Goal: Task Accomplishment & Management: Manage account settings

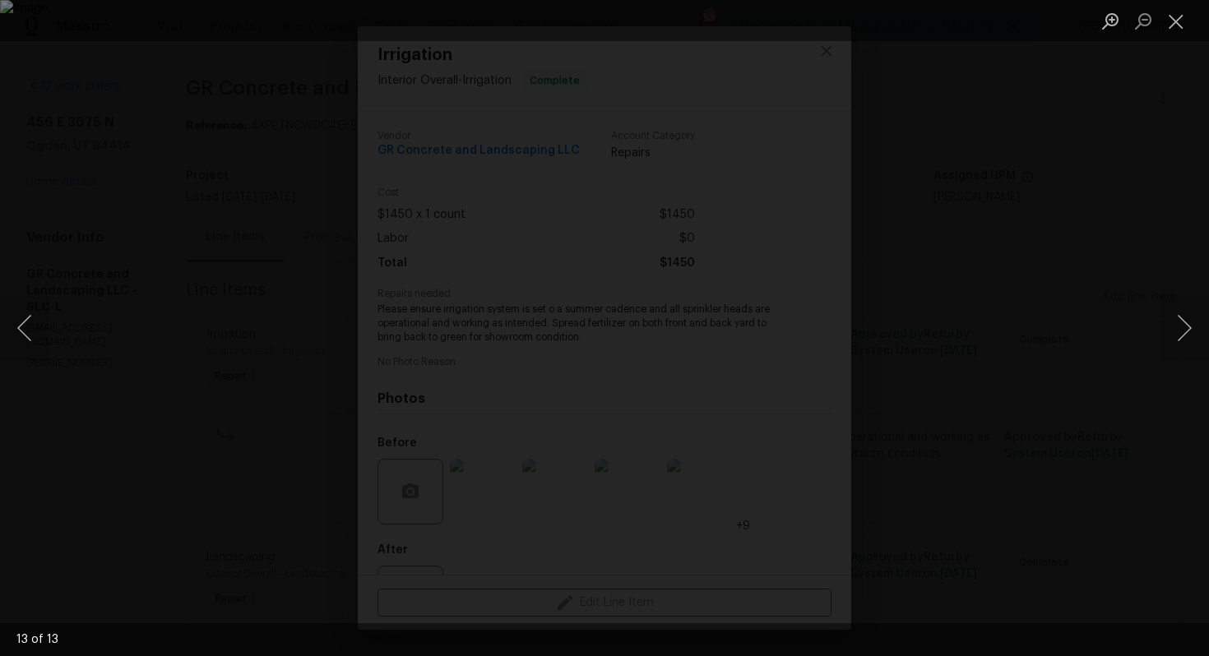
click at [647, 159] on img "Lightbox" at bounding box center [604, 328] width 1209 height 656
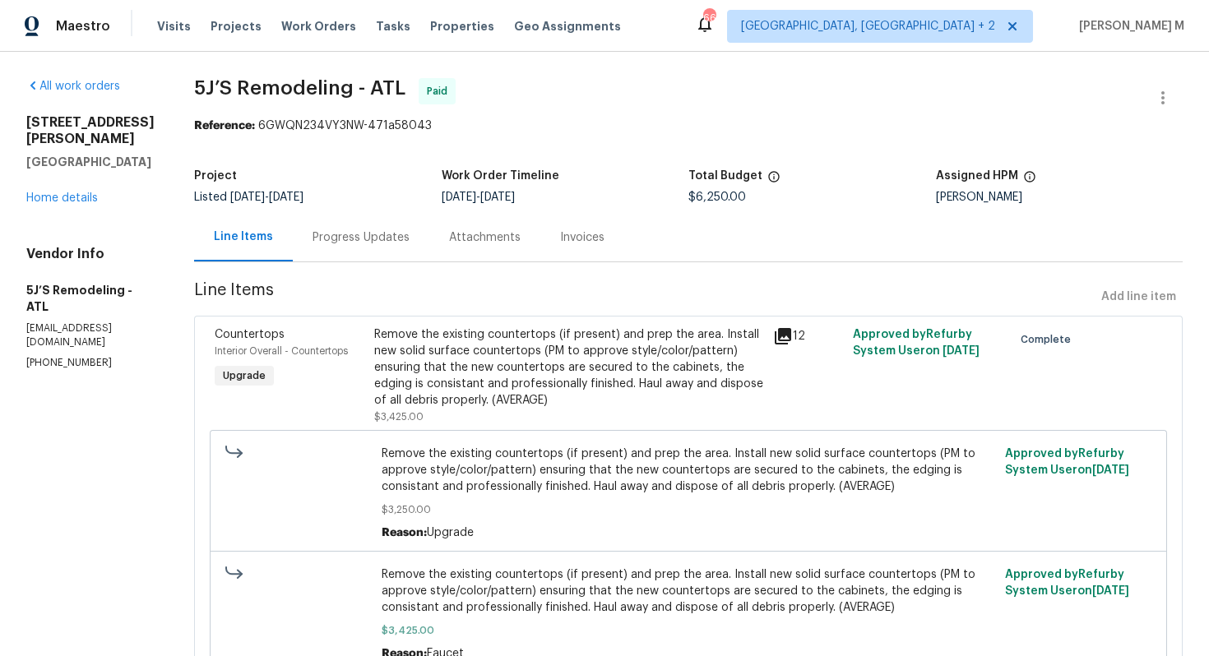
click at [329, 239] on div "Progress Updates" at bounding box center [361, 237] width 137 height 49
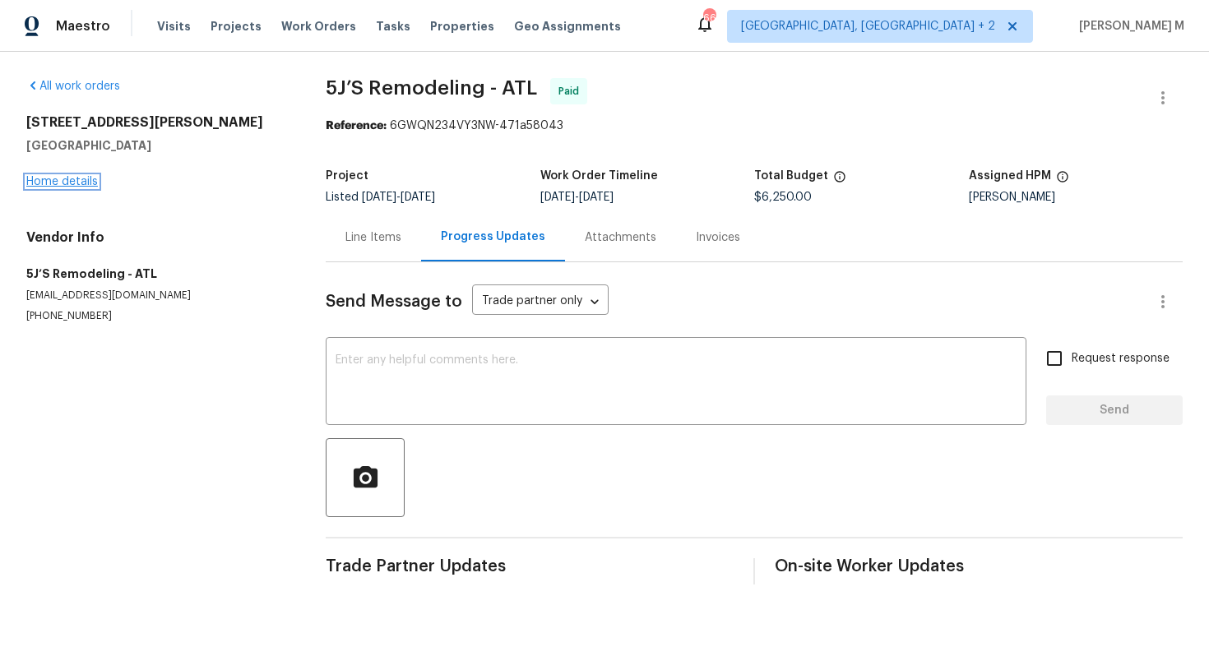
click at [49, 183] on link "Home details" at bounding box center [62, 182] width 72 height 12
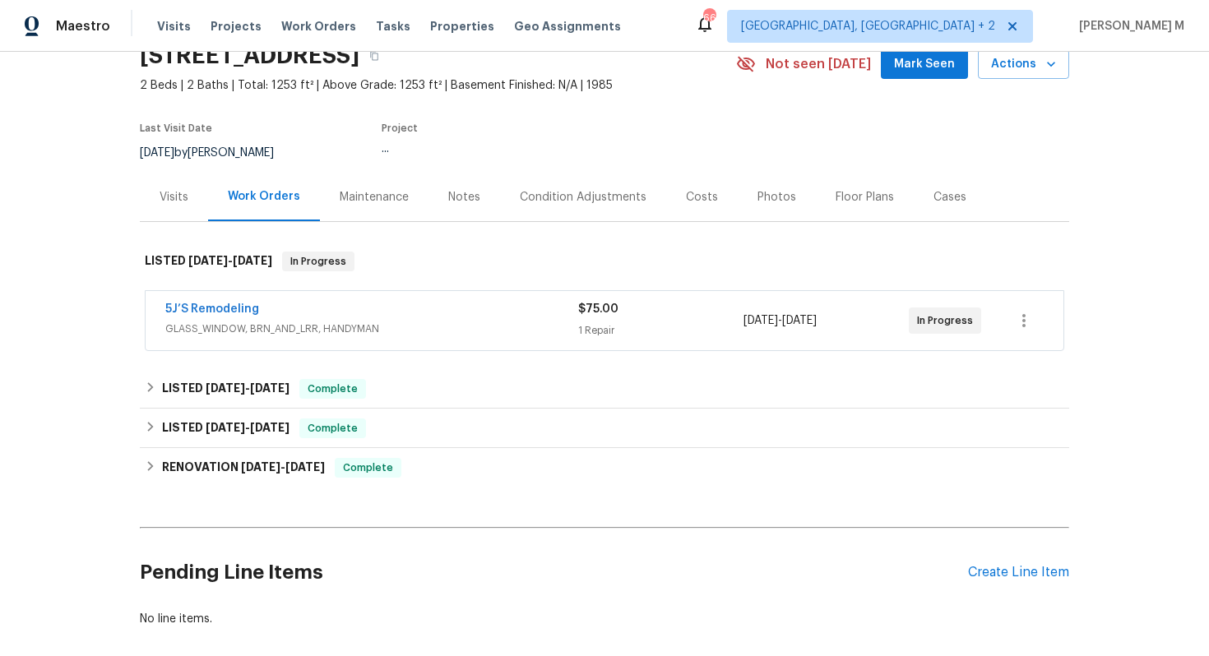
scroll to position [83, 0]
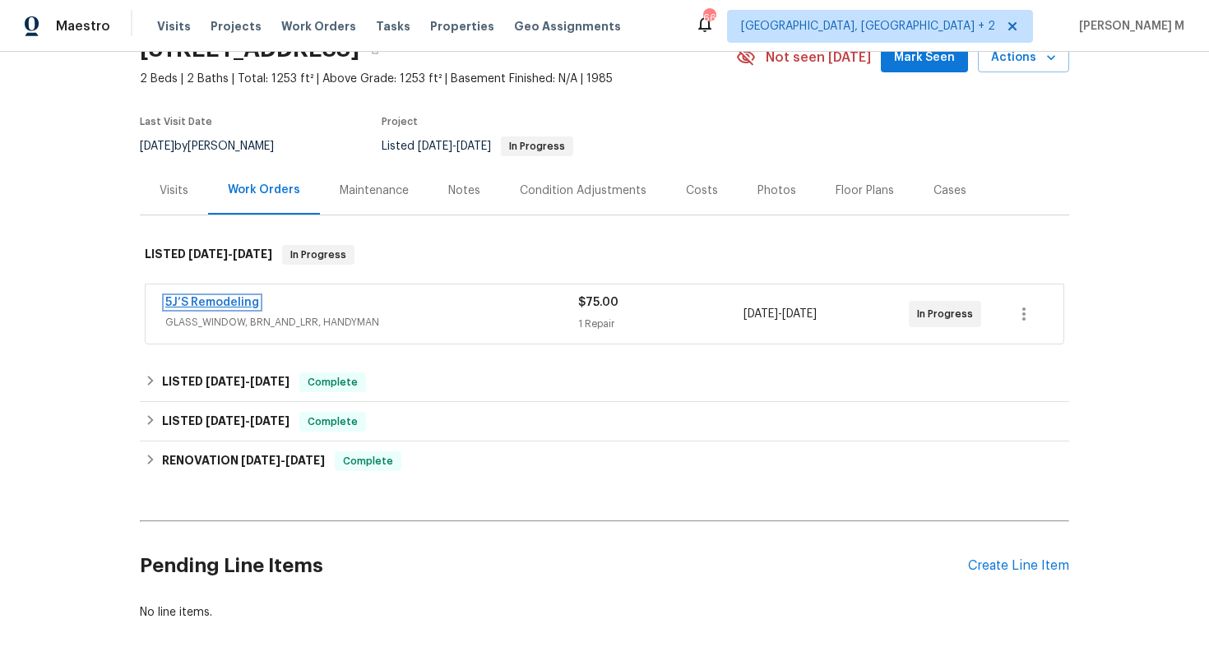
click at [175, 297] on link "5J’S Remodeling" at bounding box center [212, 303] width 94 height 12
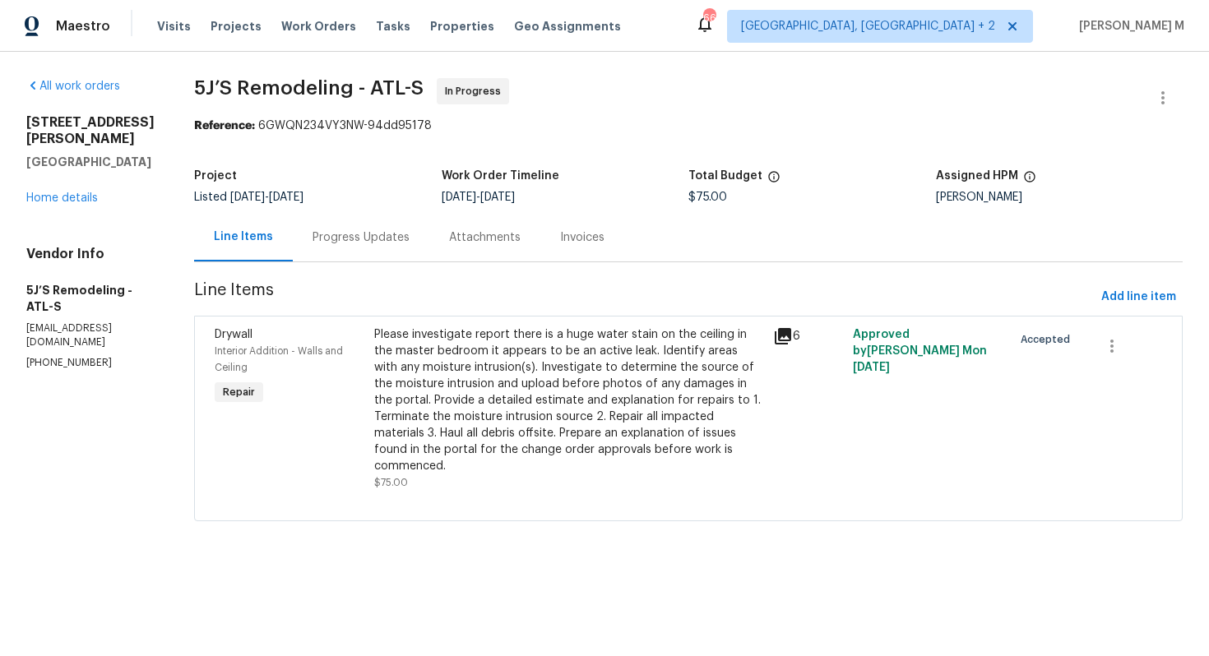
click at [313, 233] on div "Progress Updates" at bounding box center [361, 238] width 97 height 16
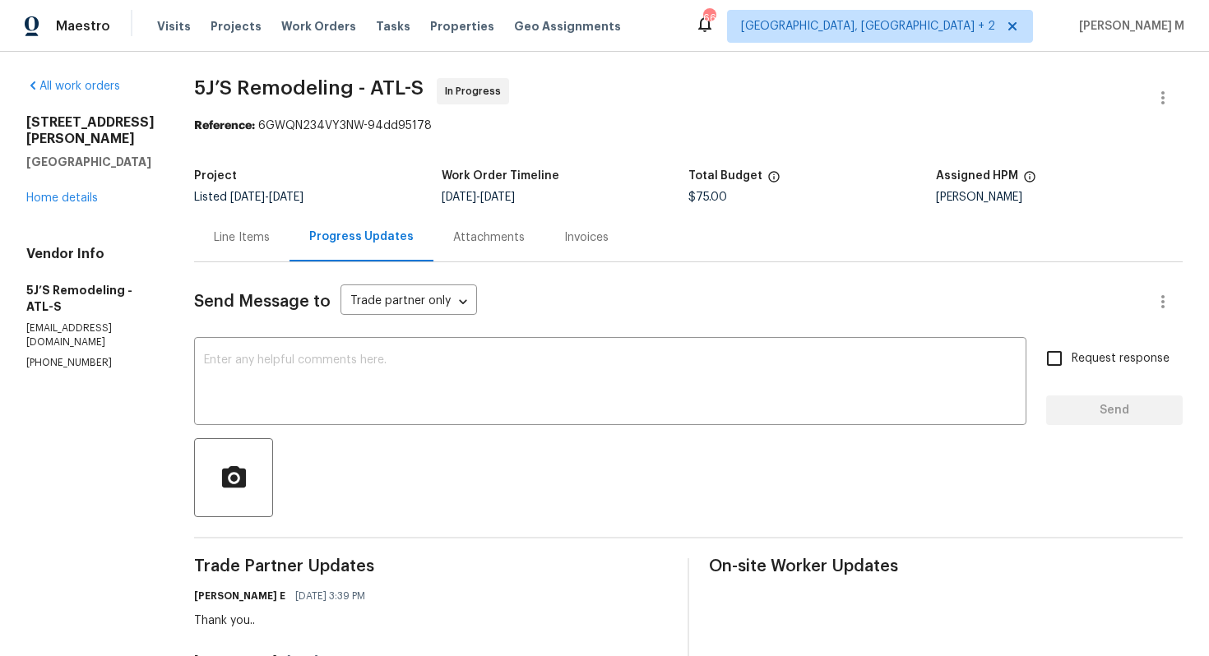
click at [256, 230] on div "Line Items" at bounding box center [242, 238] width 56 height 16
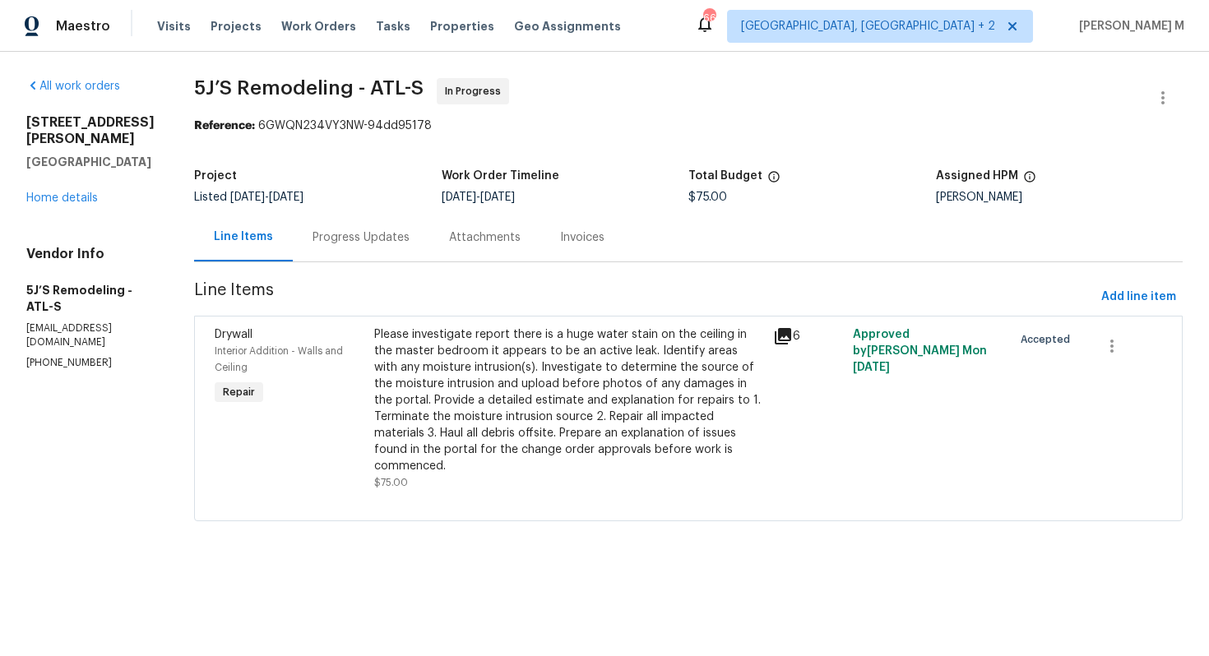
click at [693, 385] on div "Please investigate report there is a huge water stain on the ceiling in the mas…" at bounding box center [568, 401] width 389 height 148
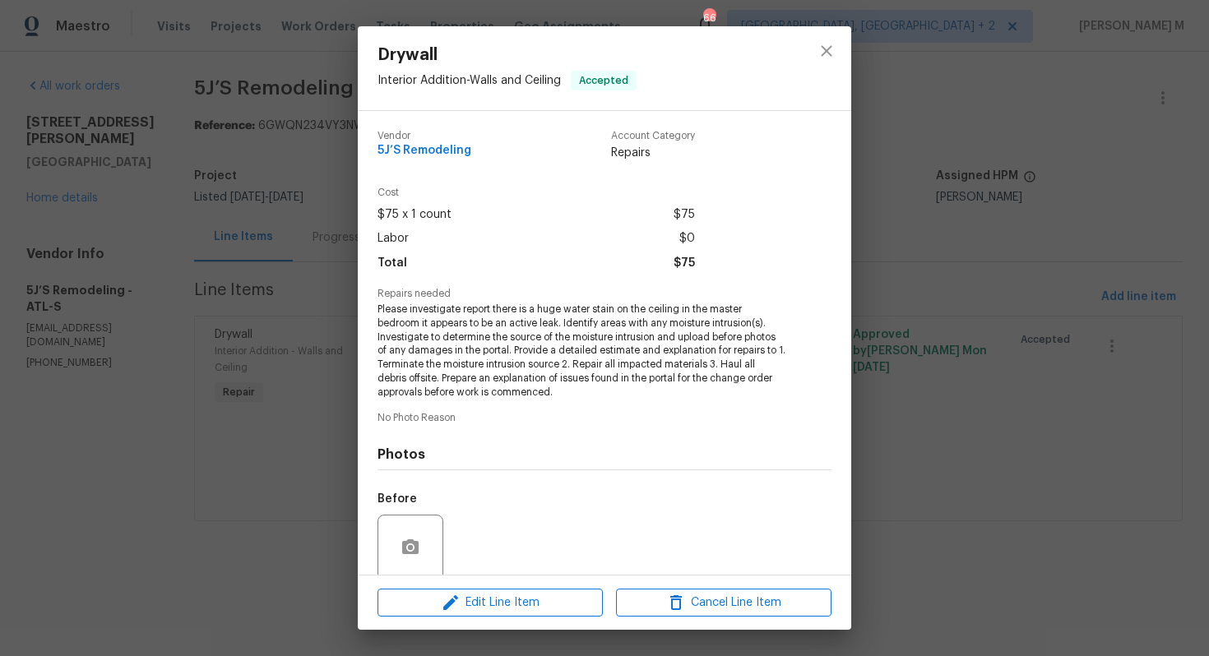
scroll to position [108, 0]
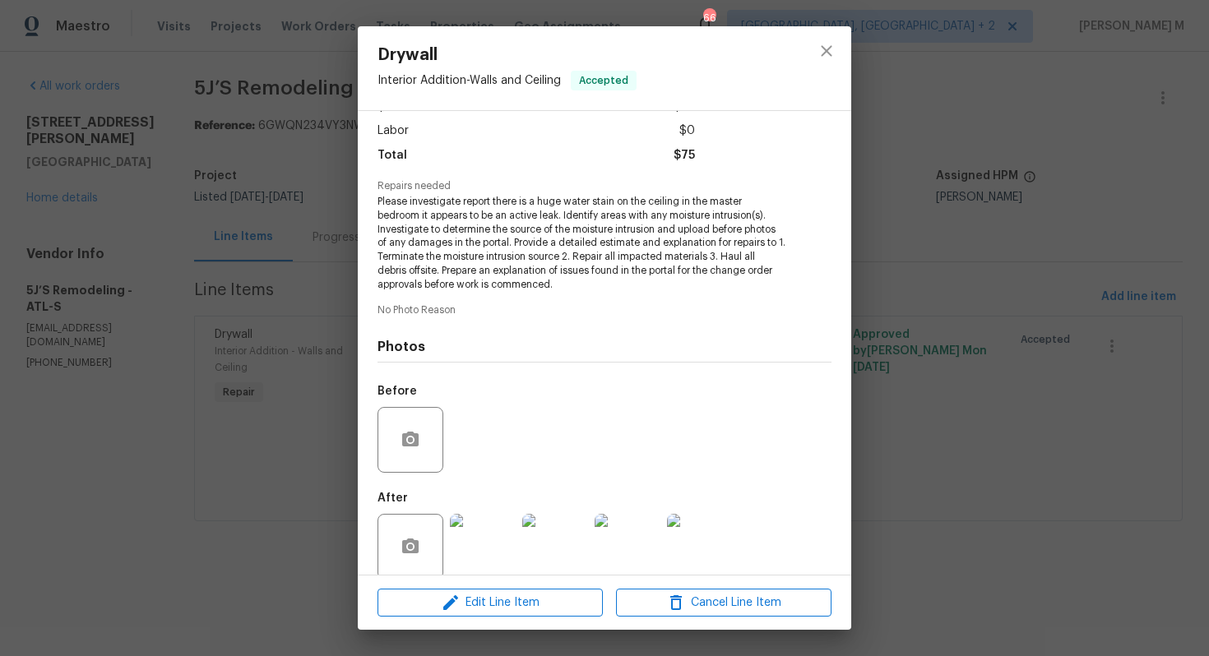
click at [702, 540] on img at bounding box center [700, 547] width 66 height 66
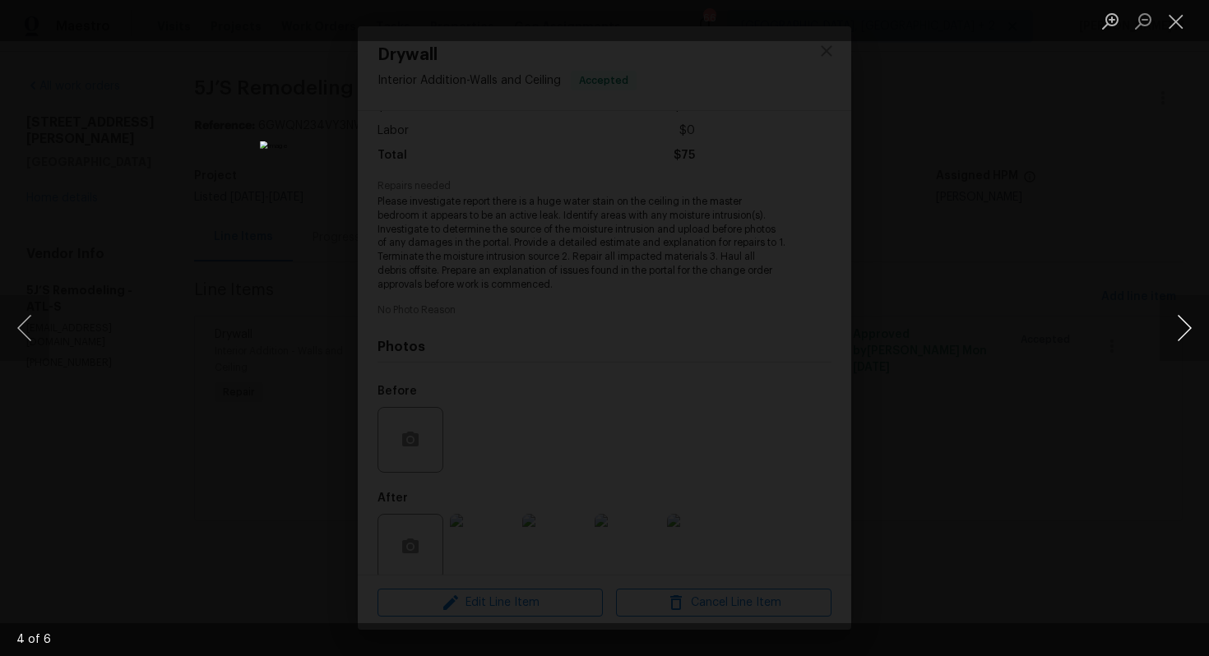
click at [1171, 335] on button "Next image" at bounding box center [1184, 328] width 49 height 66
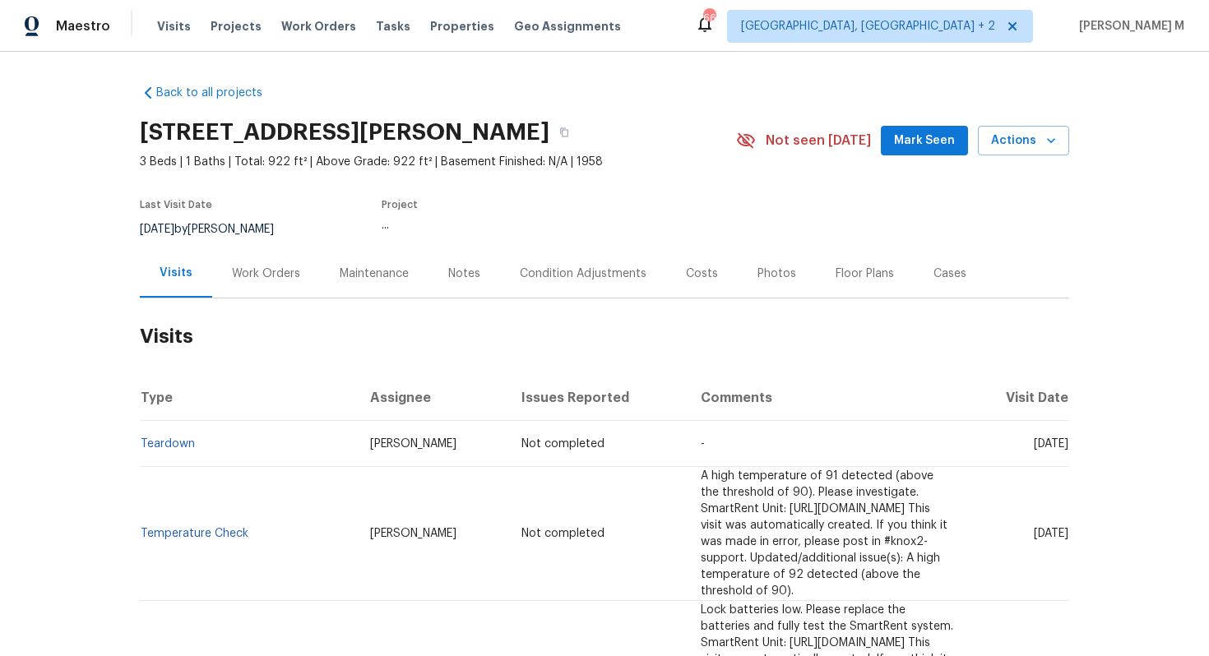
click at [249, 280] on div "Work Orders" at bounding box center [266, 273] width 108 height 49
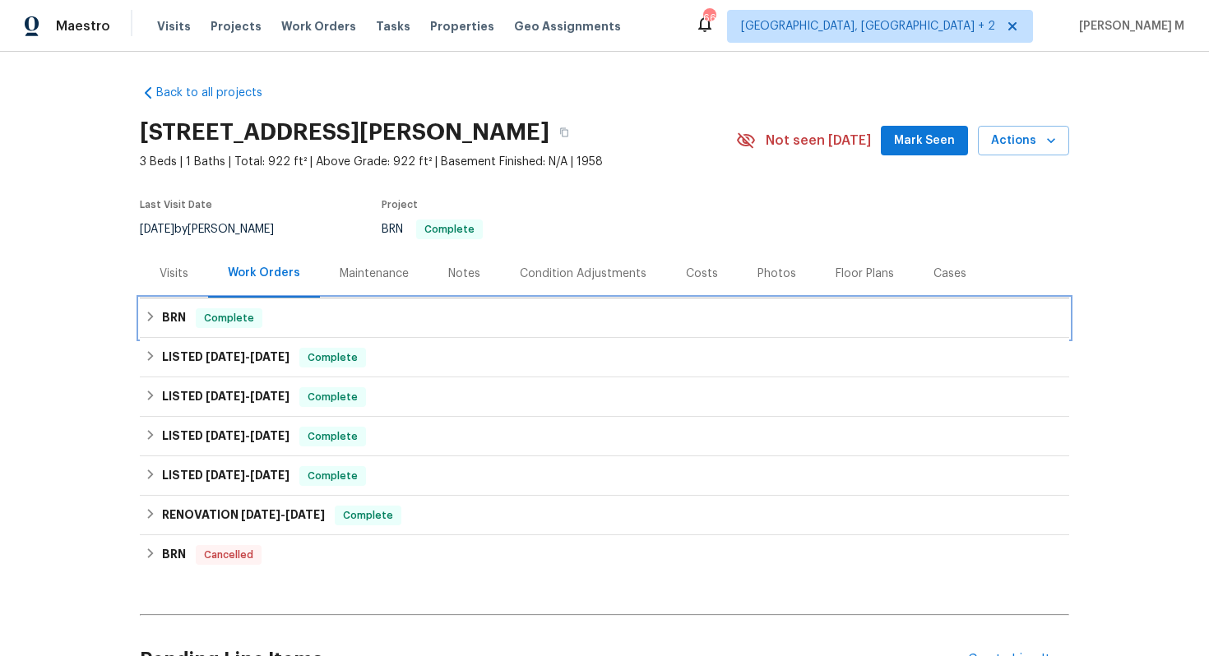
click at [238, 313] on span "Complete" at bounding box center [228, 318] width 63 height 16
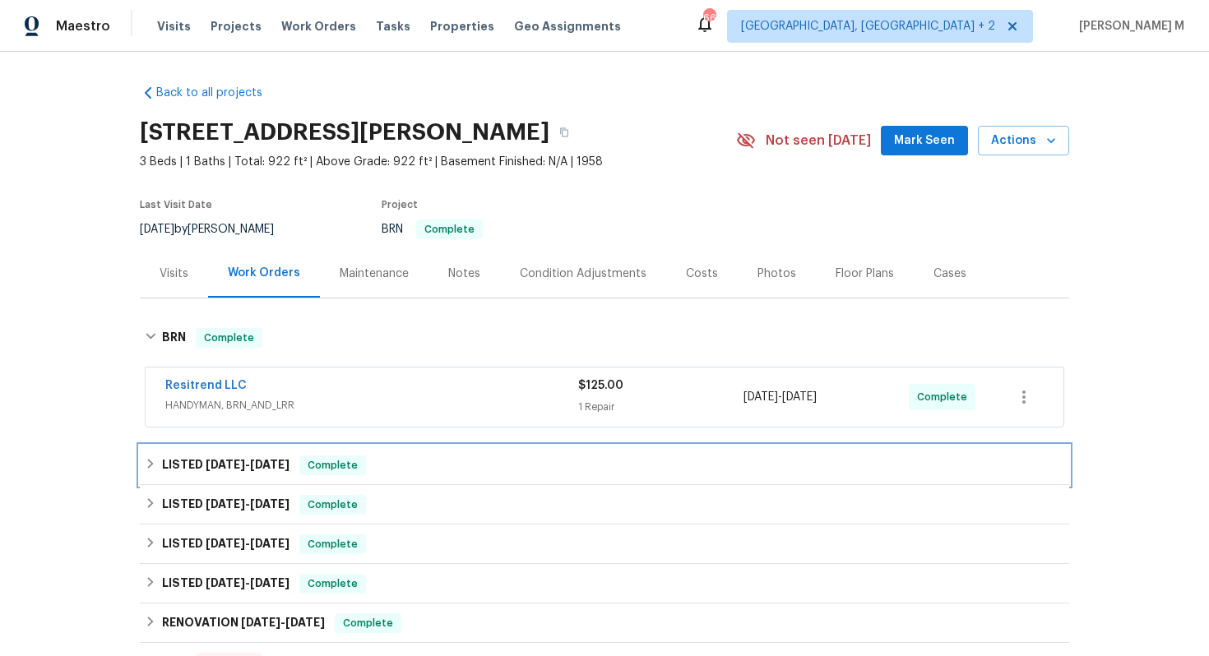
click at [252, 466] on div "LISTED 4/23/25 - 4/30/25 Complete" at bounding box center [605, 465] width 930 height 39
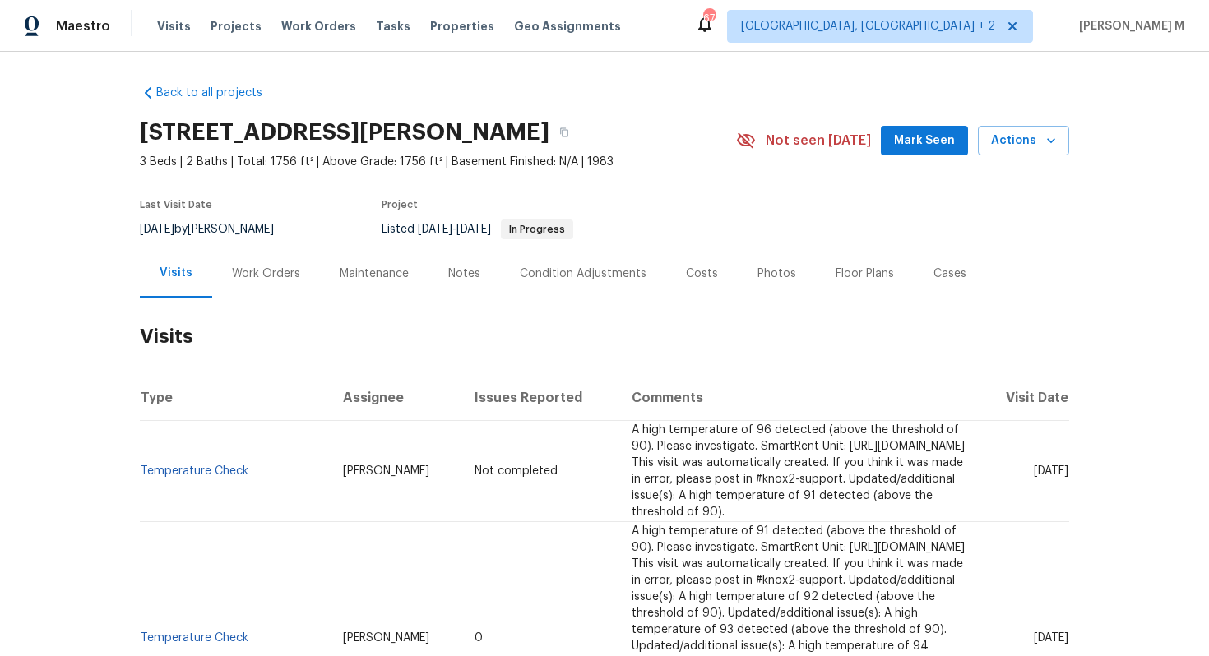
click at [287, 286] on div "Work Orders" at bounding box center [266, 273] width 108 height 49
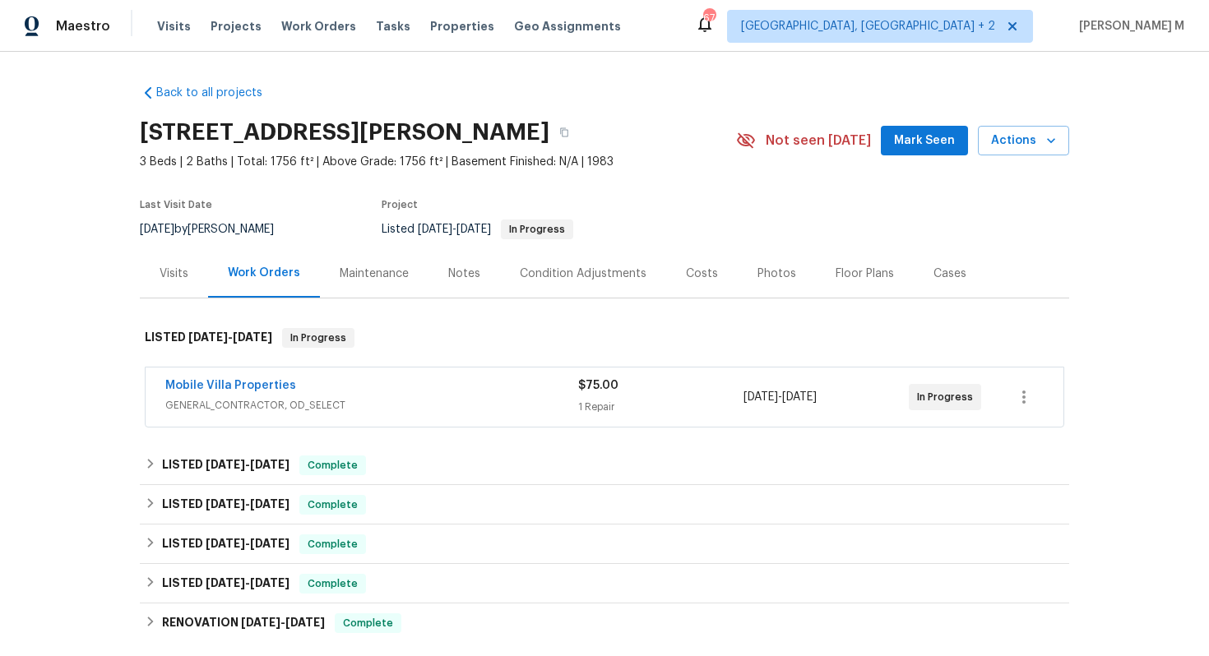
click at [222, 397] on span "GENERAL_CONTRACTOR, OD_SELECT" at bounding box center [371, 405] width 413 height 16
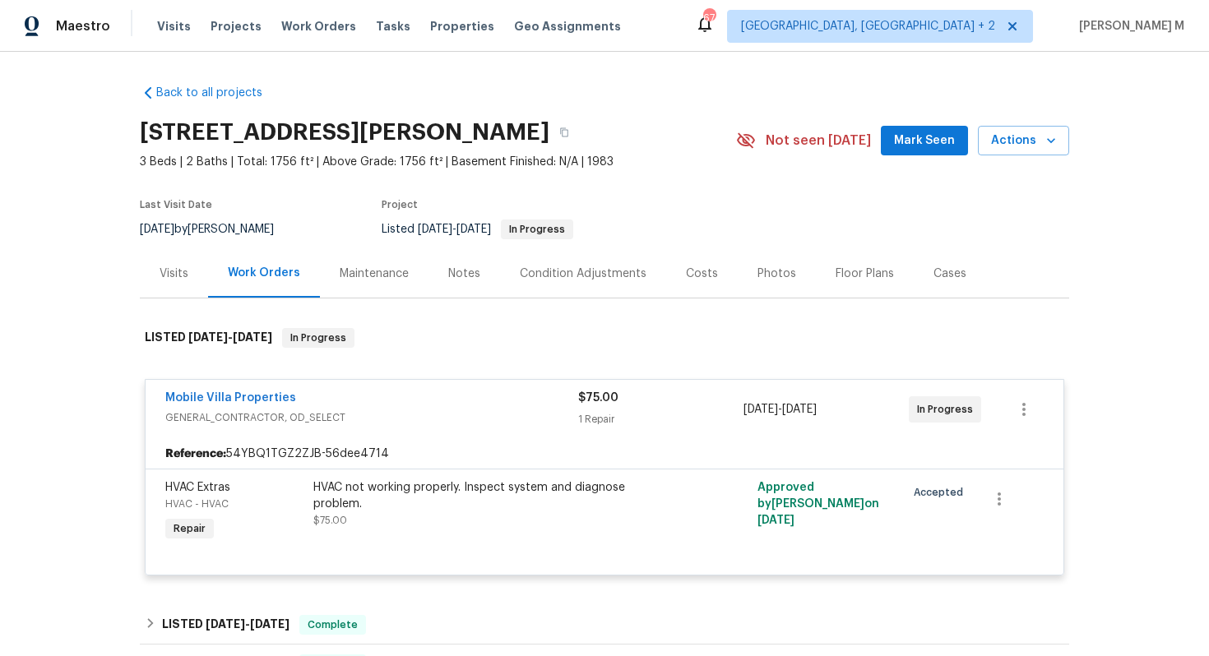
drag, startPoint x: 911, startPoint y: 53, endPoint x: 1190, endPoint y: 53, distance: 279.7
click at [1190, 53] on div "Back to all projects 18978 McGrath Cir, Port Charlotte, FL 33948 3 Beds | 2 Bat…" at bounding box center [604, 354] width 1209 height 605
click at [661, 179] on section "18978 McGrath Cir, Port Charlotte, FL 33948 3 Beds | 2 Baths | Total: 1756 ft² …" at bounding box center [605, 180] width 930 height 138
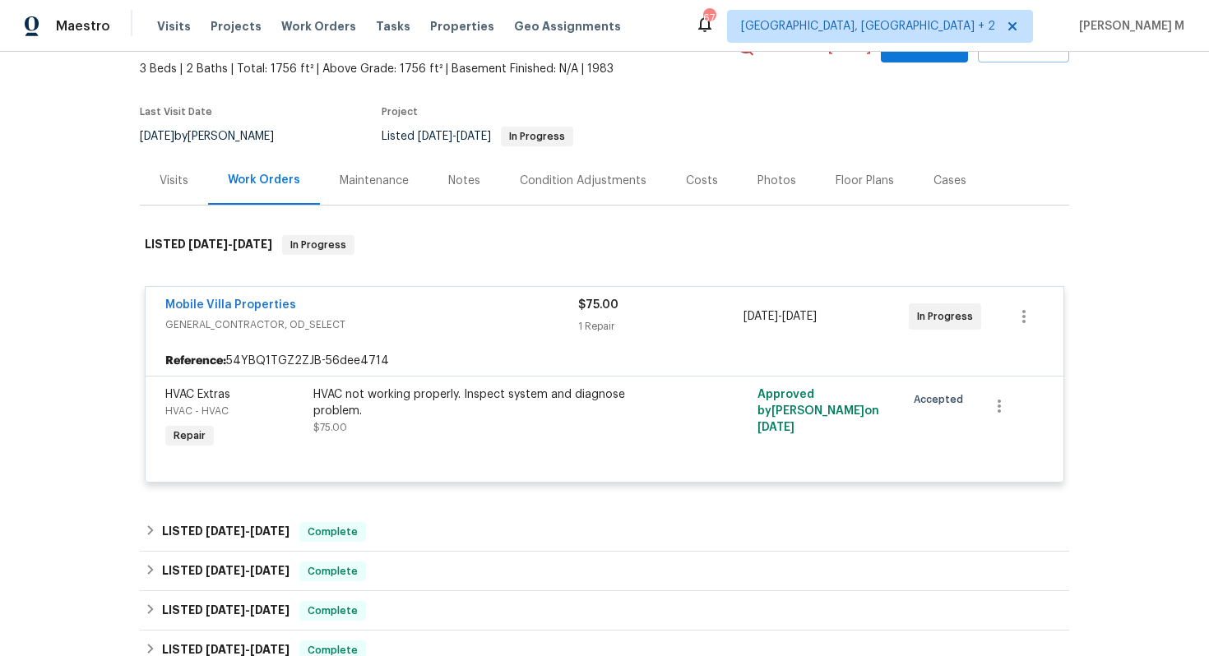
scroll to position [113, 0]
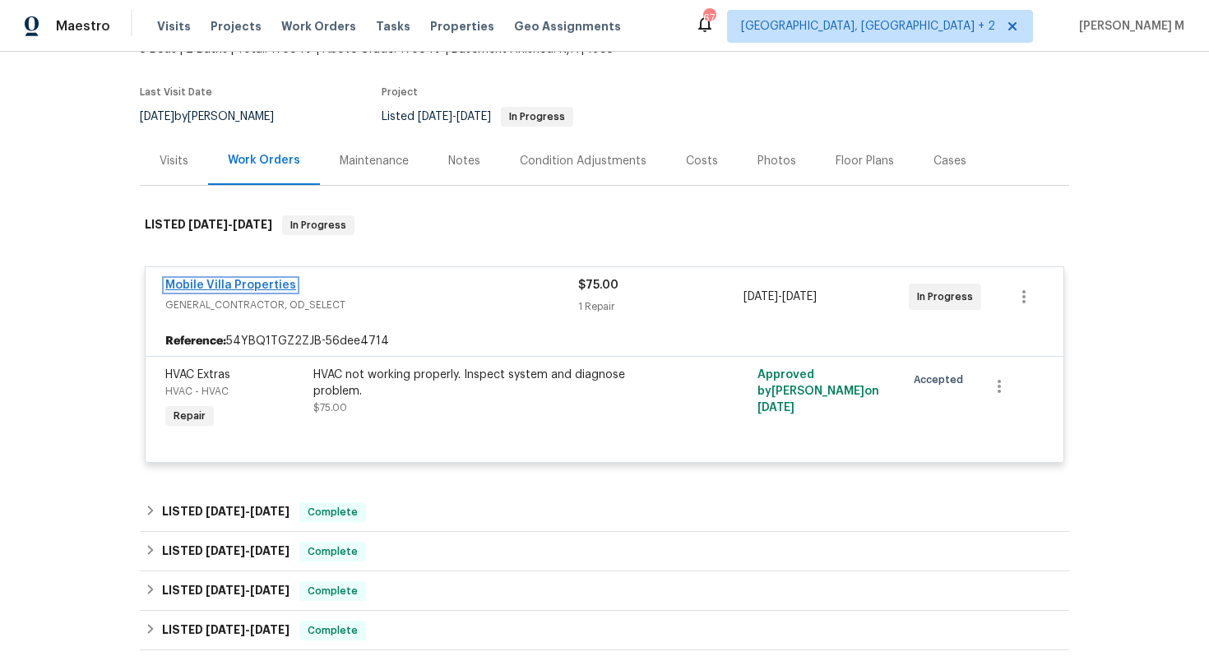
click at [246, 280] on link "Mobile Villa Properties" at bounding box center [230, 286] width 131 height 12
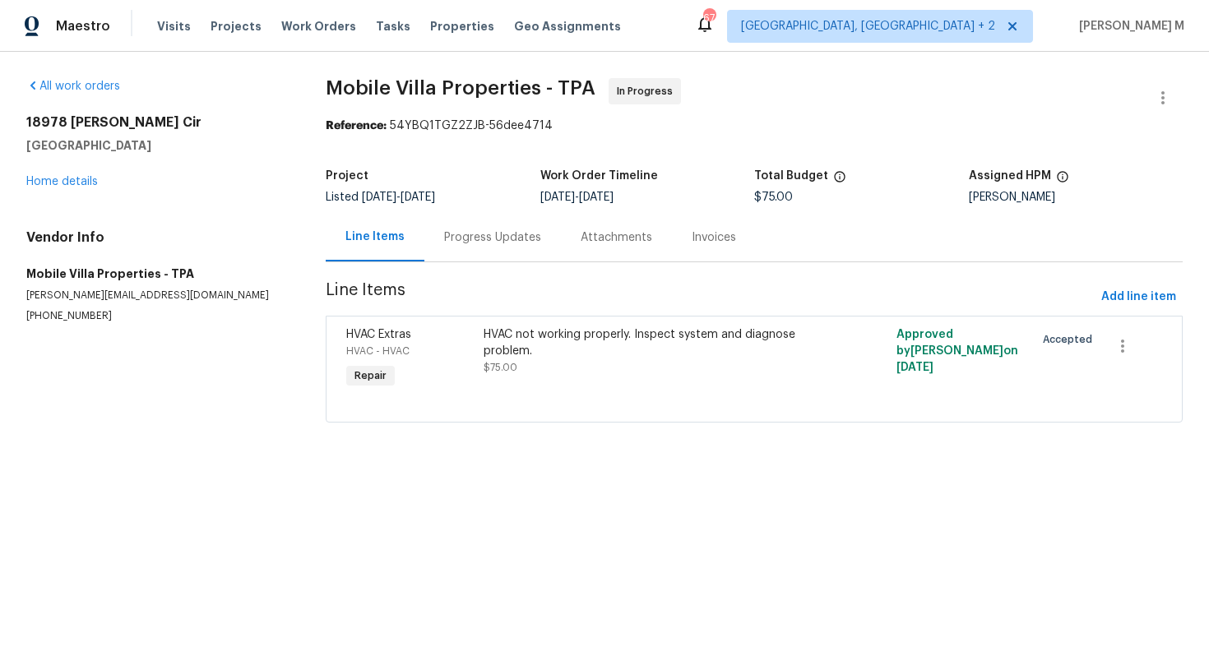
click at [462, 236] on div "Progress Updates" at bounding box center [492, 238] width 97 height 16
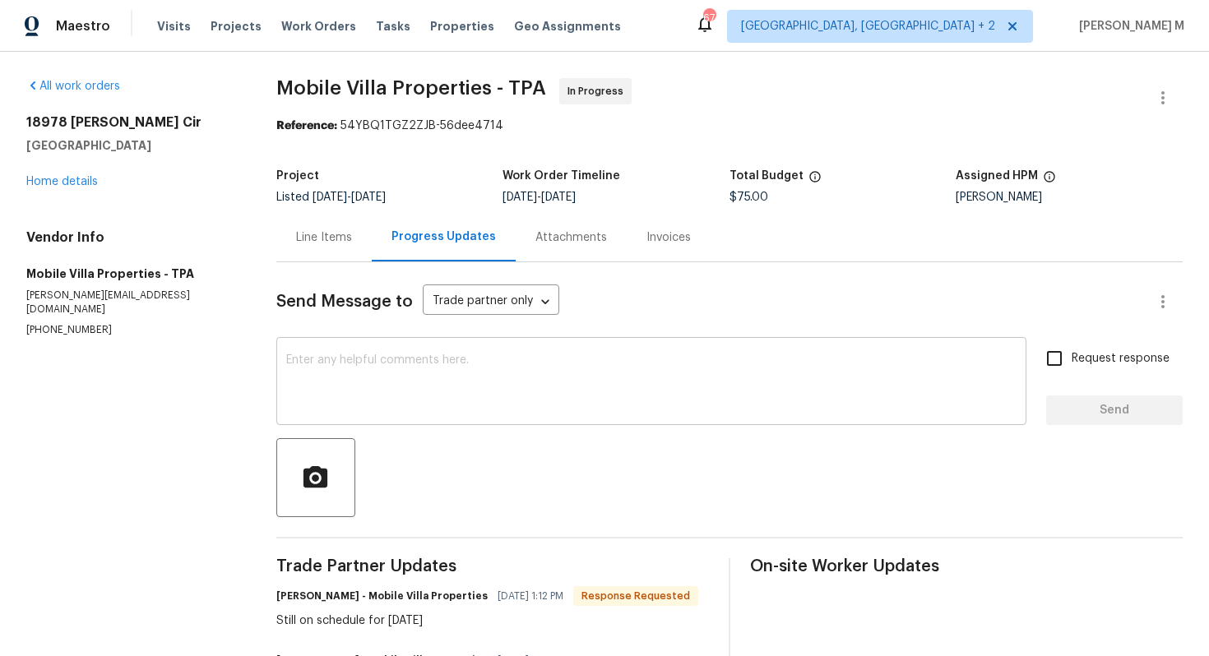
scroll to position [135, 0]
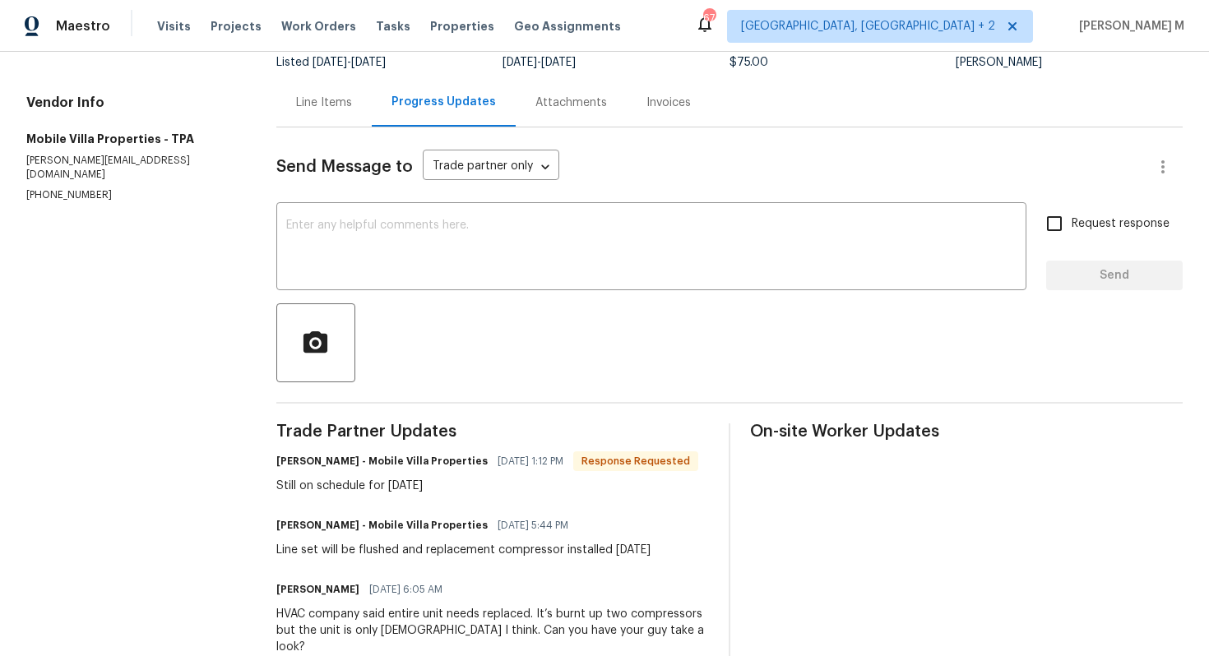
click at [524, 478] on div "Still on schedule for Friday" at bounding box center [487, 486] width 422 height 16
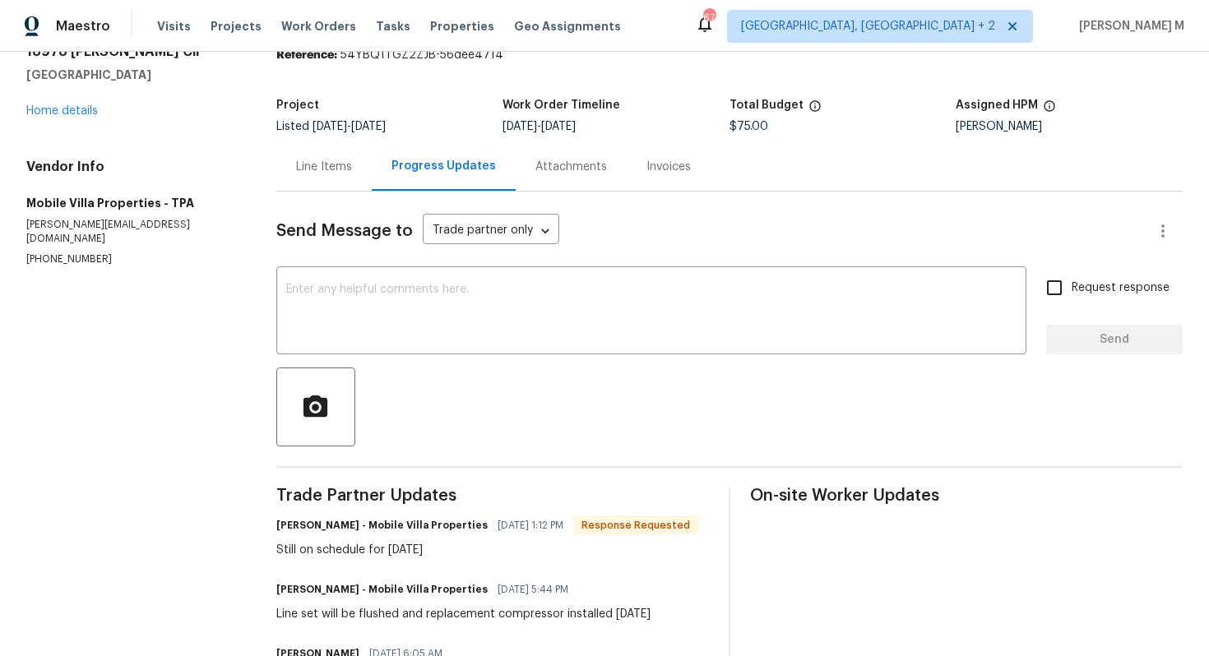
scroll to position [0, 0]
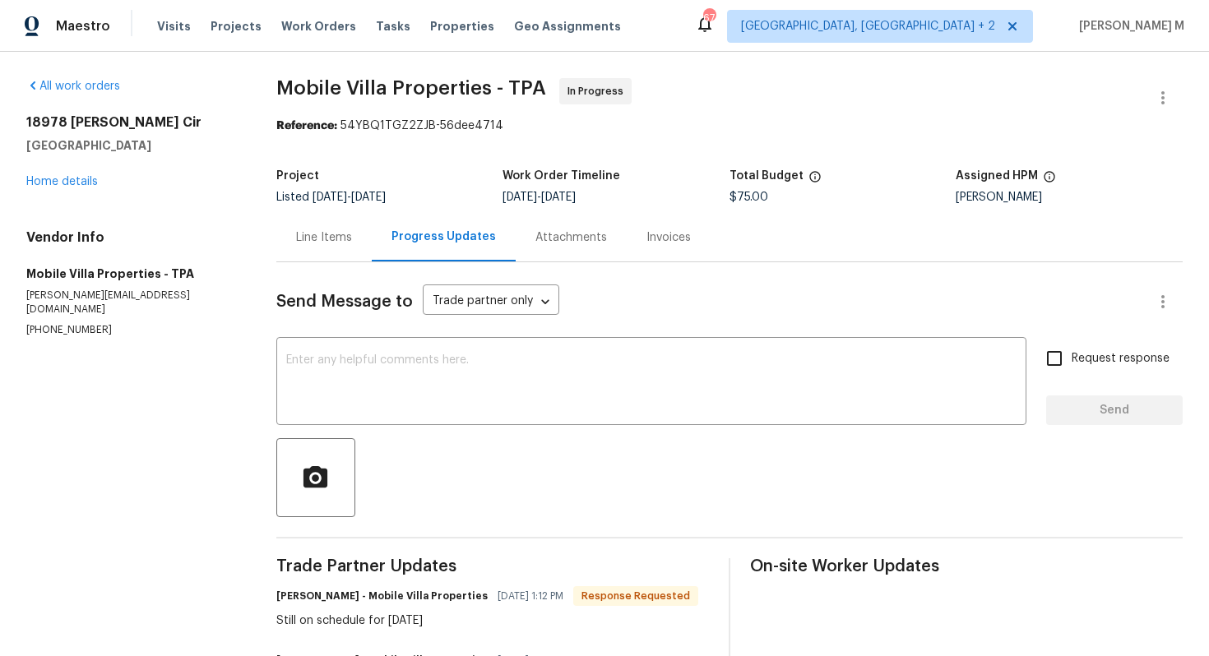
click at [332, 233] on div "Line Items" at bounding box center [324, 238] width 56 height 16
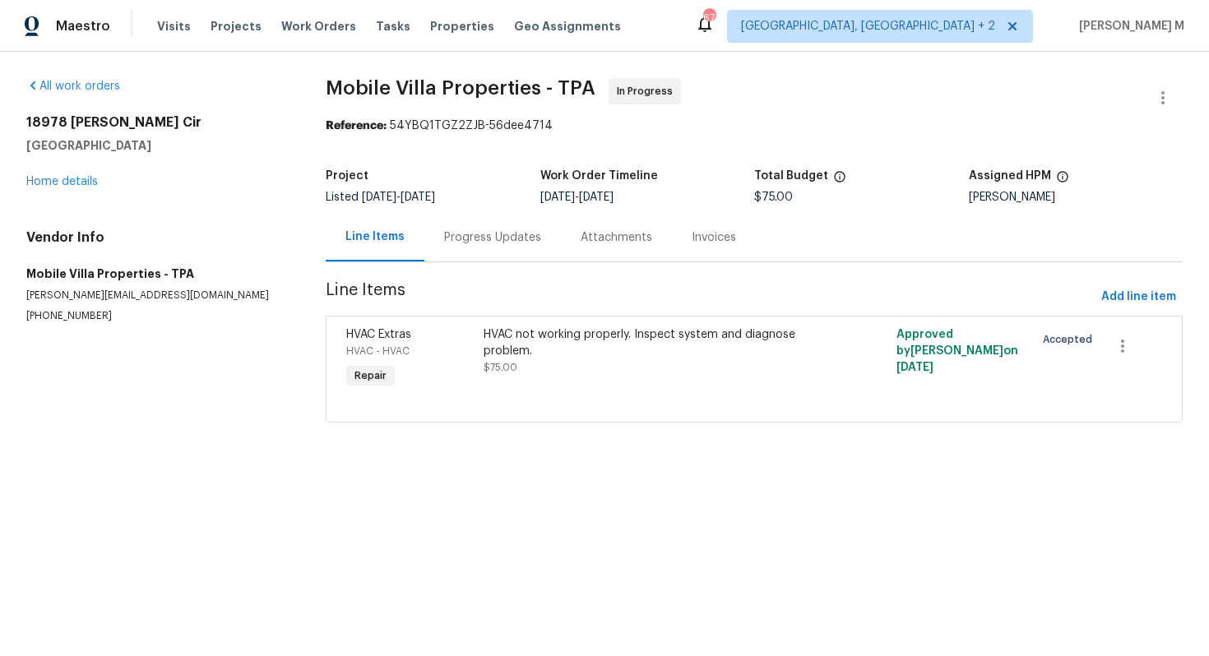
click at [81, 183] on div "18978 McGrath Cir Port Charlotte, FL 33948 Home details" at bounding box center [156, 152] width 260 height 76
click at [81, 176] on link "Home details" at bounding box center [62, 182] width 72 height 12
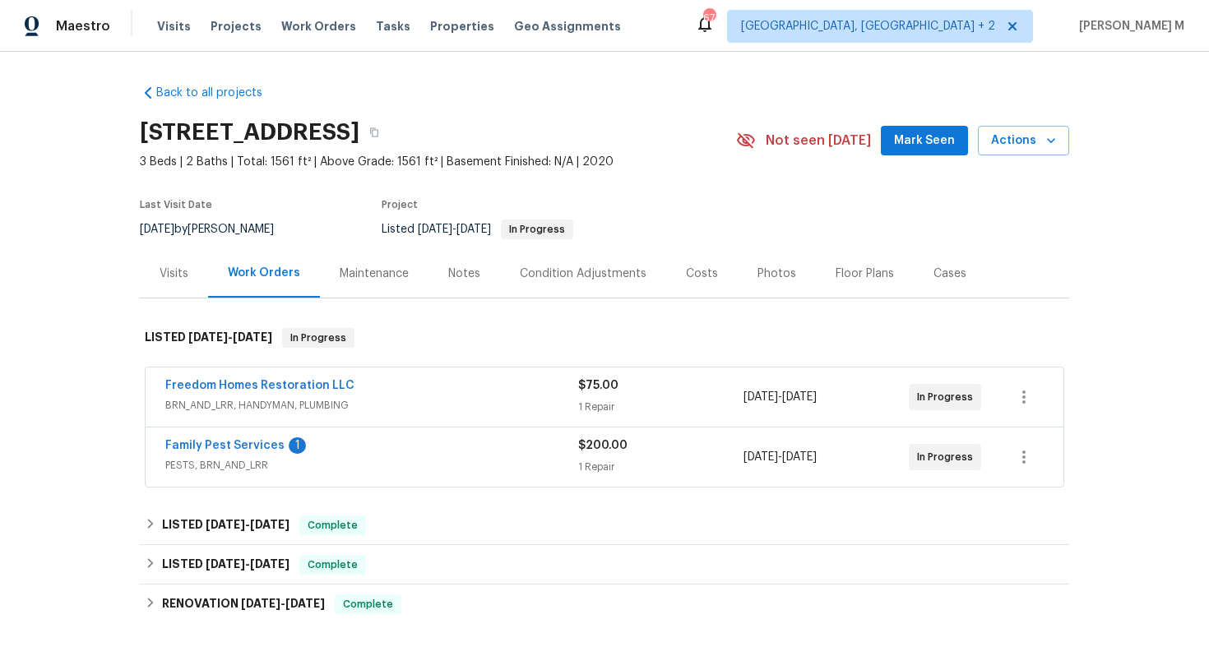
click at [263, 384] on span "Freedom Homes Restoration LLC" at bounding box center [259, 386] width 189 height 16
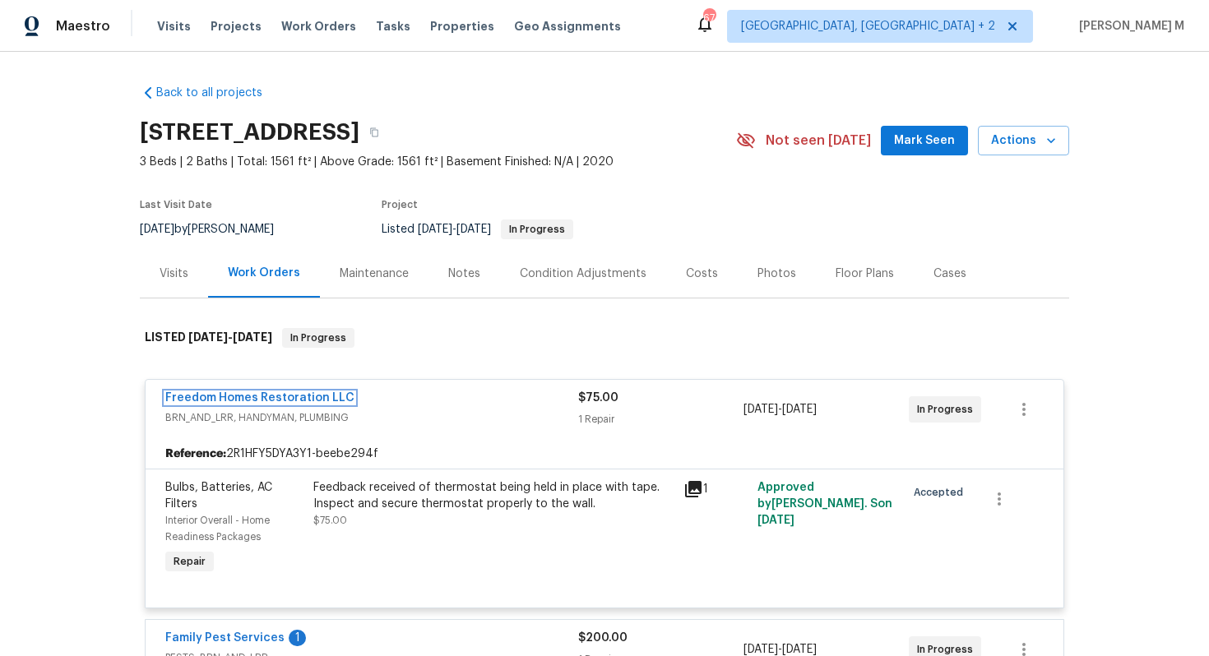
click at [263, 392] on link "Freedom Homes Restoration LLC" at bounding box center [259, 398] width 189 height 12
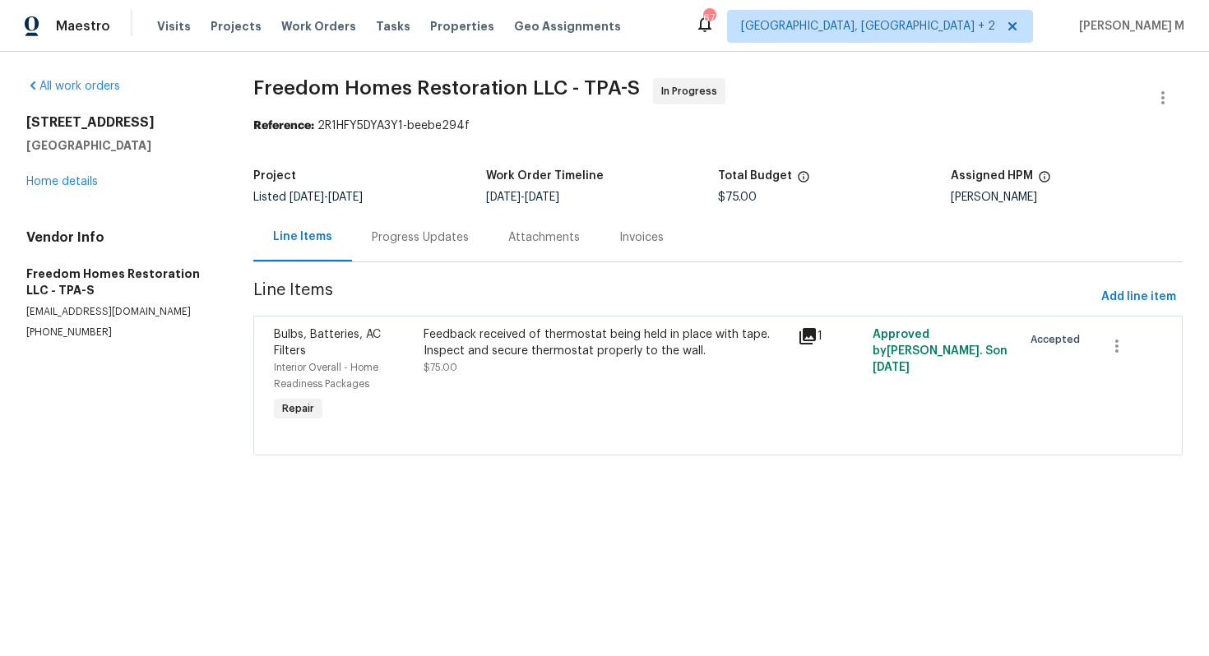
click at [420, 238] on div "Progress Updates" at bounding box center [420, 238] width 97 height 16
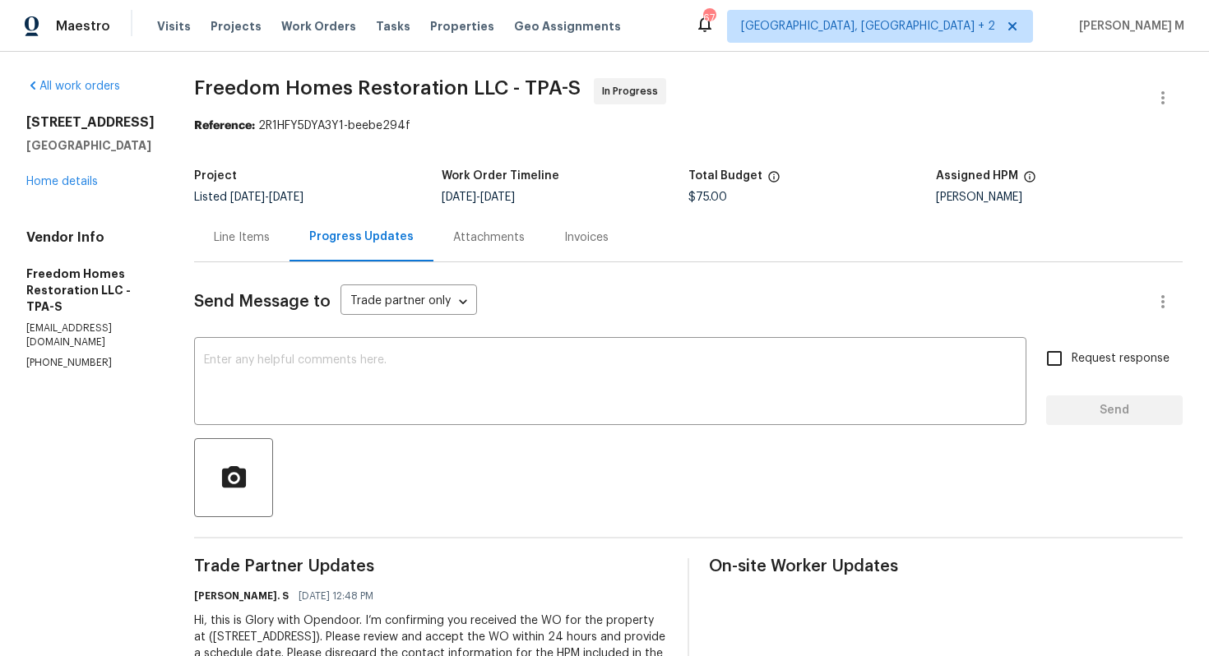
click at [234, 218] on div "Line Items" at bounding box center [241, 237] width 95 height 49
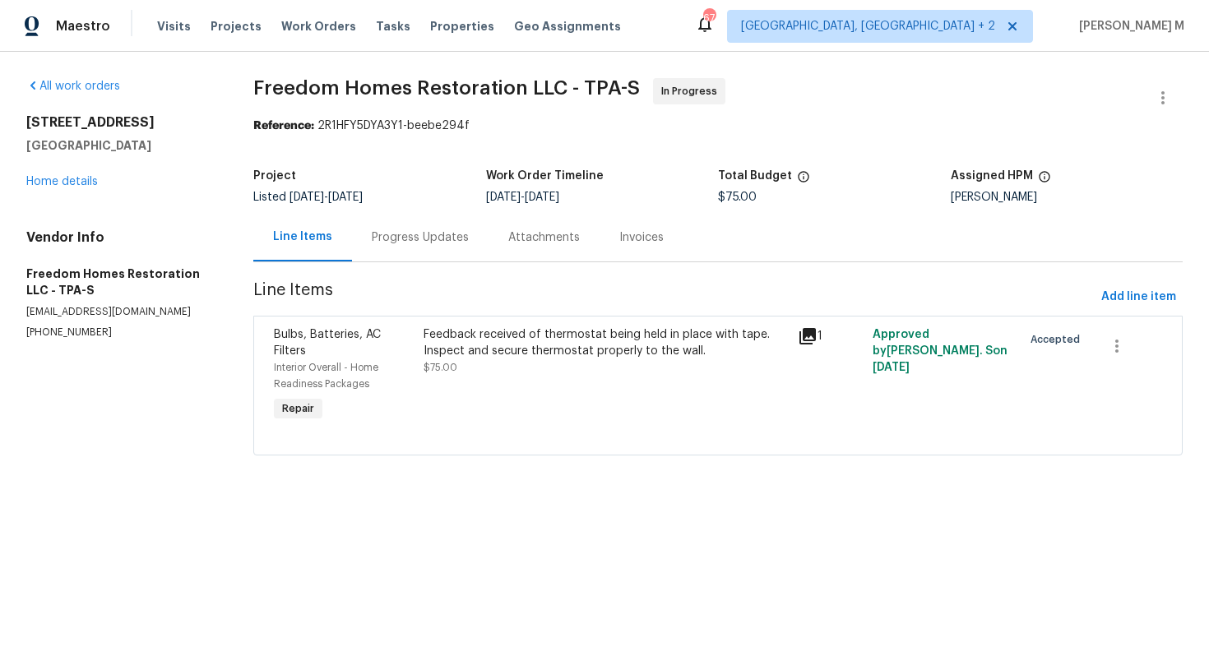
click at [689, 360] on div "Feedback received of thermostat being held in place with tape. Inspect and secu…" at bounding box center [606, 351] width 364 height 49
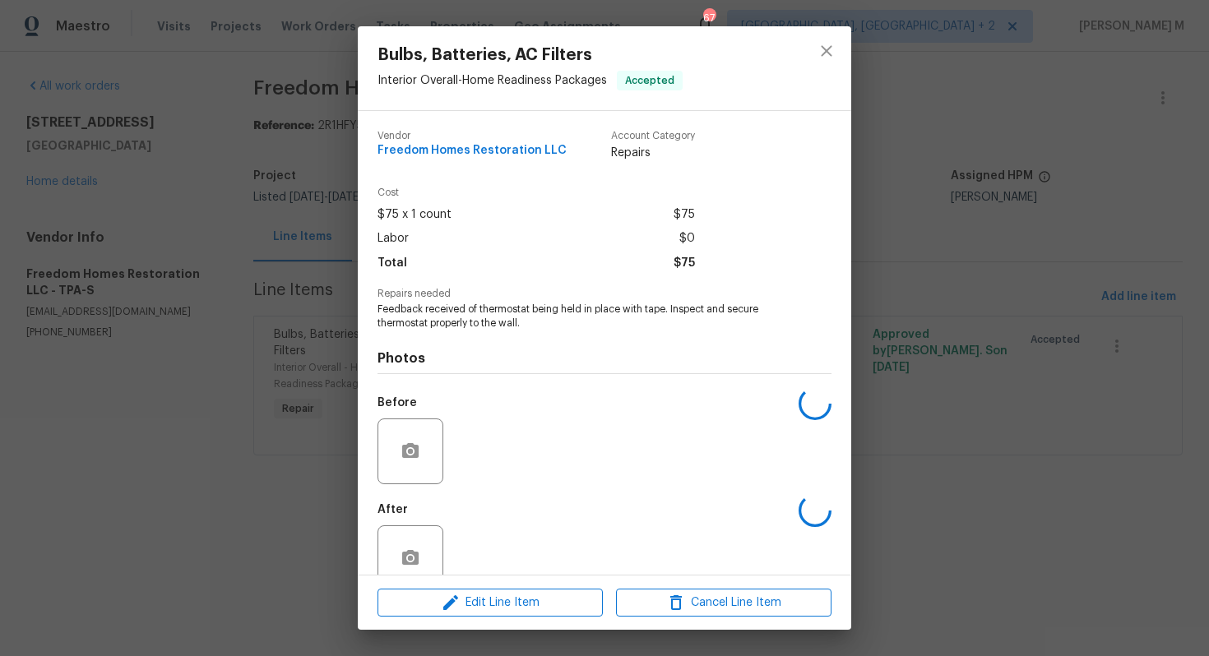
scroll to position [12, 0]
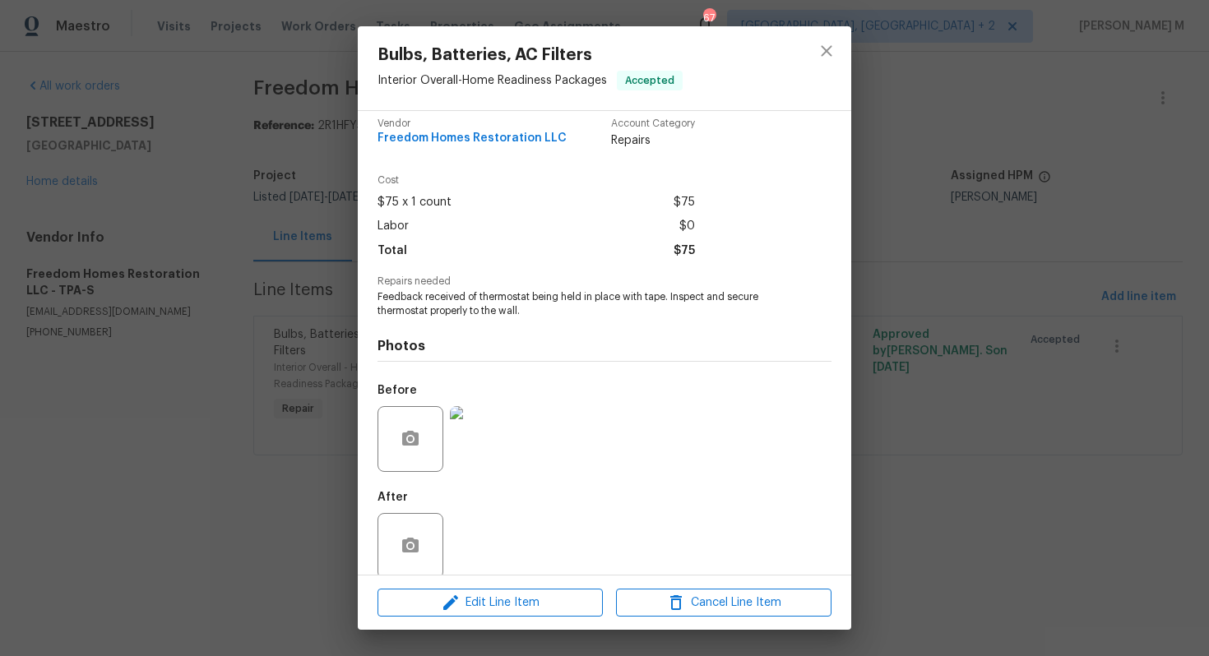
click at [256, 324] on div "Bulbs, Batteries, AC Filters Interior Overall - Home Readiness Packages Accepte…" at bounding box center [604, 328] width 1209 height 656
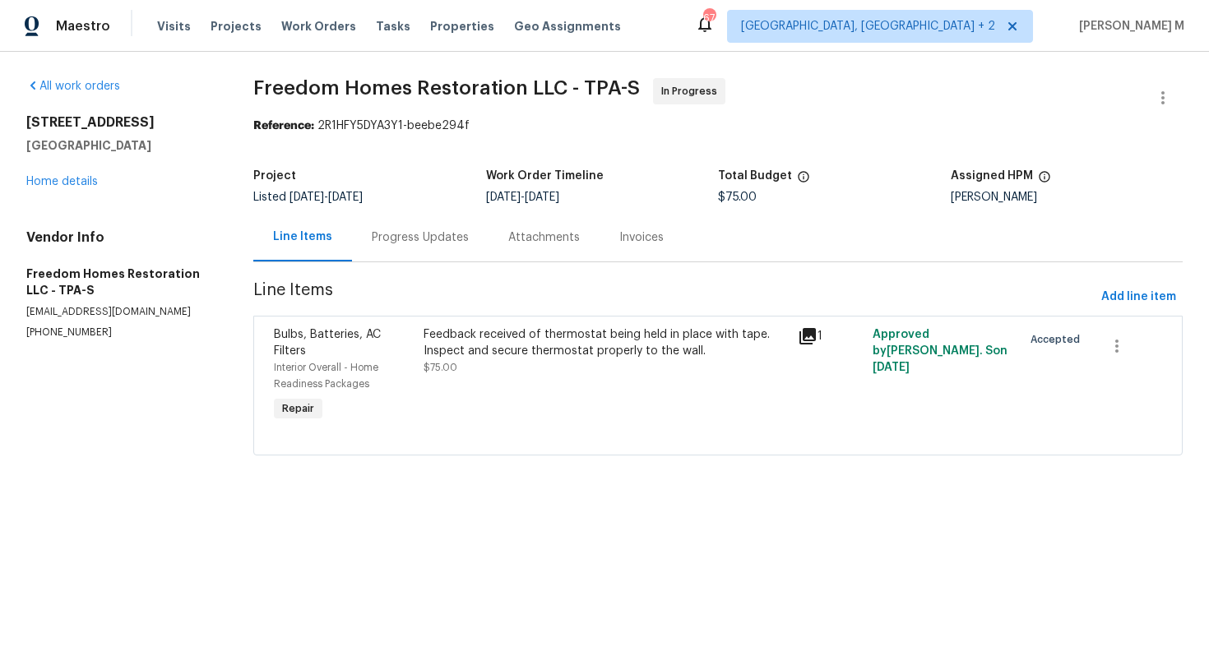
click at [614, 356] on div "Feedback received of thermostat being held in place with tape. Inspect and secu…" at bounding box center [606, 351] width 364 height 49
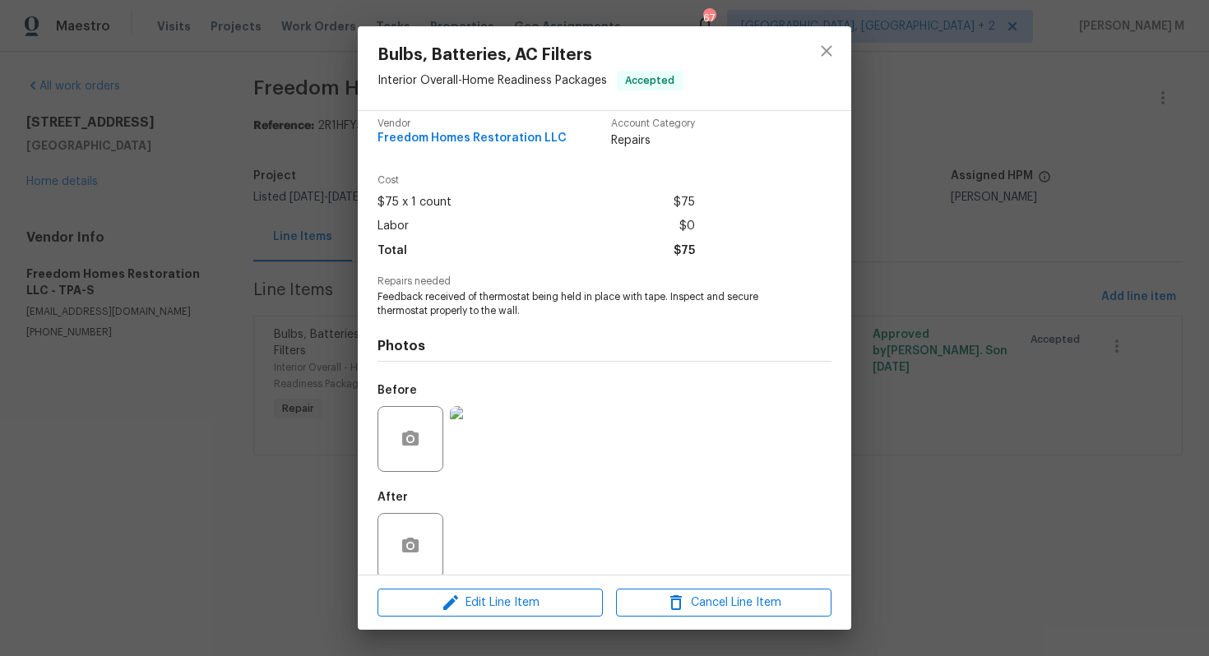
click at [938, 373] on div "Bulbs, Batteries, AC Filters Interior Overall - Home Readiness Packages Accepte…" at bounding box center [604, 328] width 1209 height 656
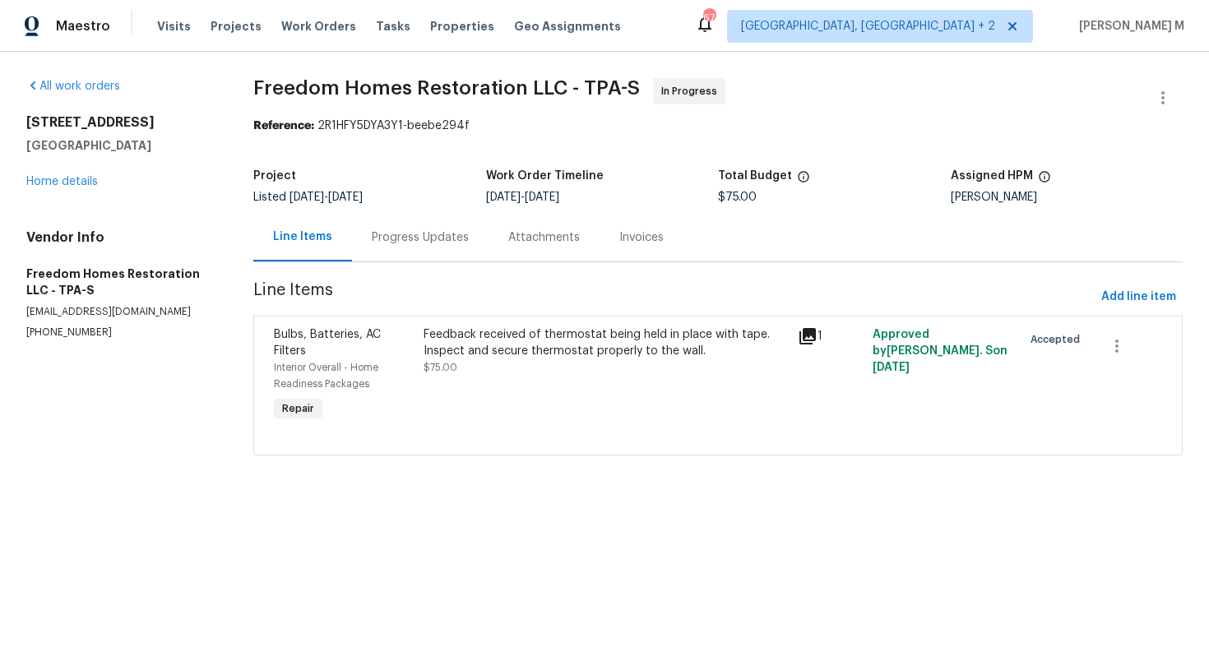
click at [590, 357] on div "Feedback received of thermostat being held in place with tape. Inspect and secu…" at bounding box center [606, 351] width 364 height 49
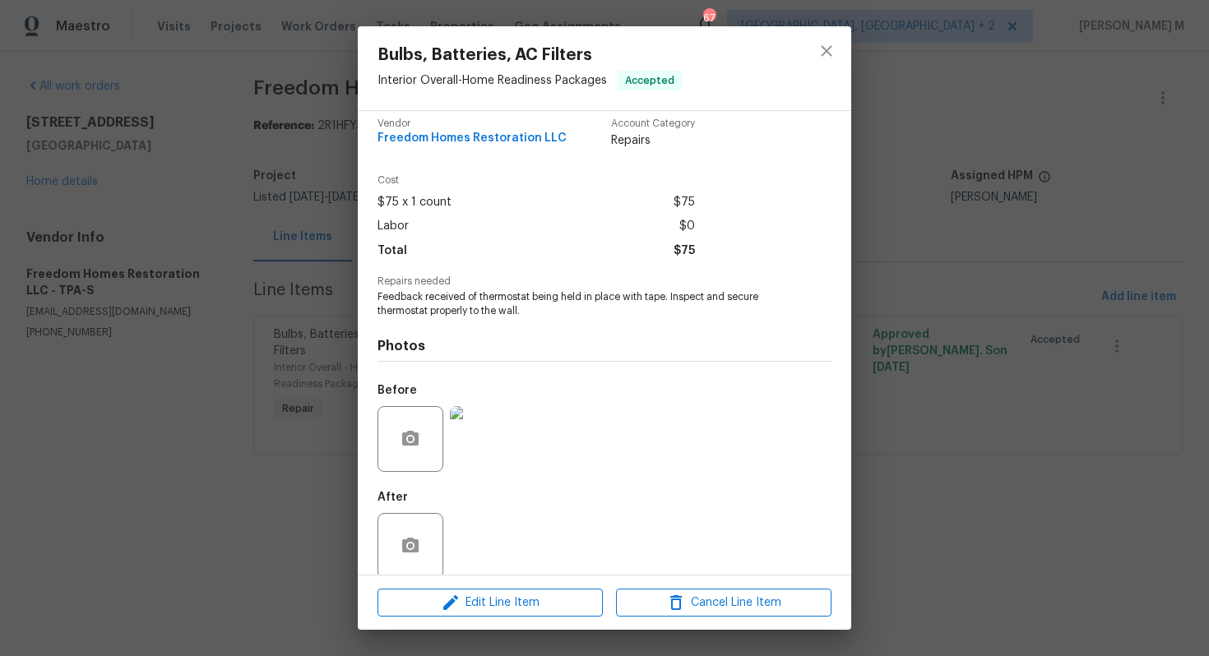
click at [455, 421] on img at bounding box center [483, 439] width 66 height 66
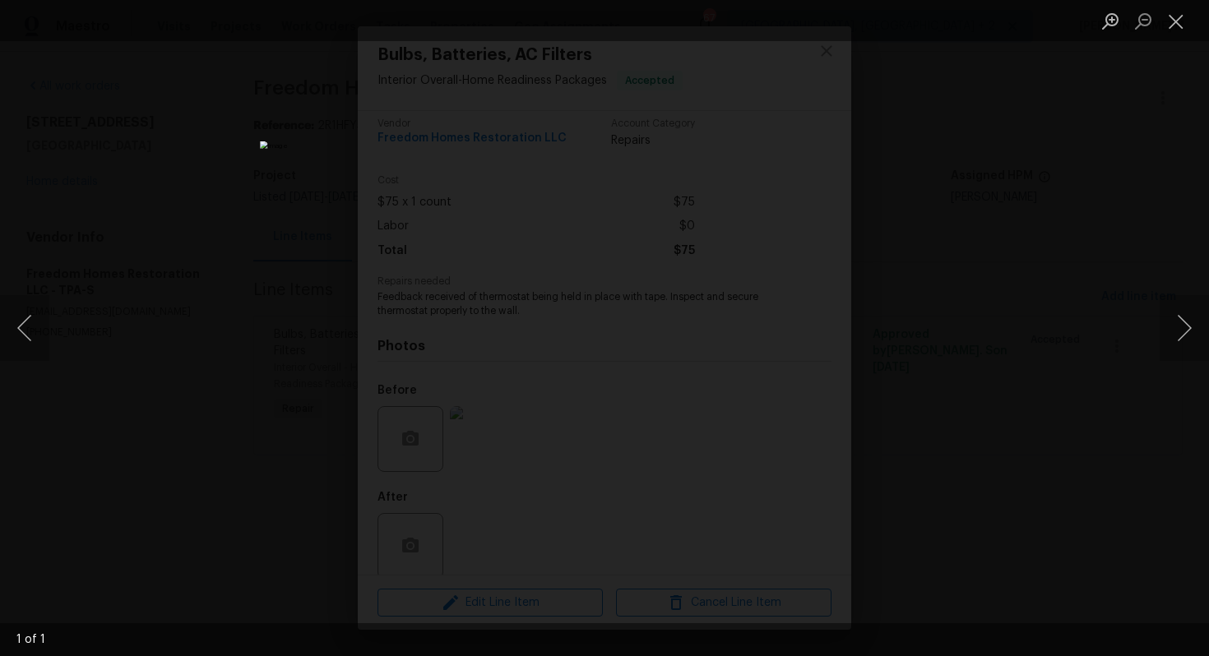
click at [950, 364] on div "Lightbox" at bounding box center [604, 328] width 1209 height 656
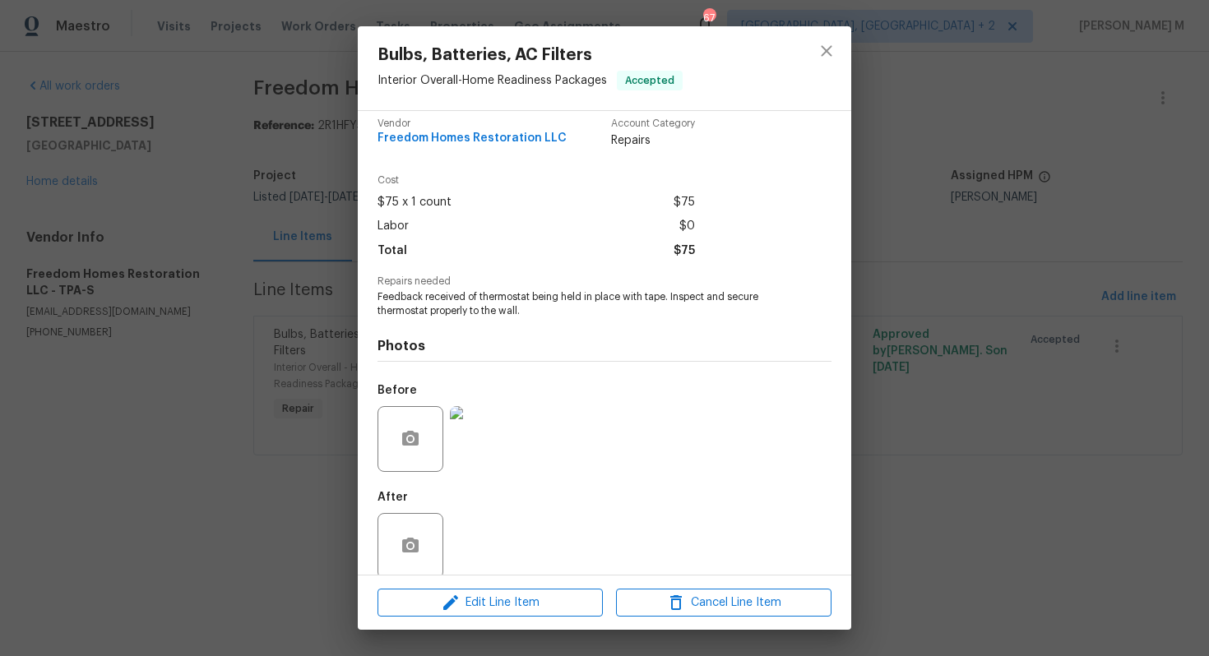
click at [490, 421] on img at bounding box center [483, 439] width 66 height 66
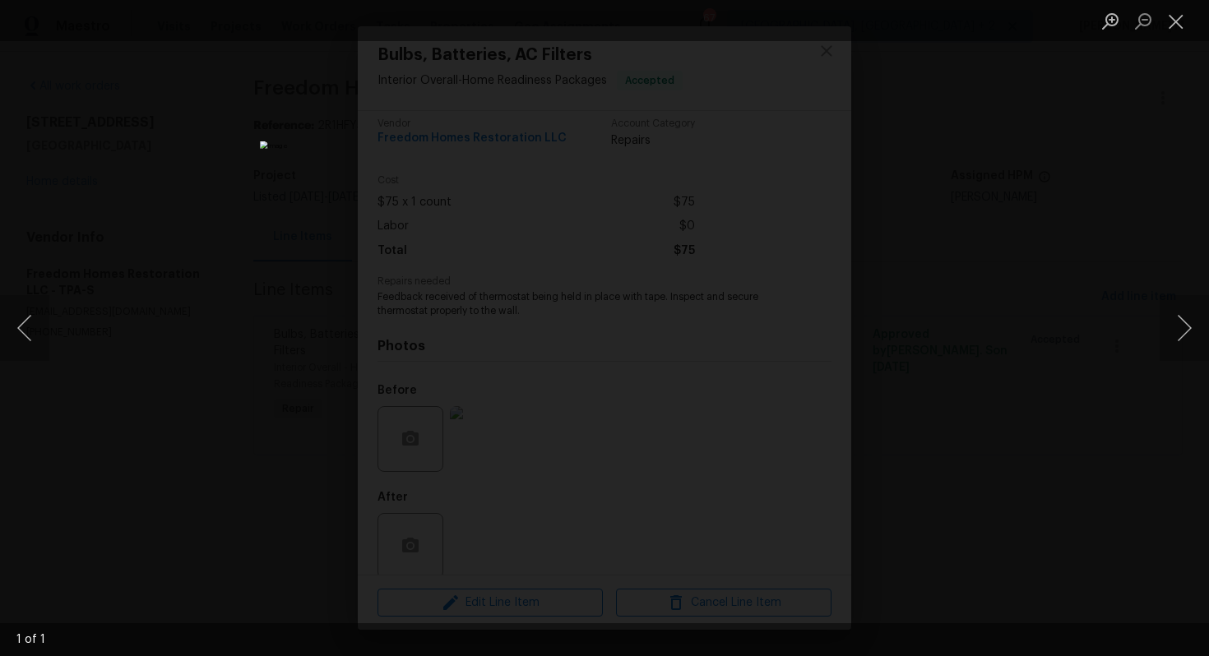
click at [967, 301] on div "Lightbox" at bounding box center [604, 328] width 1209 height 656
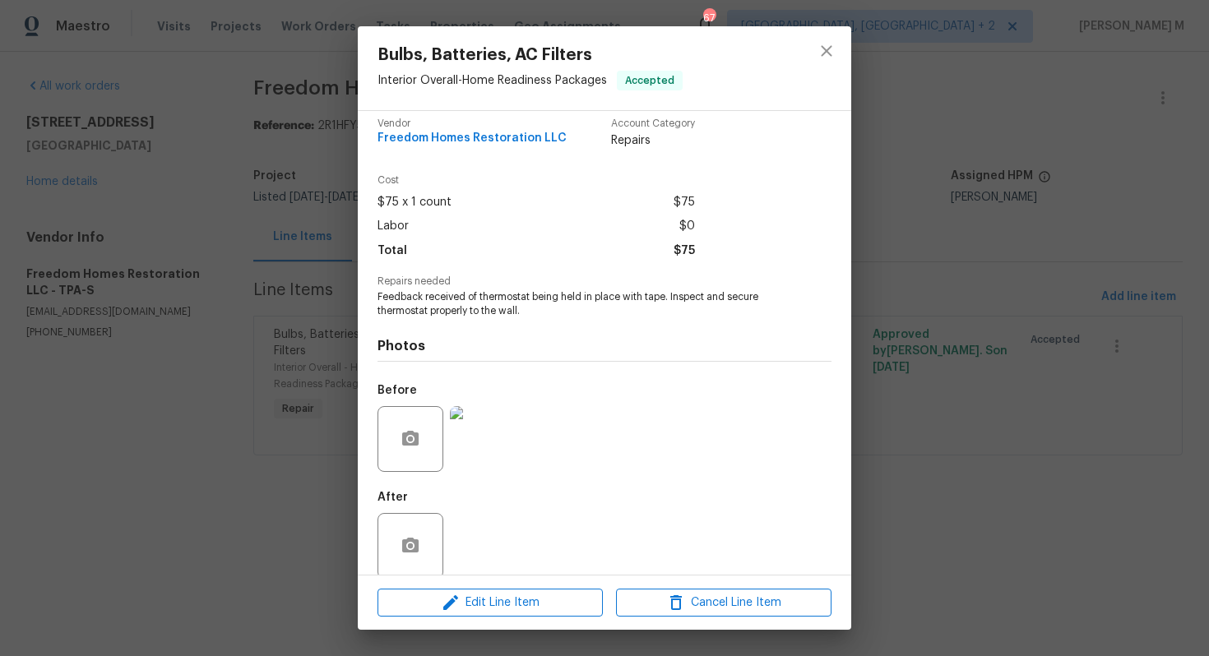
click at [494, 450] on img at bounding box center [483, 439] width 66 height 66
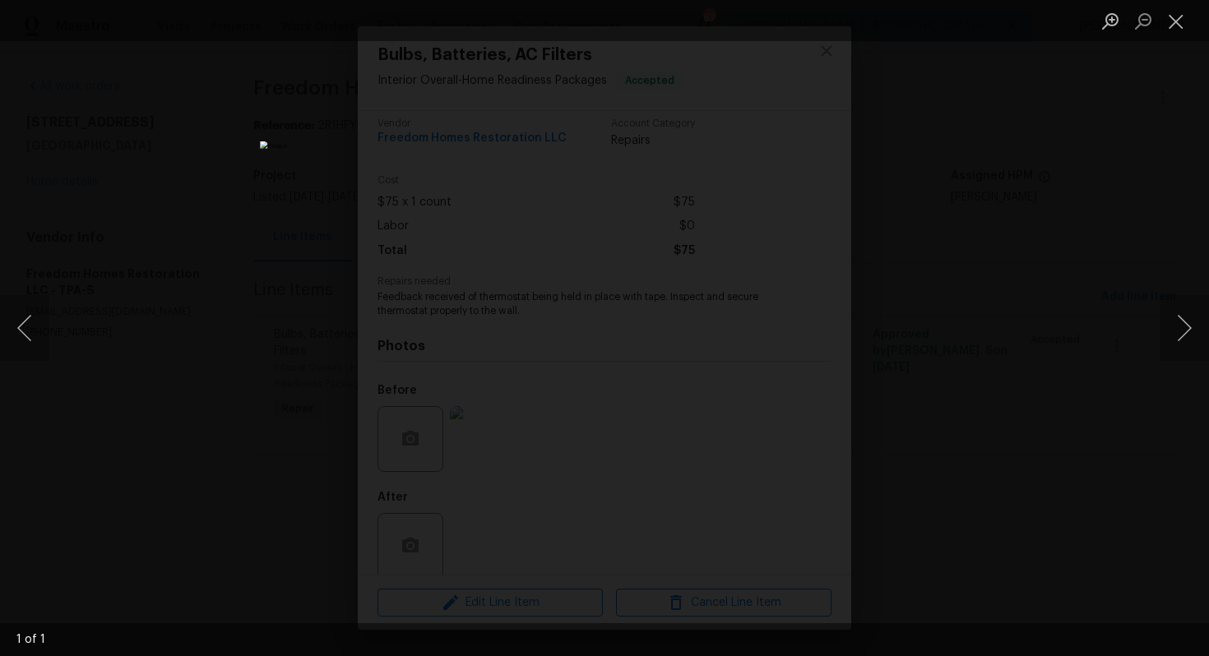
click at [1112, 252] on div "Lightbox" at bounding box center [604, 328] width 1209 height 656
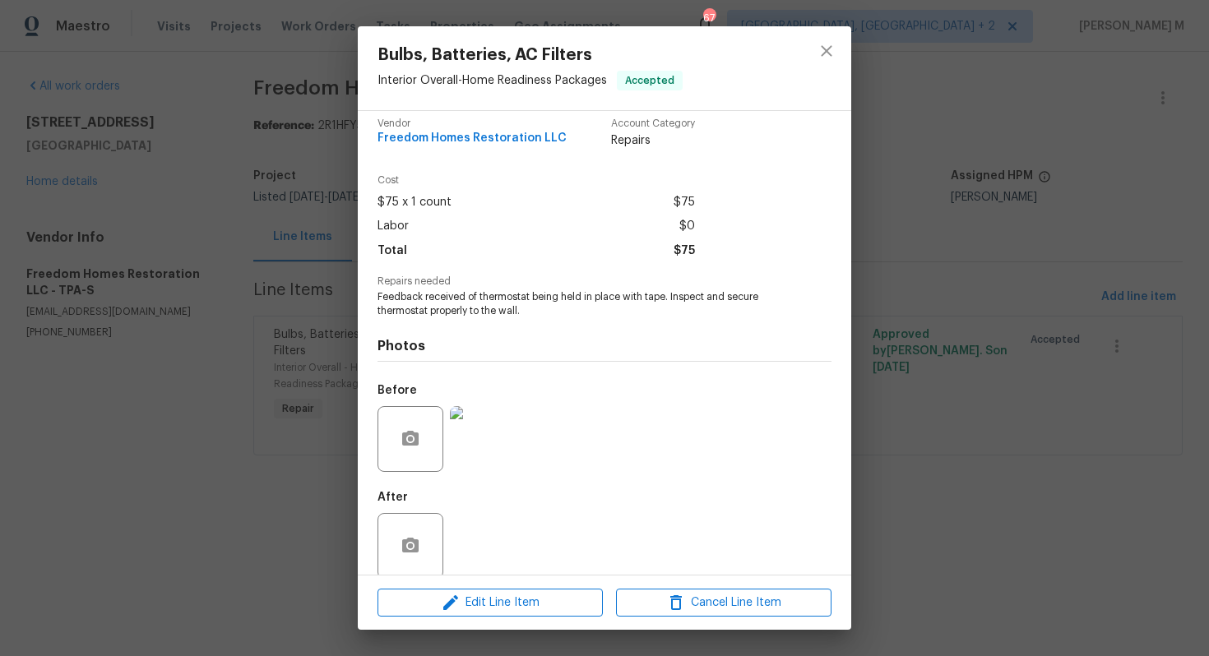
click at [906, 297] on div "Bulbs, Batteries, AC Filters Interior Overall - Home Readiness Packages Accepte…" at bounding box center [604, 328] width 1209 height 656
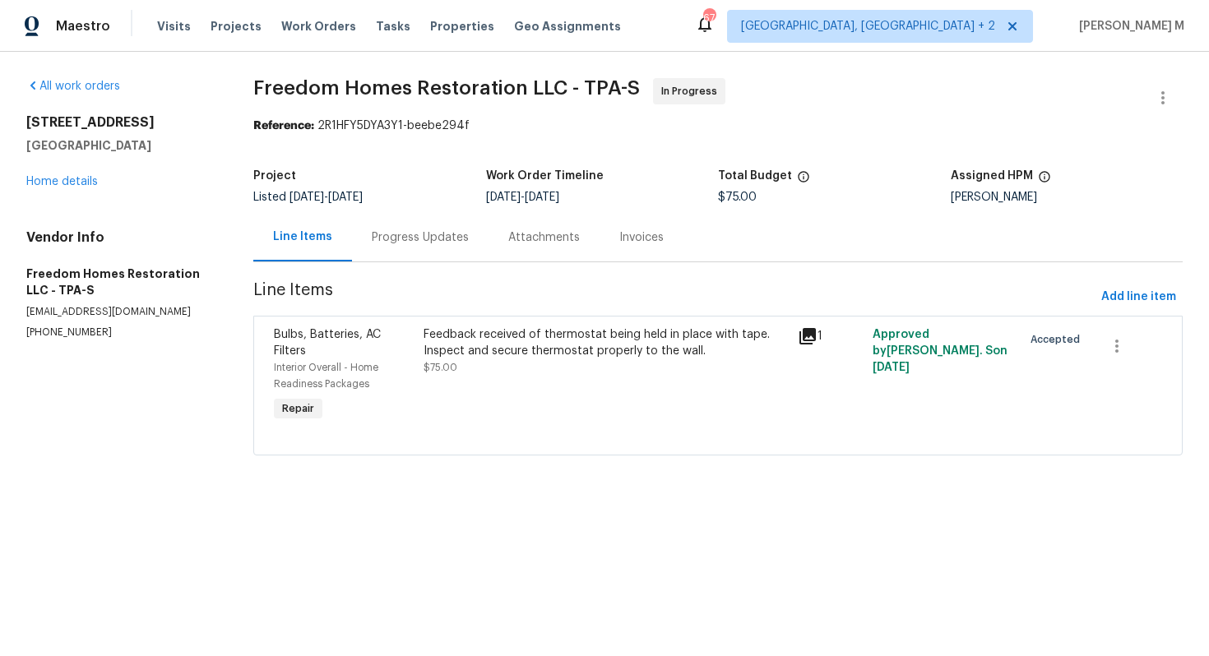
click at [630, 331] on div "Feedback received of thermostat being held in place with tape. Inspect and secu…" at bounding box center [606, 343] width 364 height 33
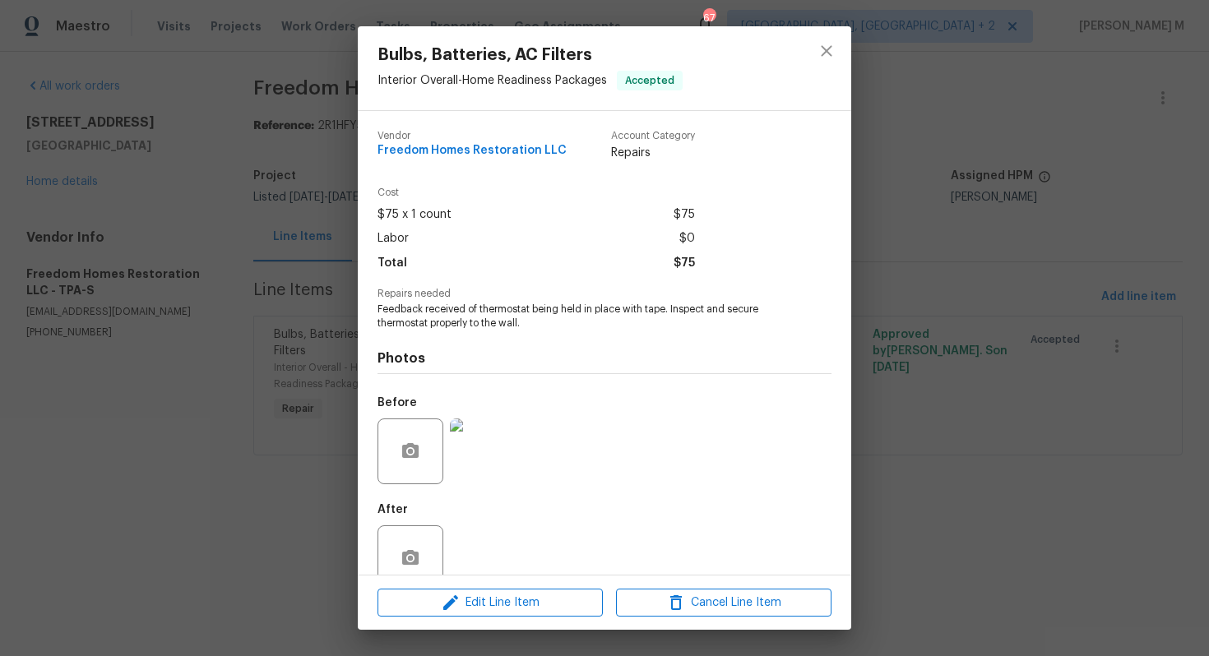
click at [234, 285] on div "Bulbs, Batteries, AC Filters Interior Overall - Home Readiness Packages Accepte…" at bounding box center [604, 328] width 1209 height 656
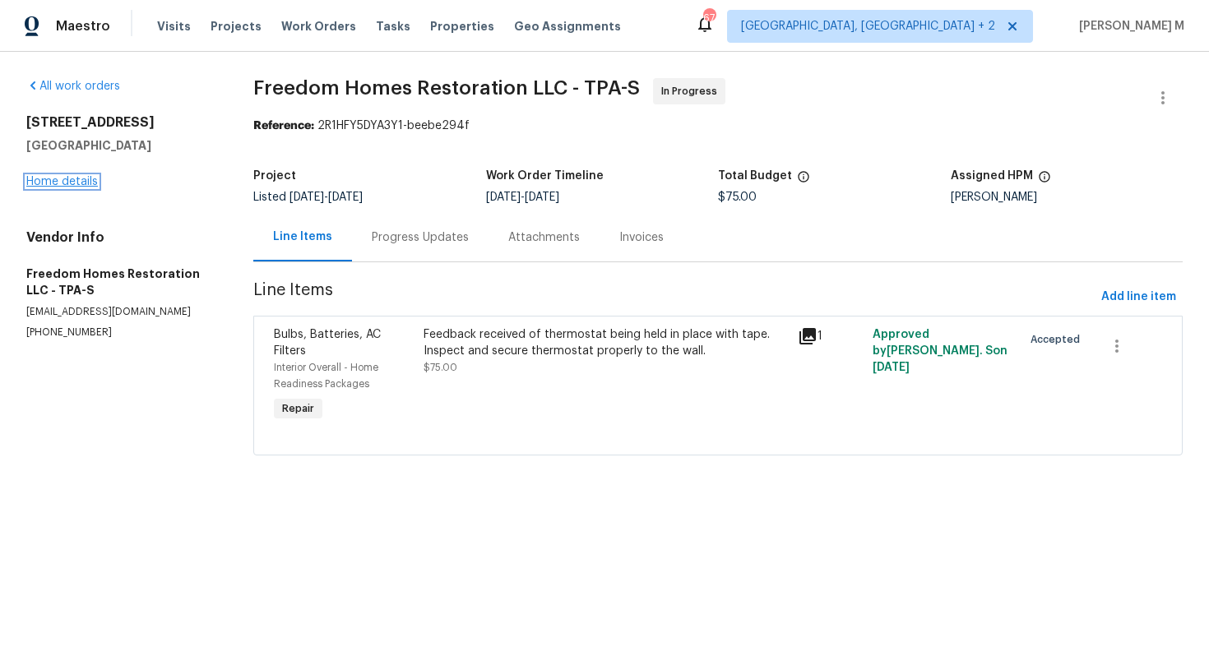
click at [61, 176] on link "Home details" at bounding box center [62, 182] width 72 height 12
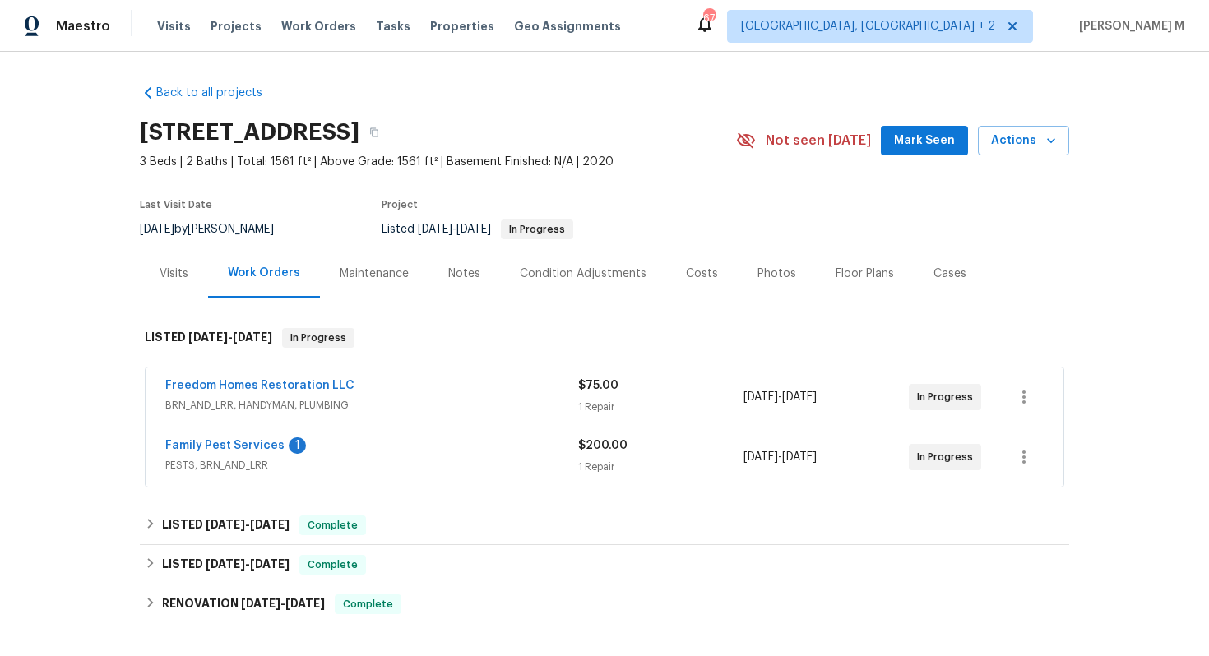
click at [383, 283] on div "Maintenance" at bounding box center [374, 273] width 109 height 49
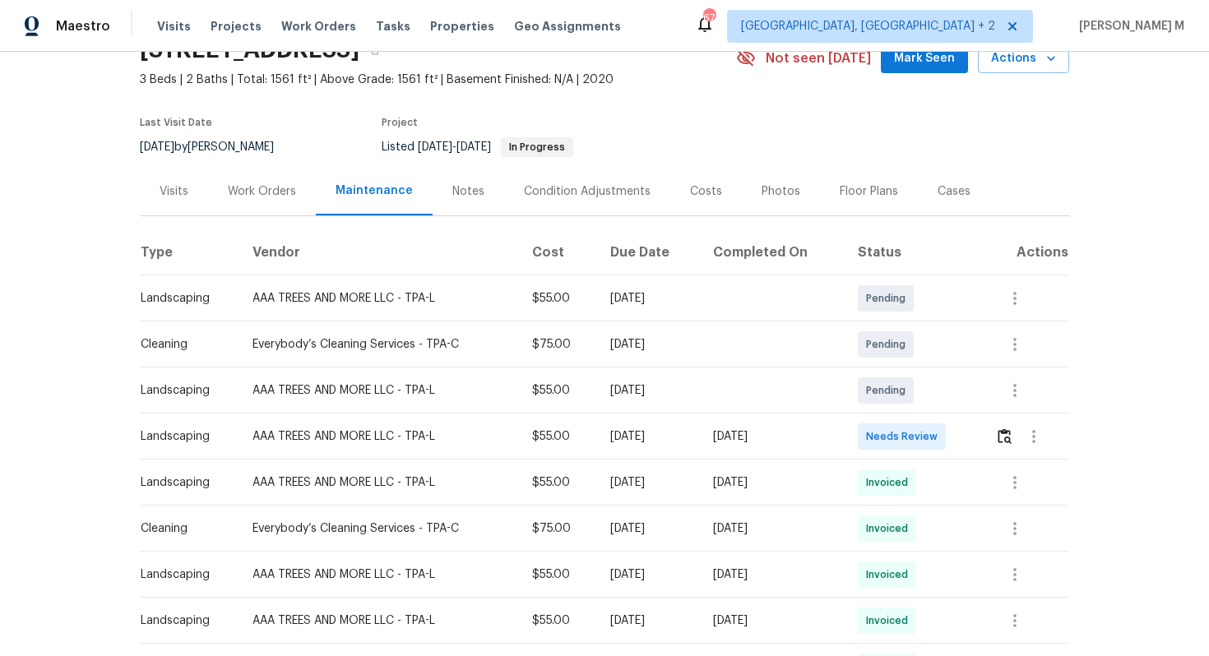
scroll to position [83, 0]
click at [1004, 419] on button "button" at bounding box center [1004, 435] width 19 height 39
click at [1008, 480] on button "button" at bounding box center [1014, 481] width 39 height 39
click at [765, 466] on div at bounding box center [604, 328] width 1209 height 656
click at [1023, 518] on icon "button" at bounding box center [1015, 528] width 20 height 20
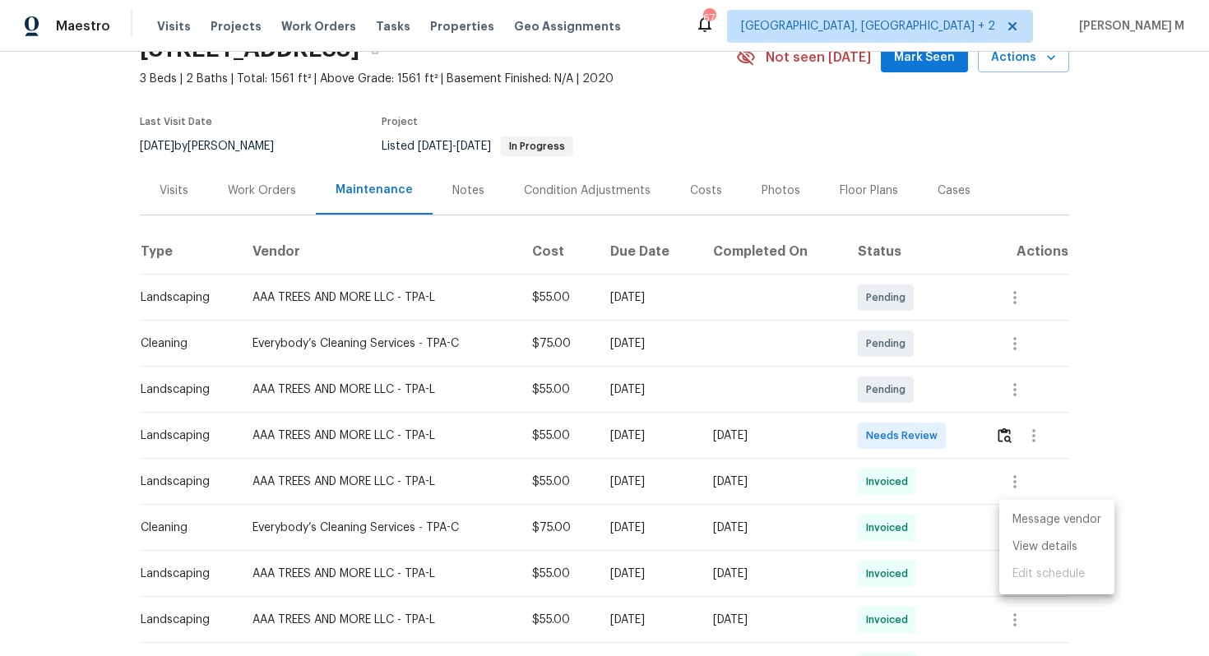
click at [1029, 512] on li "Message vendor" at bounding box center [1056, 520] width 115 height 27
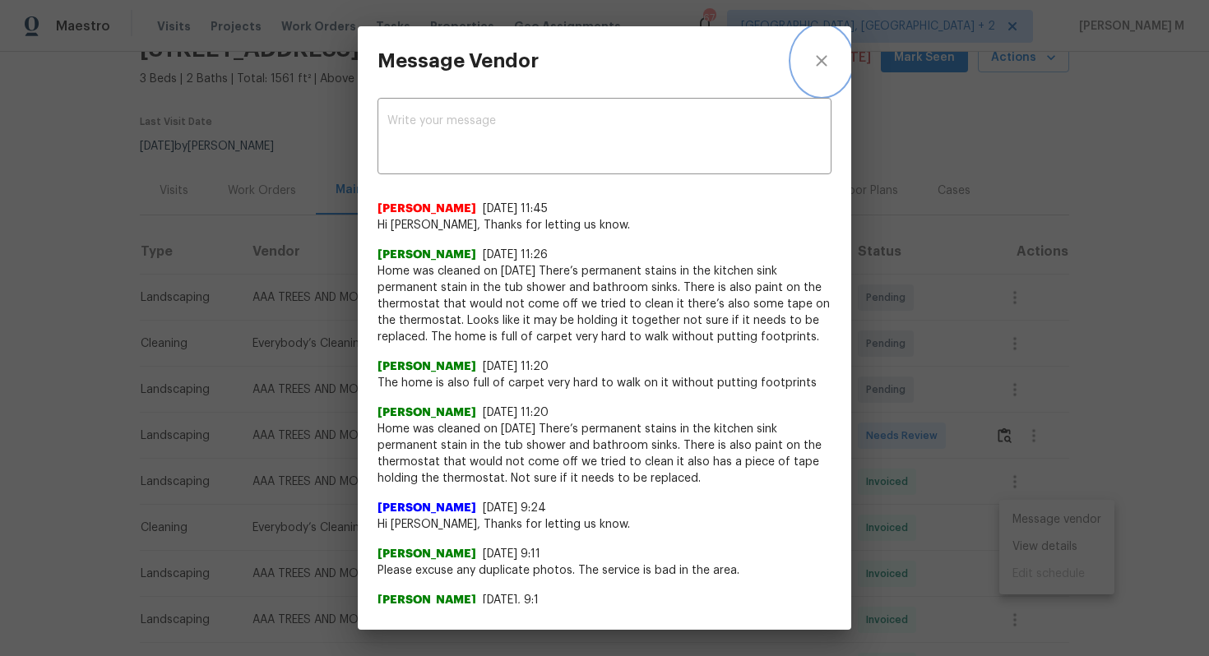
click at [818, 59] on icon "close" at bounding box center [822, 61] width 20 height 20
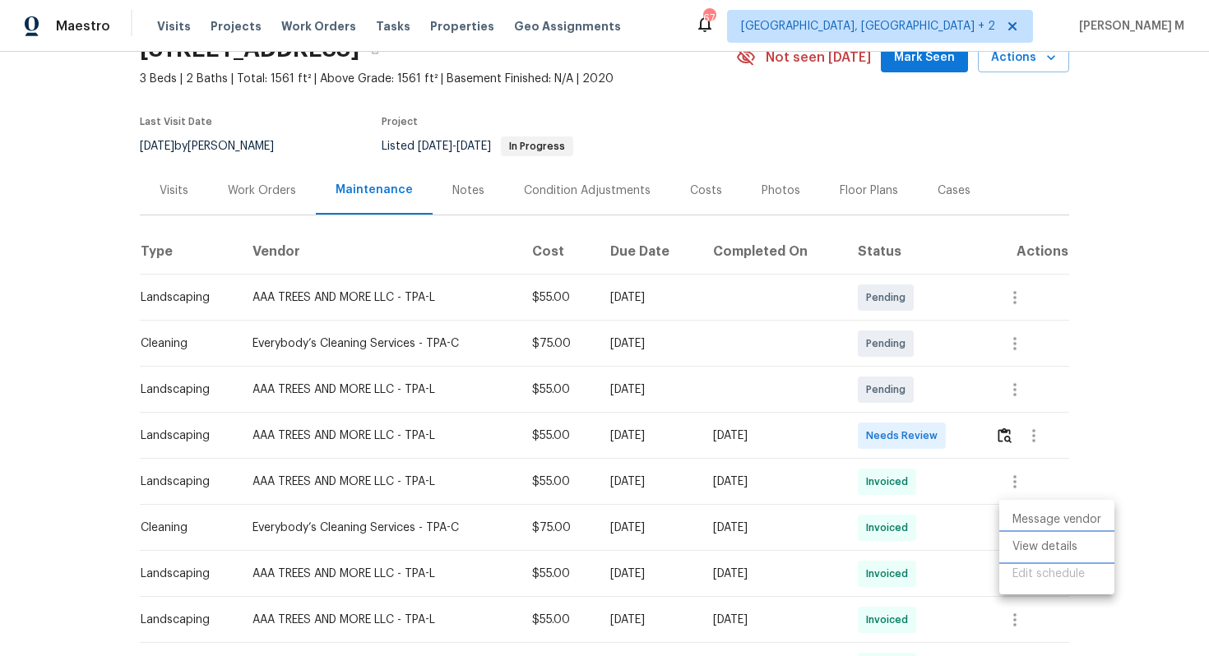
click at [1061, 547] on li "View details" at bounding box center [1056, 547] width 115 height 27
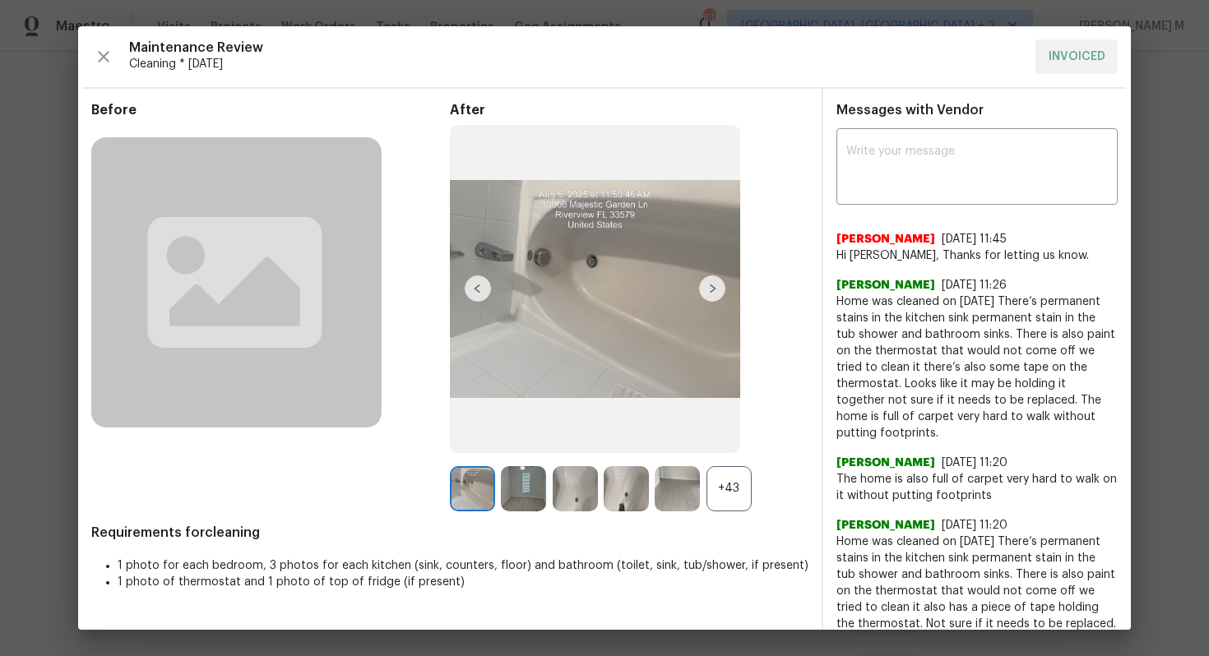
click at [711, 503] on div "+43" at bounding box center [729, 488] width 45 height 45
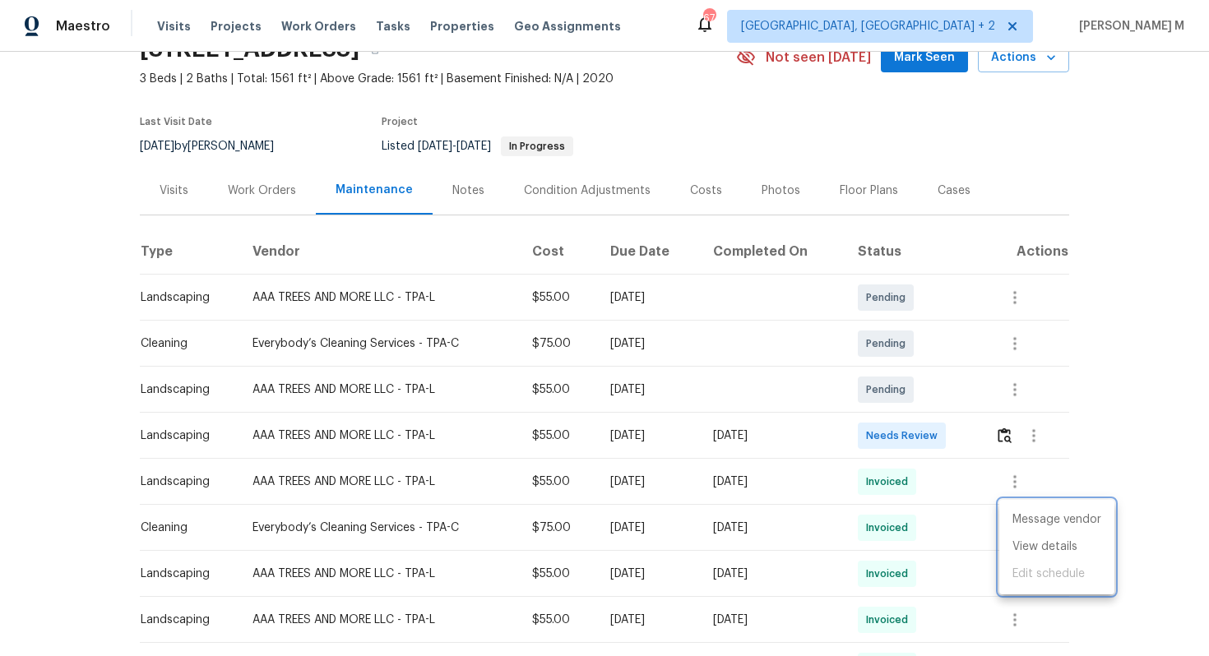
click at [243, 190] on div at bounding box center [604, 328] width 1209 height 656
click at [243, 190] on div "Work Orders" at bounding box center [262, 191] width 68 height 16
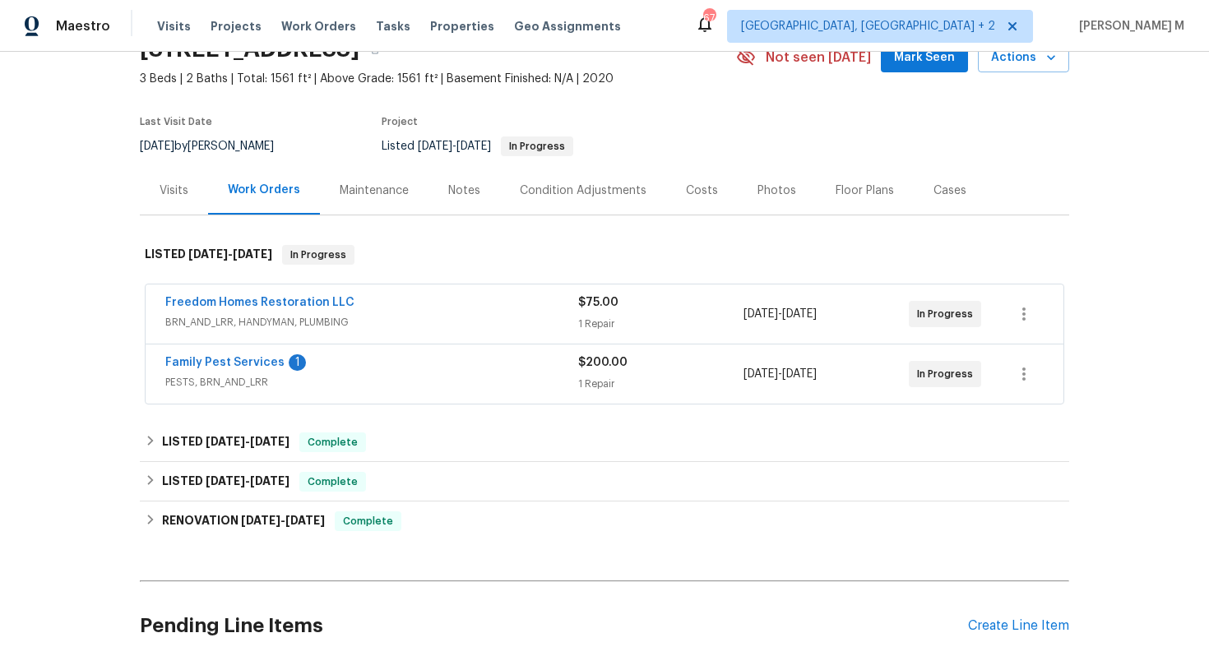
click at [240, 318] on span "BRN_AND_LRR, HANDYMAN, PLUMBING" at bounding box center [371, 322] width 413 height 16
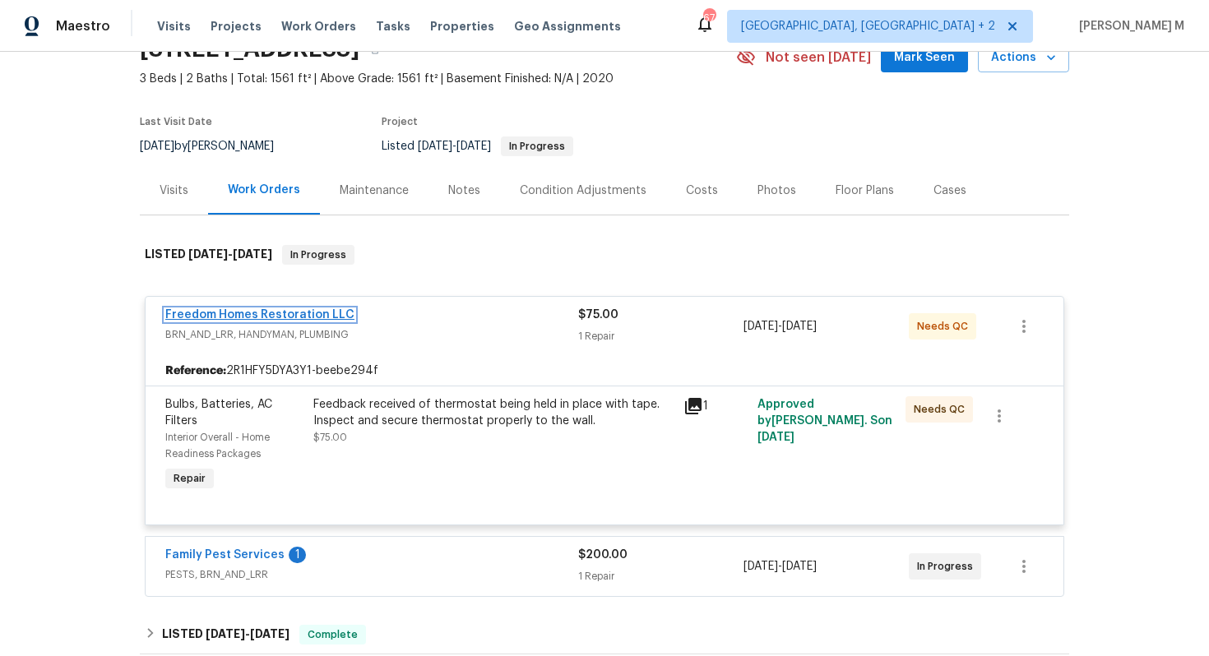
click at [299, 311] on link "Freedom Homes Restoration LLC" at bounding box center [259, 315] width 189 height 12
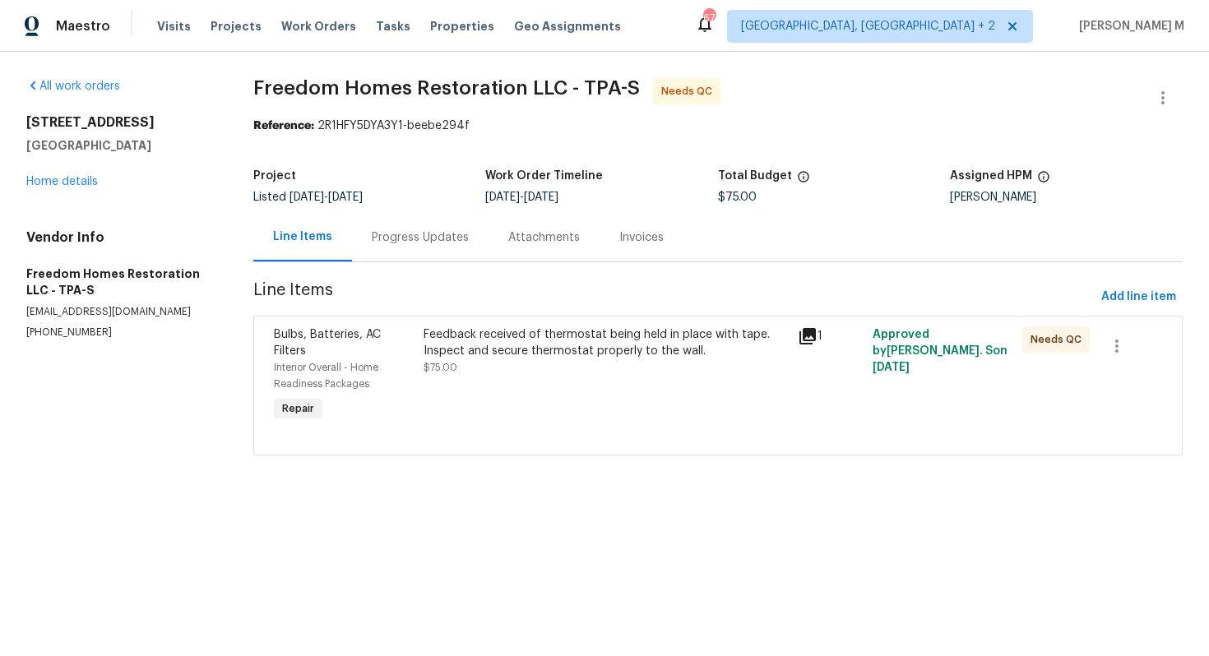
click at [490, 352] on div "Feedback received of thermostat being held in place with tape. Inspect and secu…" at bounding box center [606, 351] width 364 height 49
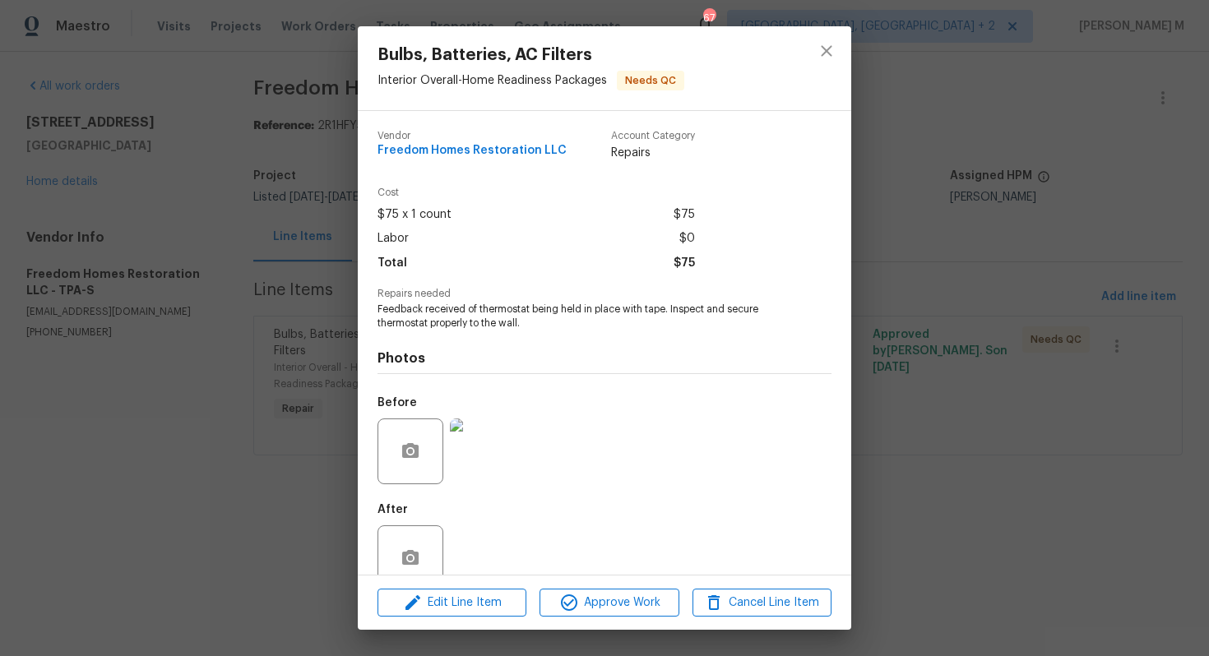
scroll to position [12, 0]
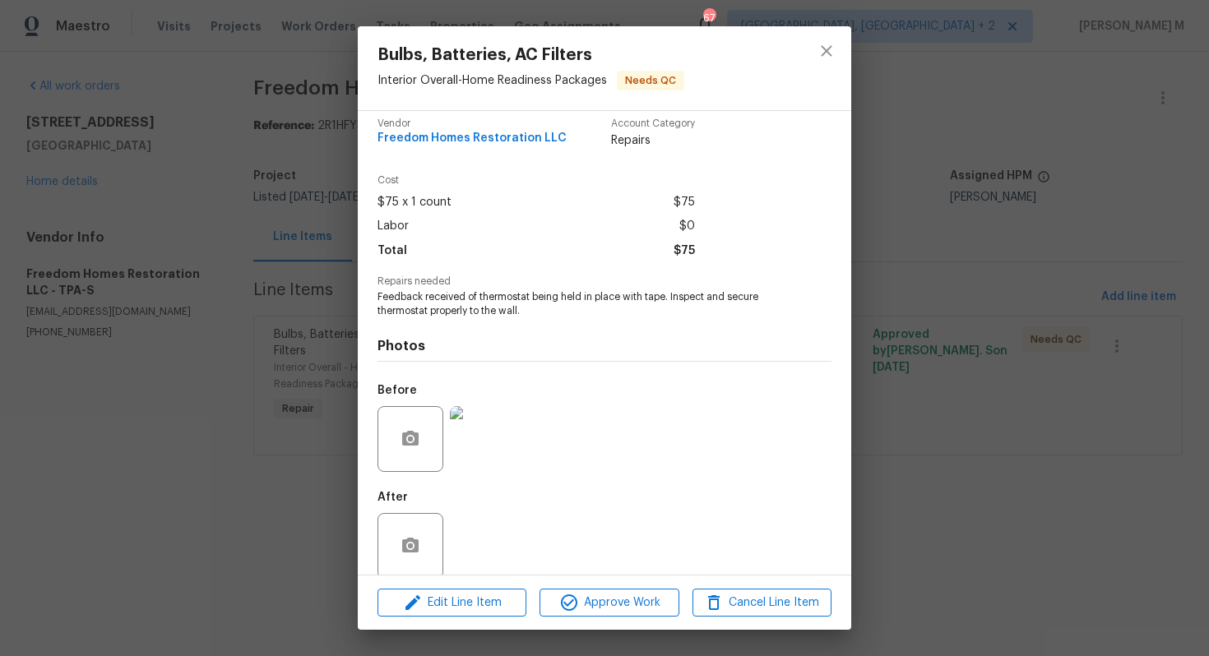
click at [981, 465] on div "Bulbs, Batteries, AC Filters Interior Overall - Home Readiness Packages Needs Q…" at bounding box center [604, 328] width 1209 height 656
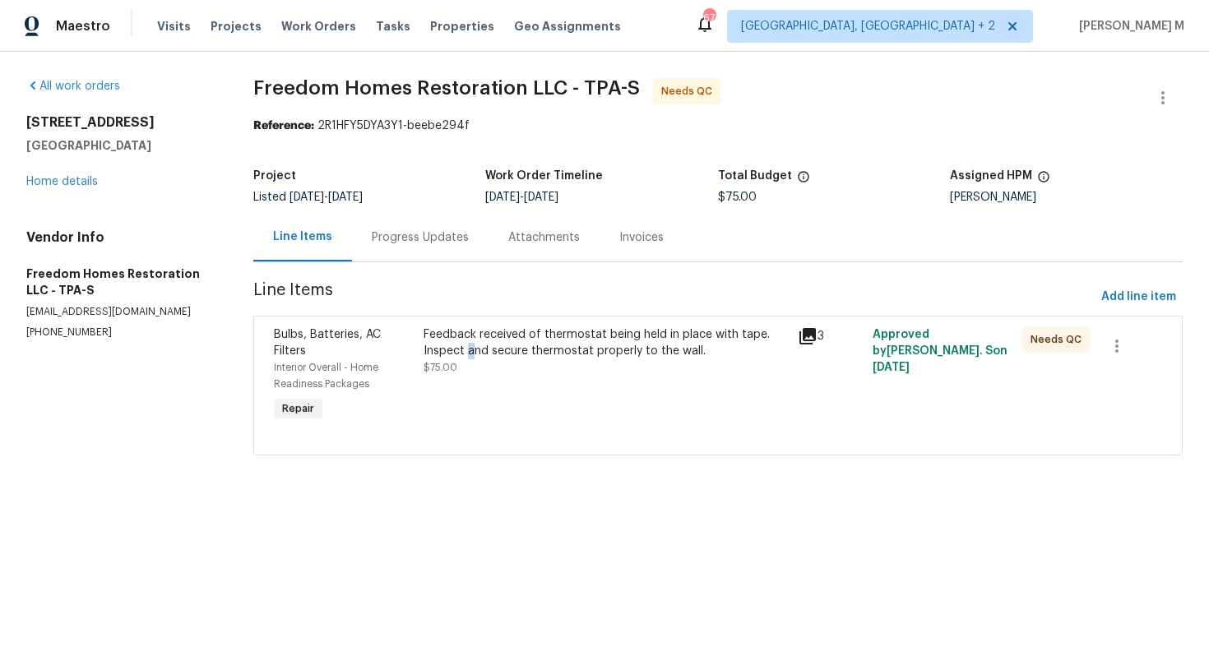
click at [472, 346] on div "Feedback received of thermostat being held in place with tape. Inspect and secu…" at bounding box center [606, 343] width 364 height 33
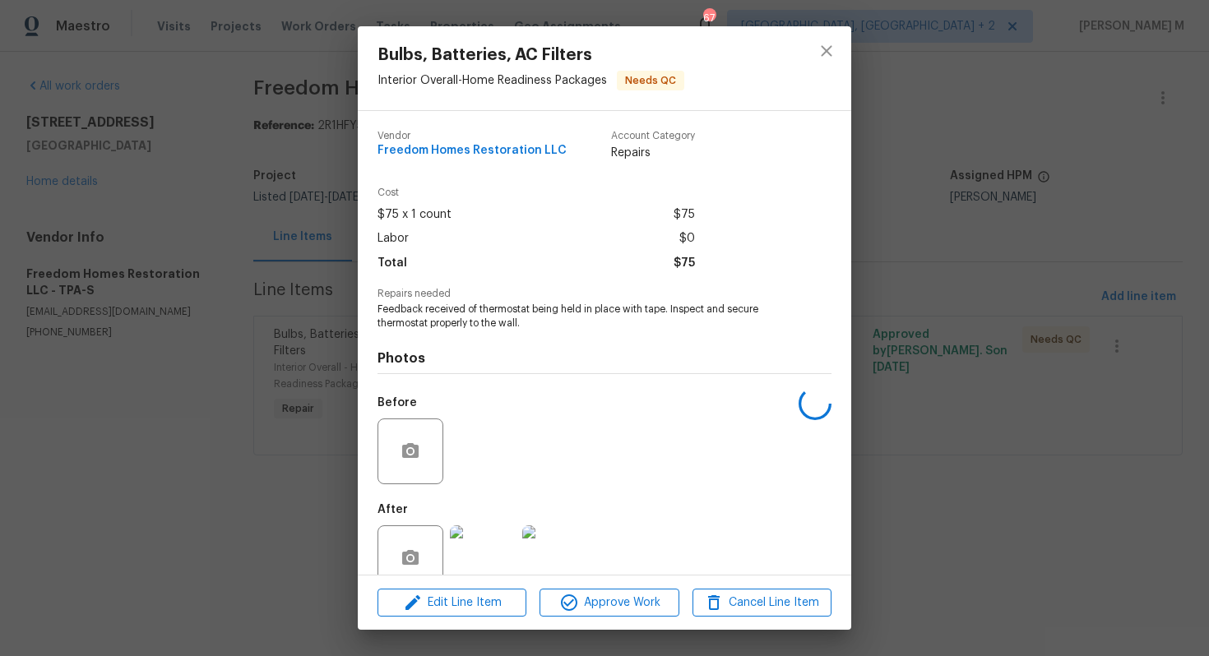
scroll to position [12, 0]
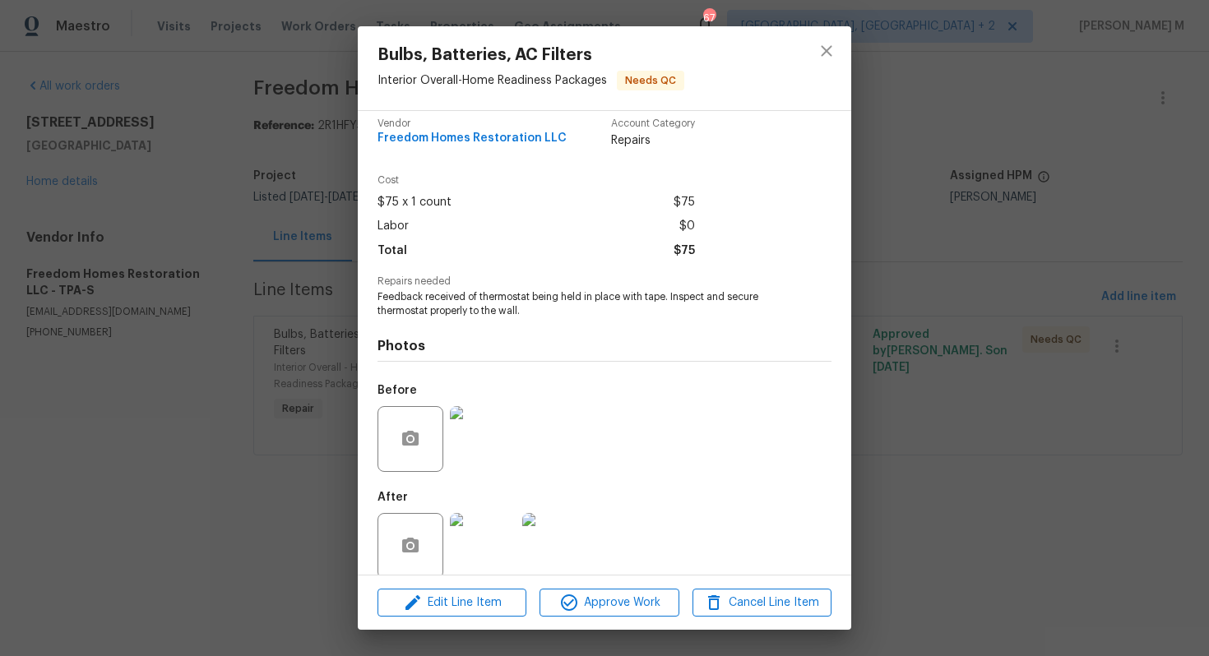
click at [489, 536] on img at bounding box center [483, 546] width 66 height 66
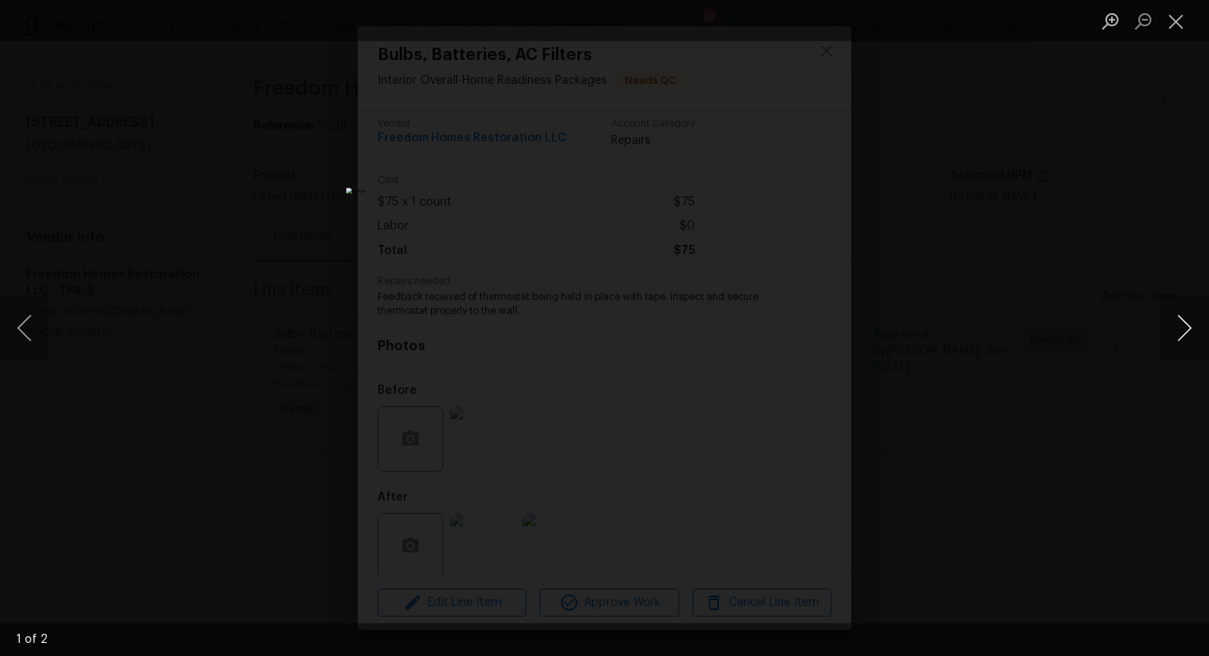
click at [1188, 330] on button "Next image" at bounding box center [1184, 328] width 49 height 66
click at [1098, 289] on div "Lightbox" at bounding box center [604, 328] width 1209 height 656
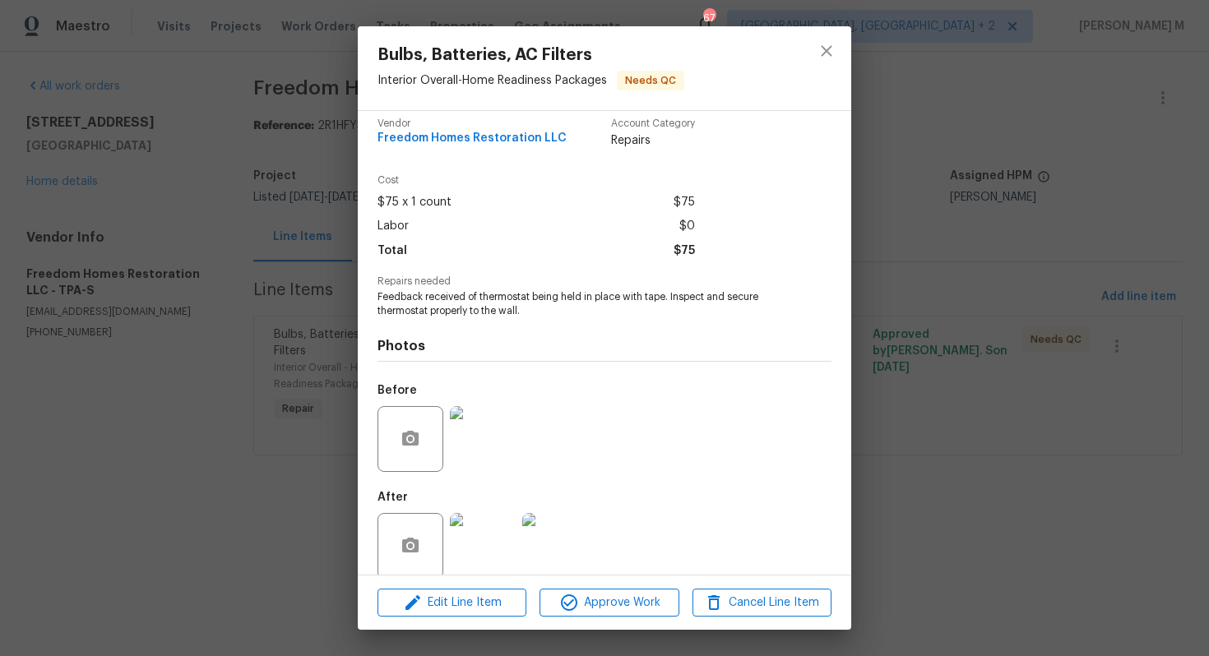
click at [939, 281] on div "Bulbs, Batteries, AC Filters Interior Overall - Home Readiness Packages Needs Q…" at bounding box center [604, 328] width 1209 height 656
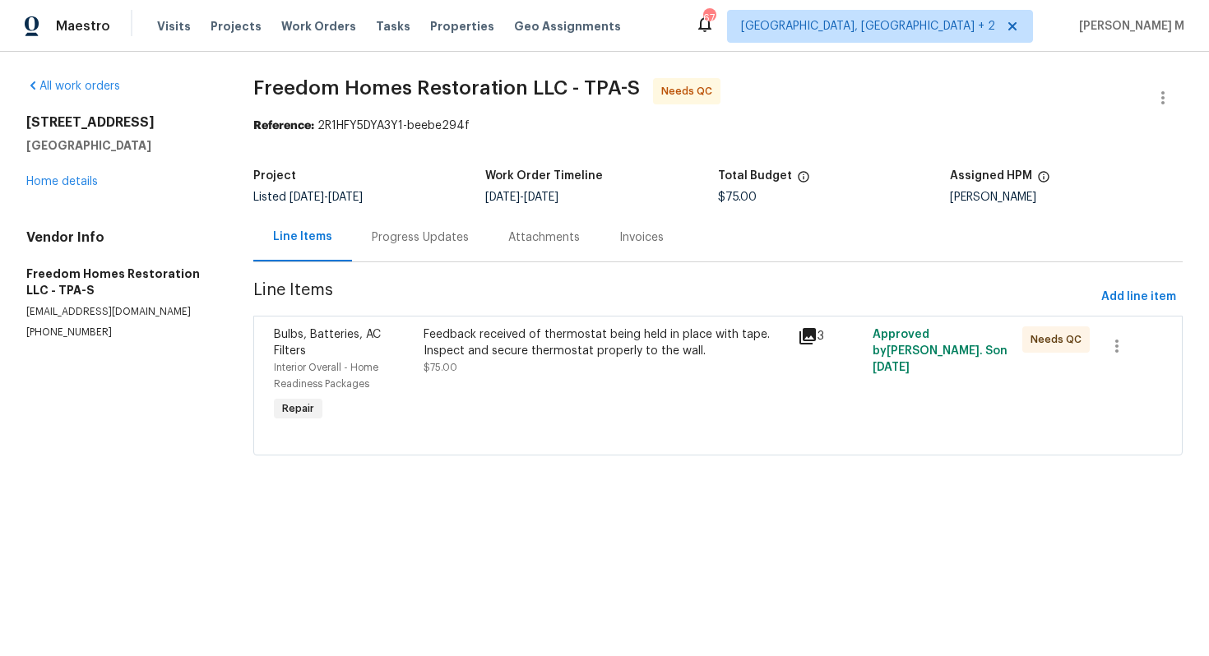
click at [656, 134] on section "Freedom Homes Restoration LLC - TPA-S Needs QC Reference: 2R1HFY5DYA3Y1-beebe29…" at bounding box center [718, 276] width 930 height 397
click at [62, 177] on link "Home details" at bounding box center [62, 182] width 72 height 12
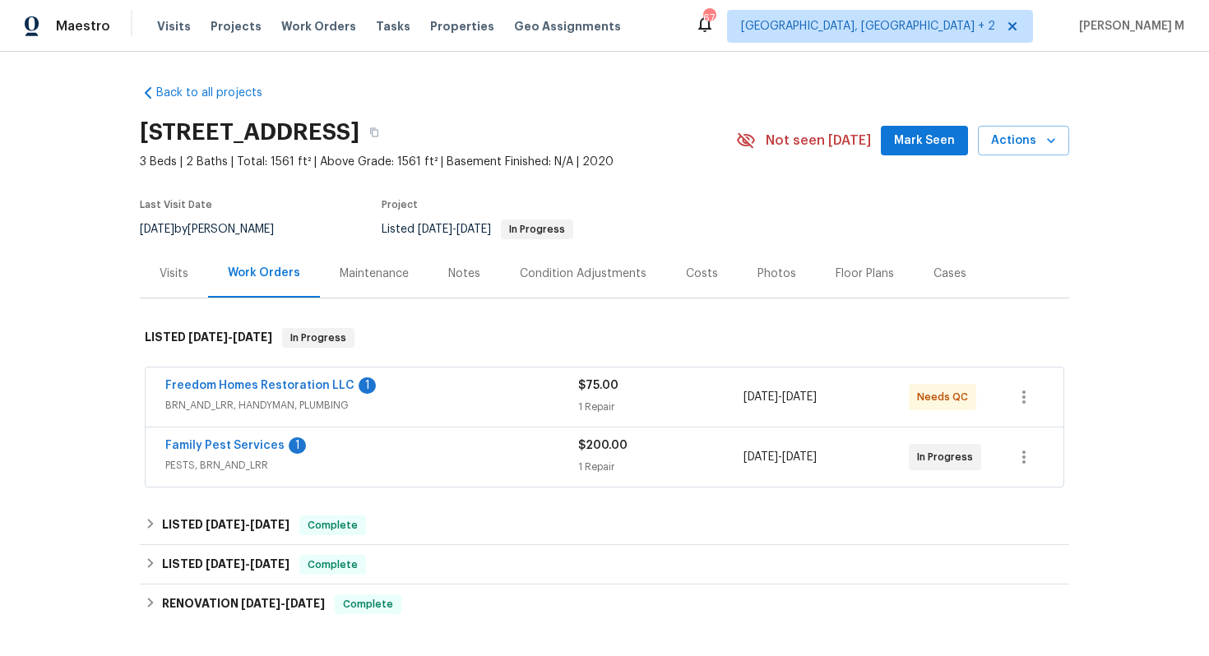
click at [243, 397] on span "BRN_AND_LRR, HANDYMAN, PLUMBING" at bounding box center [371, 405] width 413 height 16
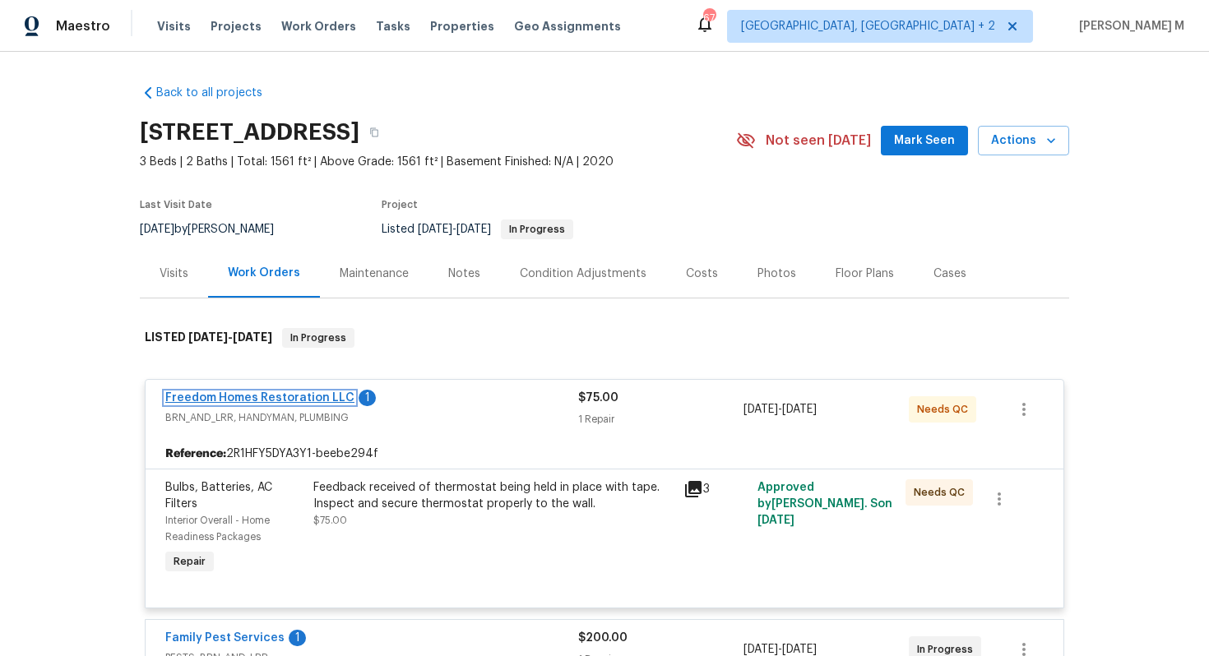
click at [262, 392] on link "Freedom Homes Restoration LLC" at bounding box center [259, 398] width 189 height 12
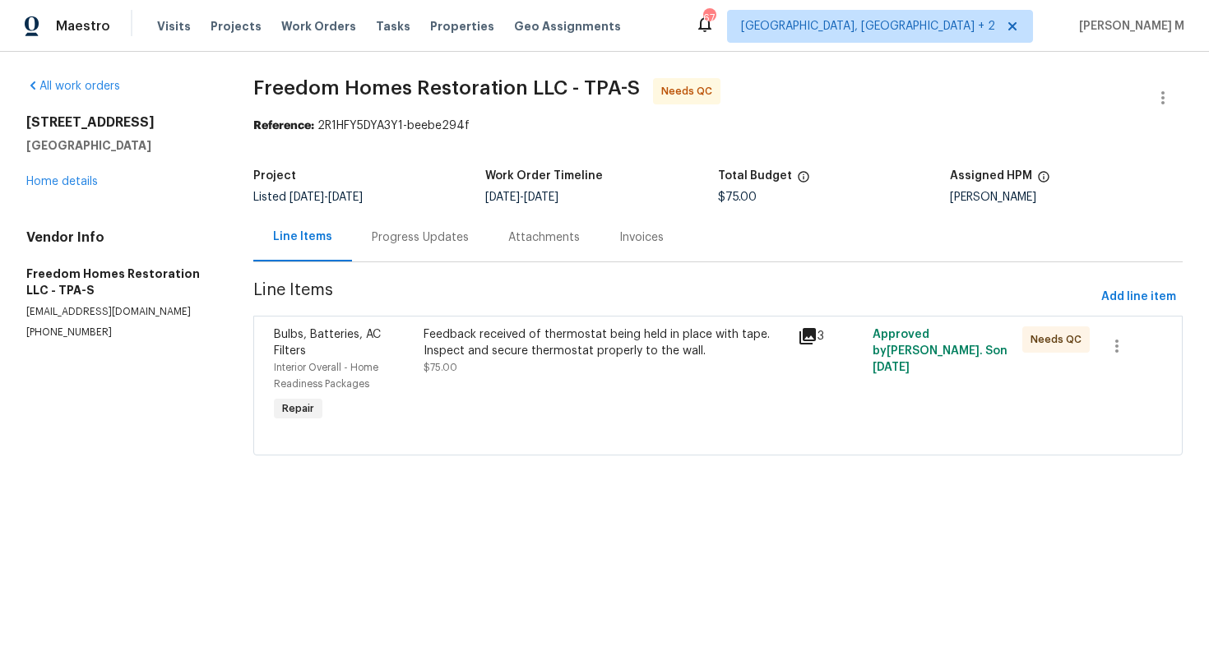
click at [414, 248] on div "Progress Updates" at bounding box center [420, 237] width 137 height 49
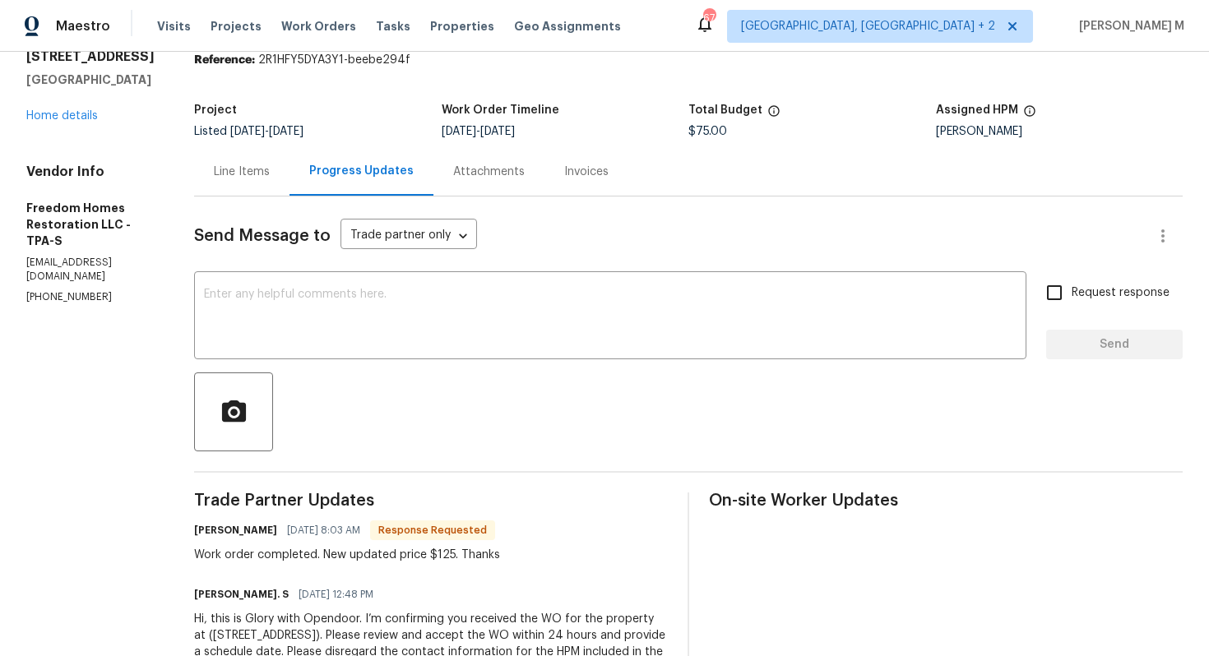
scroll to position [71, 0]
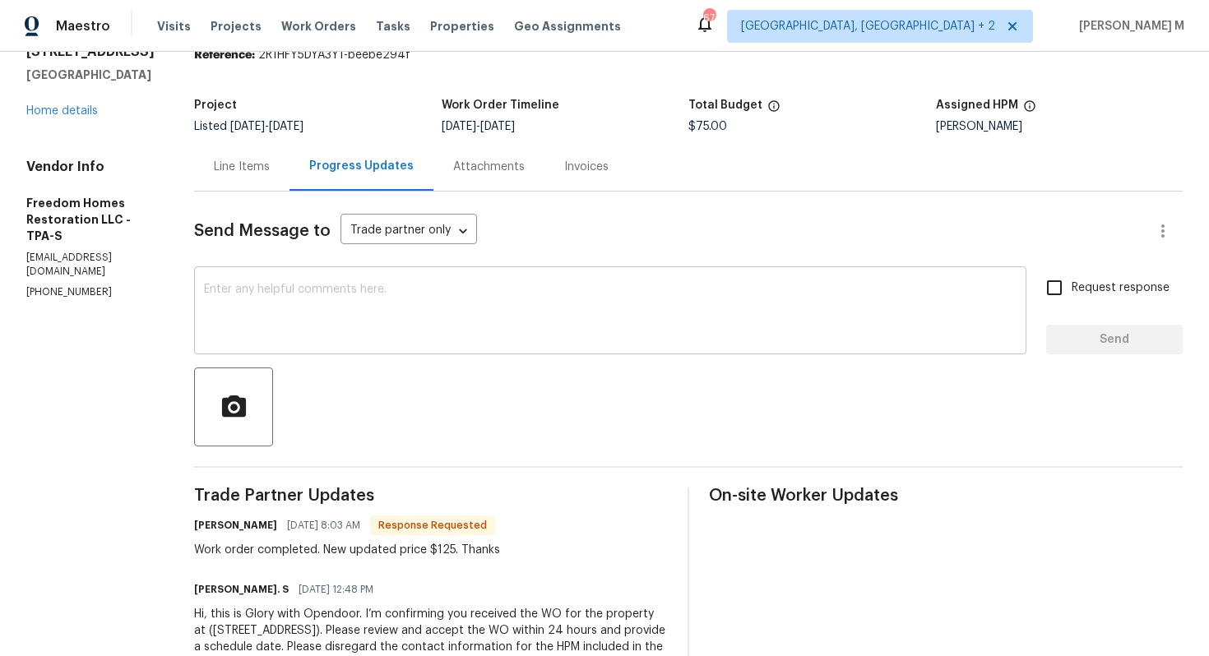
click at [450, 317] on textarea at bounding box center [610, 313] width 813 height 58
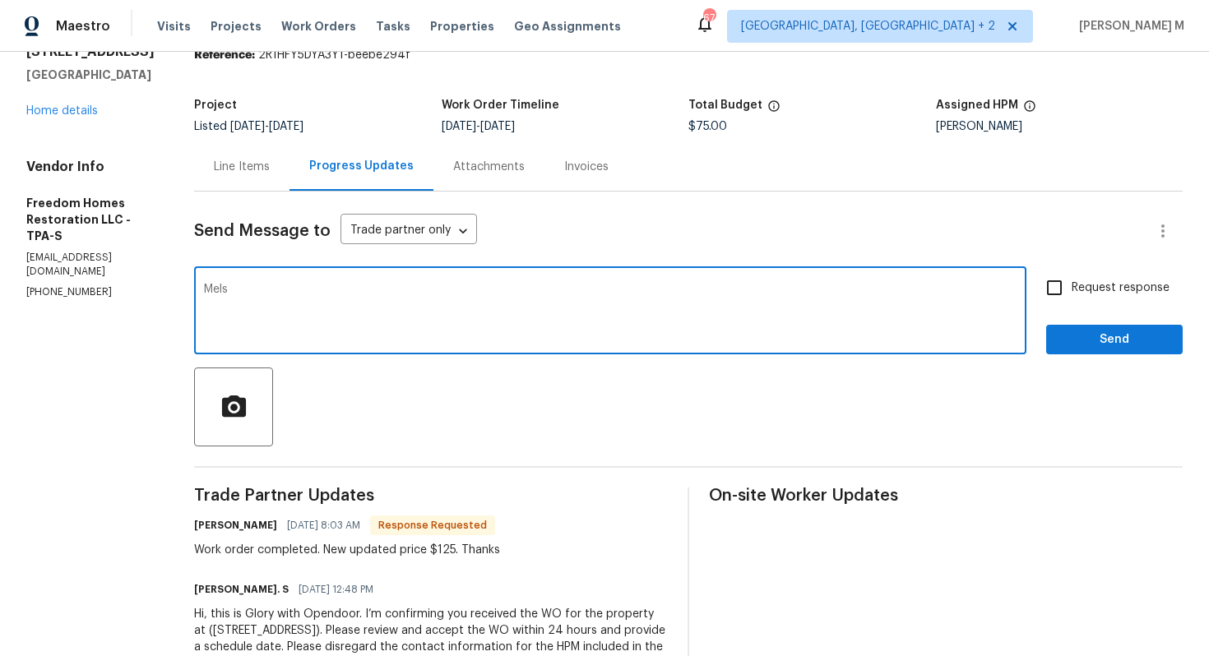
type textarea "Melso"
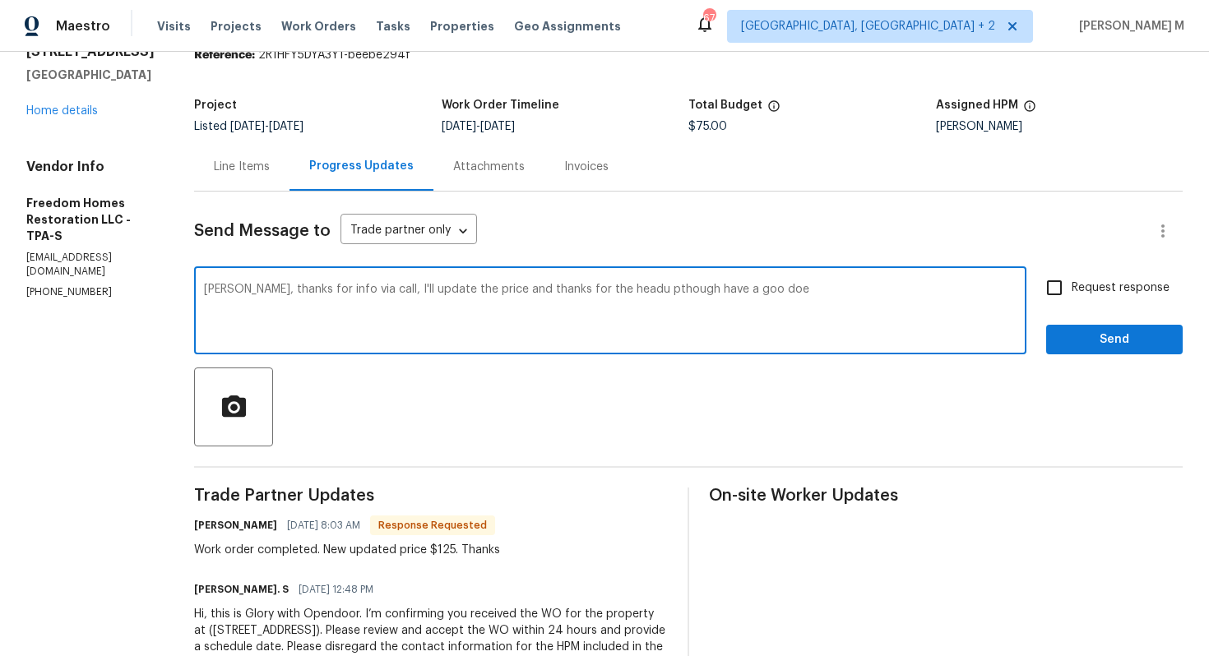
type textarea "[PERSON_NAME], thanks for info via call, I'll update the price and thanks for t…"
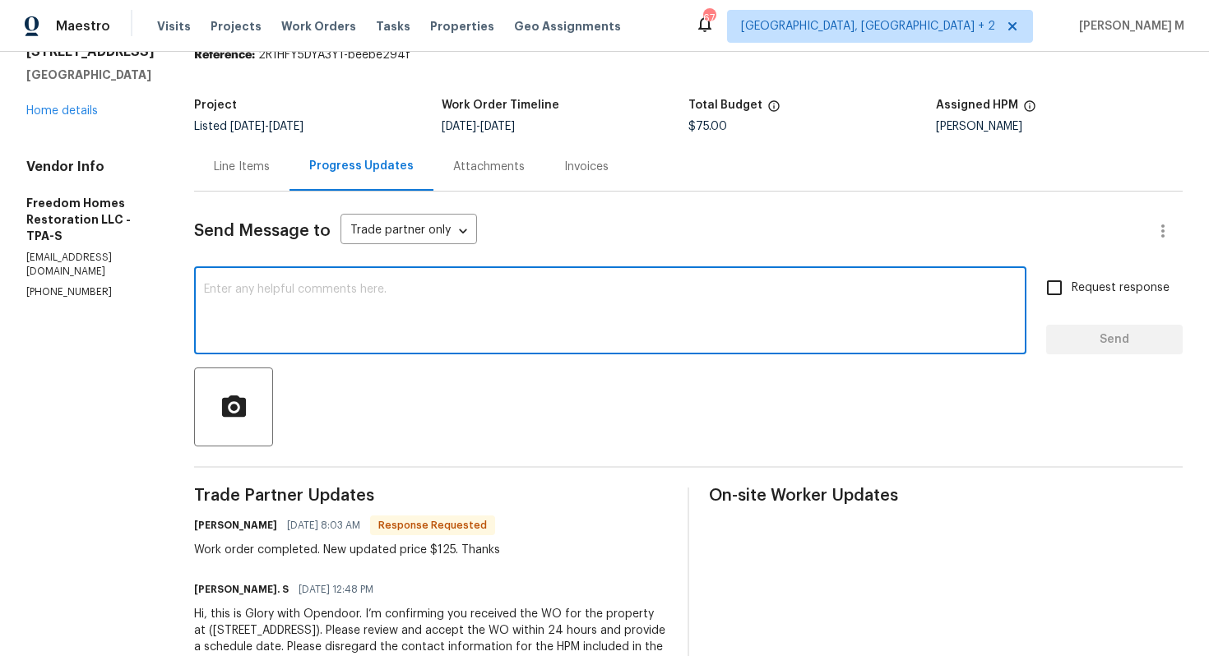
click at [420, 303] on textarea at bounding box center [610, 313] width 813 height 58
paste textarea "[PERSON_NAME], thanks for the call and the info. I’ll update the price—apprecia…"
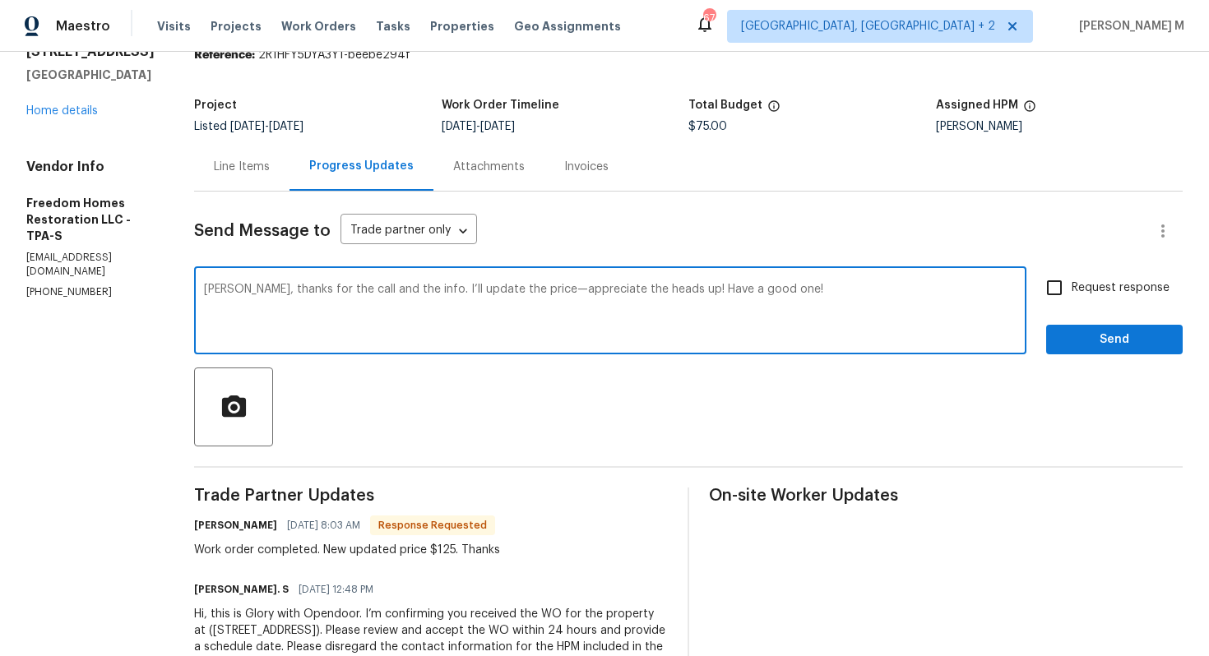
type textarea "[PERSON_NAME], thanks for the call and the info. I’ll update the price—apprecia…"
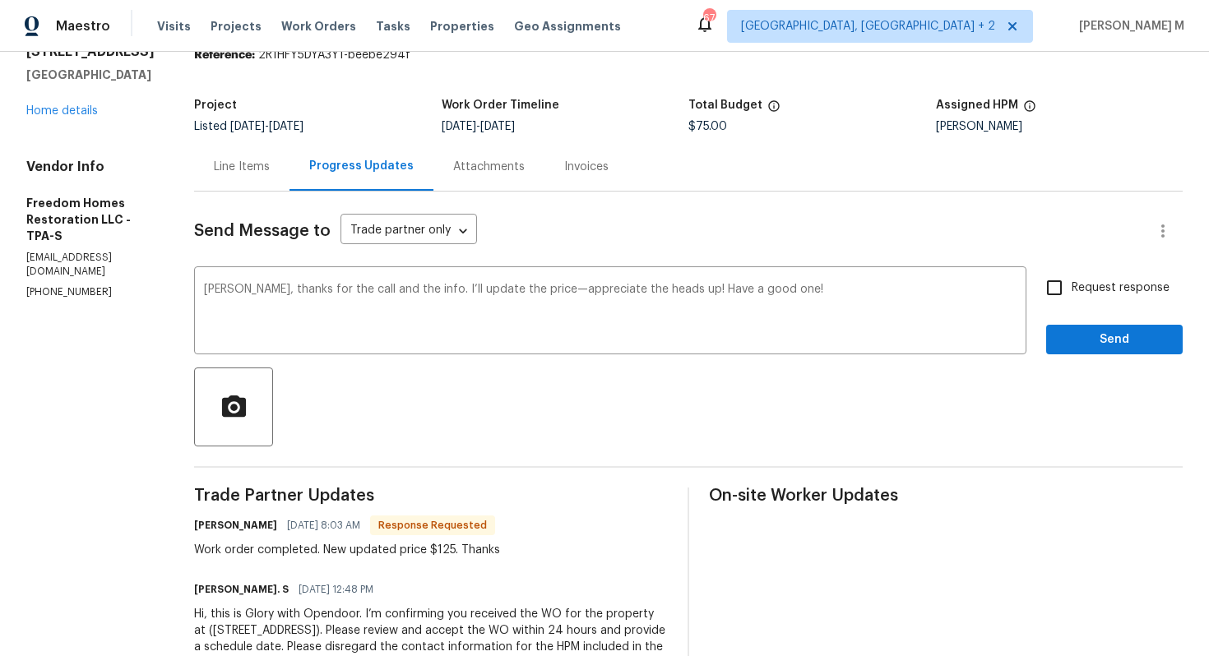
click at [1132, 281] on span "Request response" at bounding box center [1121, 288] width 98 height 17
click at [1072, 281] on input "Request response" at bounding box center [1054, 288] width 35 height 35
checkbox input "true"
click at [1115, 330] on span "Send" at bounding box center [1114, 340] width 110 height 21
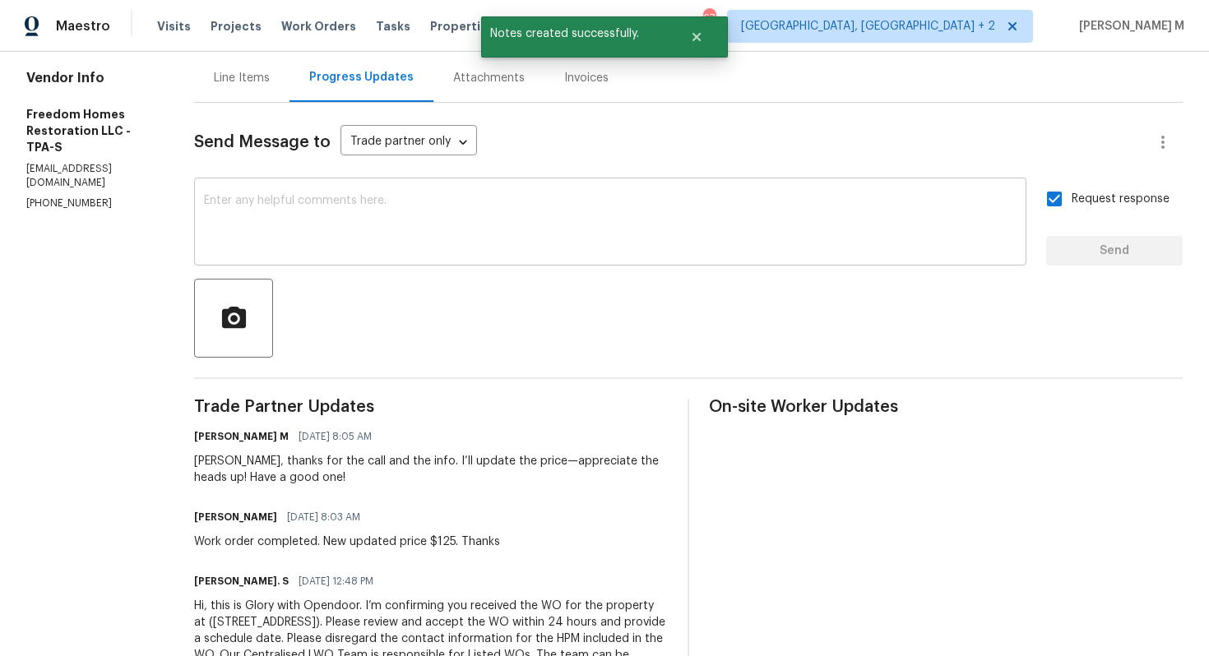
scroll to position [171, 0]
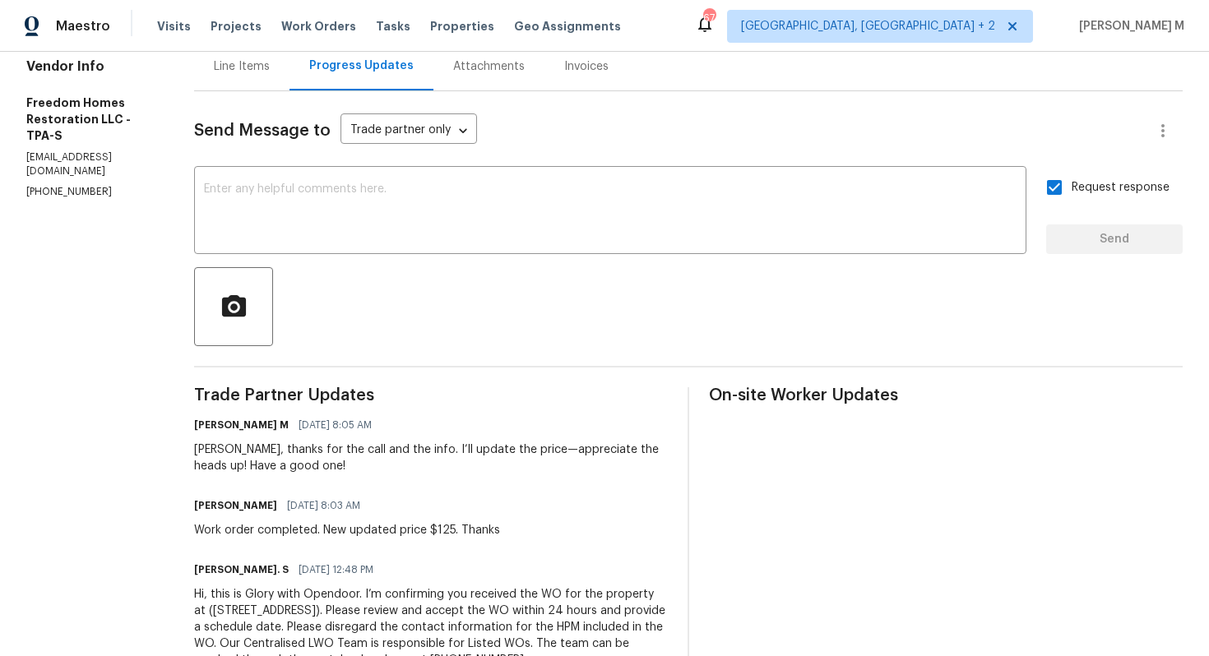
click at [216, 62] on div "Line Items" at bounding box center [242, 66] width 56 height 16
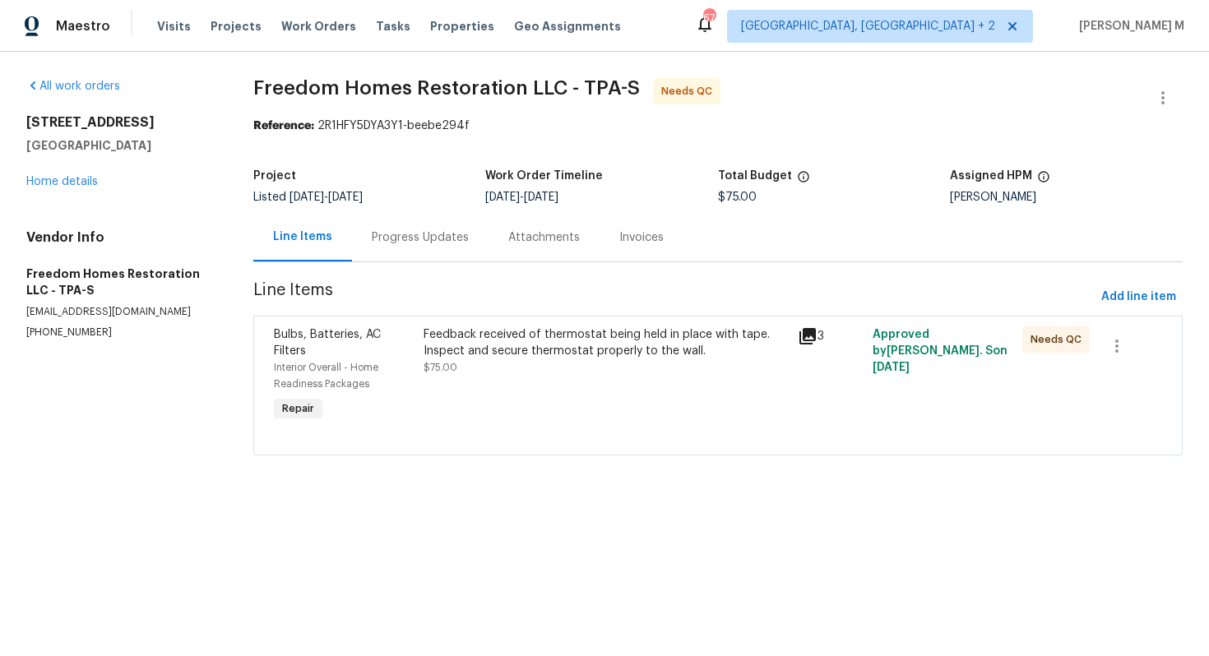
click at [517, 359] on div "Feedback received of thermostat being held in place with tape. Inspect and secu…" at bounding box center [606, 351] width 364 height 49
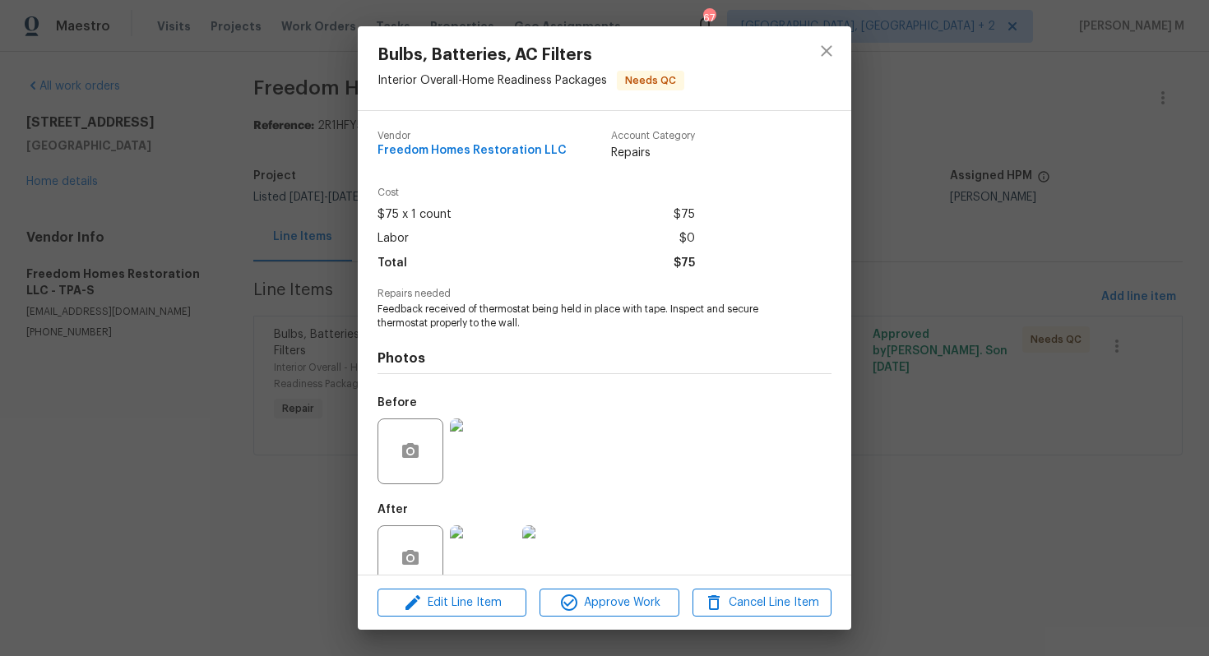
scroll to position [12, 0]
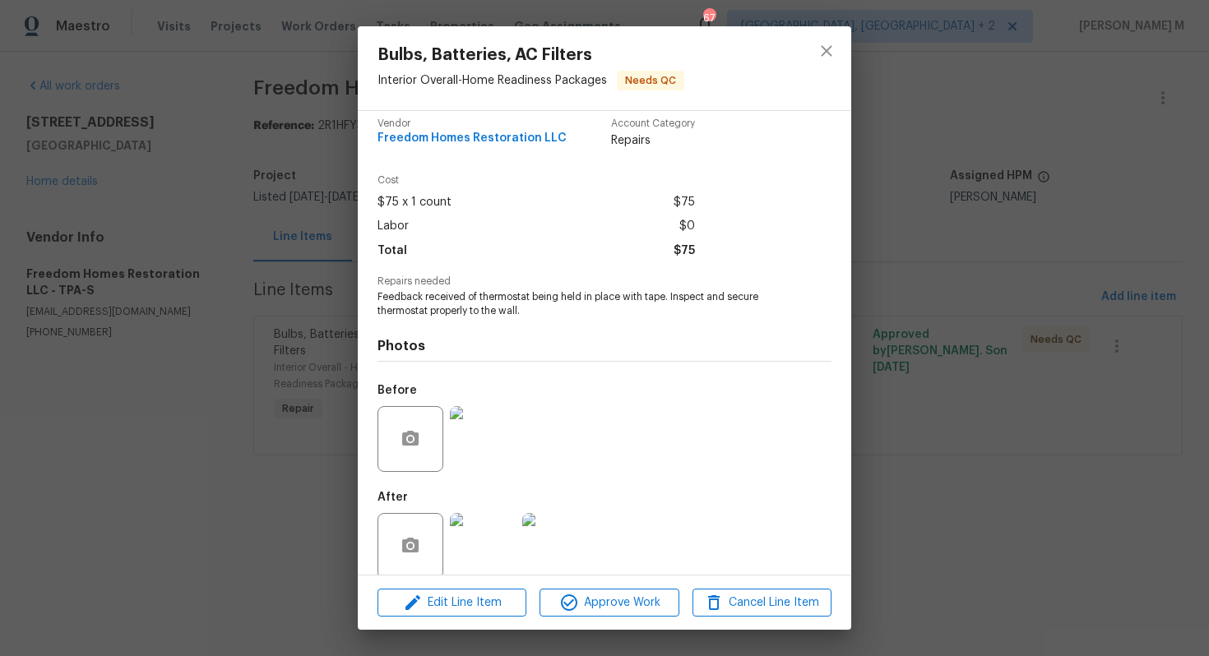
click at [491, 443] on img at bounding box center [483, 439] width 66 height 66
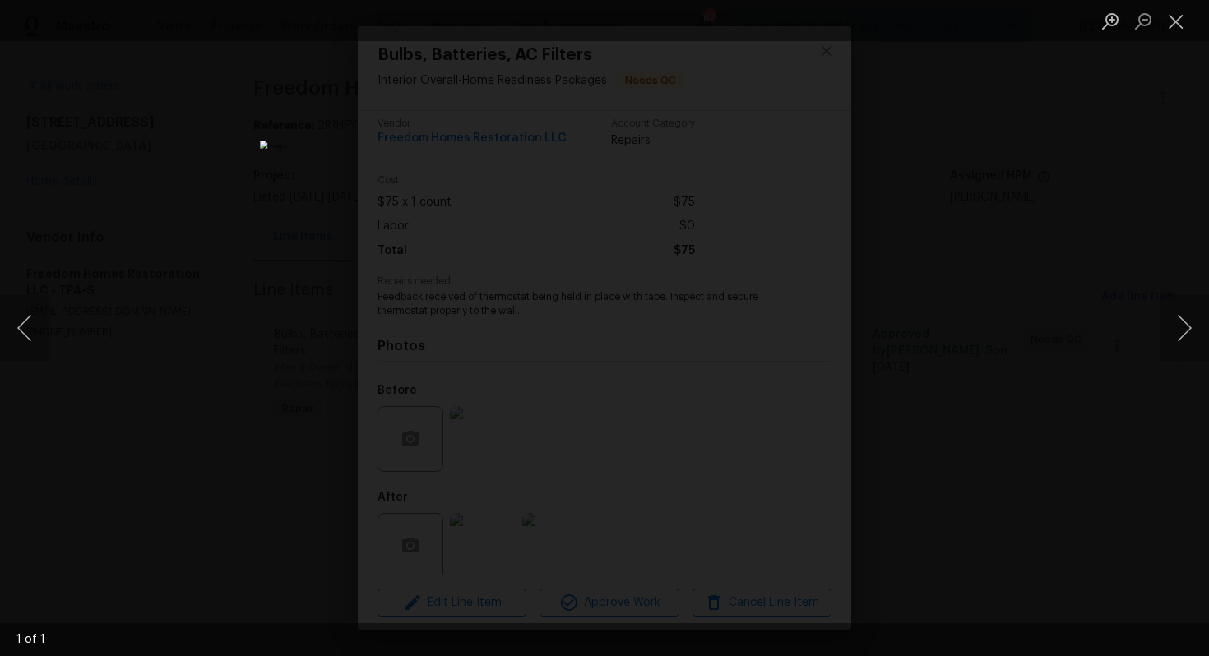
click at [1143, 345] on div "Lightbox" at bounding box center [604, 328] width 1209 height 656
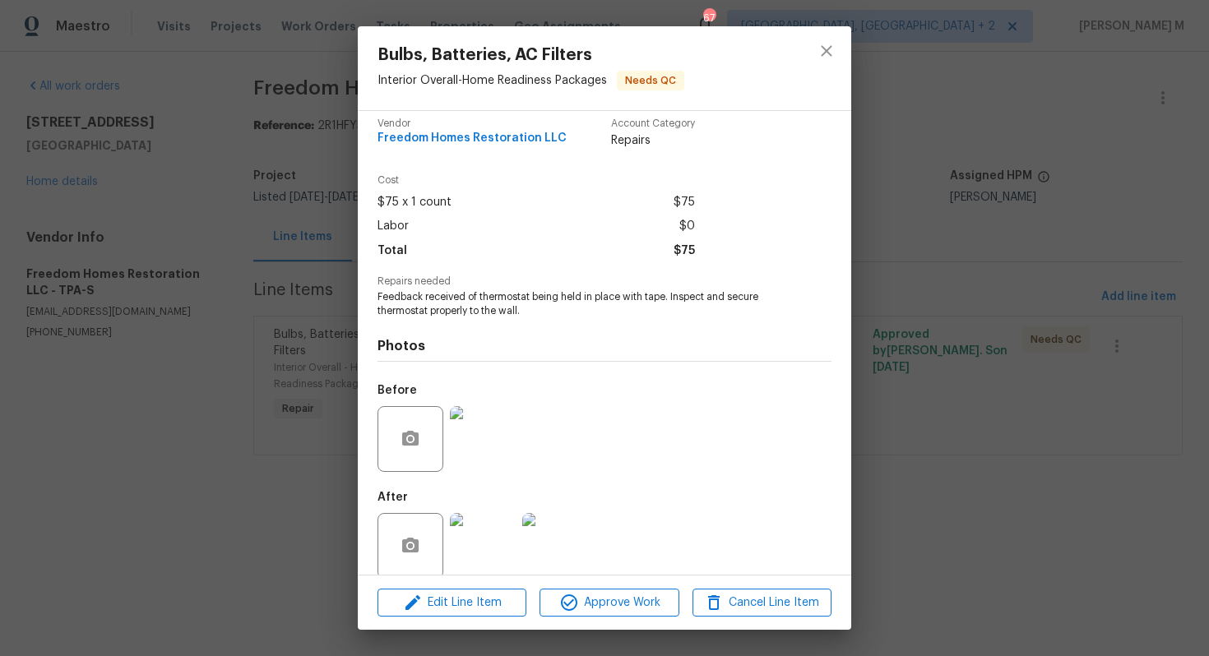
click at [943, 313] on div "Bulbs, Batteries, AC Filters Interior Overall - Home Readiness Packages Needs Q…" at bounding box center [604, 328] width 1209 height 656
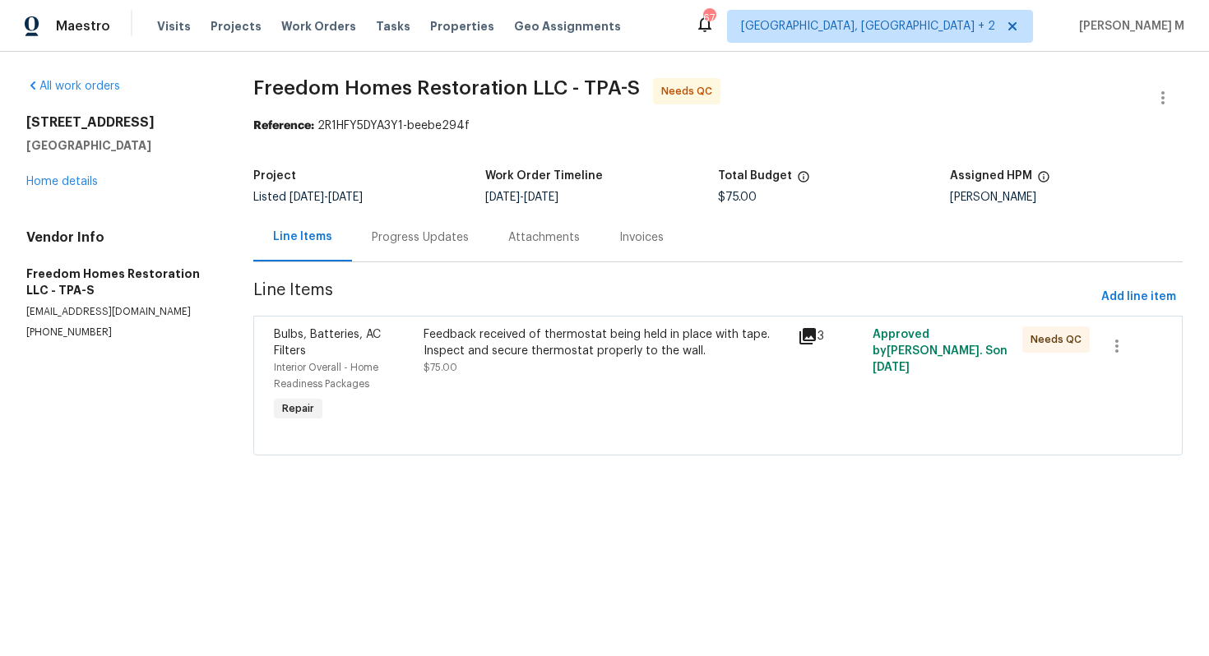
click at [483, 476] on html "Maestro Visits Projects Work Orders Tasks Properties Geo Assignments 67 Albuque…" at bounding box center [604, 251] width 1209 height 502
click at [77, 184] on div "13008 Majestic Garden Ln Riverview, FL 33579 Home details" at bounding box center [120, 152] width 188 height 76
click at [74, 180] on link "Home details" at bounding box center [62, 182] width 72 height 12
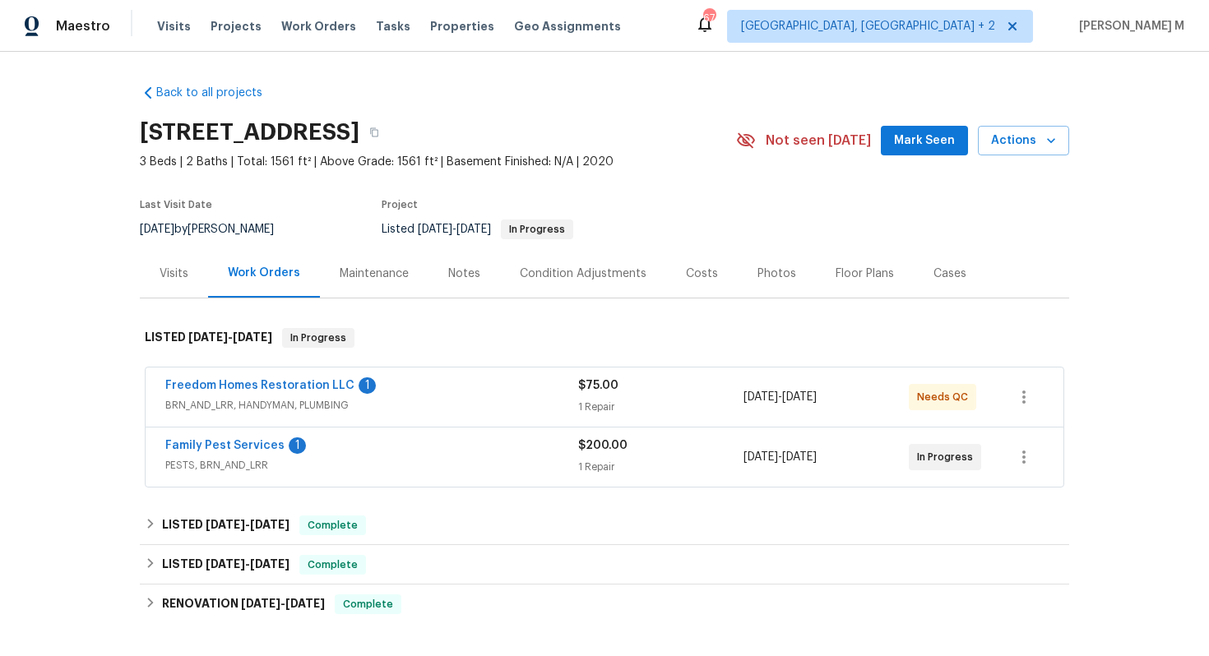
click at [223, 459] on span "PESTS, BRN_AND_LRR" at bounding box center [371, 465] width 413 height 16
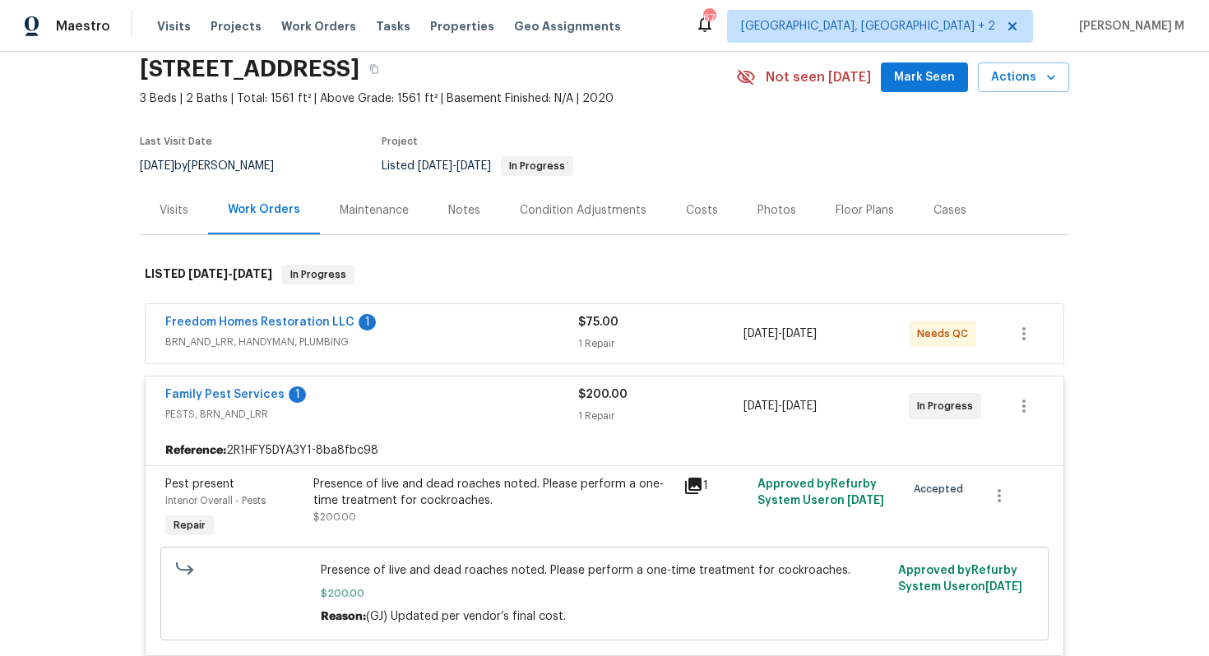
scroll to position [73, 0]
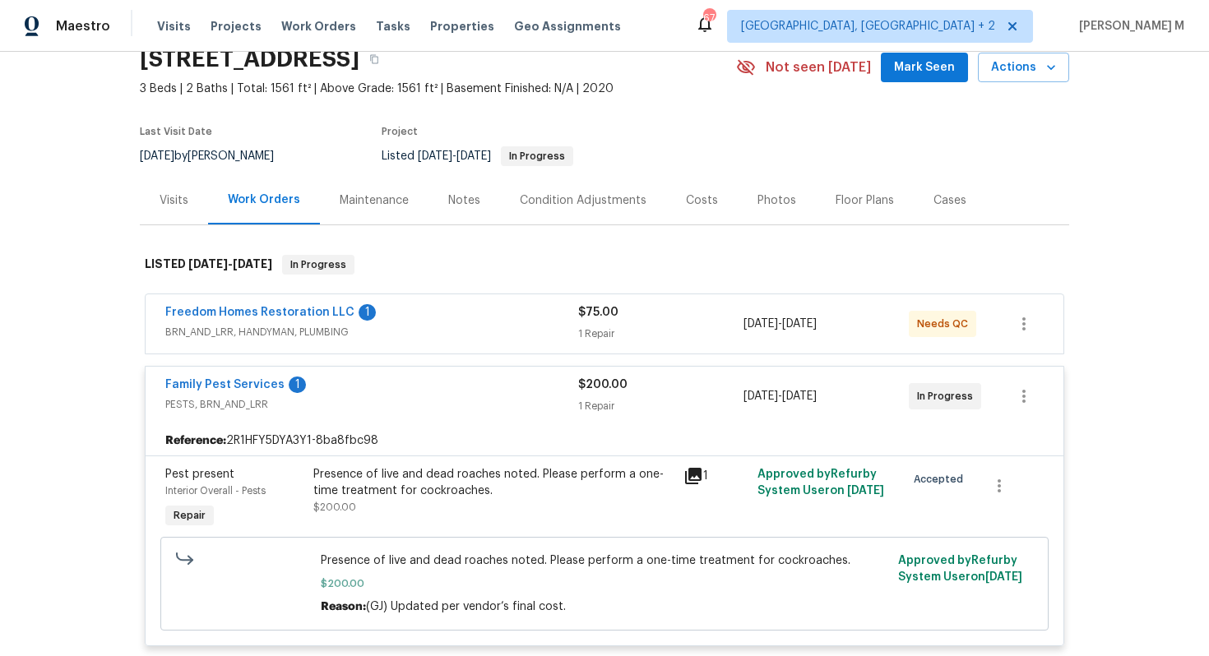
click at [463, 466] on div "Presence of live and dead roaches noted. Please perform a one-time treatment fo…" at bounding box center [493, 482] width 360 height 33
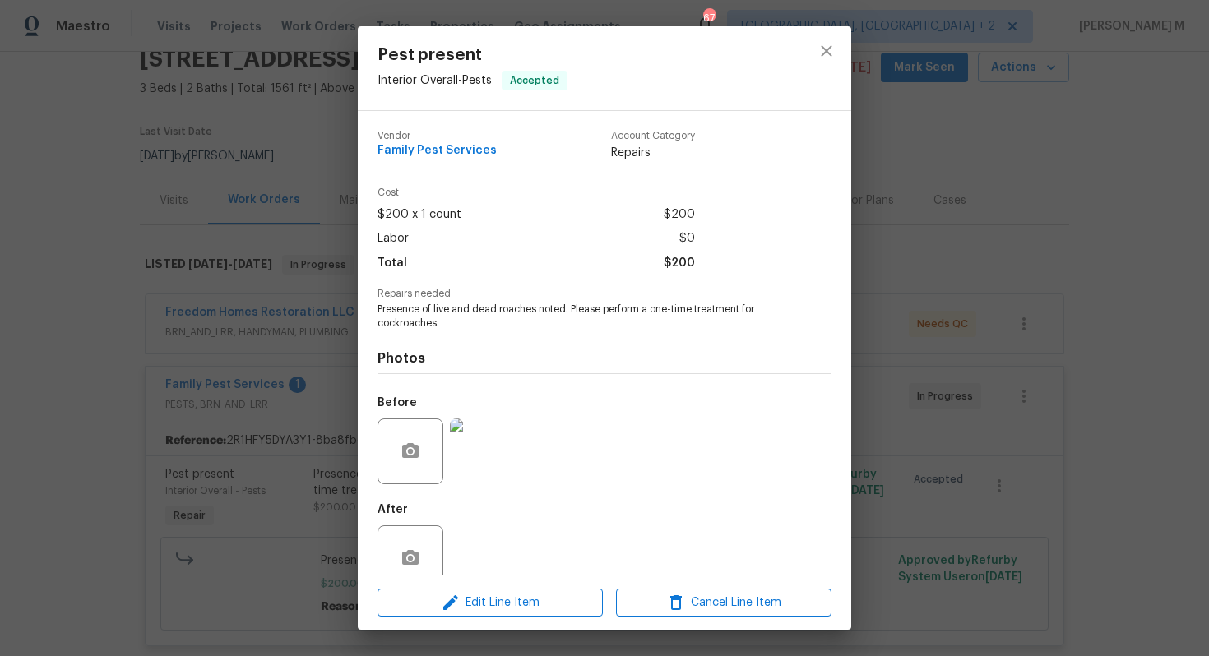
click at [981, 316] on div "Pest present Interior Overall - Pests Accepted Vendor Family Pest Services Acco…" at bounding box center [604, 328] width 1209 height 656
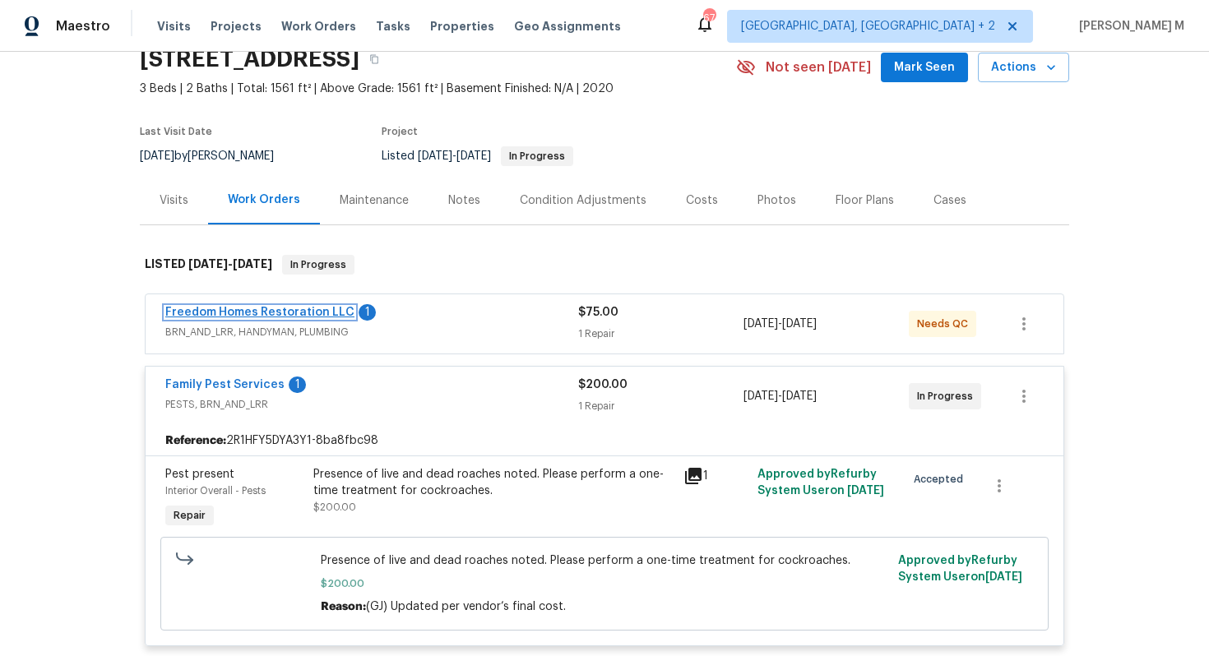
click at [213, 307] on link "Freedom Homes Restoration LLC" at bounding box center [259, 313] width 189 height 12
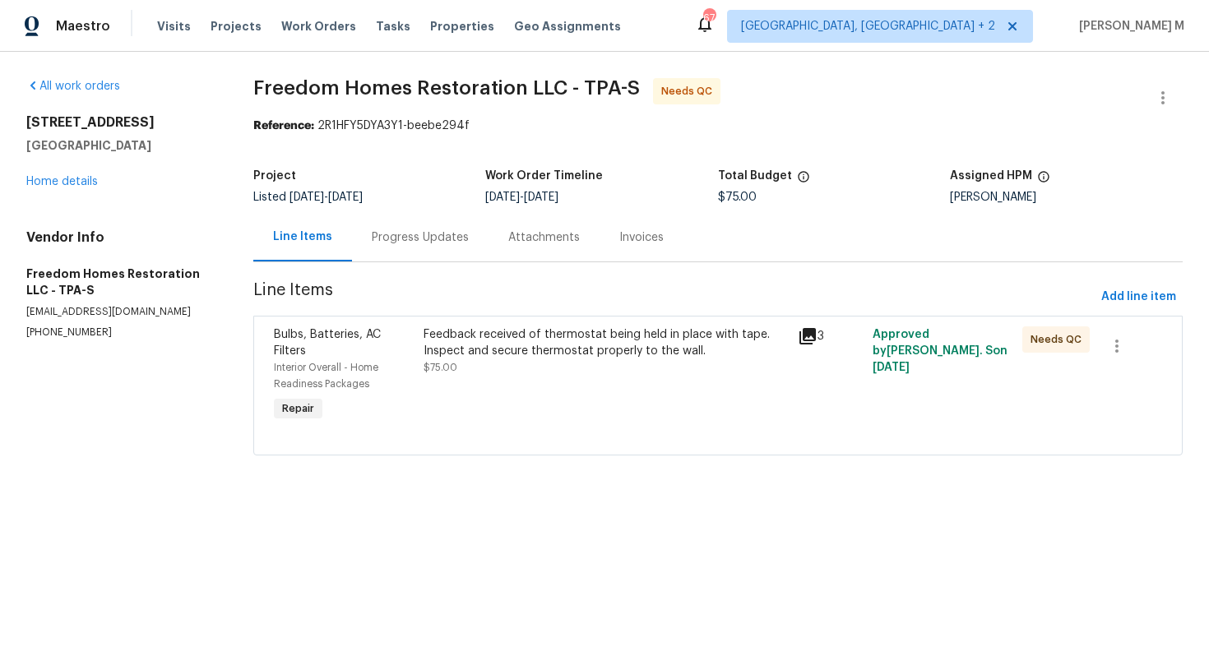
click at [412, 236] on div "Progress Updates" at bounding box center [420, 238] width 97 height 16
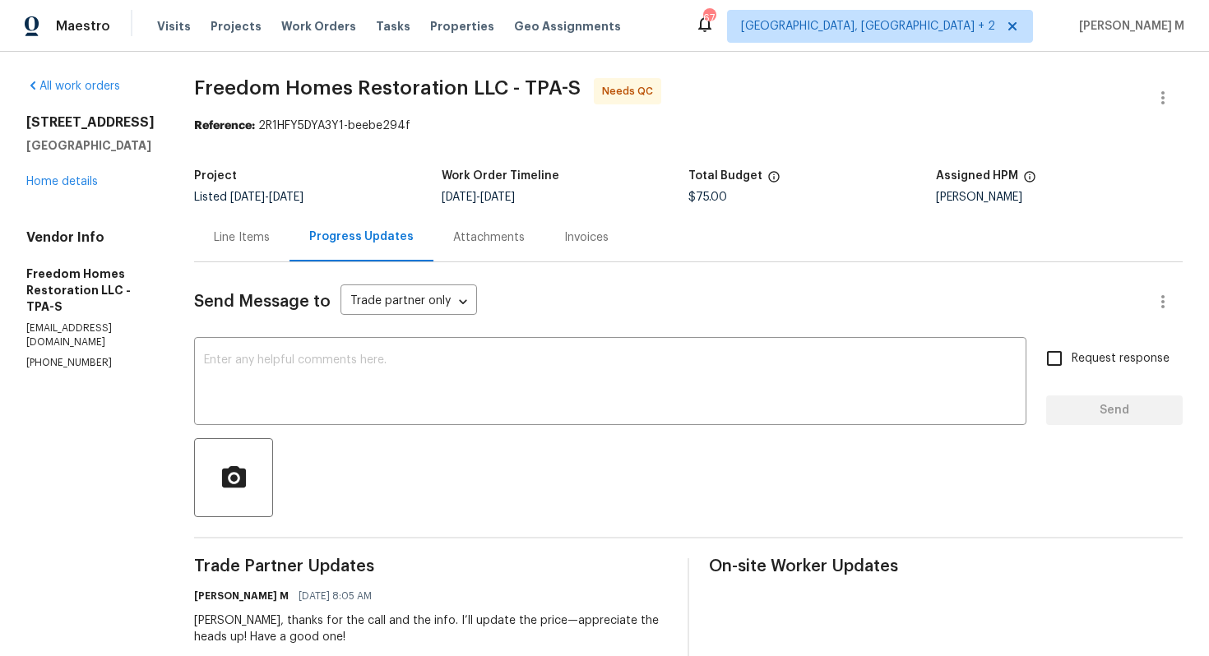
click at [232, 230] on div "Line Items" at bounding box center [242, 238] width 56 height 16
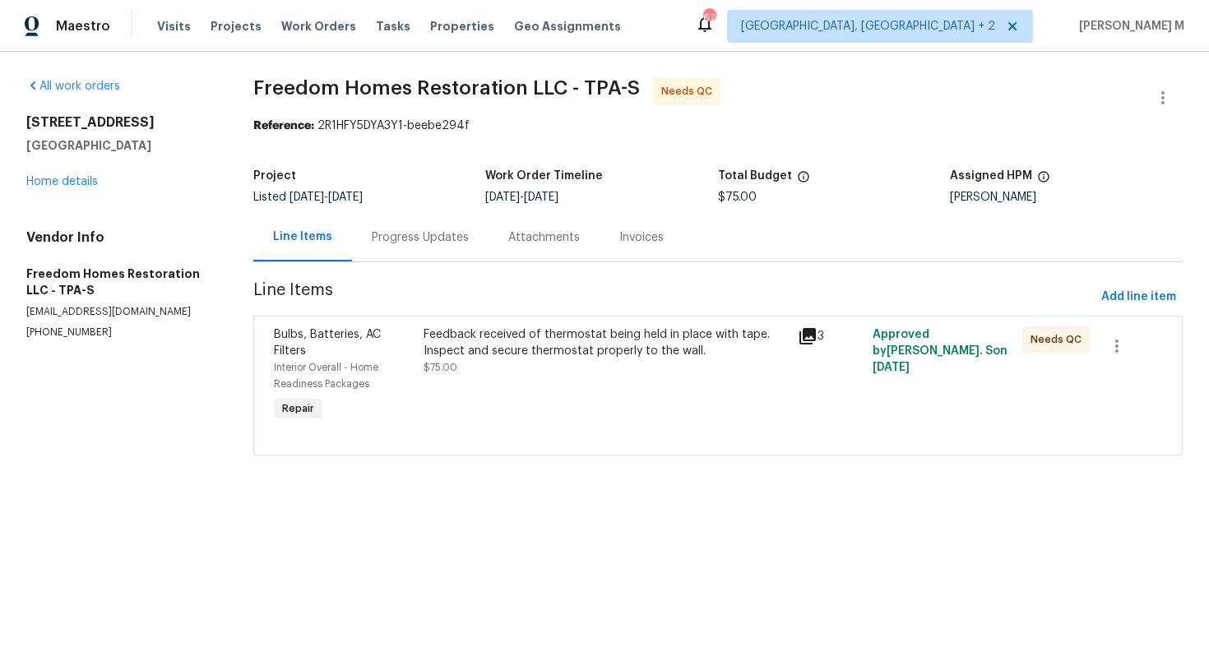
click at [526, 327] on div "Feedback received of thermostat being held in place with tape. Inspect and secu…" at bounding box center [606, 343] width 364 height 33
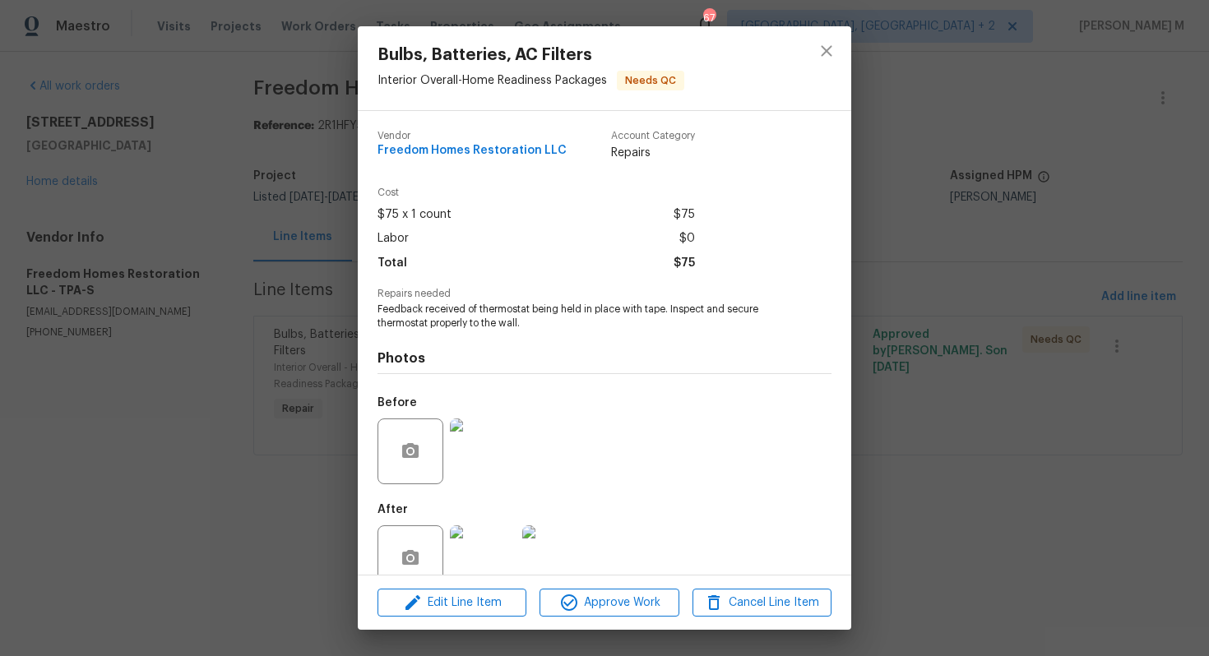
scroll to position [12, 0]
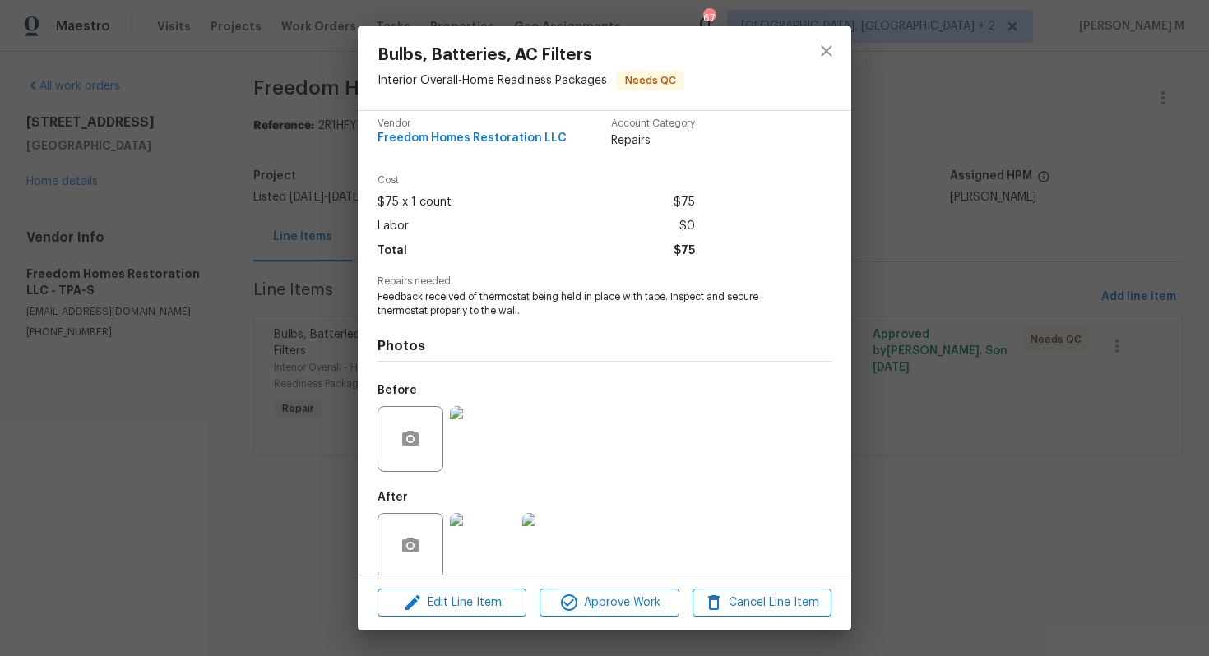
click at [478, 429] on img at bounding box center [483, 439] width 66 height 66
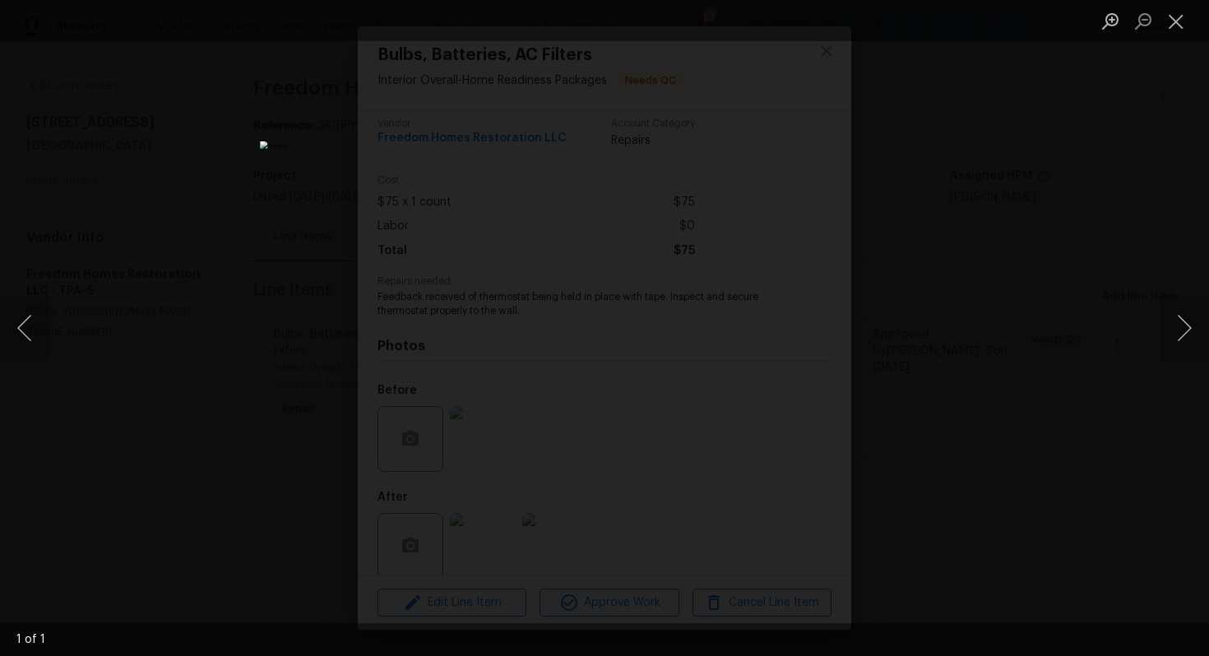
click at [951, 424] on div "Lightbox" at bounding box center [604, 328] width 1209 height 656
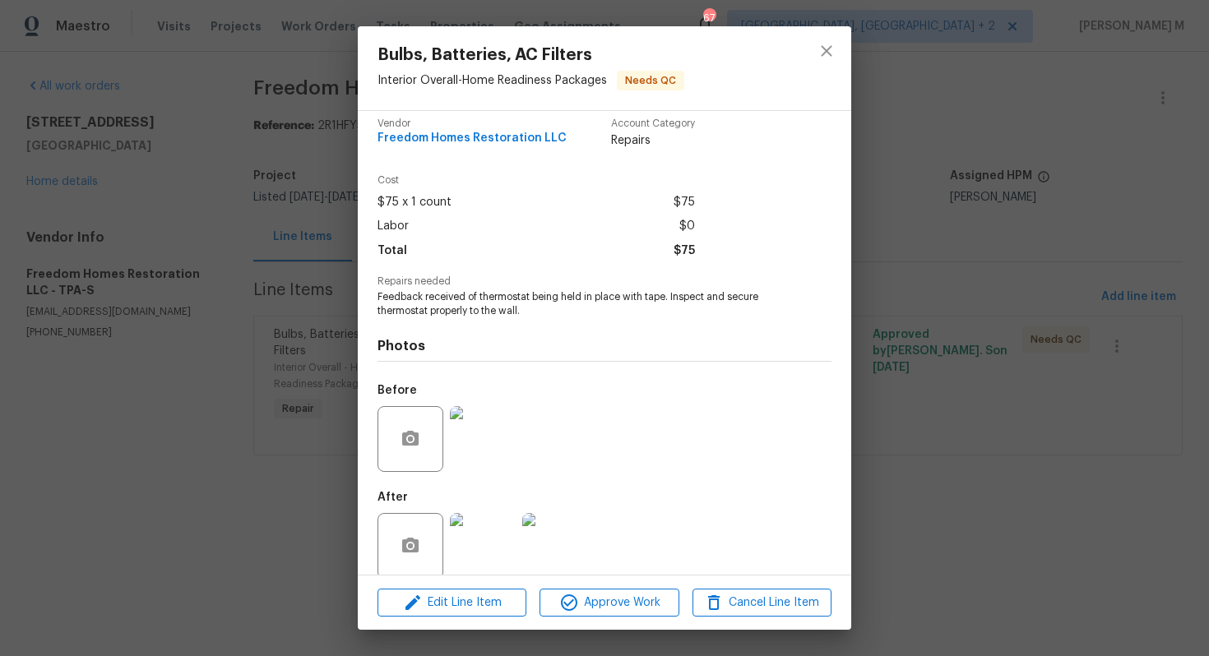
click at [556, 545] on img at bounding box center [555, 546] width 66 height 66
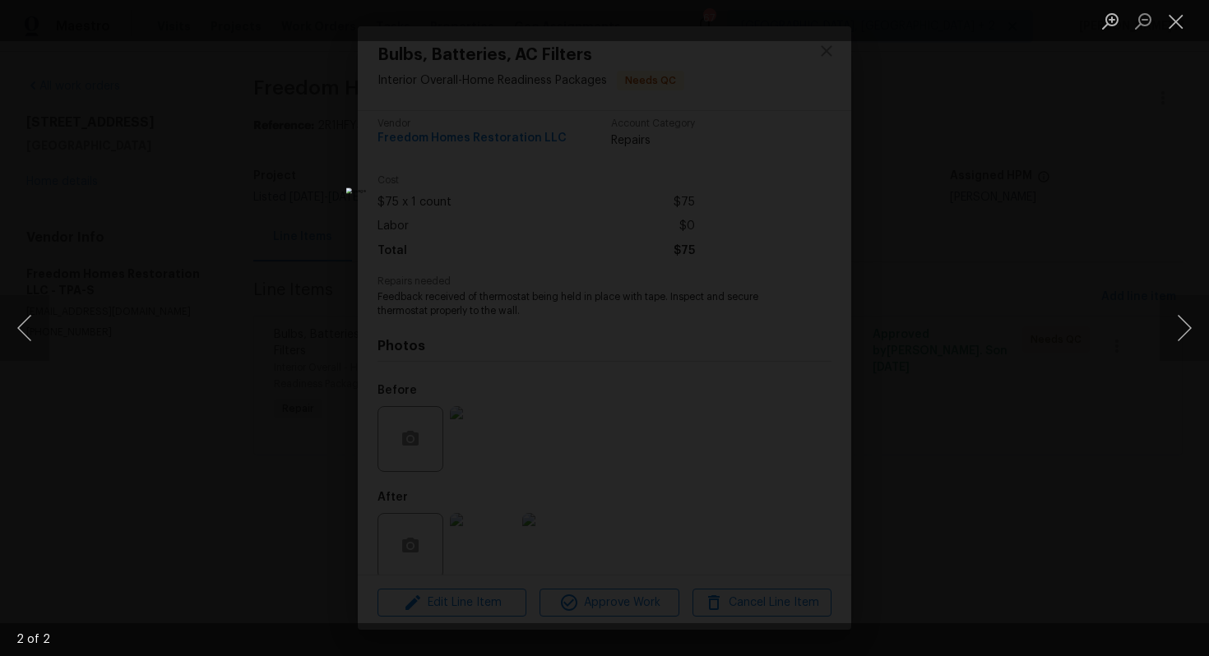
click at [899, 294] on div "Lightbox" at bounding box center [604, 328] width 1209 height 656
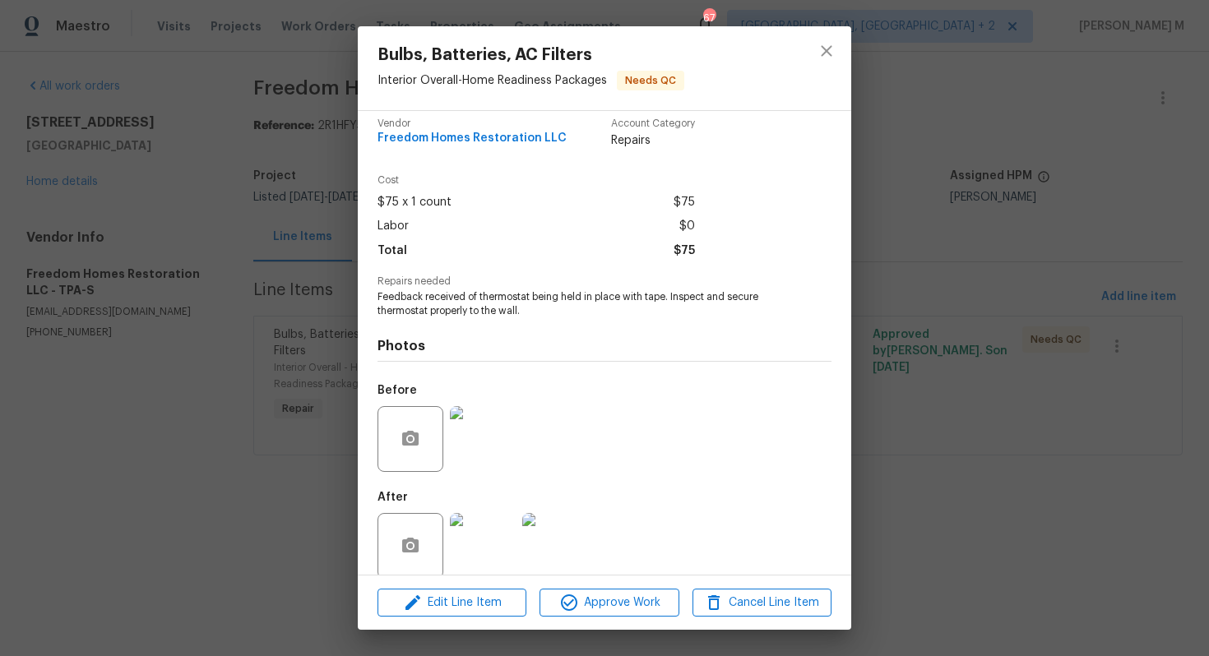
click at [199, 311] on div "Bulbs, Batteries, AC Filters Interior Overall - Home Readiness Packages Needs Q…" at bounding box center [604, 328] width 1209 height 656
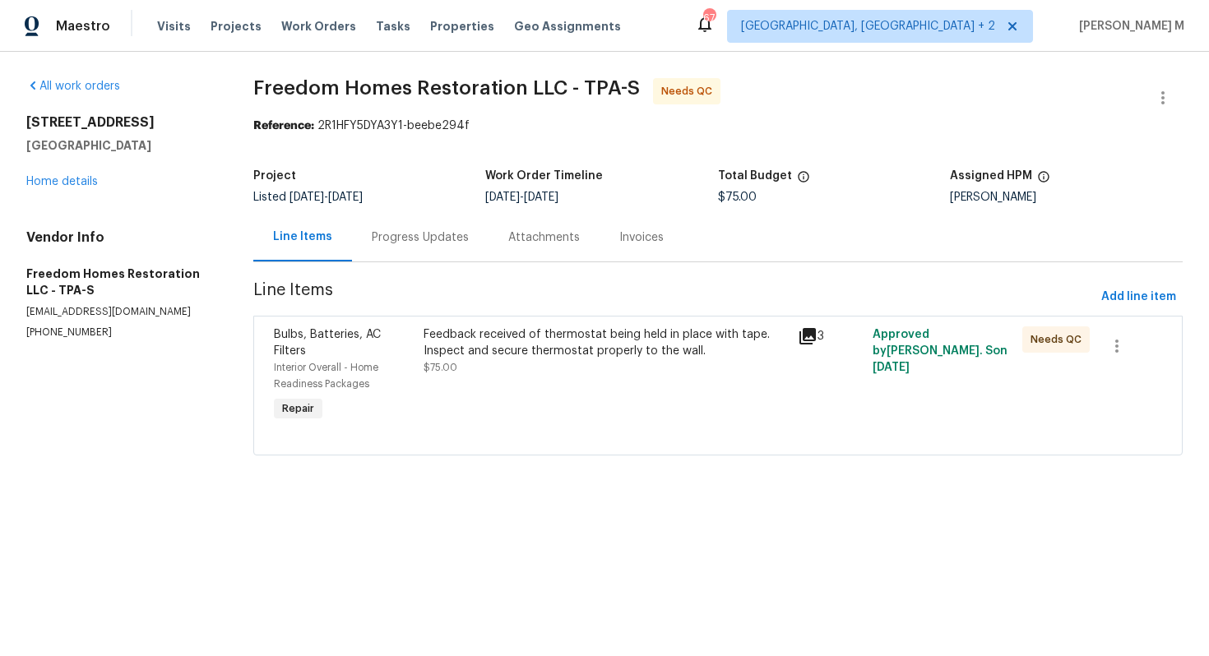
click at [414, 235] on div "Progress Updates" at bounding box center [420, 238] width 97 height 16
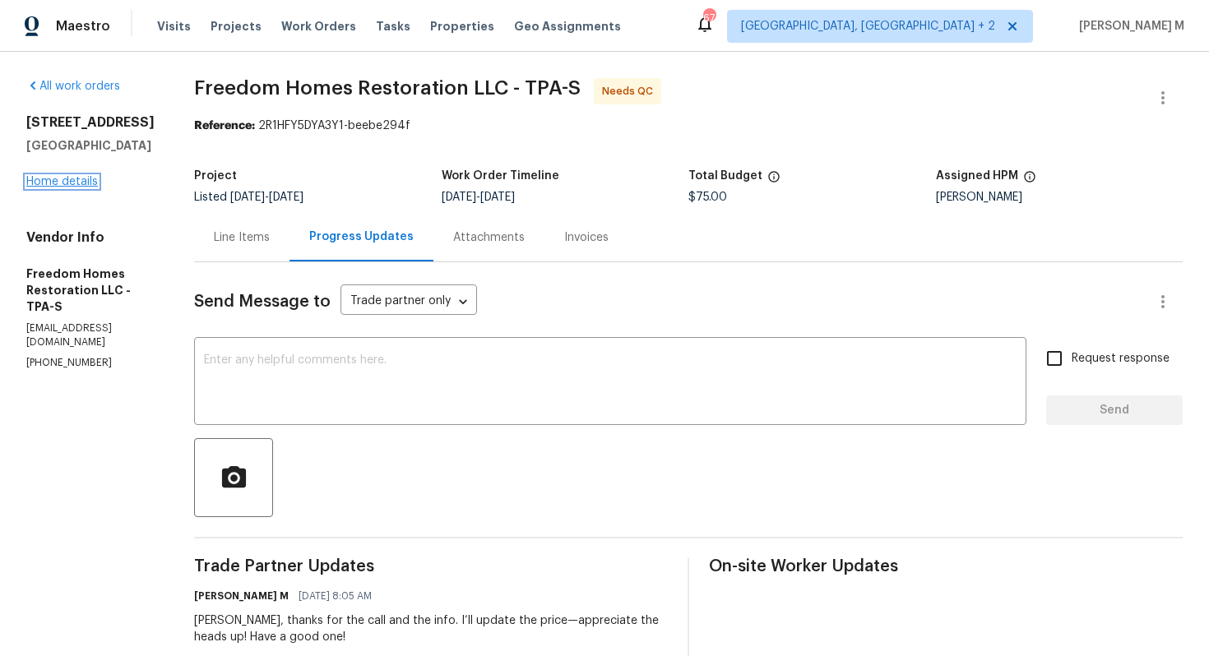
click at [34, 188] on link "Home details" at bounding box center [62, 182] width 72 height 12
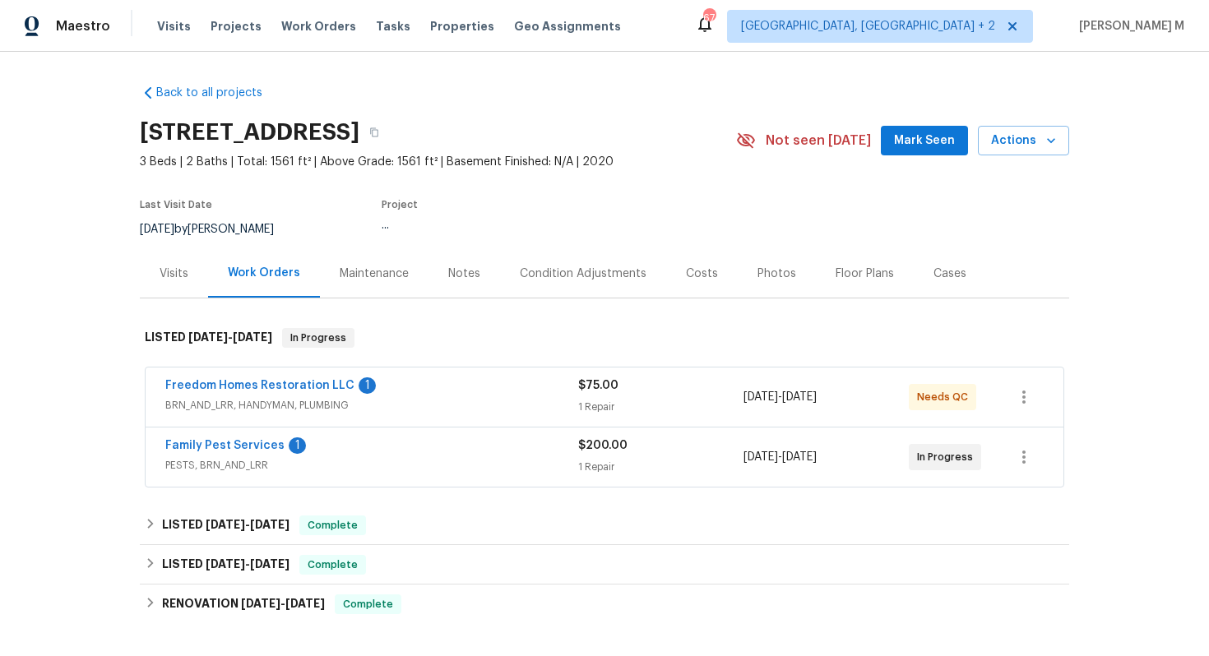
click at [340, 283] on div "Maintenance" at bounding box center [374, 273] width 109 height 49
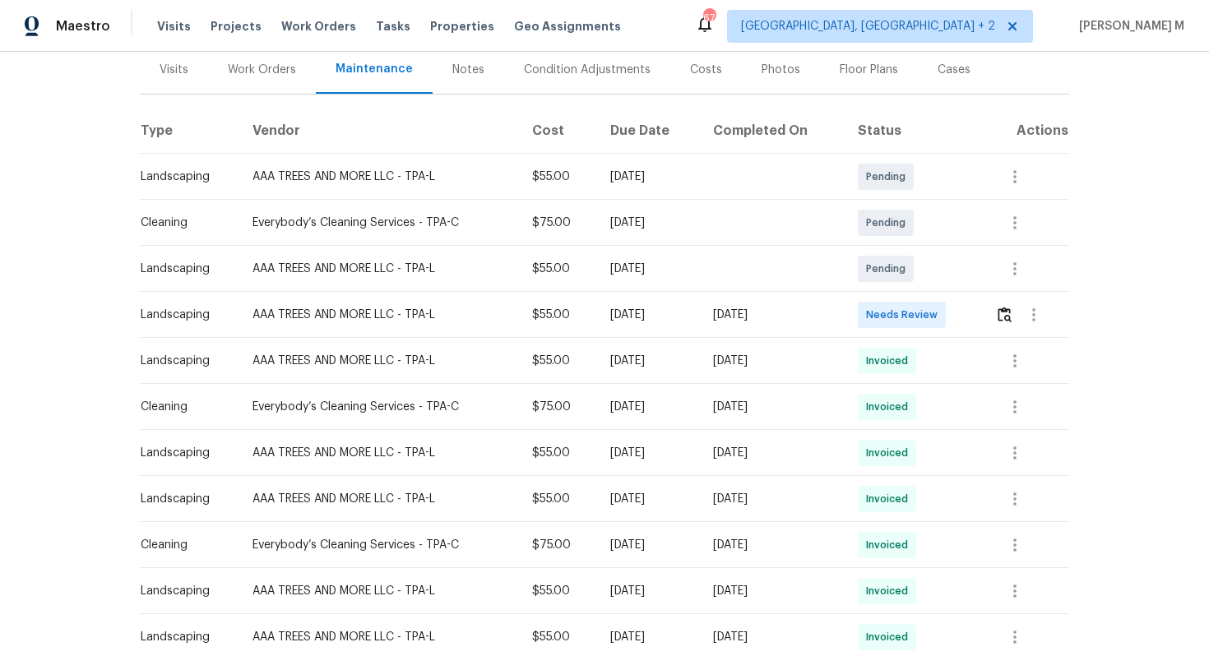
scroll to position [206, 0]
click at [1017, 396] on icon "button" at bounding box center [1015, 406] width 20 height 20
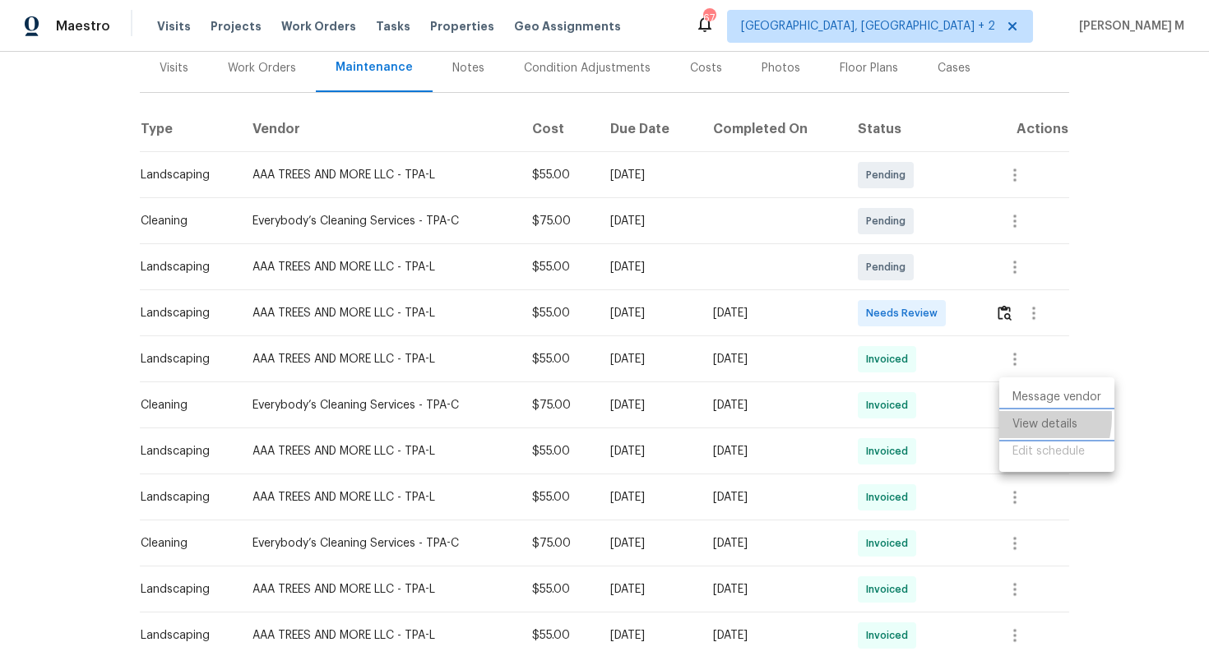
click at [1016, 416] on li "View details" at bounding box center [1056, 424] width 115 height 27
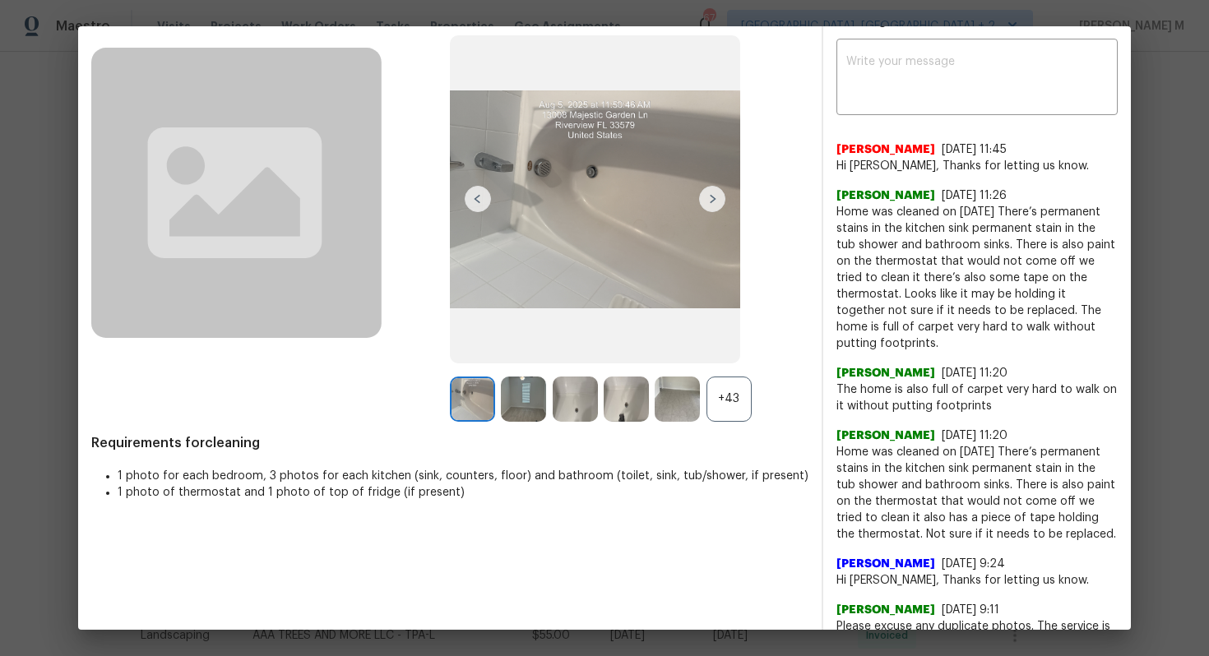
scroll to position [90, 0]
click at [730, 387] on div "+43" at bounding box center [729, 398] width 45 height 45
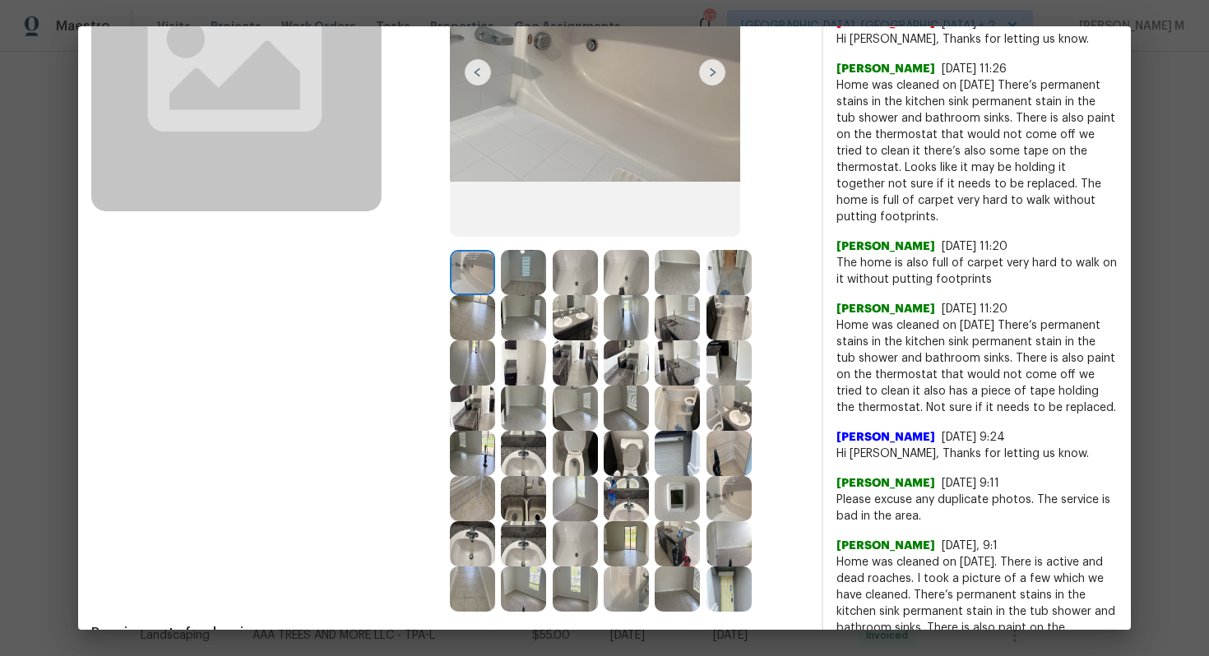
scroll to position [219, 0]
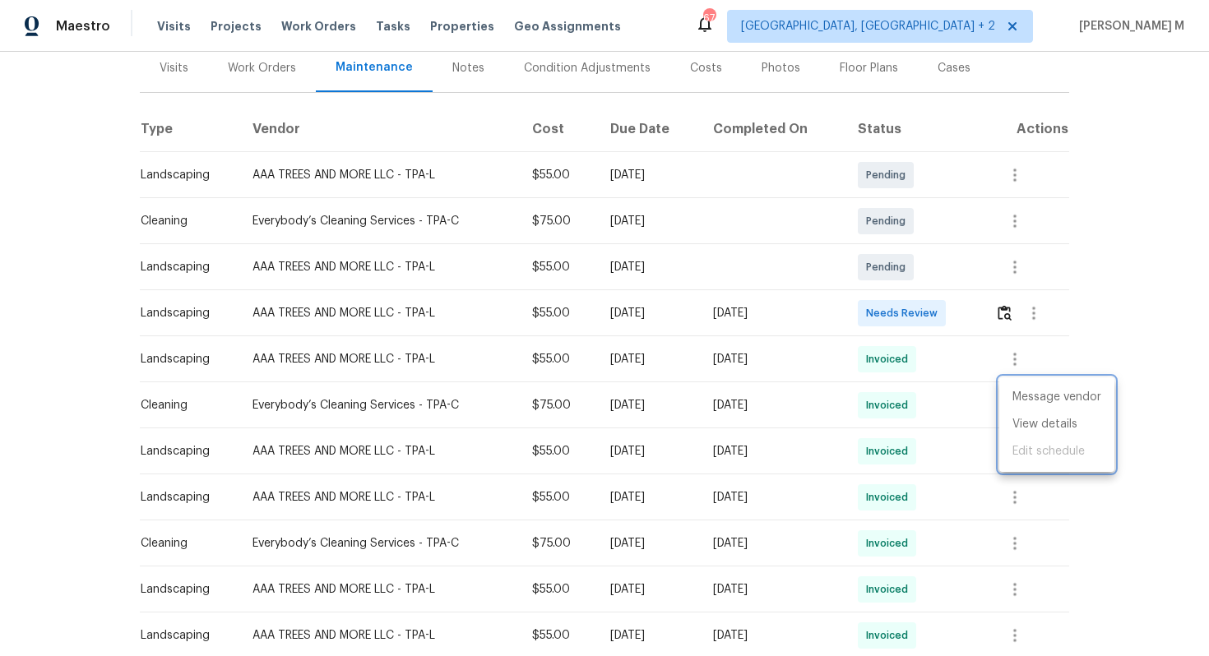
click at [852, 64] on div at bounding box center [604, 328] width 1209 height 656
click at [938, 64] on div "Cases" at bounding box center [954, 68] width 33 height 16
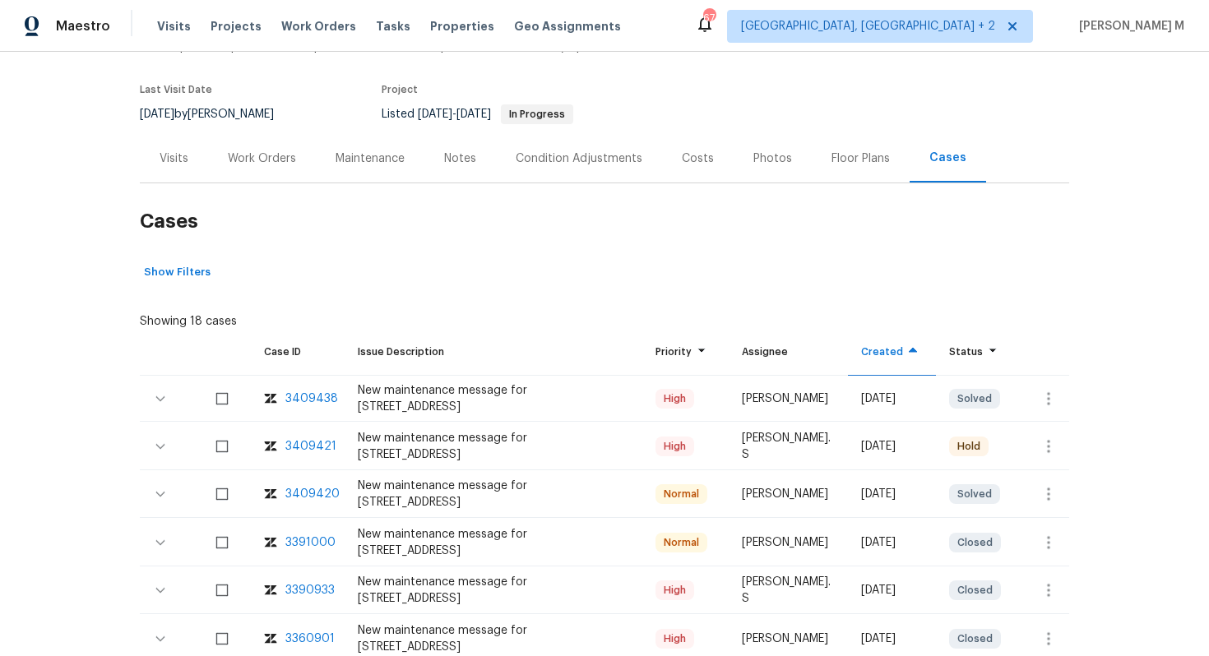
scroll to position [137, 0]
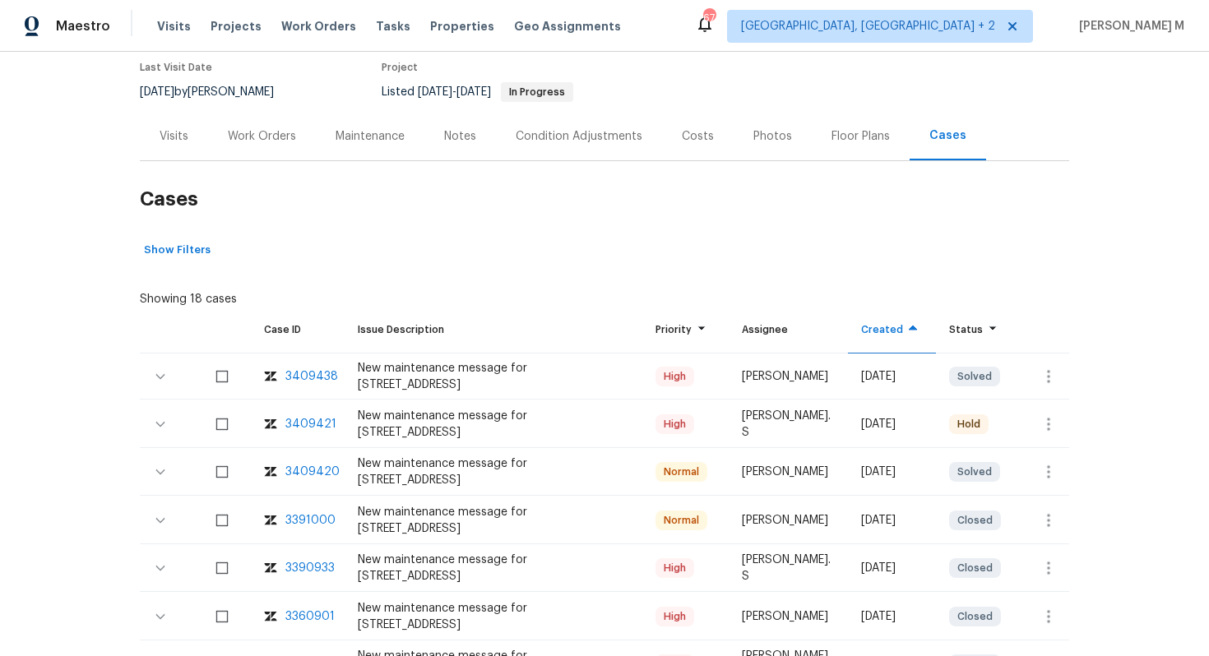
click at [299, 416] on div "3409421" at bounding box center [310, 424] width 51 height 16
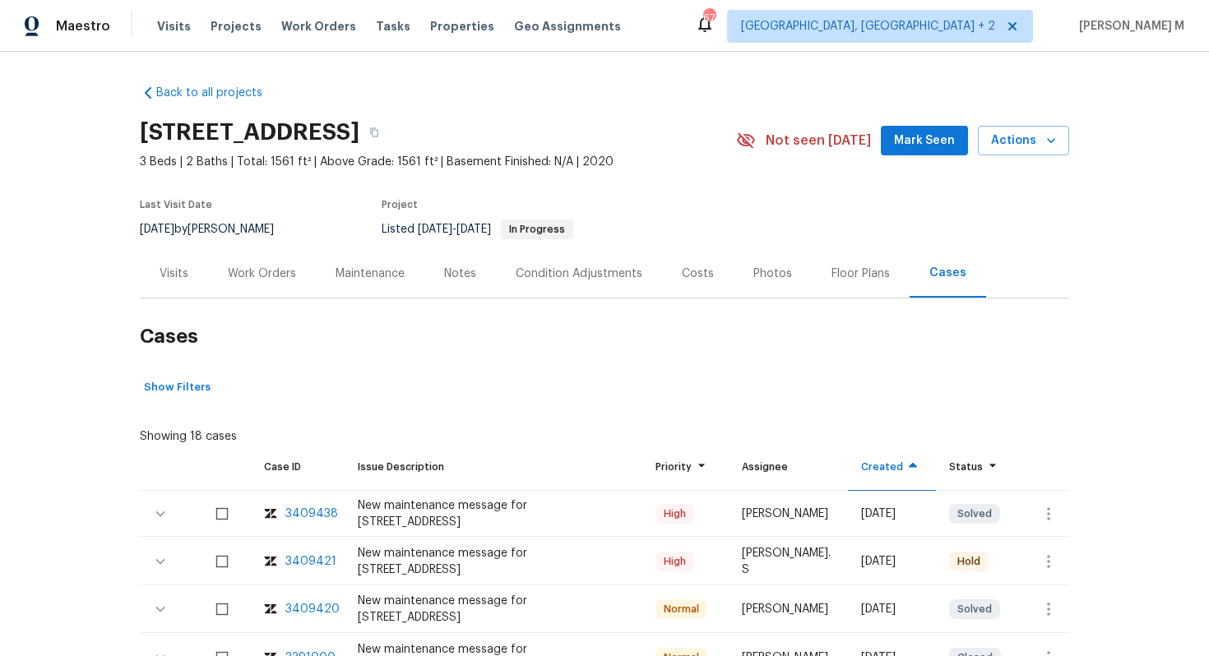
scroll to position [176, 0]
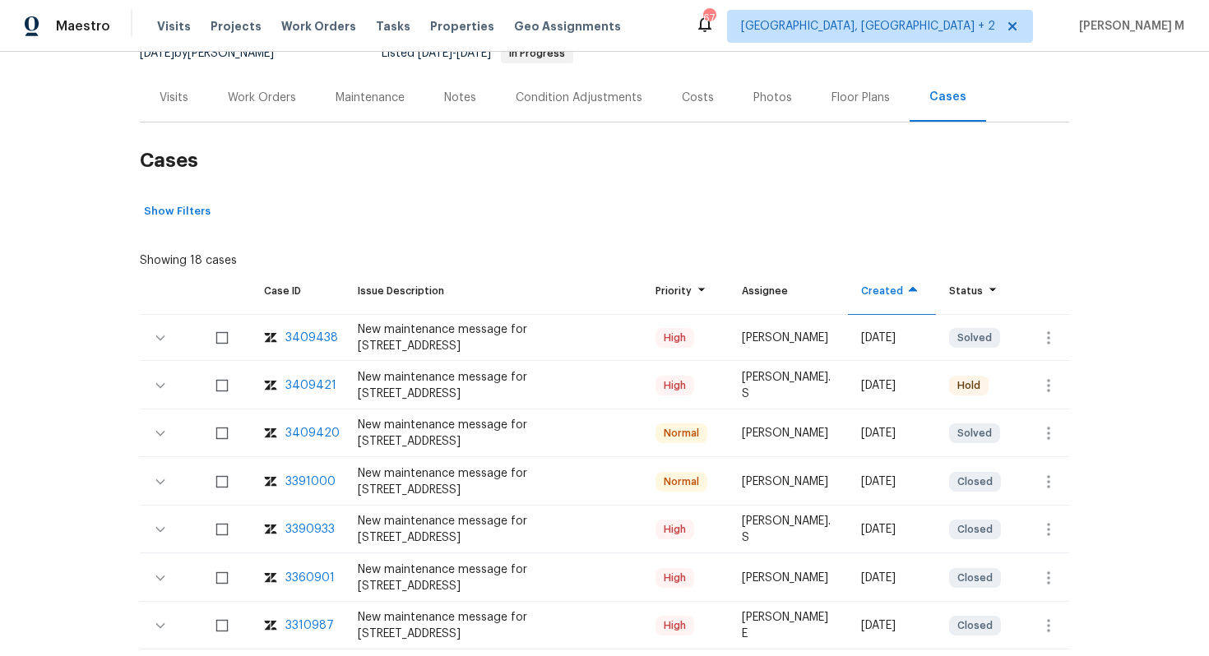
click at [282, 94] on div "Work Orders" at bounding box center [262, 98] width 68 height 16
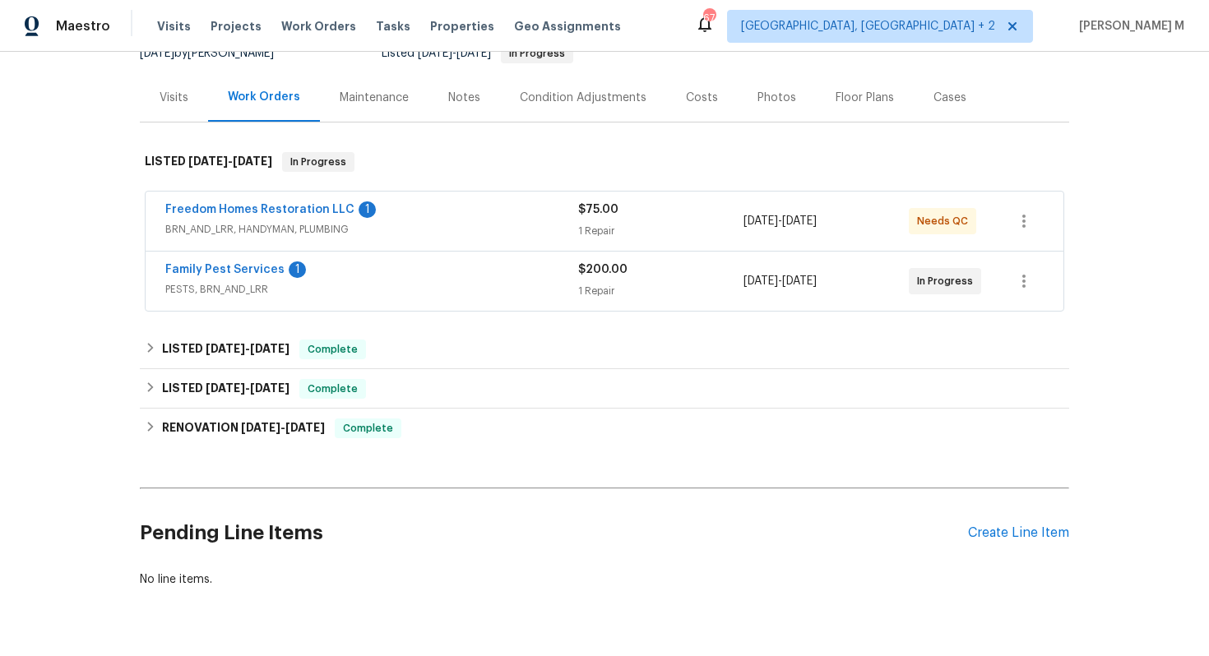
click at [340, 94] on div "Maintenance" at bounding box center [374, 98] width 69 height 16
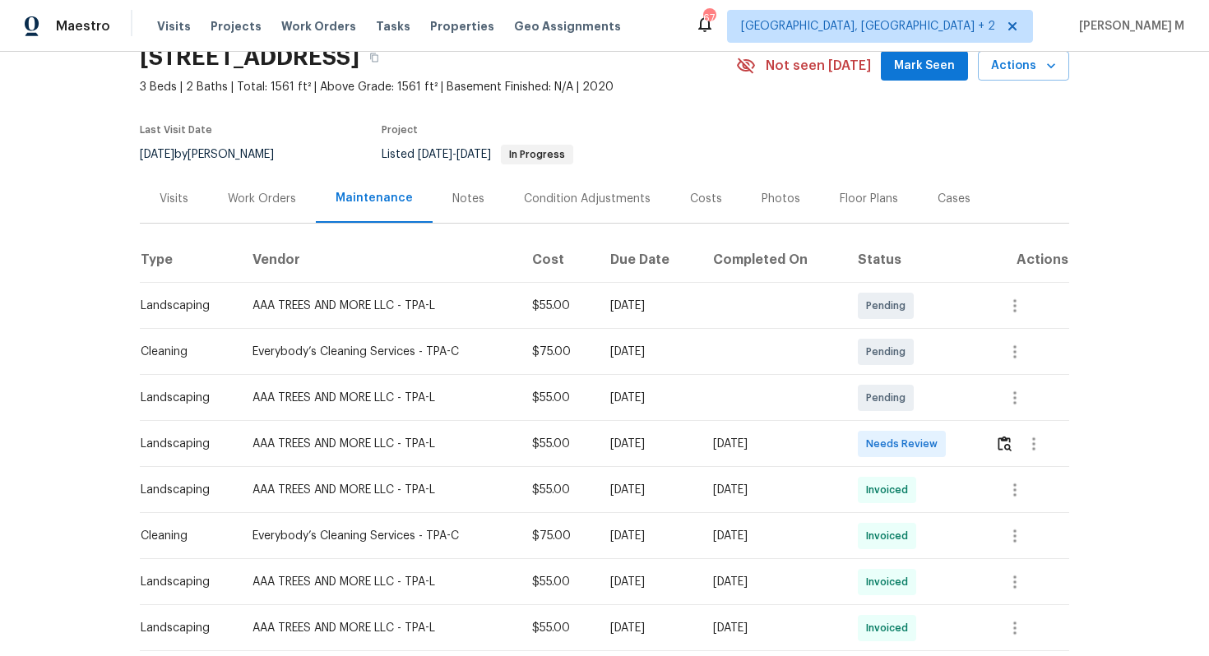
scroll to position [84, 0]
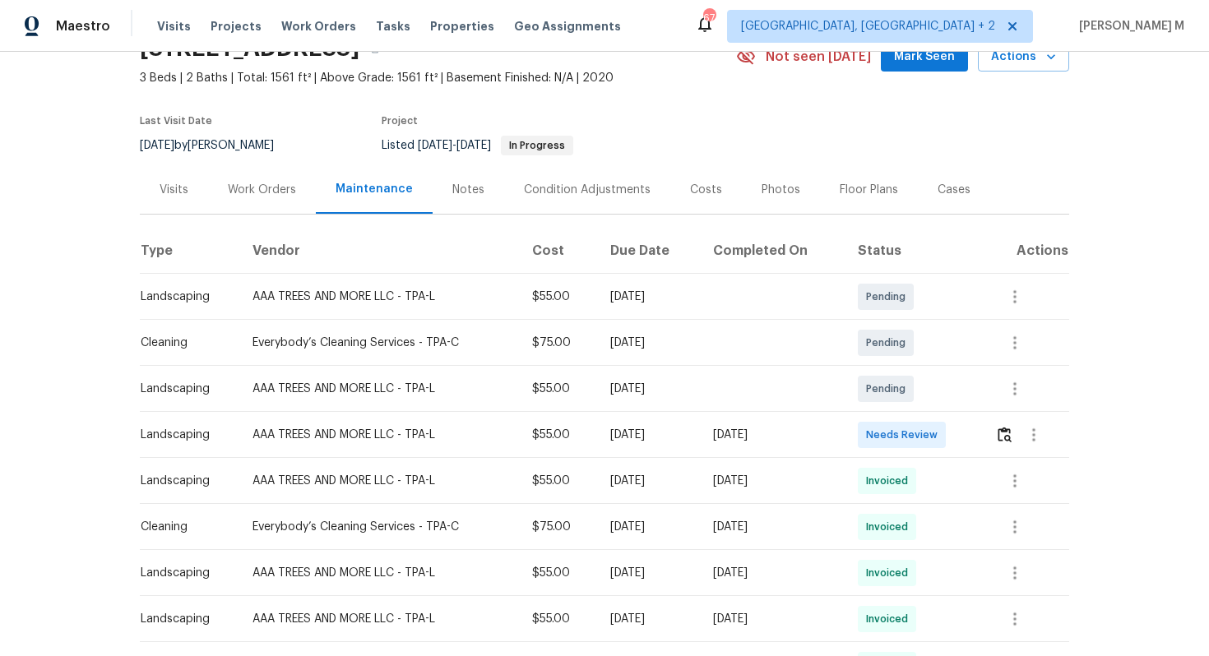
click at [270, 199] on div "Work Orders" at bounding box center [262, 189] width 108 height 49
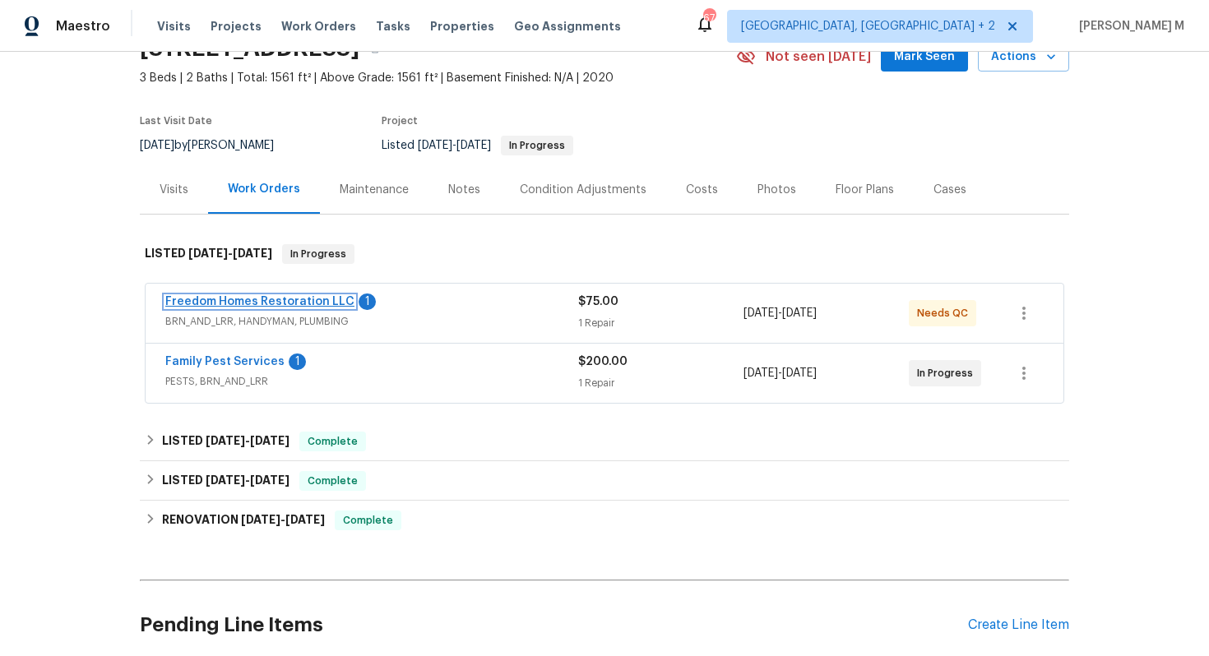
click at [253, 296] on link "Freedom Homes Restoration LLC" at bounding box center [259, 302] width 189 height 12
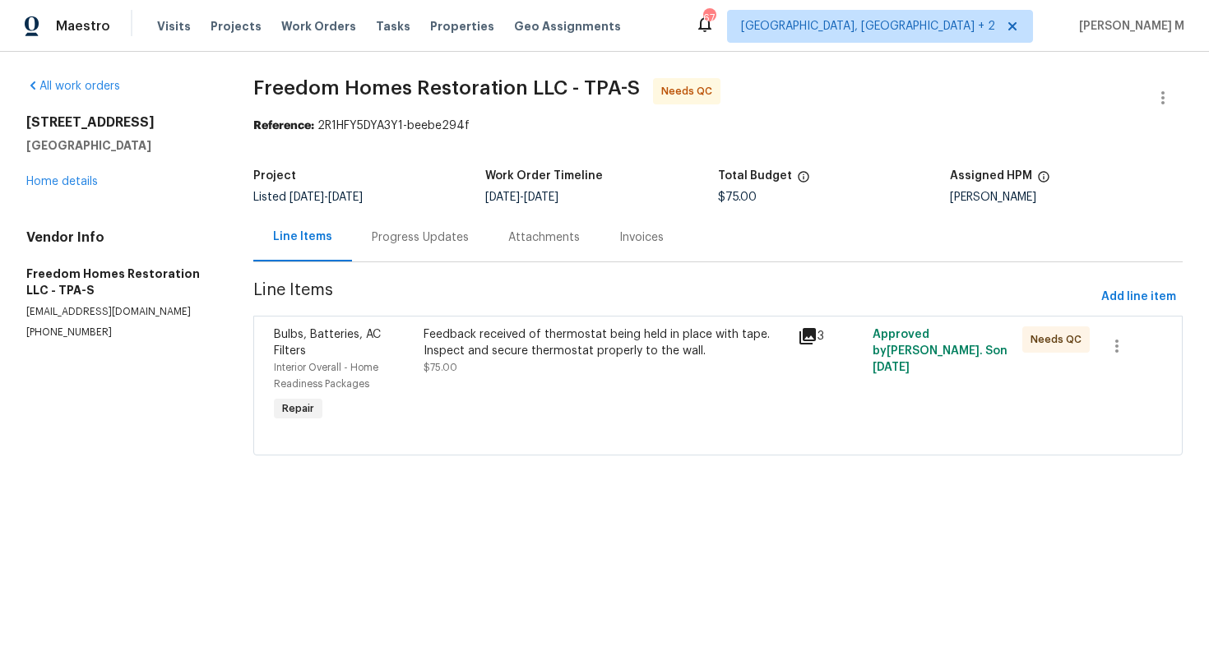
click at [409, 252] on div "Progress Updates" at bounding box center [420, 237] width 137 height 49
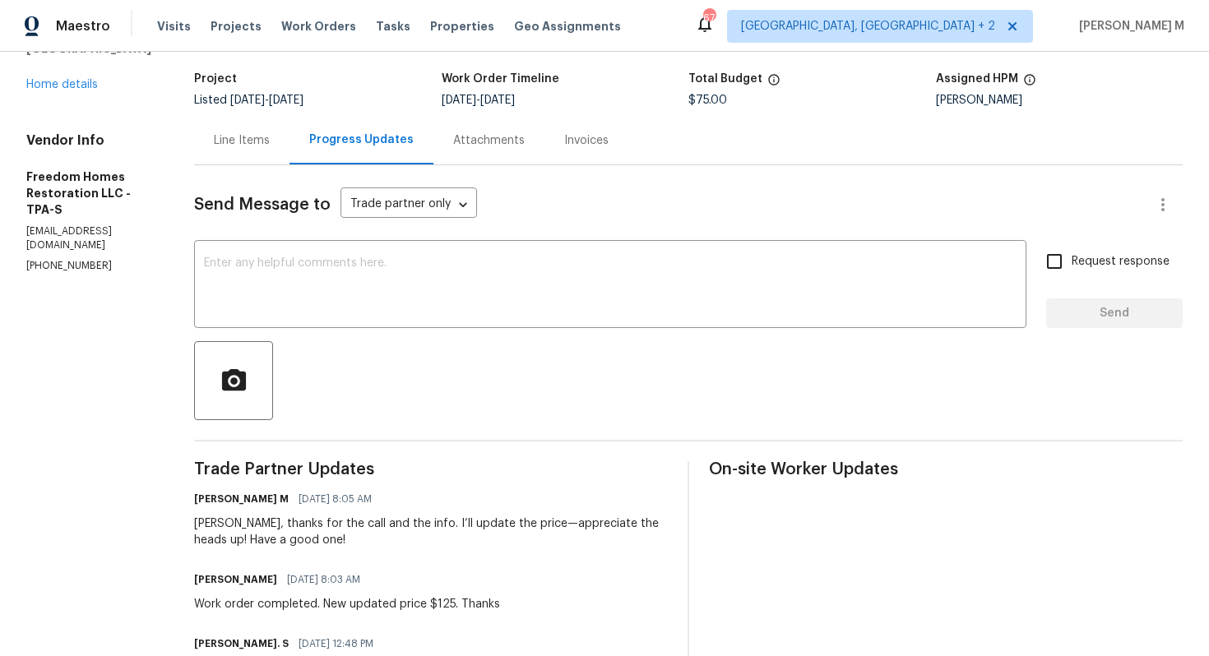
scroll to position [53, 0]
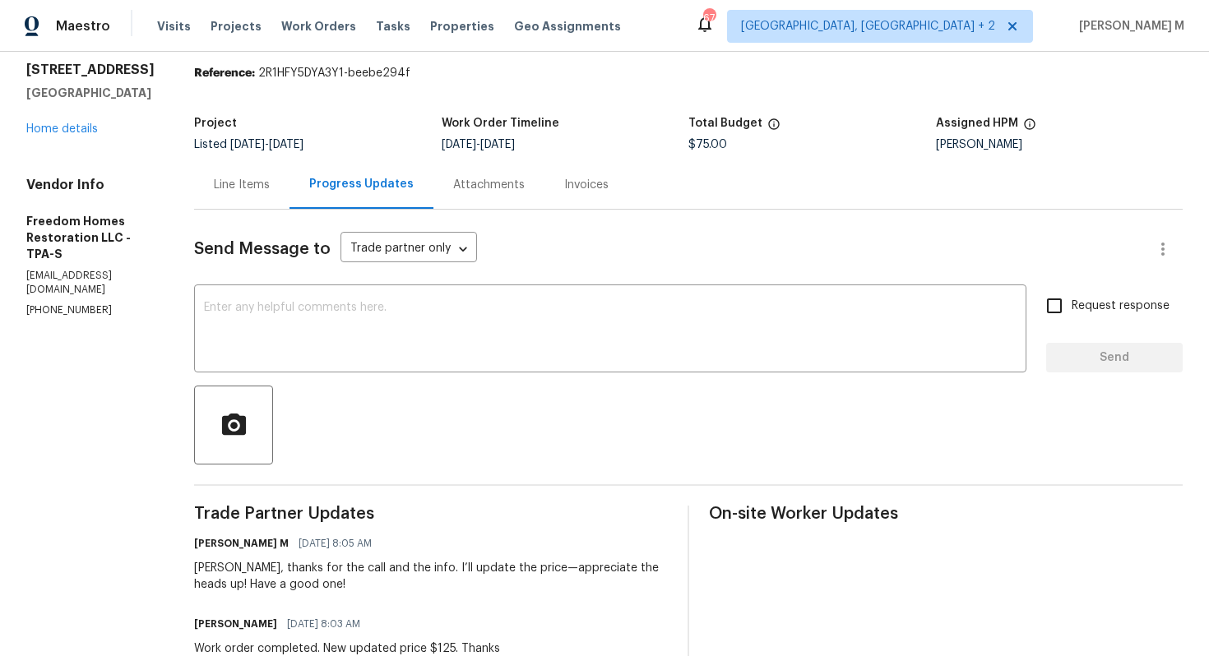
click at [235, 192] on div "Line Items" at bounding box center [241, 184] width 95 height 49
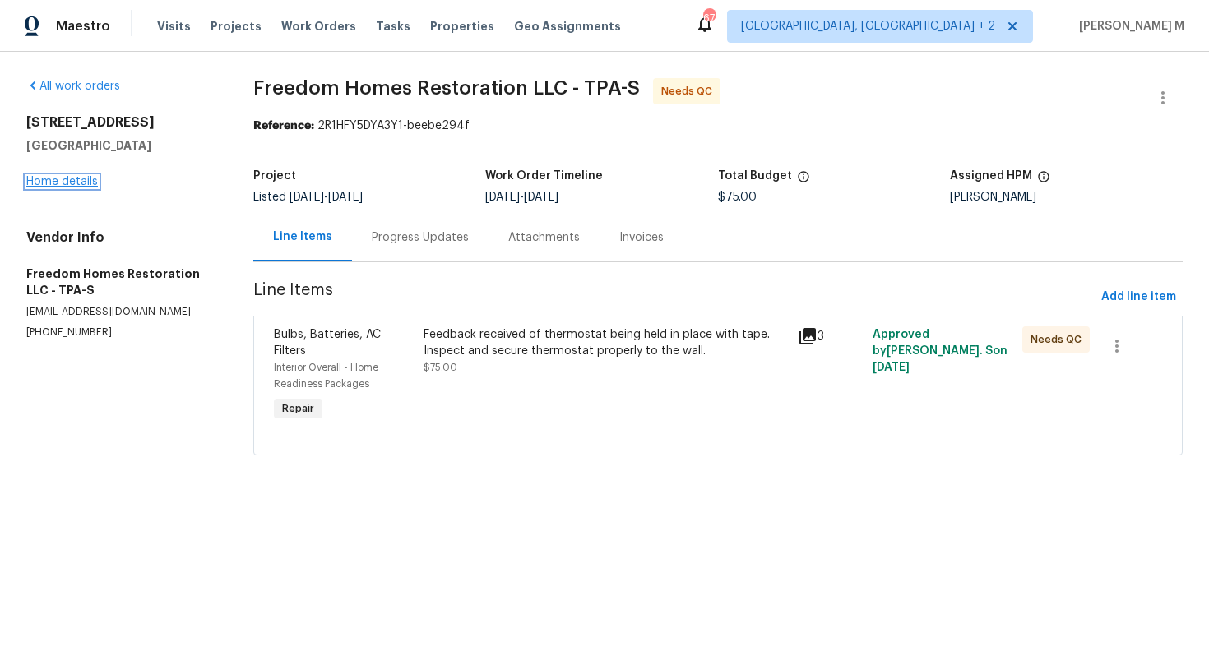
click at [44, 176] on link "Home details" at bounding box center [62, 182] width 72 height 12
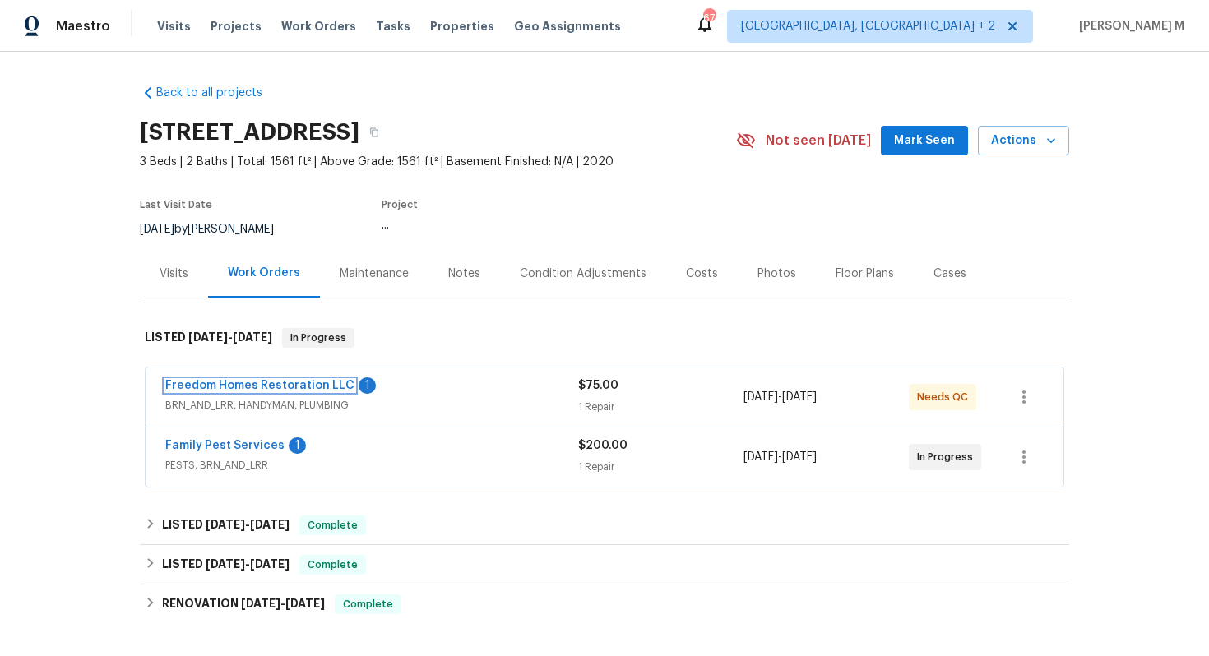
click at [216, 380] on link "Freedom Homes Restoration LLC" at bounding box center [259, 386] width 189 height 12
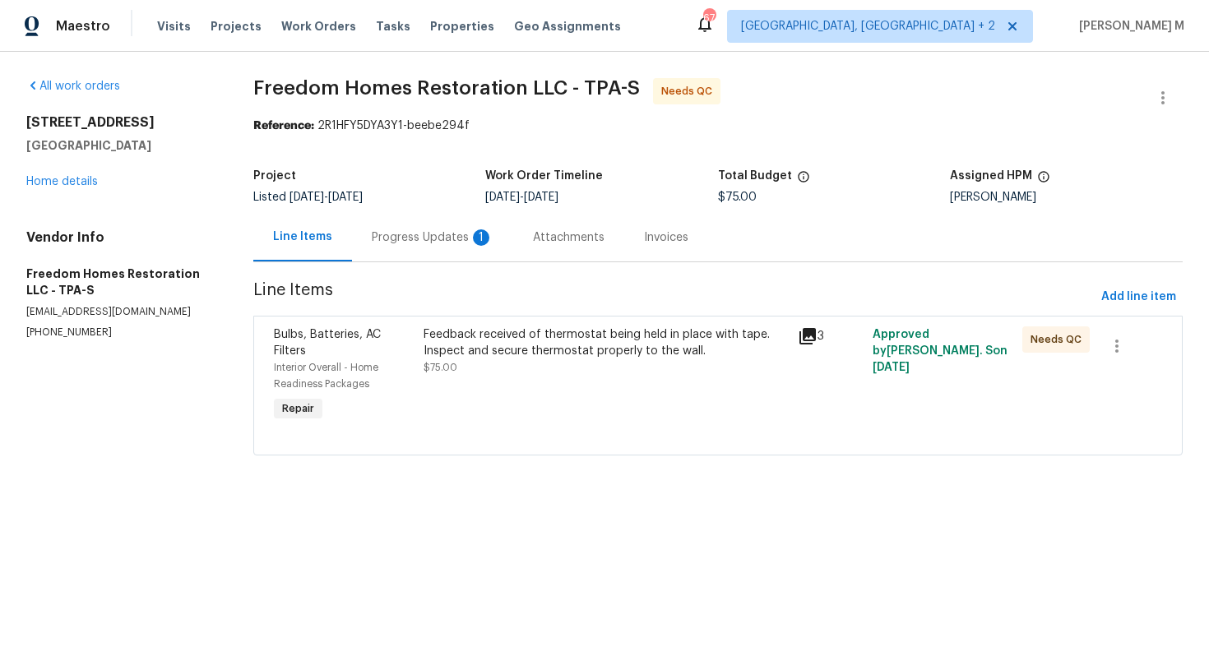
click at [401, 239] on div "Progress Updates 1" at bounding box center [432, 237] width 161 height 49
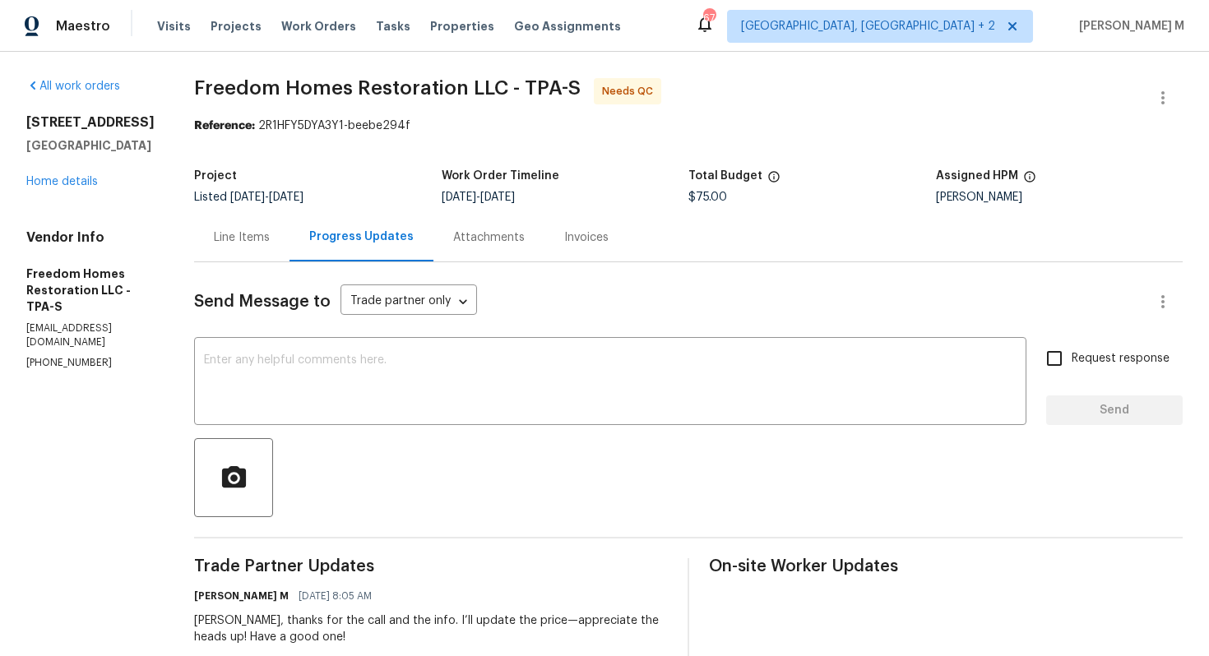
click at [216, 218] on div "Line Items" at bounding box center [241, 237] width 95 height 49
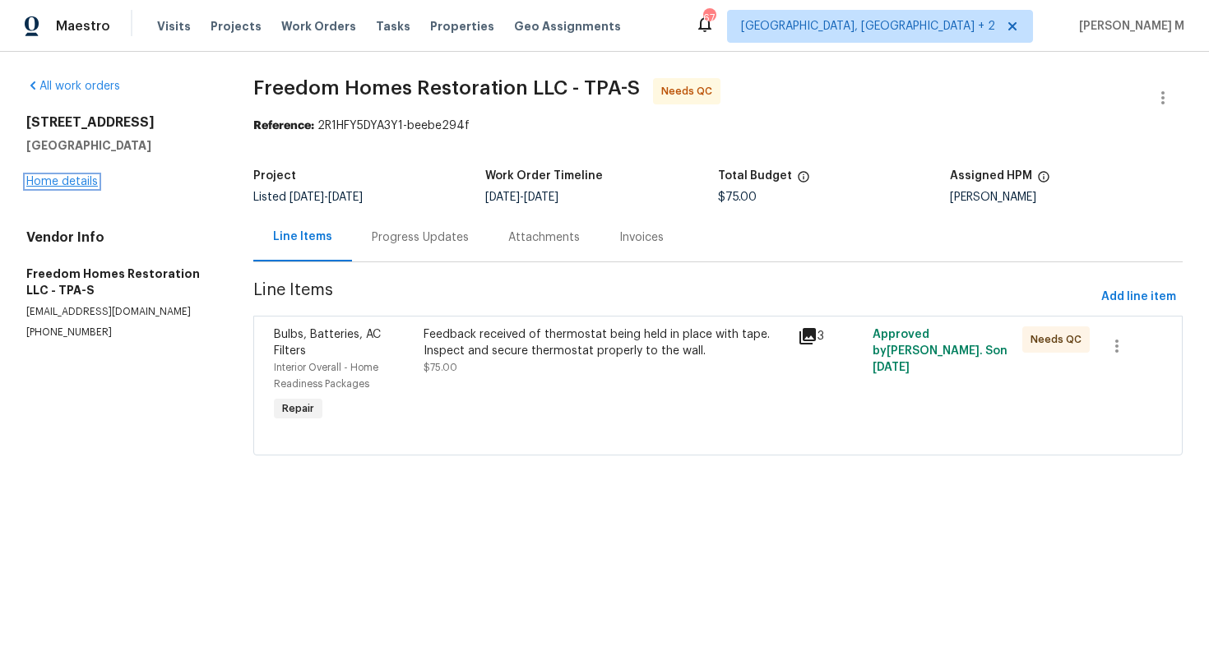
click at [76, 179] on link "Home details" at bounding box center [62, 182] width 72 height 12
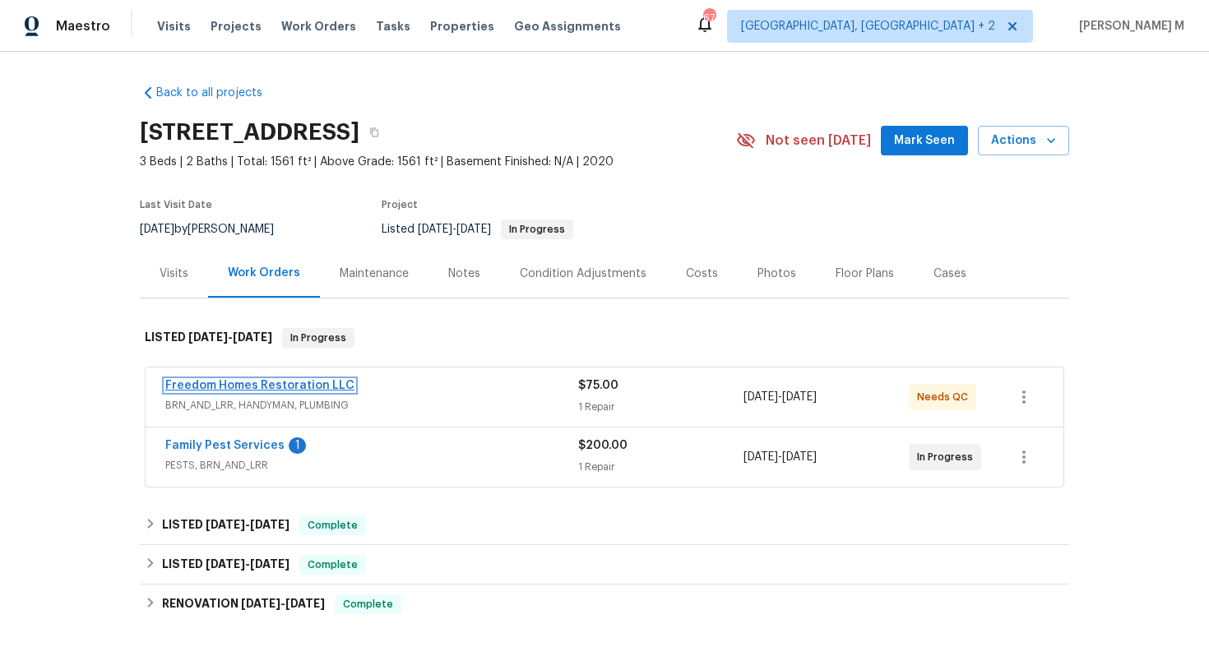
click at [299, 382] on link "Freedom Homes Restoration LLC" at bounding box center [259, 386] width 189 height 12
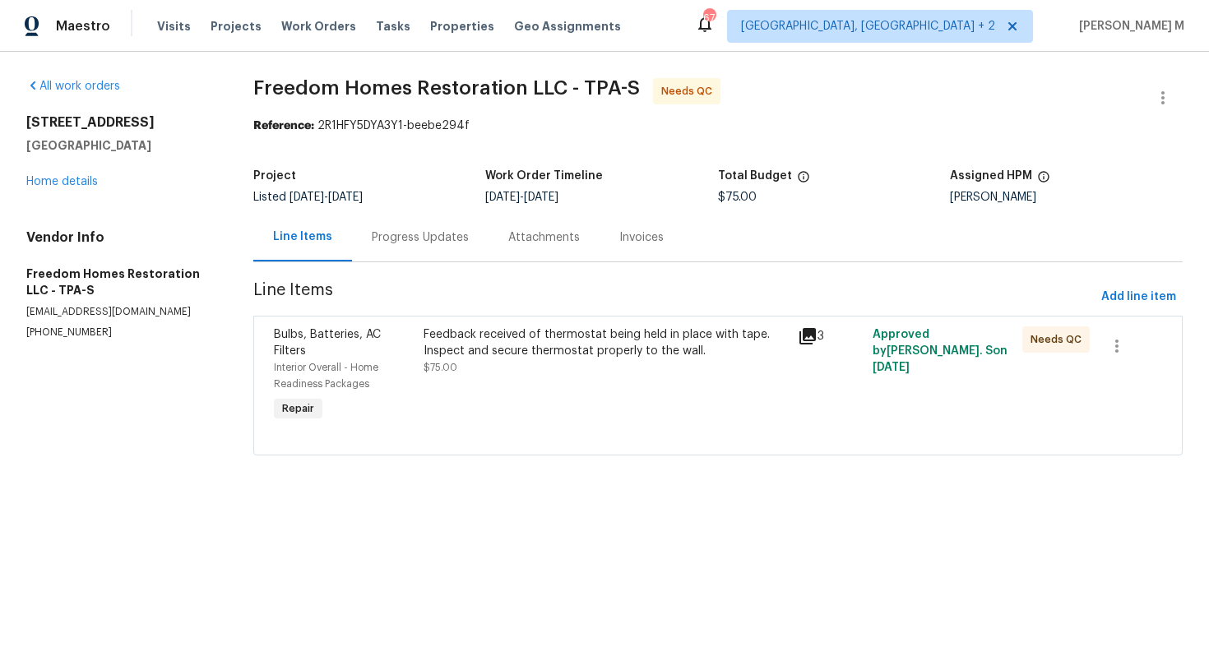
click at [69, 188] on div "All work orders 13008 Majestic Garden Ln Riverview, FL 33579 Home details Vendo…" at bounding box center [120, 209] width 188 height 262
click at [67, 178] on link "Home details" at bounding box center [62, 182] width 72 height 12
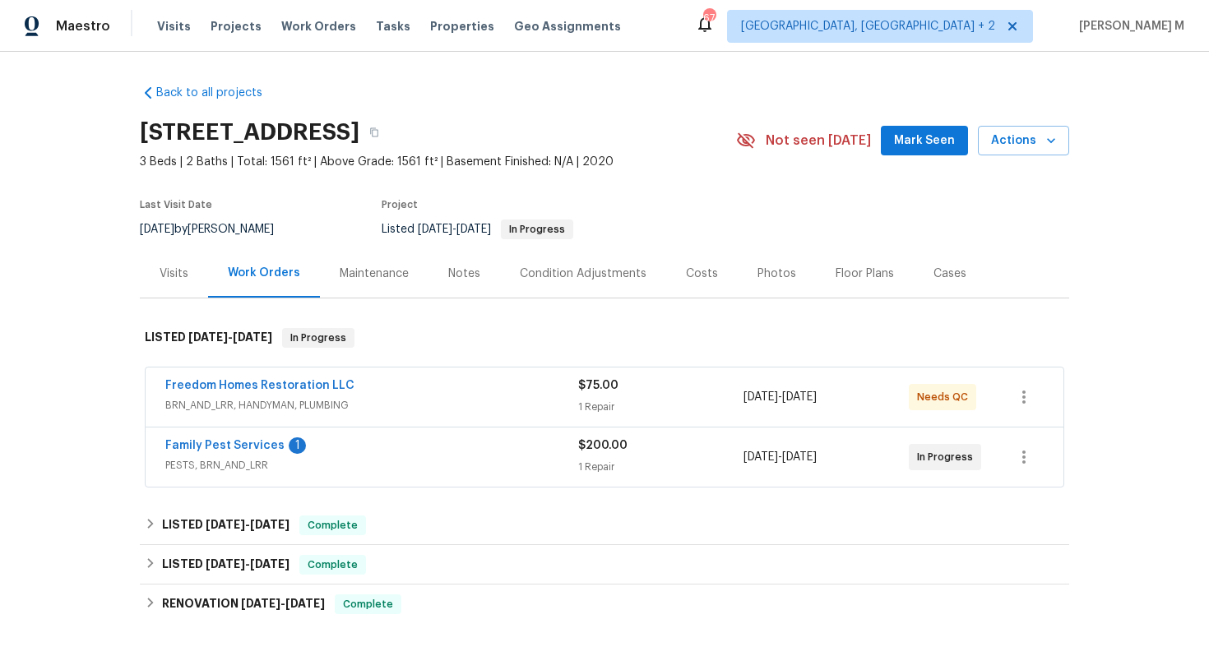
click at [340, 266] on div "Maintenance" at bounding box center [374, 274] width 69 height 16
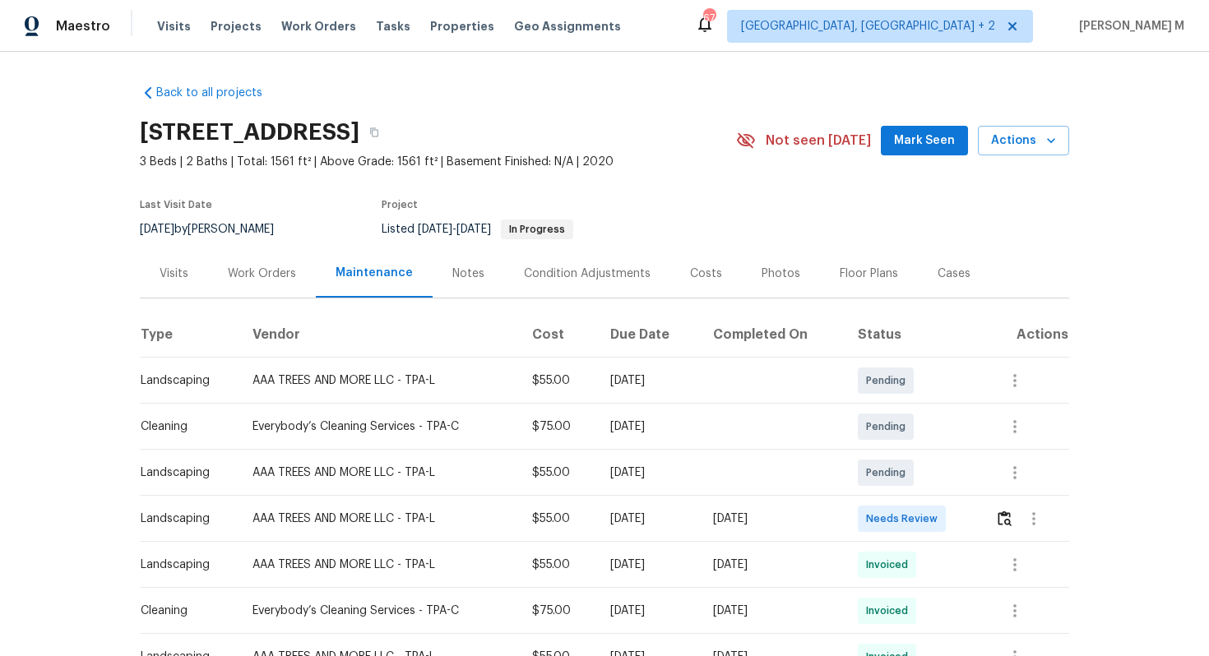
scroll to position [169, 0]
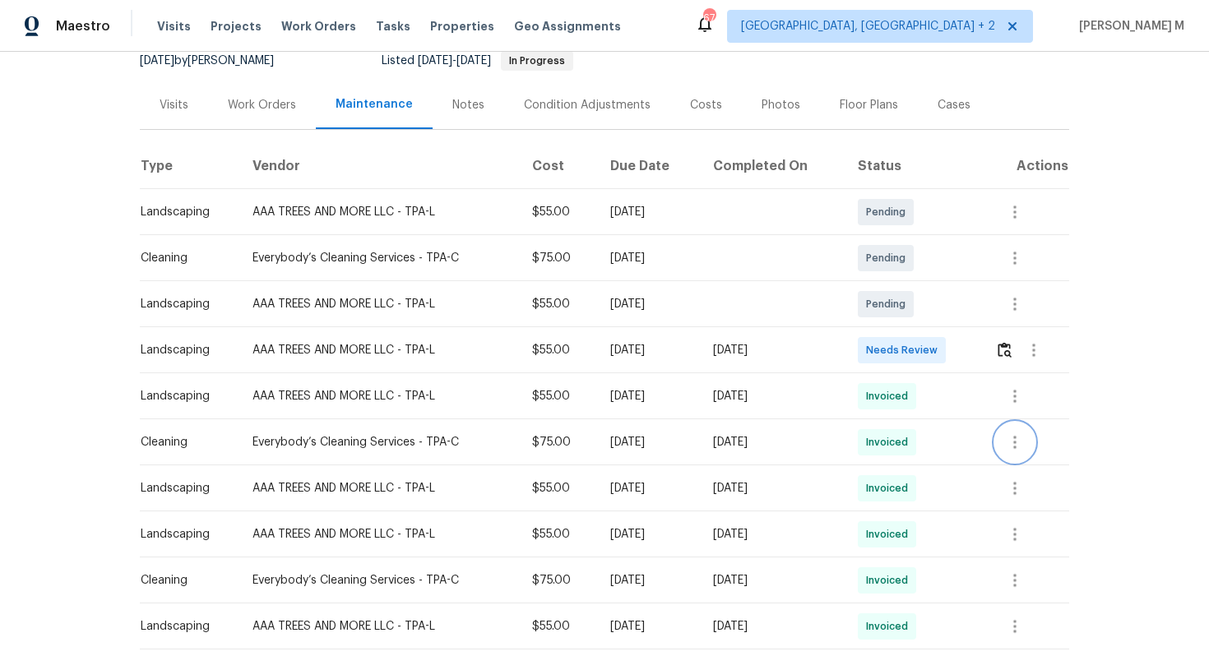
click at [1025, 434] on icon "button" at bounding box center [1015, 443] width 20 height 20
click at [1027, 434] on li "Message vendor" at bounding box center [1056, 434] width 115 height 27
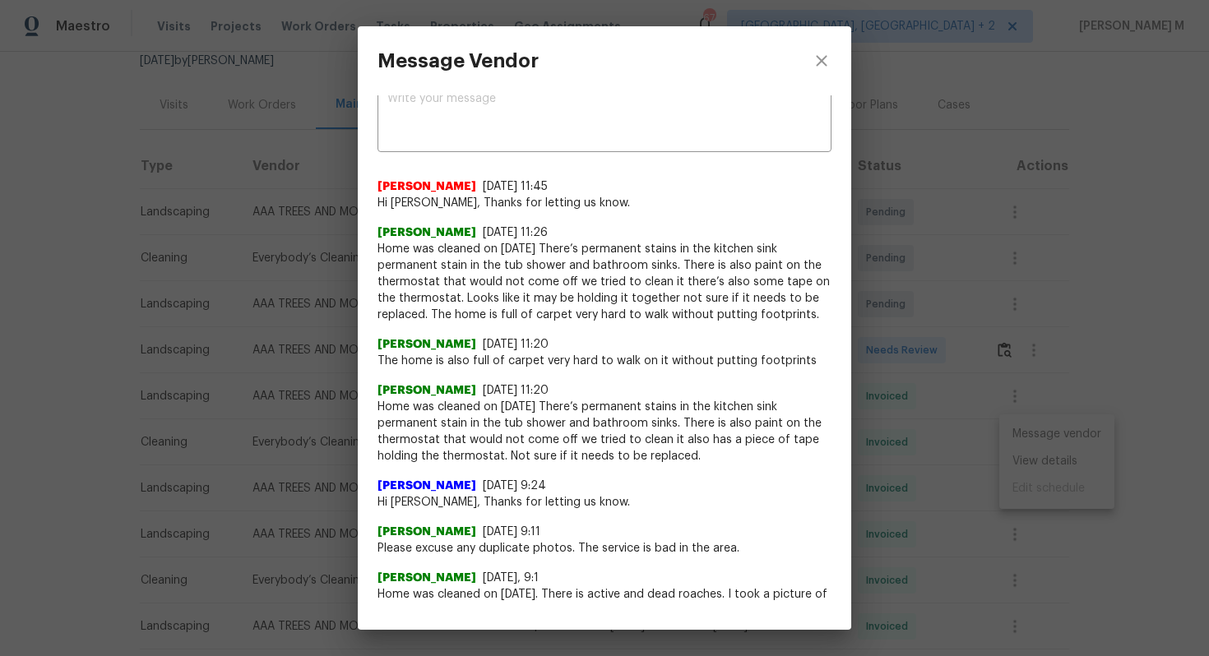
scroll to position [24, 0]
drag, startPoint x: 420, startPoint y: 440, endPoint x: 579, endPoint y: 440, distance: 159.6
click at [579, 440] on span "Home was cleaned on 8/12/25 There’s permanent stains in the kitchen sink perman…" at bounding box center [605, 430] width 454 height 66
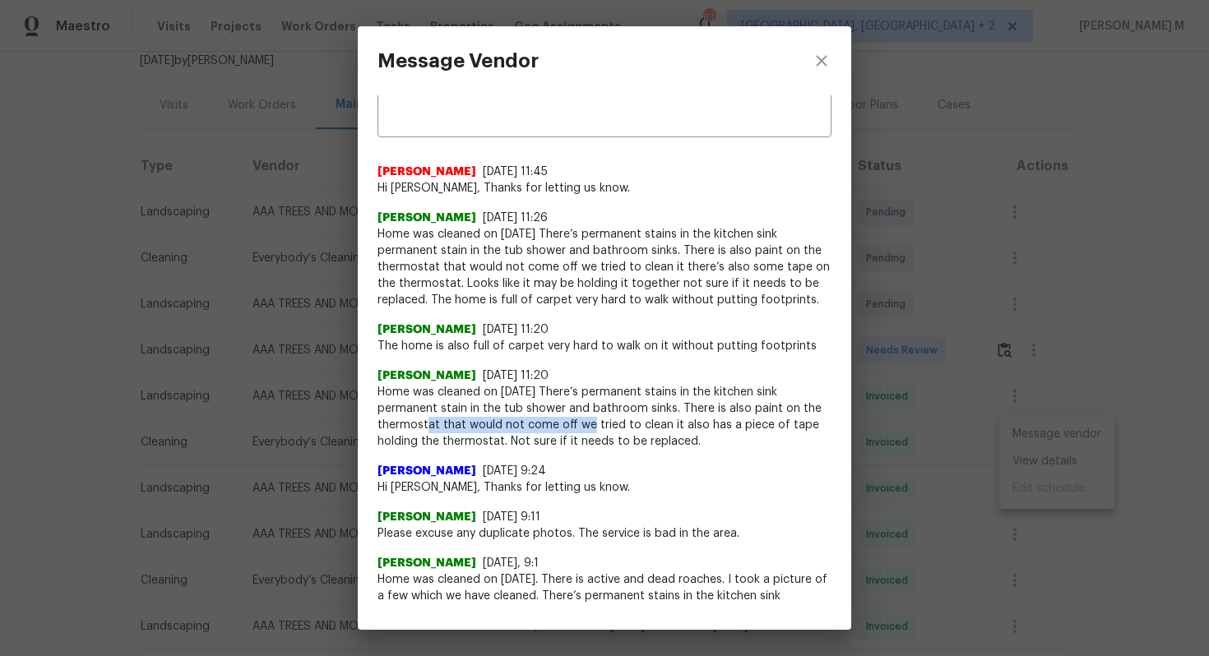
scroll to position [39, 0]
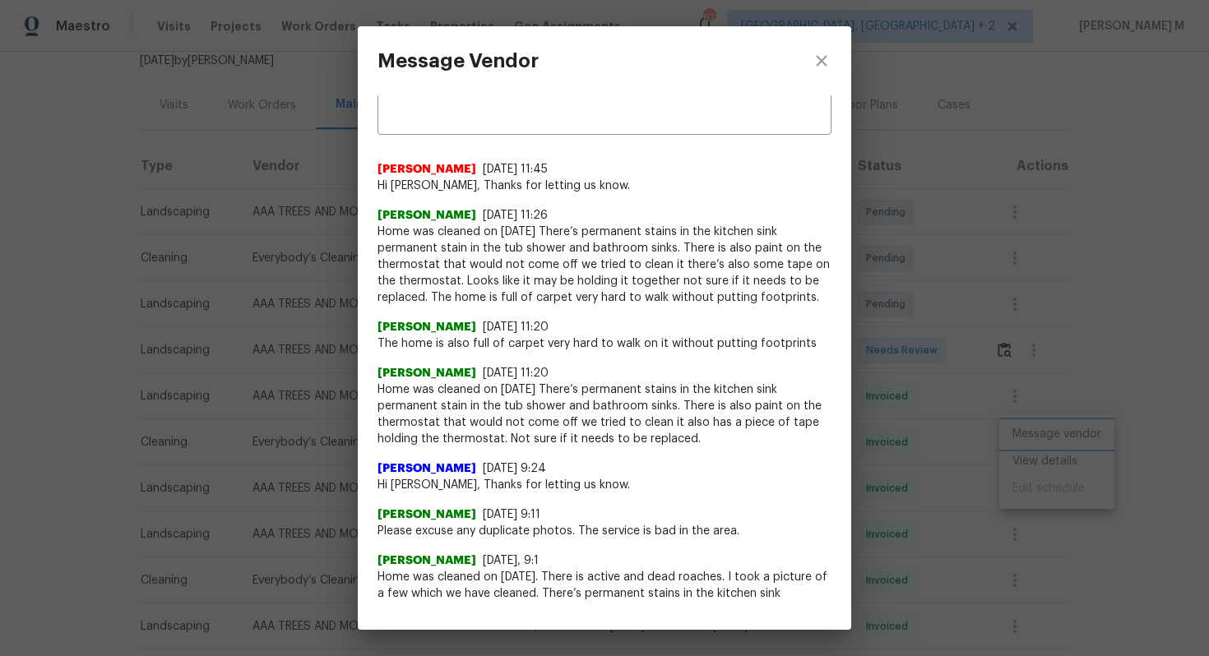
click at [932, 333] on div "Message Vendor x ​ Akshaya Narayanan 8/12/25, 11:45 Hi Angelina, Thanks for let…" at bounding box center [604, 328] width 1209 height 656
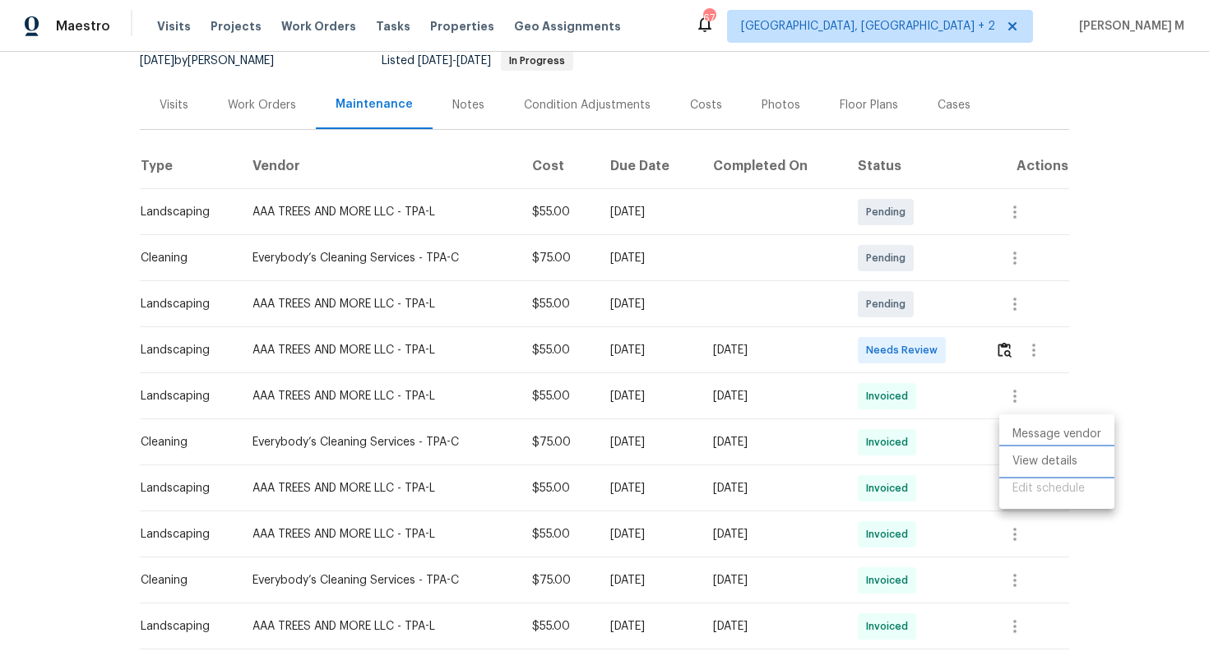
click at [1022, 463] on li "View details" at bounding box center [1056, 461] width 115 height 27
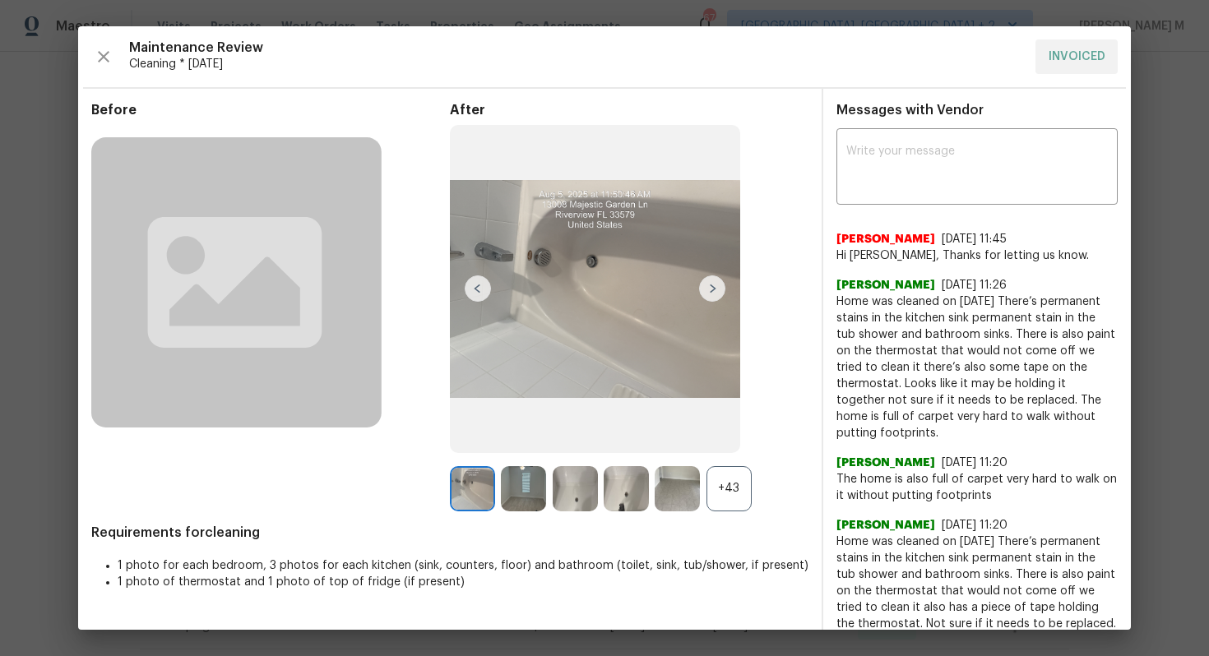
click at [712, 483] on div "+43" at bounding box center [729, 488] width 45 height 45
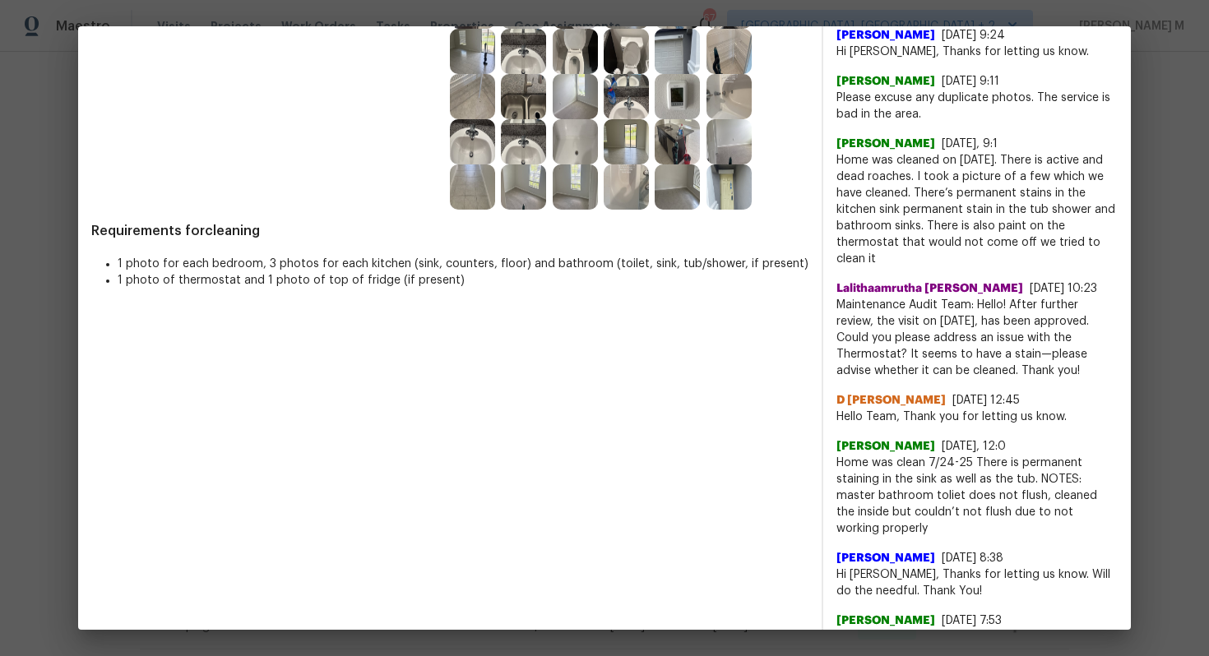
scroll to position [701, 0]
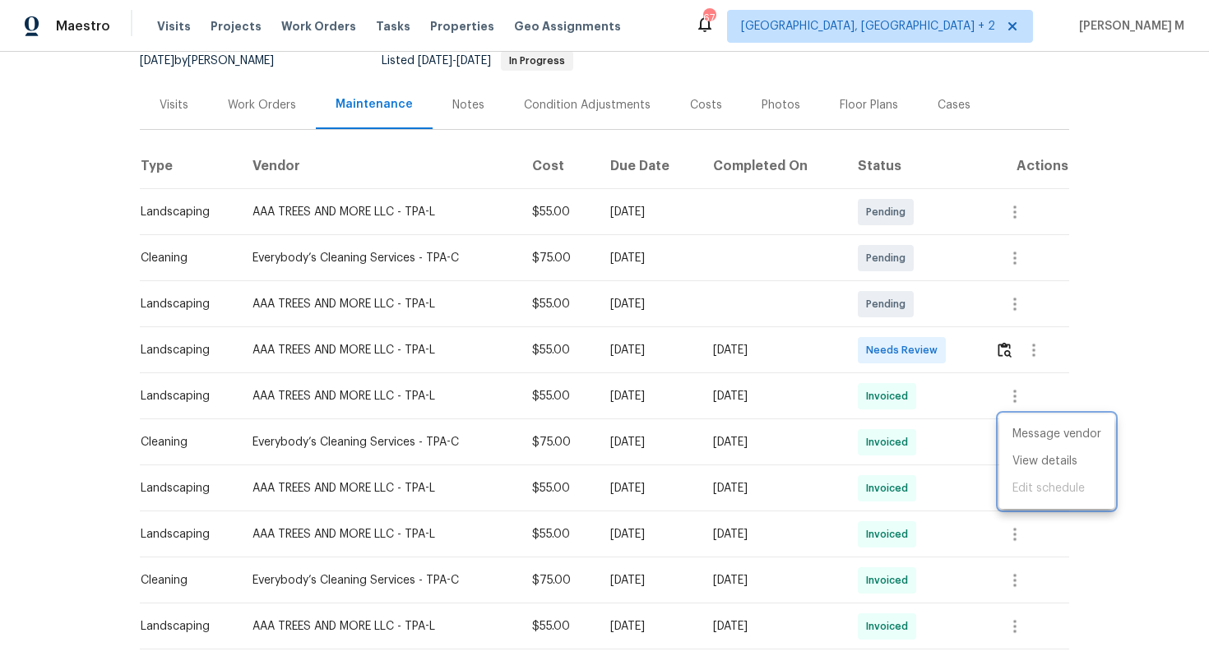
click at [953, 477] on div at bounding box center [604, 328] width 1209 height 656
click at [1024, 572] on icon "button" at bounding box center [1015, 581] width 20 height 20
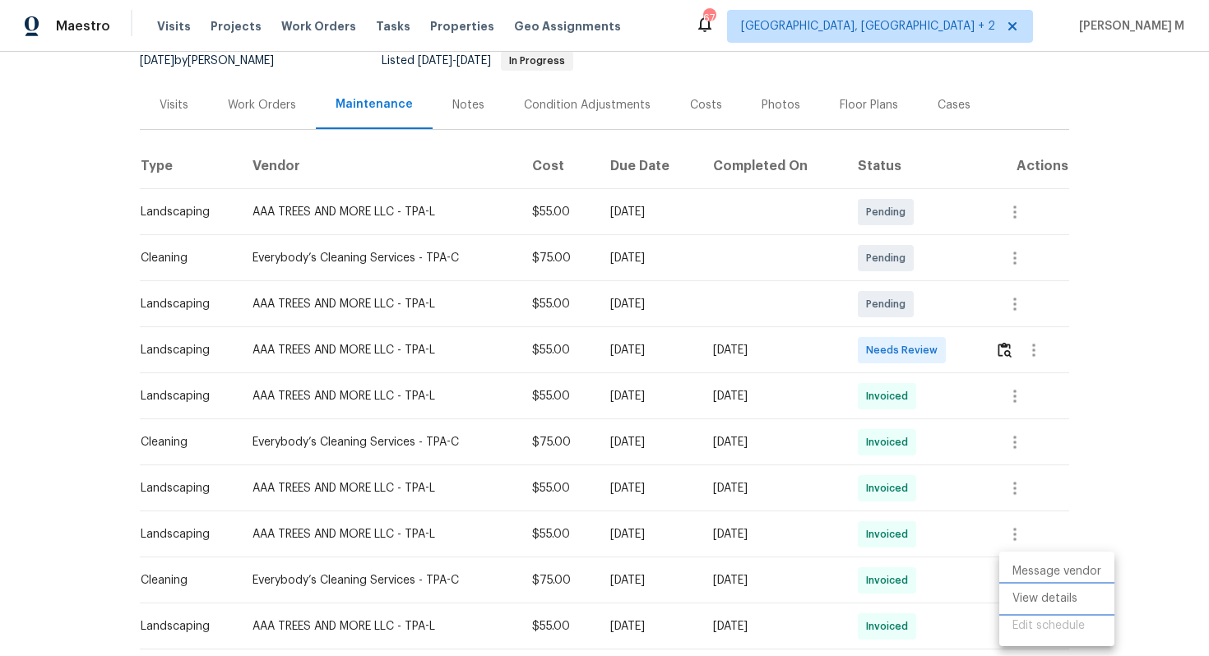
click at [1024, 594] on li "View details" at bounding box center [1056, 599] width 115 height 27
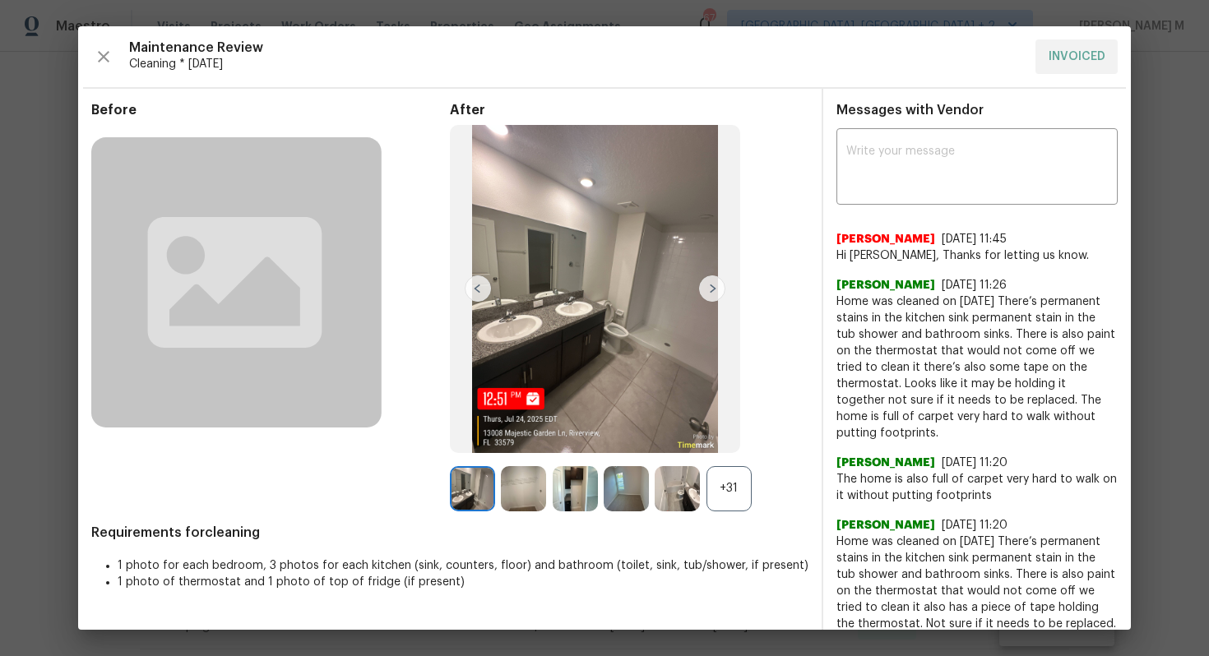
click at [725, 498] on div "+31" at bounding box center [729, 488] width 45 height 45
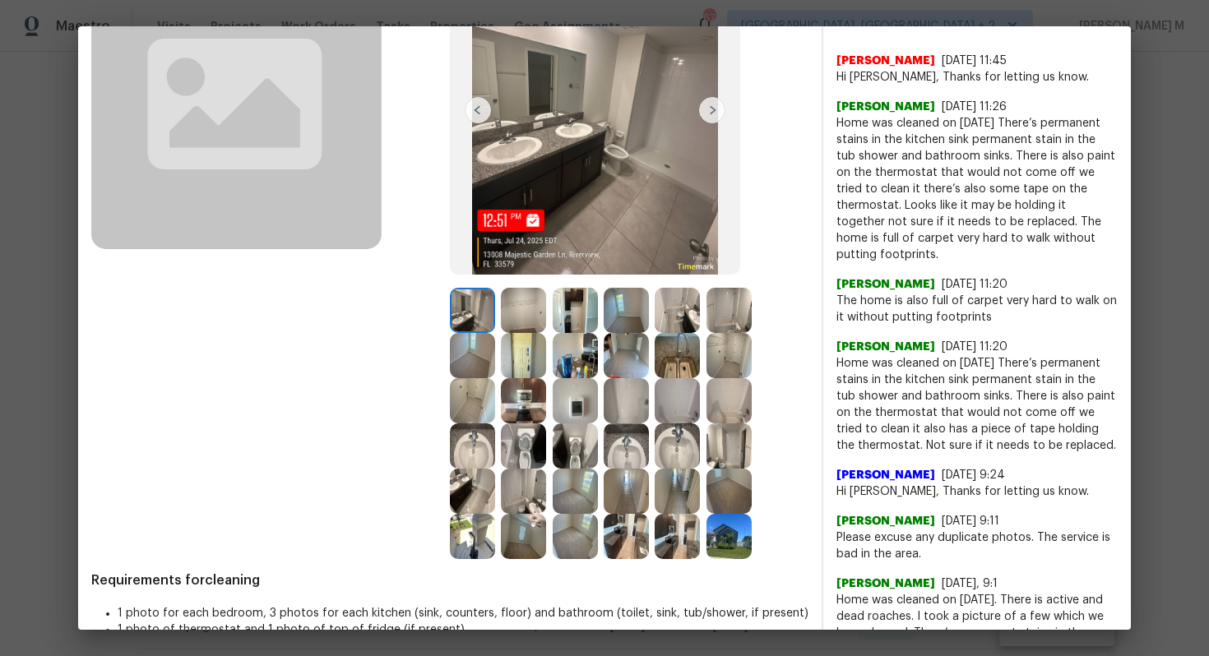
scroll to position [179, 0]
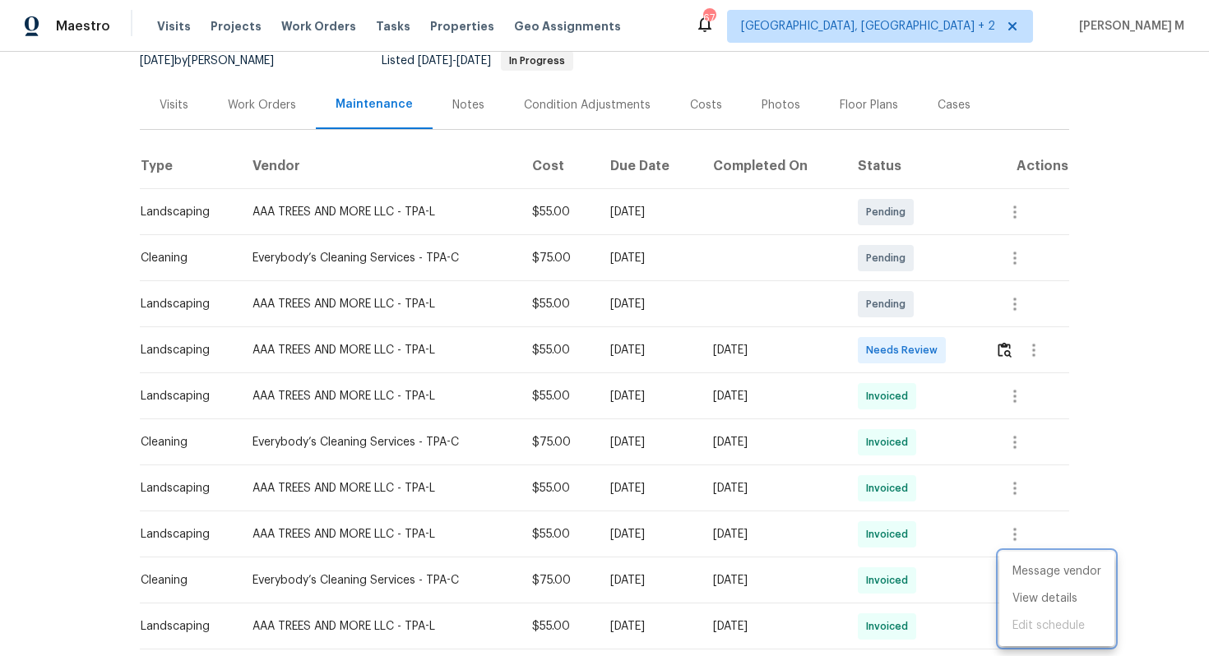
click at [944, 507] on div at bounding box center [604, 328] width 1209 height 656
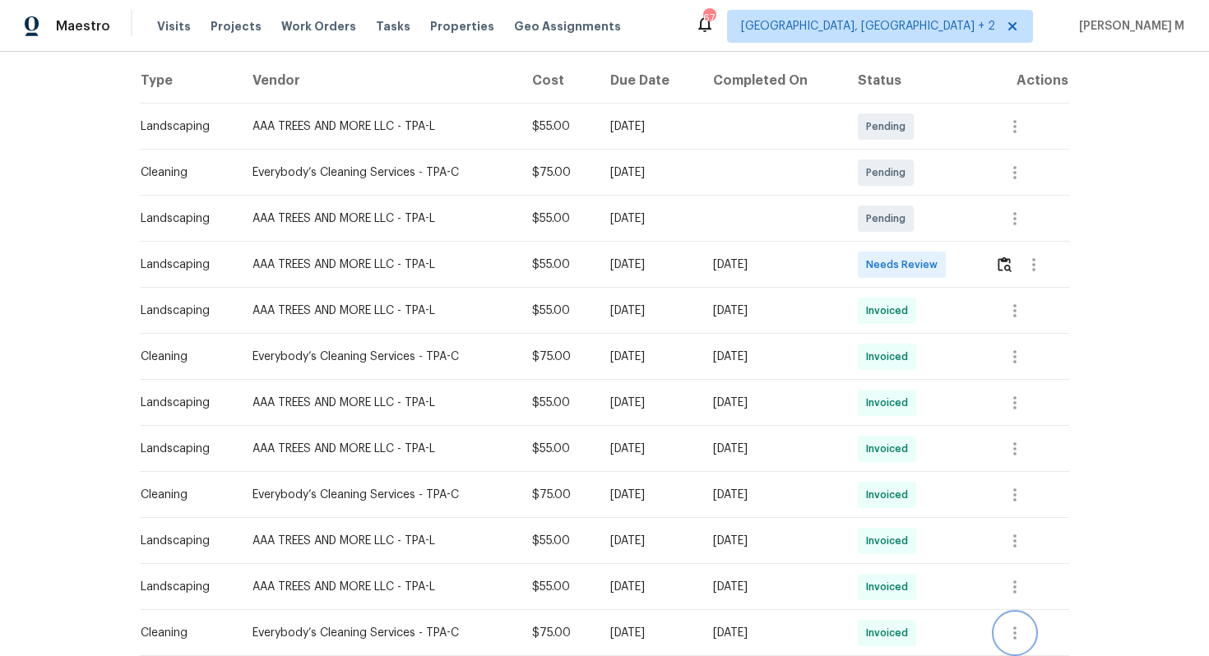
click at [1017, 614] on button "button" at bounding box center [1014, 633] width 39 height 39
click at [1030, 599] on li "View details" at bounding box center [1056, 599] width 115 height 27
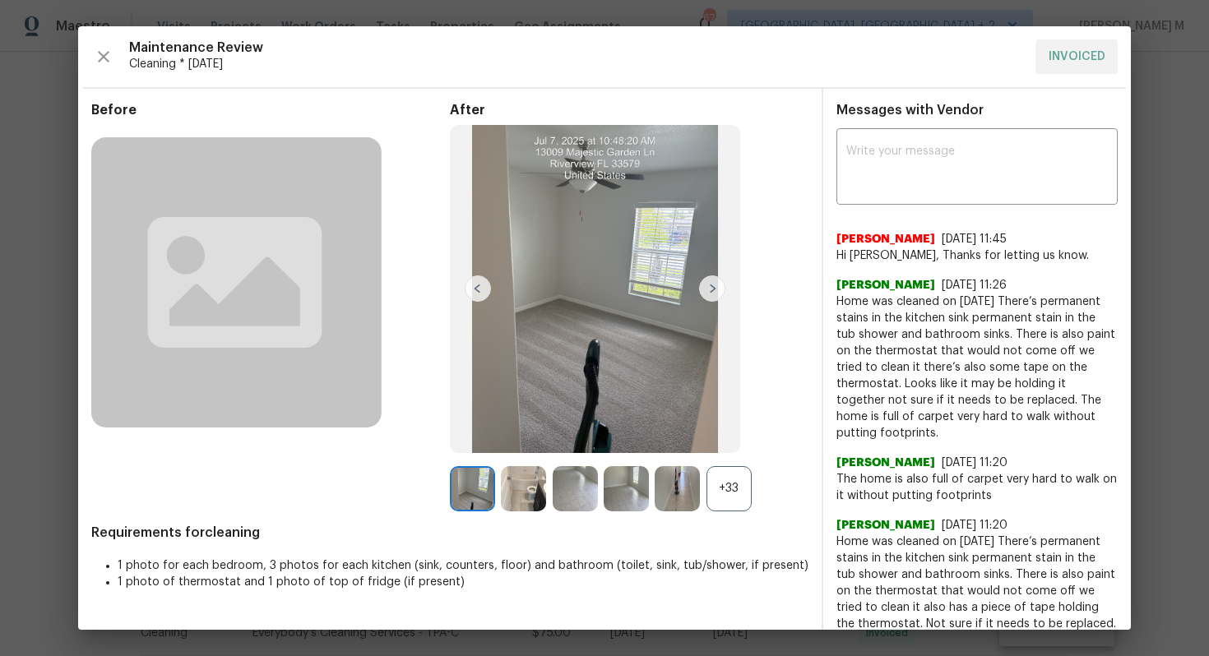
click at [739, 494] on div "+33" at bounding box center [729, 488] width 45 height 45
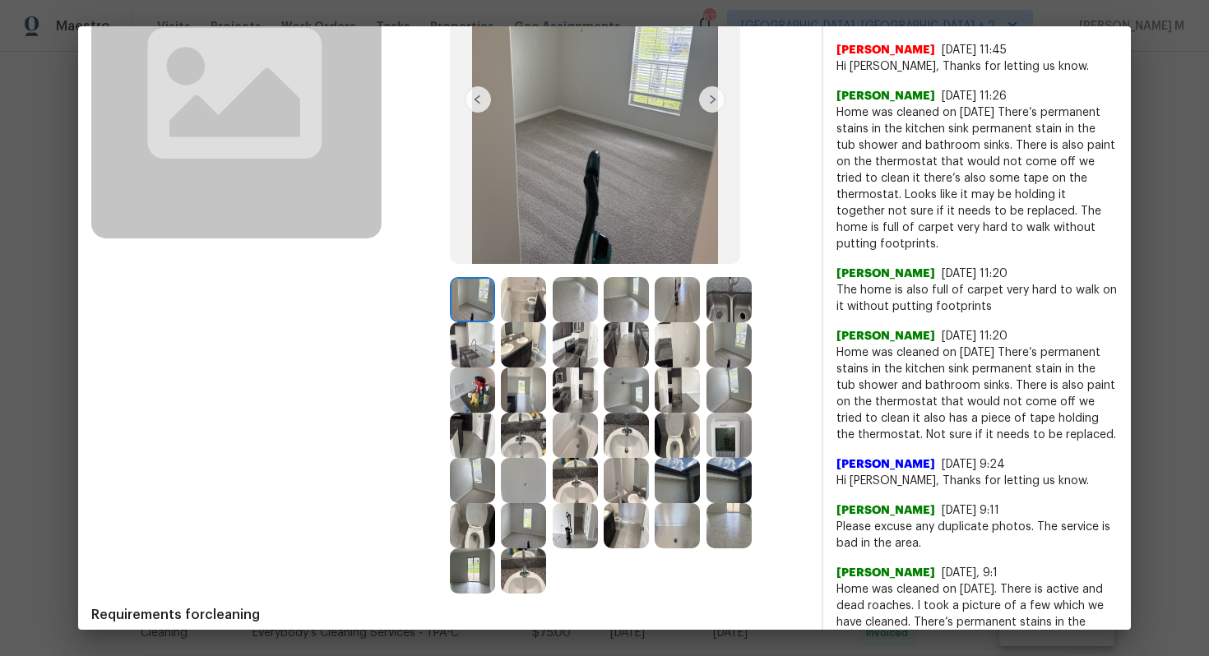
scroll to position [224, 0]
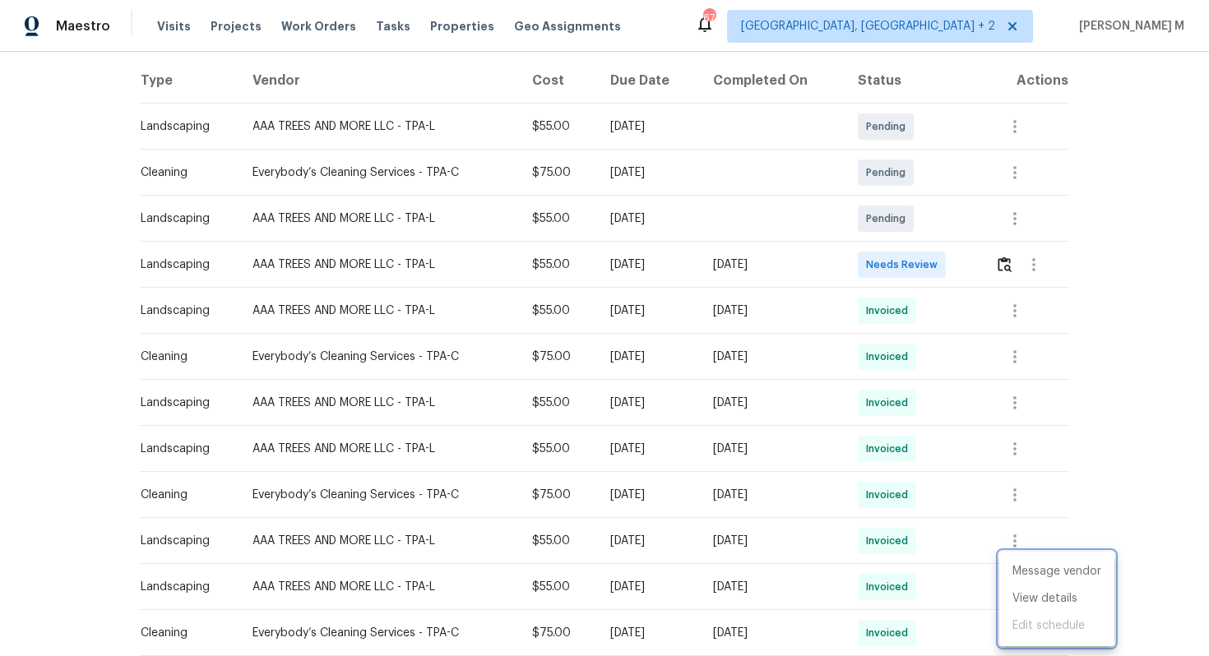
click at [1026, 353] on div at bounding box center [604, 328] width 1209 height 656
click at [1025, 353] on icon "button" at bounding box center [1015, 357] width 20 height 20
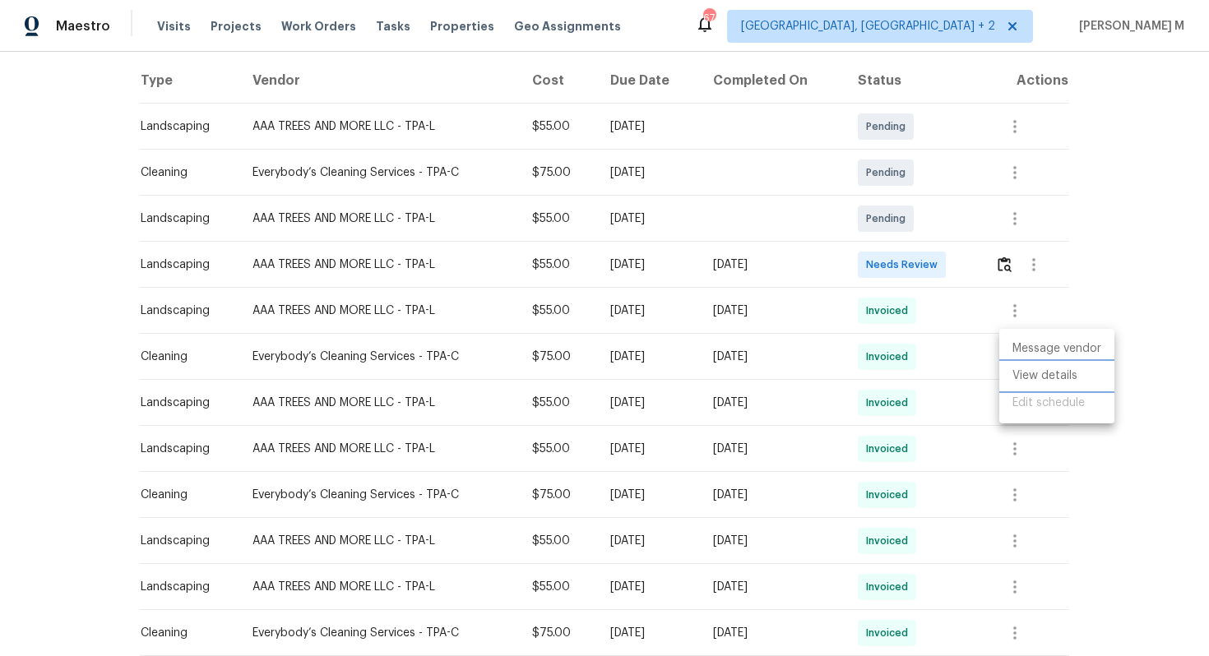
click at [1025, 378] on li "View details" at bounding box center [1056, 376] width 115 height 27
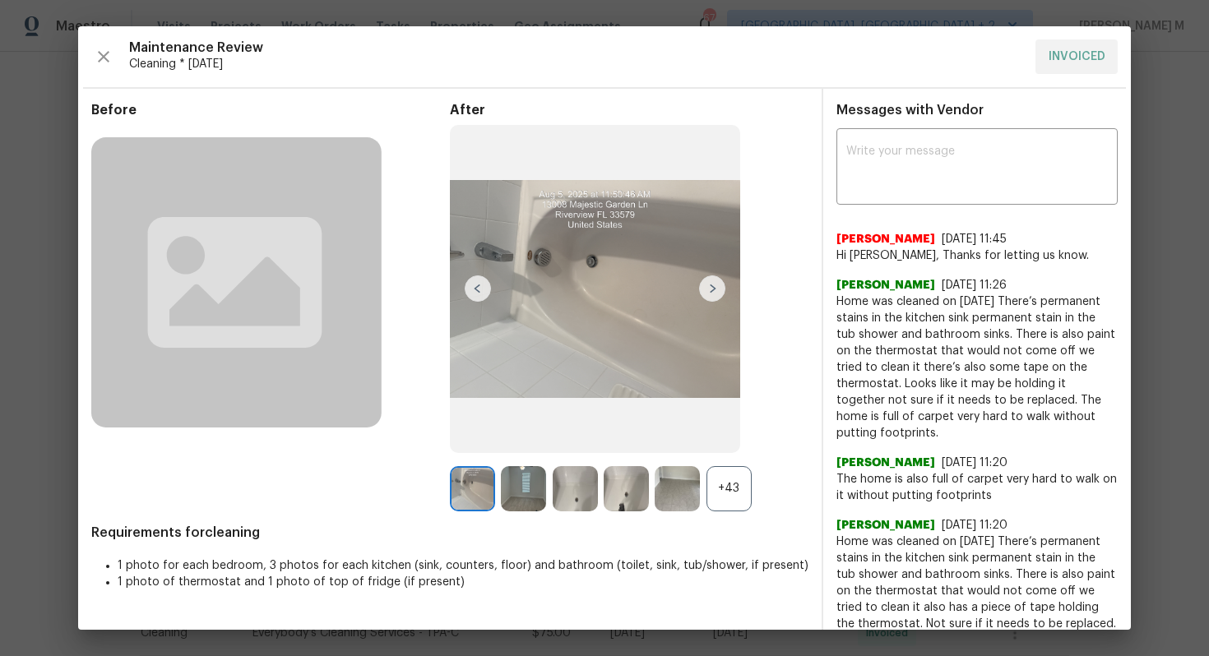
click at [735, 482] on div "+43" at bounding box center [729, 488] width 45 height 45
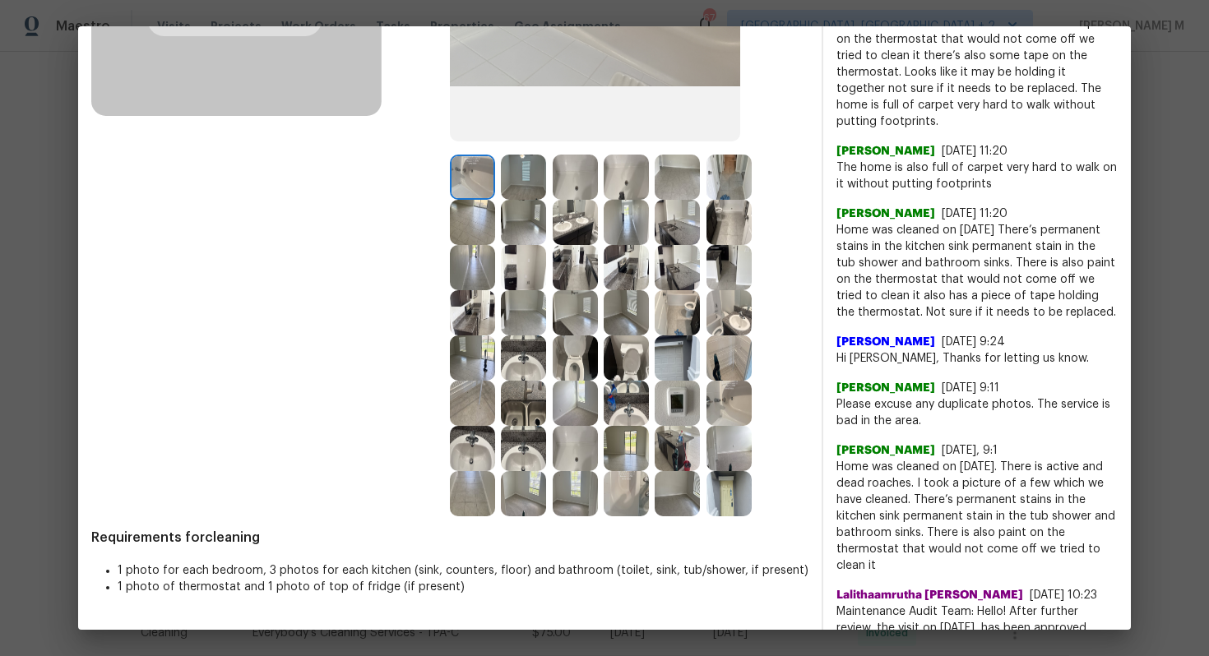
scroll to position [332, 0]
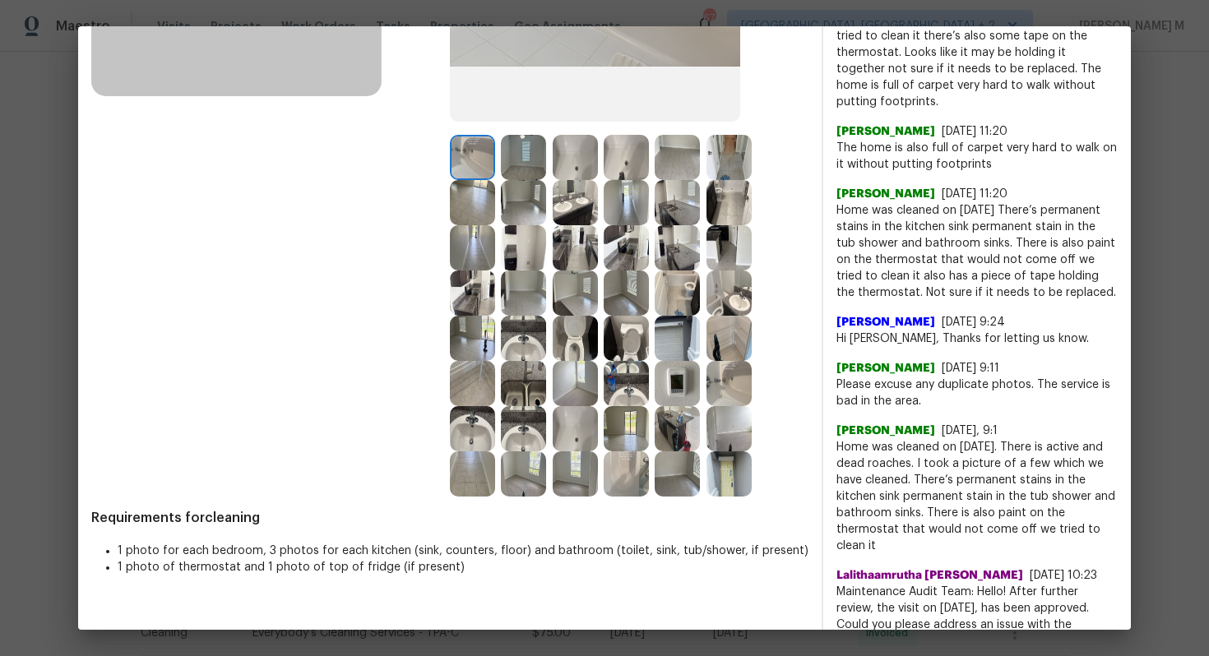
click at [700, 361] on img at bounding box center [677, 383] width 45 height 45
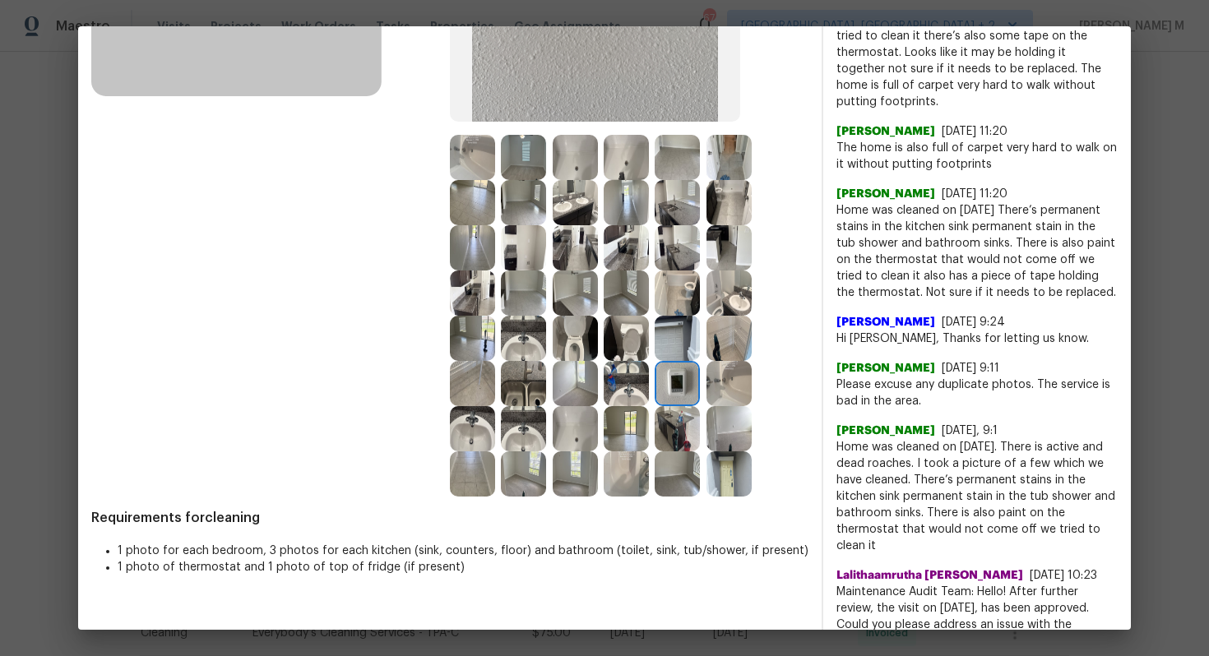
scroll to position [0, 0]
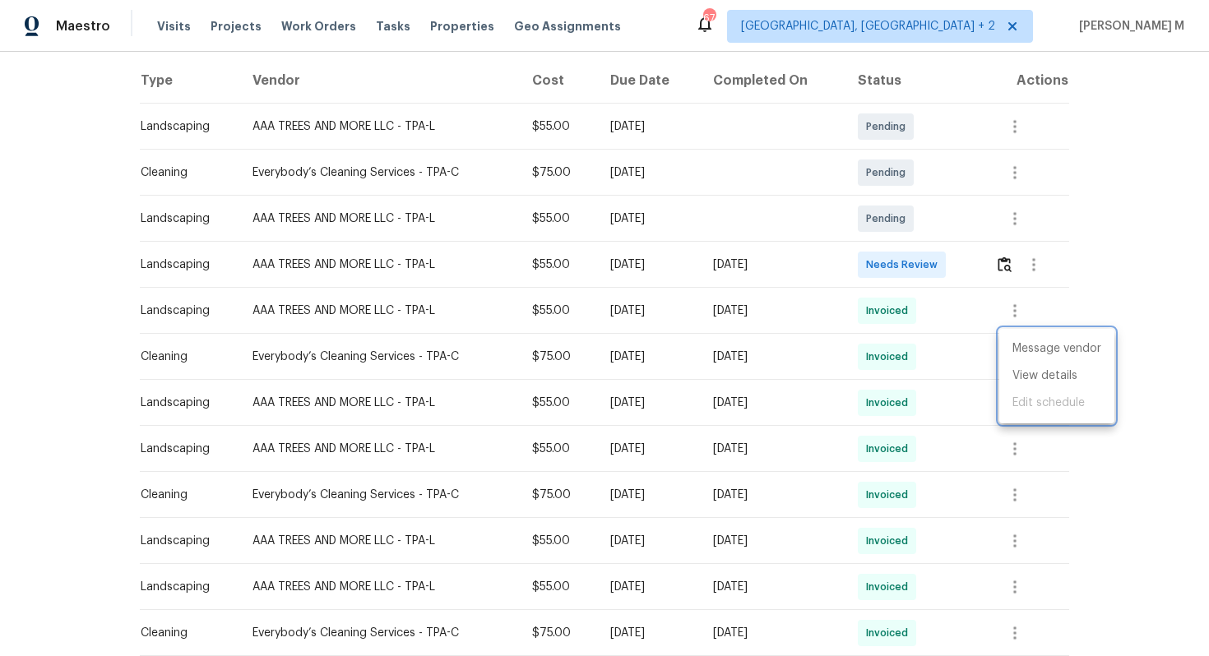
click at [392, 123] on div at bounding box center [604, 328] width 1209 height 656
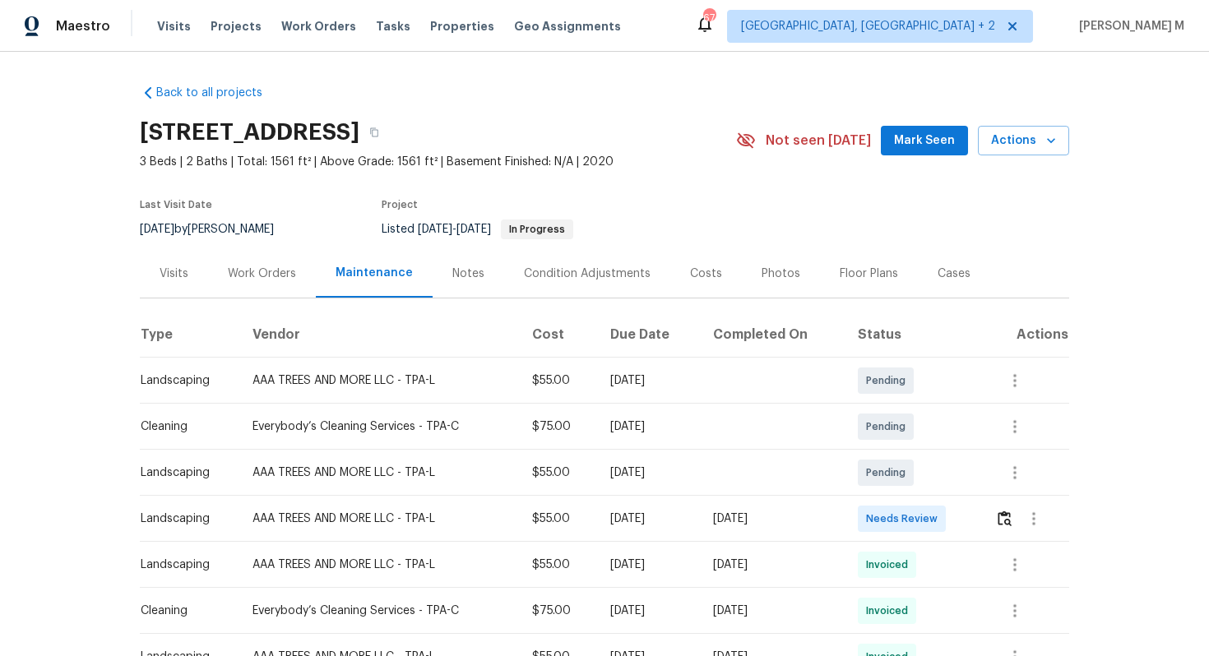
click at [270, 274] on div "Work Orders" at bounding box center [262, 273] width 108 height 49
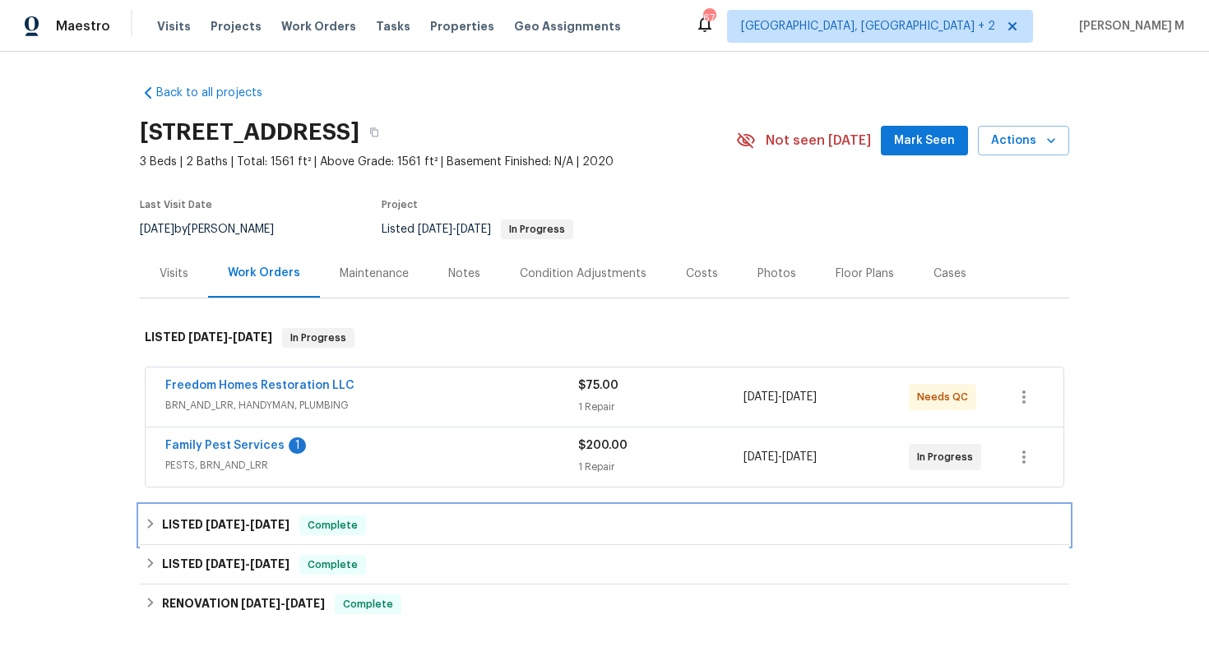
click at [271, 519] on span "7/30/25" at bounding box center [269, 525] width 39 height 12
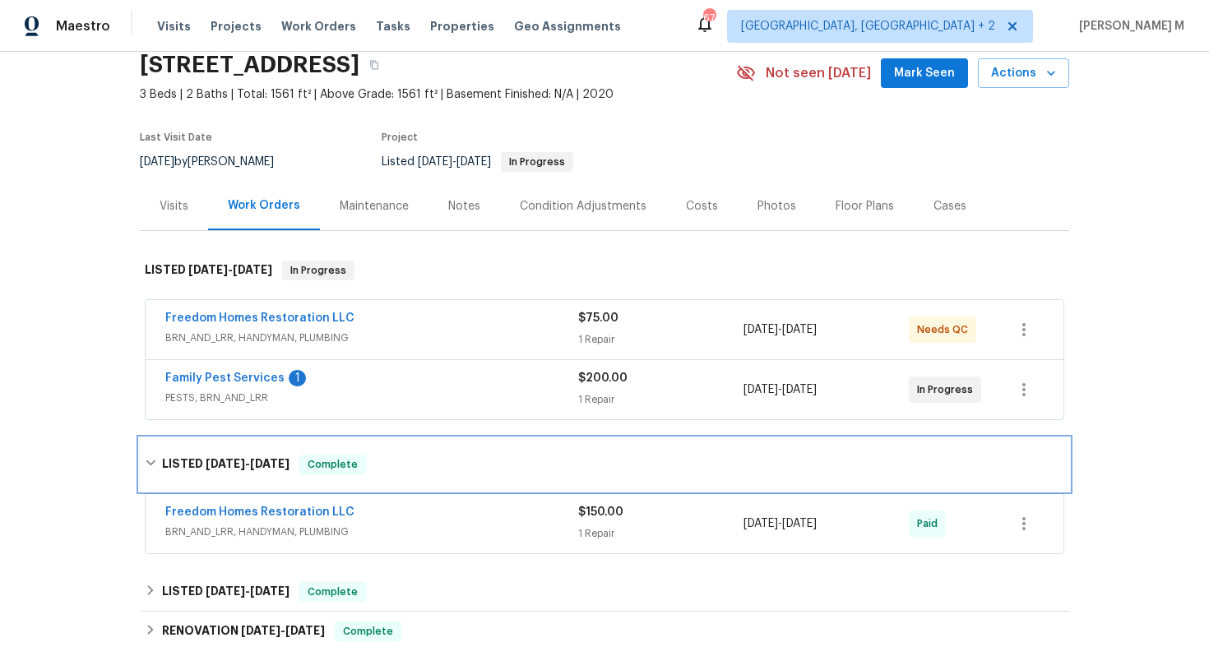
scroll to position [79, 0]
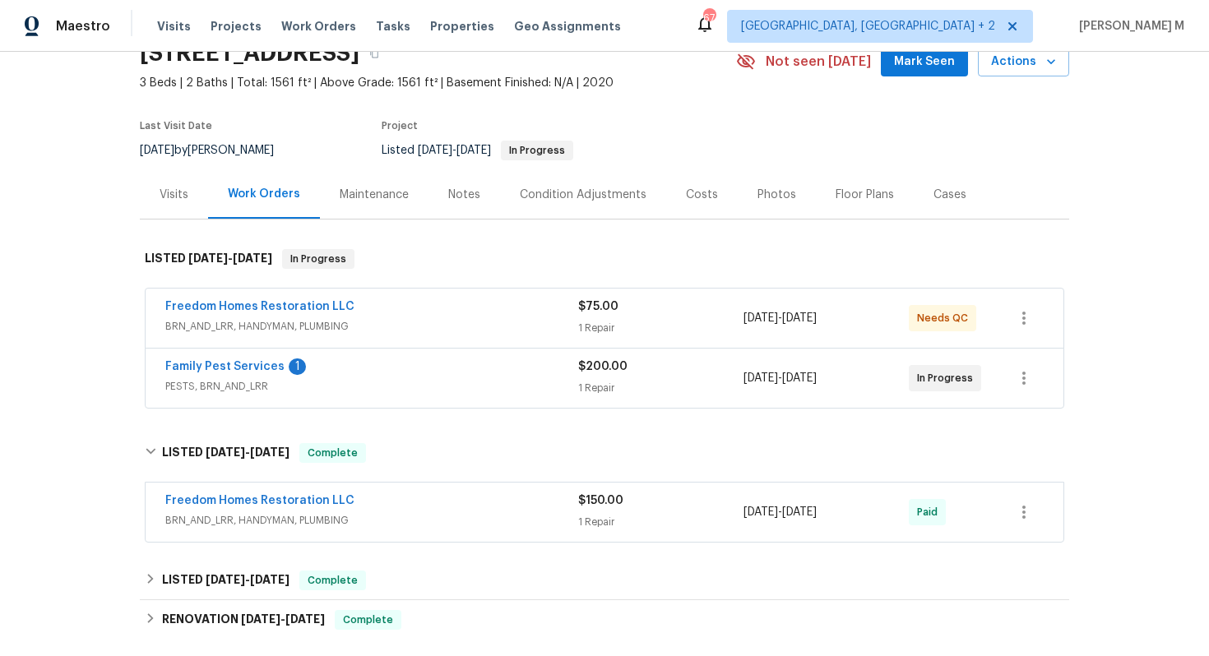
click at [271, 512] on span "BRN_AND_LRR, HANDYMAN, PLUMBING" at bounding box center [371, 520] width 413 height 16
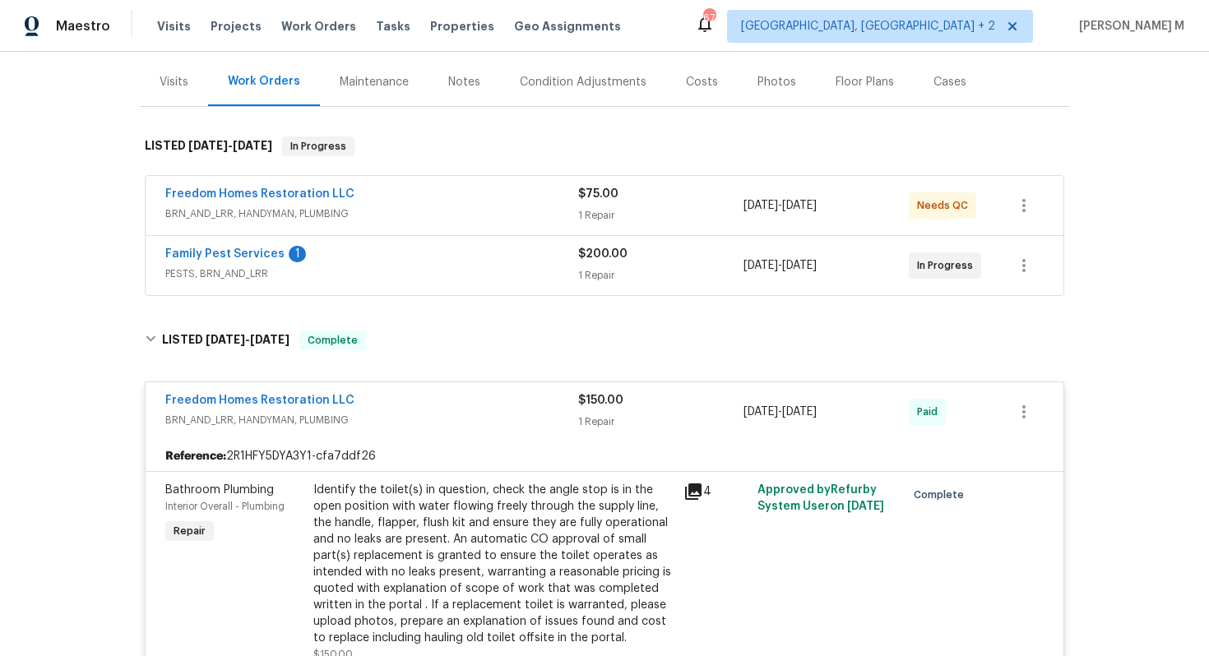
scroll to position [192, 0]
click at [534, 499] on div "Identify the toilet(s) in question, check the angle stop is in the open positio…" at bounding box center [493, 563] width 360 height 165
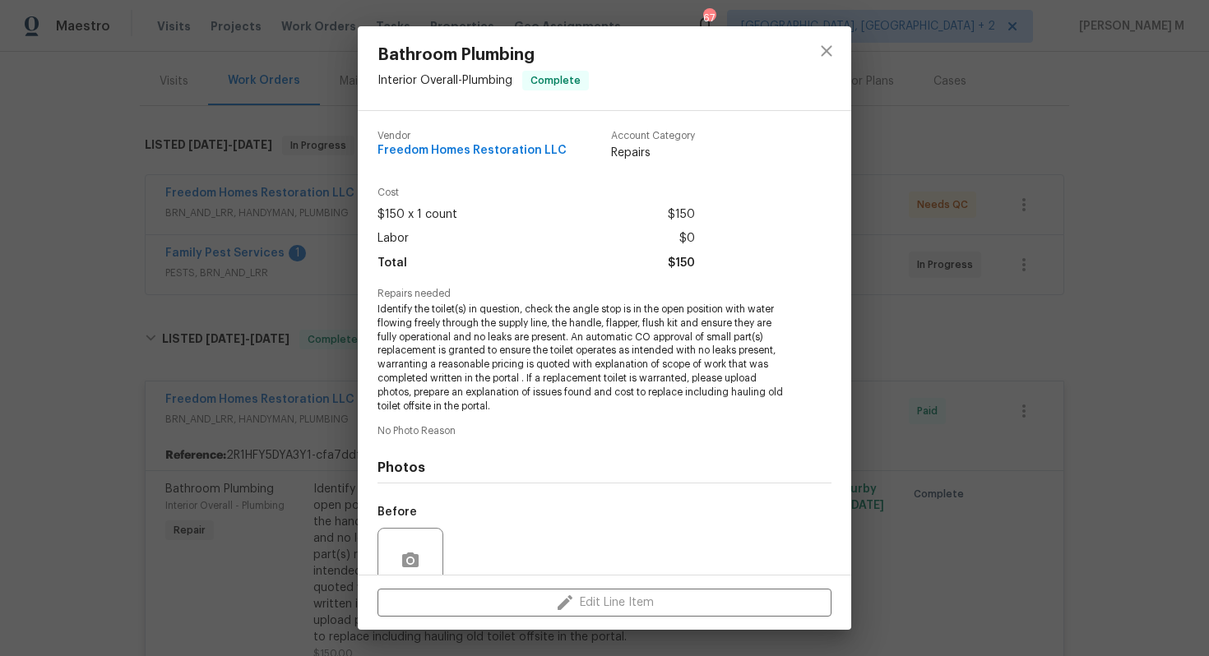
scroll to position [121, 0]
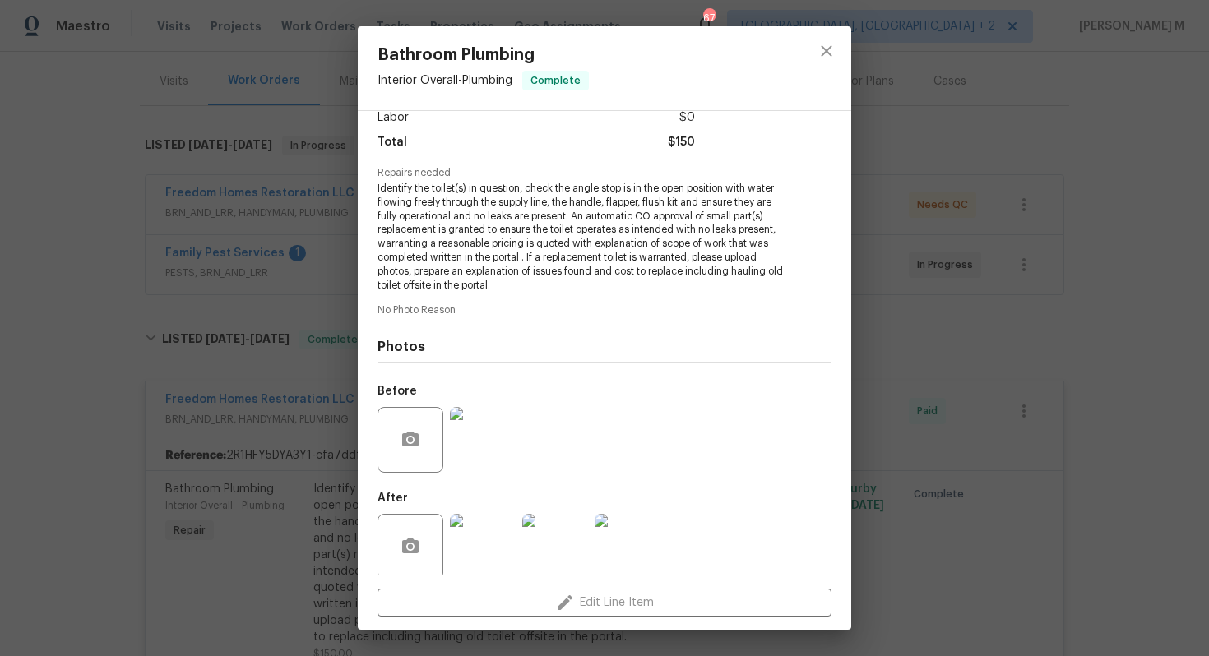
click at [929, 453] on div "Bathroom Plumbing Interior Overall - Plumbing Complete Vendor Freedom Homes Res…" at bounding box center [604, 328] width 1209 height 656
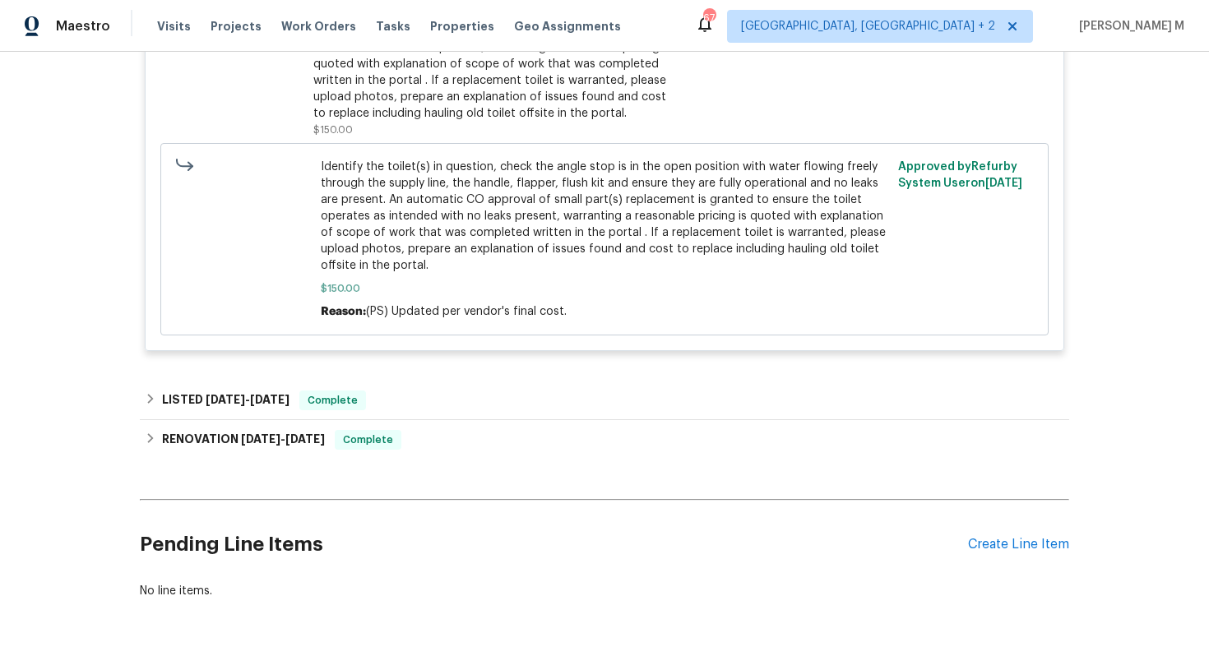
scroll to position [726, 0]
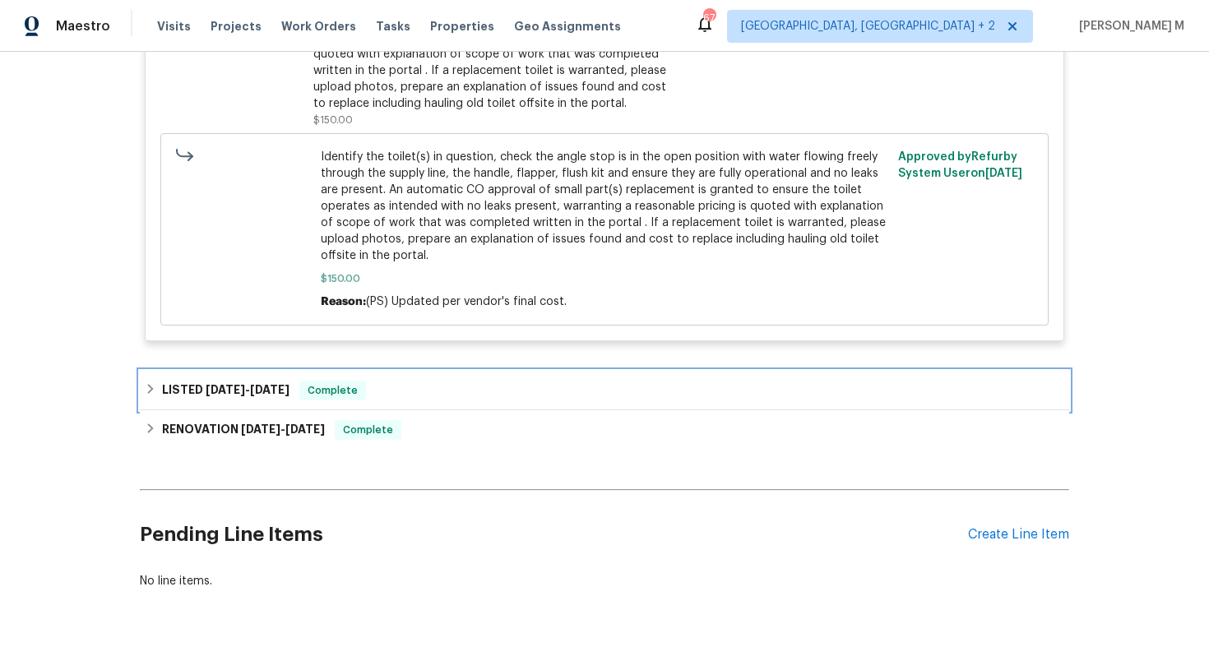
click at [239, 381] on h6 "LISTED 7/7/25 - 7/10/25" at bounding box center [226, 391] width 128 height 20
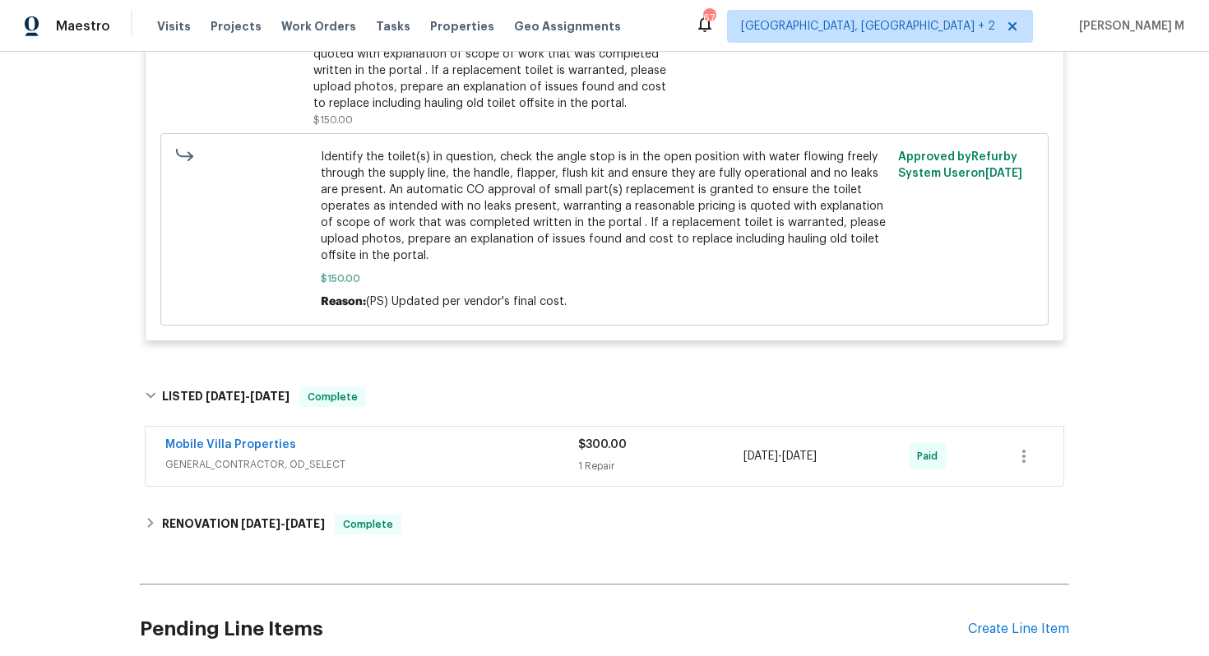
click at [234, 457] on span "GENERAL_CONTRACTOR, OD_SELECT" at bounding box center [371, 465] width 413 height 16
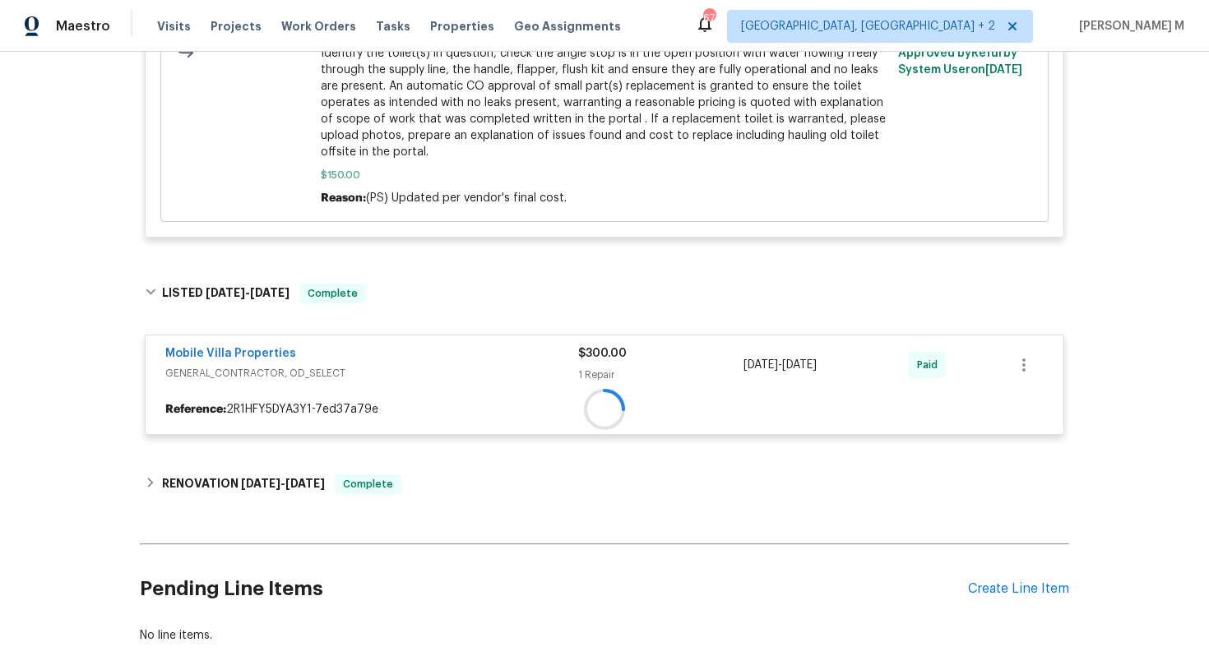
scroll to position [832, 0]
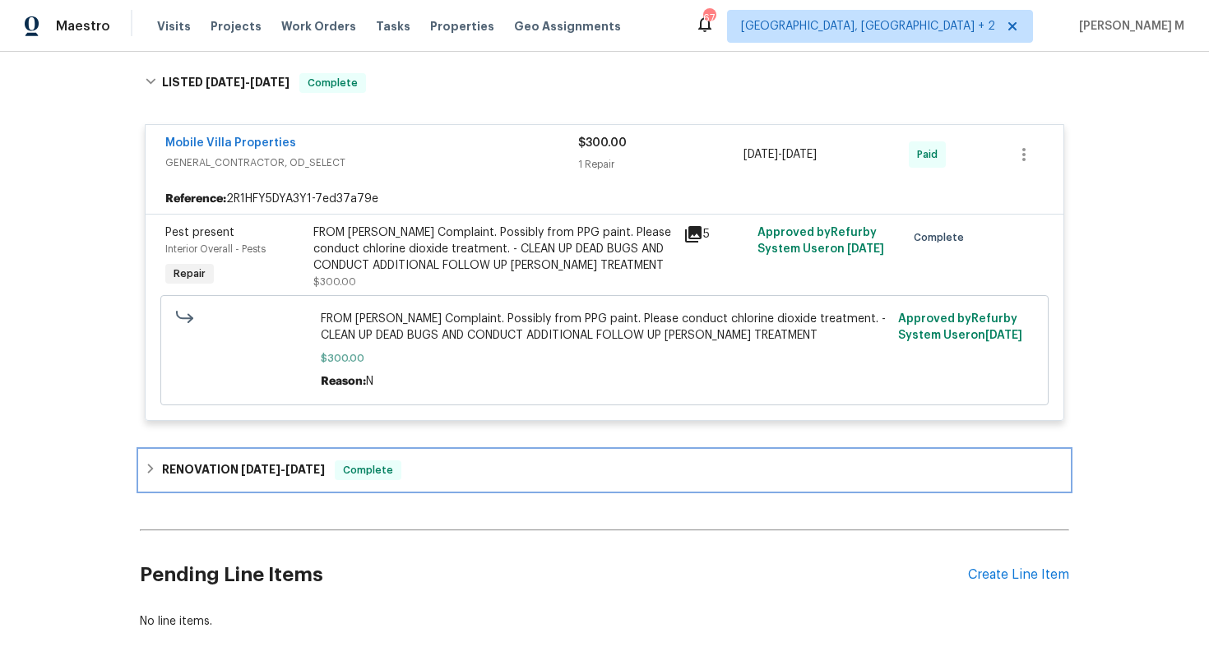
click at [231, 451] on div "RENOVATION 6/6/25 - 6/27/25 Complete" at bounding box center [605, 470] width 930 height 39
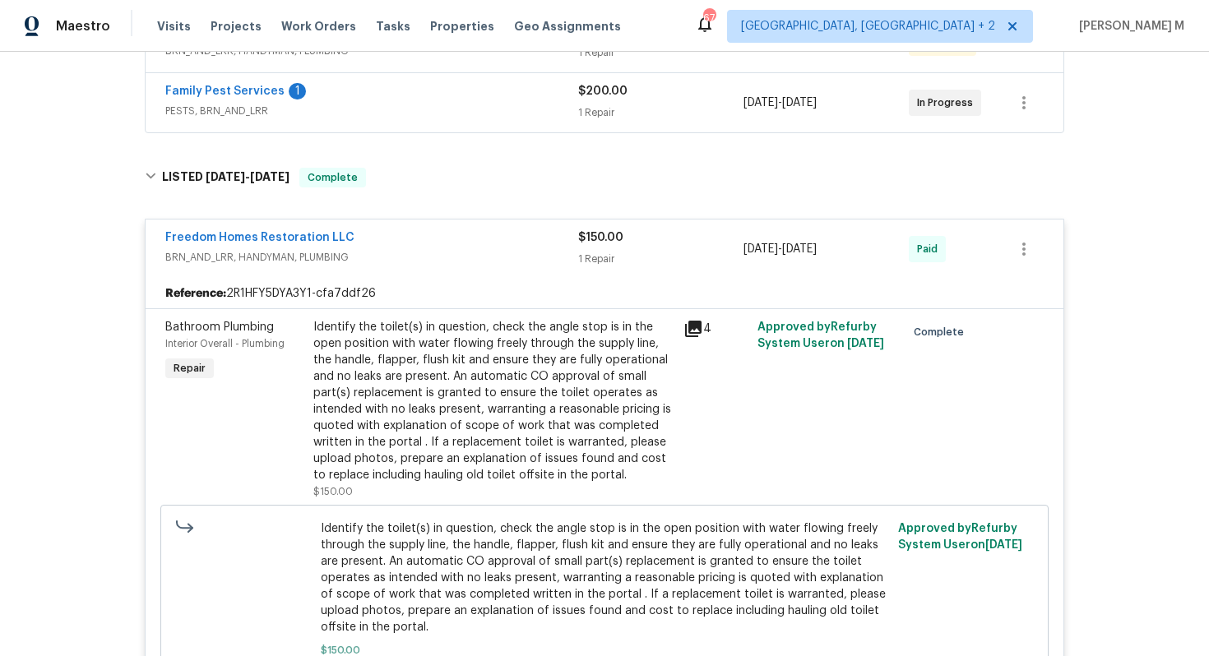
scroll to position [227, 0]
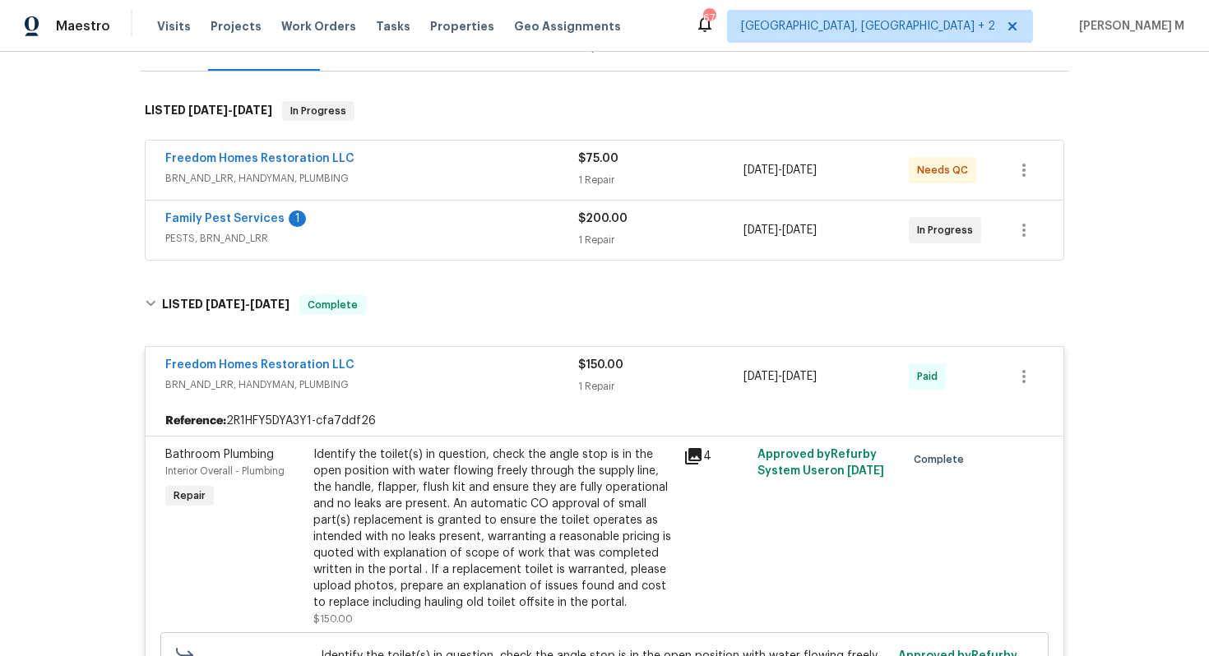
click at [230, 230] on span "PESTS, BRN_AND_LRR" at bounding box center [371, 238] width 413 height 16
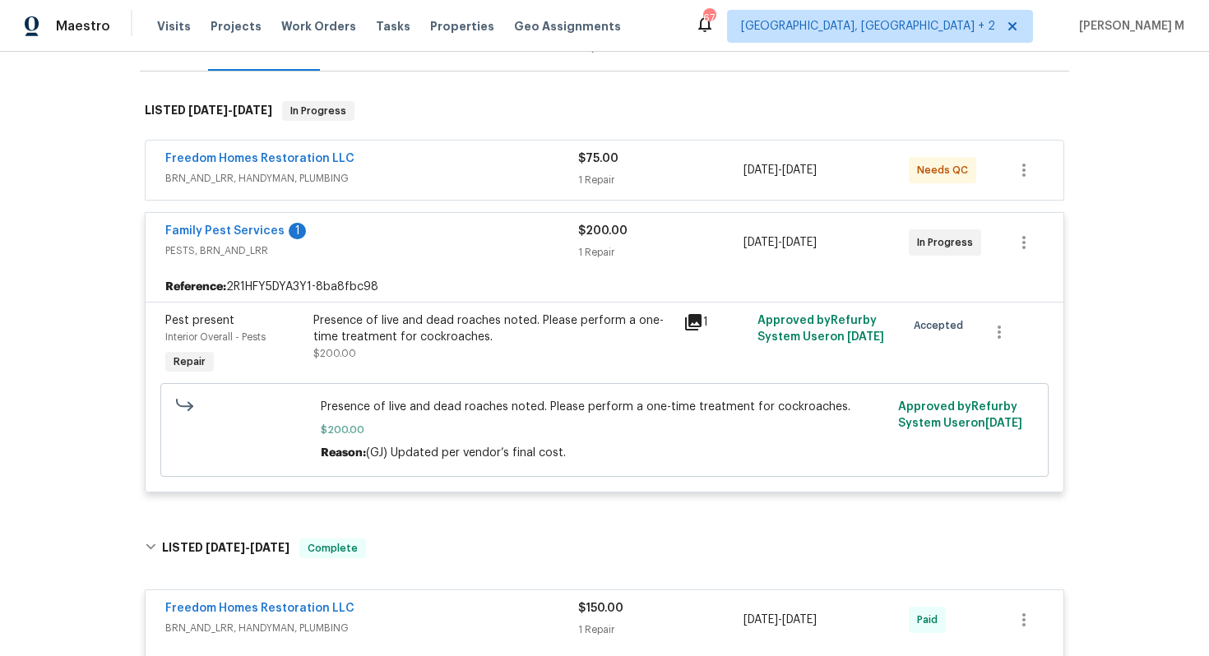
click at [517, 321] on div "Presence of live and dead roaches noted. Please perform a one-time treatment fo…" at bounding box center [493, 329] width 360 height 33
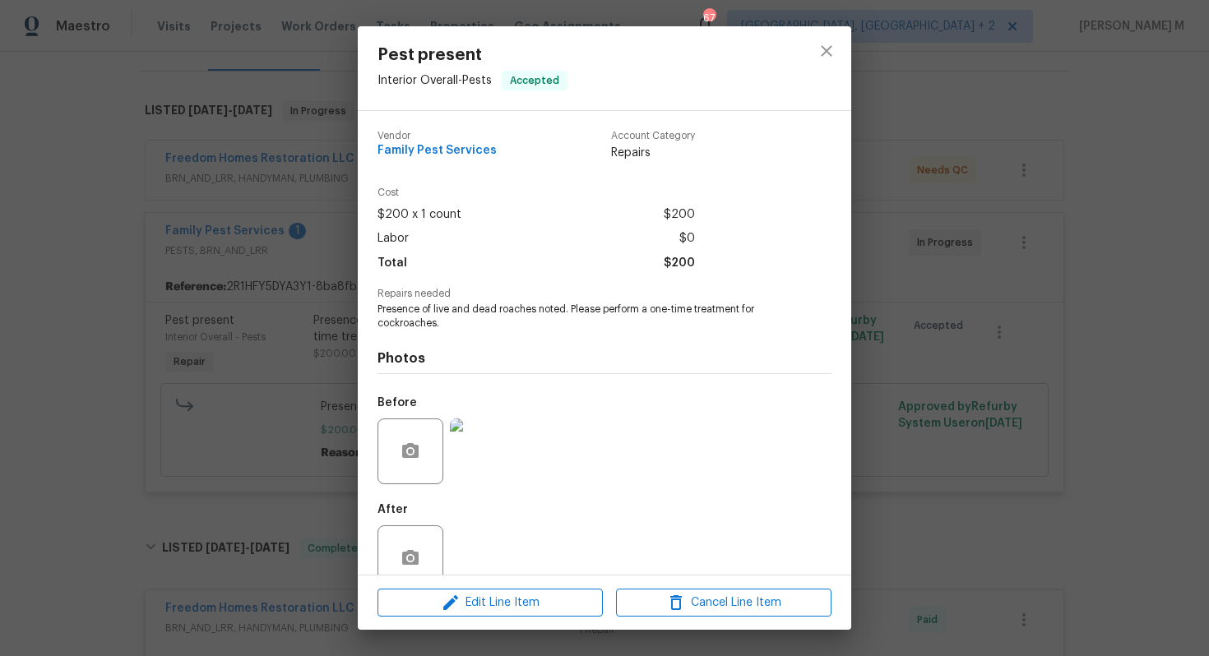
scroll to position [12, 0]
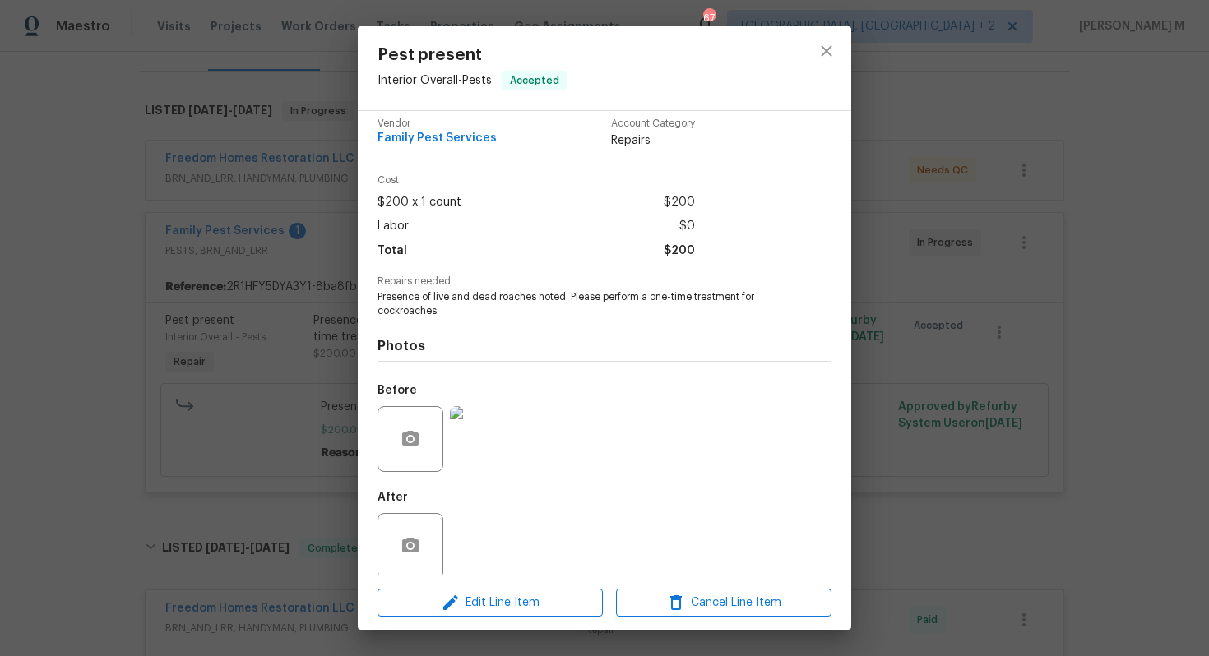
click at [488, 438] on img at bounding box center [483, 439] width 66 height 66
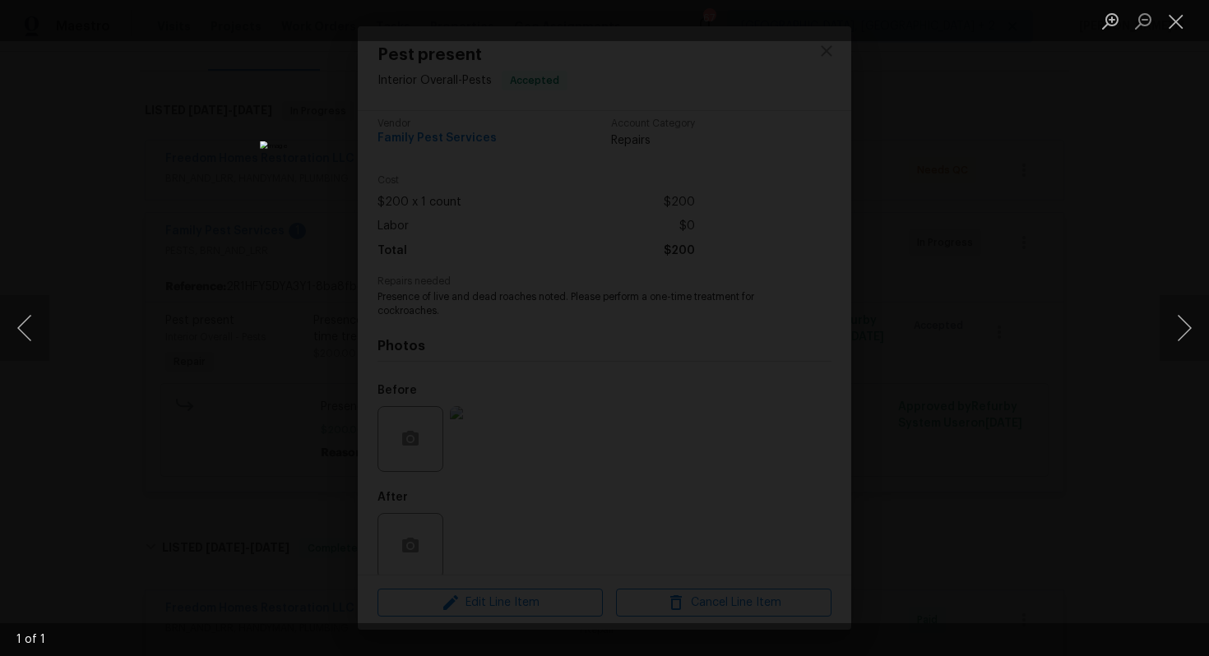
click at [1062, 409] on div "Lightbox" at bounding box center [604, 328] width 1209 height 656
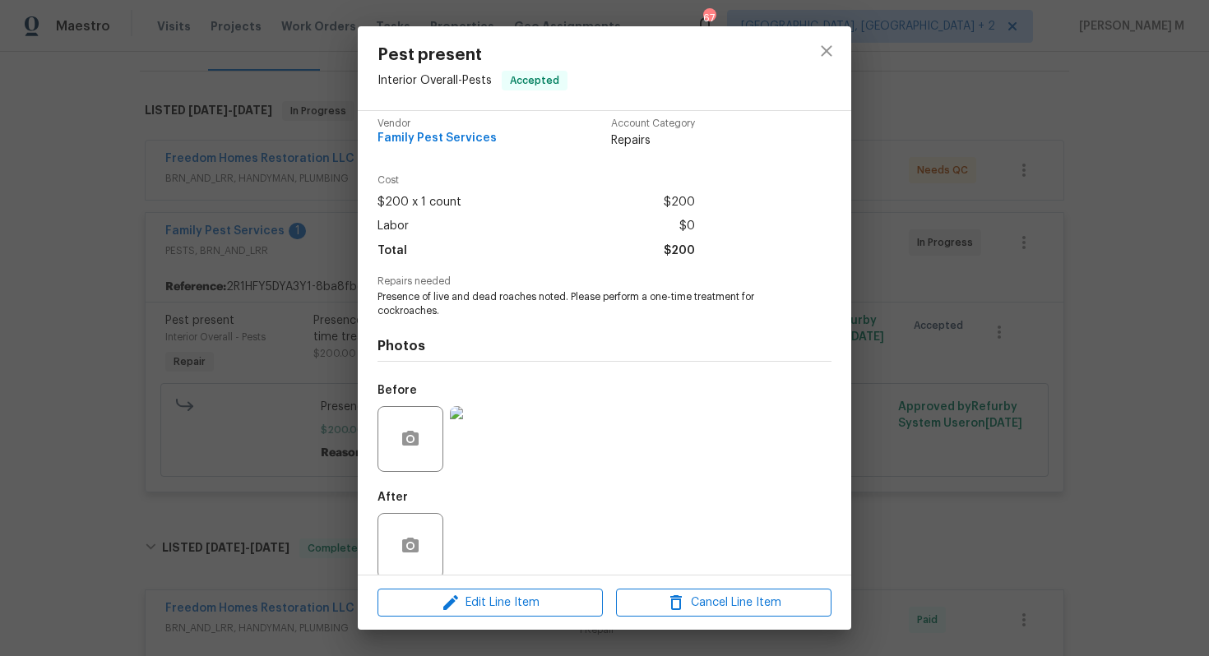
scroll to position [0, 0]
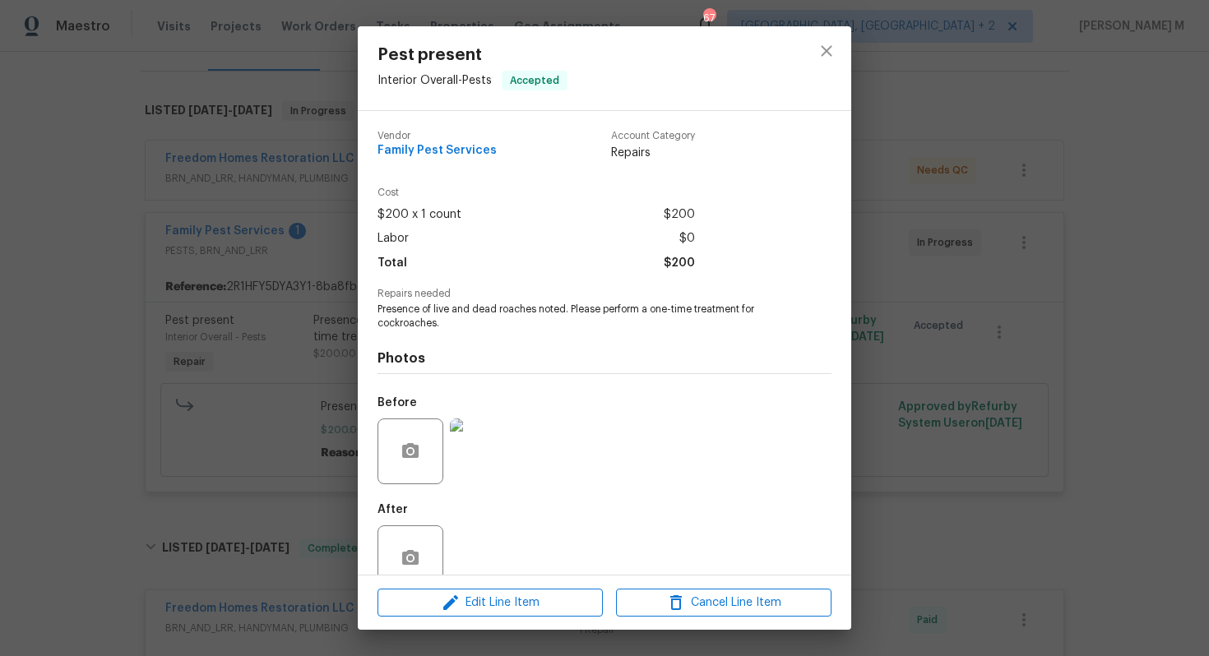
click at [938, 258] on div "Pest present Interior Overall - Pests Accepted Vendor Family Pest Services Acco…" at bounding box center [604, 328] width 1209 height 656
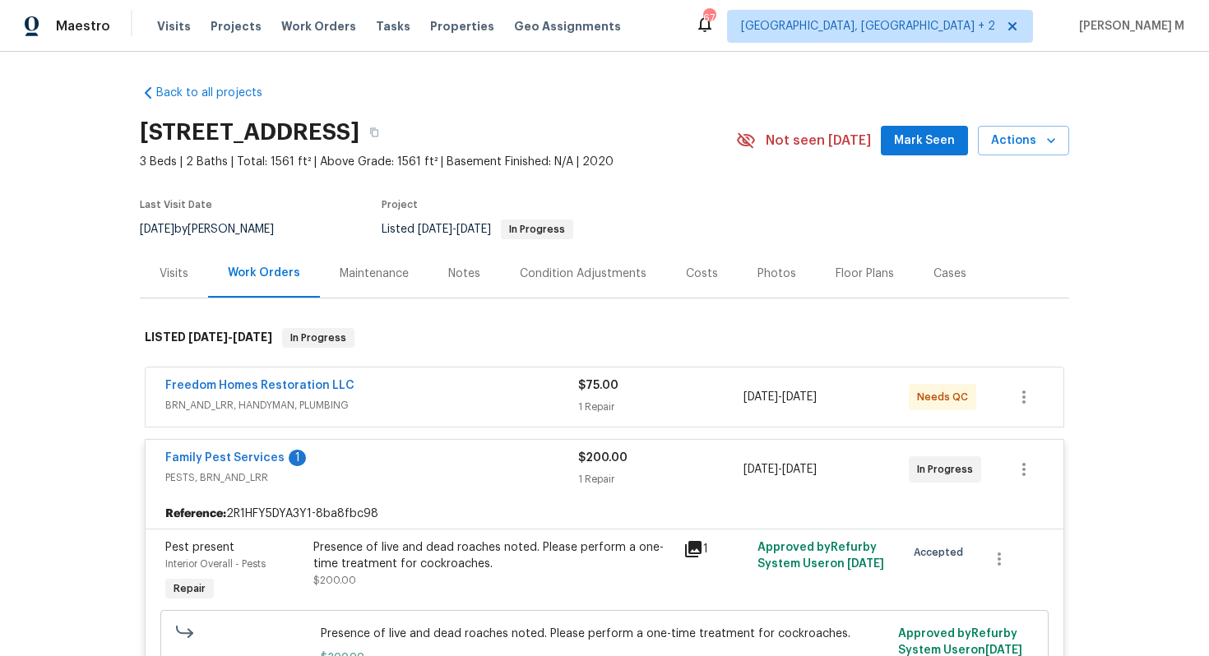
click at [182, 397] on span "BRN_AND_LRR, HANDYMAN, PLUMBING" at bounding box center [371, 405] width 413 height 16
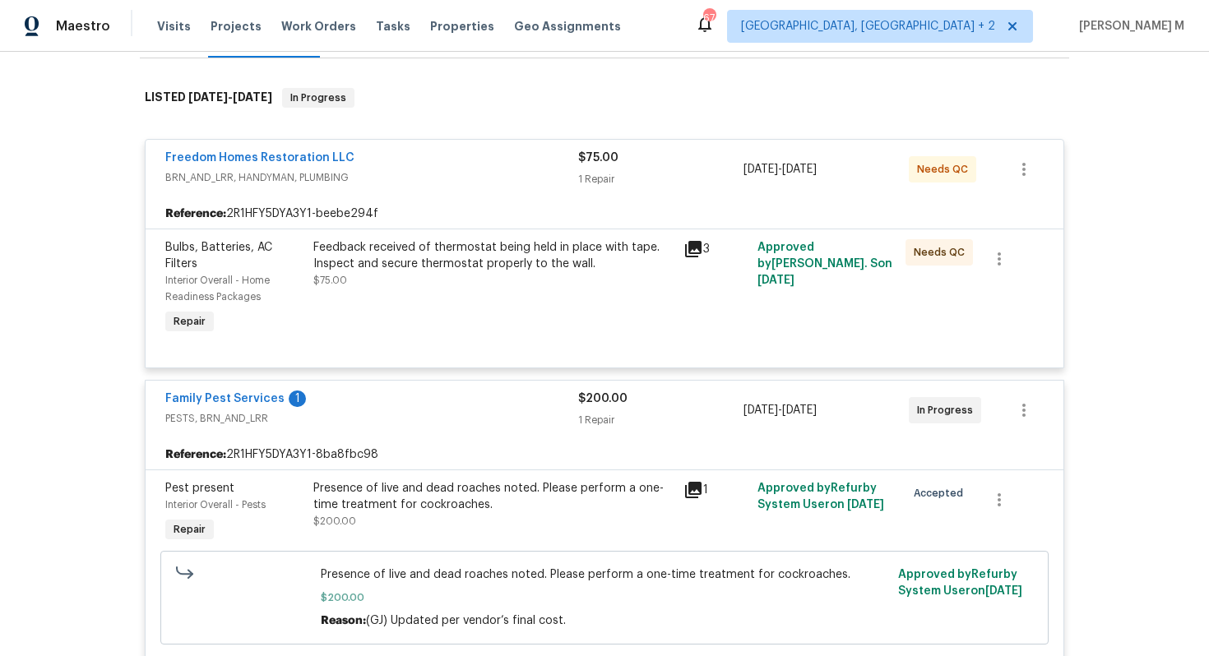
scroll to position [247, 0]
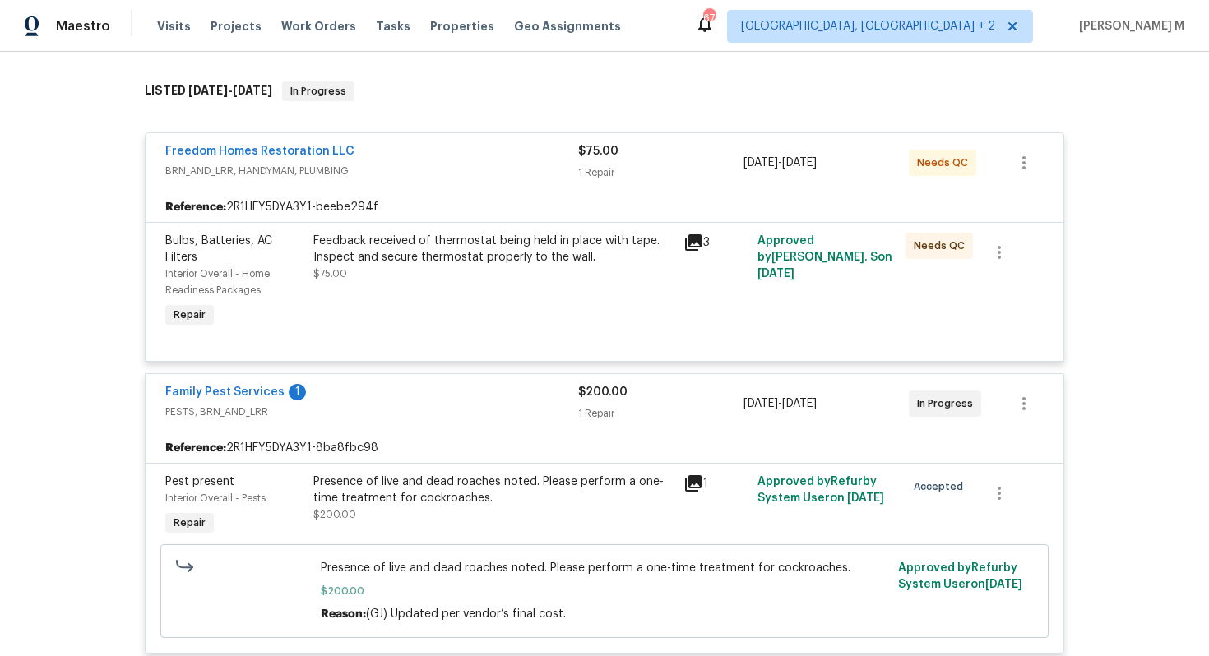
click at [442, 244] on div "Feedback received of thermostat being held in place with tape. Inspect and secu…" at bounding box center [493, 249] width 360 height 33
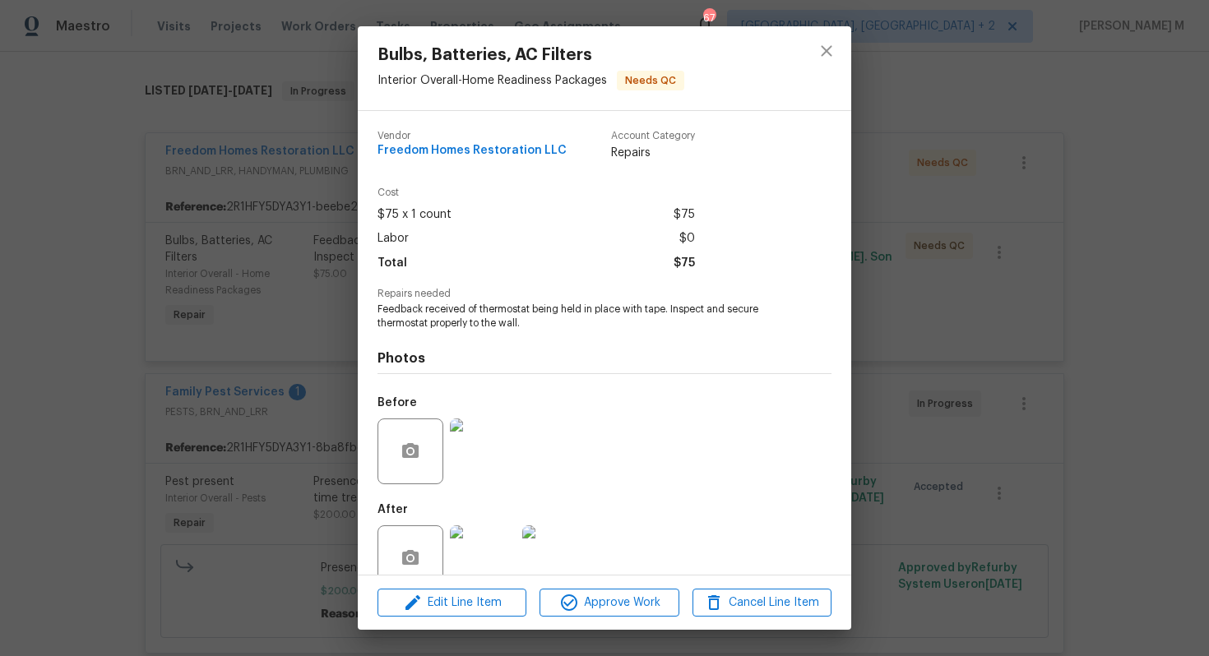
click at [979, 340] on div "Bulbs, Batteries, AC Filters Interior Overall - Home Readiness Packages Needs Q…" at bounding box center [604, 328] width 1209 height 656
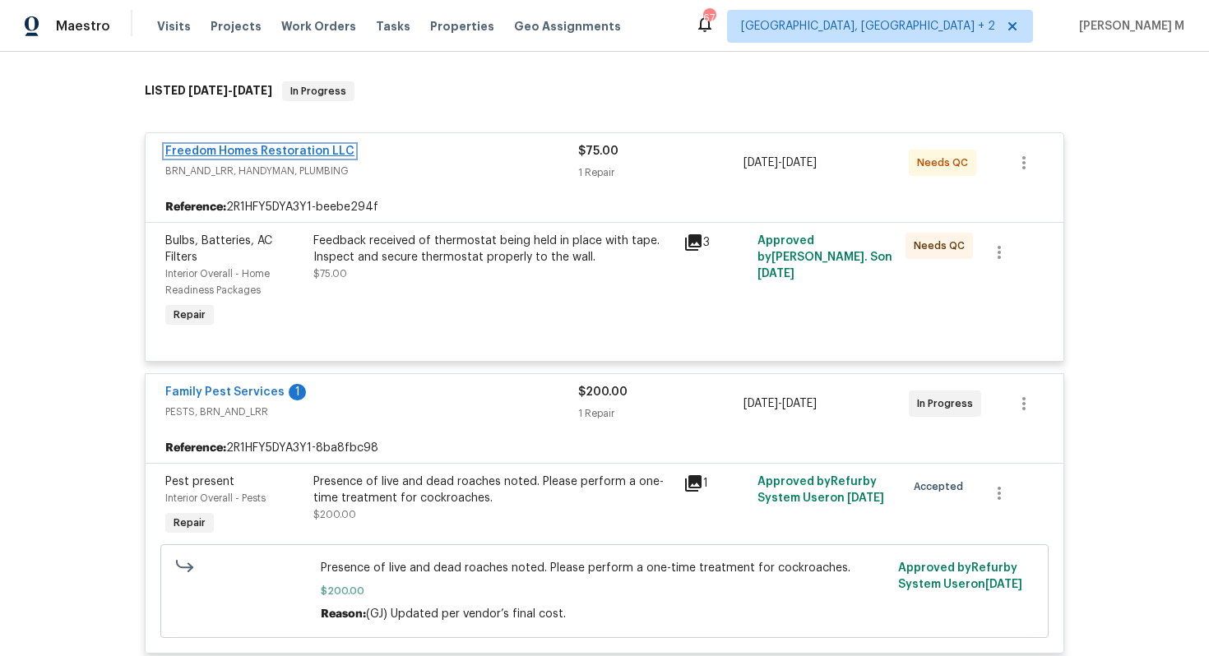
click at [276, 146] on link "Freedom Homes Restoration LLC" at bounding box center [259, 152] width 189 height 12
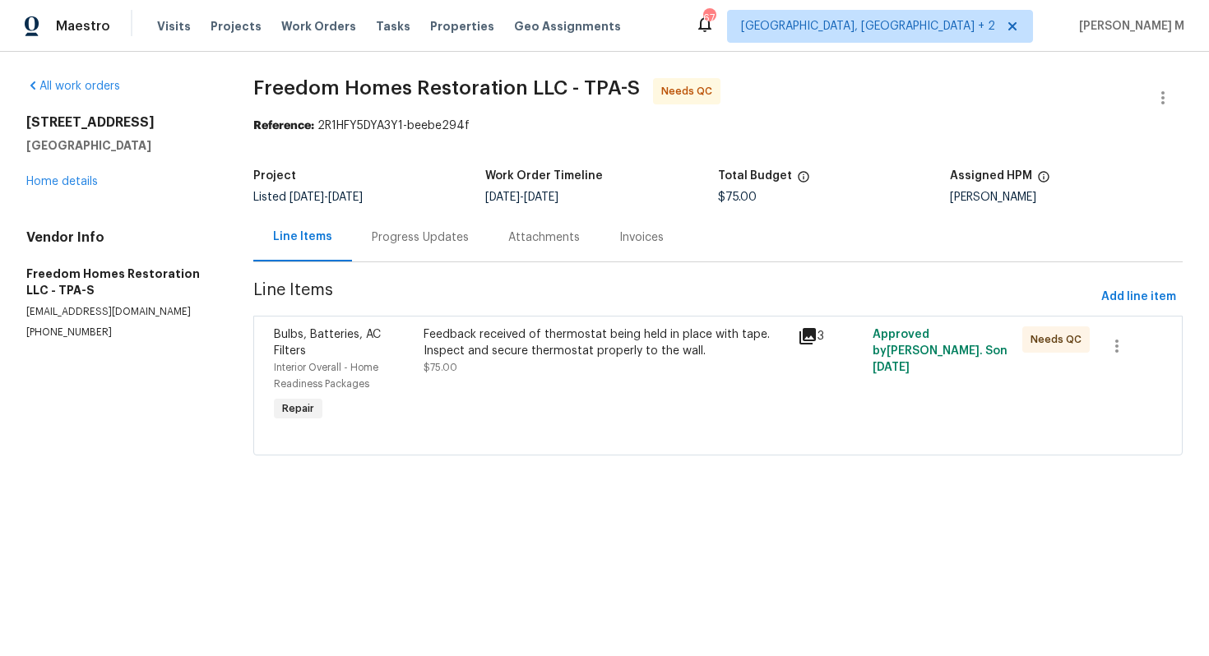
click at [420, 235] on div "Progress Updates" at bounding box center [420, 238] width 97 height 16
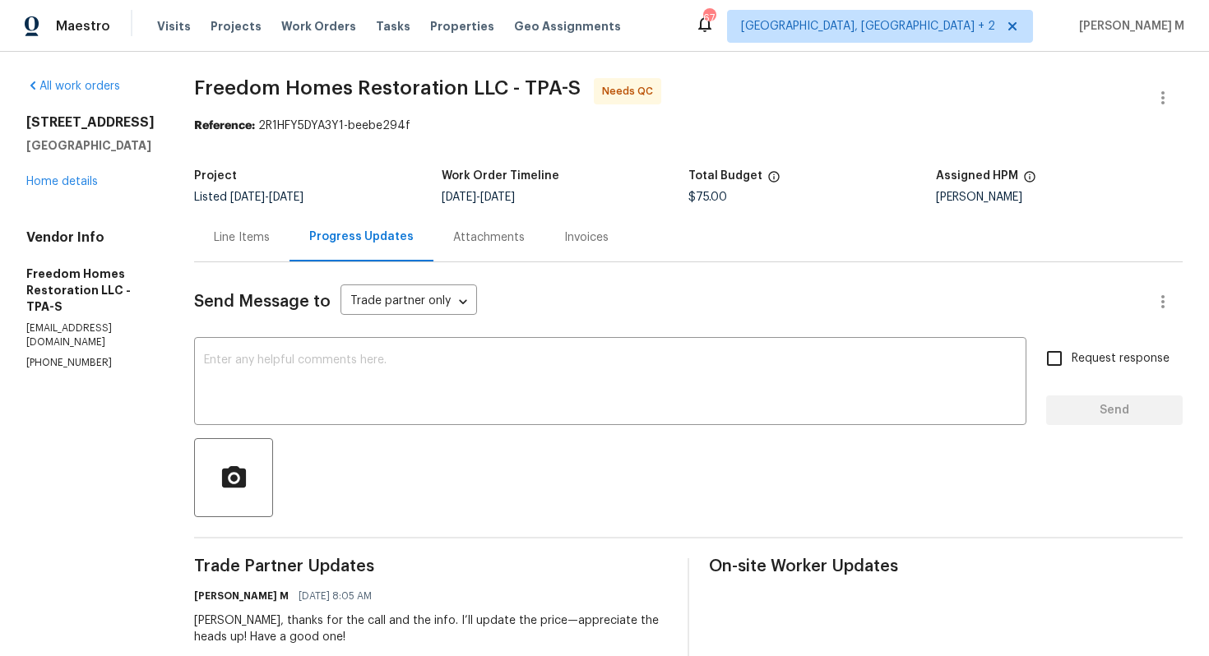
click at [214, 231] on div "Line Items" at bounding box center [242, 238] width 56 height 16
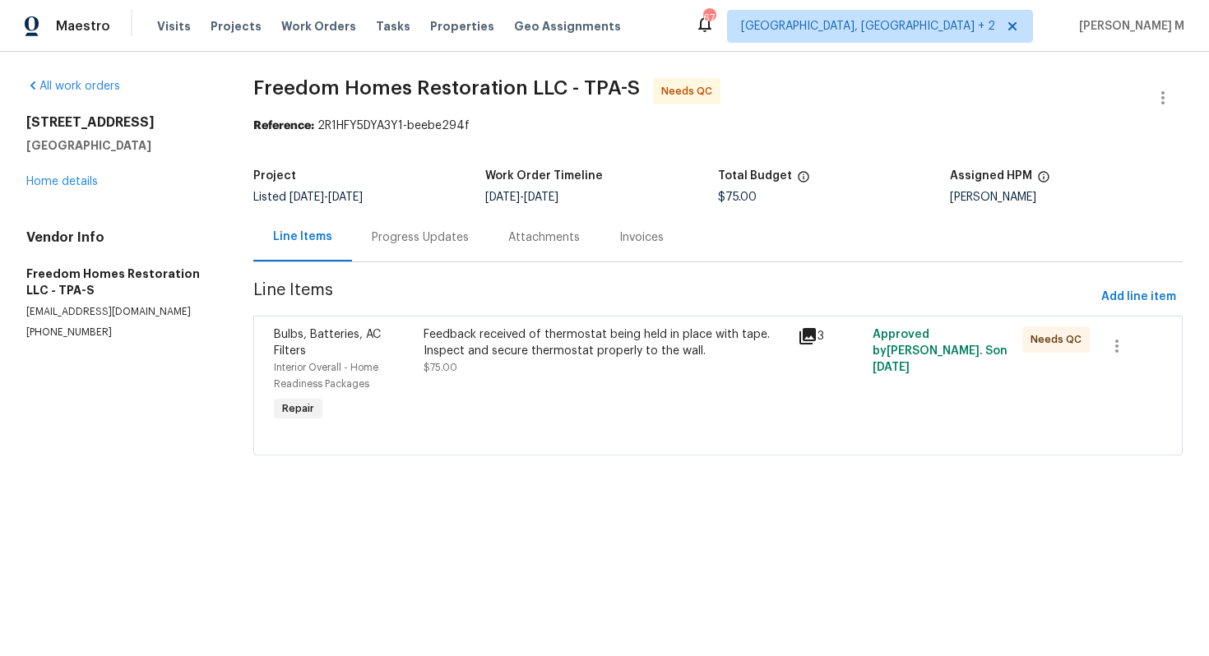
click at [599, 350] on div "Feedback received of thermostat being held in place with tape. Inspect and secu…" at bounding box center [606, 351] width 364 height 49
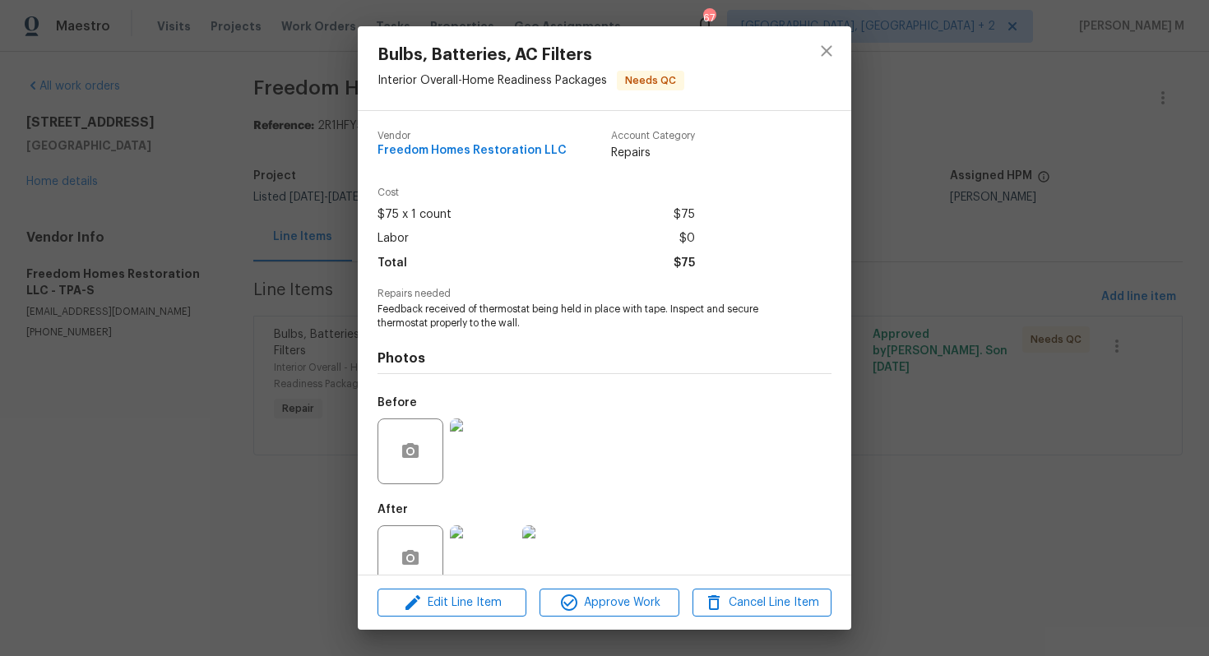
scroll to position [12, 0]
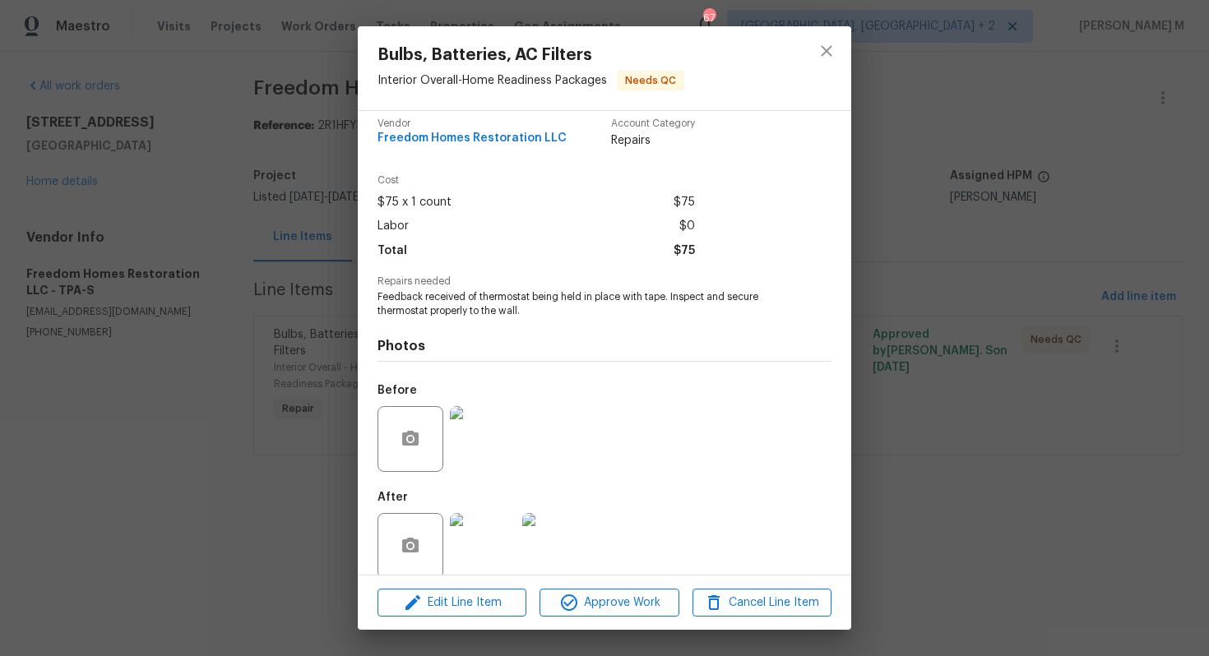
click at [564, 513] on img at bounding box center [555, 546] width 66 height 66
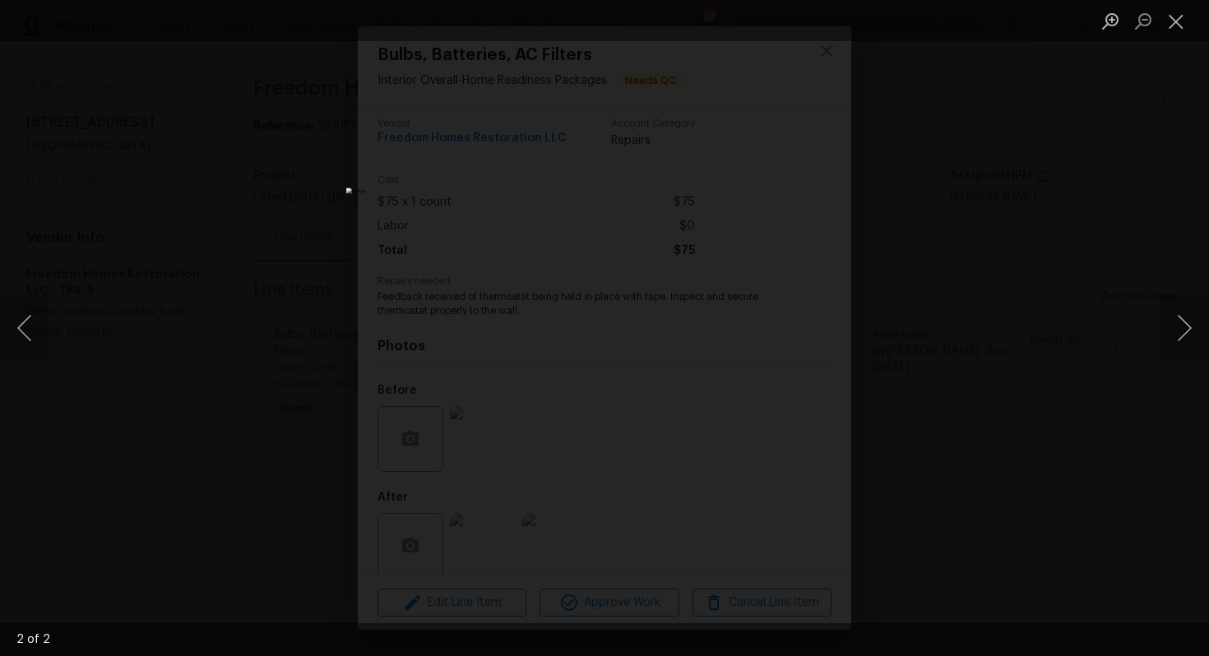
click at [1023, 453] on div "Lightbox" at bounding box center [604, 328] width 1209 height 656
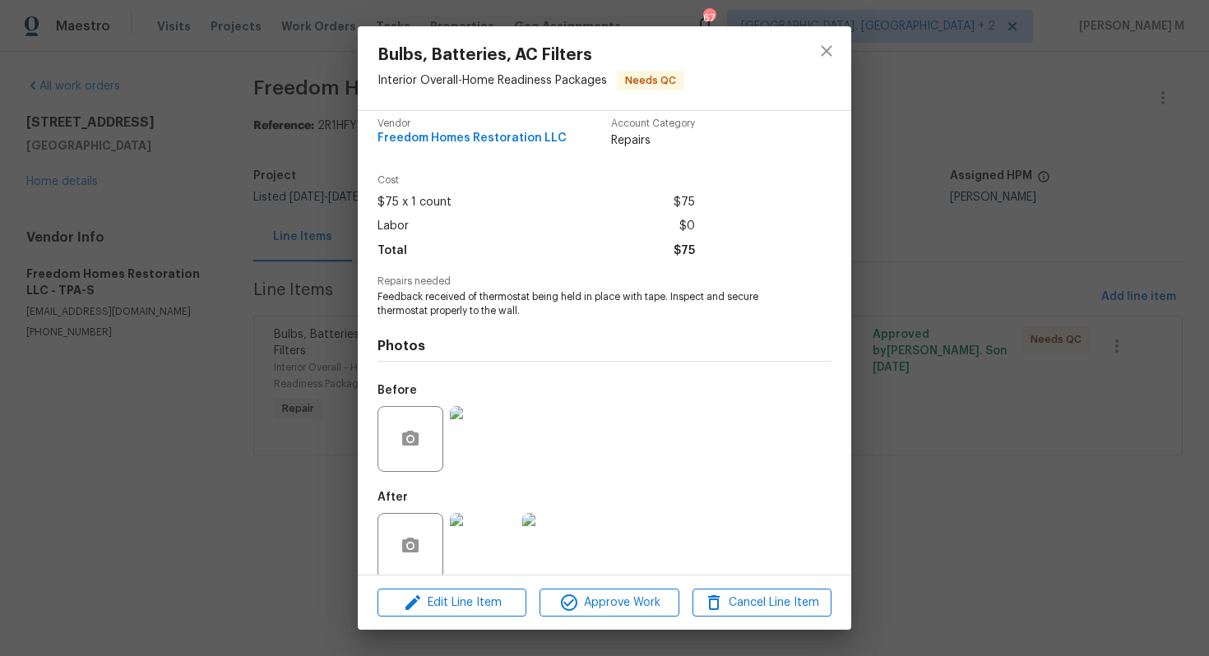
click at [1023, 453] on div "Lightbox" at bounding box center [604, 328] width 1209 height 656
click at [1023, 453] on div "Bulbs, Batteries, AC Filters Interior Overall - Home Readiness Packages Needs Q…" at bounding box center [604, 328] width 1209 height 656
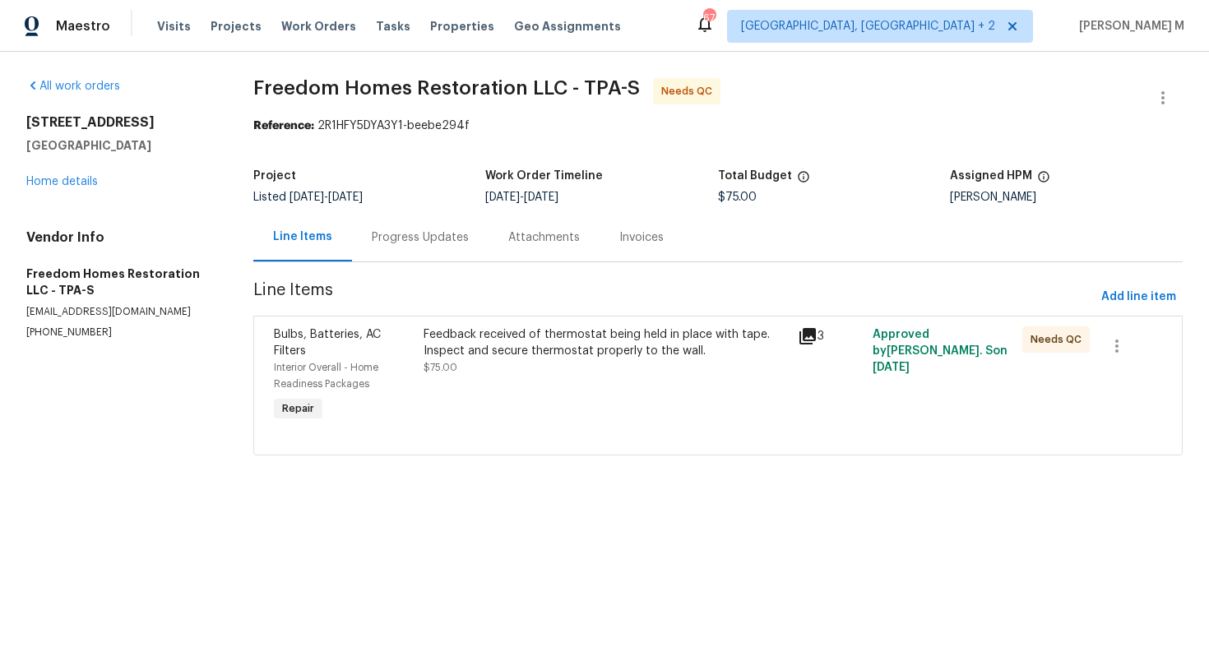
click at [433, 242] on div "Progress Updates" at bounding box center [420, 237] width 137 height 49
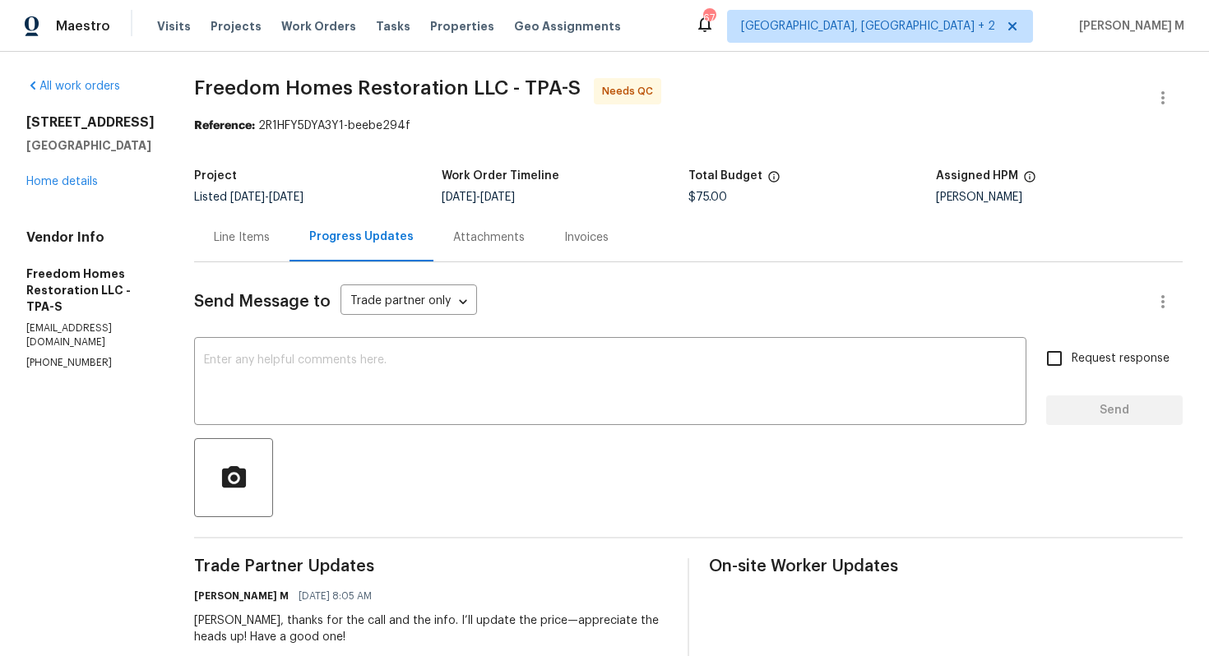
click at [205, 253] on div "Line Items" at bounding box center [241, 237] width 95 height 49
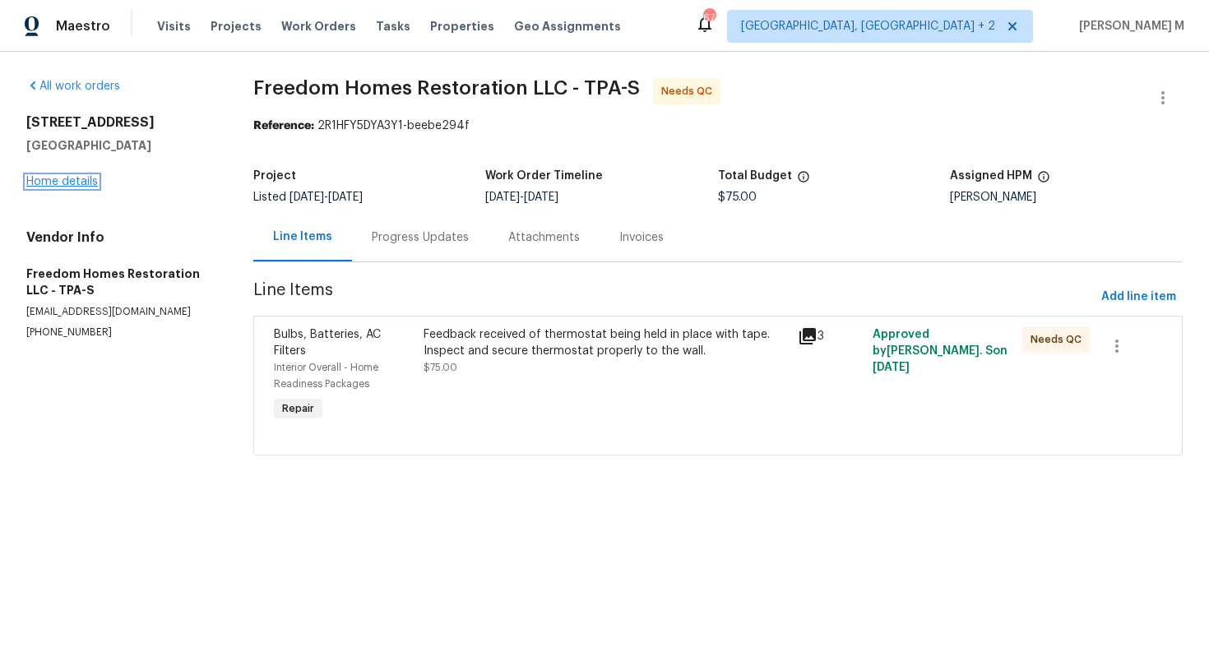
click at [71, 178] on link "Home details" at bounding box center [62, 182] width 72 height 12
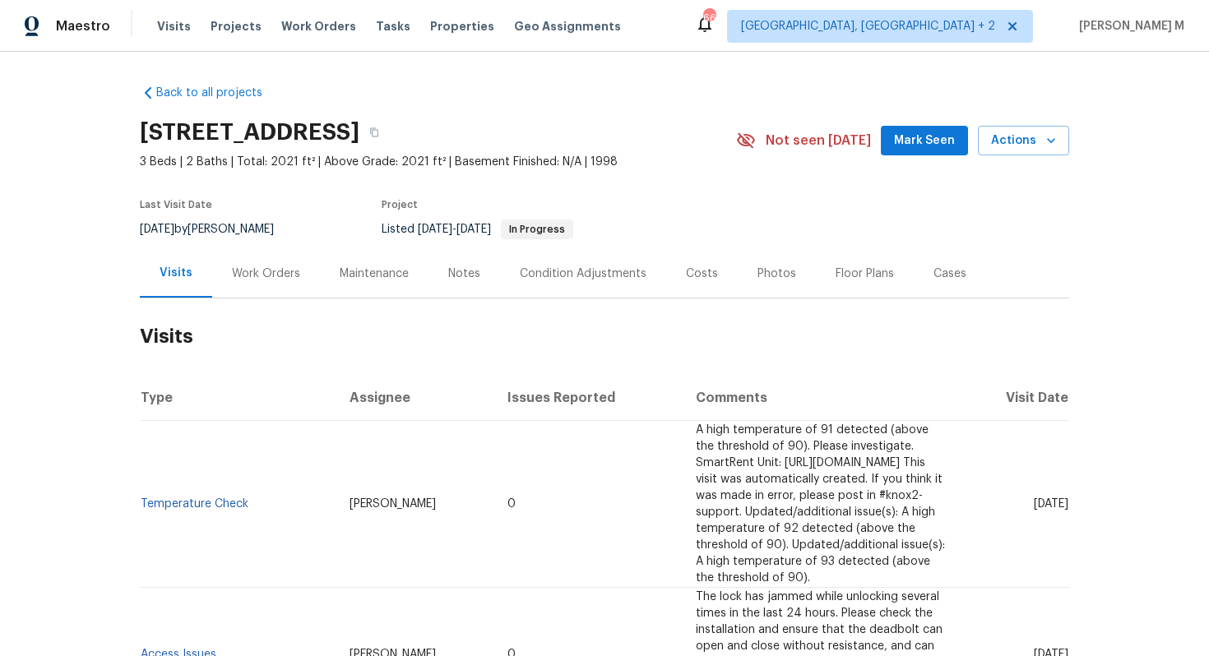
click at [257, 266] on div "Work Orders" at bounding box center [266, 274] width 68 height 16
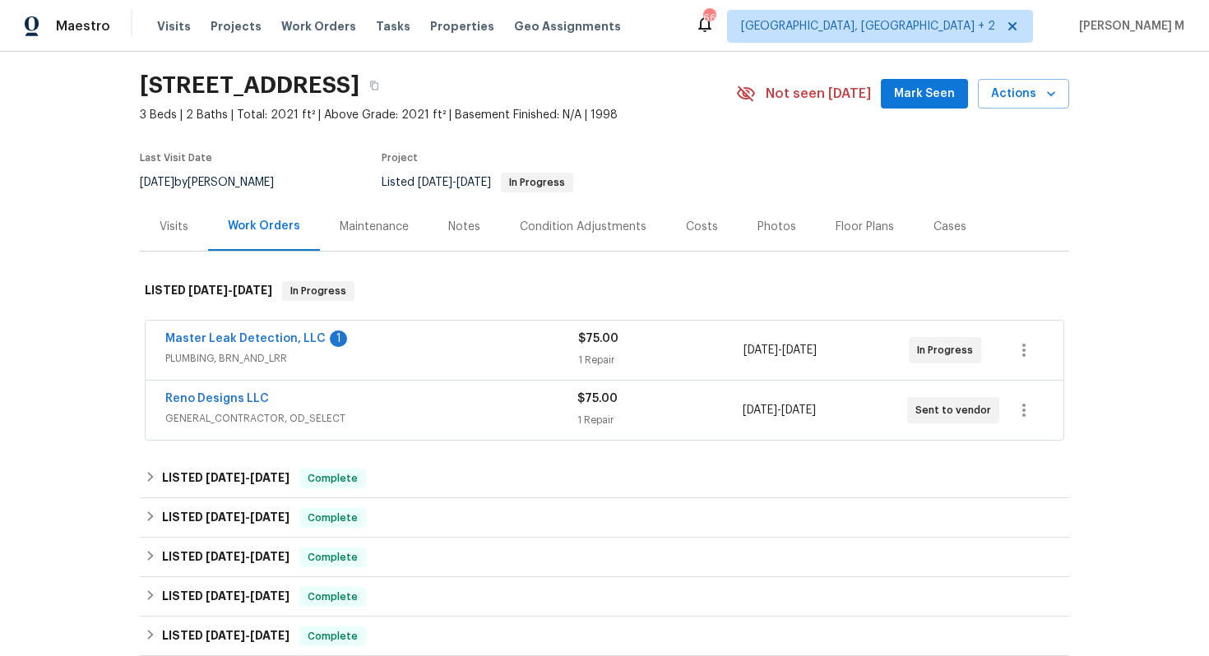
scroll to position [56, 0]
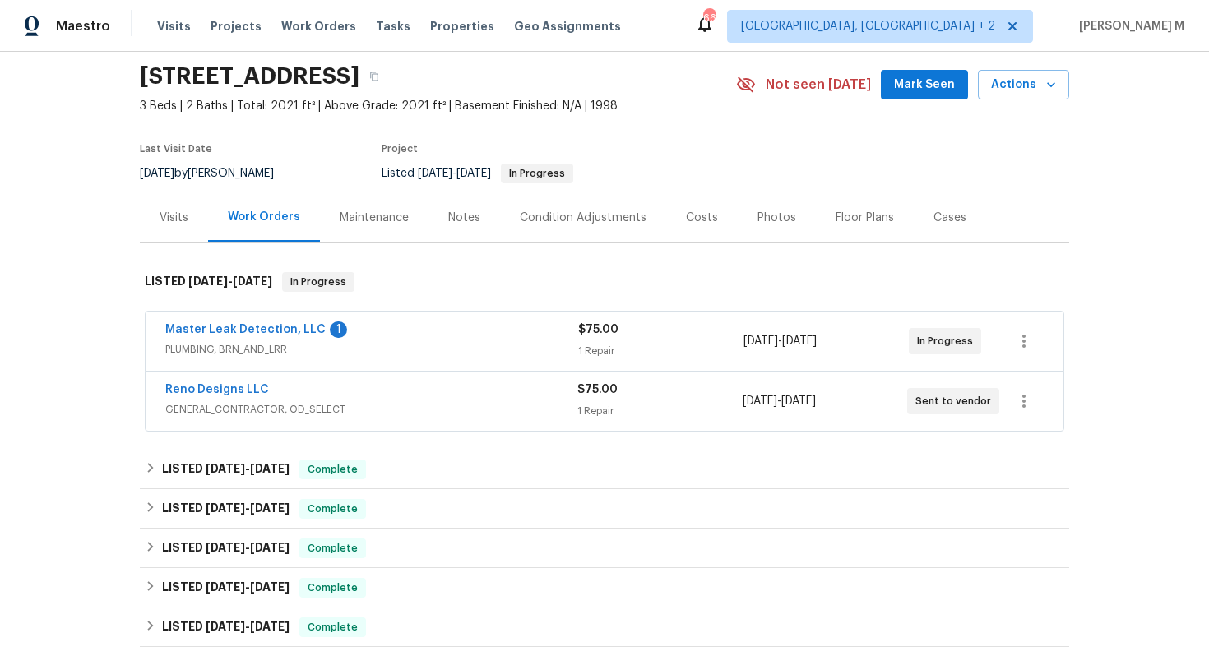
click at [263, 345] on span "PLUMBING, BRN_AND_LRR" at bounding box center [371, 349] width 413 height 16
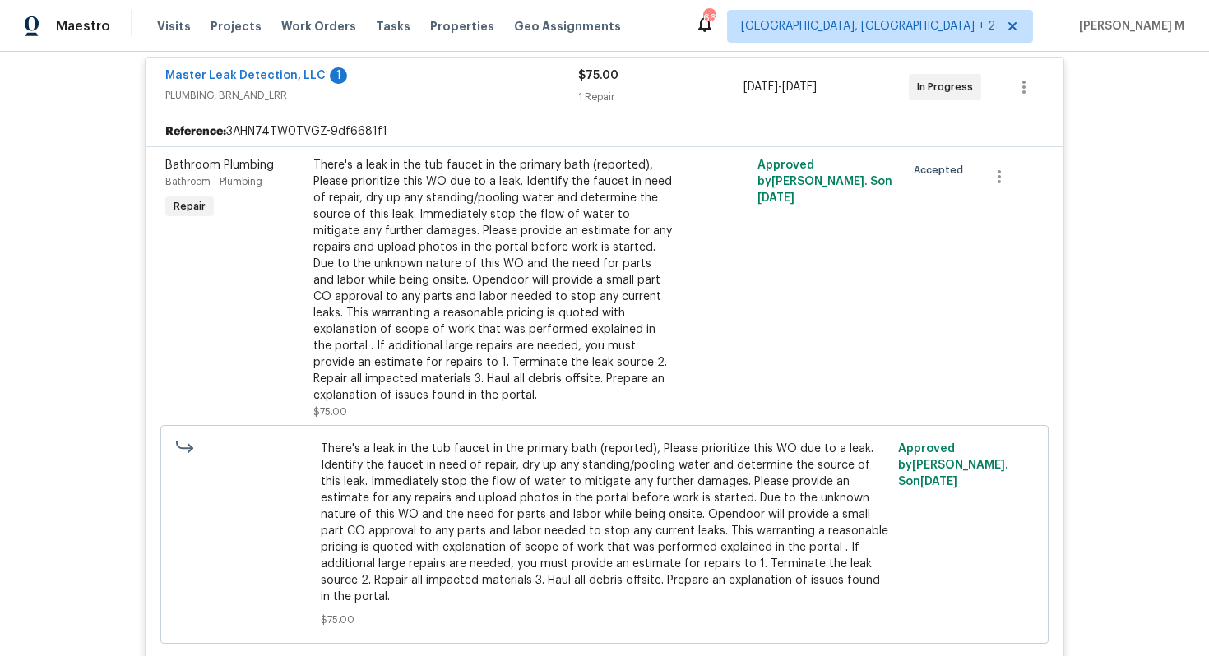
scroll to position [304, 0]
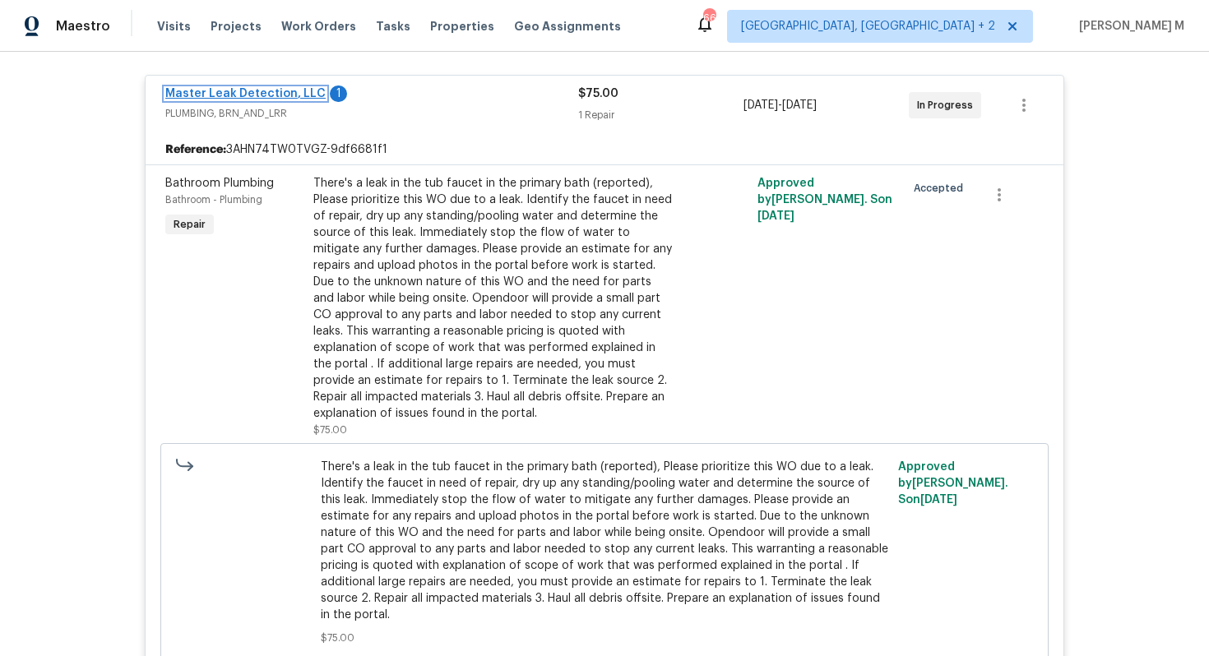
click at [228, 88] on link "Master Leak Detection, LLC" at bounding box center [245, 94] width 160 height 12
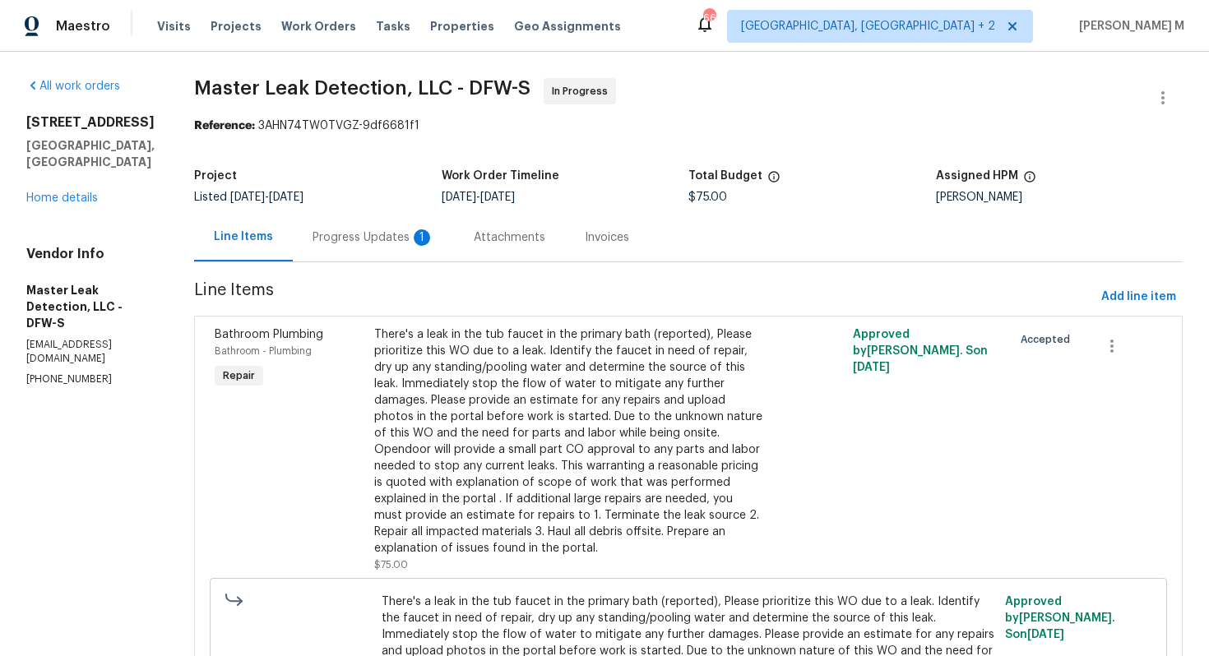
click at [351, 217] on div "Progress Updates 1" at bounding box center [373, 237] width 161 height 49
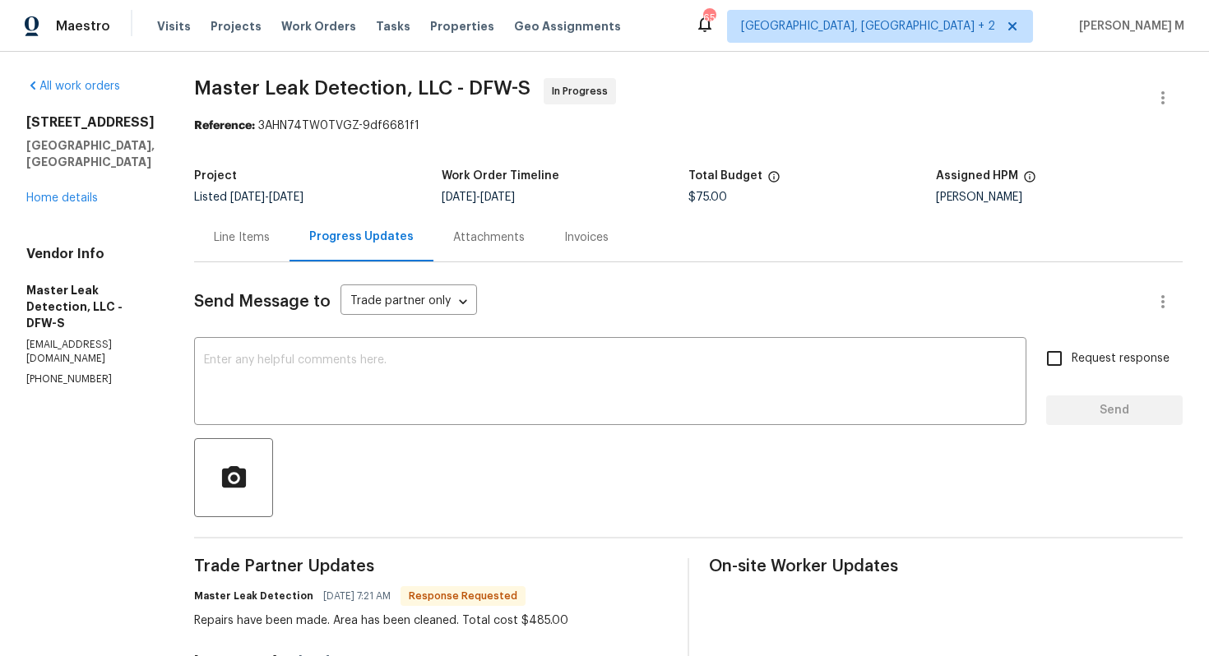
click at [228, 230] on div "Line Items" at bounding box center [242, 238] width 56 height 16
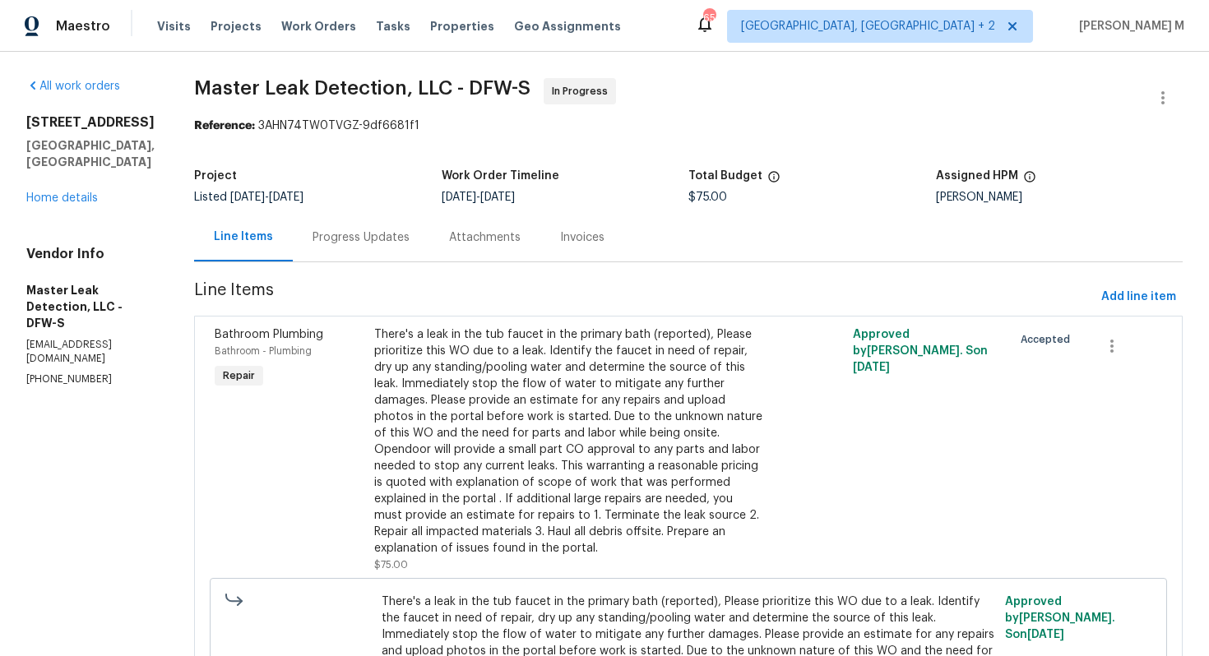
click at [578, 373] on div "There's a leak in the tub faucet in the primary bath (reported), Please priorit…" at bounding box center [568, 442] width 389 height 230
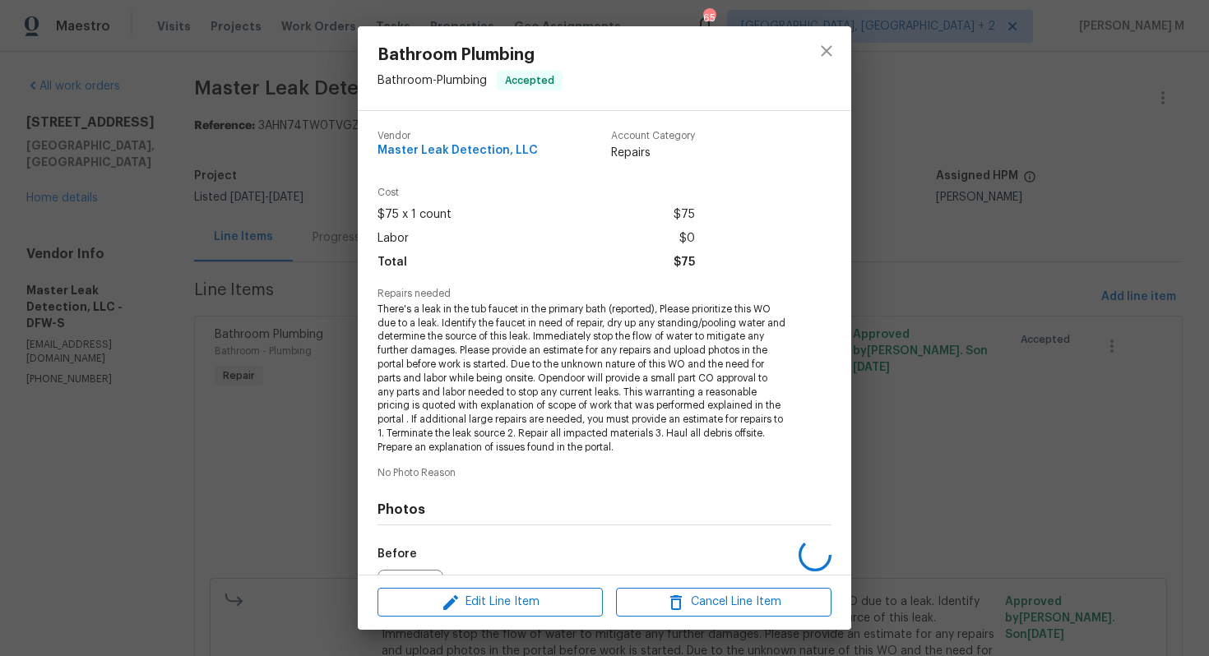
scroll to position [163, 0]
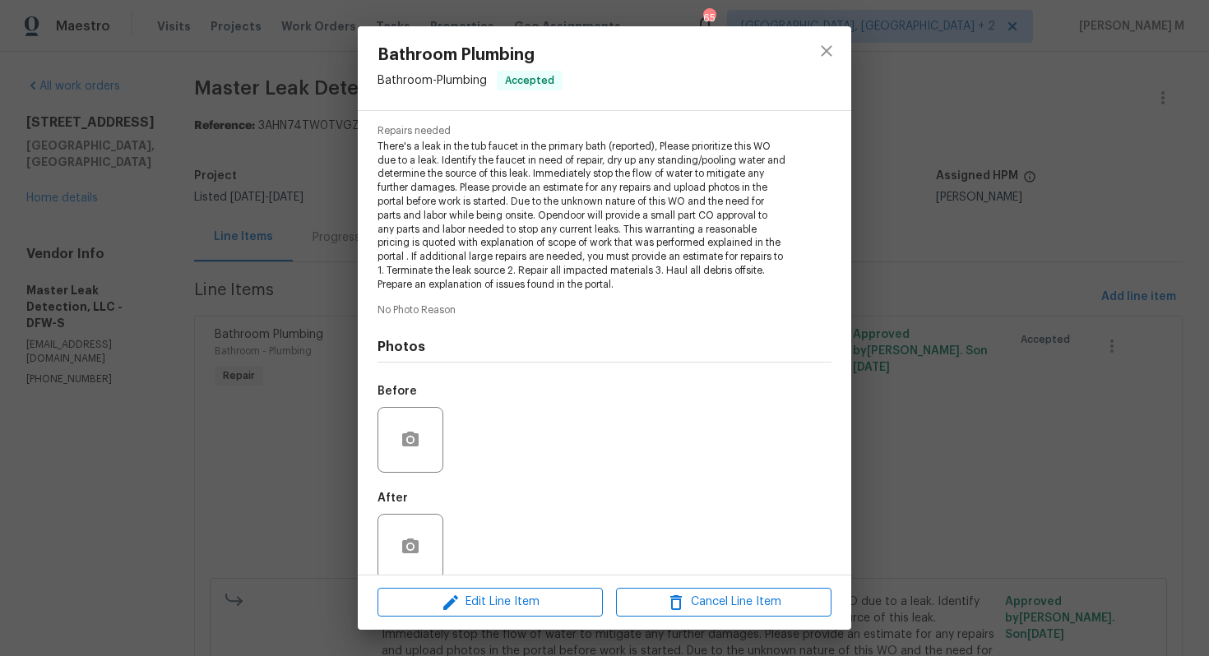
click at [968, 412] on div "Bathroom Plumbing Bathroom - Plumbing Accepted Vendor Master Leak Detection, LL…" at bounding box center [604, 328] width 1209 height 656
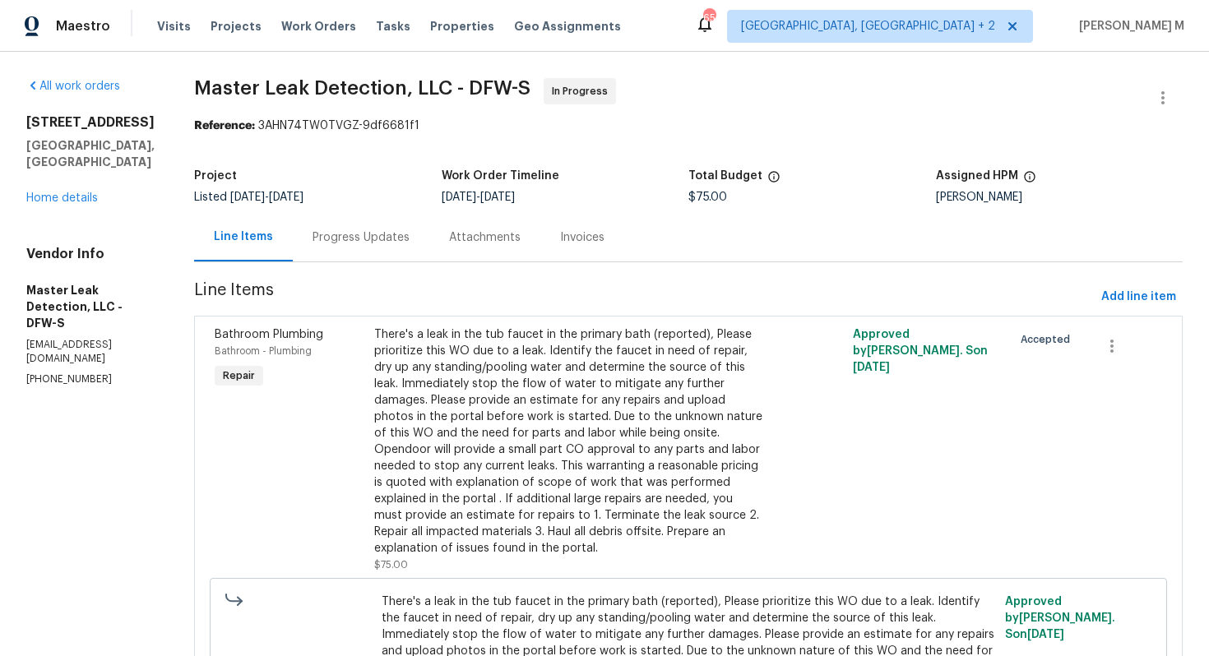
click at [71, 191] on div "All work orders 7202 Sand Pine Dr Rowlett, TX 75089 Home details Vendor Info Ma…" at bounding box center [90, 232] width 128 height 308
click at [71, 192] on link "Home details" at bounding box center [62, 198] width 72 height 12
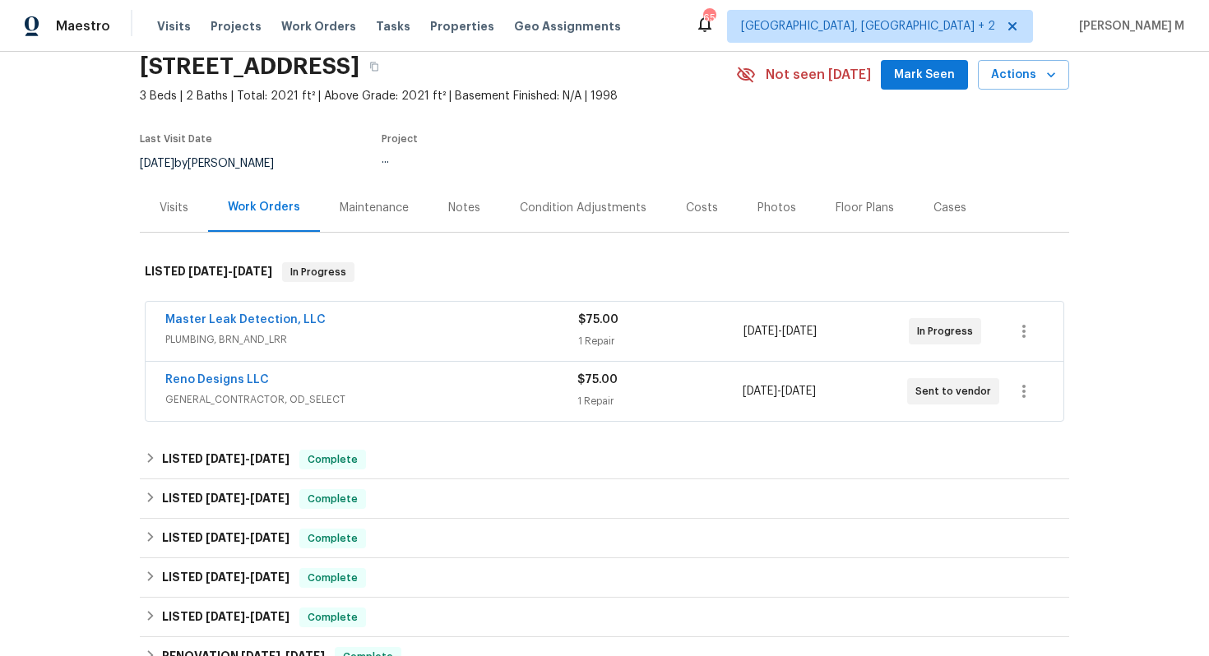
scroll to position [71, 0]
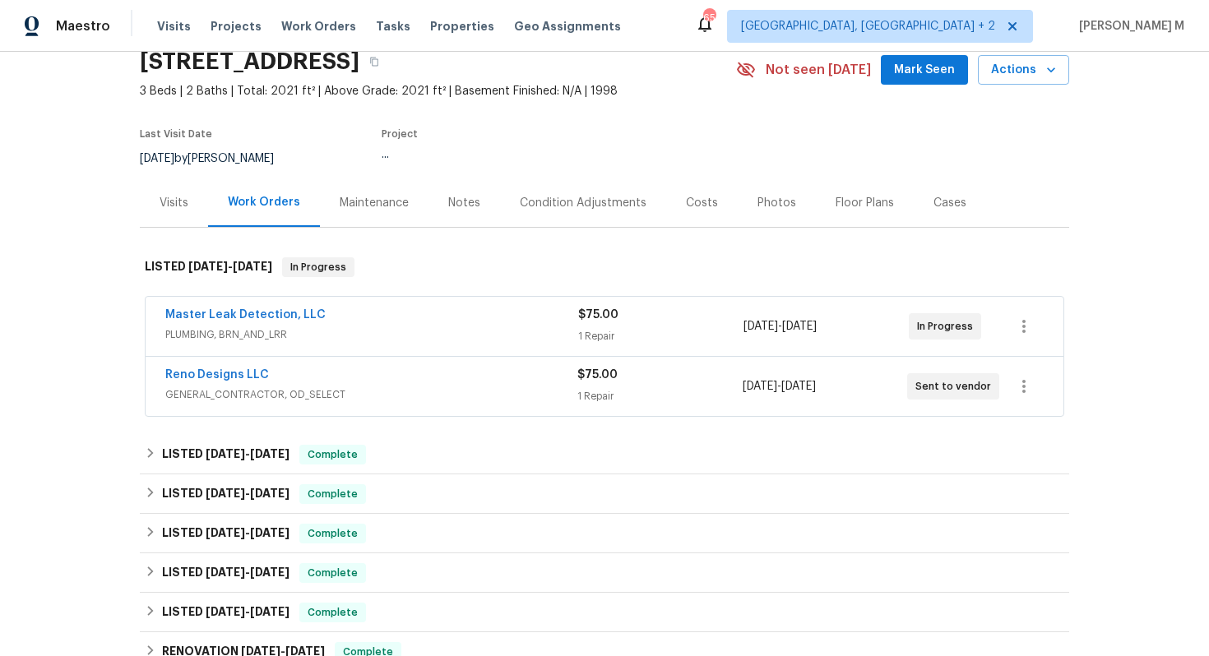
click at [262, 387] on span "GENERAL_CONTRACTOR, OD_SELECT" at bounding box center [371, 395] width 412 height 16
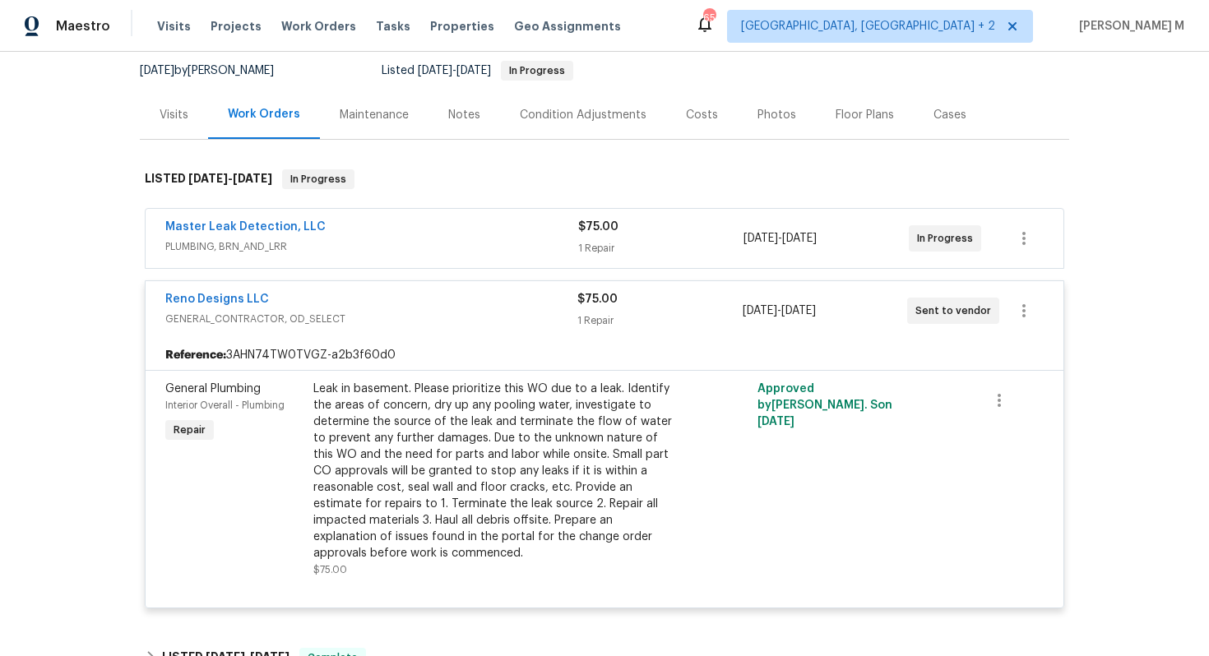
scroll to position [174, 0]
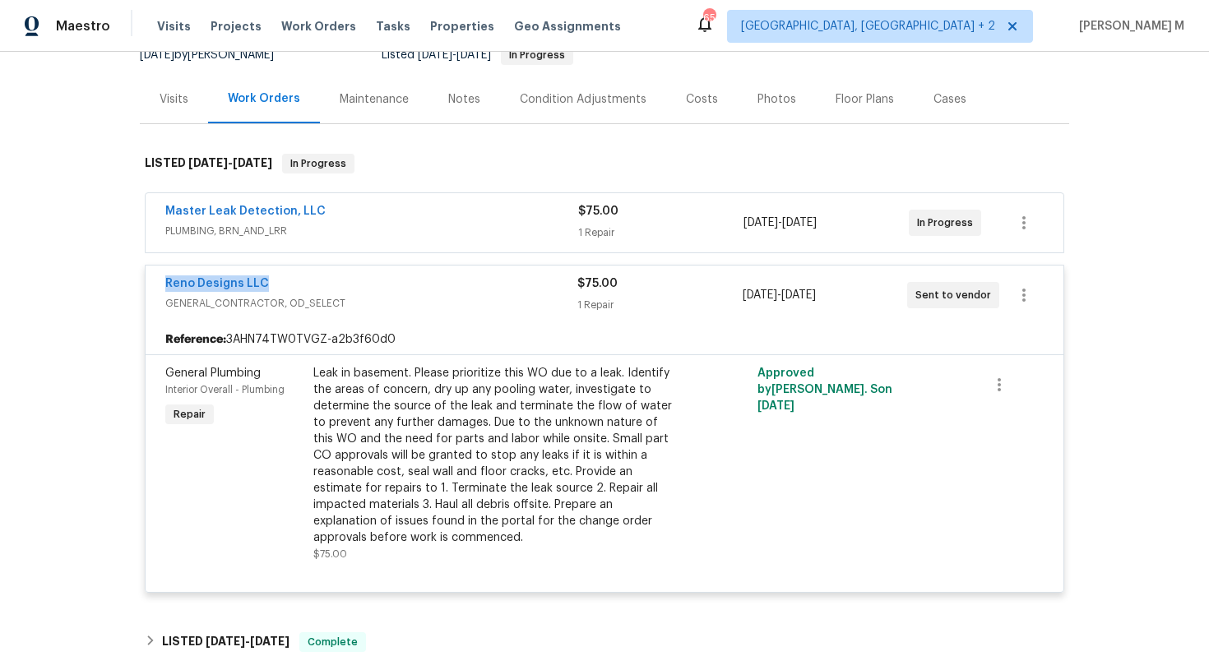
drag, startPoint x: 276, startPoint y: 275, endPoint x: 160, endPoint y: 274, distance: 115.2
click at [160, 274] on div "Reno Designs LLC GENERAL_CONTRACTOR, OD_SELECT $75.00 1 Repair 8/14/2025 - 8/16…" at bounding box center [605, 295] width 918 height 59
copy link "Reno Designs LLC"
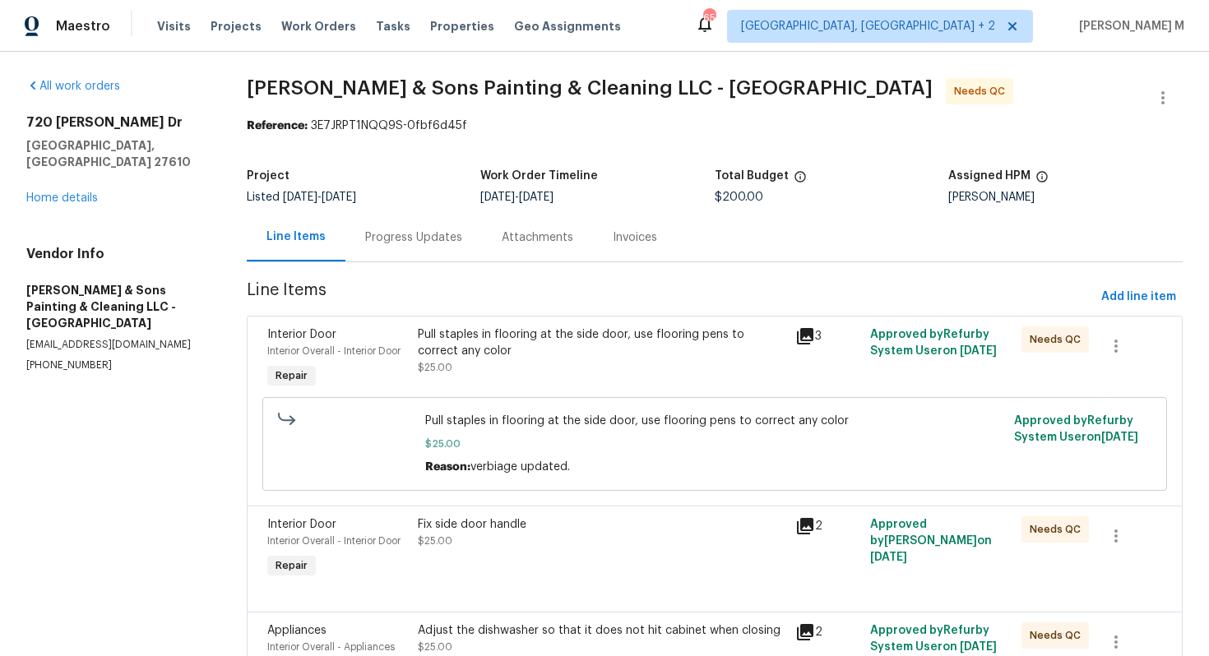
click at [401, 244] on div "Progress Updates" at bounding box center [413, 237] width 137 height 49
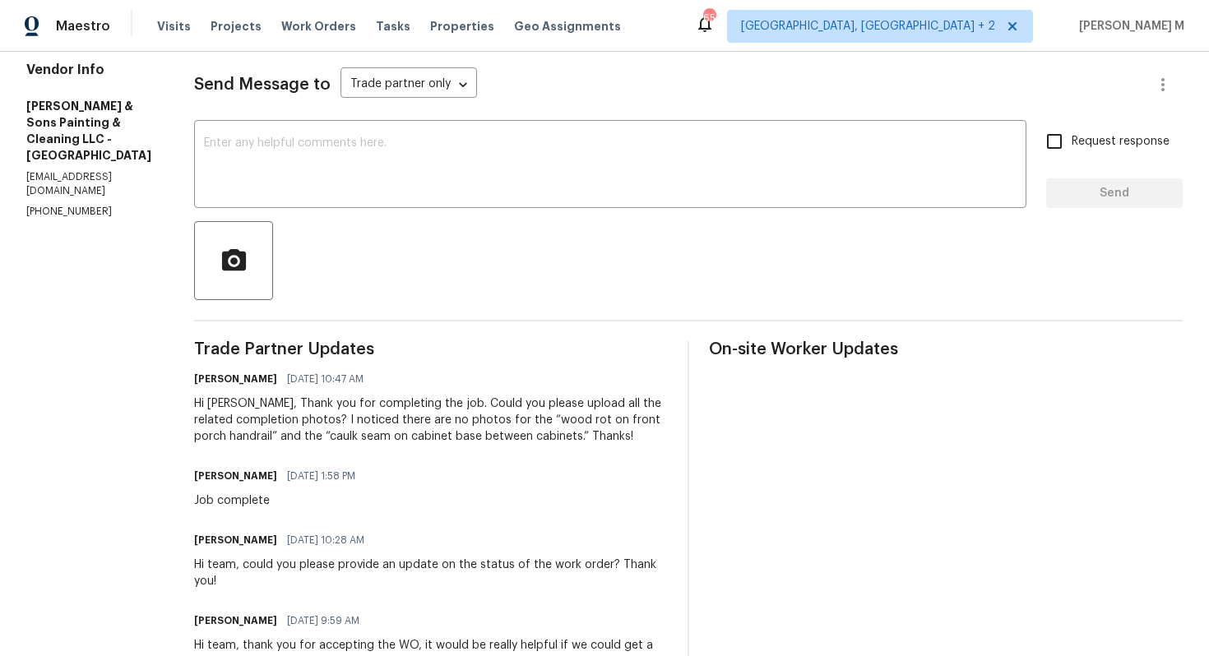
scroll to position [127, 0]
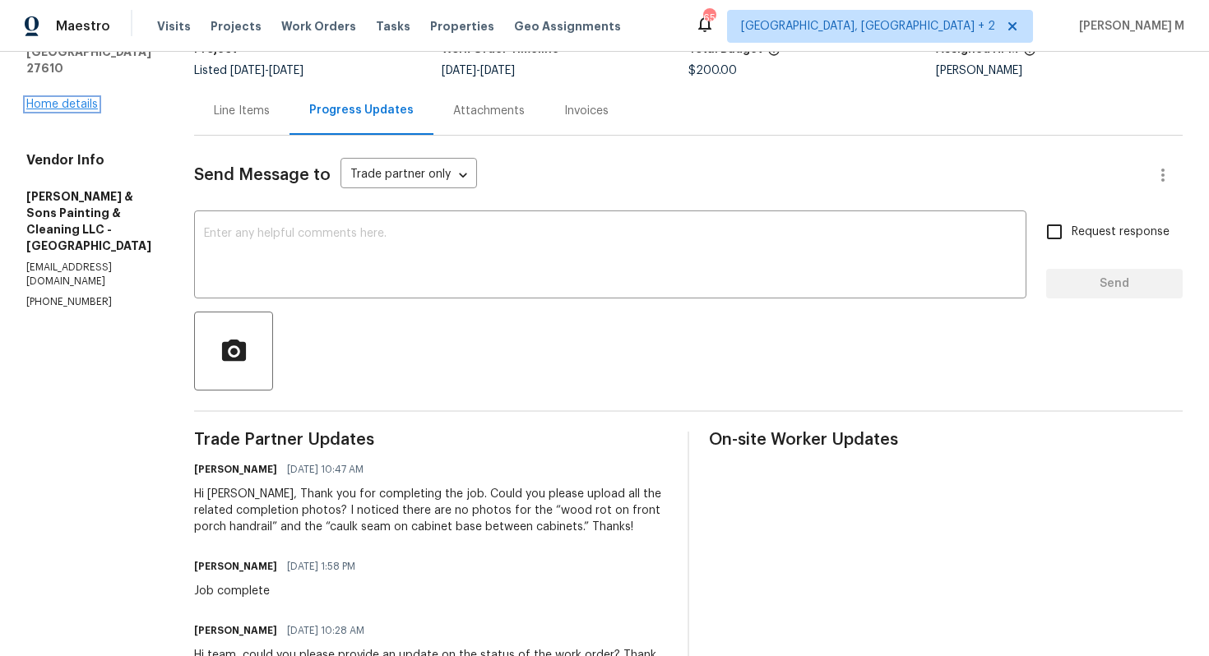
click at [70, 99] on link "Home details" at bounding box center [62, 105] width 72 height 12
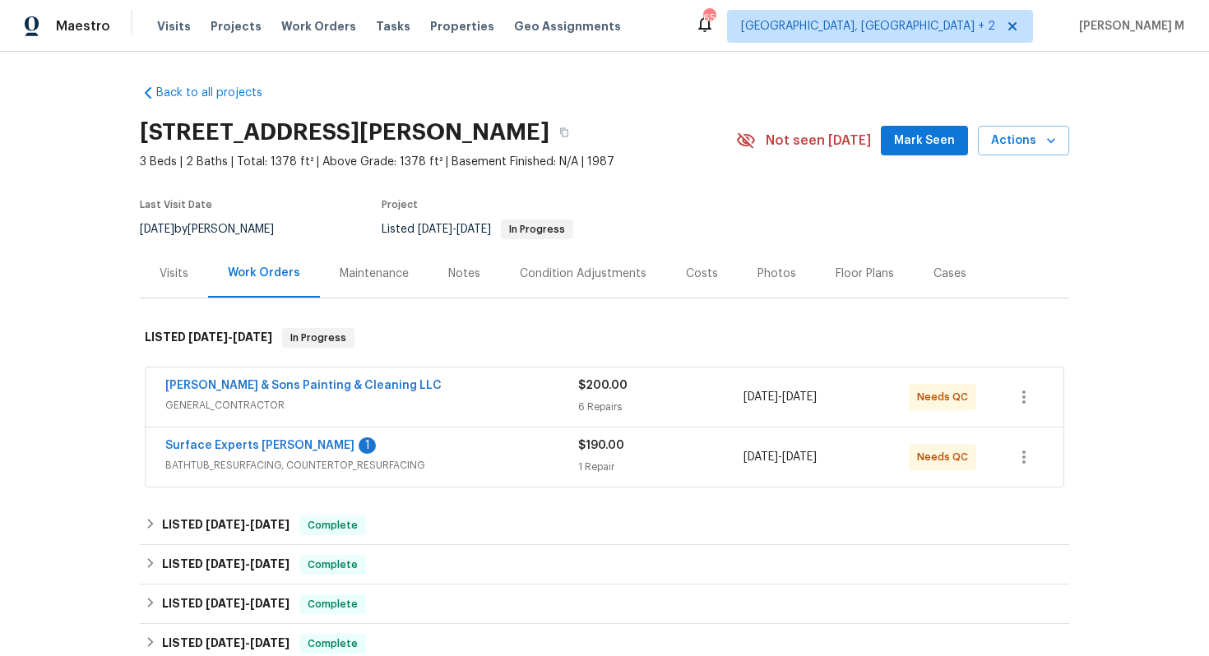
click at [233, 397] on span "GENERAL_CONTRACTOR" at bounding box center [371, 405] width 413 height 16
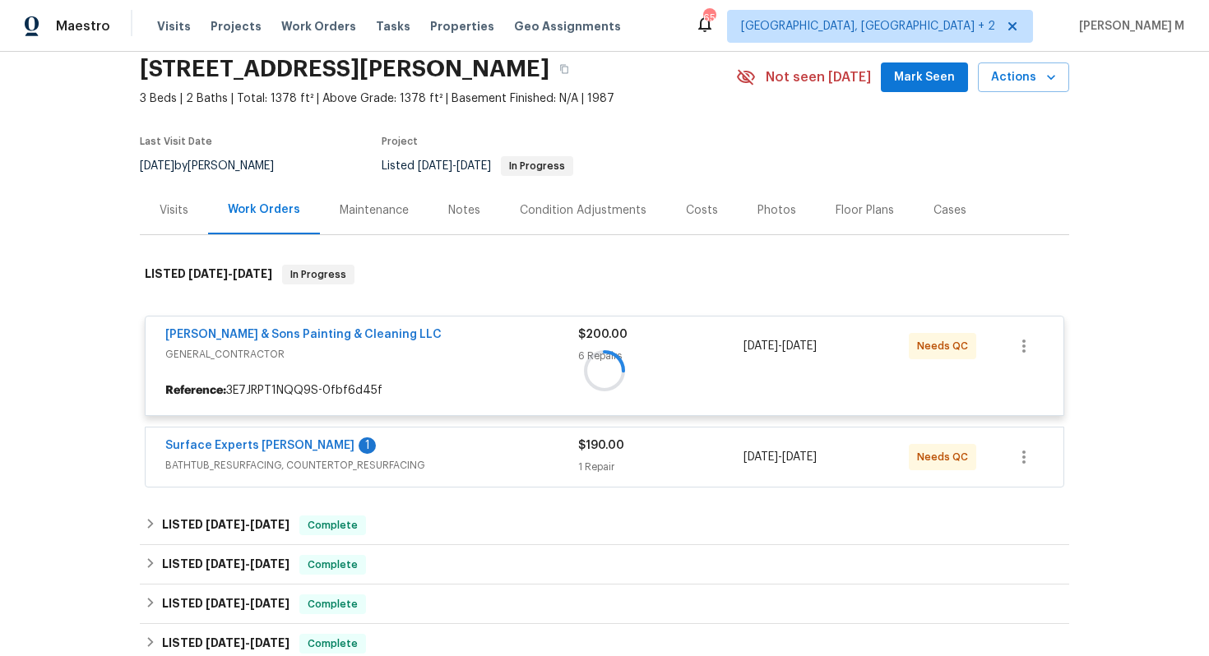
scroll to position [68, 0]
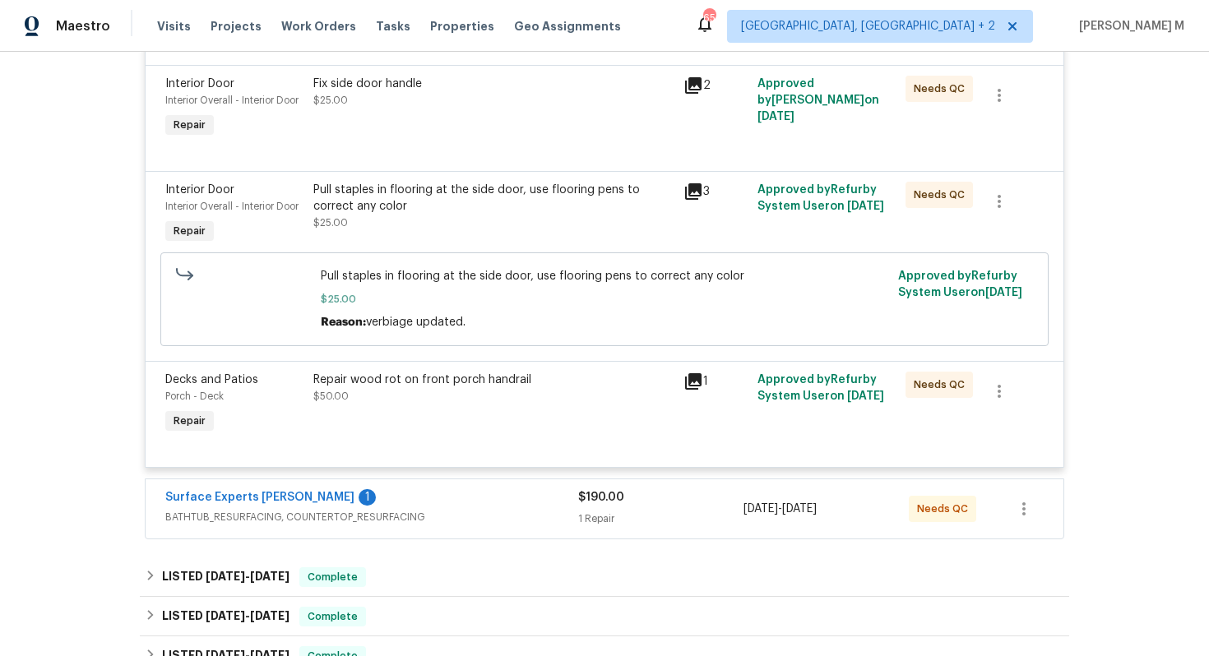
click at [296, 509] on span "BATHTUB_RESURFACING, COUNTERTOP_RESURFACING" at bounding box center [371, 517] width 413 height 16
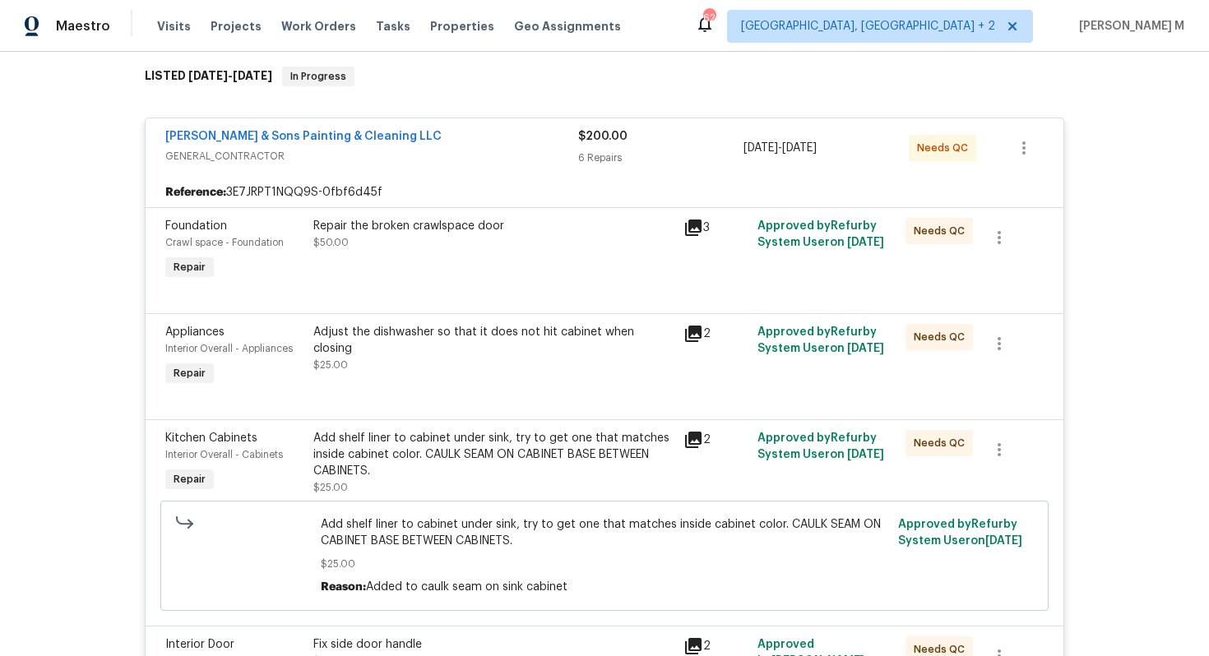
scroll to position [0, 0]
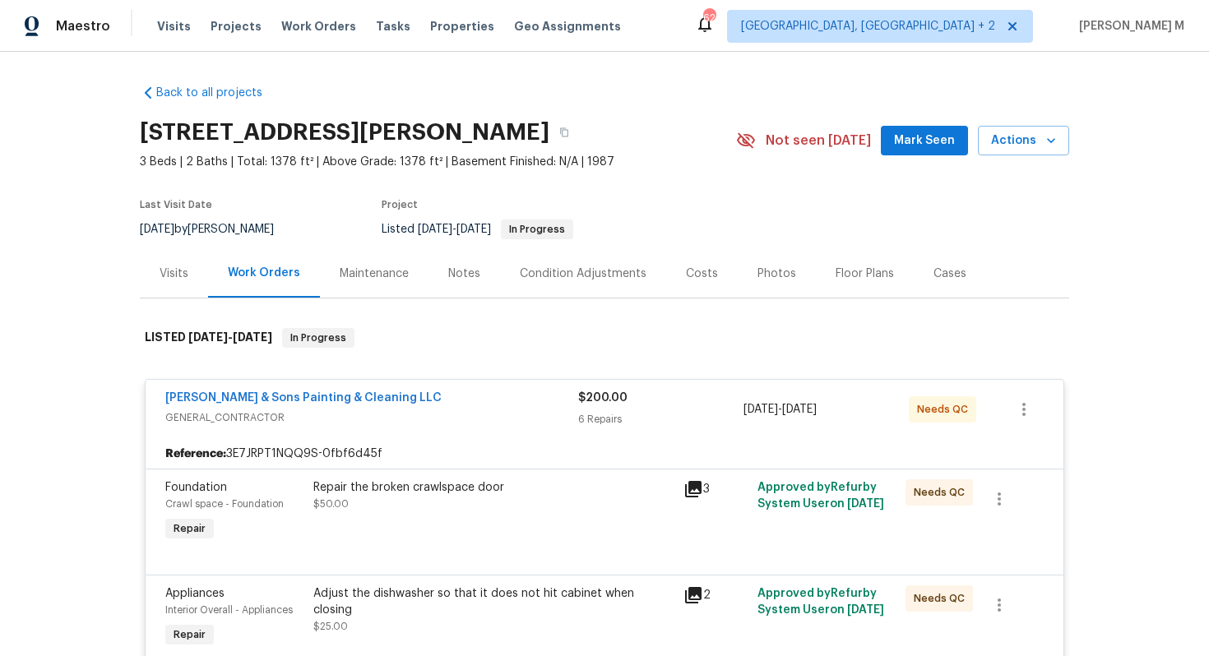
click at [304, 249] on div "Work Orders" at bounding box center [264, 273] width 112 height 49
click at [316, 415] on span "GENERAL_CONTRACTOR" at bounding box center [371, 418] width 413 height 16
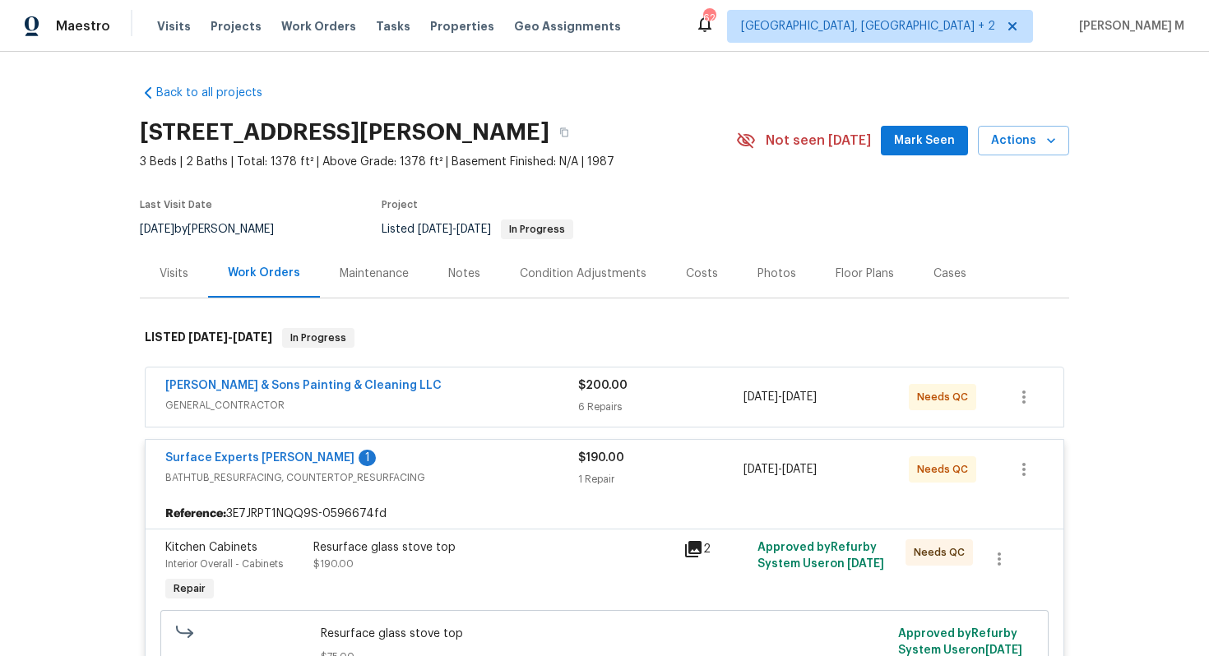
click at [418, 483] on div "Surface Experts [PERSON_NAME] 1 BATHTUB_RESURFACING, COUNTERTOP_RESURFACING $19…" at bounding box center [605, 469] width 918 height 59
click at [420, 470] on span "BATHTUB_RESURFACING, COUNTERTOP_RESURFACING" at bounding box center [371, 478] width 413 height 16
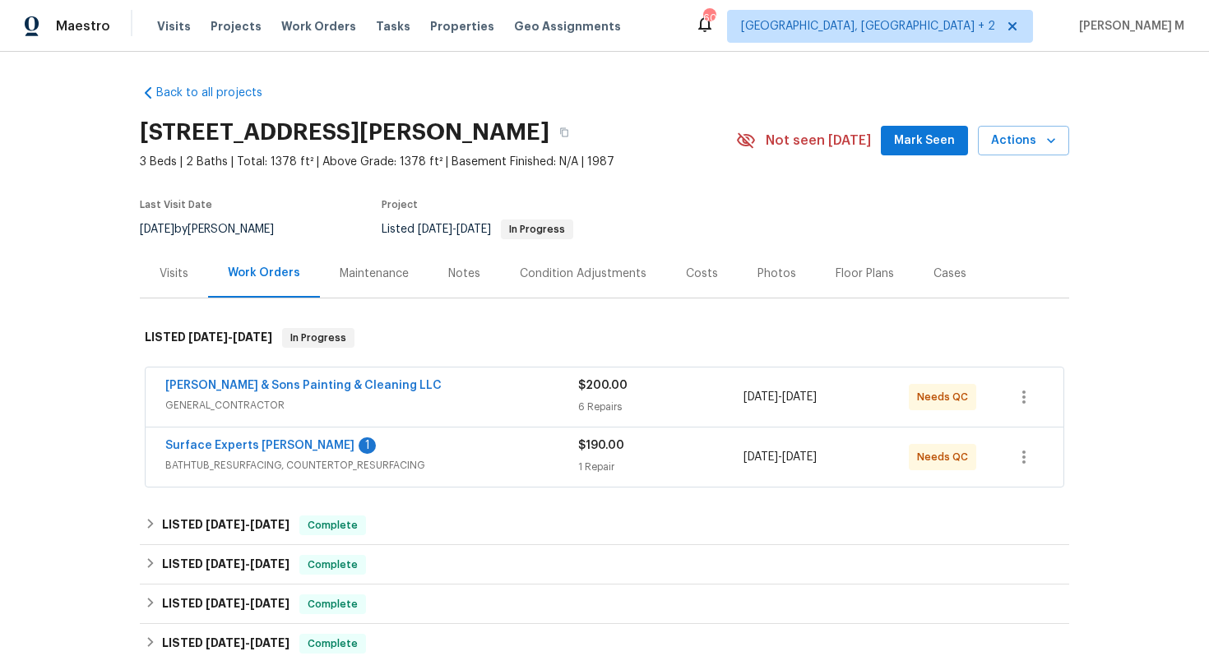
click at [604, 171] on section "[STREET_ADDRESS][PERSON_NAME] 3 Beds | 2 Baths | Total: 1378 ft² | Above Grade:…" at bounding box center [605, 180] width 930 height 138
click at [573, 220] on div "In Progress" at bounding box center [537, 230] width 72 height 20
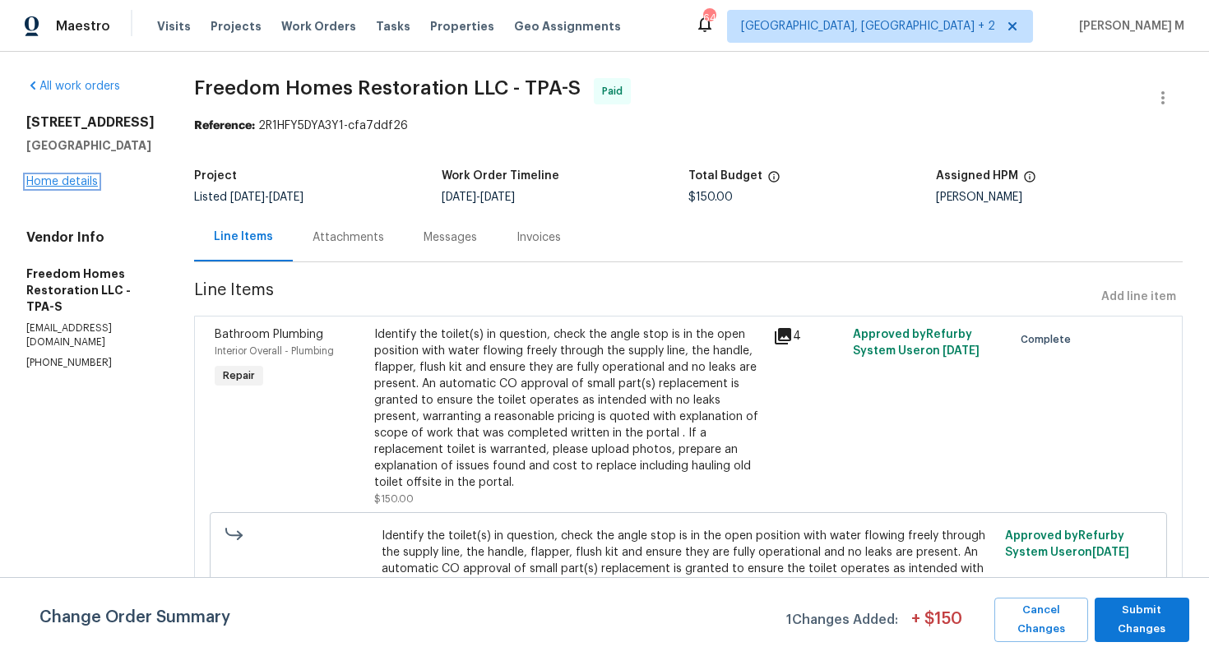
click at [55, 188] on link "Home details" at bounding box center [62, 182] width 72 height 12
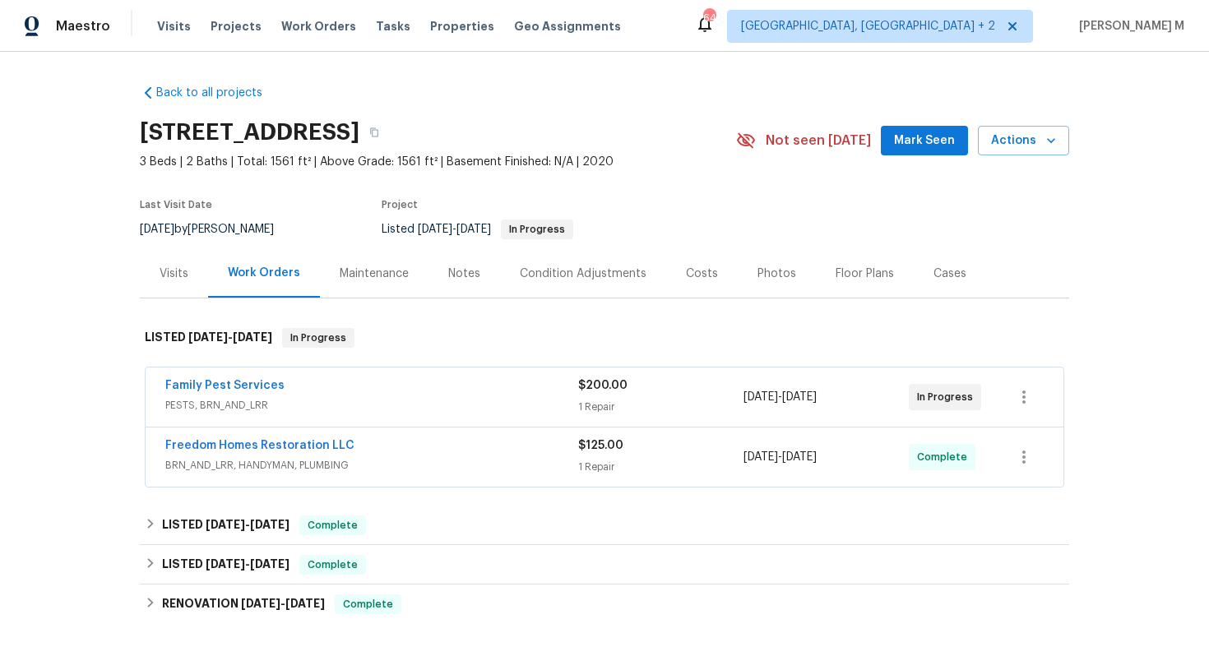
click at [217, 400] on span "PESTS, BRN_AND_LRR" at bounding box center [371, 405] width 413 height 16
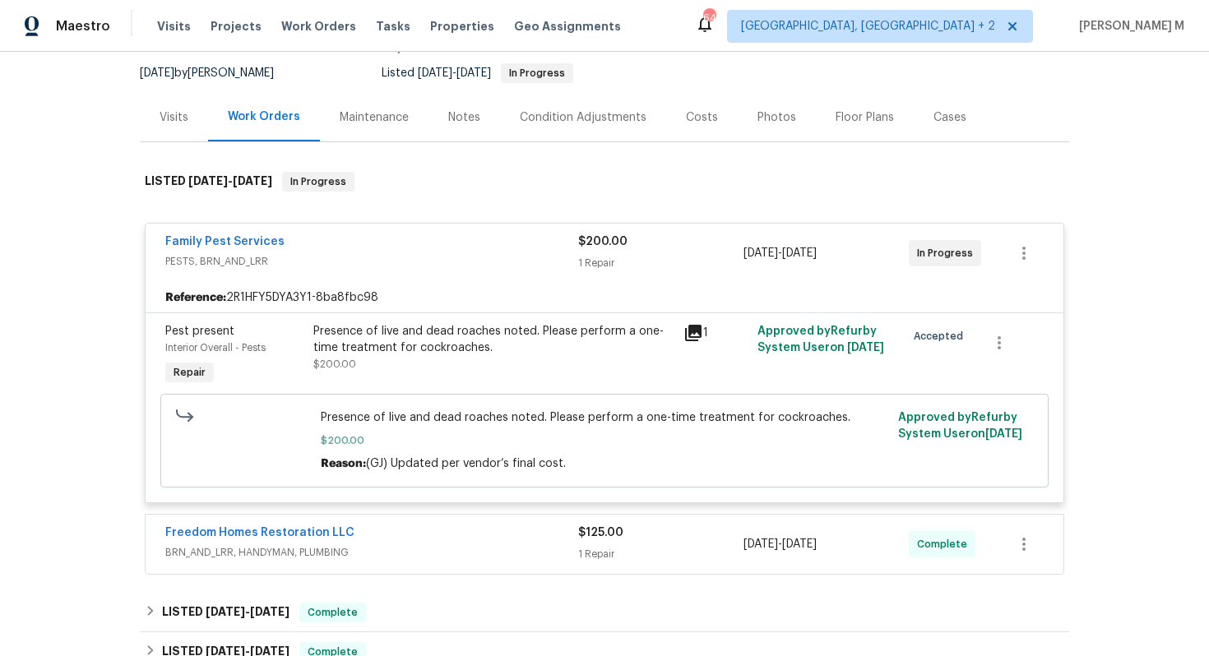
scroll to position [157, 0]
click at [255, 524] on span "Freedom Homes Restoration LLC" at bounding box center [259, 532] width 189 height 16
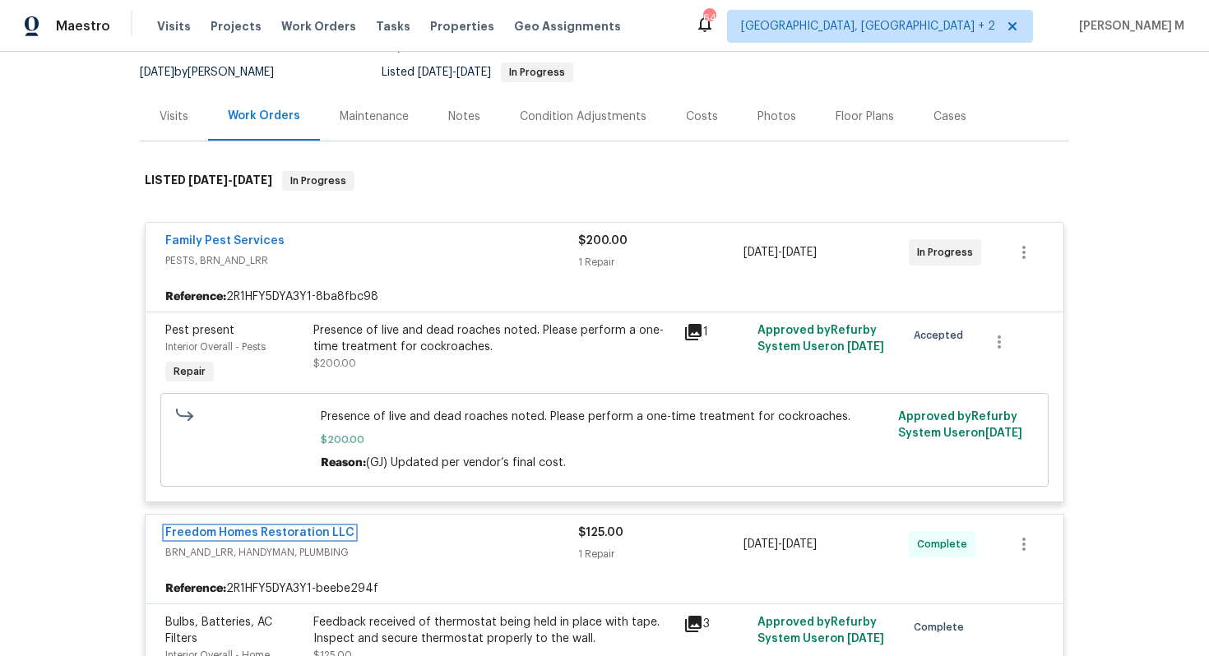
click at [253, 527] on link "Freedom Homes Restoration LLC" at bounding box center [259, 533] width 189 height 12
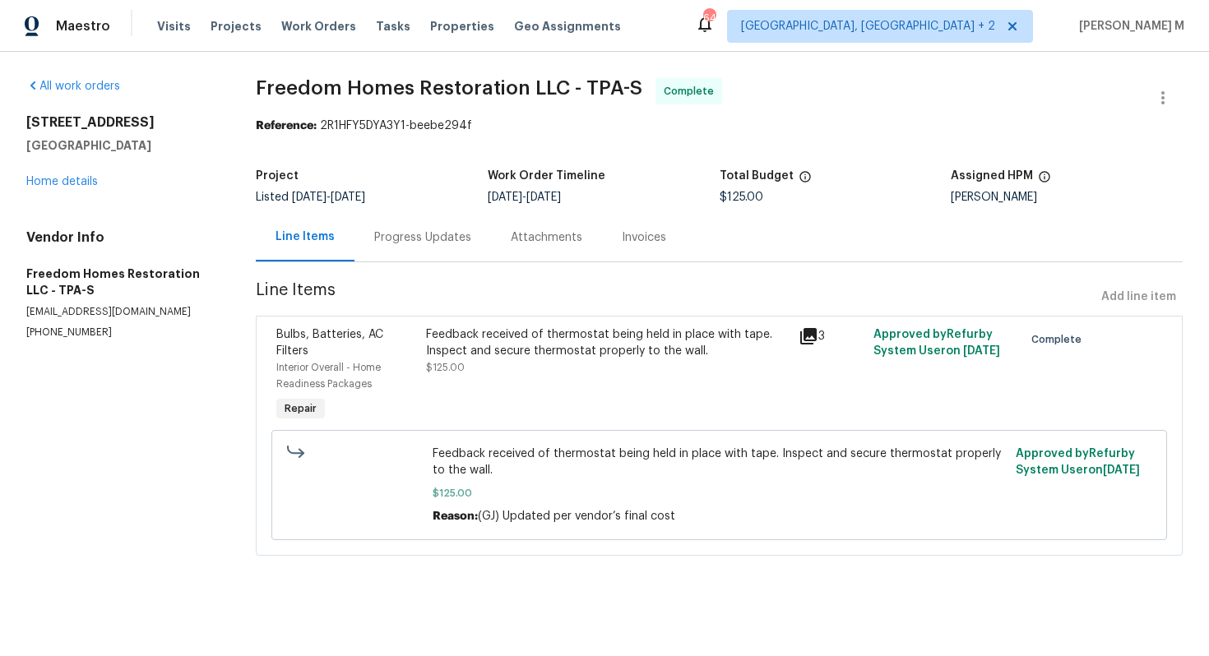
click at [429, 240] on div "Progress Updates" at bounding box center [423, 237] width 137 height 49
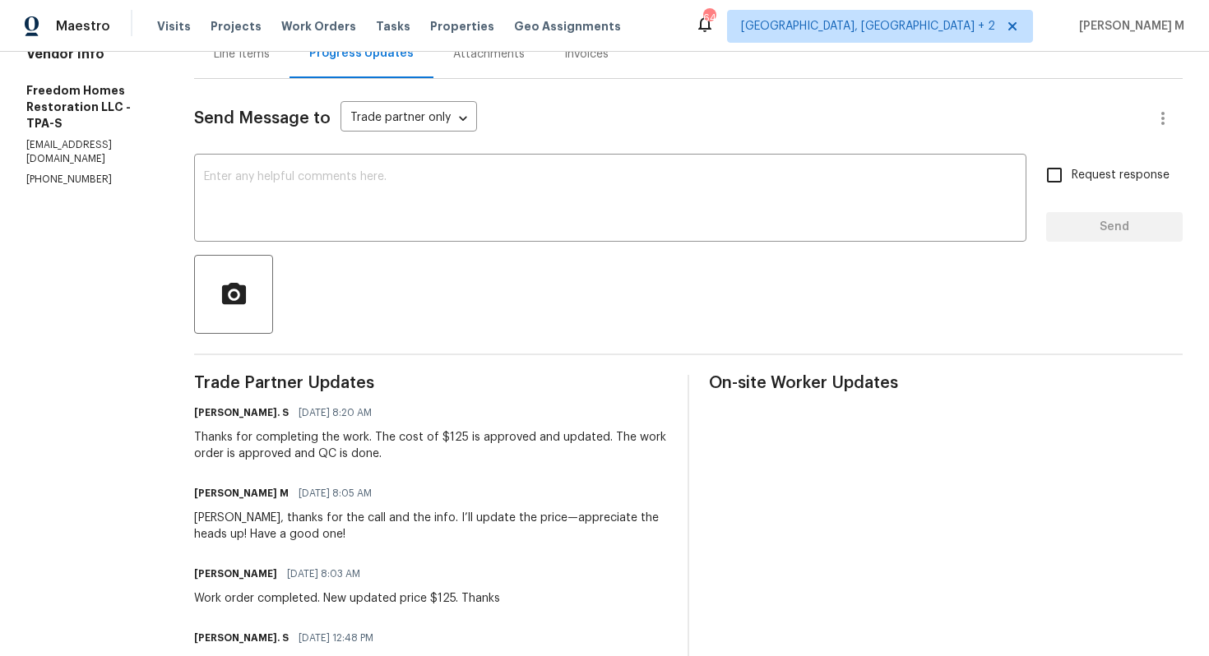
scroll to position [150, 0]
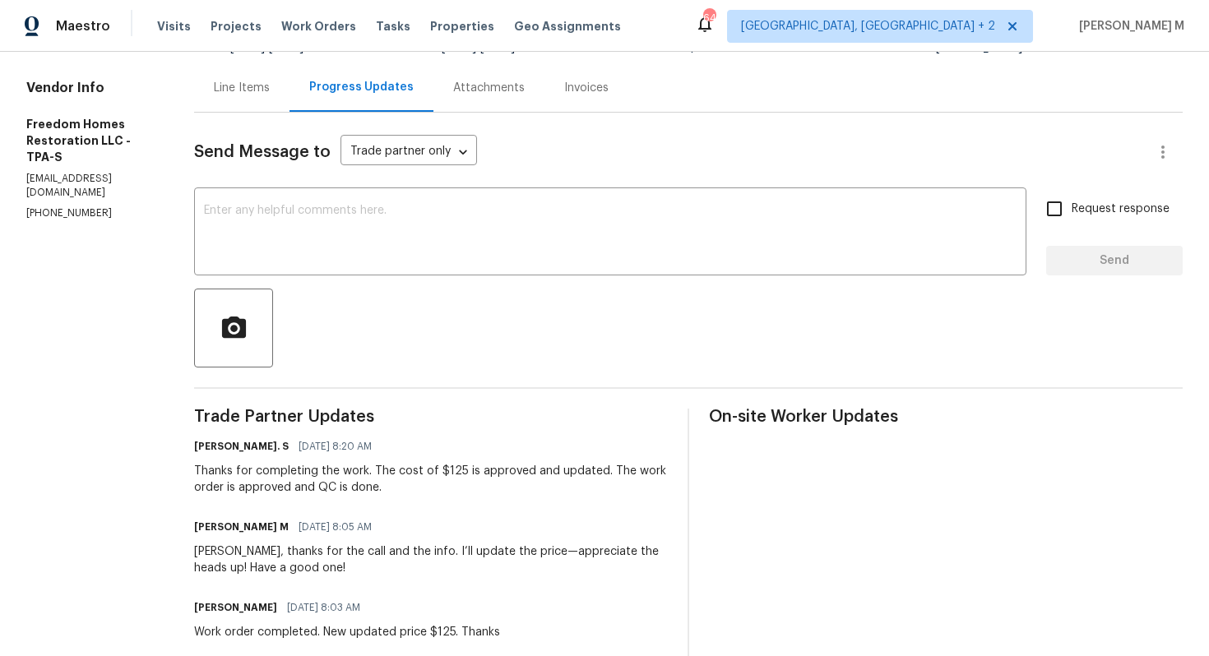
click at [232, 93] on div "Line Items" at bounding box center [241, 87] width 95 height 49
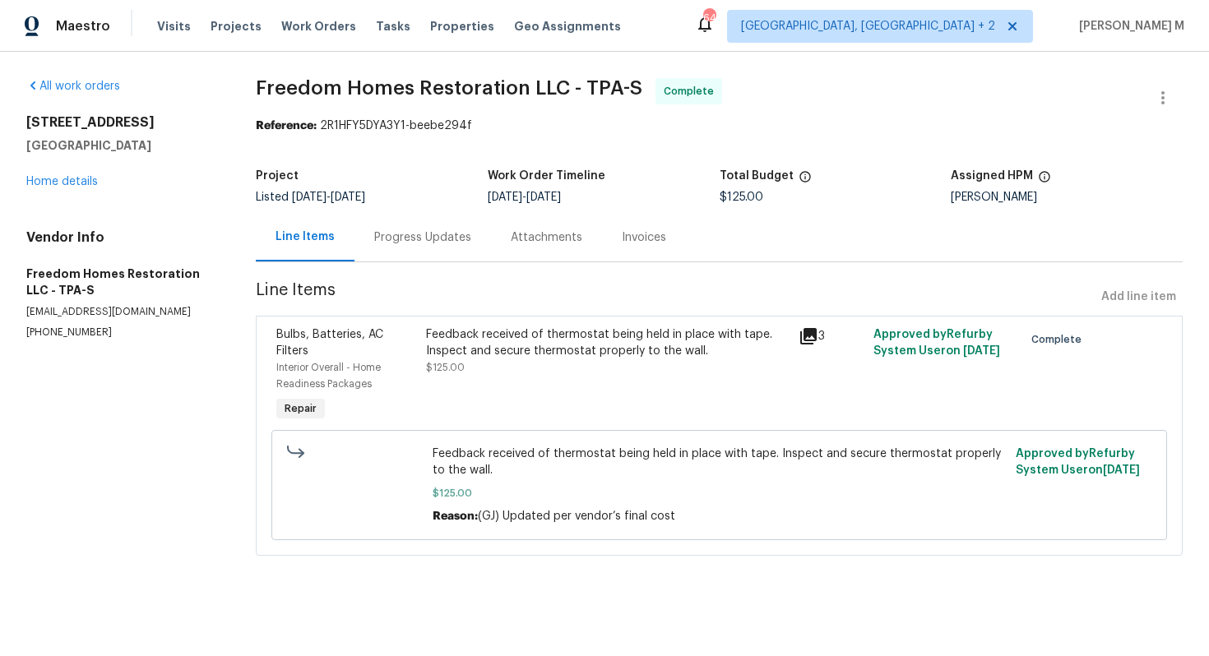
click at [531, 333] on div "Feedback received of thermostat being held in place with tape. Inspect and secu…" at bounding box center [608, 343] width 364 height 33
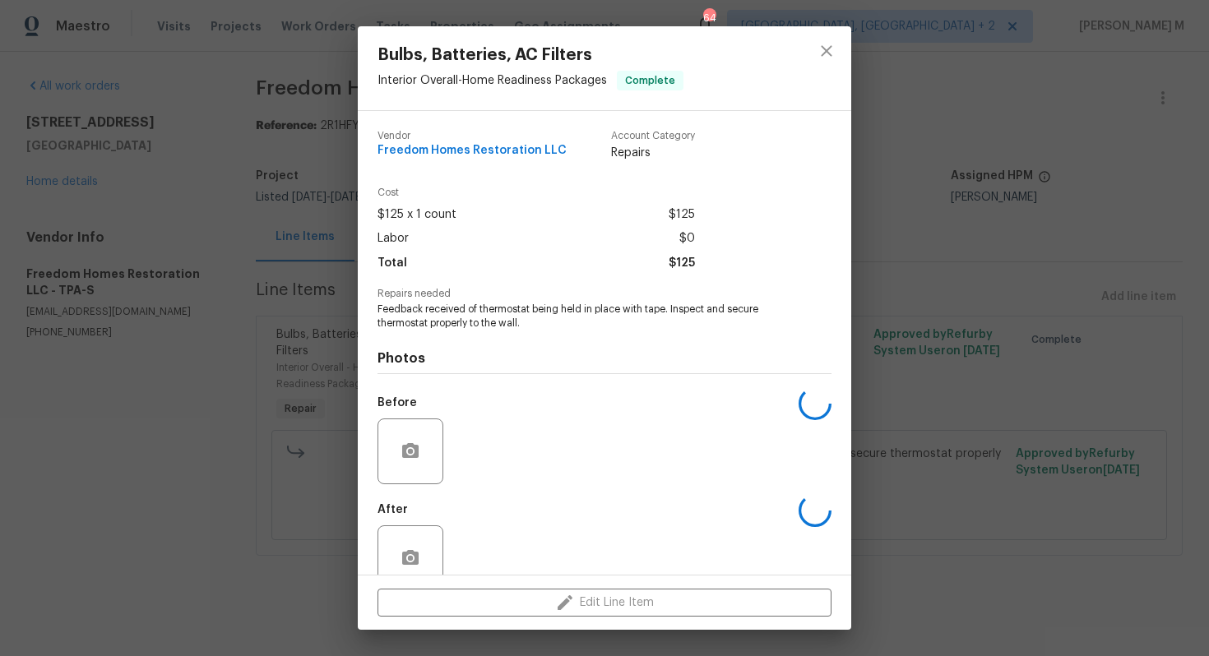
scroll to position [12, 0]
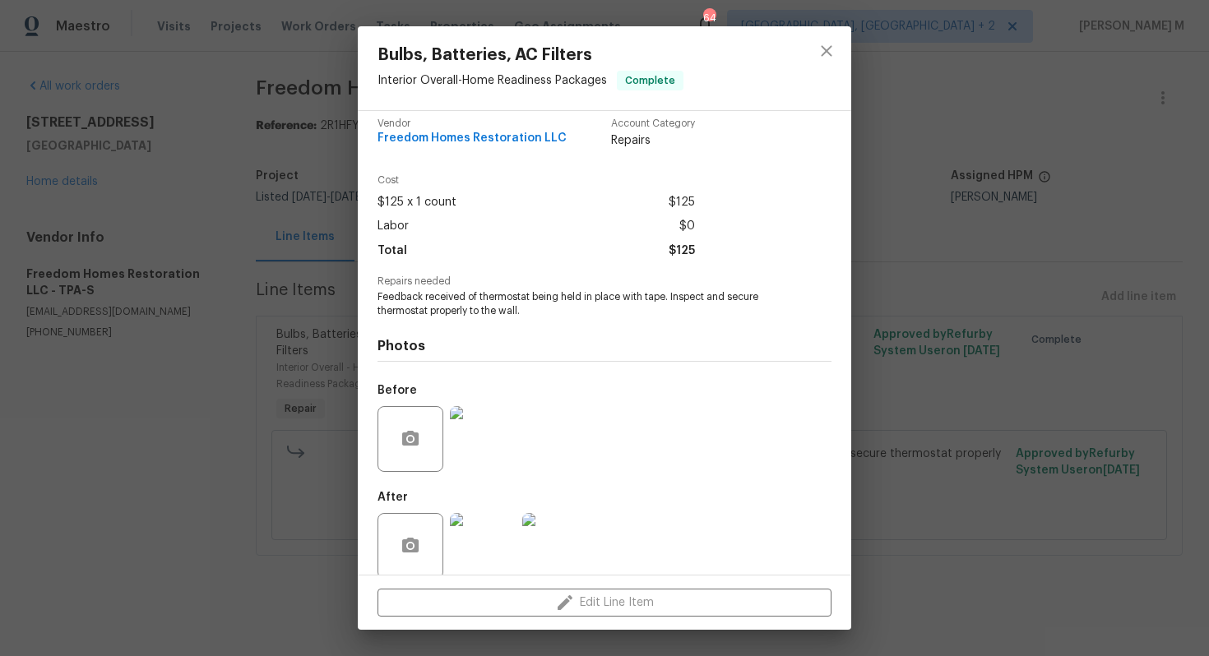
click at [990, 387] on div "Bulbs, Batteries, AC Filters Interior Overall - Home Readiness Packages Complet…" at bounding box center [604, 328] width 1209 height 656
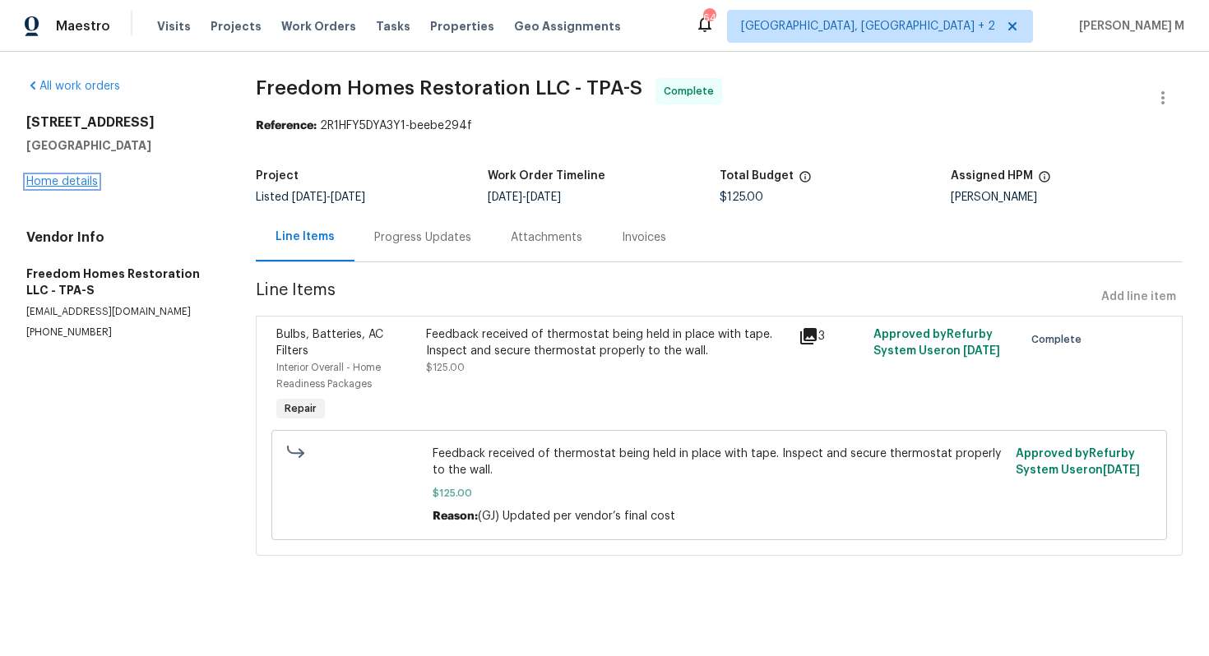
click at [30, 177] on link "Home details" at bounding box center [62, 182] width 72 height 12
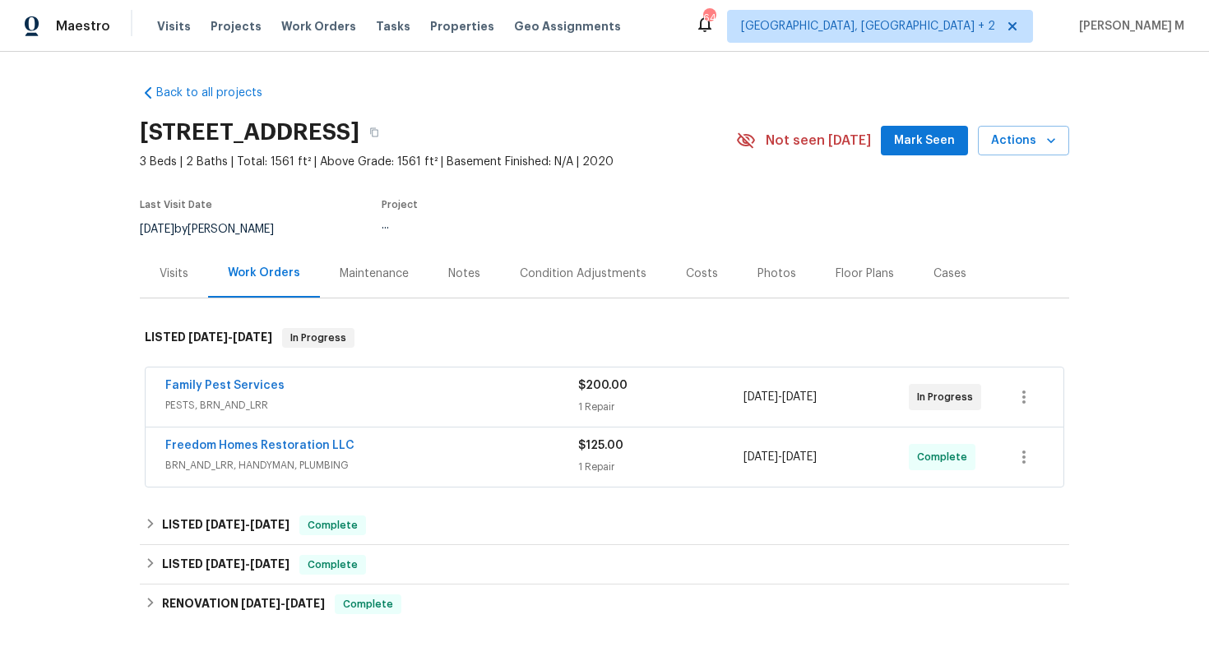
click at [362, 253] on div "Maintenance" at bounding box center [374, 273] width 109 height 49
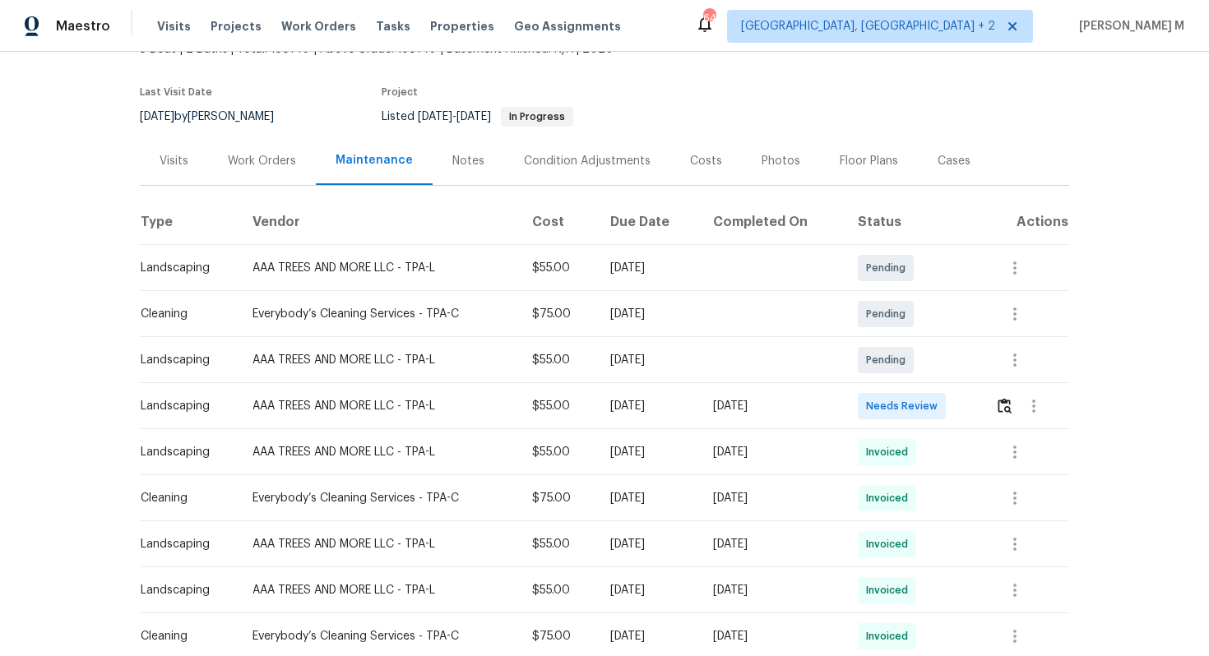
scroll to position [137, 0]
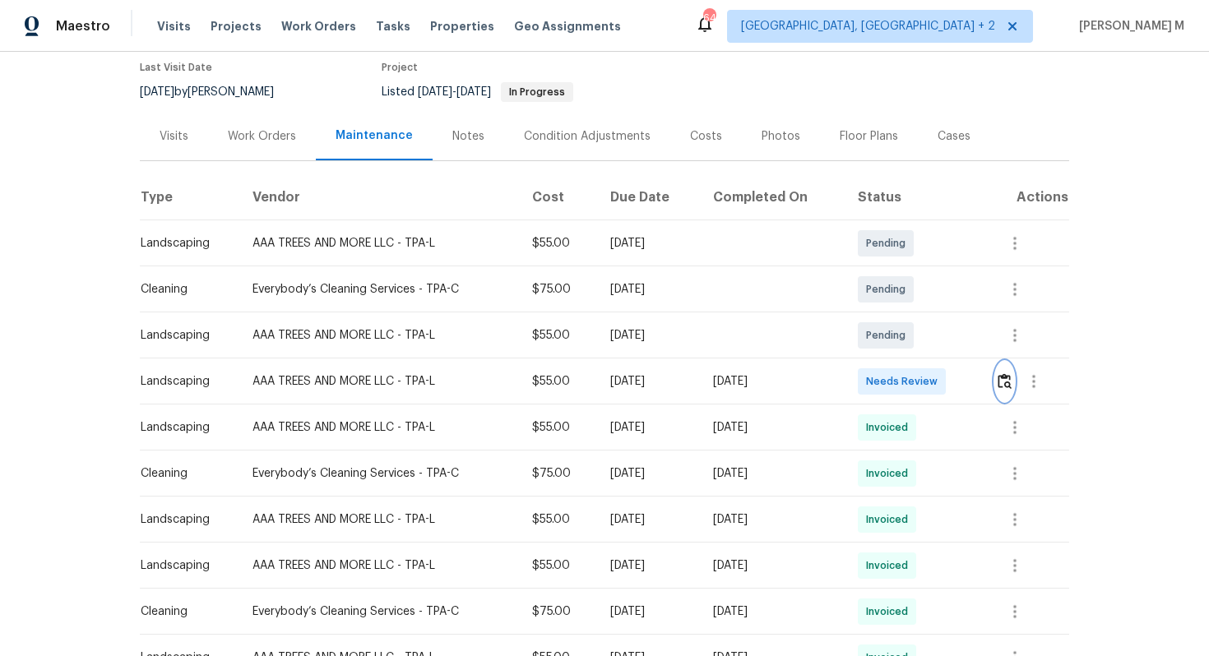
click at [1014, 383] on button "button" at bounding box center [1004, 381] width 19 height 39
click at [1011, 471] on icon "button" at bounding box center [1015, 474] width 20 height 20
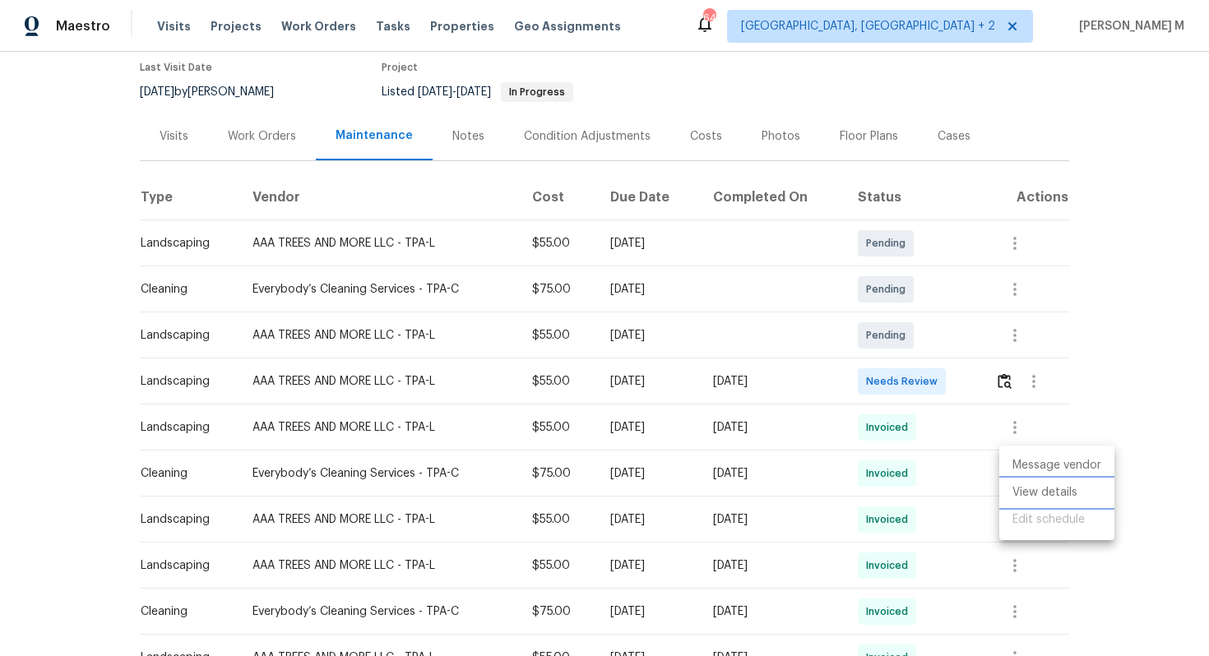
click at [1026, 489] on li "View details" at bounding box center [1056, 493] width 115 height 27
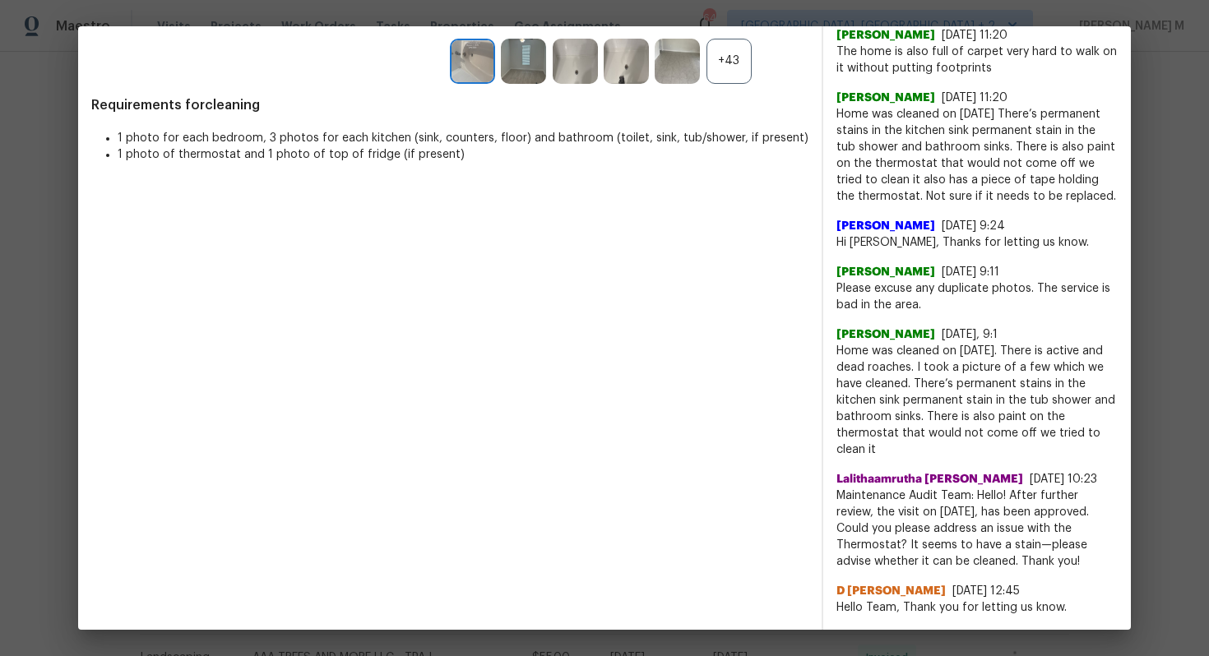
scroll to position [429, 0]
click at [716, 70] on div "+43" at bounding box center [729, 59] width 45 height 45
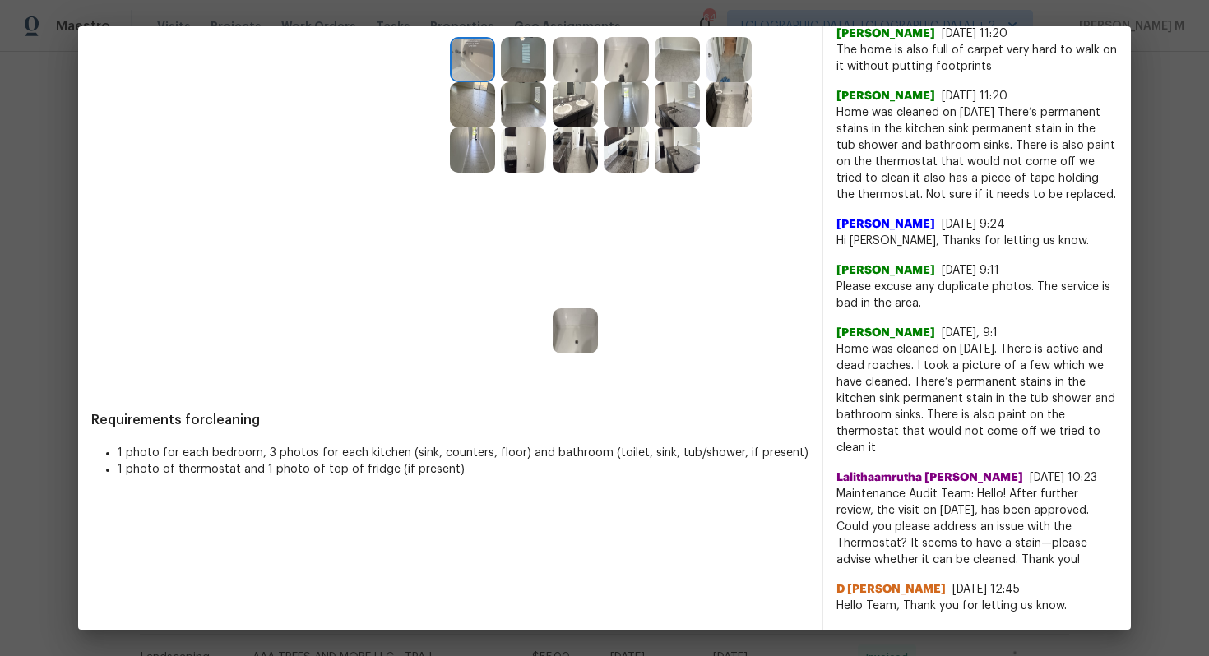
scroll to position [353, 0]
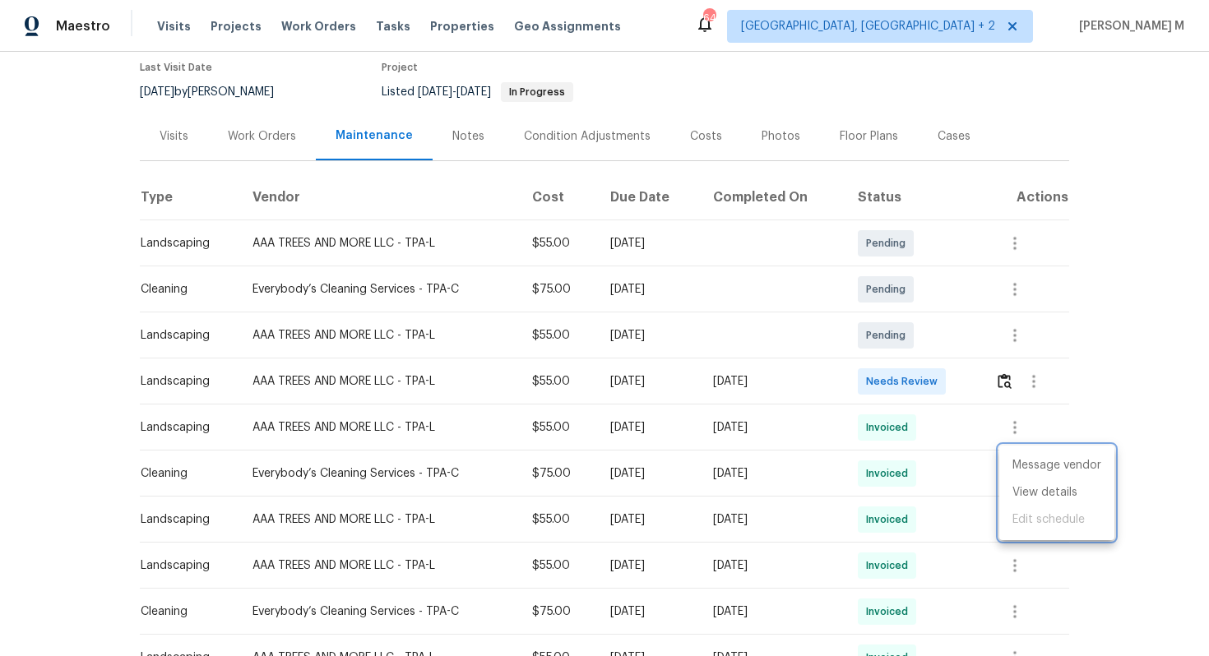
click at [891, 461] on div at bounding box center [604, 328] width 1209 height 656
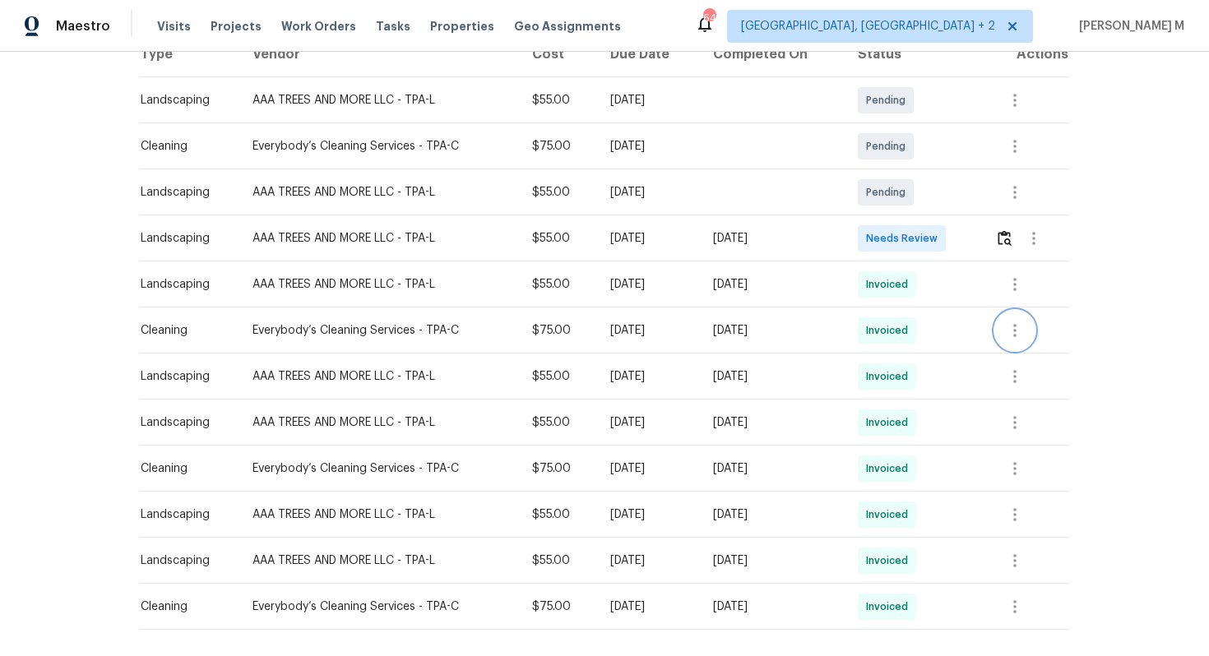
scroll to position [320, 0]
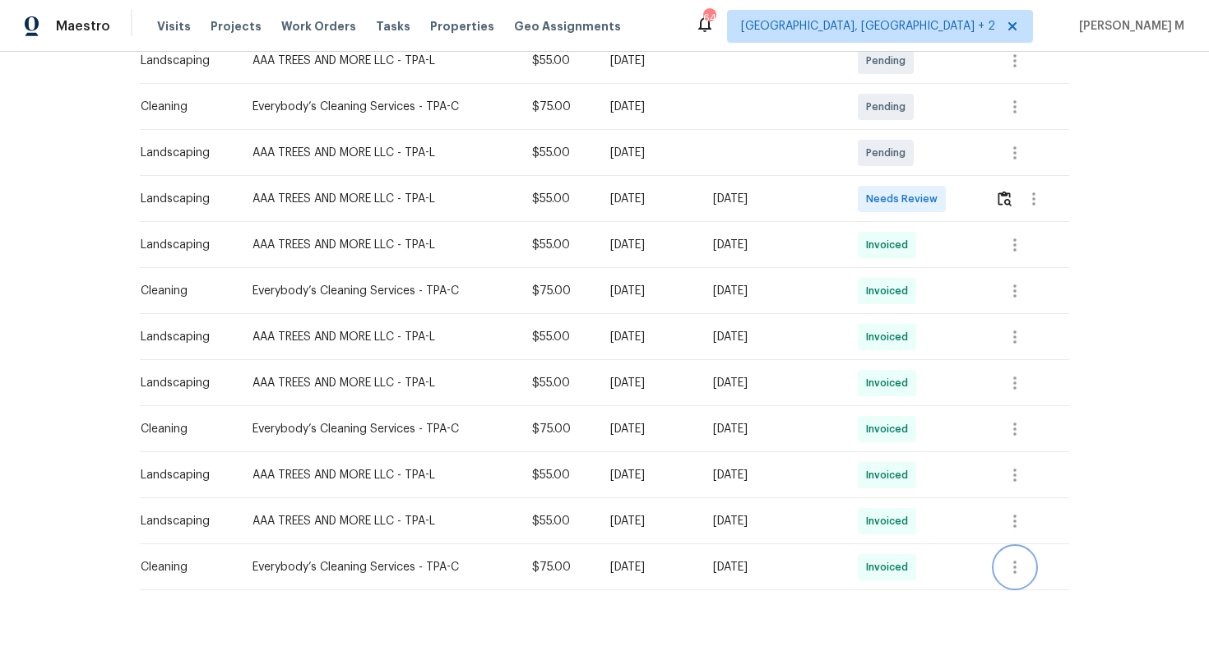
click at [1012, 566] on icon "button" at bounding box center [1015, 568] width 20 height 20
click at [1028, 562] on li "Message vendor" at bounding box center [1056, 559] width 115 height 27
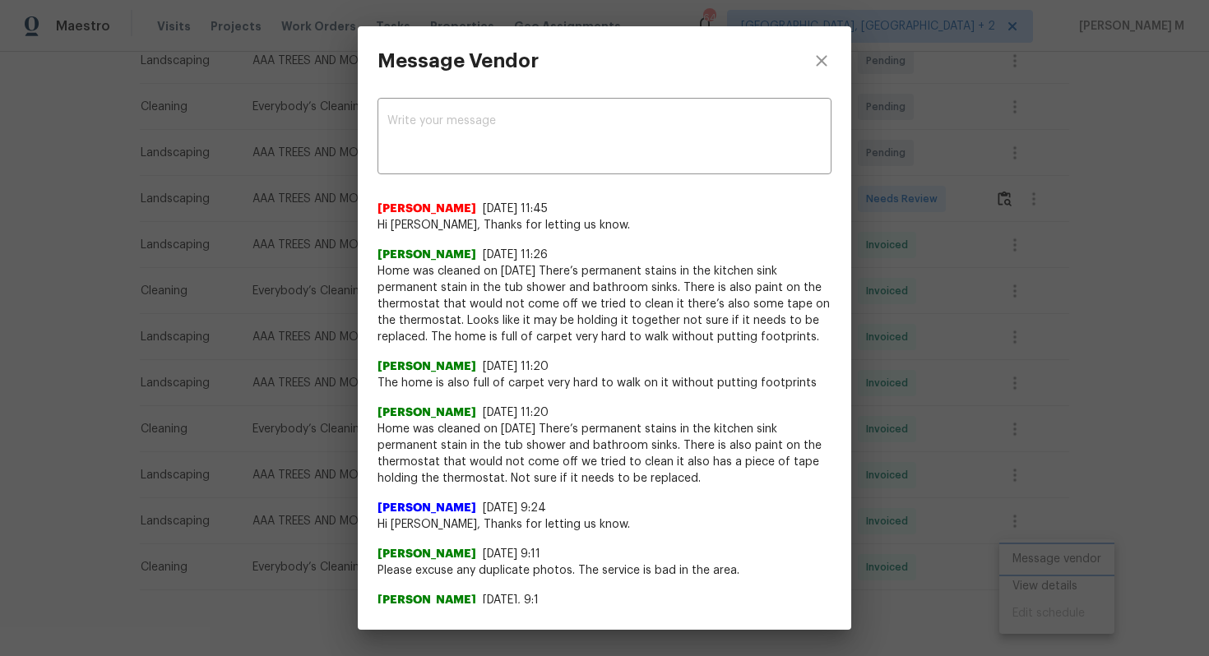
click at [1017, 348] on div "Message Vendor x ​ Akshaya Narayanan 8/12/25, 11:45 Hi Angelina, Thanks for let…" at bounding box center [604, 328] width 1209 height 656
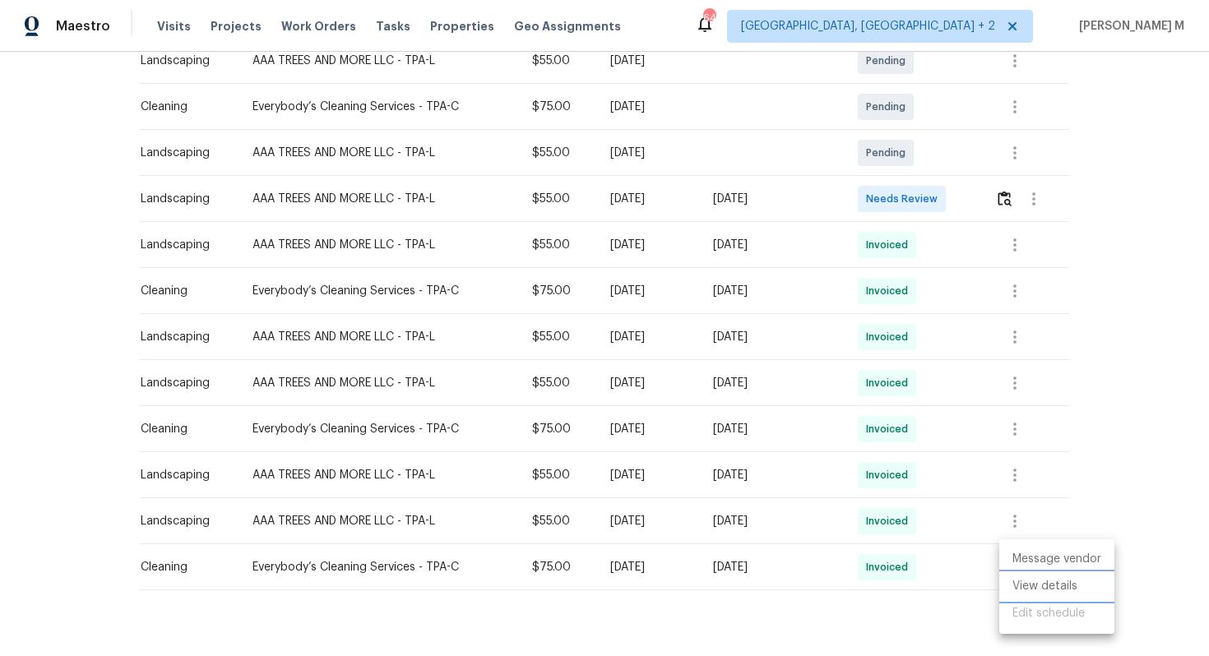
click at [1076, 579] on li "View details" at bounding box center [1056, 586] width 115 height 27
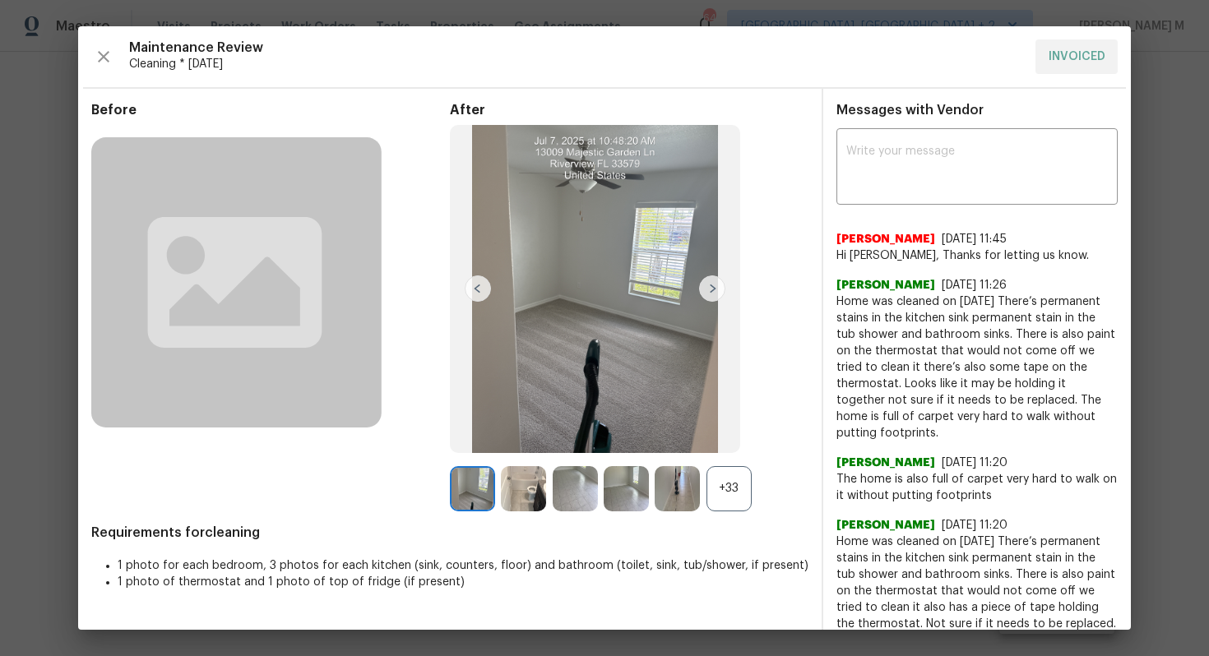
click at [728, 503] on div "+33" at bounding box center [729, 488] width 45 height 45
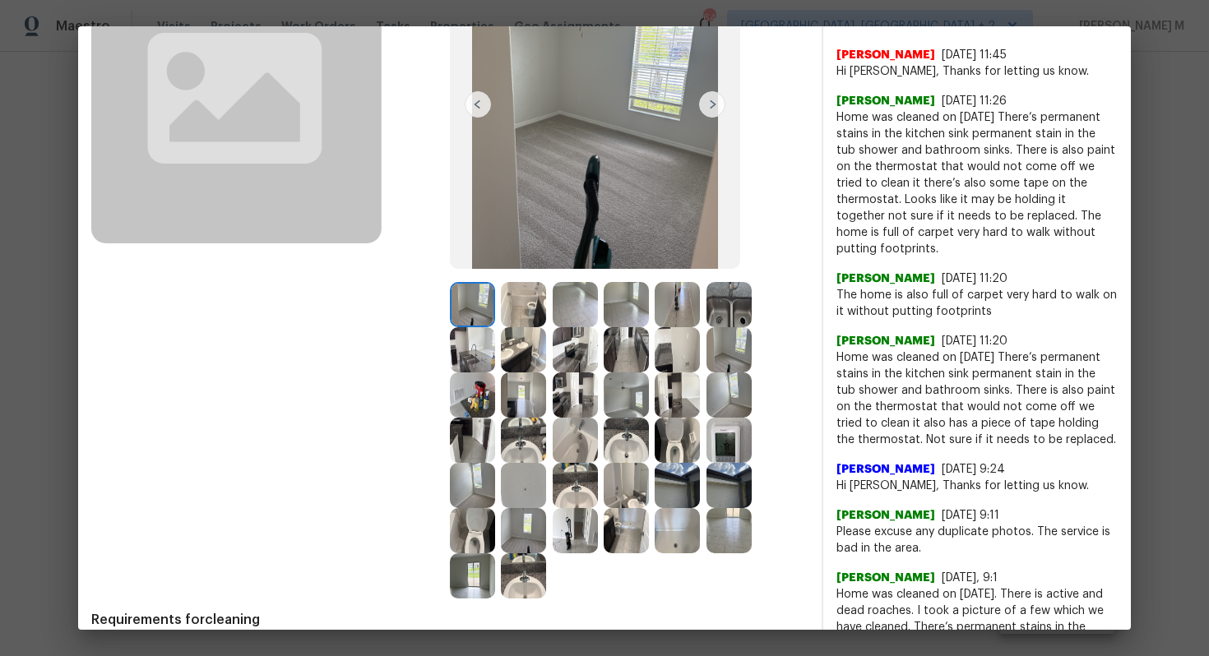
scroll to position [188, 0]
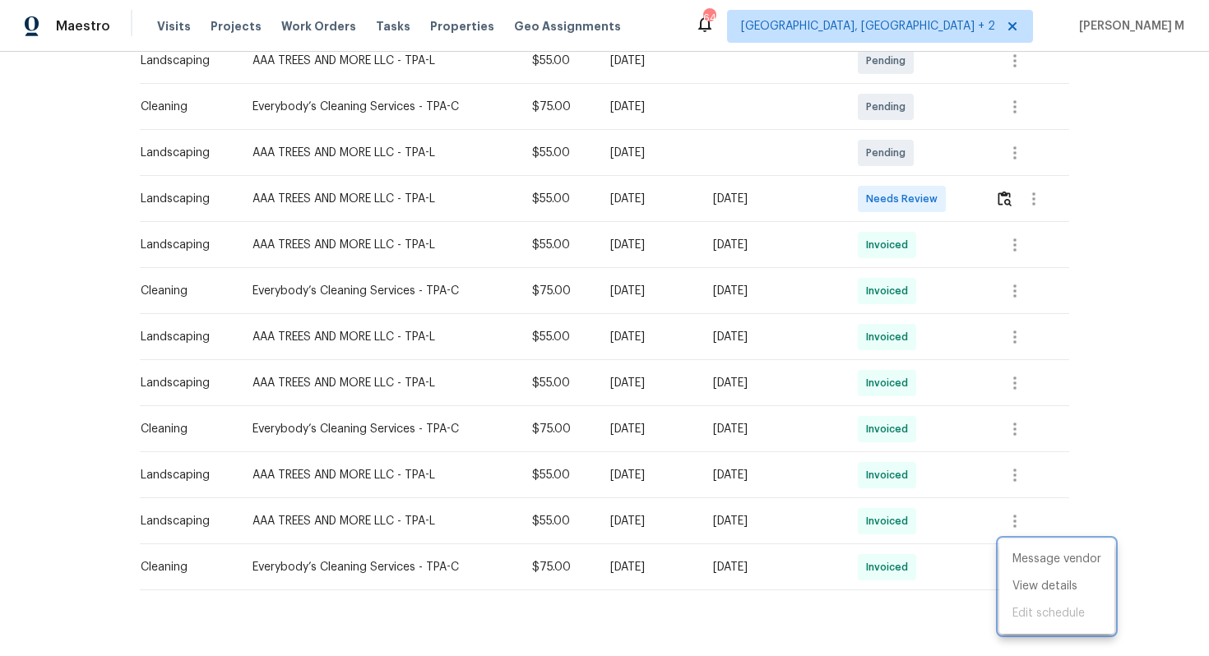
click at [791, 313] on div at bounding box center [604, 328] width 1209 height 656
click at [997, 254] on td at bounding box center [1025, 245] width 87 height 46
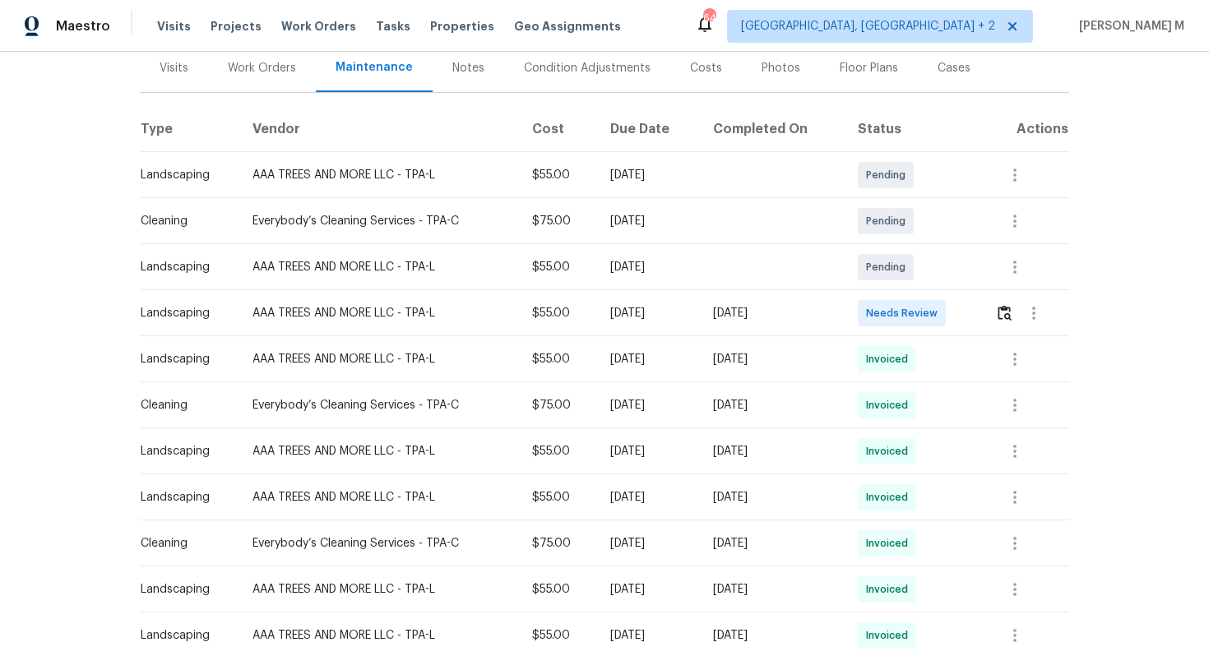
scroll to position [206, 0]
click at [789, 401] on div "Tue, Aug 05 2025" at bounding box center [772, 404] width 119 height 16
click at [1025, 395] on icon "button" at bounding box center [1015, 405] width 20 height 20
click at [1012, 423] on li "View details" at bounding box center [1056, 423] width 115 height 27
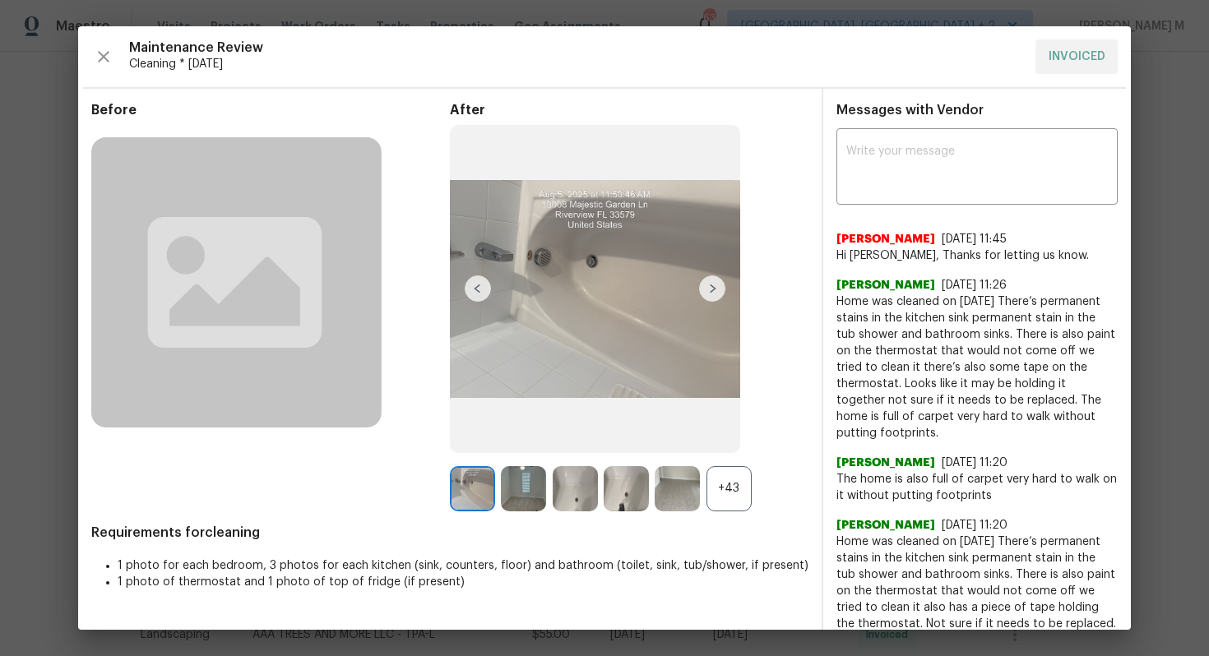
click at [721, 493] on div "+43" at bounding box center [729, 488] width 45 height 45
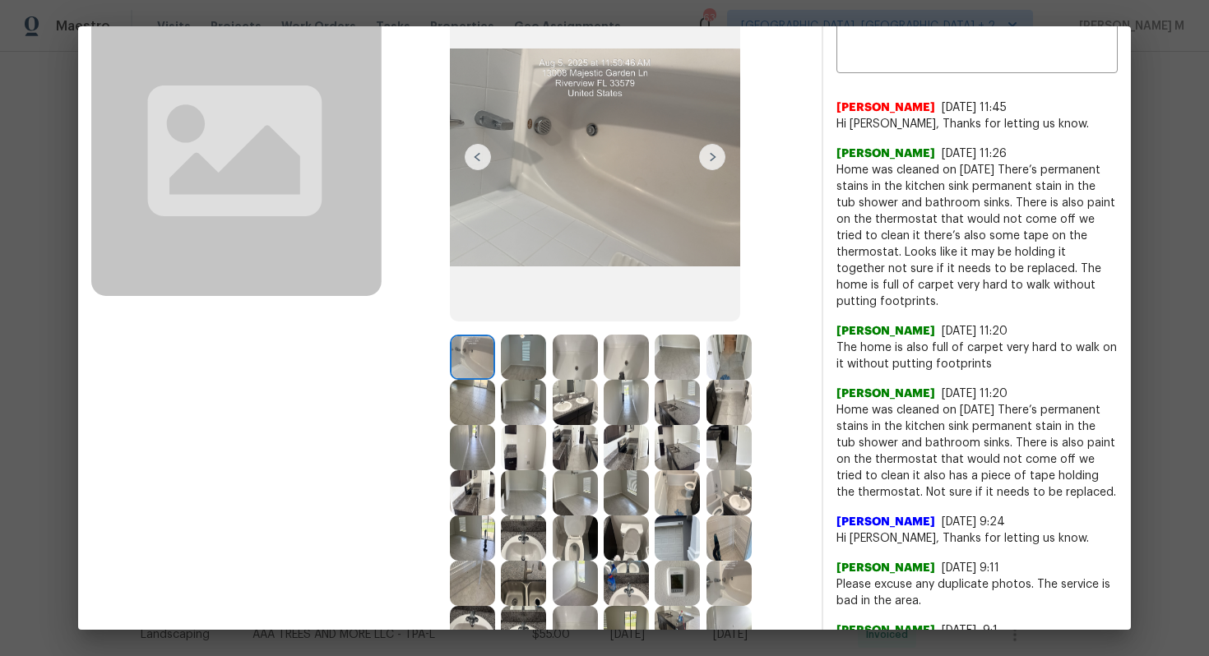
scroll to position [129, 0]
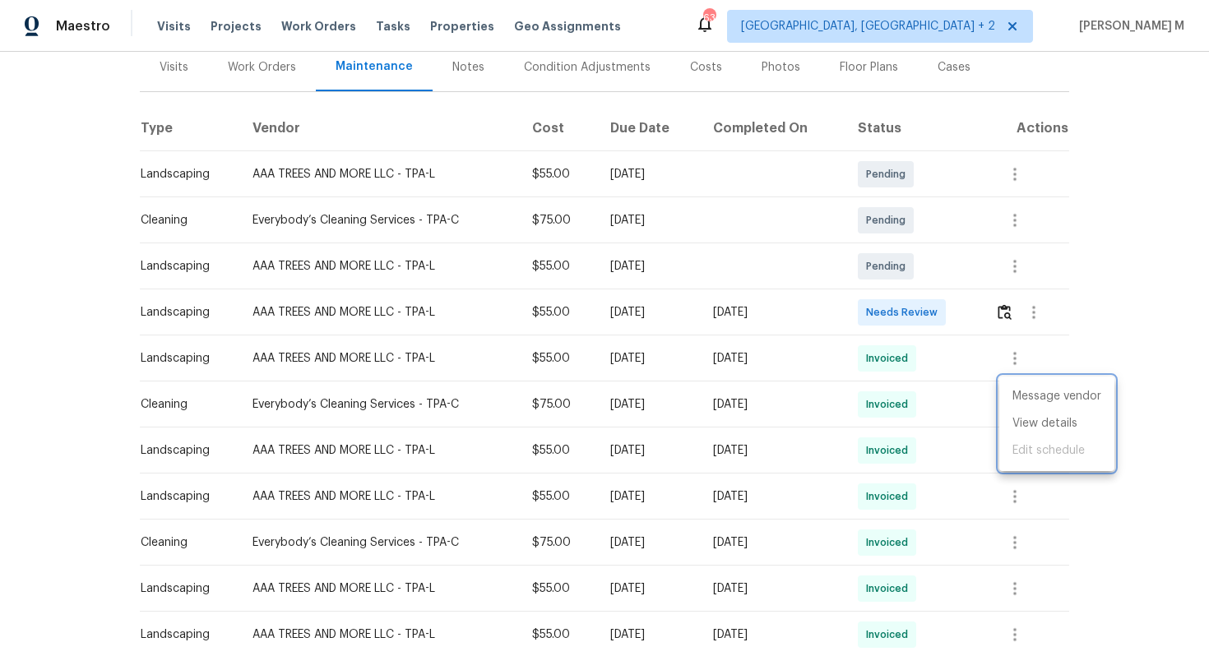
click at [827, 294] on div at bounding box center [604, 328] width 1209 height 656
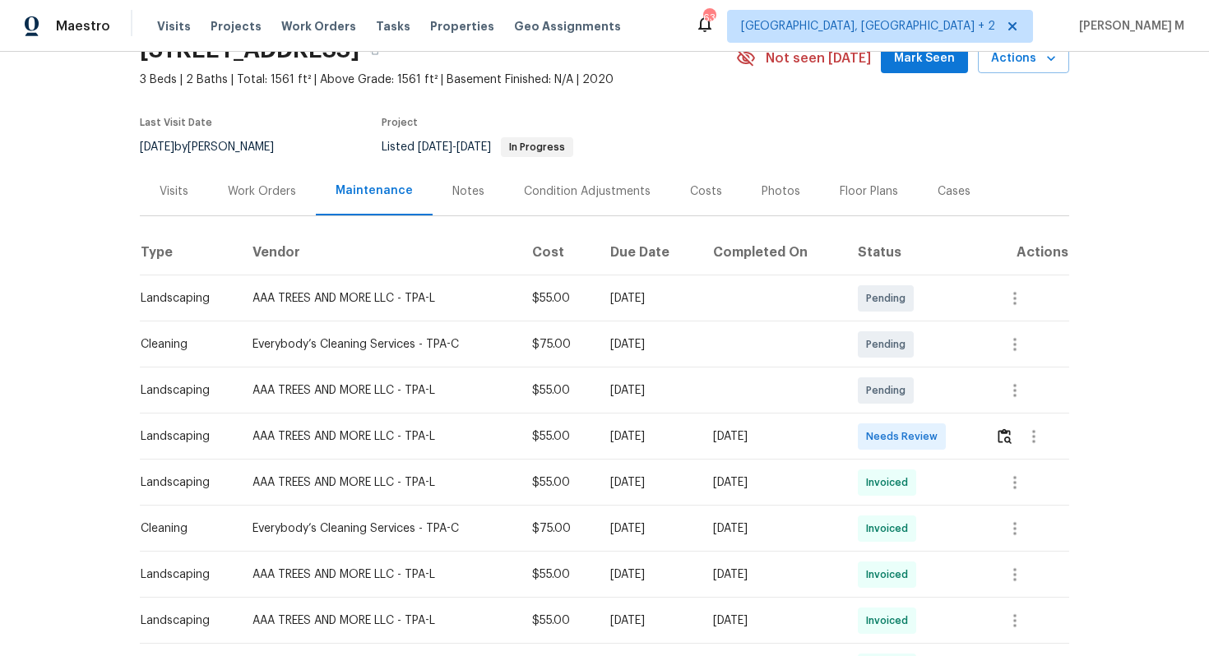
click at [279, 197] on div "Work Orders" at bounding box center [262, 191] width 108 height 49
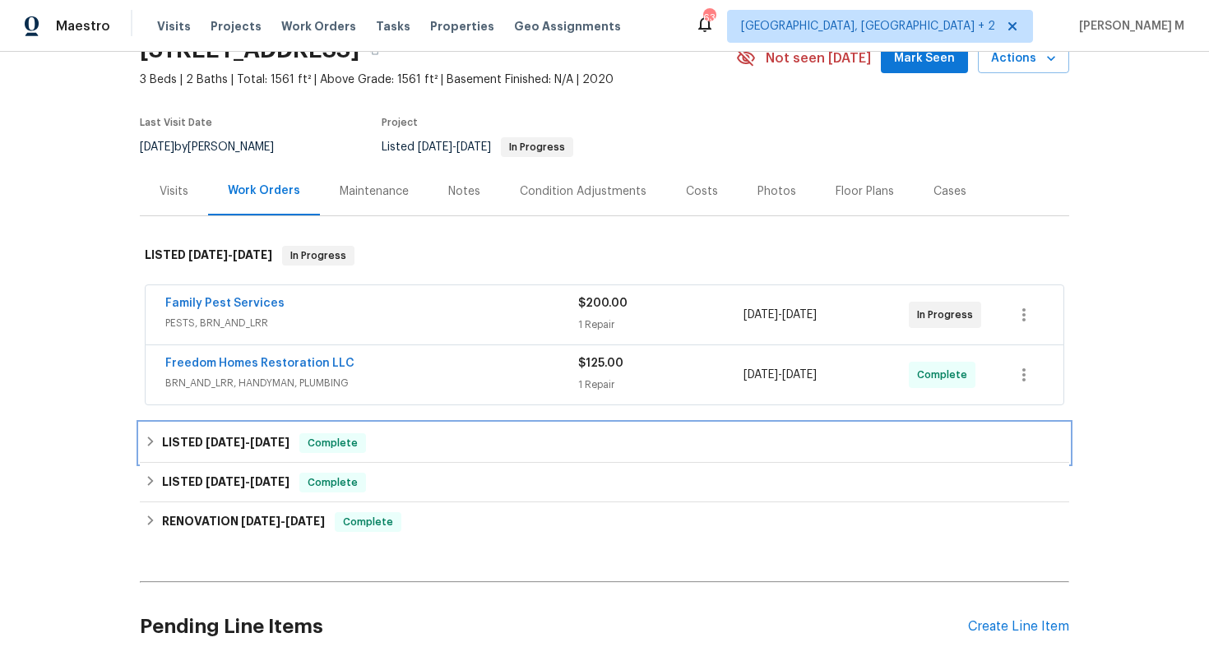
click at [248, 434] on h6 "LISTED 7/25/25 - 7/30/25" at bounding box center [226, 444] width 128 height 20
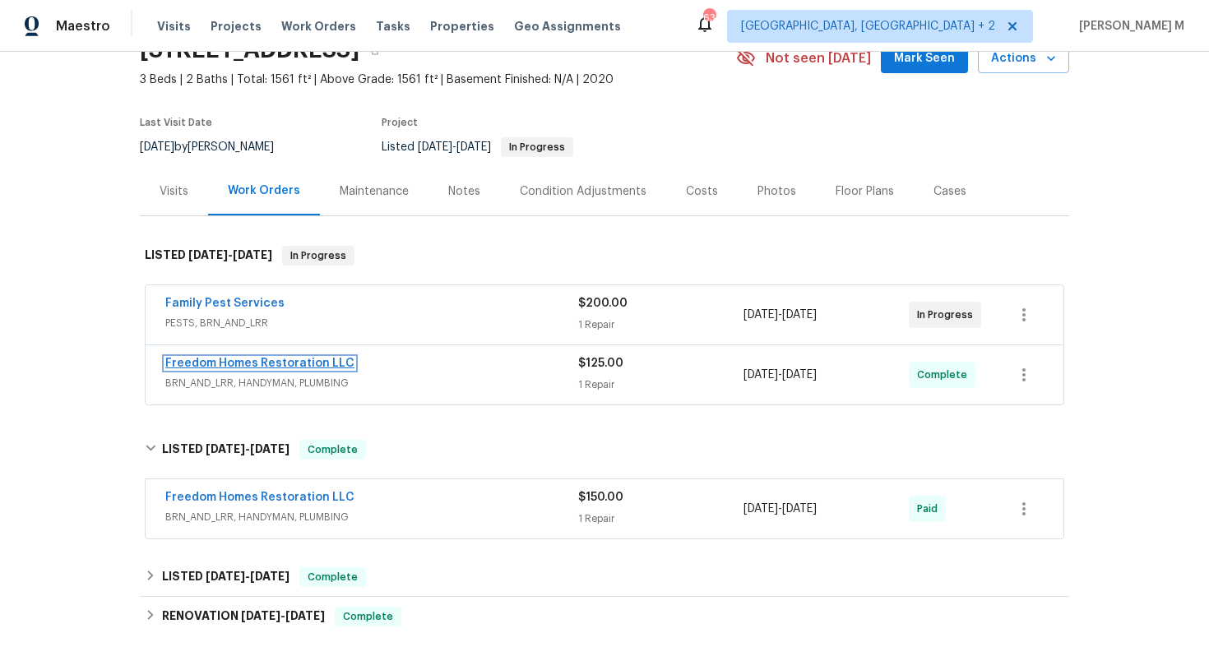
click at [234, 358] on link "Freedom Homes Restoration LLC" at bounding box center [259, 364] width 189 height 12
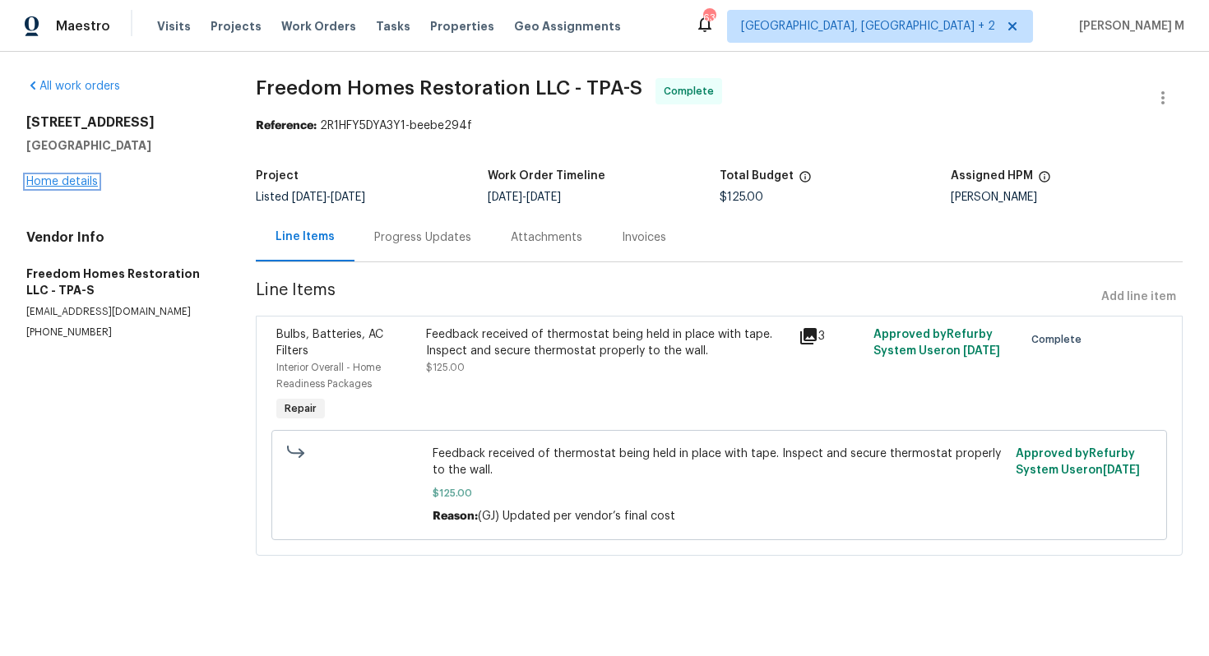
click at [71, 178] on link "Home details" at bounding box center [62, 182] width 72 height 12
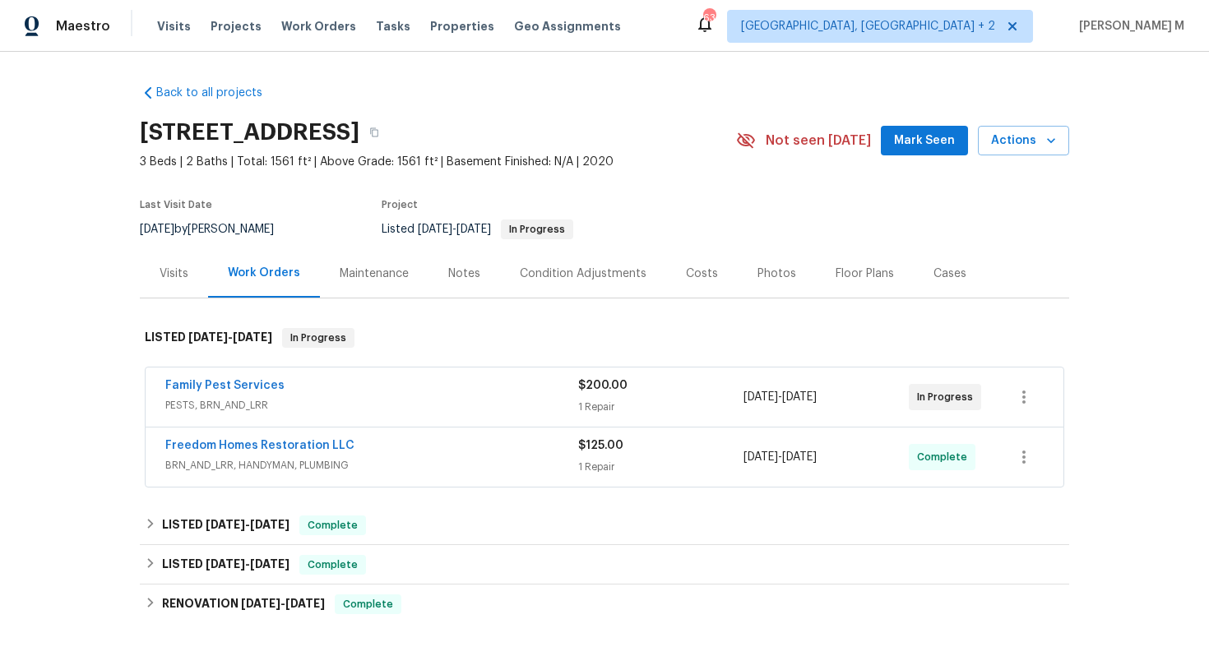
click at [302, 259] on div "Work Orders" at bounding box center [264, 273] width 112 height 49
click at [343, 267] on div "Maintenance" at bounding box center [374, 274] width 69 height 16
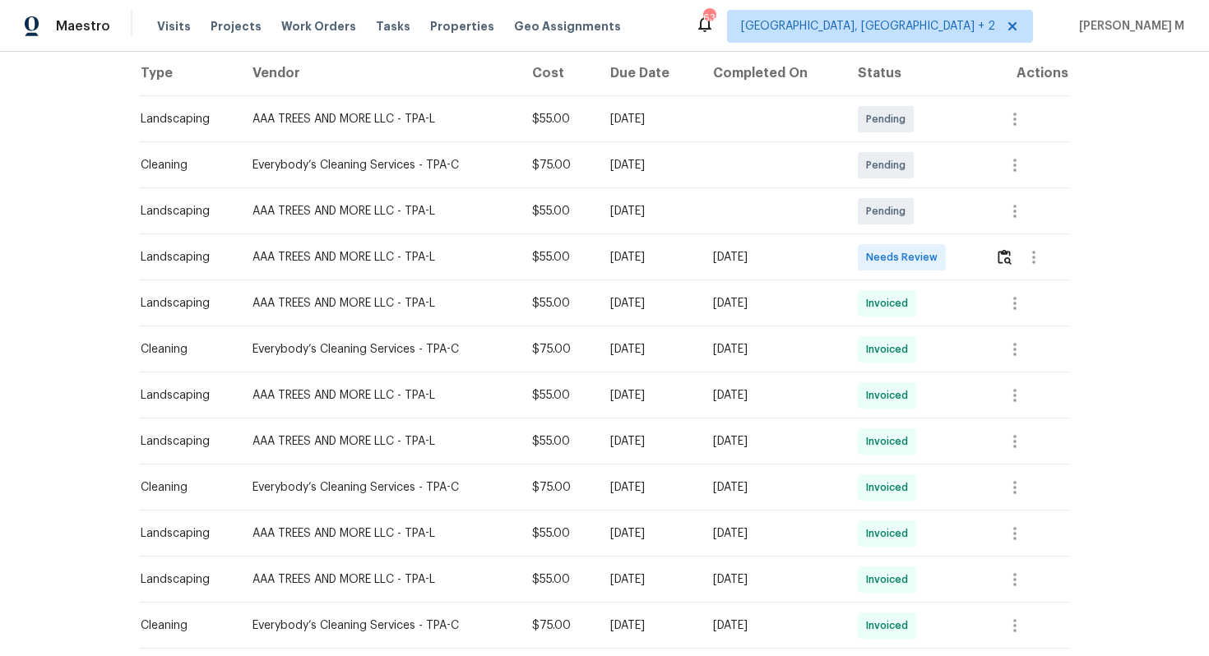
scroll to position [257, 0]
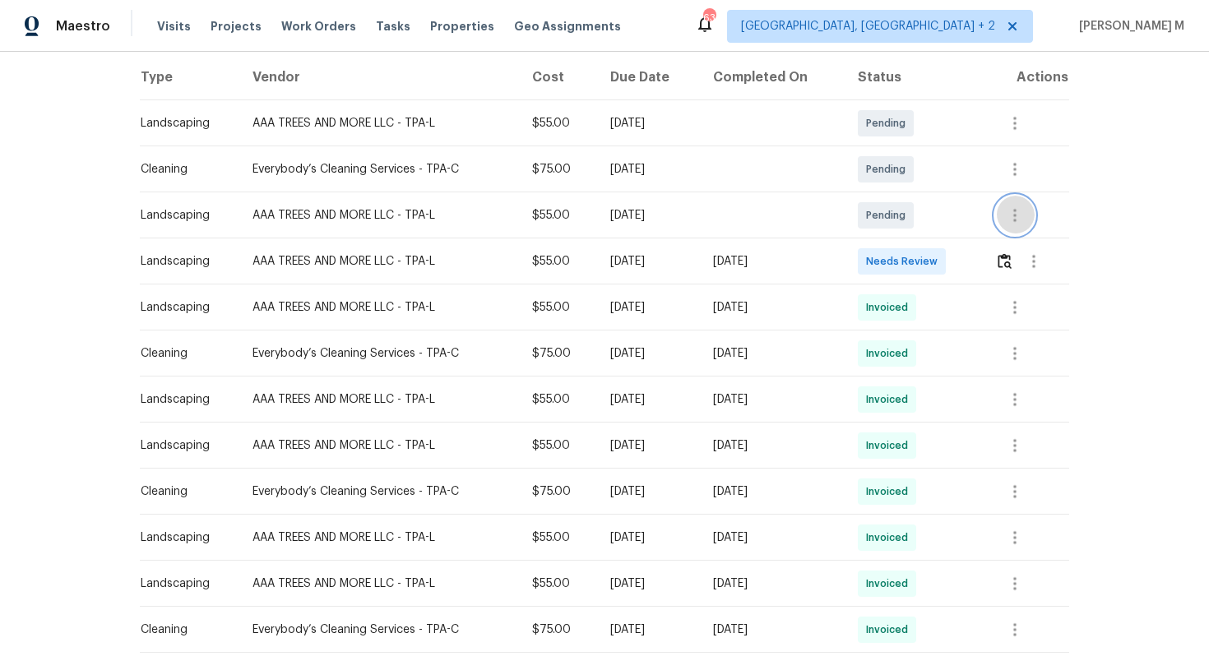
click at [1020, 206] on icon "button" at bounding box center [1015, 216] width 20 height 20
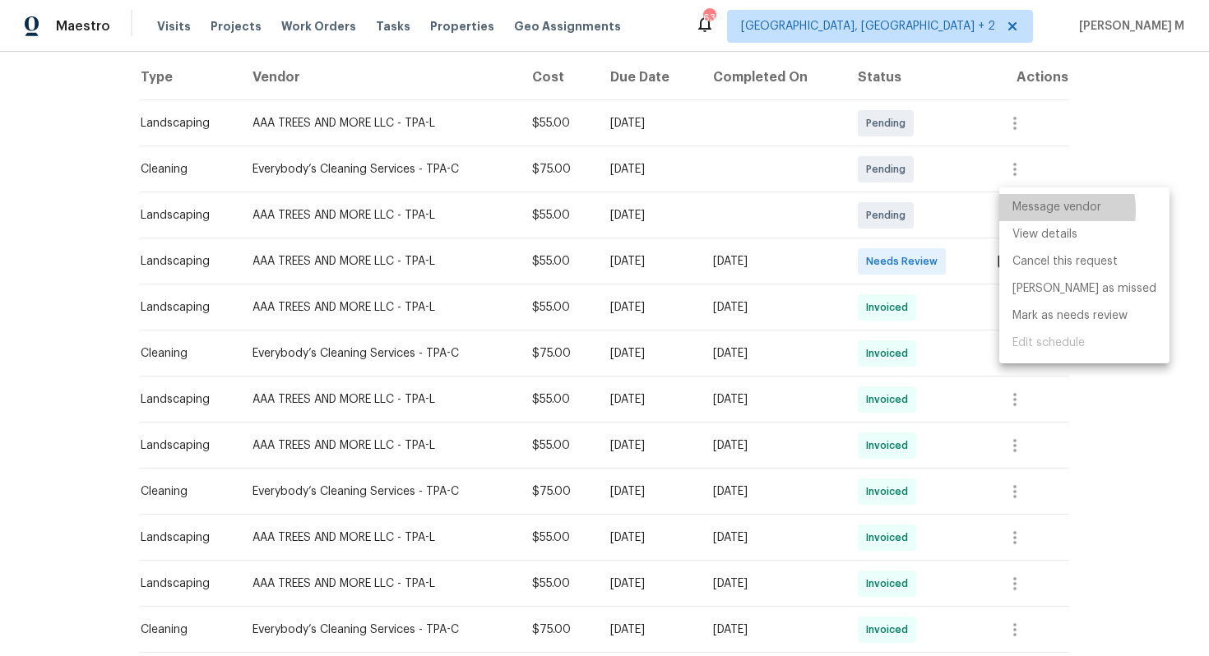
click at [1036, 211] on li "Message vendor" at bounding box center [1084, 207] width 170 height 27
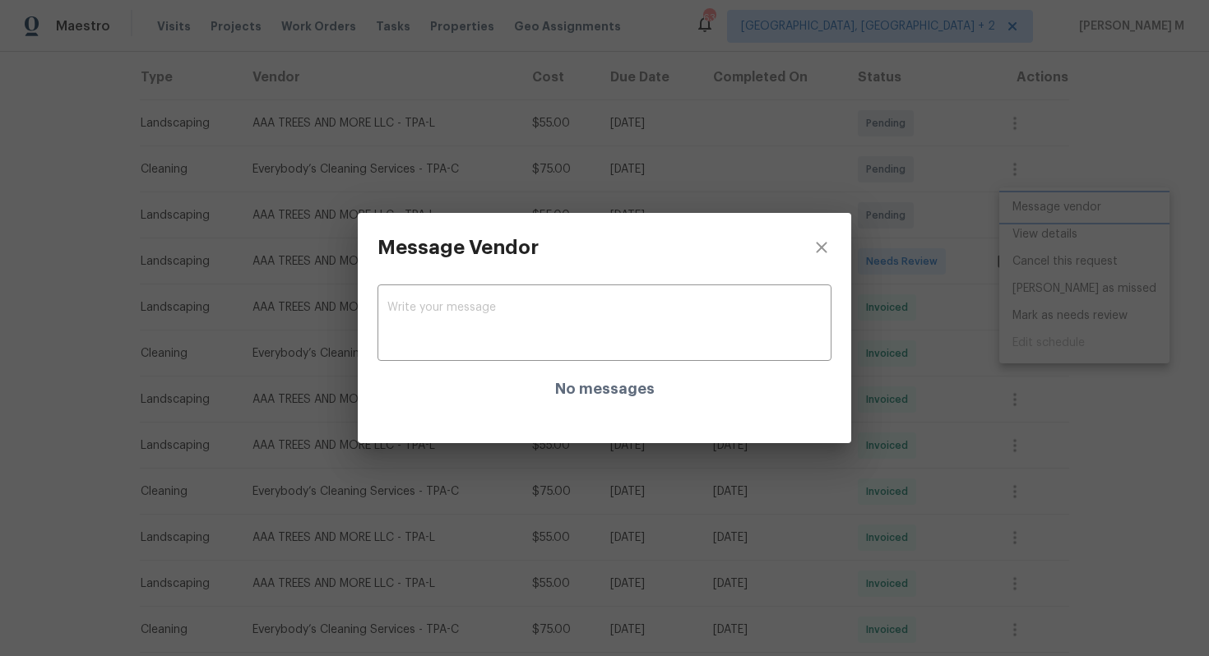
click at [985, 307] on div "Message Vendor x ​ No messages" at bounding box center [604, 328] width 1209 height 656
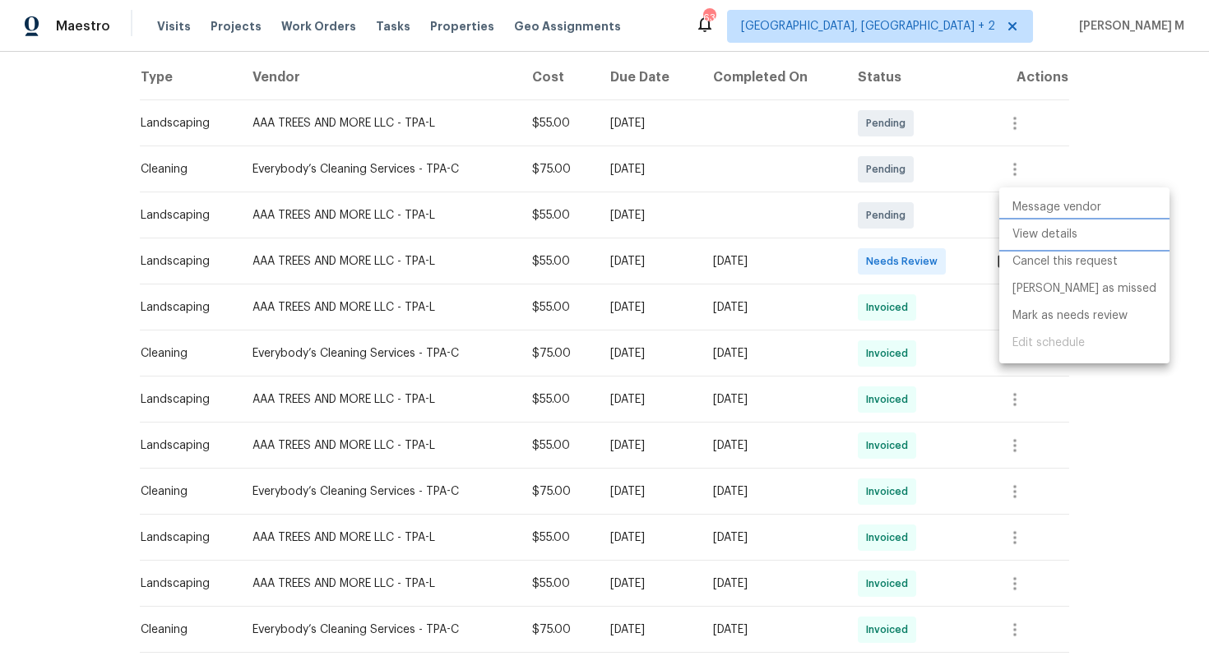
click at [1041, 228] on li "View details" at bounding box center [1084, 234] width 170 height 27
click at [619, 223] on div at bounding box center [604, 328] width 1209 height 656
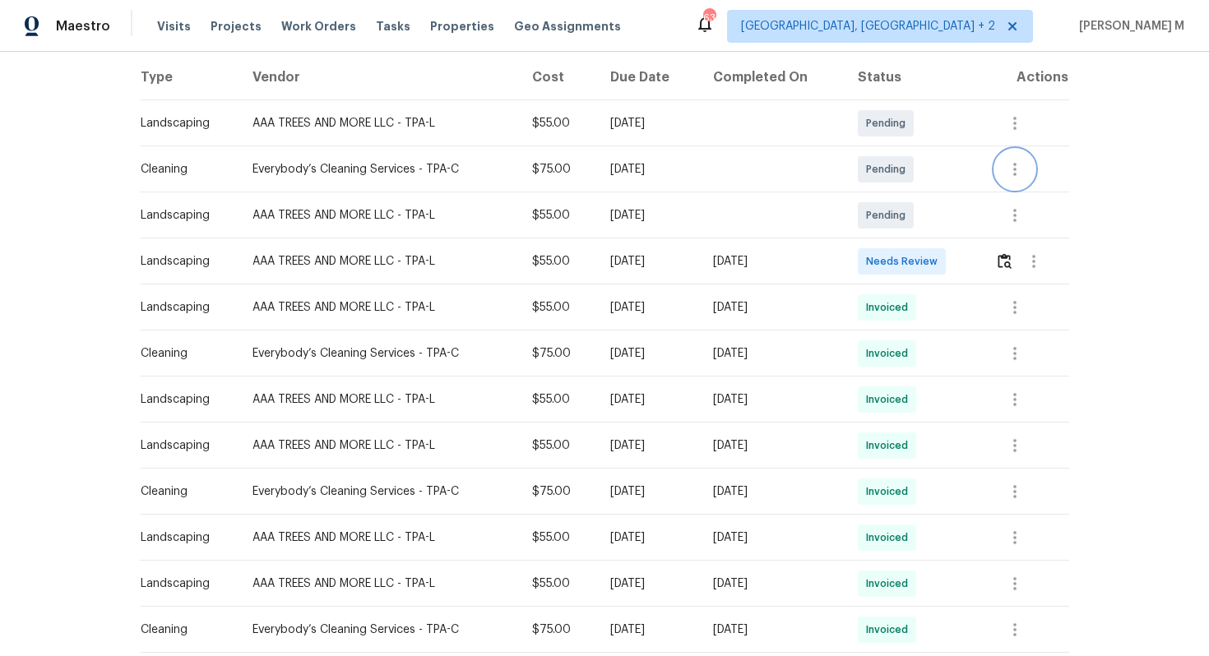
click at [1014, 161] on icon "button" at bounding box center [1015, 170] width 20 height 20
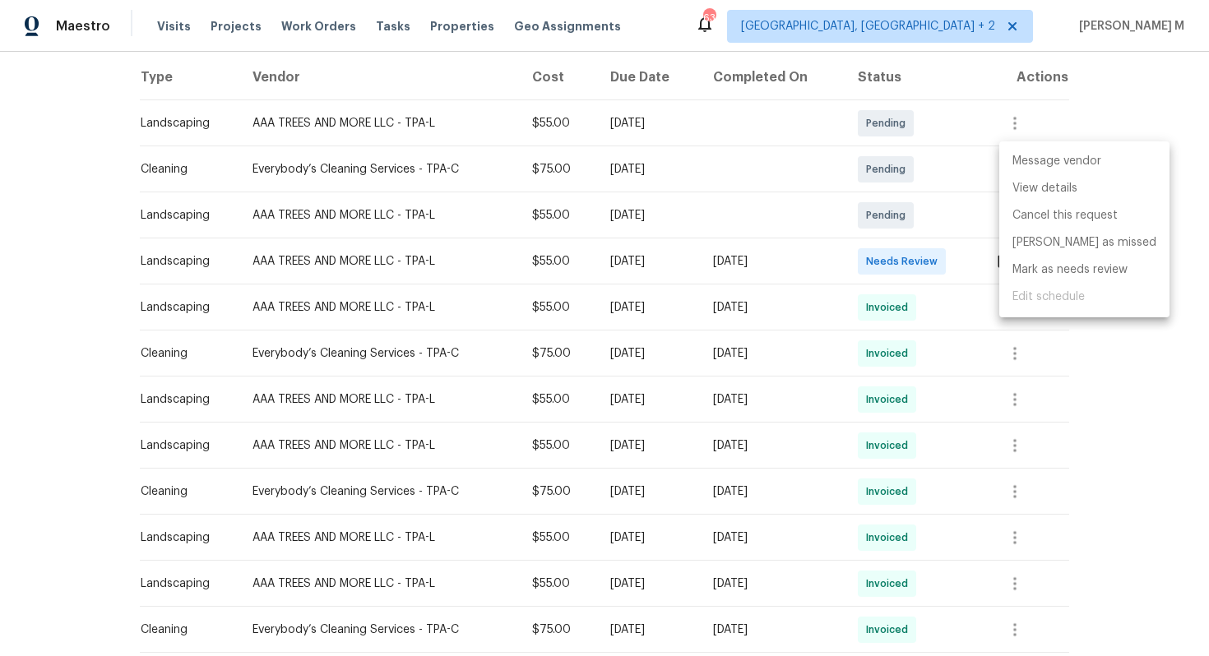
click at [1030, 160] on li "Message vendor" at bounding box center [1084, 161] width 170 height 27
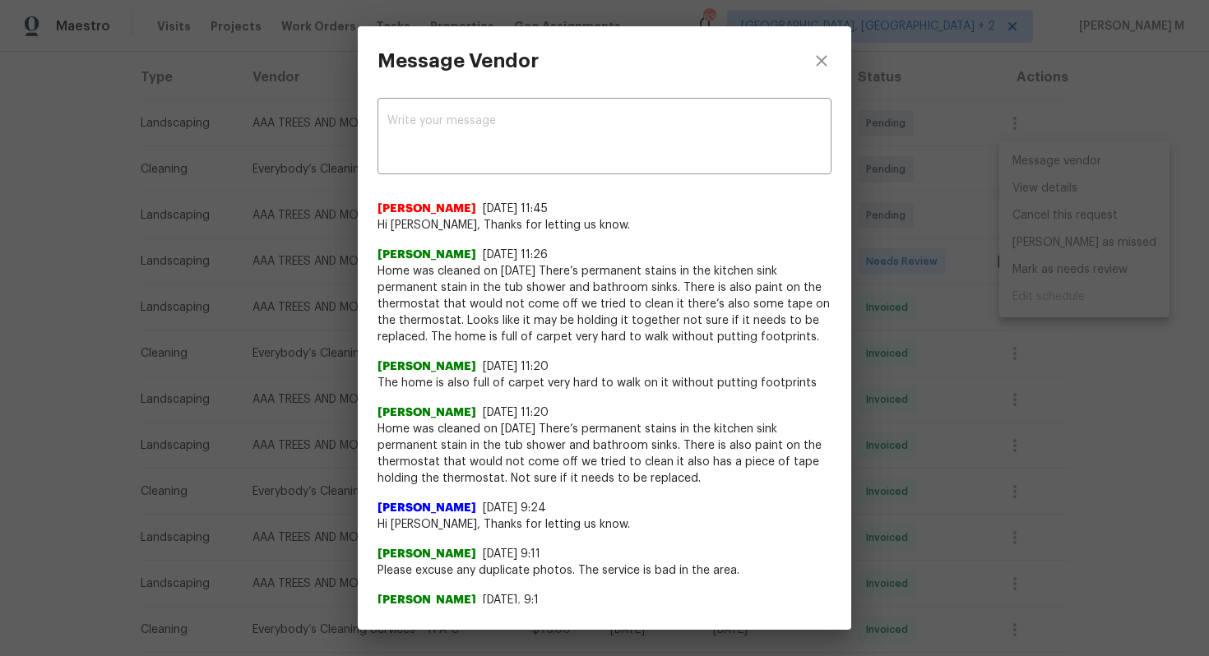
scroll to position [24, 0]
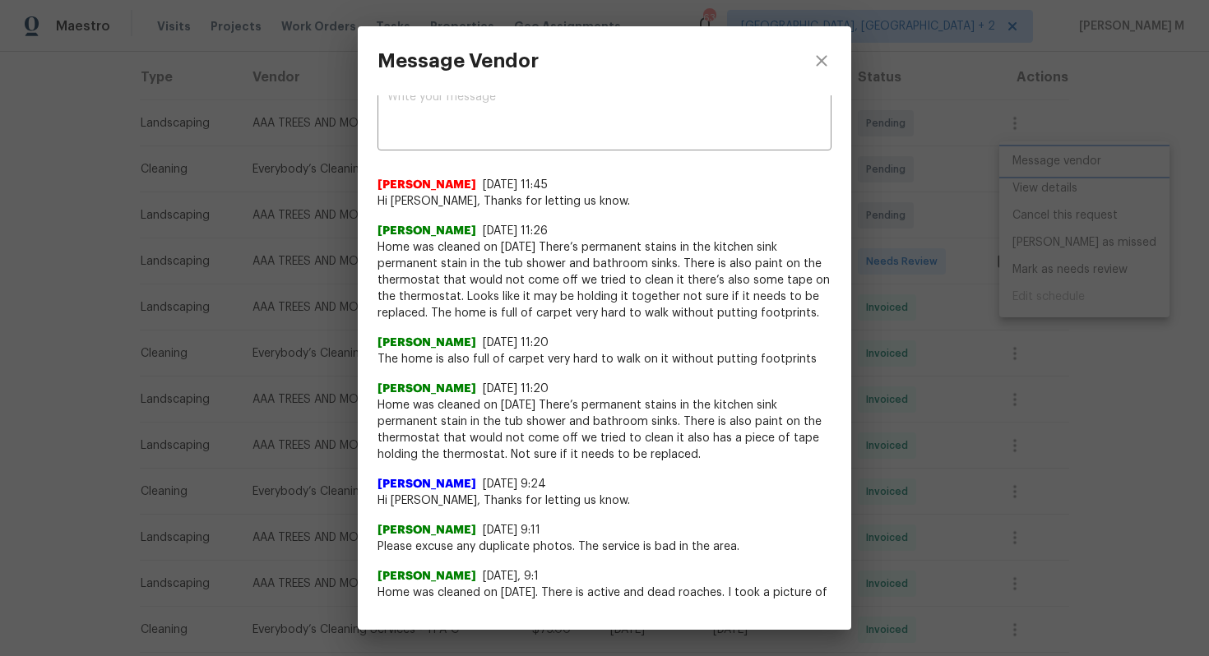
click at [873, 318] on div "Message Vendor x ​ Akshaya Narayanan 8/12/25, 11:45 Hi Angelina, Thanks for let…" at bounding box center [604, 328] width 1209 height 656
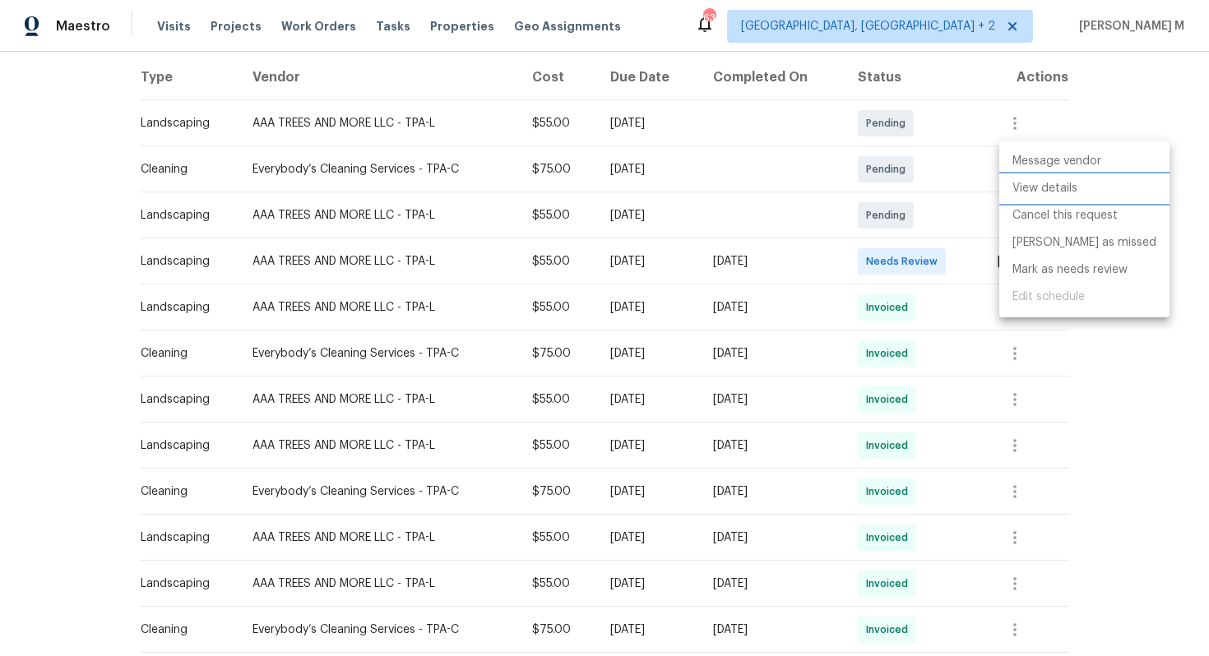
click at [1018, 183] on li "View details" at bounding box center [1084, 188] width 170 height 27
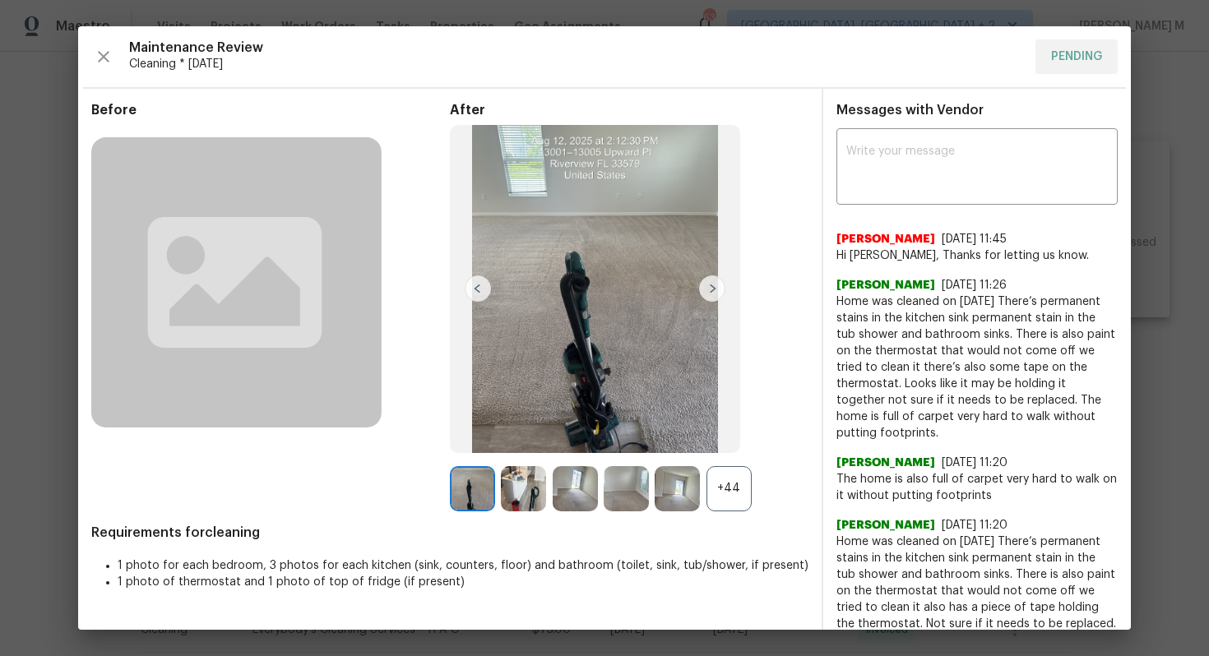
click at [730, 499] on div "+44" at bounding box center [729, 488] width 45 height 45
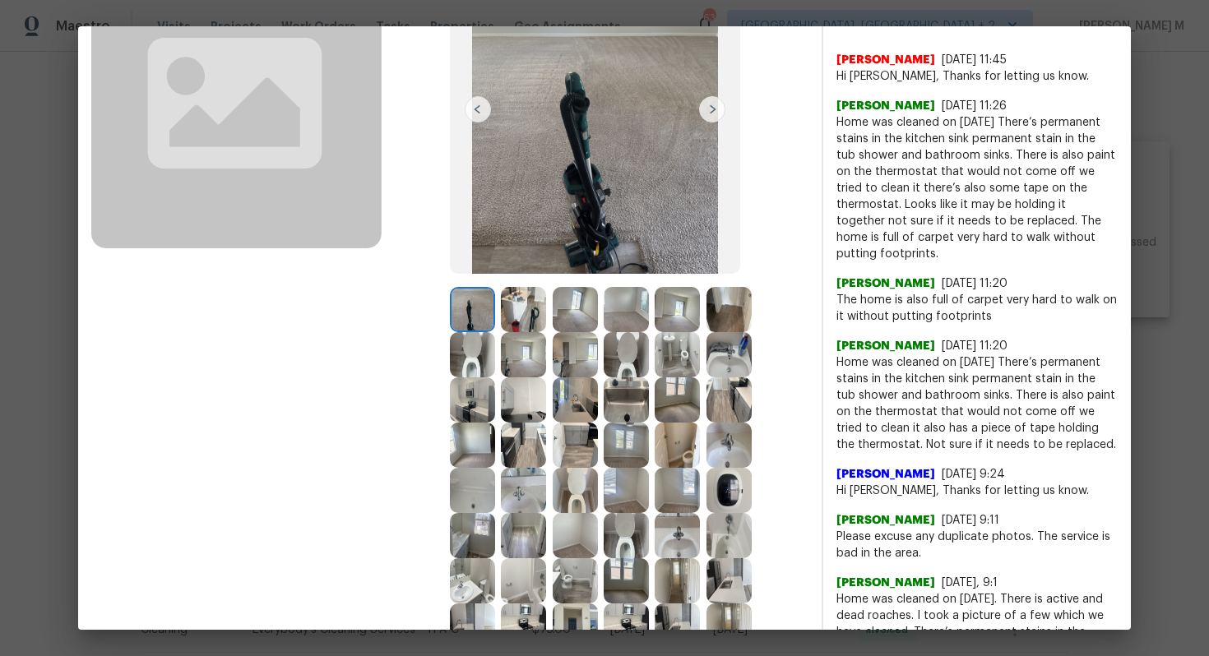
scroll to position [206, 0]
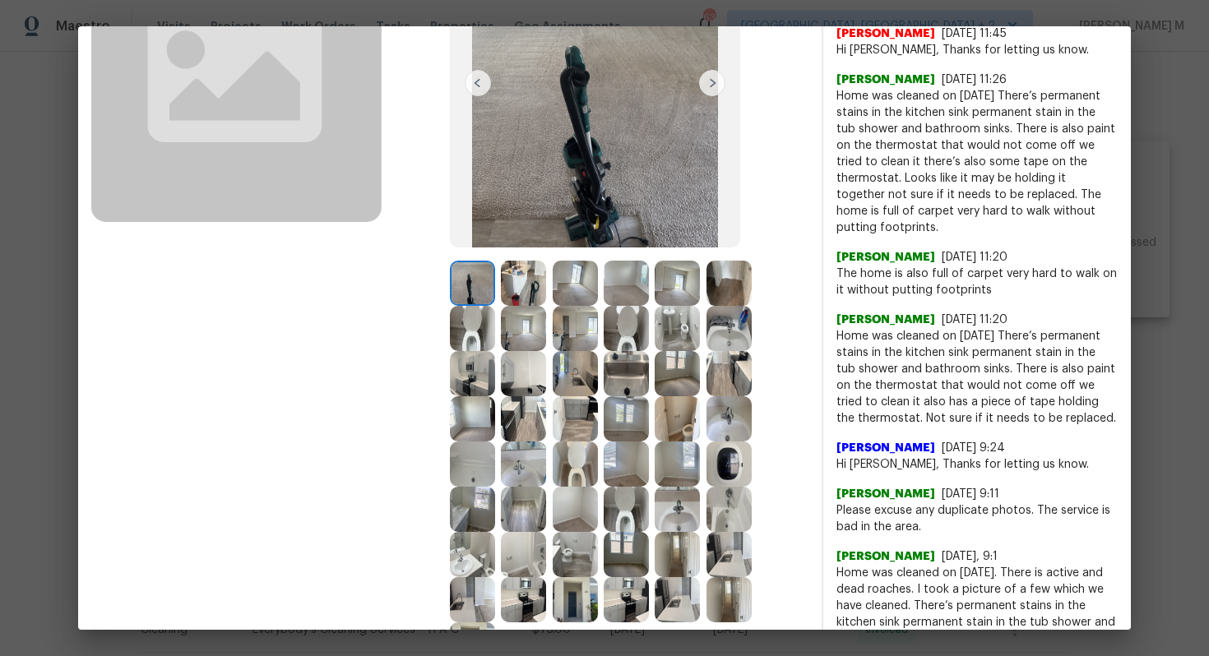
click at [707, 463] on img at bounding box center [729, 464] width 45 height 45
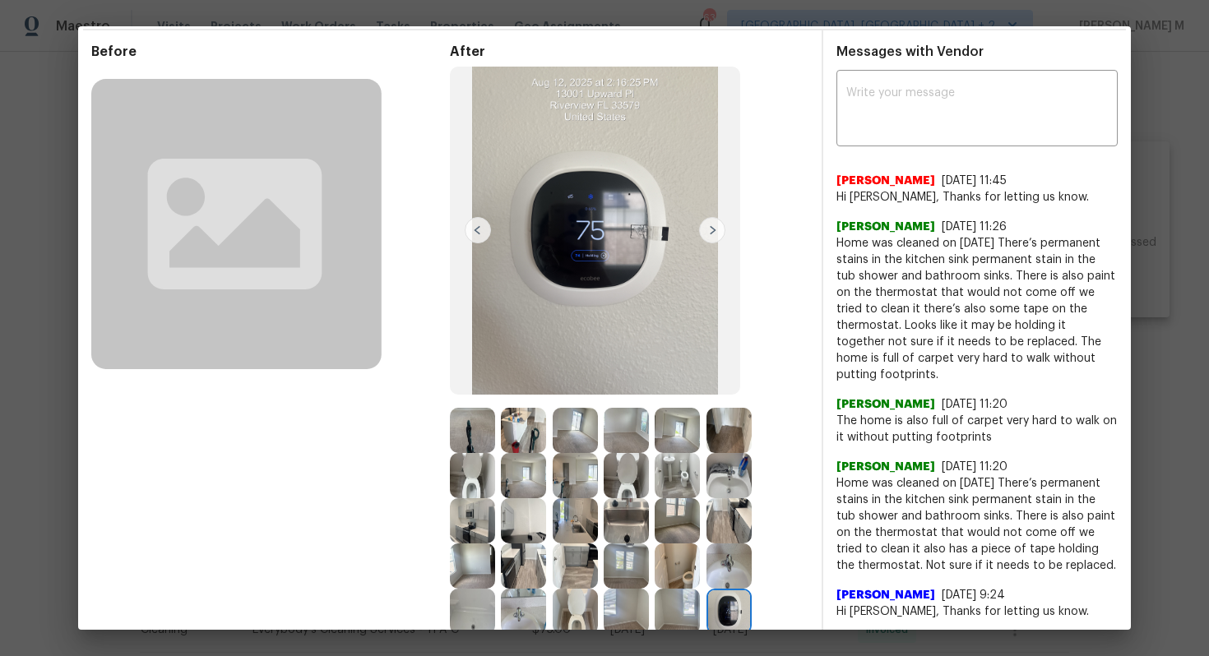
scroll to position [72, 0]
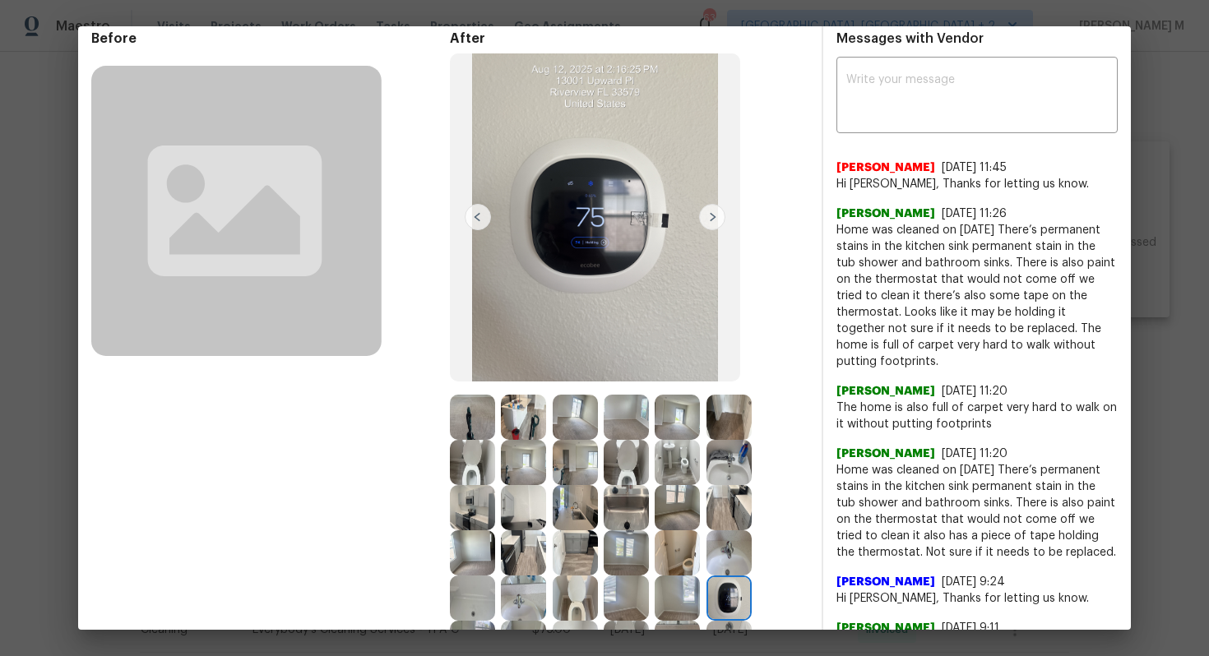
click at [595, 411] on img at bounding box center [575, 417] width 45 height 45
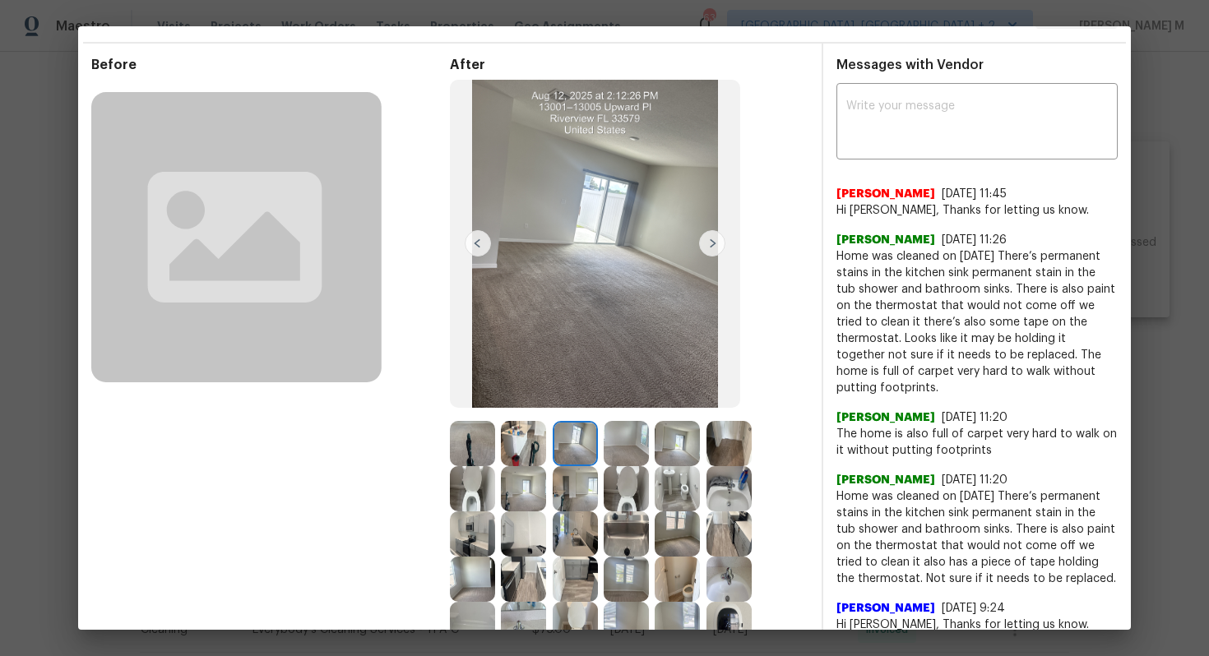
scroll to position [50, 0]
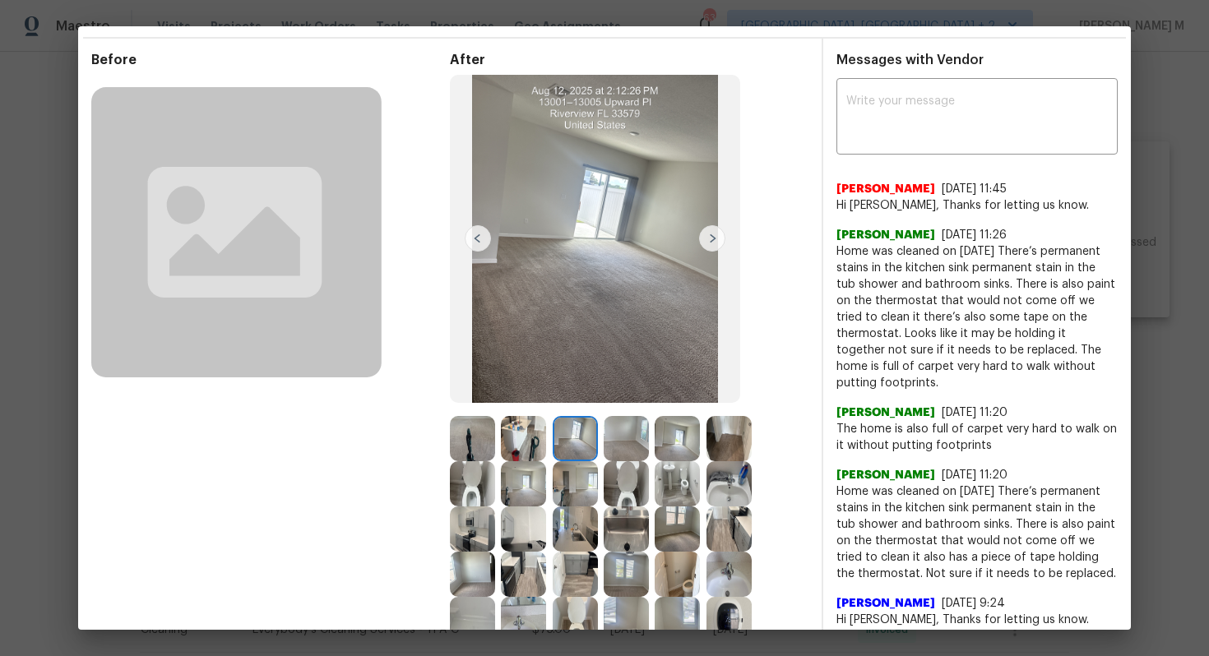
click at [655, 480] on img at bounding box center [677, 483] width 45 height 45
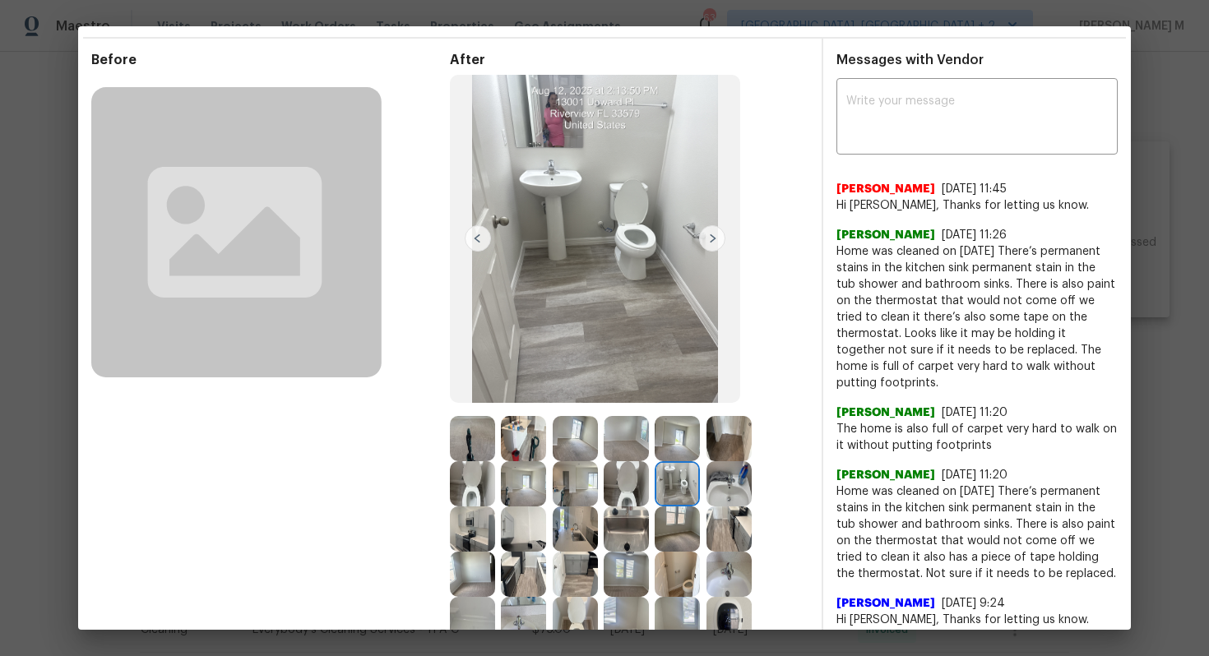
scroll to position [63, 0]
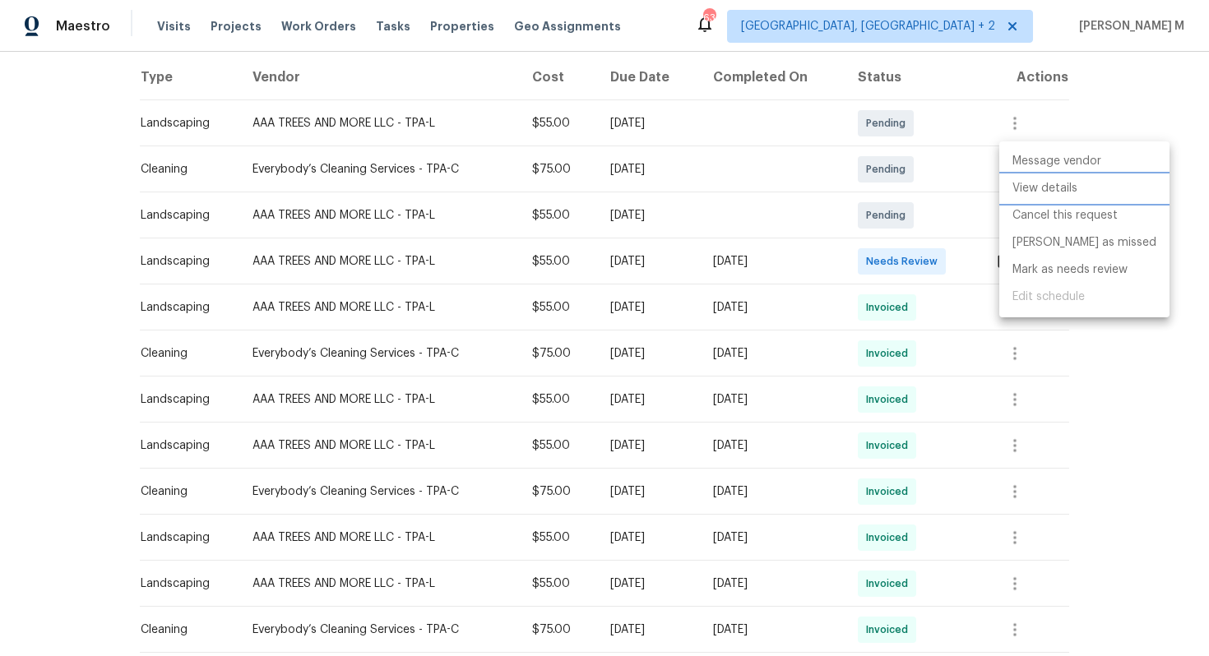
click at [1015, 176] on li "View details" at bounding box center [1084, 188] width 170 height 27
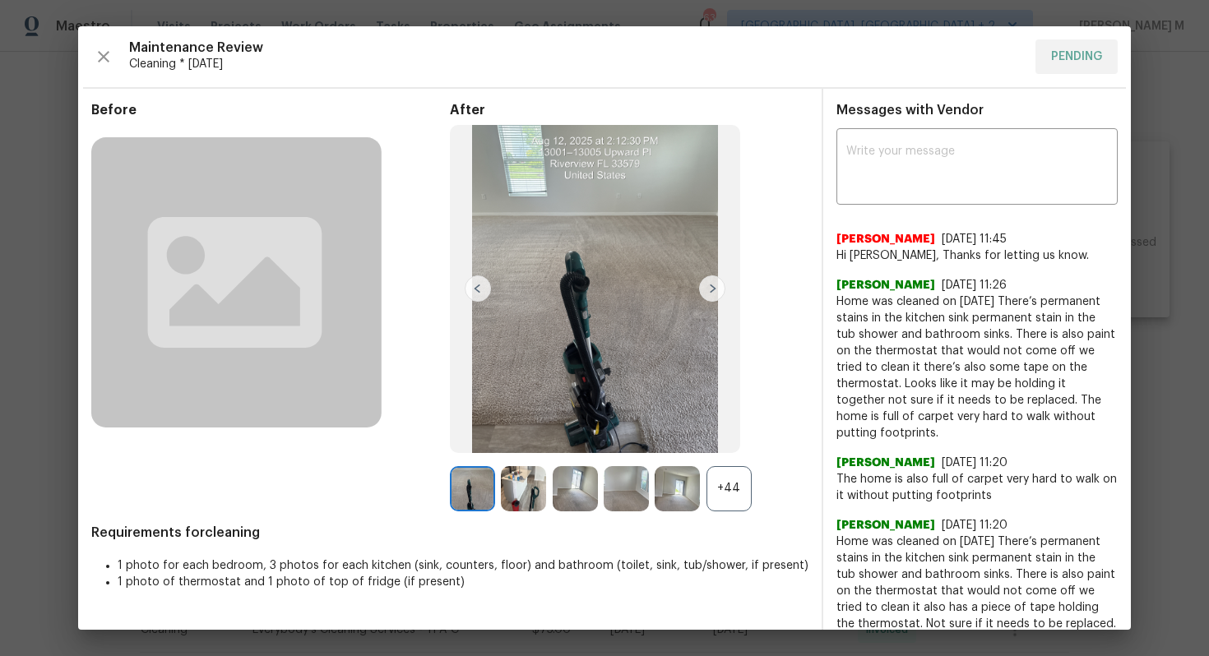
click at [707, 494] on div "+44" at bounding box center [729, 488] width 45 height 45
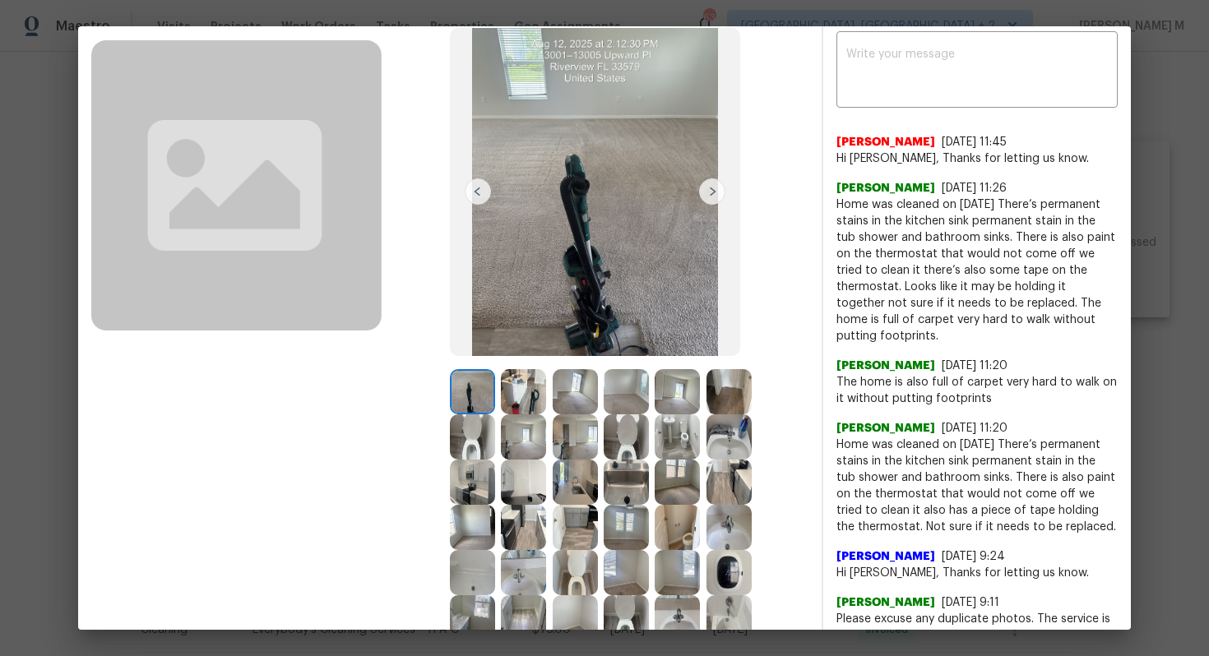
scroll to position [99, 0]
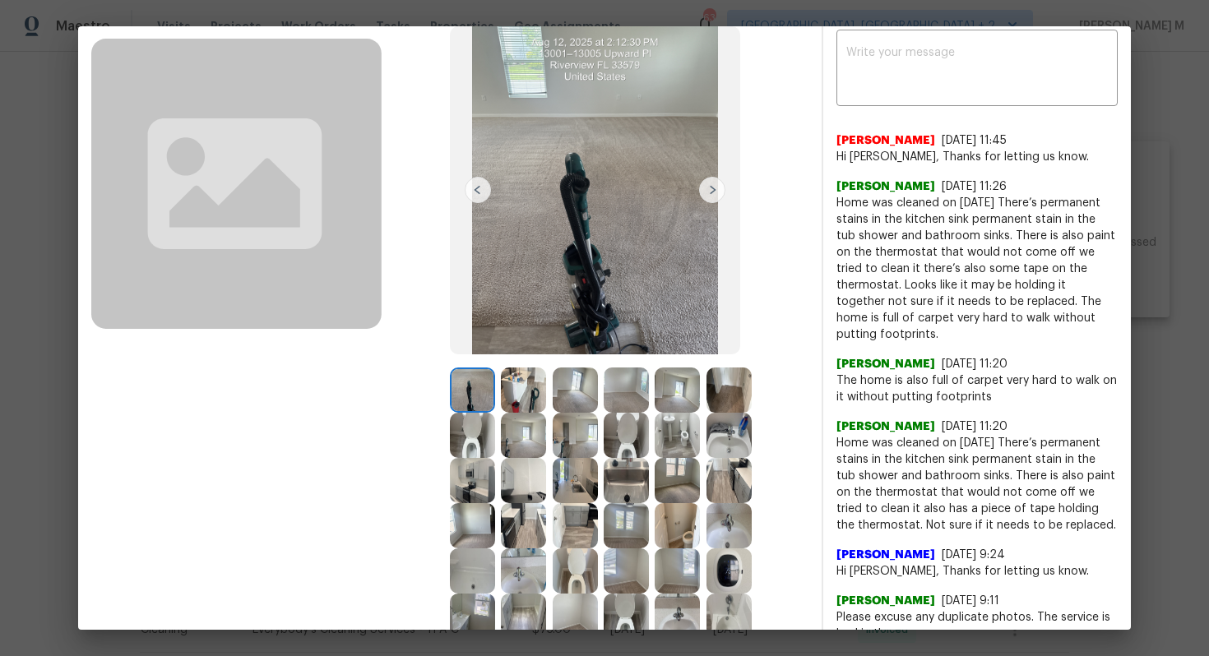
click at [707, 577] on img at bounding box center [729, 571] width 45 height 45
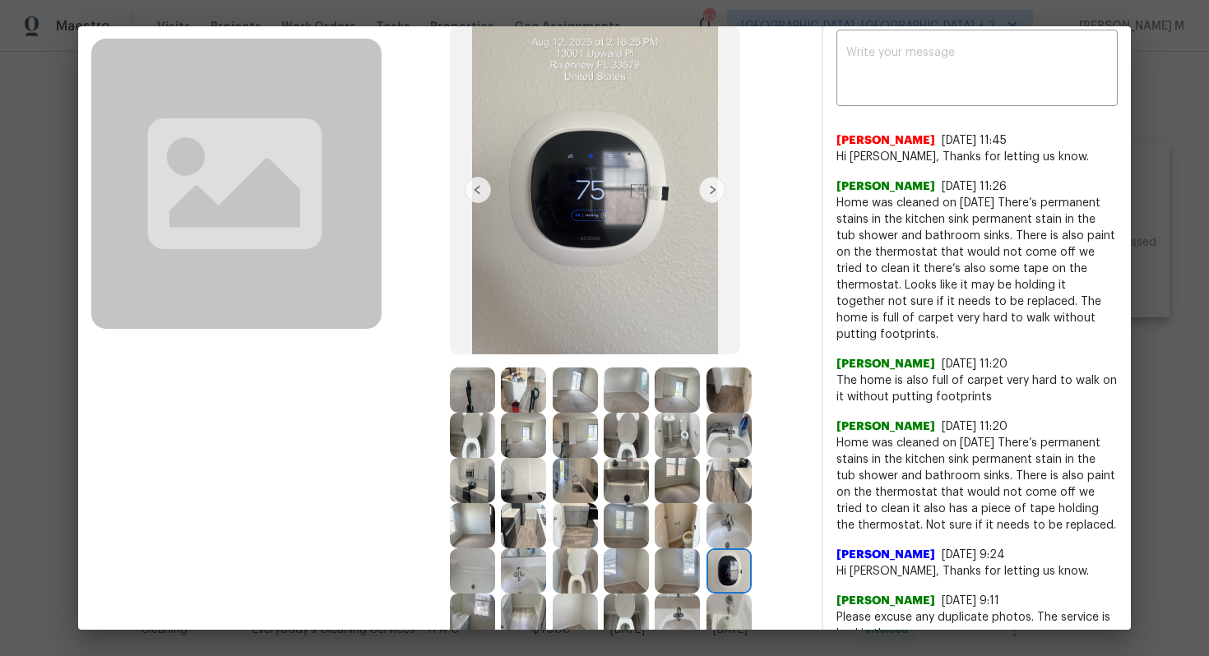
click at [495, 594] on img at bounding box center [472, 616] width 45 height 45
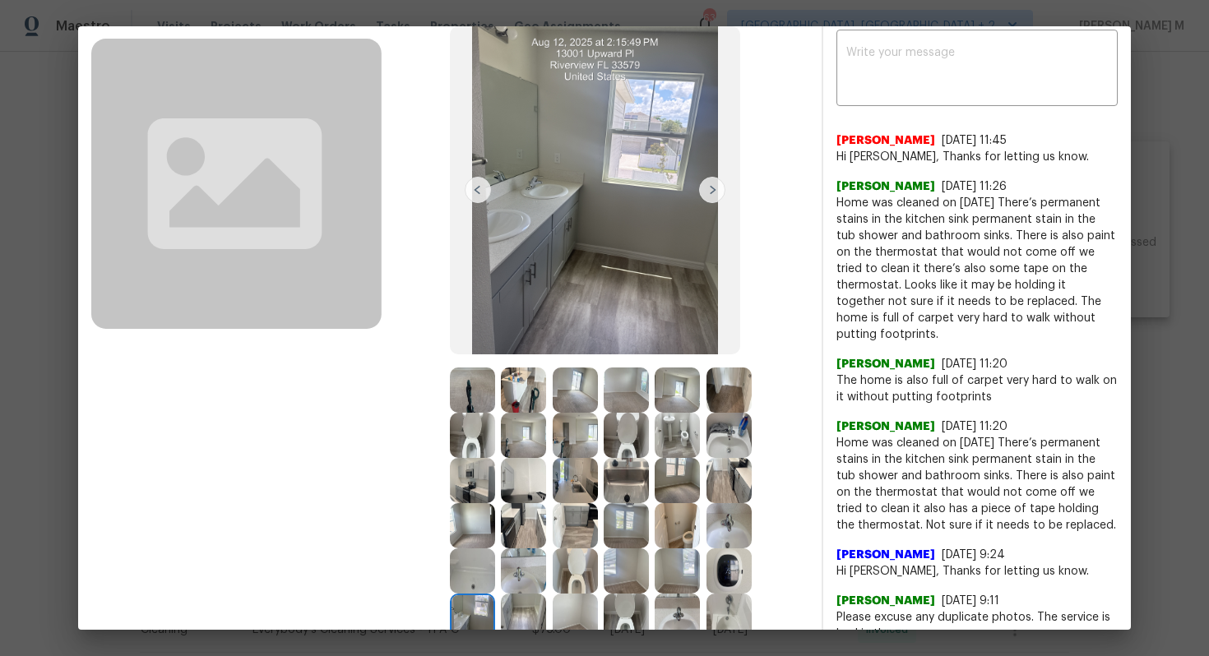
click at [707, 526] on img at bounding box center [729, 525] width 45 height 45
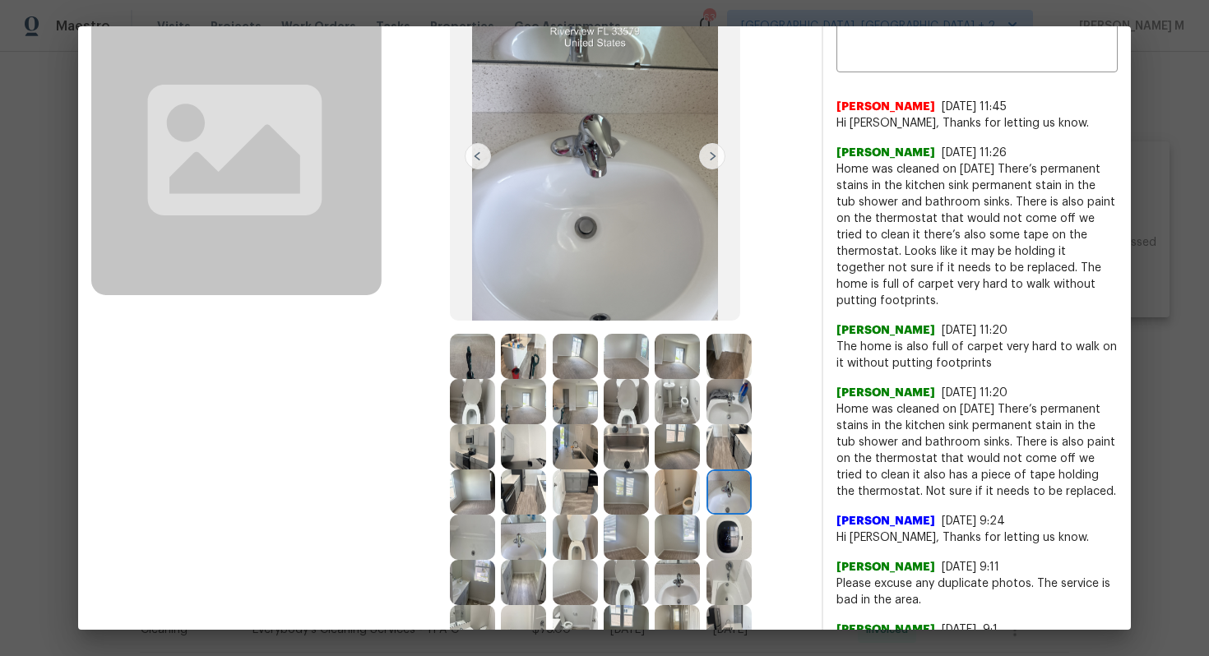
scroll to position [138, 0]
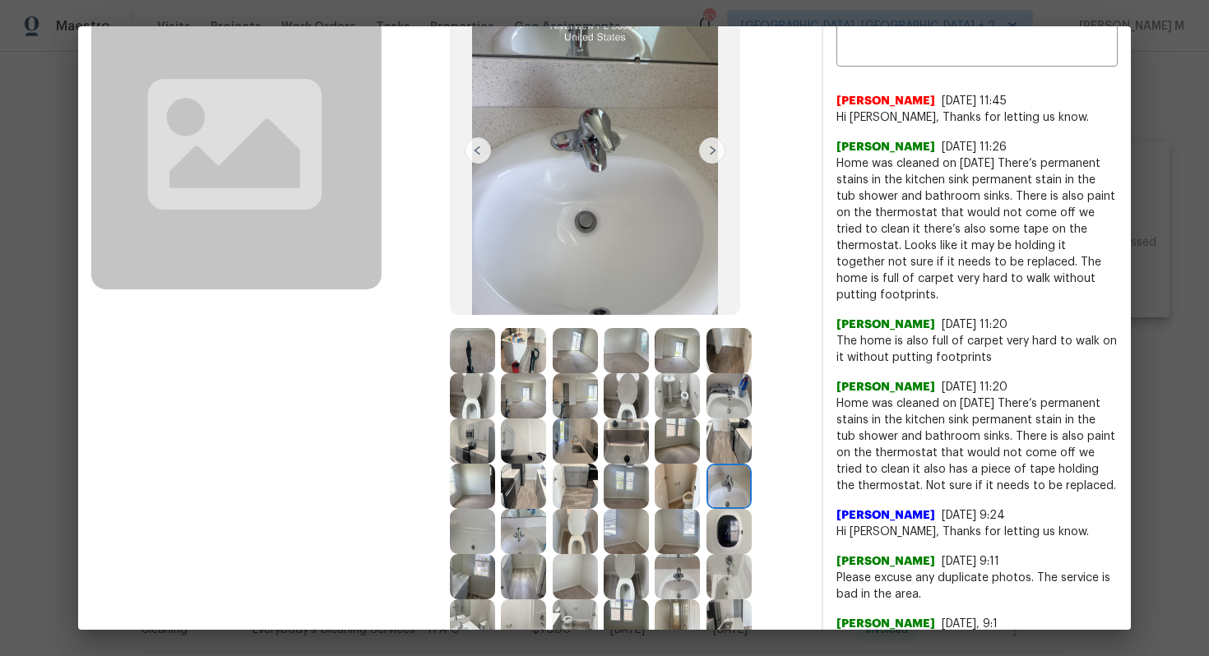
click at [649, 509] on img at bounding box center [626, 531] width 45 height 45
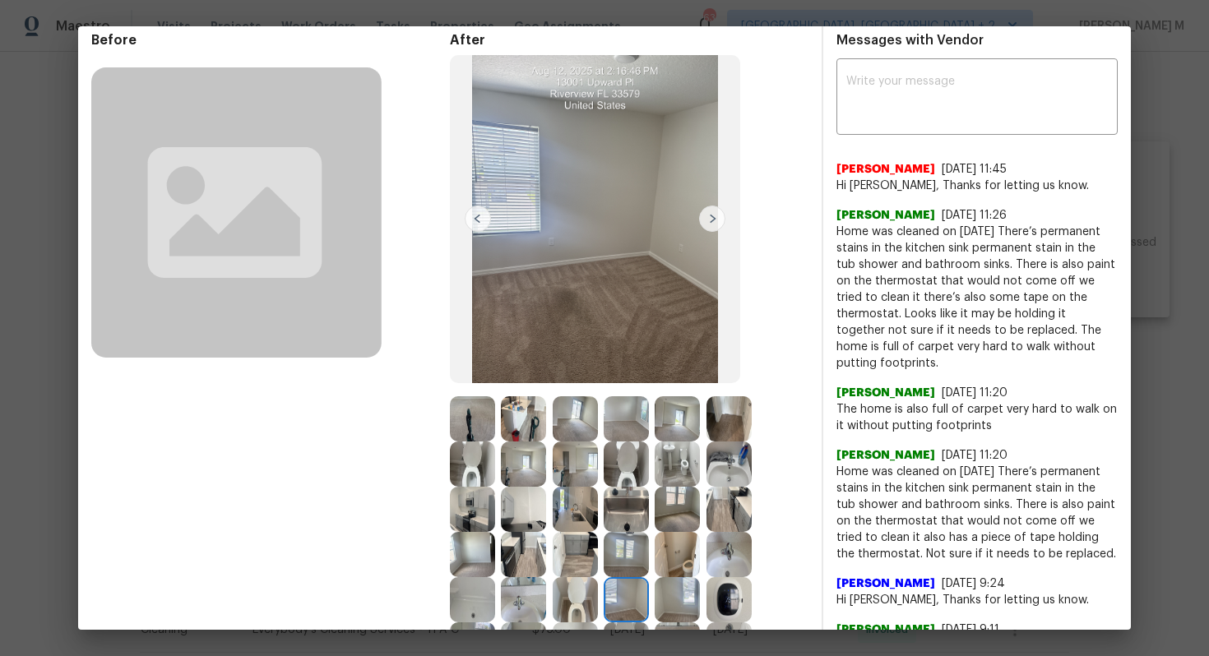
scroll to position [69, 0]
click at [471, 424] on img at bounding box center [472, 419] width 45 height 45
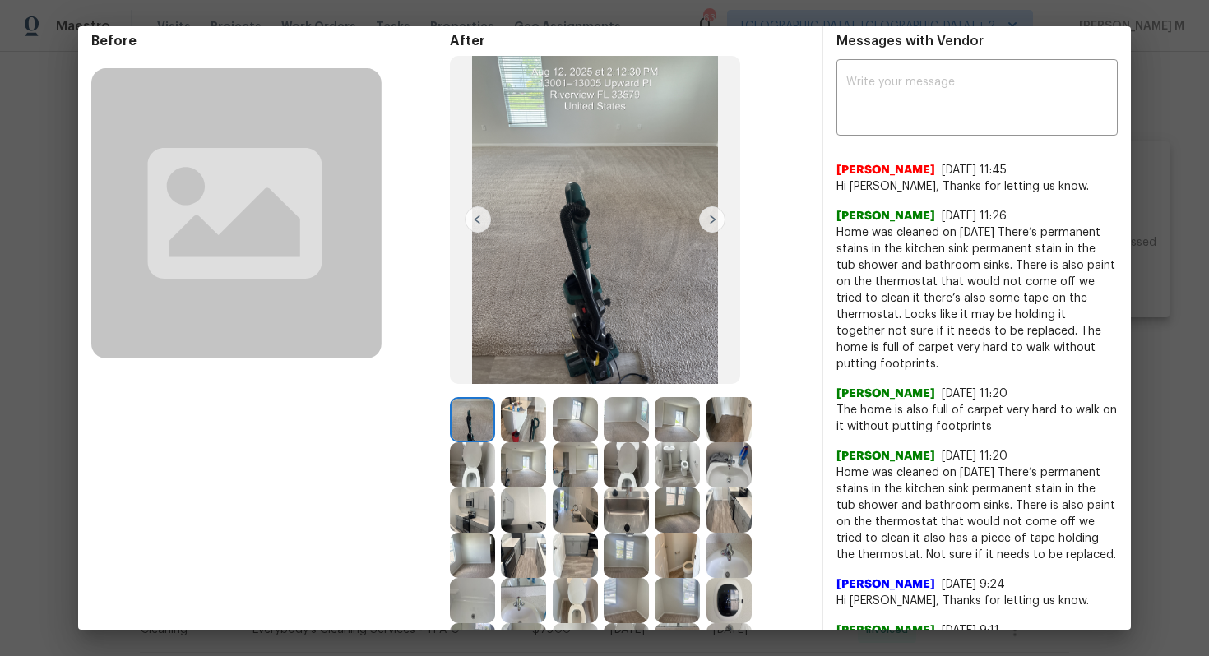
click at [517, 427] on img at bounding box center [523, 419] width 45 height 45
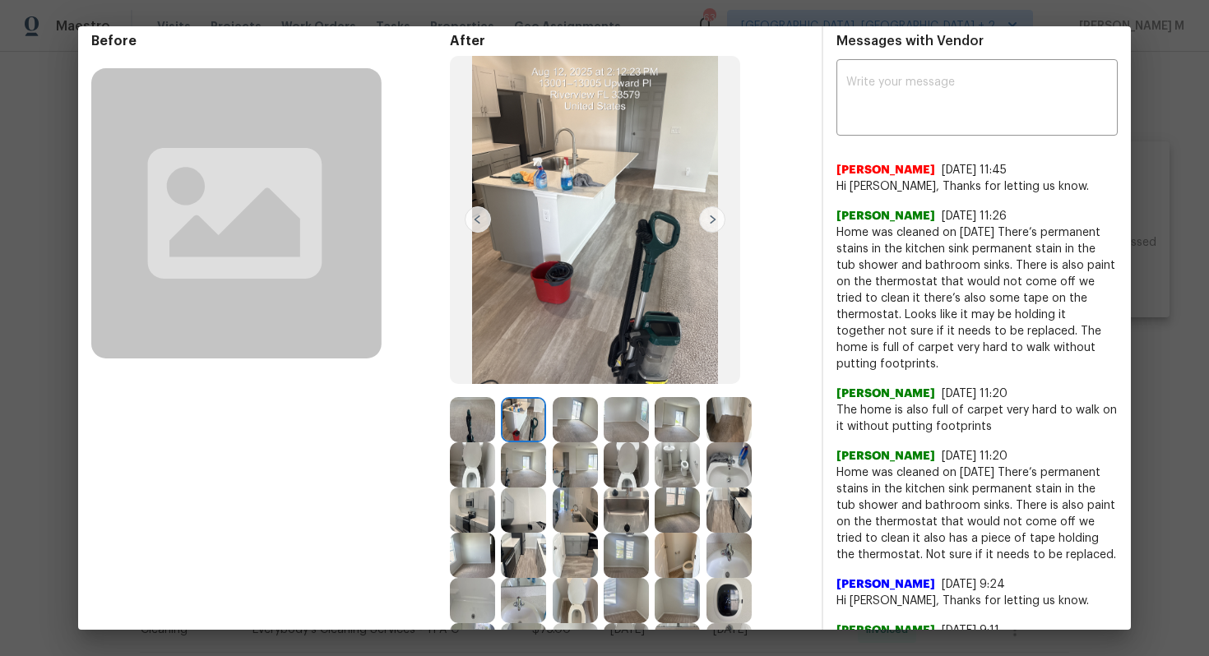
click at [561, 427] on img at bounding box center [575, 419] width 45 height 45
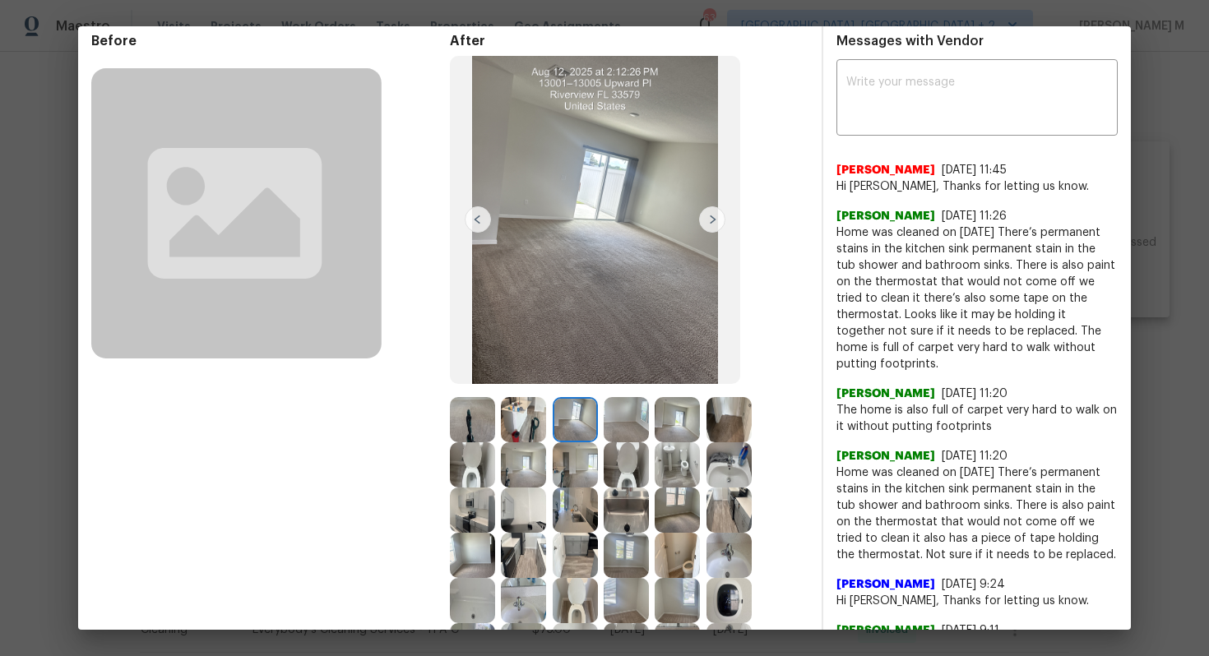
click at [495, 488] on img at bounding box center [472, 510] width 45 height 45
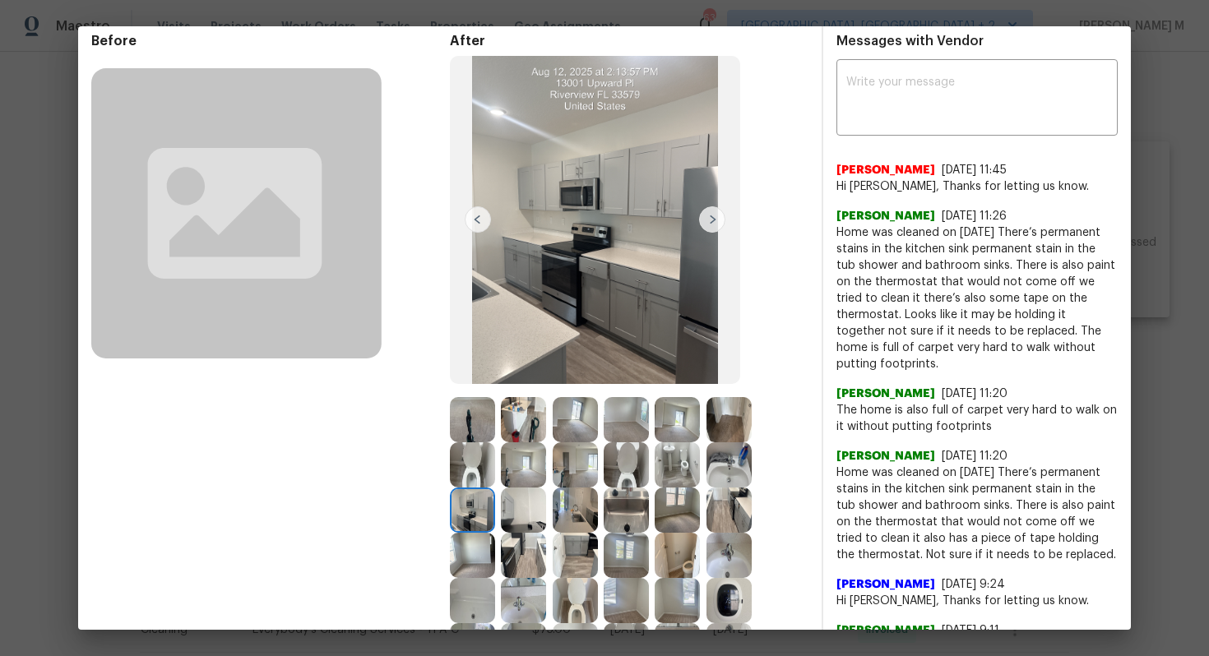
click at [655, 472] on img at bounding box center [677, 465] width 45 height 45
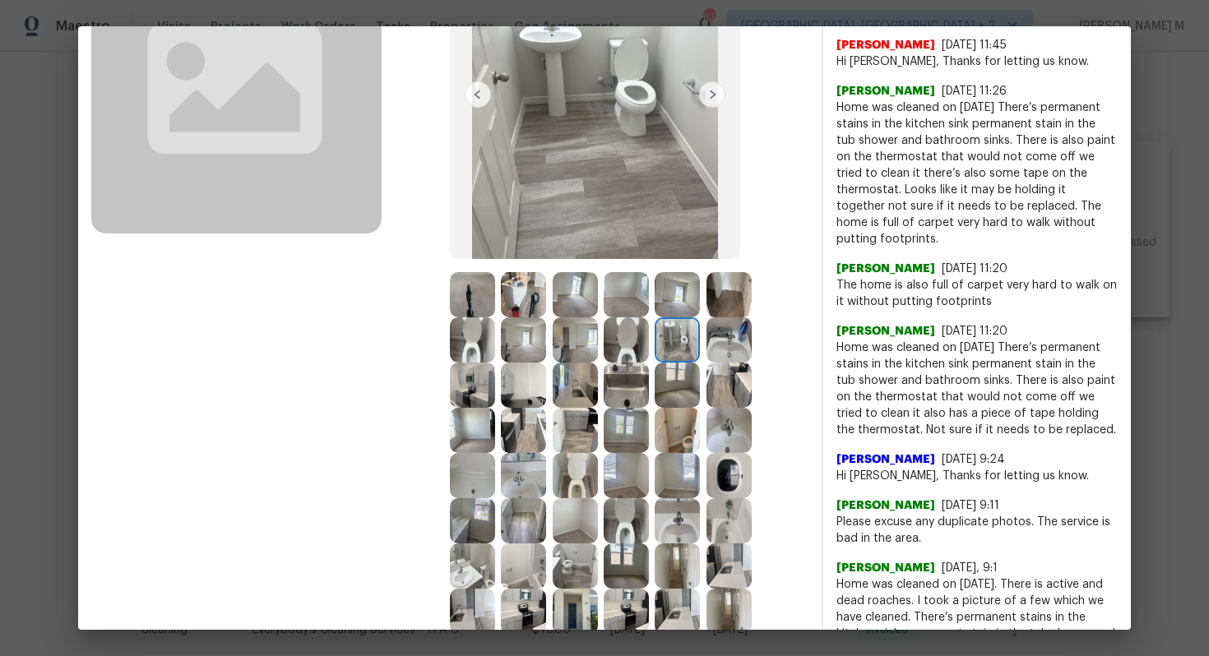
scroll to position [195, 0]
click at [707, 463] on img at bounding box center [729, 474] width 45 height 45
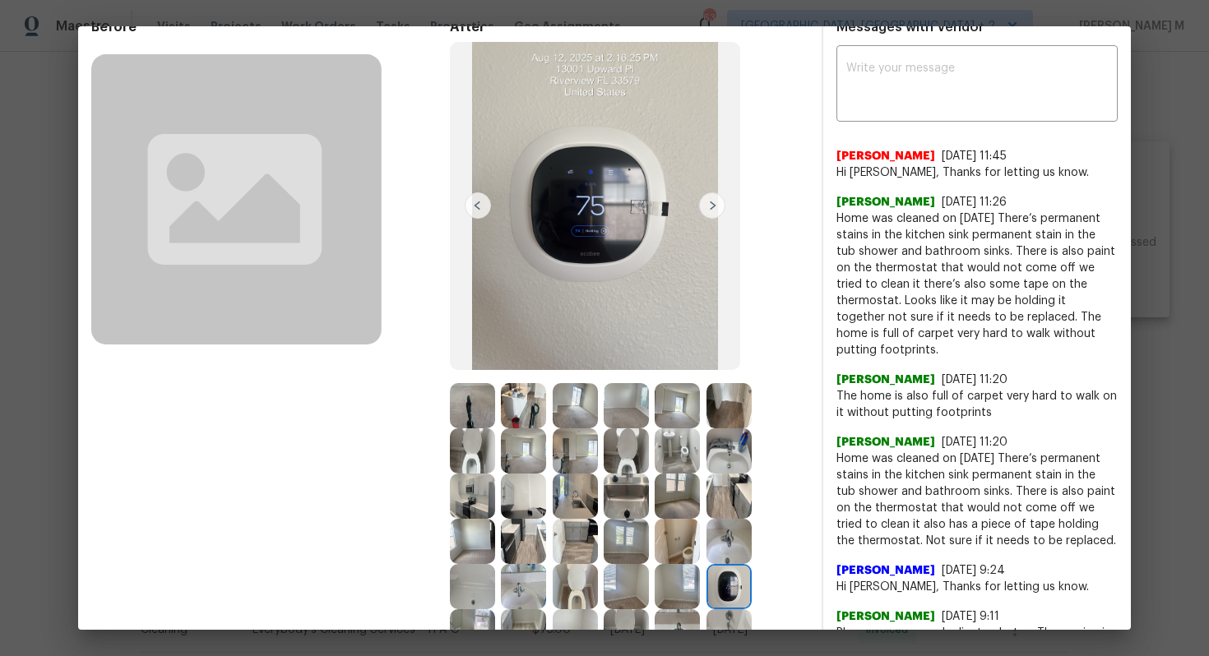
scroll to position [0, 0]
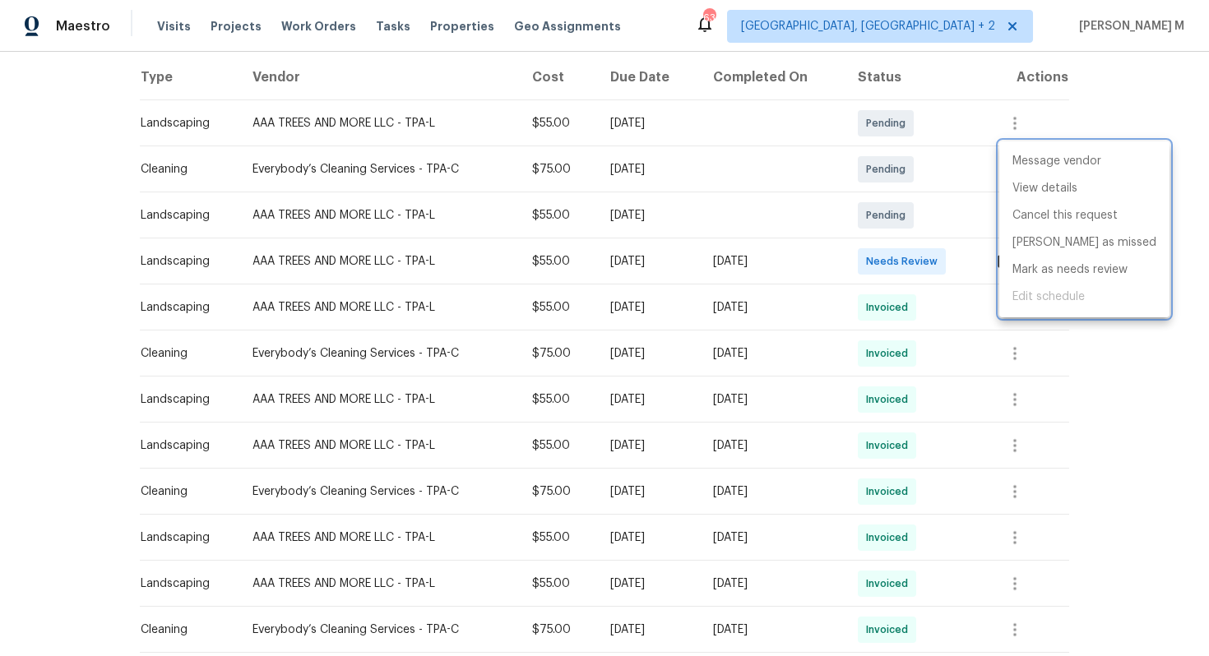
click at [982, 314] on div at bounding box center [604, 328] width 1209 height 656
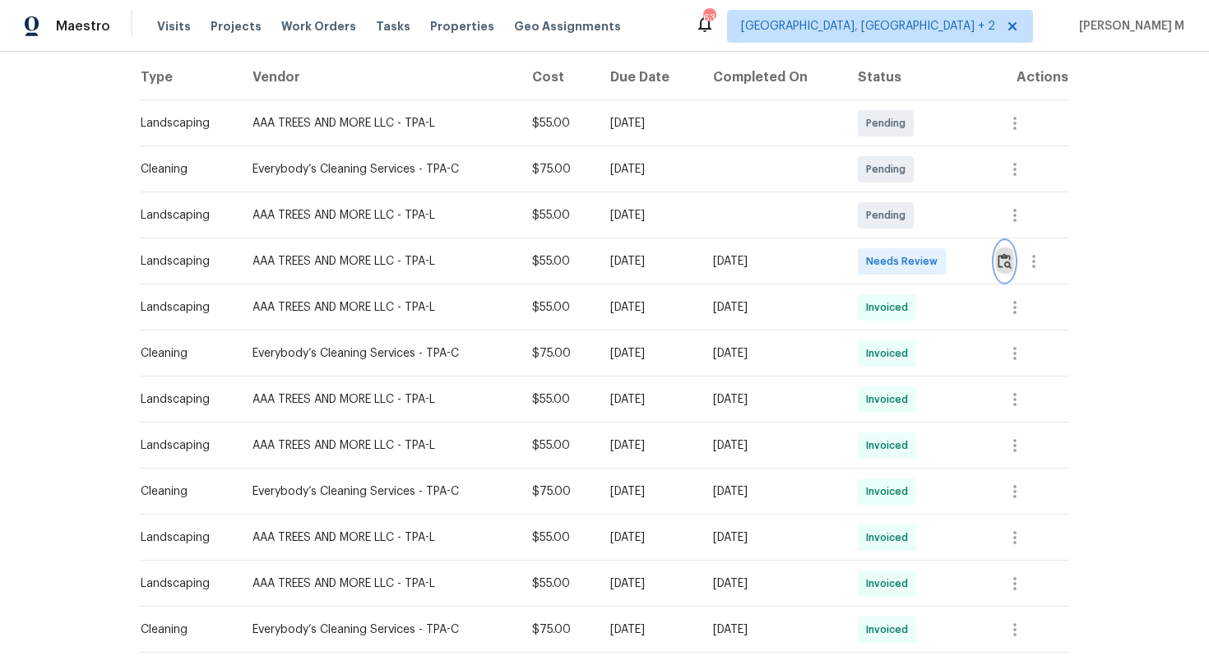
click at [1004, 254] on img "button" at bounding box center [1005, 261] width 14 height 16
click at [1031, 258] on icon "button" at bounding box center [1034, 262] width 20 height 20
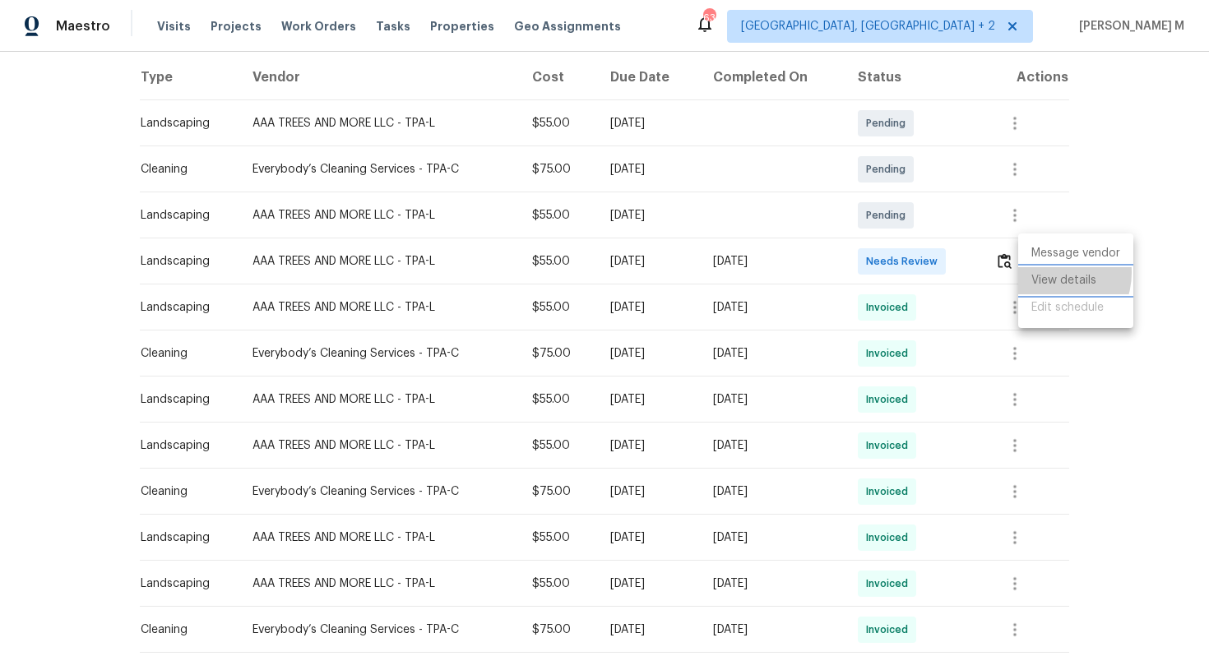
click at [1047, 271] on li "View details" at bounding box center [1075, 280] width 115 height 27
click at [1073, 262] on li "Message vendor" at bounding box center [1075, 253] width 115 height 27
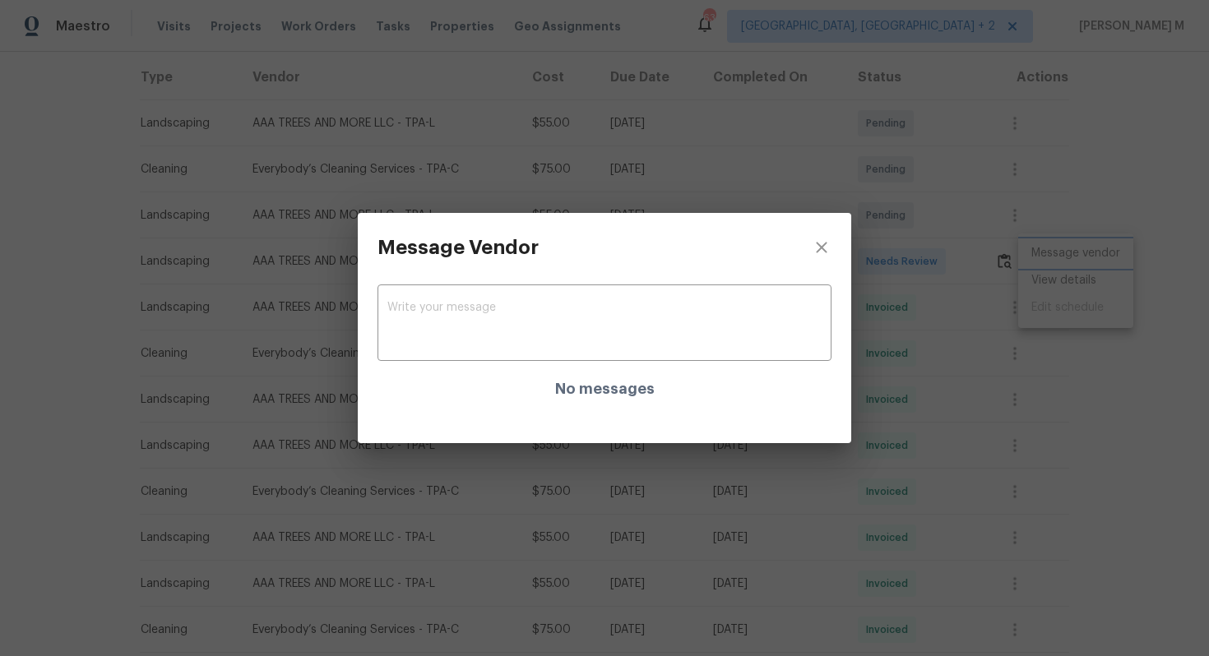
click at [909, 373] on div "Message Vendor x ​ No messages" at bounding box center [604, 328] width 1209 height 656
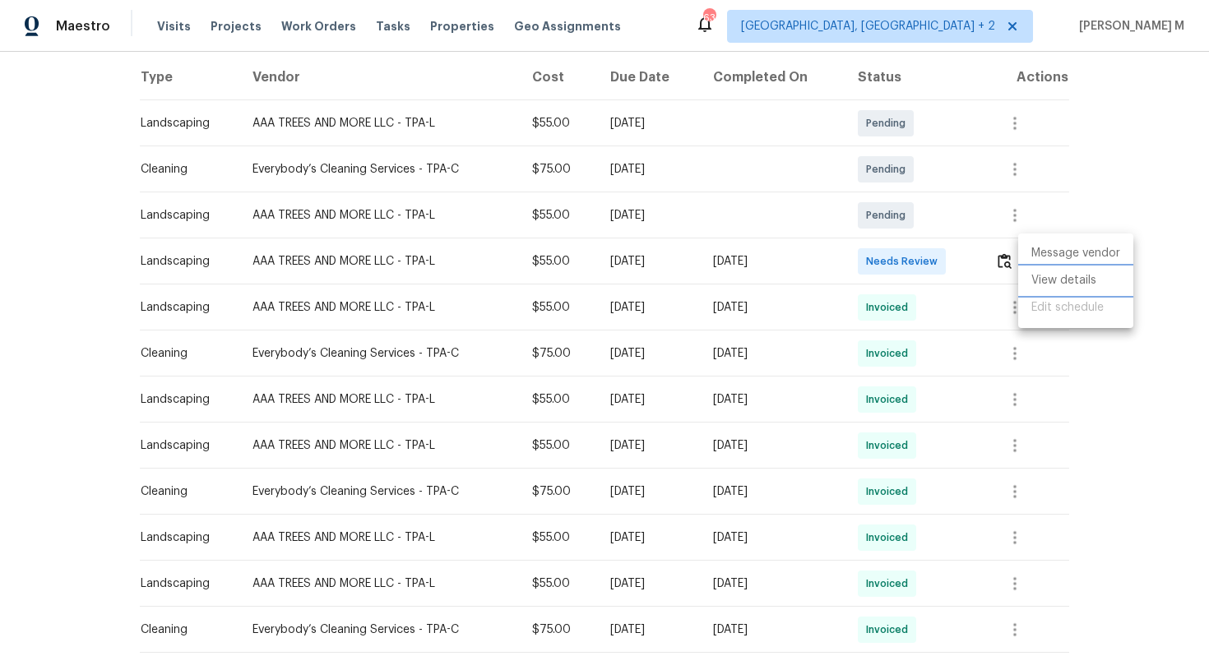
click at [1038, 290] on li "View details" at bounding box center [1075, 280] width 115 height 27
click at [960, 262] on div at bounding box center [604, 328] width 1209 height 656
click at [1008, 261] on button "button" at bounding box center [1004, 261] width 19 height 39
click at [1036, 255] on icon "button" at bounding box center [1033, 261] width 3 height 13
click at [1038, 272] on li "View details" at bounding box center [1075, 280] width 115 height 27
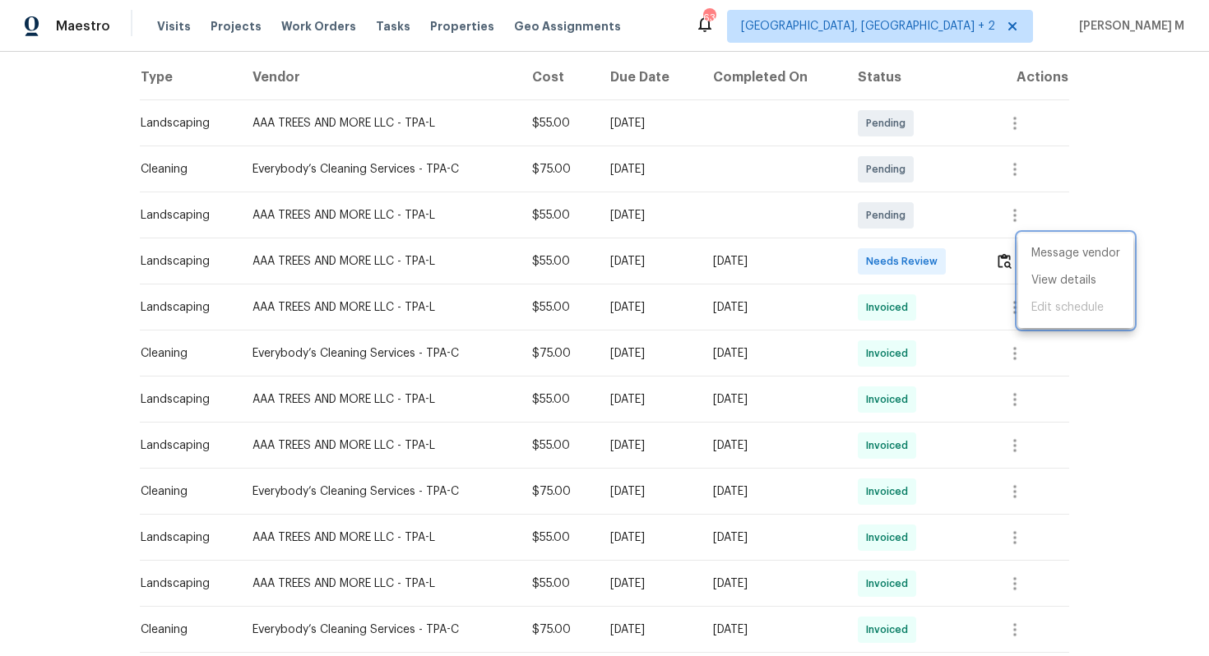
click at [925, 183] on div at bounding box center [604, 328] width 1209 height 656
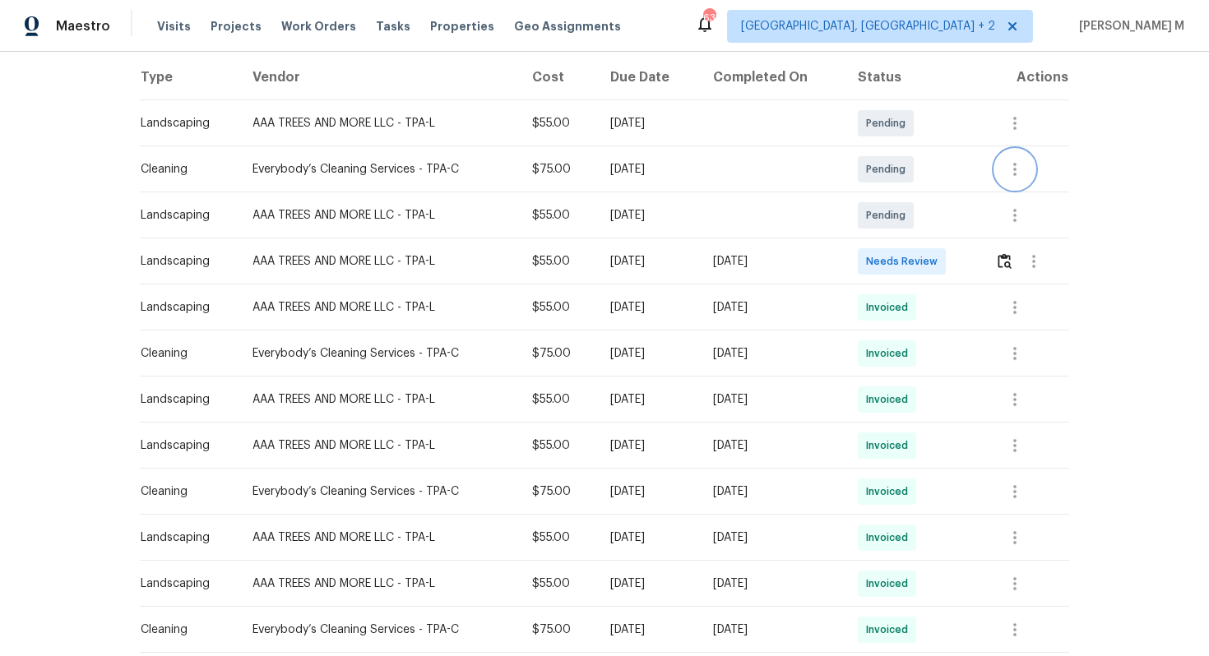
click at [1026, 150] on button "button" at bounding box center [1014, 169] width 39 height 39
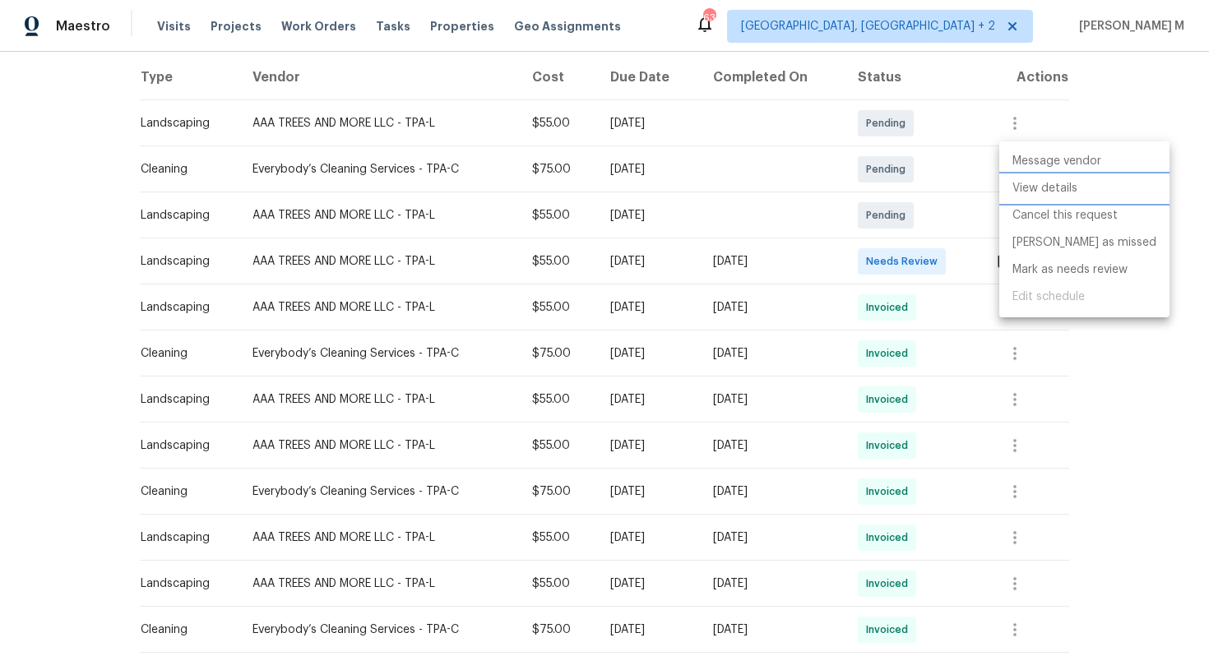
click at [1024, 193] on li "View details" at bounding box center [1084, 188] width 170 height 27
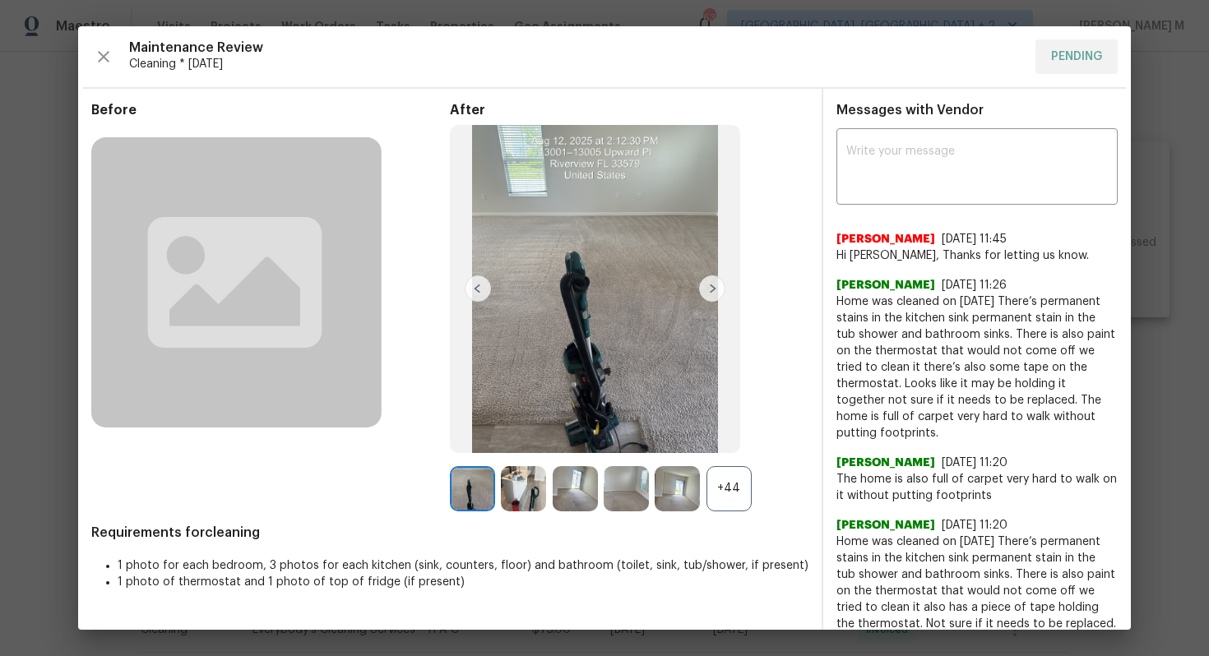
click at [733, 496] on div "+44" at bounding box center [729, 488] width 45 height 45
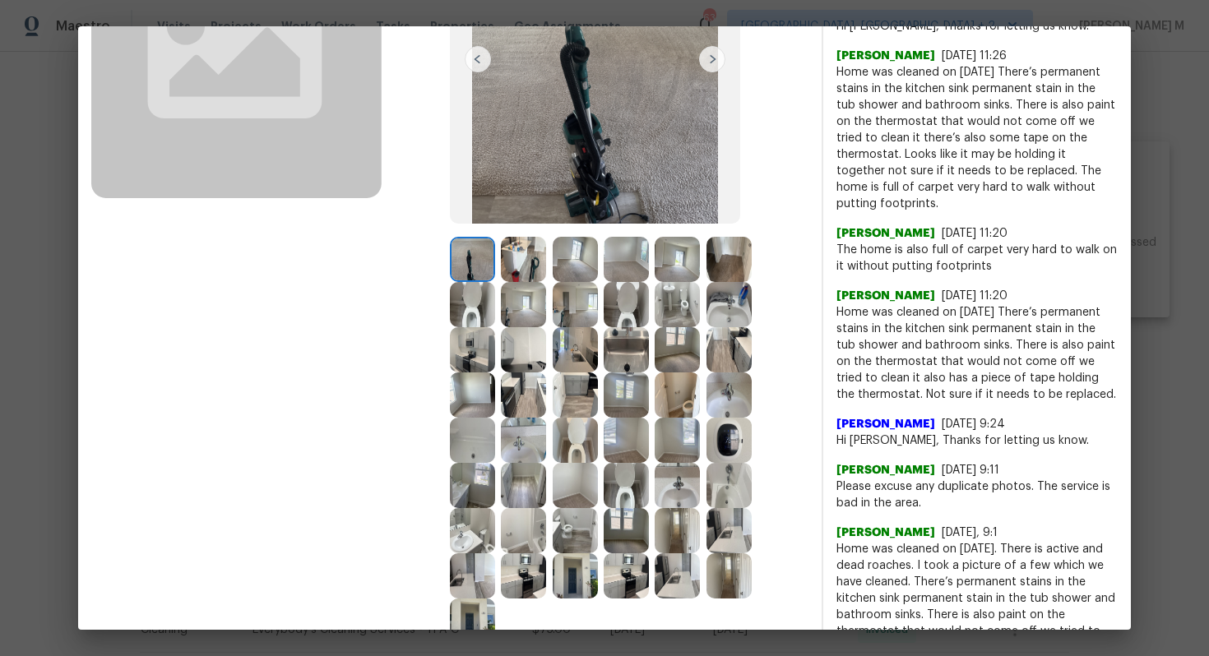
scroll to position [246, 0]
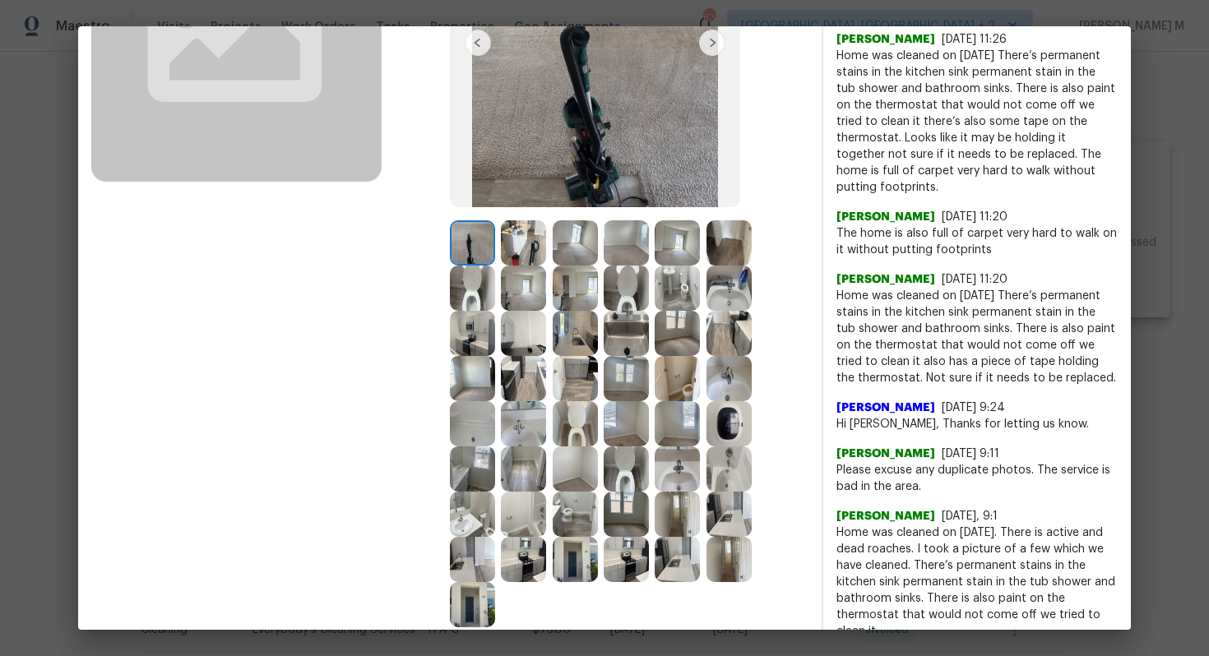
click at [707, 406] on img at bounding box center [729, 423] width 45 height 45
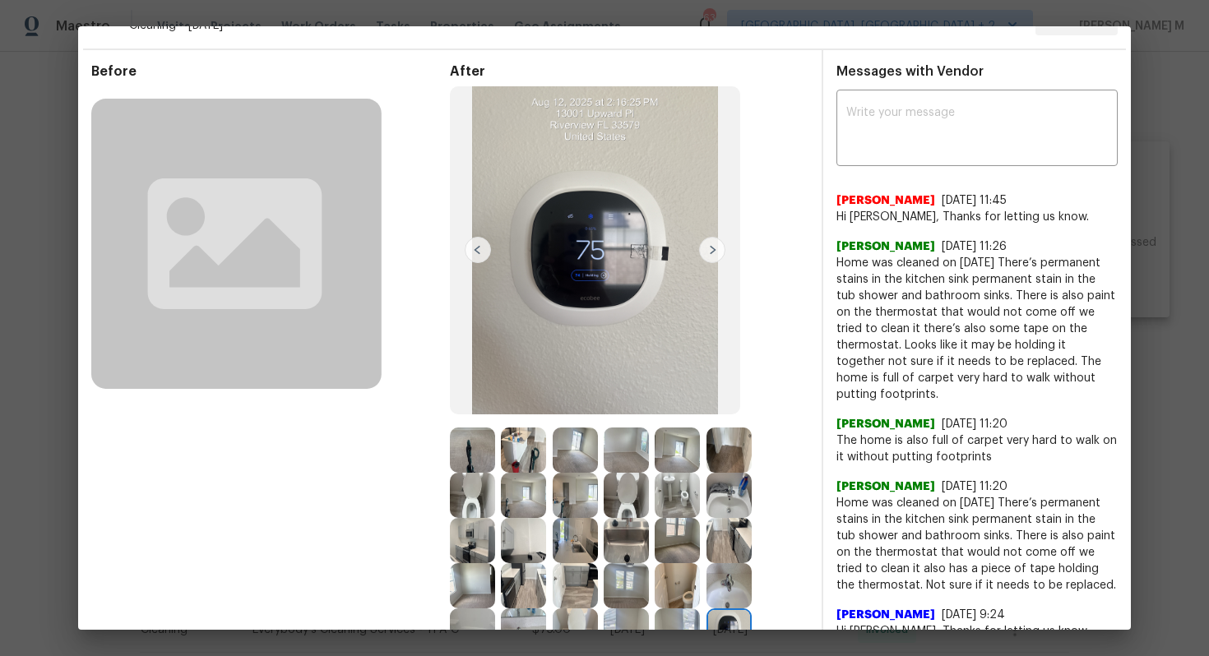
scroll to position [25, 0]
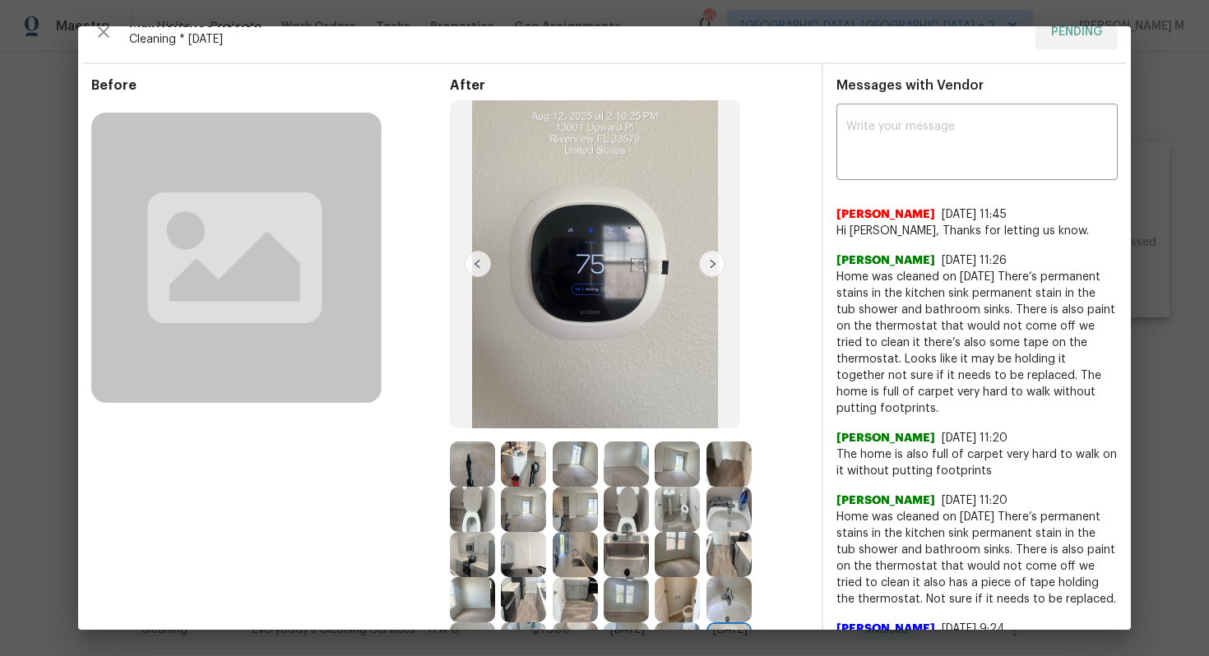
click at [719, 265] on img at bounding box center [712, 264] width 26 height 26
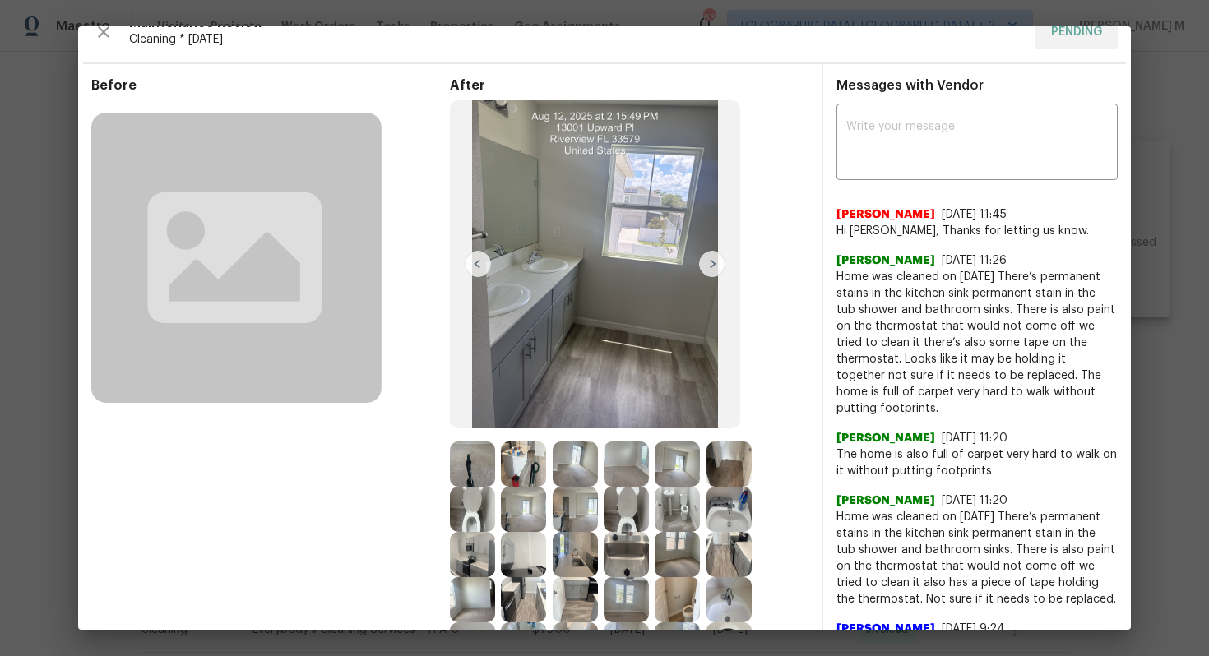
click at [481, 271] on img at bounding box center [478, 264] width 26 height 26
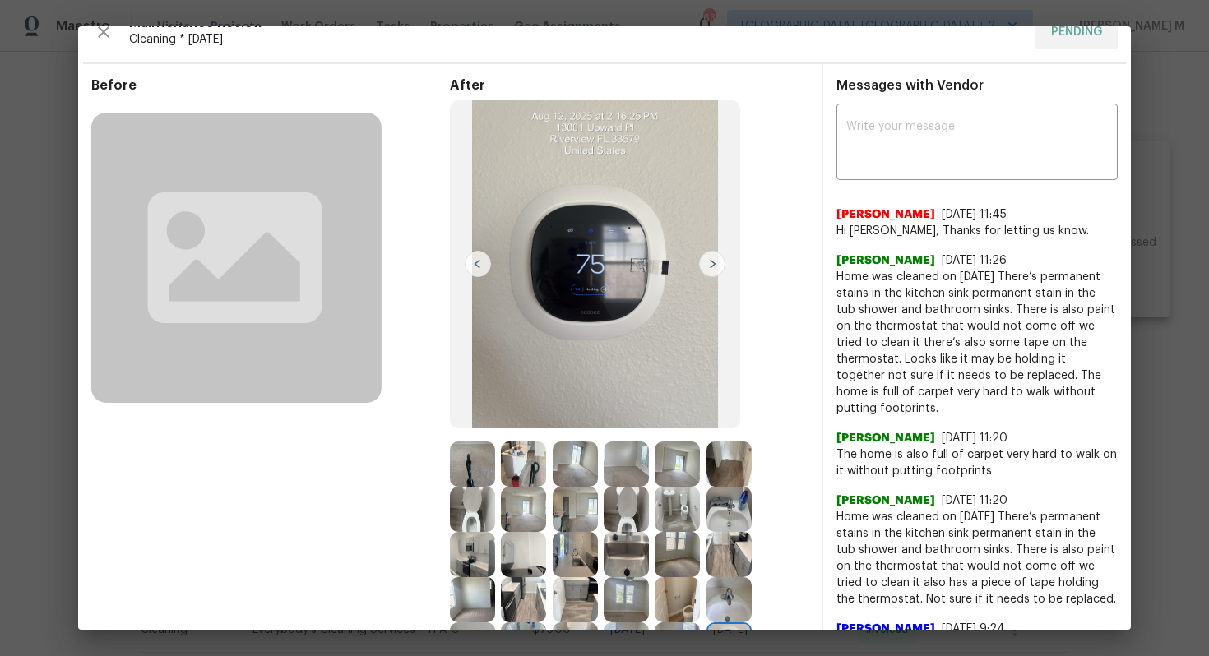
scroll to position [77, 0]
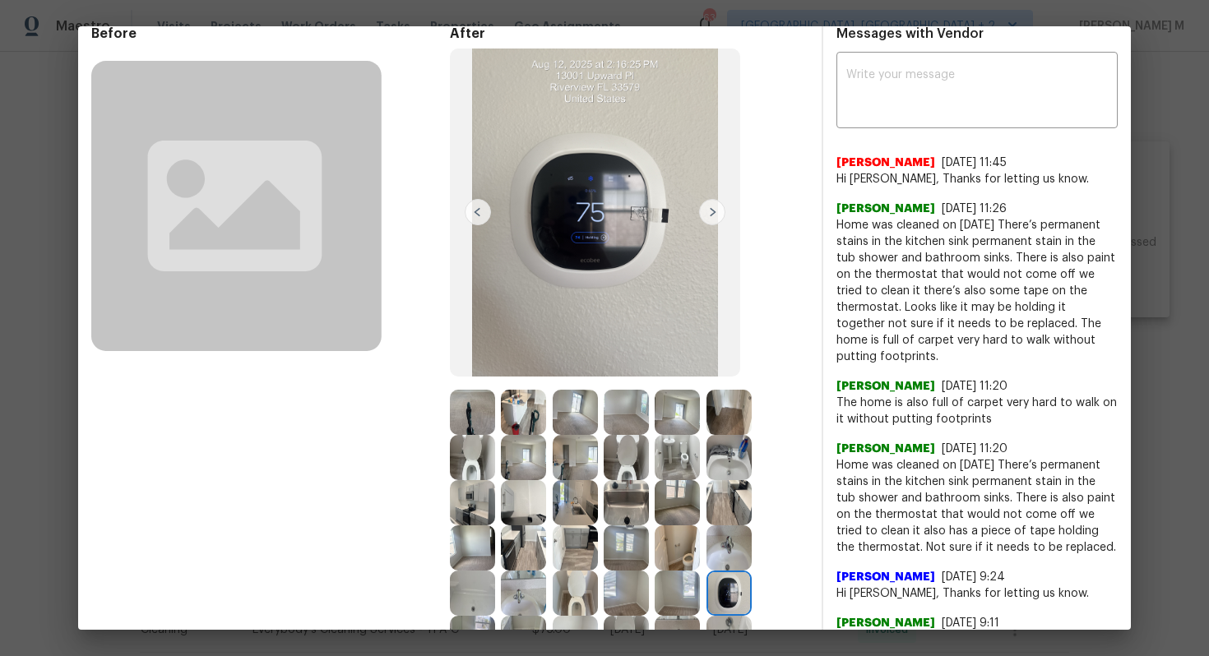
click at [520, 426] on img at bounding box center [523, 412] width 45 height 45
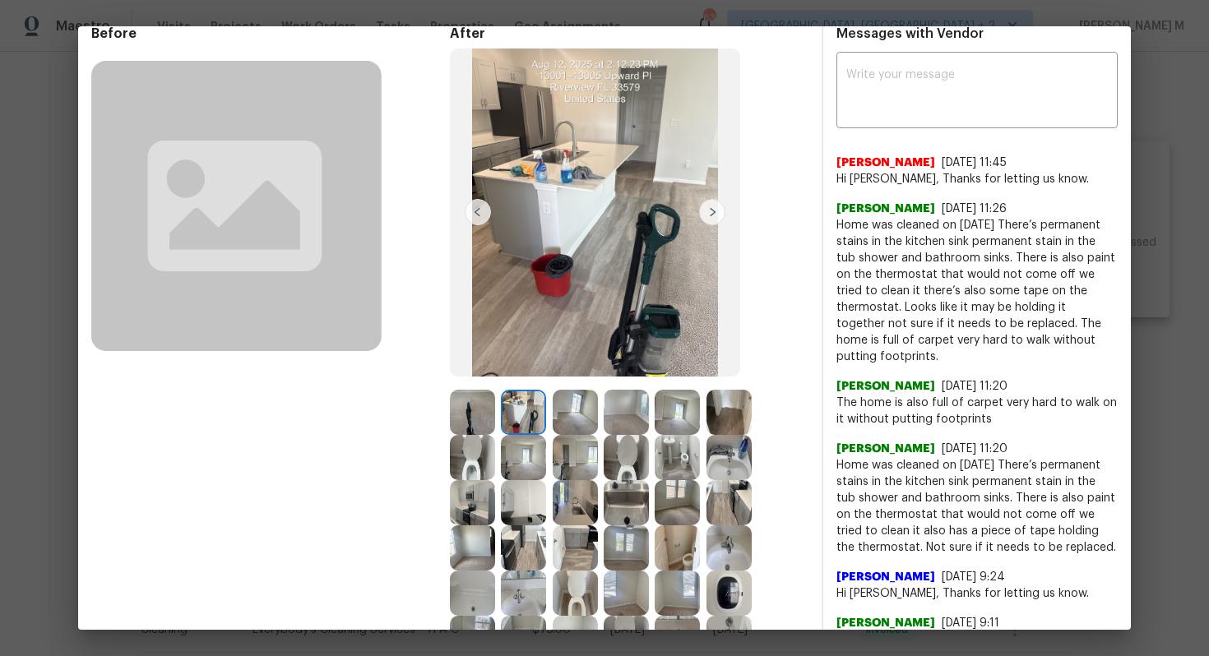
click at [633, 417] on img at bounding box center [626, 412] width 45 height 45
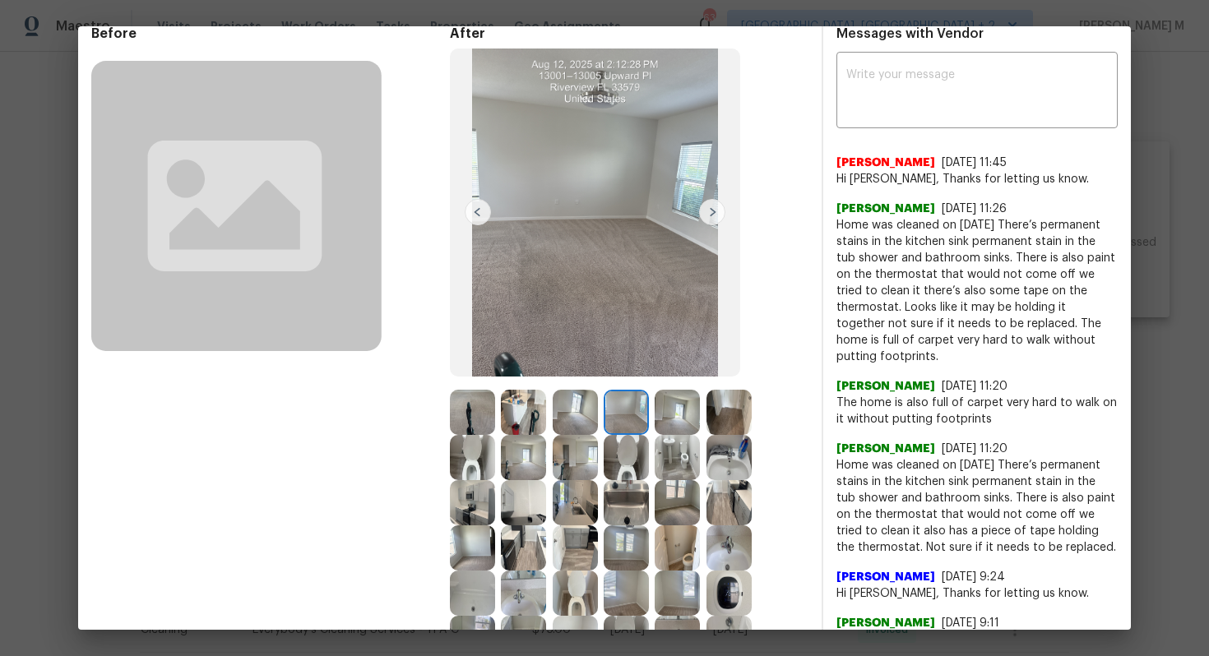
click at [495, 480] on img at bounding box center [472, 502] width 45 height 45
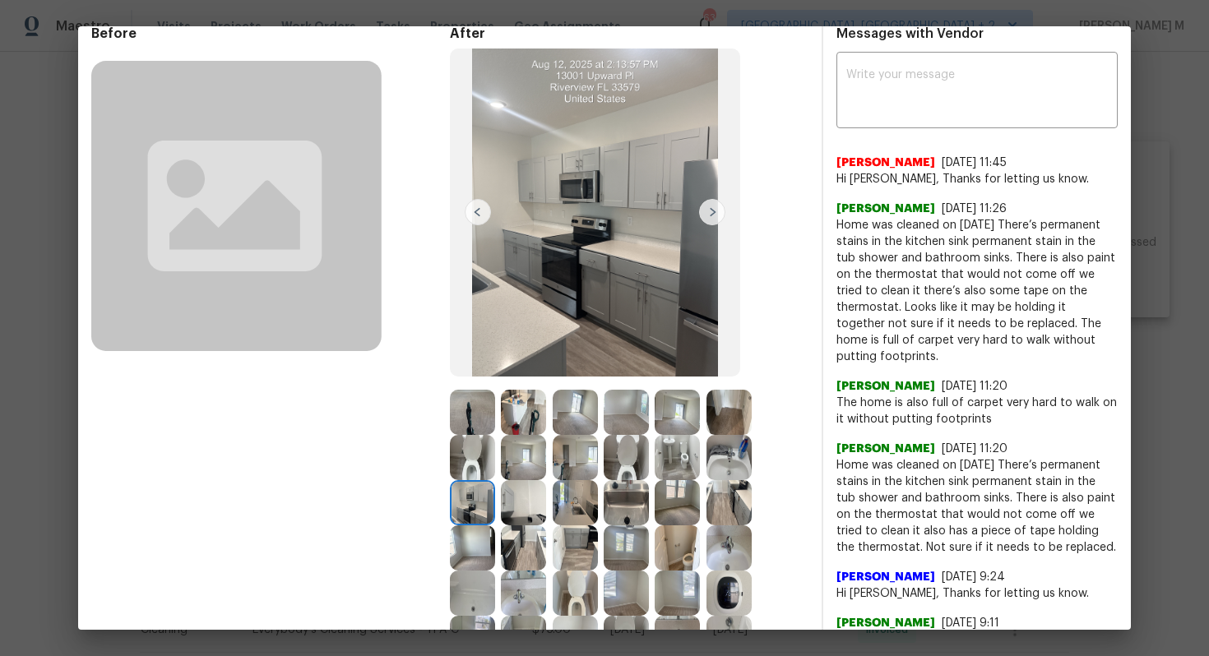
click at [710, 406] on img at bounding box center [729, 412] width 45 height 45
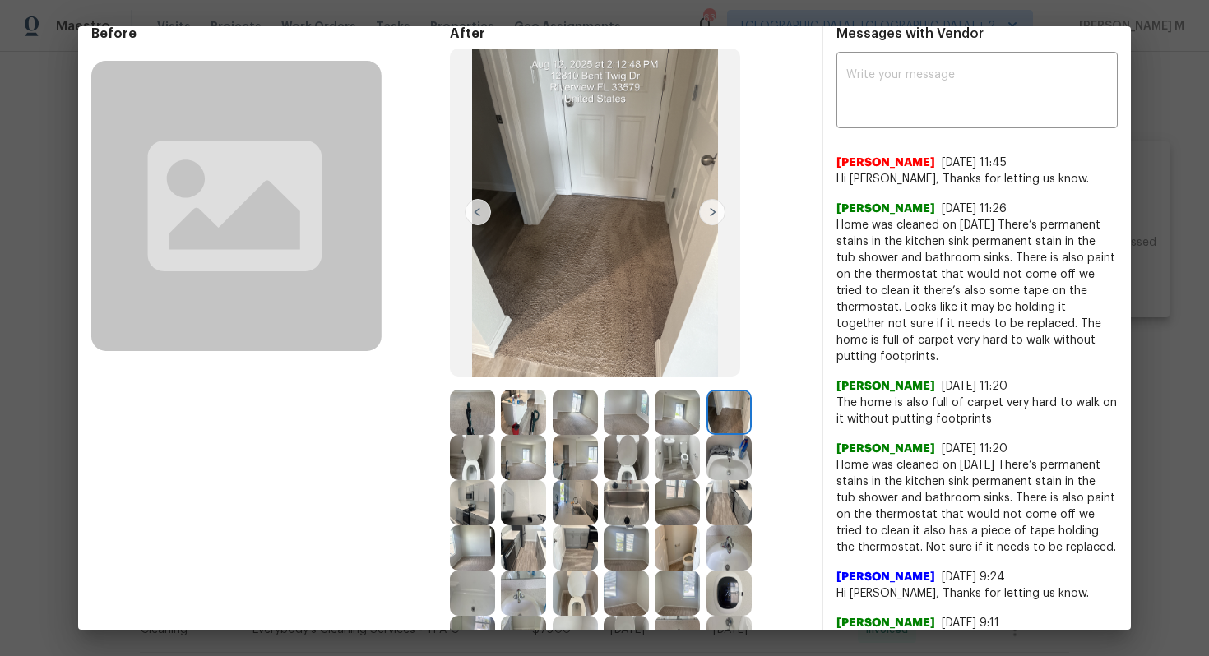
click at [674, 417] on img at bounding box center [677, 412] width 45 height 45
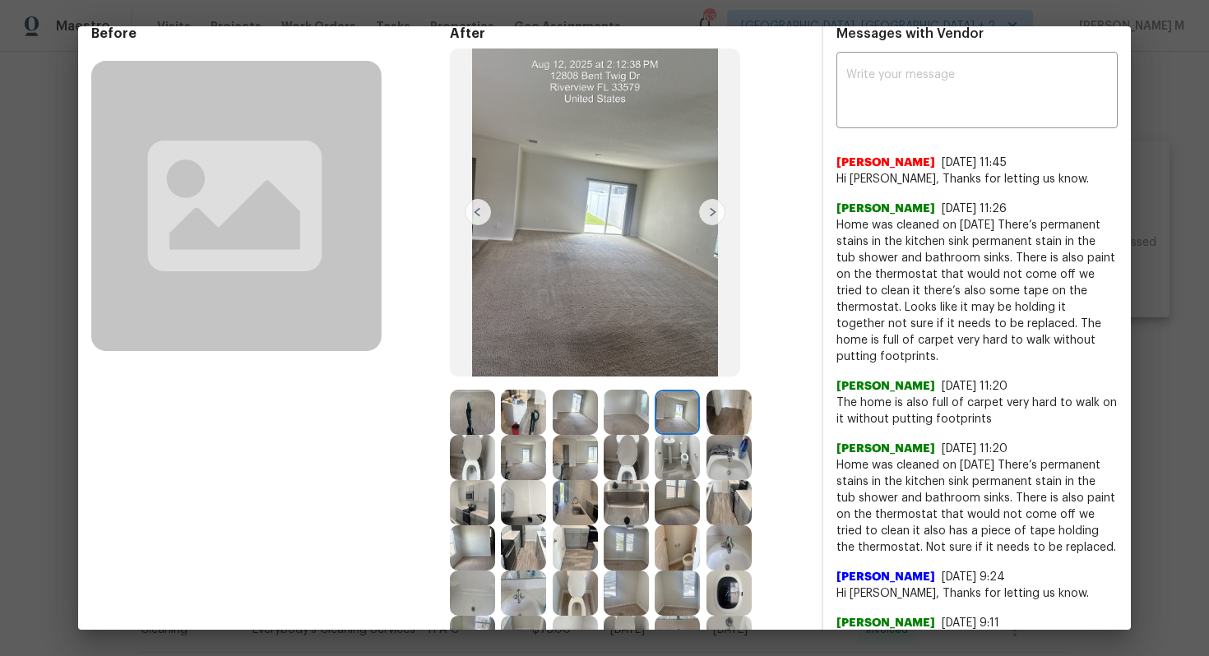
click at [495, 435] on img at bounding box center [472, 457] width 45 height 45
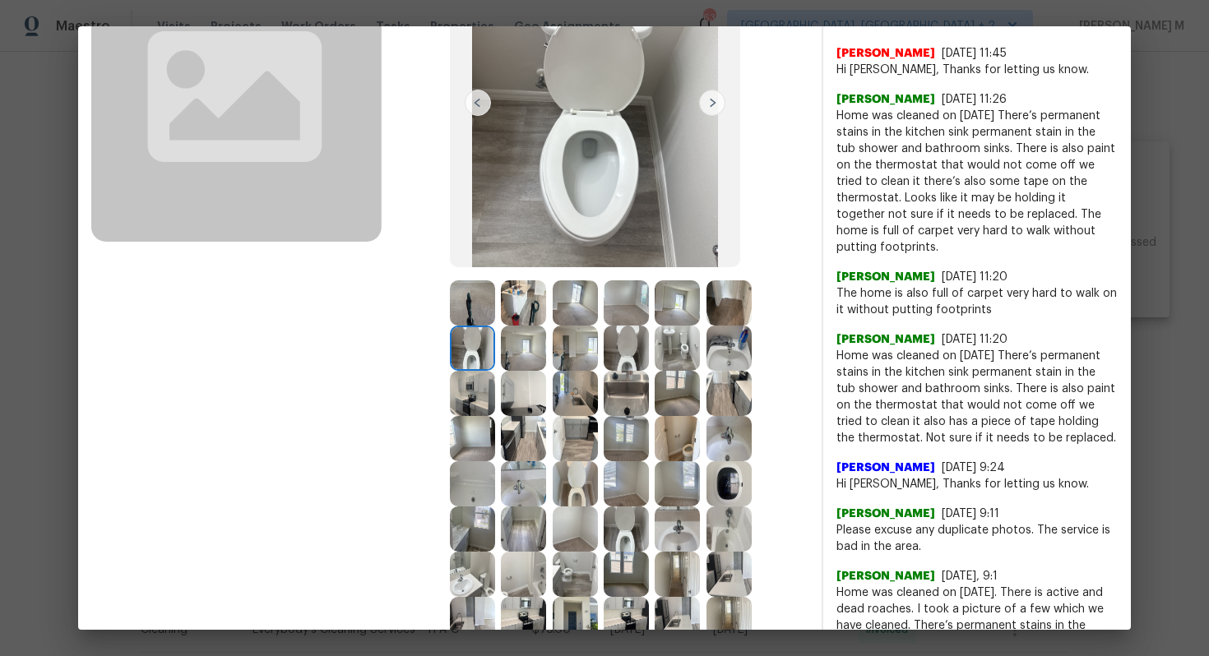
scroll to position [200, 0]
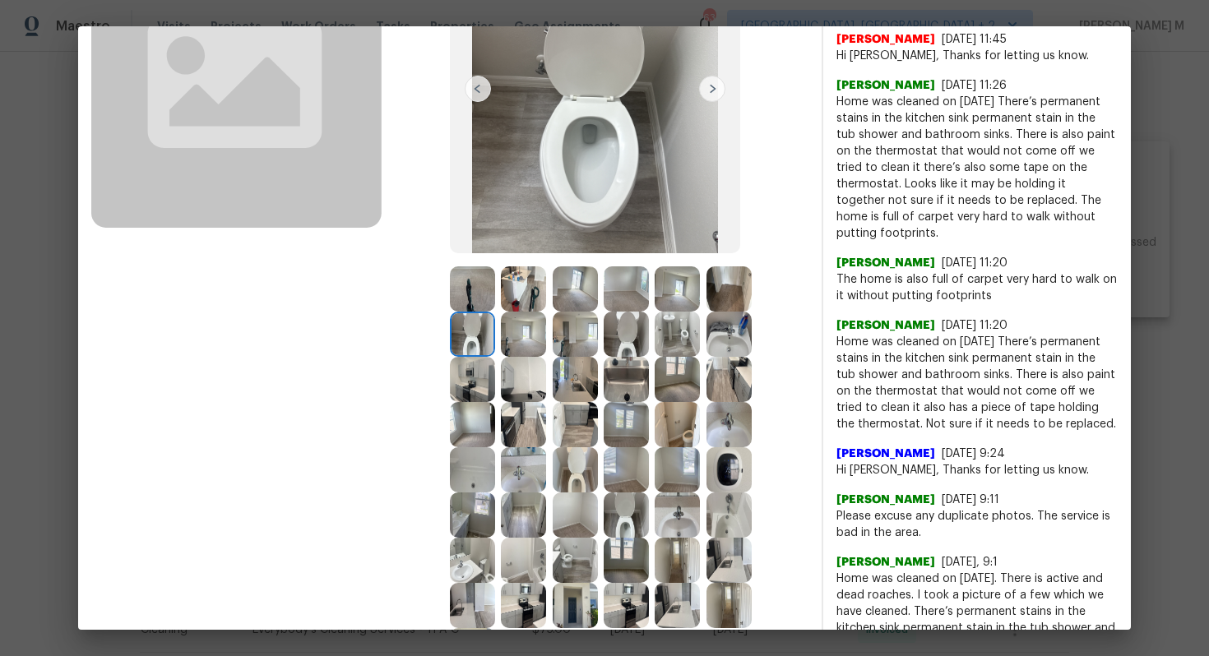
click at [649, 447] on img at bounding box center [626, 469] width 45 height 45
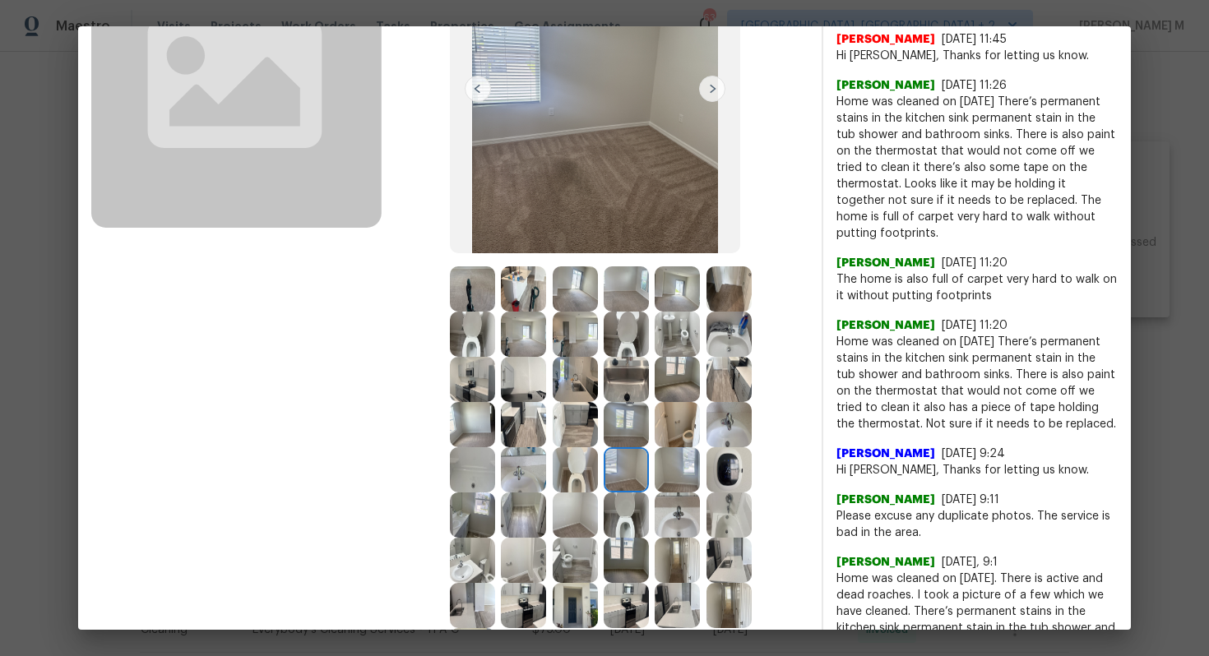
scroll to position [104, 0]
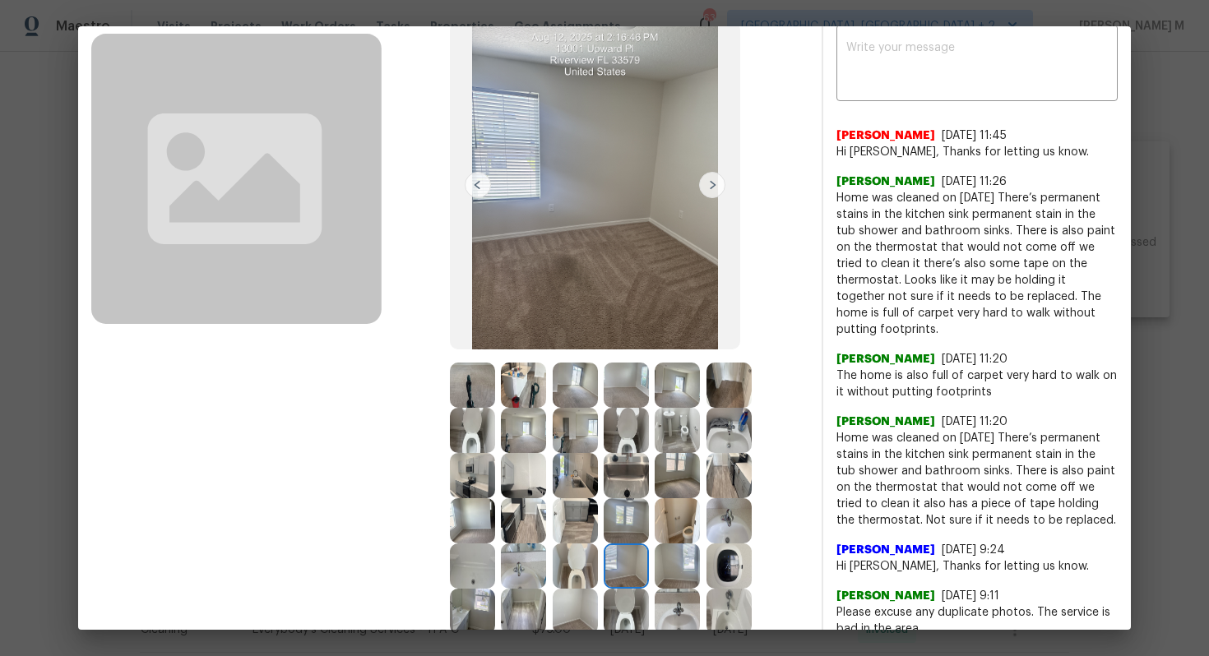
click at [473, 367] on img at bounding box center [472, 385] width 45 height 45
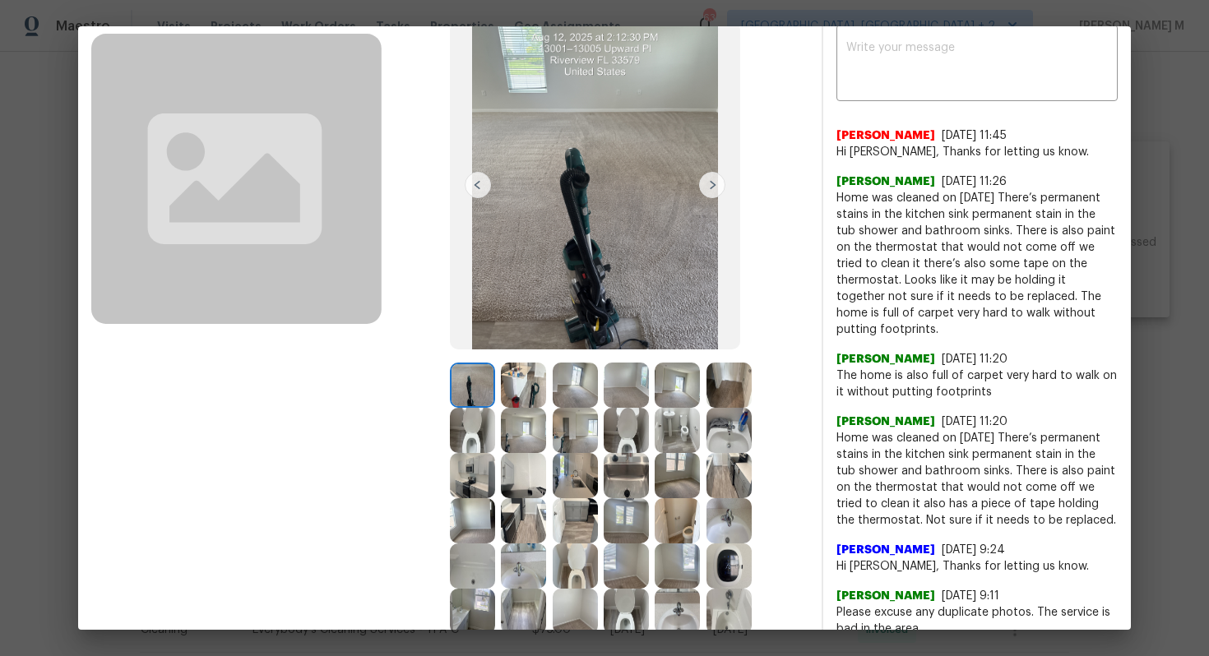
click at [536, 392] on img at bounding box center [523, 385] width 45 height 45
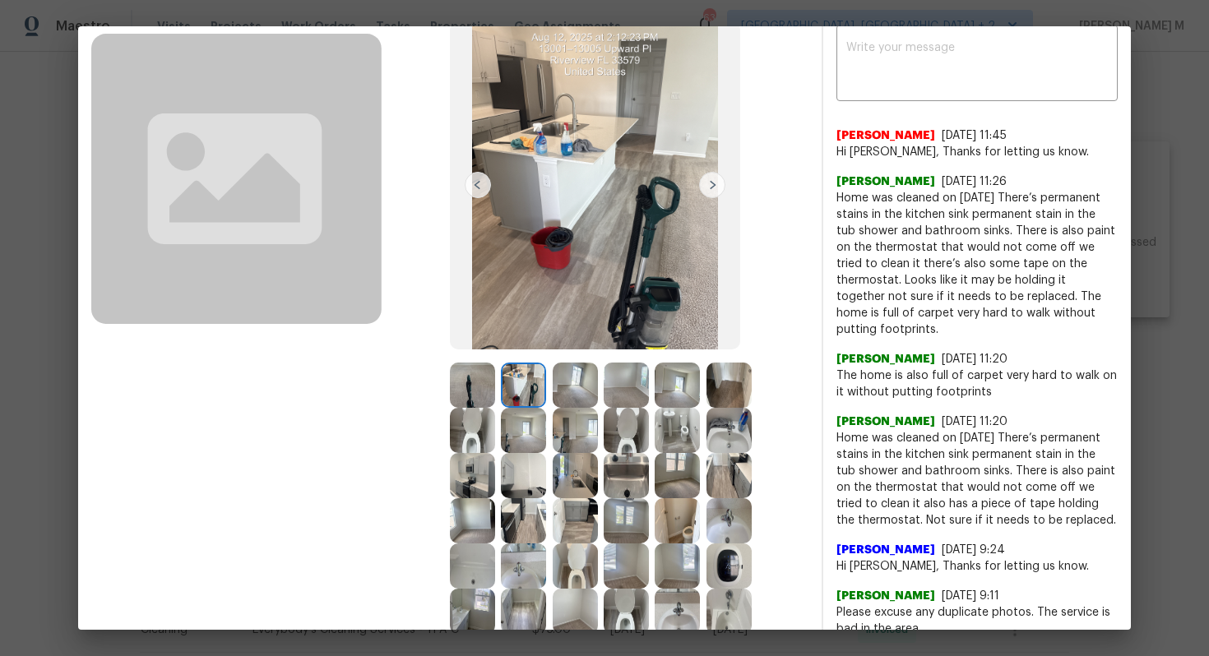
click at [565, 383] on img at bounding box center [575, 385] width 45 height 45
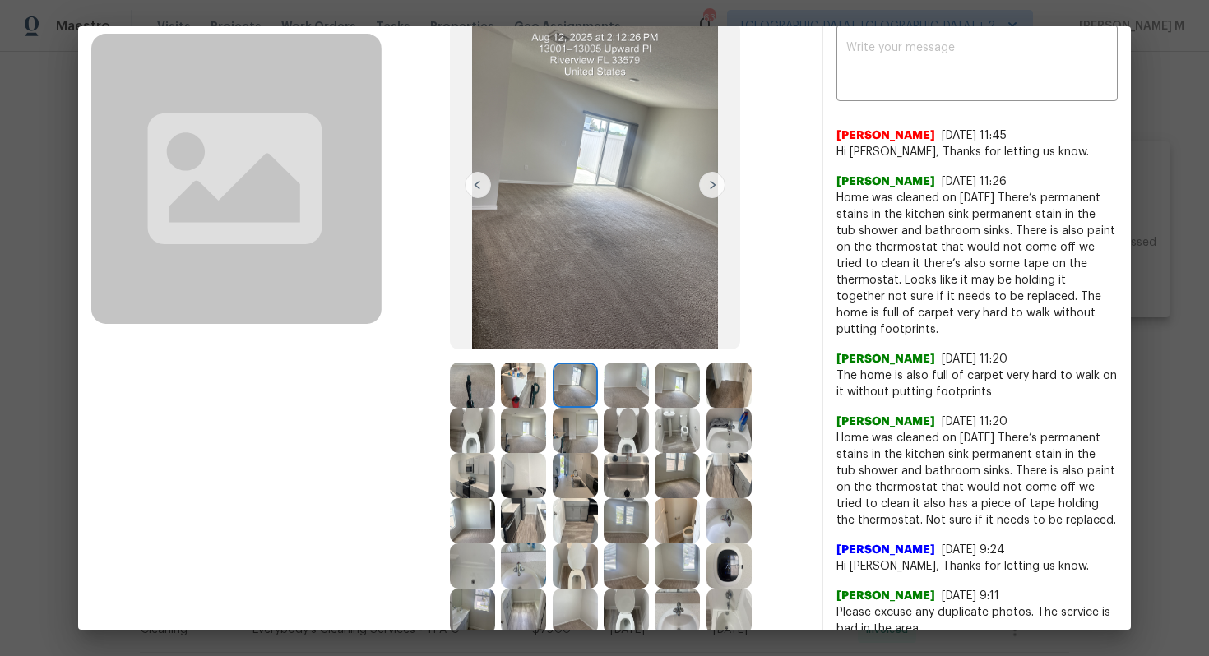
scroll to position [0, 0]
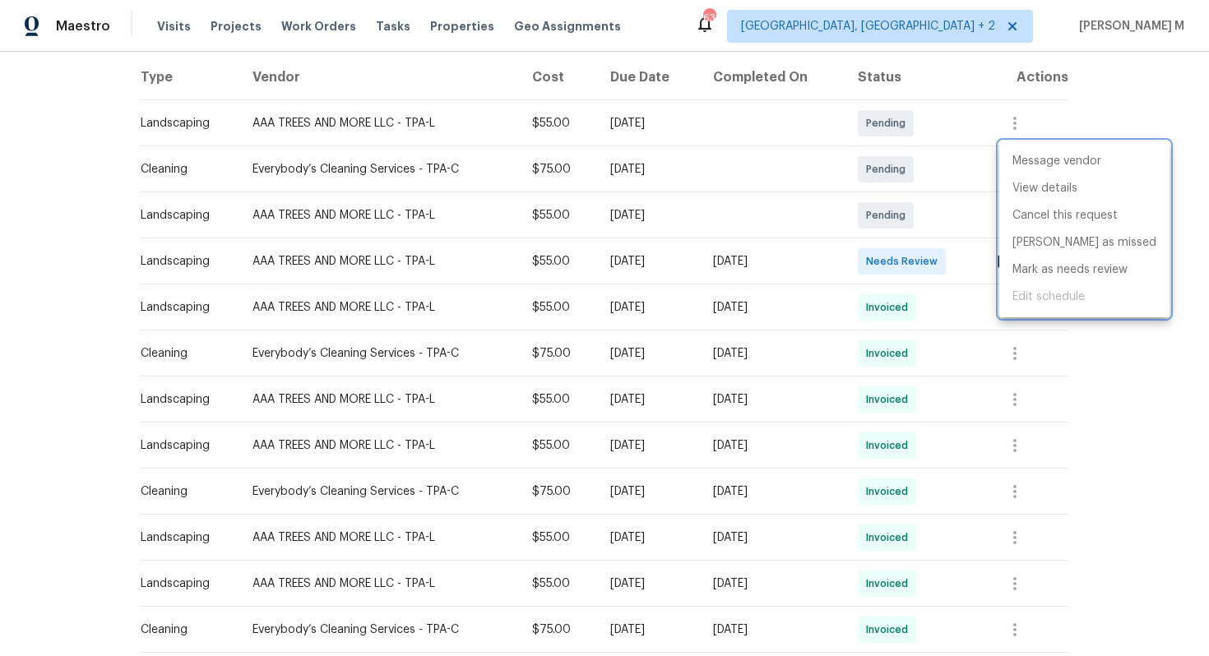
click at [536, 308] on div at bounding box center [604, 328] width 1209 height 656
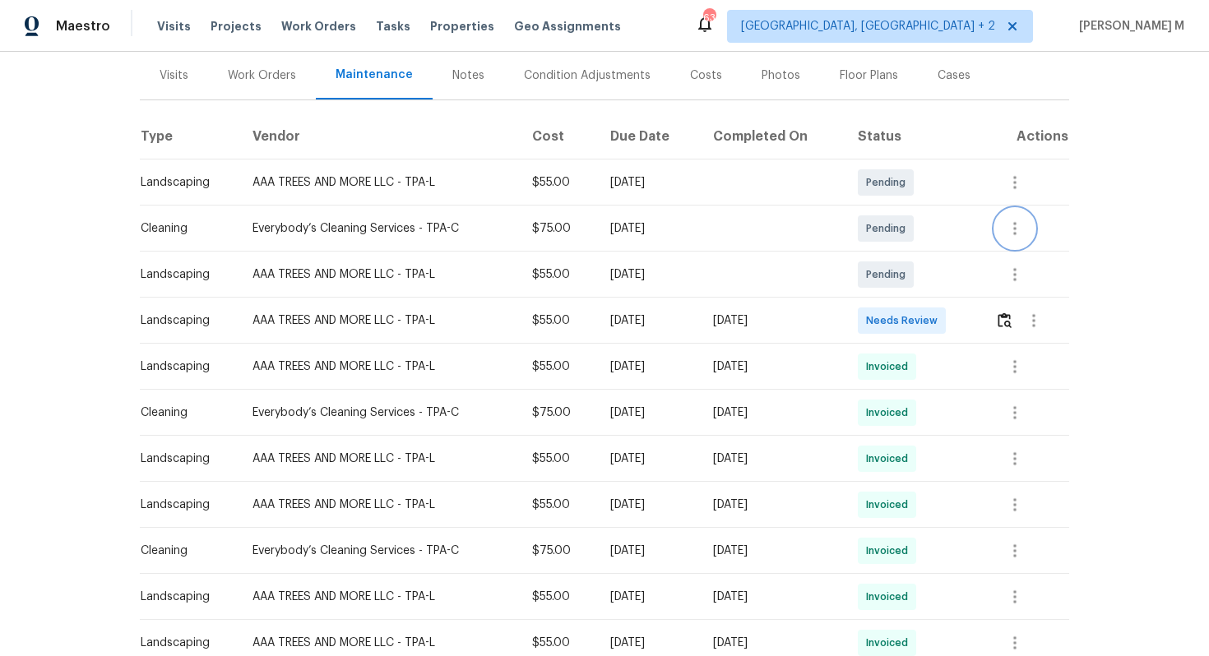
scroll to position [181, 0]
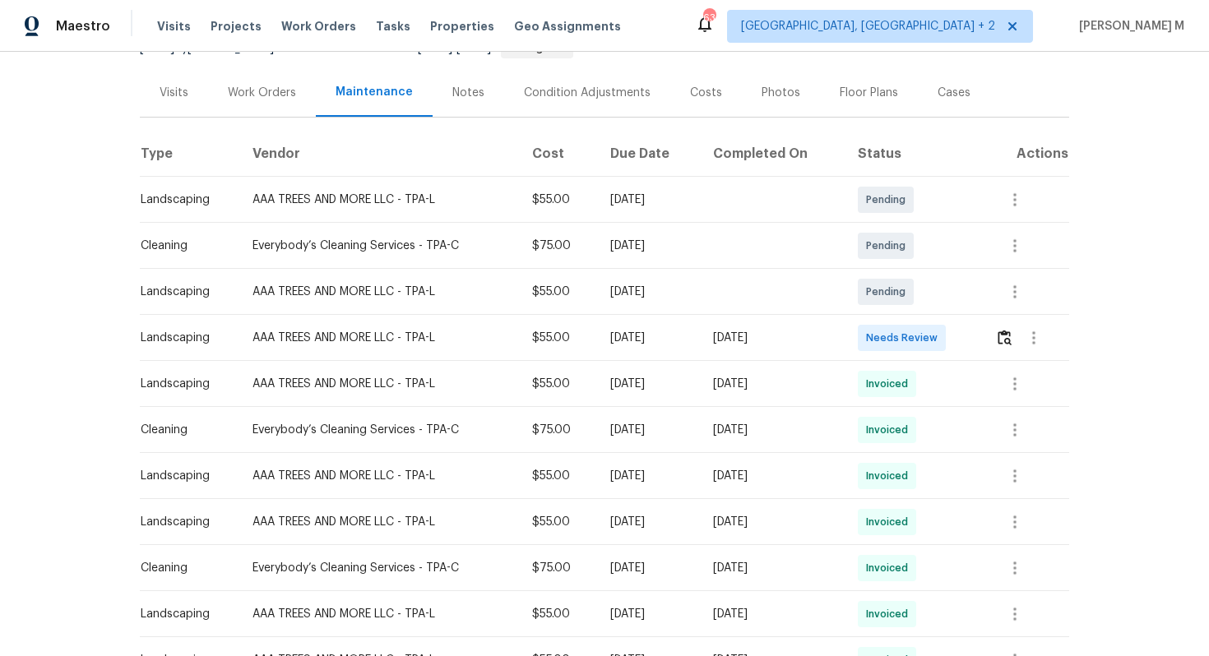
click at [262, 100] on div "Work Orders" at bounding box center [262, 92] width 108 height 49
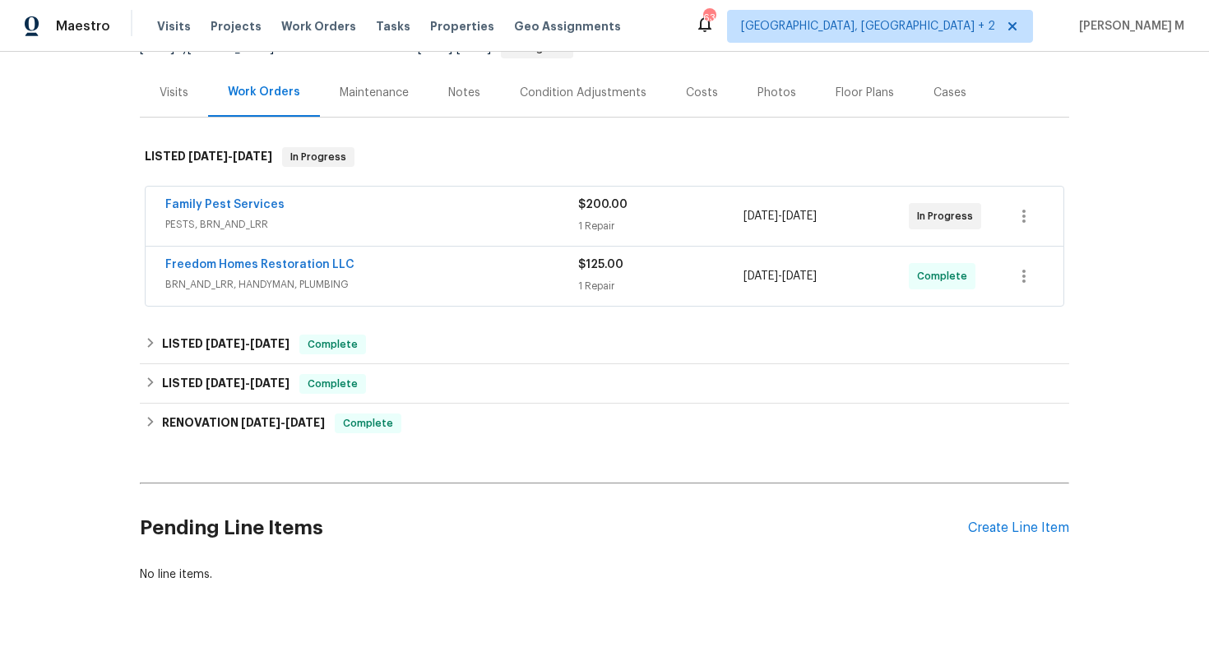
scroll to position [197, 0]
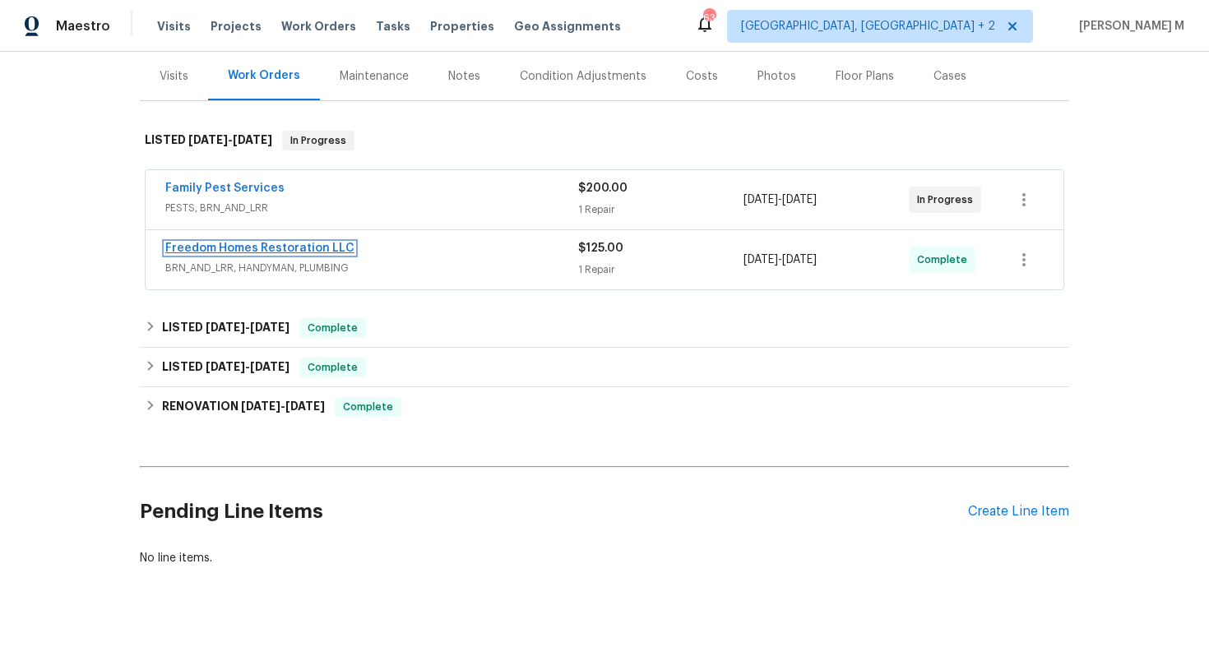
click at [193, 243] on link "Freedom Homes Restoration LLC" at bounding box center [259, 249] width 189 height 12
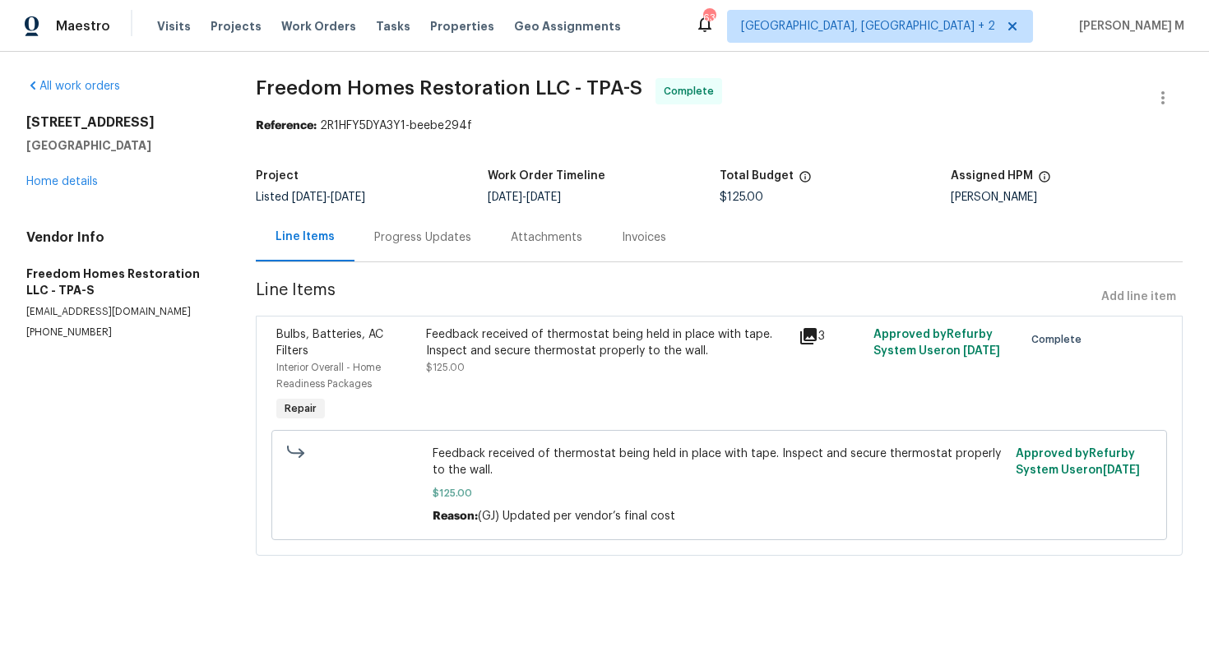
click at [494, 343] on div "Feedback received of thermostat being held in place with tape. Inspect and secu…" at bounding box center [608, 343] width 364 height 33
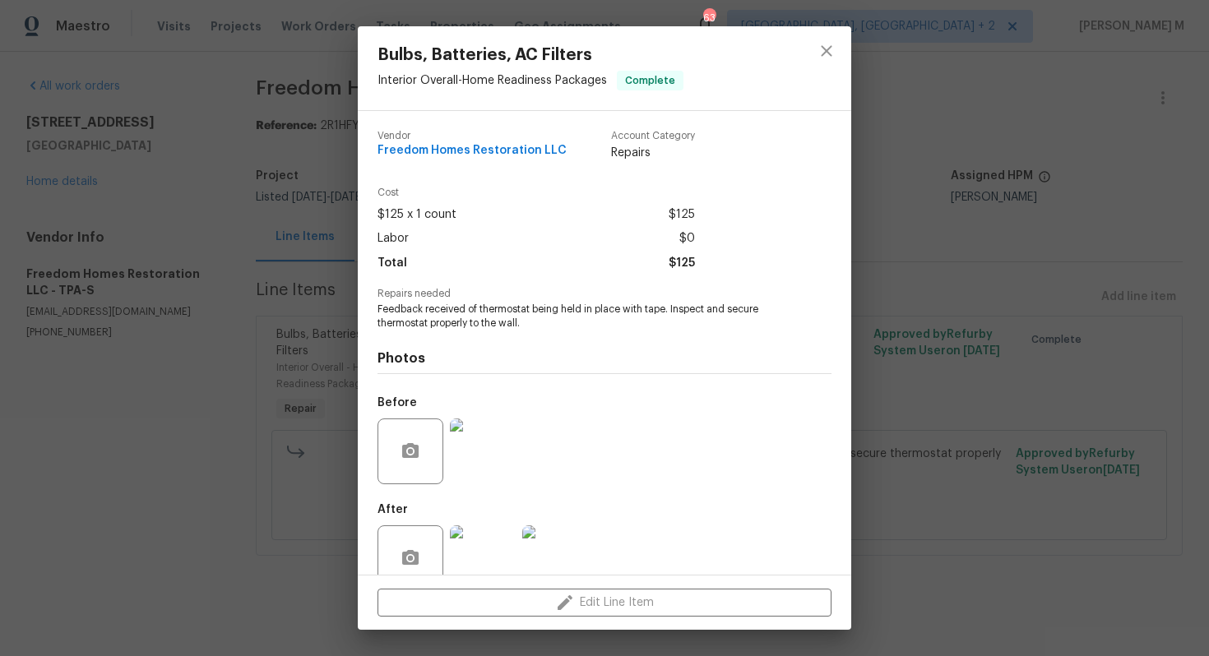
scroll to position [12, 0]
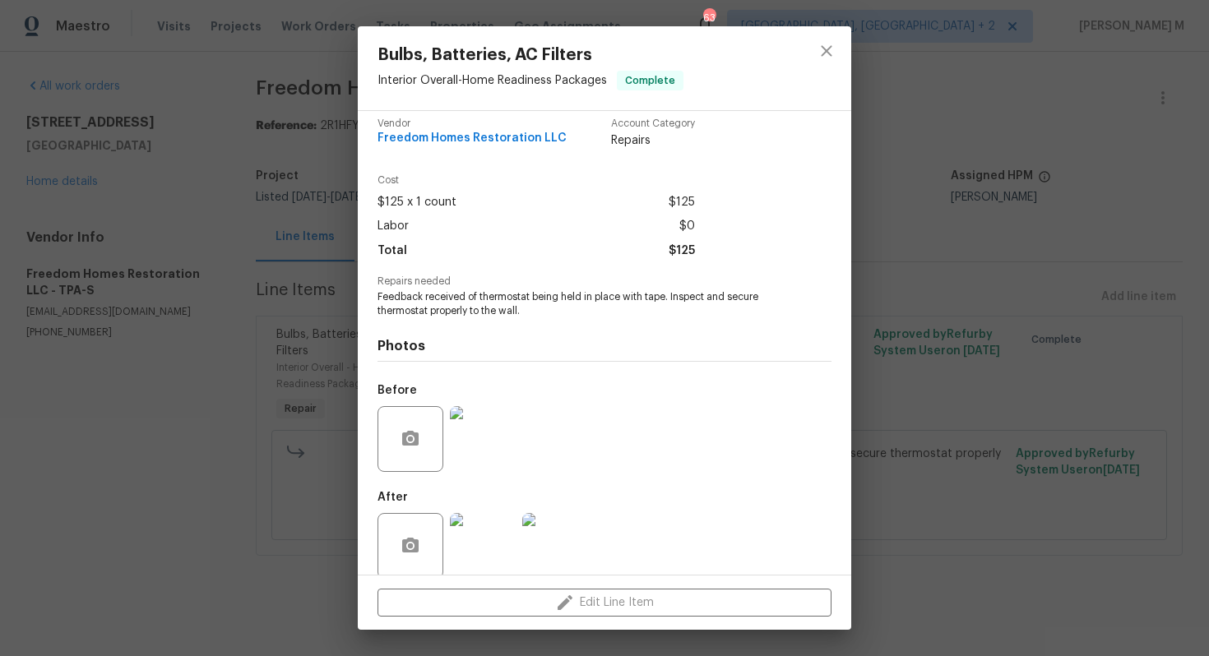
click at [487, 528] on img at bounding box center [483, 546] width 66 height 66
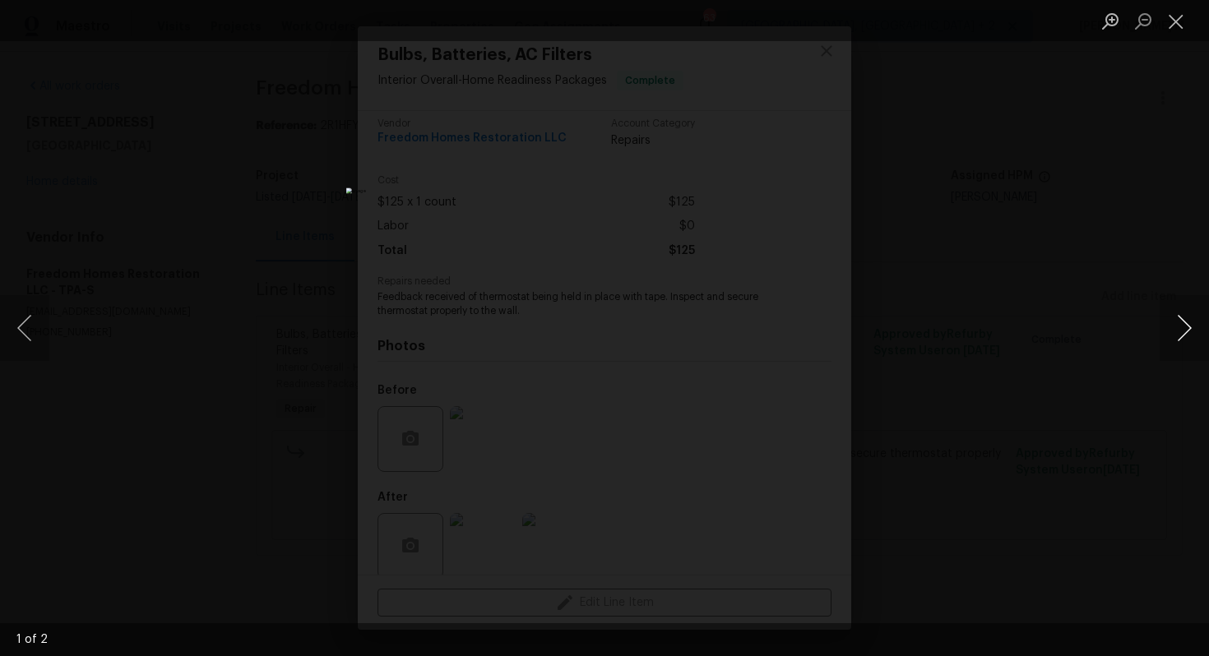
click at [1188, 335] on button "Next image" at bounding box center [1184, 328] width 49 height 66
click at [1175, 341] on button "Next image" at bounding box center [1184, 328] width 49 height 66
click at [1182, 16] on button "Close lightbox" at bounding box center [1176, 21] width 33 height 29
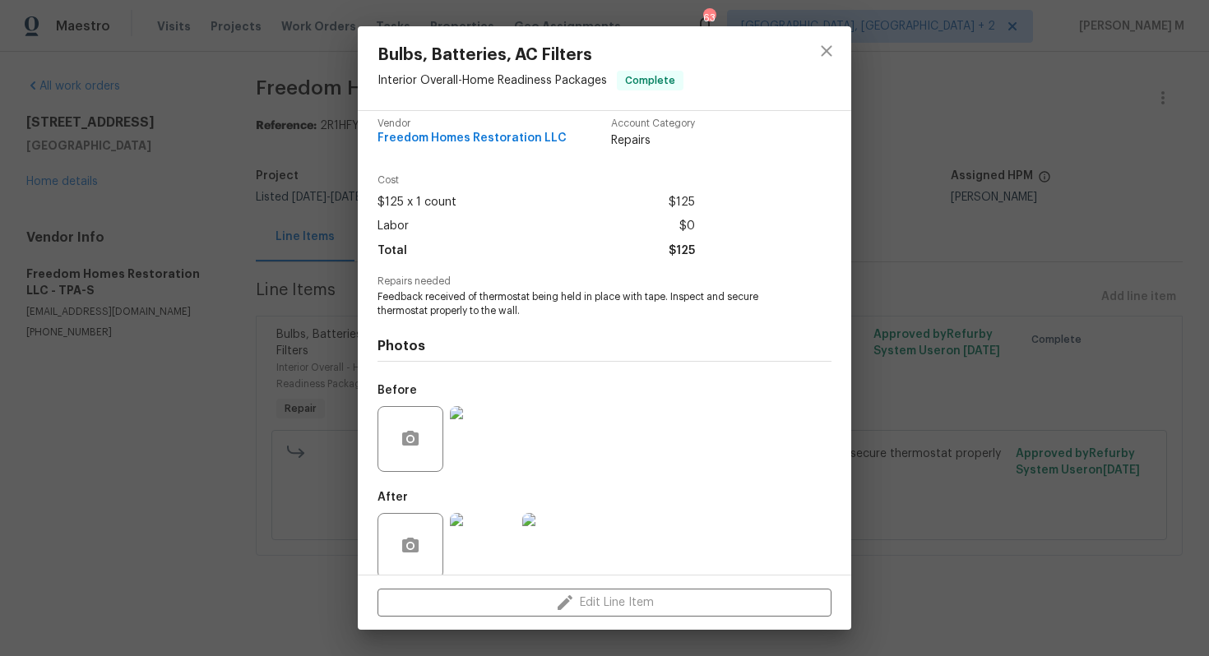
click at [873, 189] on div "Bulbs, Batteries, AC Filters Interior Overall - Home Readiness Packages Complet…" at bounding box center [604, 328] width 1209 height 656
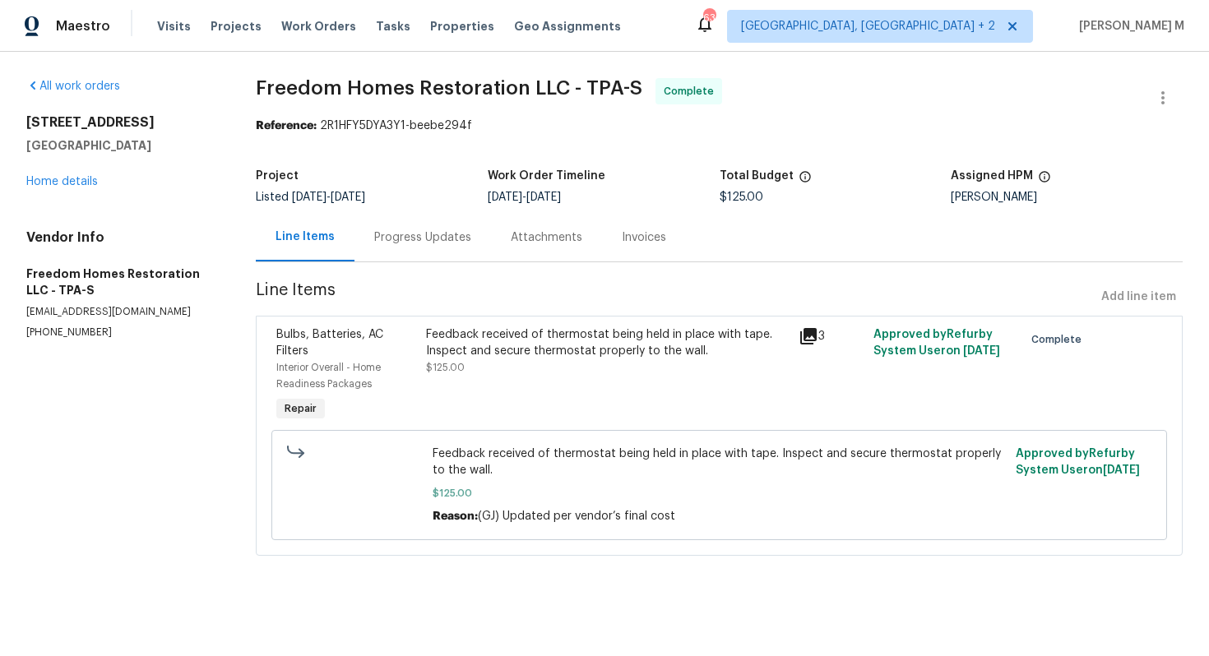
click at [350, 241] on div "Line Items" at bounding box center [305, 237] width 99 height 49
click at [507, 333] on div "Feedback received of thermostat being held in place with tape. Inspect and secu…" at bounding box center [608, 343] width 364 height 33
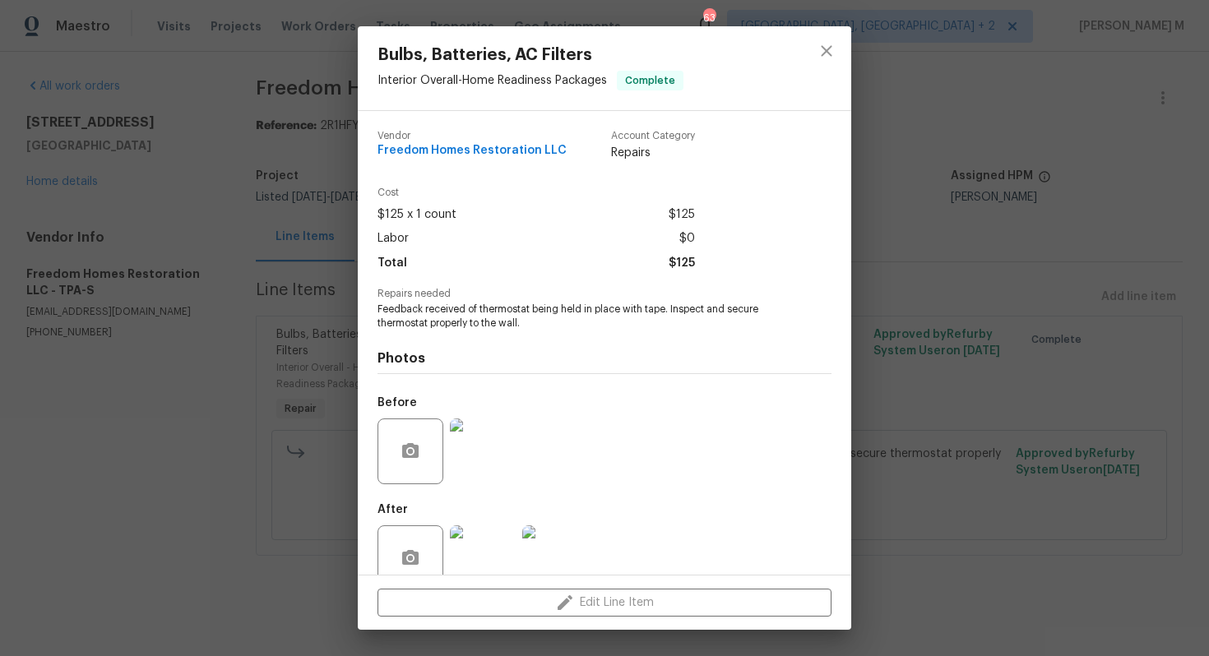
scroll to position [12, 0]
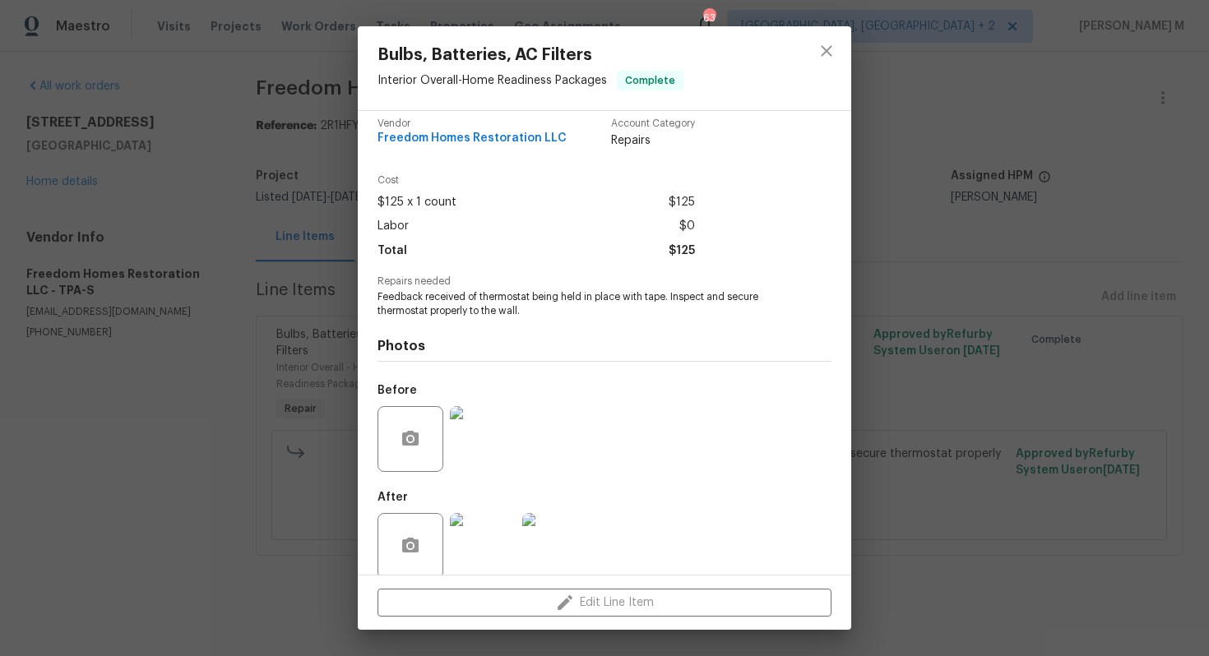
click at [1177, 316] on div "Bulbs, Batteries, AC Filters Interior Overall - Home Readiness Packages Complet…" at bounding box center [604, 328] width 1209 height 656
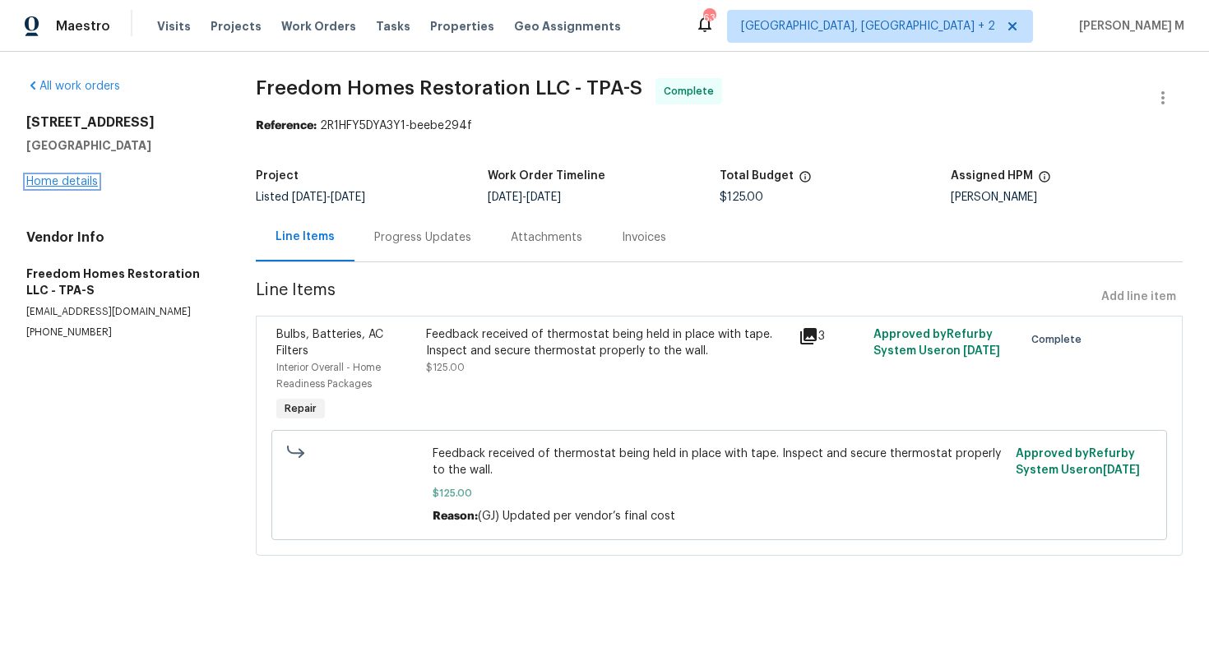
click at [30, 179] on link "Home details" at bounding box center [62, 182] width 72 height 12
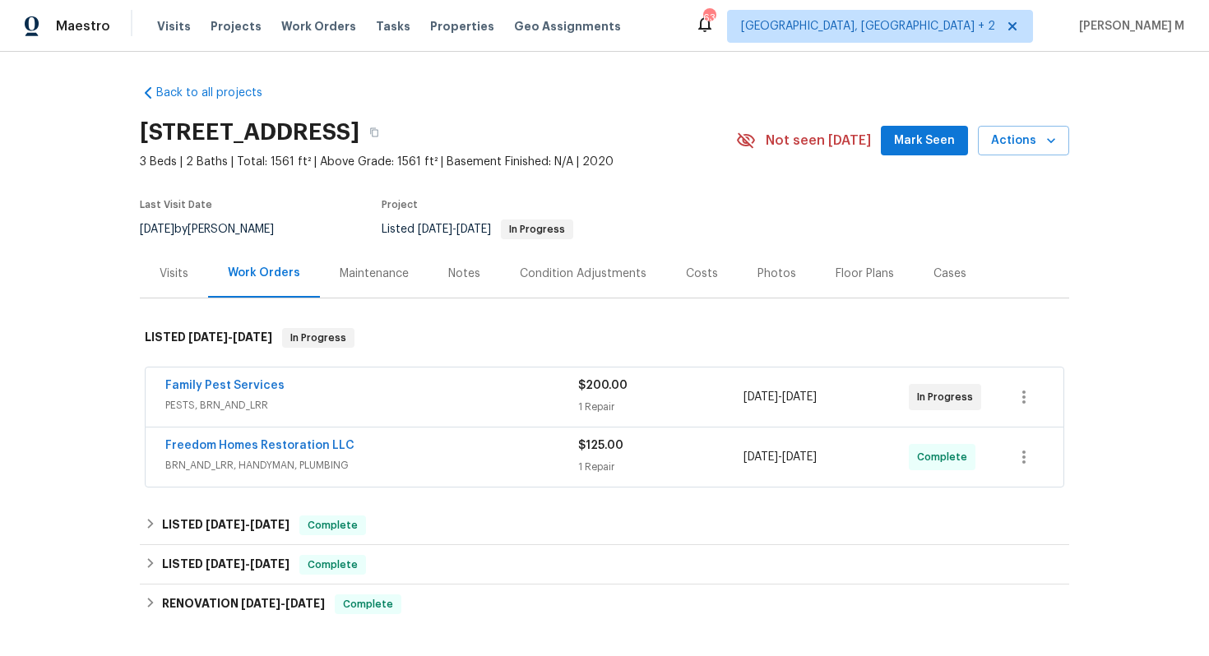
click at [361, 270] on div "Maintenance" at bounding box center [374, 274] width 69 height 16
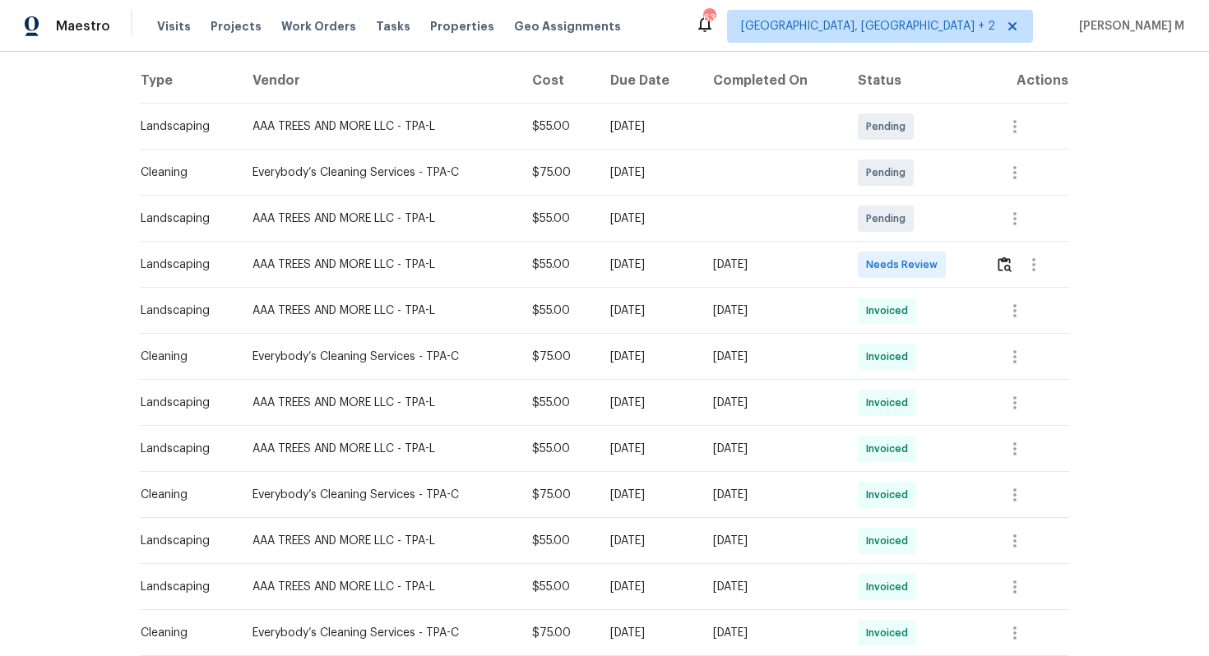
scroll to position [235, 0]
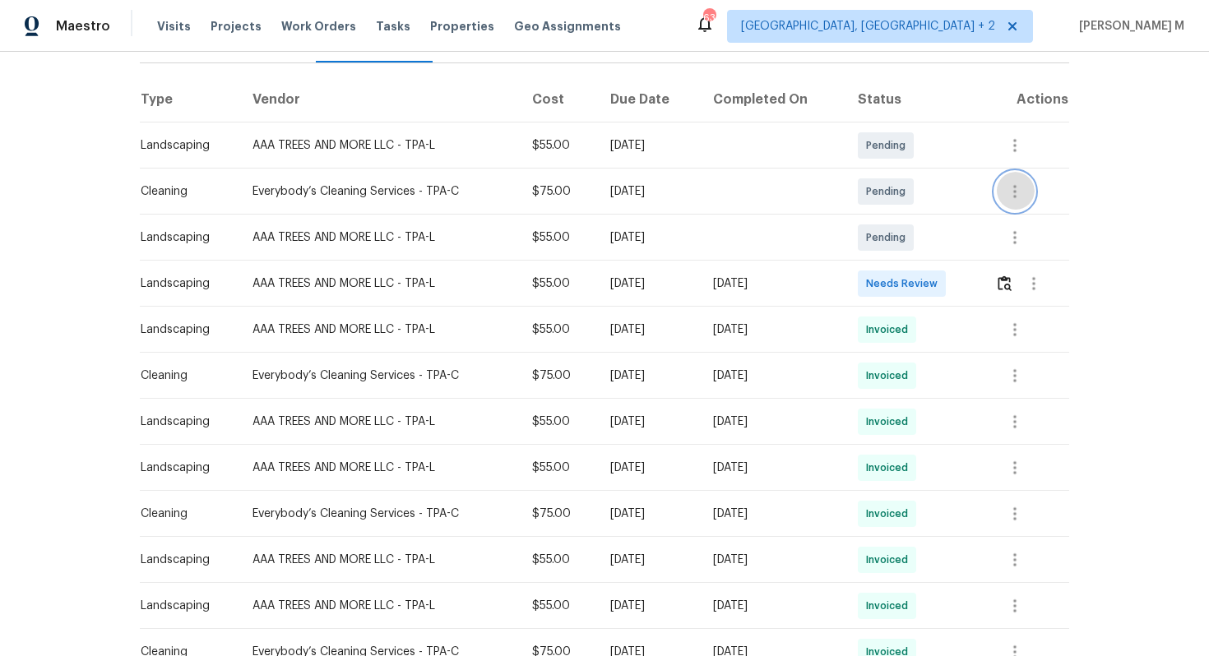
click at [1016, 182] on icon "button" at bounding box center [1015, 192] width 20 height 20
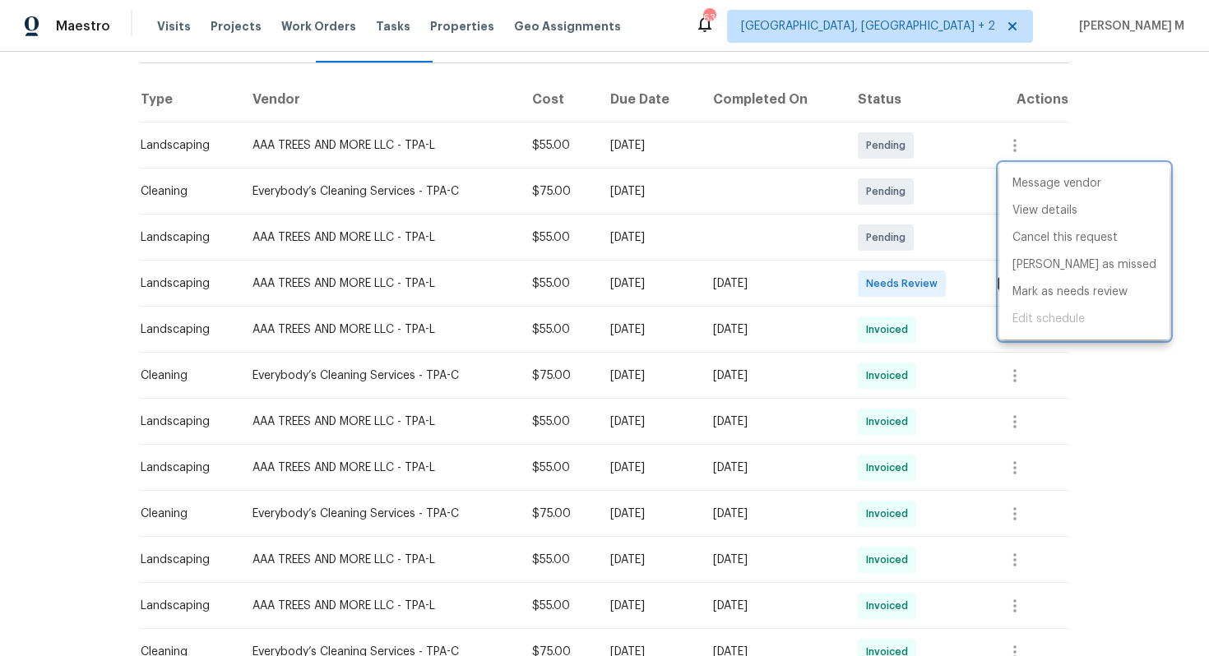
click at [893, 219] on div at bounding box center [604, 328] width 1209 height 656
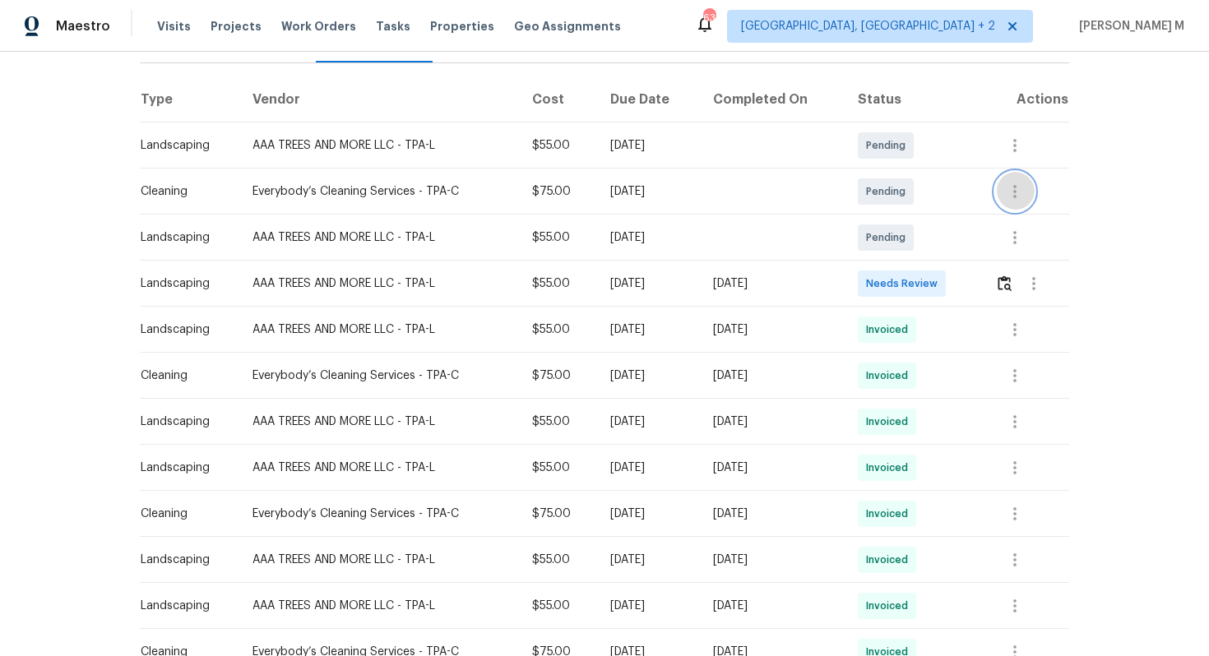
click at [1011, 172] on button "button" at bounding box center [1014, 191] width 39 height 39
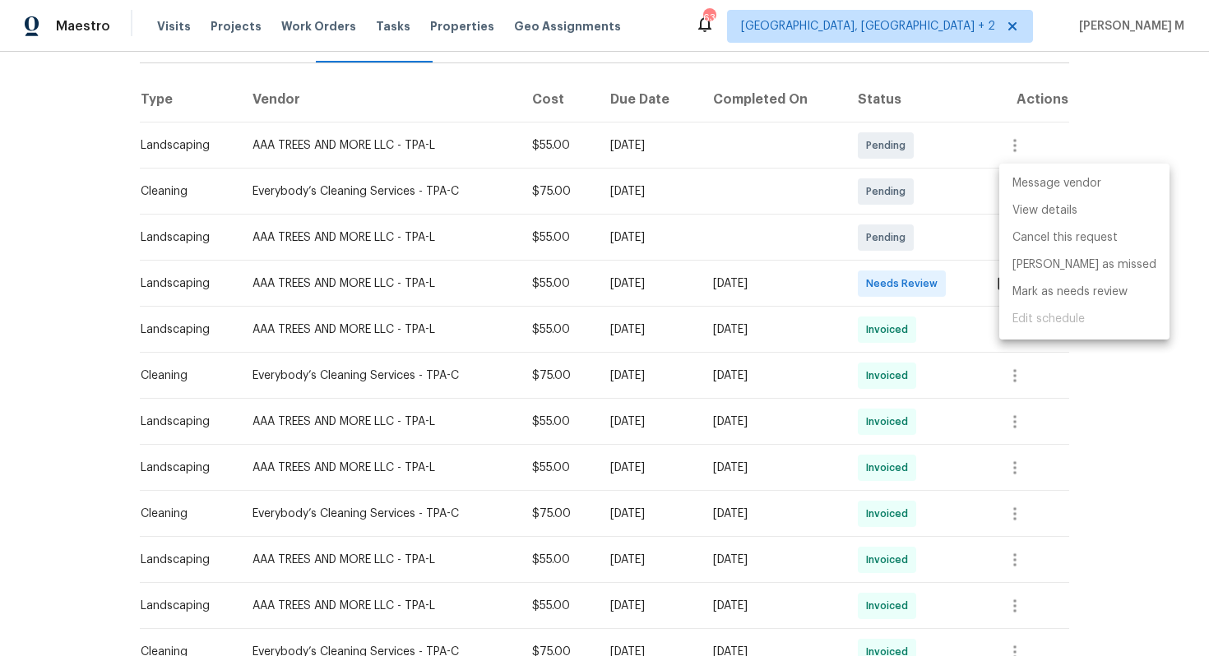
click at [1051, 186] on li "Message vendor" at bounding box center [1084, 183] width 170 height 27
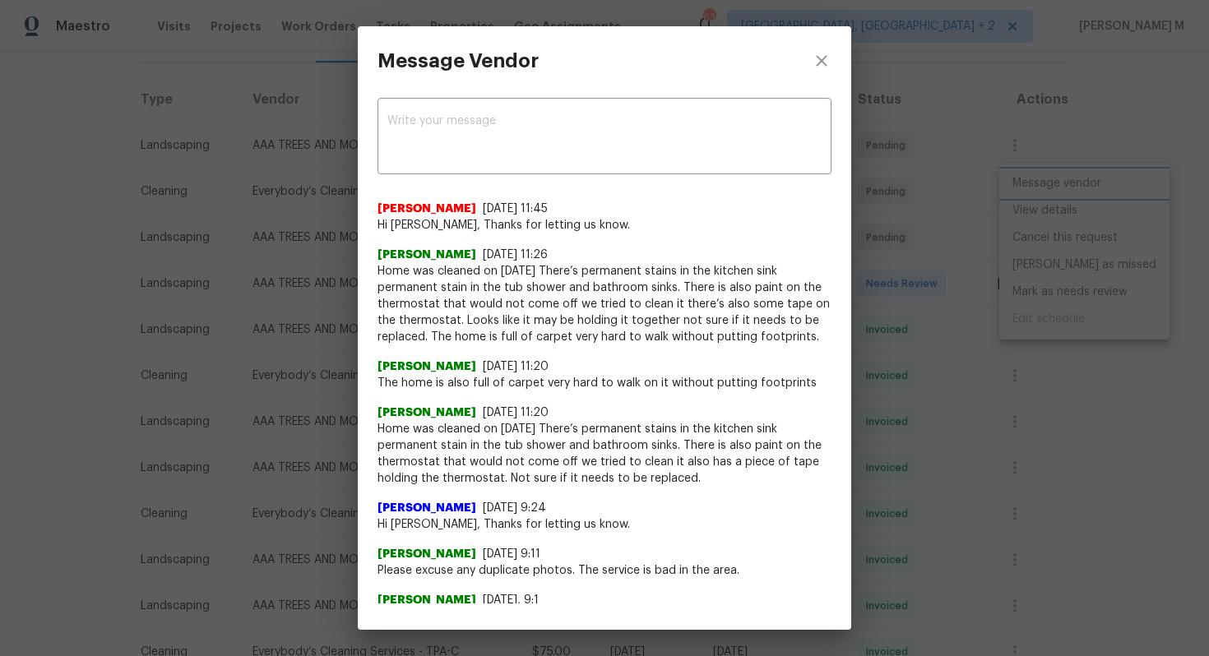
click at [971, 285] on div "Message Vendor x ​ Akshaya Narayanan 8/12/25, 11:45 Hi Angelina, Thanks for let…" at bounding box center [604, 328] width 1209 height 656
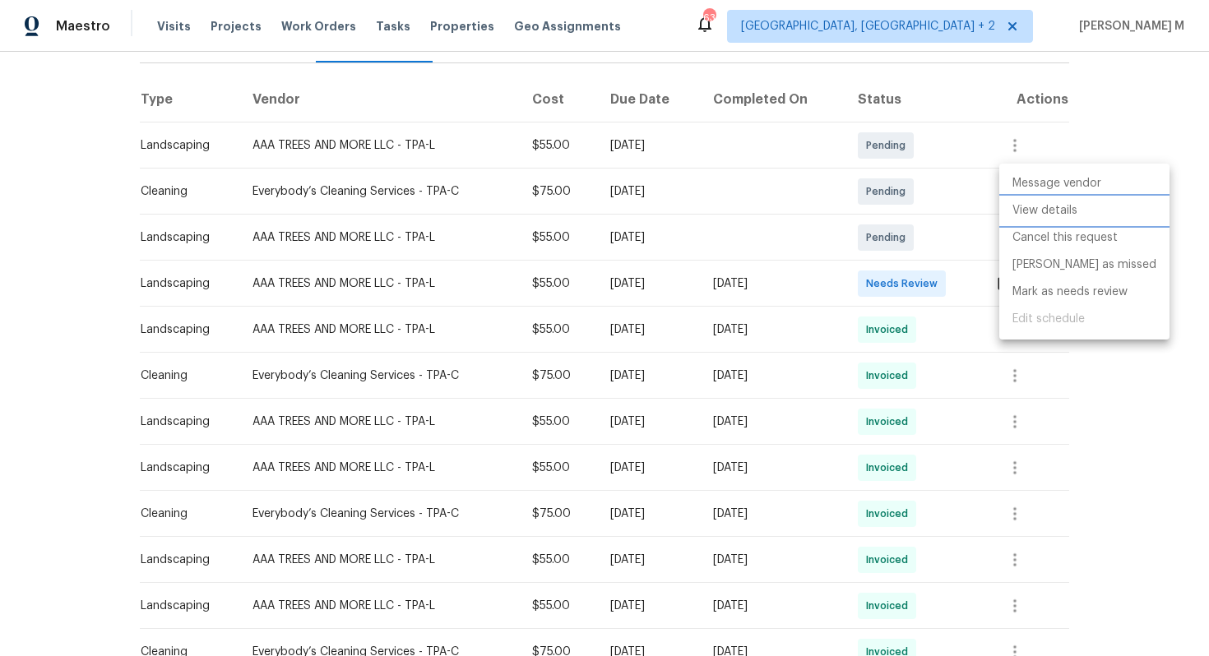
click at [1077, 214] on li "View details" at bounding box center [1084, 210] width 170 height 27
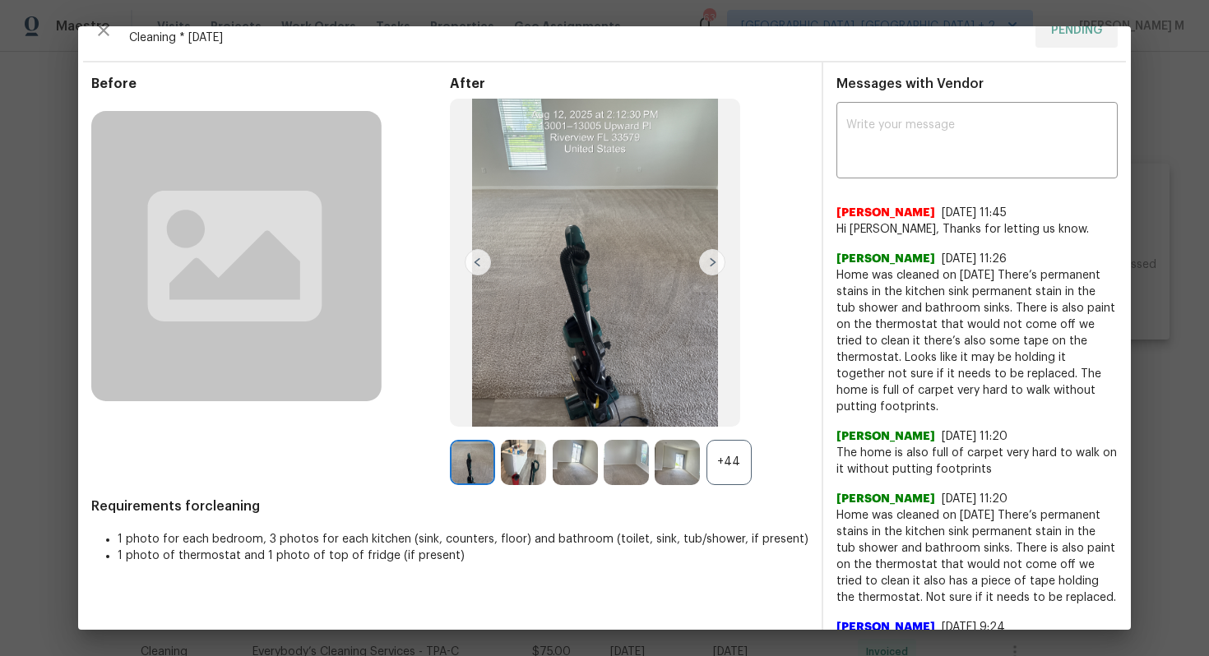
scroll to position [29, 0]
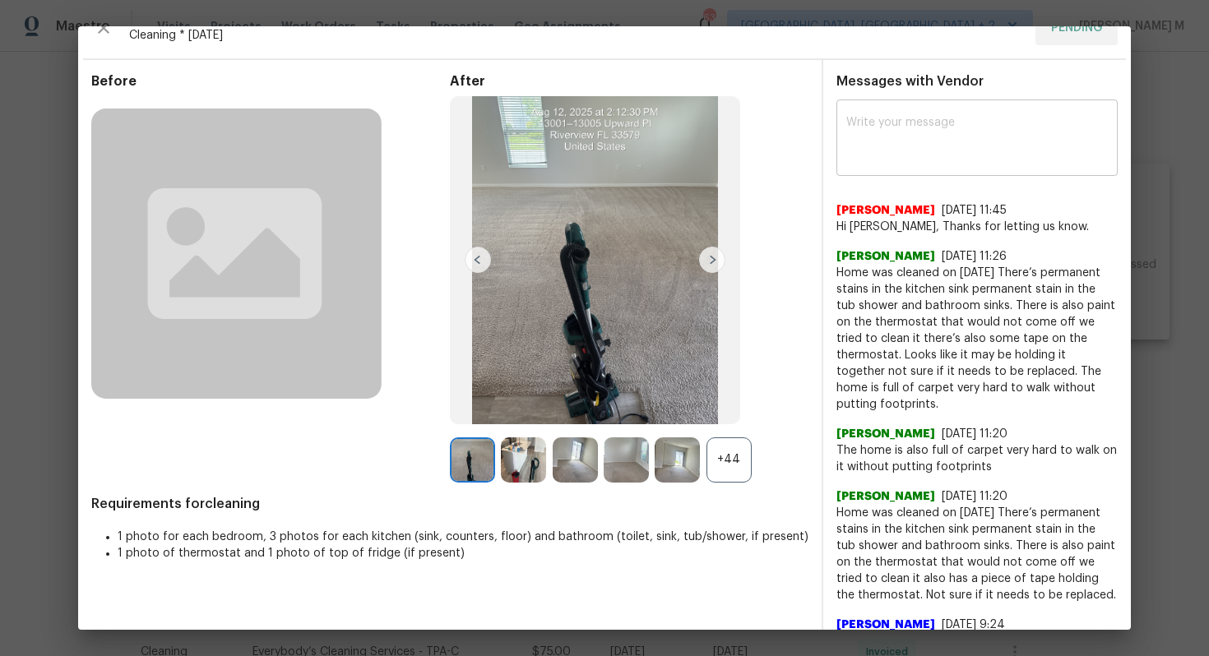
click at [1112, 110] on div "x ​" at bounding box center [977, 140] width 281 height 72
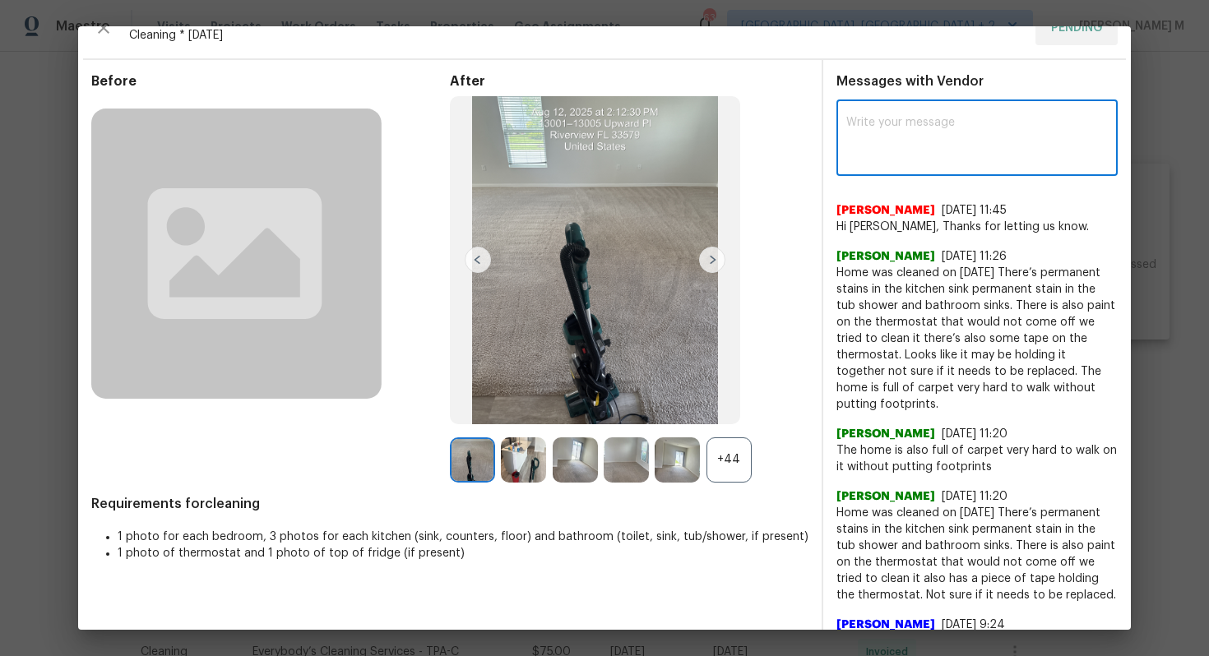
scroll to position [62, 0]
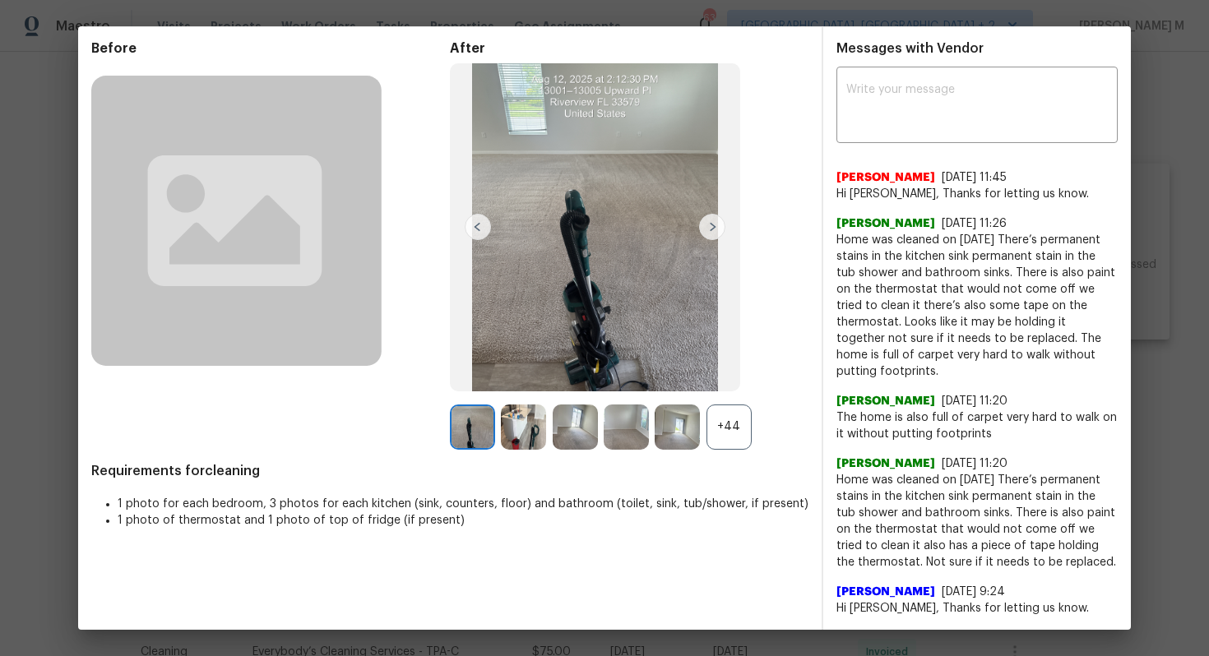
click at [712, 426] on div "+44" at bounding box center [729, 427] width 45 height 45
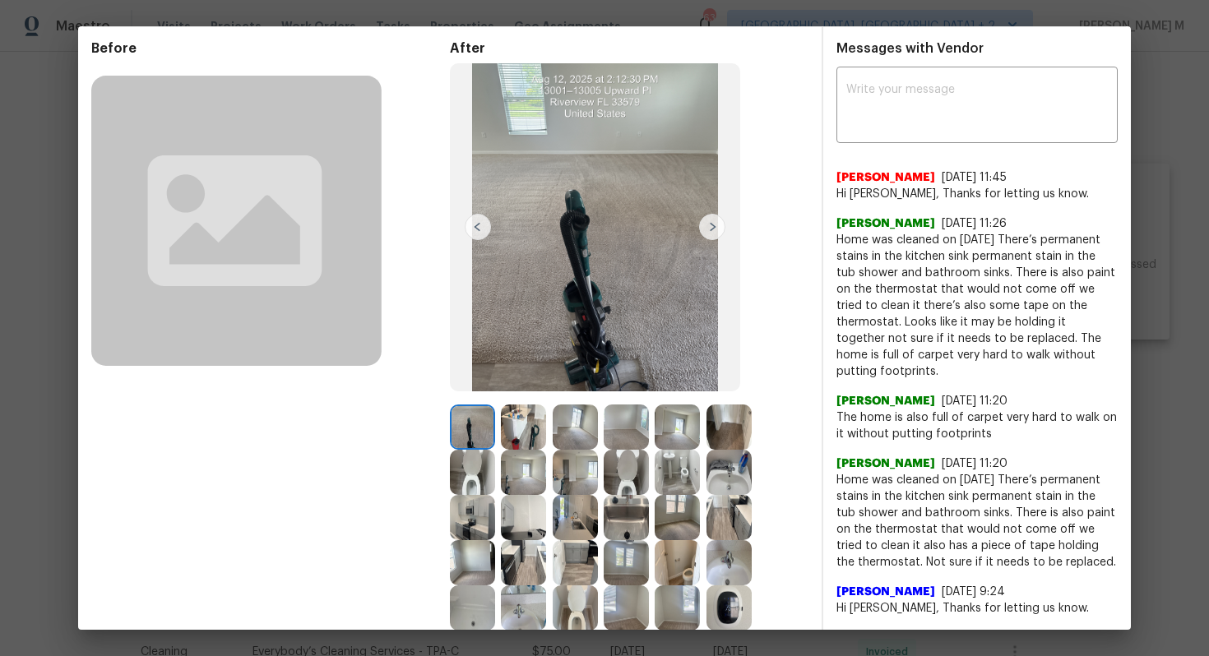
scroll to position [135, 0]
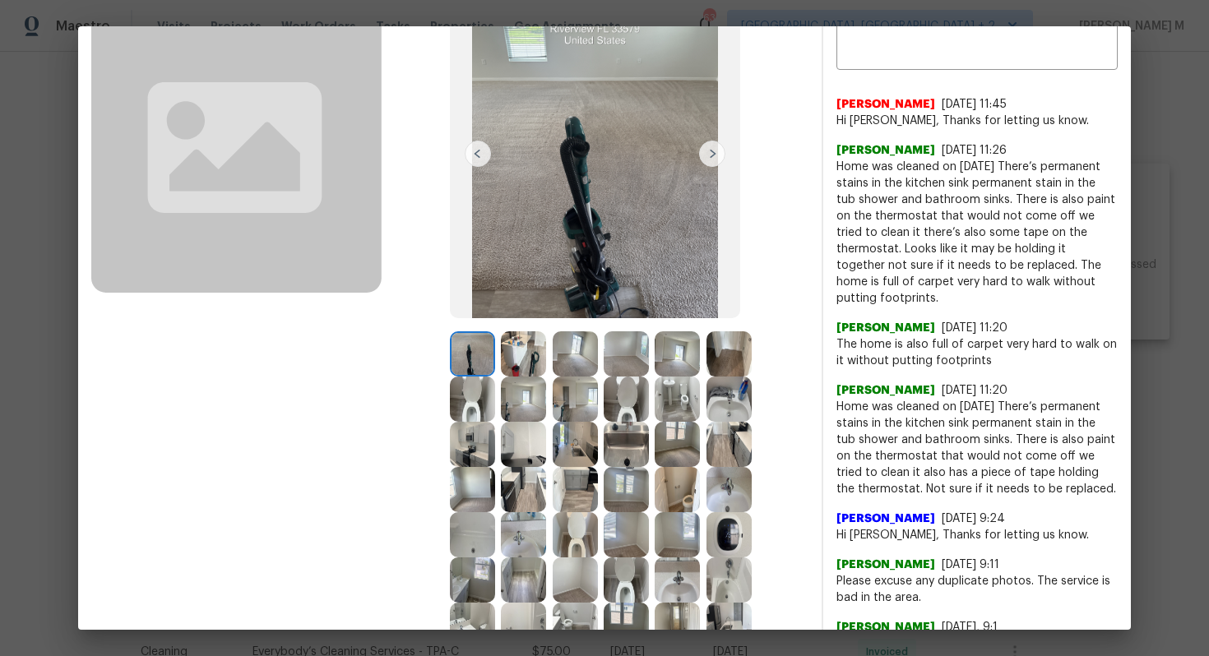
click at [707, 545] on img at bounding box center [729, 534] width 45 height 45
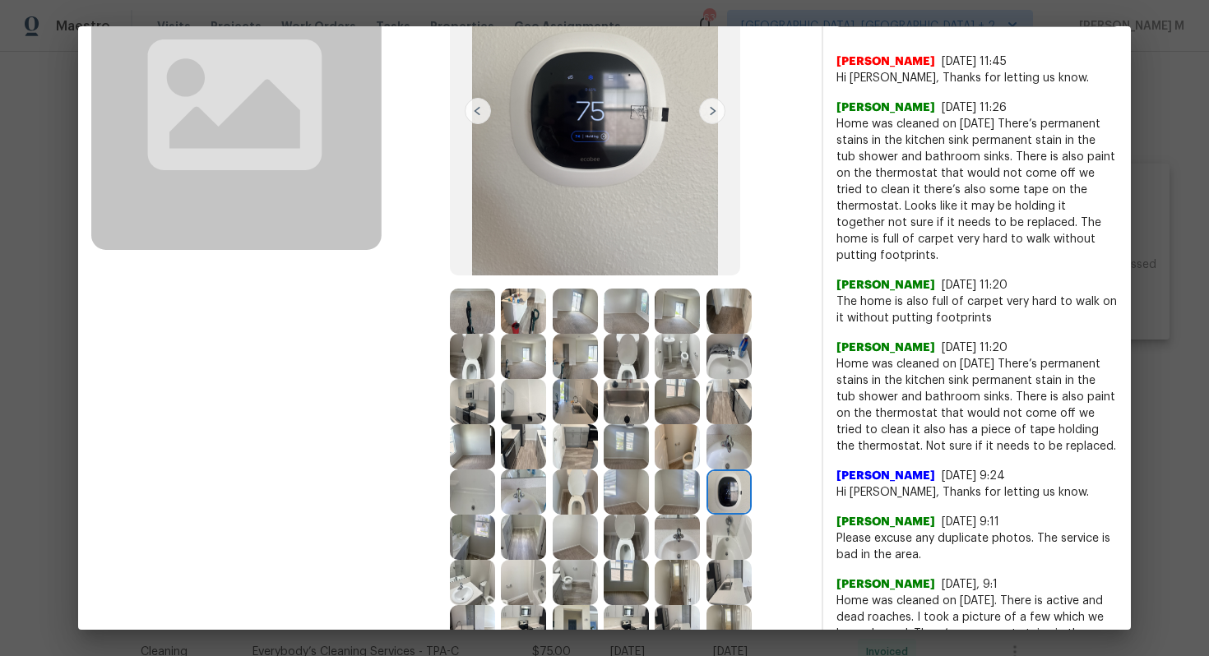
scroll to position [200, 0]
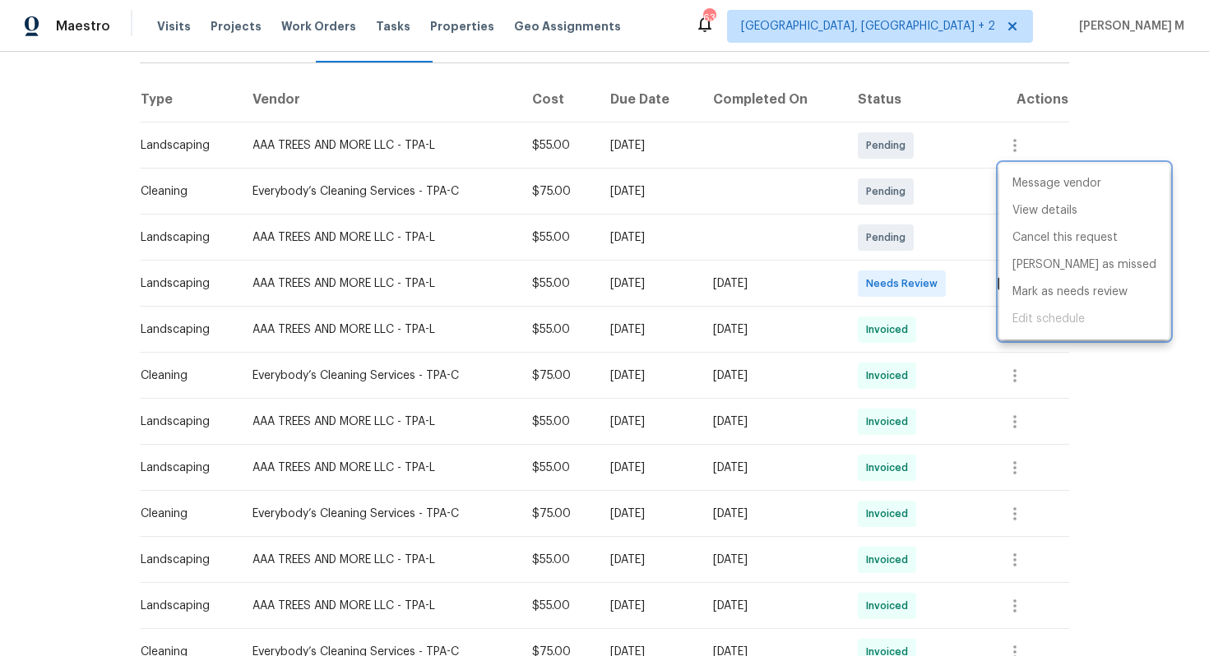
click at [532, 271] on div at bounding box center [604, 328] width 1209 height 656
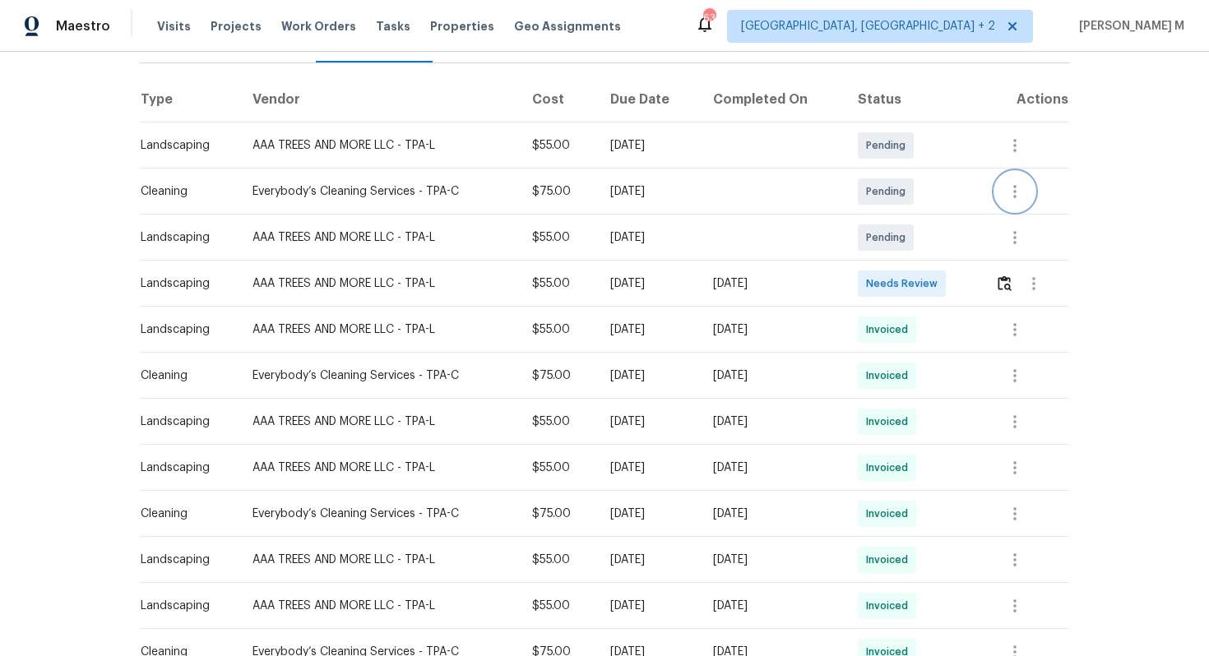
scroll to position [0, 0]
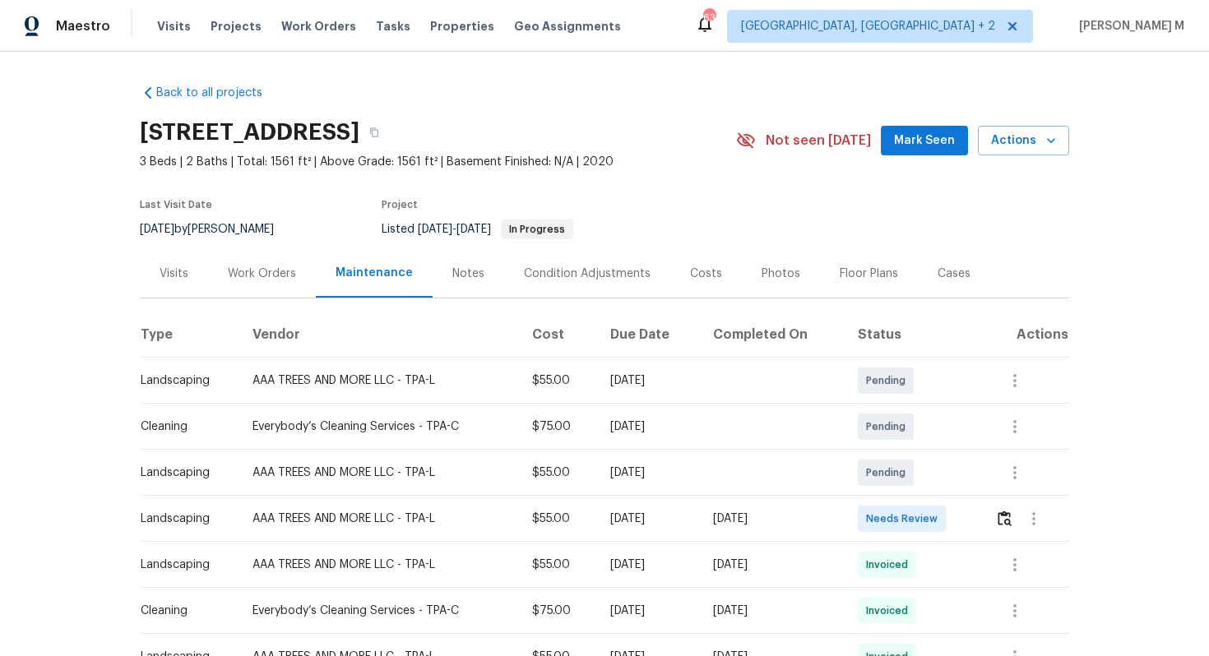
click at [245, 286] on div "Work Orders" at bounding box center [262, 273] width 108 height 49
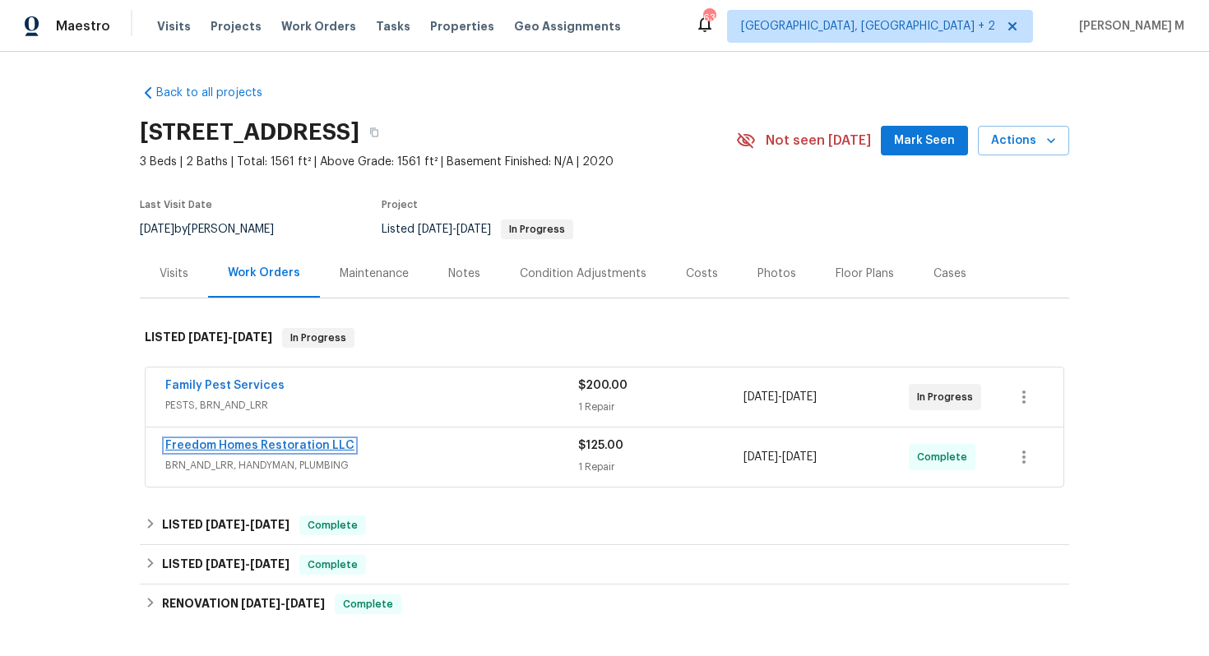
click at [247, 440] on link "Freedom Homes Restoration LLC" at bounding box center [259, 446] width 189 height 12
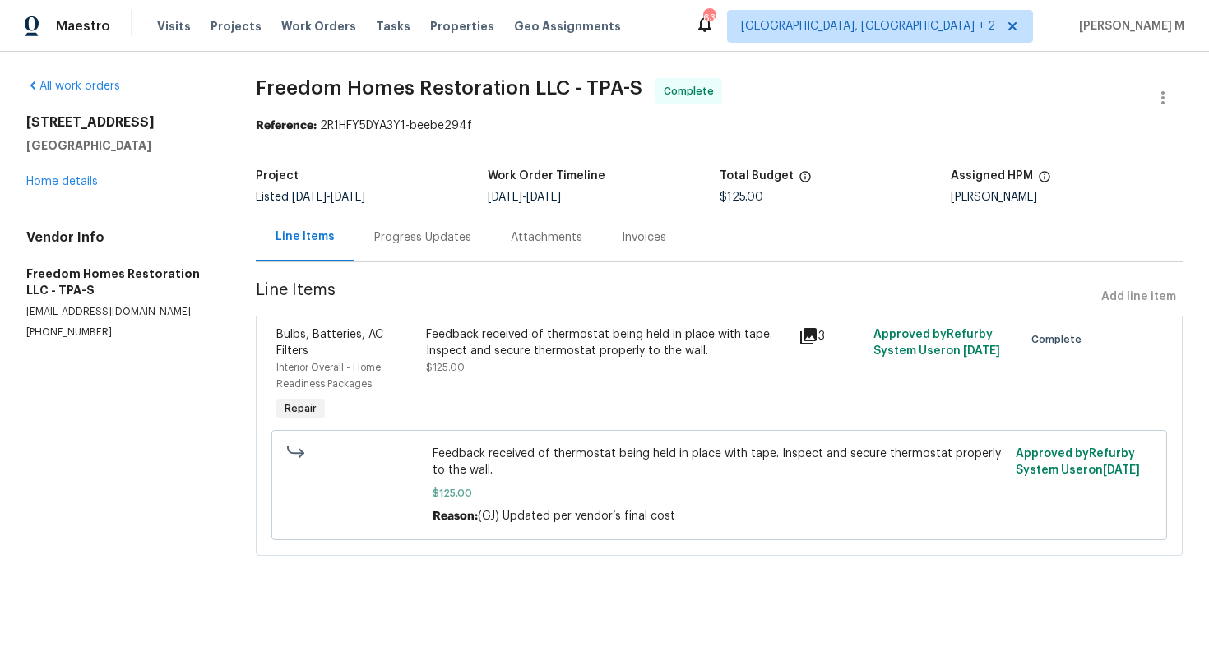
click at [515, 391] on div "Feedback received of thermostat being held in place with tape. Inspect and secu…" at bounding box center [607, 376] width 373 height 109
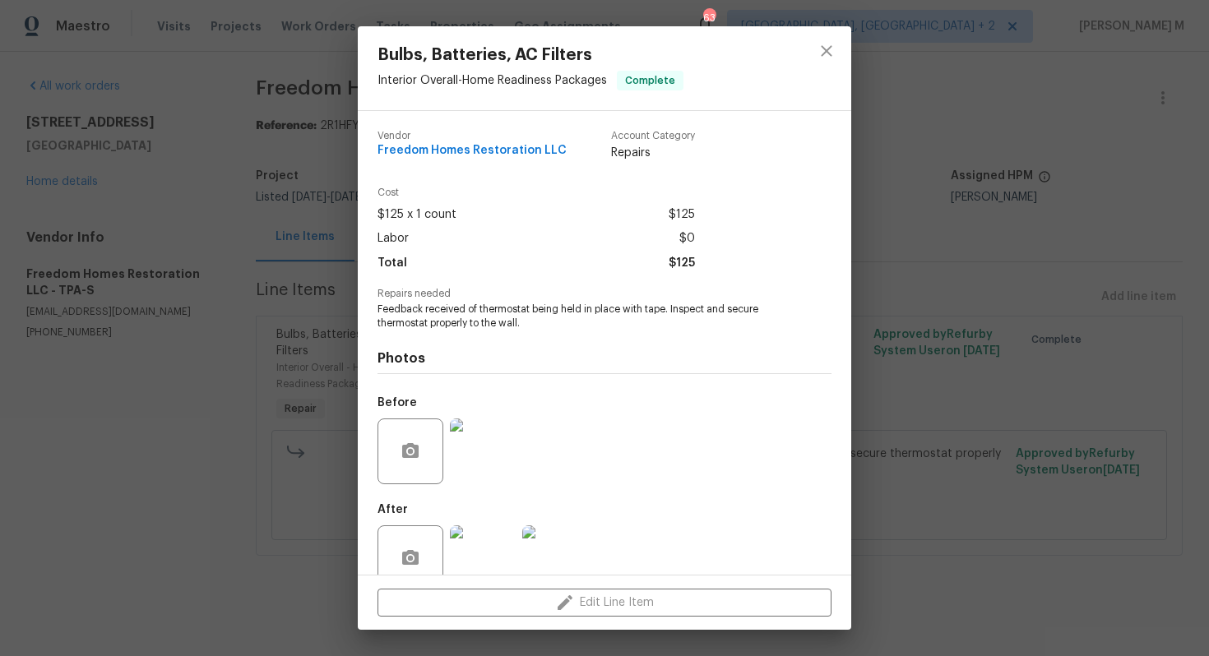
click at [522, 536] on img at bounding box center [555, 559] width 66 height 66
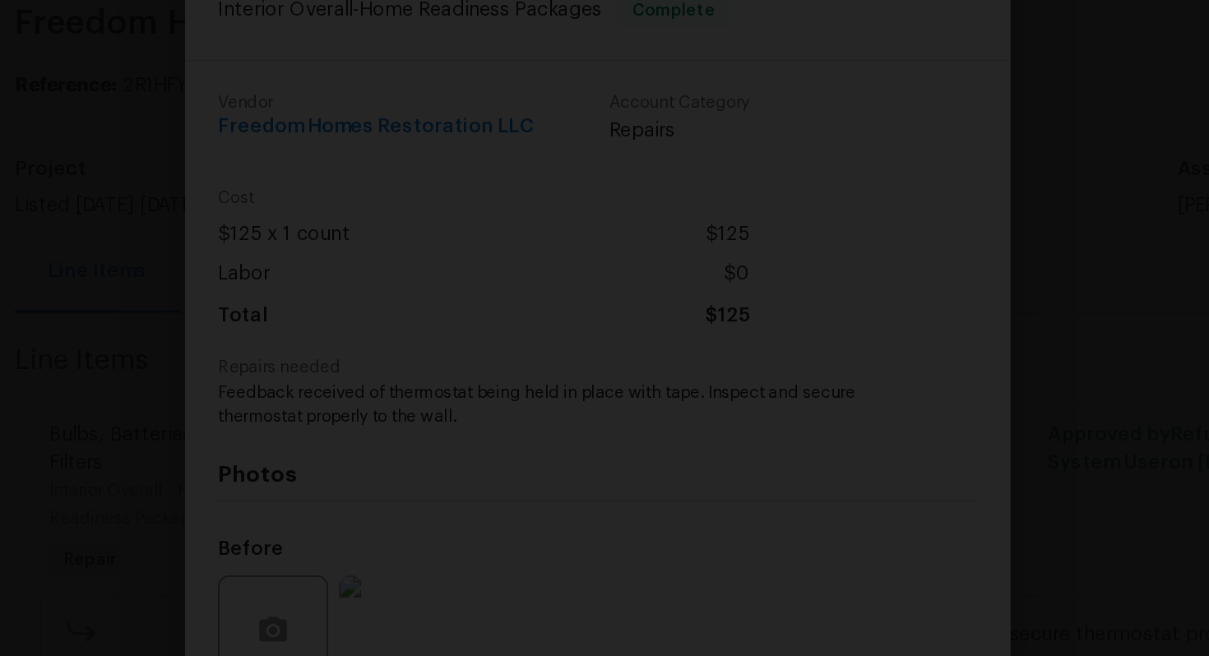
click at [614, 229] on img "Lightbox" at bounding box center [598, 452] width 845 height 458
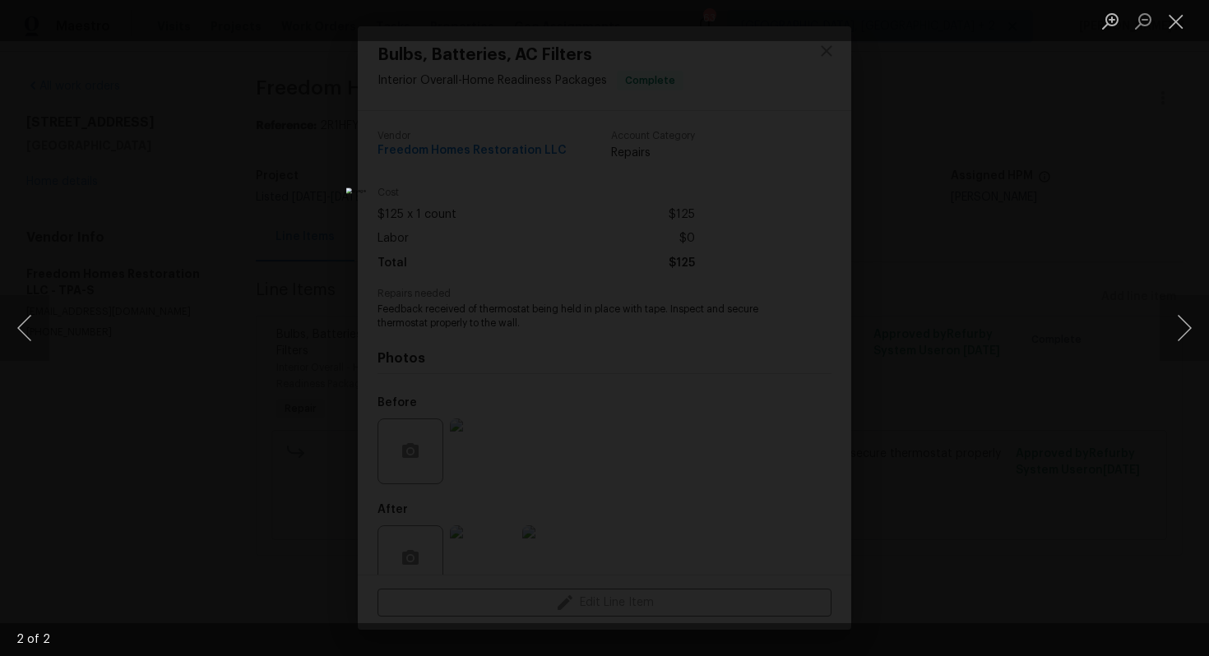
click at [959, 242] on div "Lightbox" at bounding box center [604, 328] width 1209 height 656
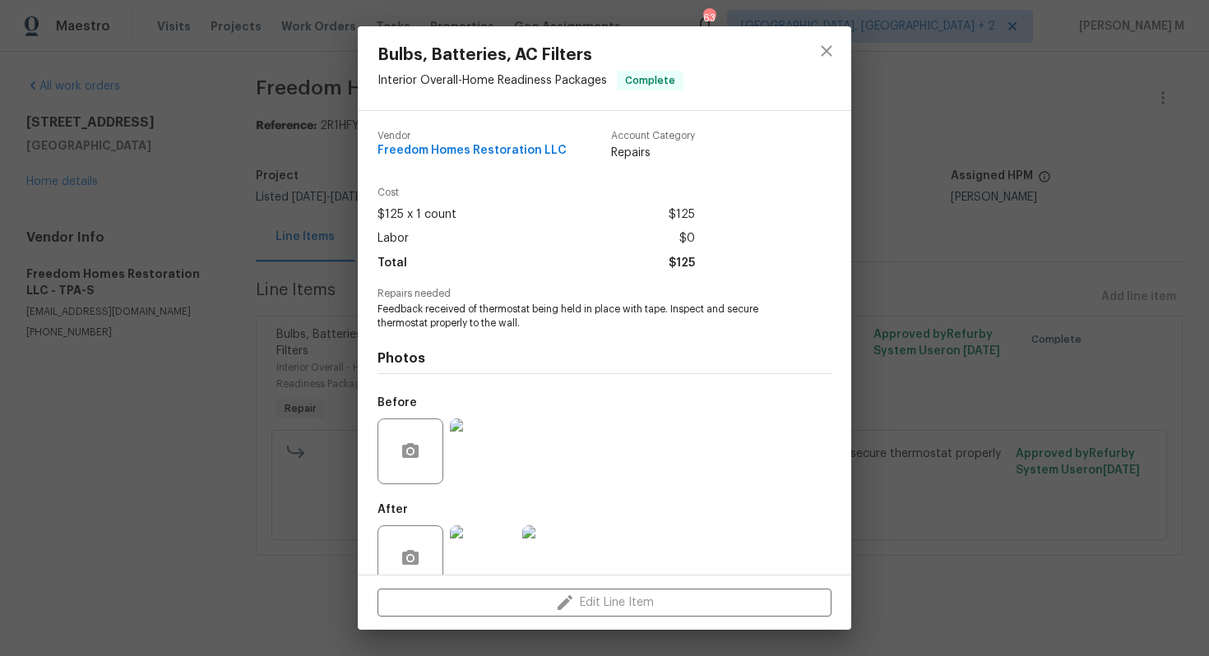
click at [1022, 396] on div "Bulbs, Batteries, AC Filters Interior Overall - Home Readiness Packages Complet…" at bounding box center [604, 328] width 1209 height 656
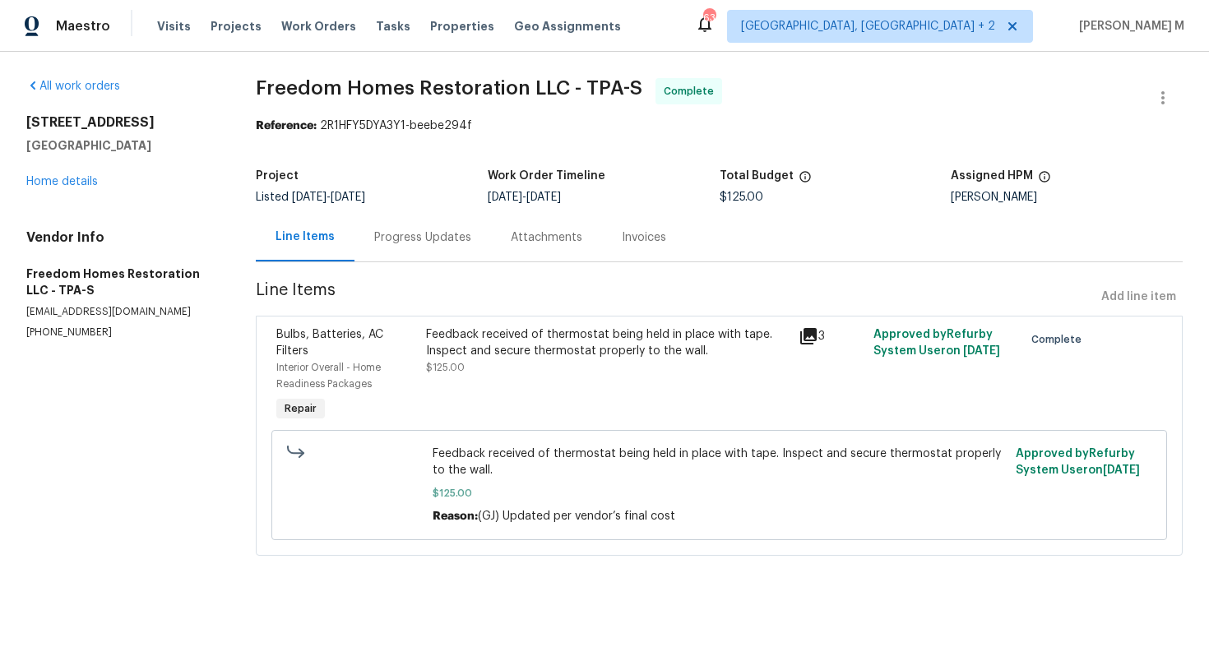
click at [497, 331] on div "Feedback received of thermostat being held in place with tape. Inspect and secu…" at bounding box center [608, 343] width 364 height 33
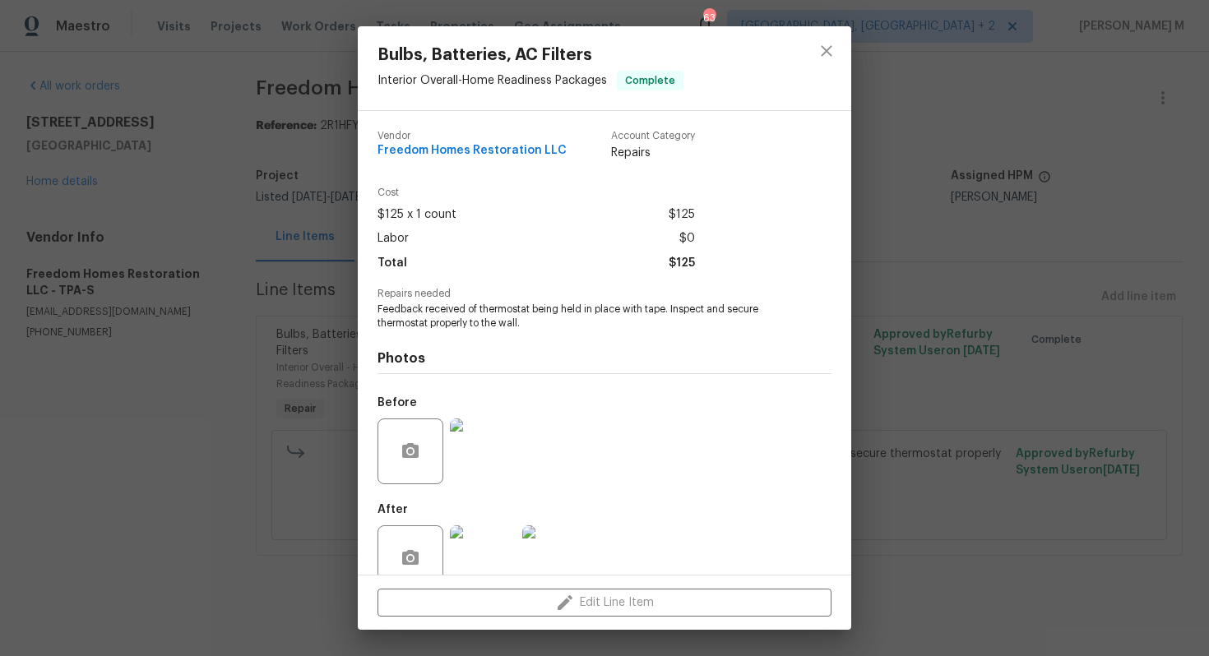
click at [444, 465] on div at bounding box center [412, 452] width 69 height 66
click at [460, 461] on img at bounding box center [483, 452] width 66 height 66
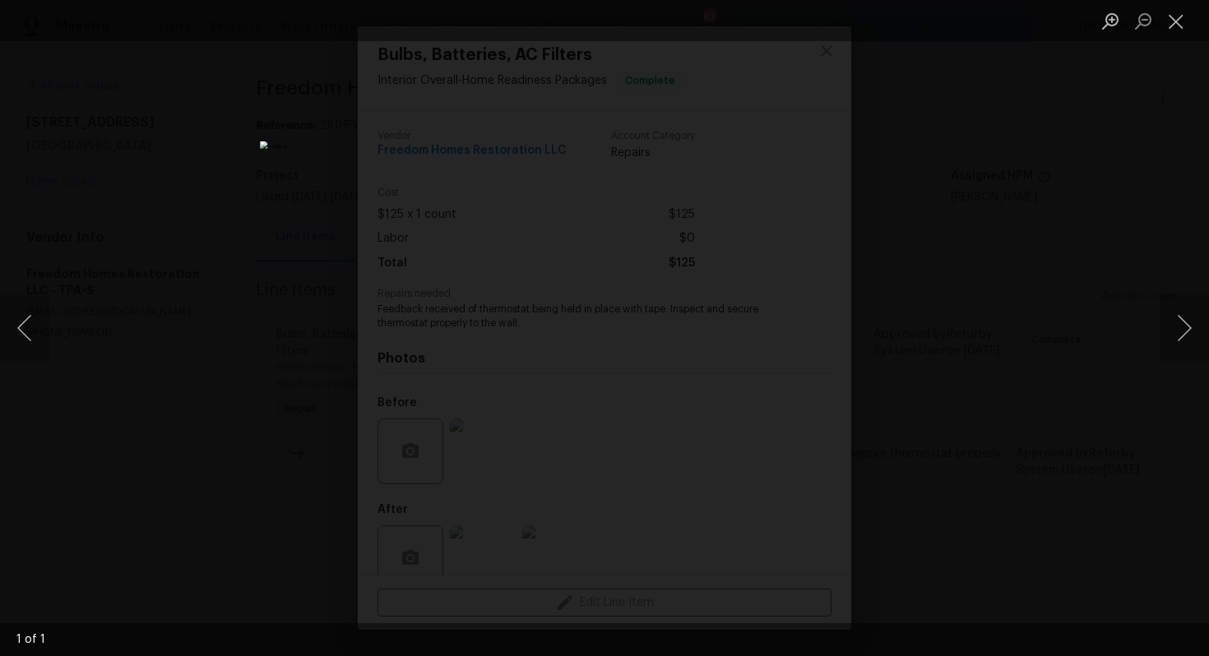
click at [1004, 316] on div "Lightbox" at bounding box center [604, 328] width 1209 height 656
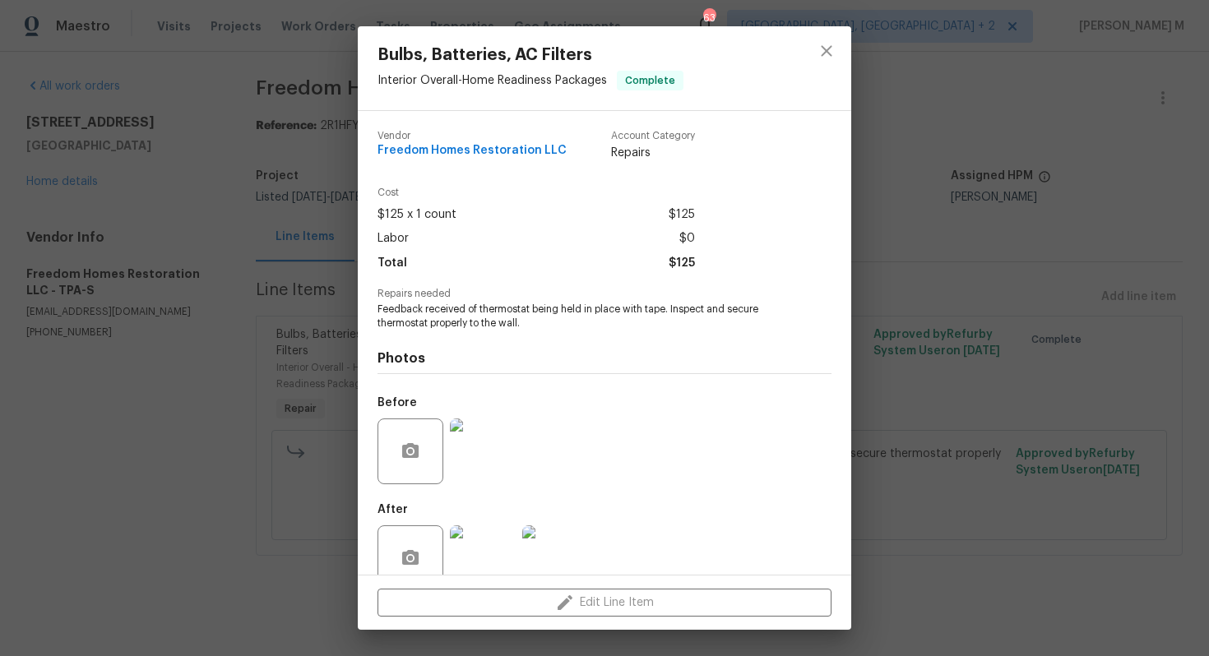
click at [495, 431] on img at bounding box center [483, 452] width 66 height 66
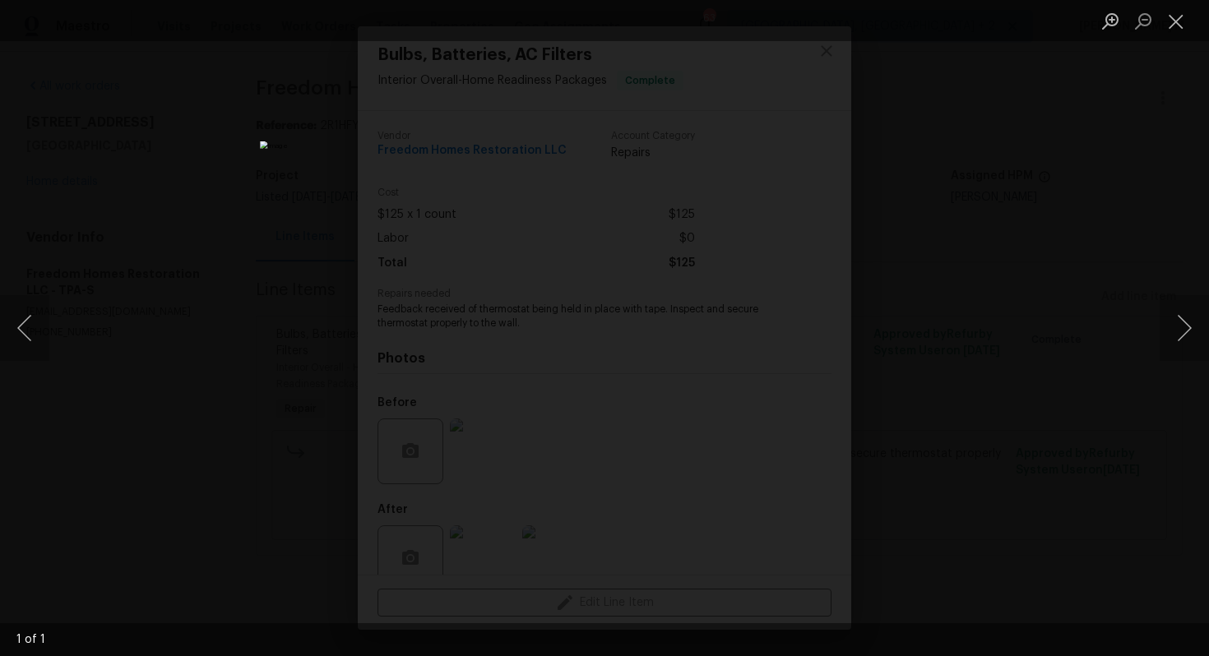
click at [993, 369] on div "Lightbox" at bounding box center [604, 328] width 1209 height 656
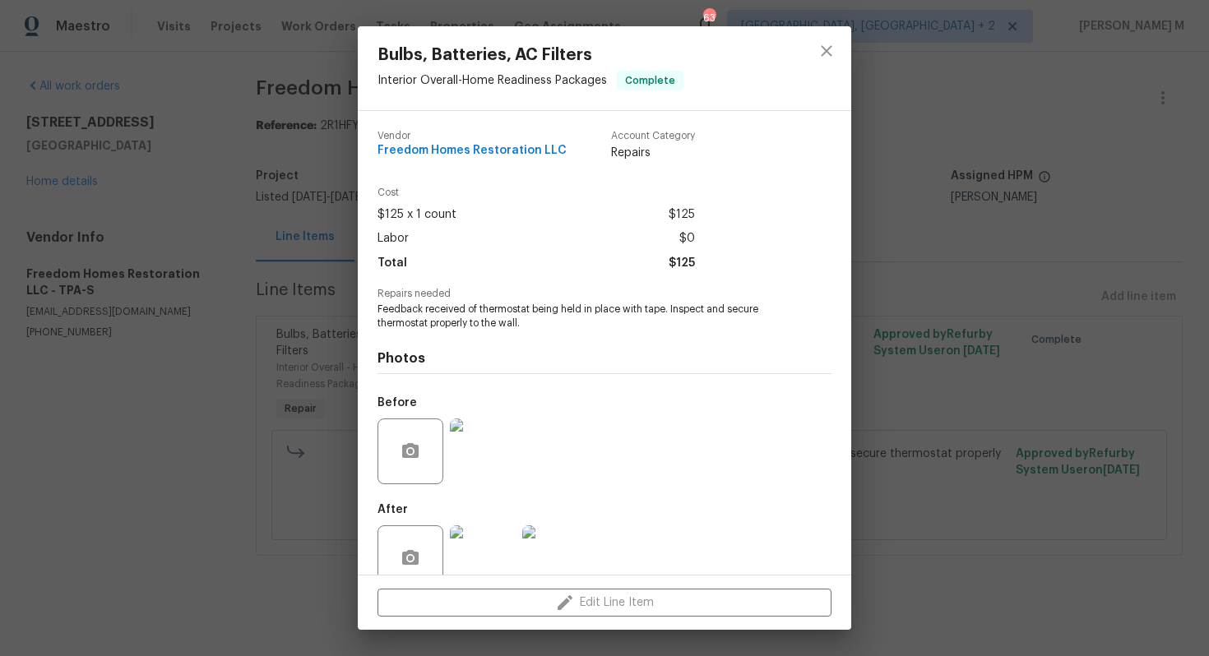
click at [491, 447] on img at bounding box center [483, 452] width 66 height 66
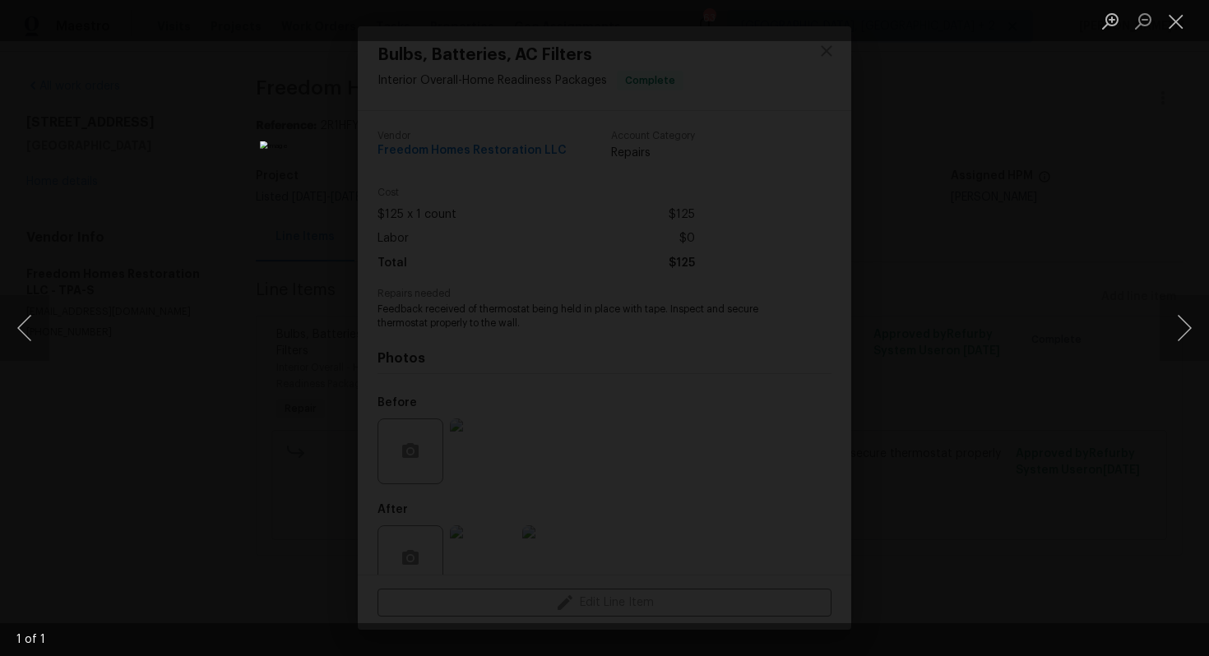
click at [1120, 399] on div "Lightbox" at bounding box center [604, 328] width 1209 height 656
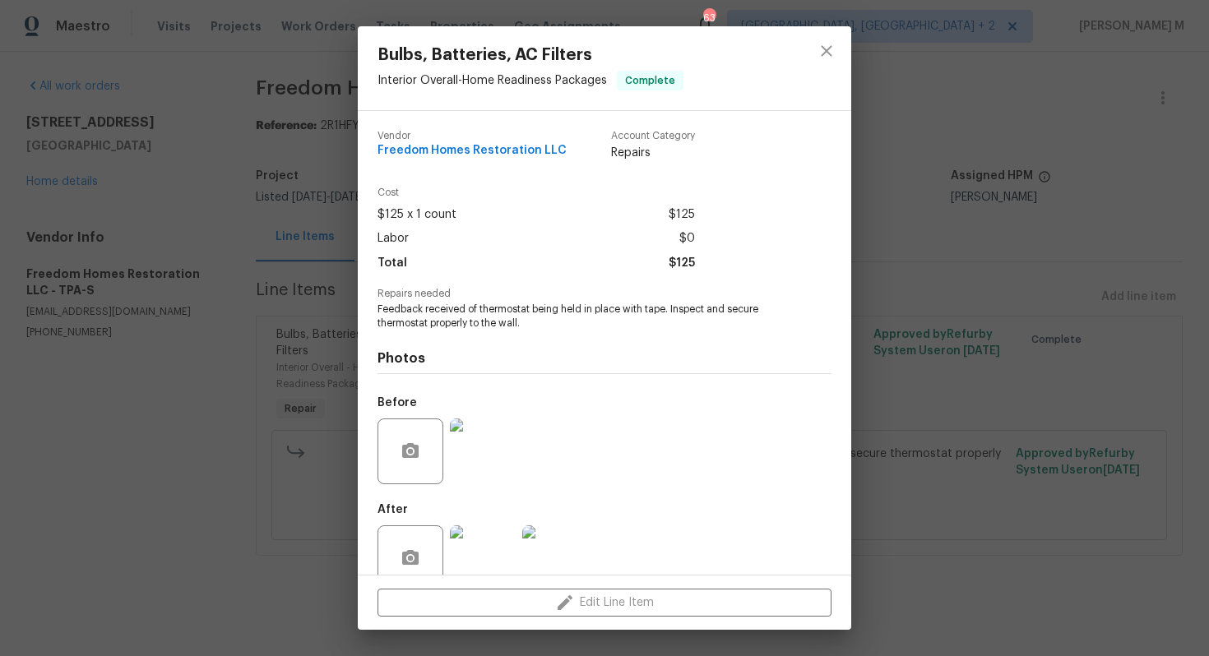
click at [447, 440] on div at bounding box center [483, 452] width 72 height 86
click at [497, 449] on img at bounding box center [483, 452] width 66 height 66
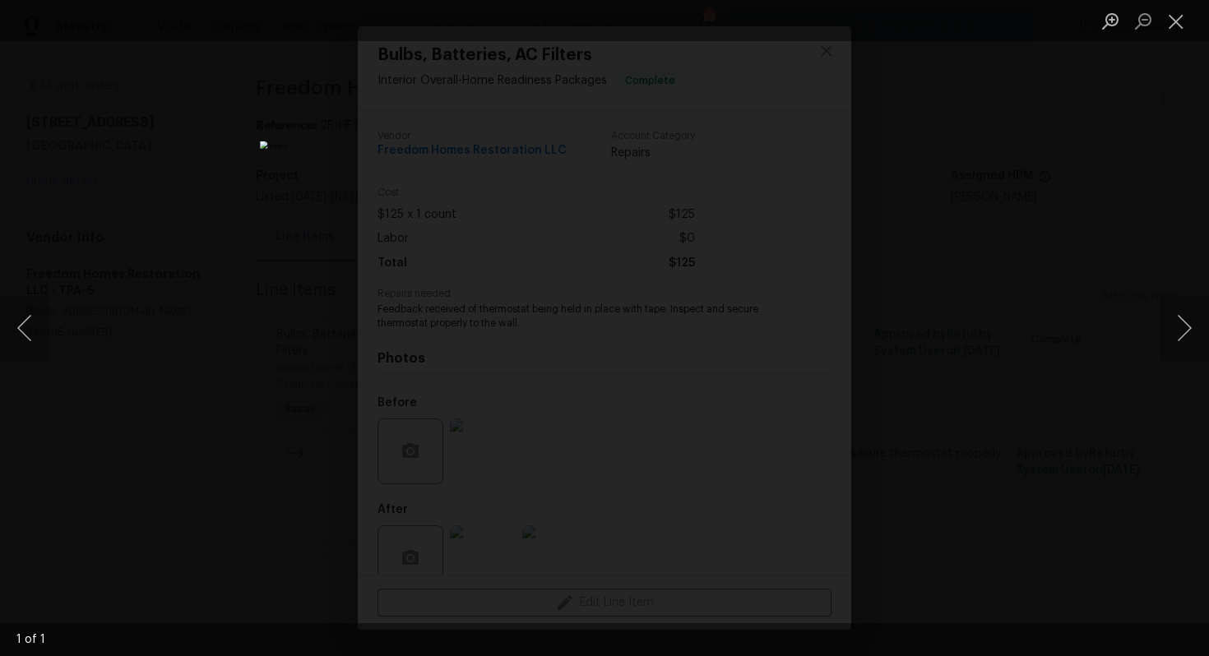
click at [996, 353] on div "Lightbox" at bounding box center [604, 328] width 1209 height 656
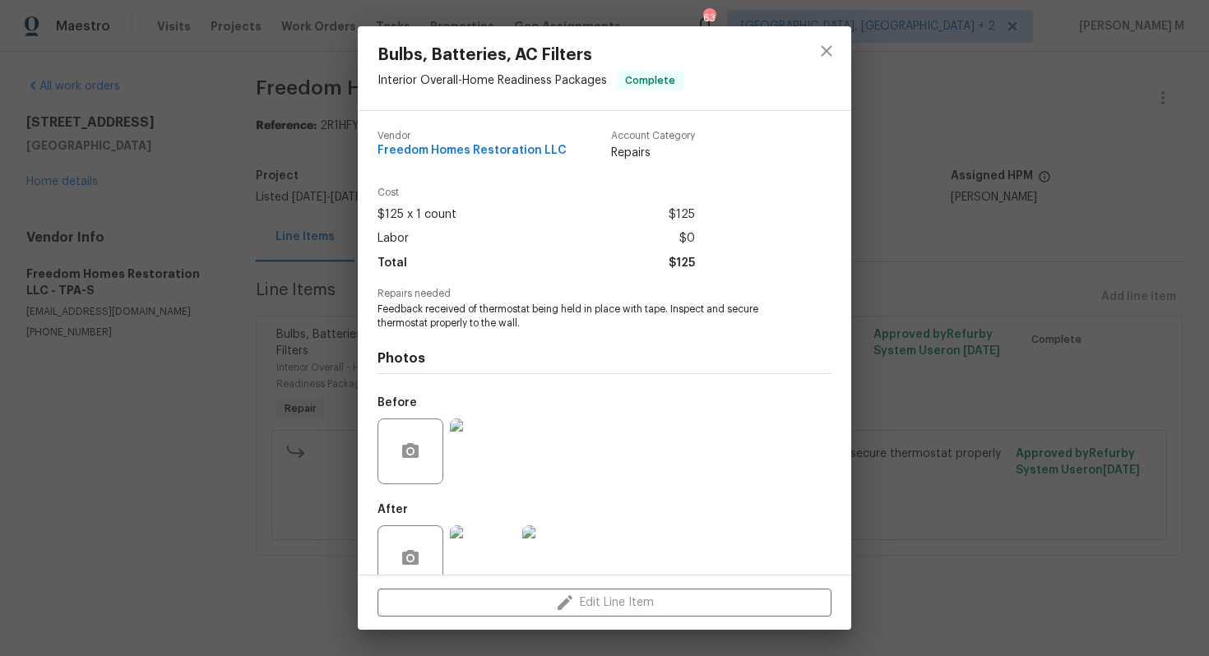
click at [545, 548] on img at bounding box center [555, 559] width 66 height 66
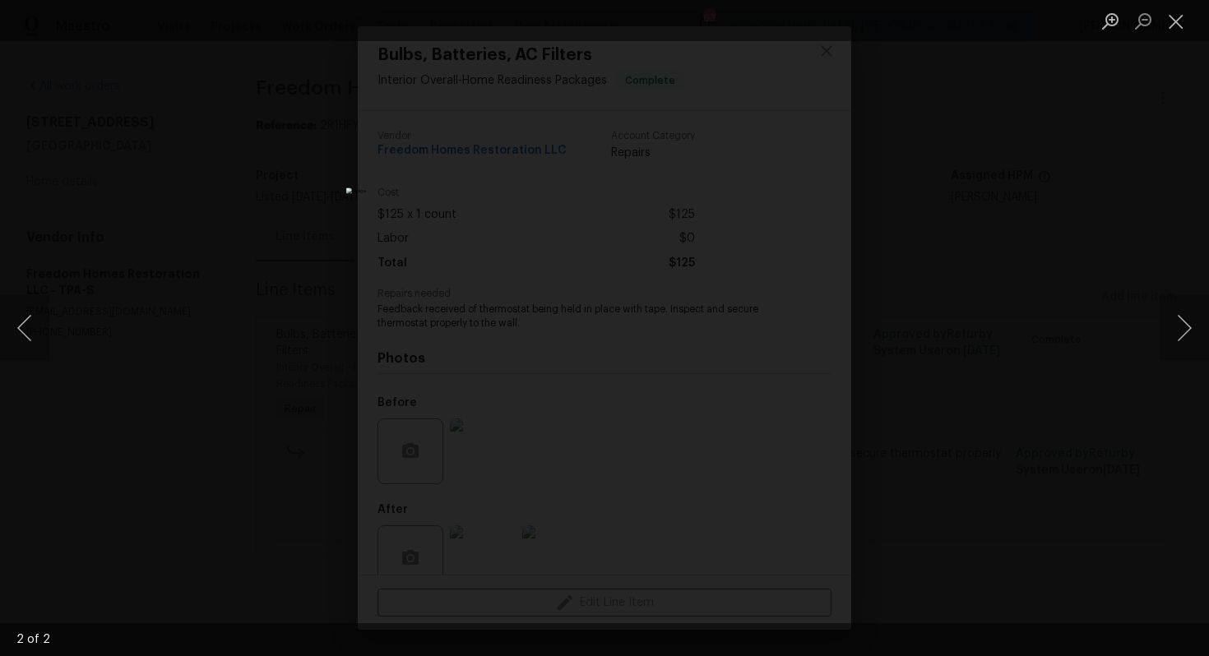
click at [938, 379] on div "Lightbox" at bounding box center [604, 328] width 1209 height 656
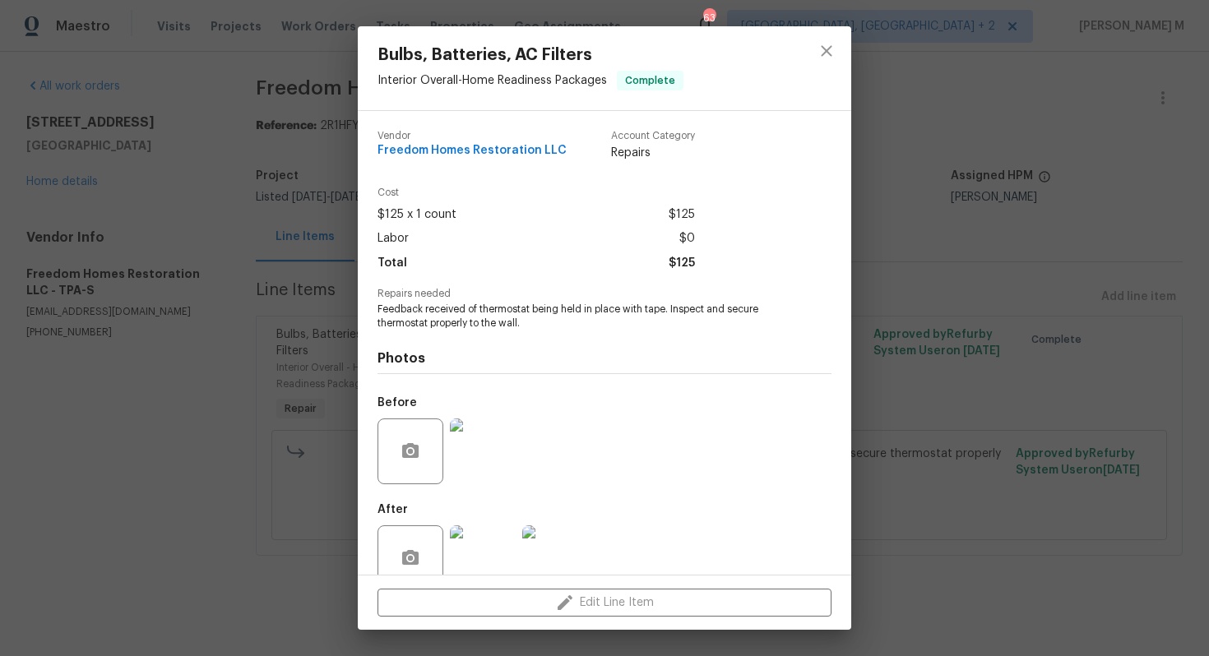
click at [925, 329] on div "Bulbs, Batteries, AC Filters Interior Overall - Home Readiness Packages Complet…" at bounding box center [604, 328] width 1209 height 656
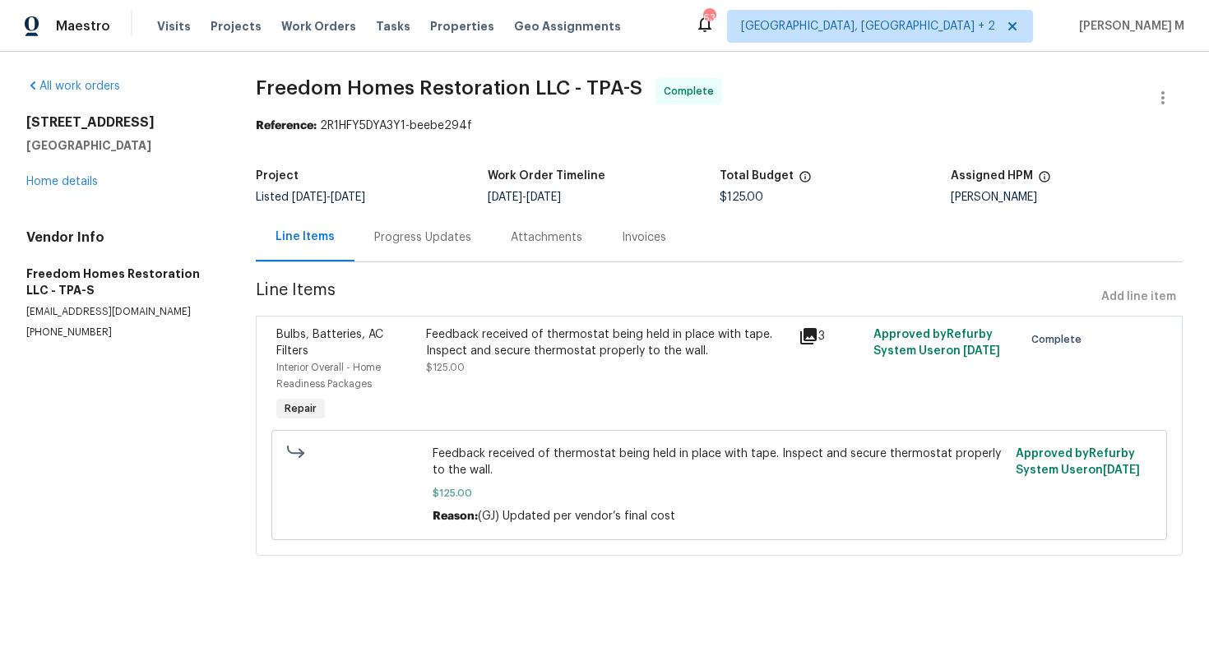
click at [446, 230] on div "Progress Updates" at bounding box center [422, 238] width 97 height 16
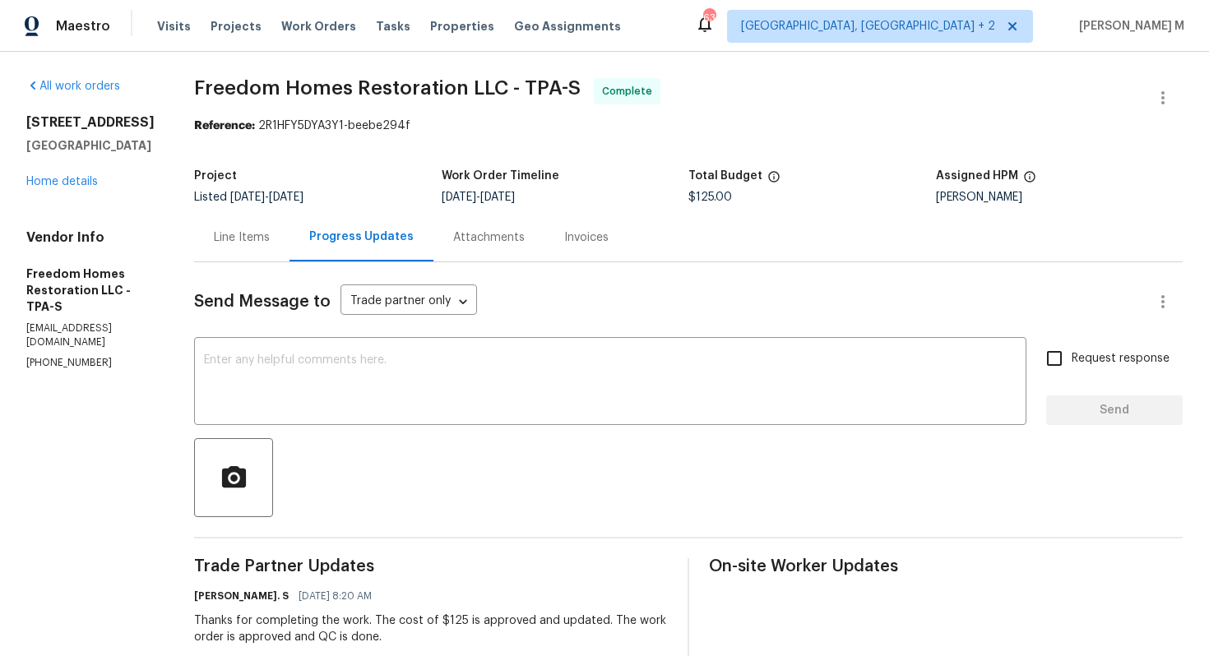
click at [206, 253] on div "Line Items" at bounding box center [241, 237] width 95 height 49
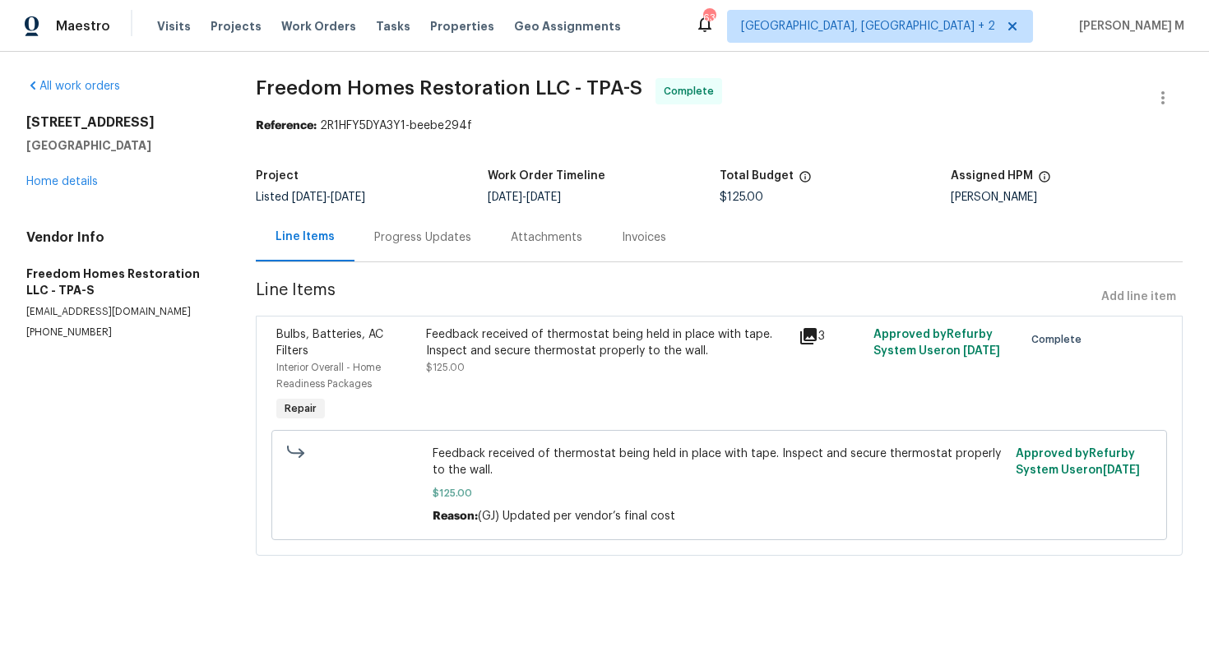
click at [538, 343] on div "Feedback received of thermostat being held in place with tape. Inspect and secu…" at bounding box center [608, 343] width 364 height 33
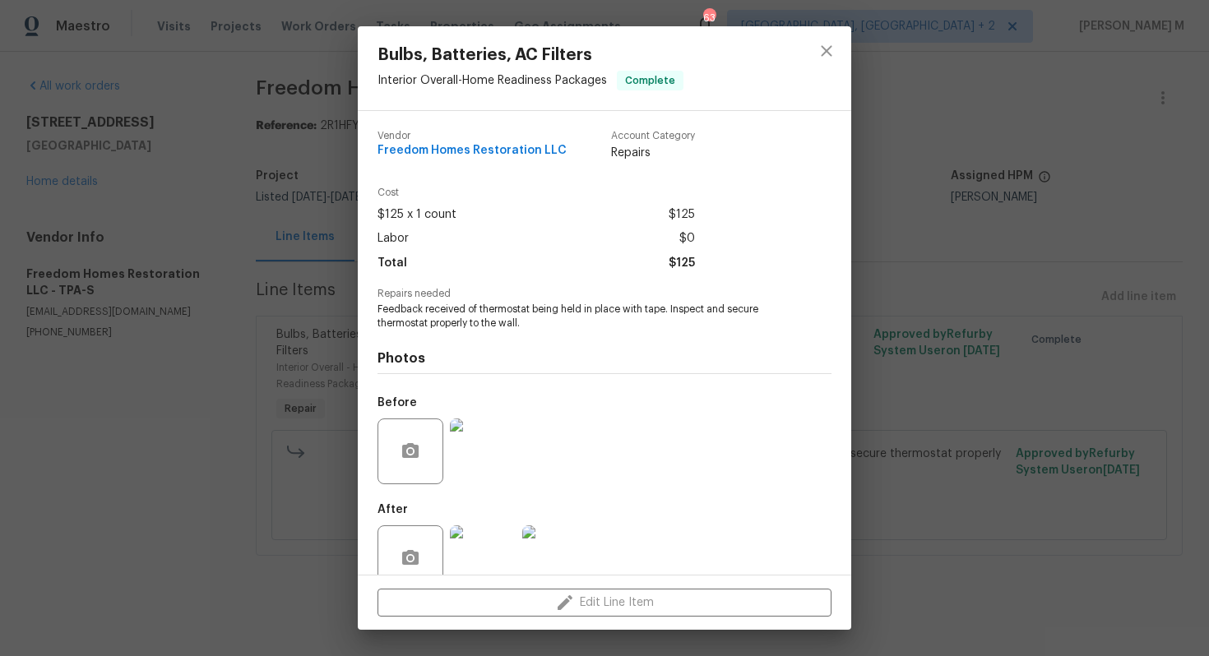
scroll to position [12, 0]
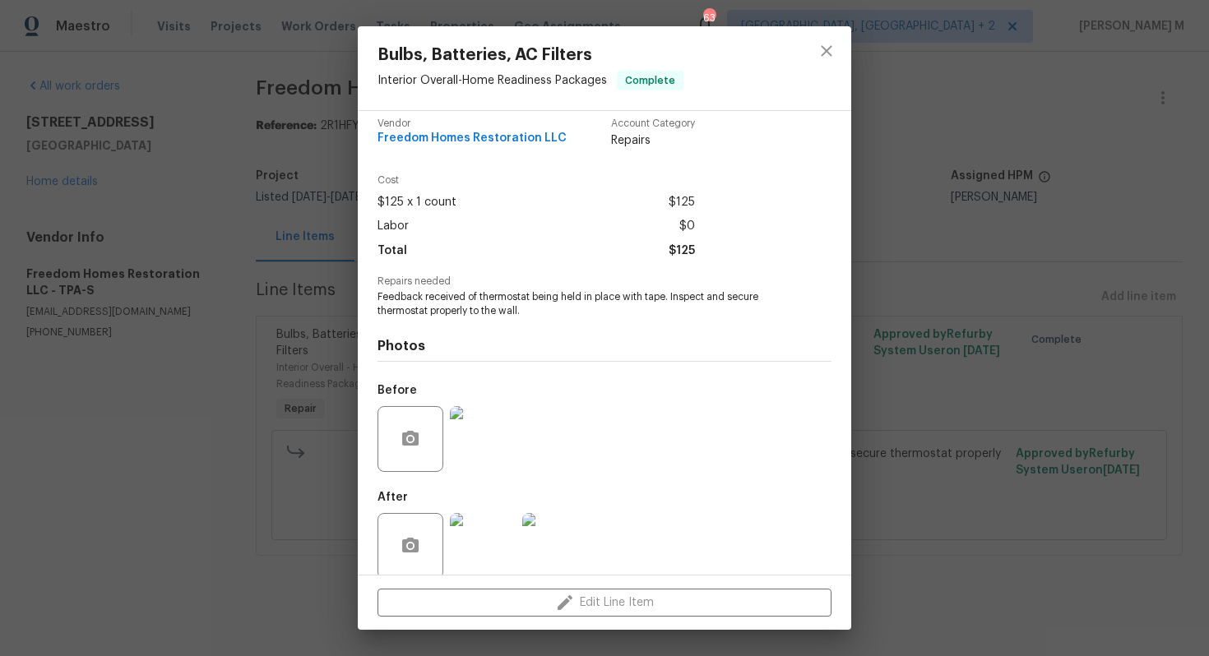
click at [480, 430] on img at bounding box center [483, 439] width 66 height 66
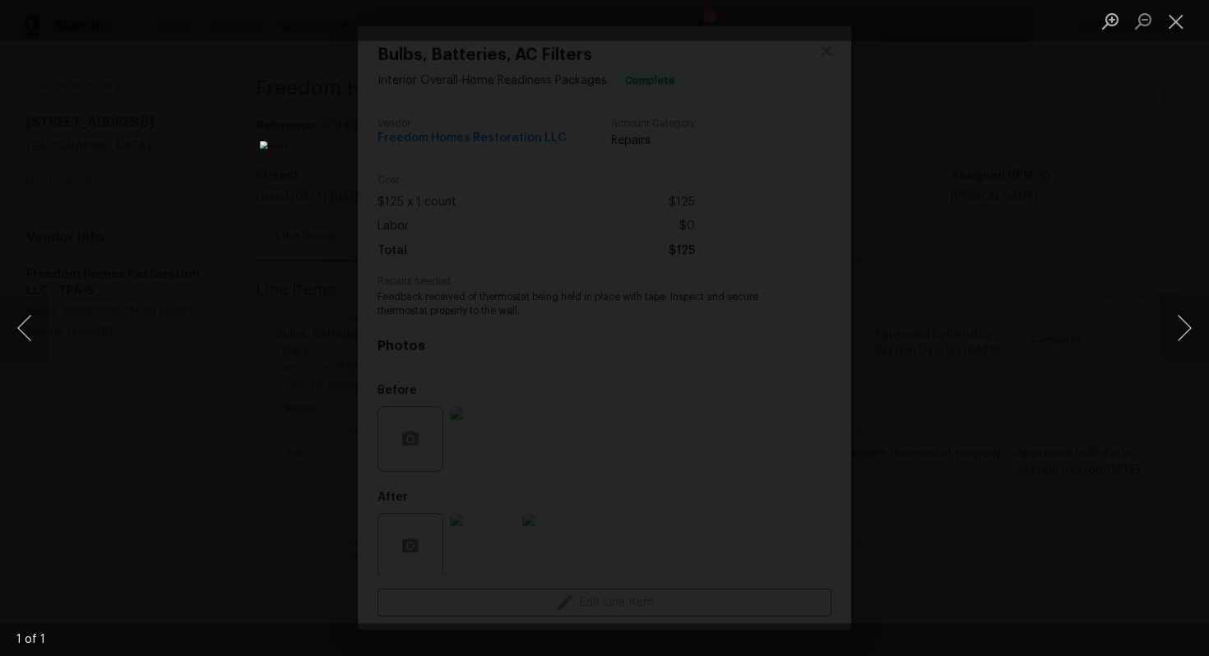
click at [1017, 293] on div "Lightbox" at bounding box center [604, 328] width 1209 height 656
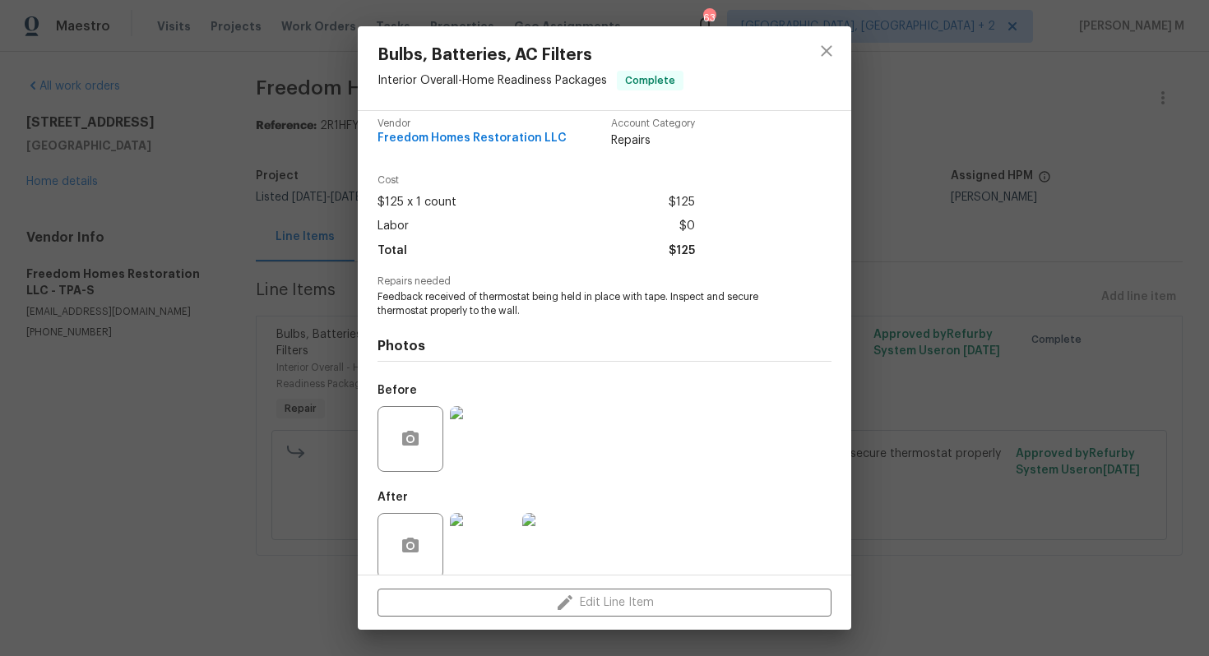
click at [1017, 293] on div "Lightbox" at bounding box center [604, 328] width 1209 height 656
click at [299, 30] on div "Bulbs, Batteries, AC Filters Interior Overall - Home Readiness Packages Complet…" at bounding box center [604, 328] width 1209 height 656
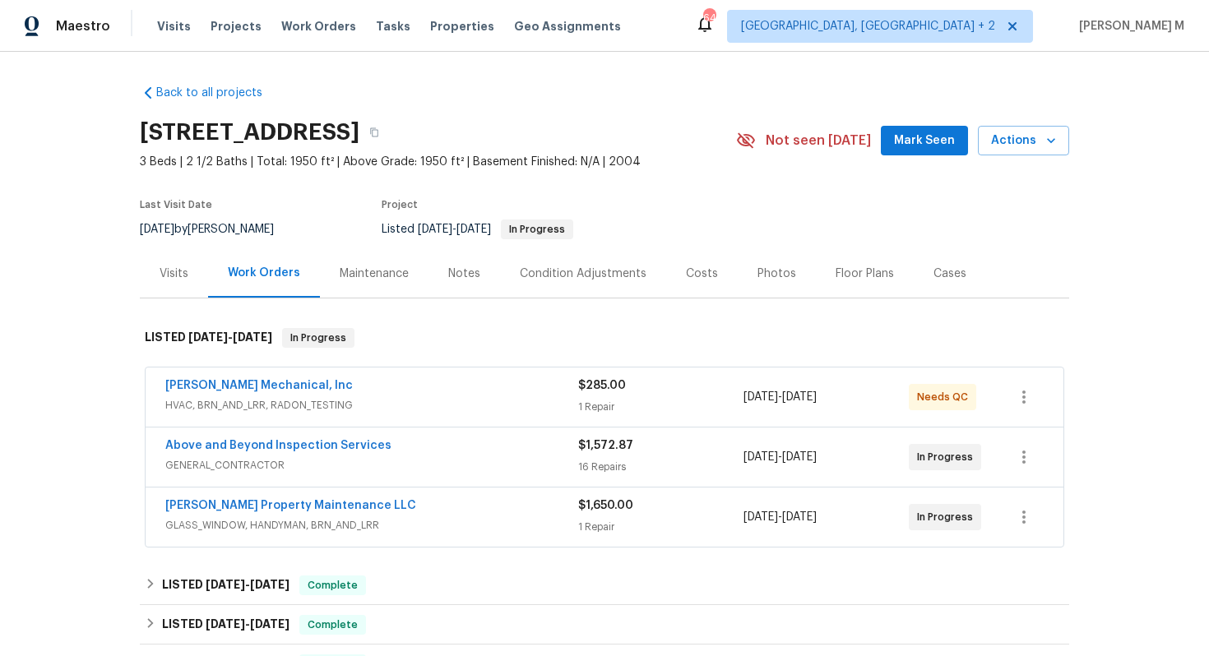
click at [220, 400] on span "HVAC, BRN_AND_LRR, RADON_TESTING" at bounding box center [371, 405] width 413 height 16
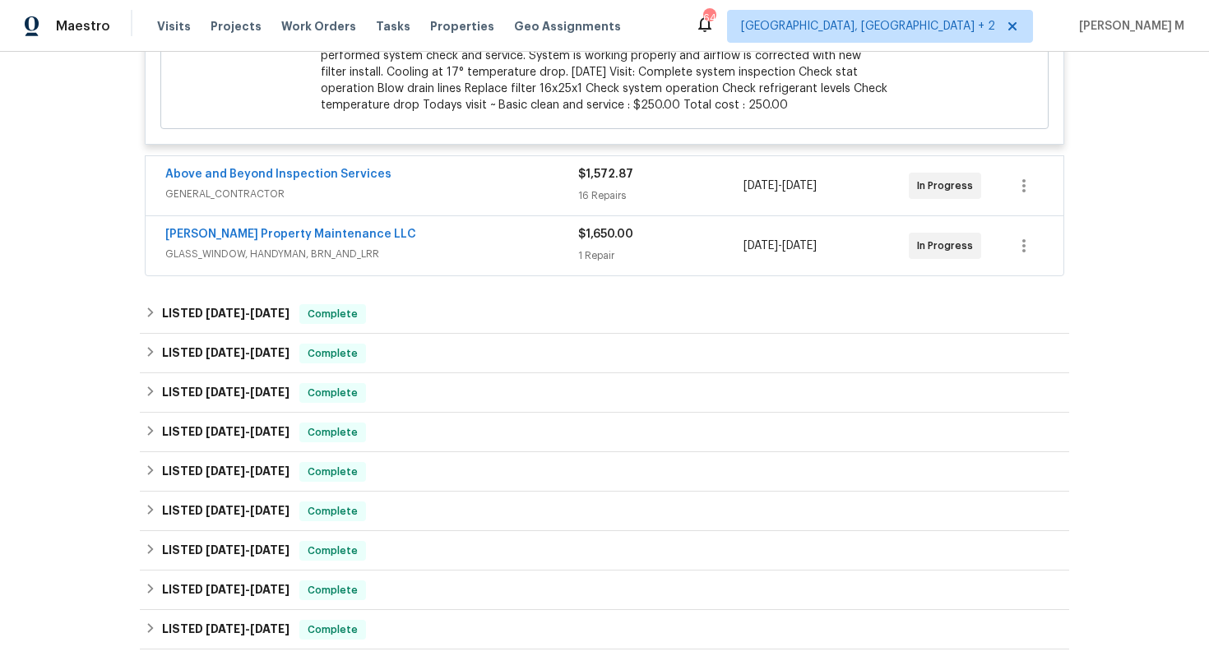
scroll to position [676, 0]
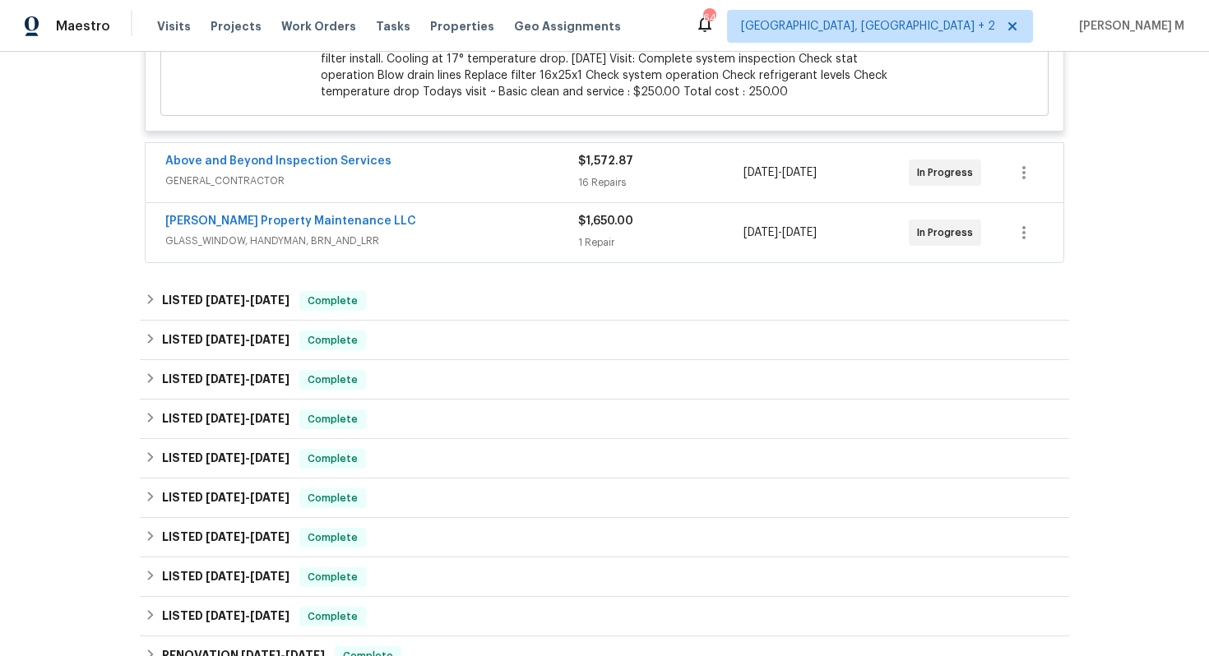
click at [228, 173] on span "GENERAL_CONTRACTOR" at bounding box center [371, 181] width 413 height 16
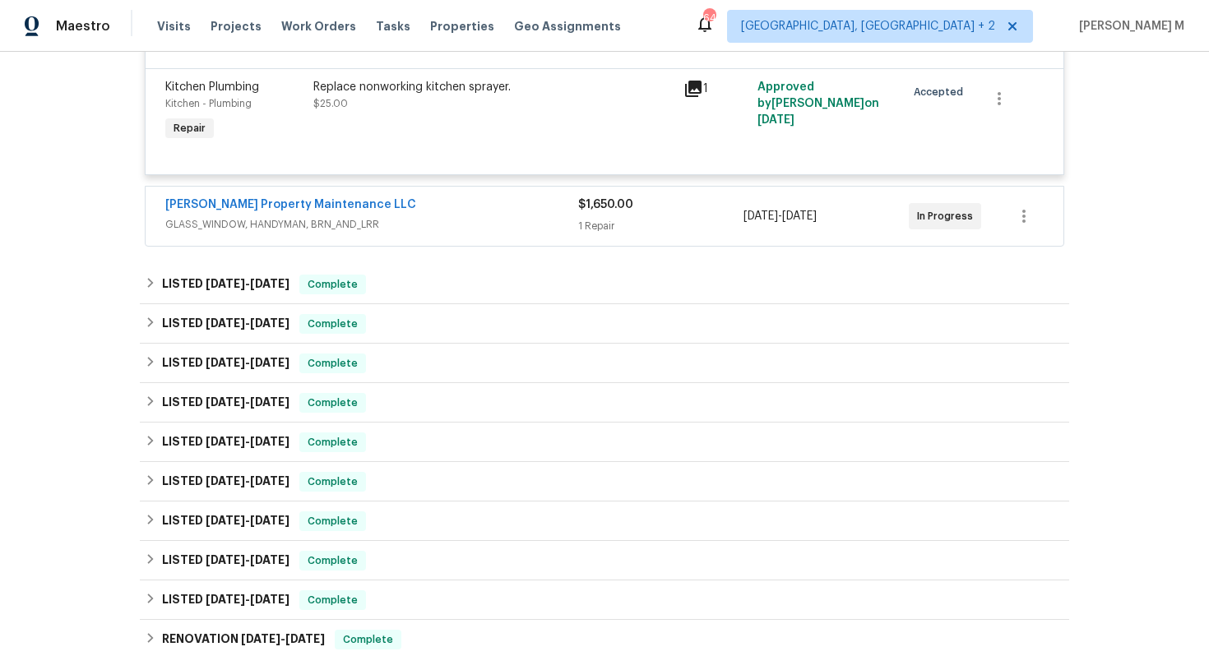
scroll to position [2548, 0]
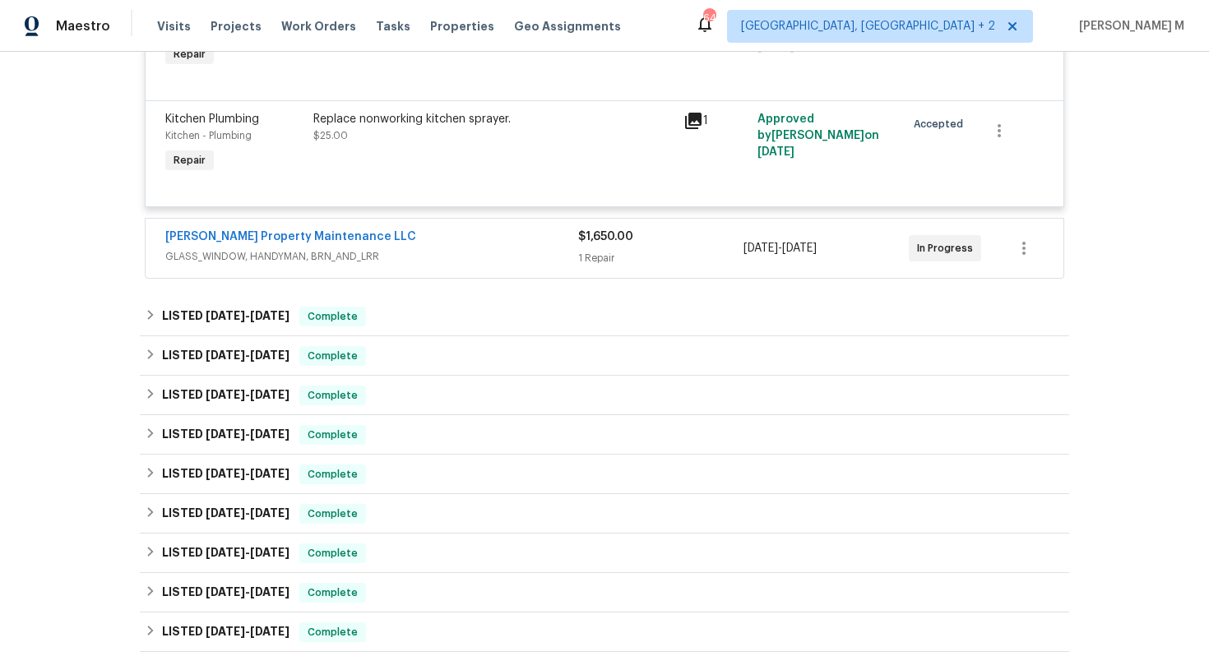
click at [234, 248] on span "GLASS_WINDOW, HANDYMAN, BRN_AND_LRR" at bounding box center [371, 256] width 413 height 16
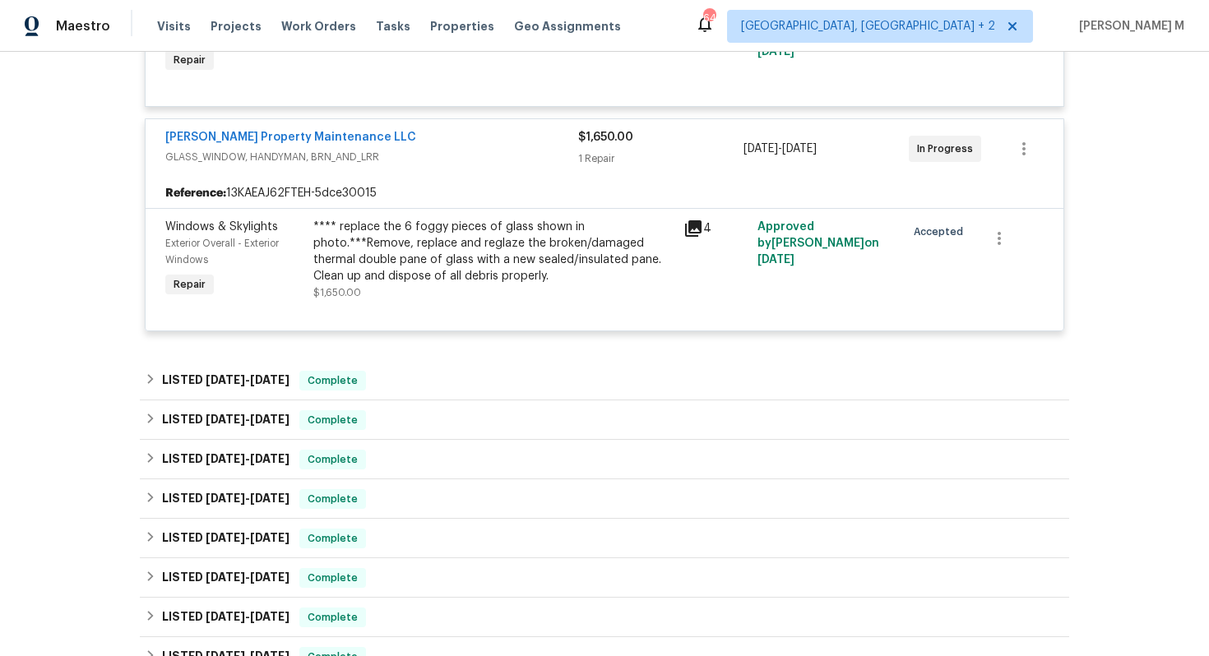
scroll to position [2713, 0]
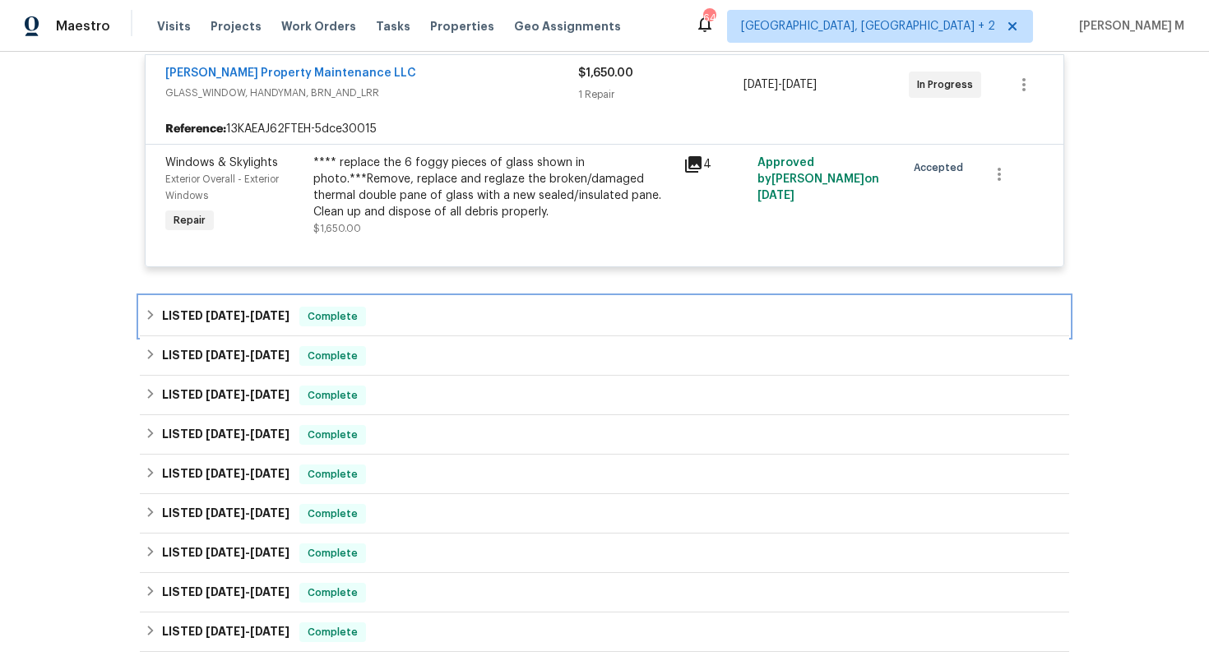
click at [211, 307] on h6 "LISTED [DATE] - [DATE]" at bounding box center [226, 317] width 128 height 20
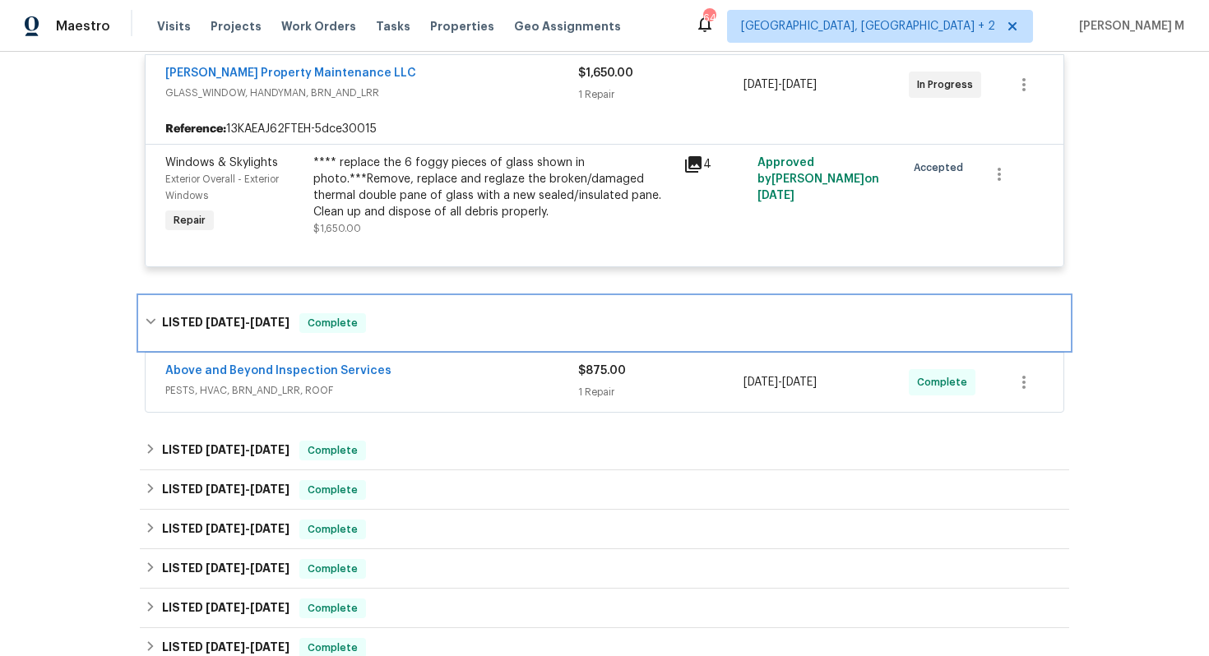
click at [211, 317] on span "[DATE]" at bounding box center [225, 323] width 39 height 12
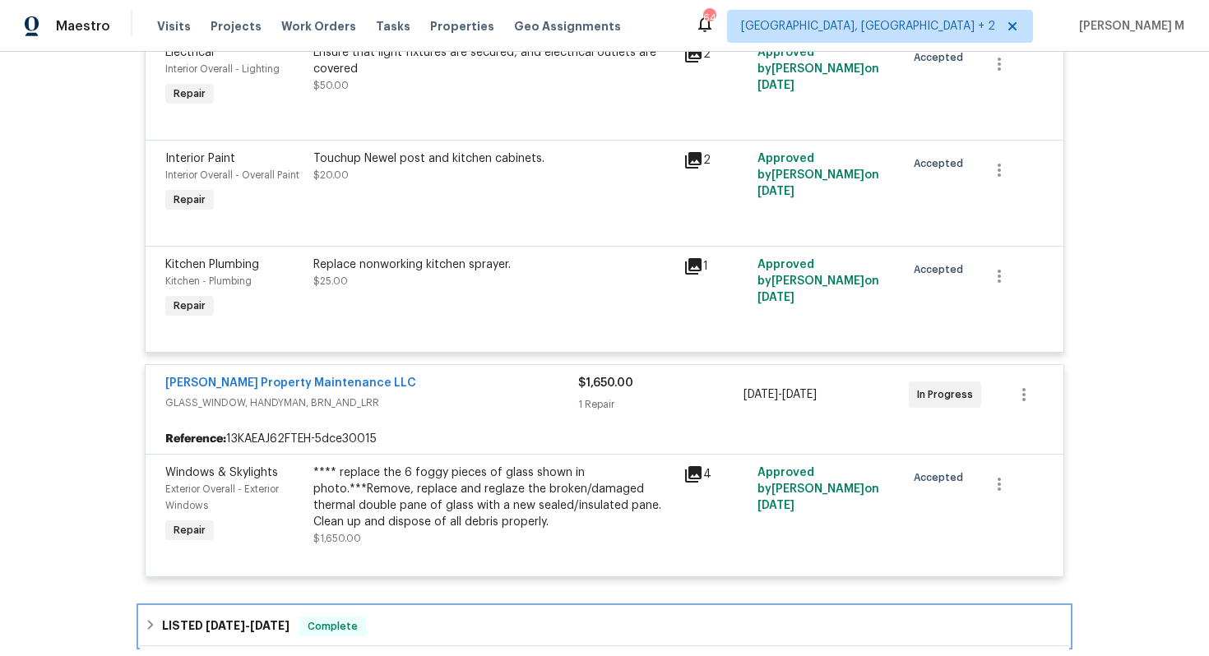
scroll to position [2416, 0]
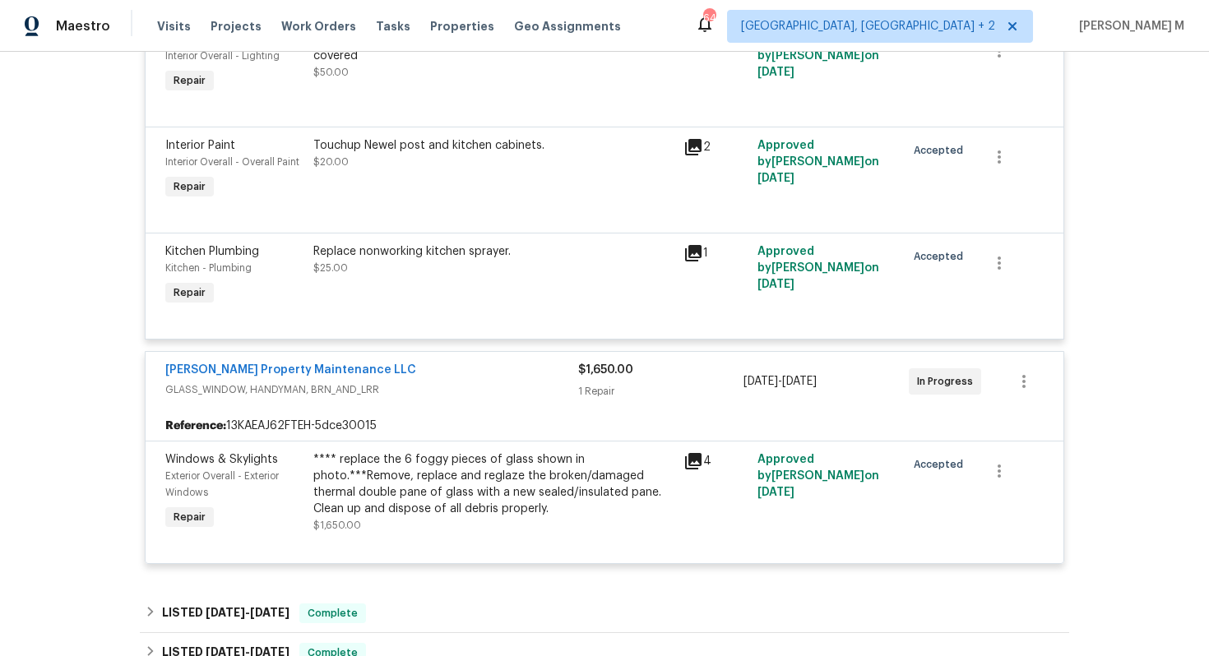
click at [308, 382] on span "GLASS_WINDOW, HANDYMAN, BRN_AND_LRR" at bounding box center [371, 390] width 413 height 16
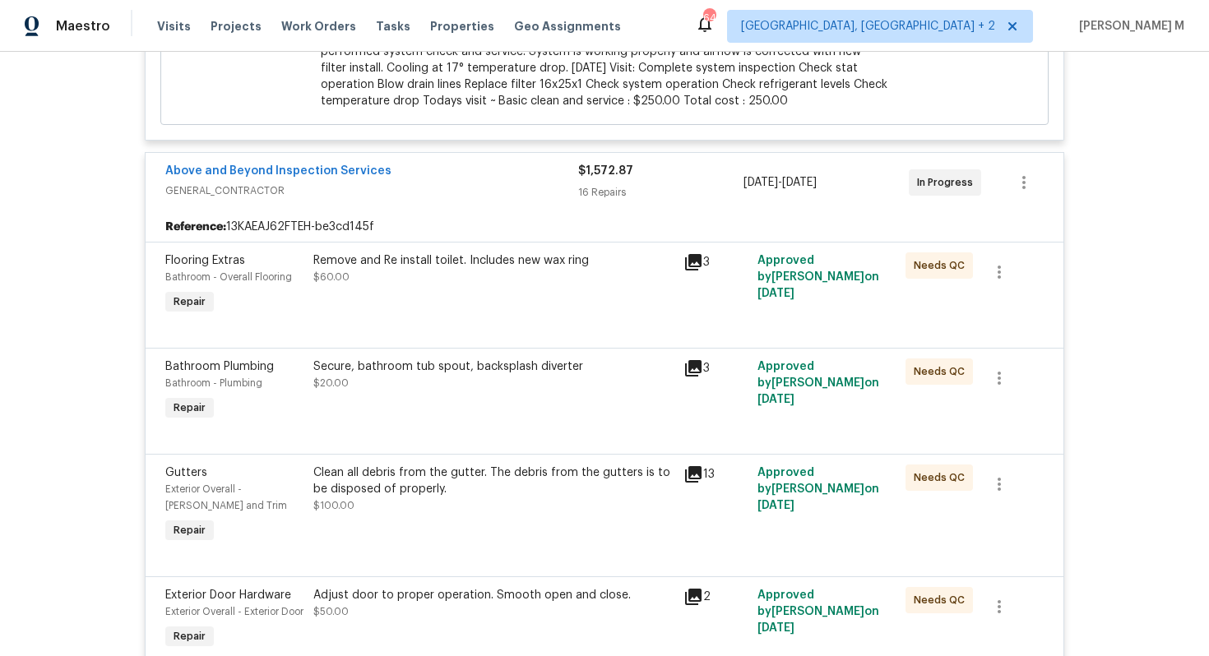
scroll to position [0, 0]
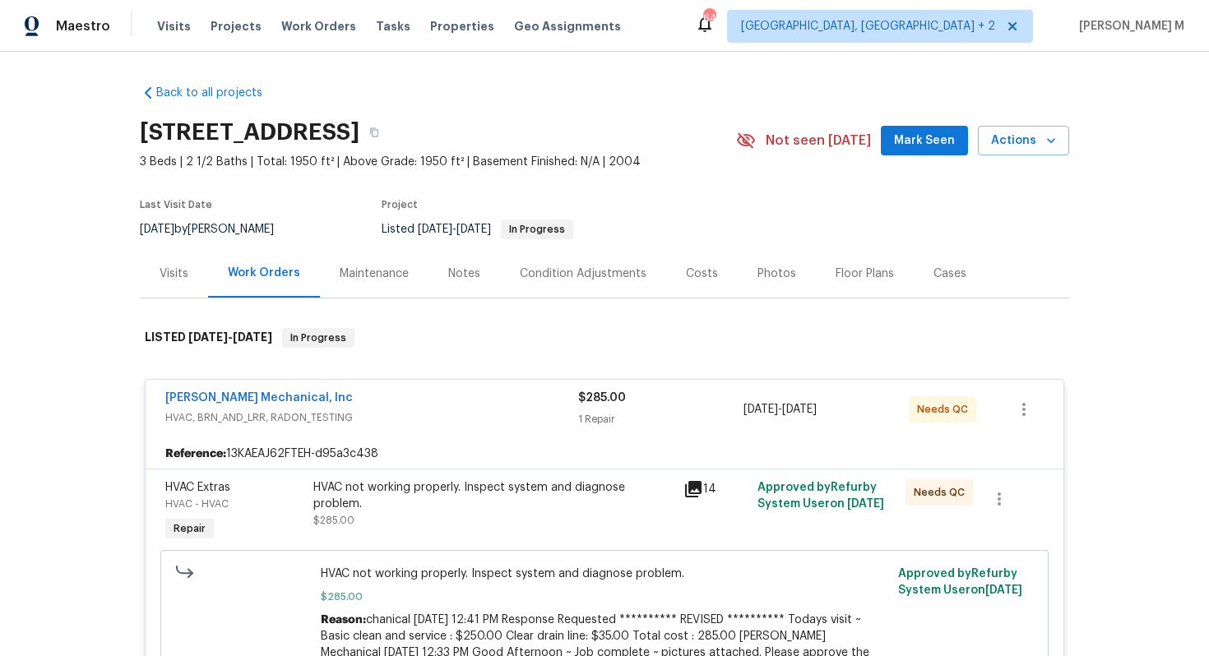
click at [257, 410] on span "HVAC, BRN_AND_LRR, RADON_TESTING" at bounding box center [371, 418] width 413 height 16
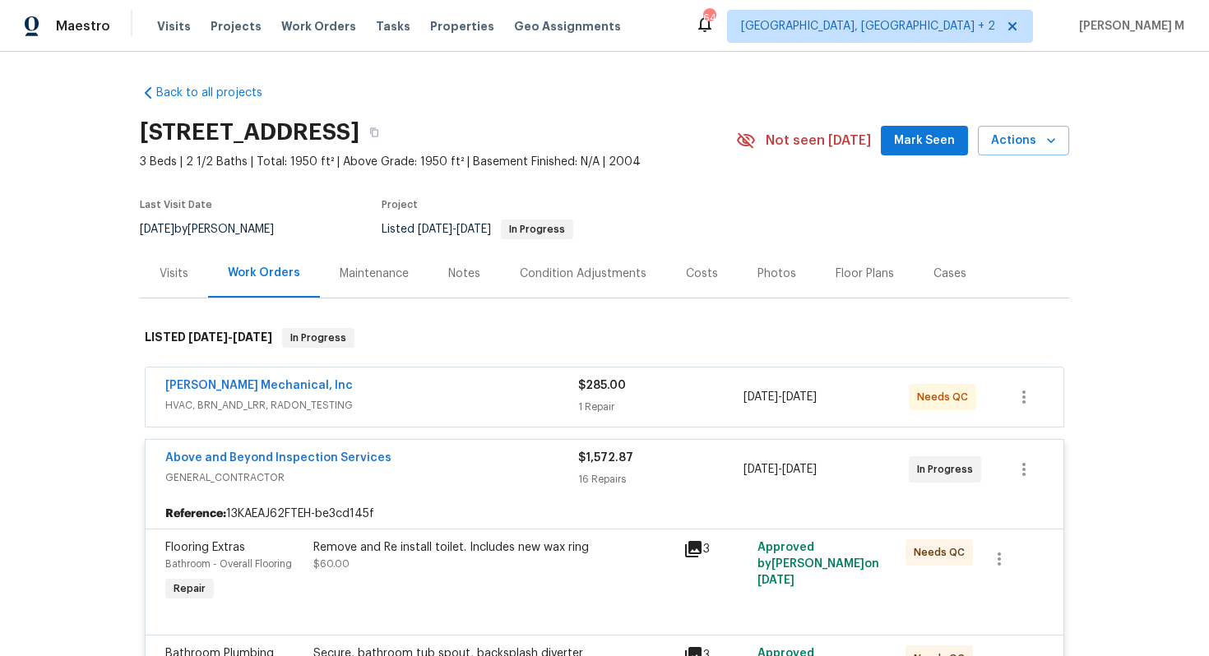
click at [251, 470] on span "GENERAL_CONTRACTOR" at bounding box center [371, 478] width 413 height 16
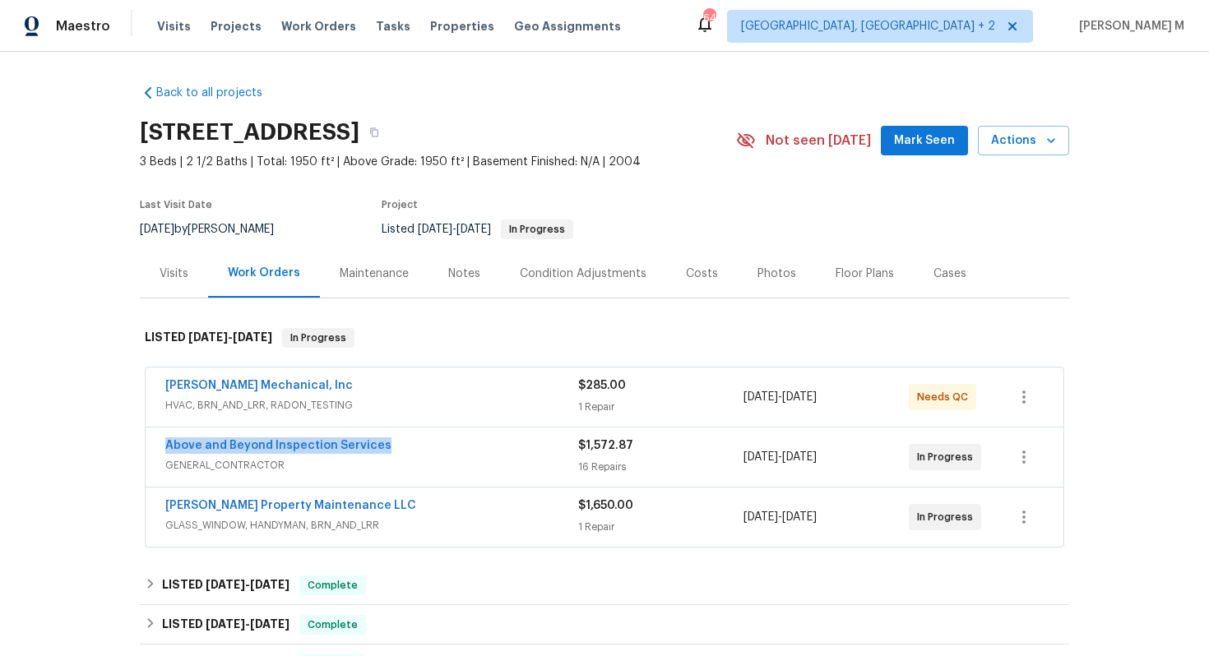
drag, startPoint x: 377, startPoint y: 432, endPoint x: 155, endPoint y: 433, distance: 221.3
click at [155, 433] on div "Above and Beyond Inspection Services GENERAL_CONTRACTOR $1,572.87 16 Repairs [D…" at bounding box center [605, 457] width 918 height 59
copy link "Above and Beyond Inspection Services"
drag, startPoint x: 347, startPoint y: 491, endPoint x: 160, endPoint y: 491, distance: 186.7
click at [160, 491] on div "[PERSON_NAME] Property Maintenance LLC GLASS_WINDOW, HANDYMAN, BRN_AND_LRR $1,6…" at bounding box center [605, 517] width 918 height 59
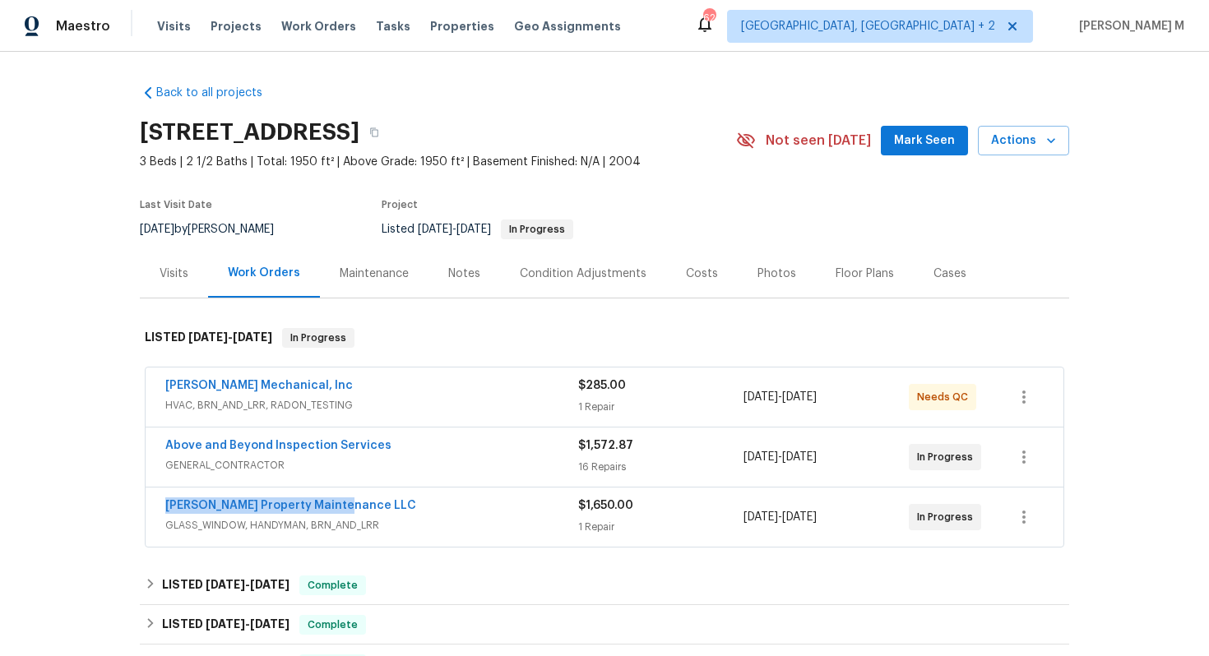
copy link "[PERSON_NAME] Property Maintenance LLC"
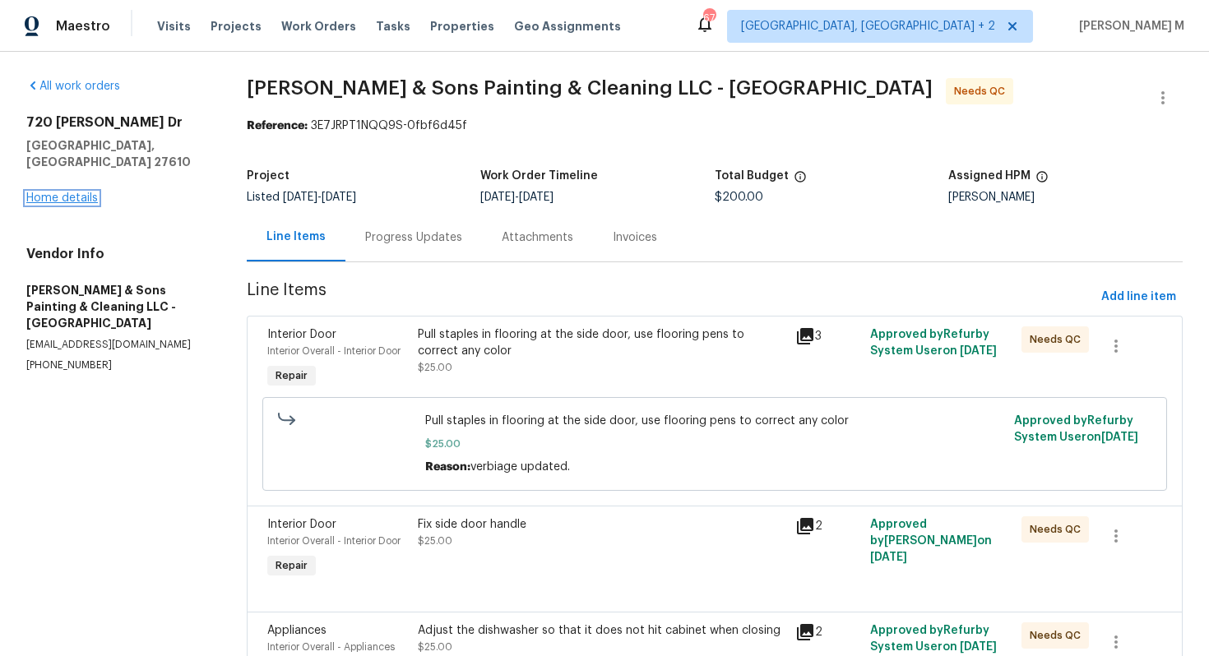
click at [67, 192] on link "Home details" at bounding box center [62, 198] width 72 height 12
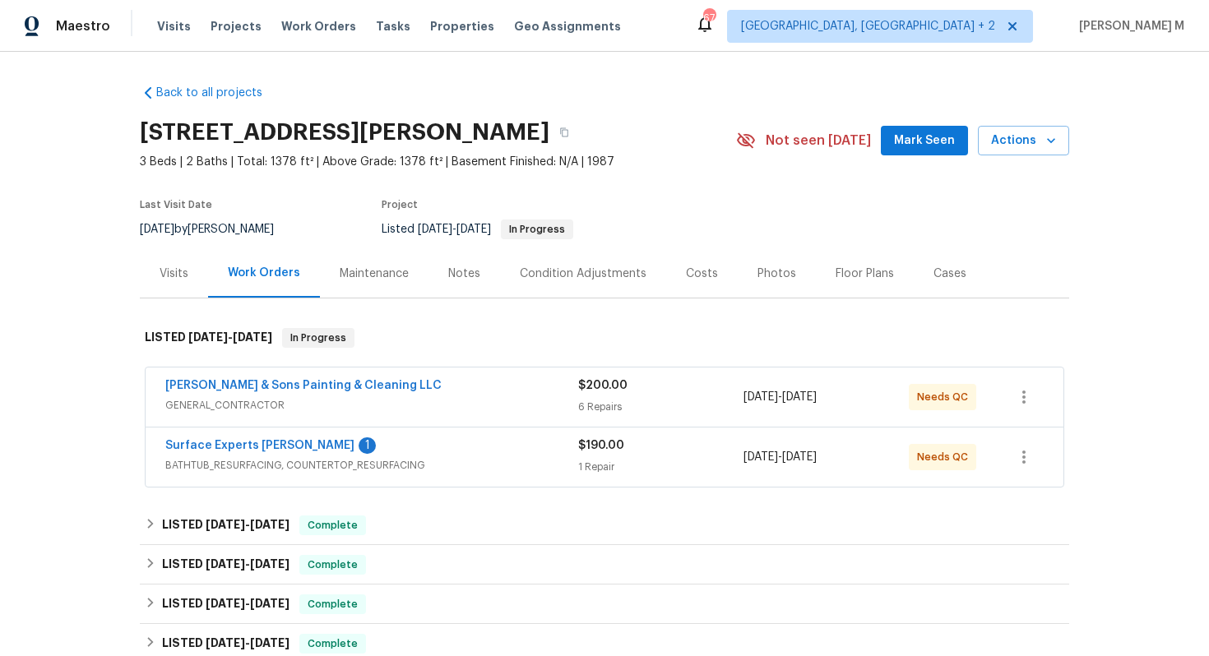
click at [192, 292] on div "Back to all projects [STREET_ADDRESS][PERSON_NAME] 3 Beds | 2 Baths | Total: 13…" at bounding box center [605, 622] width 930 height 1101
click at [188, 288] on div "Visits" at bounding box center [174, 273] width 68 height 49
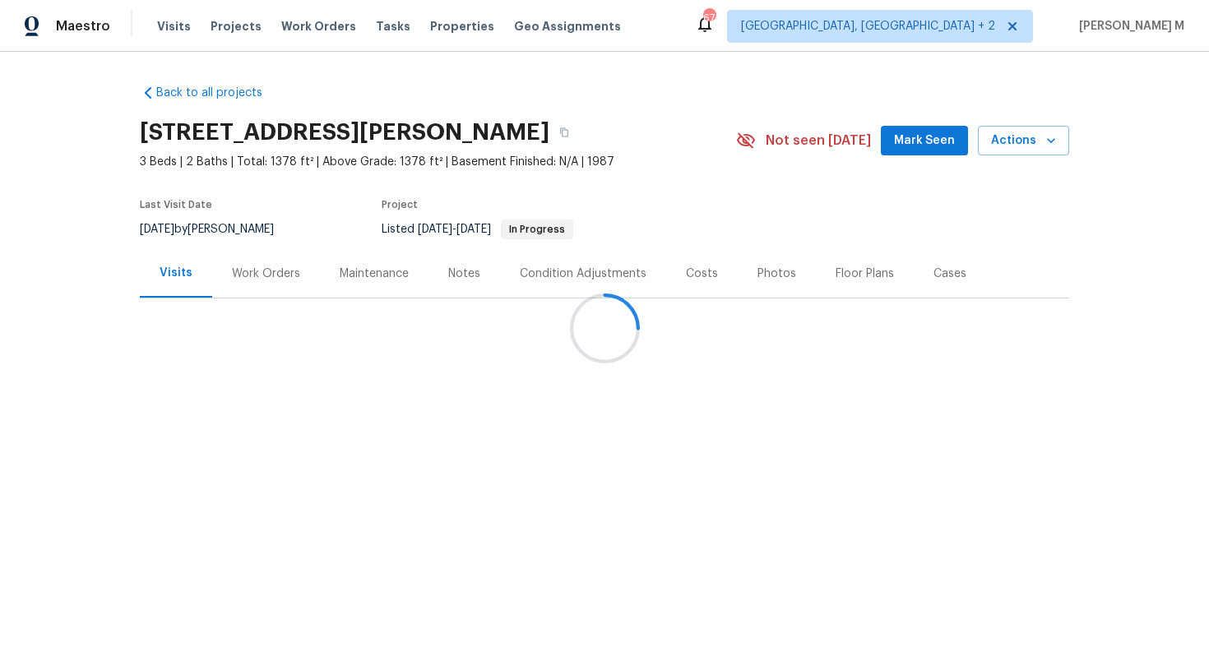
click at [252, 285] on div at bounding box center [604, 328] width 1209 height 656
click at [253, 281] on div at bounding box center [604, 328] width 1209 height 656
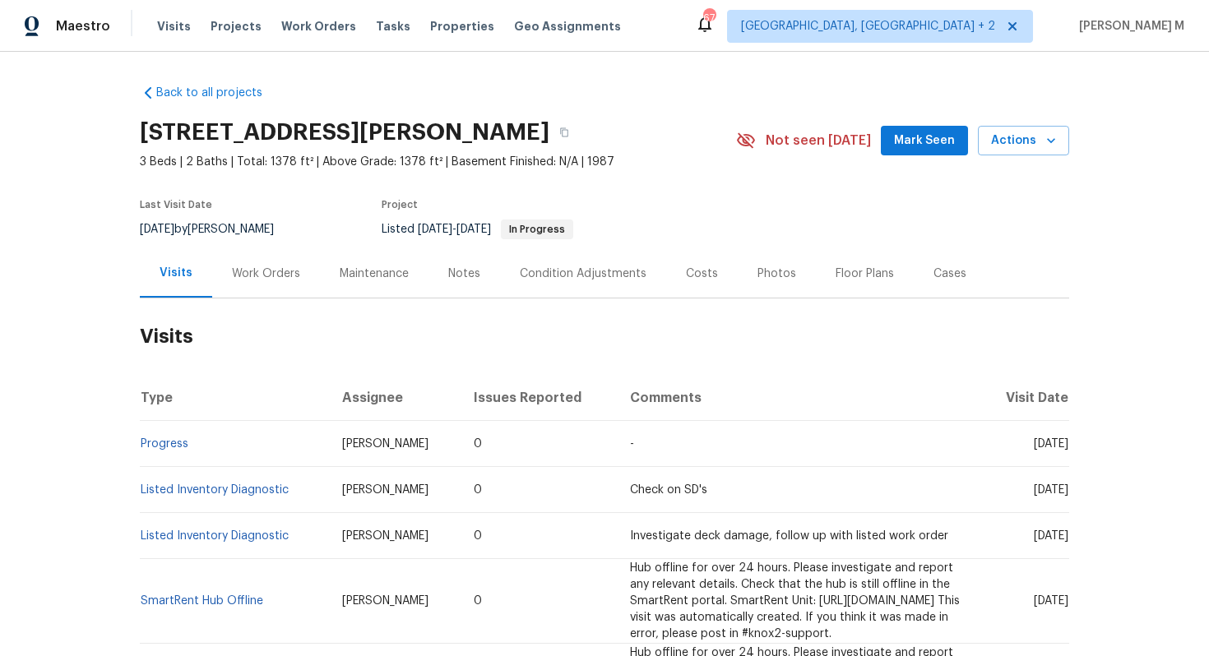
click at [262, 281] on div "Work Orders" at bounding box center [266, 273] width 108 height 49
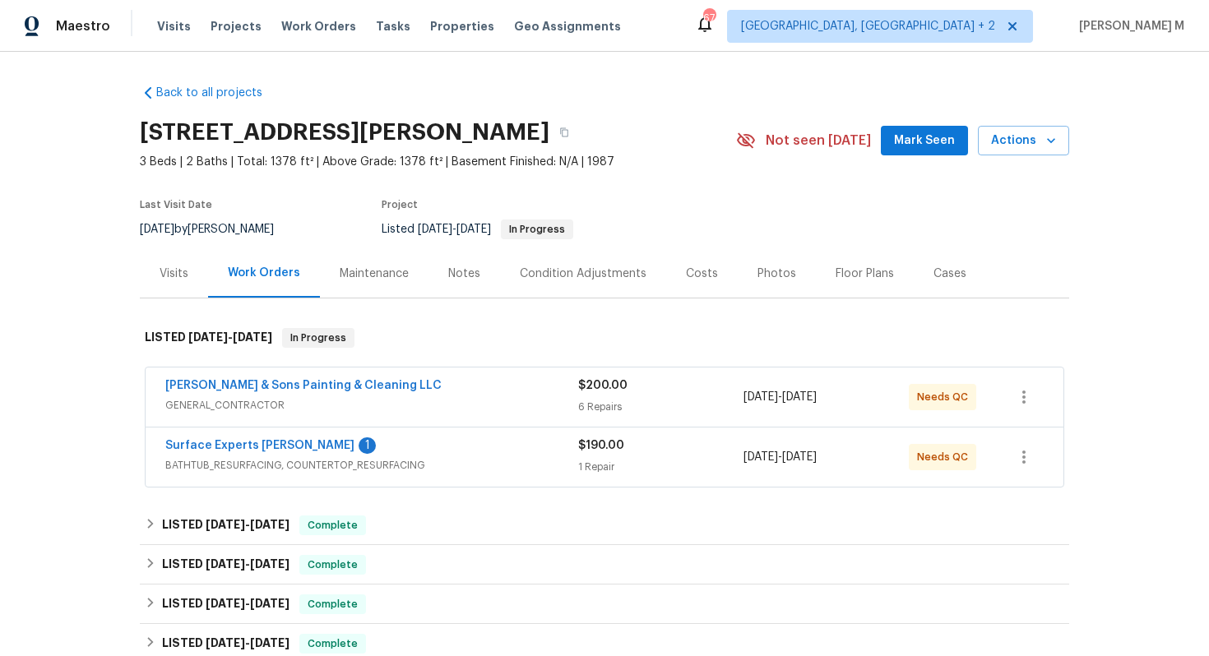
click at [155, 263] on div "Visits" at bounding box center [174, 273] width 68 height 49
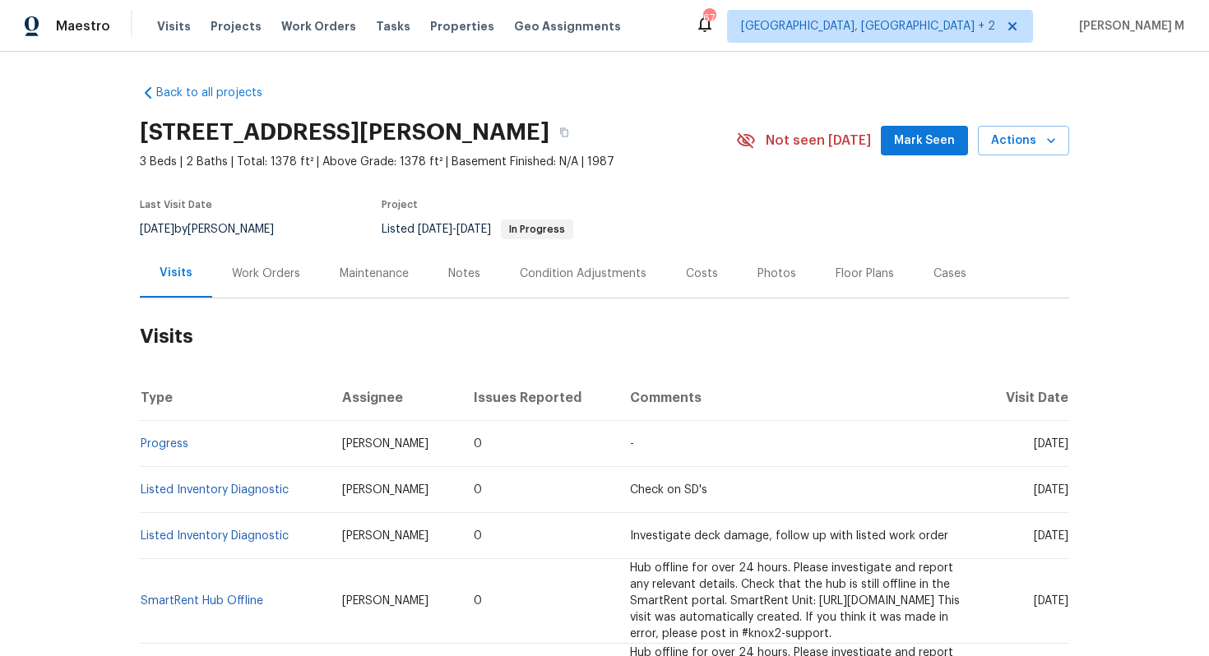
click at [267, 267] on div "Work Orders" at bounding box center [266, 274] width 68 height 16
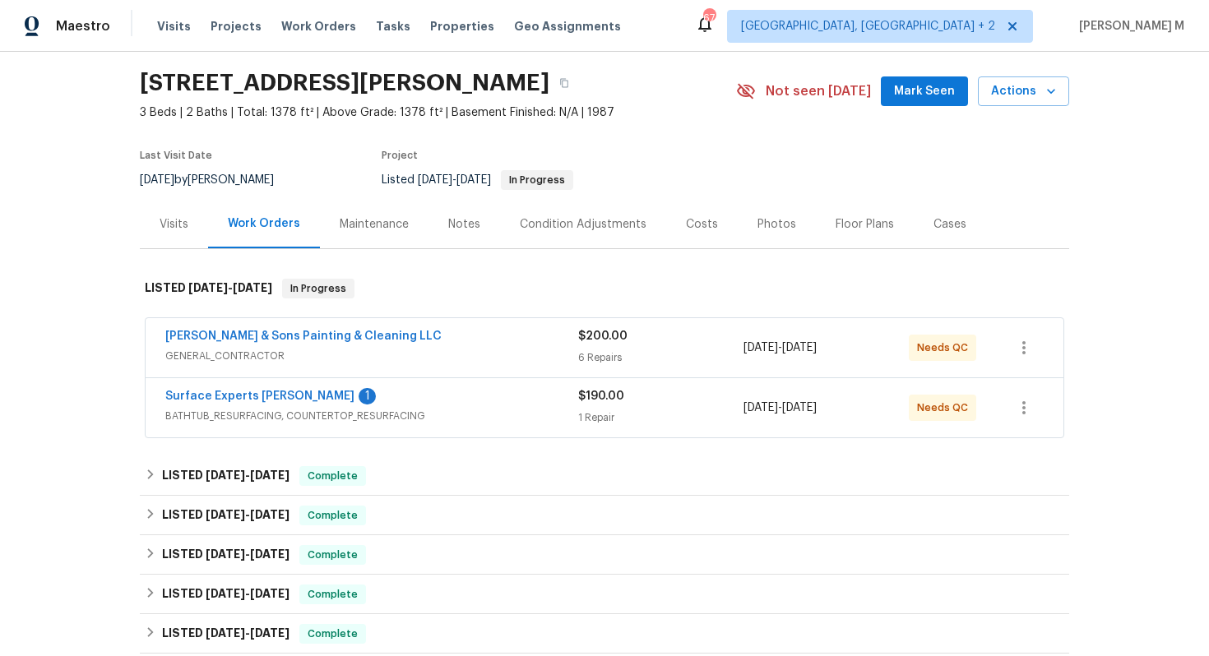
scroll to position [51, 0]
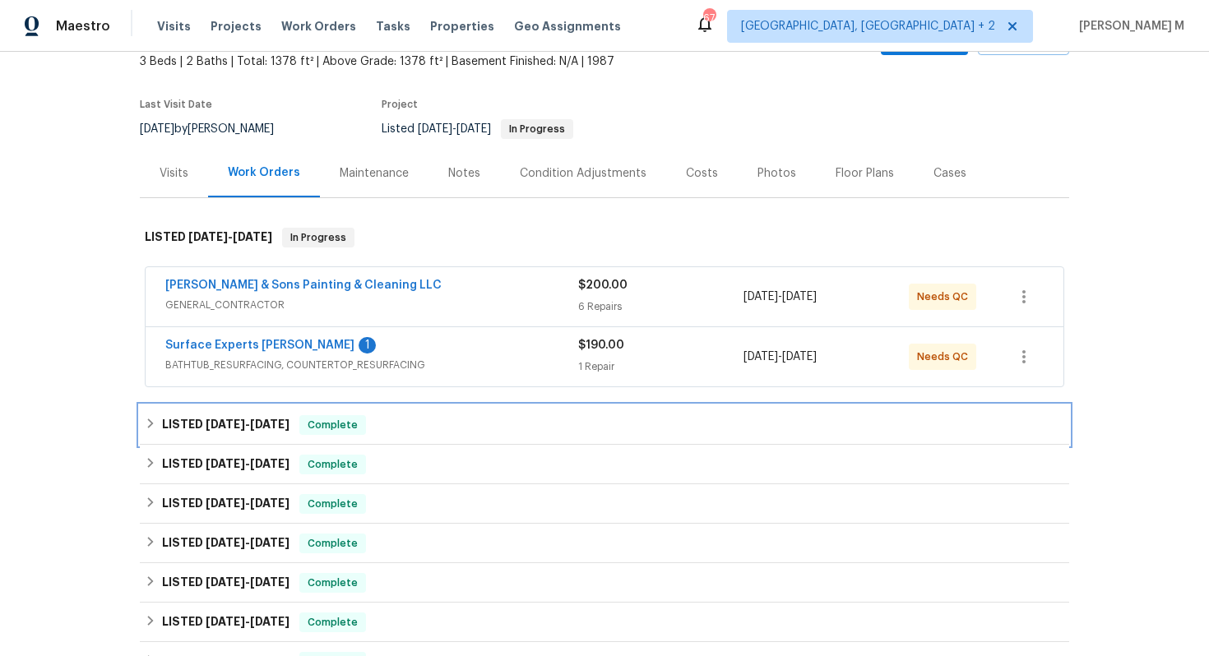
click at [257, 417] on h6 "LISTED [DATE] - [DATE]" at bounding box center [226, 425] width 128 height 20
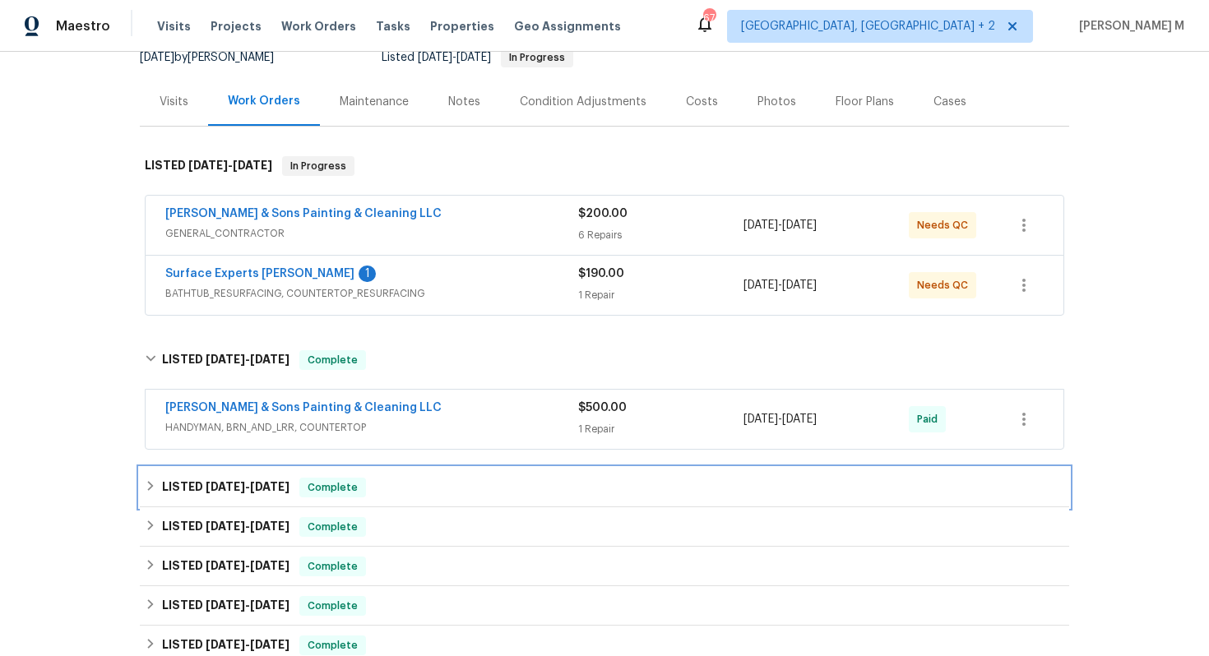
click at [218, 468] on div "LISTED [DATE] - [DATE] Complete" at bounding box center [605, 487] width 930 height 39
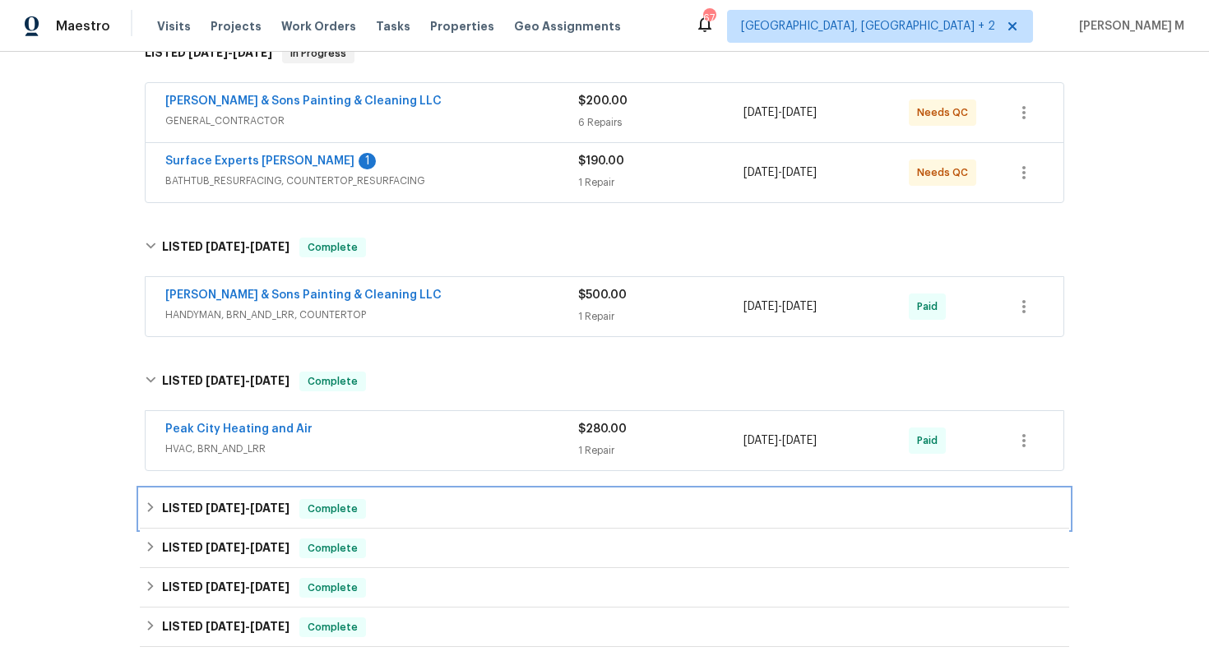
click at [194, 499] on h6 "LISTED [DATE] - [DATE]" at bounding box center [226, 509] width 128 height 20
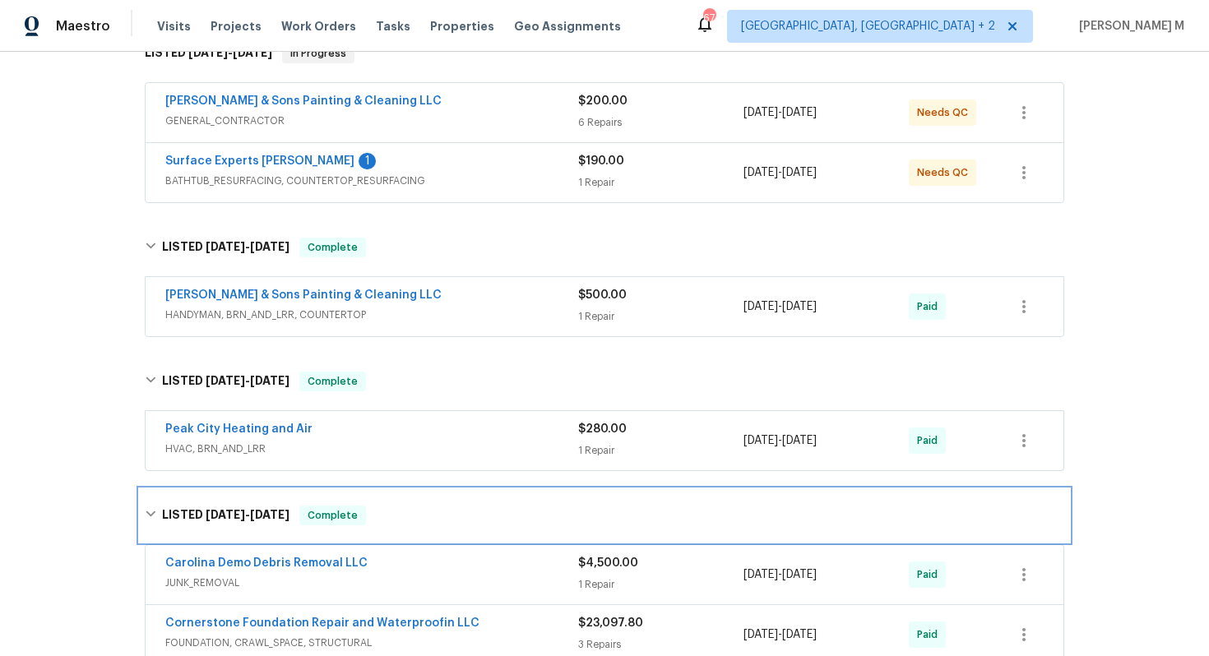
scroll to position [387, 0]
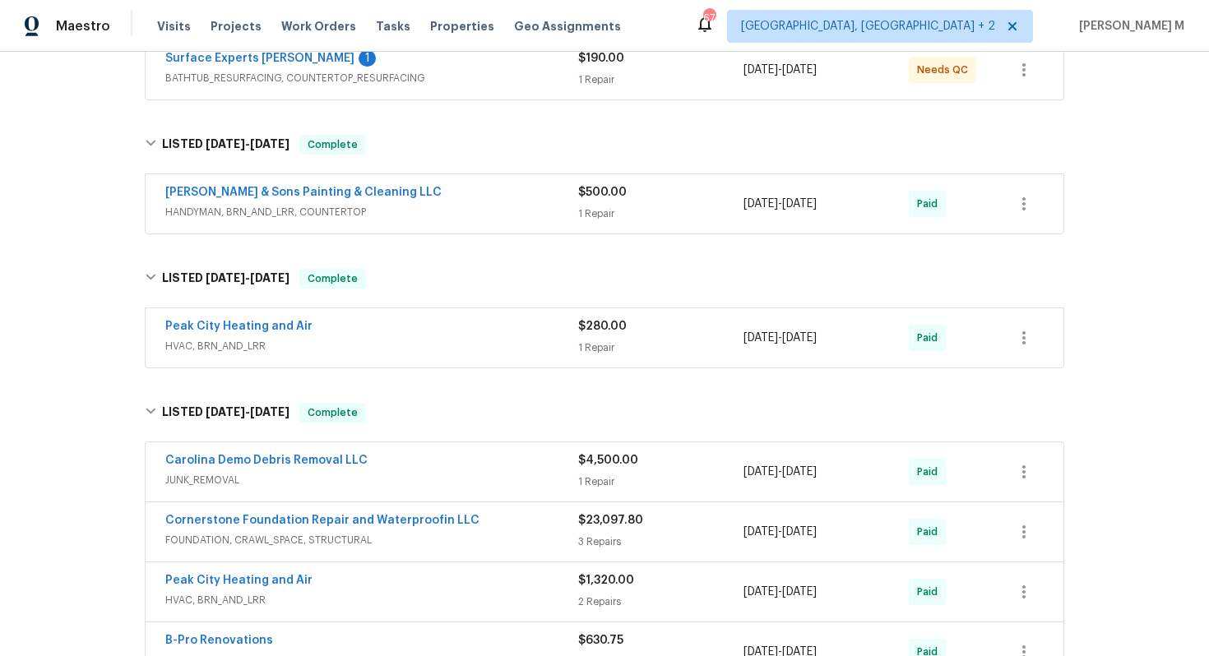
click at [235, 338] on span "HVAC, BRN_AND_LRR" at bounding box center [371, 346] width 413 height 16
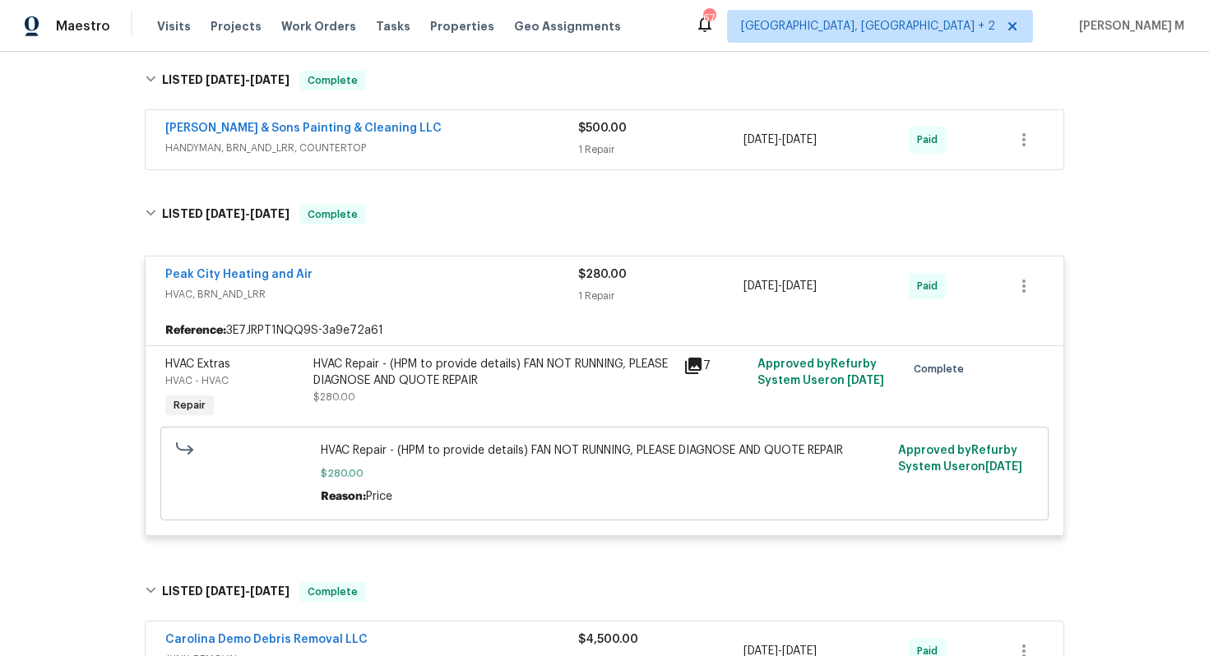
scroll to position [461, 0]
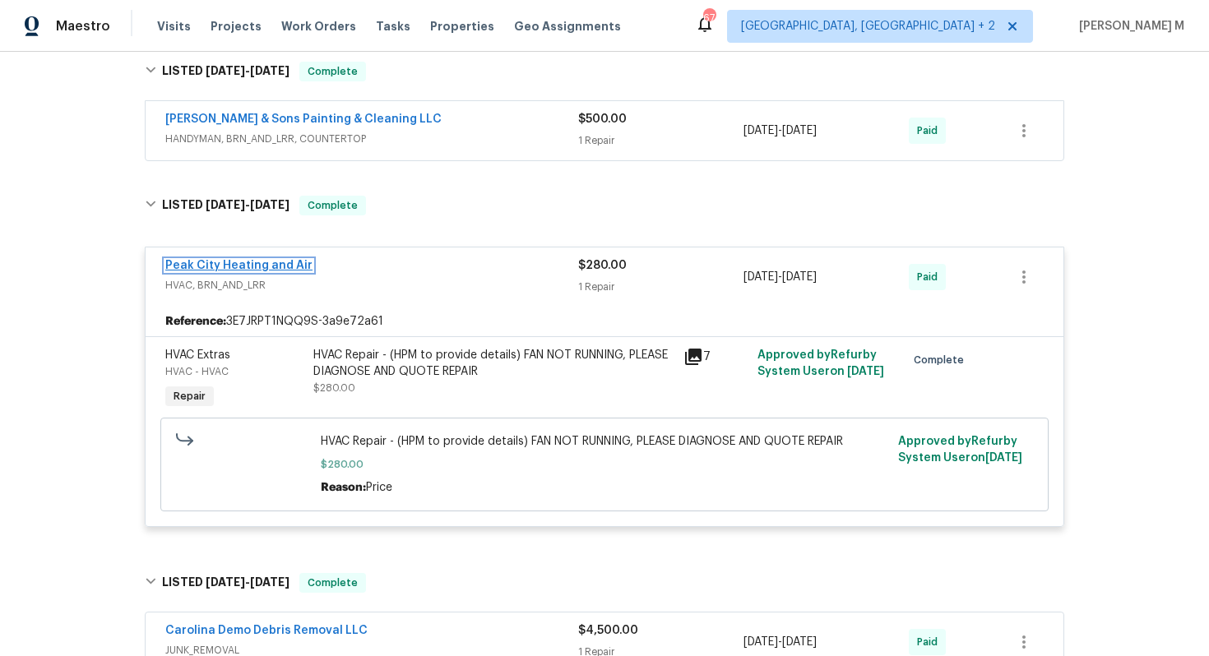
click at [213, 260] on link "Peak City Heating and Air" at bounding box center [238, 266] width 147 height 12
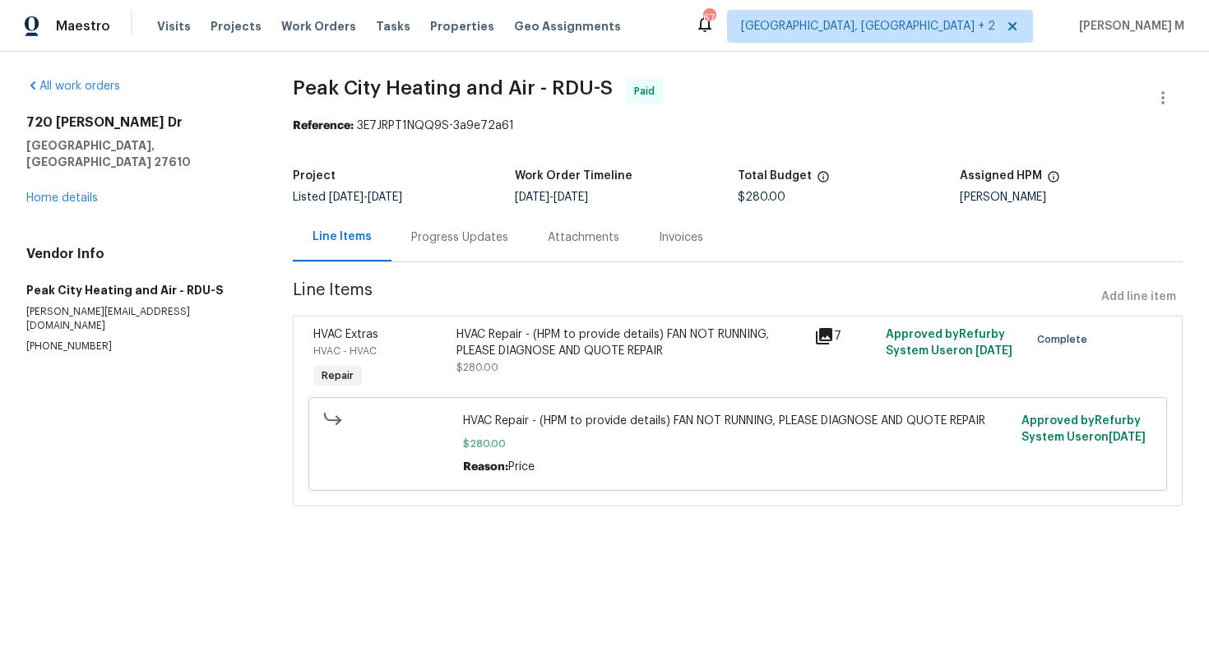
click at [416, 230] on div "Progress Updates" at bounding box center [459, 238] width 97 height 16
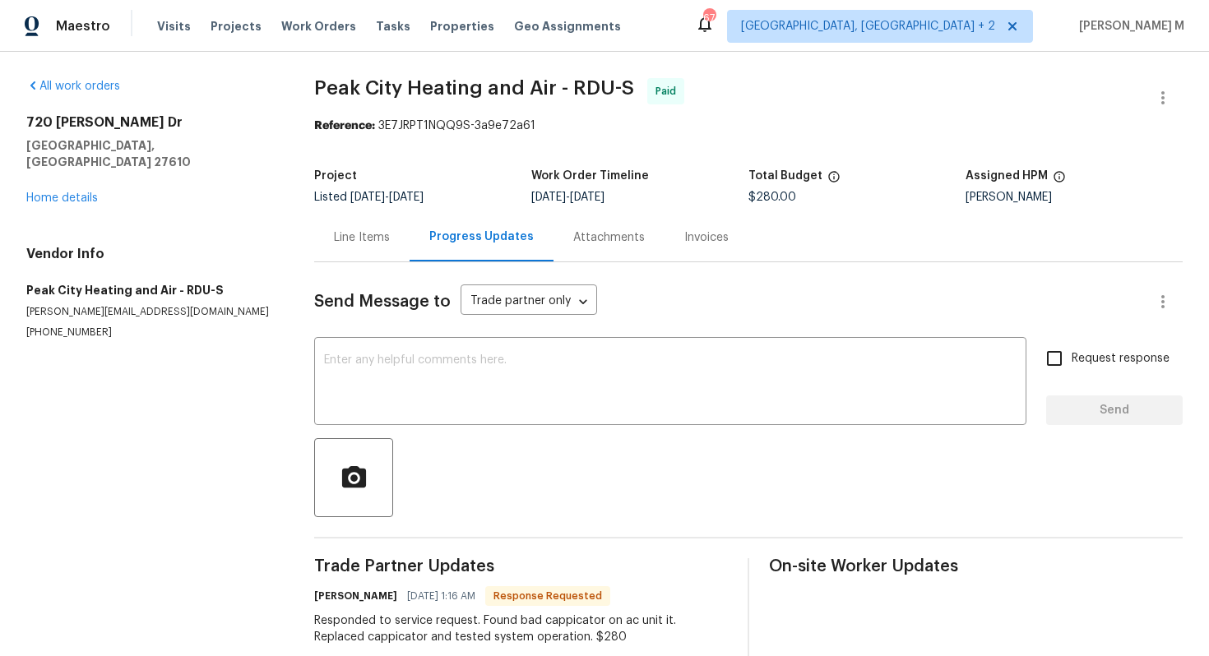
click at [58, 167] on div "720 Rawls Dr Raleigh, NC 27610 Home details" at bounding box center [150, 160] width 248 height 92
click at [58, 170] on div "720 Rawls Dr Raleigh, NC 27610 Home details" at bounding box center [150, 160] width 248 height 92
click at [58, 184] on div "720 Rawls Dr Raleigh, NC 27610 Home details" at bounding box center [150, 160] width 248 height 92
click at [64, 192] on link "Home details" at bounding box center [62, 198] width 72 height 12
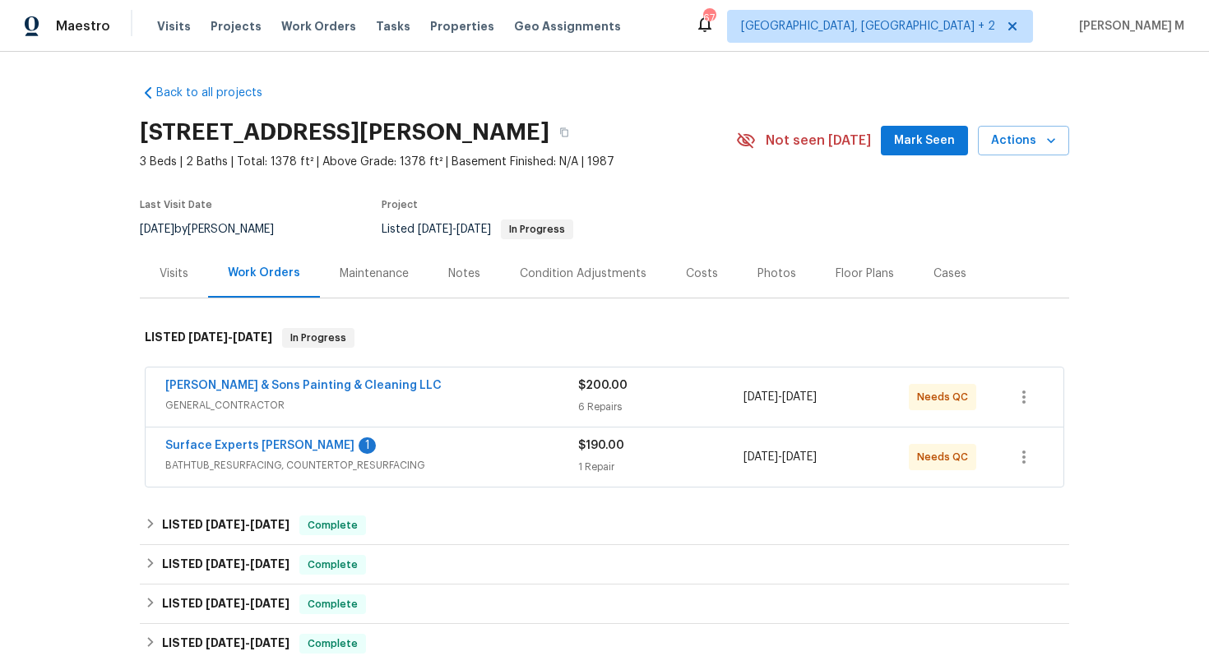
click at [355, 269] on div "Maintenance" at bounding box center [374, 274] width 69 height 16
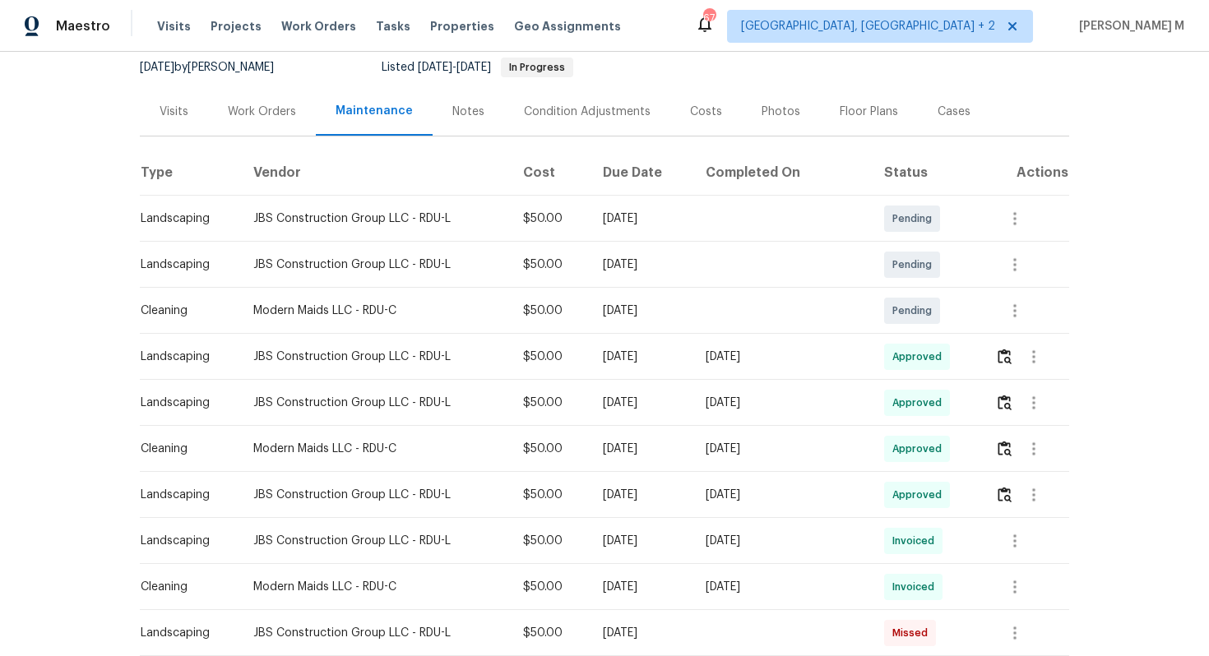
scroll to position [183, 0]
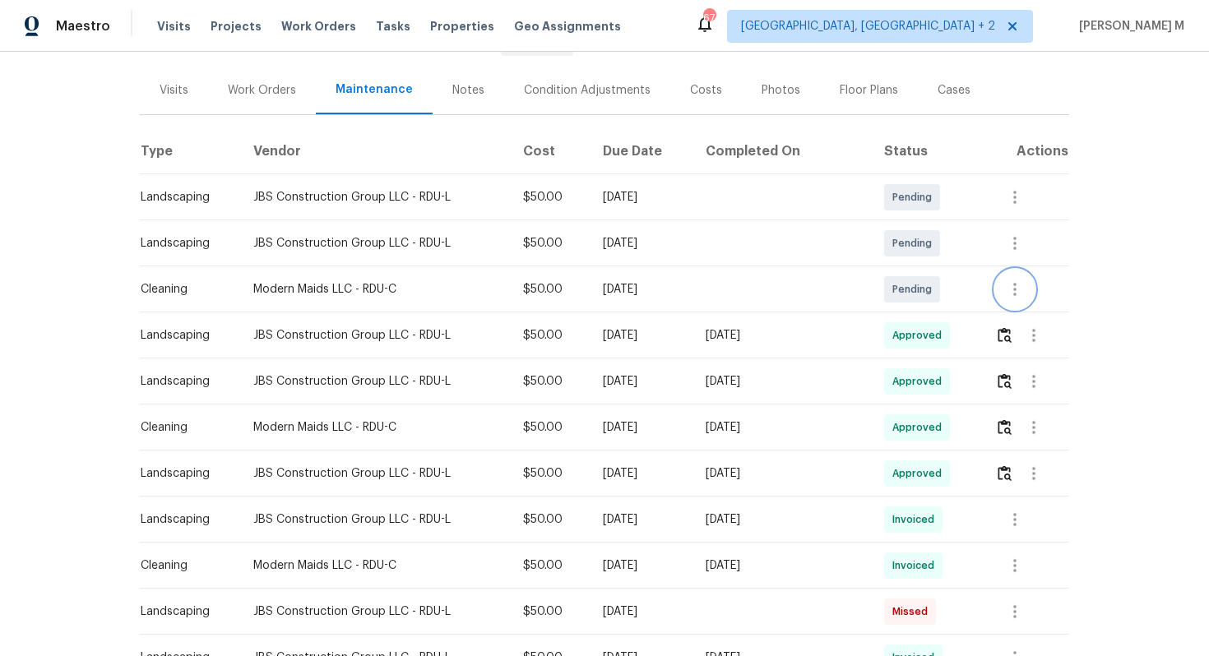
click at [1019, 297] on button "button" at bounding box center [1014, 289] width 39 height 39
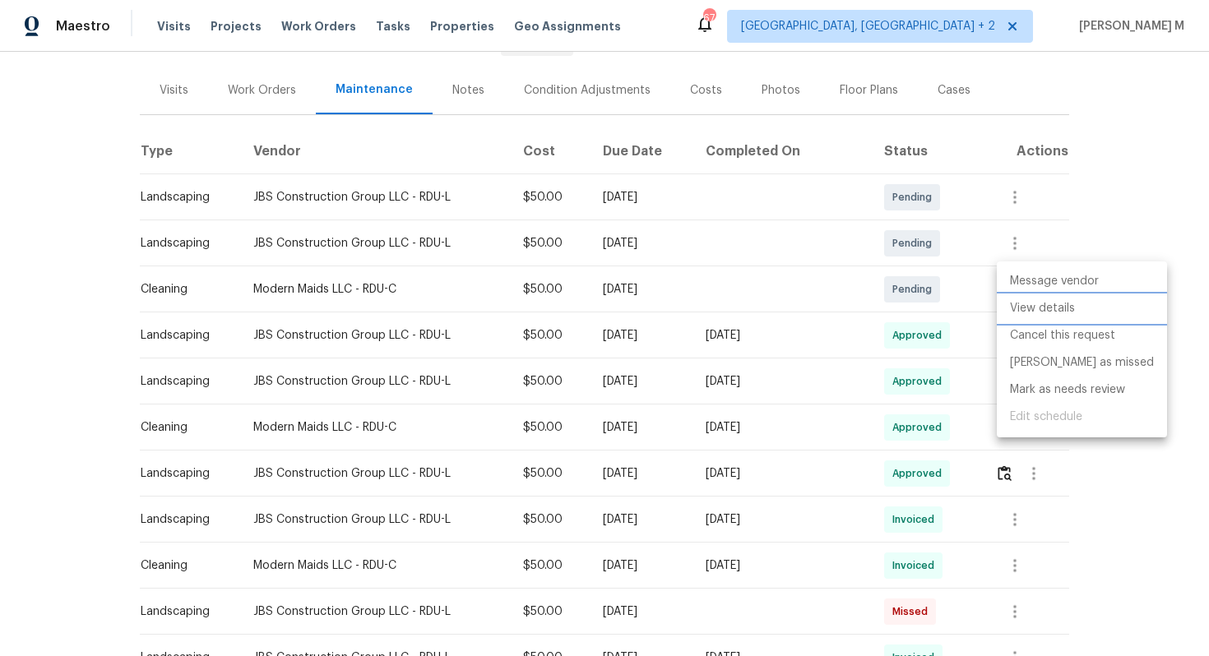
click at [1024, 312] on li "View details" at bounding box center [1082, 308] width 170 height 27
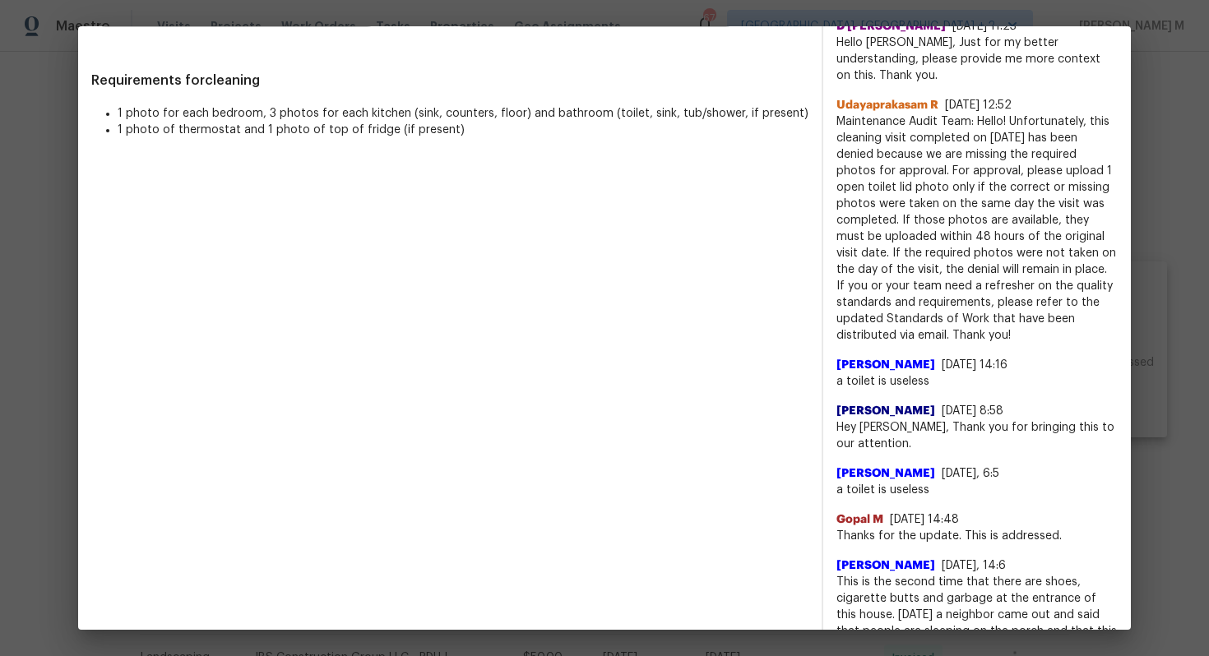
scroll to position [412, 0]
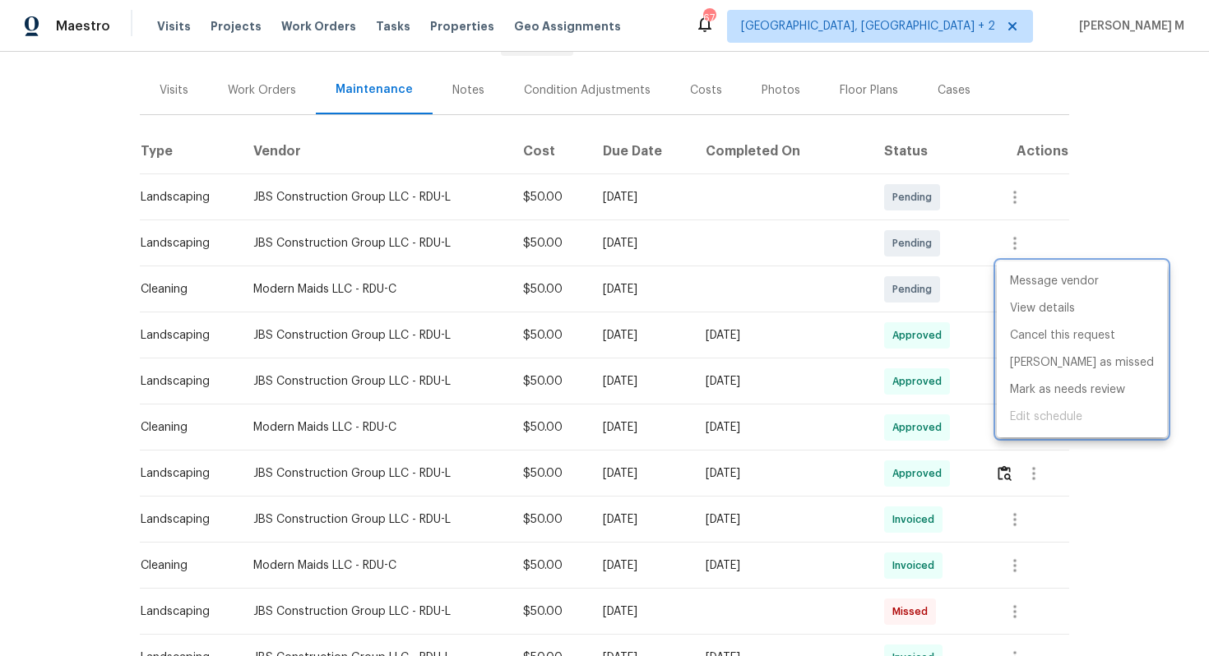
click at [908, 350] on div at bounding box center [604, 328] width 1209 height 656
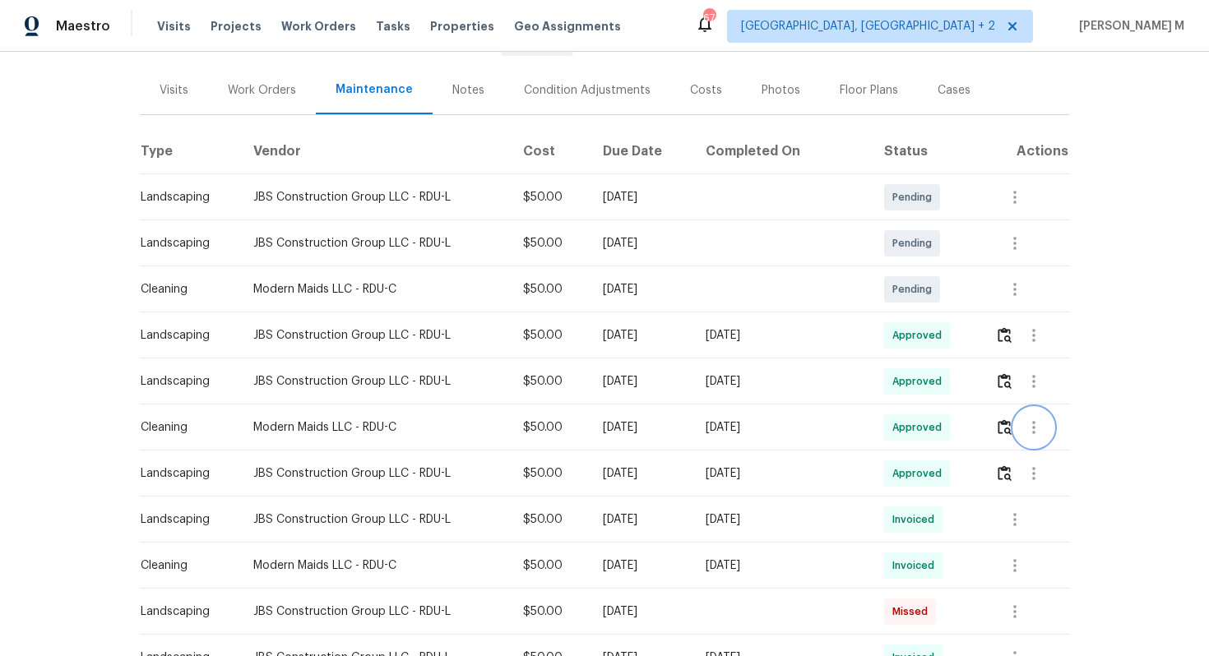
click at [1025, 425] on icon "button" at bounding box center [1034, 428] width 20 height 20
click at [1030, 439] on li "View details" at bounding box center [1073, 447] width 115 height 27
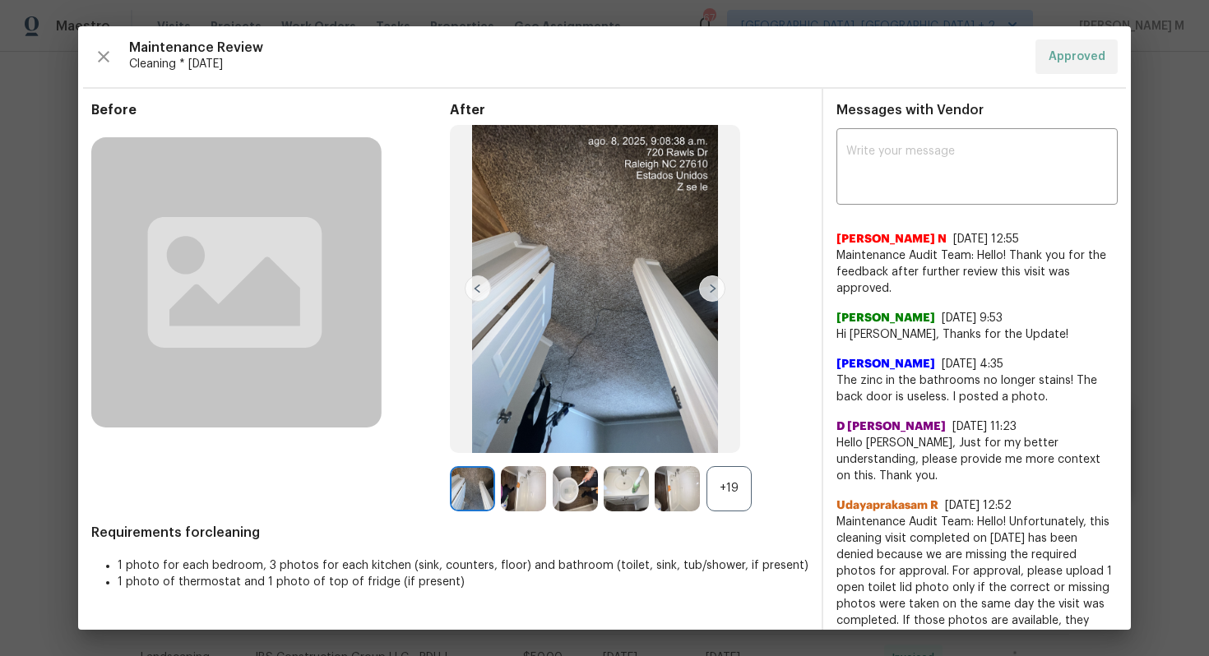
click at [733, 497] on div "+19" at bounding box center [729, 488] width 45 height 45
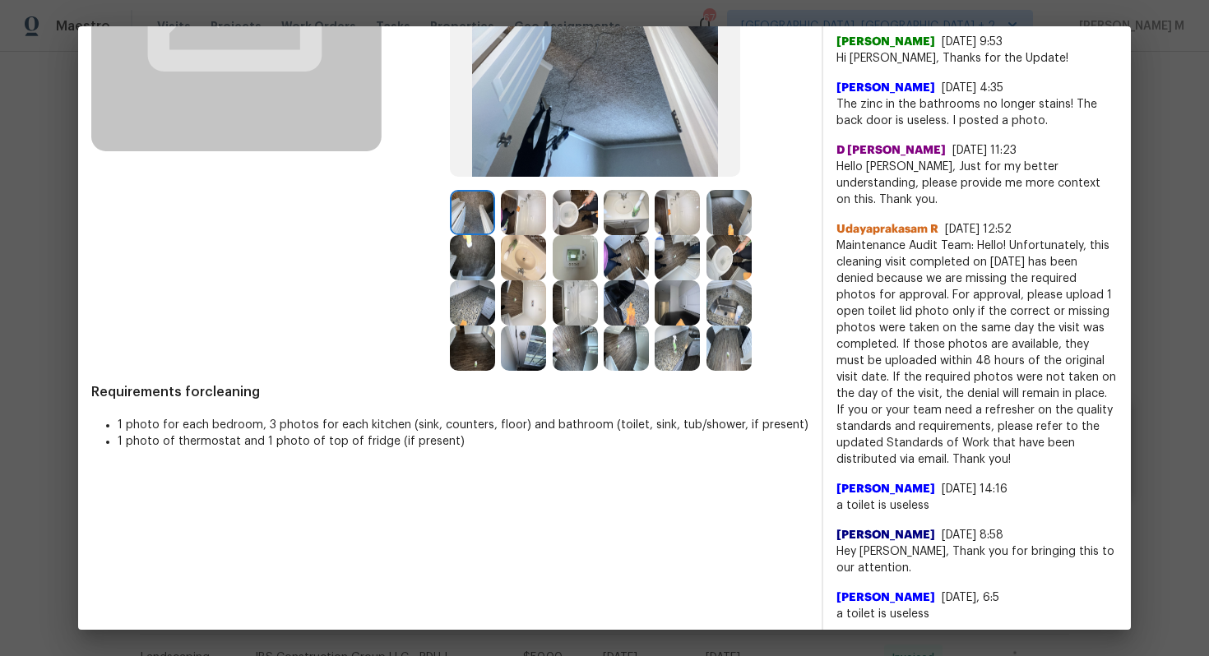
scroll to position [271, 0]
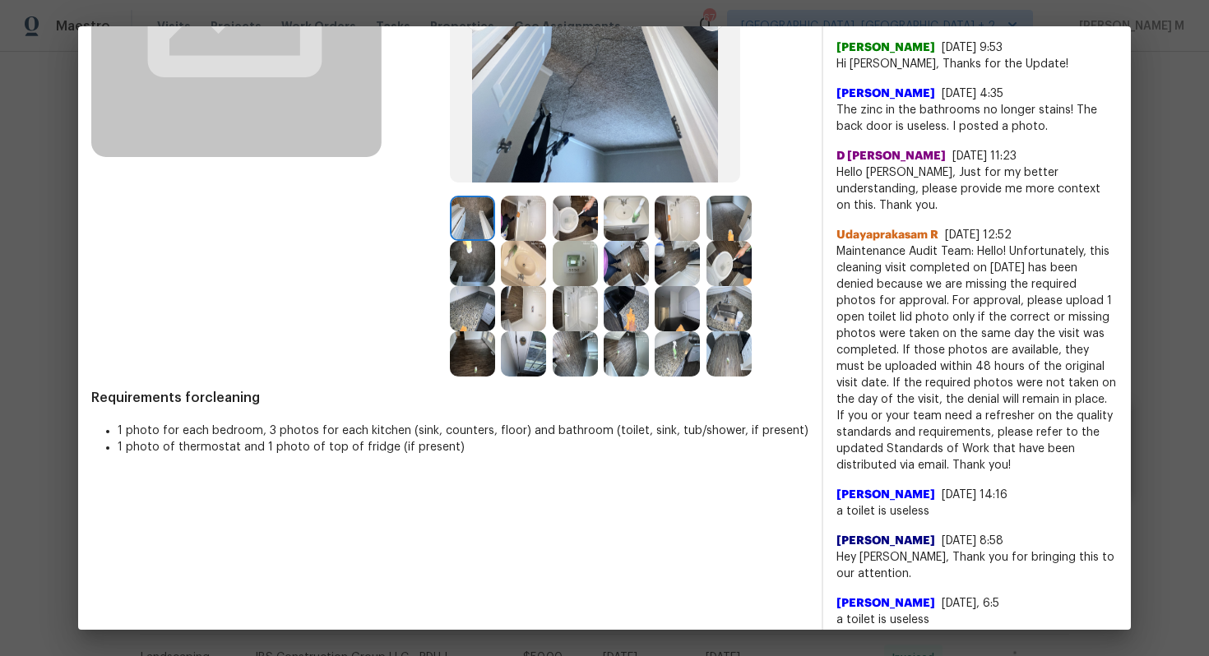
click at [553, 259] on img at bounding box center [575, 263] width 45 height 45
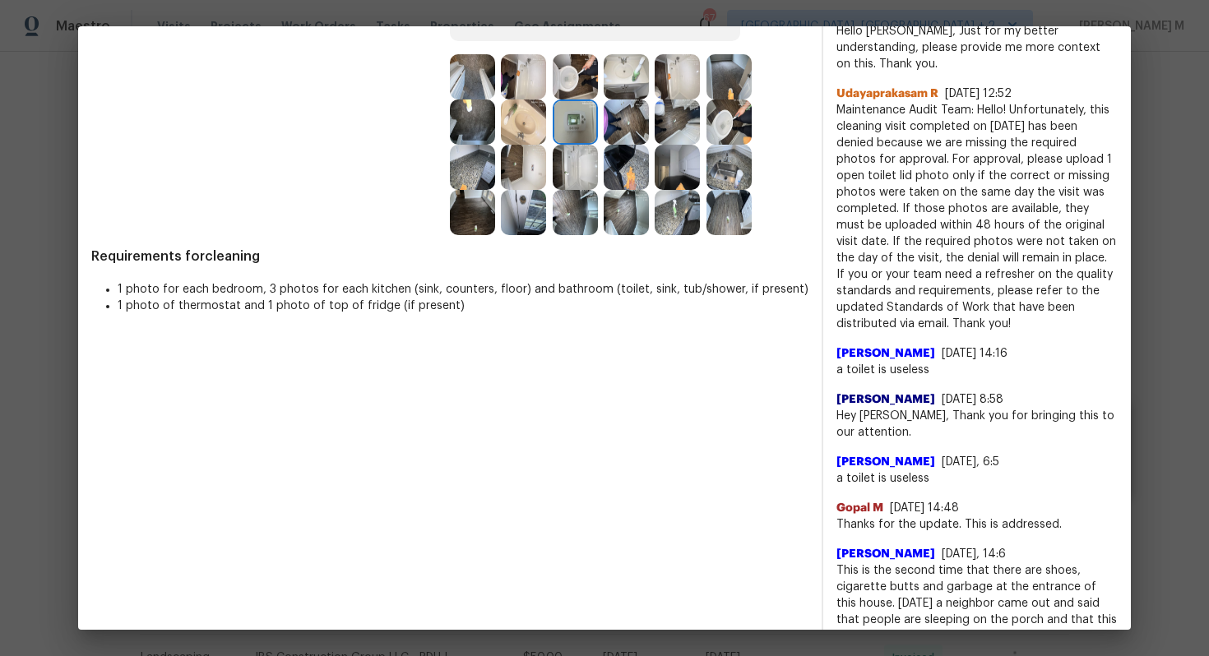
scroll to position [0, 0]
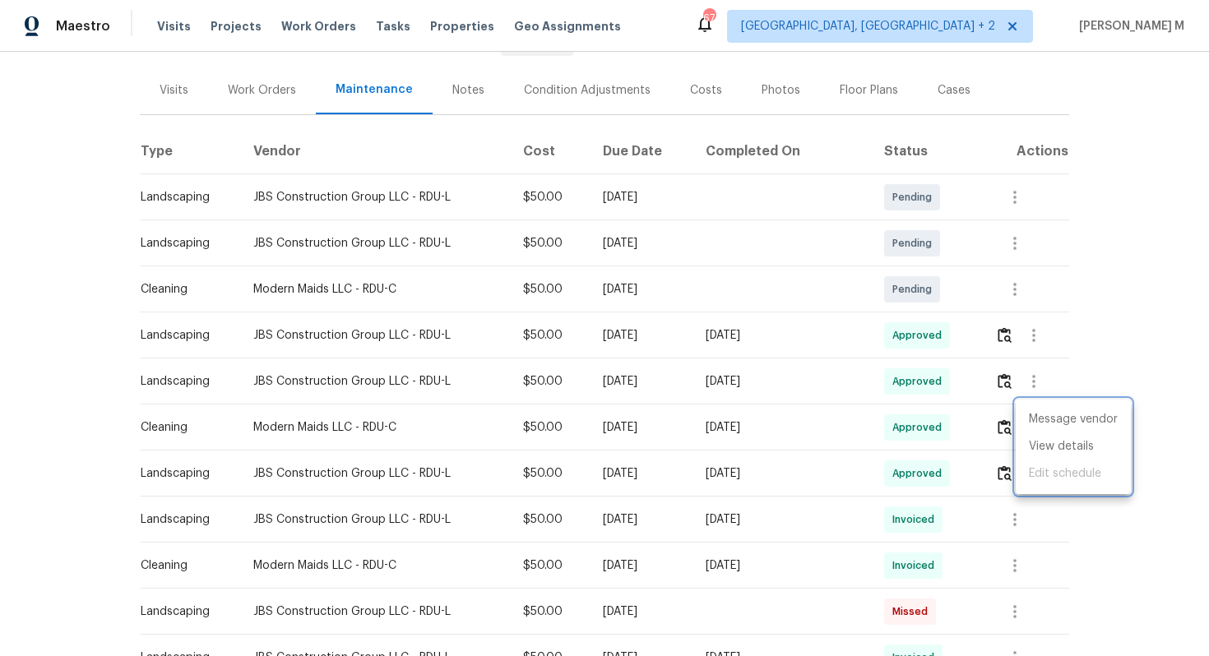
click at [716, 364] on div at bounding box center [604, 328] width 1209 height 656
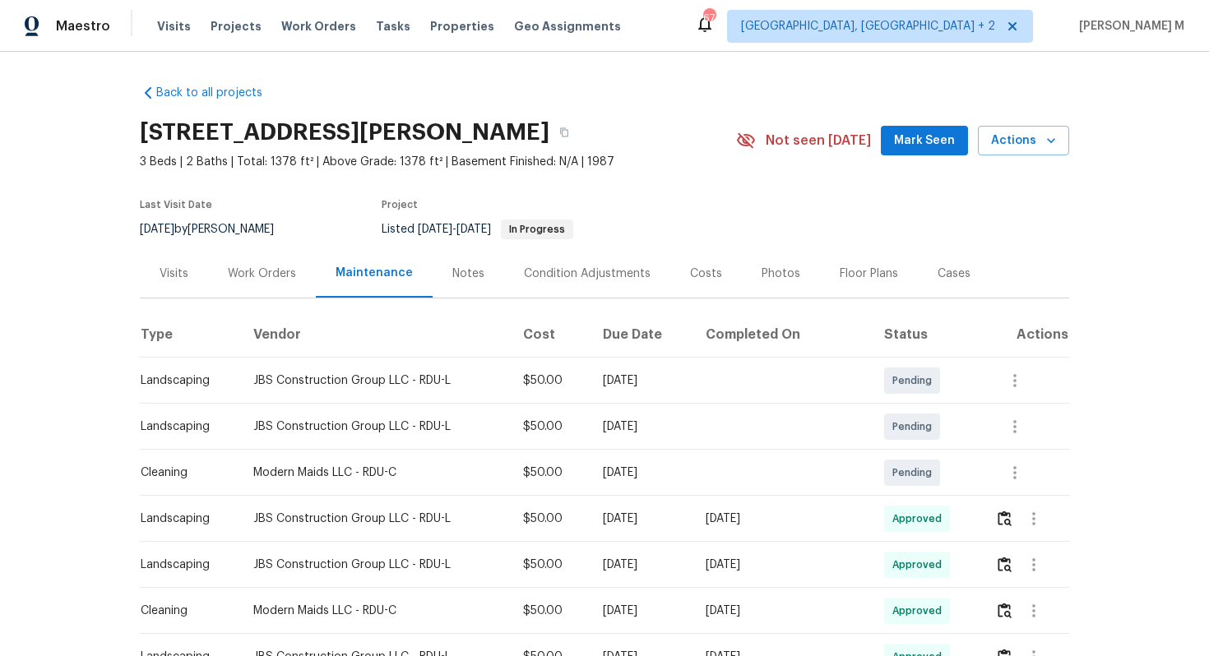
click at [244, 274] on div "Work Orders" at bounding box center [262, 273] width 108 height 49
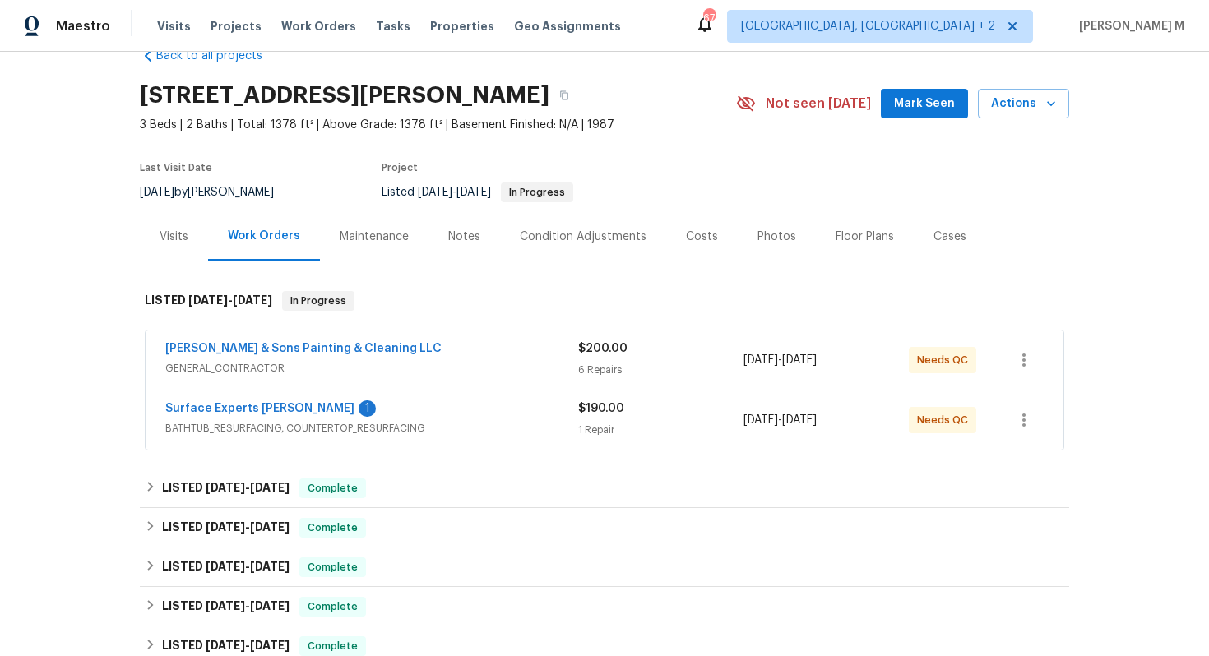
scroll to position [39, 0]
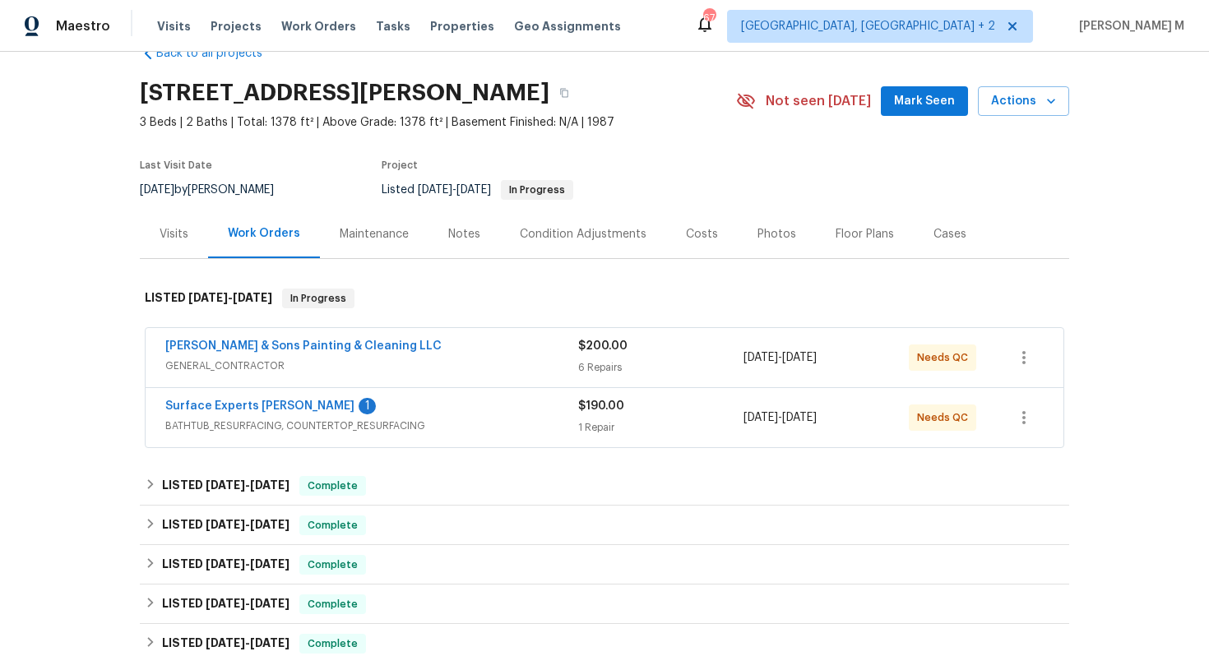
click at [256, 359] on span "GENERAL_CONTRACTOR" at bounding box center [371, 366] width 413 height 16
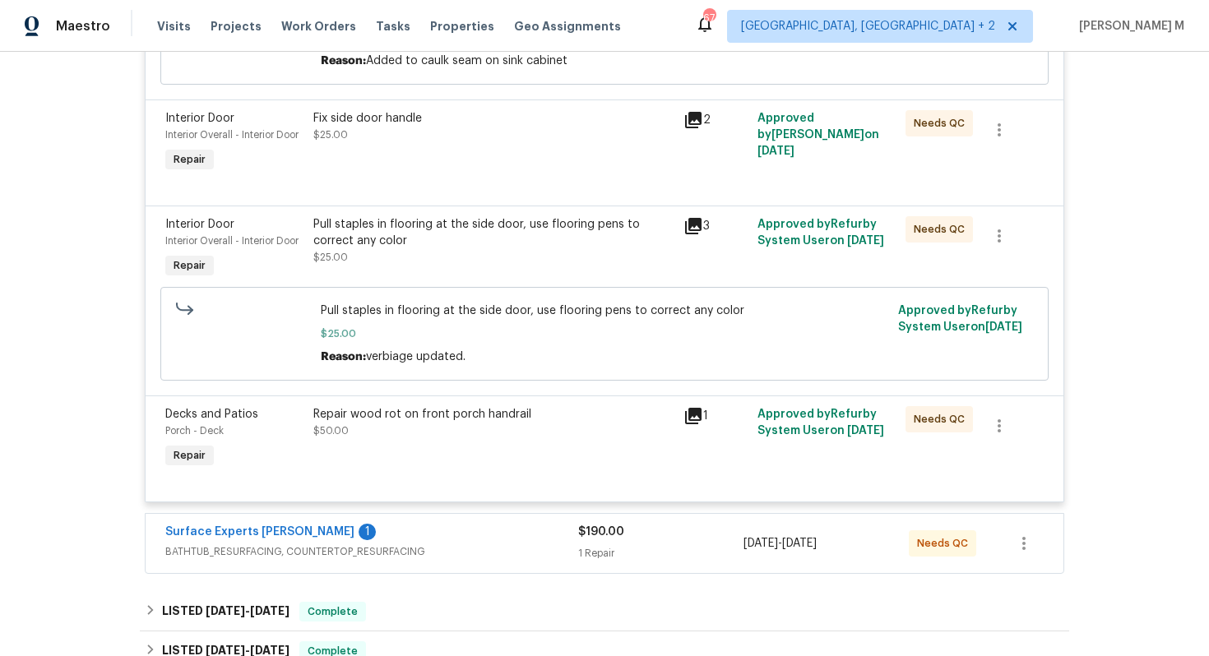
scroll to position [801, 0]
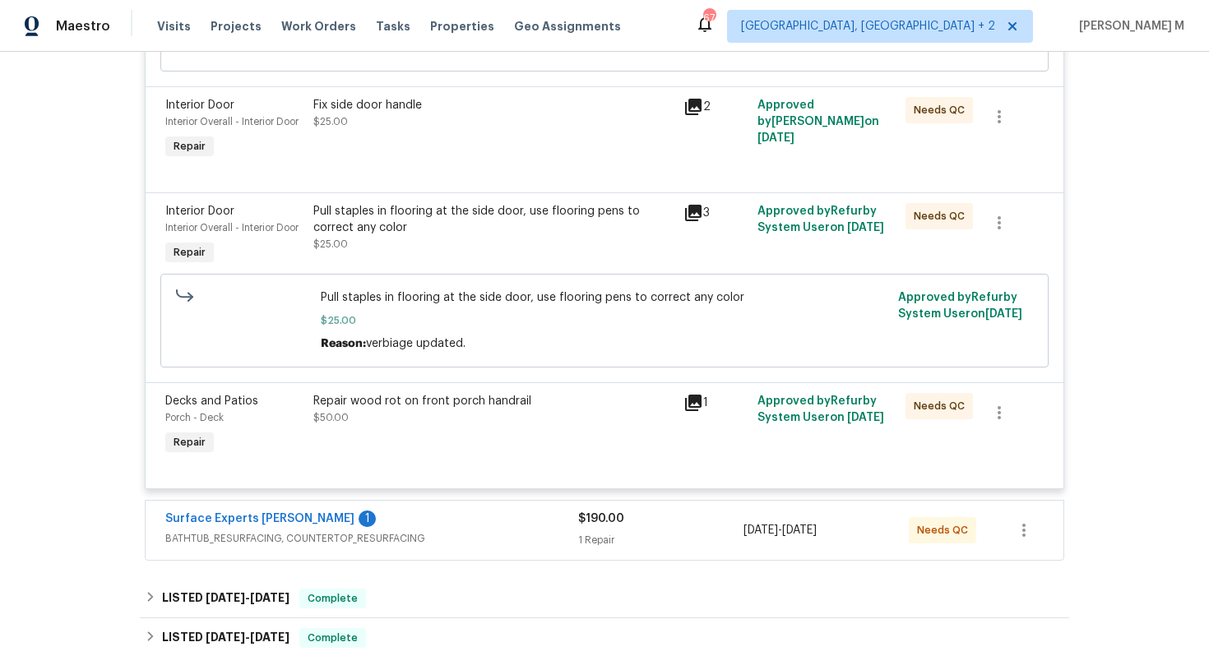
click at [203, 522] on div "Surface Experts Cary 1 BATHTUB_RESURFACING, COUNTERTOP_RESURFACING $190.00 1 Re…" at bounding box center [605, 530] width 918 height 59
click at [240, 531] on span "BATHTUB_RESURFACING, COUNTERTOP_RESURFACING" at bounding box center [371, 539] width 413 height 16
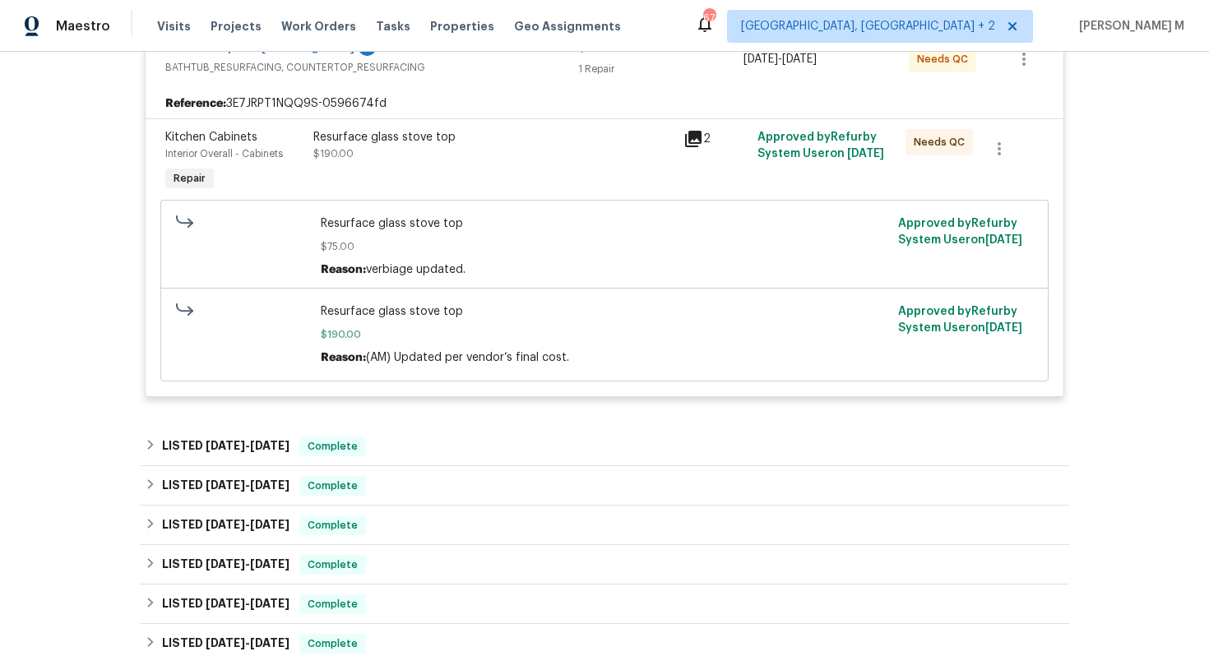
scroll to position [1288, 0]
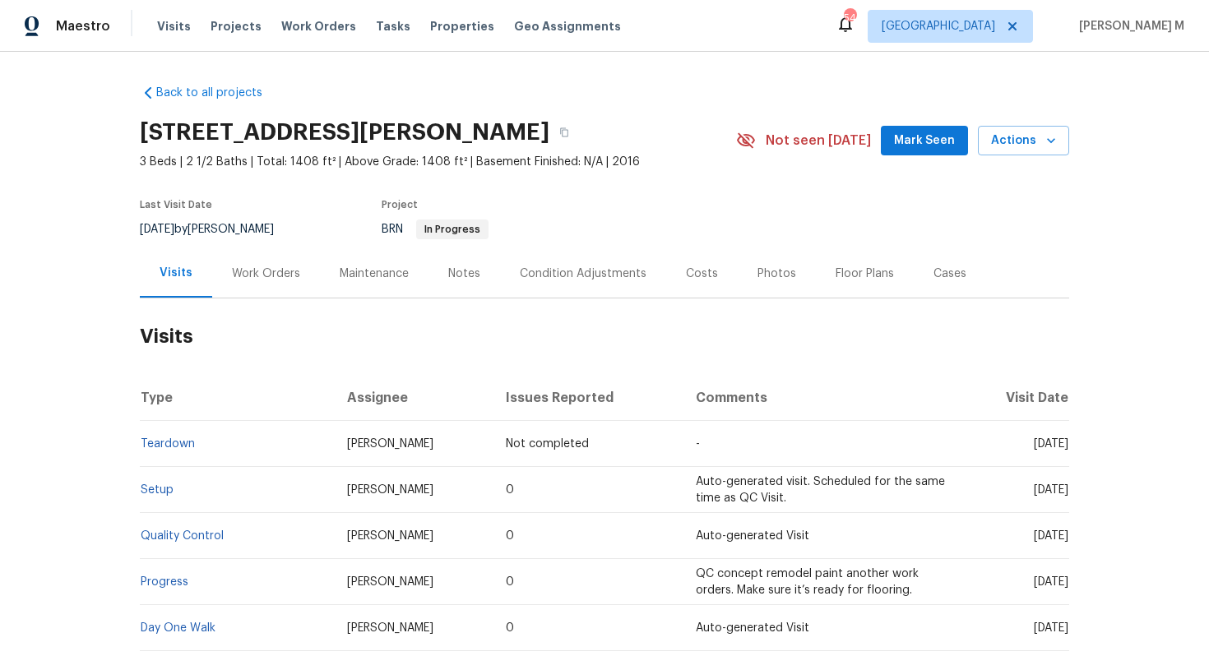
click at [245, 276] on div "Work Orders" at bounding box center [266, 273] width 108 height 49
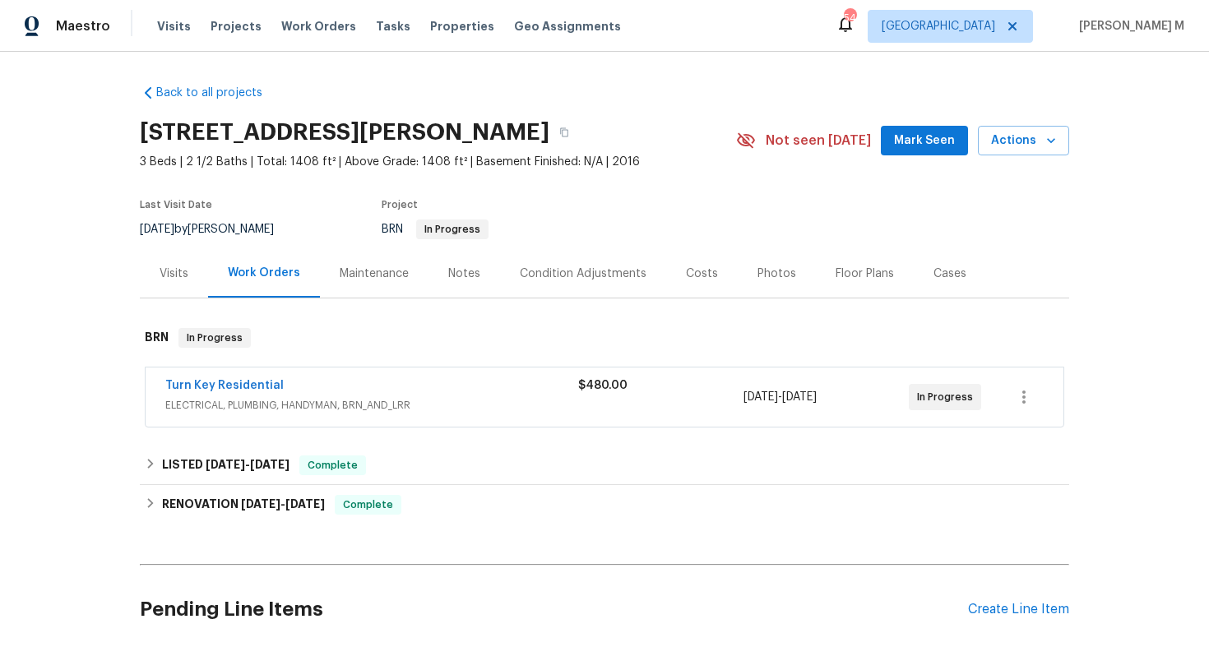
click at [273, 402] on span "ELECTRICAL, PLUMBING, HANDYMAN, BRN_AND_LRR" at bounding box center [371, 405] width 413 height 16
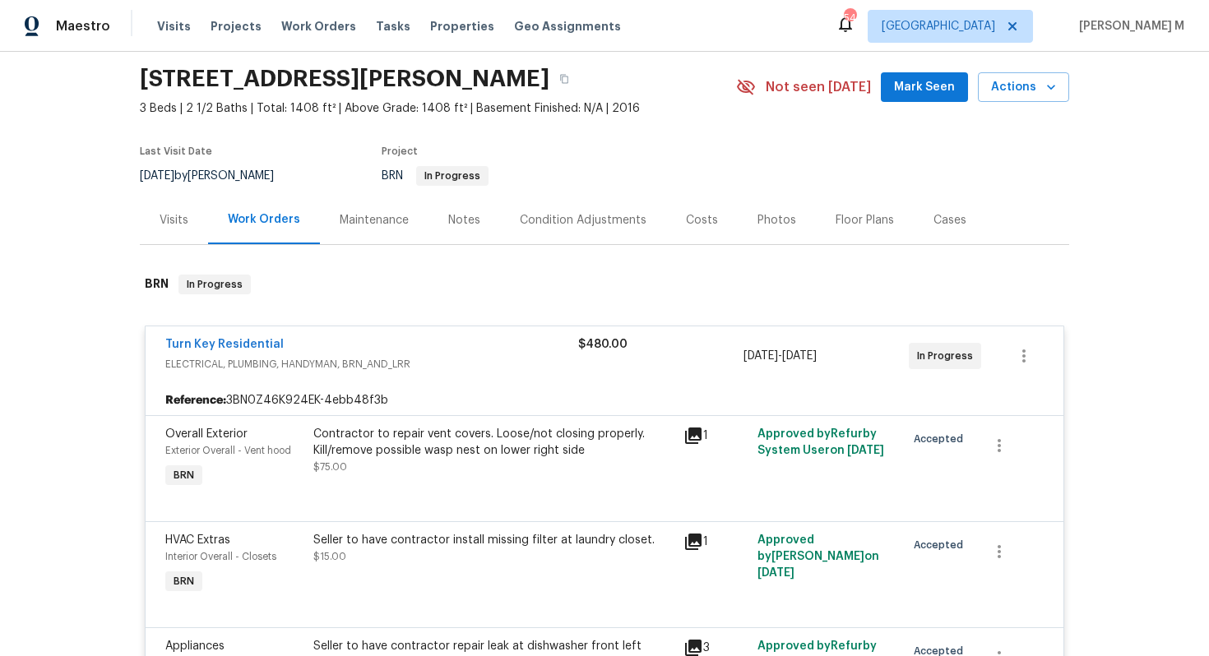
scroll to position [114, 0]
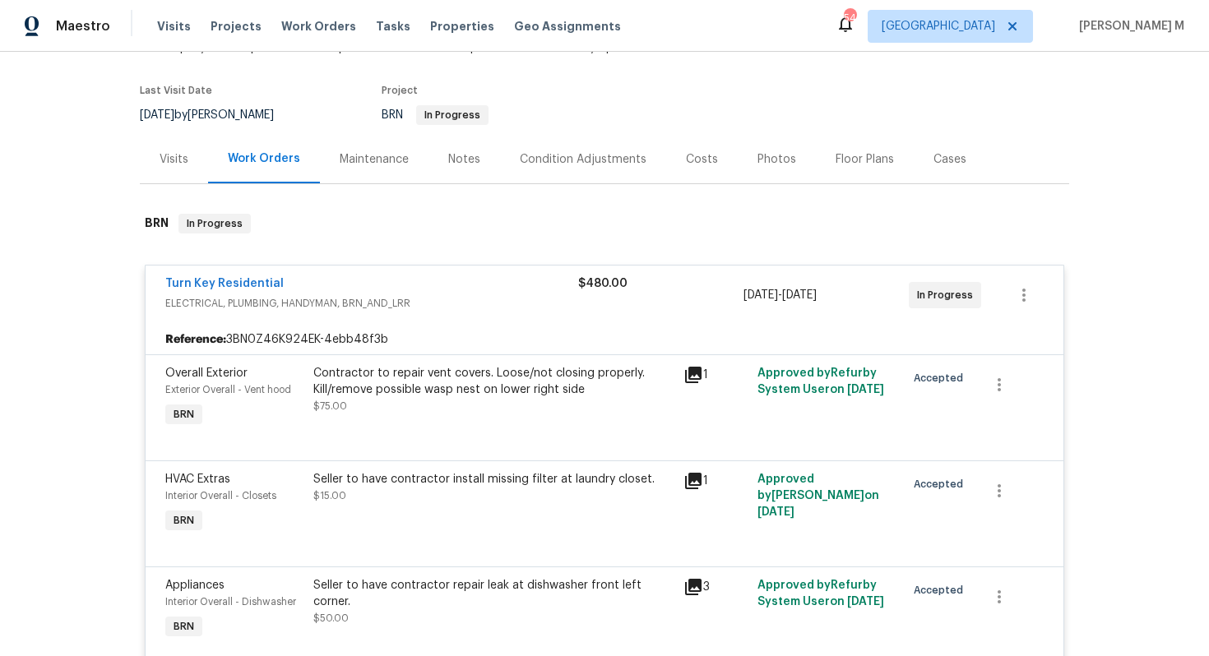
click at [341, 302] on span "ELECTRICAL, PLUMBING, HANDYMAN, BRN_AND_LRR" at bounding box center [371, 303] width 413 height 16
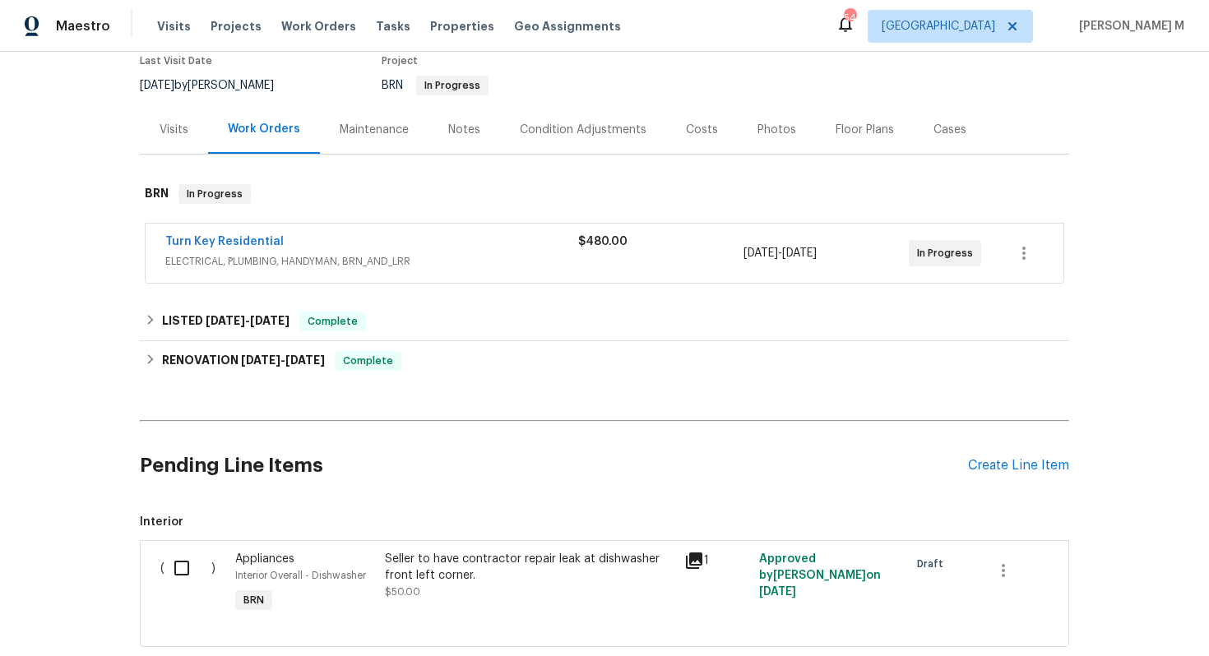
scroll to position [149, 0]
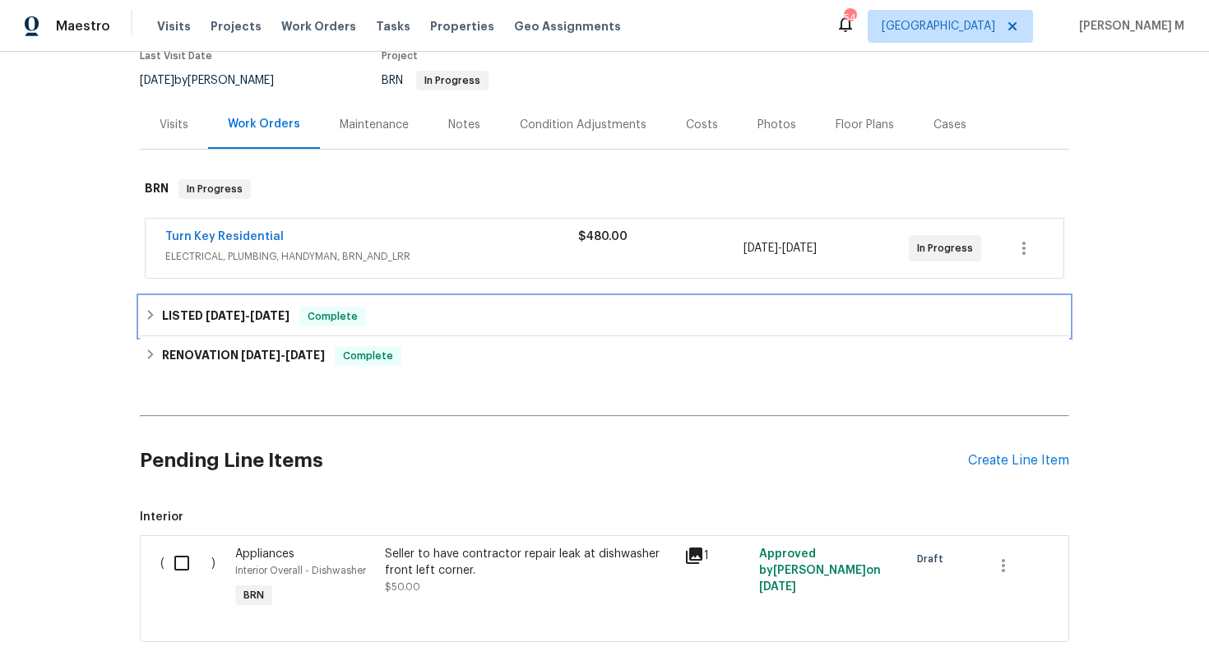
click at [279, 313] on h6 "LISTED [DATE] - [DATE]" at bounding box center [226, 317] width 128 height 20
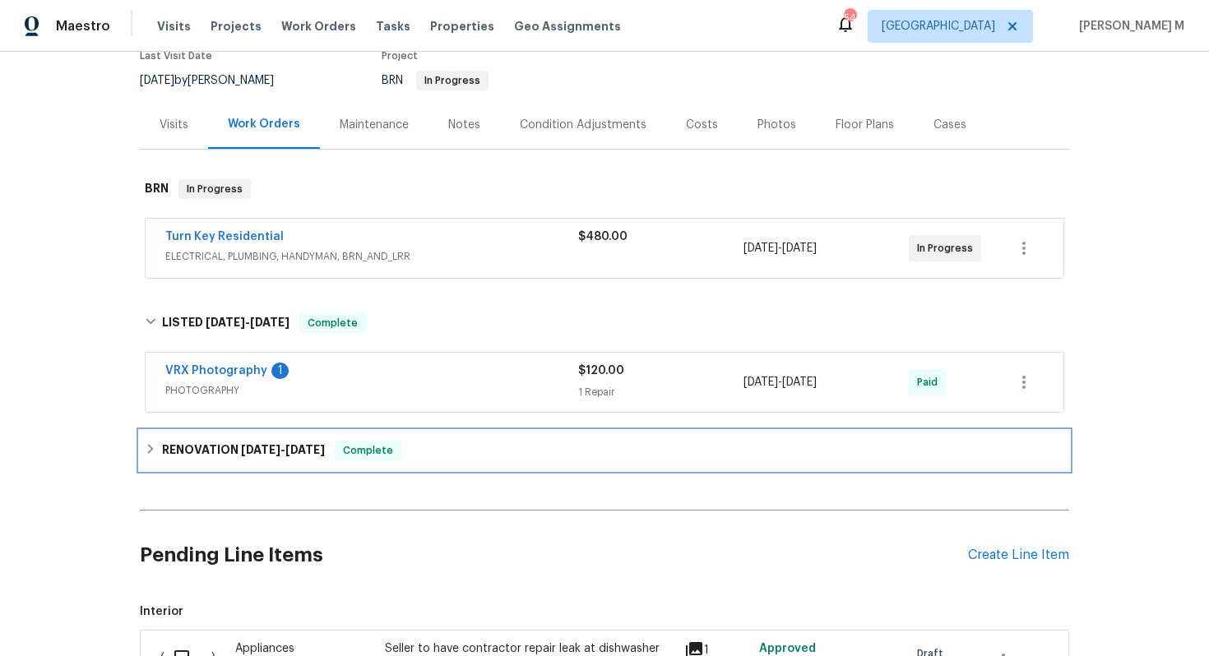
click at [228, 452] on div "RENOVATION [DATE] - [DATE] Complete" at bounding box center [605, 450] width 930 height 39
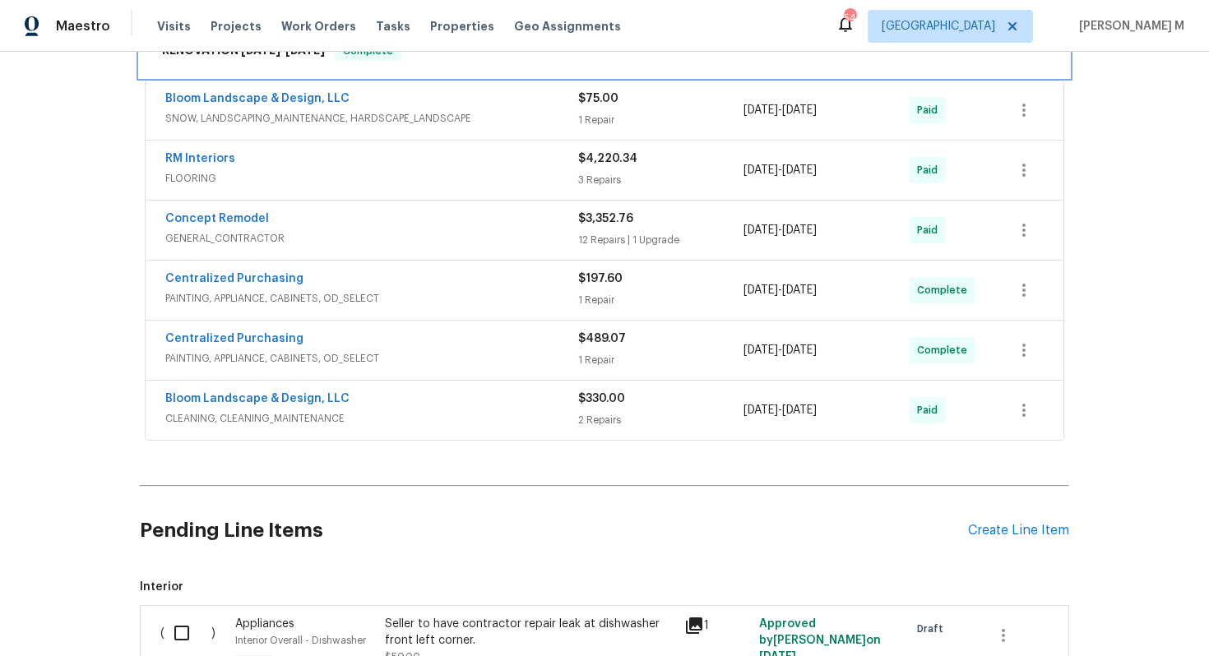
scroll to position [575, 0]
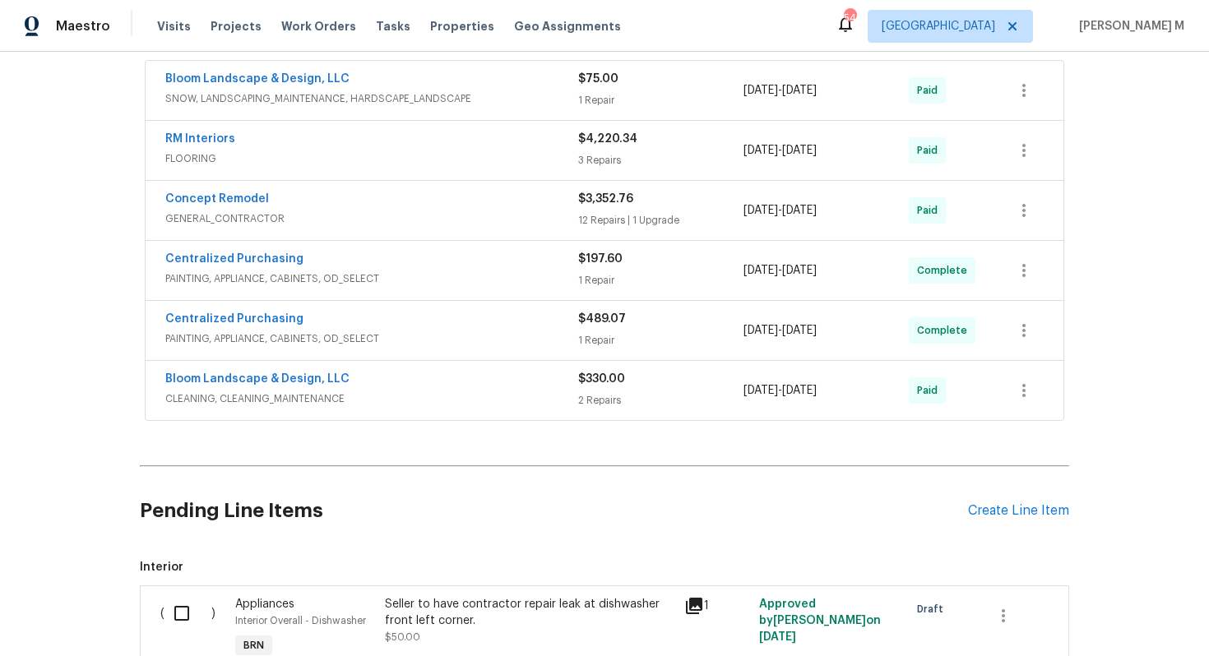
click at [582, 42] on div "Visits Projects Work Orders Tasks Properties Geo Assignments" at bounding box center [399, 26] width 484 height 33
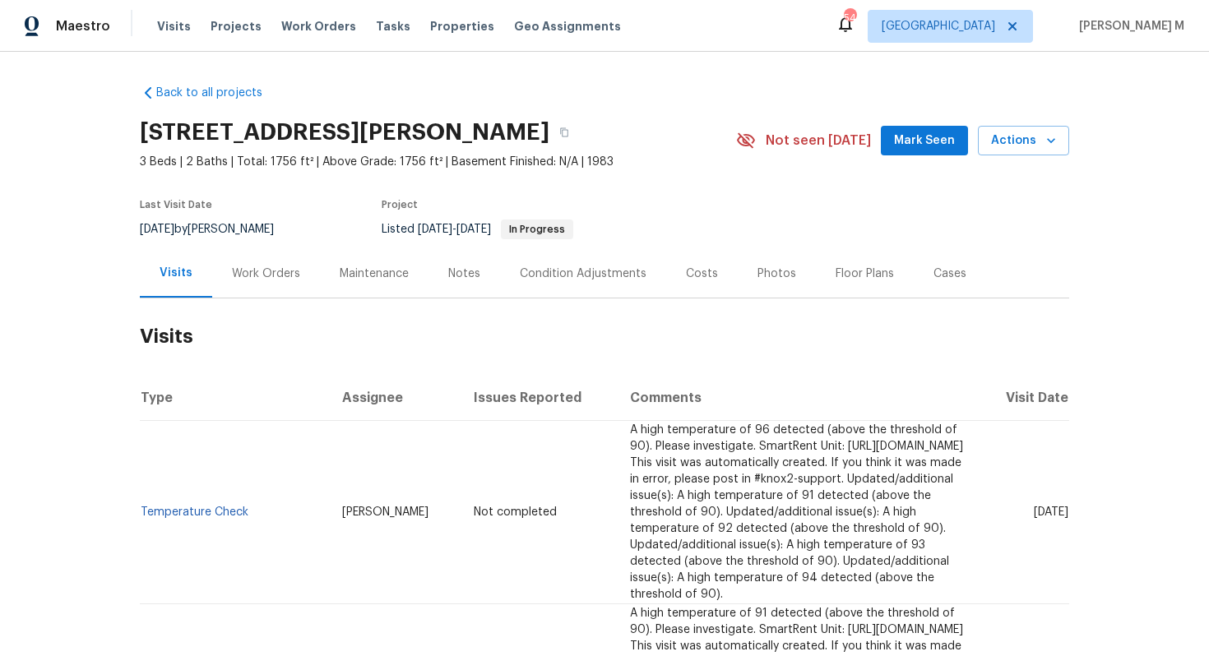
click at [271, 281] on div "Work Orders" at bounding box center [266, 273] width 108 height 49
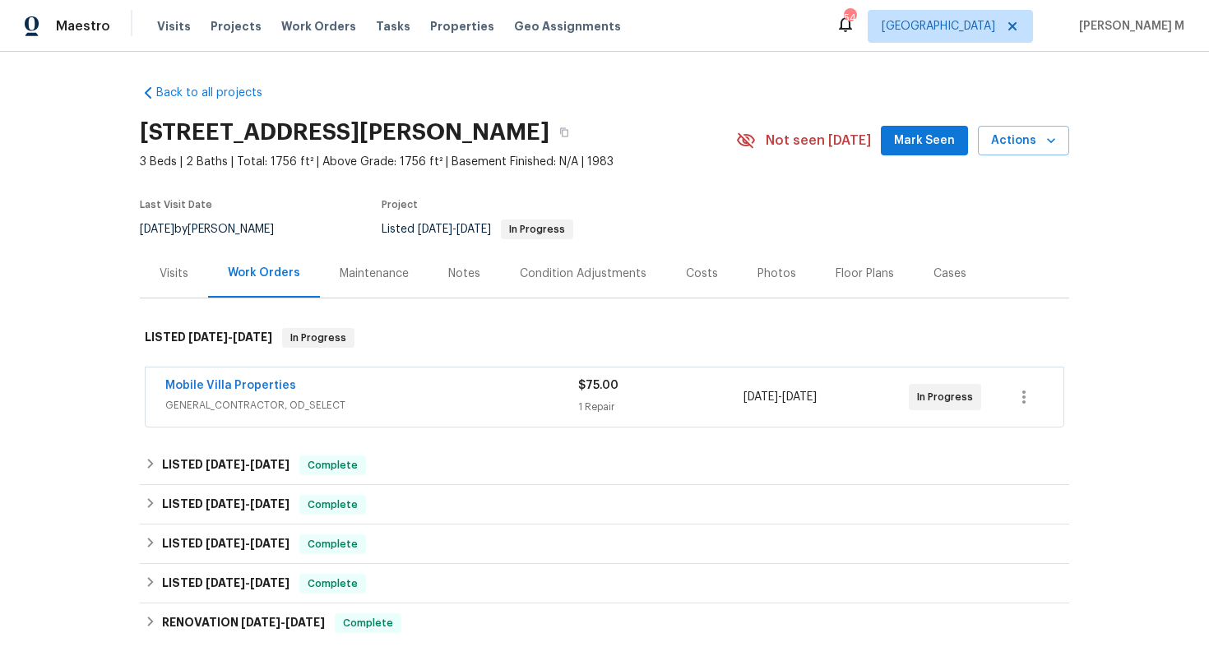
click at [259, 397] on span "GENERAL_CONTRACTOR, OD_SELECT" at bounding box center [371, 405] width 413 height 16
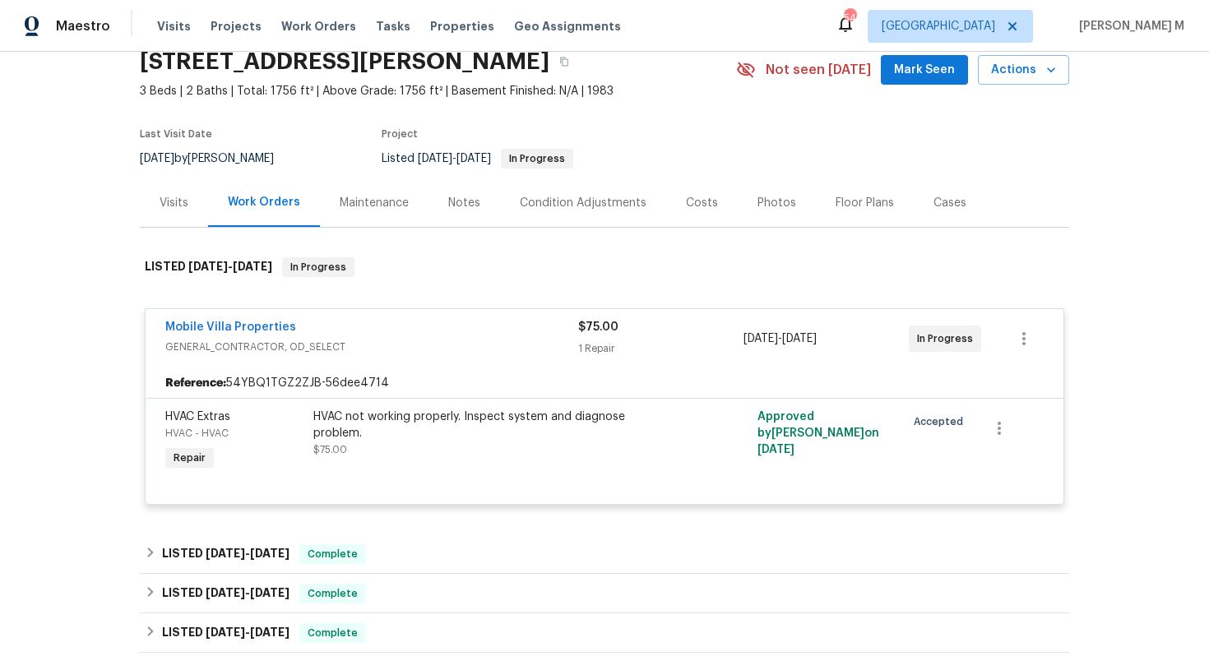
scroll to position [73, 0]
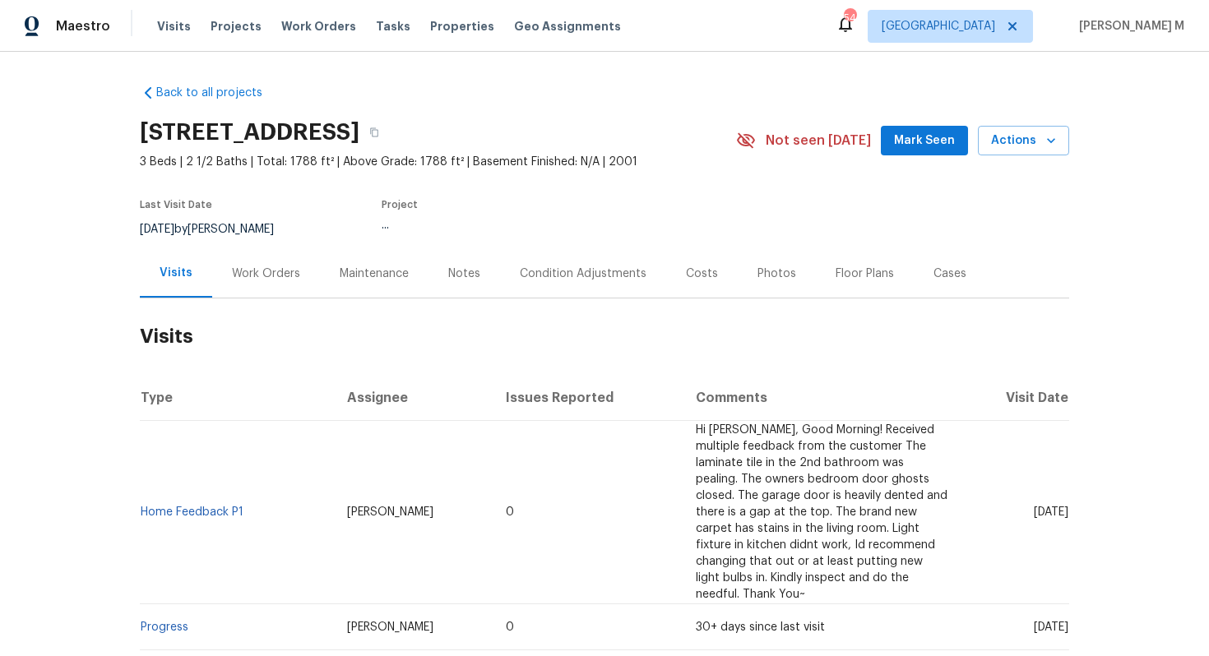
click at [283, 267] on div "Work Orders" at bounding box center [266, 274] width 68 height 16
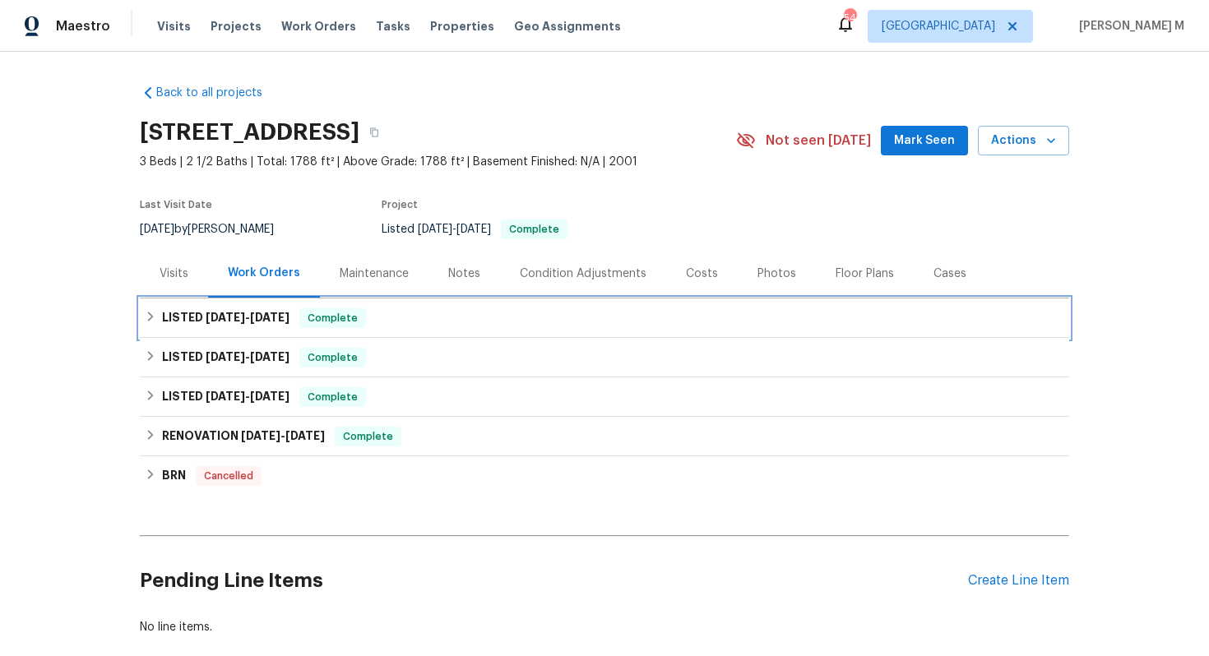
click at [225, 323] on div "LISTED [DATE] - [DATE] Complete" at bounding box center [605, 318] width 930 height 39
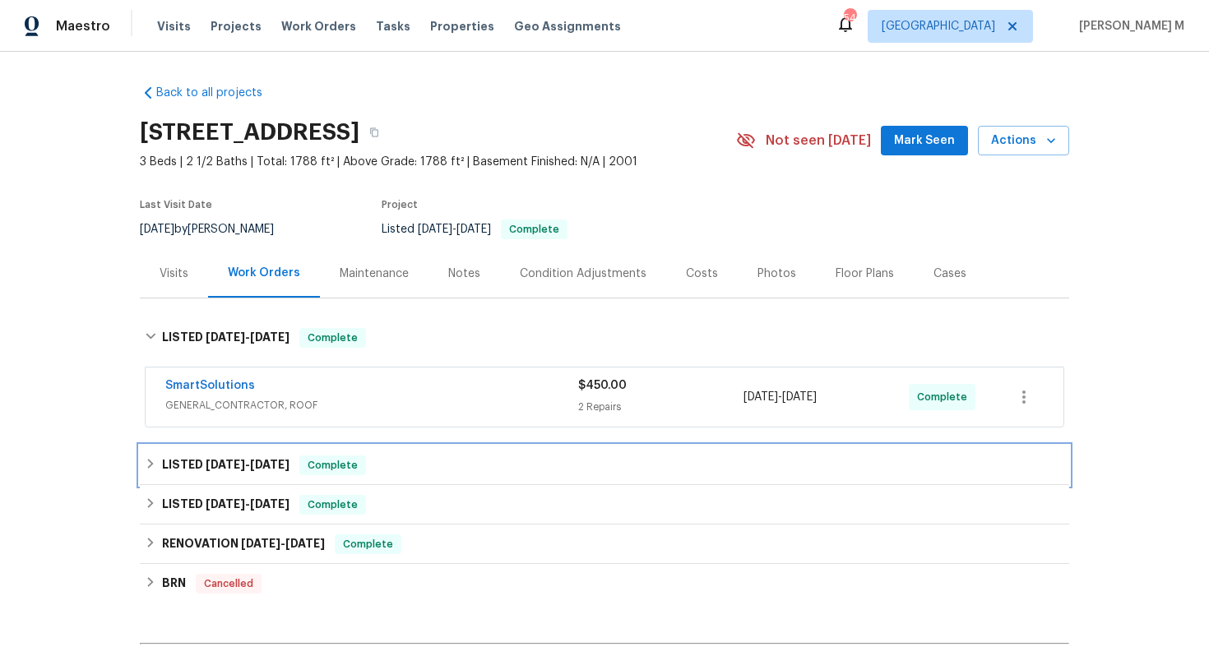
click at [216, 446] on div "LISTED [DATE] - [DATE] Complete" at bounding box center [605, 465] width 930 height 39
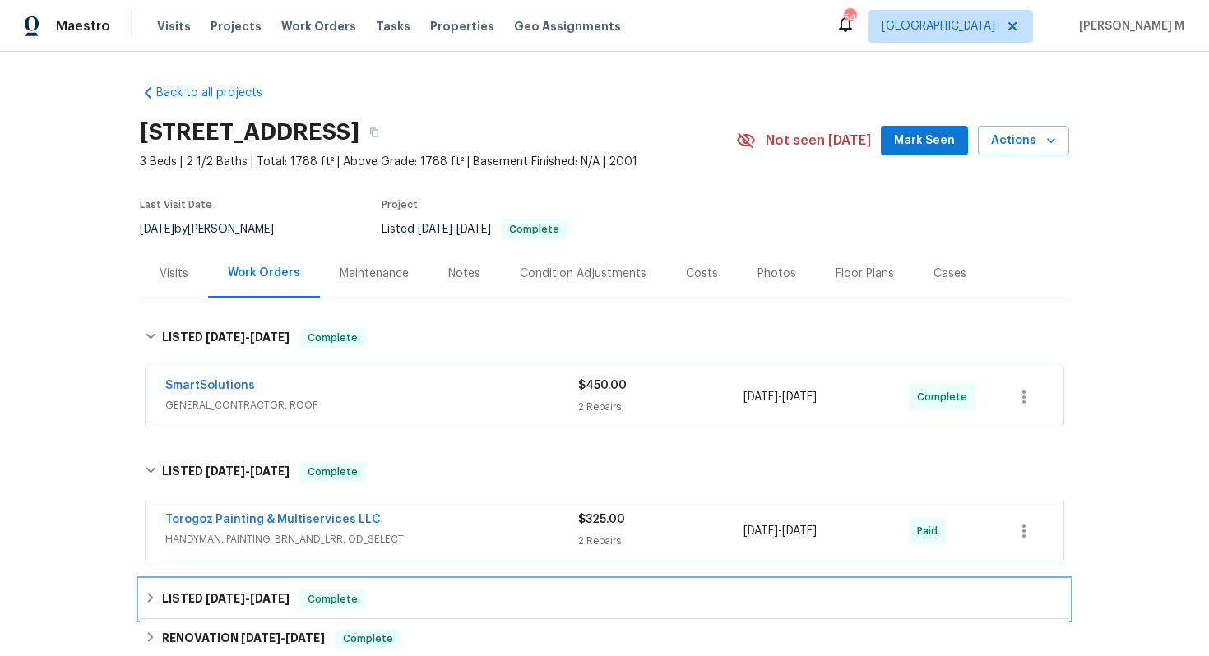
click at [239, 580] on div "LISTED [DATE] - [DATE] Complete" at bounding box center [605, 599] width 930 height 39
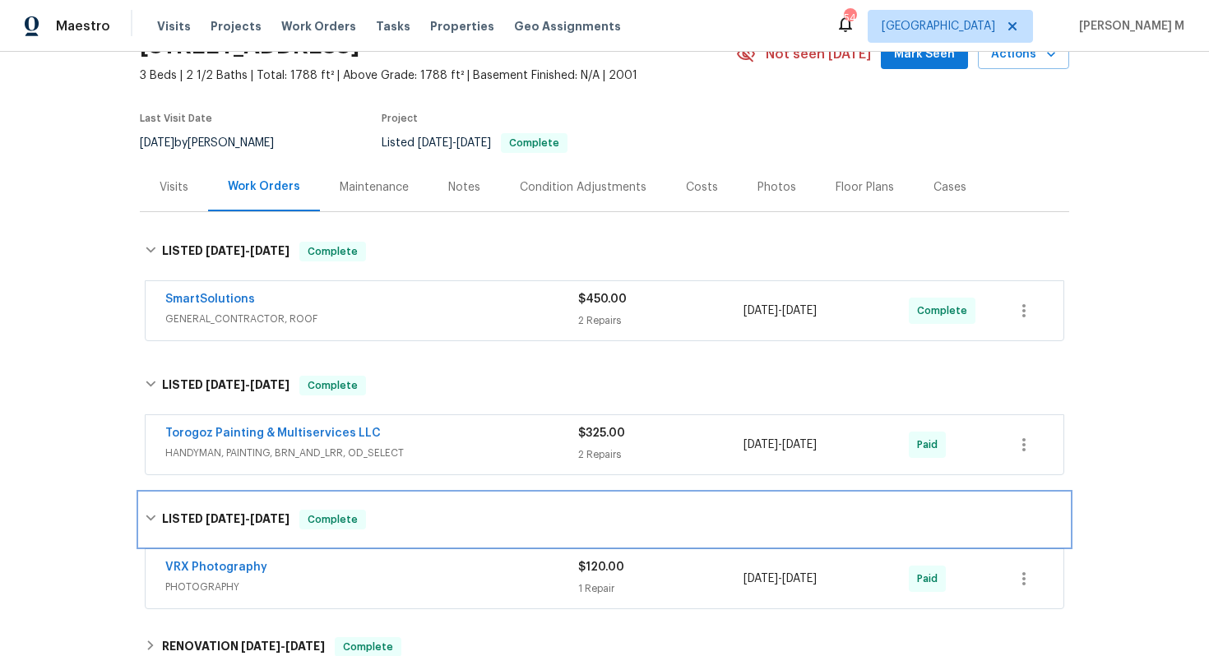
scroll to position [120, 0]
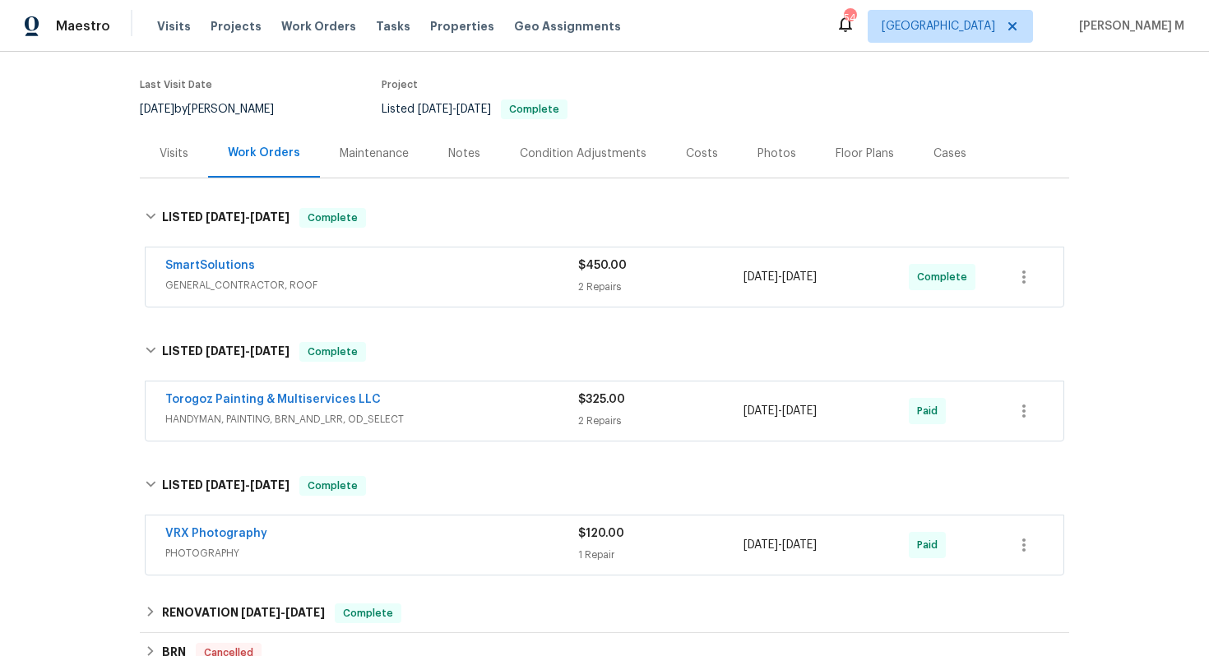
click at [238, 411] on span "HANDYMAN, PAINTING, BRN_AND_LRR, OD_SELECT" at bounding box center [371, 419] width 413 height 16
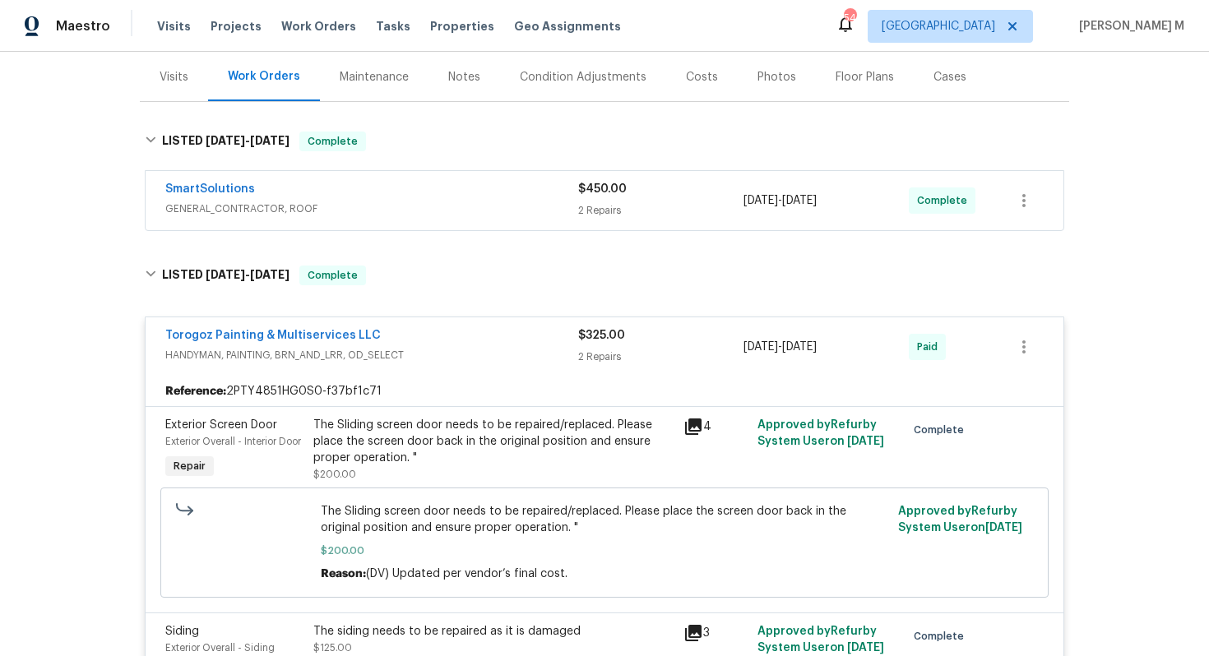
scroll to position [181, 0]
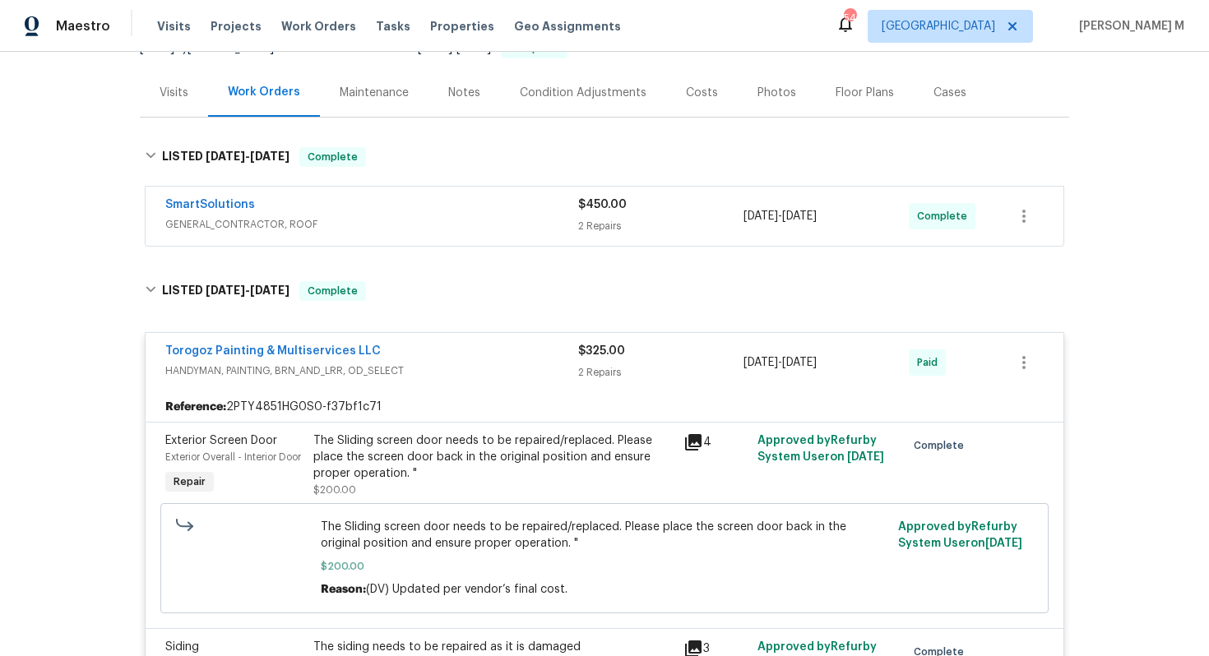
click at [259, 216] on span "GENERAL_CONTRACTOR, ROOF" at bounding box center [371, 224] width 413 height 16
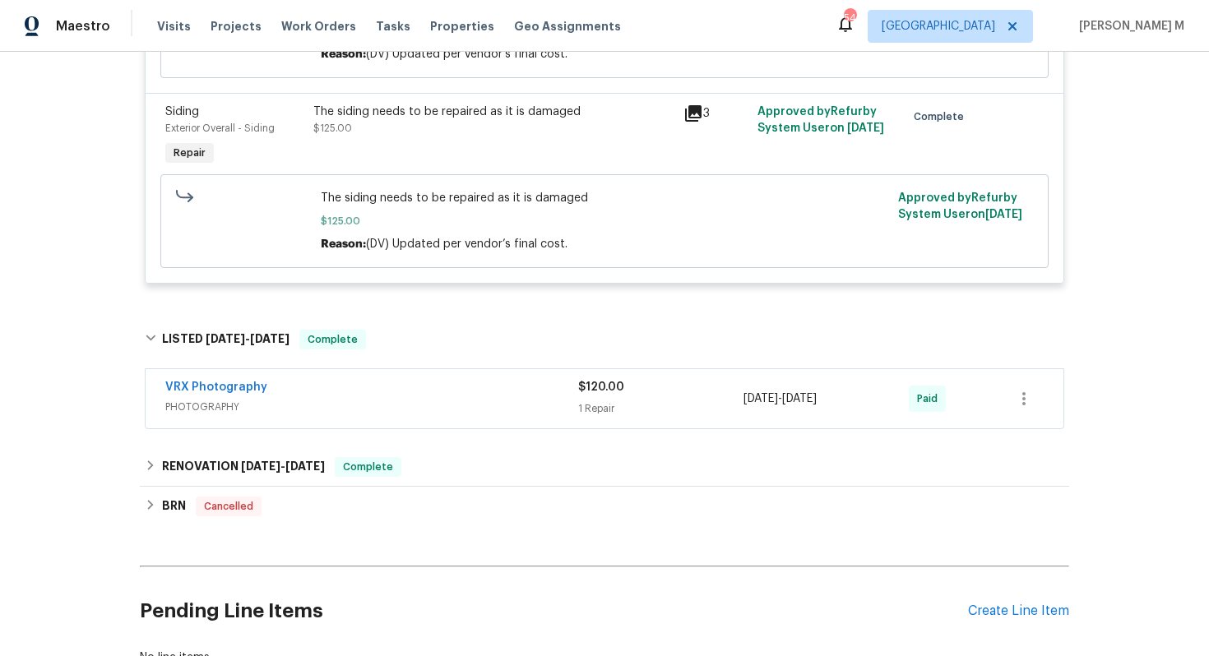
scroll to position [1105, 0]
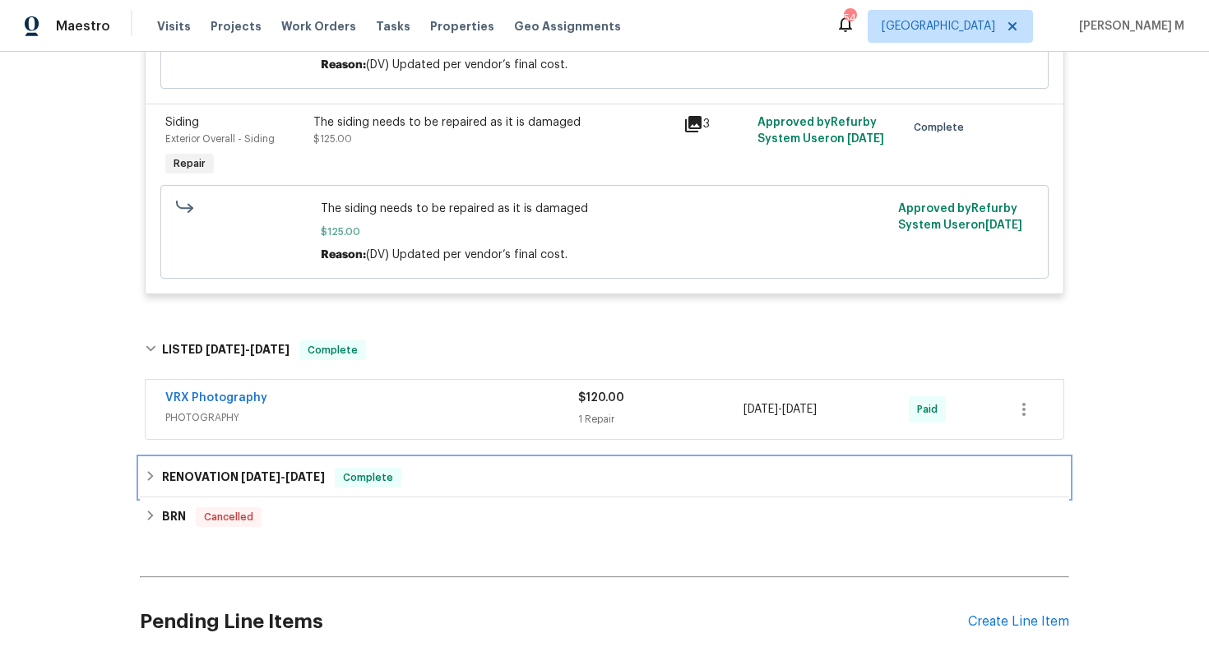
click at [255, 468] on h6 "RENOVATION [DATE] - [DATE]" at bounding box center [243, 478] width 163 height 20
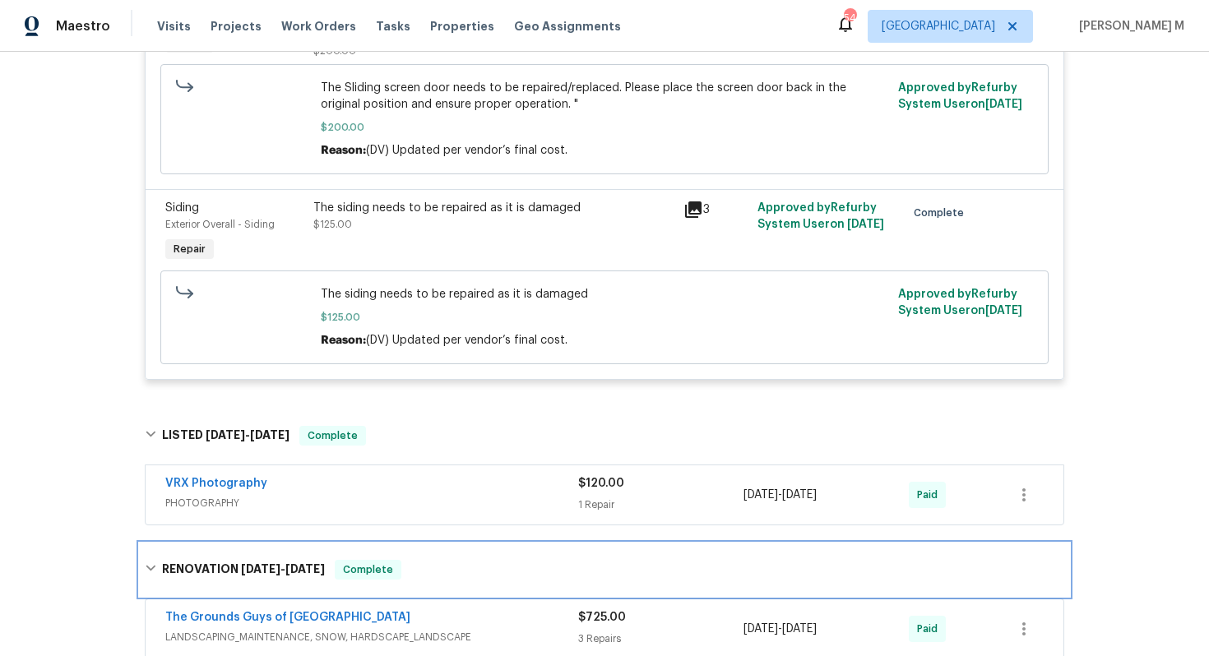
scroll to position [689, 0]
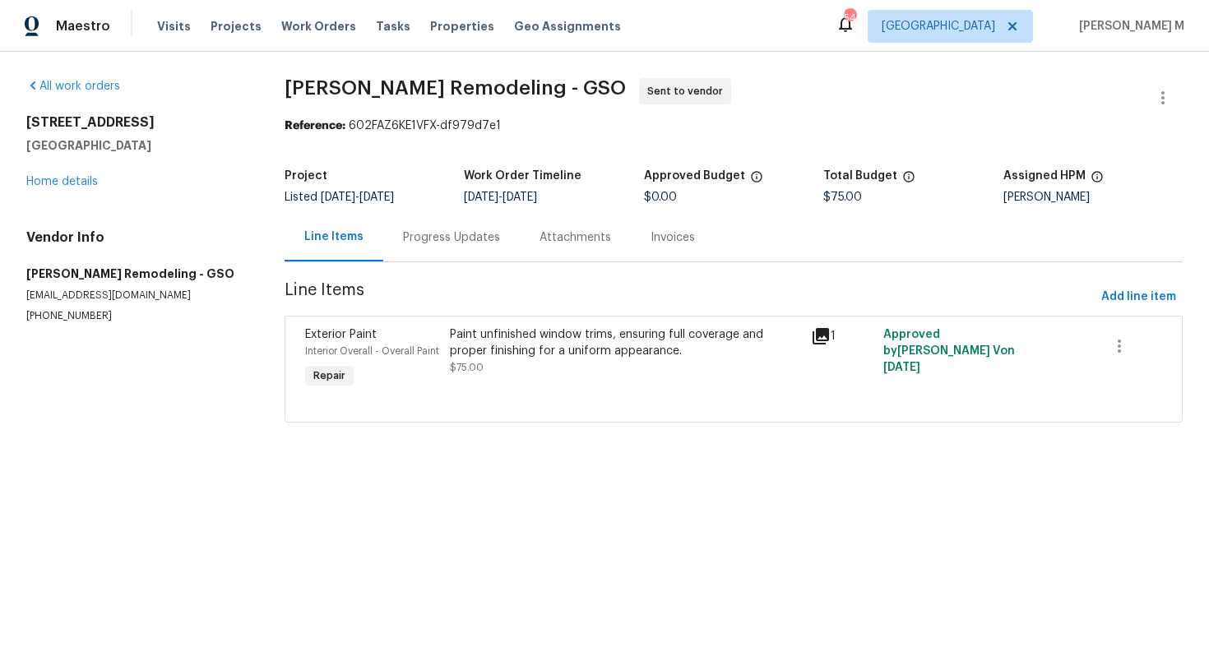
click at [417, 234] on div "Progress Updates" at bounding box center [451, 238] width 97 height 16
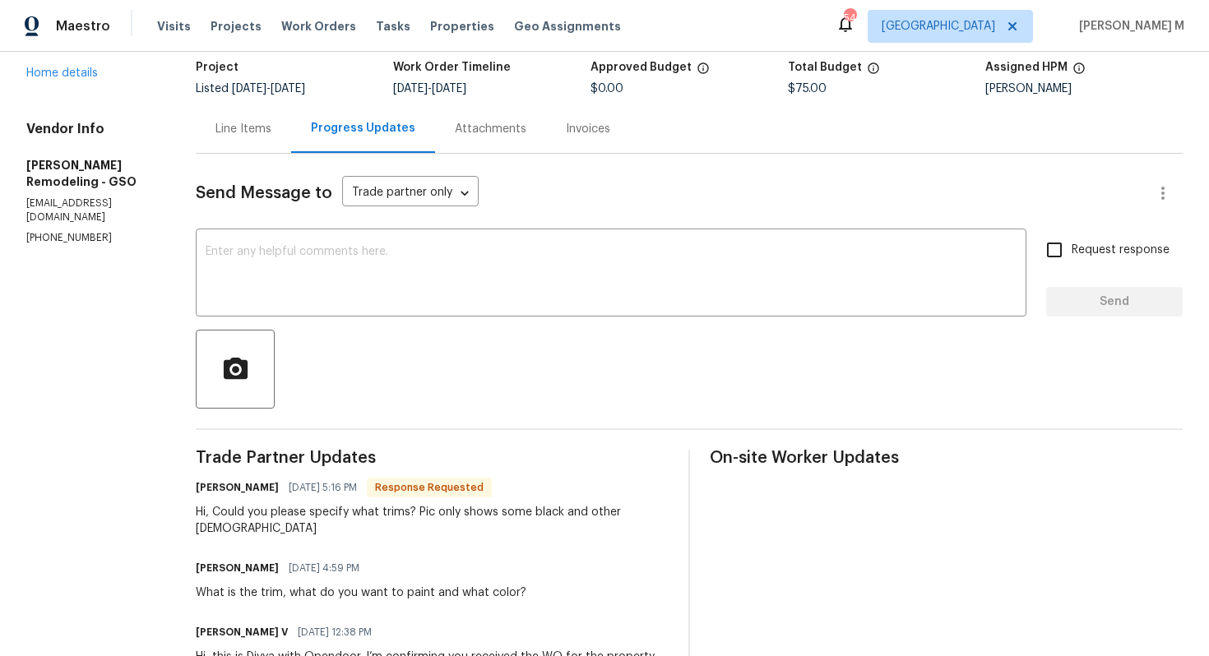
scroll to position [93, 0]
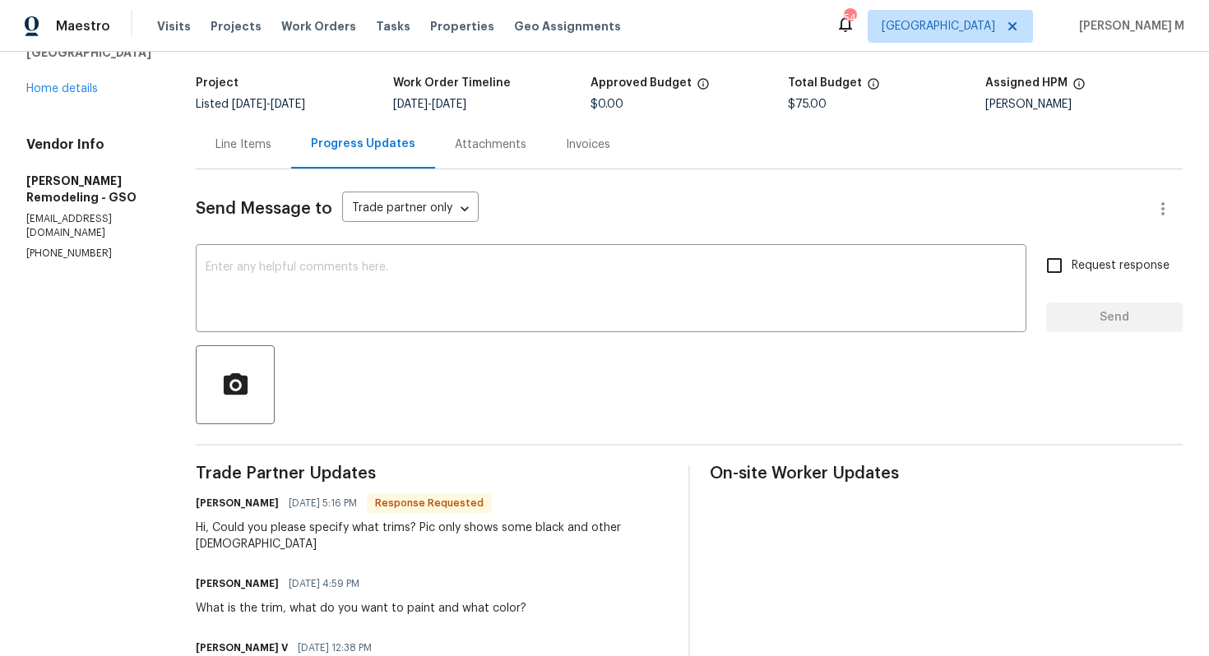
click at [243, 146] on div "Line Items" at bounding box center [243, 144] width 95 height 49
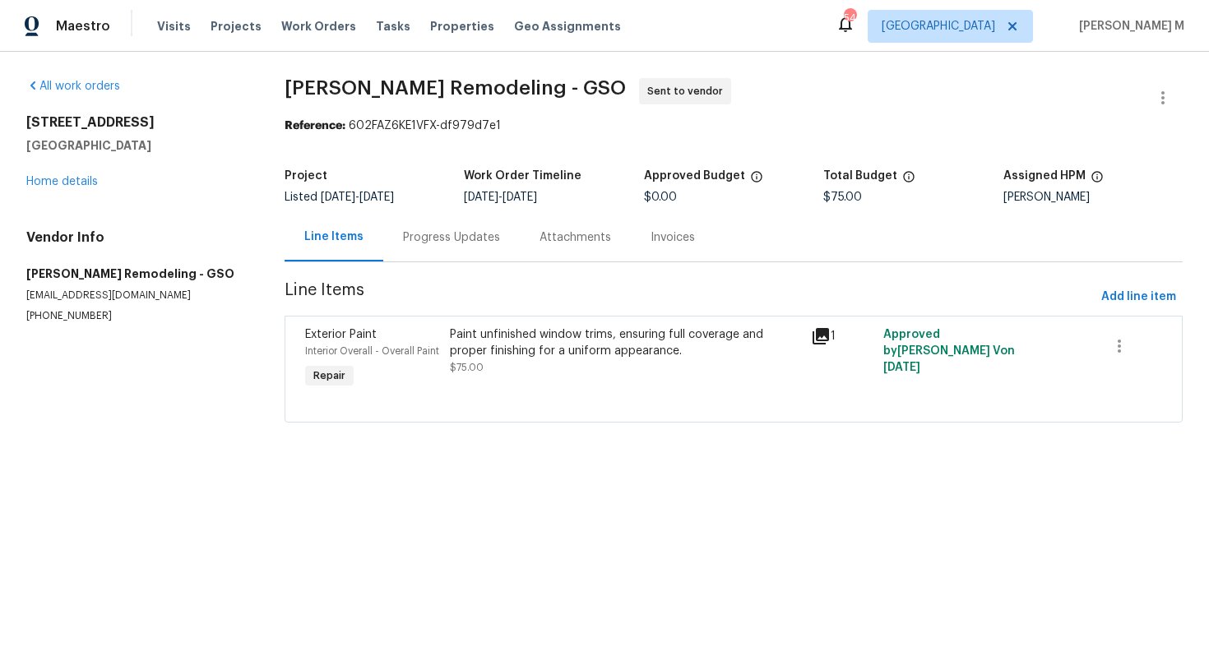
click at [661, 334] on div "Paint unfinished window trims, ensuring full coverage and proper finishing for …" at bounding box center [625, 343] width 351 height 33
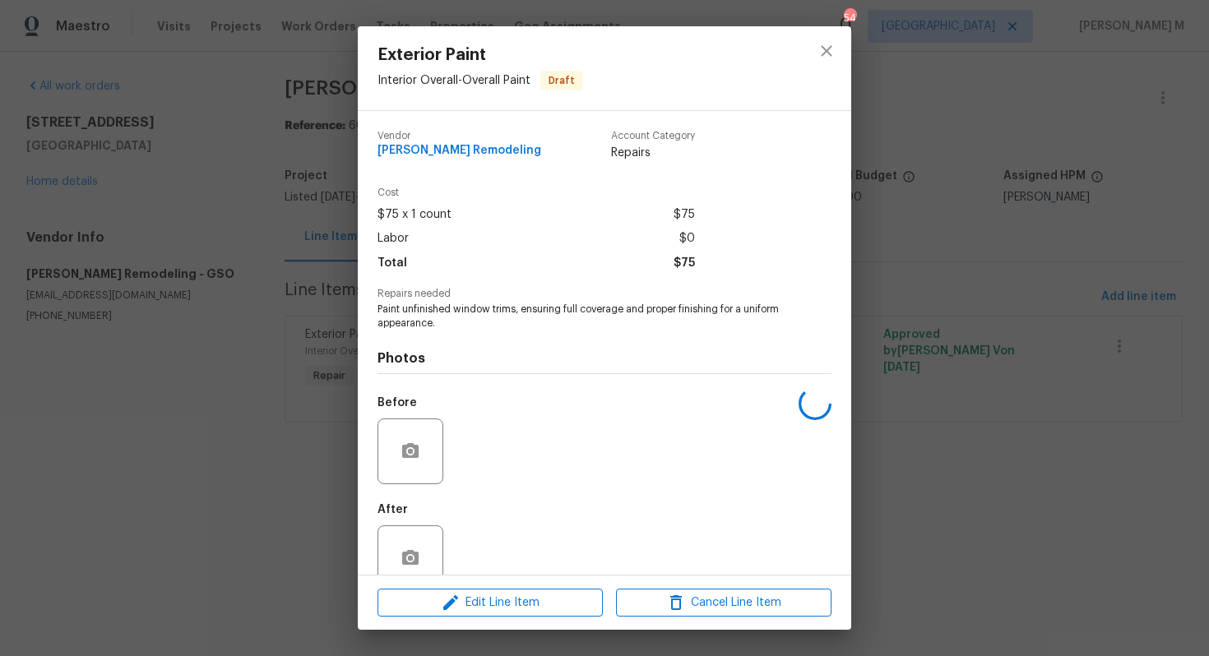
scroll to position [12, 0]
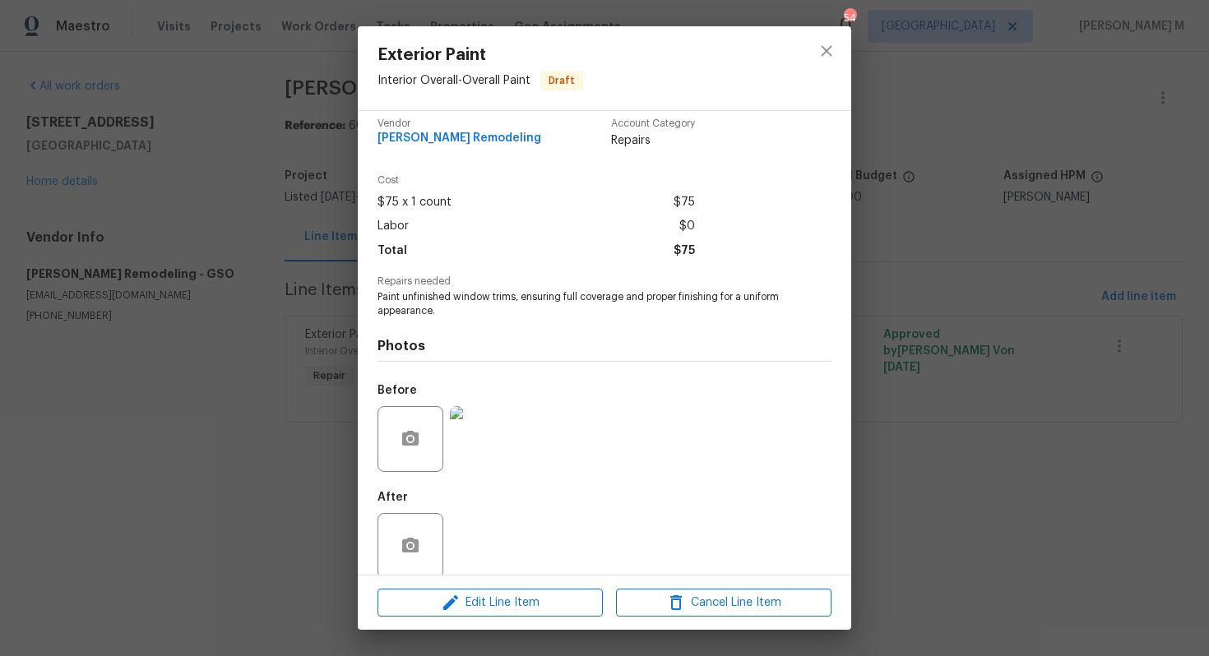
click at [487, 424] on img at bounding box center [483, 439] width 66 height 66
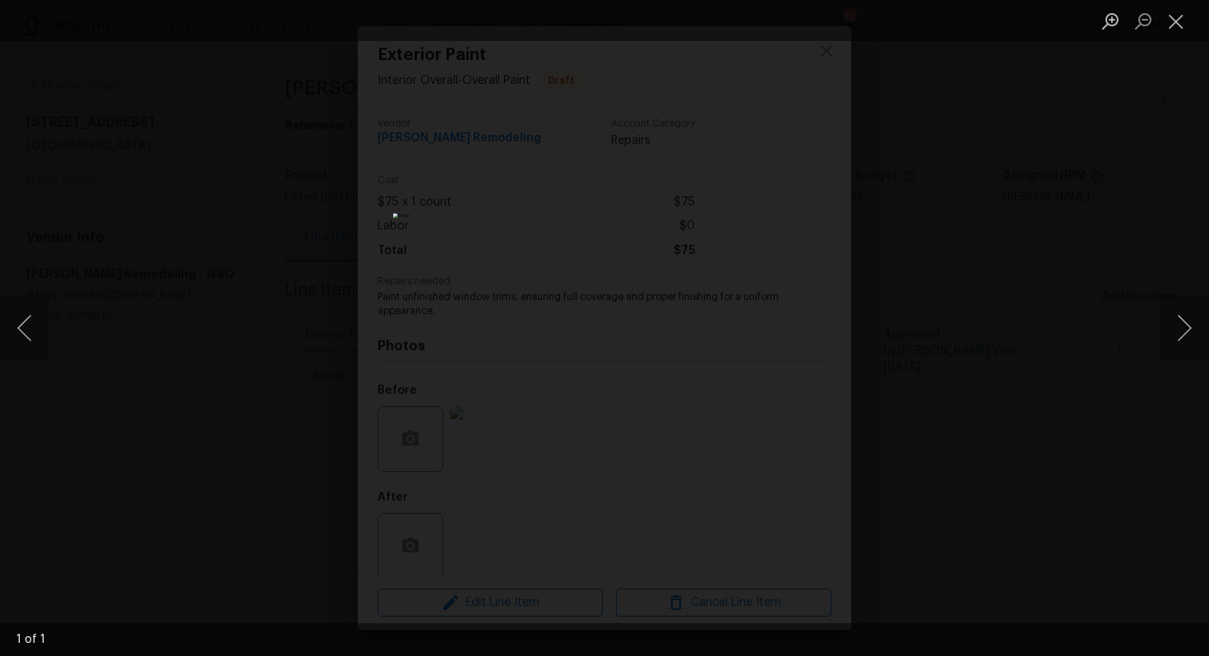
click at [912, 392] on div "Lightbox" at bounding box center [604, 328] width 1209 height 656
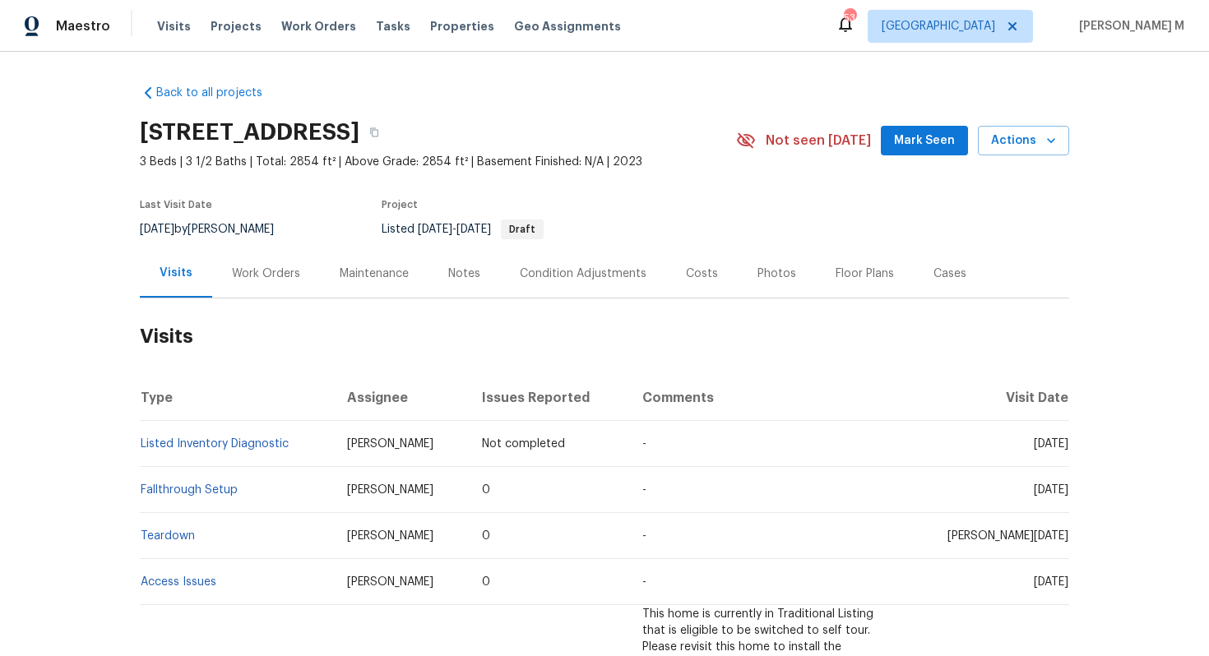
click at [238, 275] on div "Work Orders" at bounding box center [266, 273] width 108 height 49
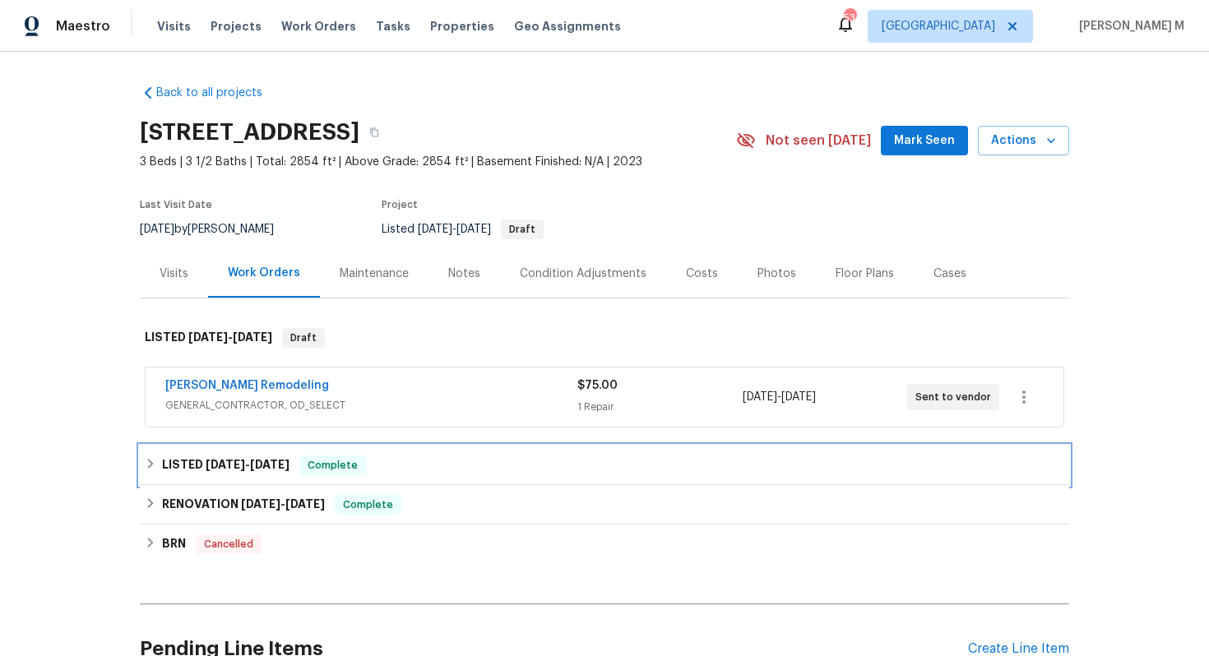
click at [227, 446] on div "LISTED [DATE] - [DATE] Complete" at bounding box center [605, 465] width 930 height 39
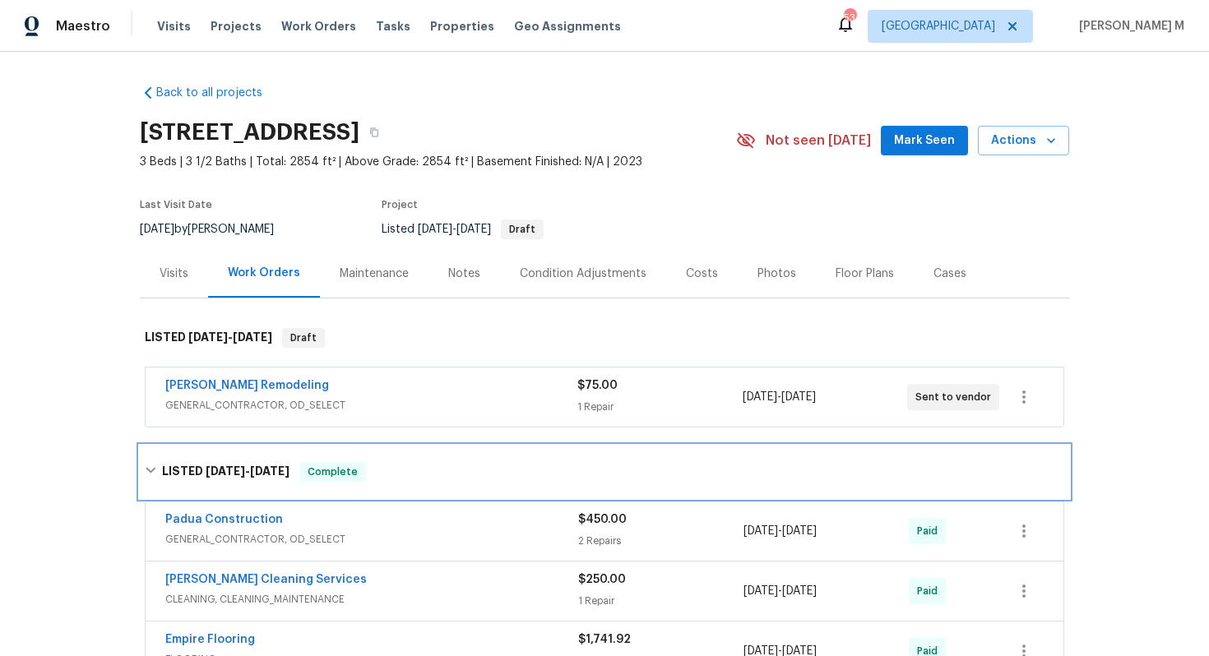
scroll to position [128, 0]
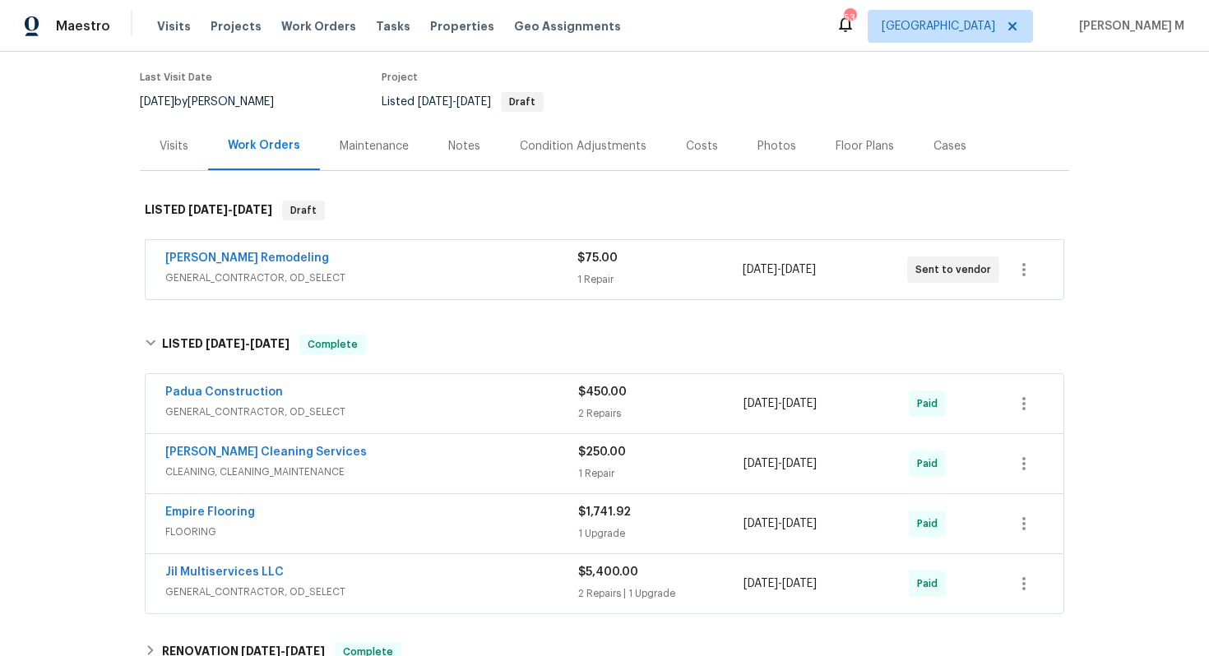
click at [224, 464] on span "CLEANING, CLEANING_MAINTENANCE" at bounding box center [371, 472] width 413 height 16
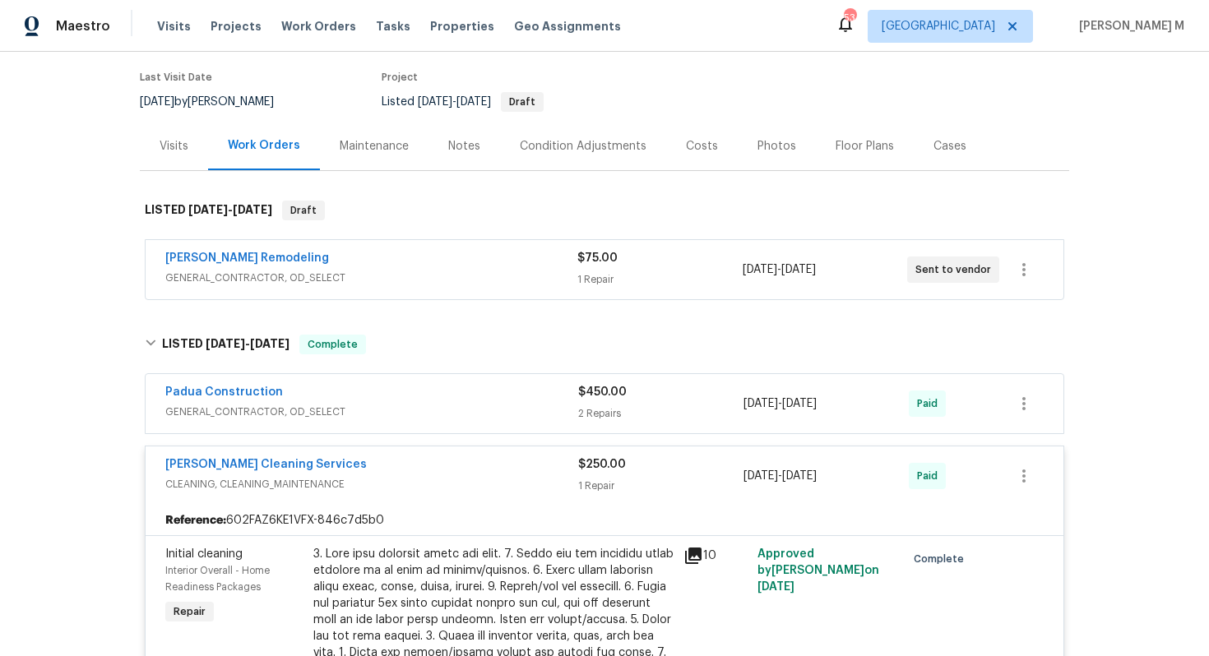
click at [239, 404] on span "GENERAL_CONTRACTOR, OD_SELECT" at bounding box center [371, 412] width 413 height 16
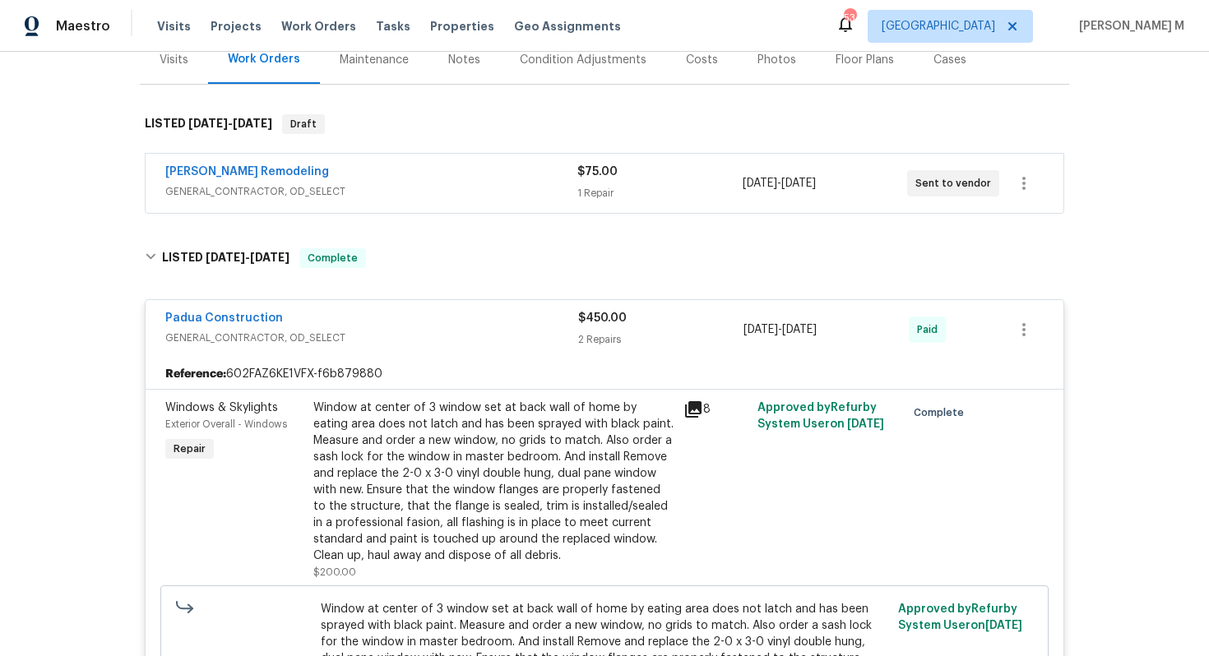
scroll to position [280, 0]
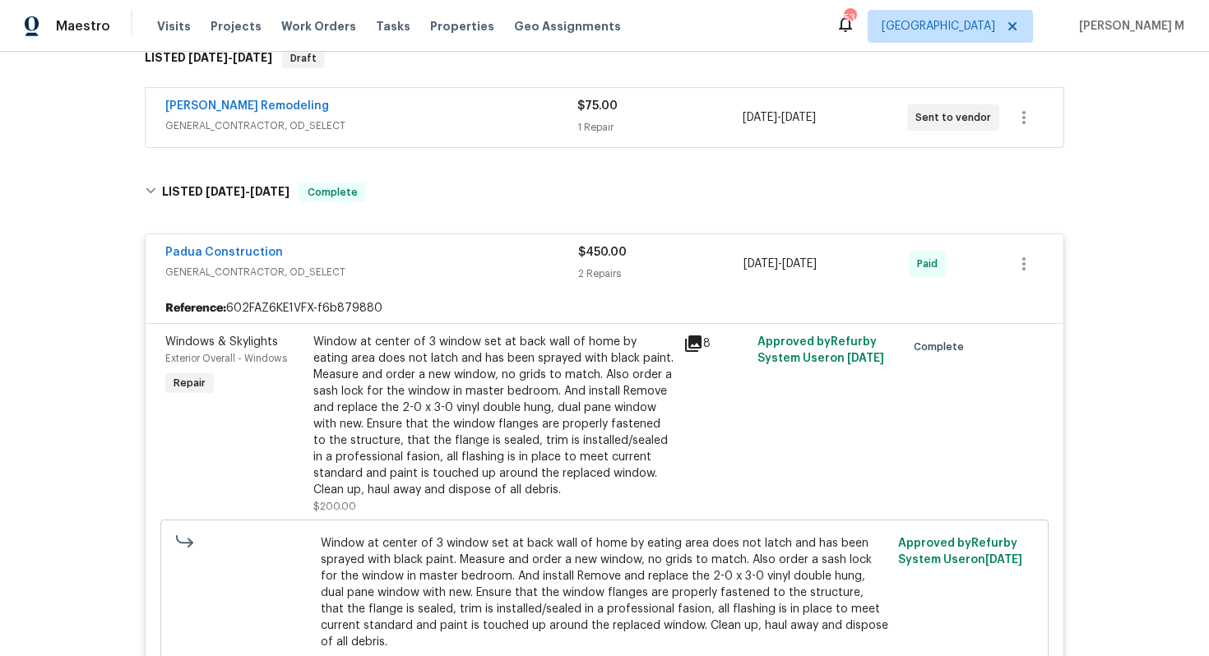
click at [440, 355] on div "Window at center of 3 window set at back wall of home by eating area does not l…" at bounding box center [493, 416] width 360 height 165
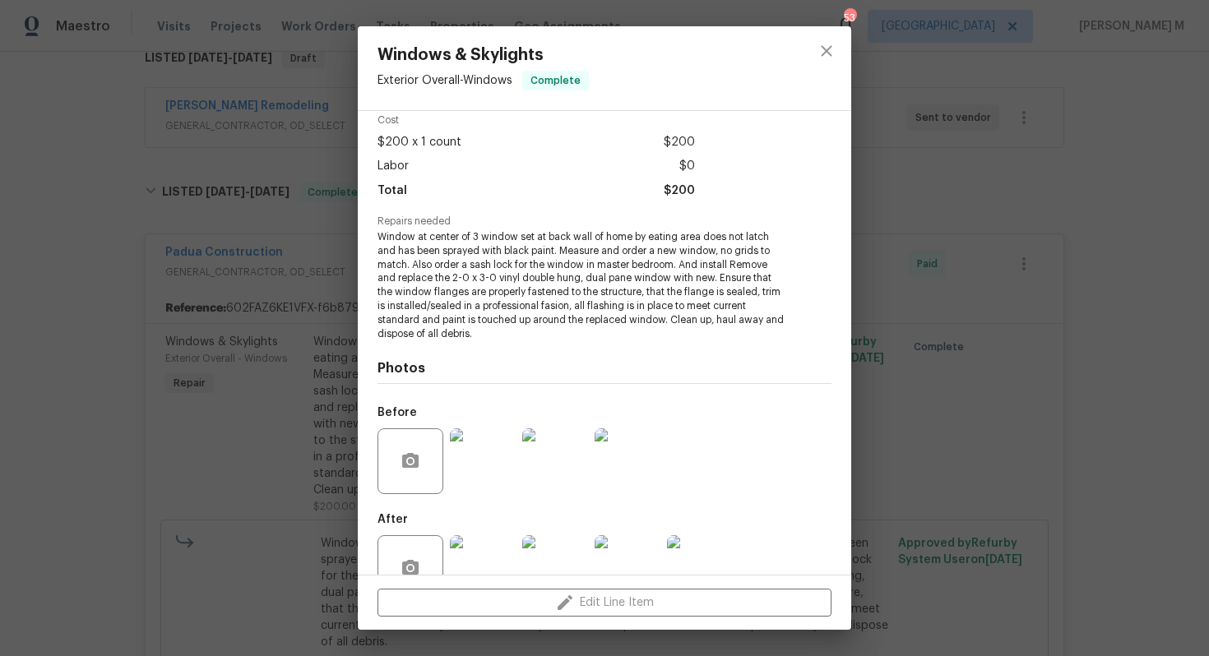
scroll to position [95, 0]
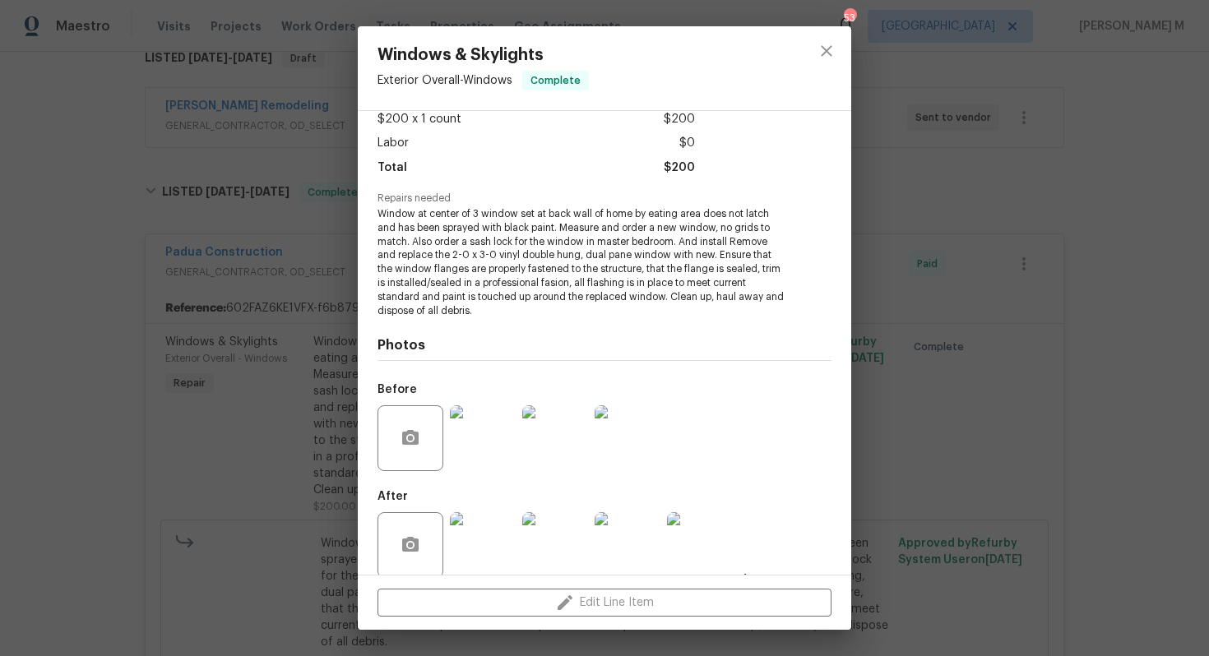
click at [471, 435] on img at bounding box center [483, 439] width 66 height 66
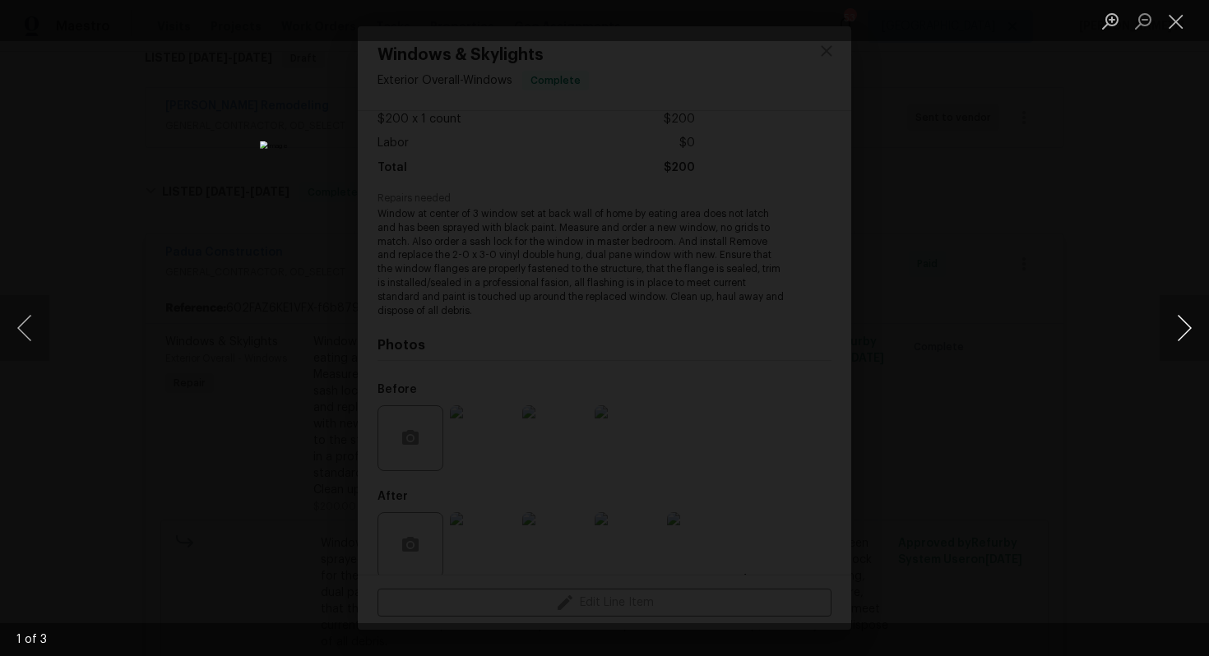
click at [1183, 341] on button "Next image" at bounding box center [1184, 328] width 49 height 66
click at [1182, 341] on button "Next image" at bounding box center [1184, 328] width 49 height 66
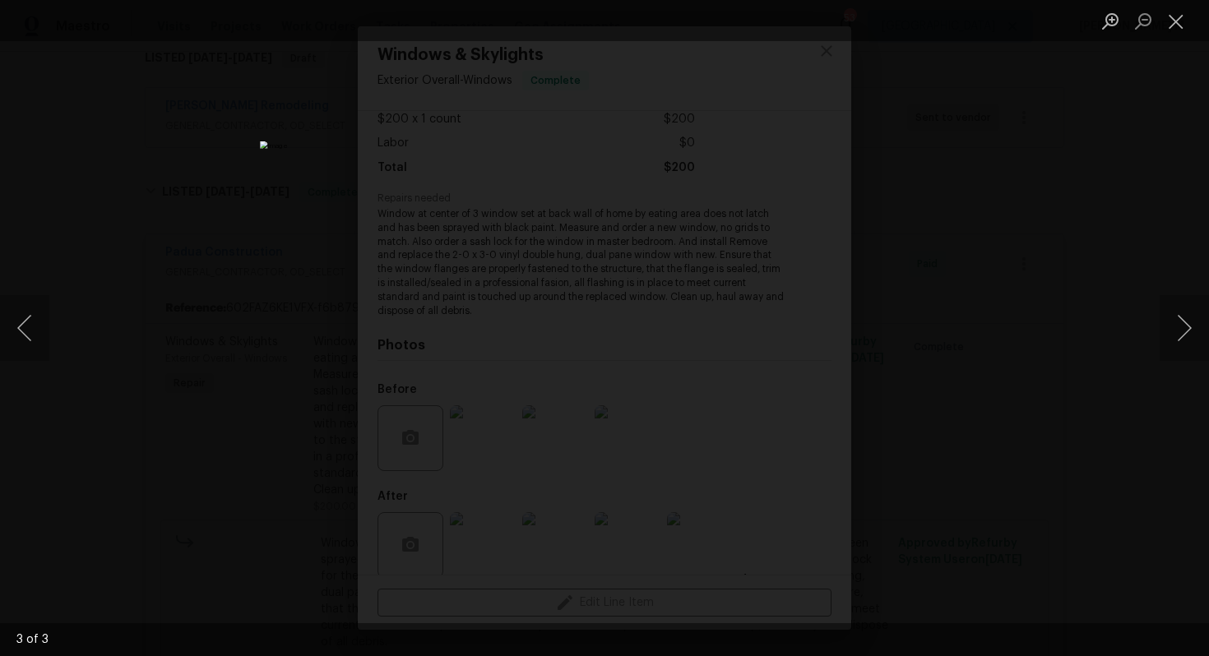
click at [1152, 242] on div "Lightbox" at bounding box center [604, 328] width 1209 height 656
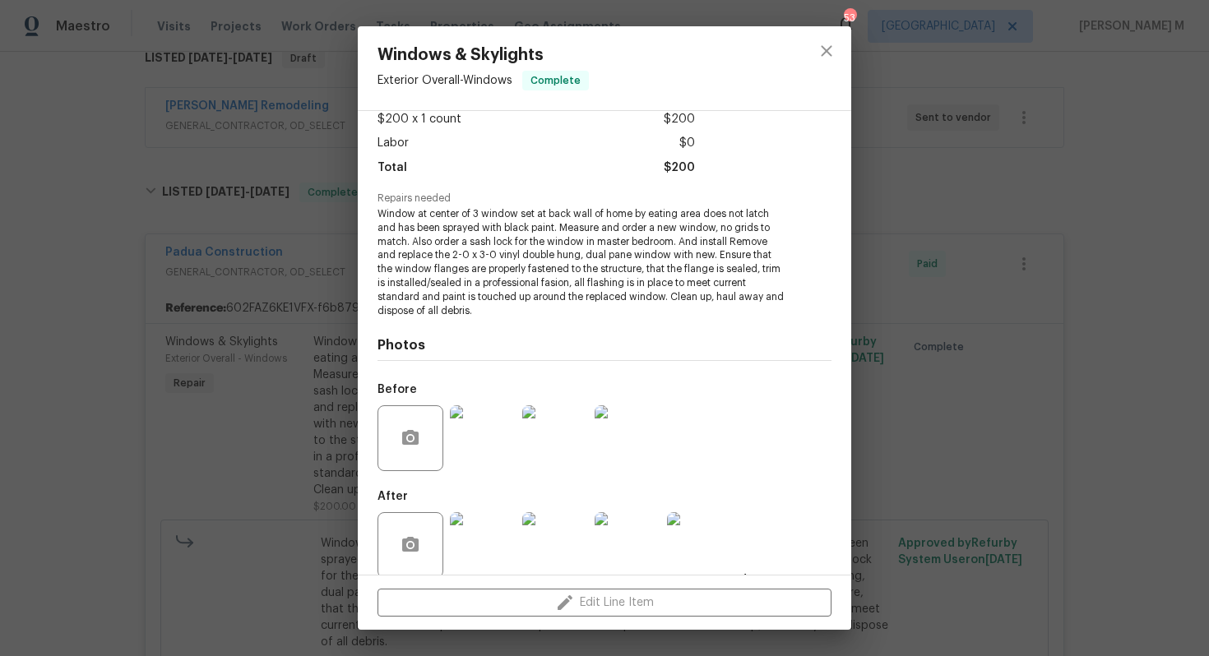
click at [694, 530] on img at bounding box center [700, 545] width 66 height 66
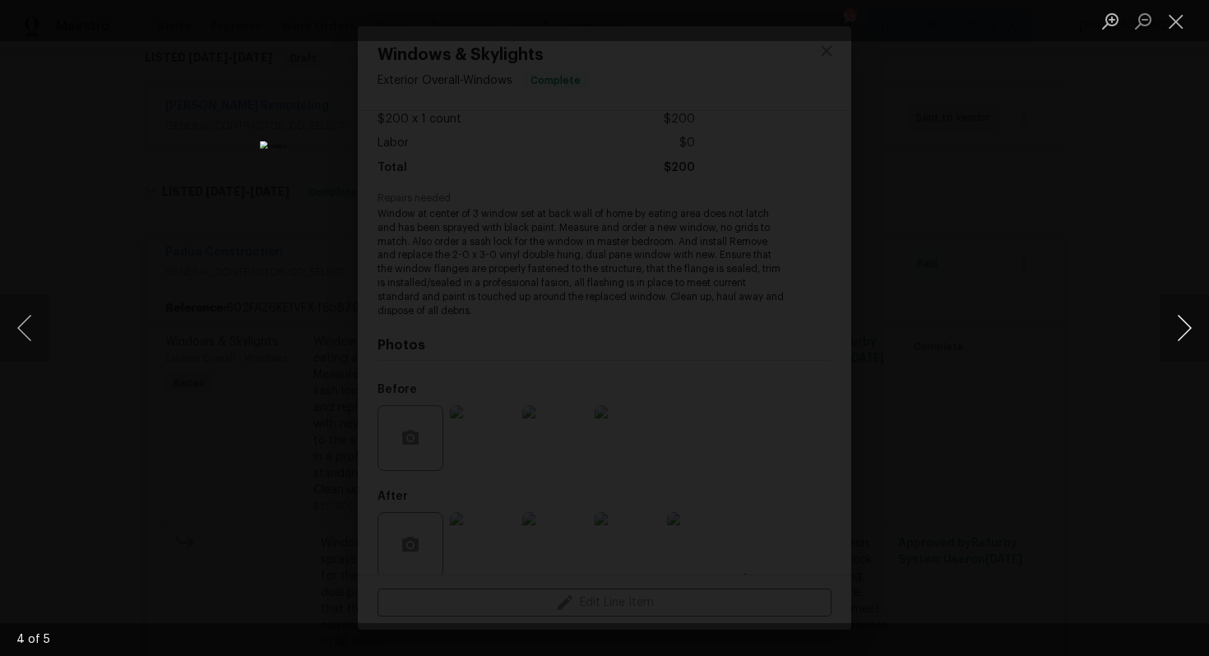
click at [1174, 336] on button "Next image" at bounding box center [1184, 328] width 49 height 66
click at [1173, 336] on button "Next image" at bounding box center [1184, 328] width 49 height 66
click at [1025, 234] on div "Lightbox" at bounding box center [604, 328] width 1209 height 656
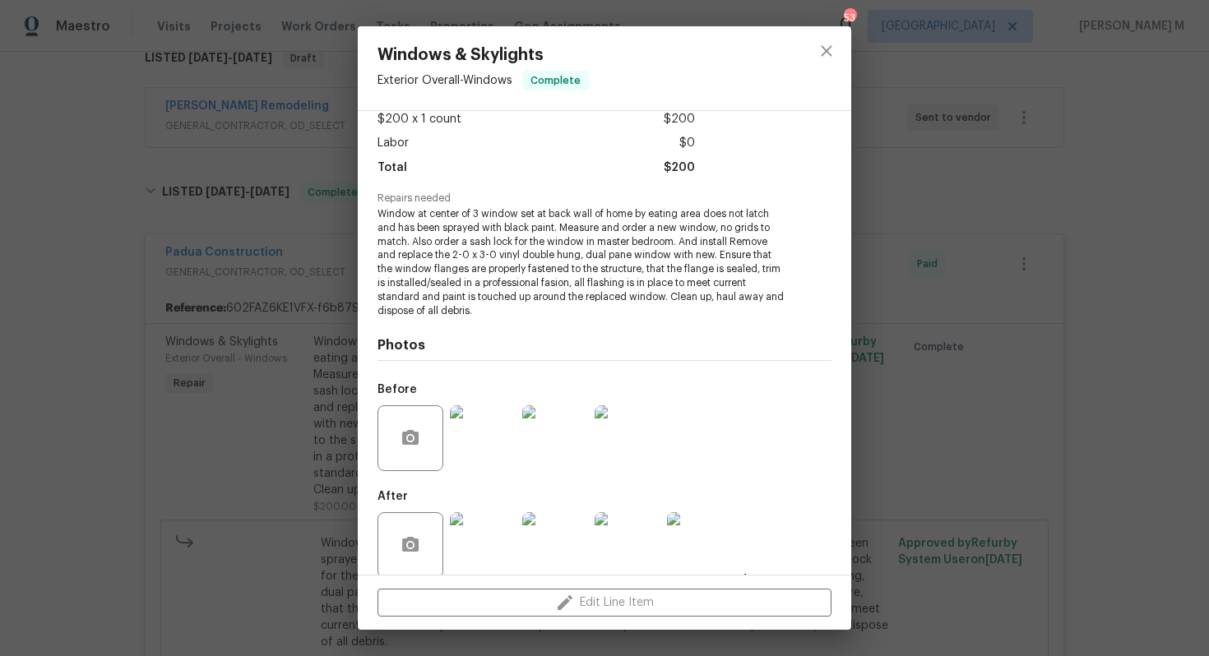
click at [1025, 234] on div "Windows & Skylights Exterior Overall - Windows Complete Vendor Padua Constructi…" at bounding box center [604, 328] width 1209 height 656
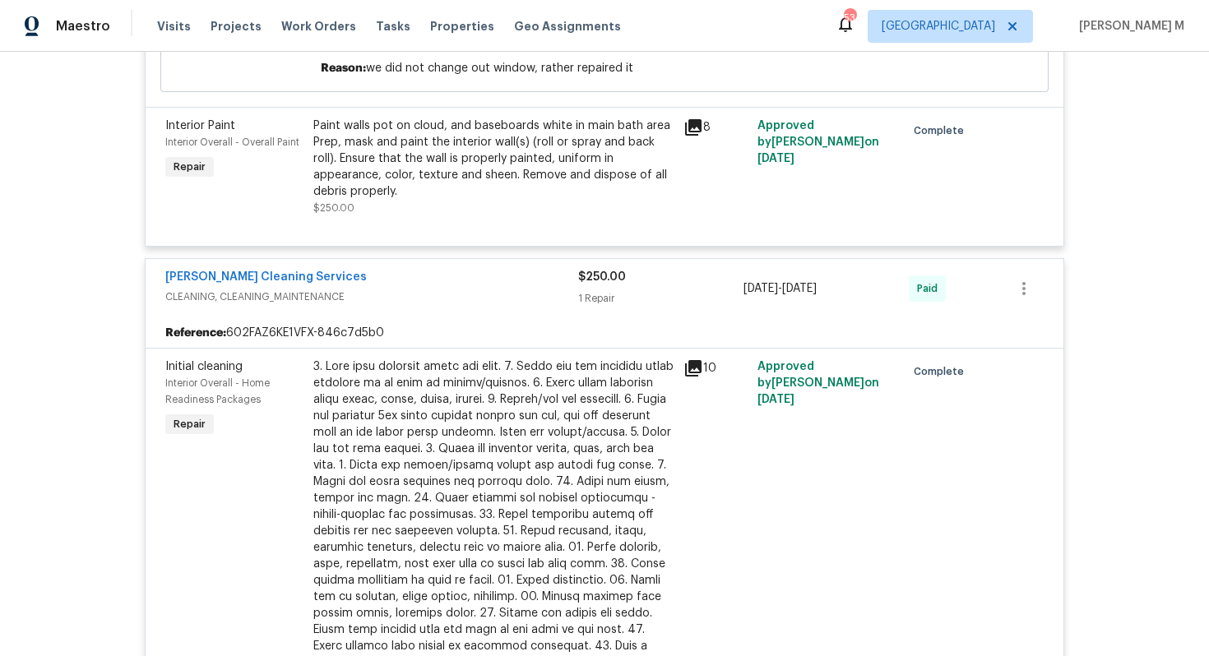
scroll to position [902, 0]
click at [516, 133] on div "Paint walls pot on cloud, and baseboards white in main bath area Prep, mask and…" at bounding box center [493, 157] width 360 height 82
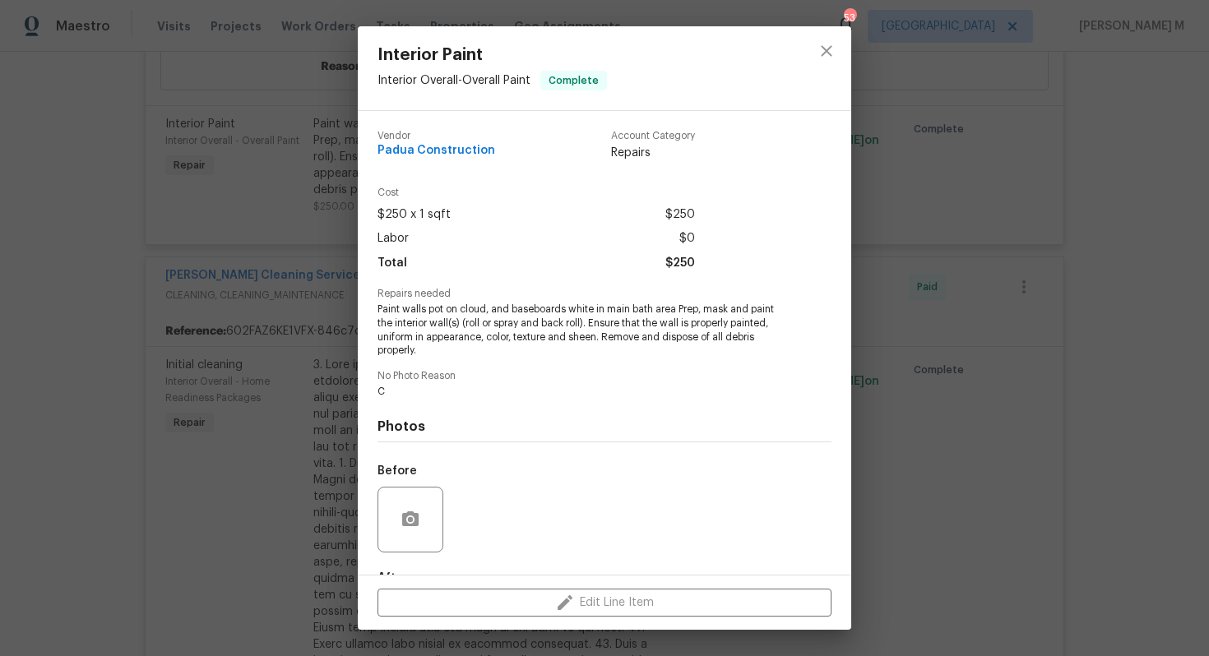
scroll to position [80, 0]
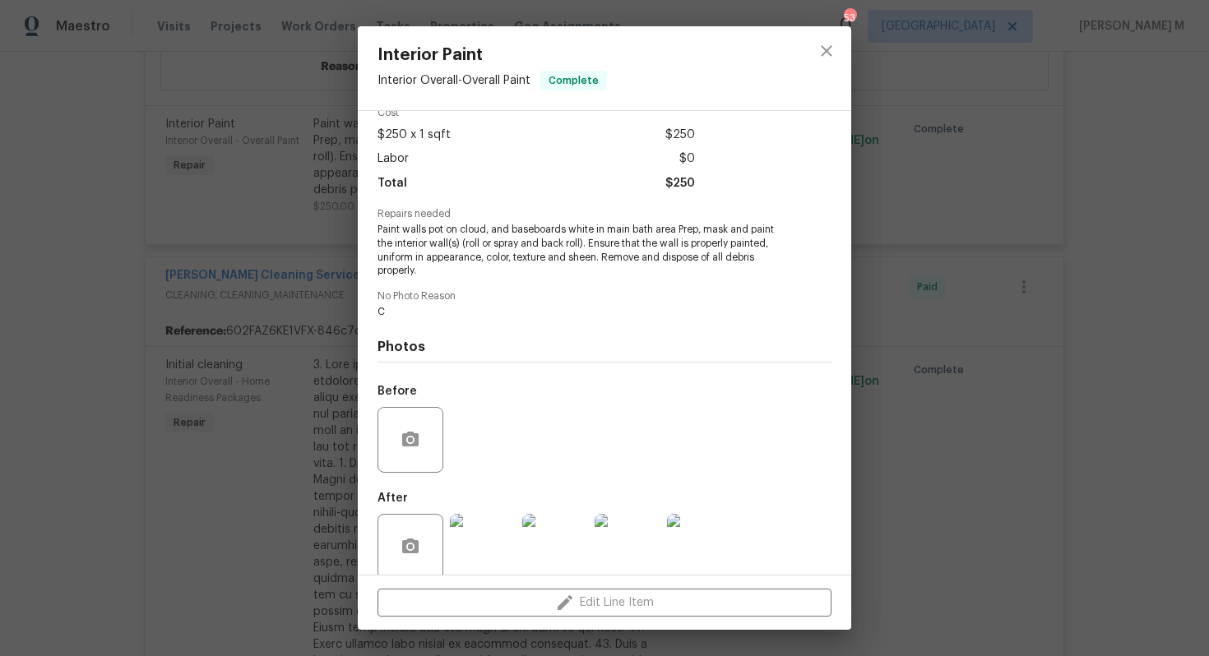
click at [946, 392] on div "Interior Paint Interior Overall - Overall Paint Complete Vendor Padua Construct…" at bounding box center [604, 328] width 1209 height 656
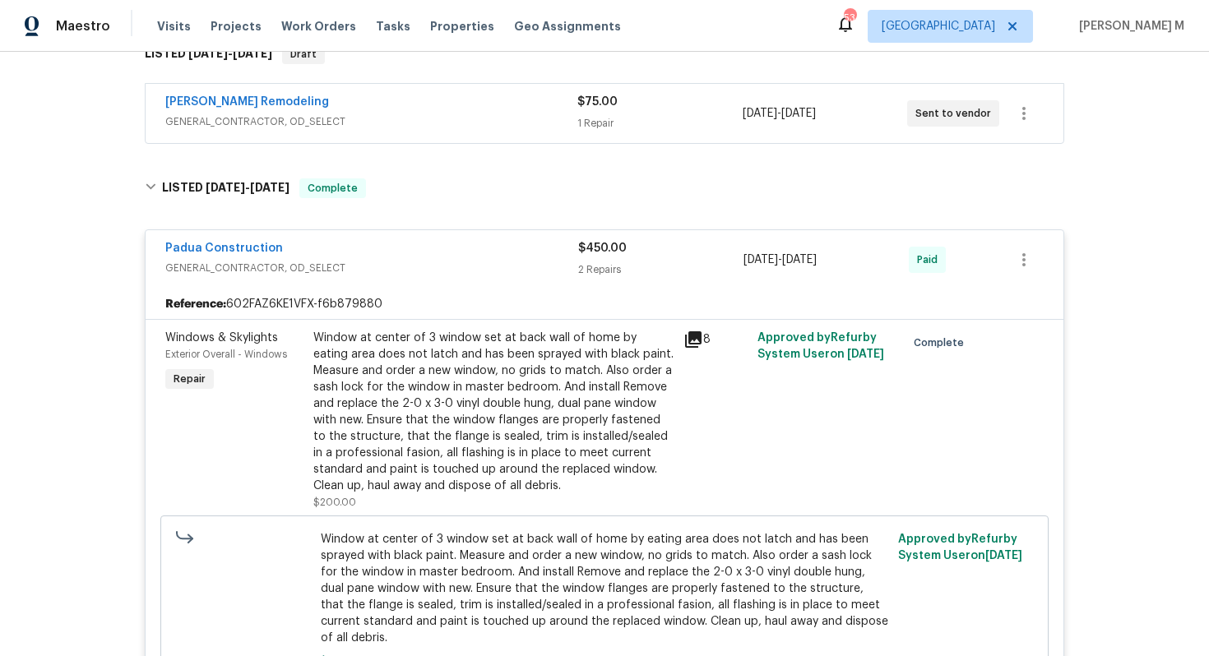
scroll to position [263, 0]
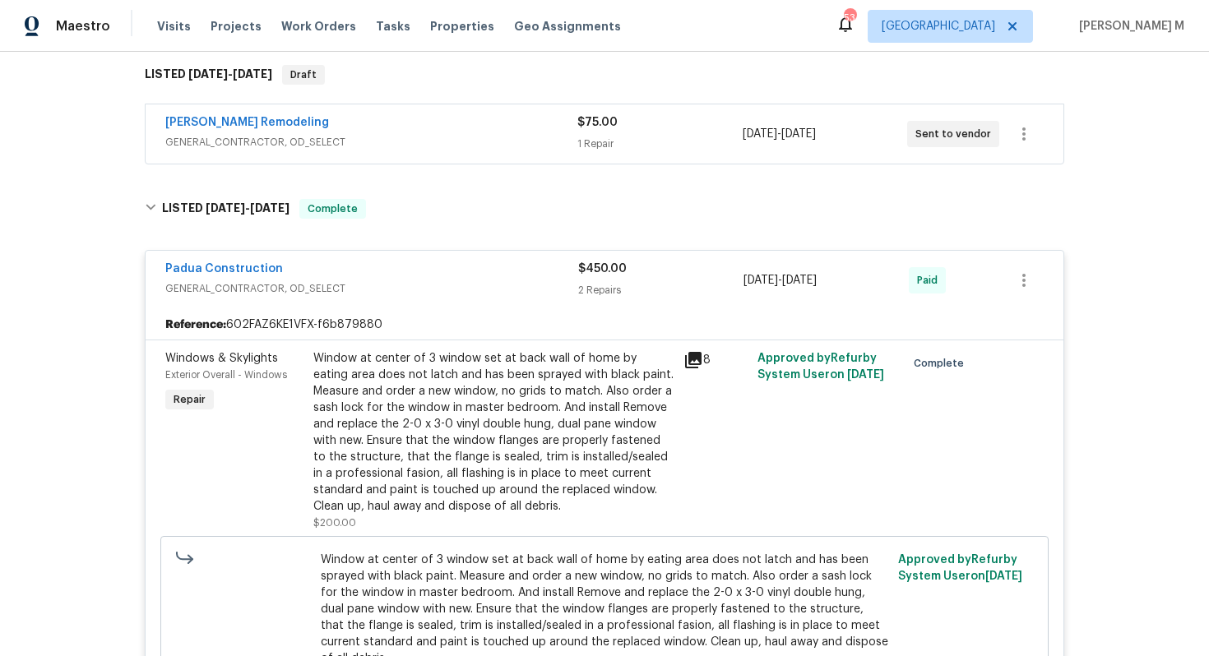
click at [271, 134] on span "GENERAL_CONTRACTOR, OD_SELECT" at bounding box center [371, 142] width 412 height 16
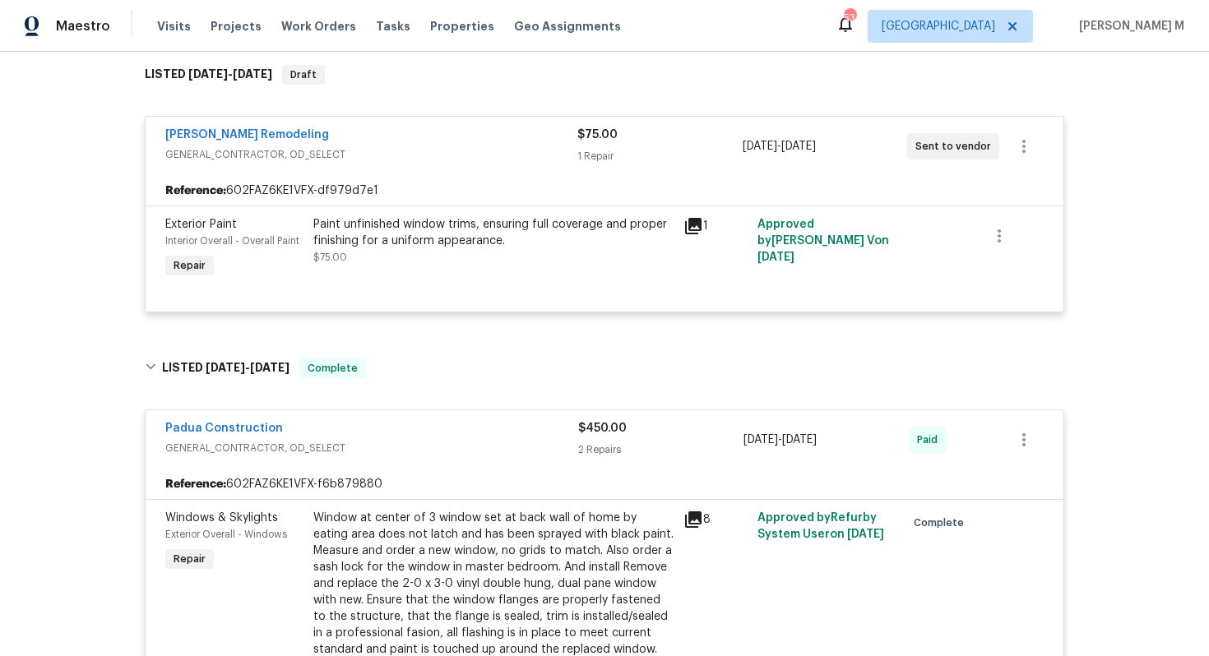
click at [443, 219] on div "Paint unfinished window trims, ensuring full coverage and proper finishing for …" at bounding box center [493, 232] width 360 height 33
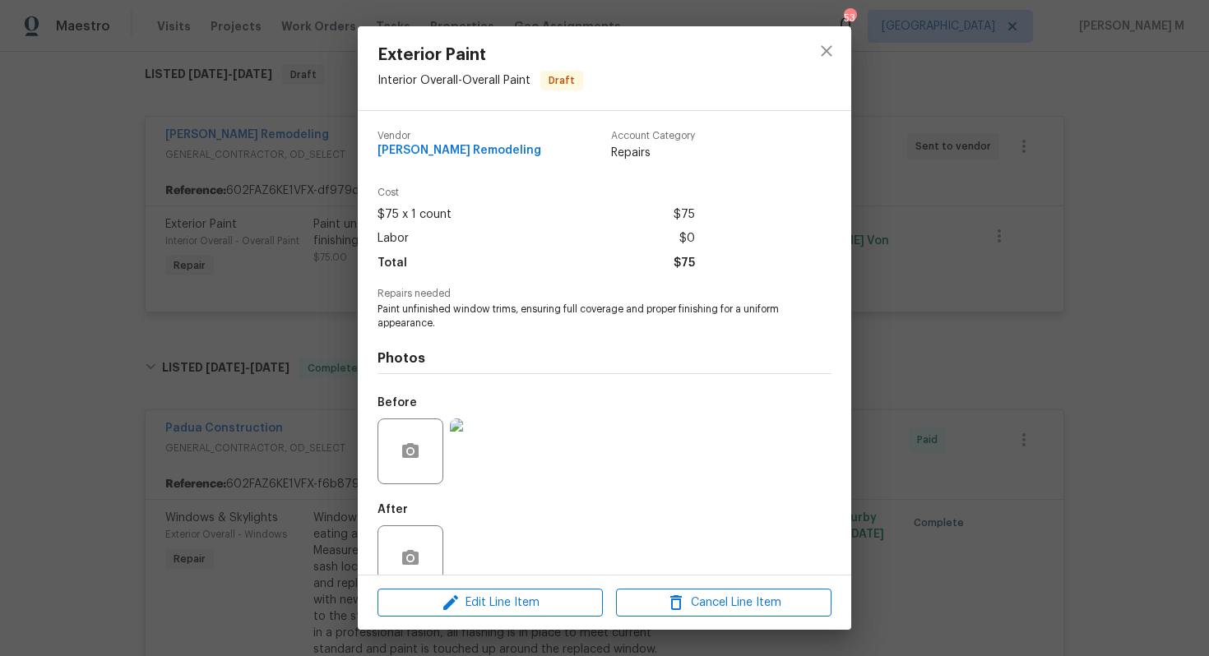
click at [475, 424] on img at bounding box center [483, 452] width 66 height 66
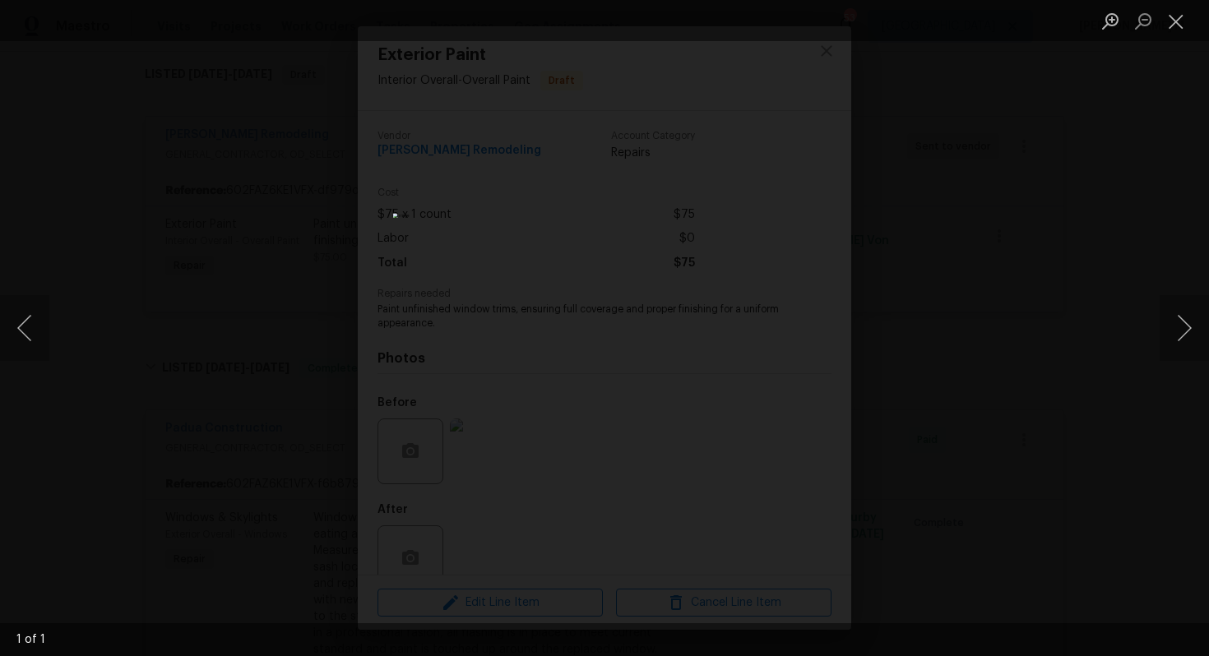
click at [932, 314] on div "Lightbox" at bounding box center [604, 328] width 1209 height 656
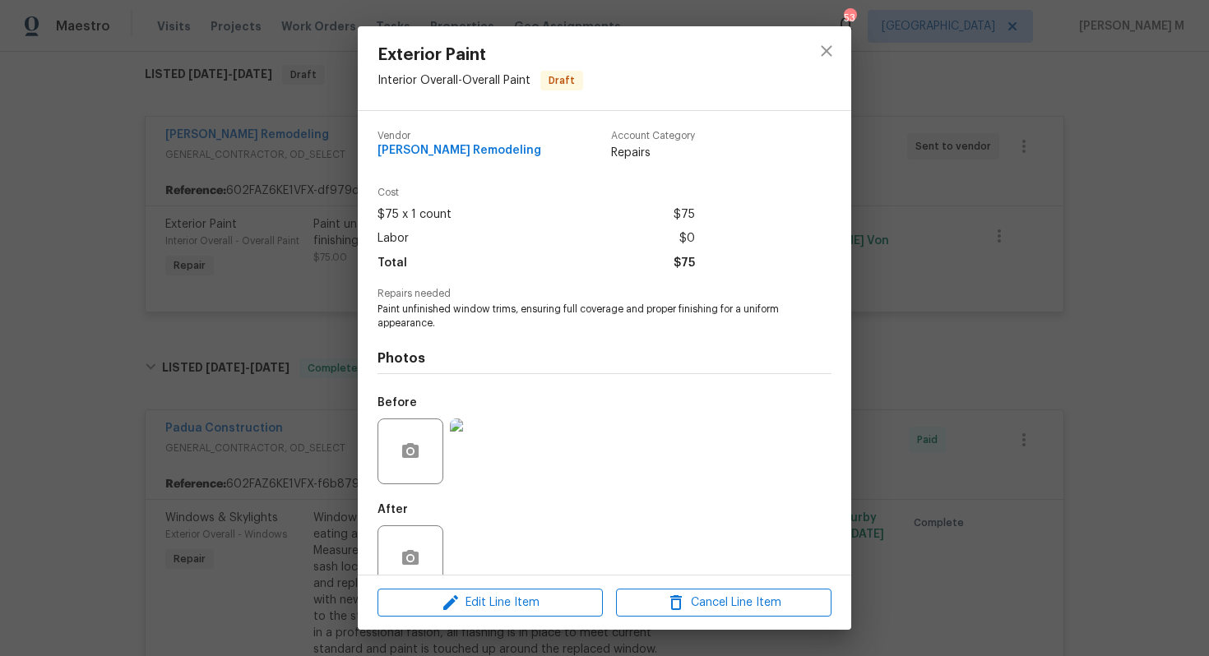
click at [886, 336] on div "Exterior Paint Interior Overall - Overall Paint Draft Vendor [PERSON_NAME] Remo…" at bounding box center [604, 328] width 1209 height 656
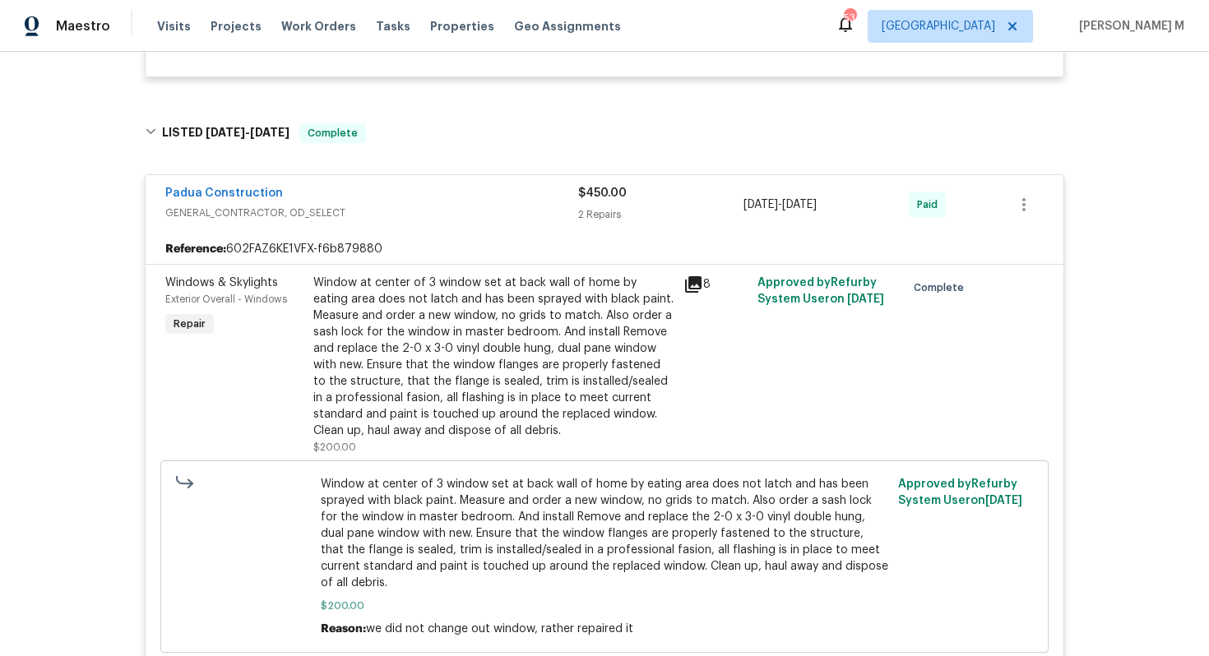
scroll to position [505, 0]
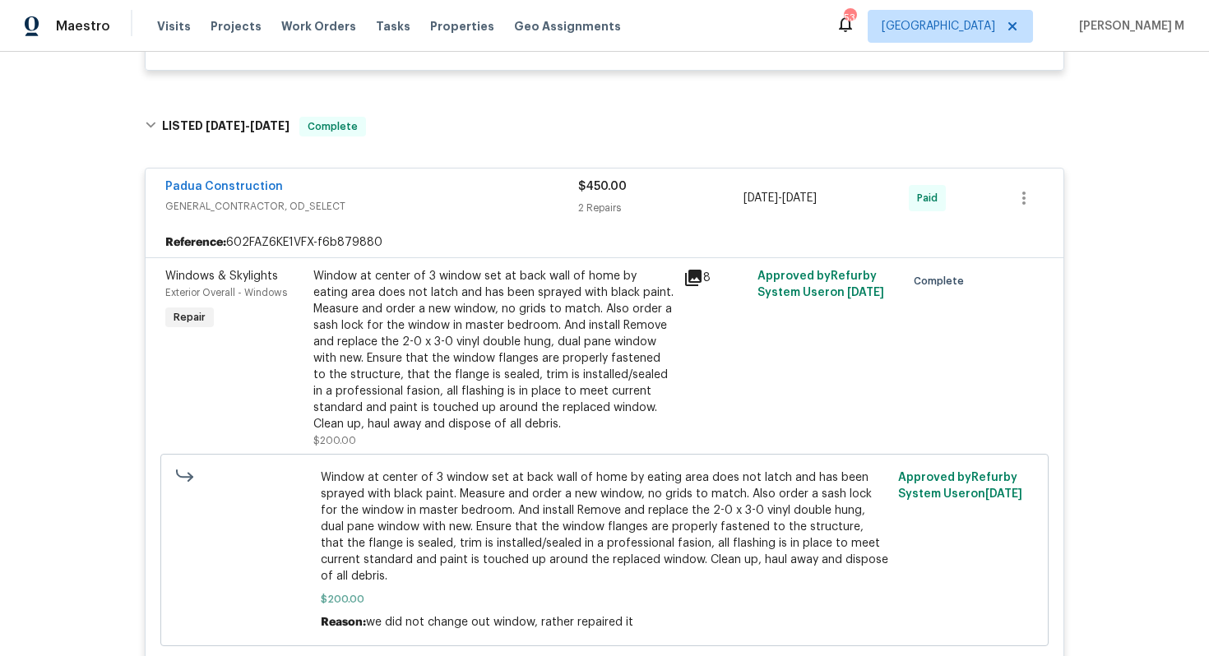
click at [510, 345] on div "Window at center of 3 window set at back wall of home by eating area does not l…" at bounding box center [493, 350] width 360 height 165
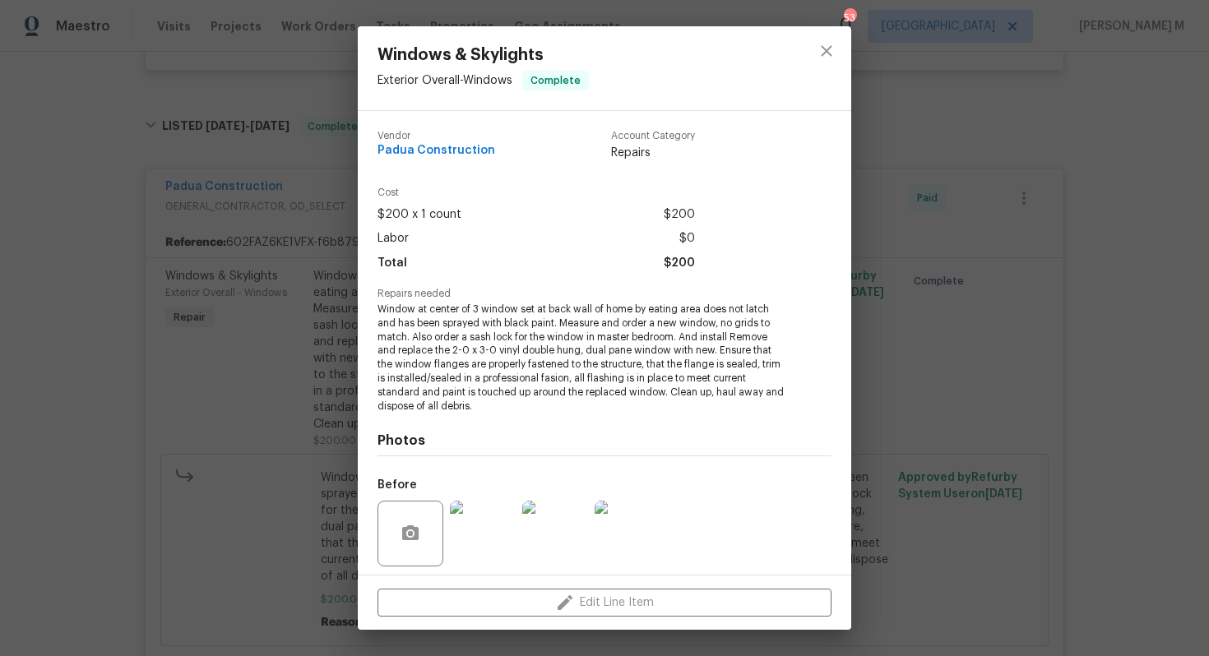
scroll to position [95, 0]
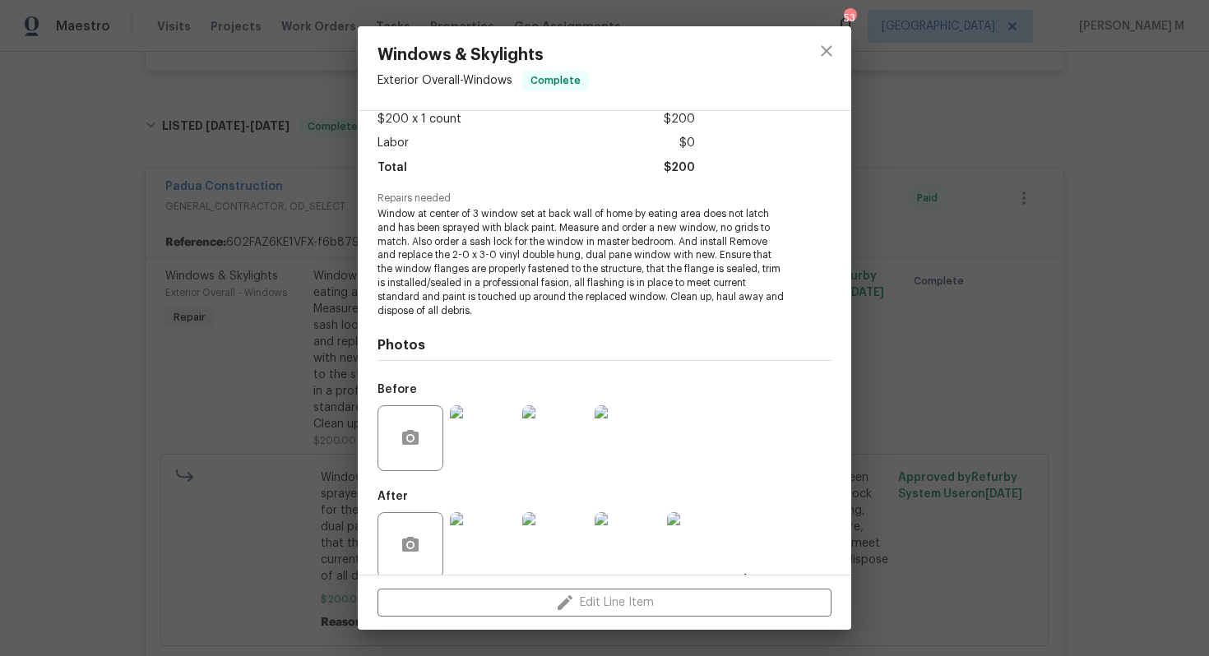
click at [936, 448] on div "Windows & Skylights Exterior Overall - Windows Complete Vendor Padua Constructi…" at bounding box center [604, 328] width 1209 height 656
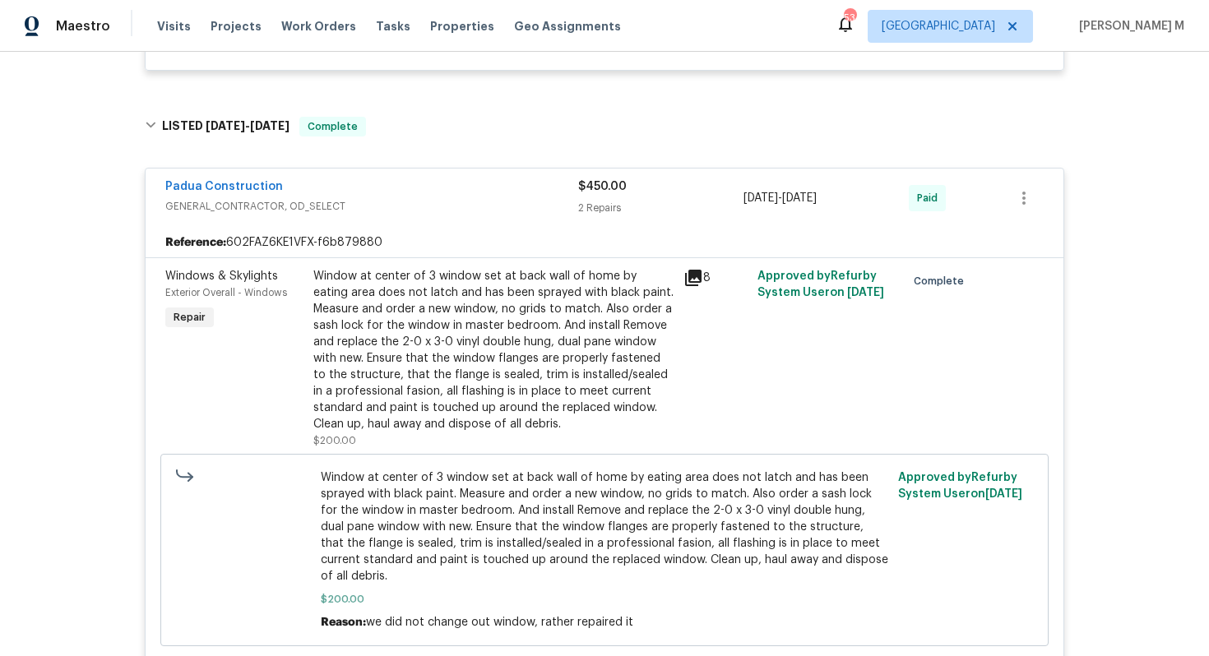
click at [443, 335] on div "Window at center of 3 window set at back wall of home by eating area does not l…" at bounding box center [493, 350] width 360 height 165
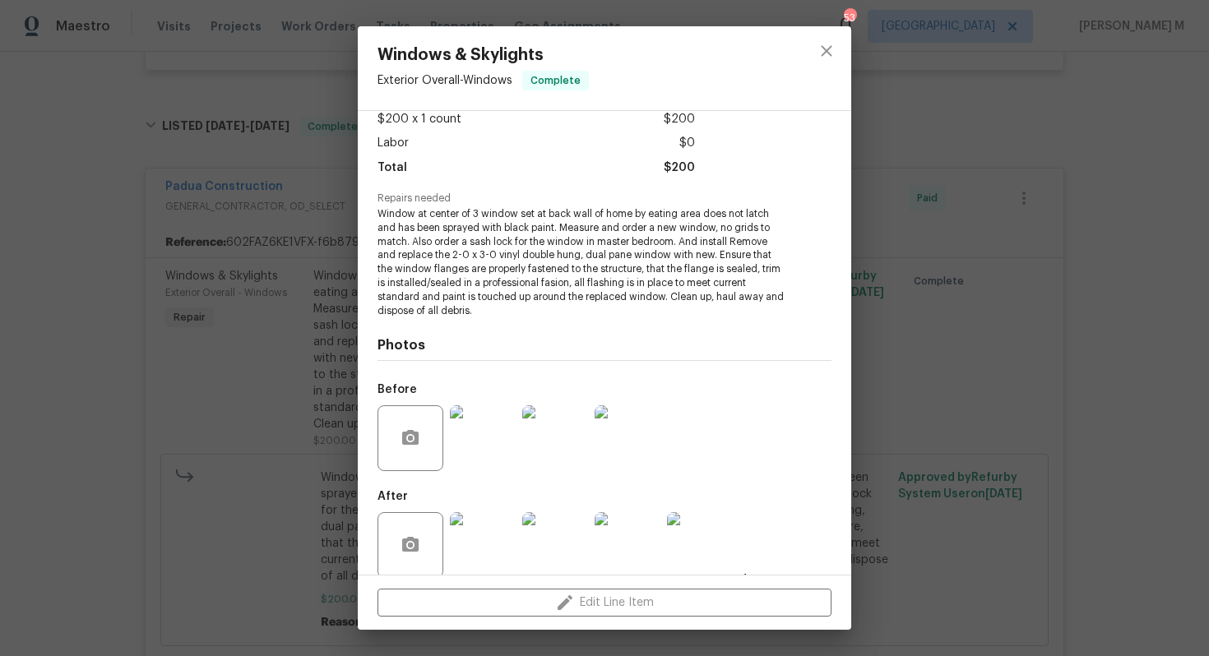
click at [722, 526] on img at bounding box center [700, 545] width 66 height 66
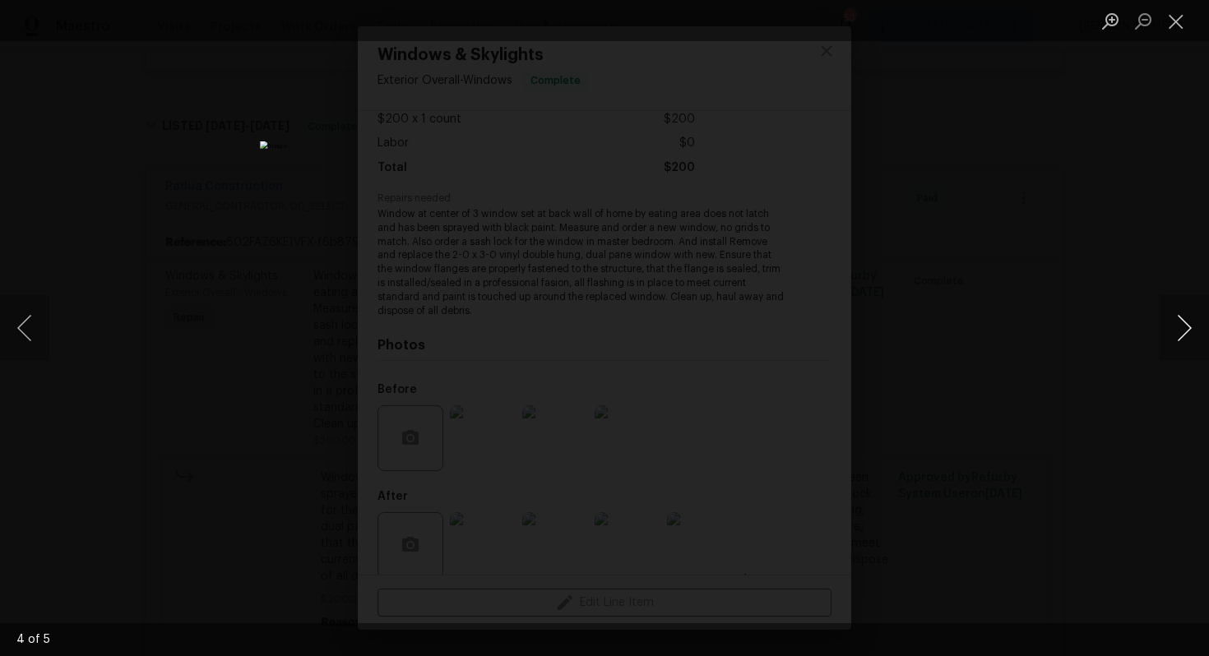
click at [1184, 336] on button "Next image" at bounding box center [1184, 328] width 49 height 66
click at [1136, 254] on div "Lightbox" at bounding box center [604, 328] width 1209 height 656
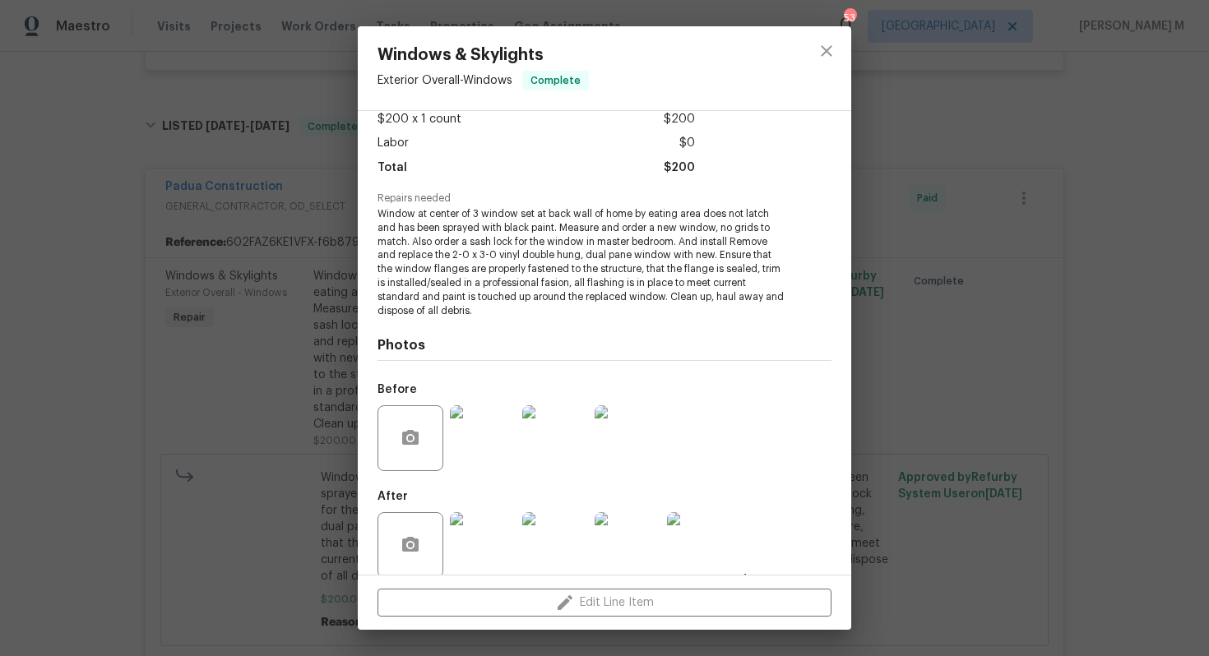
click at [1136, 254] on div "Windows & Skylights Exterior Overall - Windows Complete Vendor Padua Constructi…" at bounding box center [604, 328] width 1209 height 656
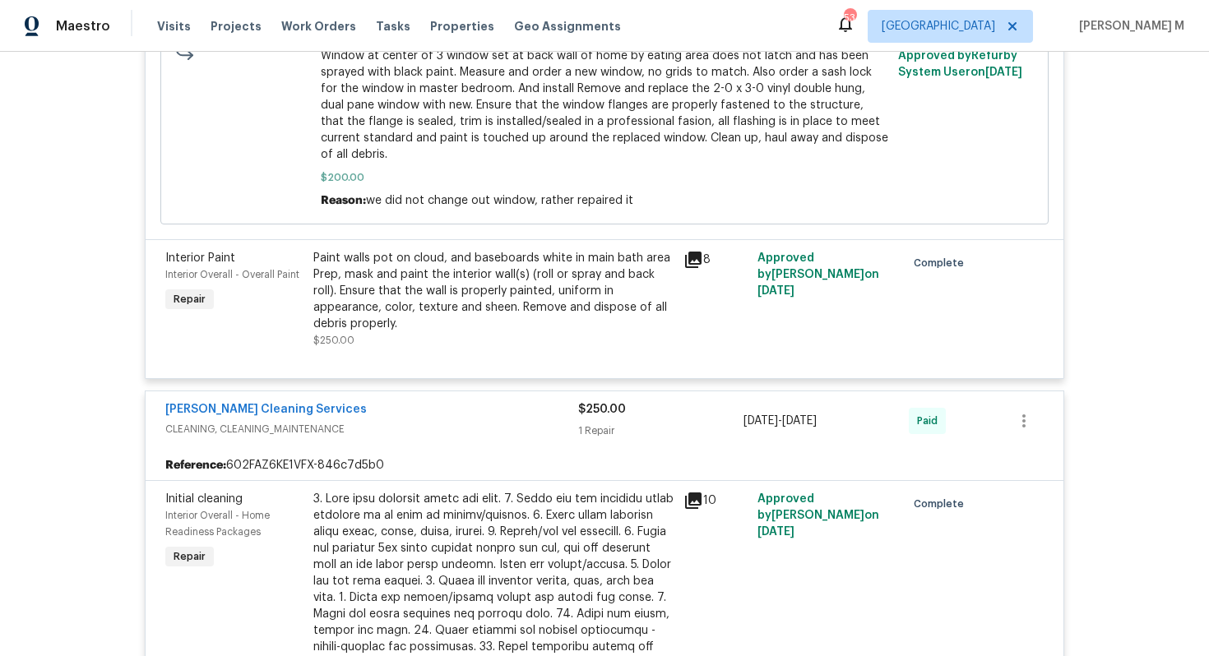
scroll to position [928, 0]
click at [418, 295] on div "Paint walls pot on cloud, and baseboards white in main bath area Prep, mask and…" at bounding box center [493, 290] width 360 height 82
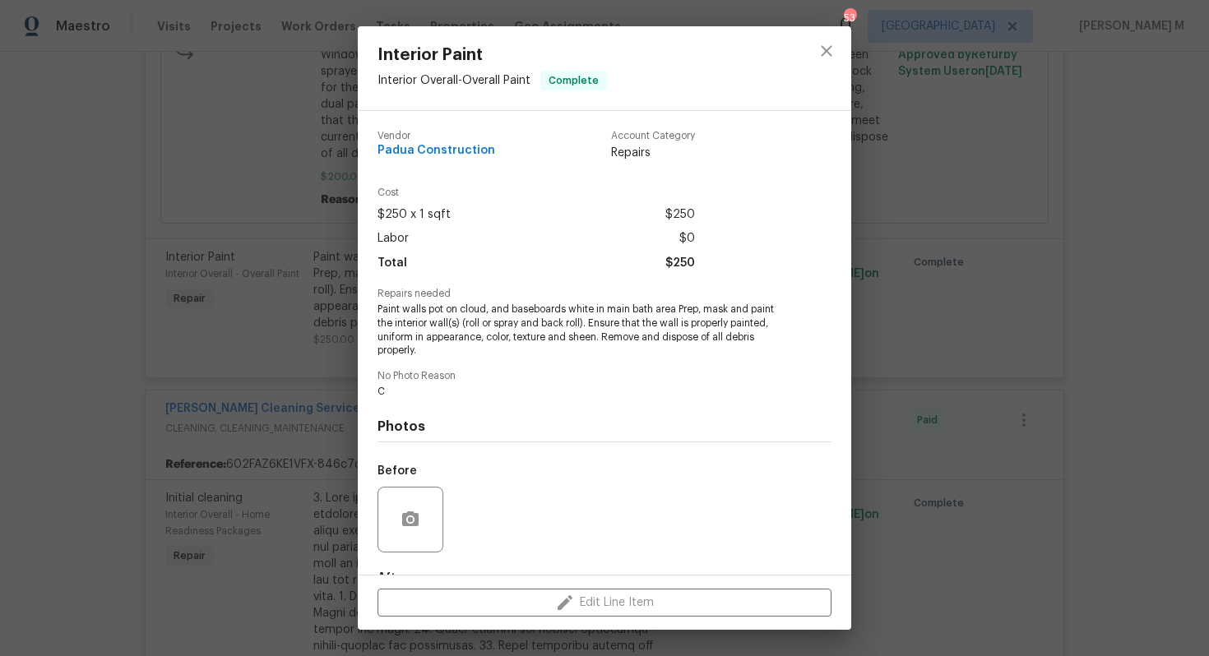
scroll to position [80, 0]
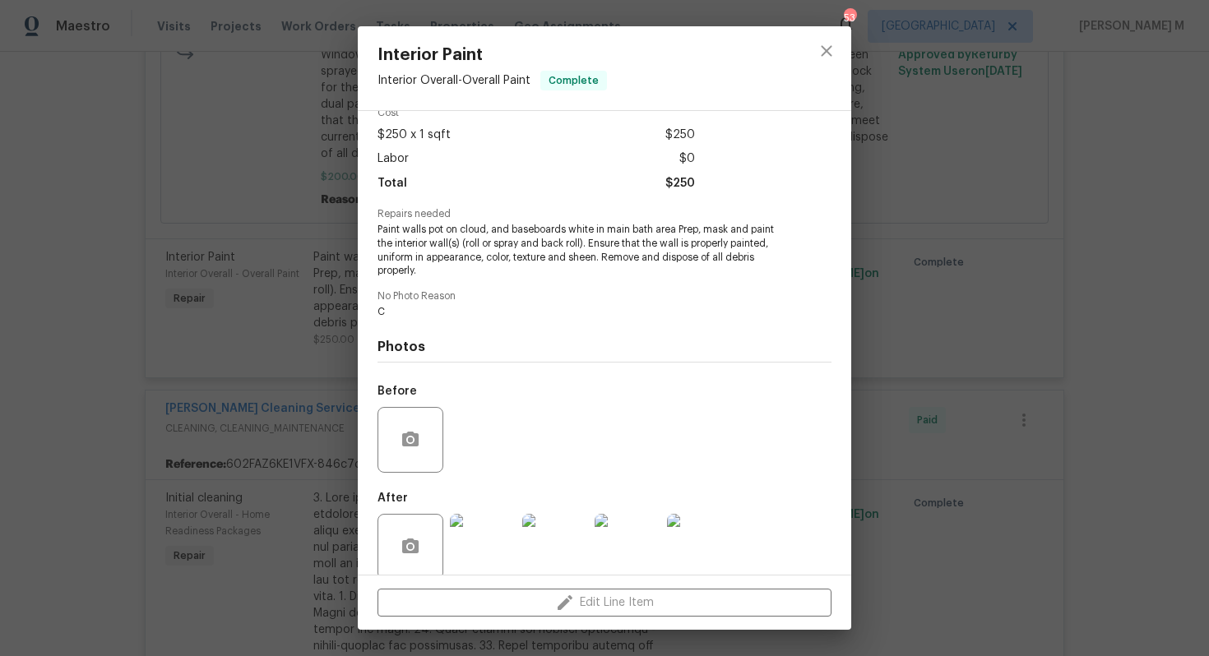
click at [477, 526] on img at bounding box center [483, 547] width 66 height 66
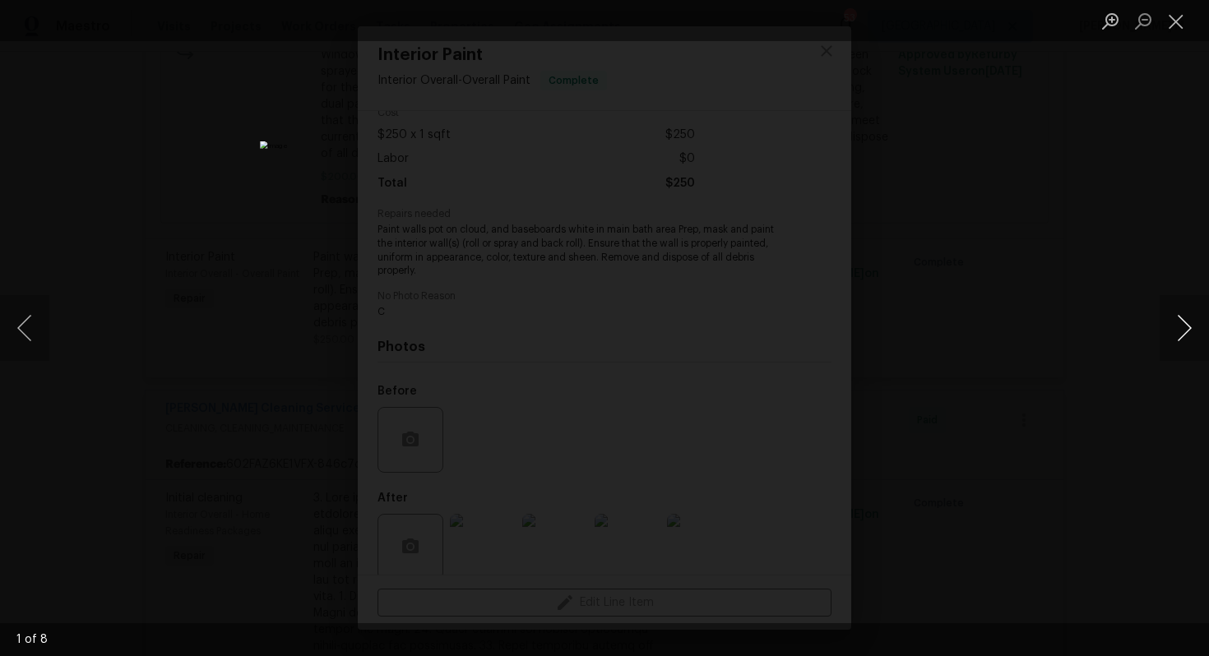
click at [1180, 341] on button "Next image" at bounding box center [1184, 328] width 49 height 66
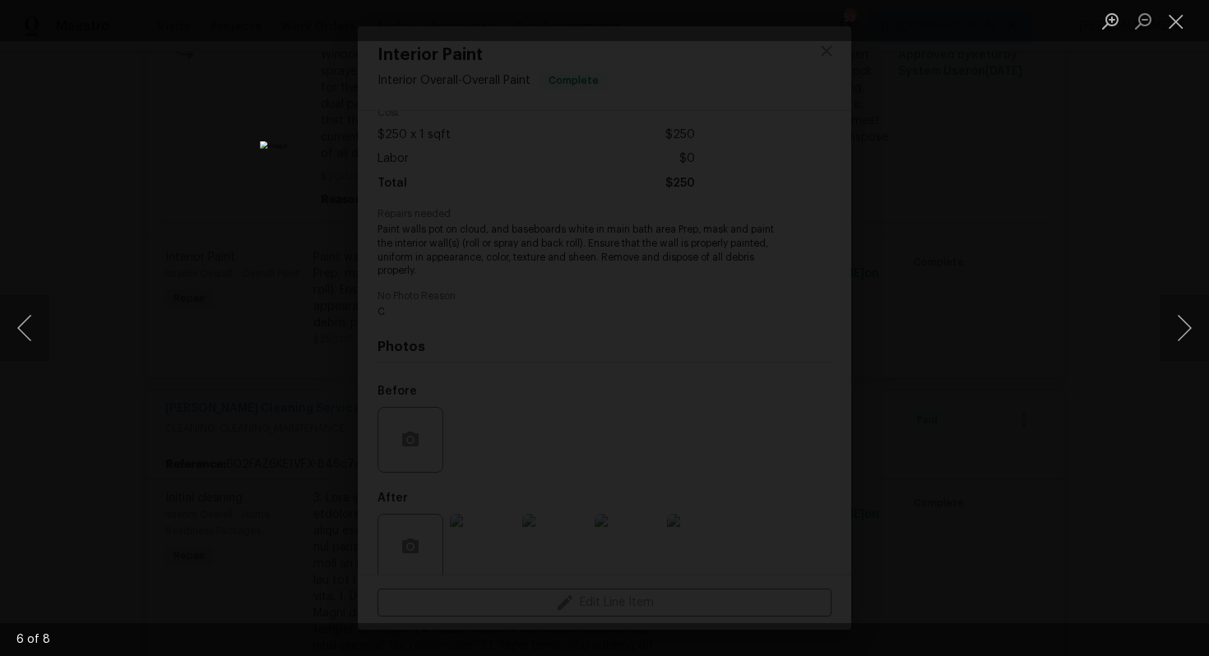
click at [1117, 277] on div "Lightbox" at bounding box center [604, 328] width 1209 height 656
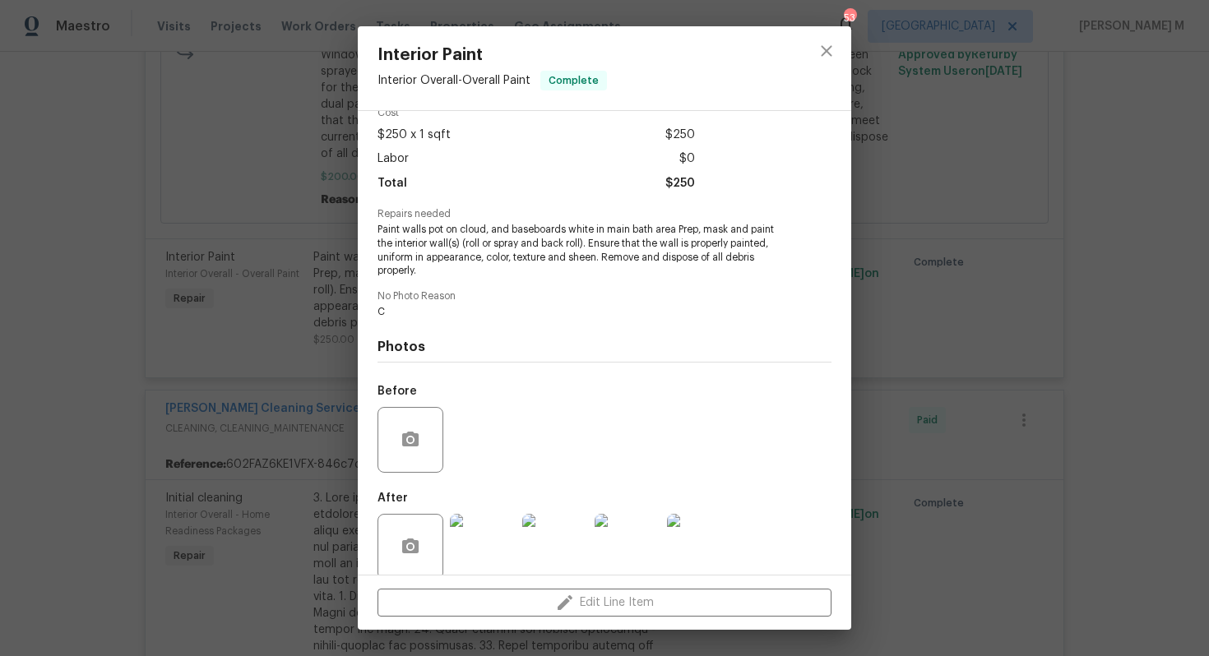
click at [271, 471] on div "Interior Paint Interior Overall - Overall Paint Complete Vendor Padua Construct…" at bounding box center [604, 328] width 1209 height 656
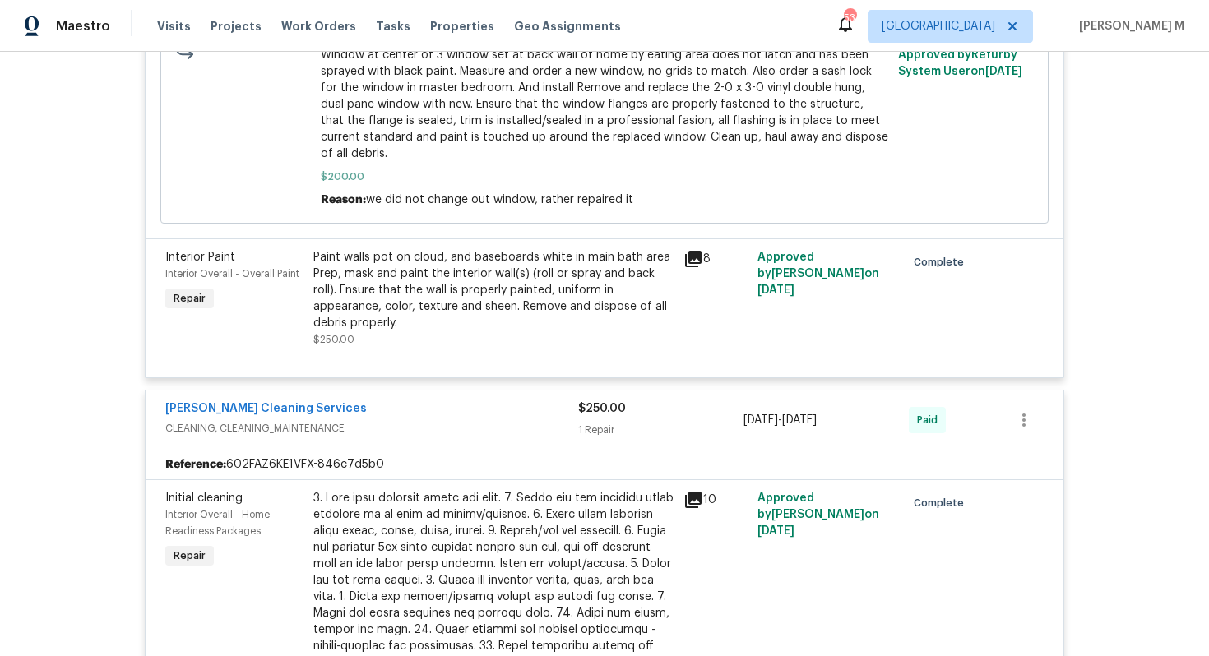
click at [559, 44] on div "Maestro Visits Projects Work Orders Tasks Properties Geo Assignments 53 [PERSON…" at bounding box center [604, 26] width 1209 height 52
click at [558, 73] on span "Window at center of 3 window set at back wall of home by eating area does not l…" at bounding box center [605, 104] width 568 height 115
click at [558, 94] on span "Window at center of 3 window set at back wall of home by eating area does not l…" at bounding box center [605, 104] width 568 height 115
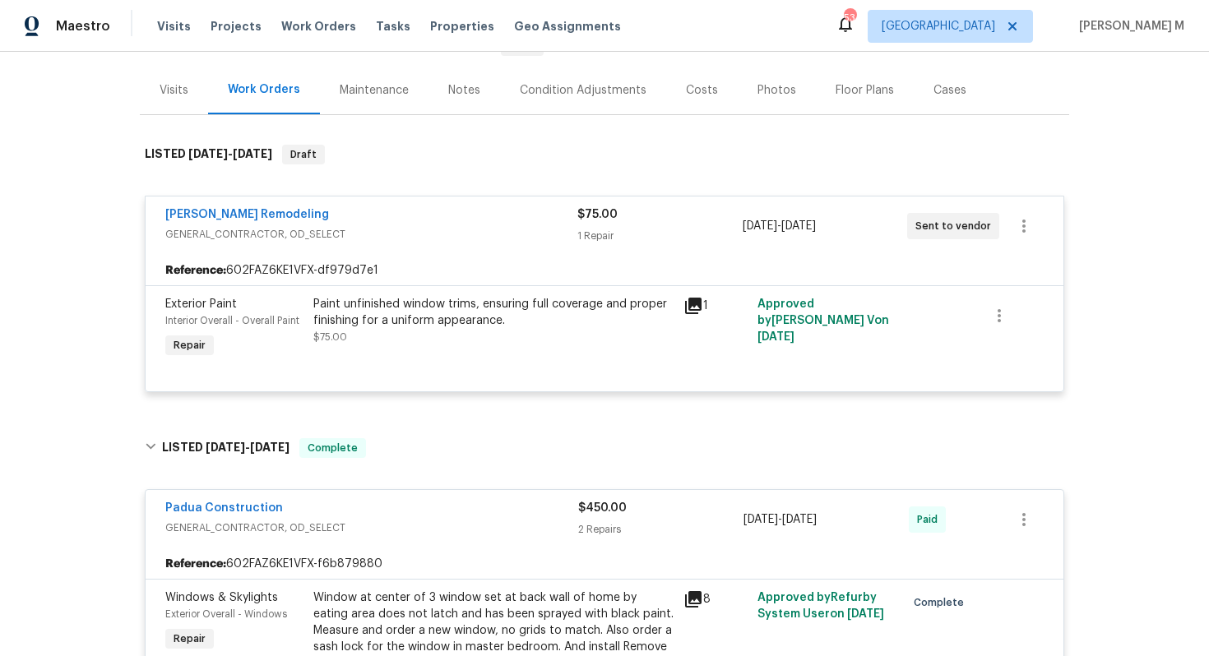
scroll to position [269, 0]
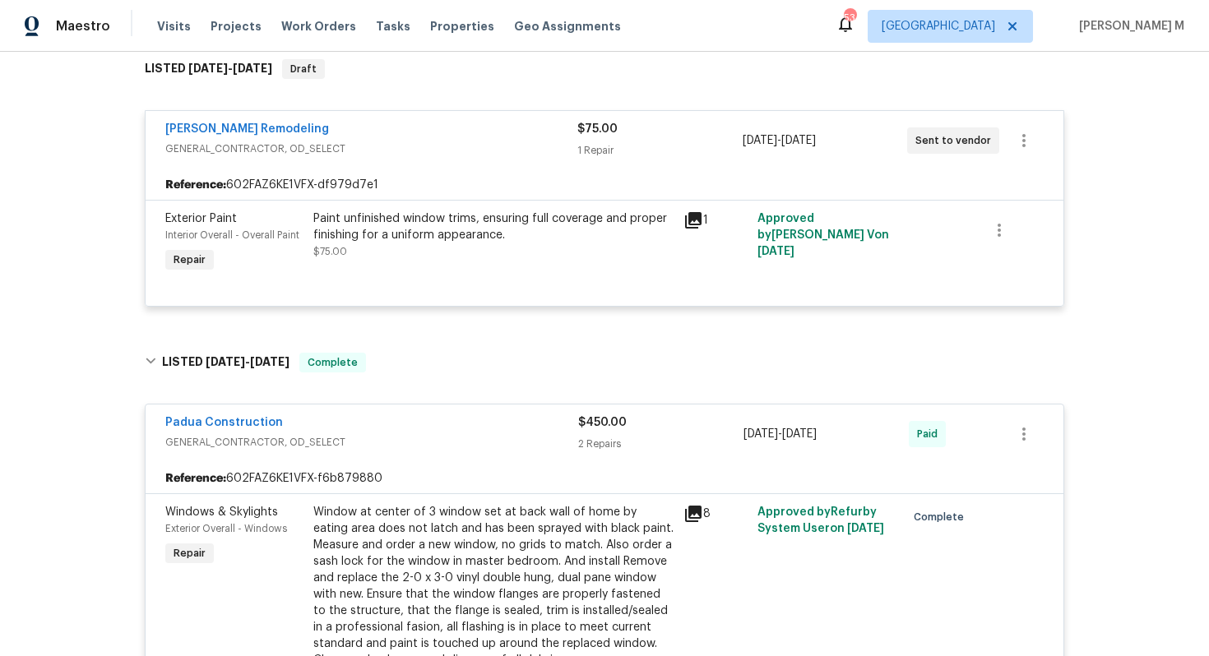
click at [440, 550] on div "Window at center of 3 window set at back wall of home by eating area does not l…" at bounding box center [493, 586] width 360 height 165
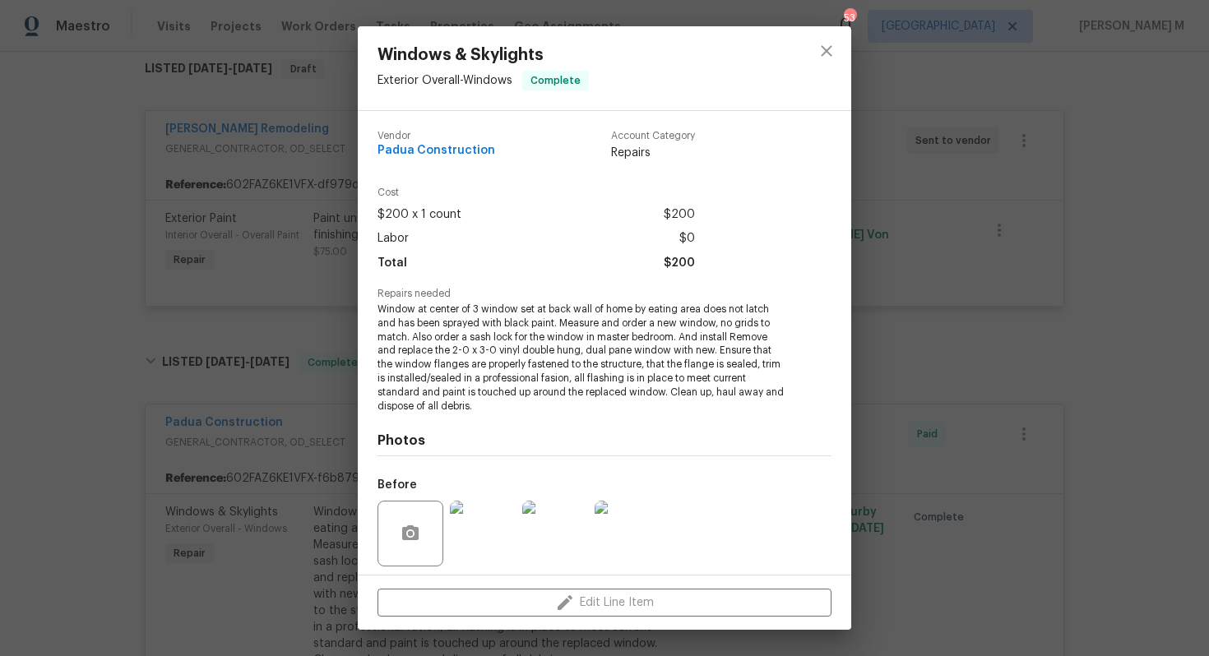
scroll to position [95, 0]
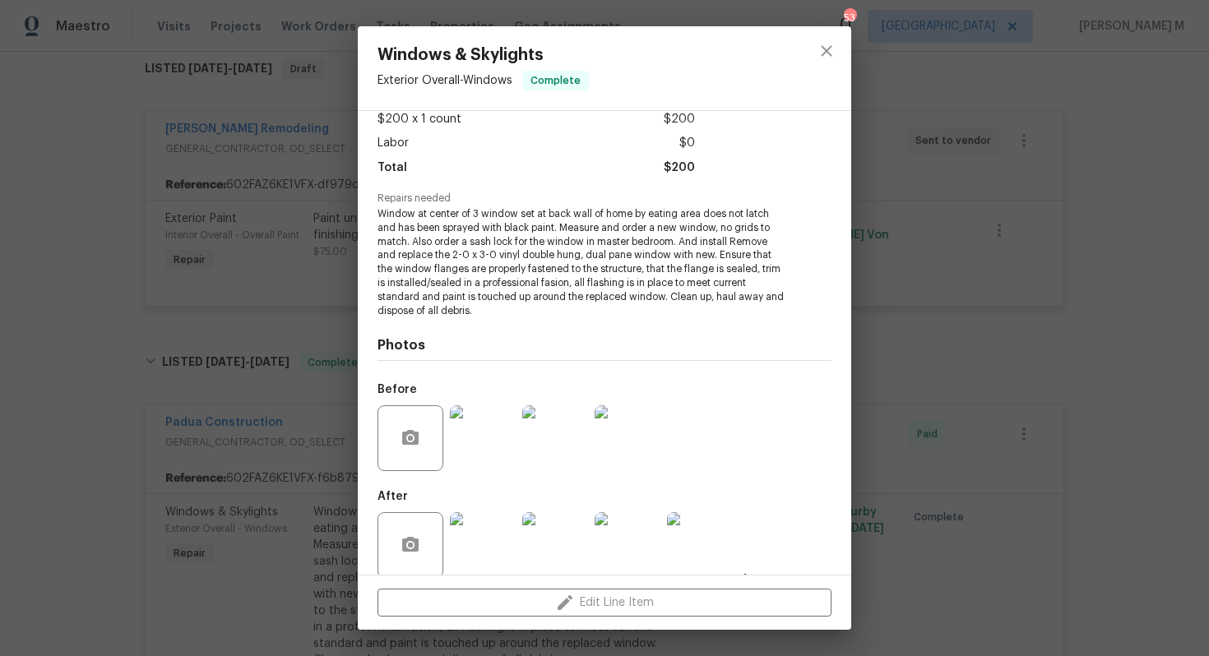
click at [479, 512] on img at bounding box center [483, 545] width 66 height 66
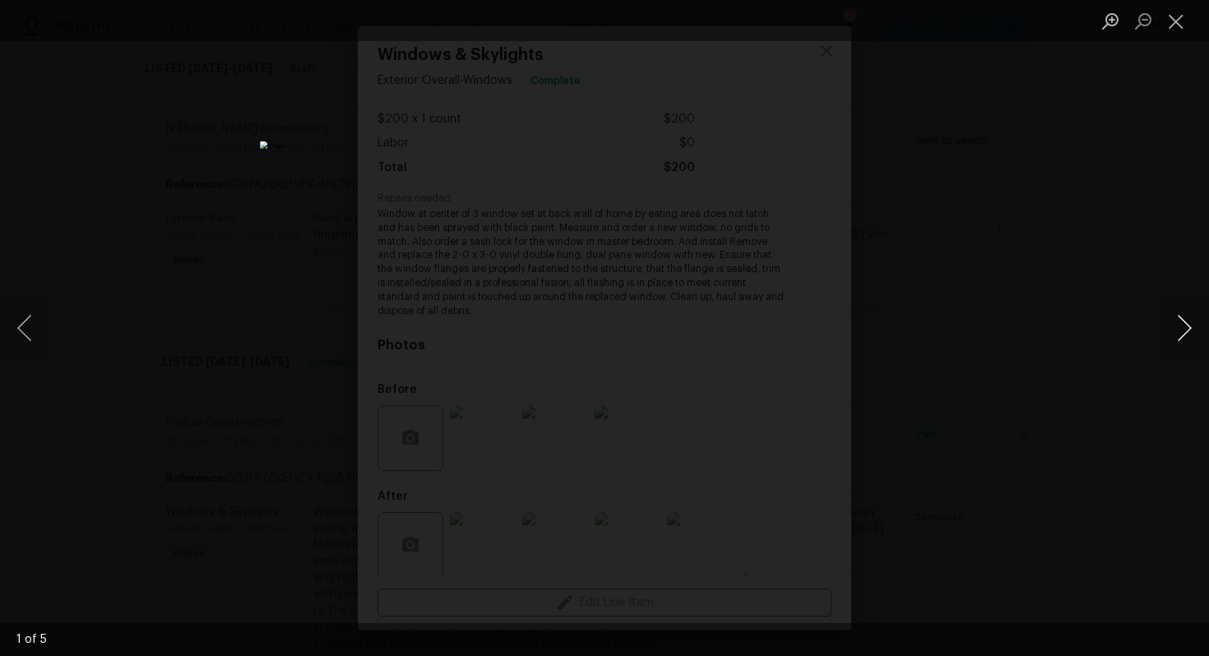
click at [1177, 338] on button "Next image" at bounding box center [1184, 328] width 49 height 66
drag, startPoint x: 973, startPoint y: 382, endPoint x: 816, endPoint y: -70, distance: 478.2
click at [816, 0] on html "Maestro Visits Projects Work Orders Tasks Properties Geo Assignments 53 [GEOGRA…" at bounding box center [604, 328] width 1209 height 656
click at [172, 386] on div "Lightbox" at bounding box center [604, 328] width 1209 height 656
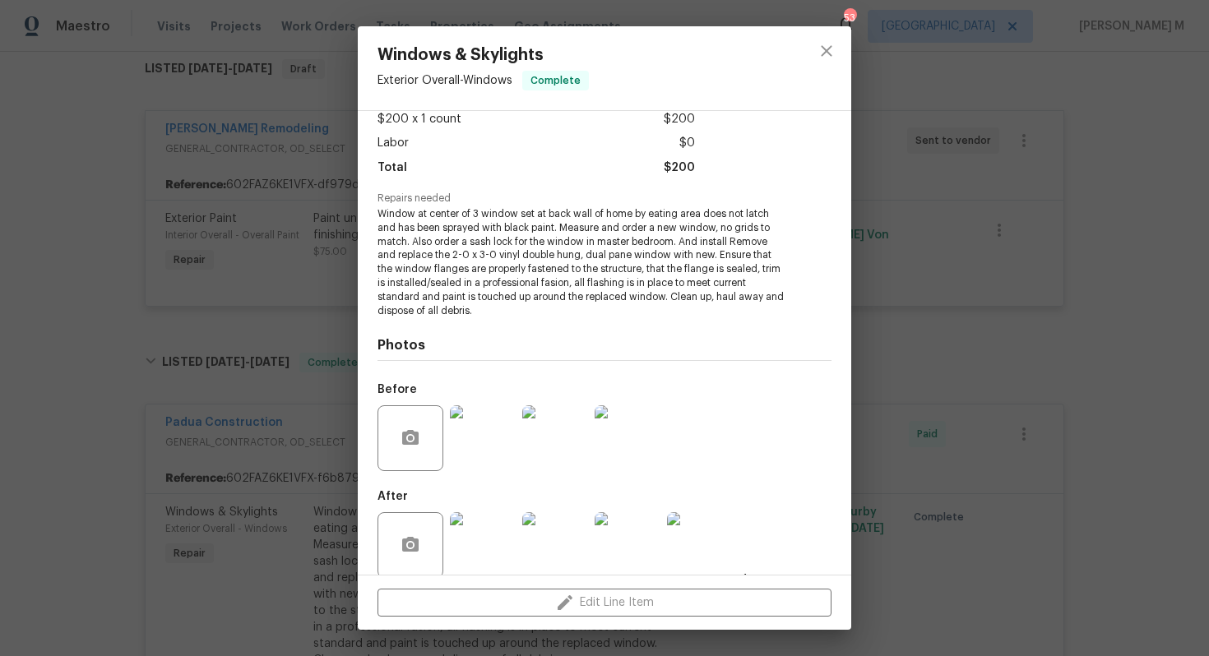
scroll to position [0, 0]
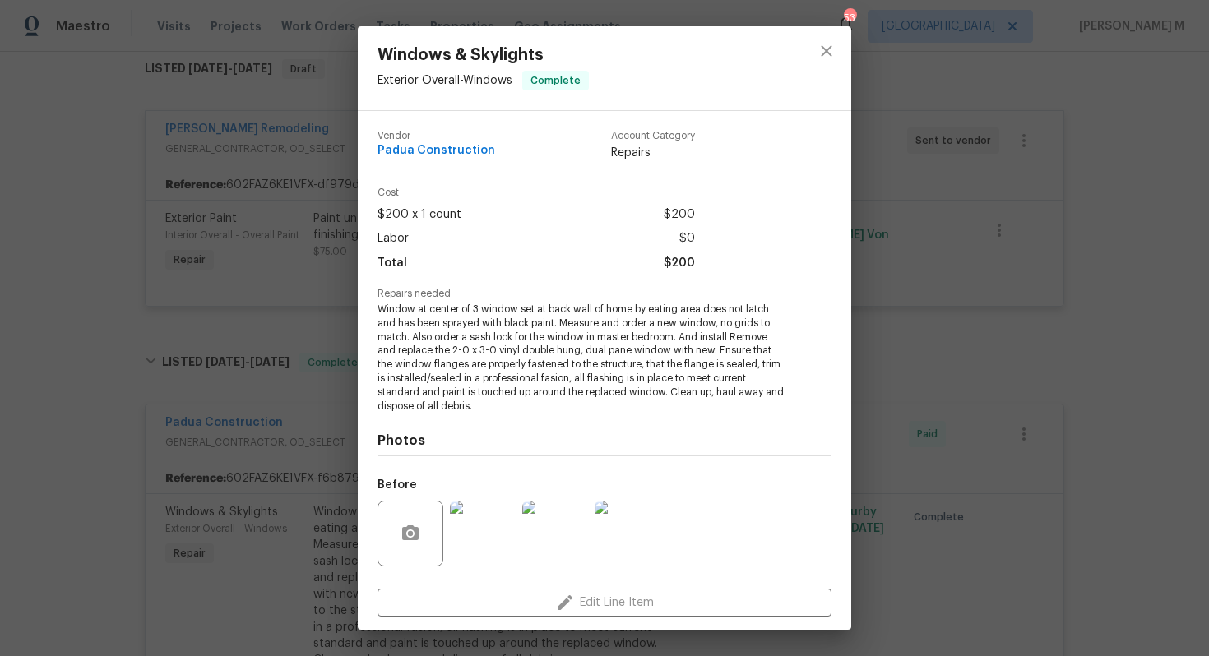
click at [364, 263] on div "Vendor Padua Construction Account Category Repairs Cost $200 x 1 count $200 Lab…" at bounding box center [605, 343] width 494 height 464
click at [126, 141] on div "Windows & Skylights Exterior Overall - Windows Complete Vendor Padua Constructi…" at bounding box center [604, 328] width 1209 height 656
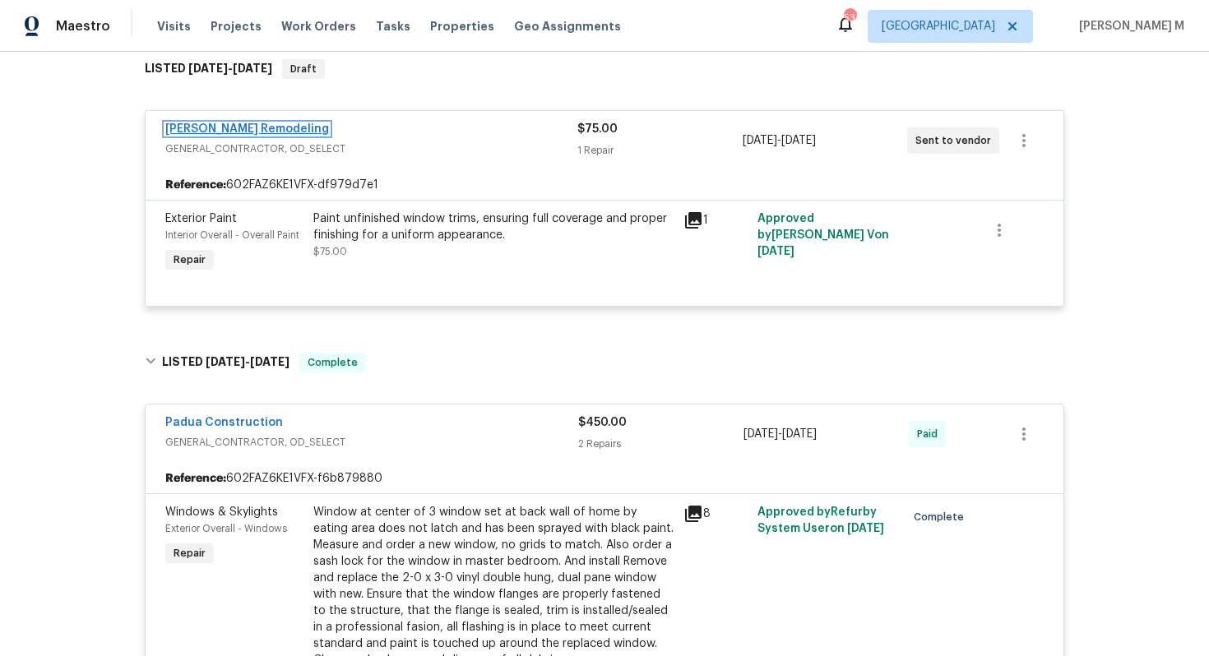
click at [230, 123] on link "[PERSON_NAME] Remodeling" at bounding box center [247, 129] width 164 height 12
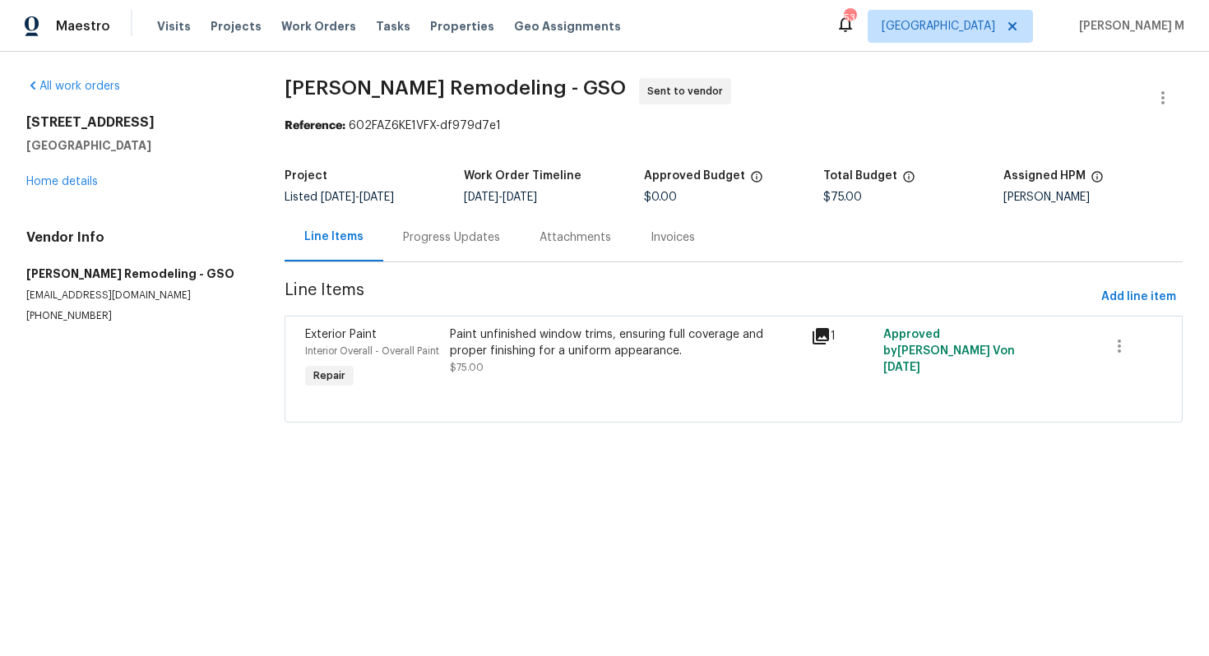
click at [401, 243] on div "Progress Updates" at bounding box center [451, 237] width 137 height 49
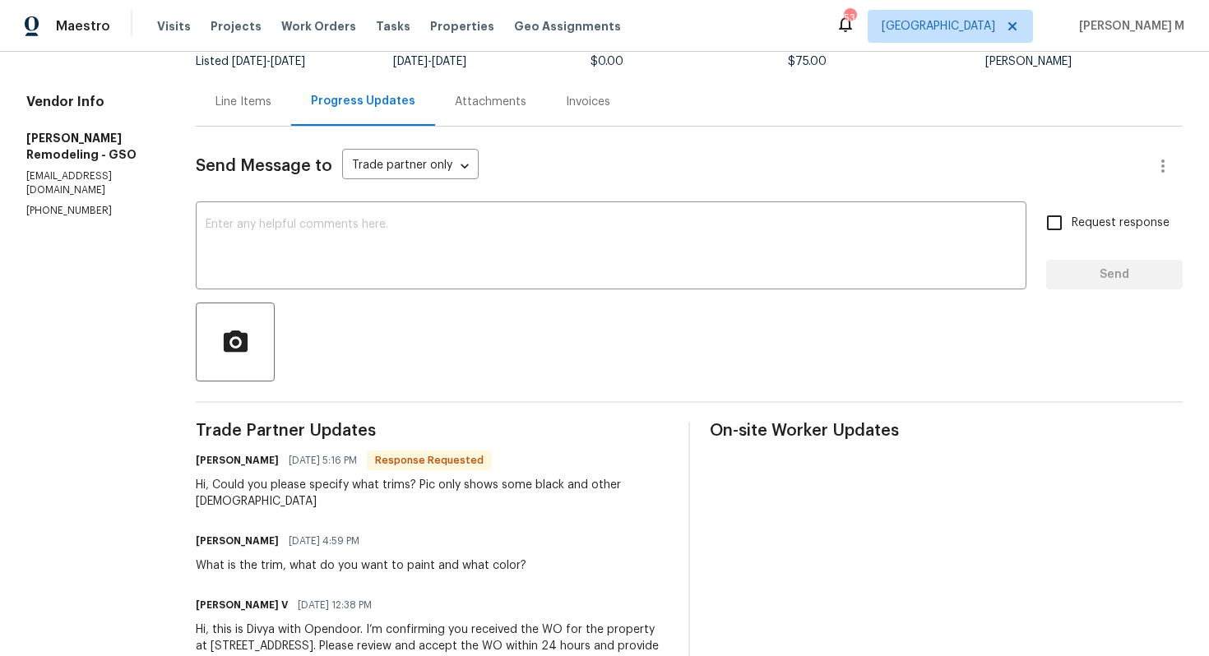
scroll to position [16, 0]
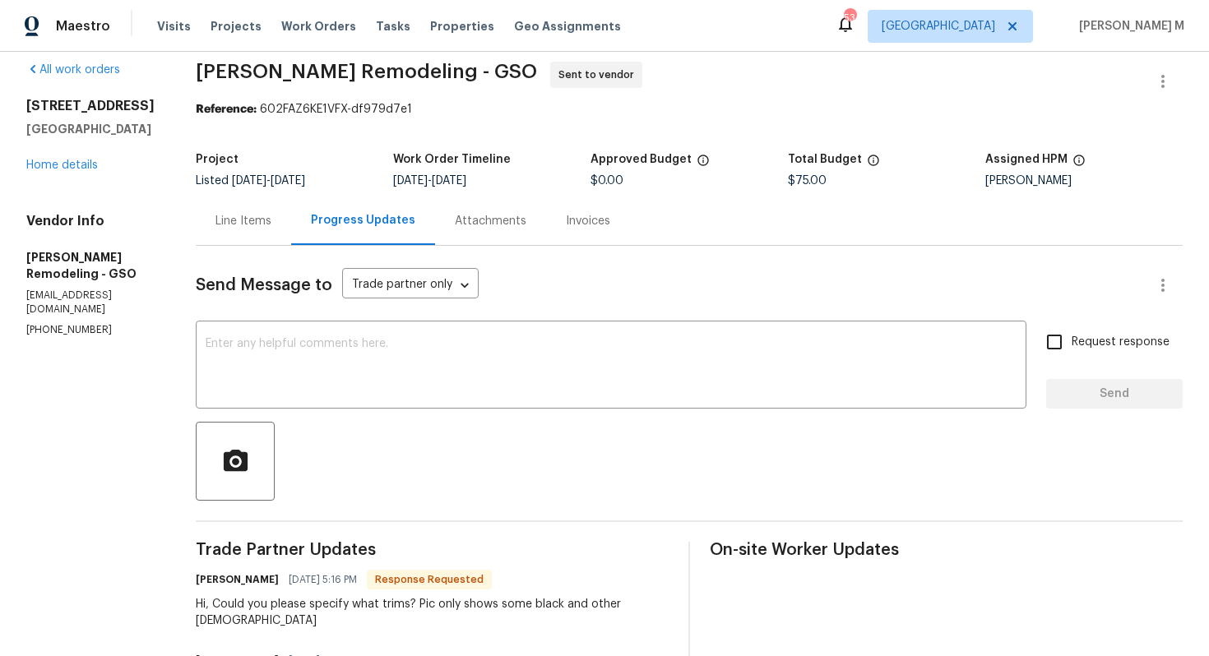
click at [242, 246] on div "Send Message to Trade partner only Trade partner only ​ x ​ Request response Se…" at bounding box center [689, 536] width 987 height 581
click at [243, 235] on div "Line Items" at bounding box center [243, 221] width 95 height 49
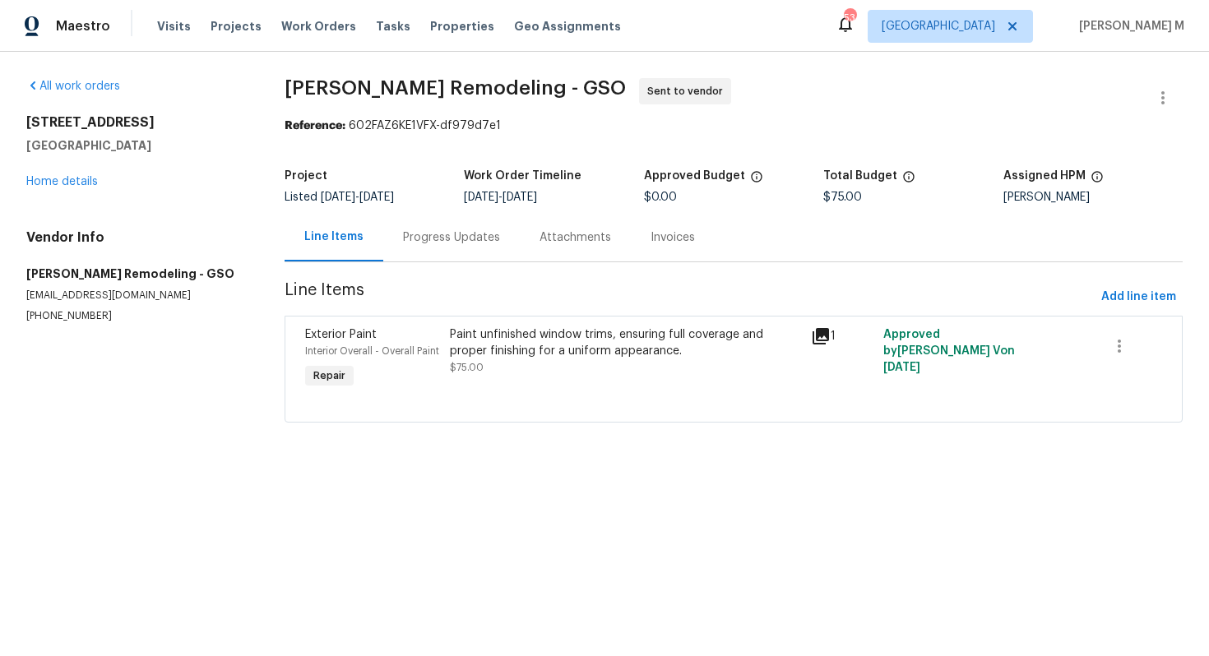
click at [418, 234] on div "Progress Updates" at bounding box center [451, 238] width 97 height 16
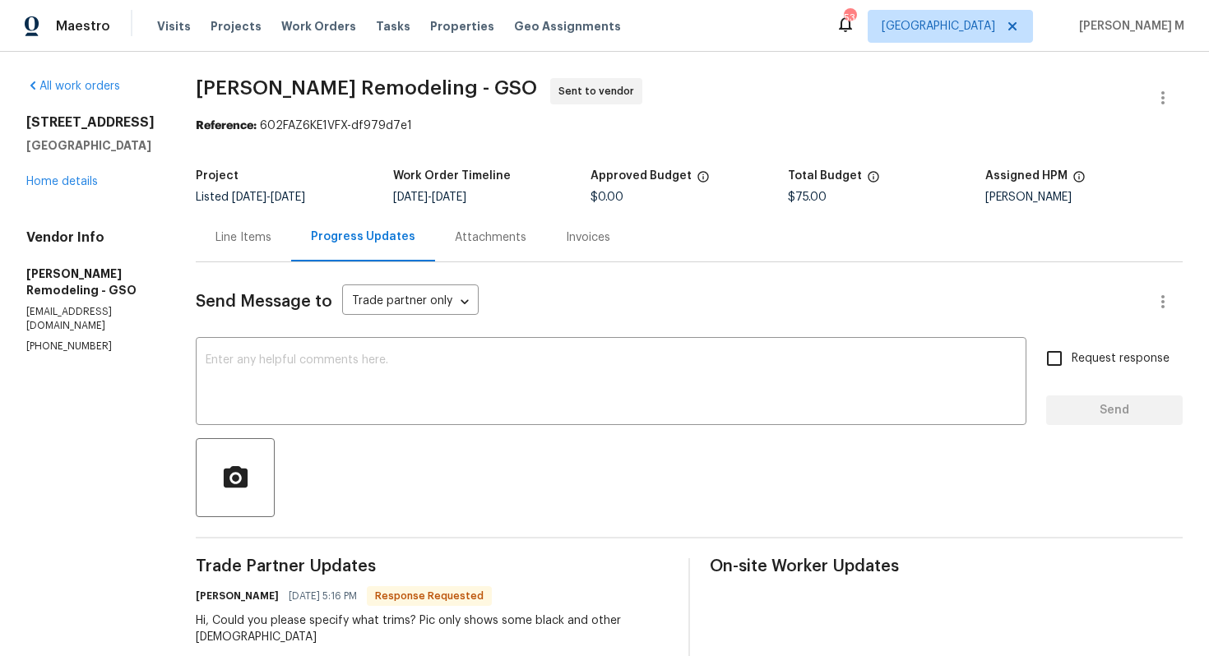
click at [217, 230] on div "Line Items" at bounding box center [244, 238] width 56 height 16
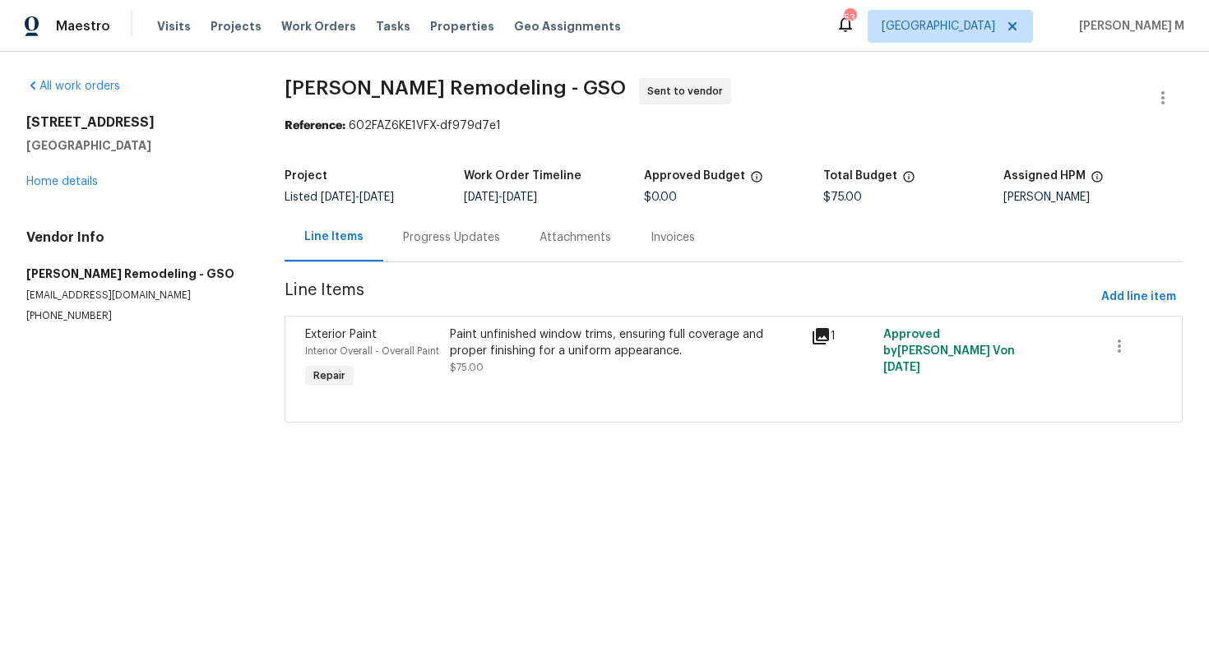
click at [535, 339] on div "Paint unfinished window trims, ensuring full coverage and proper finishing for …" at bounding box center [625, 343] width 351 height 33
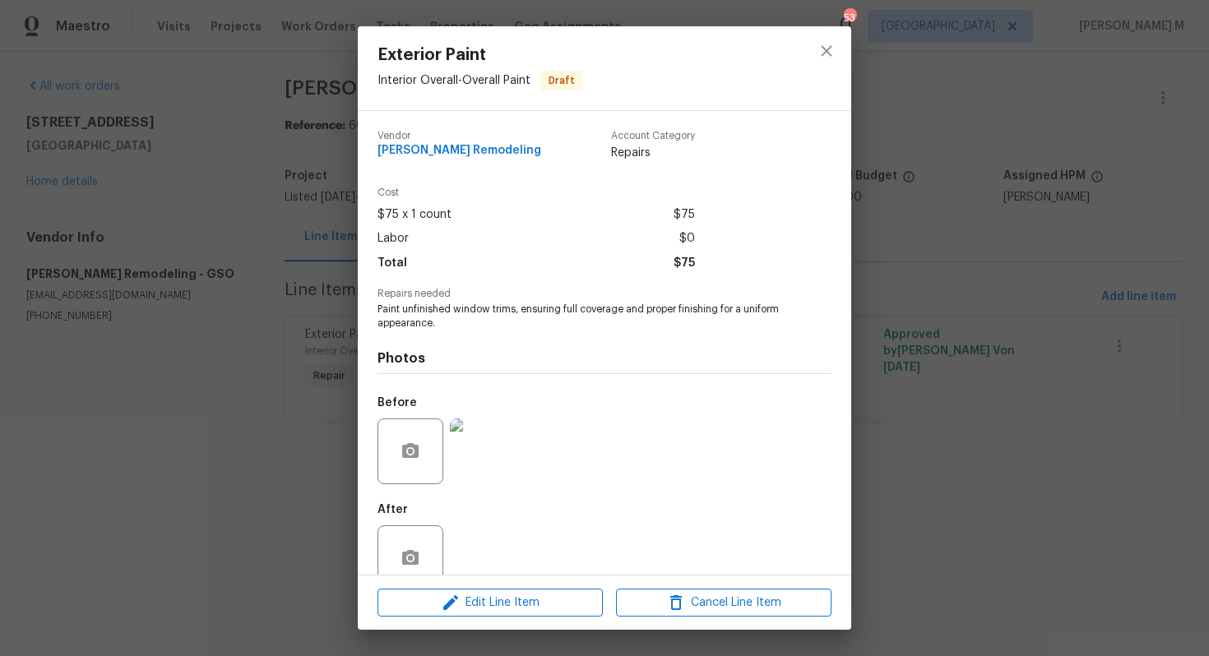
click at [378, 303] on span "Paint unfinished window trims, ensuring full coverage and proper finishing for …" at bounding box center [582, 317] width 409 height 28
click at [332, 304] on div "Exterior Paint Interior Overall - Overall Paint Draft Vendor [PERSON_NAME] Remo…" at bounding box center [604, 328] width 1209 height 656
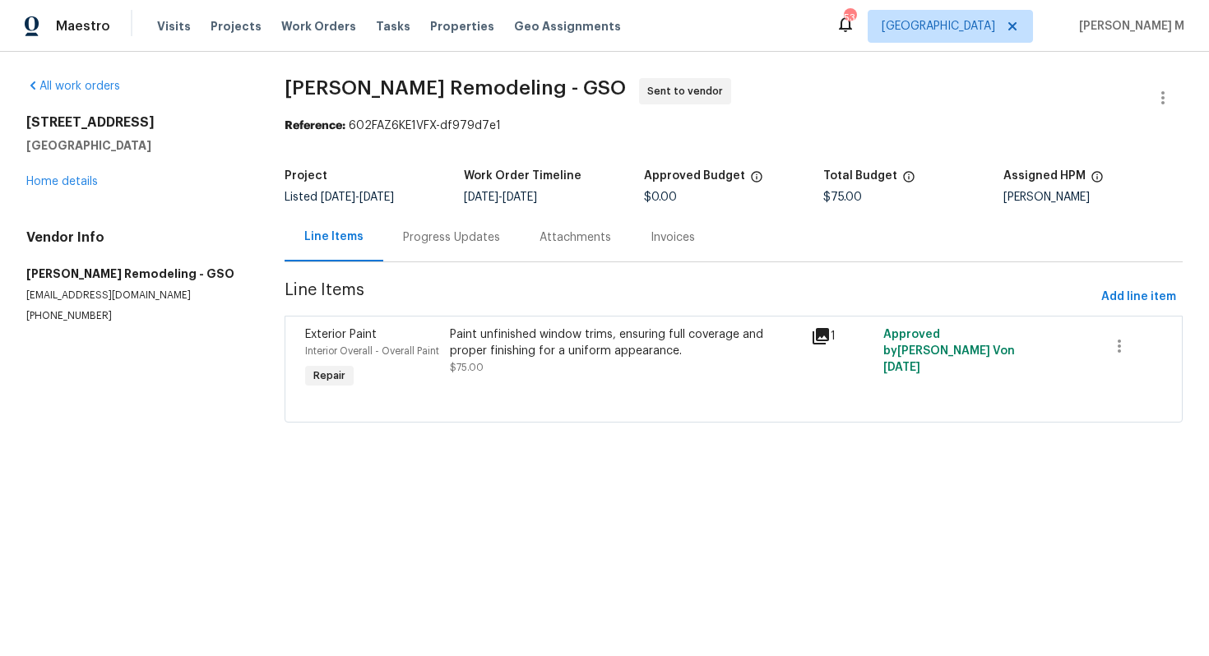
click at [441, 238] on div "Progress Updates" at bounding box center [451, 238] width 97 height 16
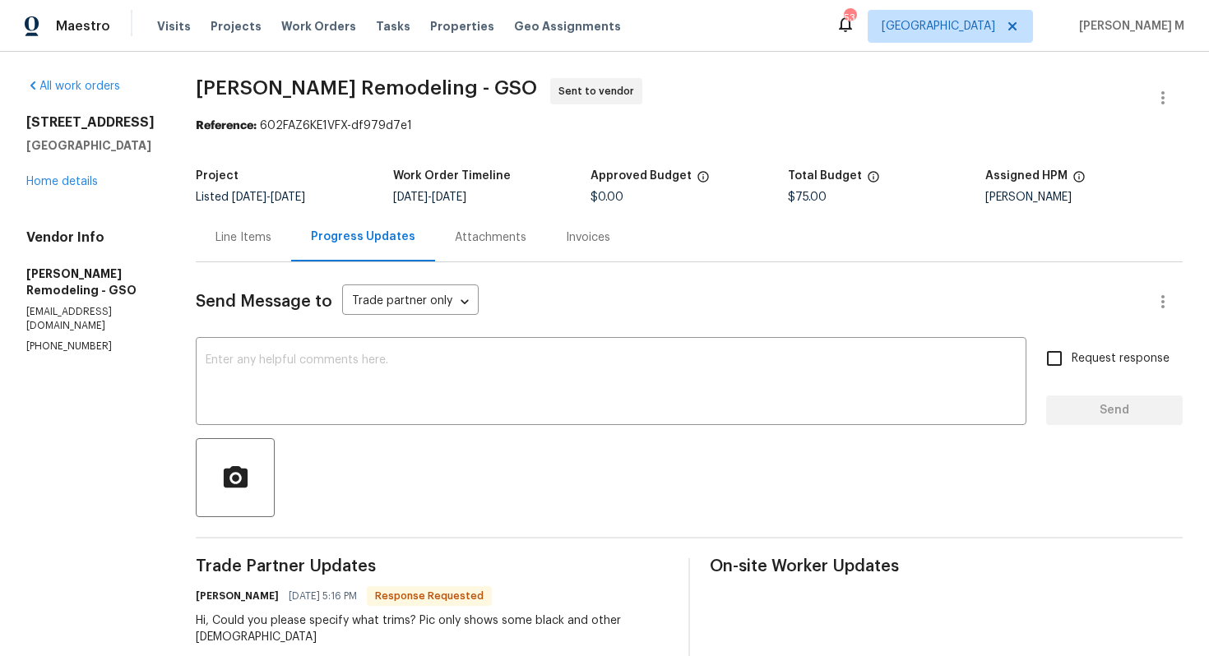
click at [355, 613] on div "Hi, Could you please specify what trims? Pic only shows some black and other [D…" at bounding box center [432, 629] width 473 height 33
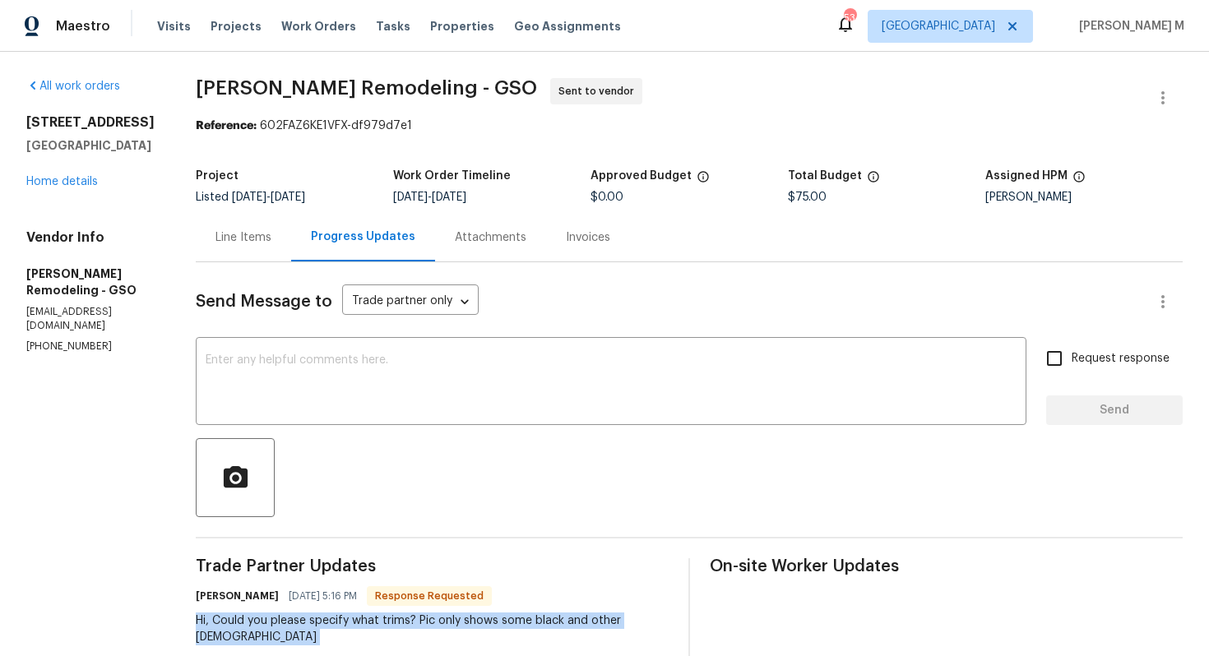
click at [355, 613] on div "Hi, Could you please specify what trims? Pic only shows some black and other [D…" at bounding box center [432, 629] width 473 height 33
copy div "Hi, Could you please specify what trims? Pic only shows some black and other [D…"
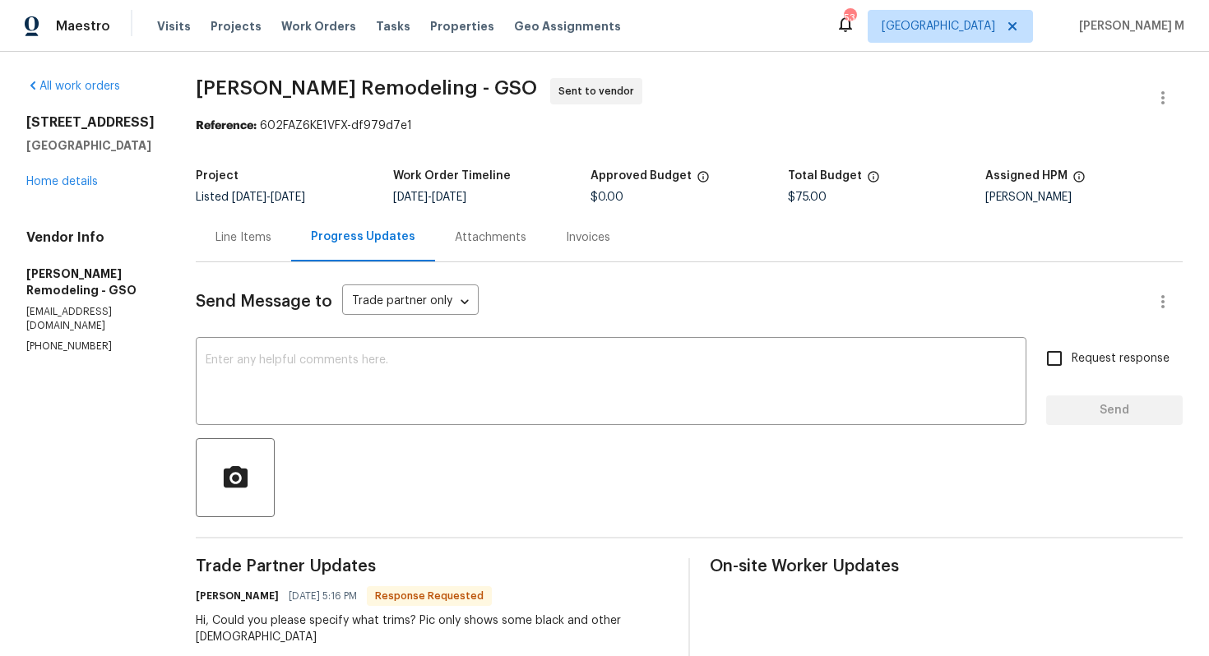
click at [273, 294] on span "Send Message to" at bounding box center [264, 302] width 137 height 16
click at [241, 247] on div "Line Items" at bounding box center [243, 237] width 95 height 49
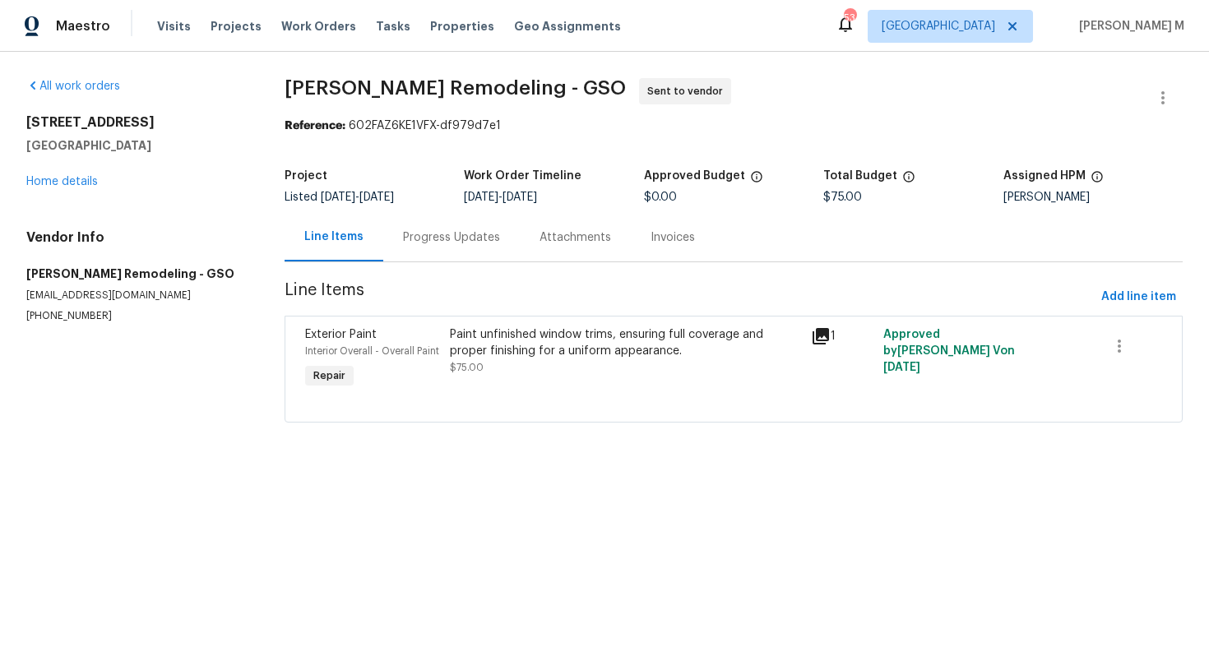
click at [536, 392] on div at bounding box center [733, 402] width 857 height 20
click at [549, 341] on div "Paint unfinished window trims, ensuring full coverage and proper finishing for …" at bounding box center [625, 343] width 351 height 33
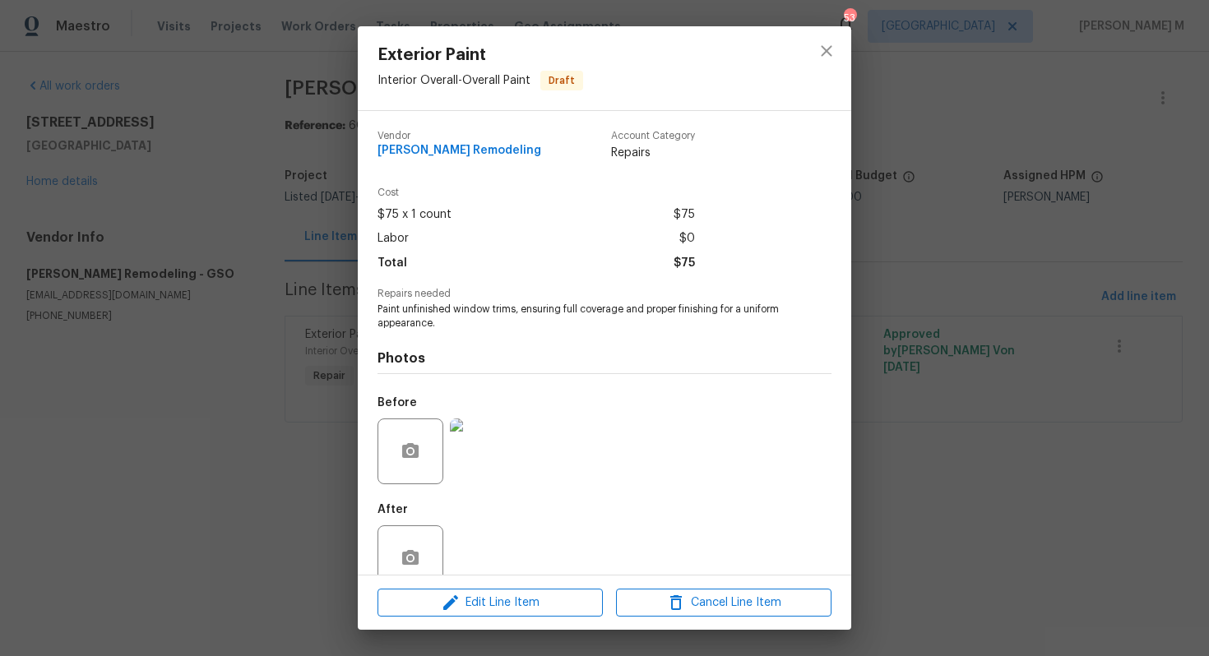
click at [457, 303] on span "Paint unfinished window trims, ensuring full coverage and proper finishing for …" at bounding box center [582, 317] width 409 height 28
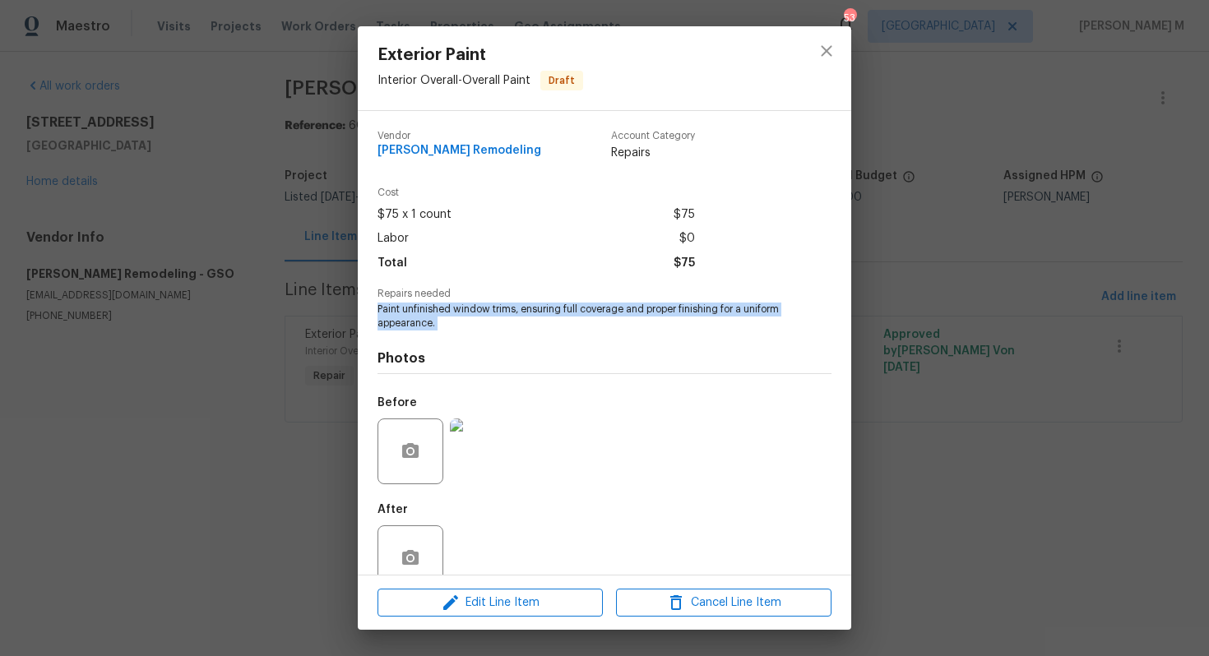
click at [457, 303] on span "Paint unfinished window trims, ensuring full coverage and proper finishing for …" at bounding box center [582, 317] width 409 height 28
copy span "Paint unfinished window trims, ensuring full coverage and proper finishing for …"
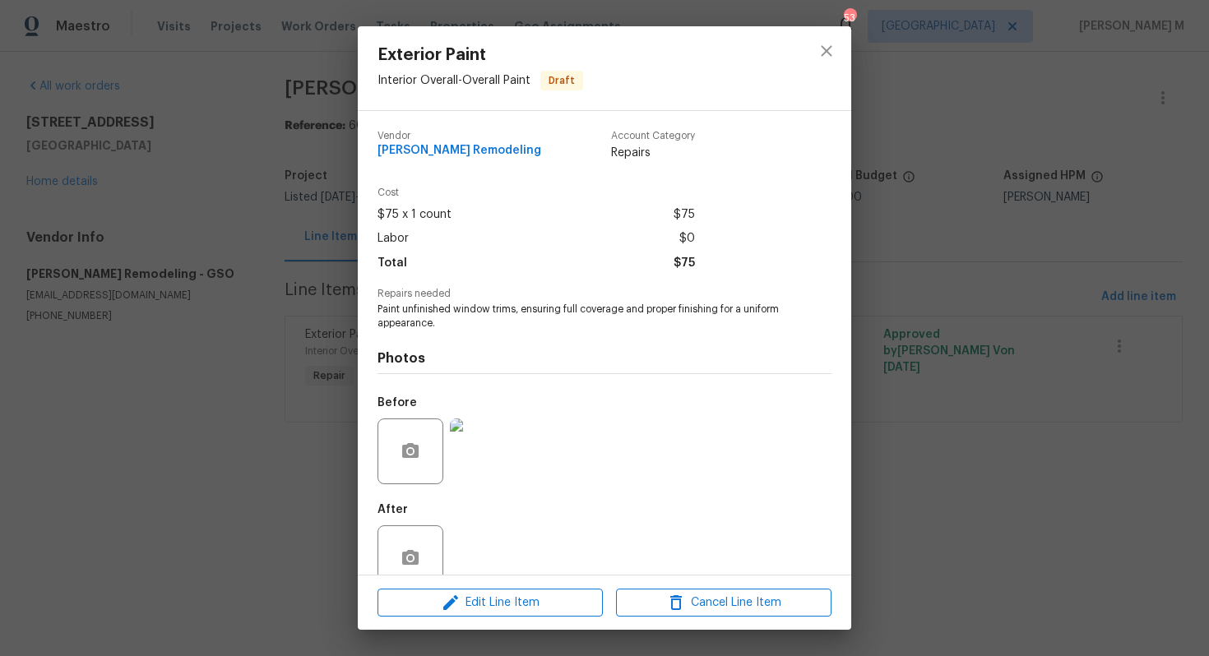
click at [243, 362] on div "Exterior Paint Interior Overall - Overall Paint Draft Vendor [PERSON_NAME] Remo…" at bounding box center [604, 328] width 1209 height 656
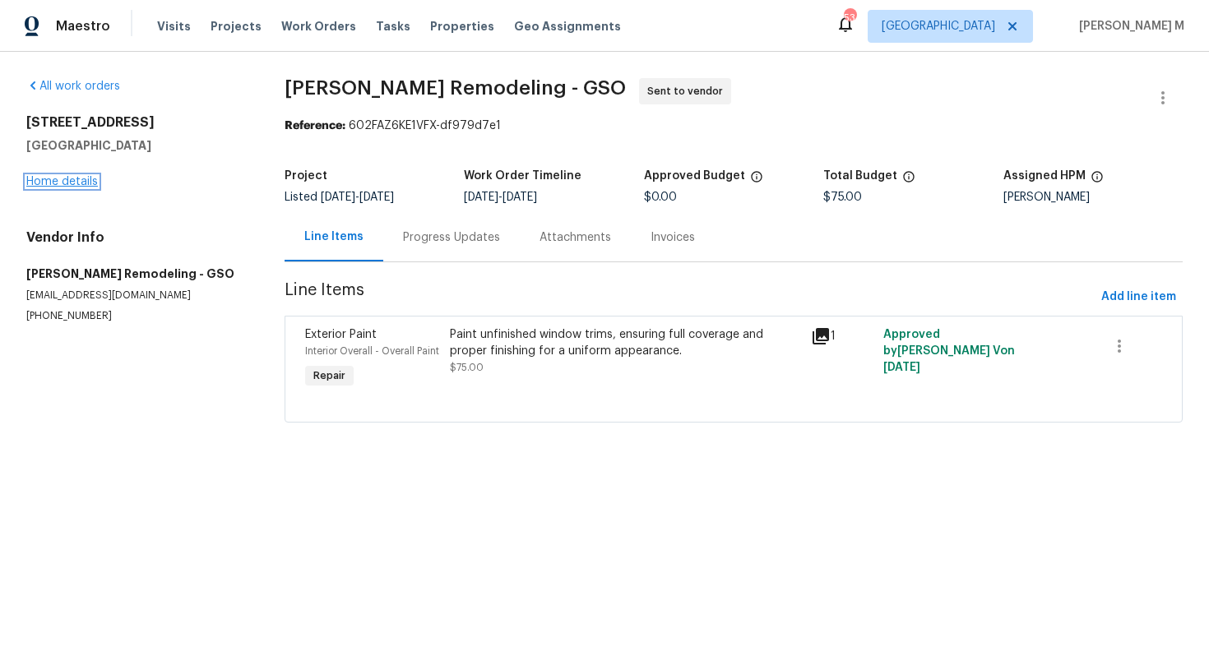
click at [62, 181] on link "Home details" at bounding box center [62, 182] width 72 height 12
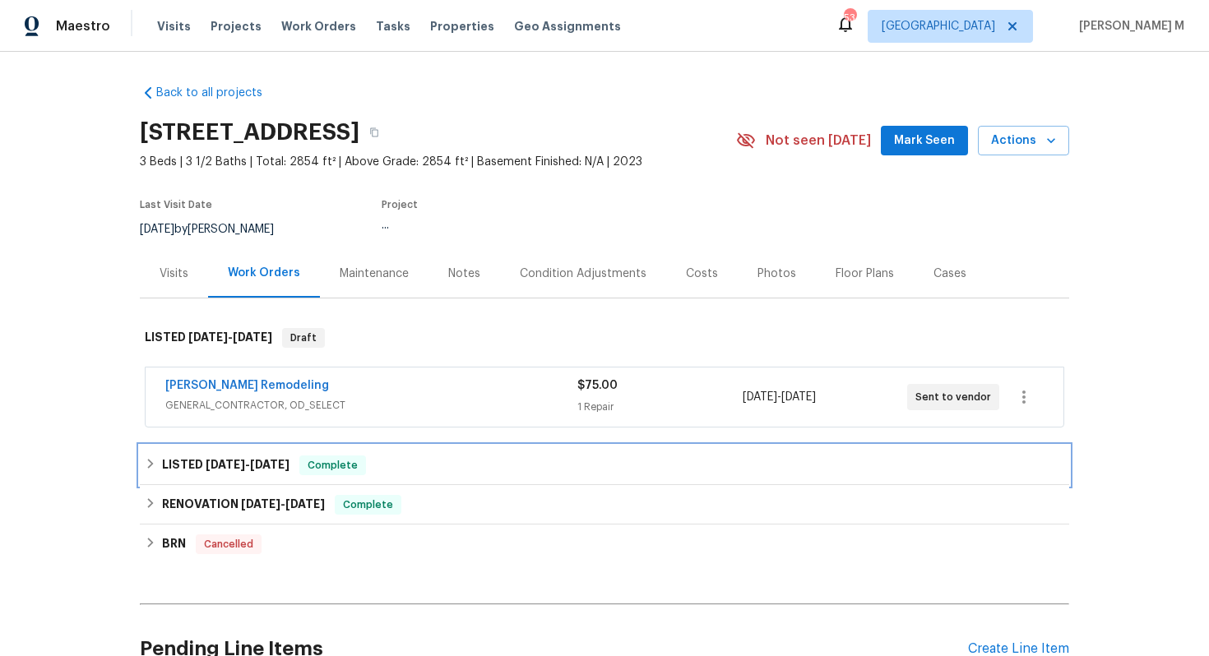
click at [252, 459] on span "[DATE]" at bounding box center [269, 465] width 39 height 12
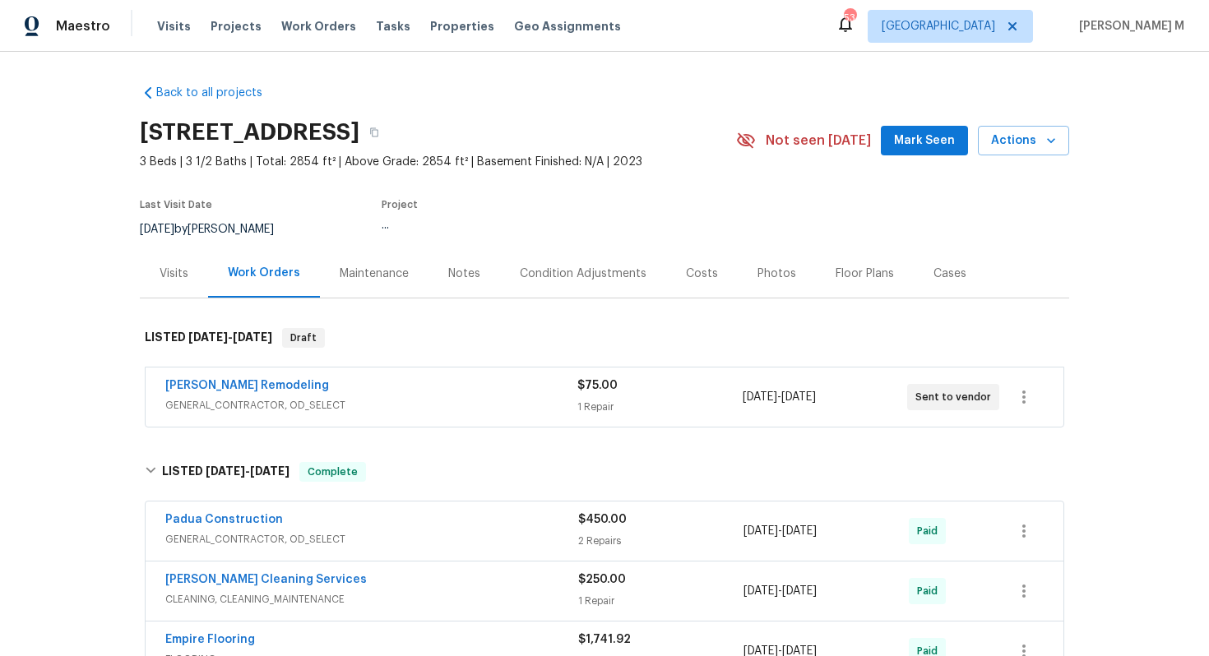
click at [259, 531] on span "GENERAL_CONTRACTOR, OD_SELECT" at bounding box center [371, 539] width 413 height 16
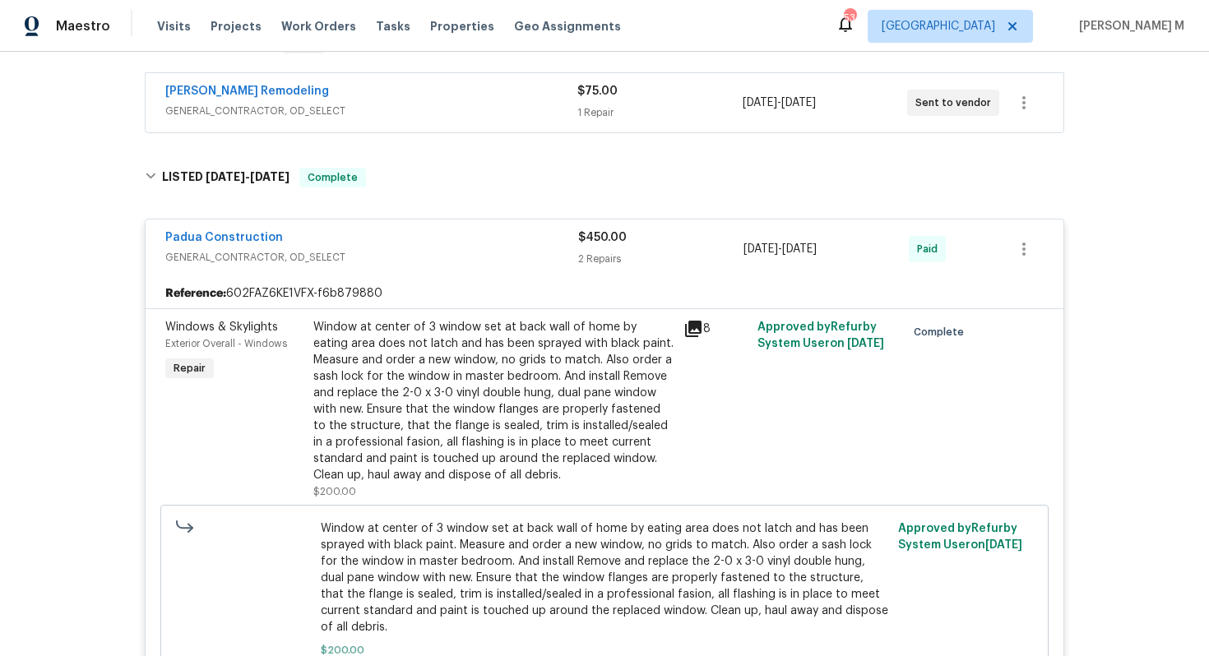
scroll to position [311, 0]
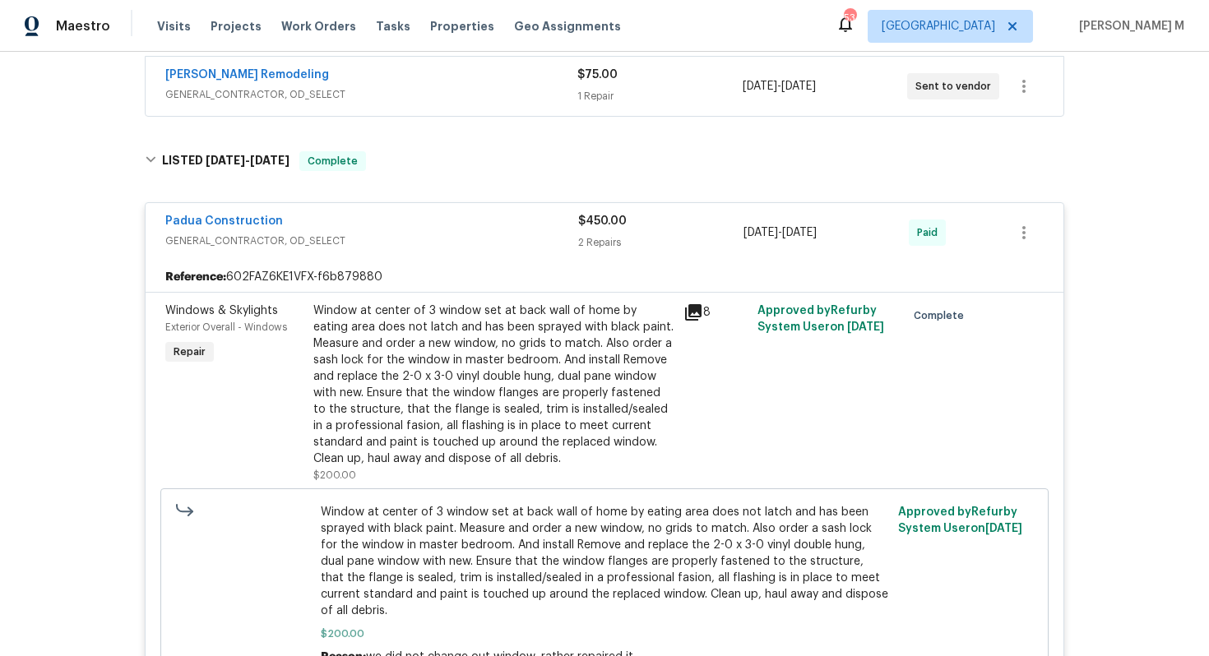
click at [504, 360] on div "Window at center of 3 window set at back wall of home by eating area does not l…" at bounding box center [493, 385] width 360 height 165
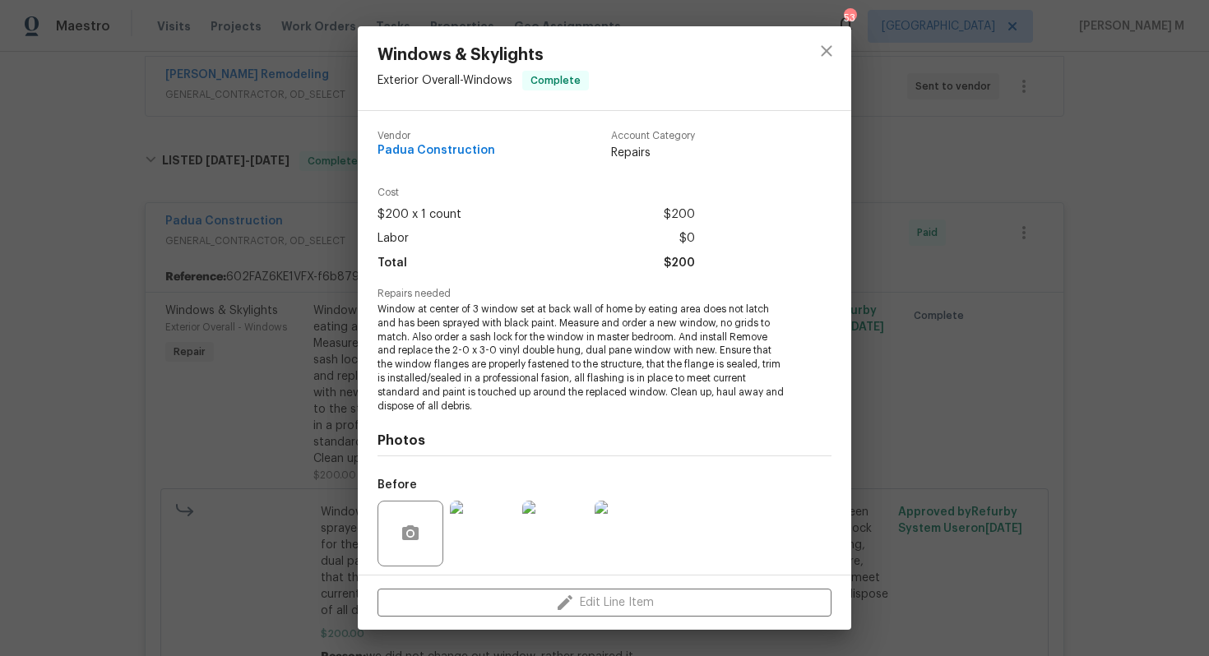
scroll to position [95, 0]
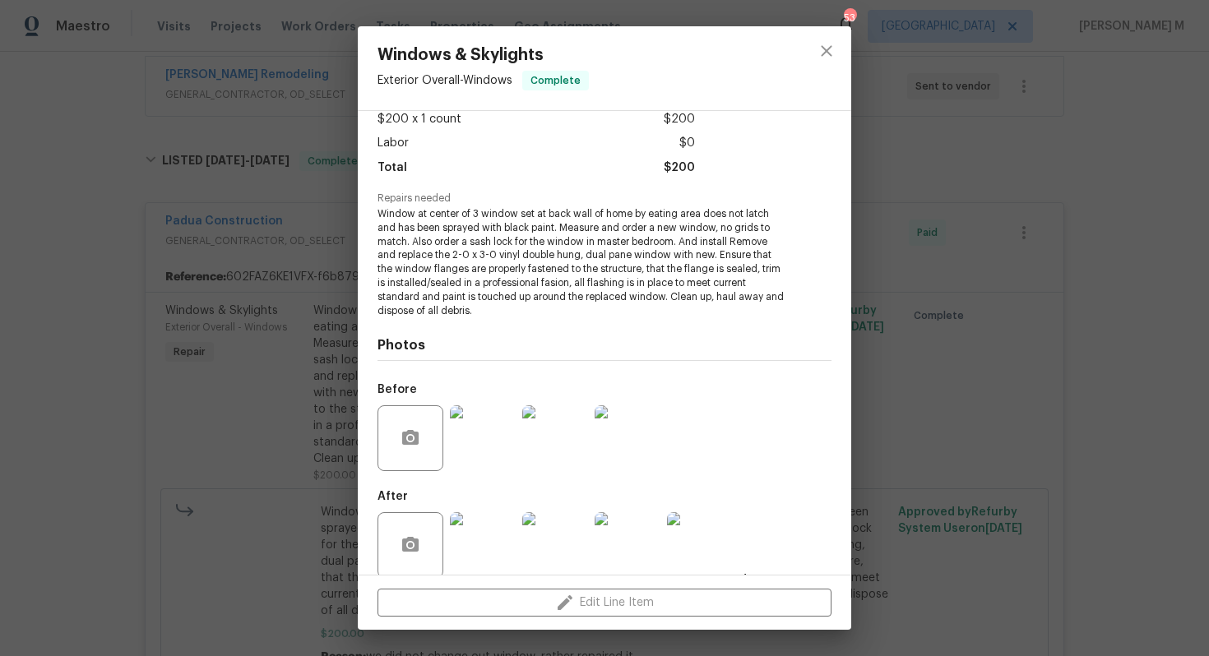
click at [486, 440] on img at bounding box center [483, 439] width 66 height 66
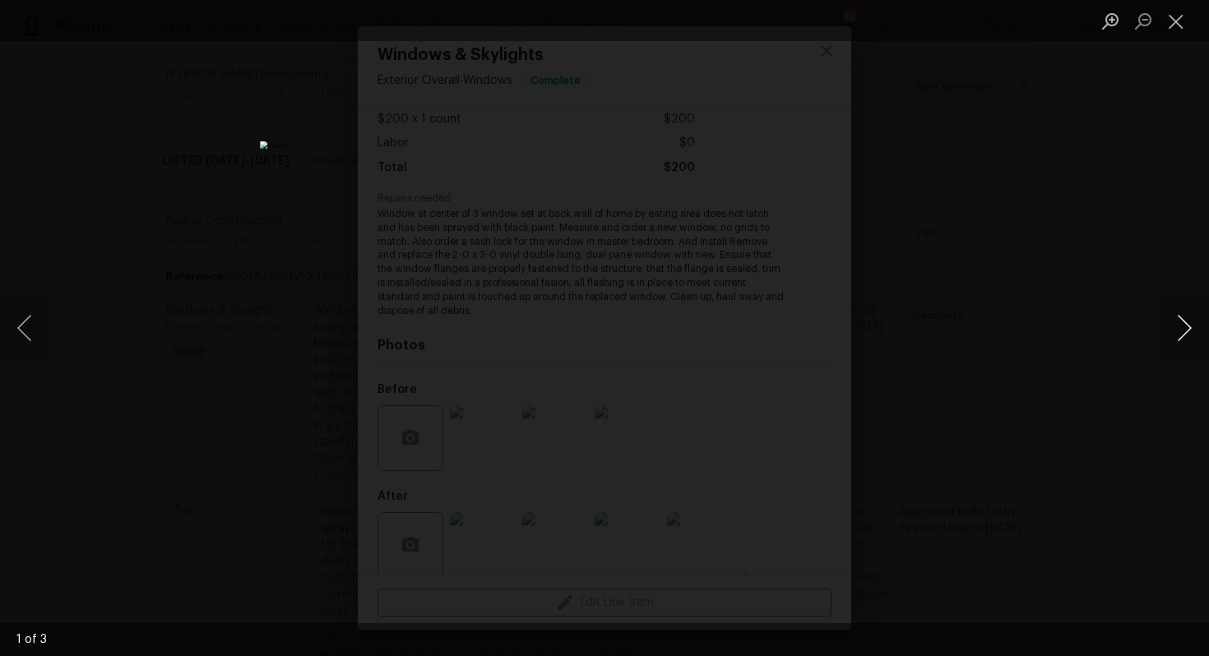
click at [1189, 344] on button "Next image" at bounding box center [1184, 328] width 49 height 66
click at [321, 299] on img "Lightbox" at bounding box center [807, 344] width 2046 height 1110
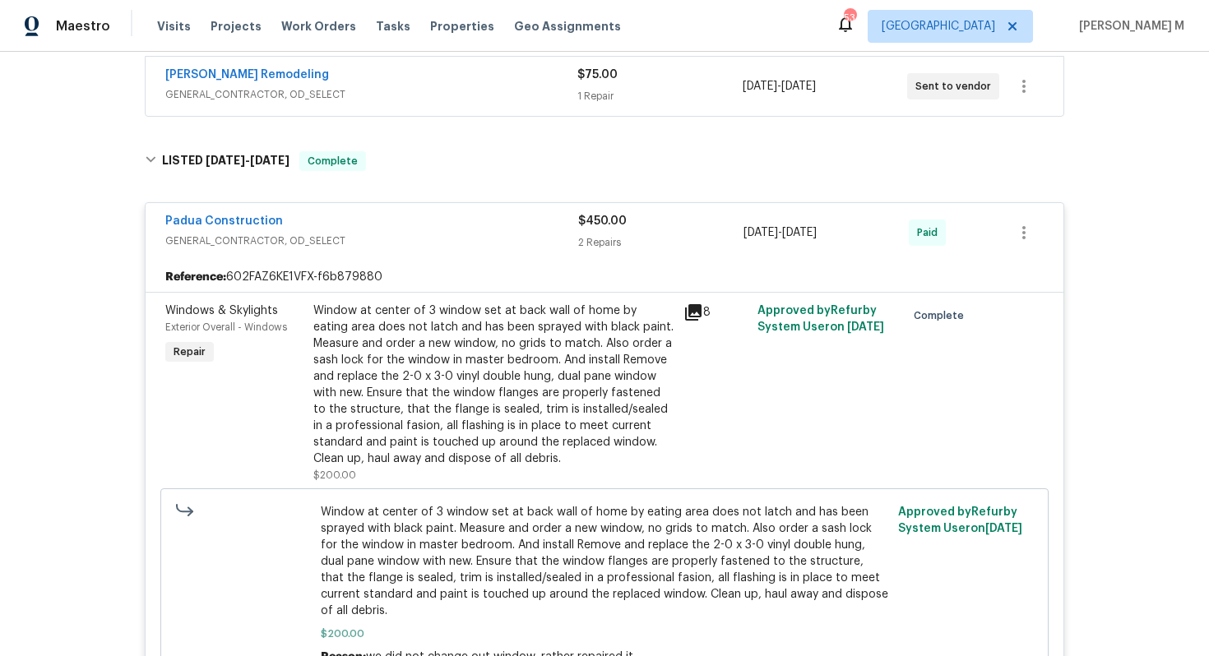
scroll to position [0, 0]
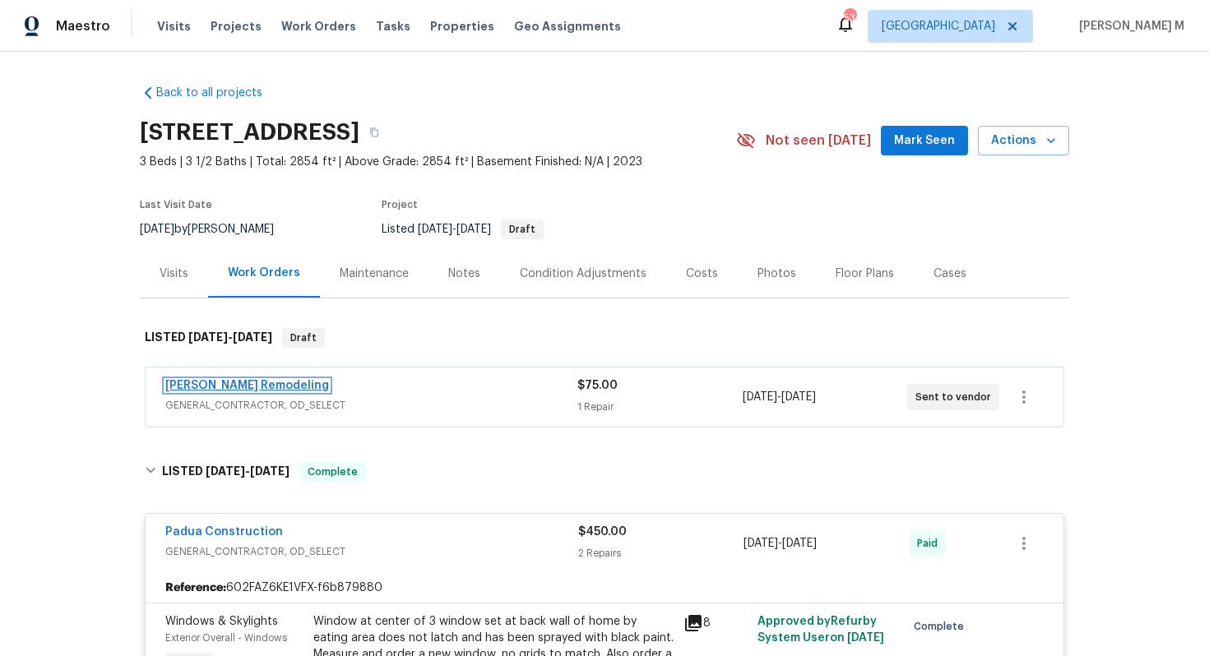
click at [177, 380] on link "[PERSON_NAME] Remodeling" at bounding box center [247, 386] width 164 height 12
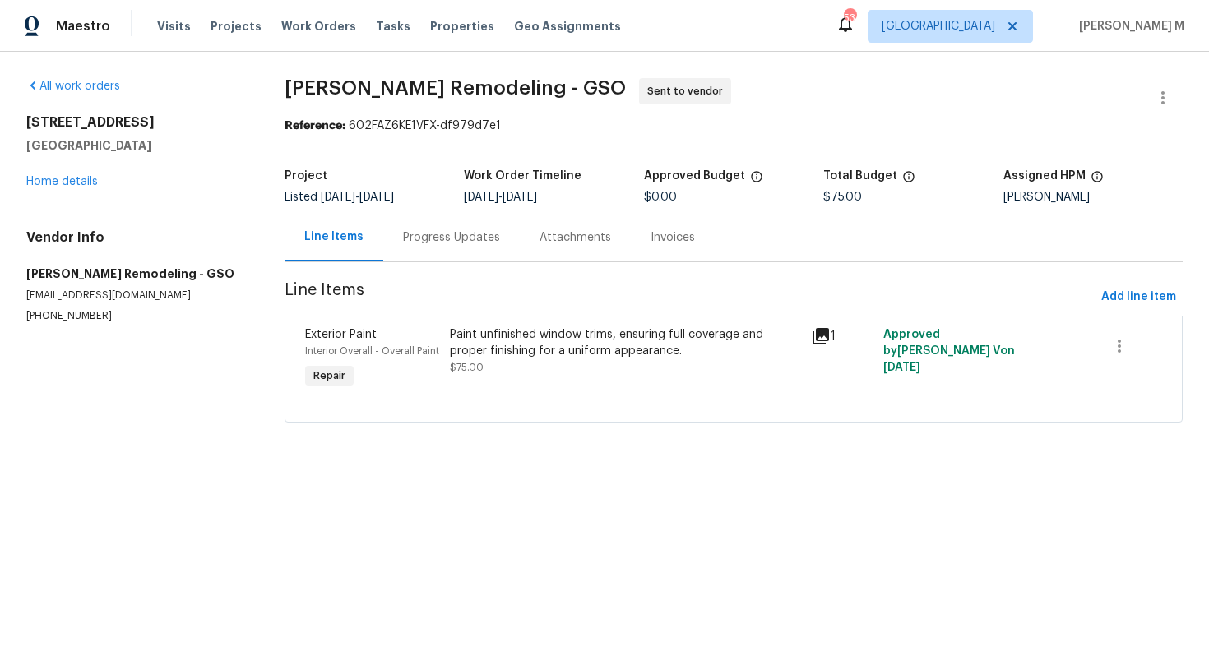
click at [471, 348] on div "Paint unfinished window trims, ensuring full coverage and proper finishing for …" at bounding box center [625, 343] width 351 height 33
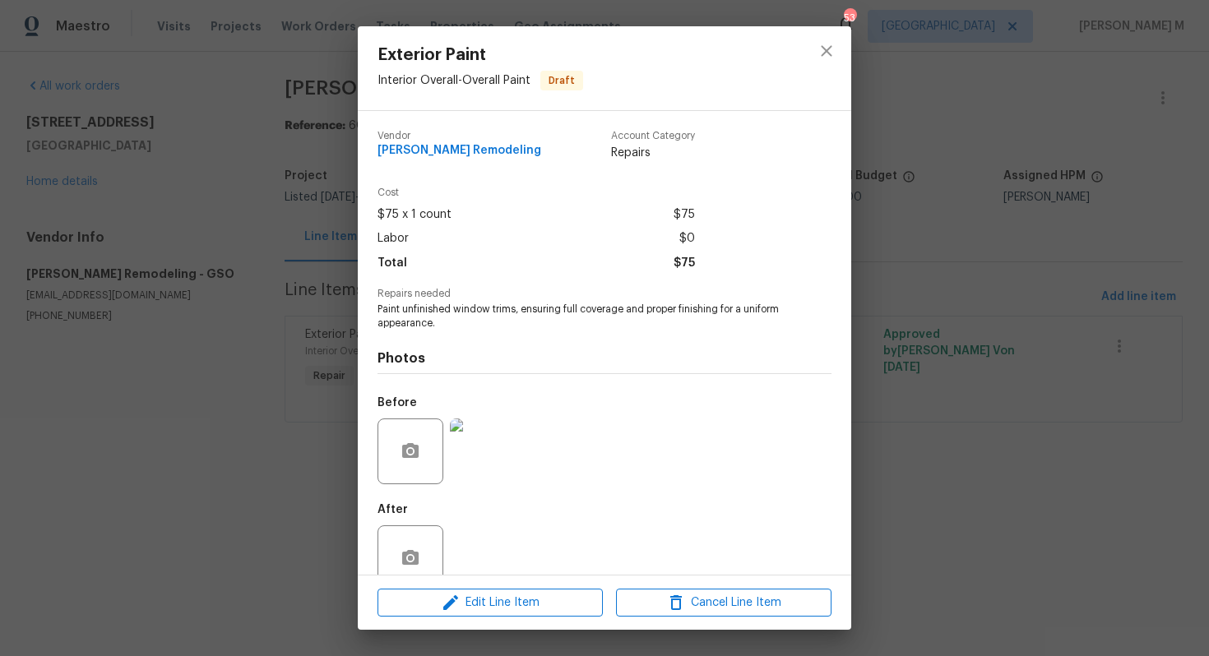
scroll to position [12, 0]
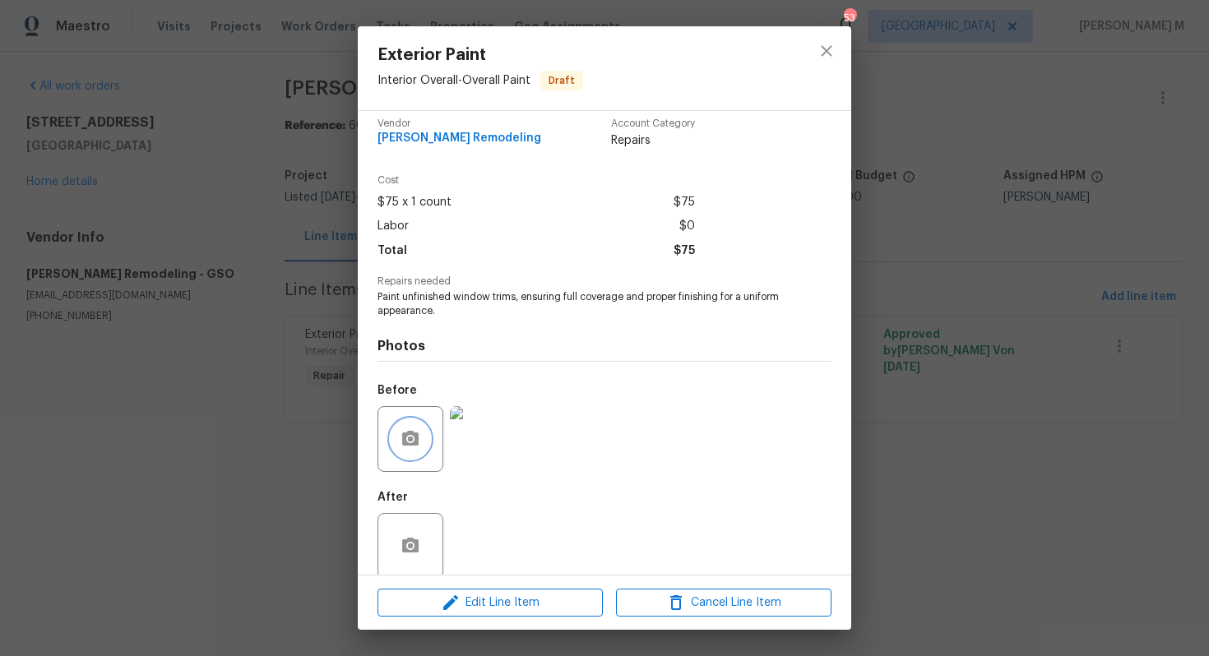
click at [420, 420] on button "button" at bounding box center [410, 439] width 39 height 39
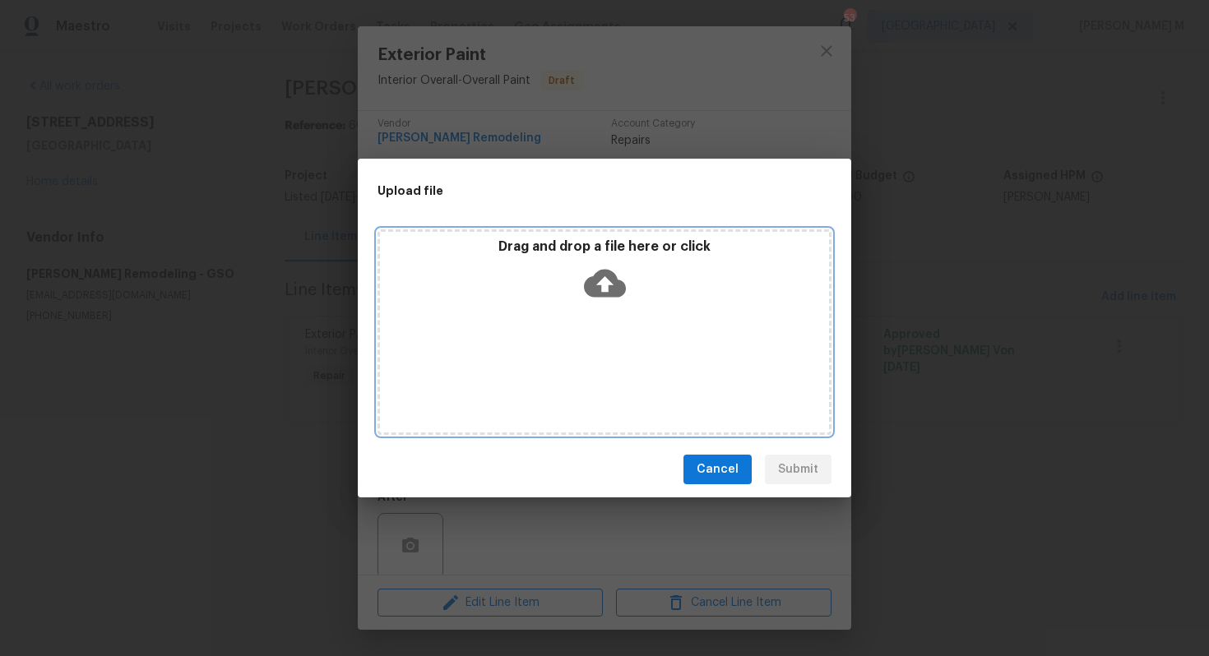
click at [630, 370] on div "Drag and drop a file here or click" at bounding box center [605, 333] width 454 height 206
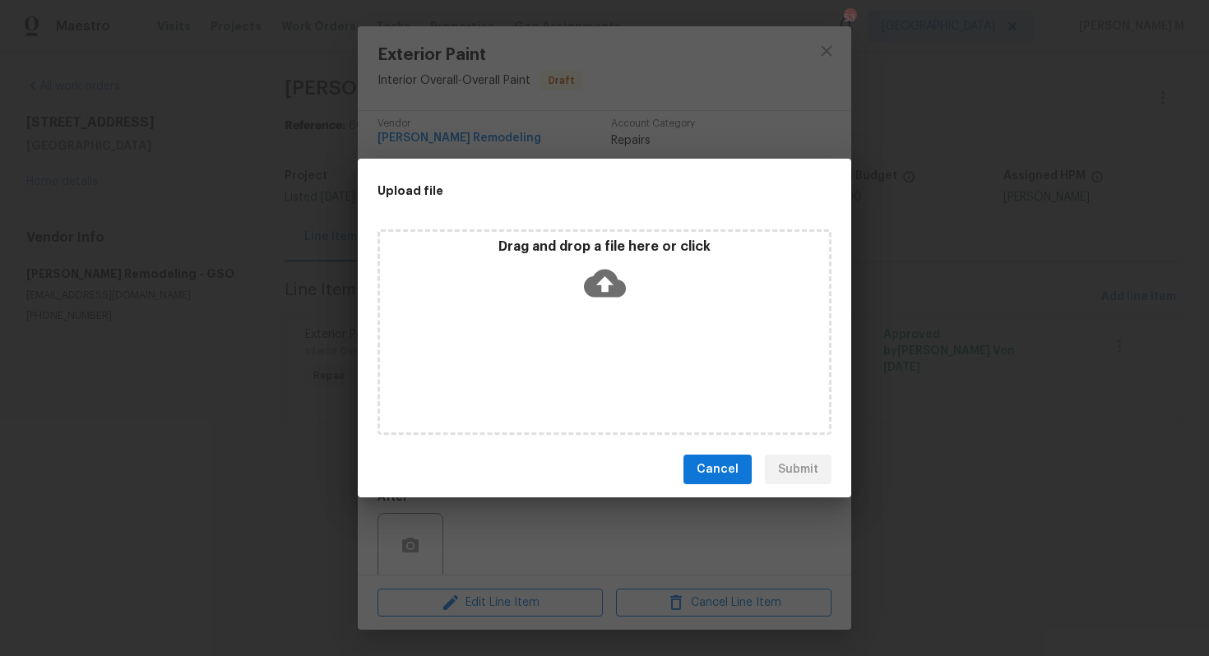
click at [888, 294] on div "Upload file Drag and drop a file here or click Cancel Submit" at bounding box center [604, 328] width 1209 height 656
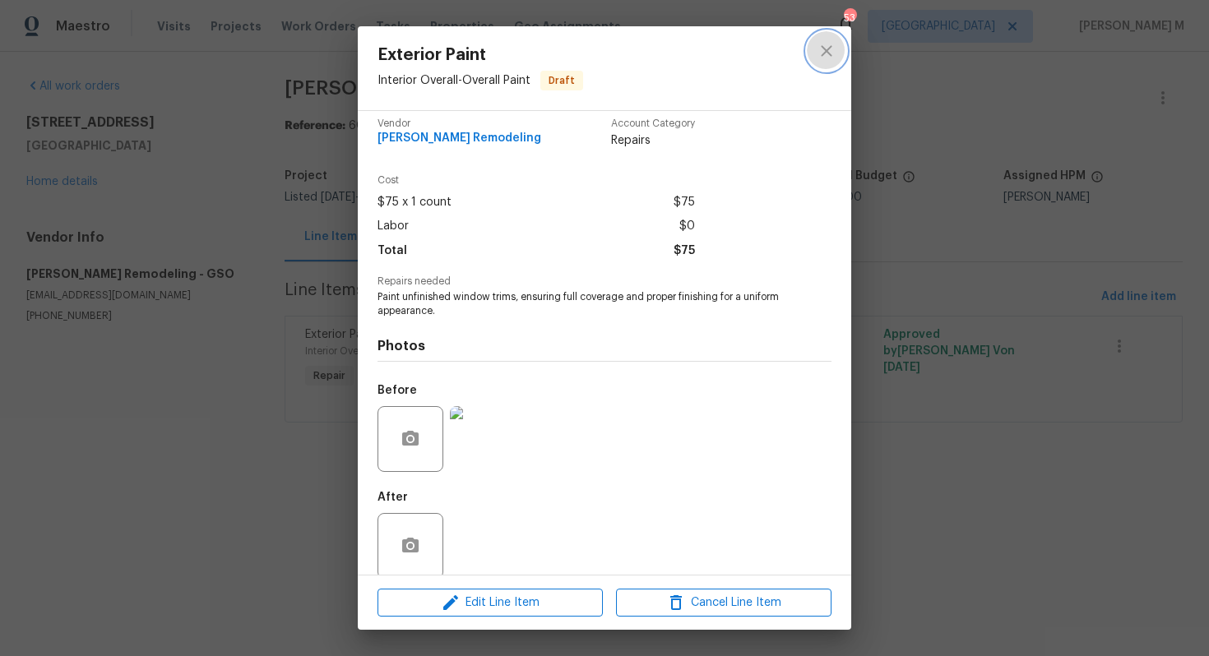
click at [835, 52] on icon "close" at bounding box center [827, 51] width 20 height 20
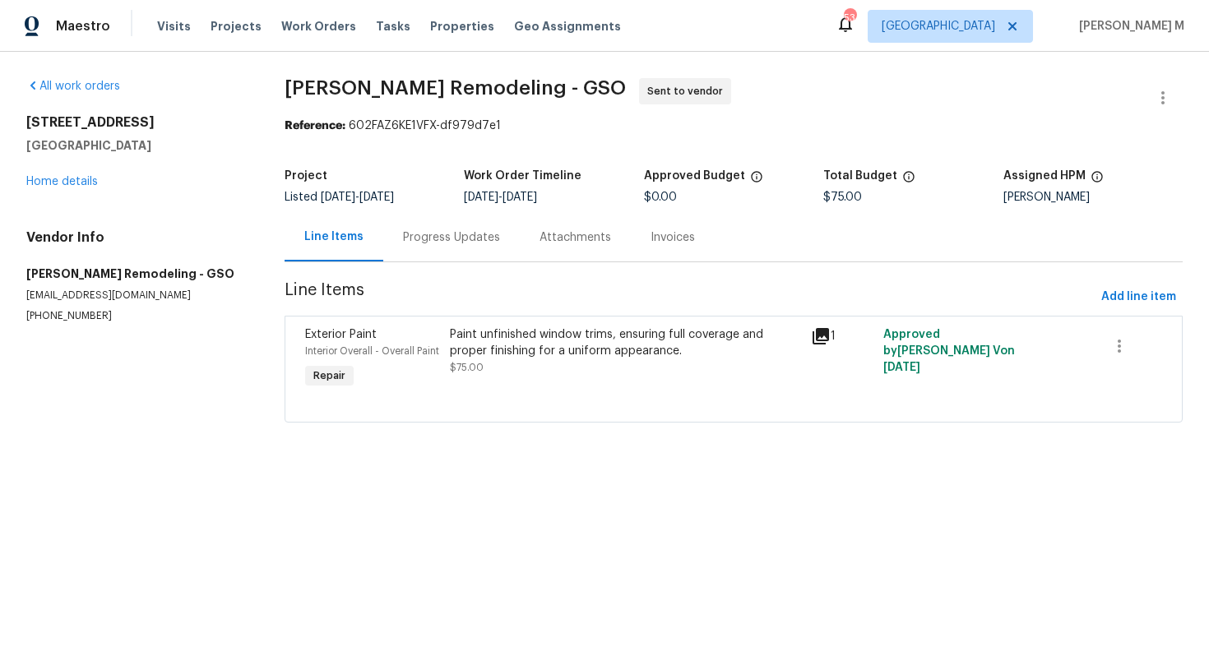
click at [80, 183] on div "[STREET_ADDRESS] Home details" at bounding box center [135, 152] width 219 height 76
click at [80, 179] on link "Home details" at bounding box center [62, 182] width 72 height 12
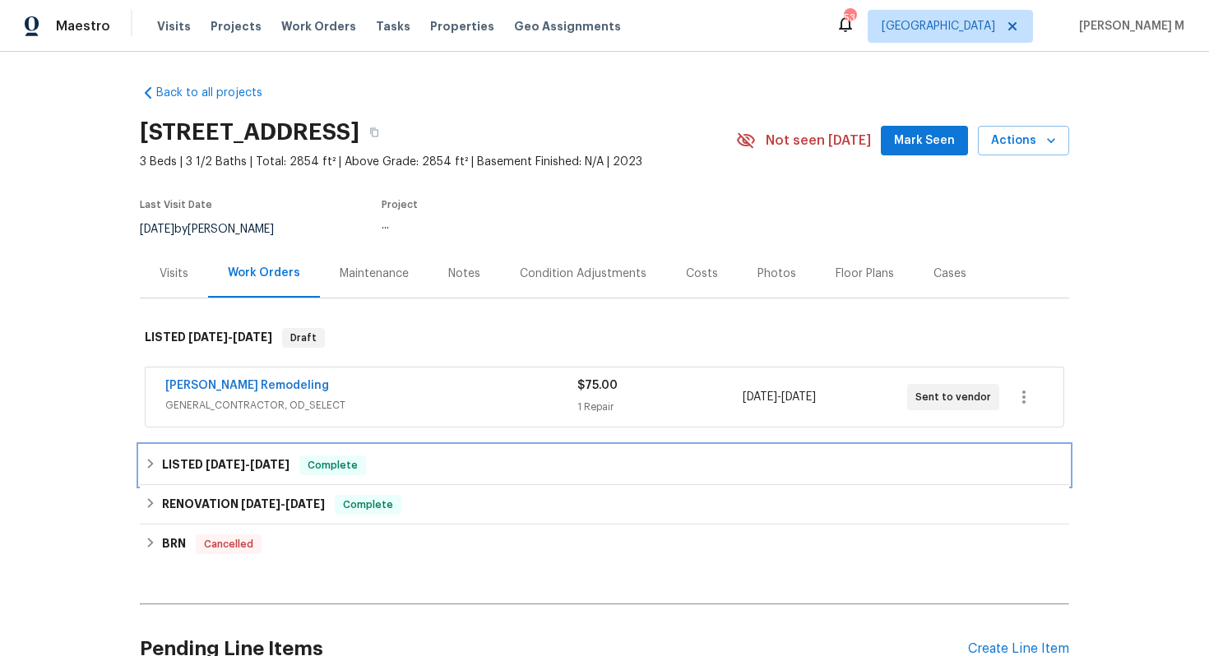
click at [231, 461] on h6 "LISTED [DATE] - [DATE]" at bounding box center [226, 466] width 128 height 20
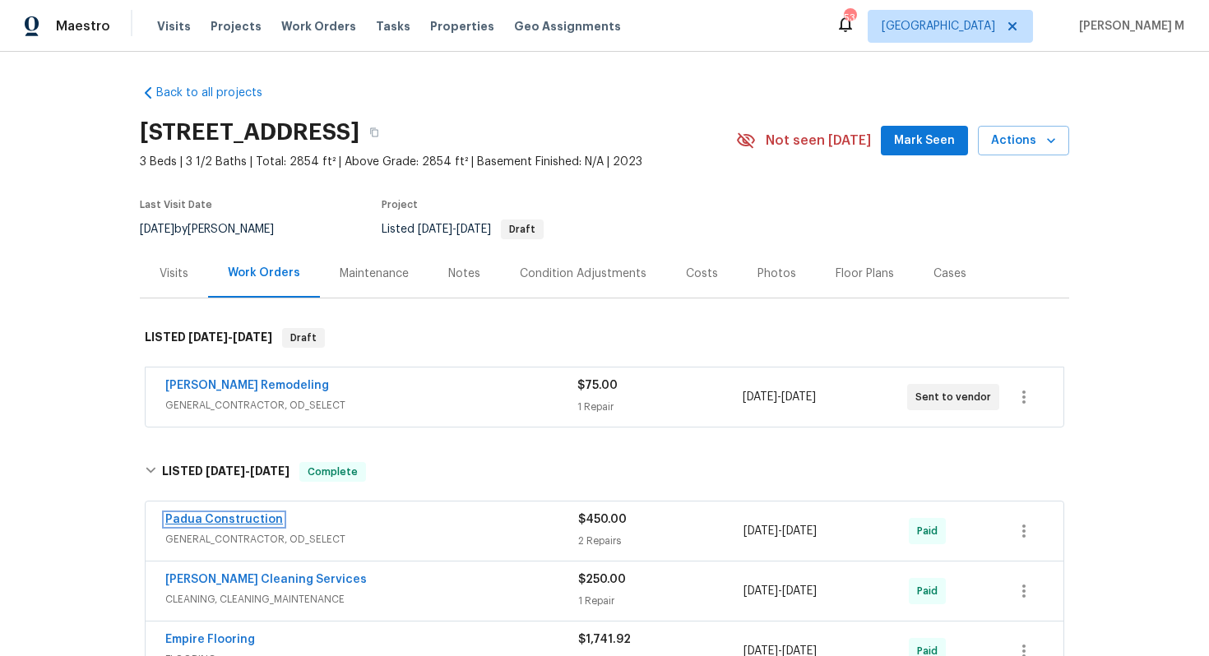
click at [220, 514] on link "Padua Construction" at bounding box center [224, 520] width 118 height 12
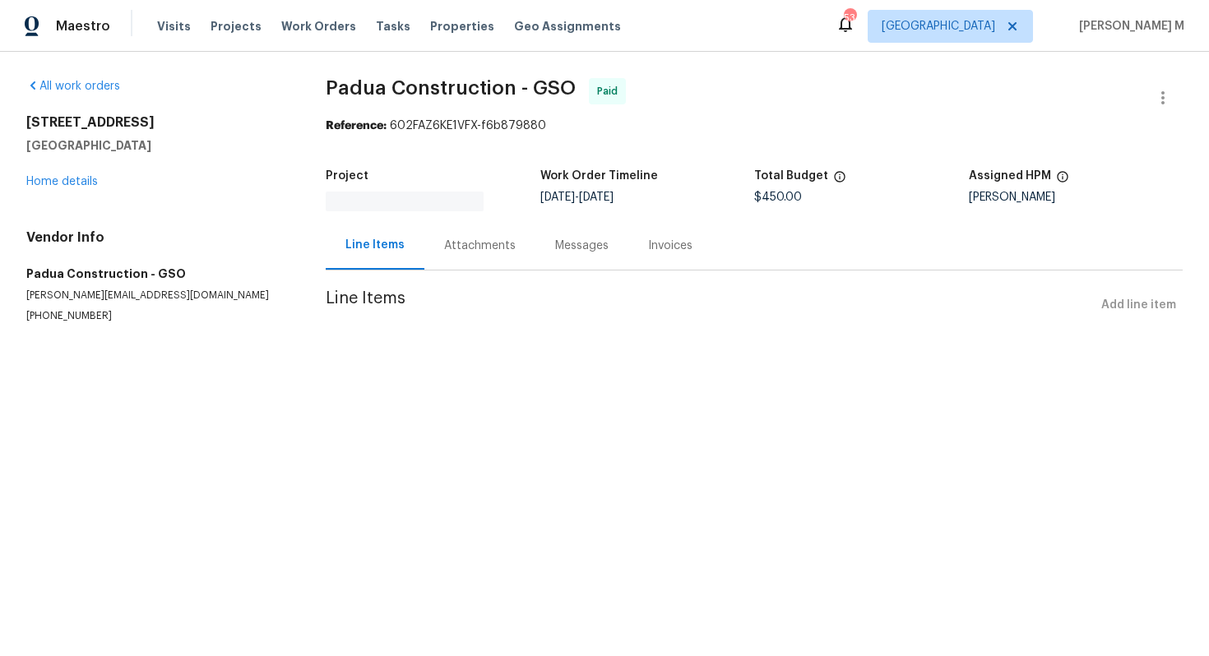
click at [542, 321] on section "Padua Construction - GSO Paid Reference: 602FAZ6KE1VFX-f6b879880 Project Work O…" at bounding box center [754, 220] width 857 height 285
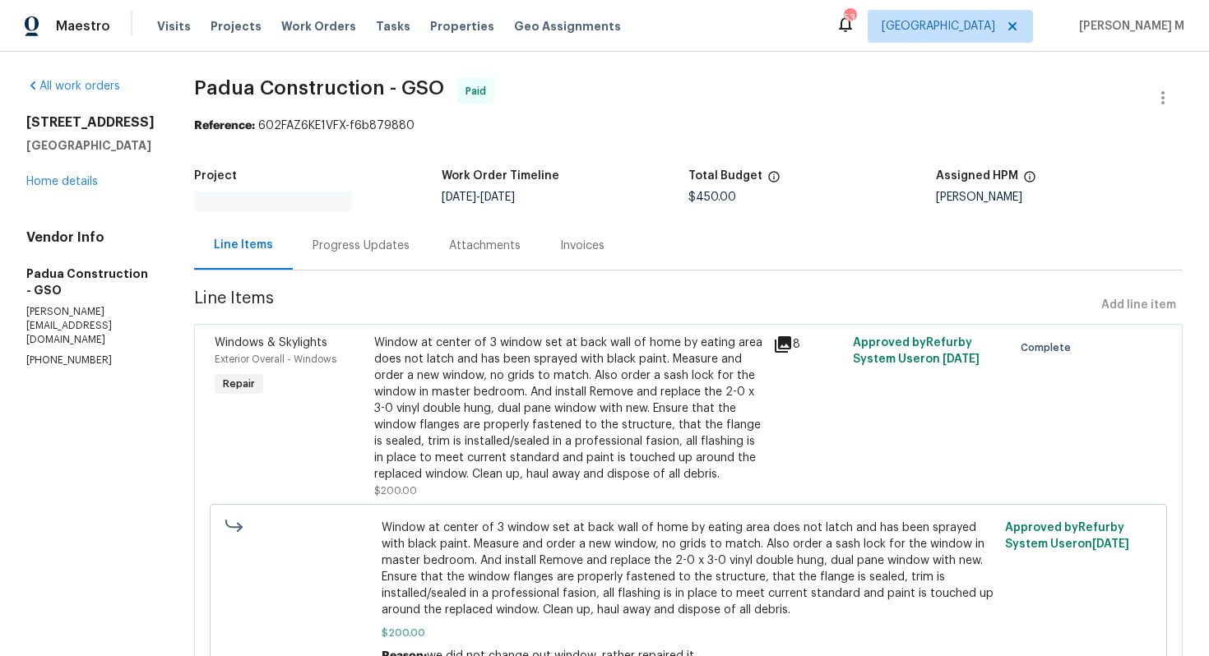
click at [559, 357] on div "Window at center of 3 window set at back wall of home by eating area does not l…" at bounding box center [568, 409] width 389 height 148
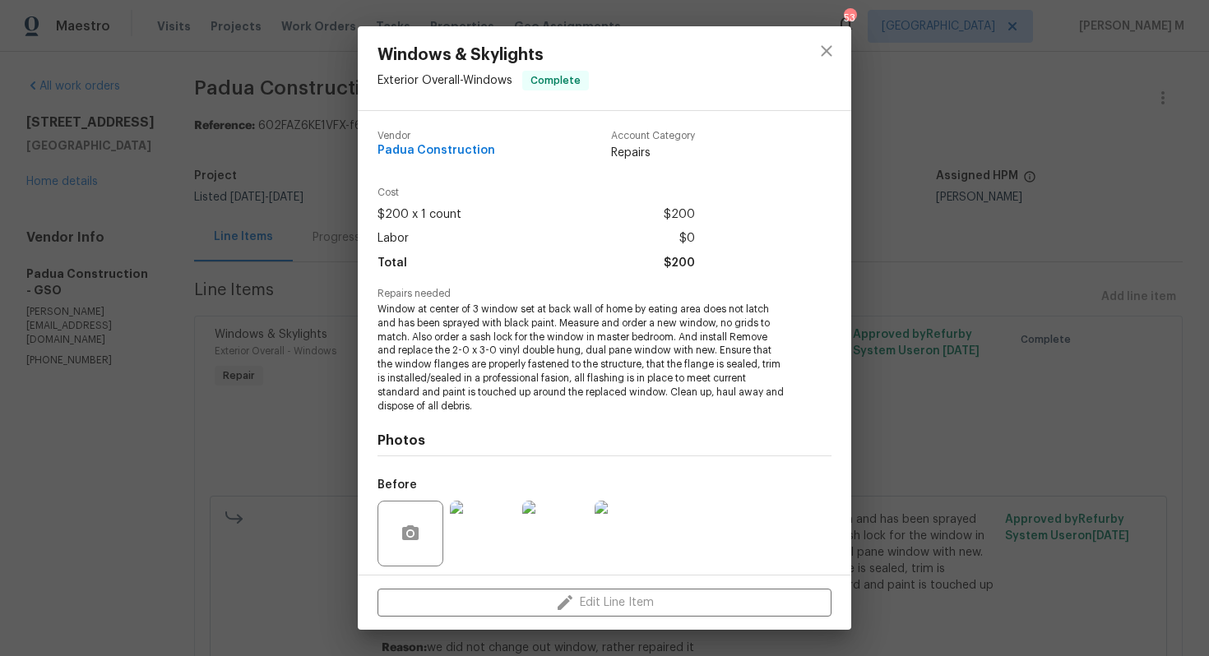
scroll to position [95, 0]
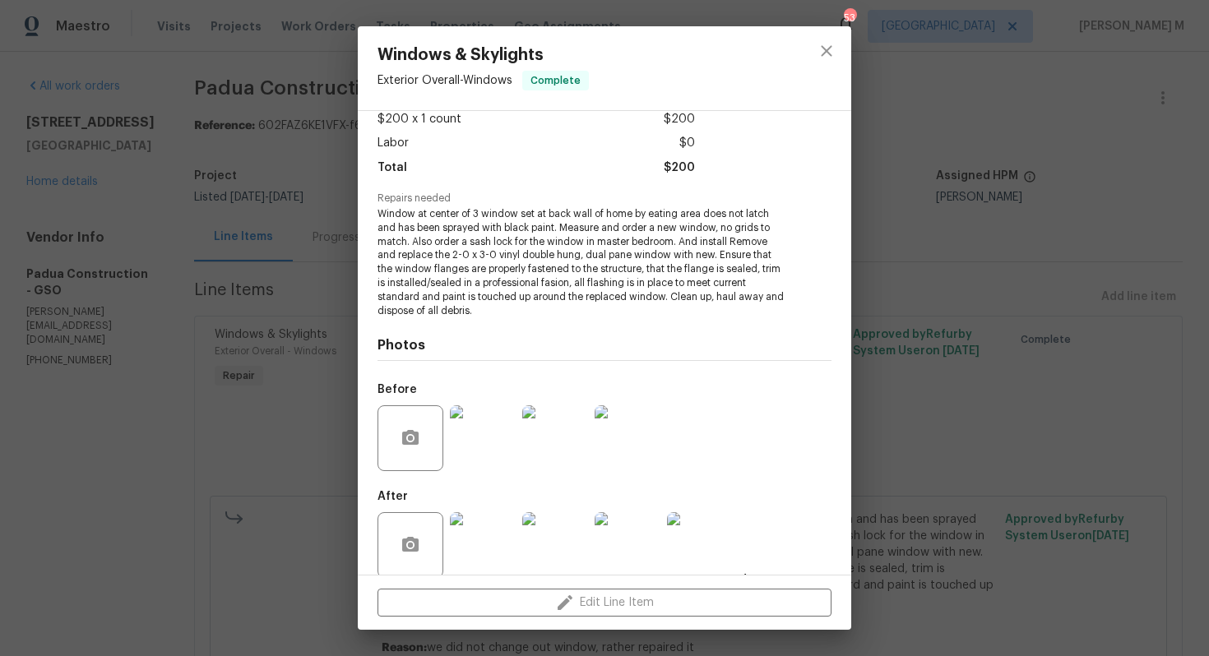
click at [607, 428] on img at bounding box center [628, 439] width 66 height 66
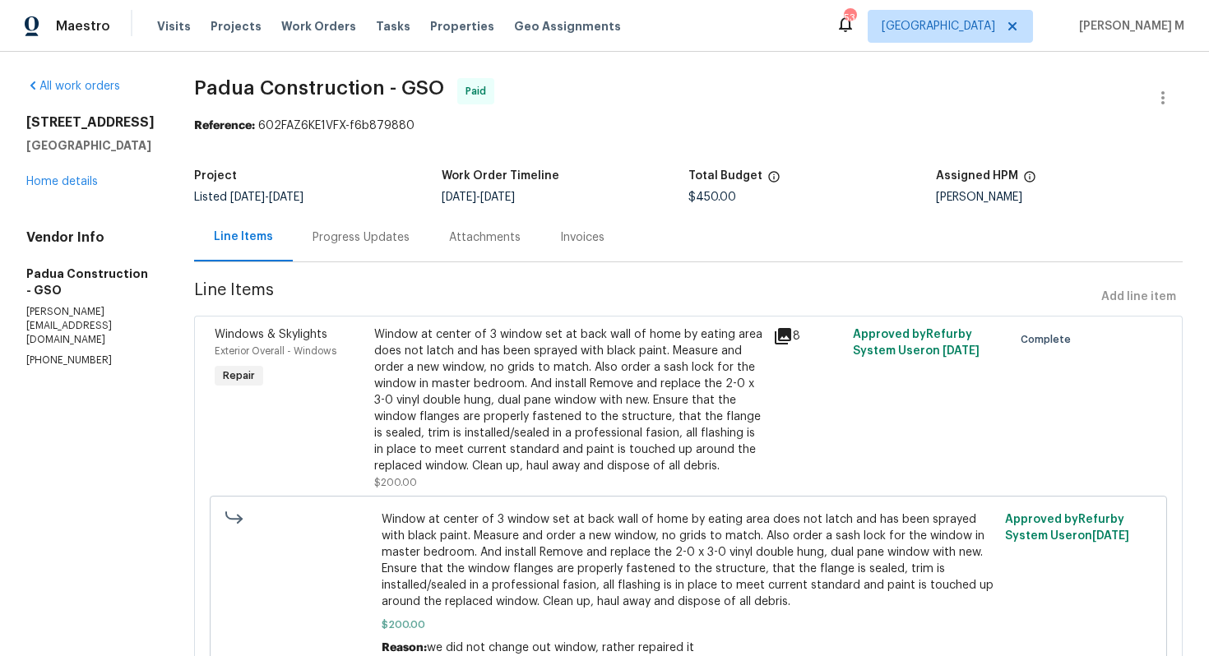
click at [587, 395] on div "Window at center of 3 window set at back wall of home by eating area does not l…" at bounding box center [568, 401] width 389 height 148
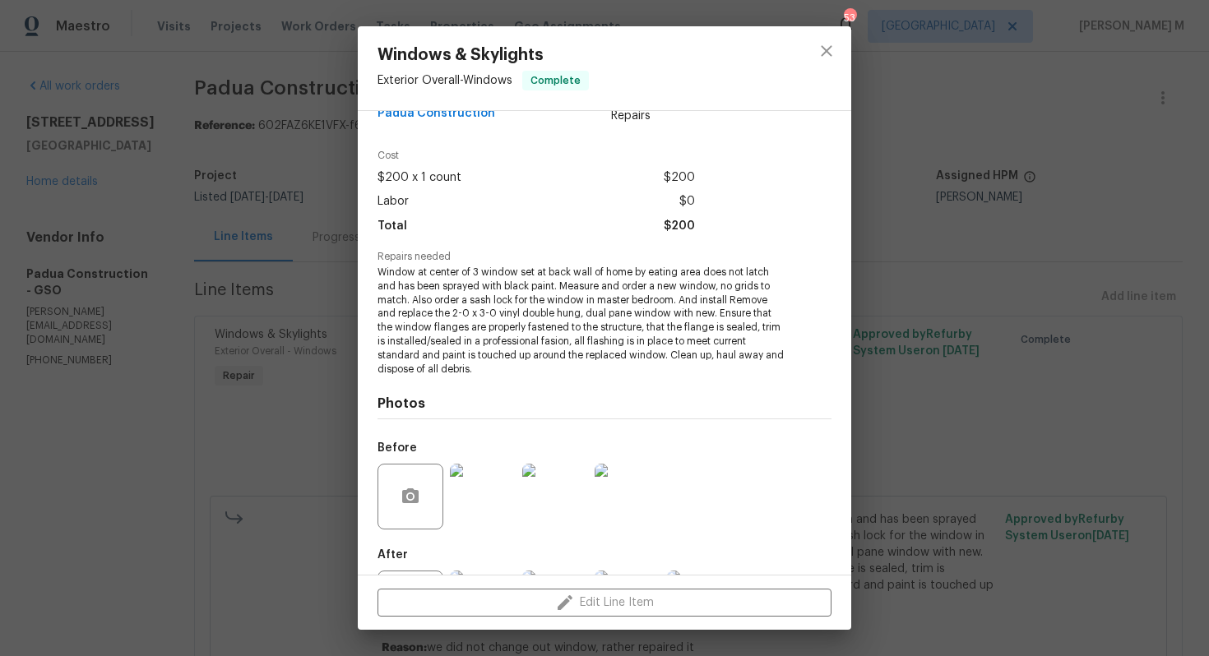
scroll to position [39, 0]
click at [552, 484] on img at bounding box center [555, 495] width 66 height 66
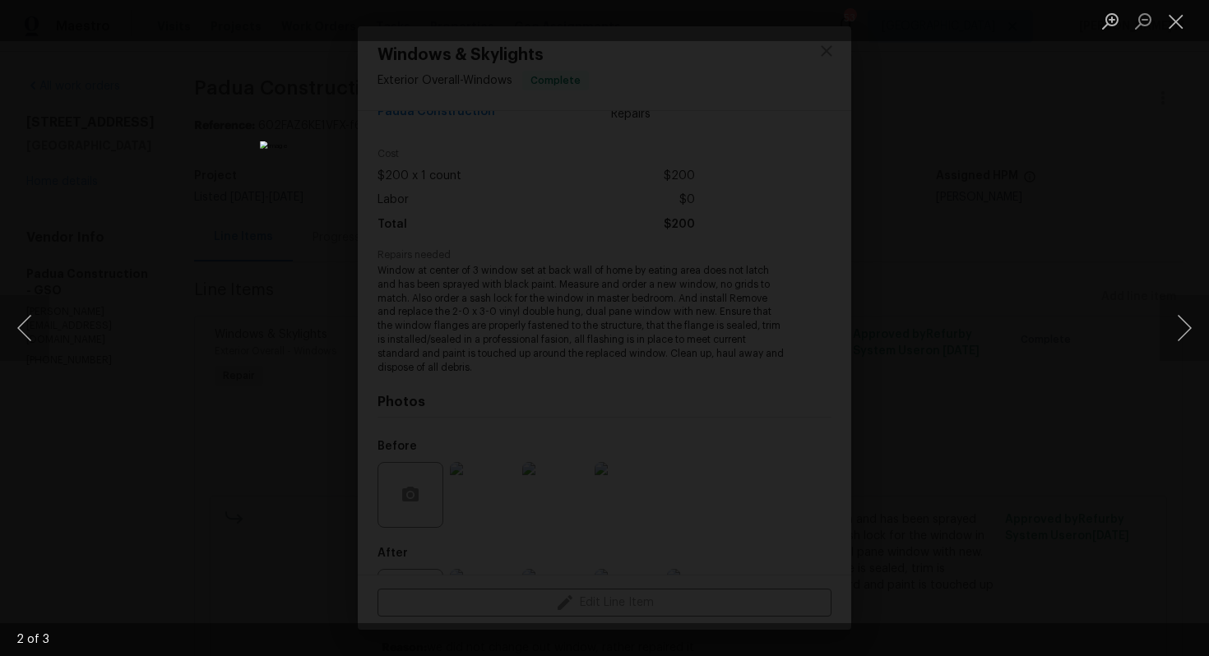
click at [1092, 141] on div "Lightbox" at bounding box center [604, 328] width 1209 height 656
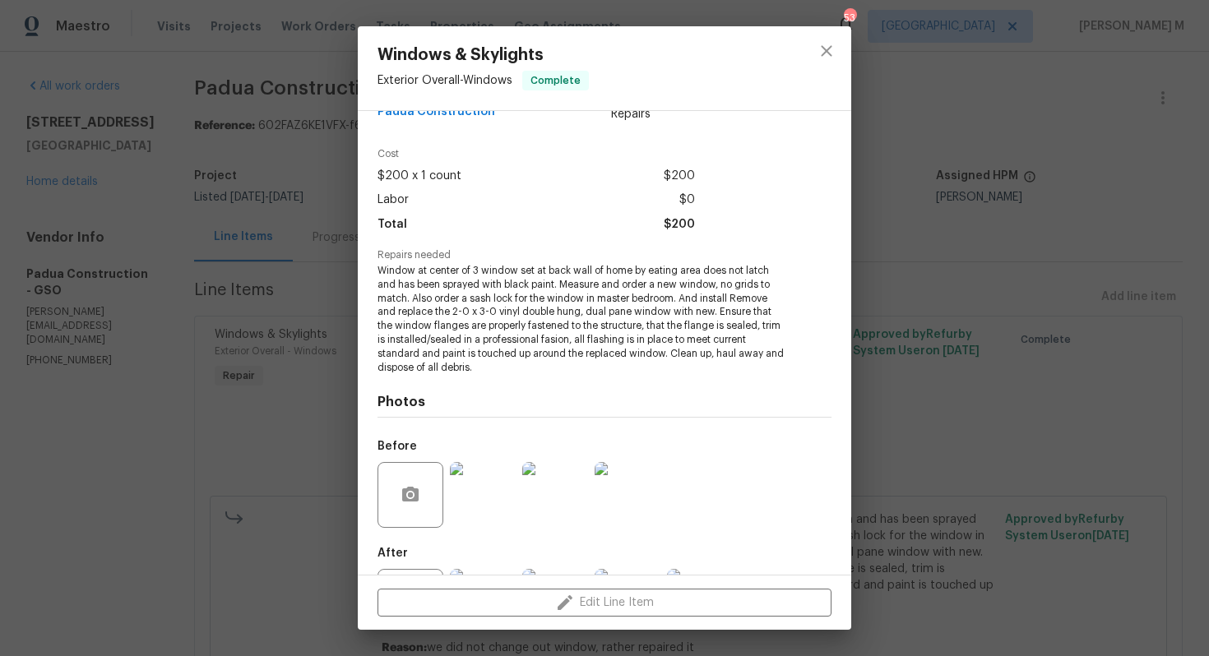
click at [855, 31] on div "Windows & Skylights Exterior Overall - Windows Complete Vendor Padua Constructi…" at bounding box center [604, 328] width 1209 height 656
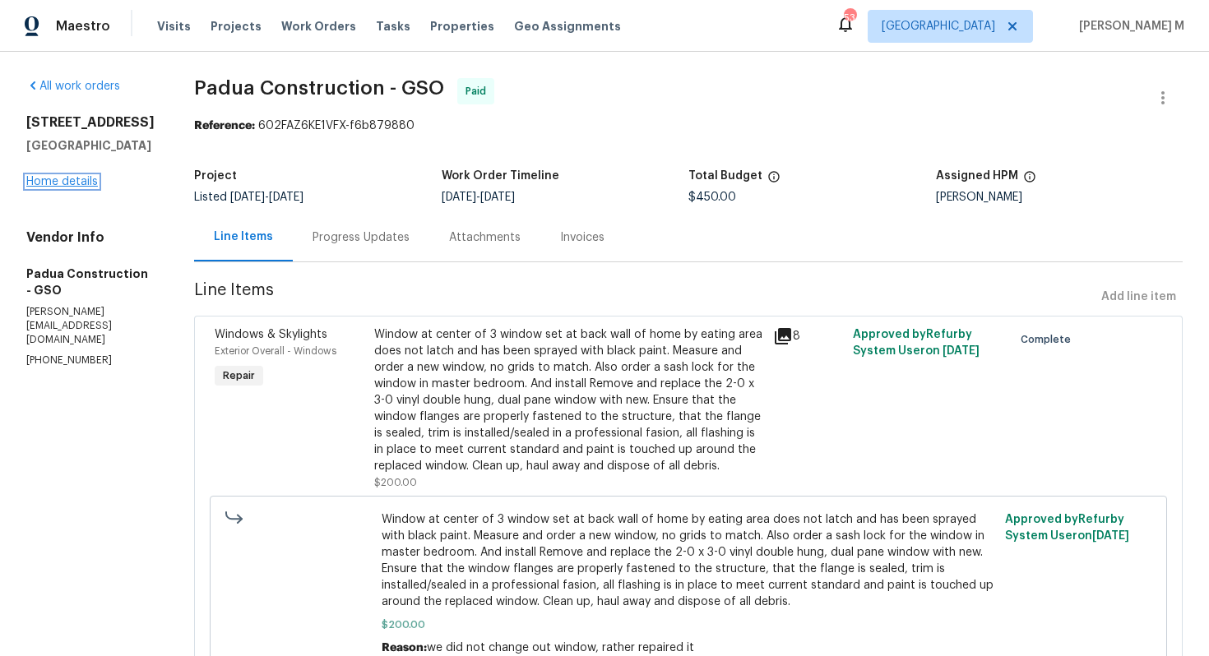
click at [61, 188] on link "Home details" at bounding box center [62, 182] width 72 height 12
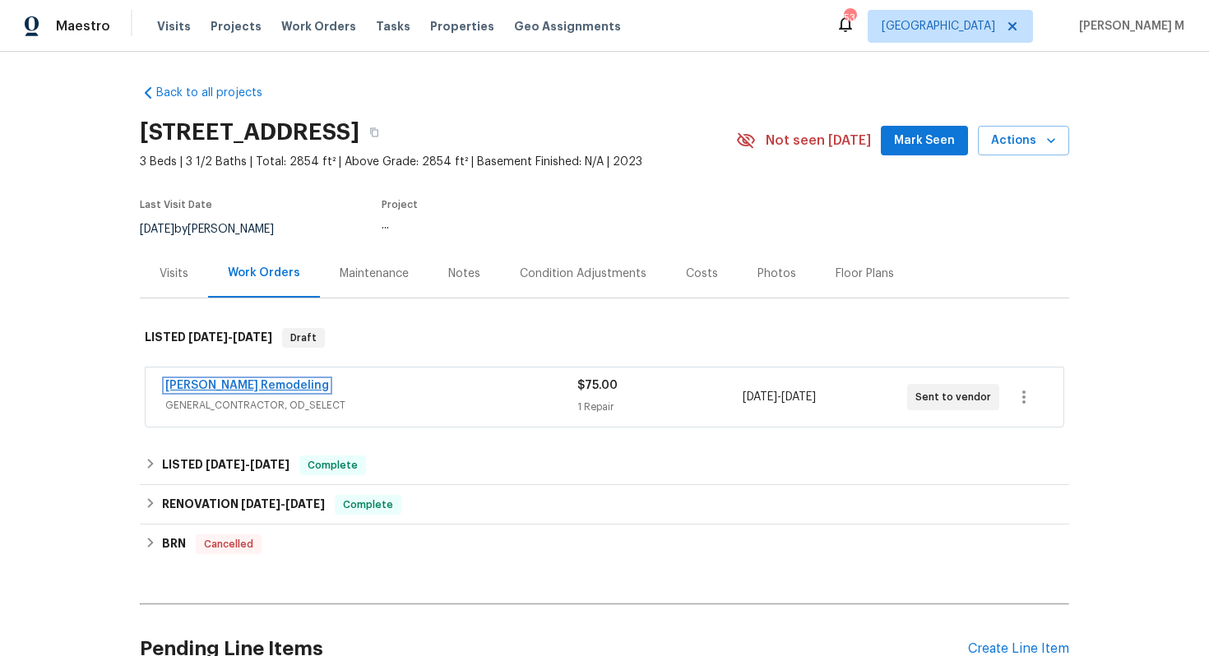
click at [216, 380] on link "[PERSON_NAME] Remodeling" at bounding box center [247, 386] width 164 height 12
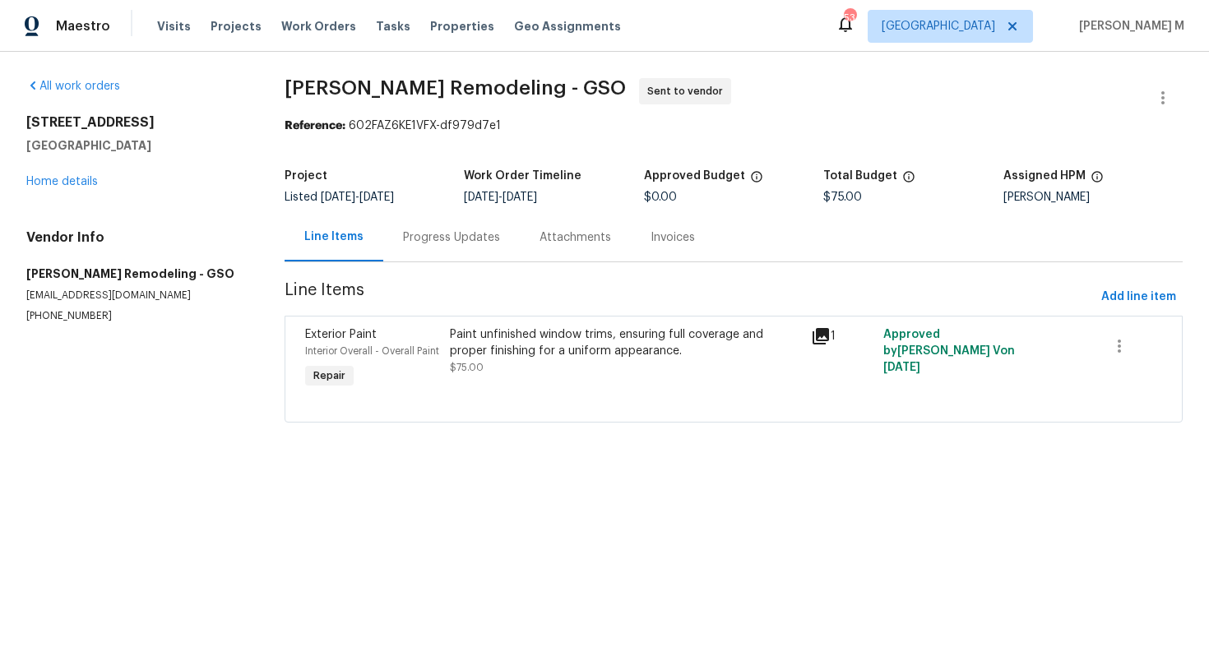
click at [457, 330] on div "Paint unfinished window trims, ensuring full coverage and proper finishing for …" at bounding box center [625, 343] width 351 height 33
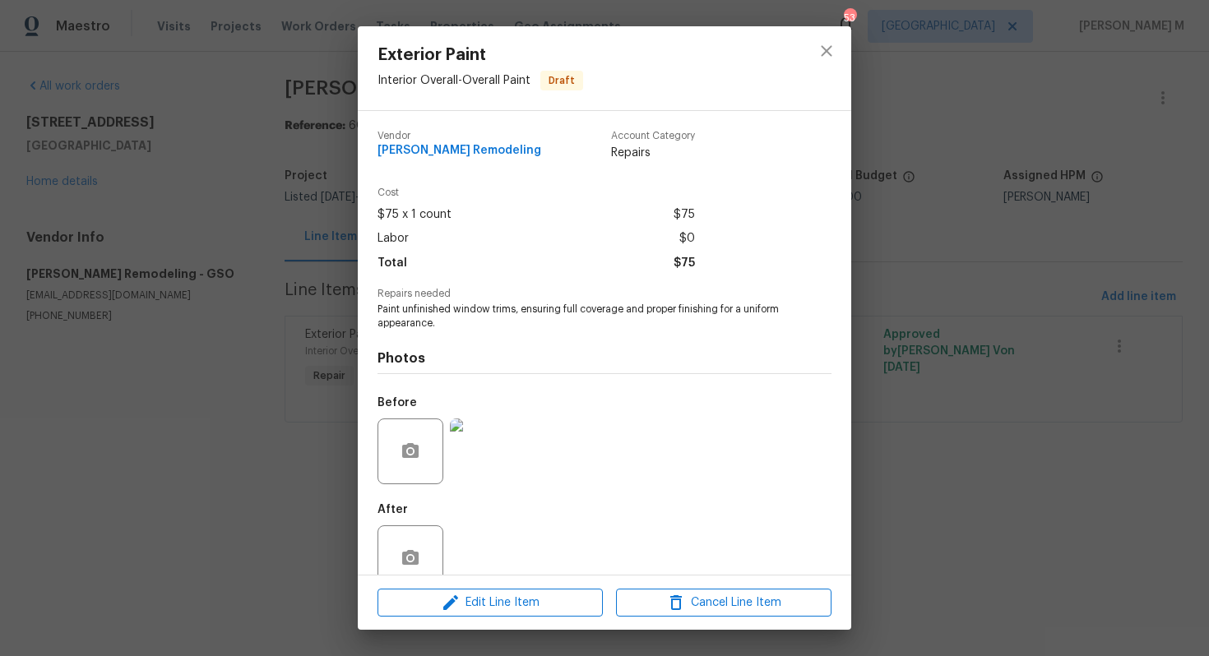
scroll to position [12, 0]
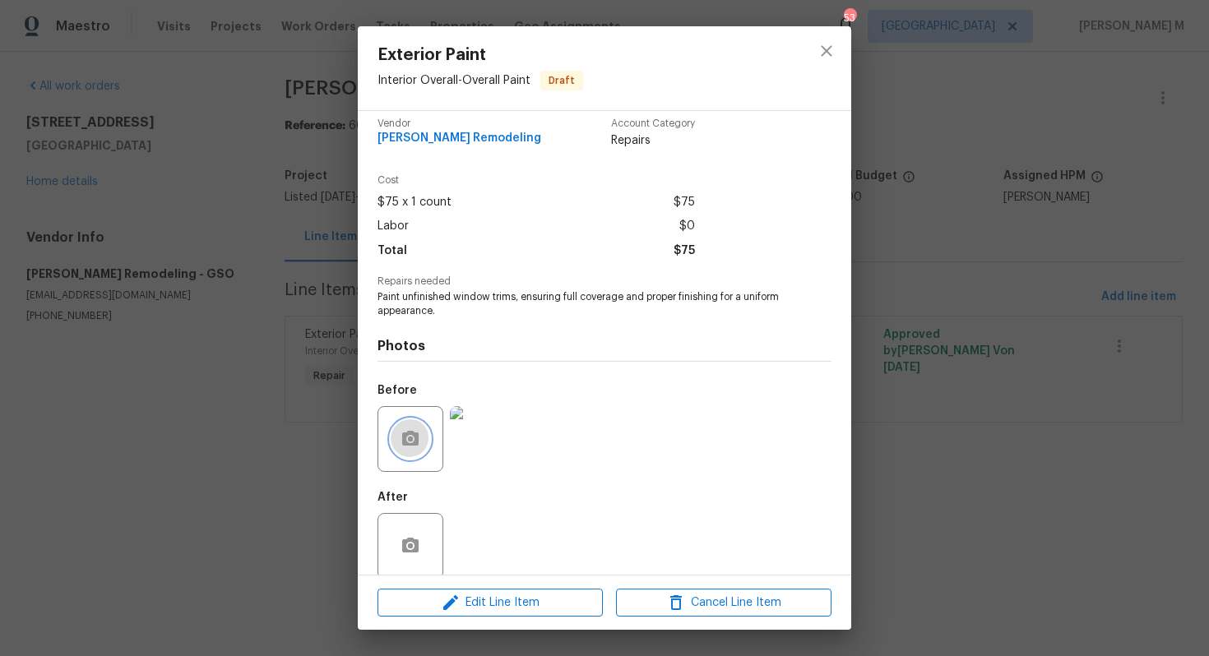
click at [420, 420] on button "button" at bounding box center [410, 439] width 39 height 39
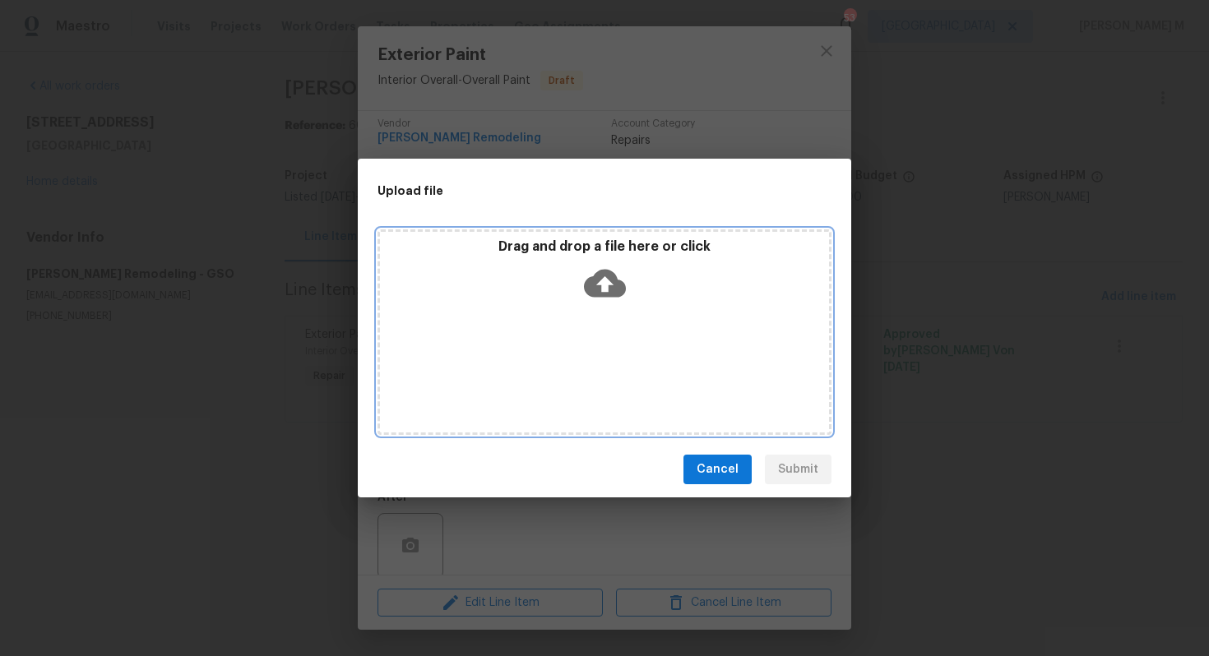
click at [605, 341] on div "Drag and drop a file here or click" at bounding box center [605, 333] width 454 height 206
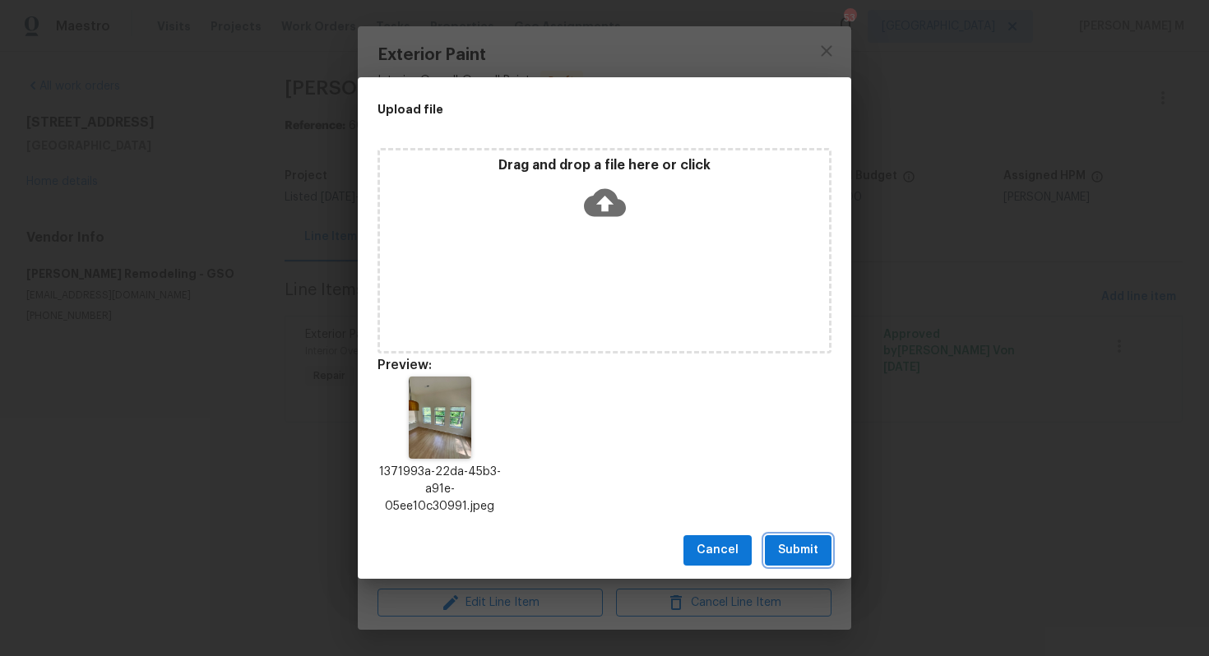
click at [796, 546] on span "Submit" at bounding box center [798, 550] width 40 height 21
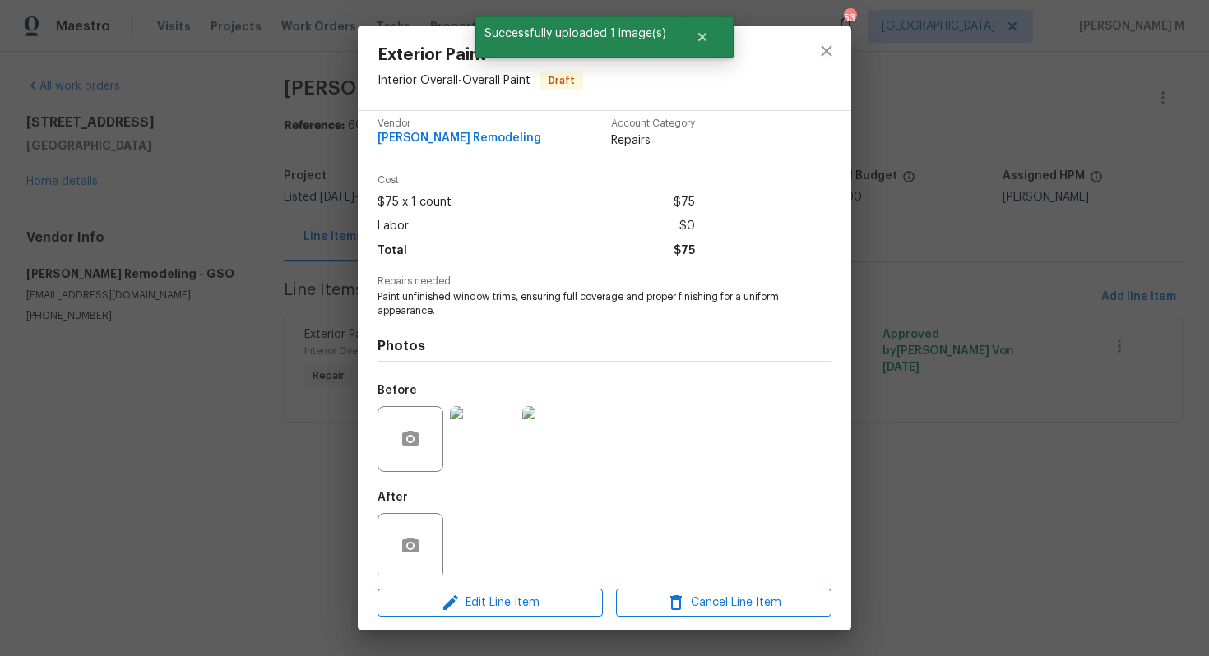
click at [944, 420] on div "Exterior Paint Interior Overall - Overall Paint Draft Vendor [PERSON_NAME] Remo…" at bounding box center [604, 328] width 1209 height 656
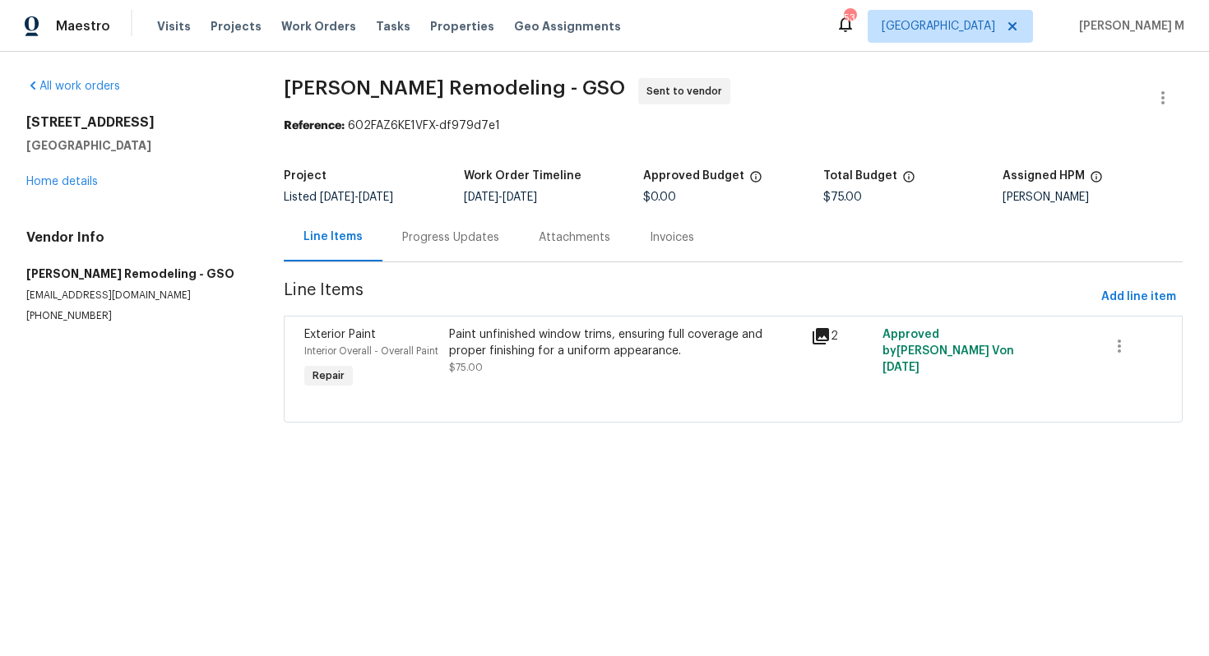
click at [406, 248] on div "Progress Updates" at bounding box center [451, 237] width 137 height 49
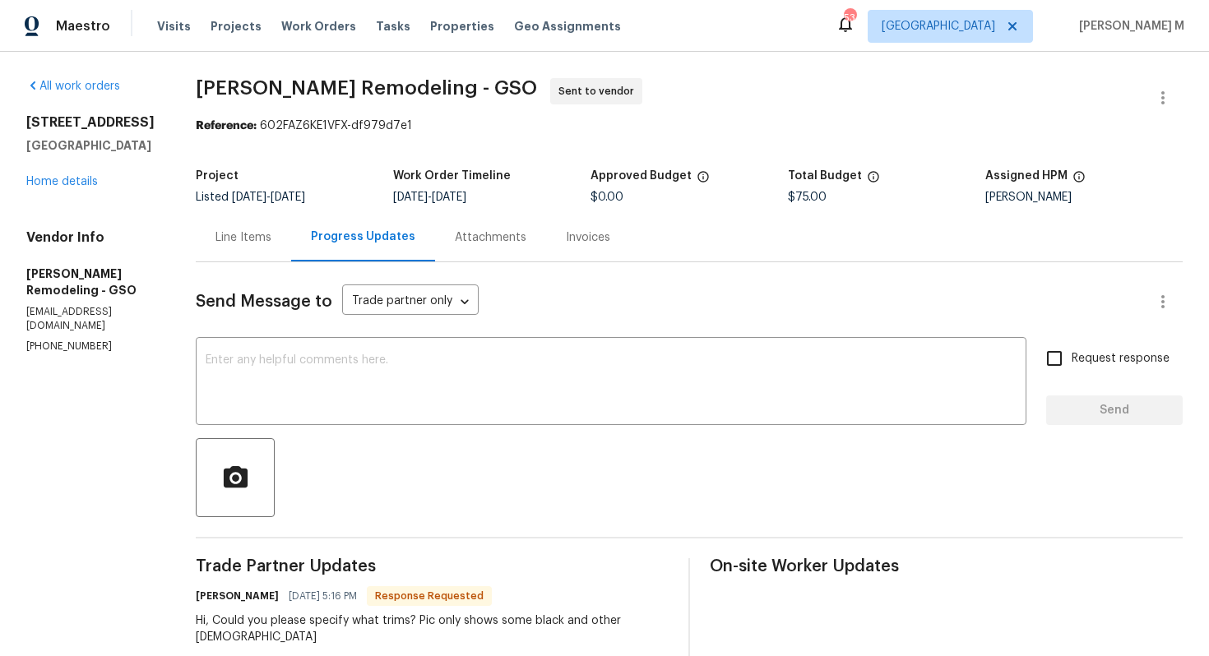
scroll to position [168, 0]
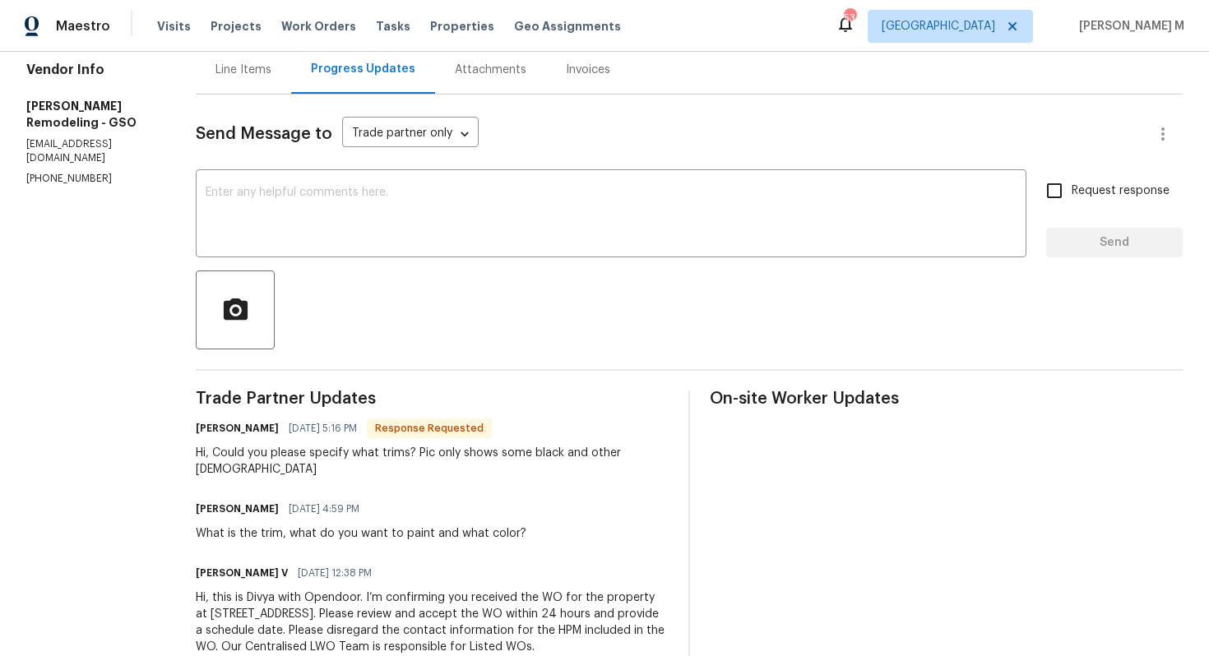
click at [581, 512] on div "Trade Partner Updates [PERSON_NAME] [DATE] 5:16 PM Response Requested Hi, Could…" at bounding box center [432, 533] width 473 height 285
drag, startPoint x: 183, startPoint y: 467, endPoint x: 257, endPoint y: 466, distance: 74.0
click at [257, 466] on div "All work orders [STREET_ADDRESS] Home details Vendor Info [PERSON_NAME] Remodel…" at bounding box center [604, 293] width 1209 height 818
copy h6 "[PERSON_NAME]"
drag, startPoint x: 176, startPoint y: 401, endPoint x: 230, endPoint y: 403, distance: 53.5
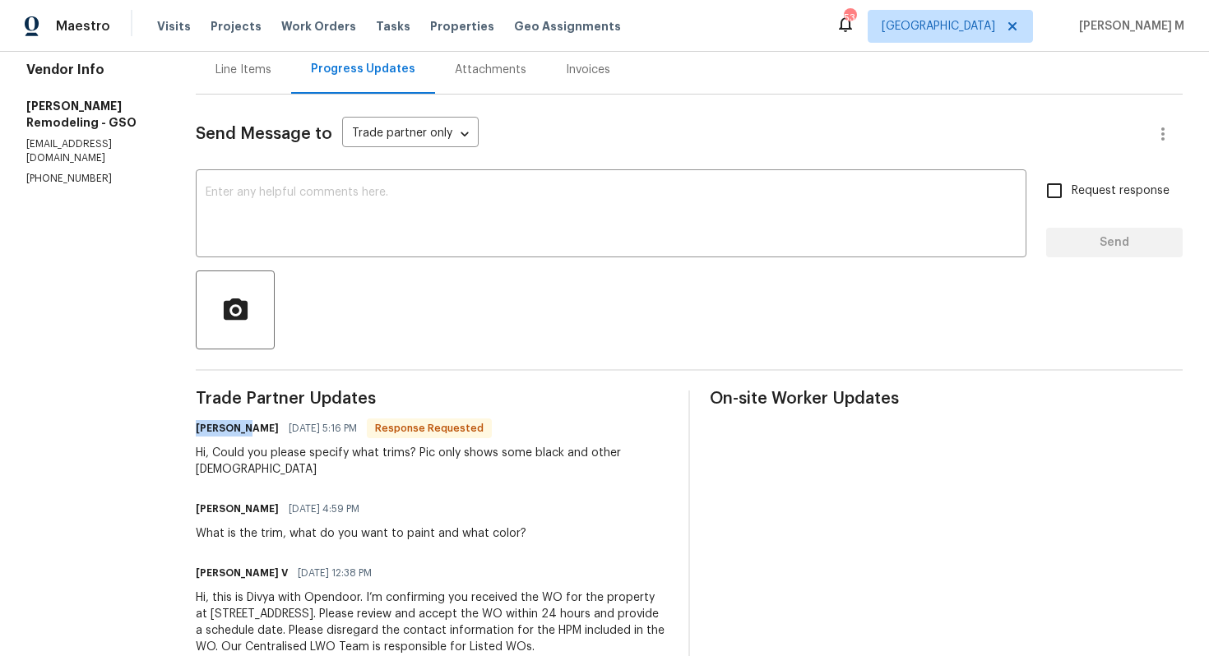
click at [230, 403] on div "All work orders [STREET_ADDRESS] Home details Vendor Info [PERSON_NAME] Remodel…" at bounding box center [604, 293] width 1209 height 818
copy h6 "[PERSON_NAME]"
click at [461, 445] on div "Hi, Could you please specify what trims? Pic only shows some black and other [D…" at bounding box center [432, 461] width 473 height 33
click at [508, 161] on div "Send Message to Trade partner only Trade partner only ​ x ​ Request response Se…" at bounding box center [689, 385] width 987 height 581
click at [464, 187] on textarea at bounding box center [611, 216] width 811 height 58
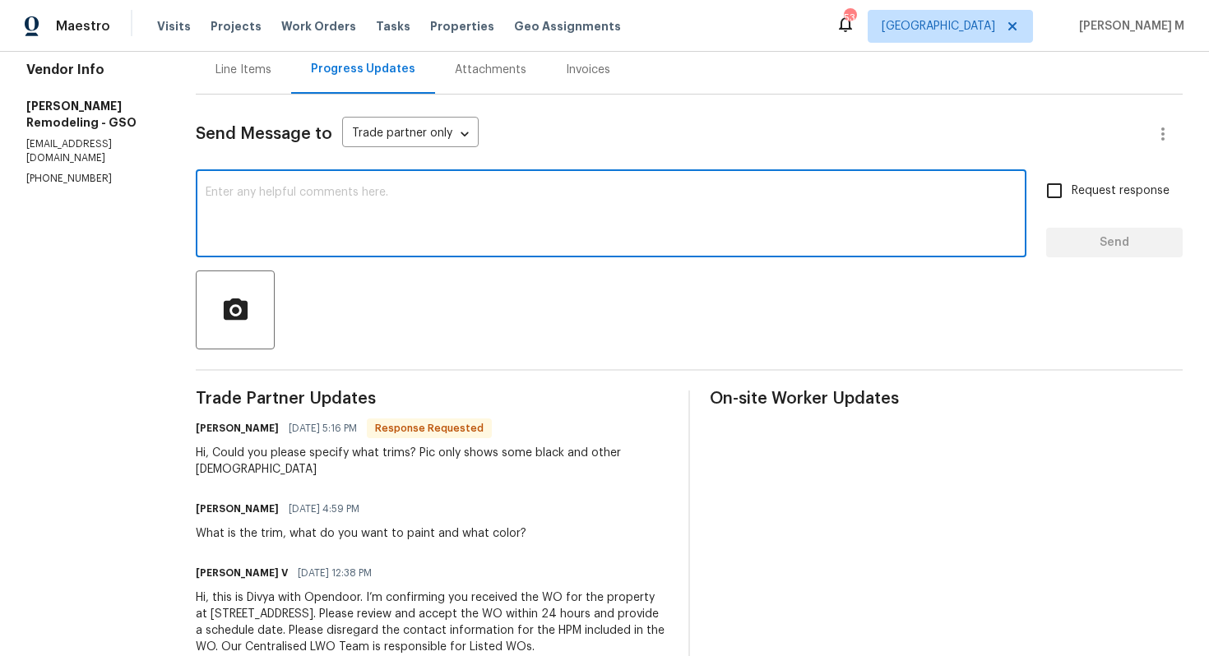
click at [506, 369] on hr at bounding box center [689, 370] width 987 height 2
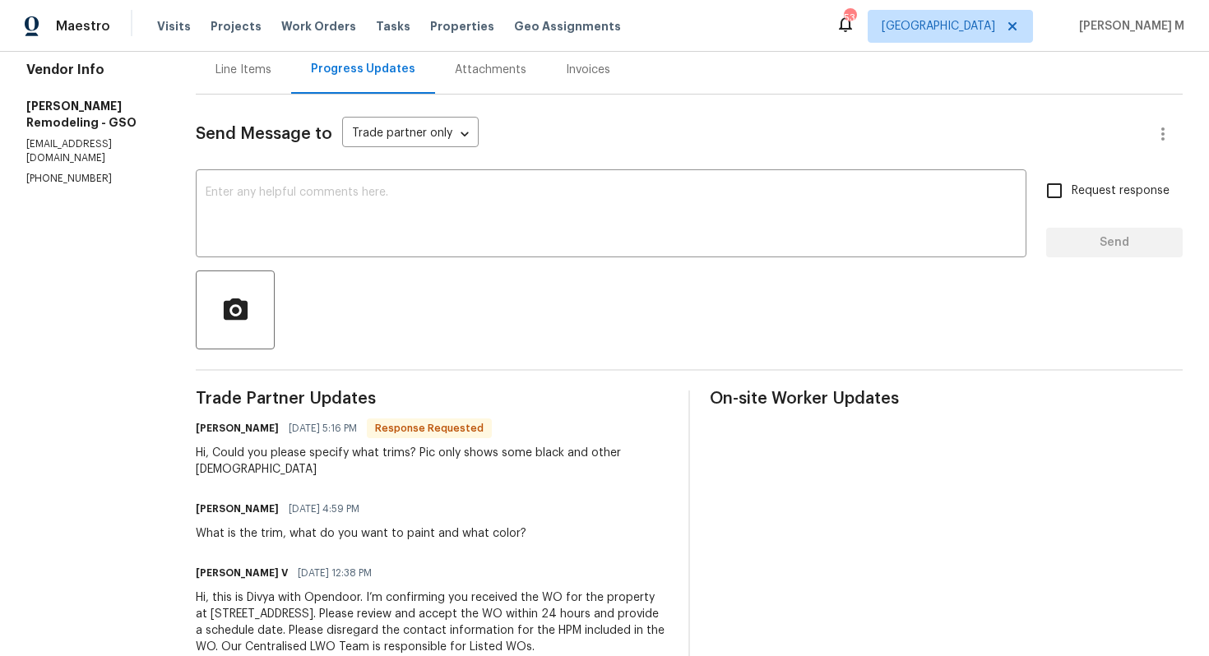
click at [216, 63] on div "Line Items" at bounding box center [244, 70] width 56 height 16
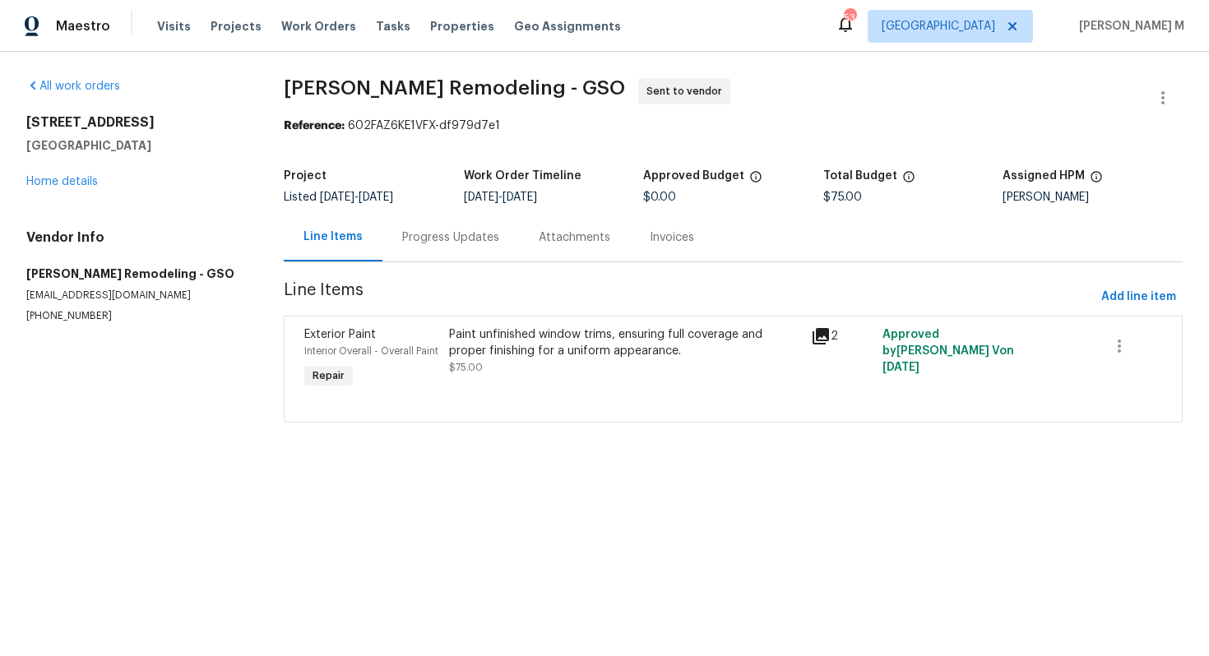
click at [485, 366] on div "Paint unfinished window trims, ensuring full coverage and proper finishing for …" at bounding box center [624, 351] width 351 height 49
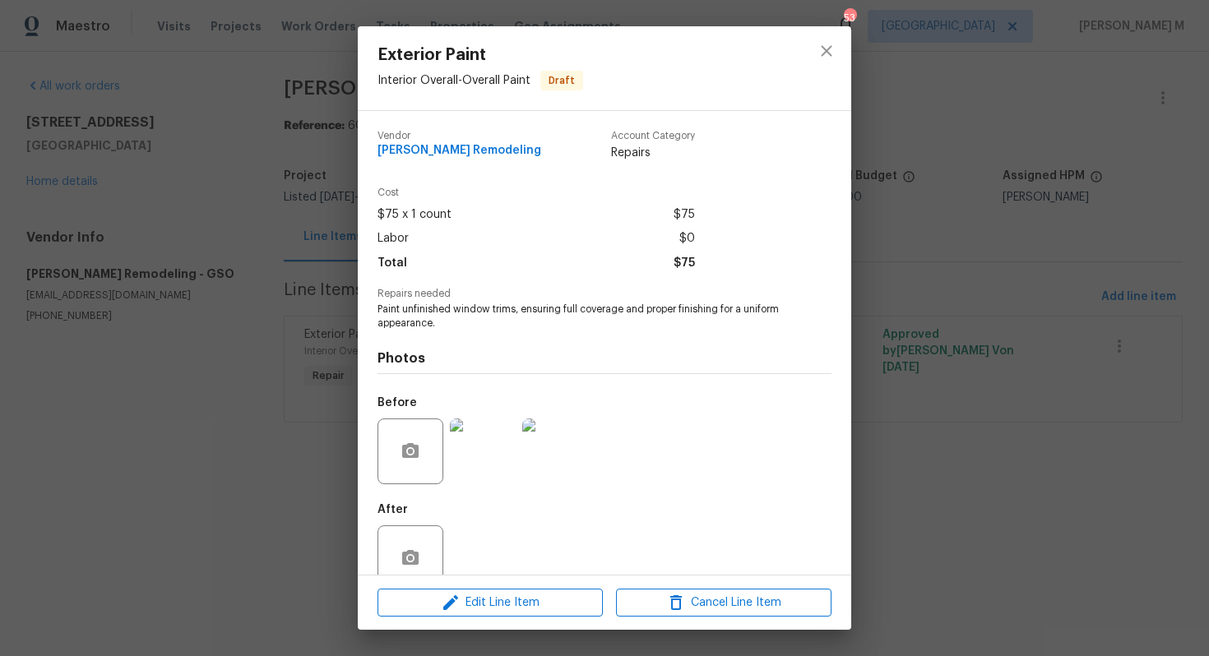
scroll to position [12, 0]
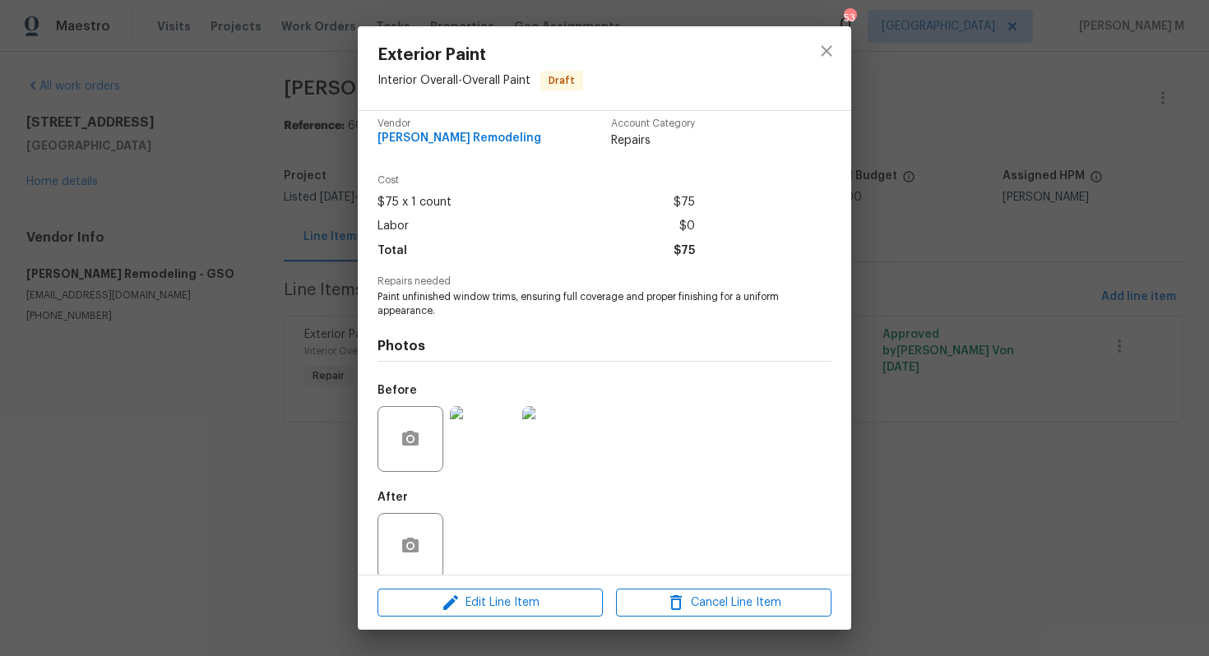
click at [491, 420] on img at bounding box center [483, 439] width 66 height 66
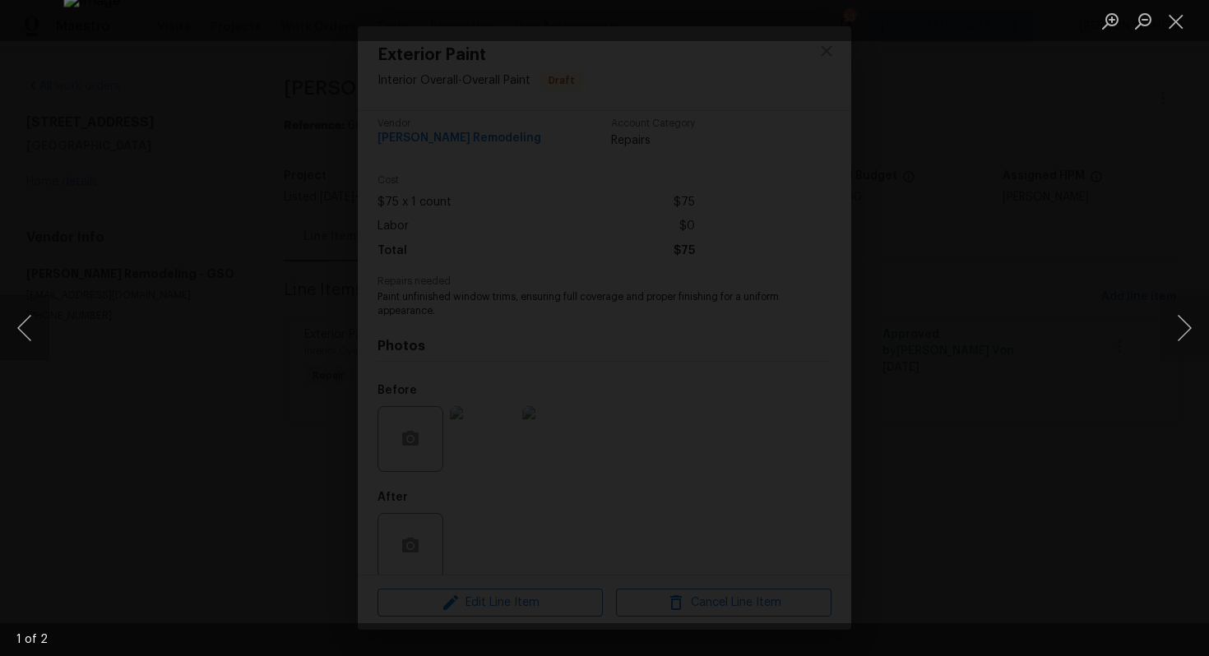
click at [726, 341] on img "Lightbox" at bounding box center [785, 383] width 1444 height 784
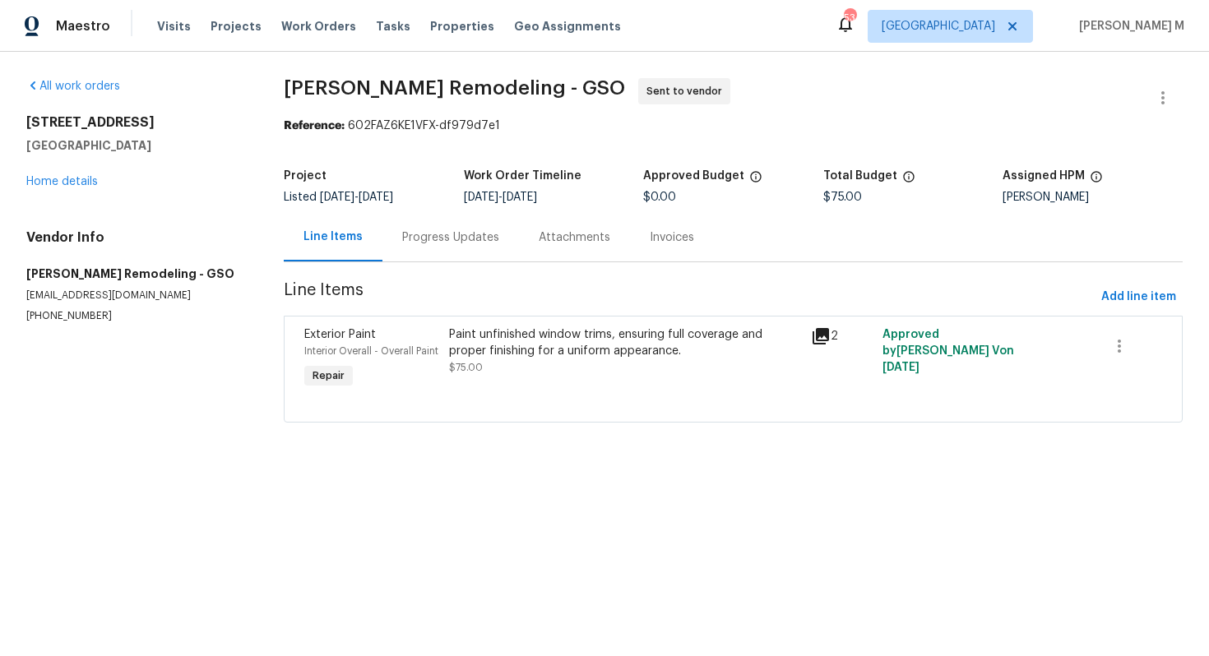
click at [40, 167] on div "[STREET_ADDRESS] Home details" at bounding box center [135, 152] width 218 height 76
click at [40, 177] on link "Home details" at bounding box center [62, 182] width 72 height 12
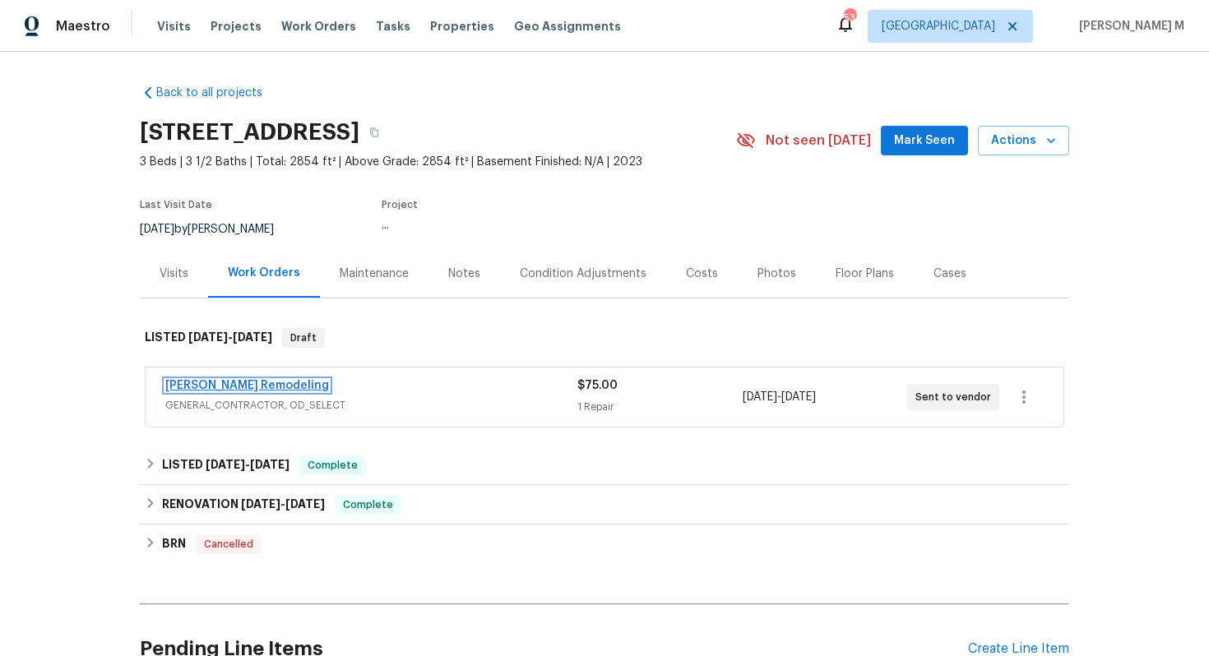
click at [204, 380] on link "[PERSON_NAME] Remodeling" at bounding box center [247, 386] width 164 height 12
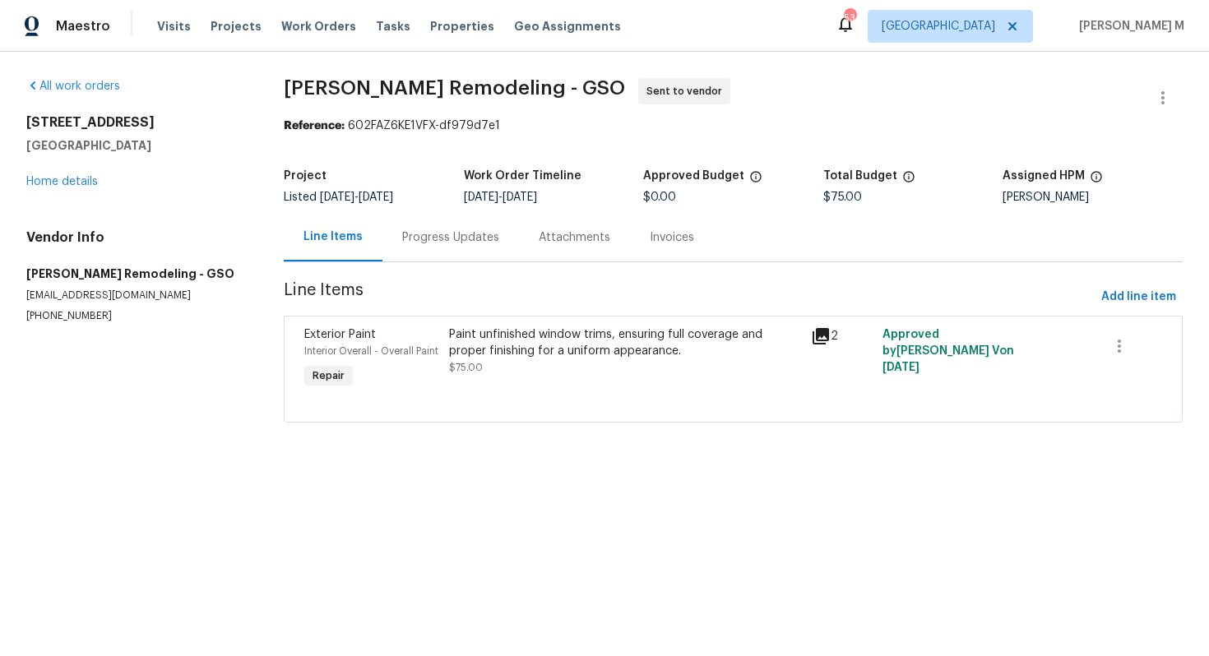
click at [397, 242] on div "Progress Updates" at bounding box center [451, 237] width 137 height 49
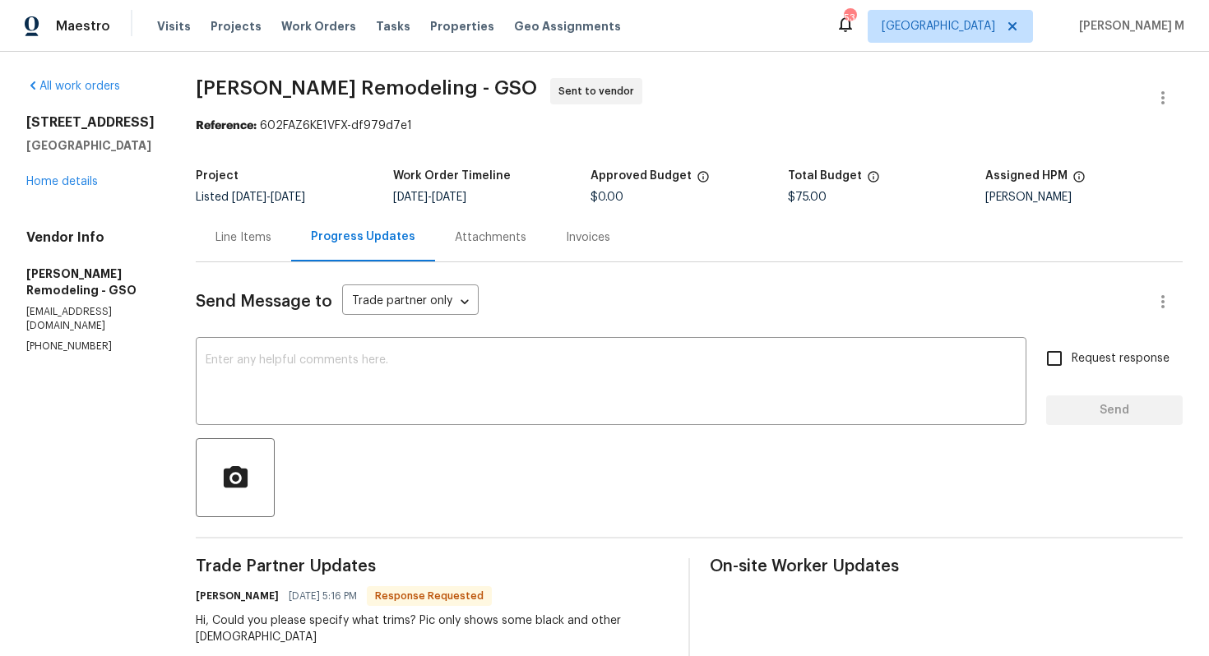
click at [58, 169] on div "[STREET_ADDRESS] Home details" at bounding box center [91, 152] width 130 height 76
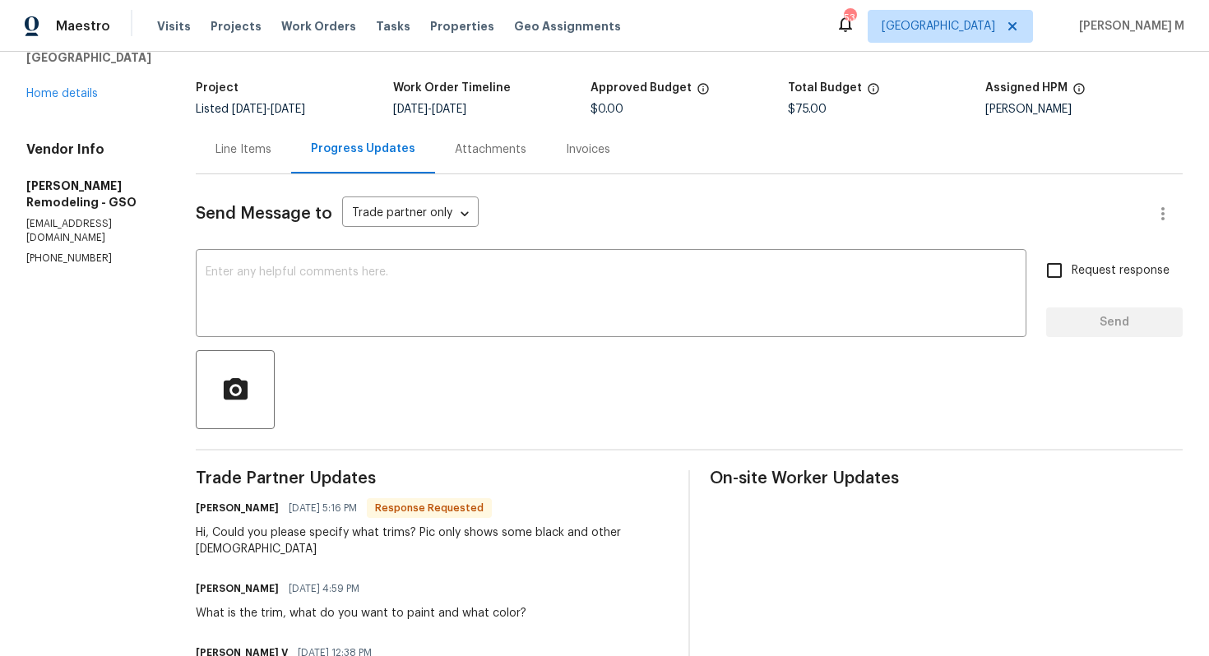
scroll to position [99, 0]
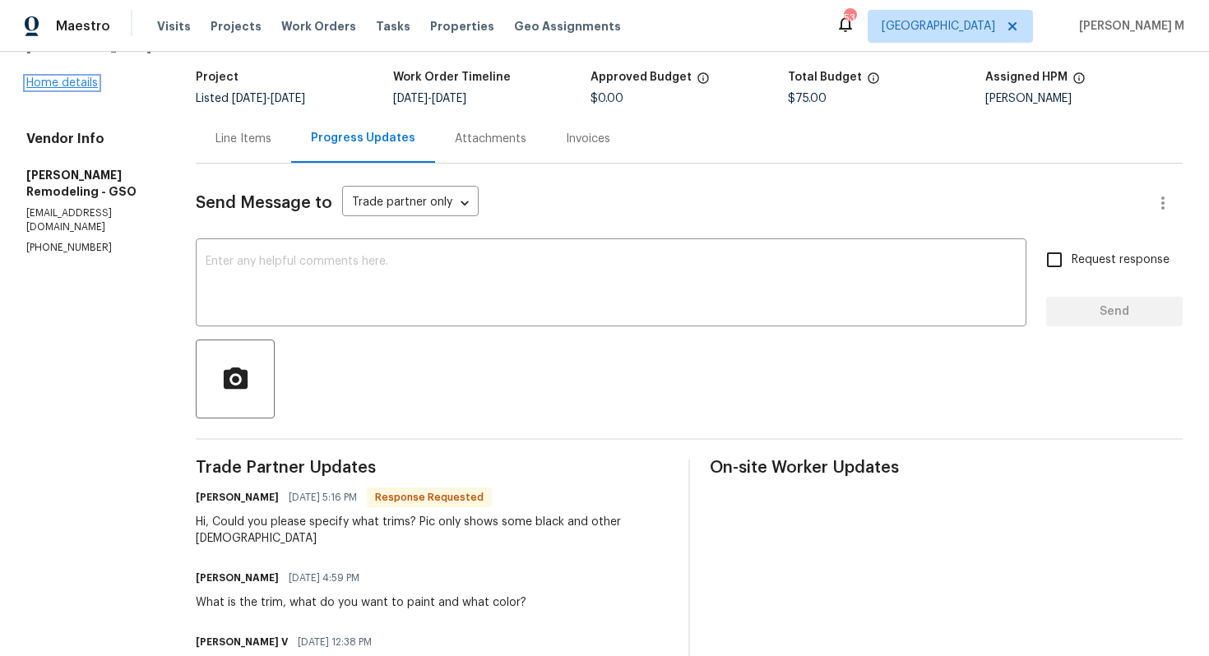
click at [63, 77] on link "Home details" at bounding box center [62, 83] width 72 height 12
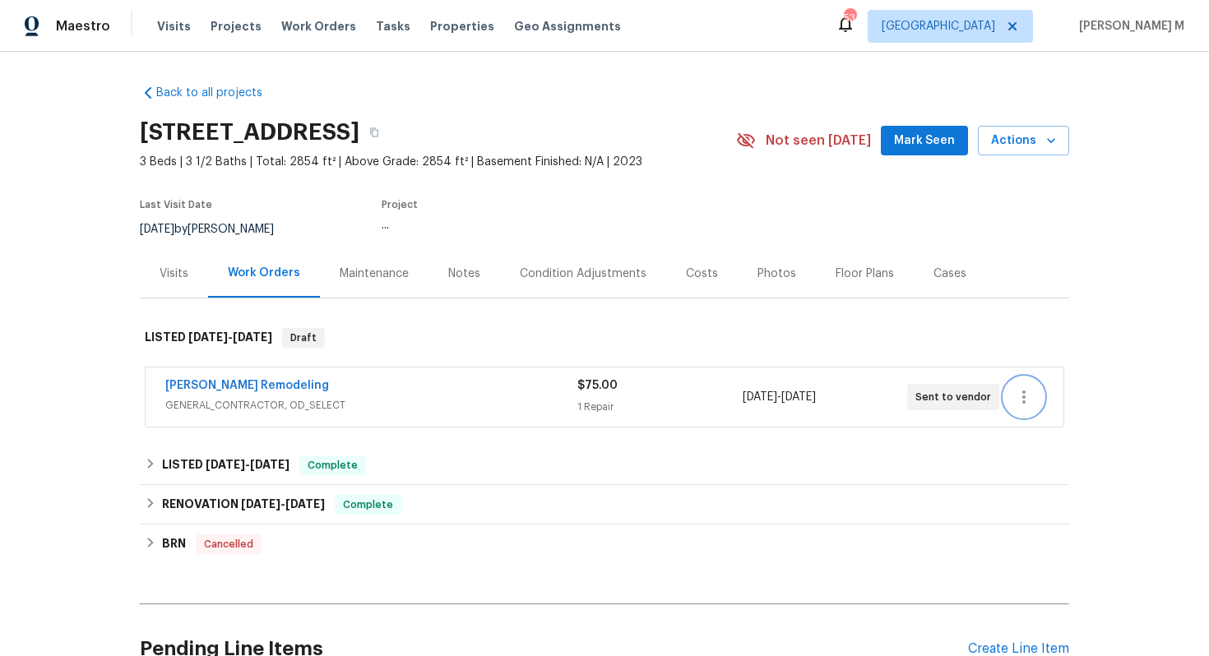
click at [1036, 383] on button "button" at bounding box center [1023, 397] width 39 height 39
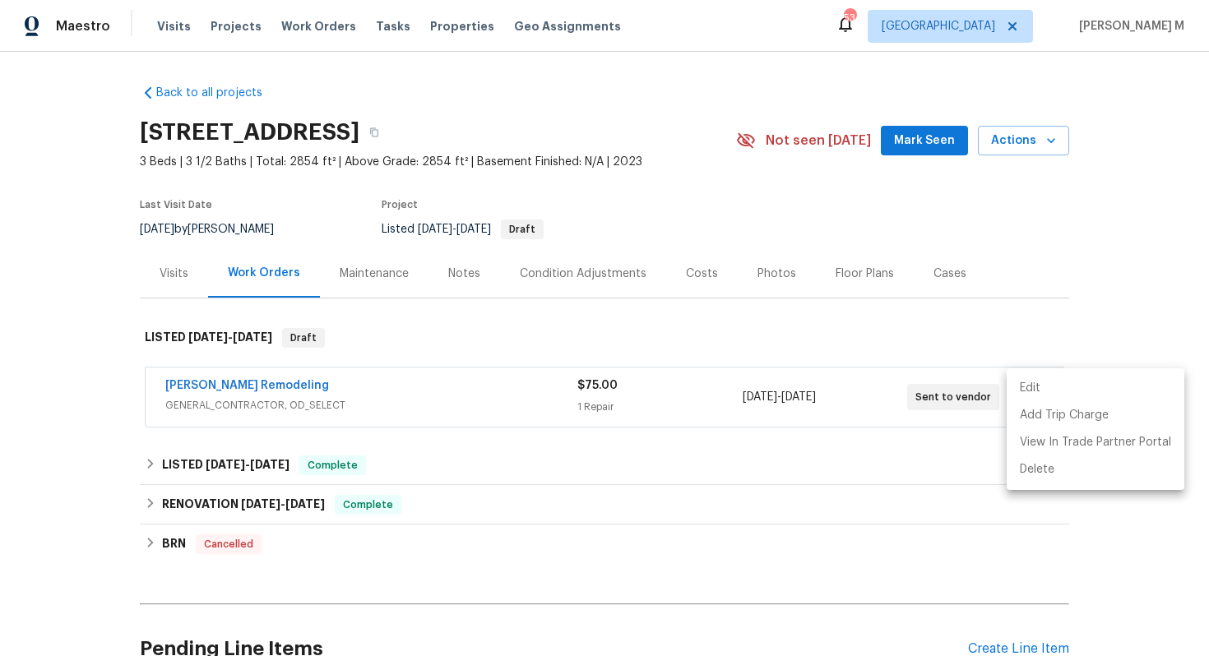
click at [1036, 383] on li "Edit" at bounding box center [1096, 388] width 178 height 27
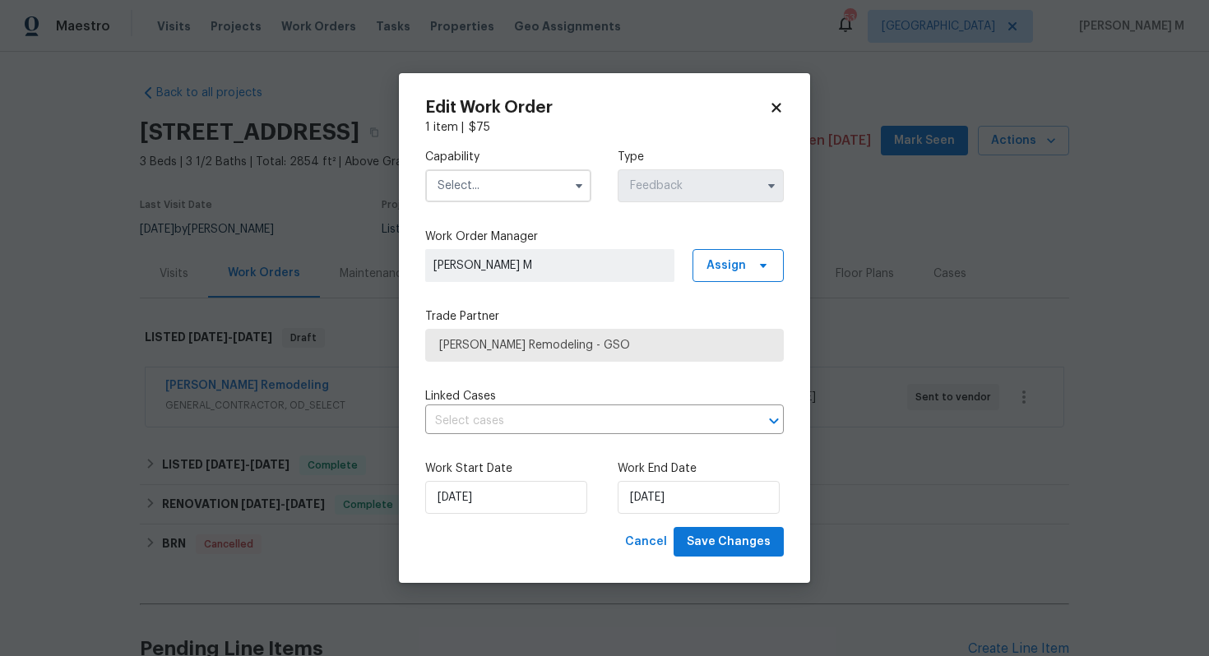
click at [458, 174] on input "text" at bounding box center [508, 185] width 166 height 33
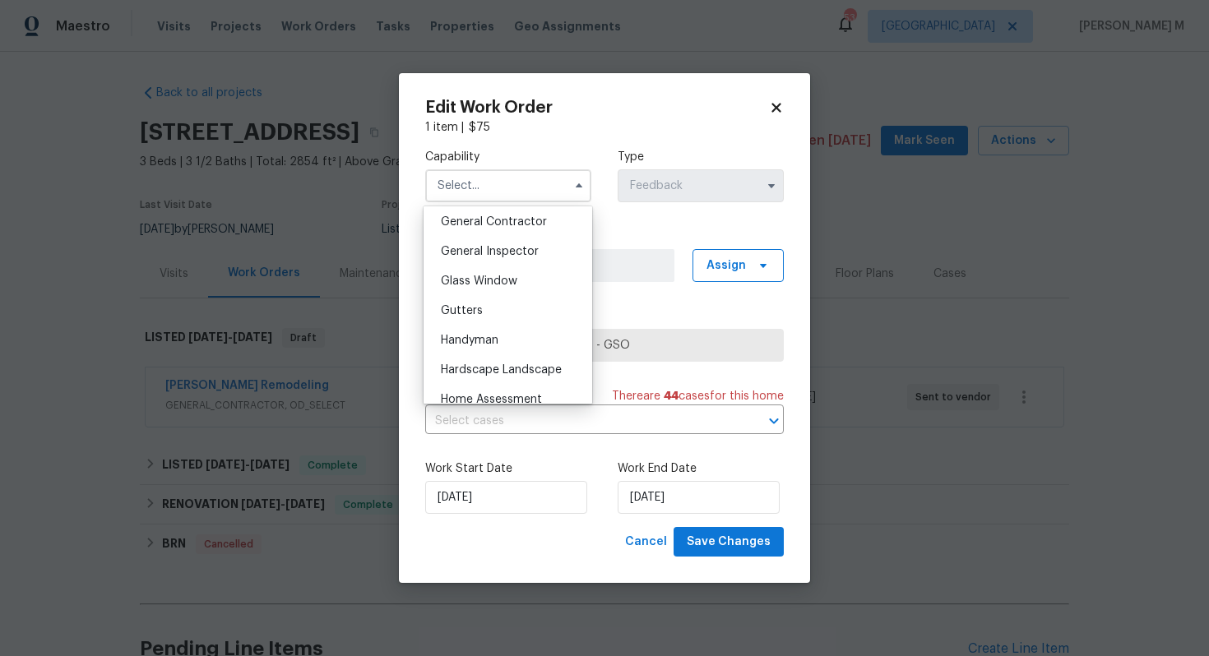
scroll to position [814, 0]
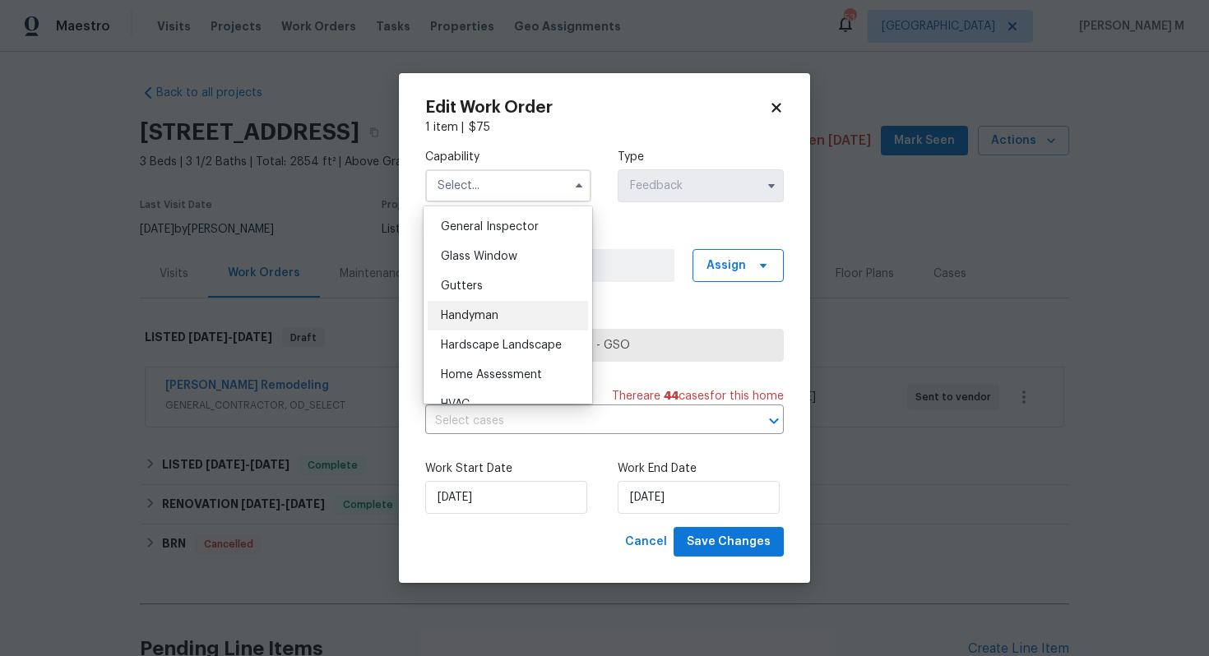
click at [466, 310] on span "Handyman" at bounding box center [470, 316] width 58 height 12
type input "Handyman"
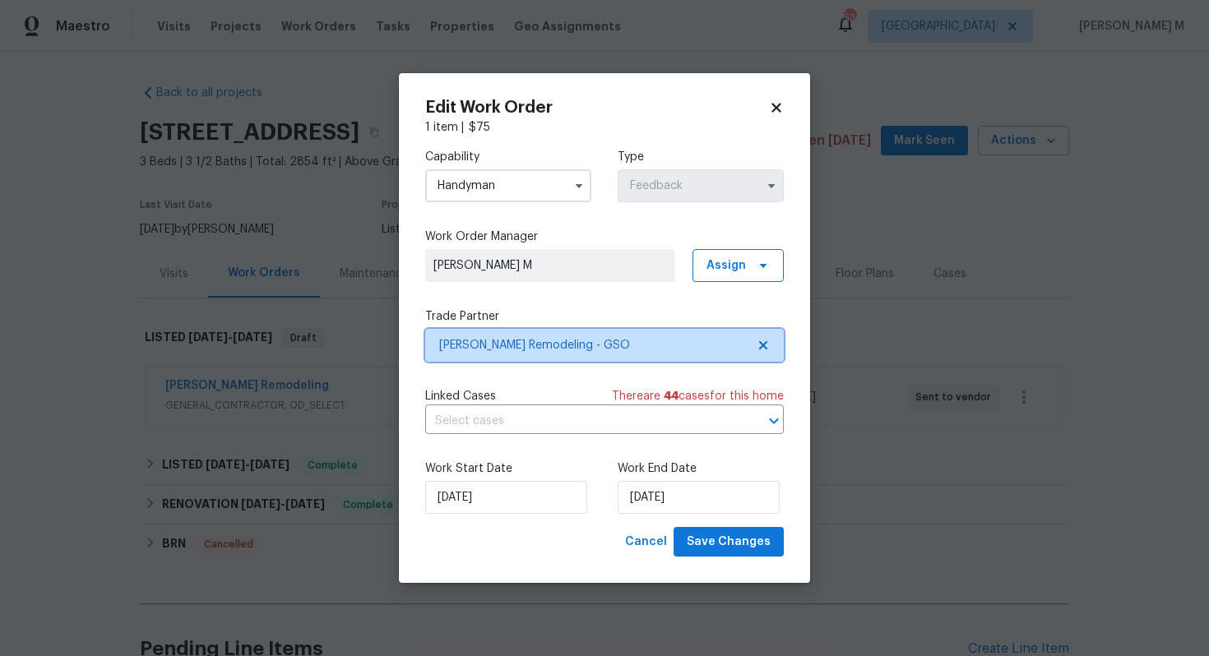
click at [526, 343] on span "[PERSON_NAME] Remodeling - GSO" at bounding box center [592, 345] width 307 height 16
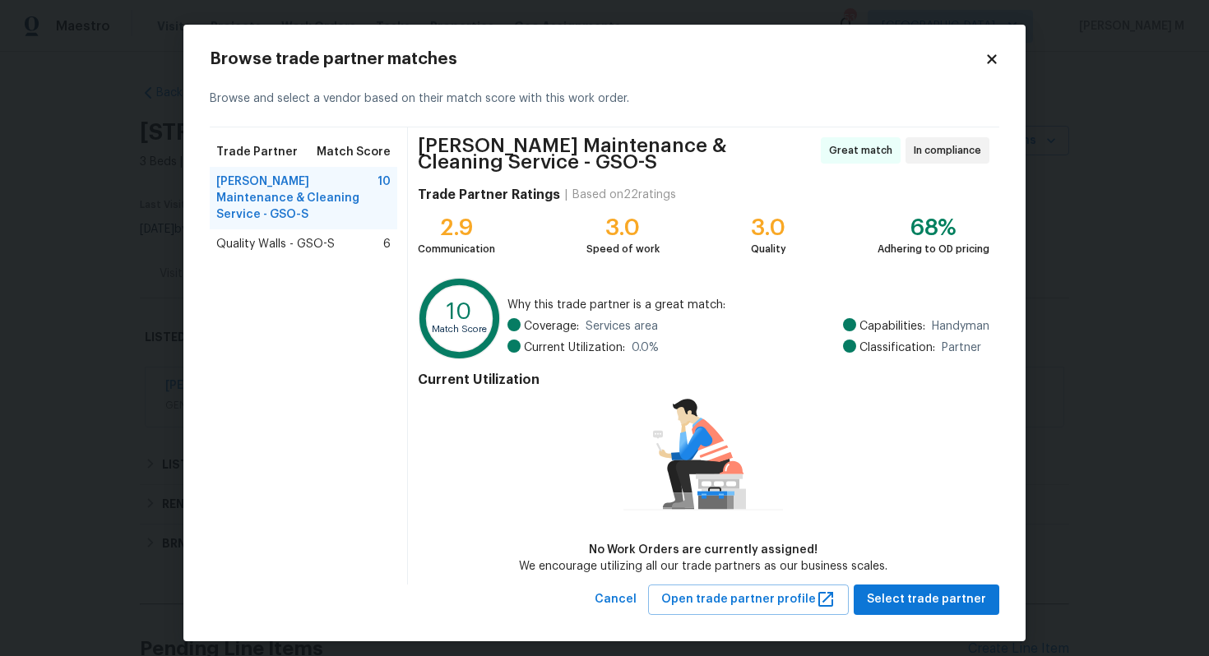
click at [297, 234] on div "Quality Walls - GSO-S 6" at bounding box center [304, 245] width 188 height 30
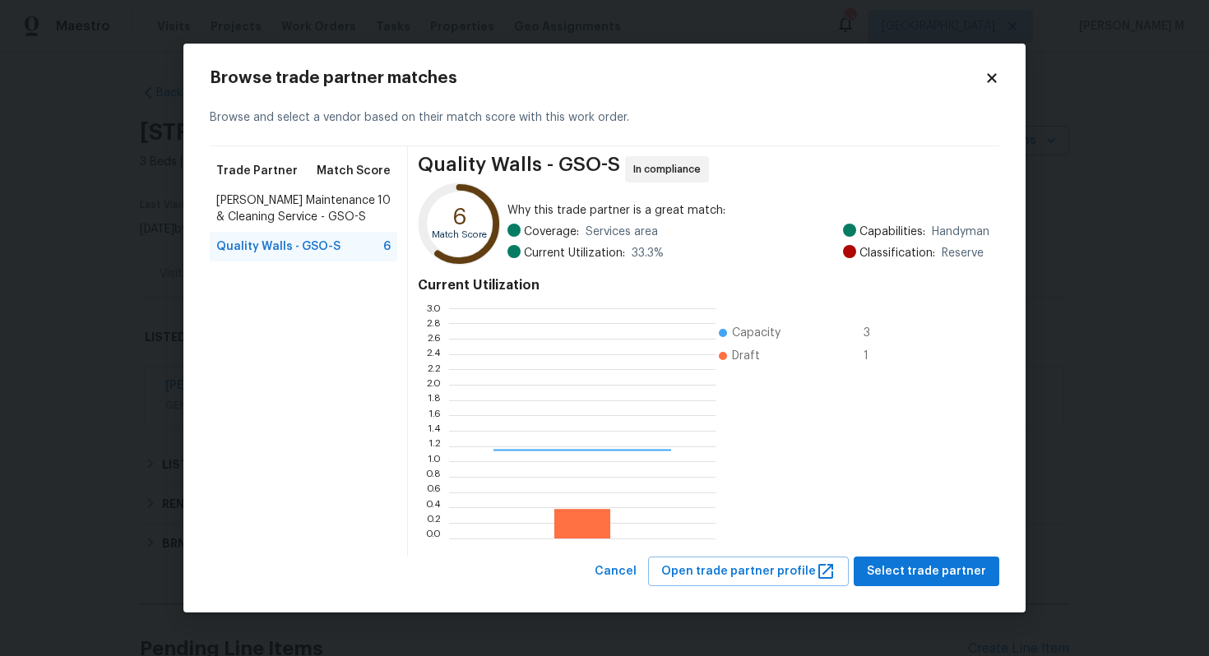
scroll to position [230, 266]
click at [982, 327] on div "Browse trade partner matches Browse and select a vendor based on their match sc…" at bounding box center [604, 329] width 842 height 570
click at [1037, 318] on body "Maestro Visits Projects Work Orders Tasks Properties Geo Assignments 53 [GEOGRA…" at bounding box center [604, 328] width 1209 height 656
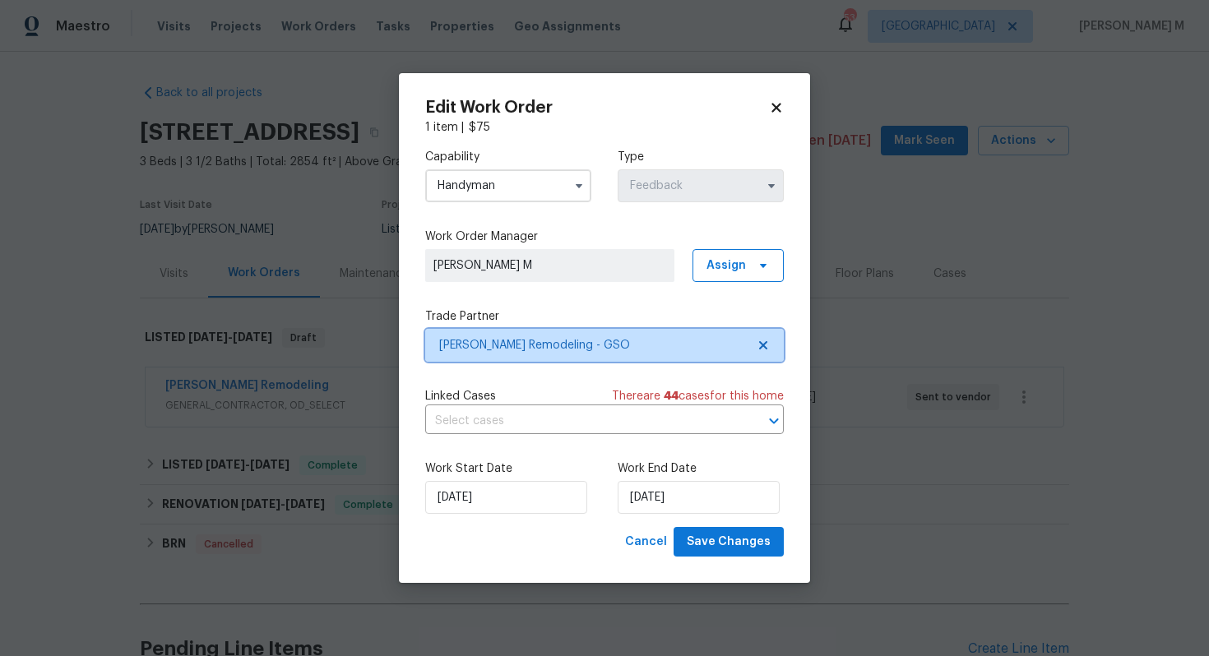
click at [549, 338] on span "[PERSON_NAME] Remodeling - GSO" at bounding box center [592, 345] width 307 height 16
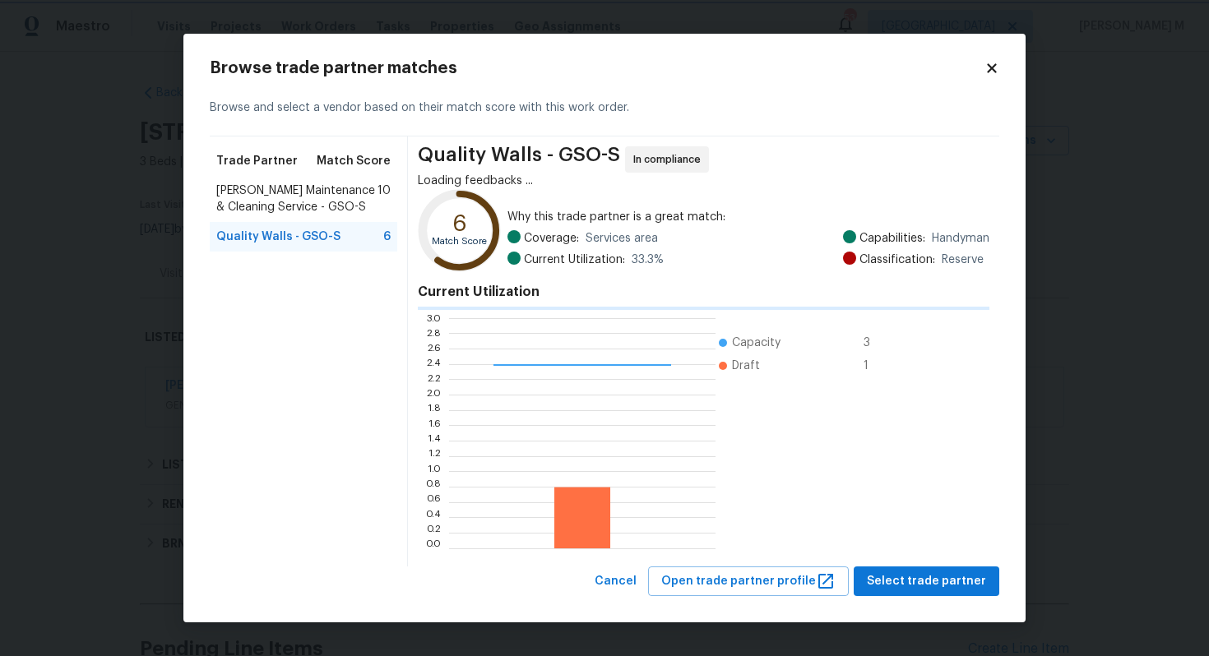
click at [1076, 247] on body "Maestro Visits Projects Work Orders Tasks Properties Geo Assignments 53 [GEOGRA…" at bounding box center [604, 328] width 1209 height 656
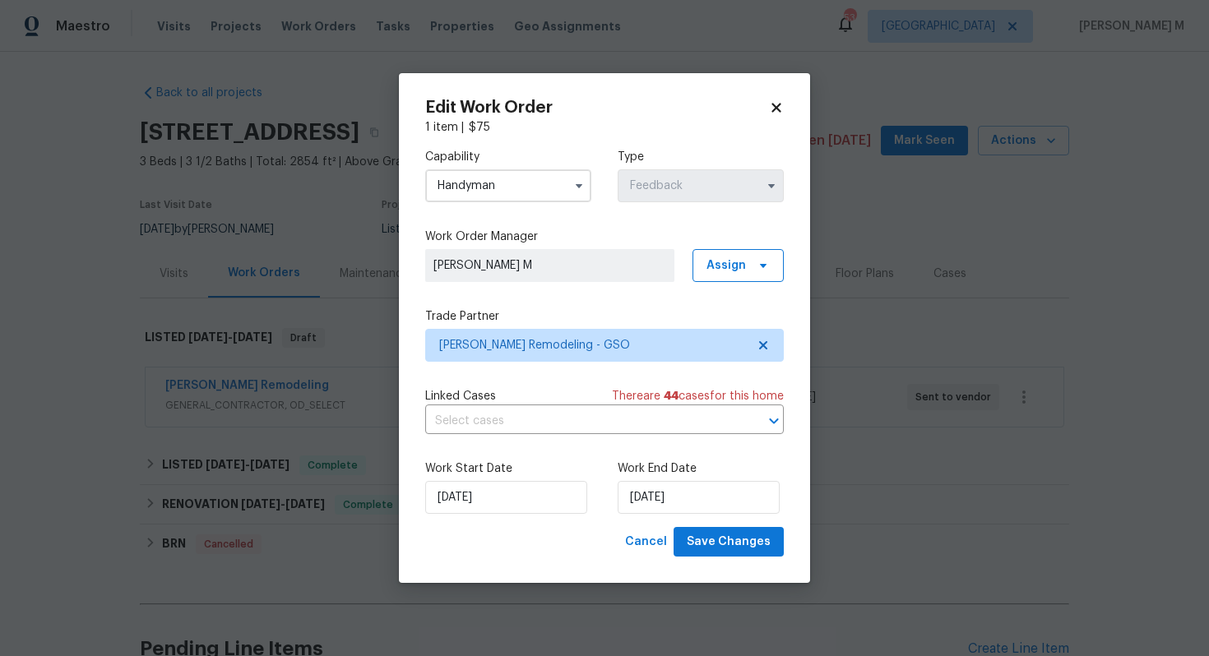
click at [985, 253] on body "Maestro Visits Projects Work Orders Tasks Properties Geo Assignments 53 [GEOGRA…" at bounding box center [604, 328] width 1209 height 656
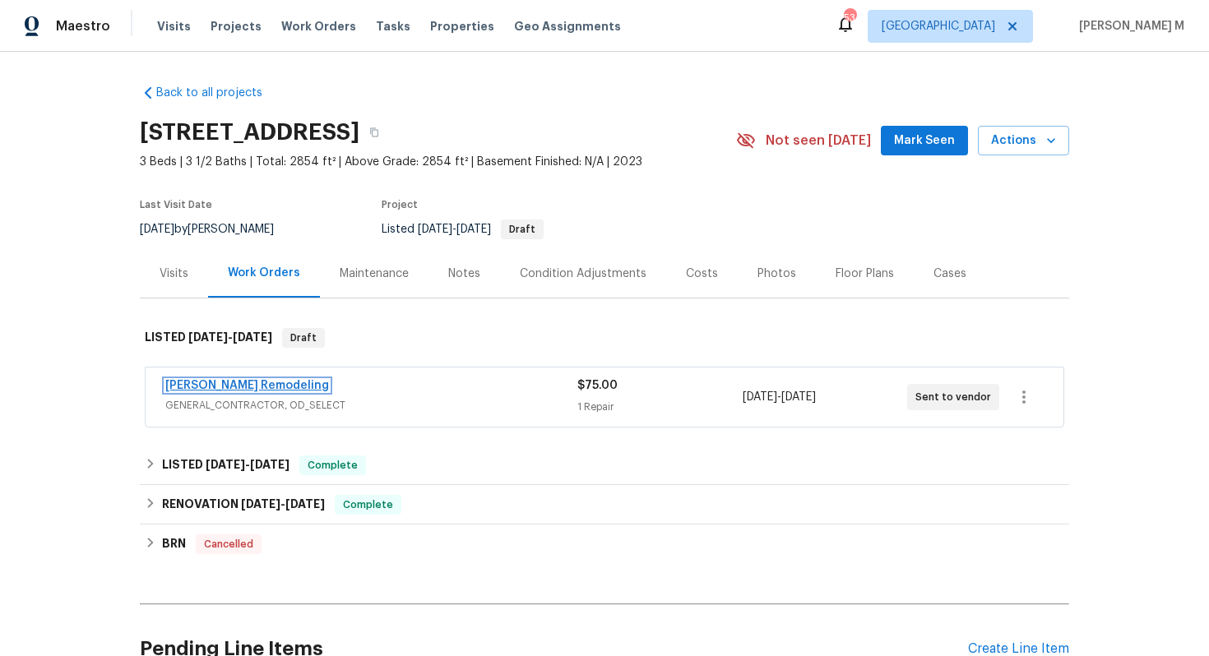
click at [179, 380] on link "[PERSON_NAME] Remodeling" at bounding box center [247, 386] width 164 height 12
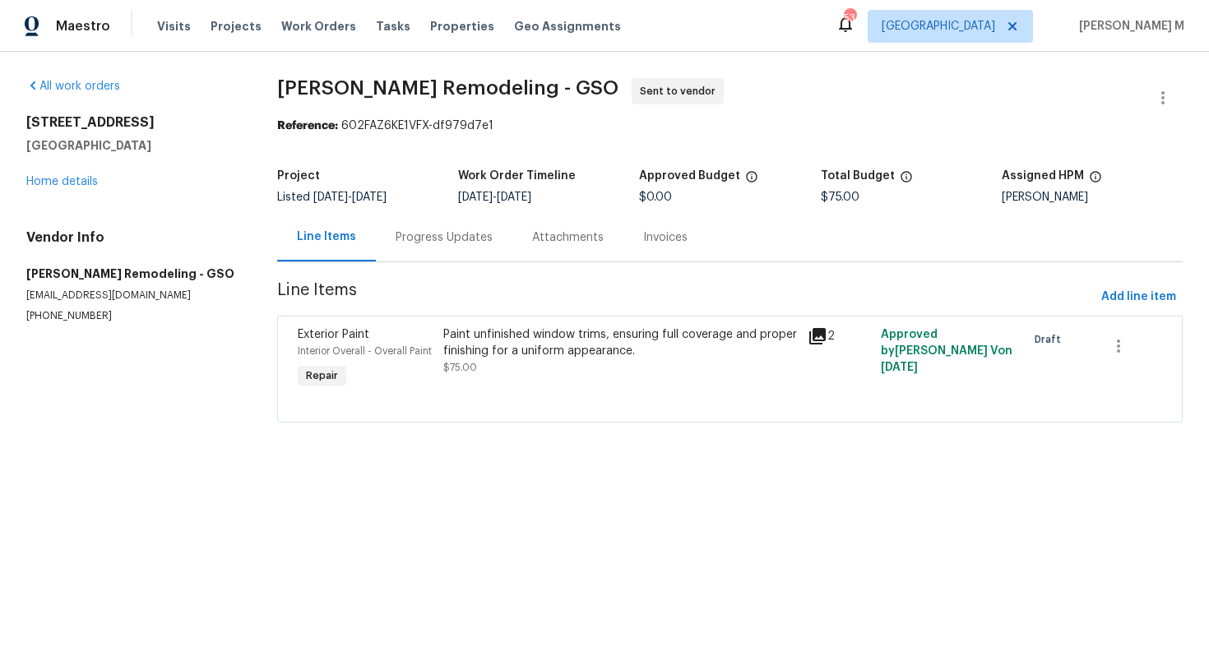
click at [462, 230] on div "Progress Updates" at bounding box center [444, 238] width 97 height 16
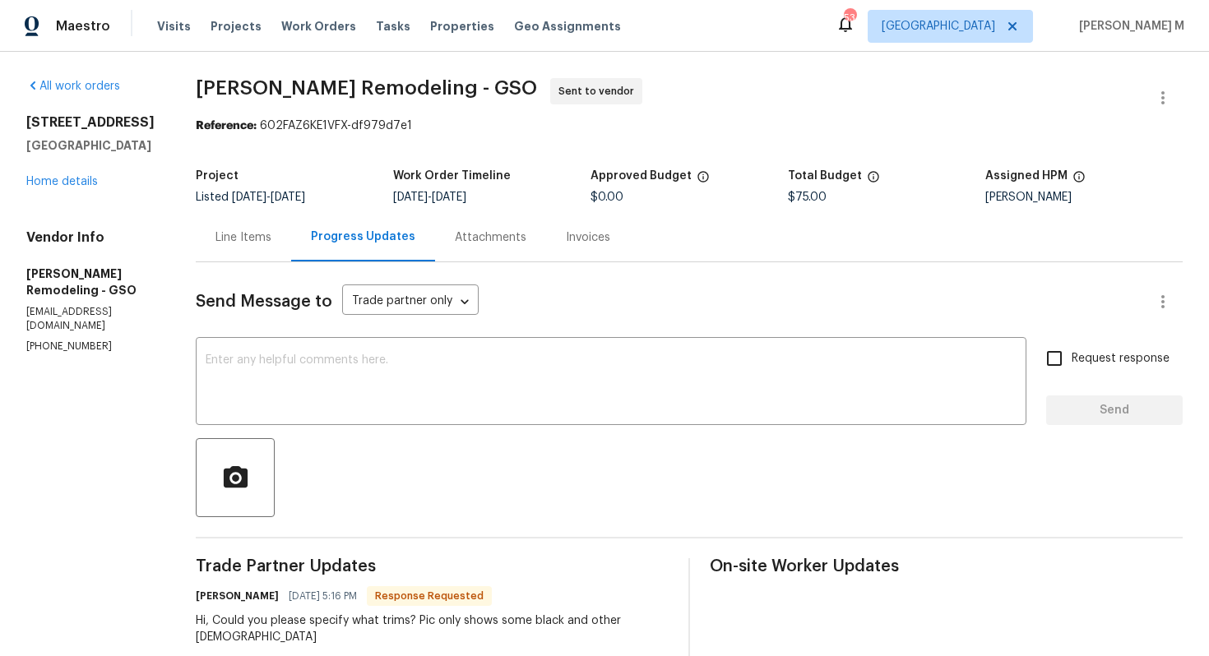
click at [210, 220] on div "Line Items" at bounding box center [243, 237] width 95 height 49
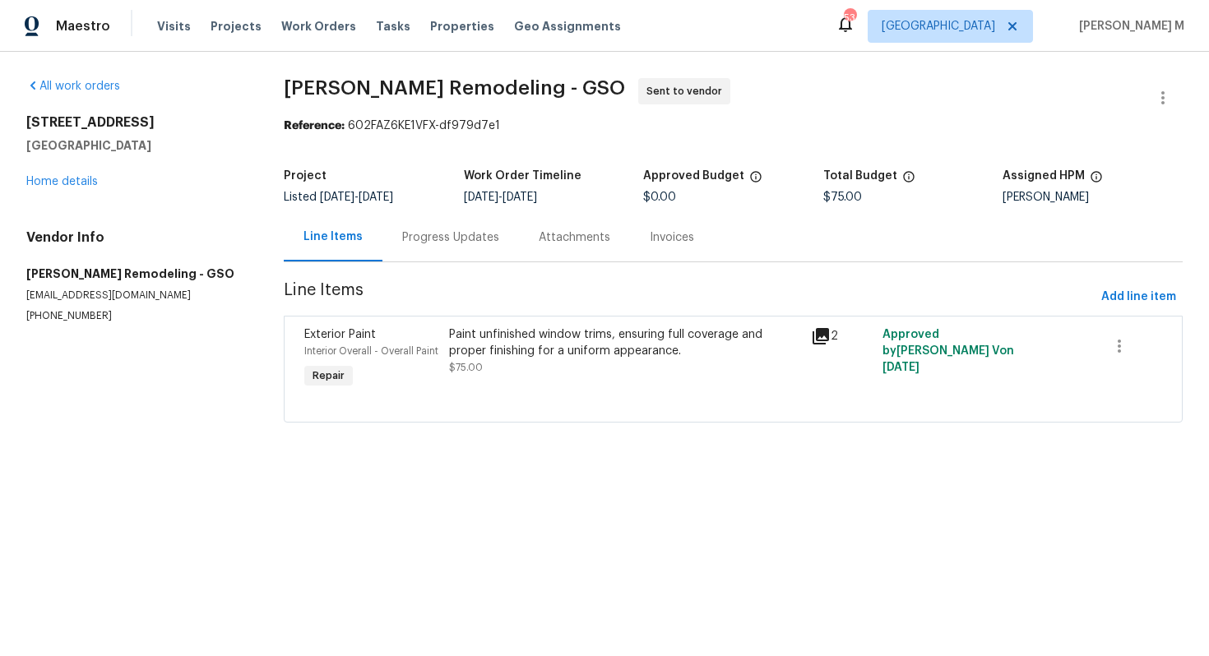
click at [651, 351] on div "Paint unfinished window trims, ensuring full coverage and proper finishing for …" at bounding box center [624, 351] width 351 height 49
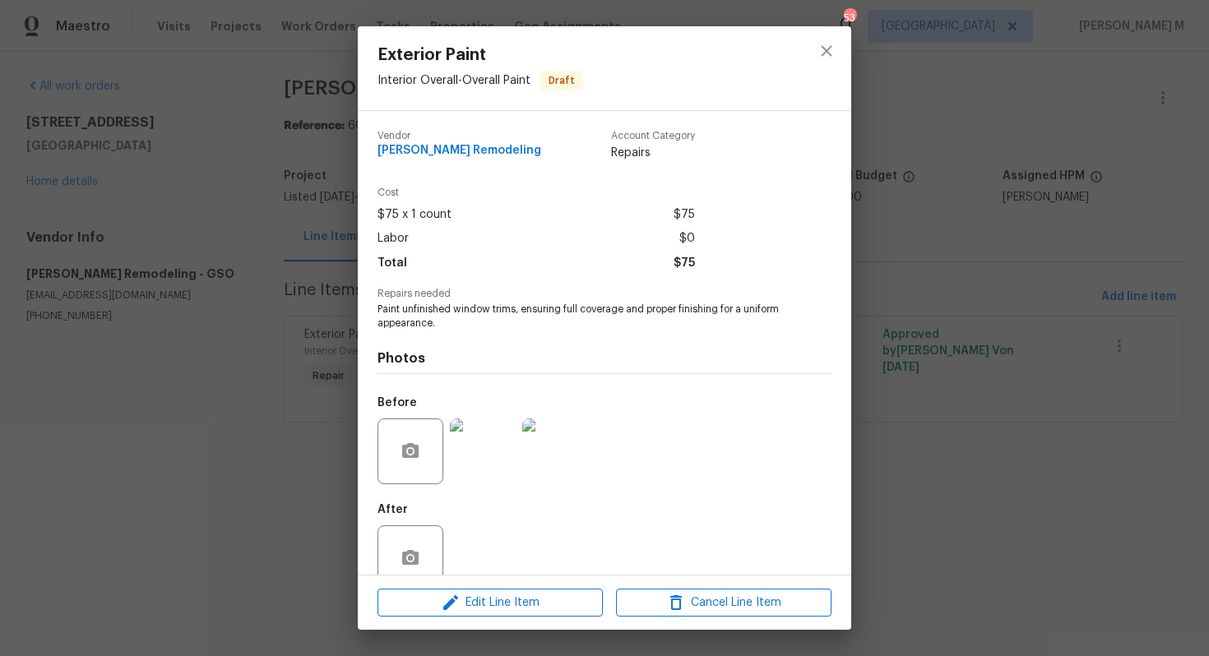
scroll to position [12, 0]
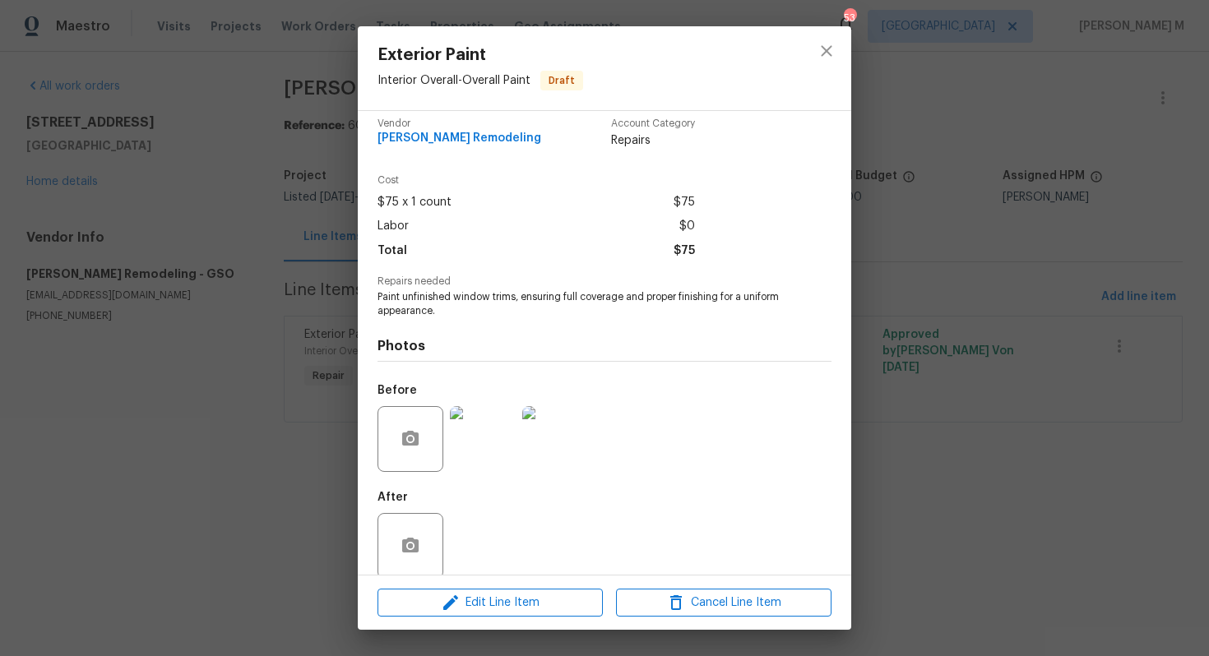
click at [500, 438] on img at bounding box center [483, 439] width 66 height 66
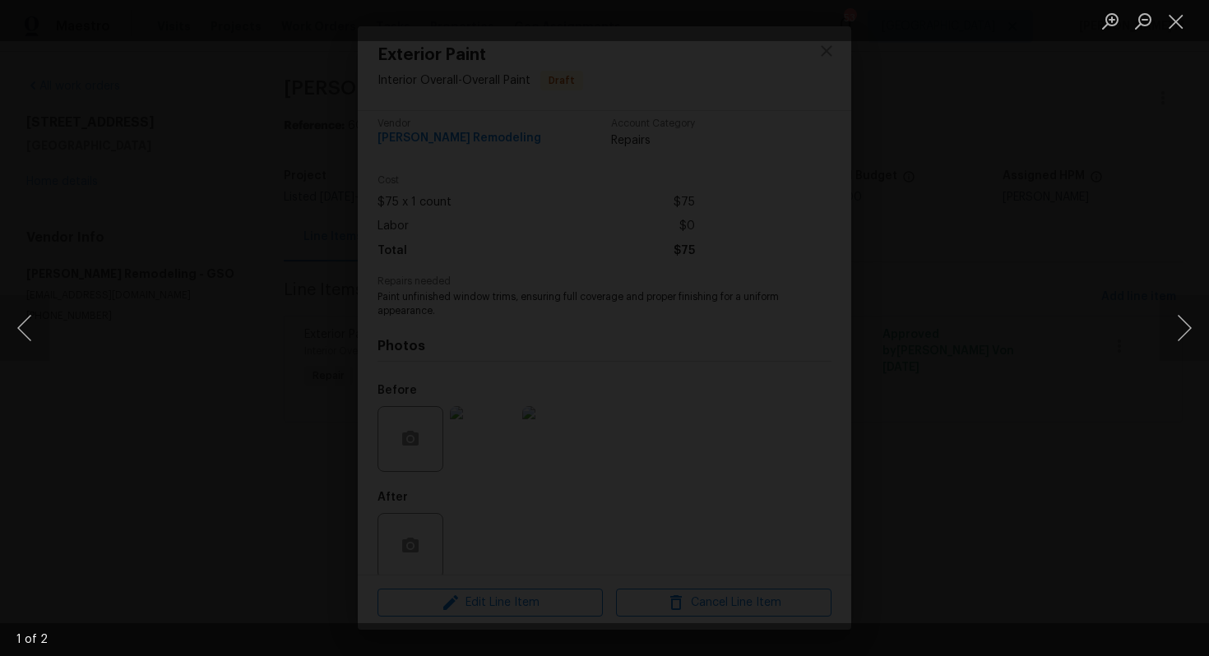
click at [508, 410] on img "Lightbox" at bounding box center [1030, 403] width 1990 height 1080
click at [1006, 313] on div "Lightbox" at bounding box center [604, 328] width 1209 height 656
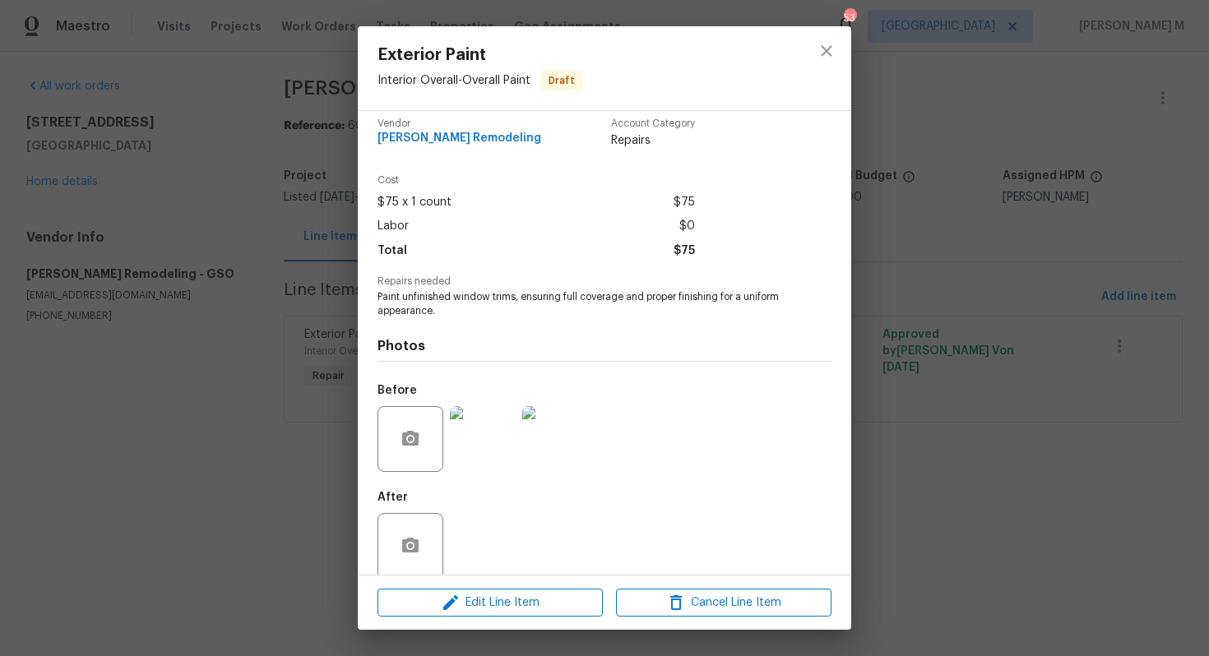
click at [1006, 313] on div "Exterior Paint Interior Overall - Overall Paint Draft Vendor [PERSON_NAME] Remo…" at bounding box center [604, 328] width 1209 height 656
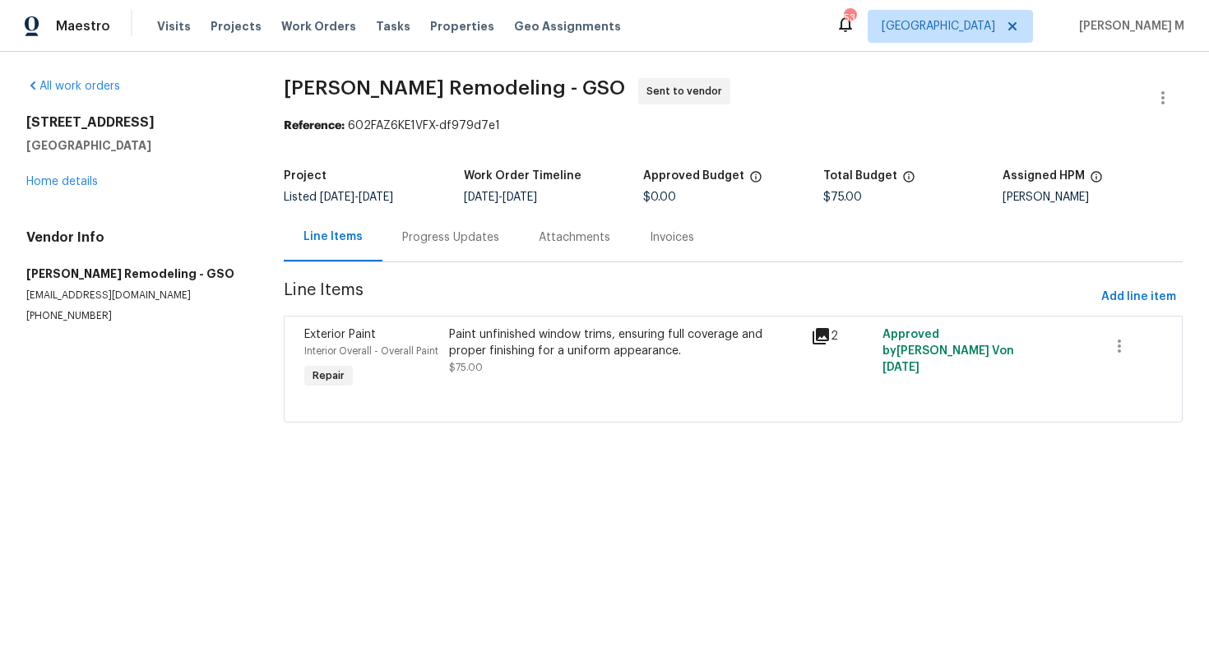
click at [61, 170] on div "[STREET_ADDRESS] Home details" at bounding box center [135, 152] width 218 height 76
click at [61, 176] on link "Home details" at bounding box center [62, 182] width 72 height 12
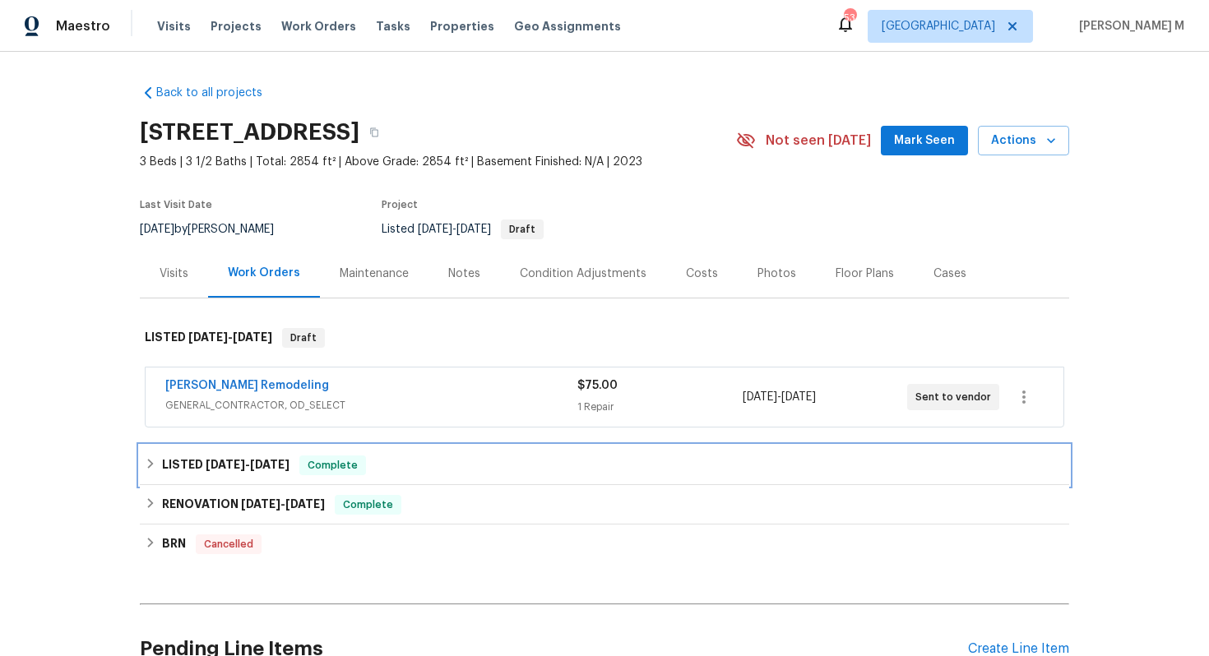
click at [240, 459] on span "[DATE]" at bounding box center [225, 465] width 39 height 12
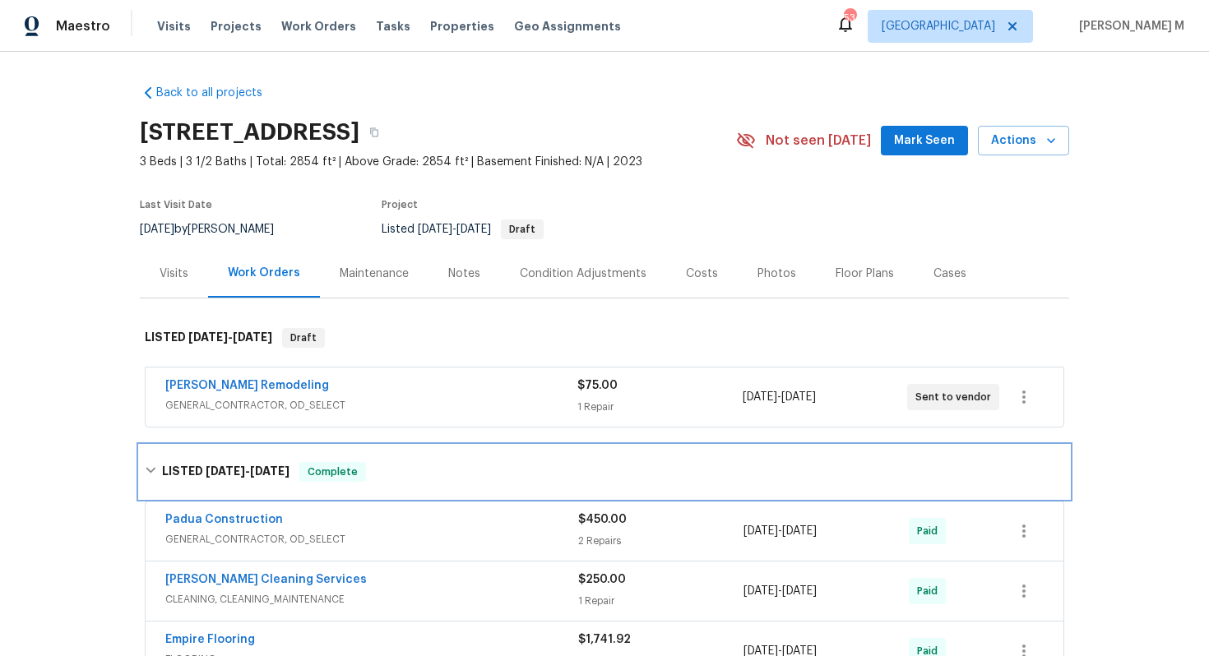
scroll to position [43, 0]
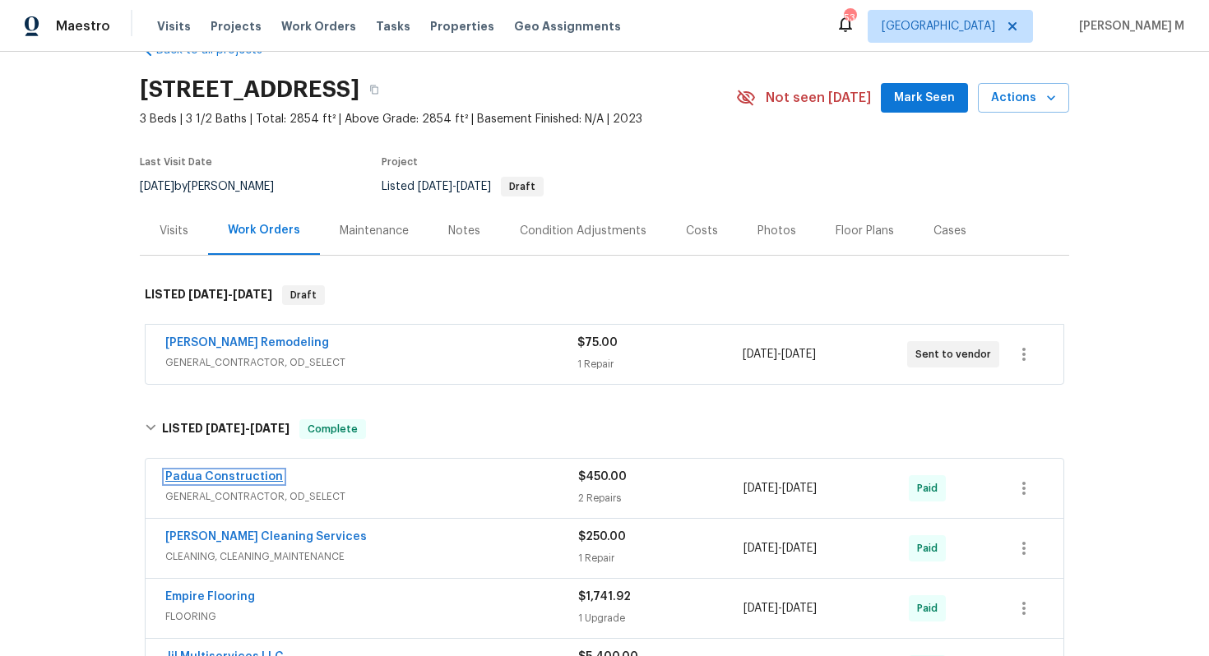
click at [239, 471] on link "Padua Construction" at bounding box center [224, 477] width 118 height 12
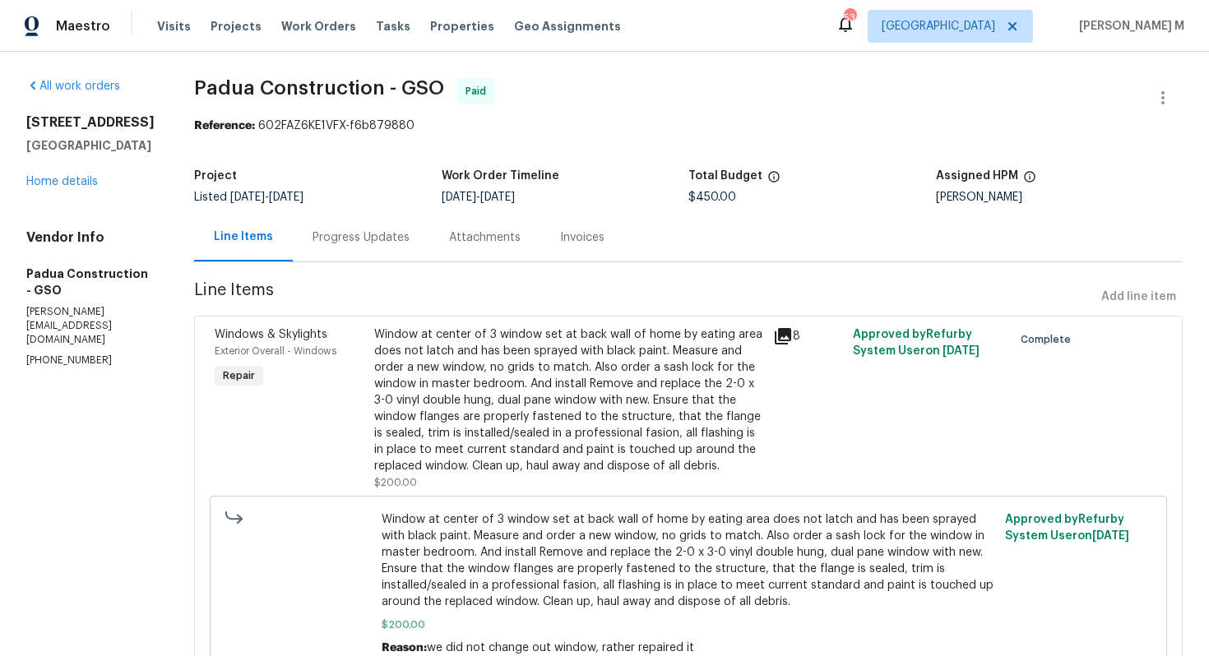
click at [449, 238] on div "Attachments" at bounding box center [485, 238] width 72 height 16
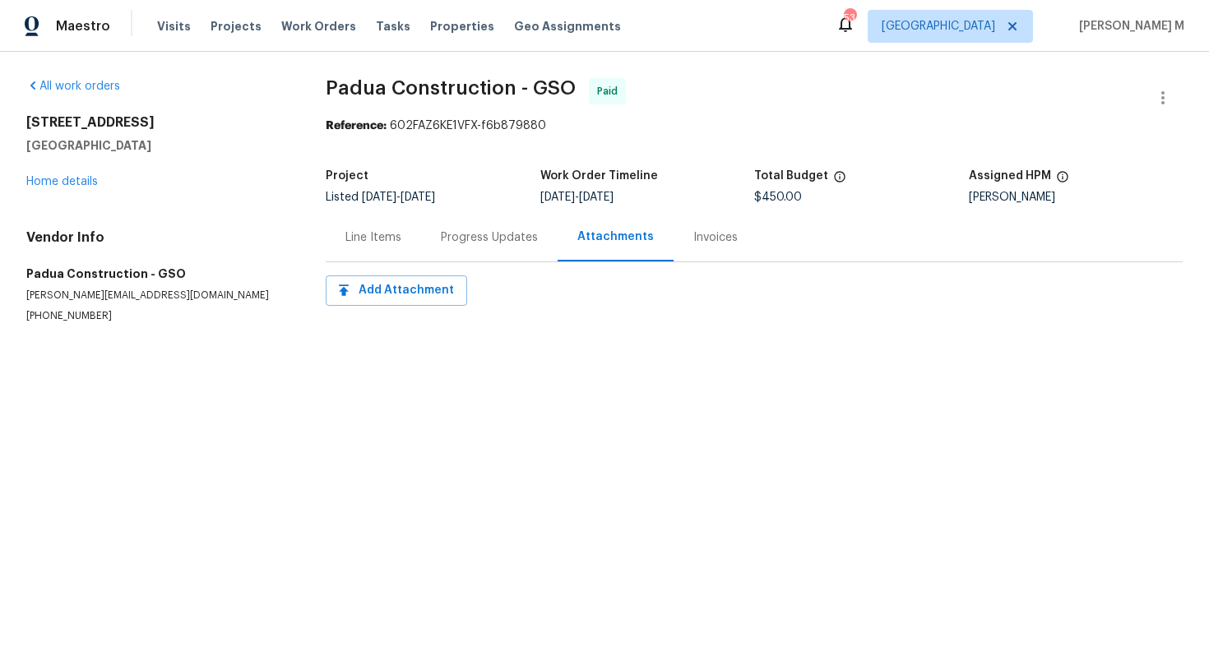
click at [444, 238] on div "Progress Updates" at bounding box center [489, 238] width 97 height 16
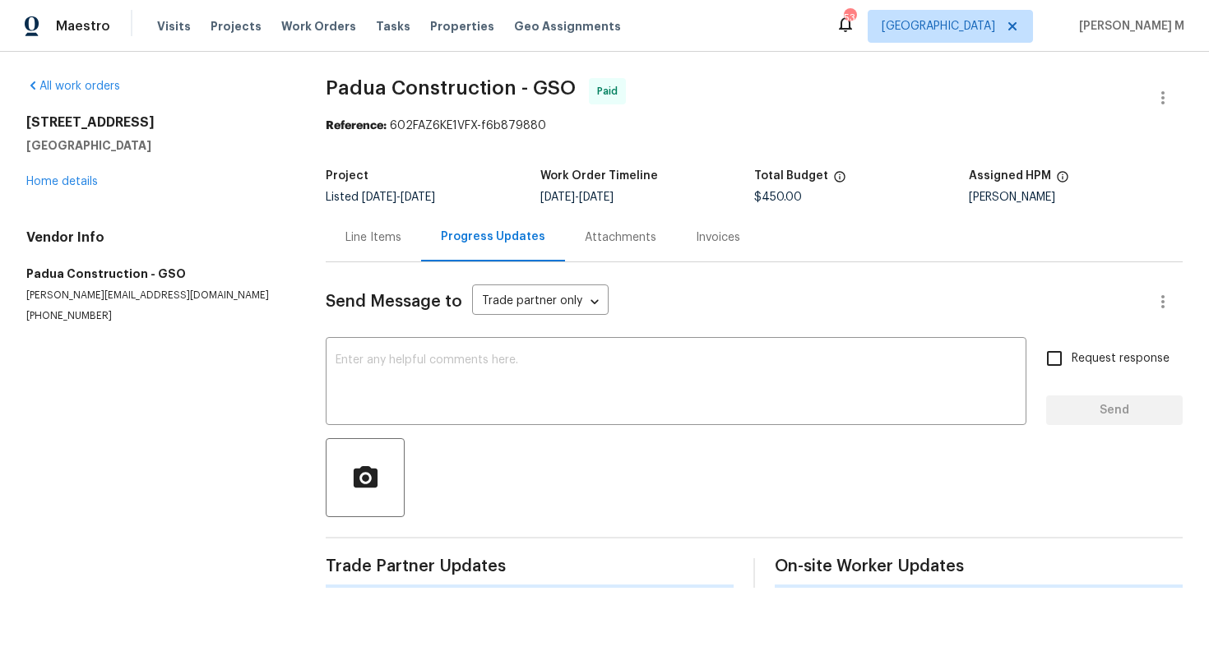
click at [379, 243] on div "Line Items" at bounding box center [373, 237] width 95 height 49
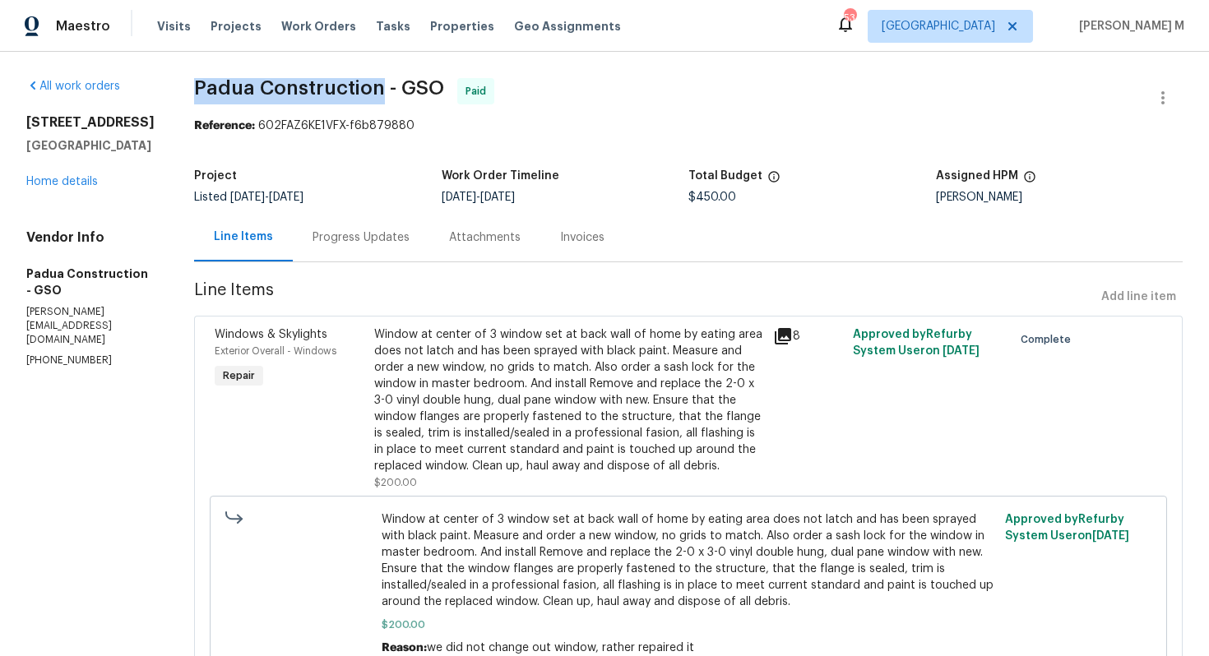
drag, startPoint x: 151, startPoint y: 80, endPoint x: 322, endPoint y: 90, distance: 172.2
click at [322, 90] on span "Padua Construction - GSO" at bounding box center [319, 88] width 250 height 20
copy span "Padua Construction"
click at [647, 192] on div "[DATE] - [DATE]" at bounding box center [566, 198] width 248 height 12
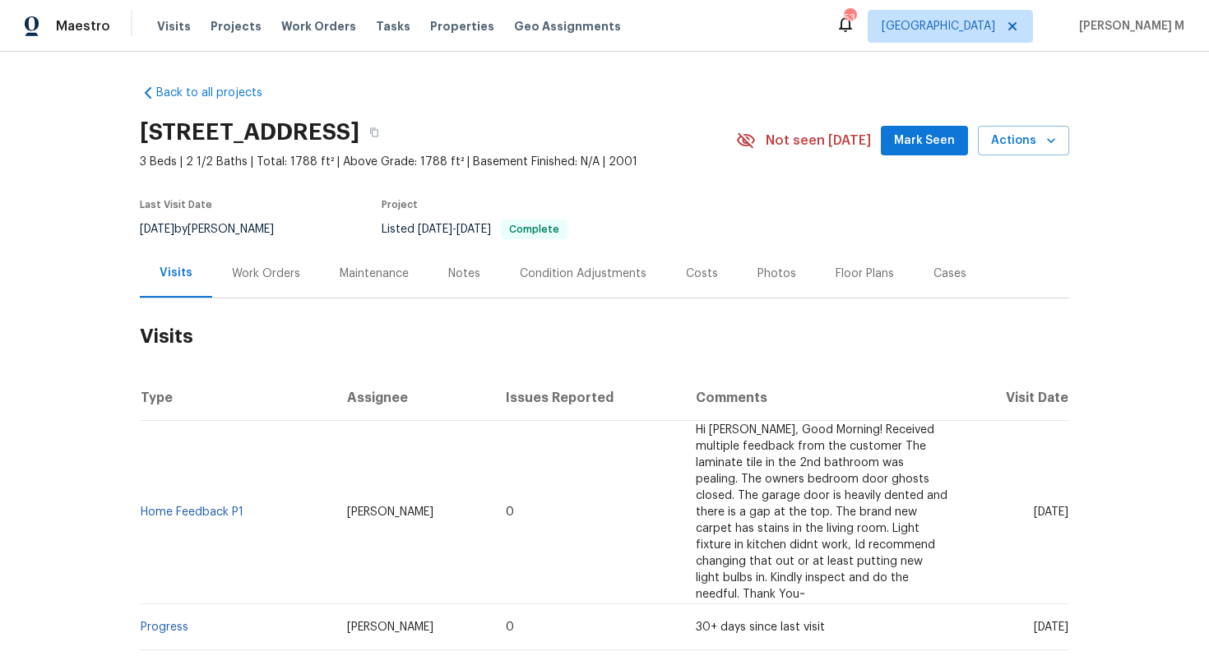
click at [656, 102] on div "Back to all projects [STREET_ADDRESS] 3 Beds | 2 1/2 Baths | Total: 1788 ft² | …" at bounding box center [605, 471] width 930 height 799
click at [276, 249] on div "Work Orders" at bounding box center [266, 273] width 108 height 49
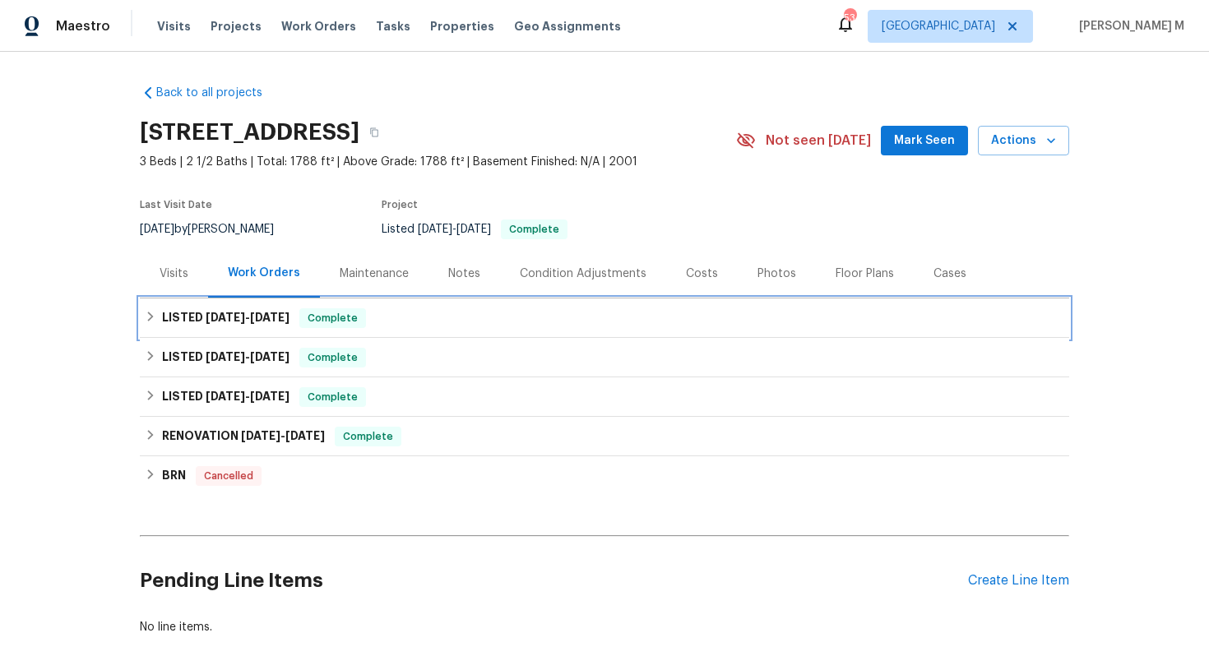
click at [229, 327] on div "LISTED [DATE] - [DATE] Complete" at bounding box center [605, 318] width 930 height 39
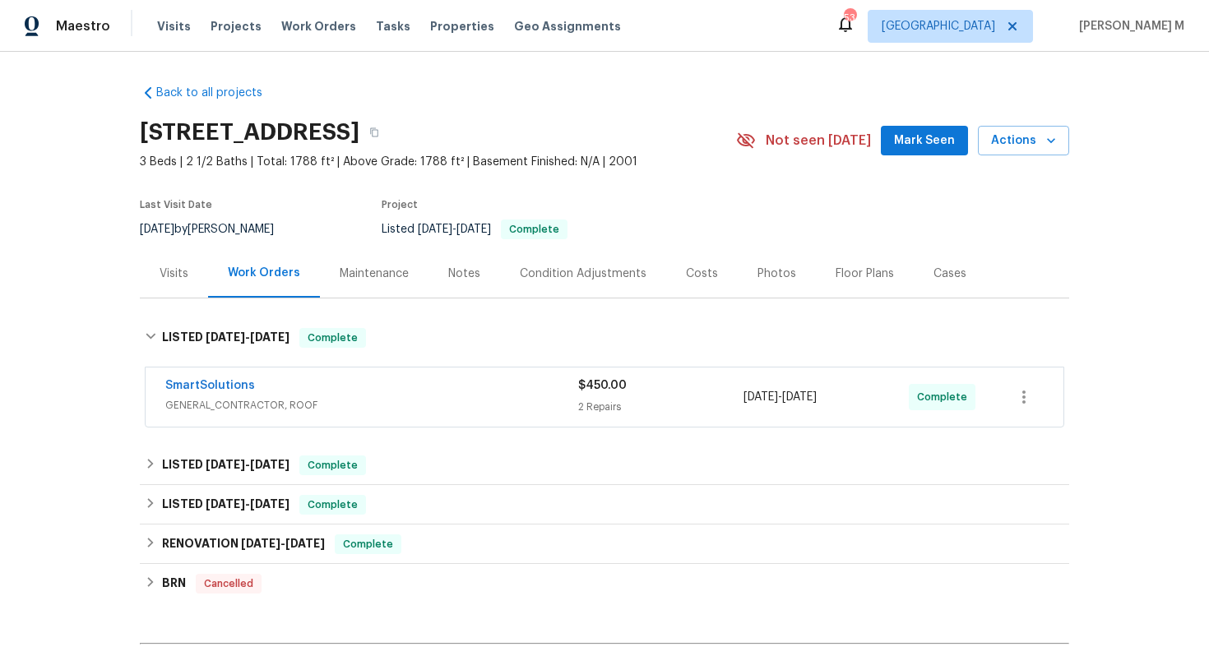
click at [225, 432] on div "Back to all projects [STREET_ADDRESS] 3 Beds | 2 1/2 Baths | Total: 1788 ft² | …" at bounding box center [605, 414] width 930 height 685
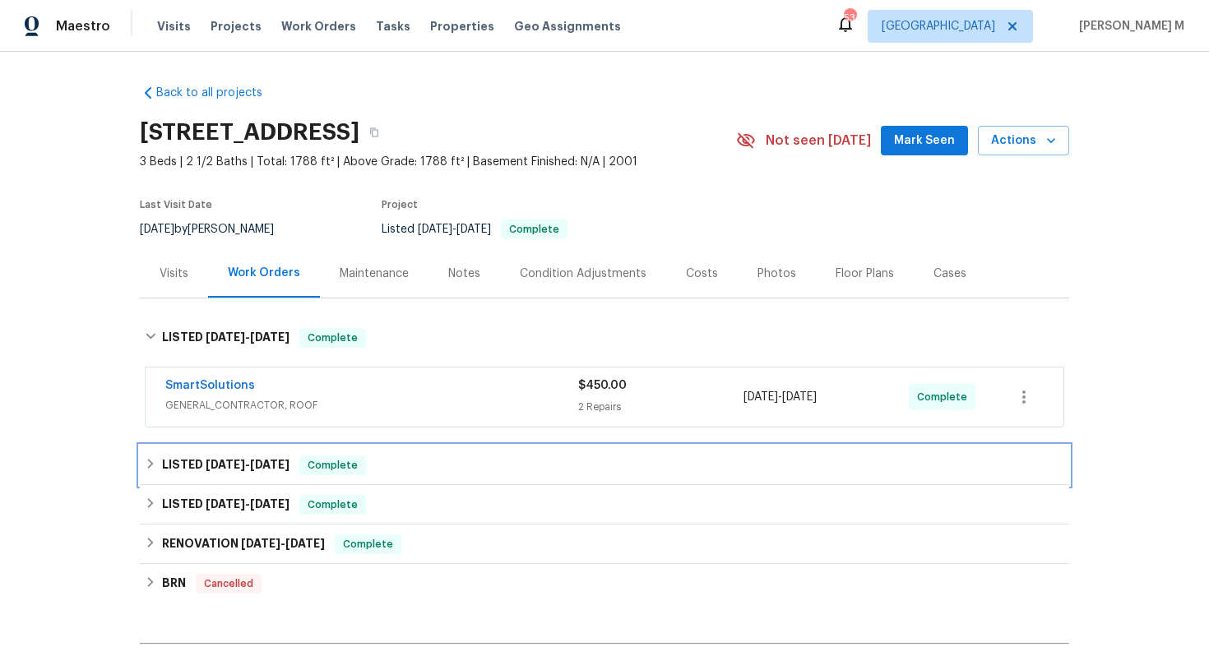
click at [225, 446] on div "LISTED [DATE] - [DATE] Complete" at bounding box center [605, 465] width 930 height 39
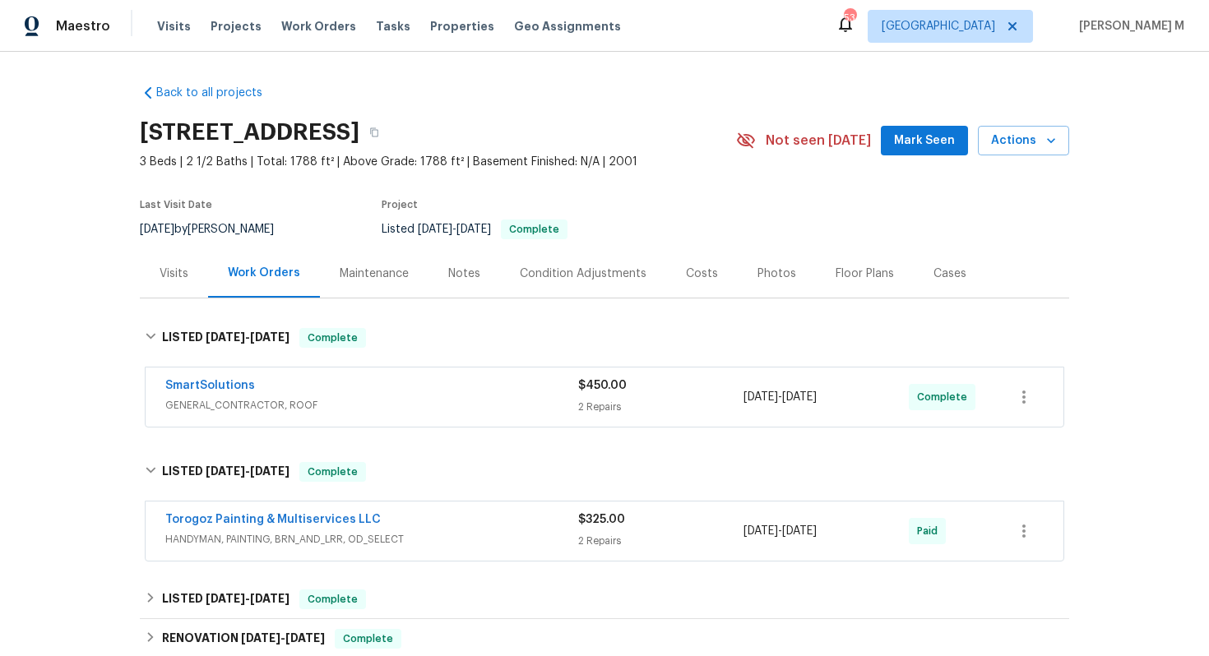
click at [248, 404] on span "GENERAL_CONTRACTOR, ROOF" at bounding box center [371, 405] width 413 height 16
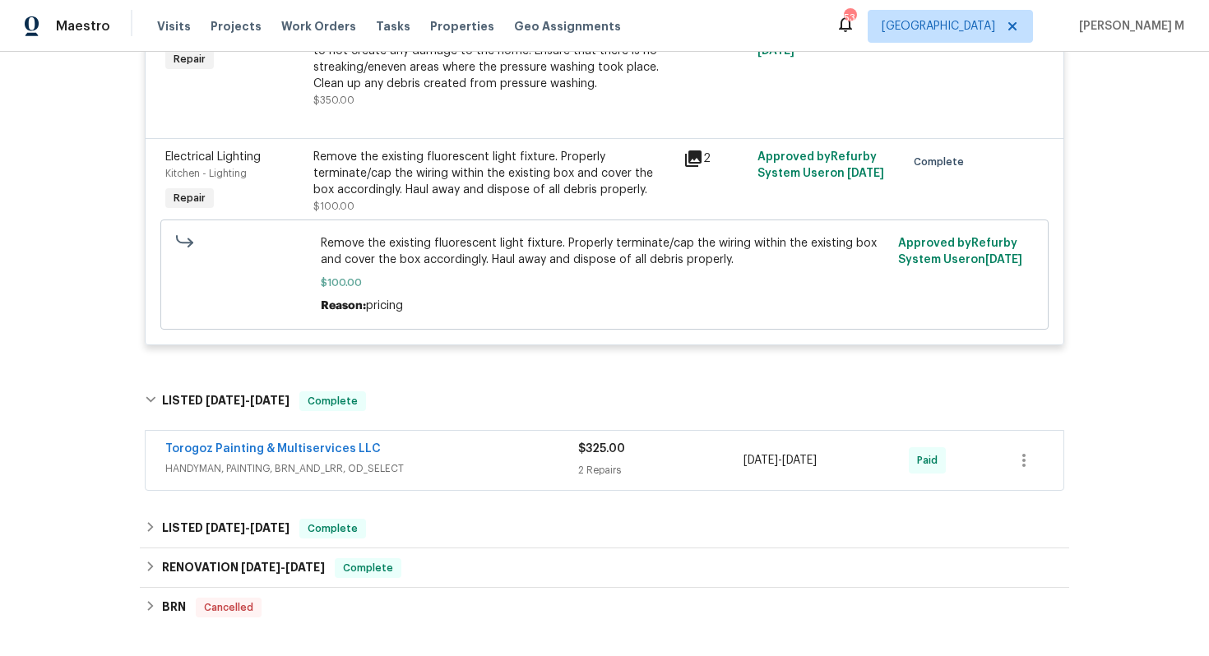
click at [284, 461] on span "HANDYMAN, PAINTING, BRN_AND_LRR, OD_SELECT" at bounding box center [371, 469] width 413 height 16
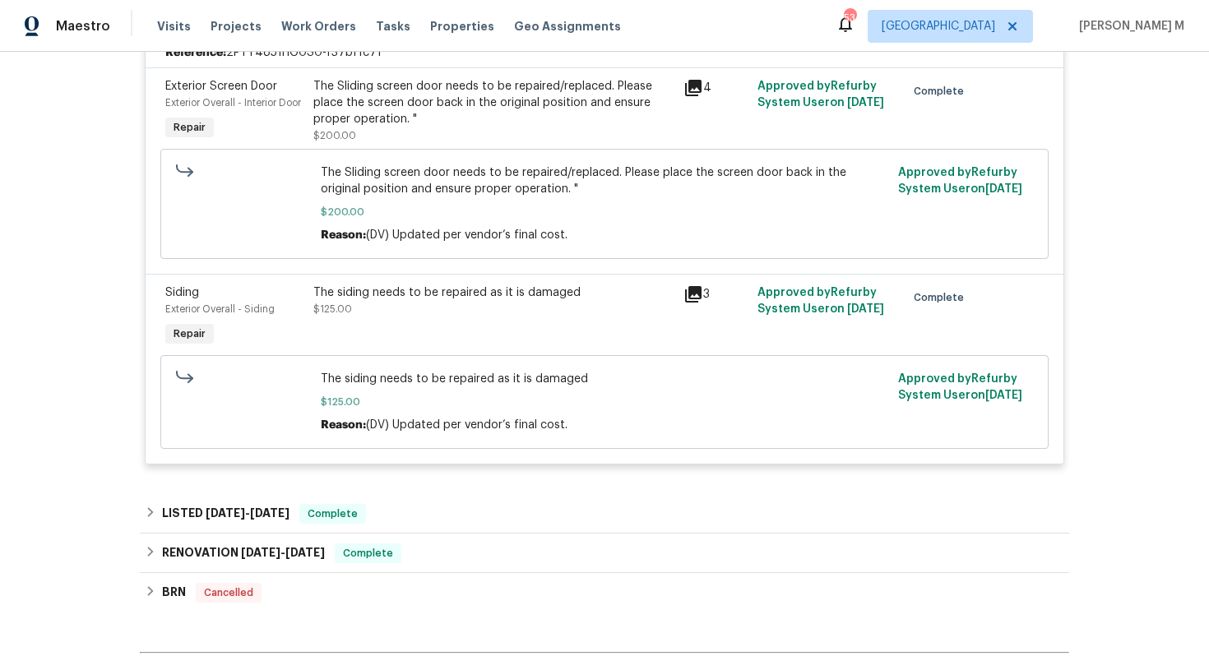
scroll to position [1062, 0]
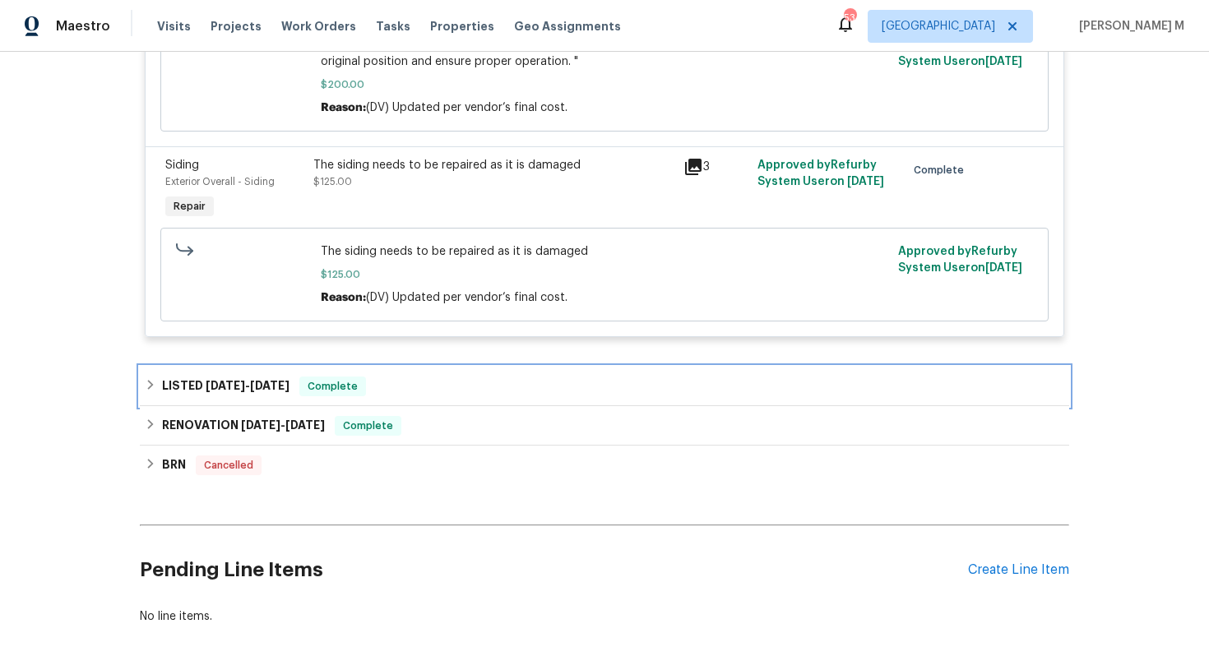
click at [254, 377] on h6 "LISTED 4/16/25 - 4/17/25" at bounding box center [226, 387] width 128 height 20
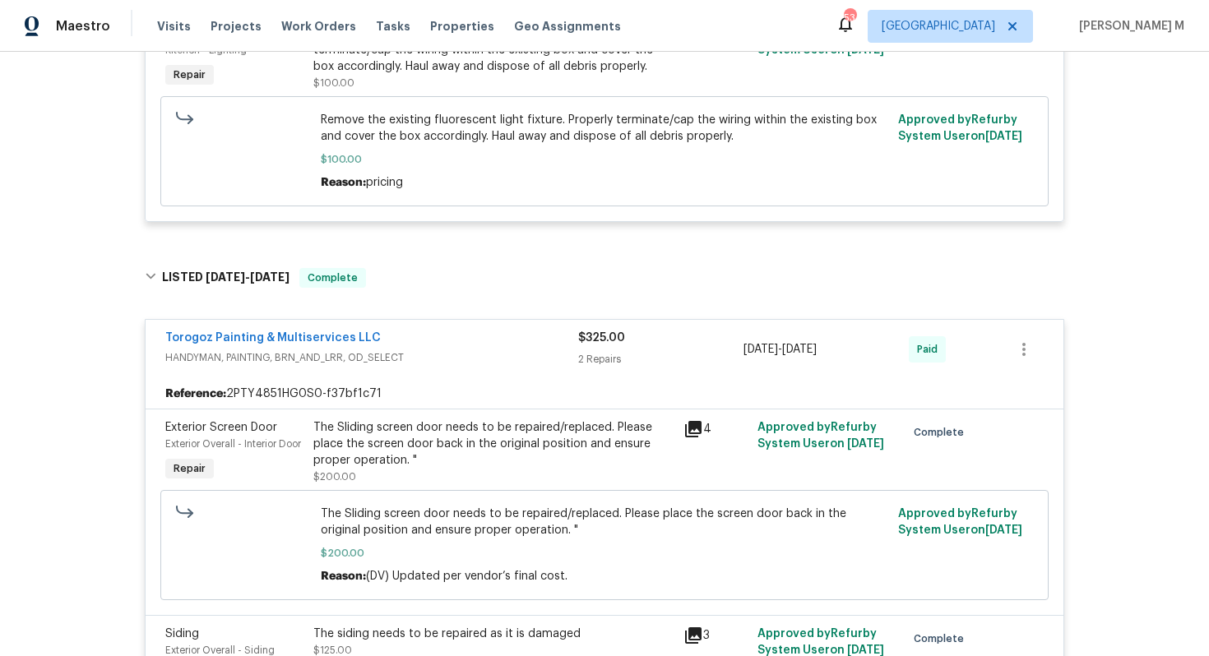
scroll to position [0, 0]
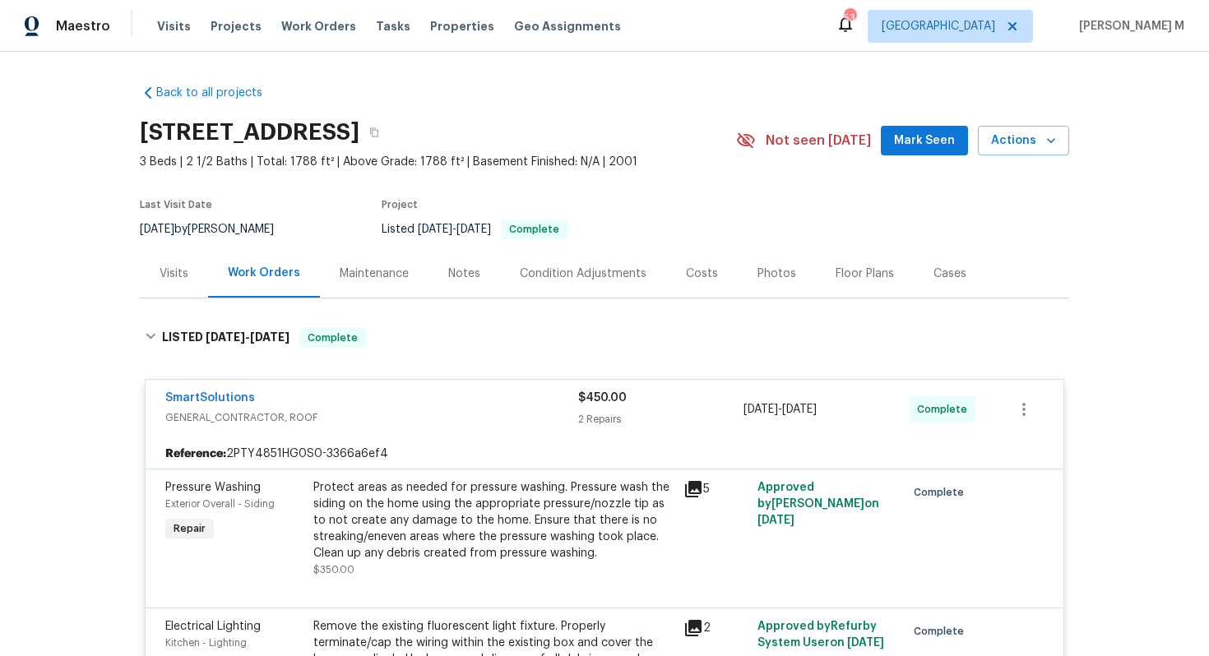
click at [345, 272] on div "Maintenance" at bounding box center [374, 274] width 69 height 16
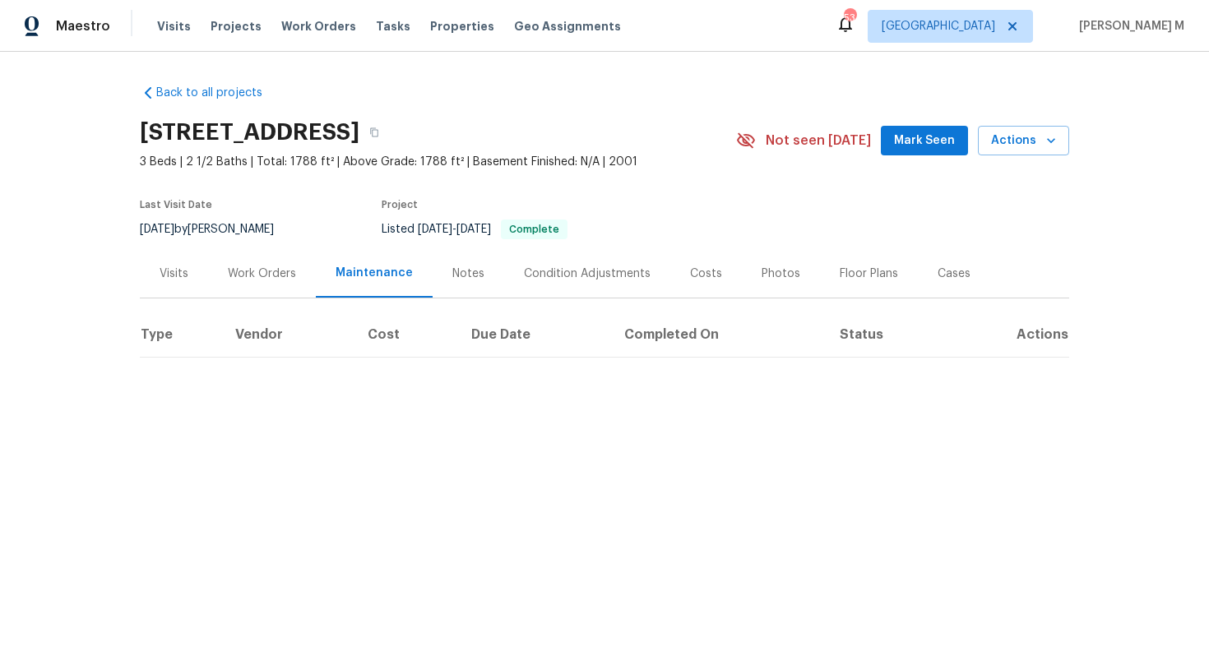
click at [261, 274] on div "Work Orders" at bounding box center [262, 273] width 108 height 49
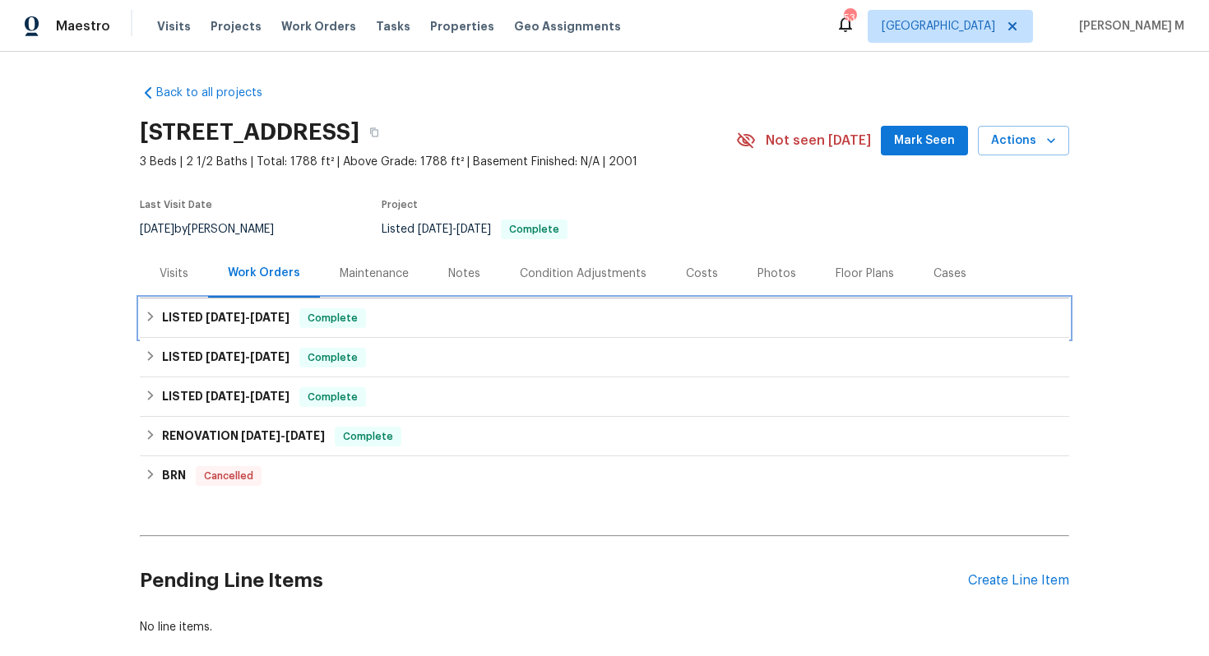
click at [237, 308] on h6 "LISTED 8/1/25 - 8/4/25" at bounding box center [226, 318] width 128 height 20
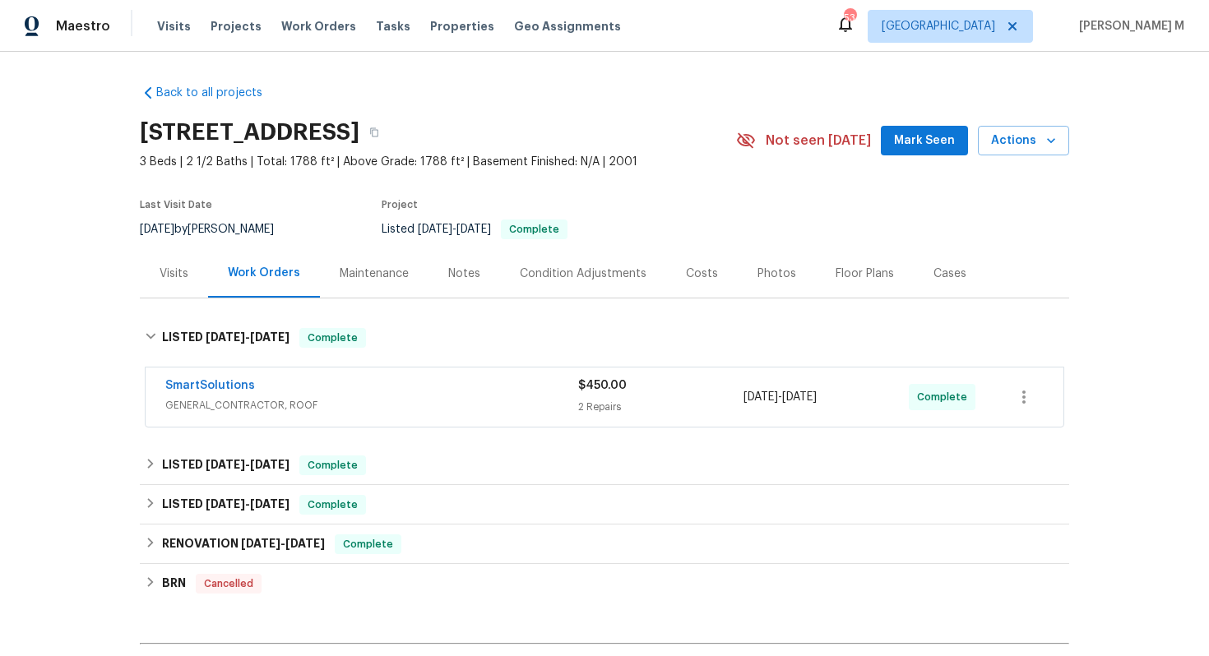
click at [203, 403] on span "GENERAL_CONTRACTOR, ROOF" at bounding box center [371, 405] width 413 height 16
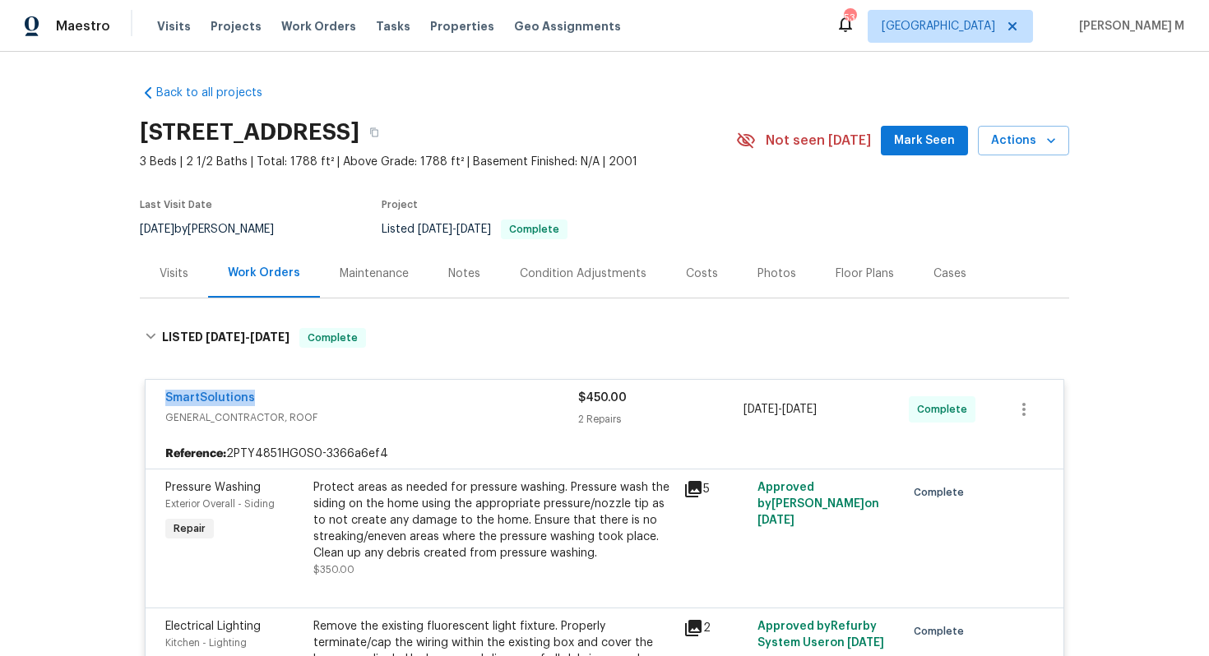
drag, startPoint x: 251, startPoint y: 392, endPoint x: 94, endPoint y: 392, distance: 157.1
click at [94, 392] on div "Back to all projects 4437 Devonhill Ln, Charlotte, NC 28269 3 Beds | 2 1/2 Bath…" at bounding box center [604, 354] width 1209 height 605
click at [94, 391] on div "Back to all projects 4437 Devonhill Ln, Charlotte, NC 28269 3 Beds | 2 1/2 Bath…" at bounding box center [604, 354] width 1209 height 605
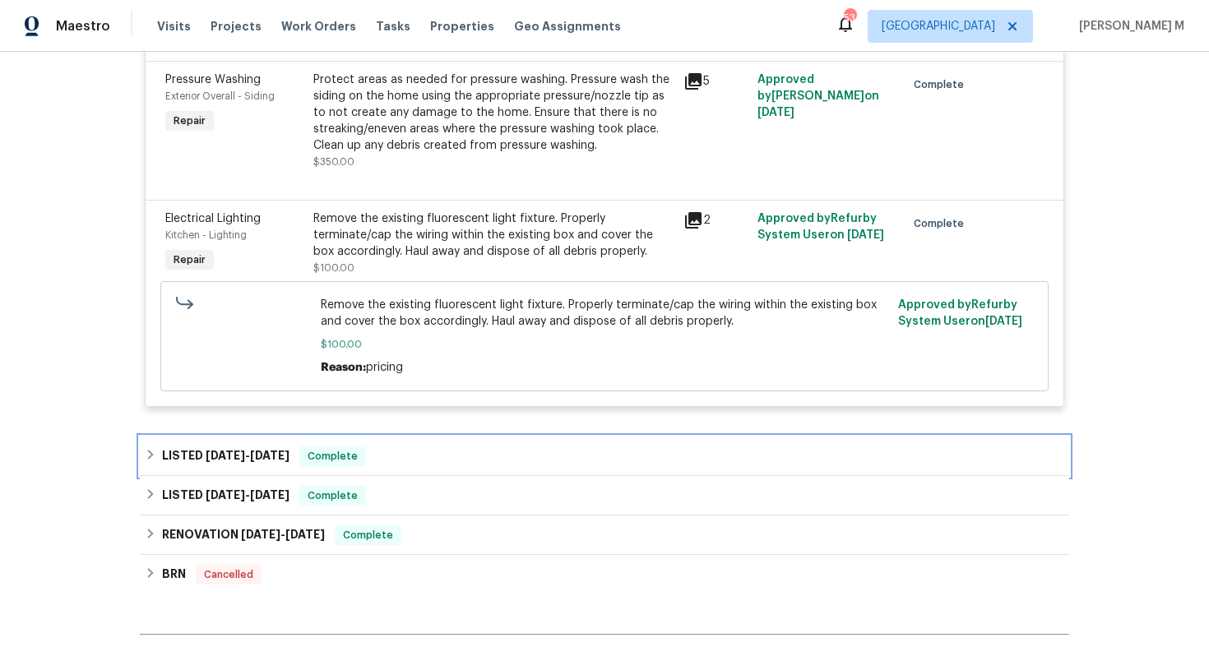
click at [244, 437] on div "LISTED 7/7/25 - 7/10/25 Complete" at bounding box center [605, 456] width 930 height 39
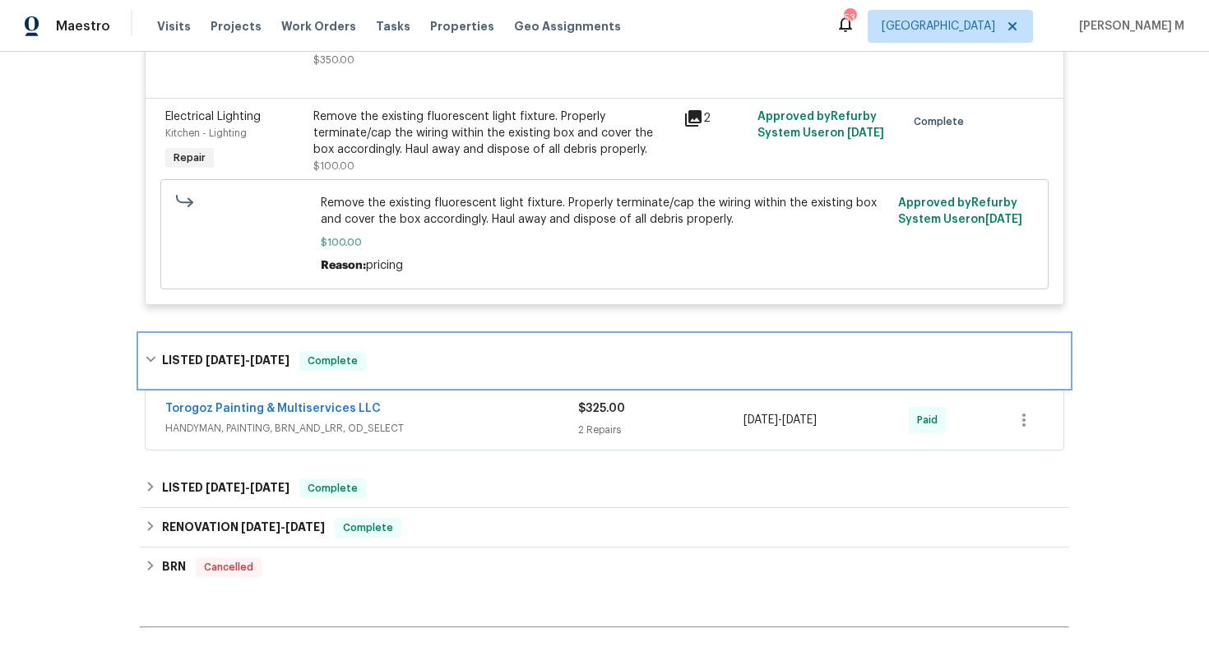
scroll to position [516, 0]
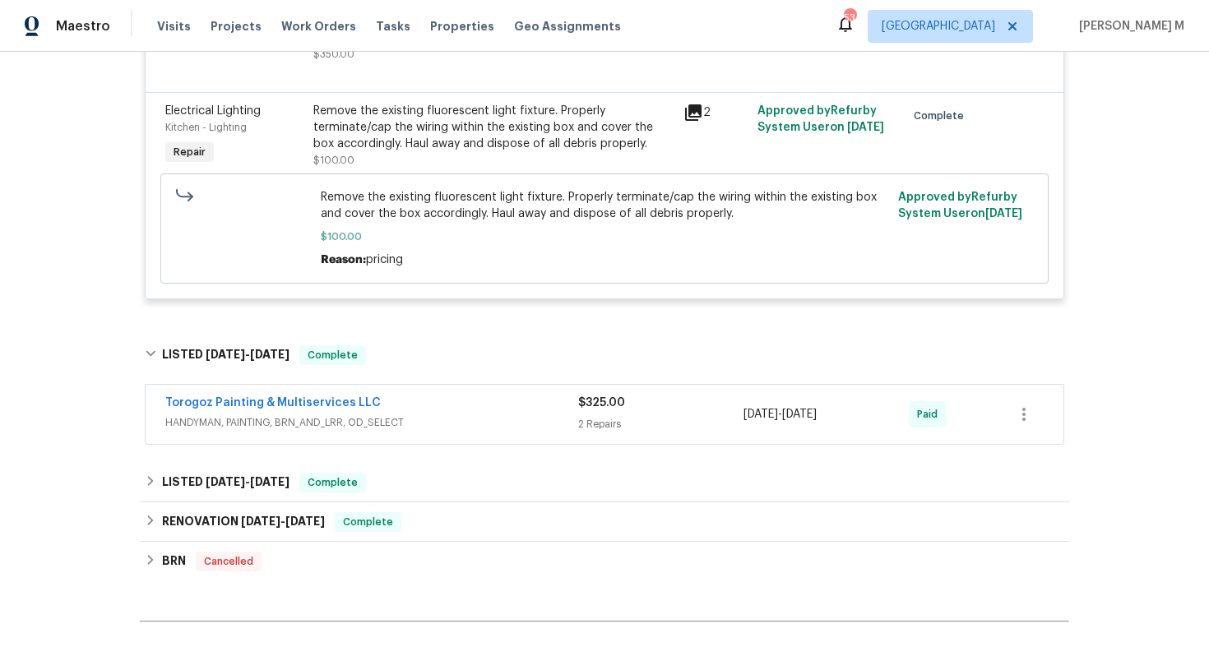
click at [254, 415] on span "HANDYMAN, PAINTING, BRN_AND_LRR, OD_SELECT" at bounding box center [371, 423] width 413 height 16
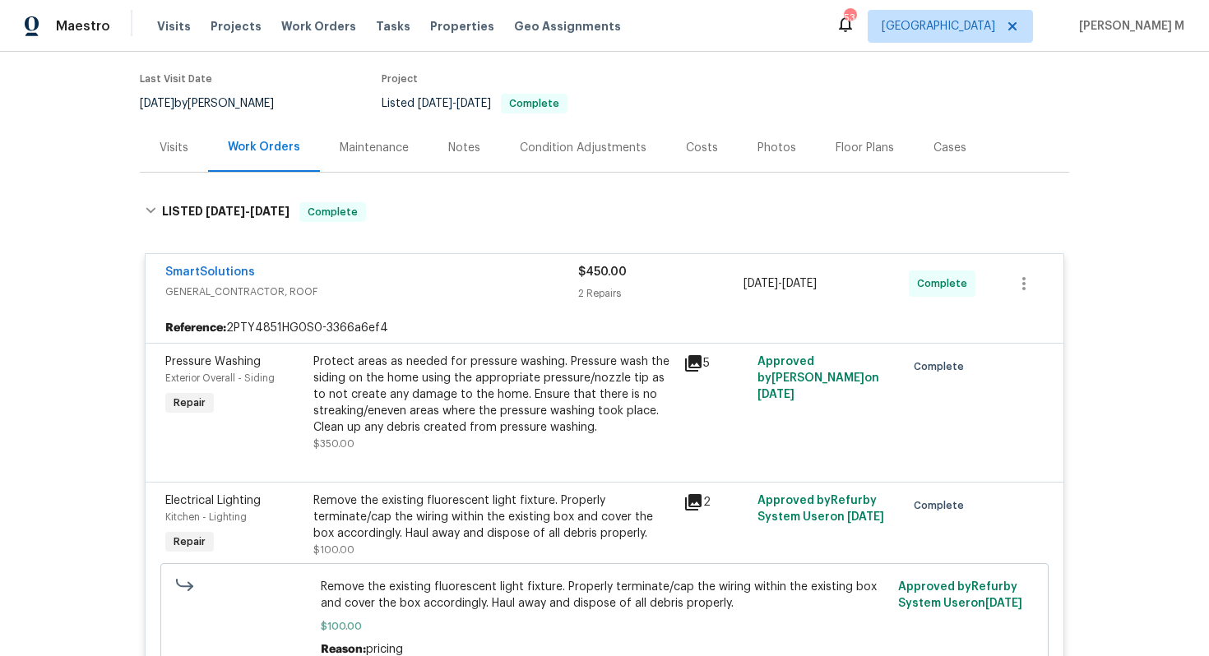
scroll to position [0, 0]
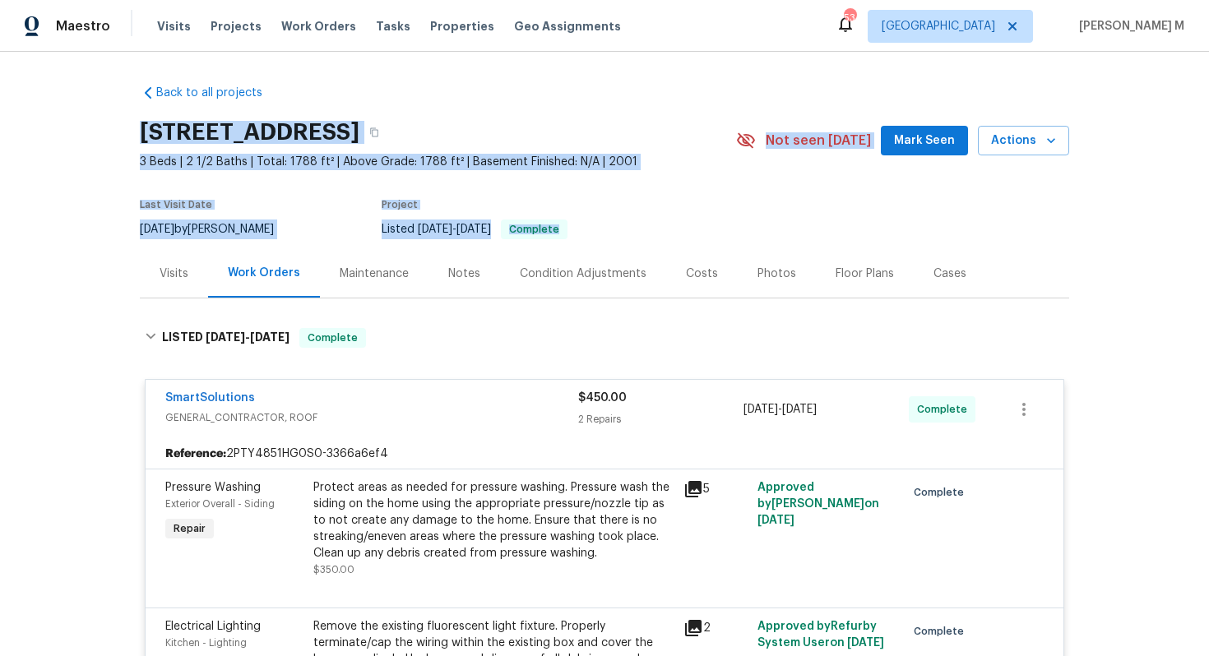
drag, startPoint x: 626, startPoint y: 234, endPoint x: 98, endPoint y: 117, distance: 540.9
click at [98, 117] on div "Back to all projects 4437 Devonhill Ln, Charlotte, NC 28269 3 Beds | 2 1/2 Bath…" at bounding box center [604, 354] width 1209 height 605
click at [399, 111] on div "4437 Devonhill Ln, Charlotte, NC 28269" at bounding box center [438, 132] width 596 height 43
click at [106, 141] on div "Back to all projects 4437 Devonhill Ln, Charlotte, NC 28269 3 Beds | 2 1/2 Bath…" at bounding box center [604, 354] width 1209 height 605
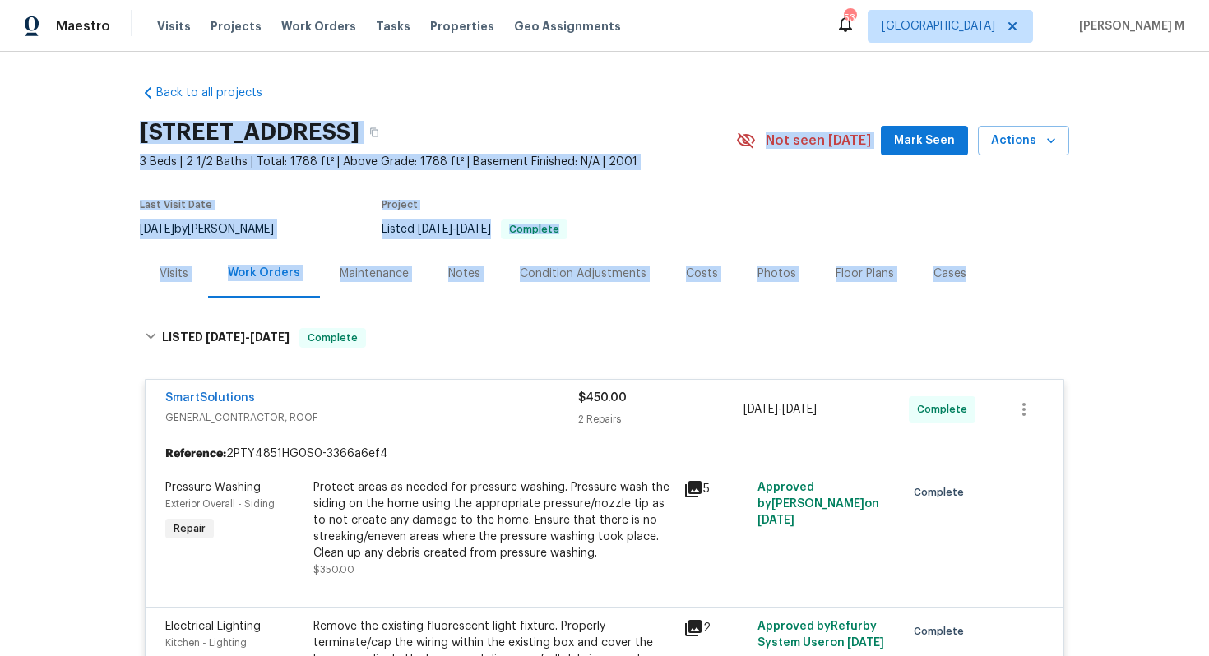
drag, startPoint x: 129, startPoint y: 129, endPoint x: 995, endPoint y: 263, distance: 876.5
click at [995, 263] on div "Back to all projects 4437 Devonhill Ln, Charlotte, NC 28269 3 Beds | 2 1/2 Bath…" at bounding box center [604, 354] width 1209 height 605
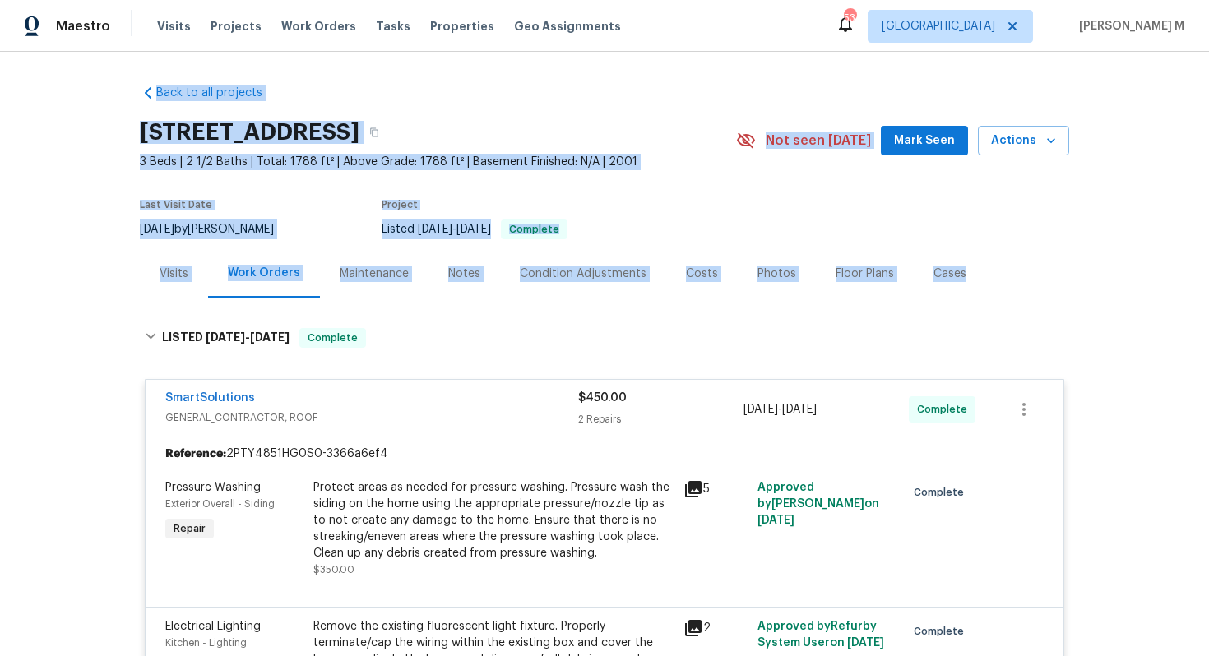
drag, startPoint x: 109, startPoint y: 87, endPoint x: 977, endPoint y: 271, distance: 887.8
click at [977, 271] on div "Back to all projects 4437 Devonhill Ln, Charlotte, NC 28269 3 Beds | 2 1/2 Bath…" at bounding box center [604, 354] width 1209 height 605
click at [656, 146] on div "4437 Devonhill Ln, Charlotte, NC 28269" at bounding box center [438, 132] width 596 height 43
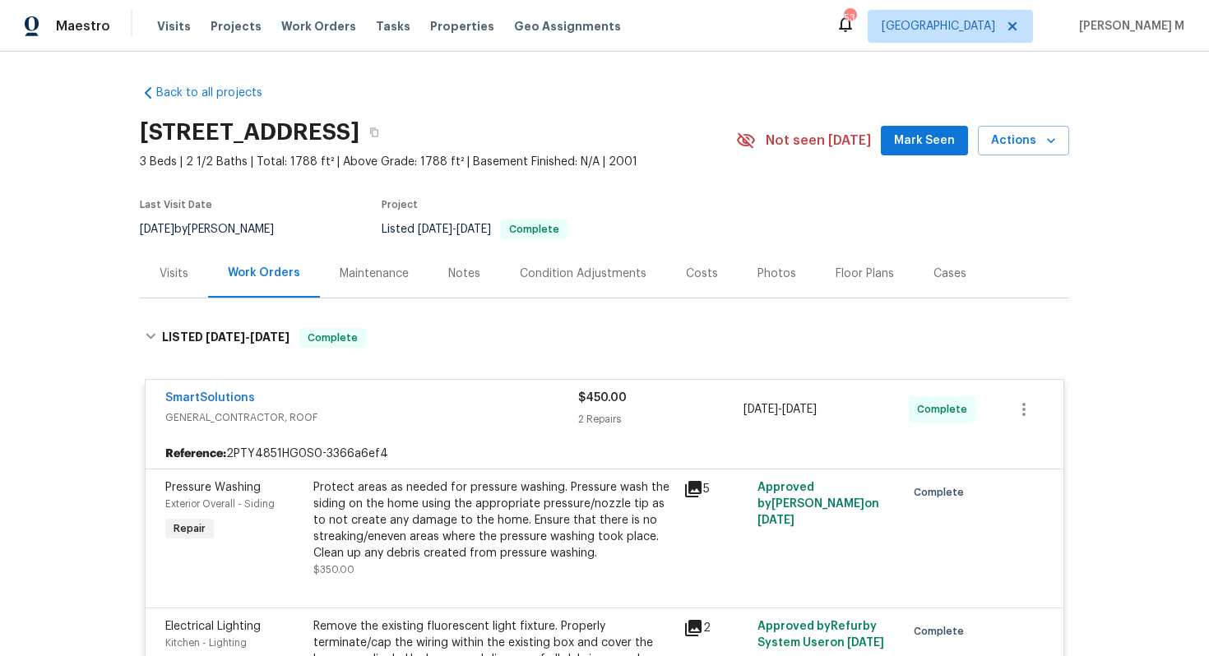
scroll to position [98, 0]
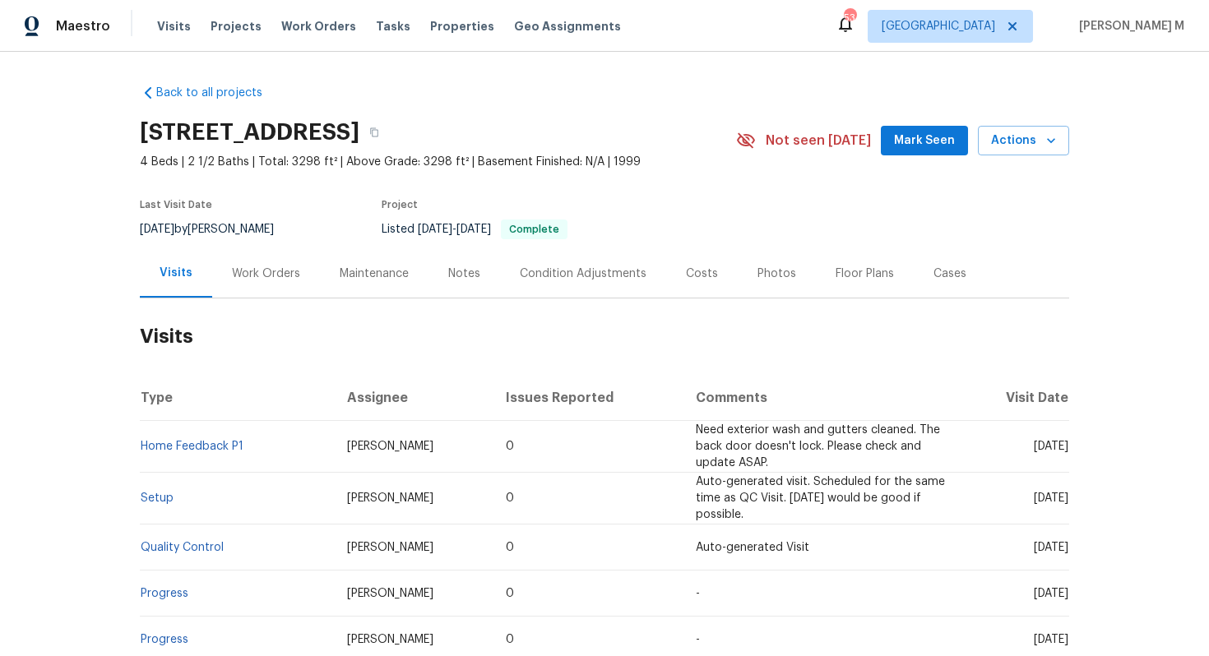
click at [265, 267] on div "Work Orders" at bounding box center [266, 274] width 68 height 16
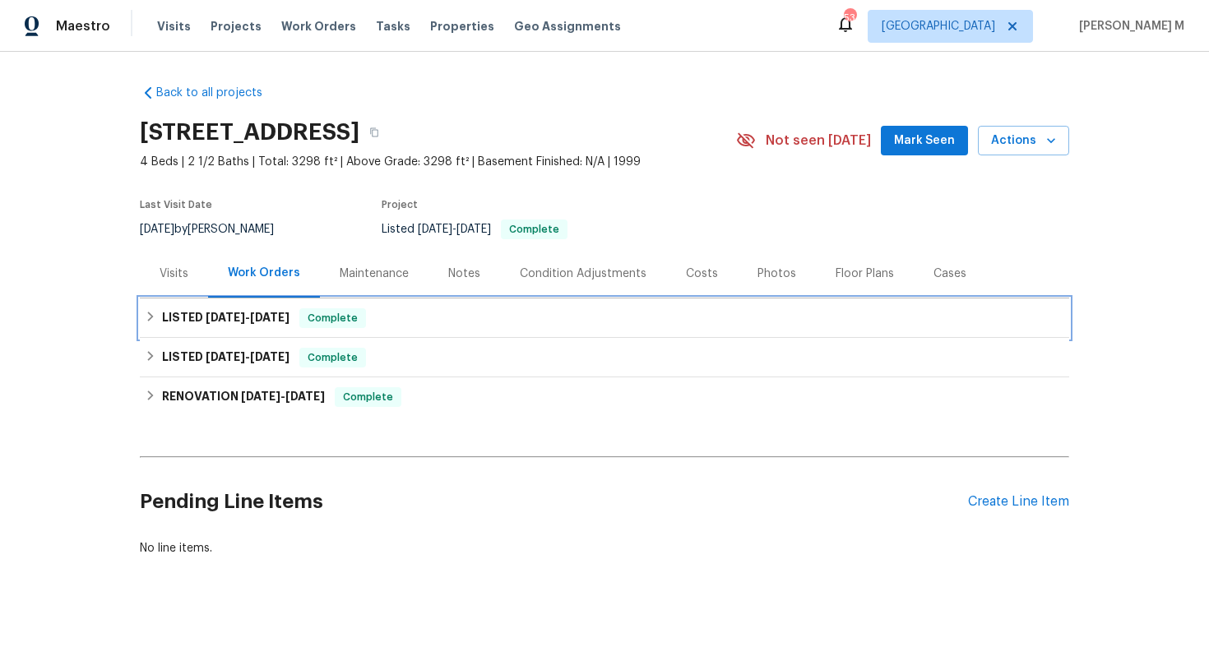
click at [262, 324] on div "LISTED [DATE] - [DATE] Complete" at bounding box center [605, 318] width 930 height 39
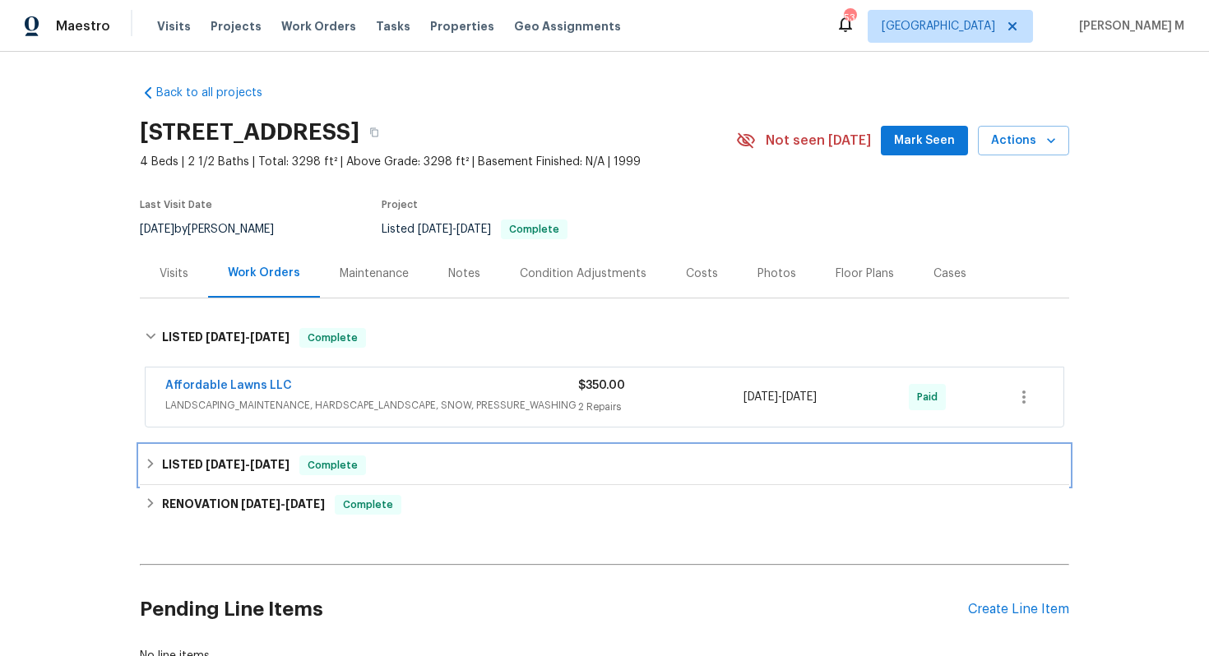
click at [243, 465] on div "LISTED 5/28/25 - 5/29/25 Complete" at bounding box center [605, 465] width 930 height 39
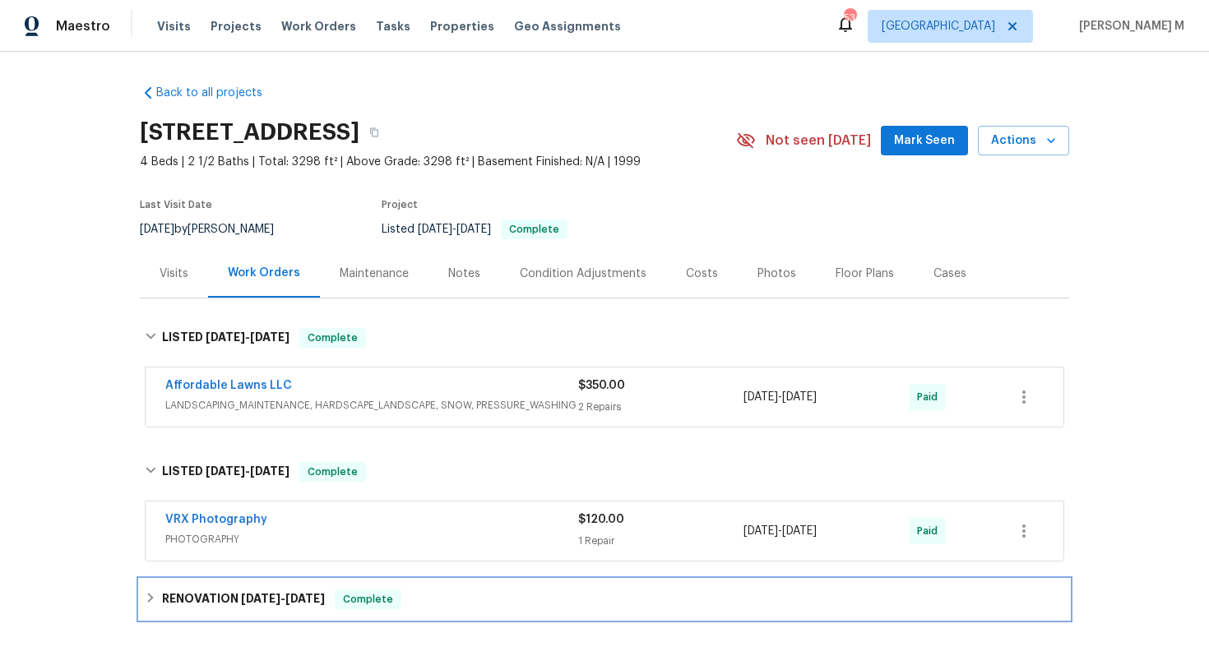
click at [229, 580] on div "RENOVATION 5/2/25 - 5/17/25 Complete" at bounding box center [605, 599] width 930 height 39
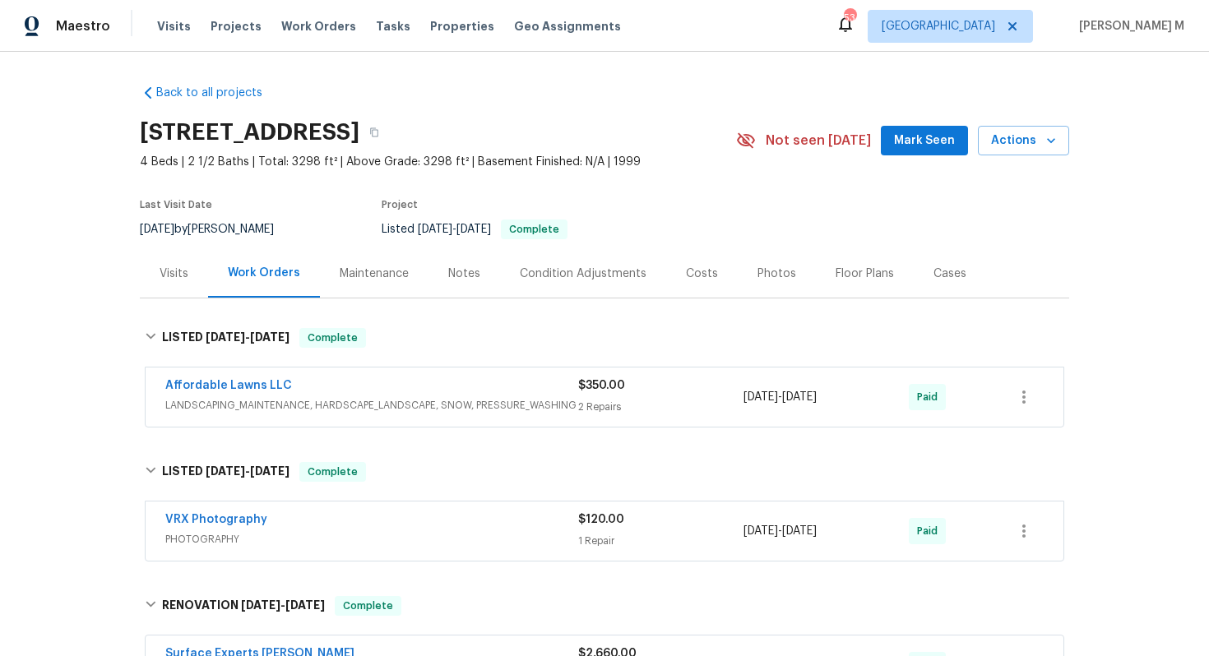
click at [340, 266] on div "Maintenance" at bounding box center [374, 274] width 69 height 16
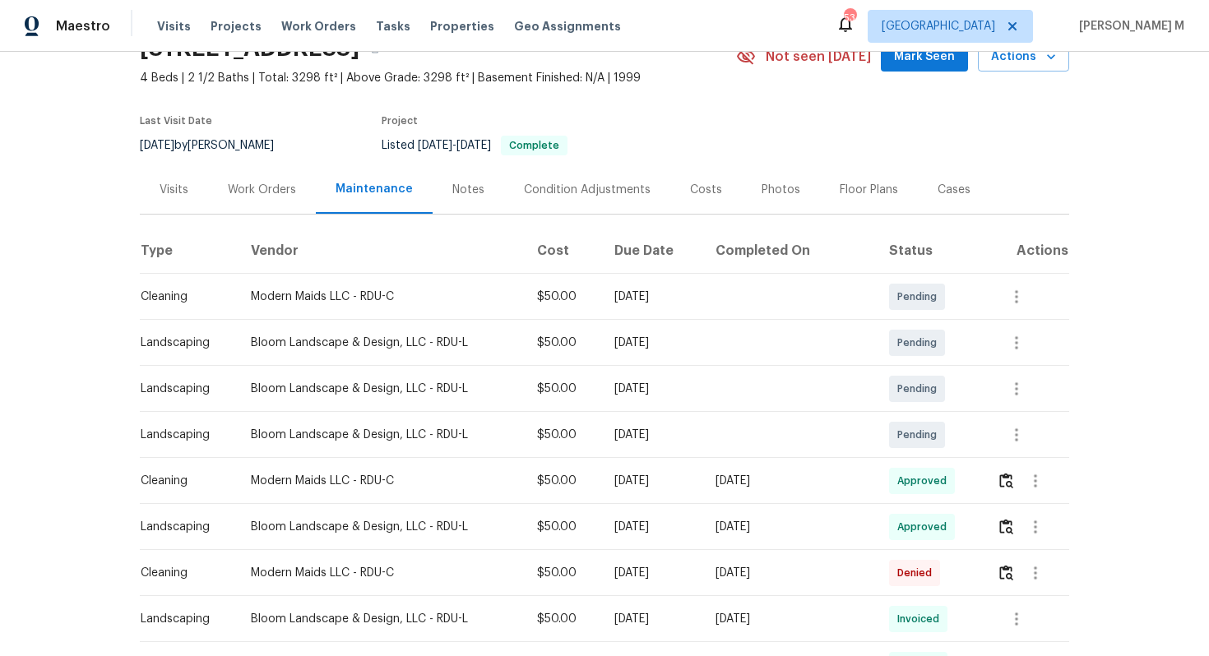
scroll to position [100, 0]
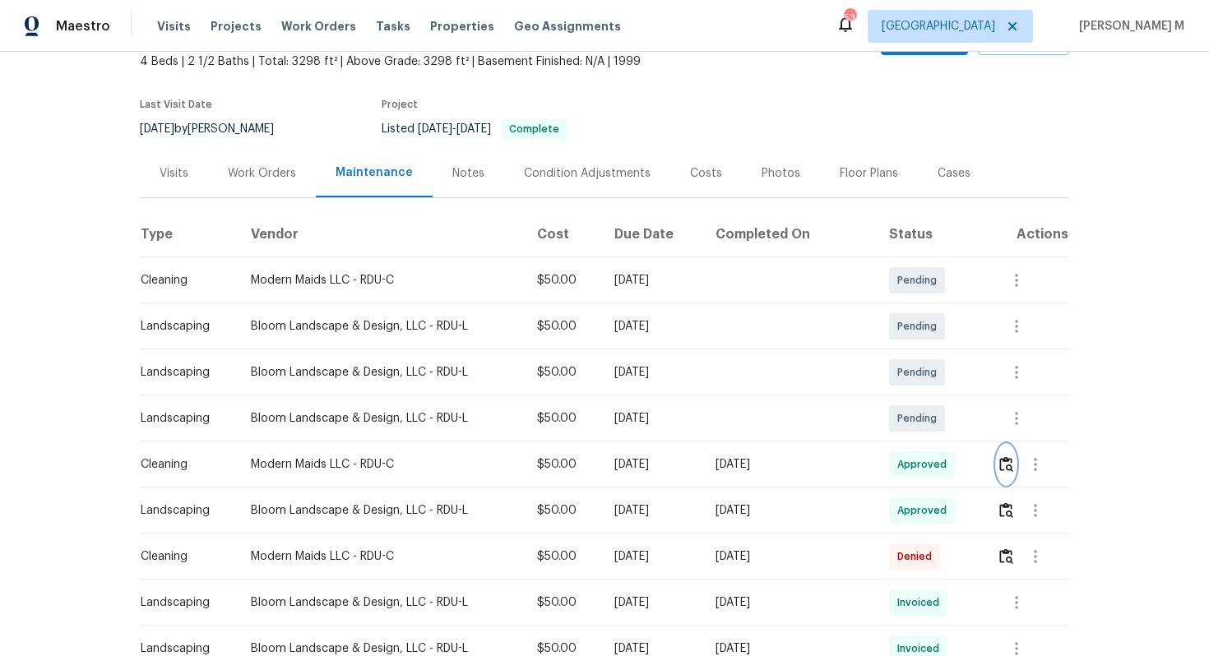
click at [1005, 457] on img "button" at bounding box center [1006, 465] width 14 height 16
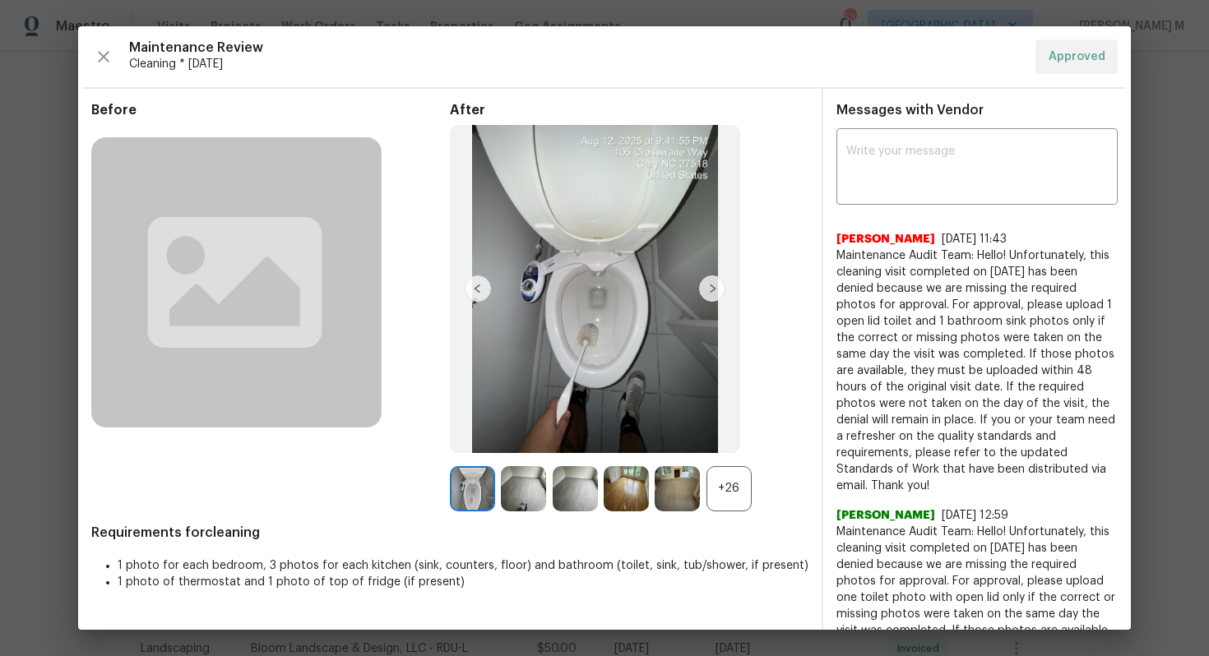
click at [727, 506] on div "+26" at bounding box center [729, 488] width 45 height 45
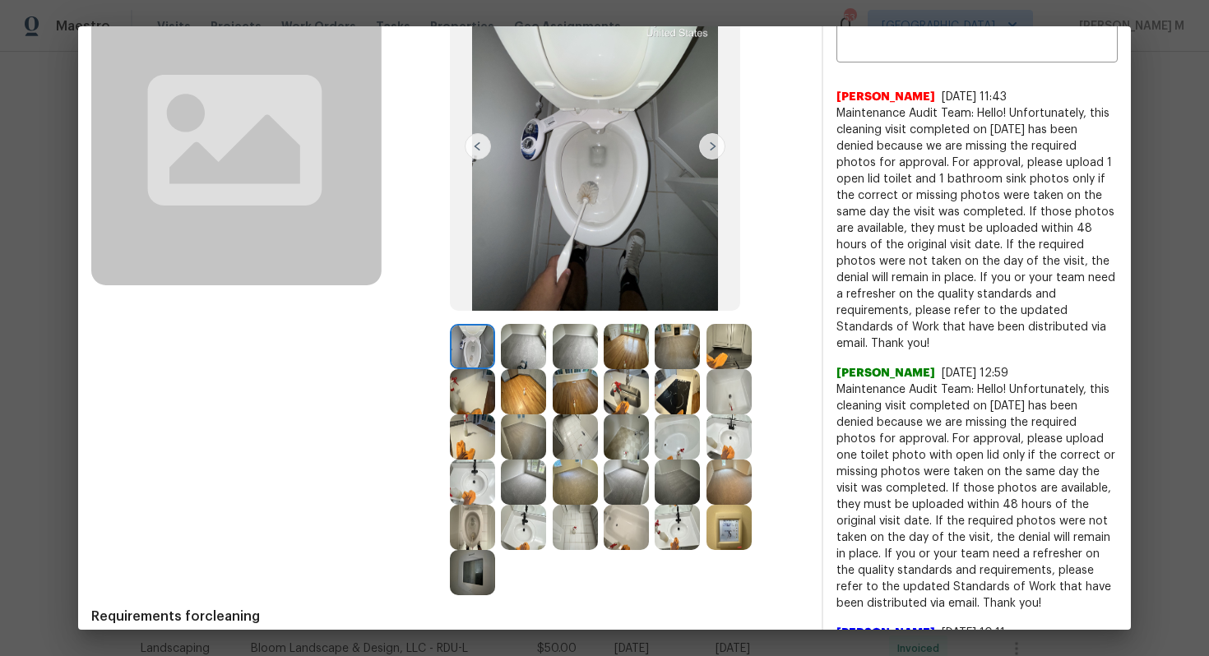
scroll to position [152, 0]
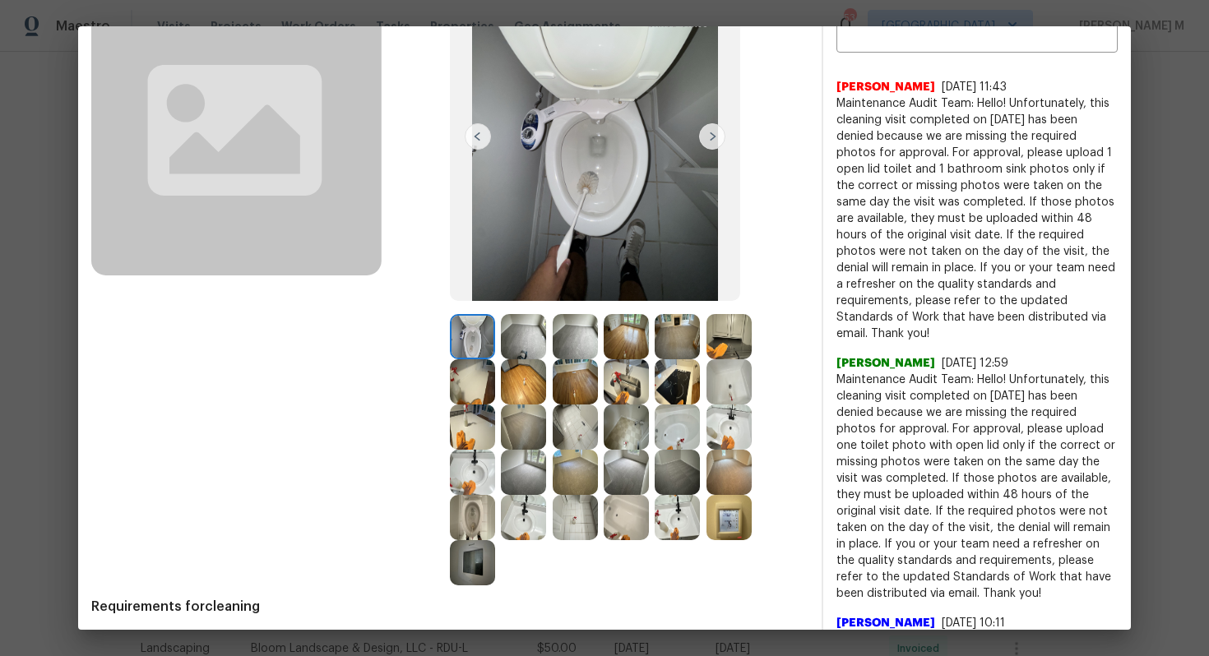
click at [598, 450] on img at bounding box center [575, 472] width 45 height 45
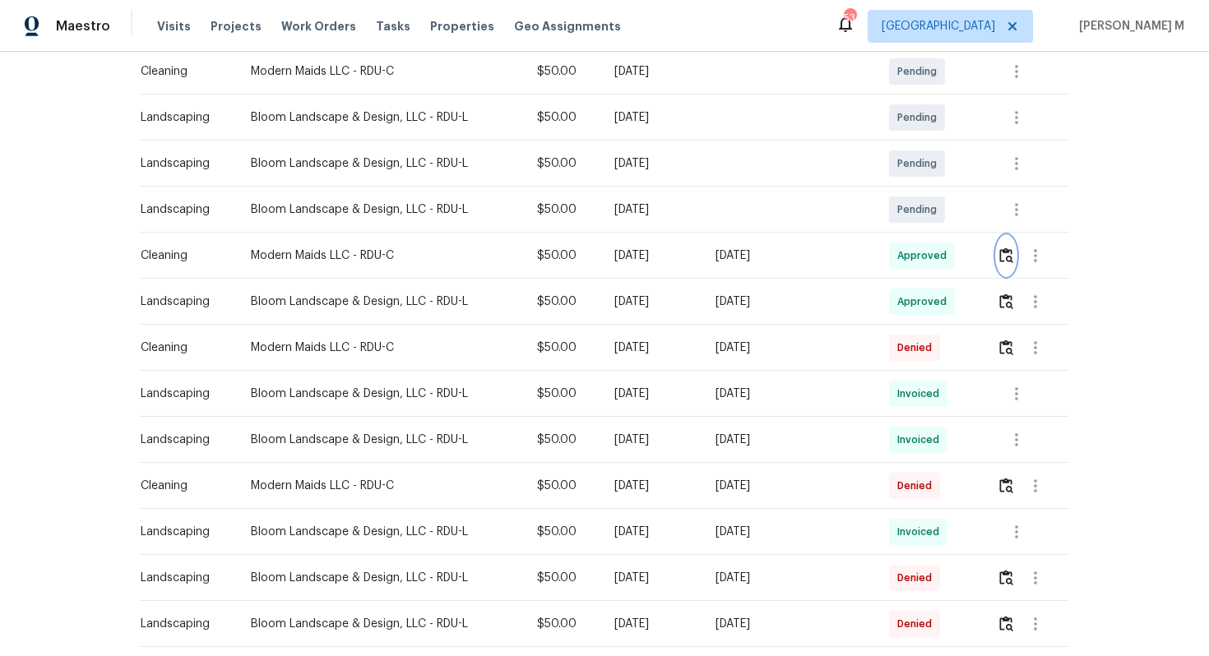
scroll to position [0, 0]
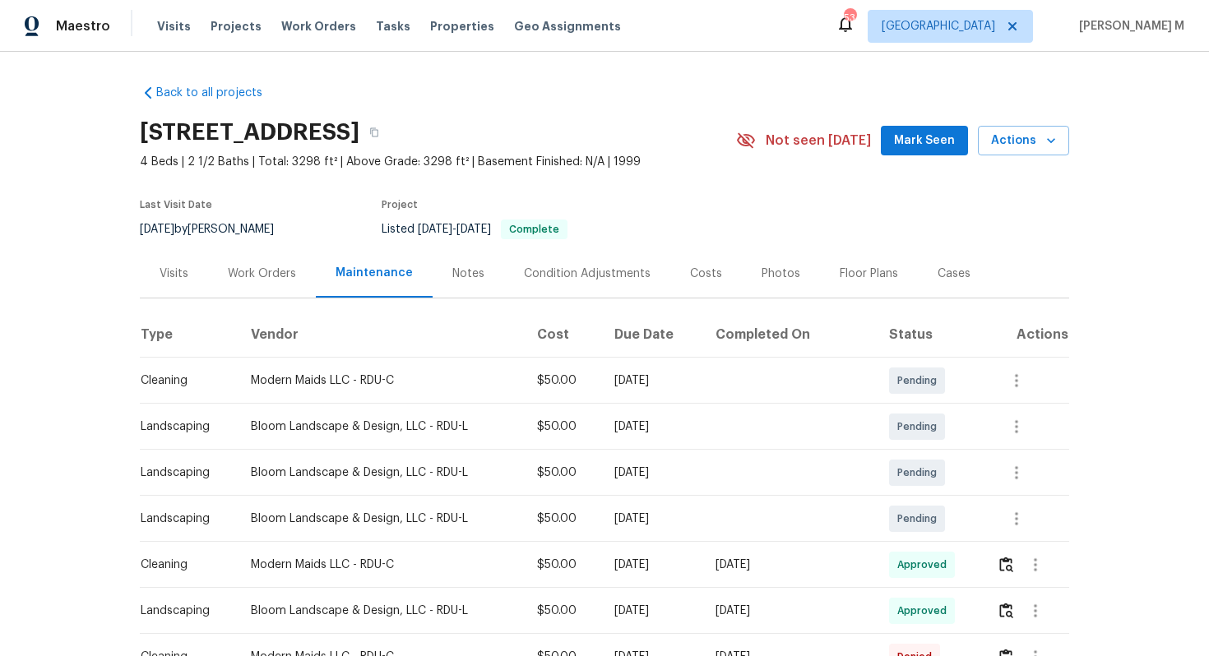
click at [262, 283] on div "Work Orders" at bounding box center [262, 273] width 108 height 49
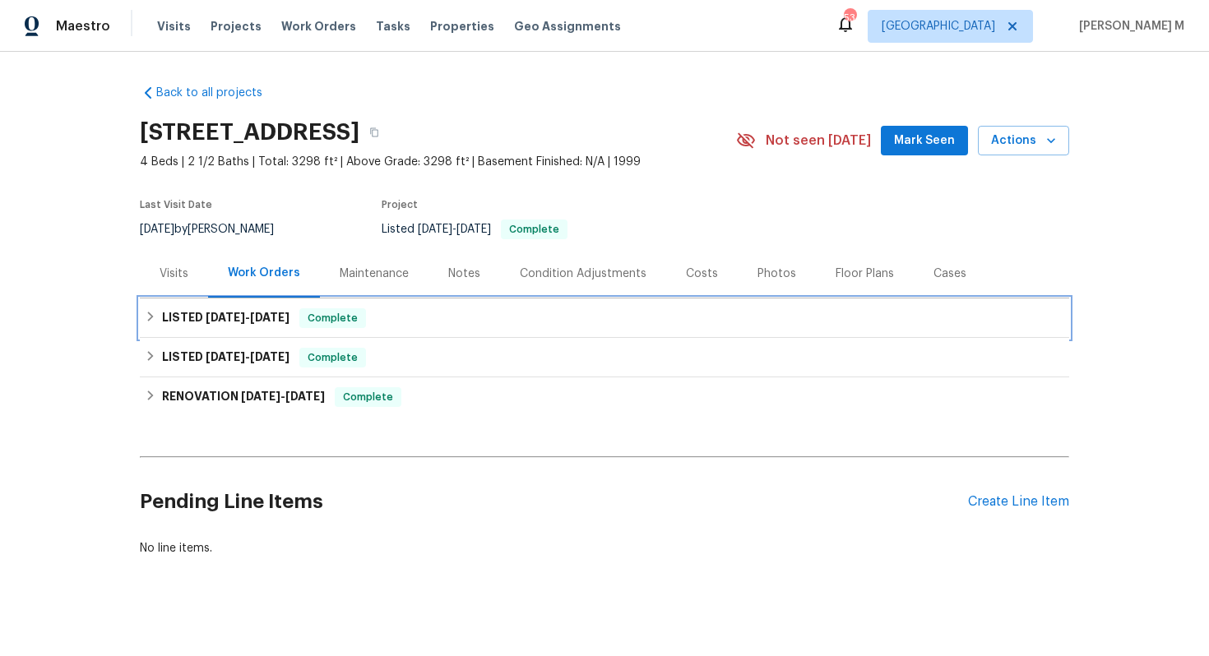
click at [229, 312] on span "7/29/25" at bounding box center [225, 318] width 39 height 12
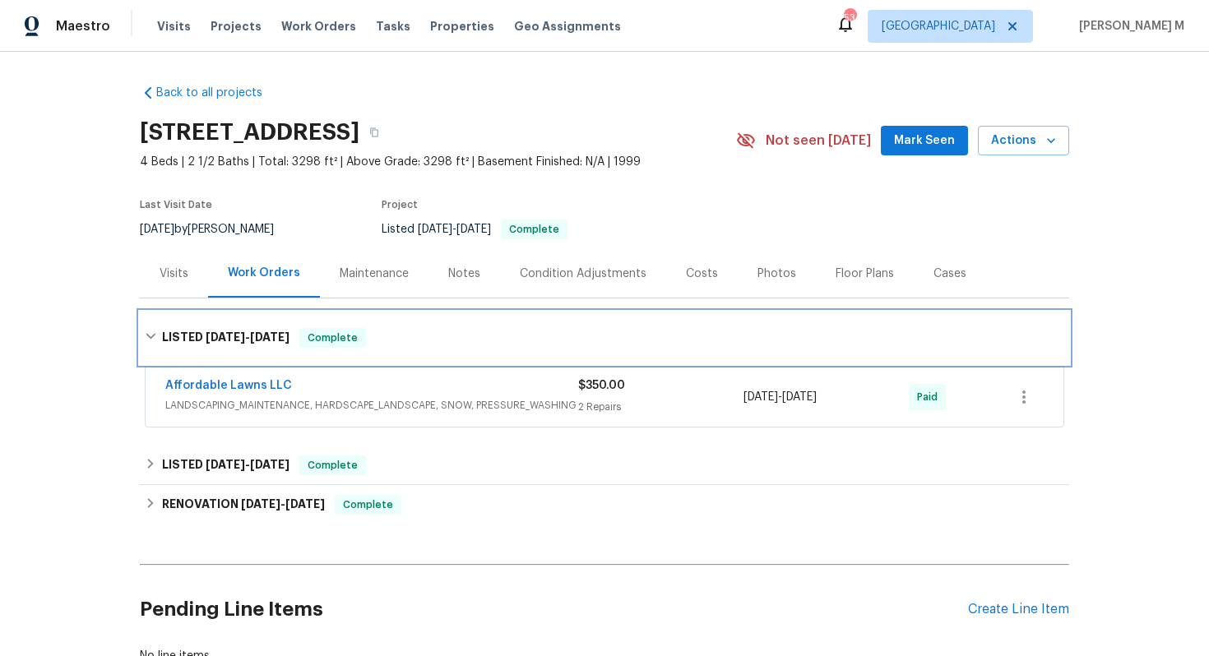
scroll to position [30, 0]
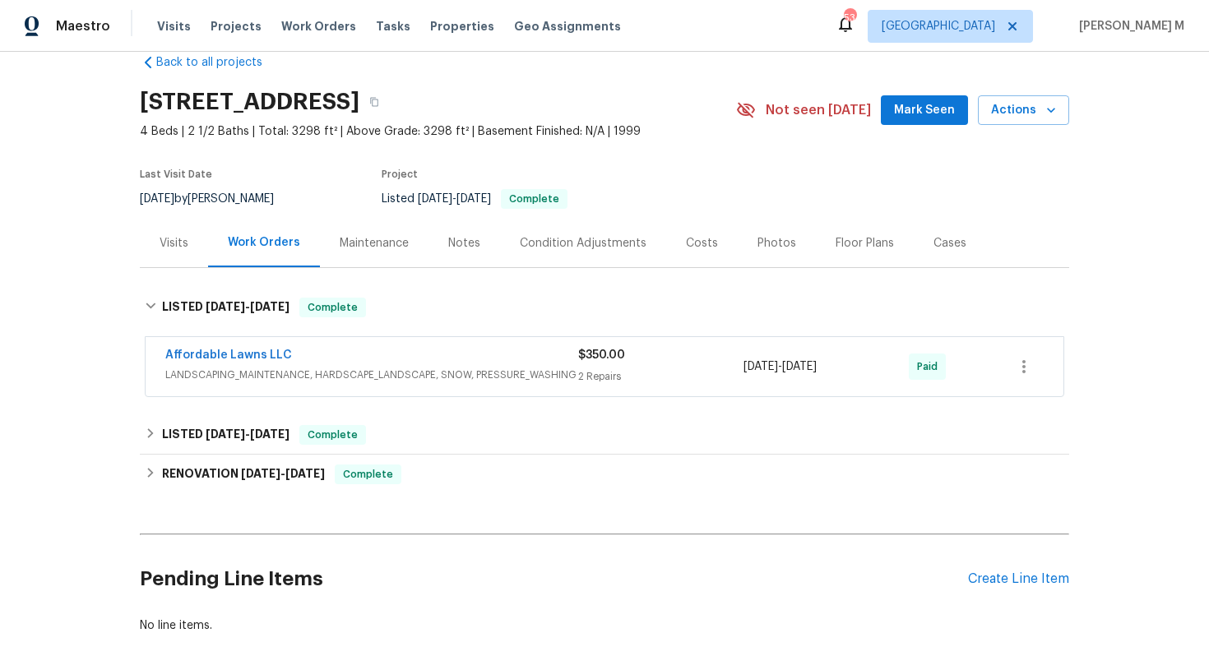
click at [218, 370] on span "LANDSCAPING_MAINTENANCE, HARDSCAPE_LANDSCAPE, SNOW, PRESSURE_WASHING" at bounding box center [371, 375] width 413 height 16
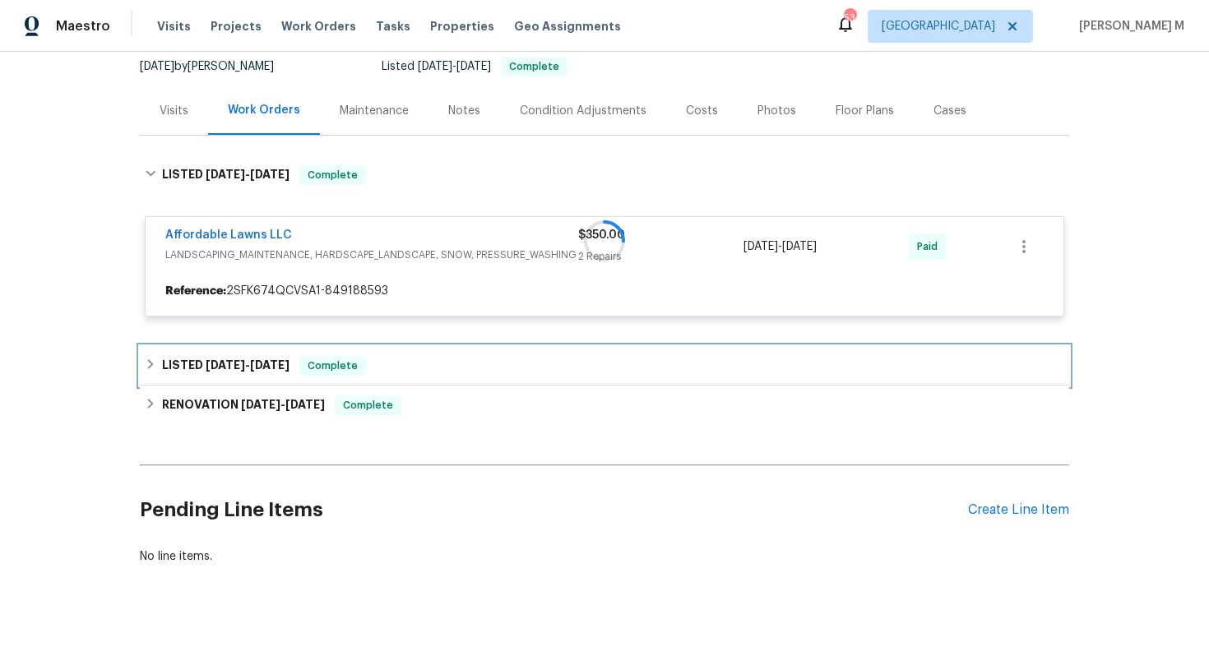
click at [227, 359] on span "5/28/25" at bounding box center [225, 365] width 39 height 12
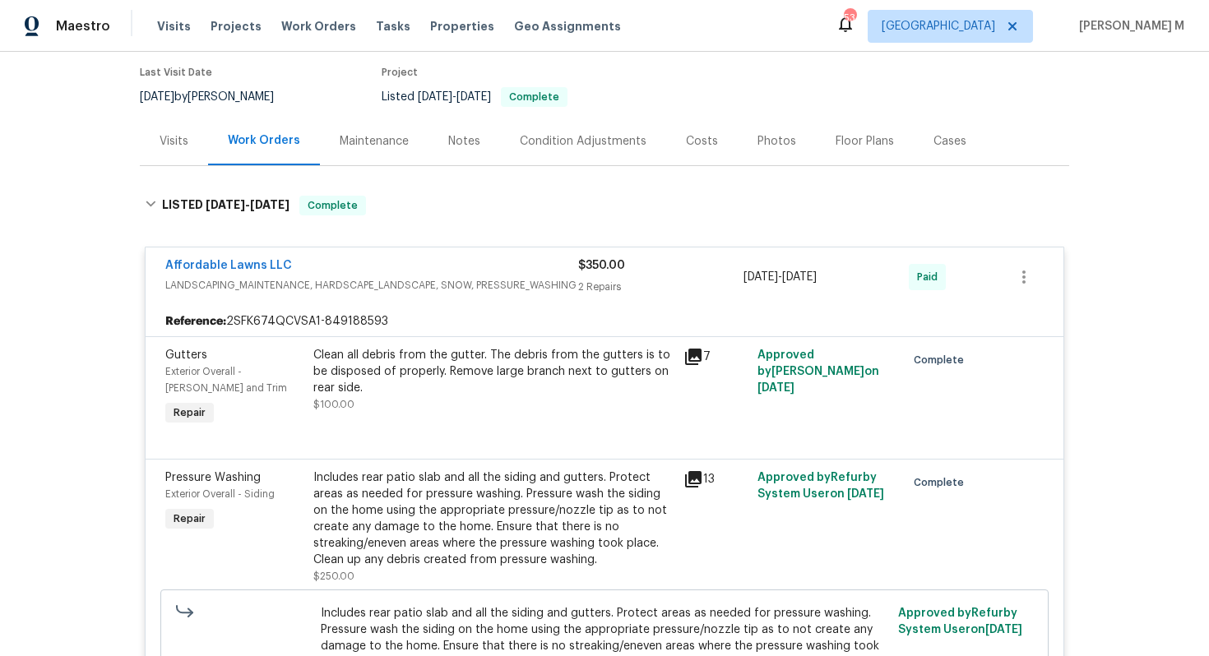
scroll to position [137, 0]
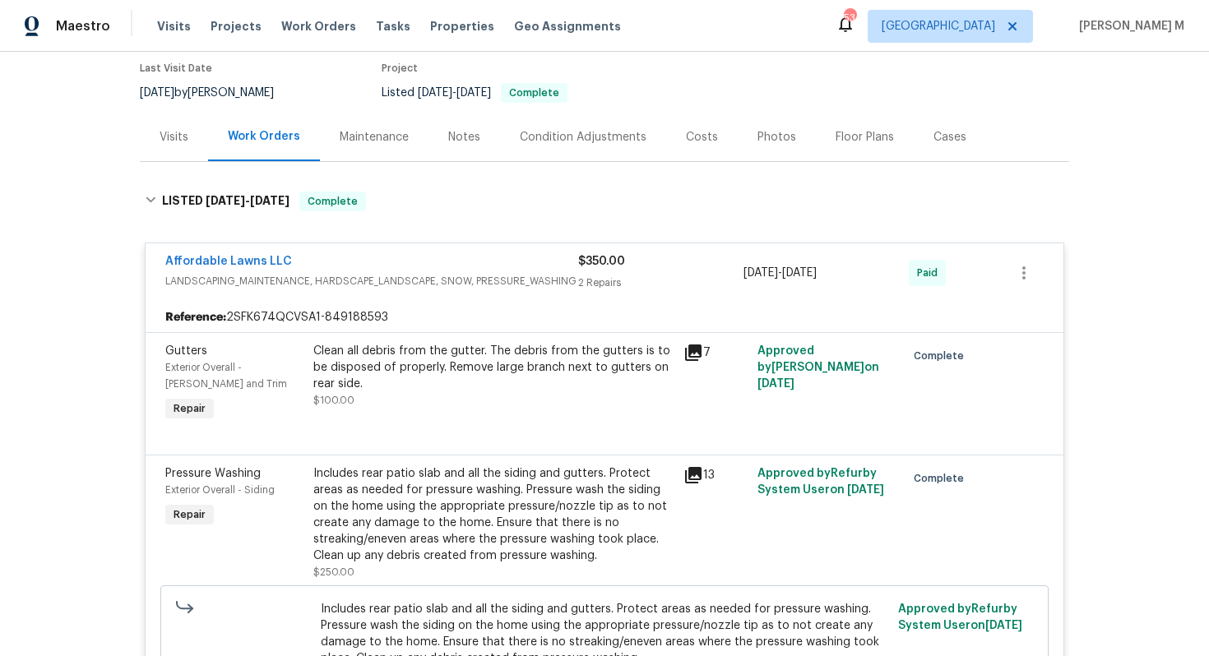
click at [340, 129] on div "Maintenance" at bounding box center [374, 137] width 69 height 16
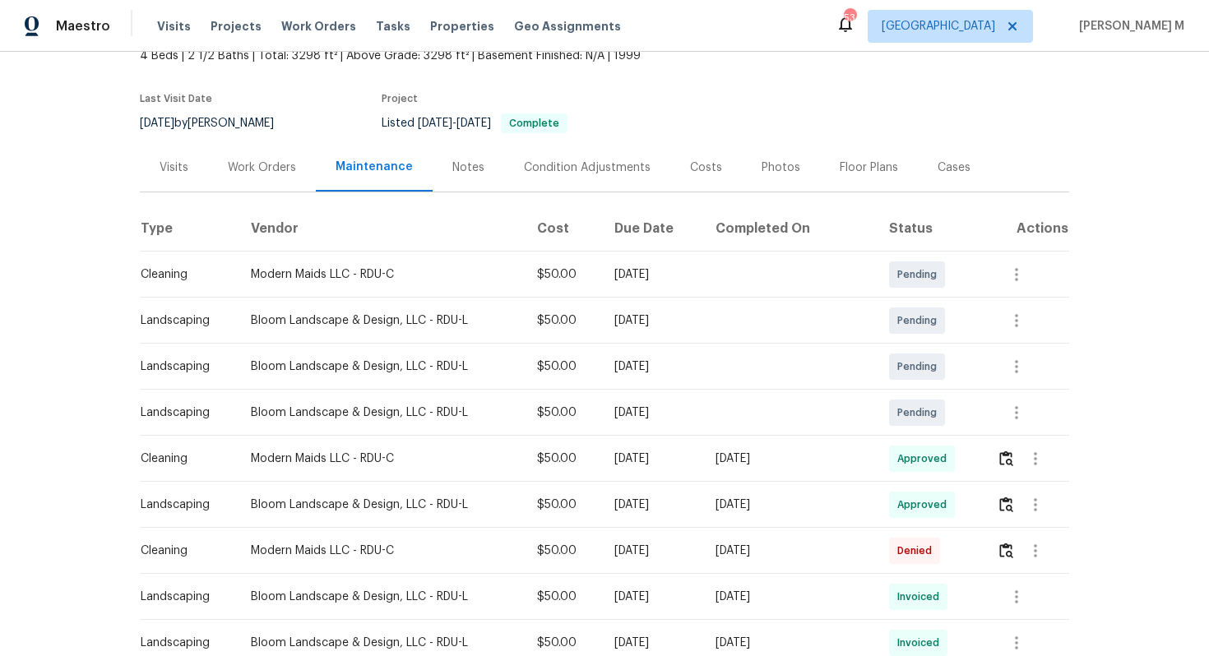
scroll to position [107, 0]
click at [1009, 496] on img "button" at bounding box center [1006, 504] width 14 height 16
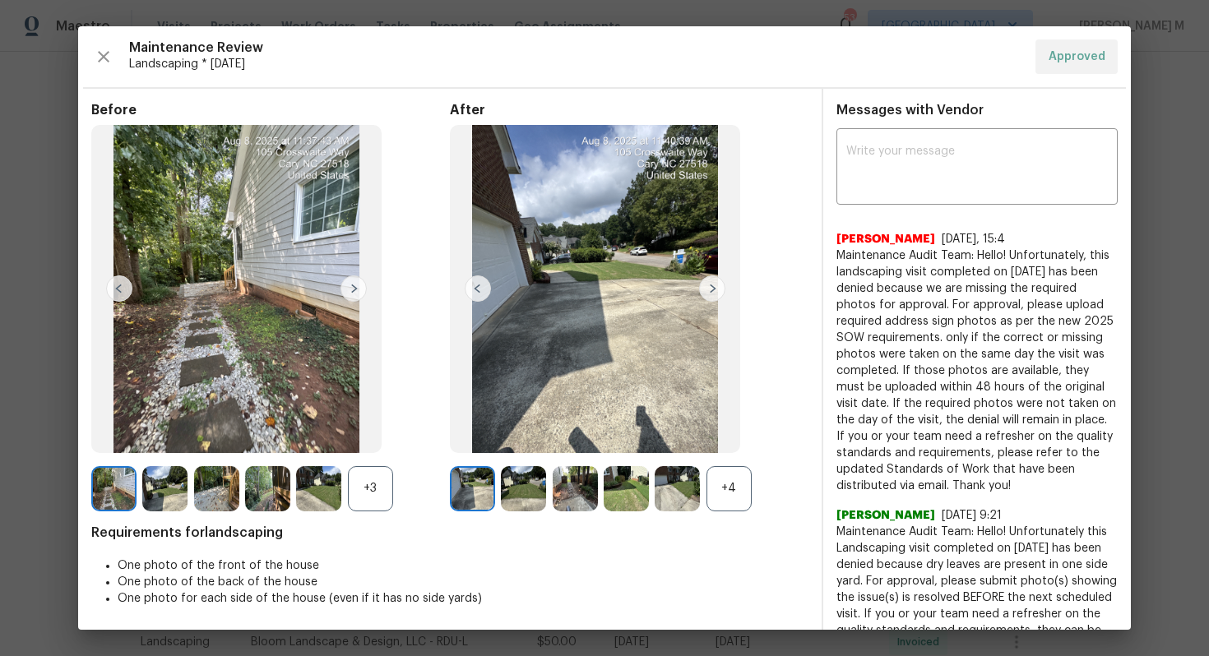
click at [746, 485] on div "+4" at bounding box center [729, 488] width 45 height 45
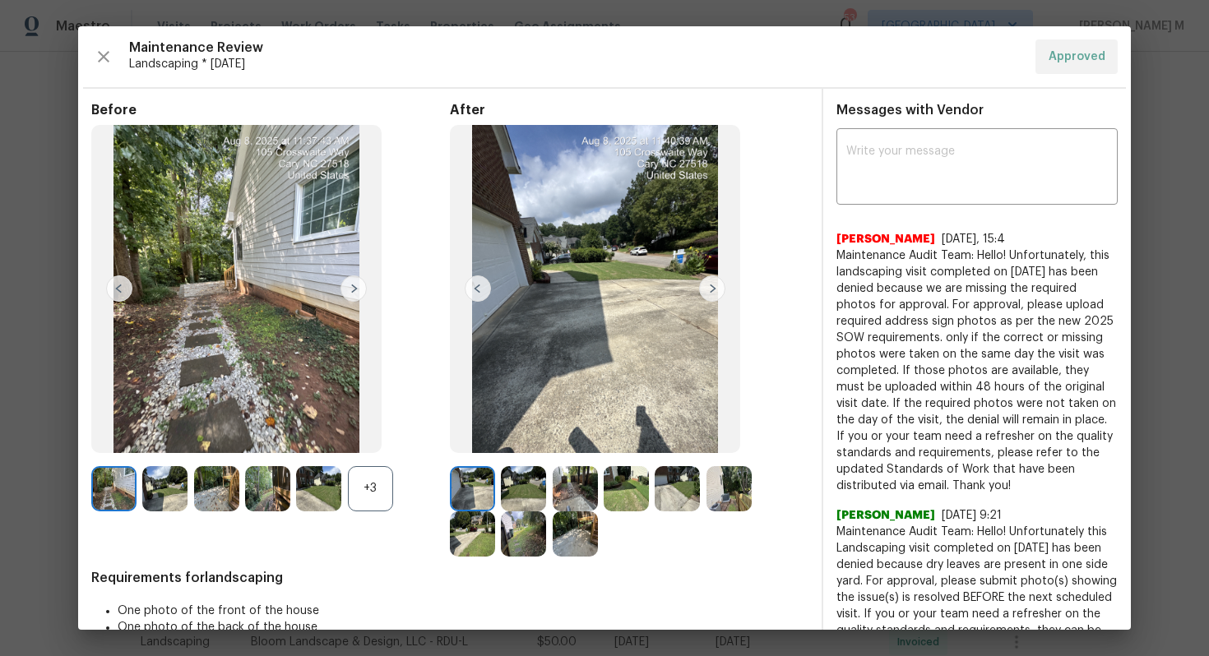
click at [618, 484] on img at bounding box center [626, 488] width 45 height 45
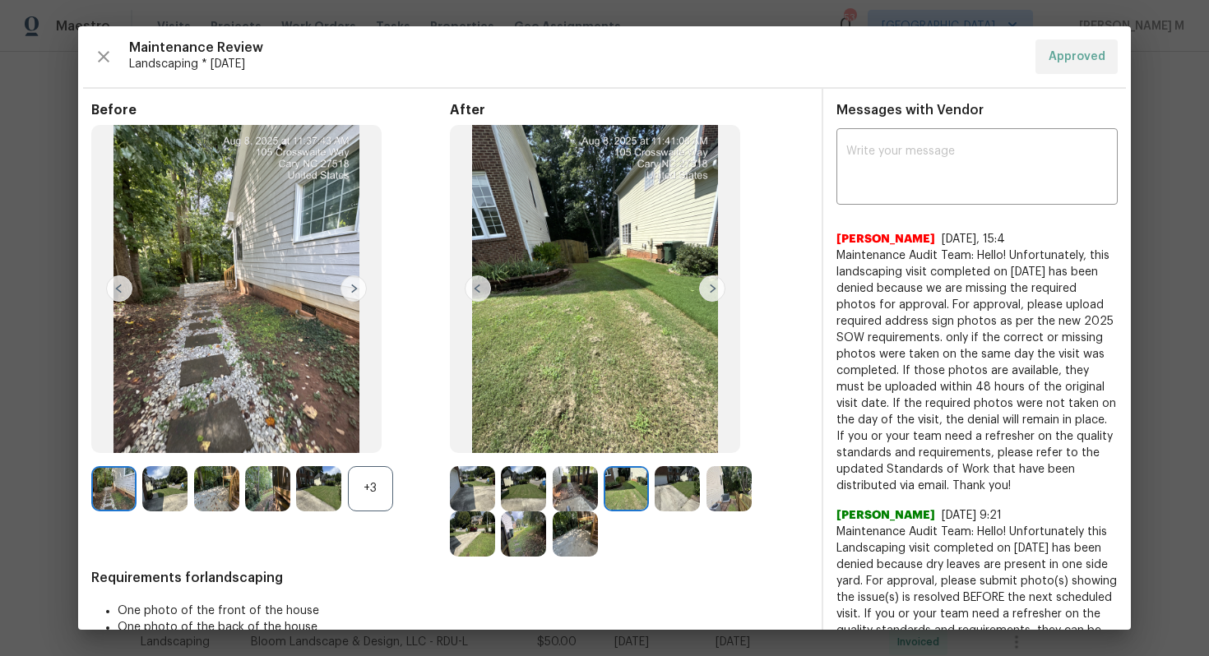
click at [710, 284] on img at bounding box center [712, 289] width 26 height 26
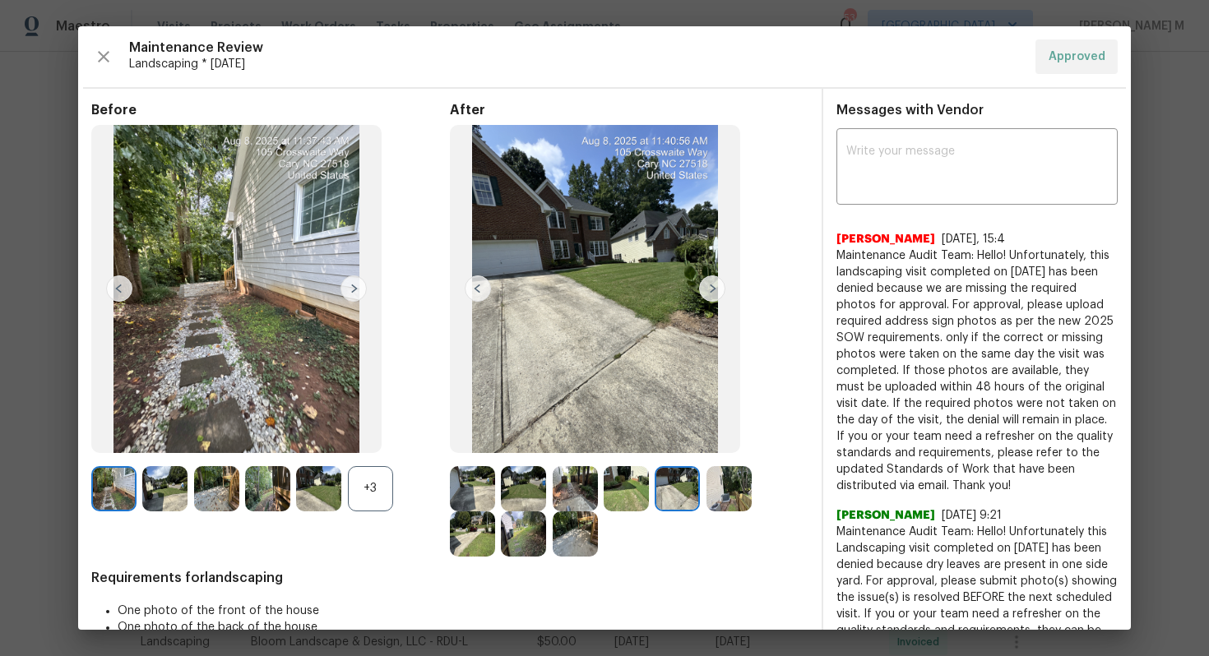
click at [501, 531] on img at bounding box center [523, 534] width 45 height 45
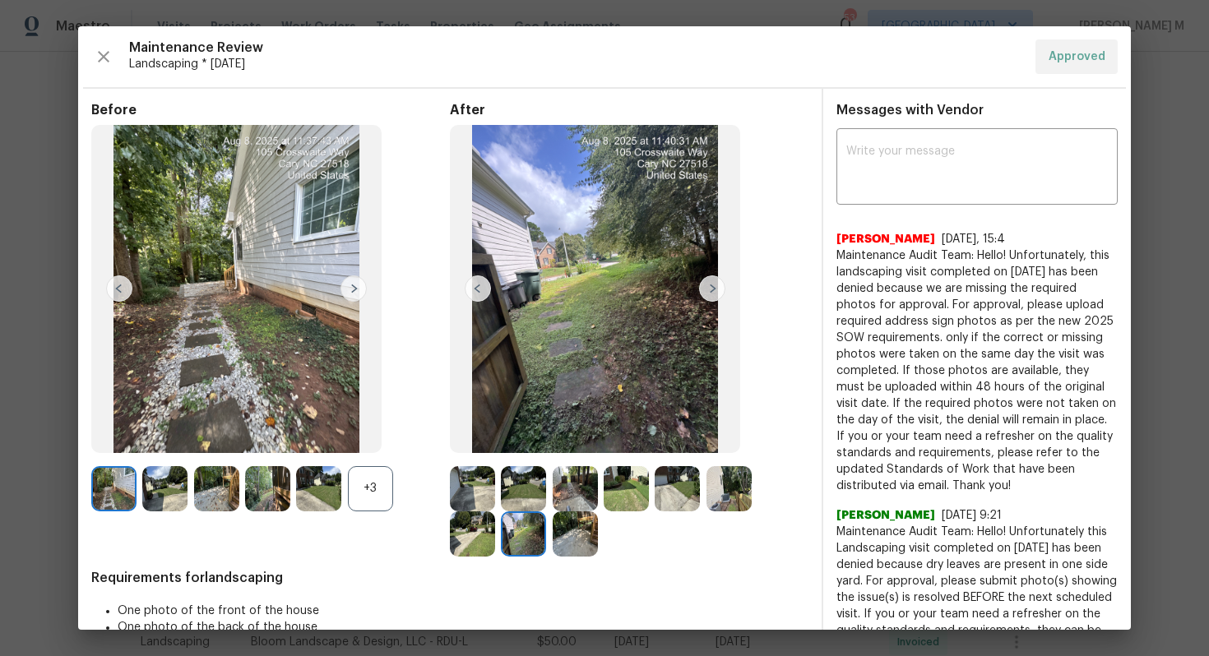
scroll to position [26, 0]
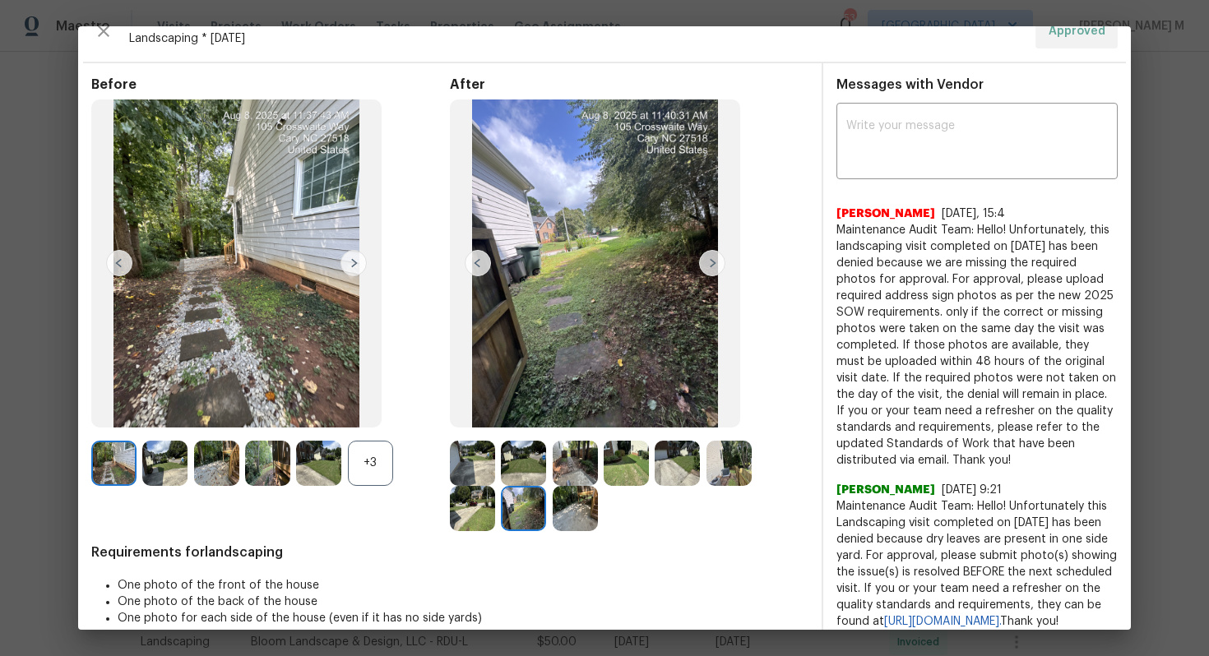
click at [349, 265] on img at bounding box center [354, 263] width 26 height 26
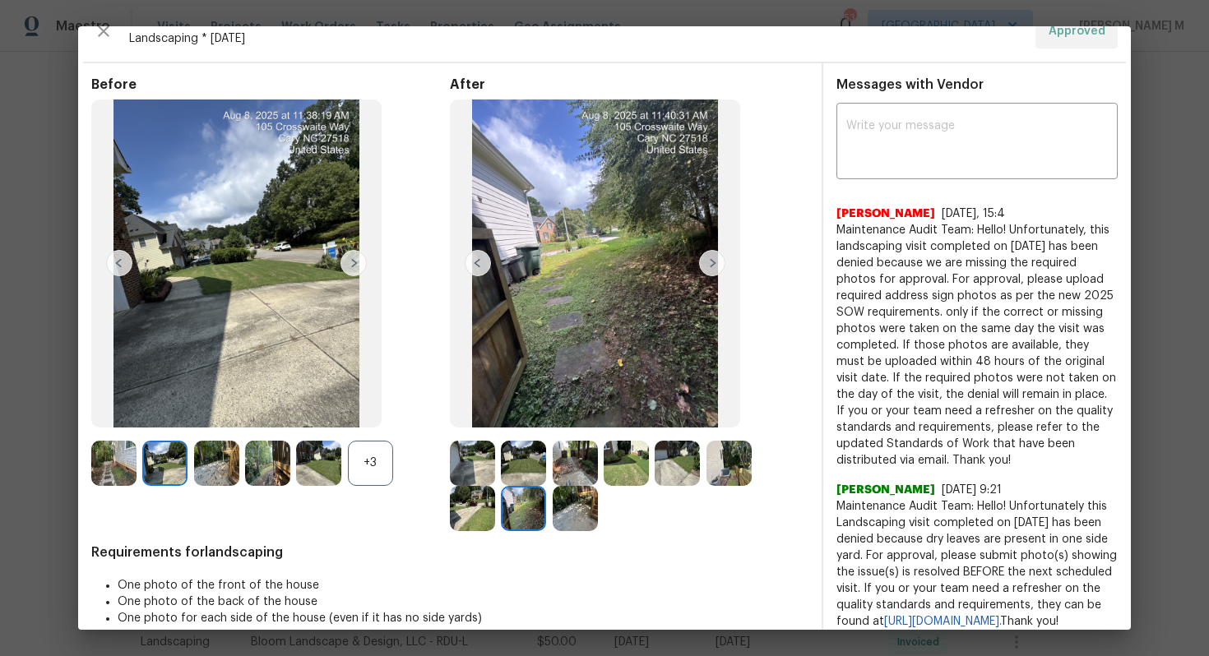
click at [342, 271] on img at bounding box center [354, 263] width 26 height 26
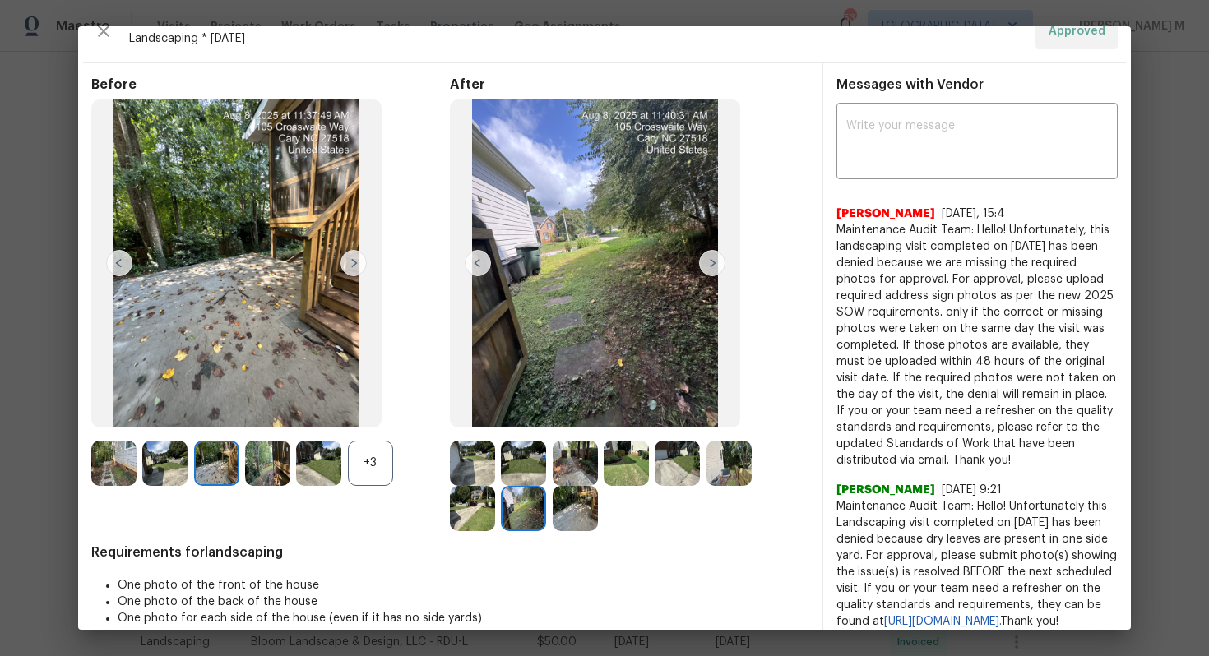
click at [323, 453] on img at bounding box center [318, 463] width 45 height 45
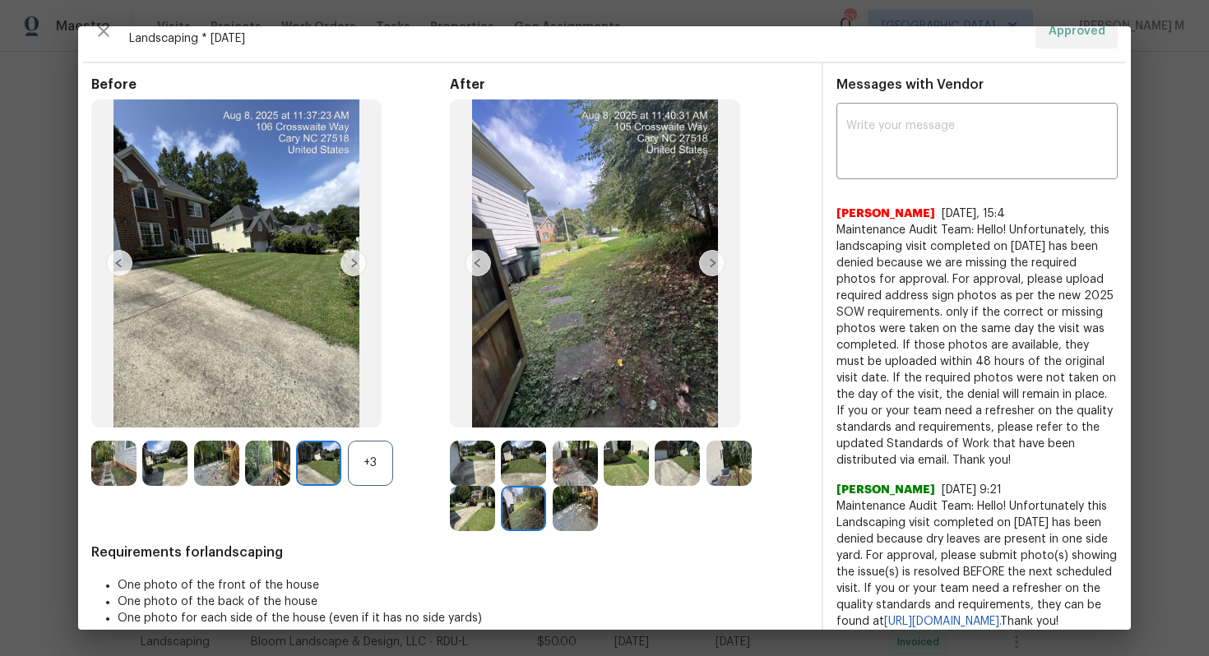
click at [369, 457] on div "+3" at bounding box center [370, 463] width 45 height 45
click at [137, 486] on img at bounding box center [113, 508] width 45 height 45
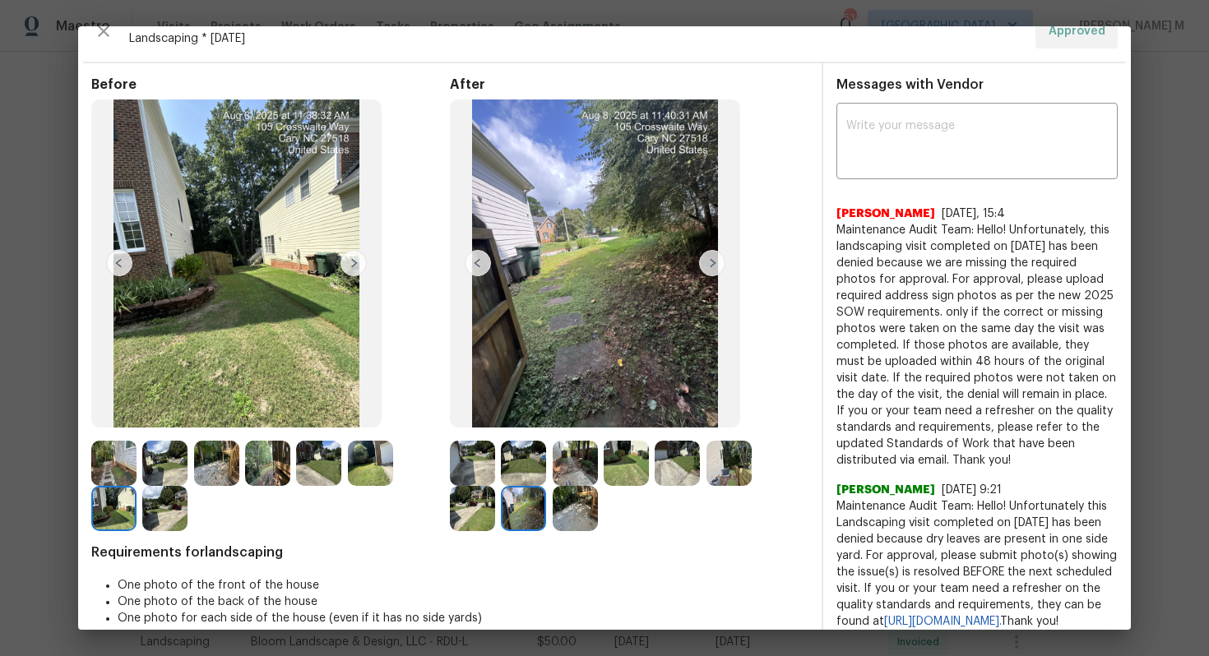
click at [142, 503] on img at bounding box center [164, 508] width 45 height 45
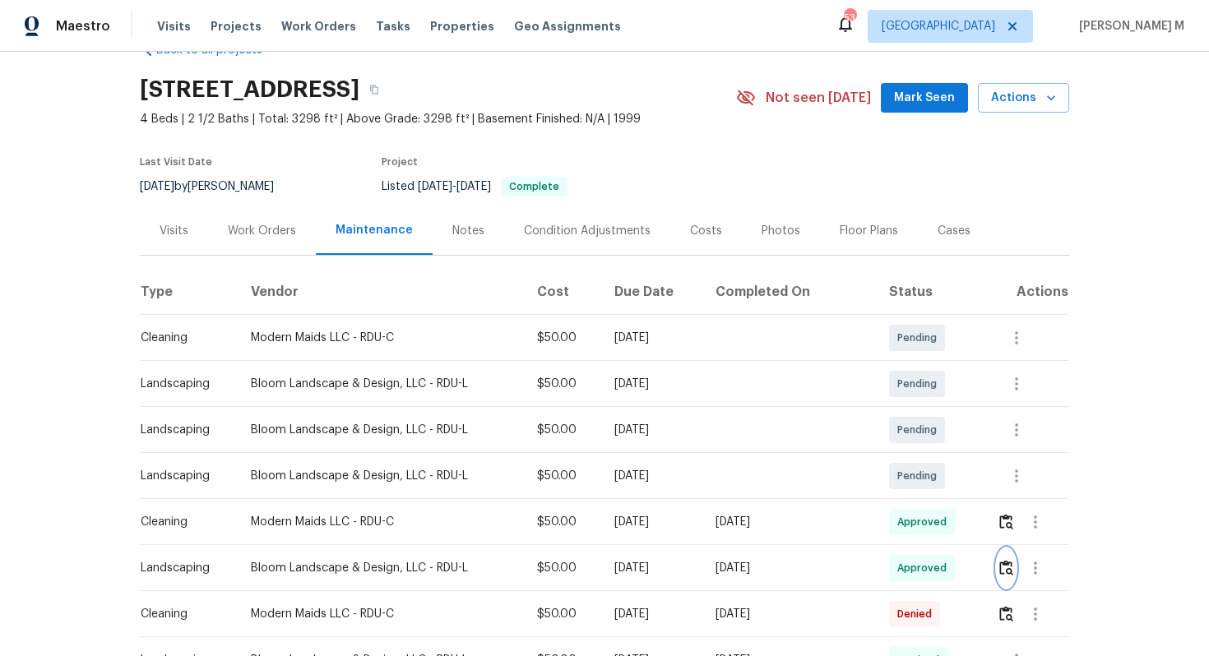
scroll to position [0, 0]
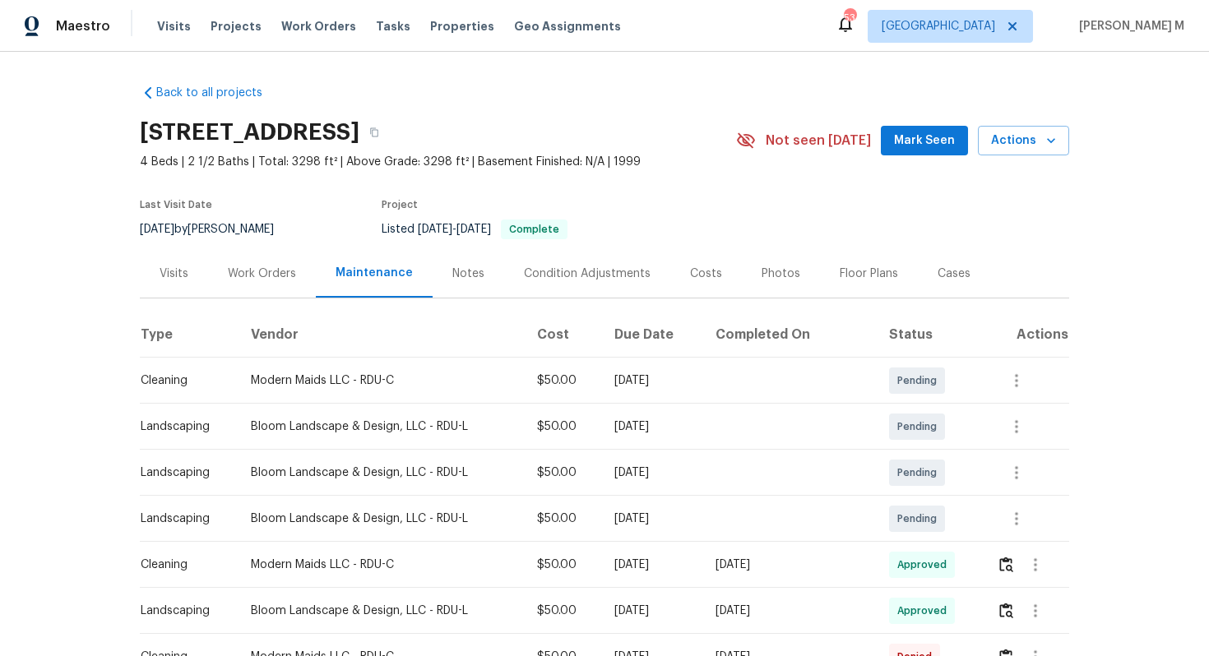
click at [276, 266] on div "Work Orders" at bounding box center [262, 274] width 68 height 16
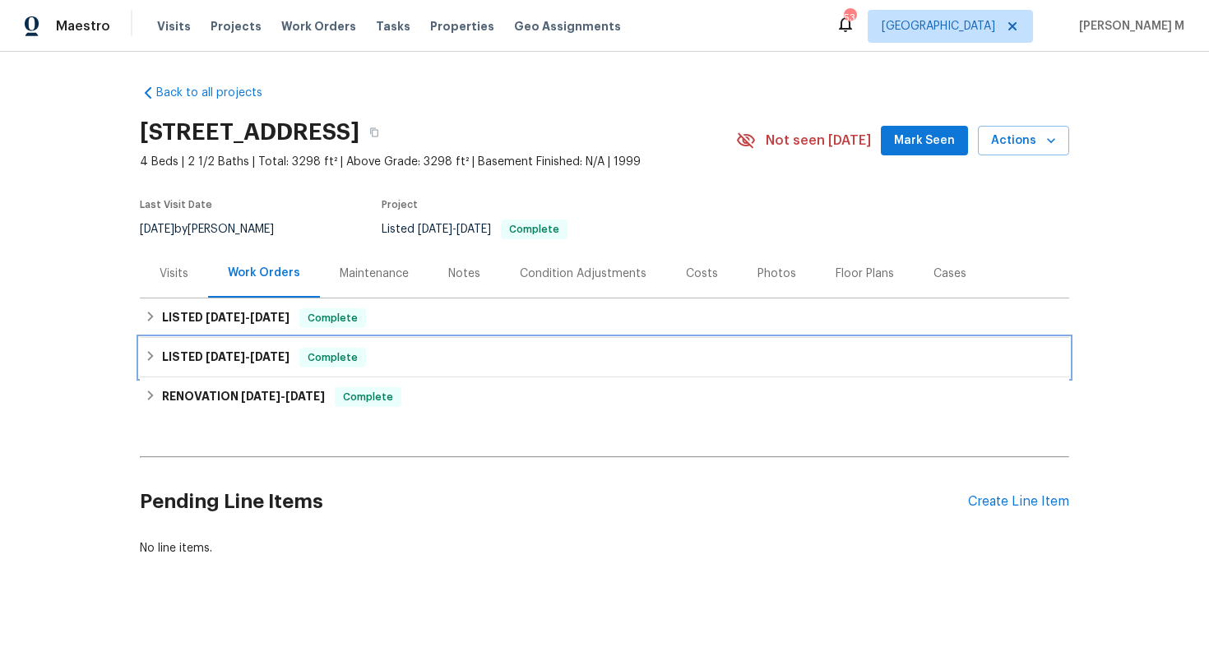
click at [257, 351] on span "5/29/25" at bounding box center [269, 357] width 39 height 12
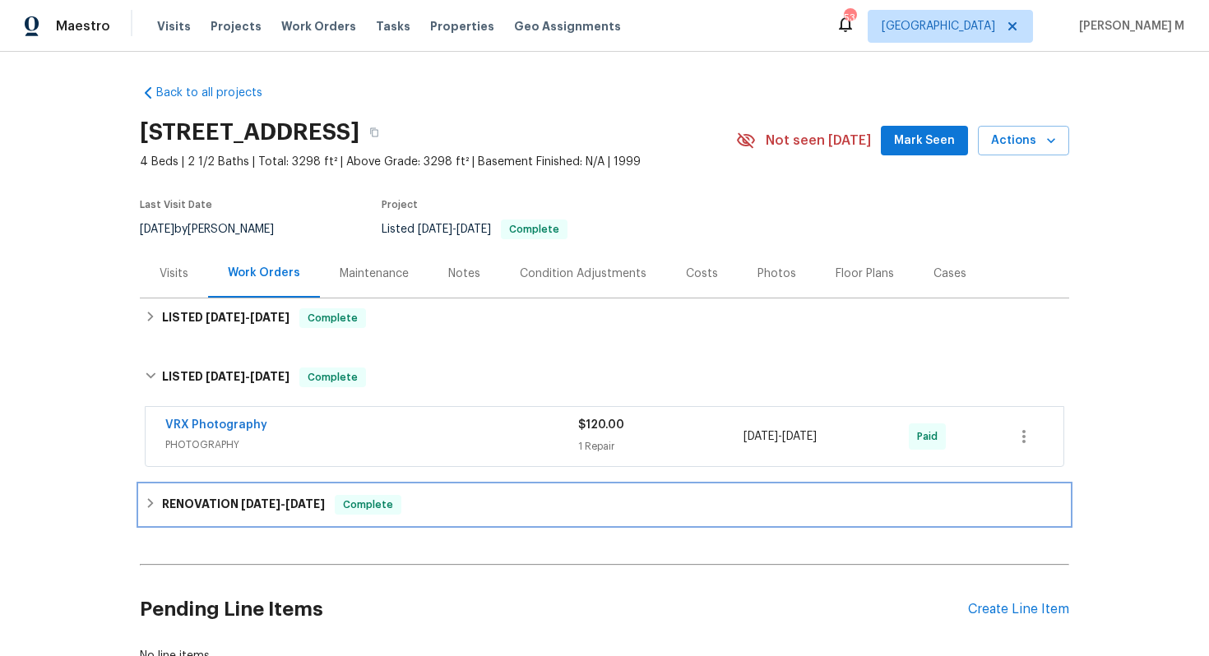
click at [243, 498] on span "5/2/25" at bounding box center [260, 504] width 39 height 12
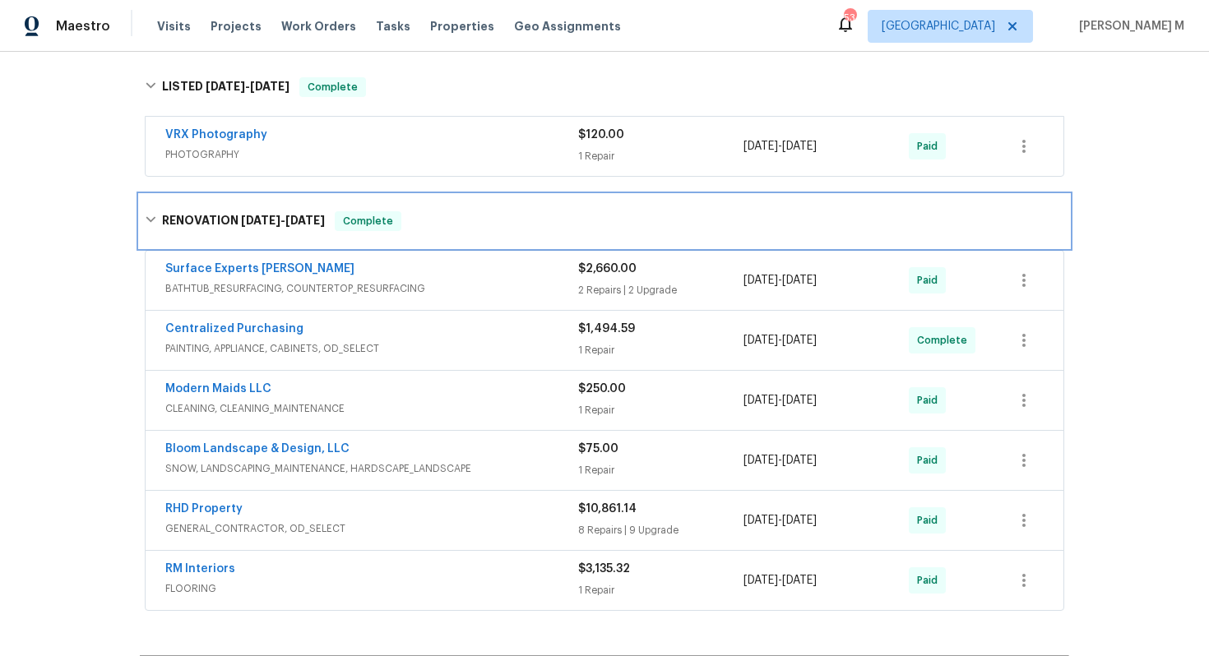
scroll to position [295, 0]
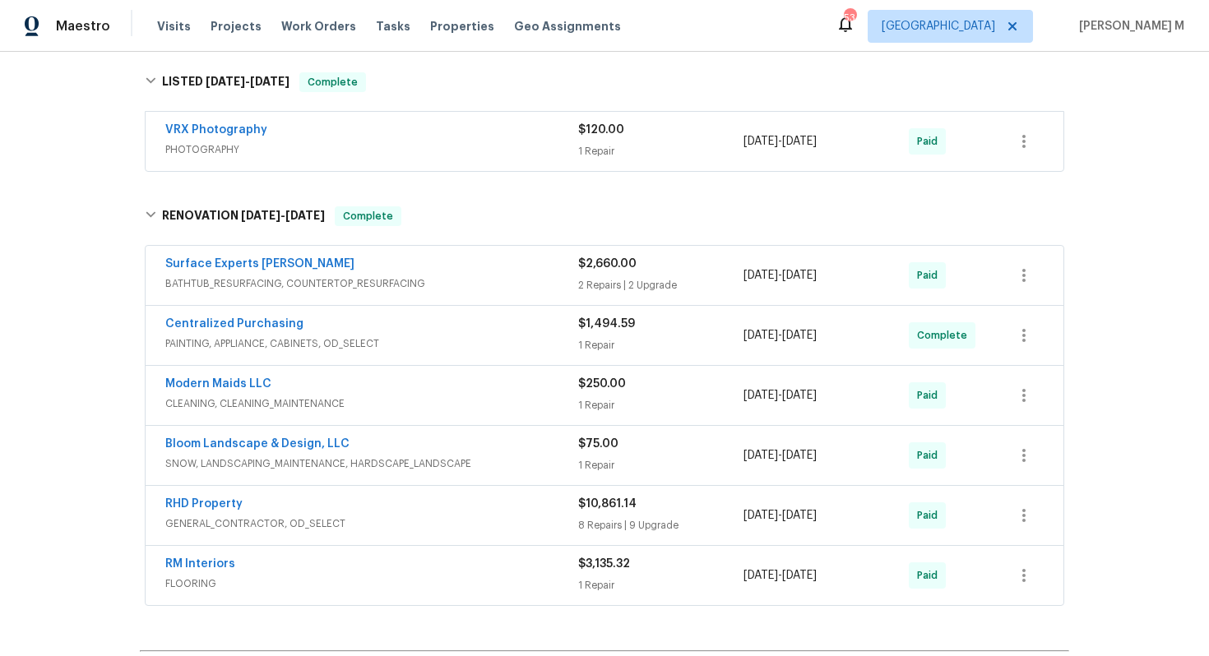
click at [280, 456] on span "SNOW, LANDSCAPING_MAINTENANCE, HARDSCAPE_LANDSCAPE" at bounding box center [371, 464] width 413 height 16
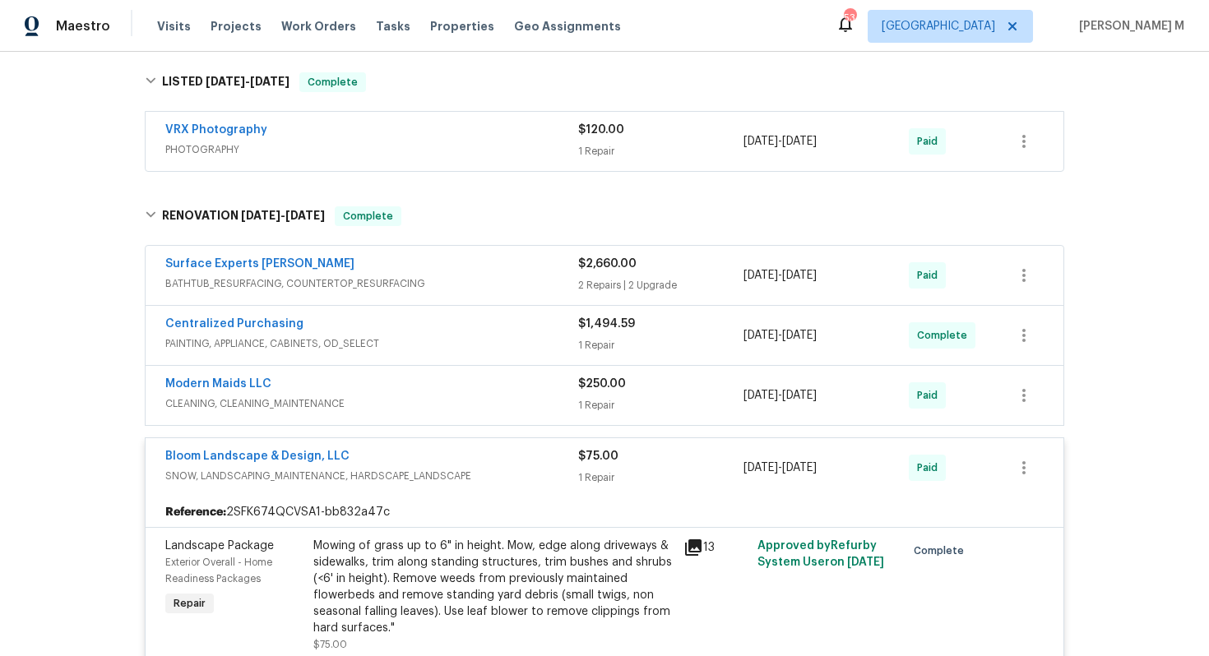
scroll to position [346, 0]
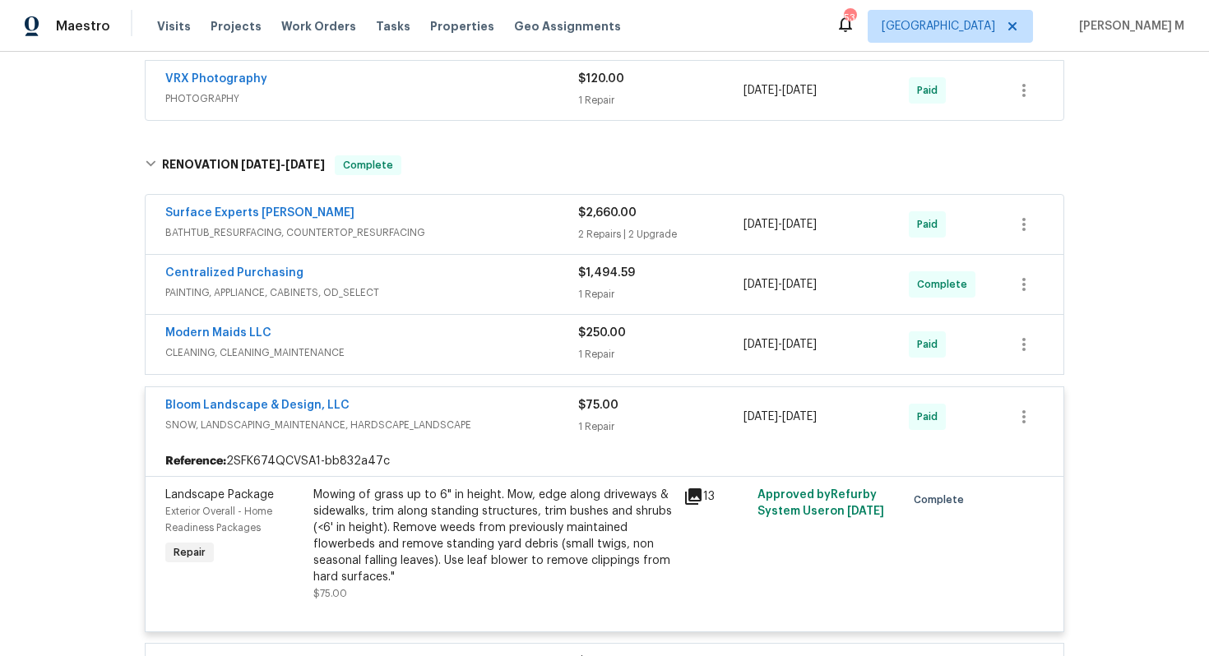
click at [446, 487] on div "Mowing of grass up to 6" in height. Mow, edge along driveways & sidewalks, trim…" at bounding box center [493, 536] width 360 height 99
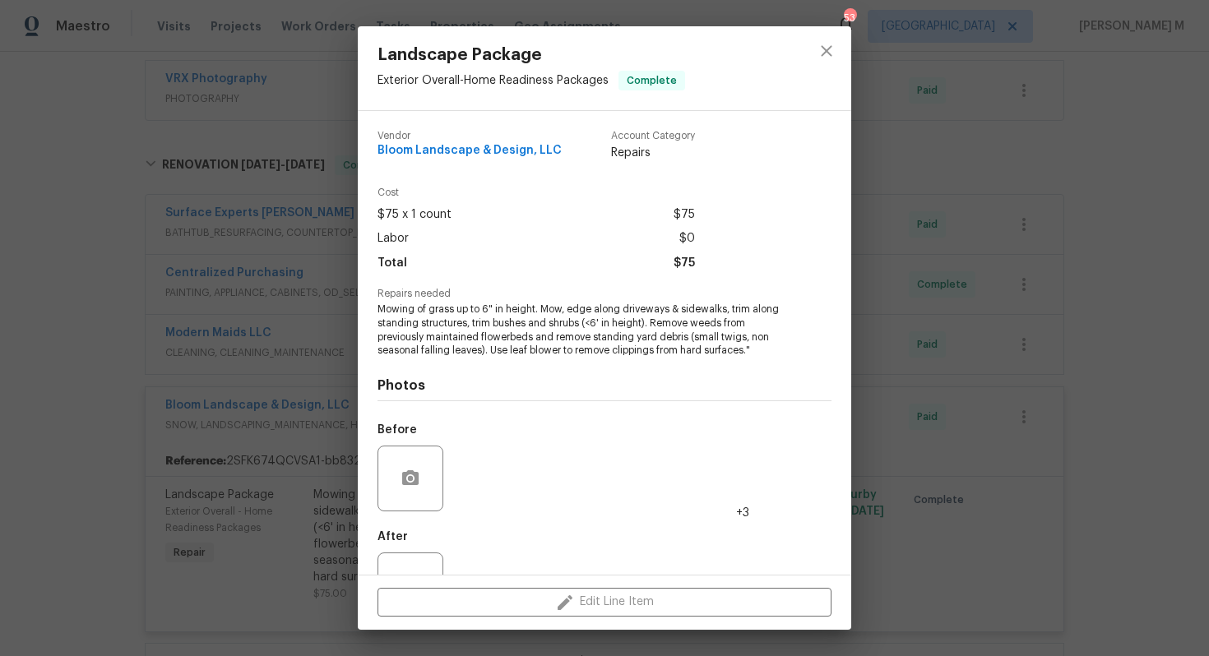
scroll to position [40, 0]
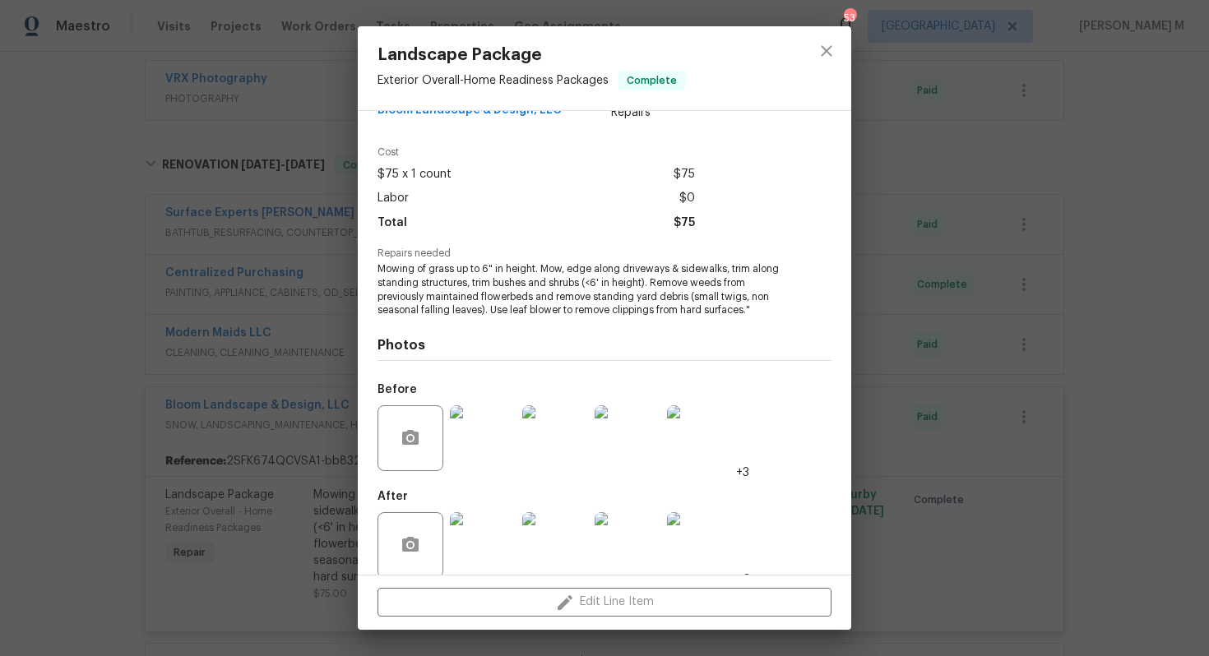
click at [704, 521] on img at bounding box center [700, 545] width 66 height 66
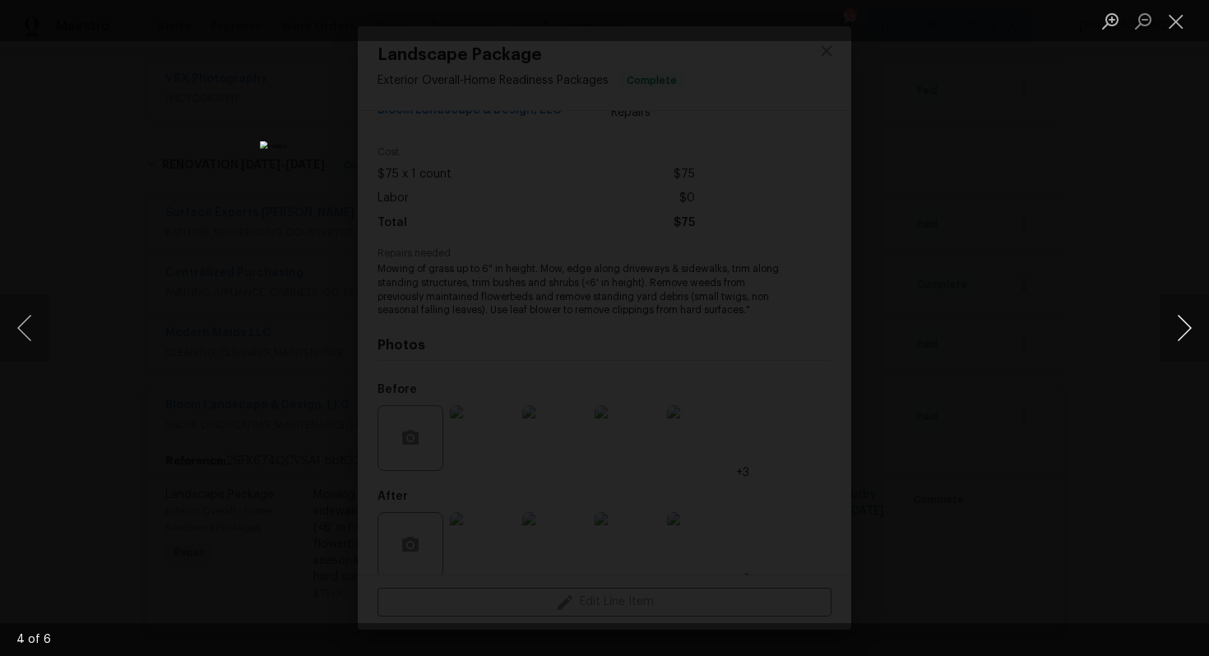
click at [1172, 330] on button "Next image" at bounding box center [1184, 328] width 49 height 66
click at [1172, 331] on button "Next image" at bounding box center [1184, 328] width 49 height 66
click at [1117, 288] on div "Lightbox" at bounding box center [604, 328] width 1209 height 656
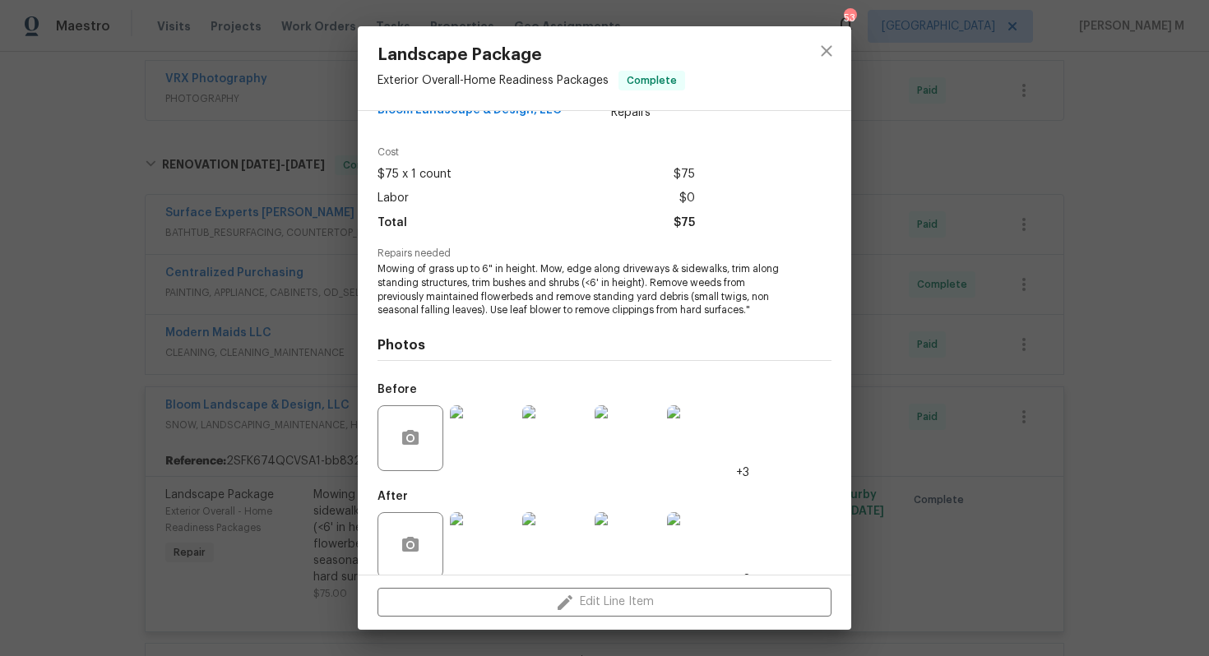
click at [1117, 288] on div "Landscape Package Exterior Overall - Home Readiness Packages Complete Vendor Bl…" at bounding box center [604, 328] width 1209 height 656
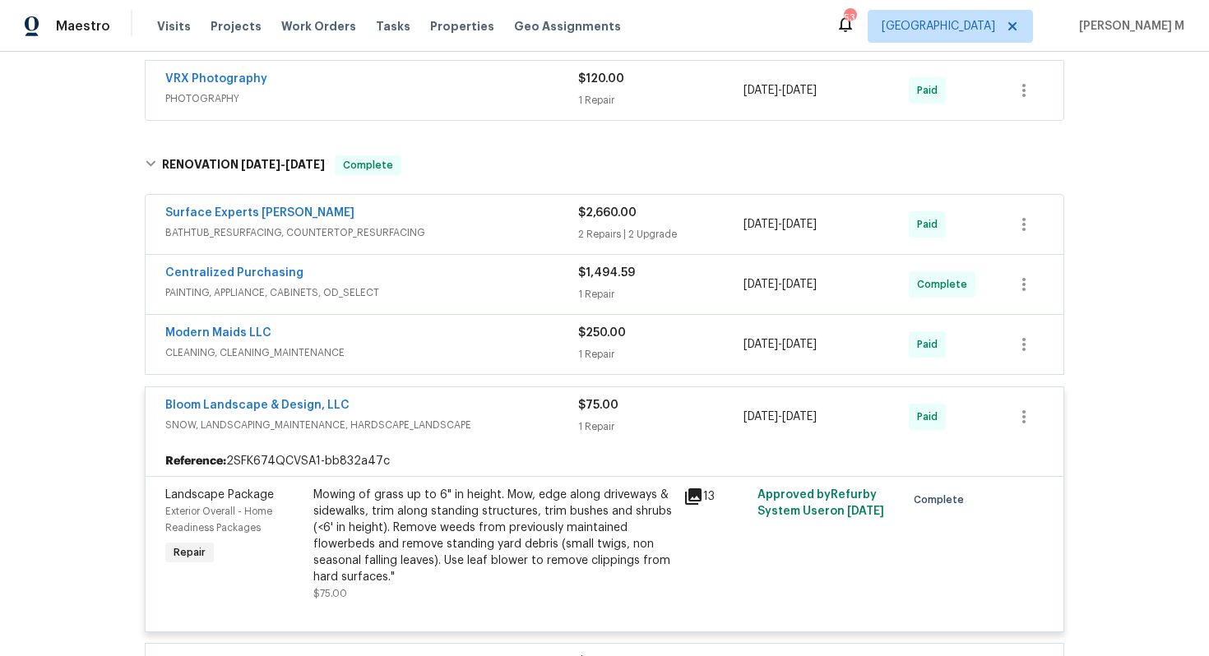
scroll to position [0, 0]
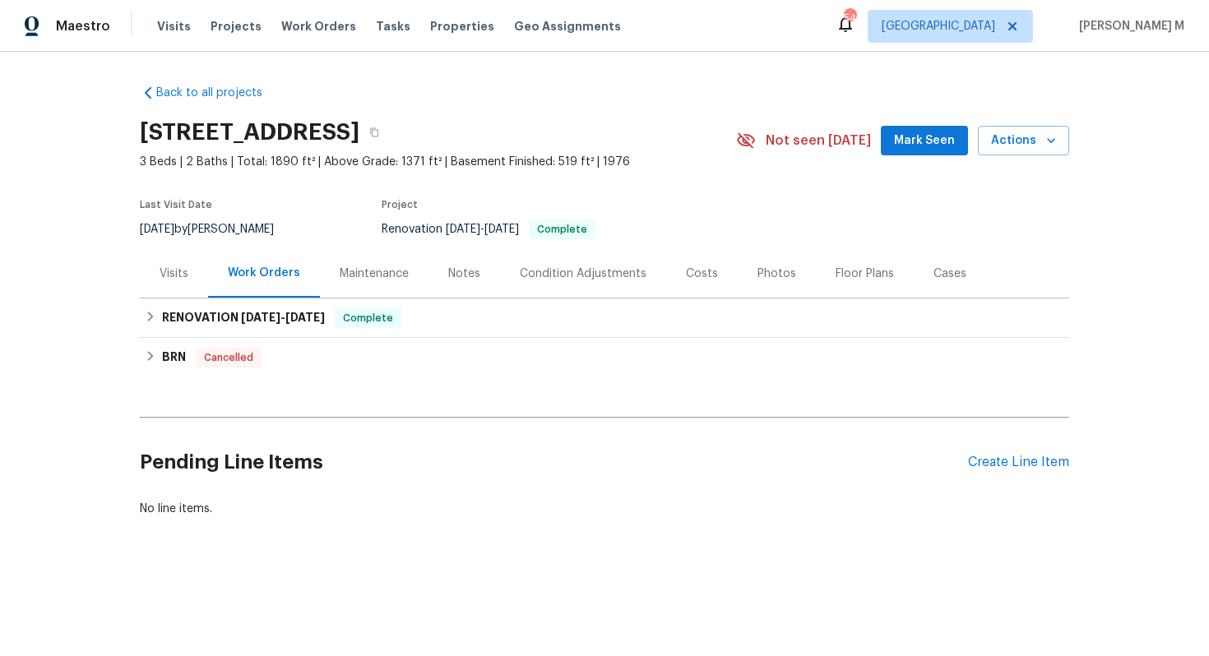
click at [350, 275] on div "Maintenance" at bounding box center [374, 273] width 109 height 49
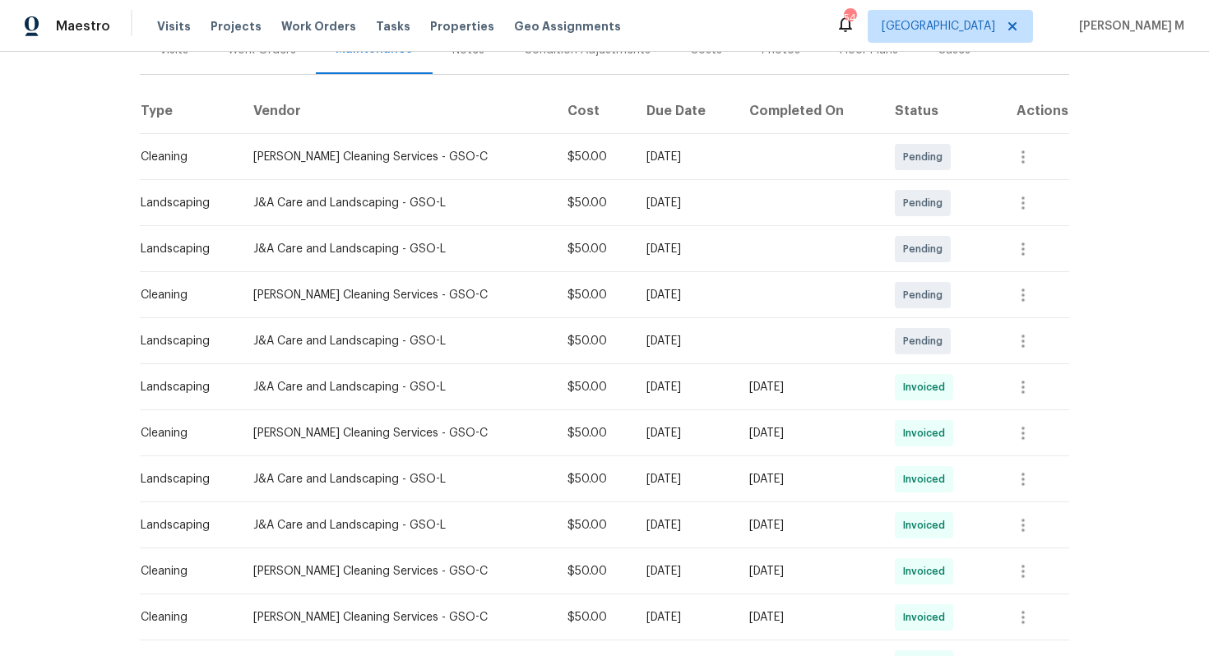
scroll to position [238, 0]
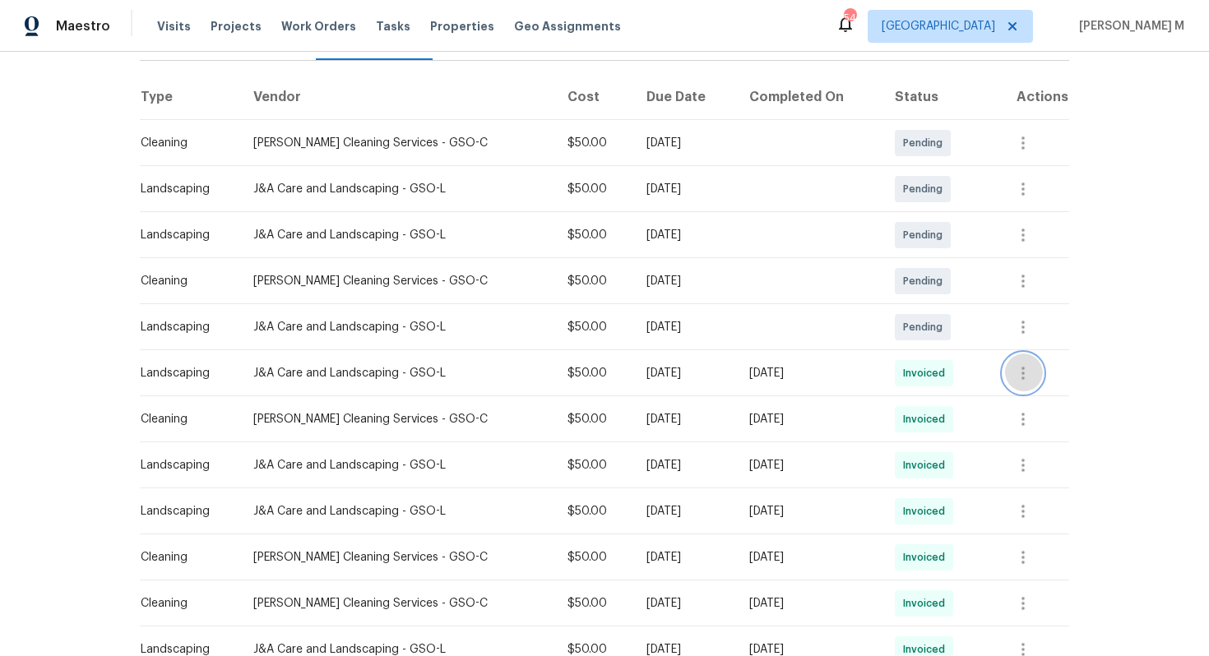
click at [1035, 354] on button "button" at bounding box center [1023, 373] width 39 height 39
click at [1032, 360] on li "Message vendor" at bounding box center [1068, 365] width 115 height 27
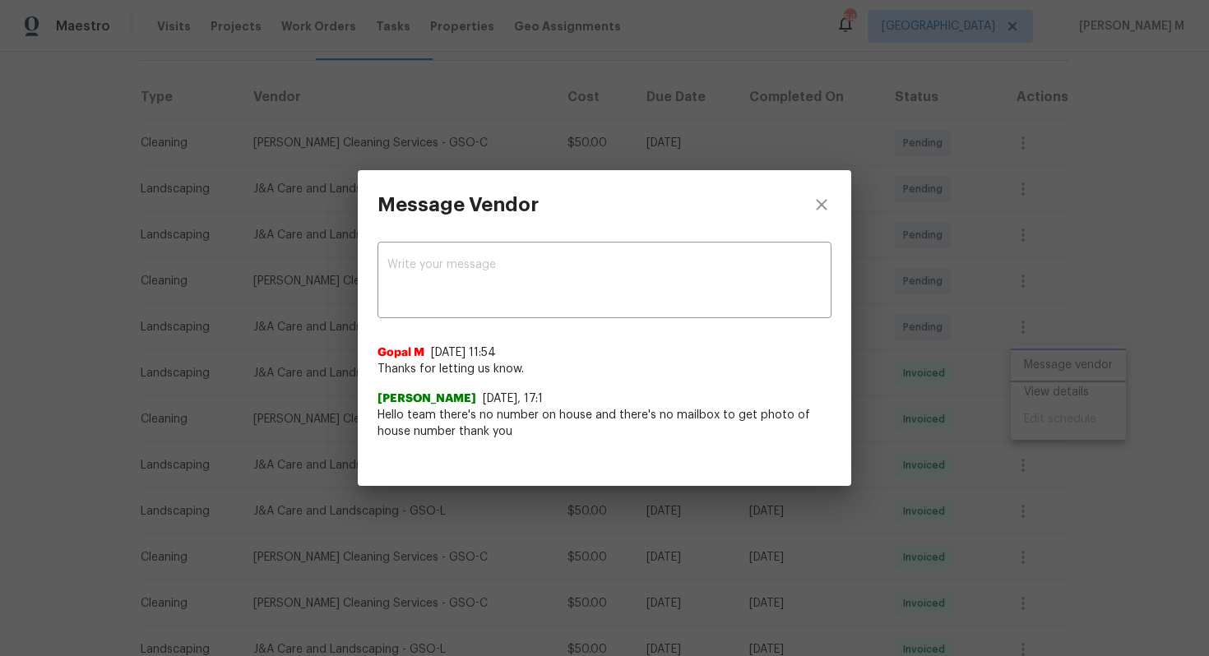
click at [880, 372] on div "Message Vendor x ​ Gopal M 8/11/25, 11:54 Thanks for letting us know. Jose 8/9/…" at bounding box center [604, 328] width 1209 height 656
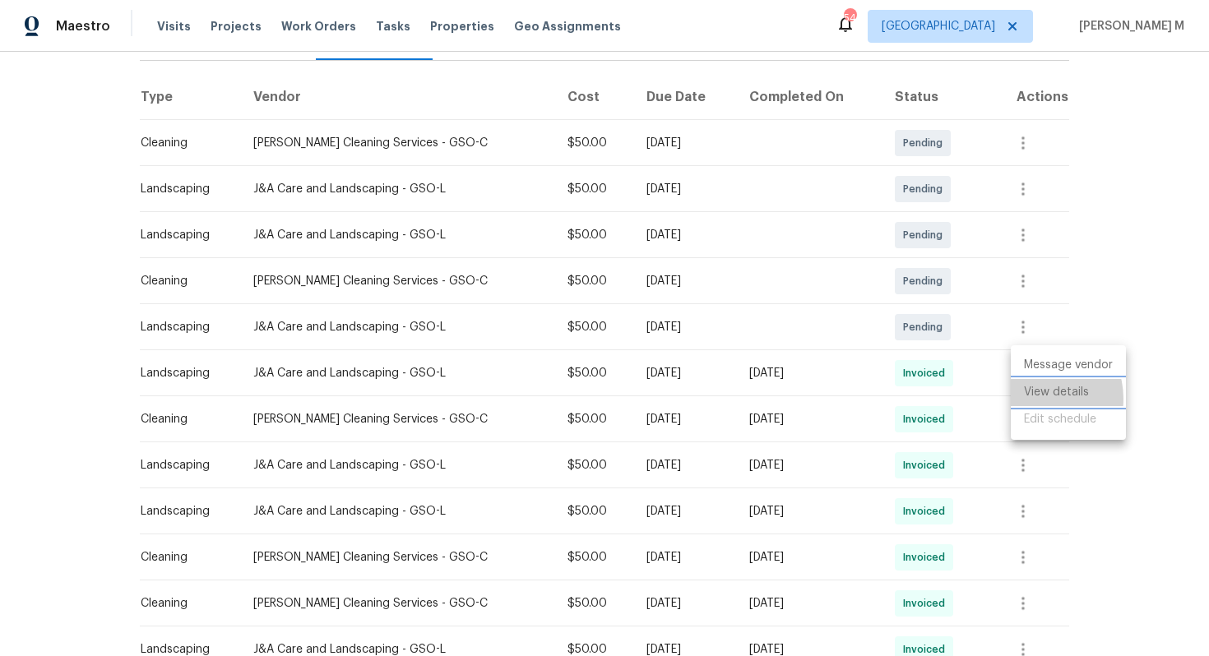
click at [1036, 398] on li "View details" at bounding box center [1068, 392] width 115 height 27
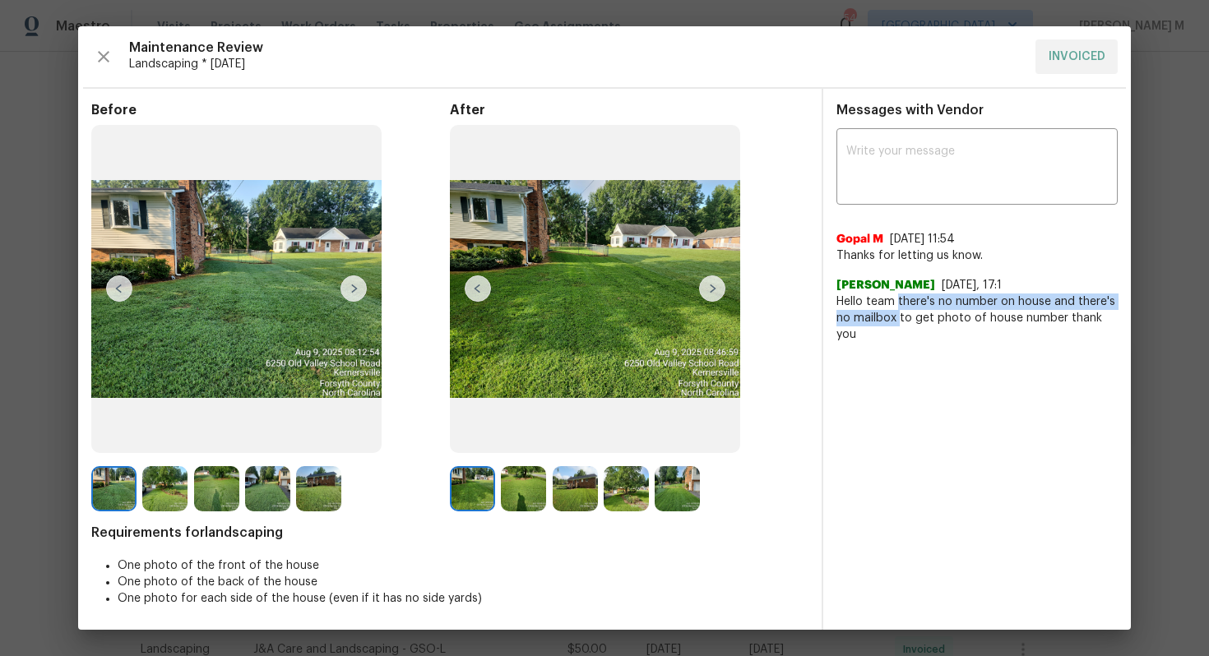
drag, startPoint x: 898, startPoint y: 296, endPoint x: 897, endPoint y: 308, distance: 11.5
click at [897, 308] on span "Hello team there's no number on house and there's no mailbox to get photo of ho…" at bounding box center [977, 318] width 281 height 49
copy span "there's no number on house and there's no mailbox"
click at [1116, 277] on div "Jose 8/9/25, 17:1" at bounding box center [977, 285] width 281 height 16
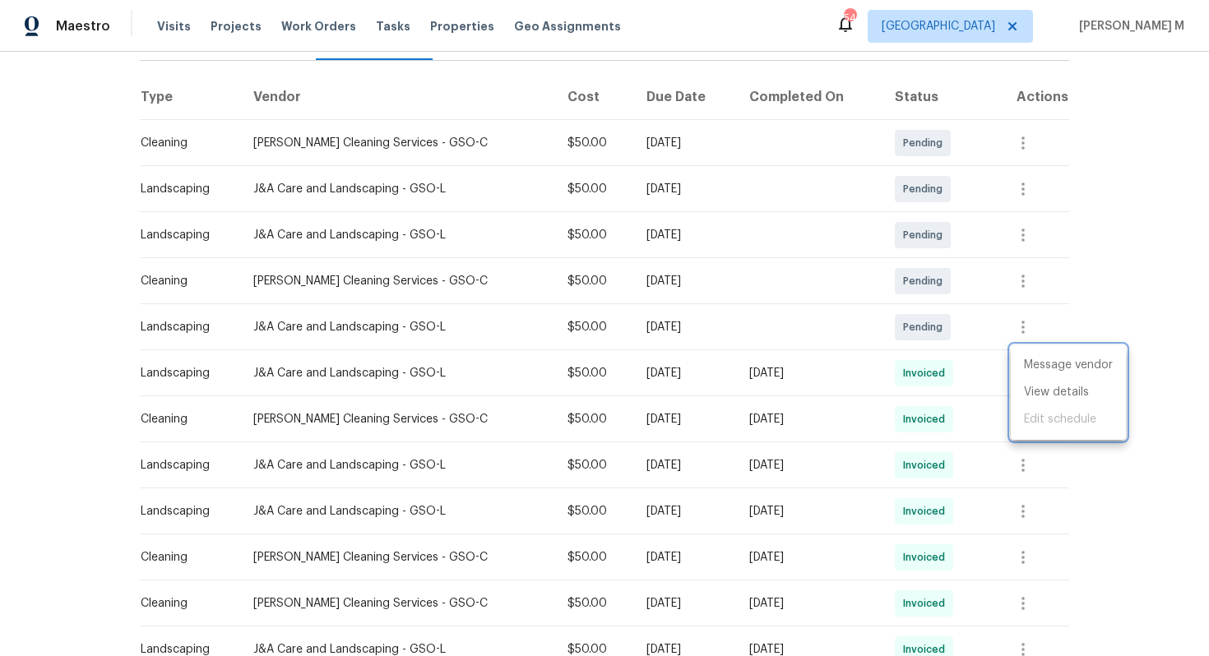
click at [252, 329] on div at bounding box center [604, 328] width 1209 height 656
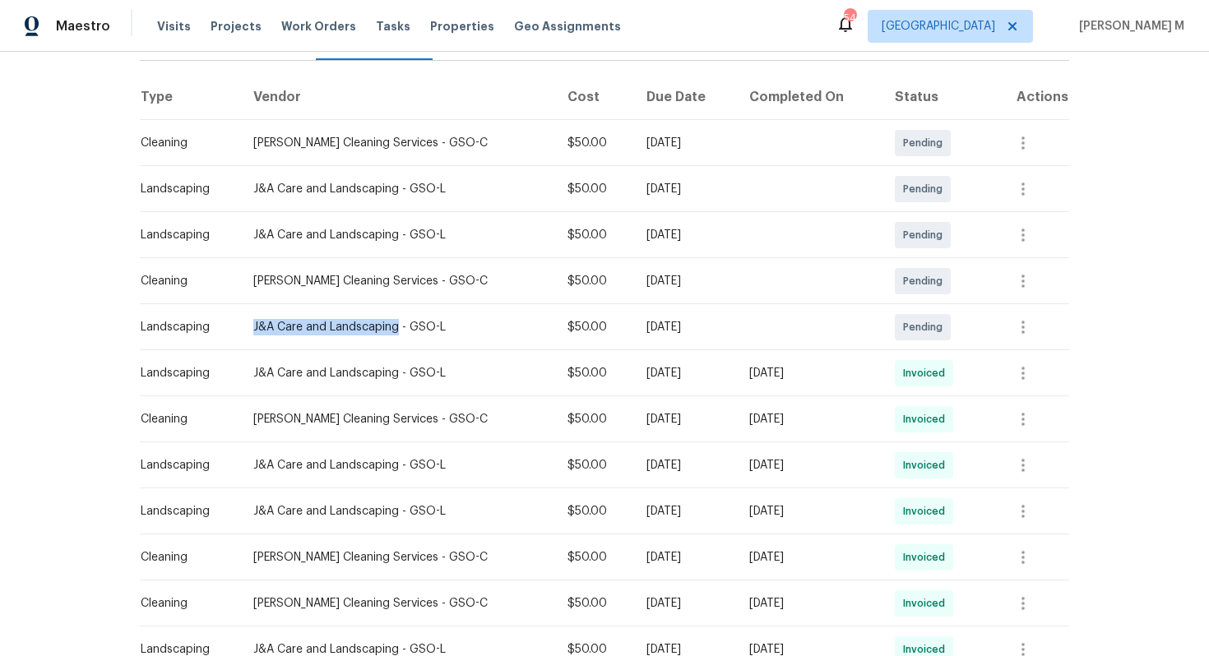
drag, startPoint x: 248, startPoint y: 322, endPoint x: 396, endPoint y: 324, distance: 148.1
click at [396, 324] on td "J&A Care and Landscaping - GSO-L" at bounding box center [397, 327] width 314 height 46
copy div "J&A Care and Landscaping"
click at [425, 468] on td "J&A Care and Landscaping - GSO-L" at bounding box center [397, 466] width 314 height 46
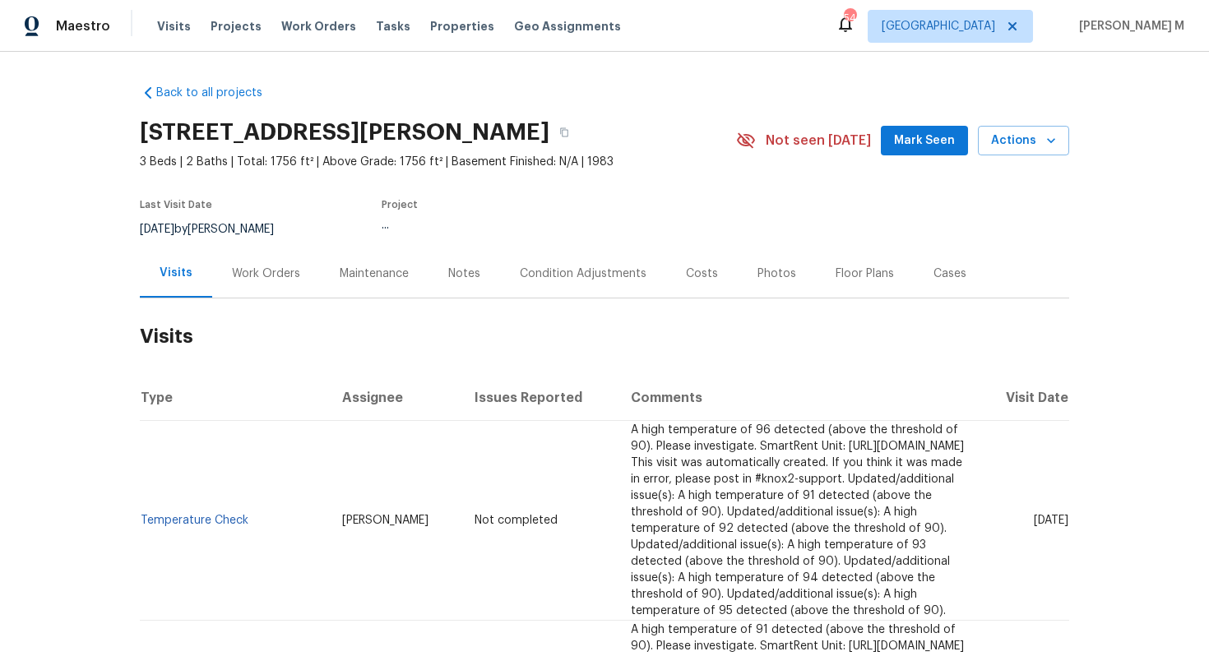
click at [231, 283] on div "Work Orders" at bounding box center [266, 273] width 108 height 49
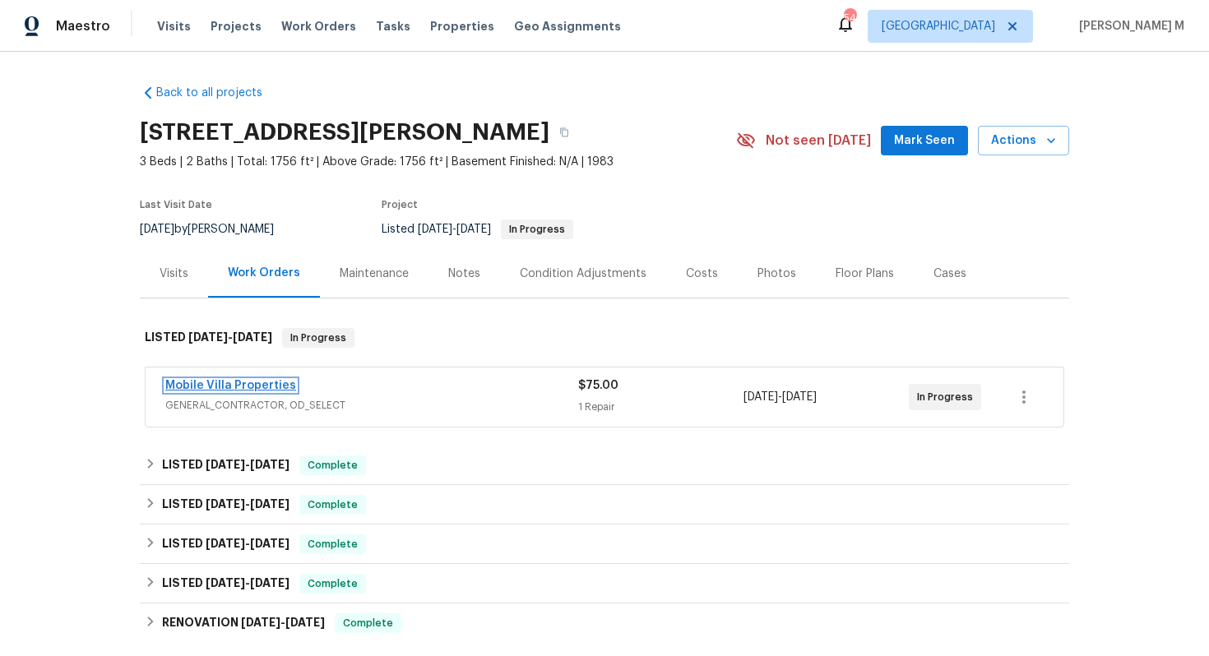
click at [254, 381] on link "Mobile Villa Properties" at bounding box center [230, 386] width 131 height 12
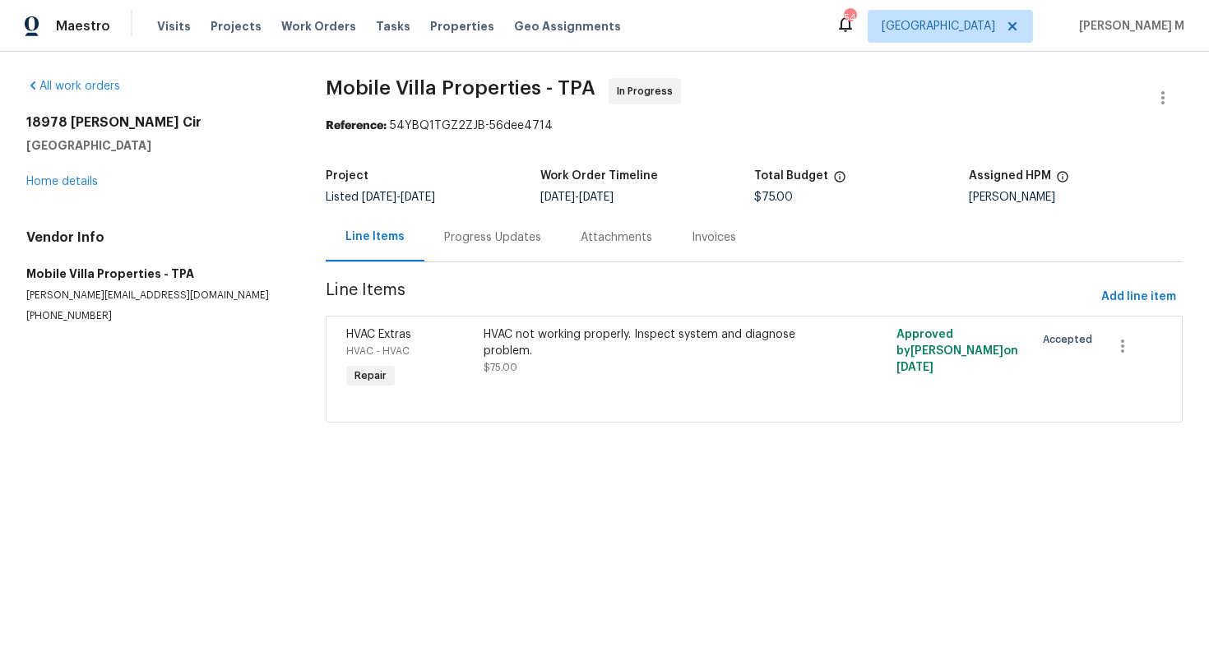
click at [424, 226] on div "Progress Updates" at bounding box center [492, 237] width 137 height 49
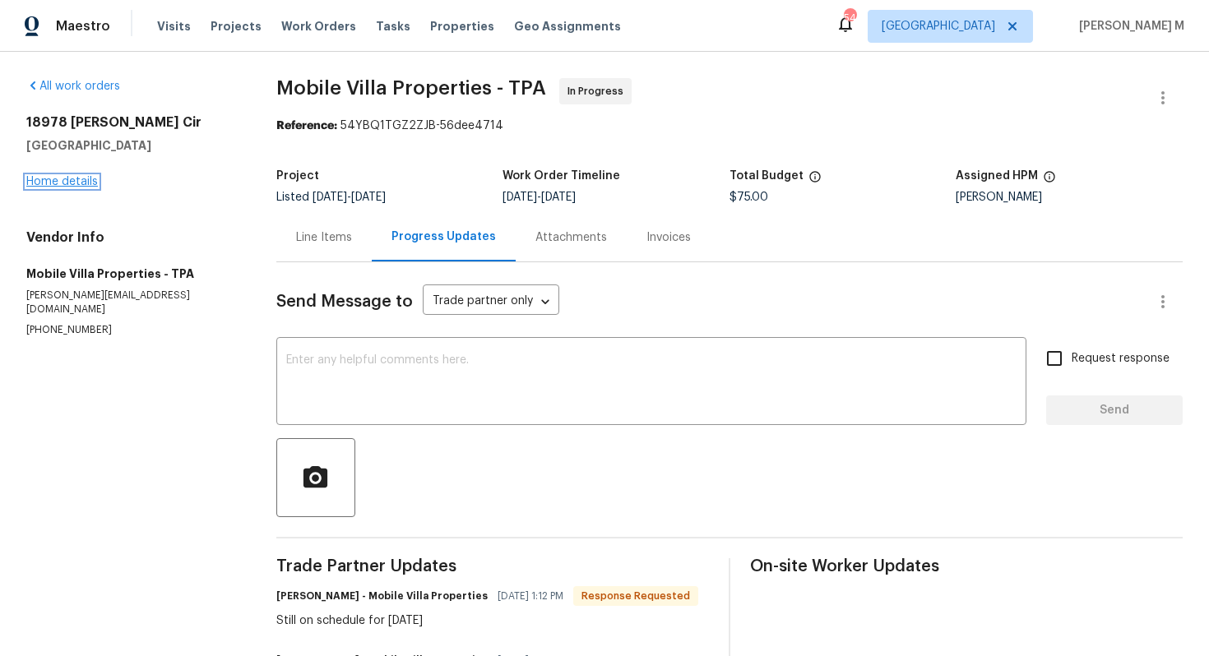
click at [81, 178] on link "Home details" at bounding box center [62, 182] width 72 height 12
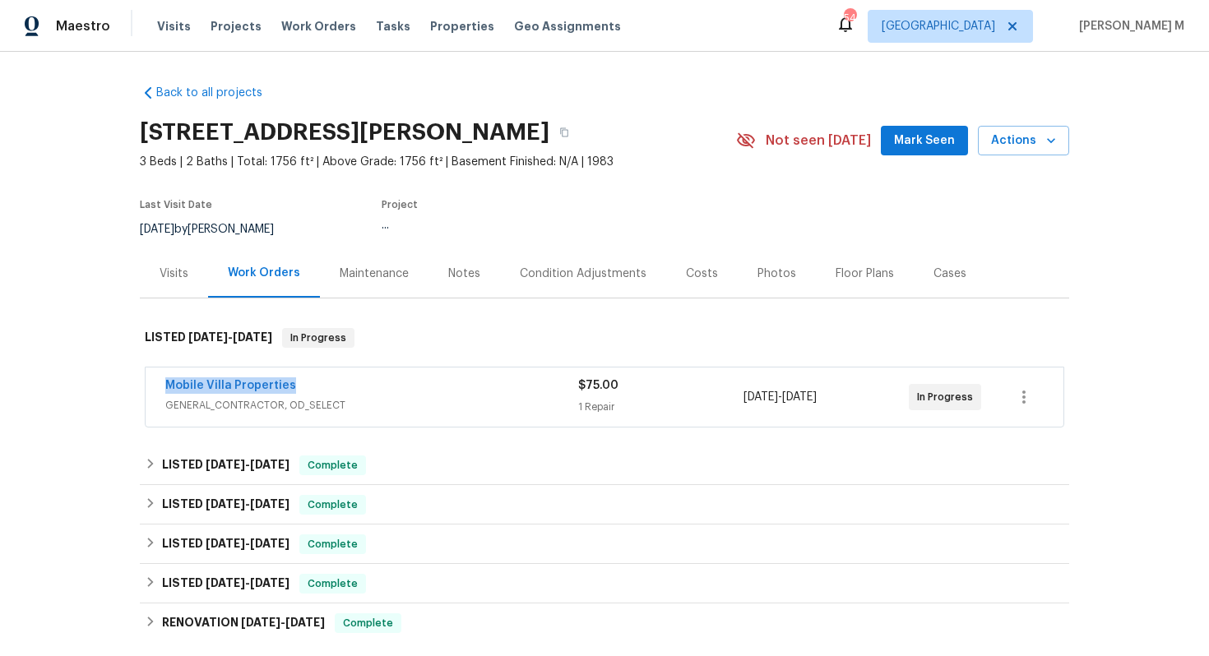
drag, startPoint x: 303, startPoint y: 379, endPoint x: 85, endPoint y: 379, distance: 218.0
click at [85, 379] on div "Back to all projects [STREET_ADDRESS][PERSON_NAME] 3 Beds | 2 Baths | Total: 17…" at bounding box center [604, 354] width 1209 height 605
copy link "Mobile Villa Properties"
click at [207, 397] on span "GENERAL_CONTRACTOR, OD_SELECT" at bounding box center [371, 405] width 413 height 16
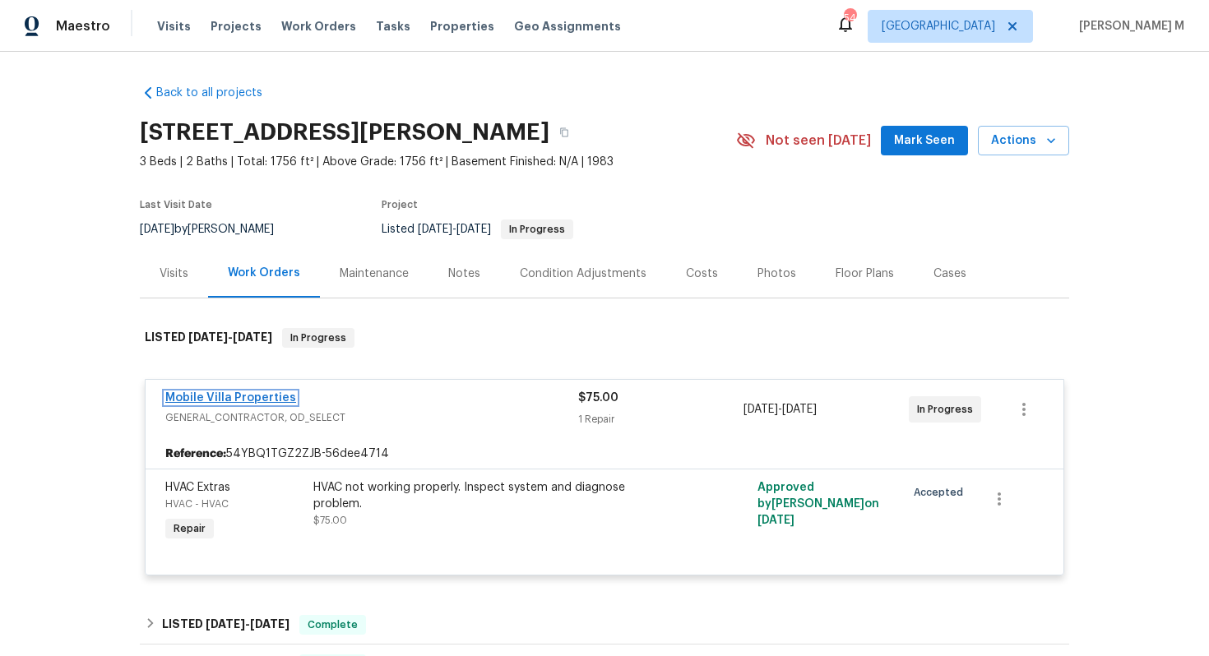
click at [268, 393] on link "Mobile Villa Properties" at bounding box center [230, 398] width 131 height 12
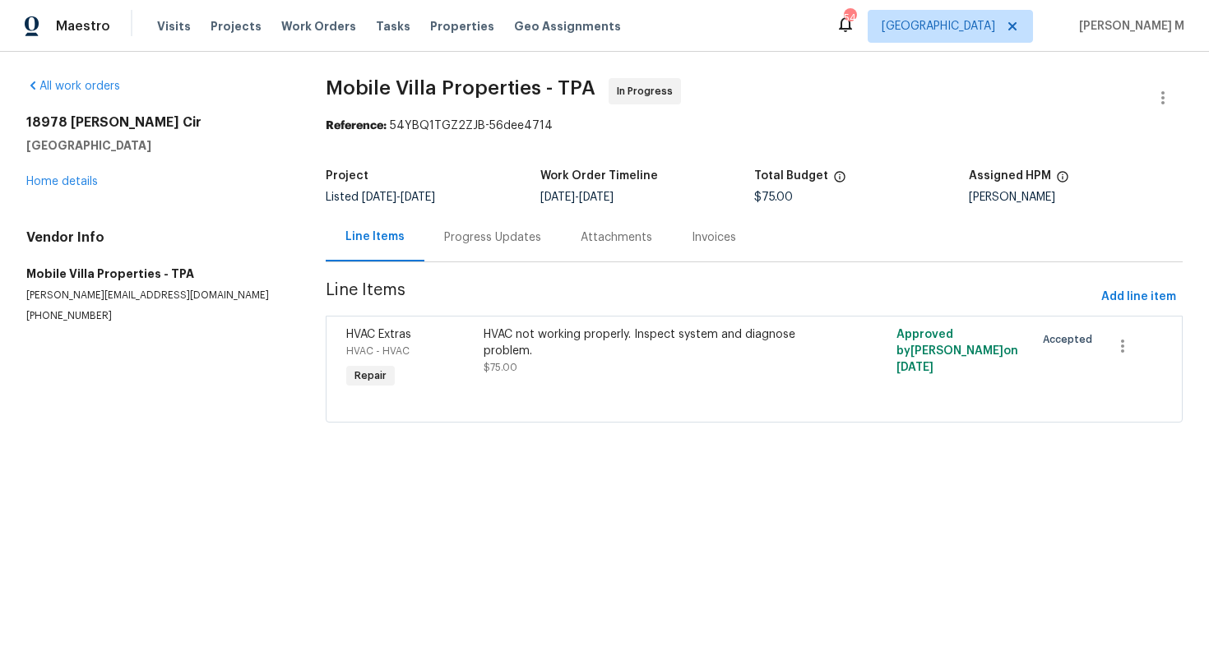
click at [468, 252] on div "Progress Updates" at bounding box center [492, 237] width 137 height 49
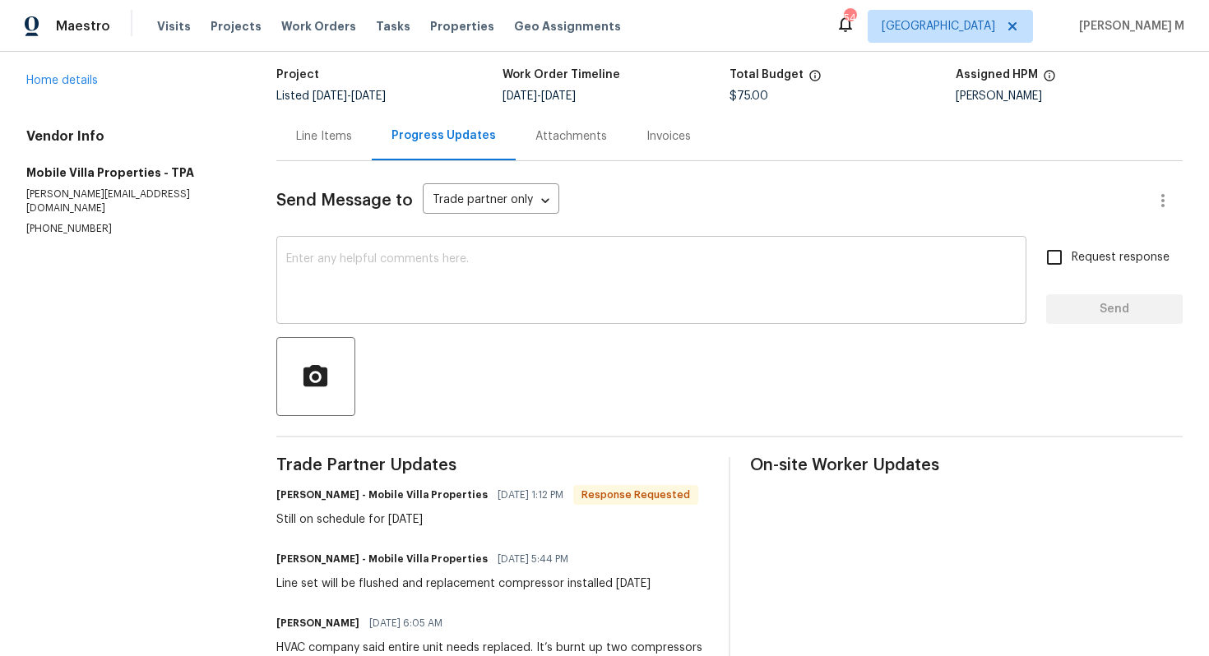
scroll to position [135, 0]
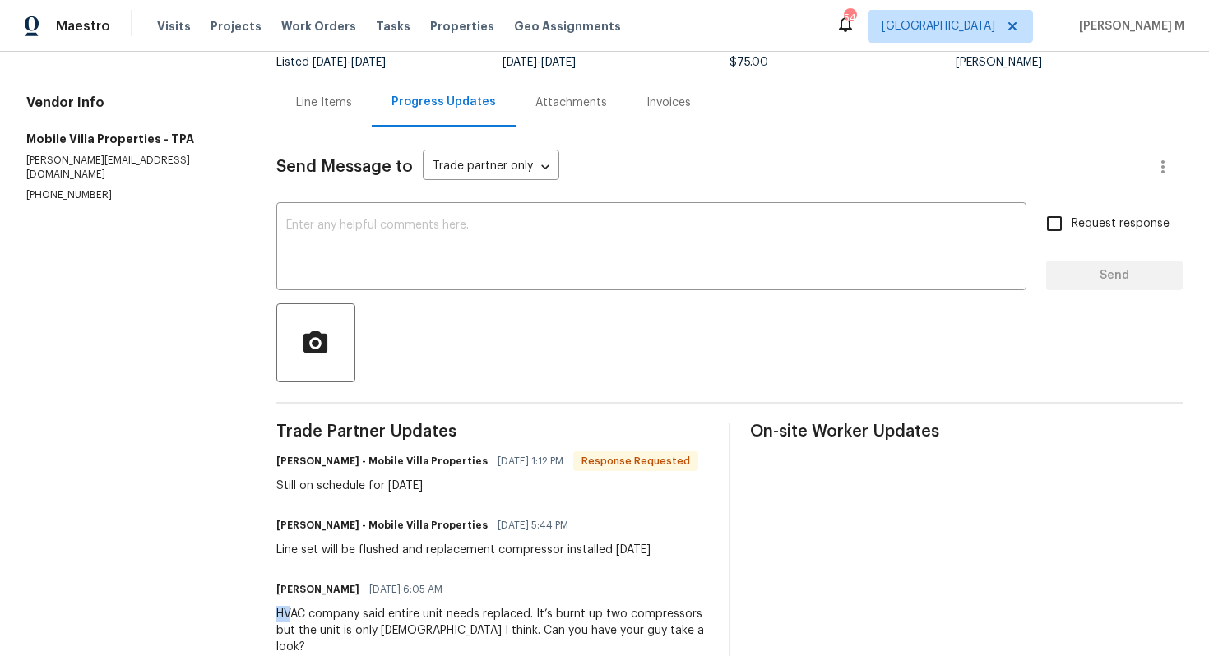
drag, startPoint x: 275, startPoint y: 591, endPoint x: 307, endPoint y: 586, distance: 32.6
click at [307, 586] on div "All work orders [STREET_ADDRESS][PERSON_NAME] Home details Vendor Info Mobile V…" at bounding box center [604, 309] width 1209 height 785
click at [317, 101] on div "Line Items" at bounding box center [324, 103] width 56 height 16
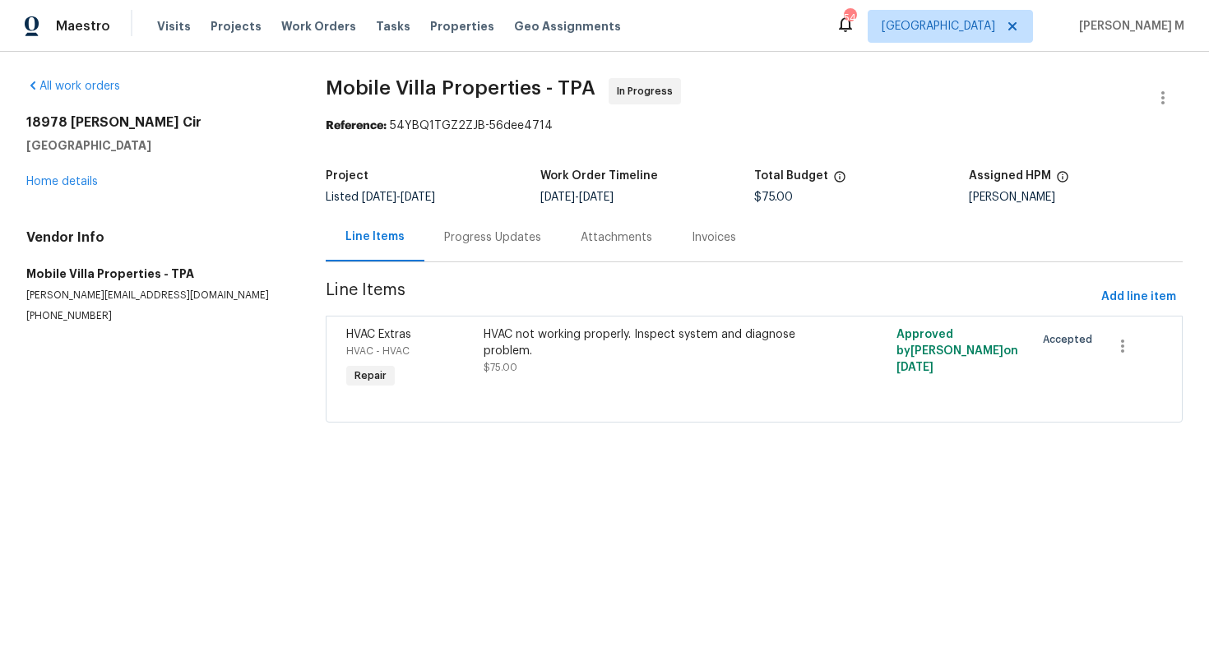
drag, startPoint x: 303, startPoint y: 99, endPoint x: 610, endPoint y: 99, distance: 306.8
click at [610, 99] on div "All work orders [STREET_ADDRESS][PERSON_NAME] Home details Vendor Info Mobile V…" at bounding box center [604, 260] width 1209 height 417
click at [814, 469] on html "Maestro Visits Projects Work Orders Tasks Properties Geo Assignments 54 [GEOGRA…" at bounding box center [604, 234] width 1209 height 469
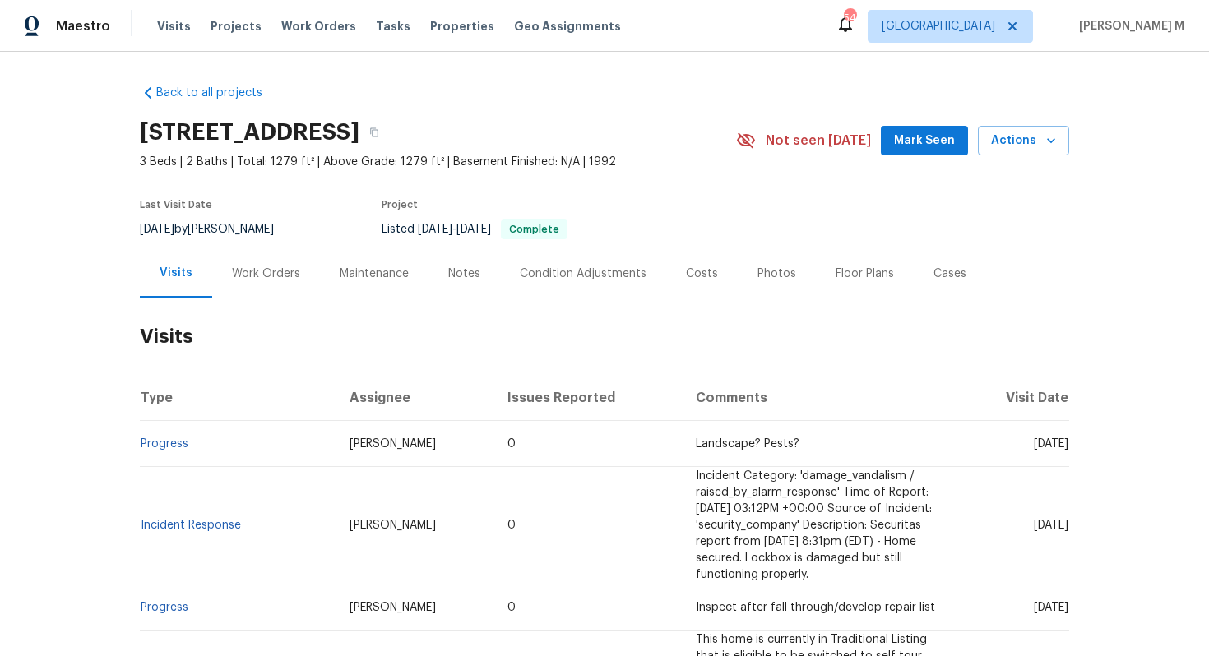
click at [276, 271] on div "Work Orders" at bounding box center [266, 274] width 68 height 16
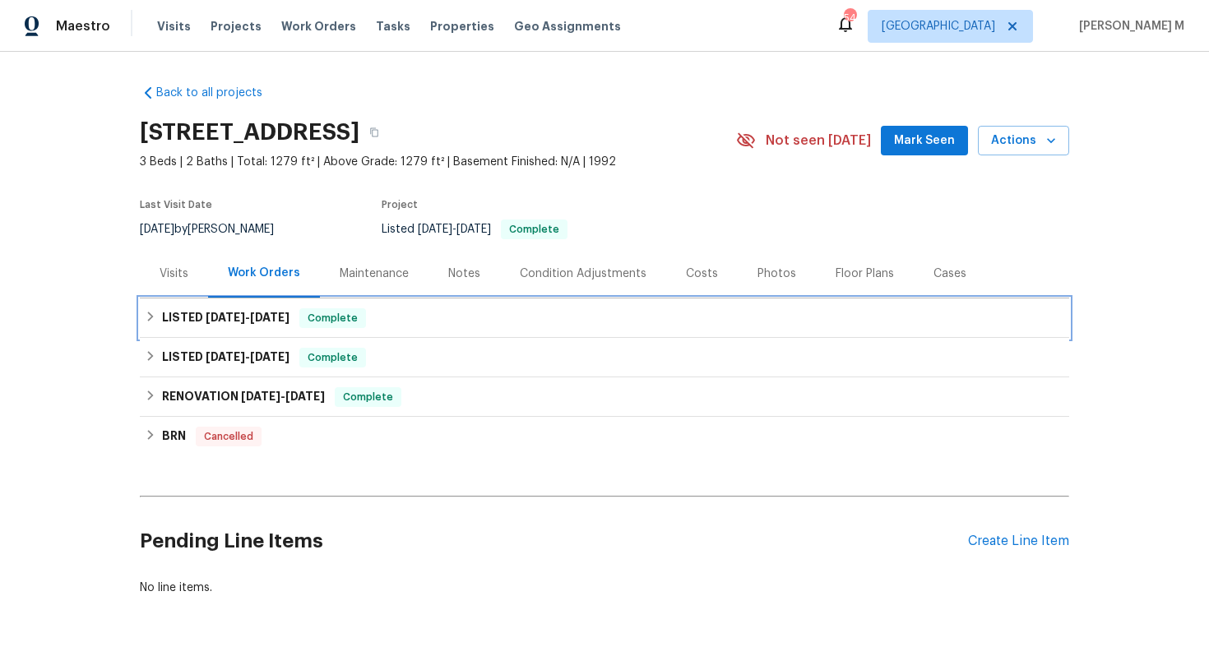
click at [251, 318] on h6 "LISTED [DATE] - [DATE]" at bounding box center [226, 318] width 128 height 20
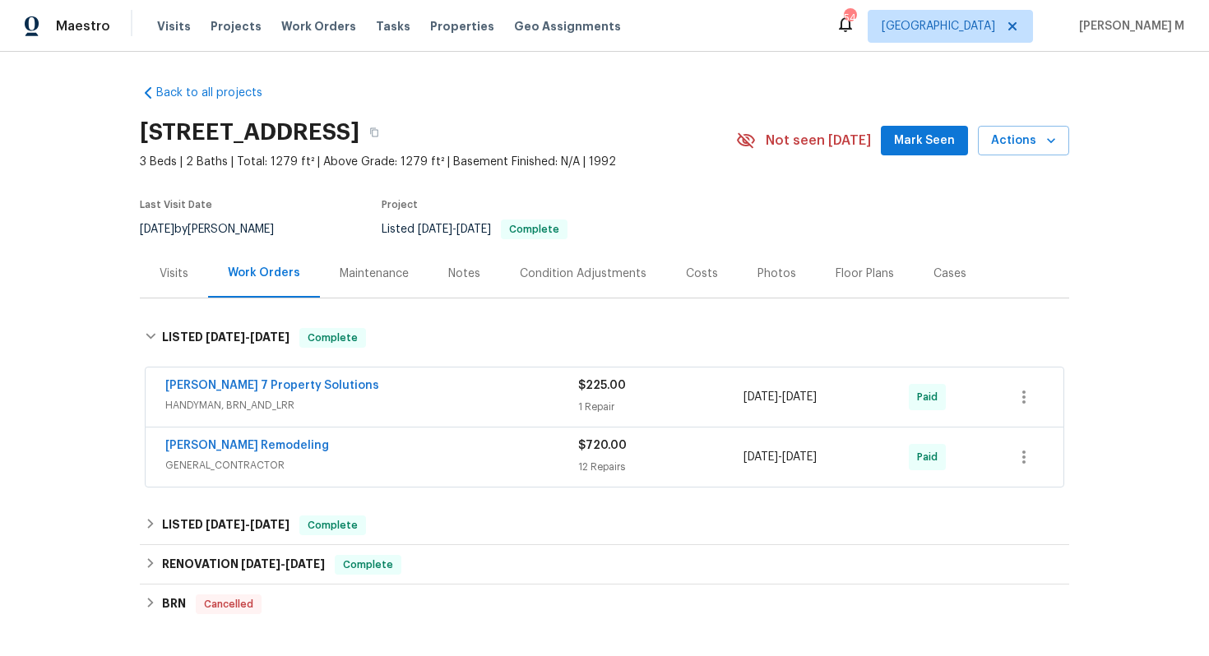
click at [231, 397] on span "HANDYMAN, BRN_AND_LRR" at bounding box center [371, 405] width 413 height 16
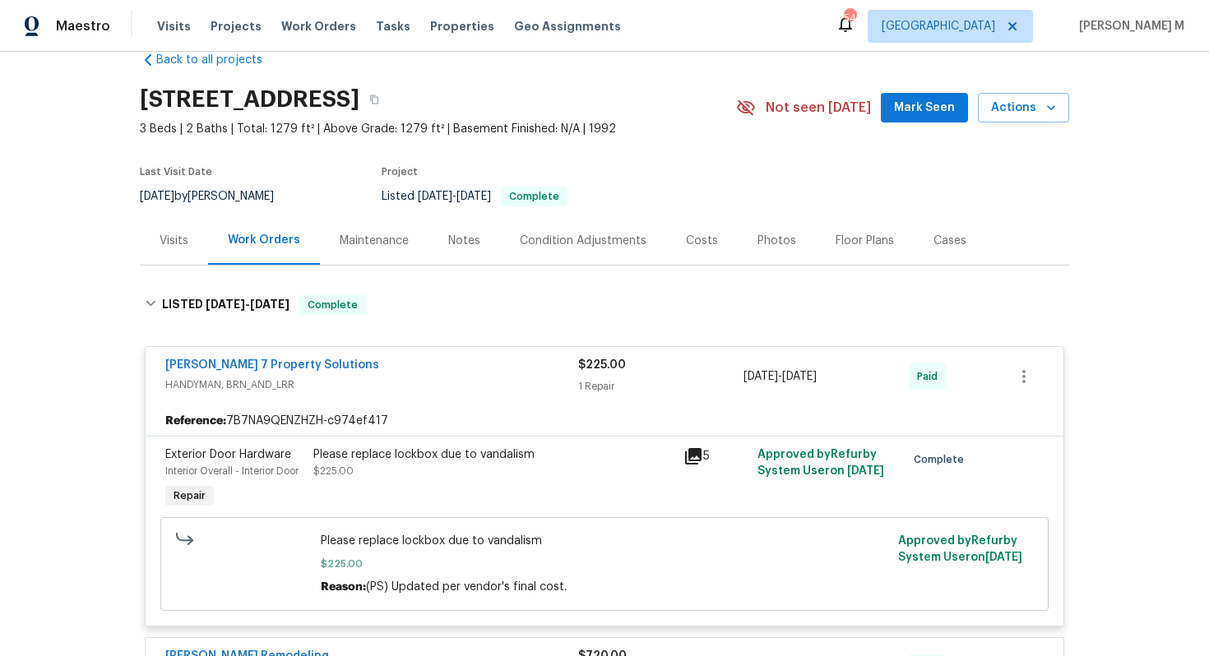
scroll to position [110, 0]
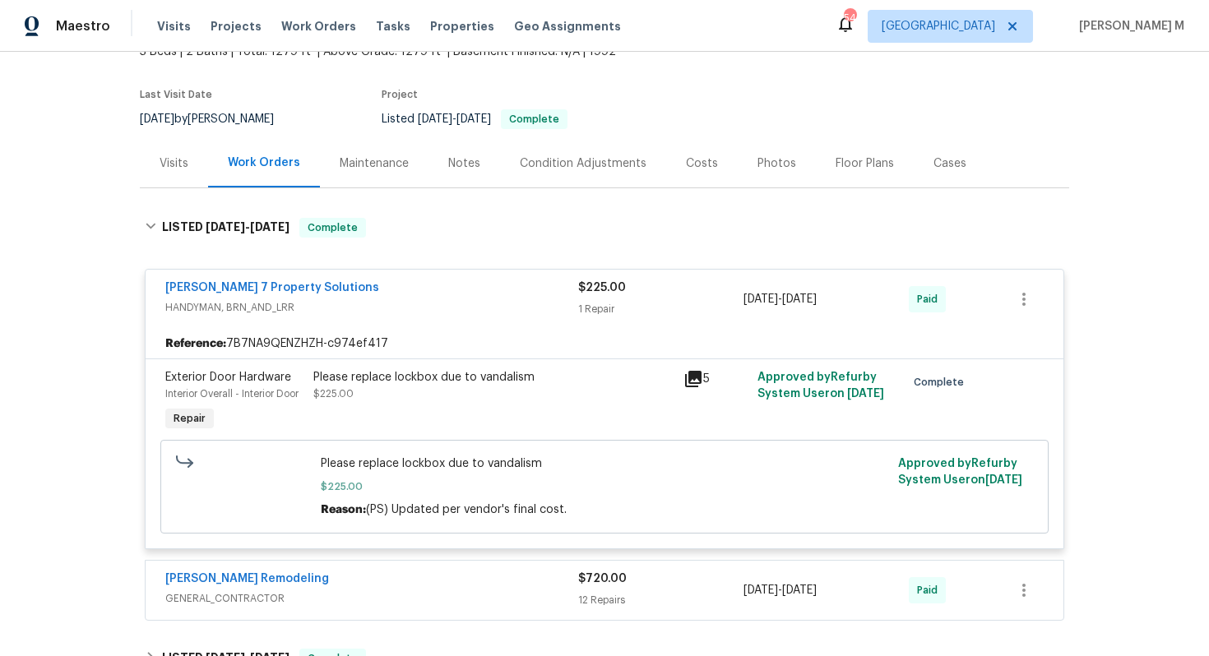
click at [568, 383] on div "Please replace lockbox due to vandalism $225.00" at bounding box center [493, 385] width 360 height 33
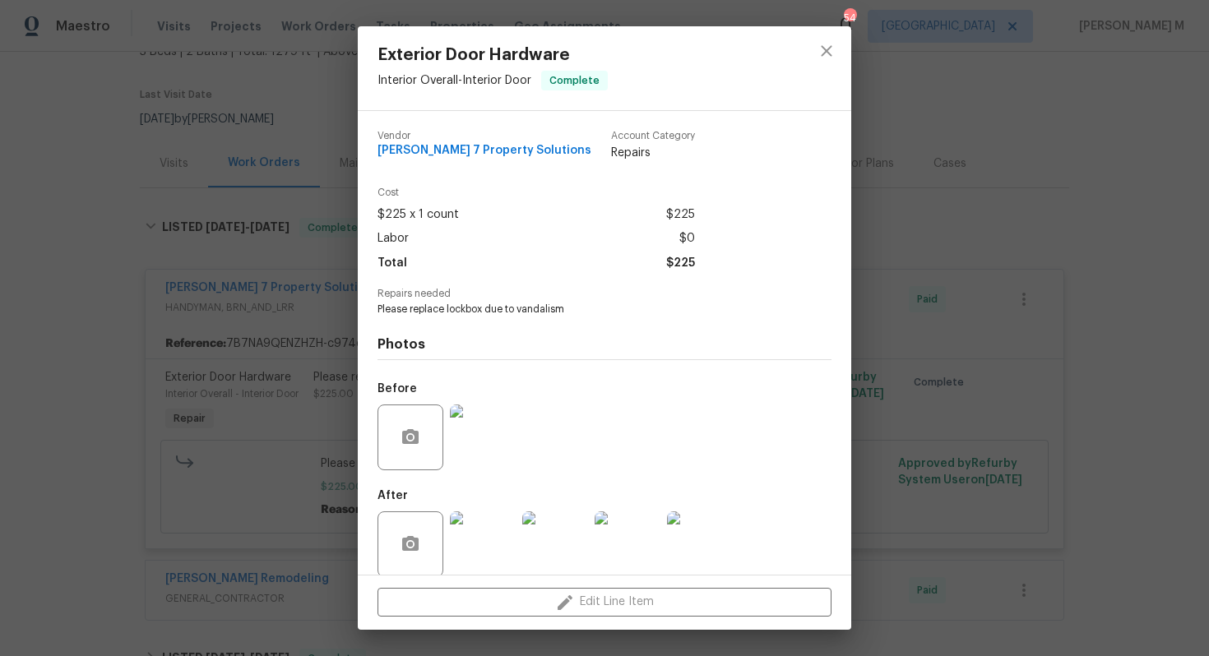
click at [1034, 395] on div "Exterior Door Hardware Interior Overall - Interior Door Complete Vendor [PERSON…" at bounding box center [604, 328] width 1209 height 656
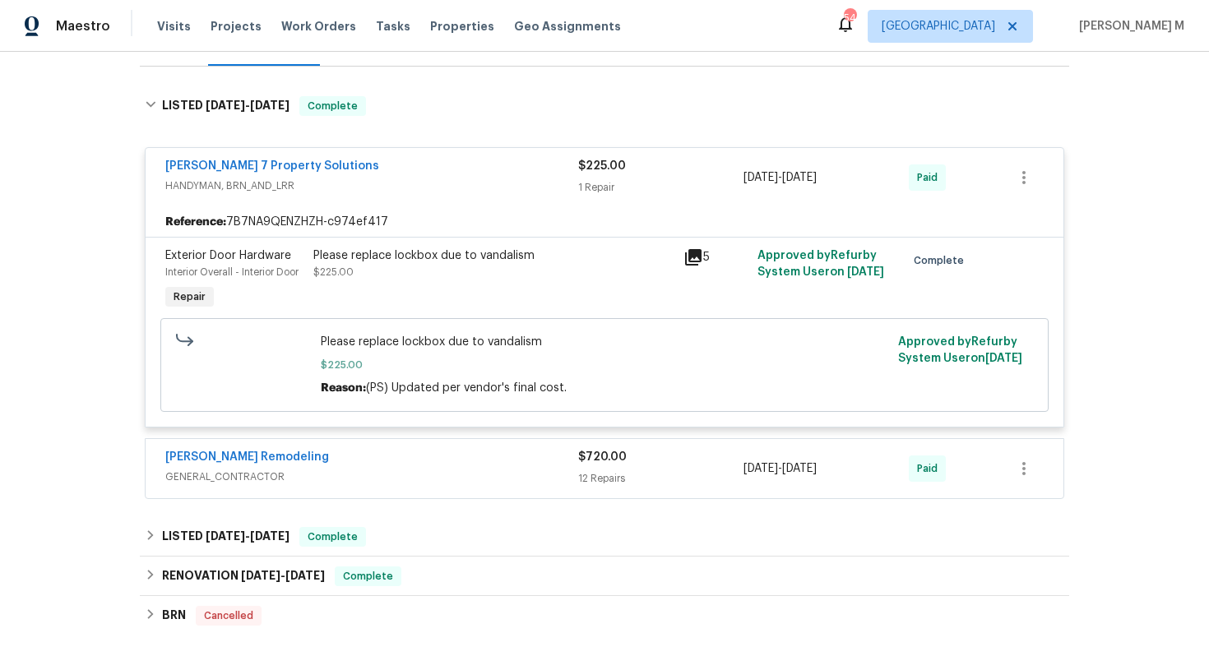
scroll to position [248, 0]
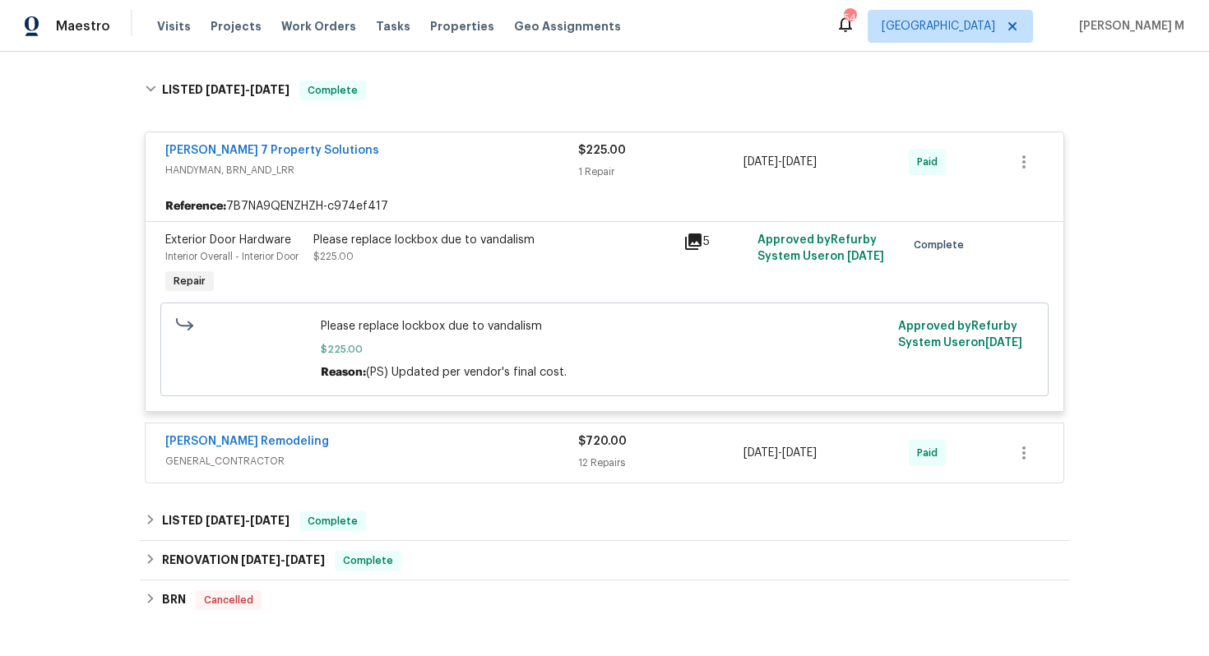
click at [200, 454] on div "[PERSON_NAME] Remodeling GENERAL_CONTRACTOR" at bounding box center [371, 453] width 413 height 39
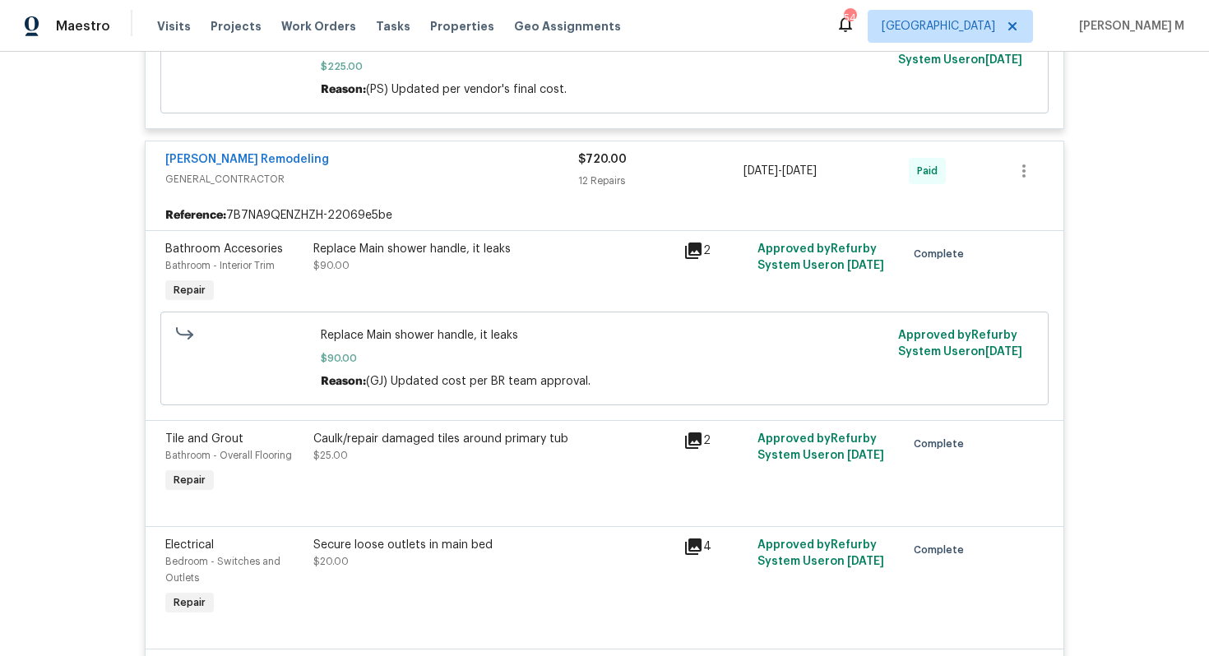
scroll to position [537, 0]
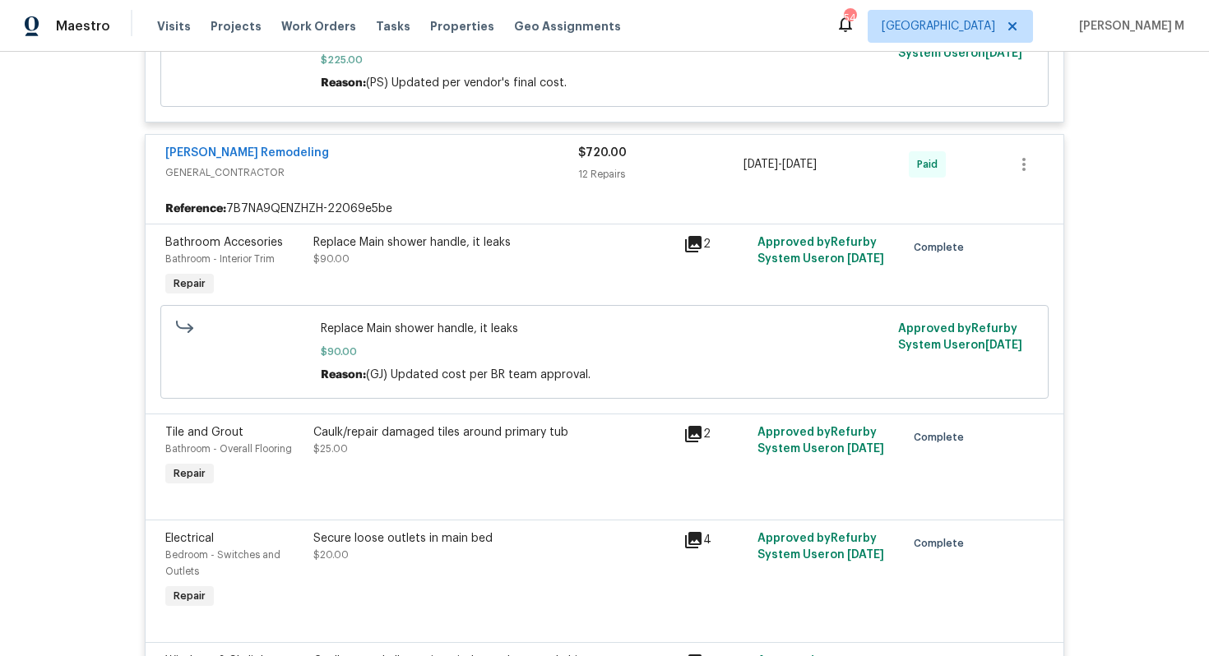
click at [417, 255] on div "Replace Main shower handle, it leaks $90.00" at bounding box center [493, 268] width 370 height 76
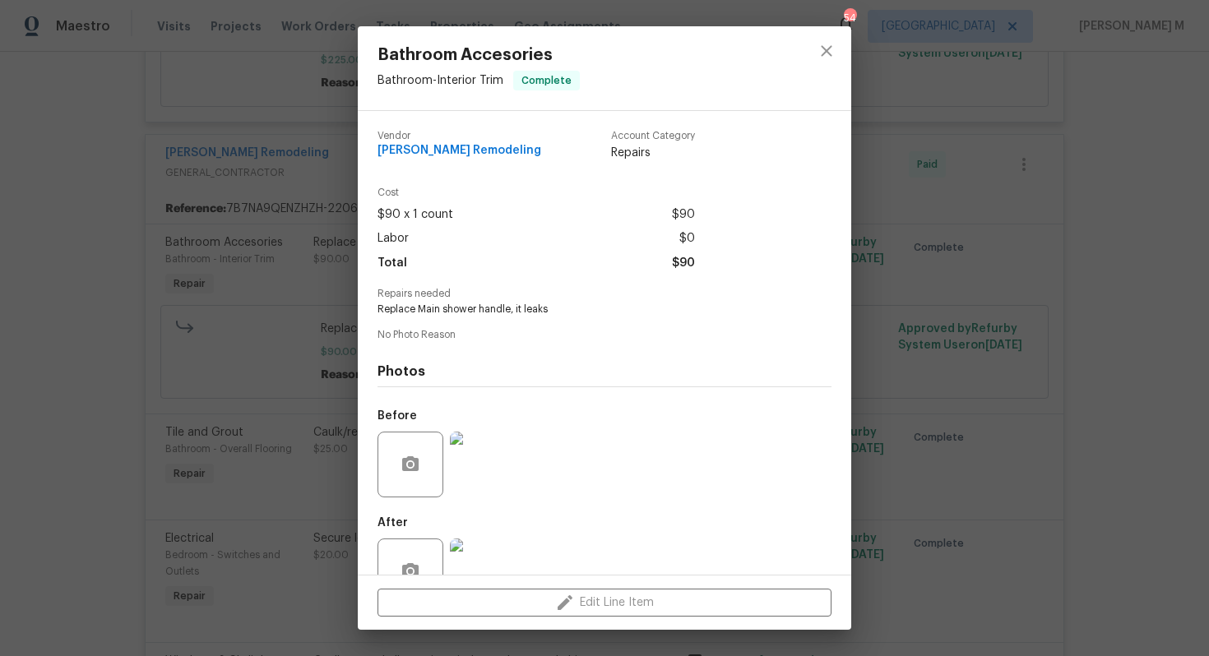
scroll to position [25, 0]
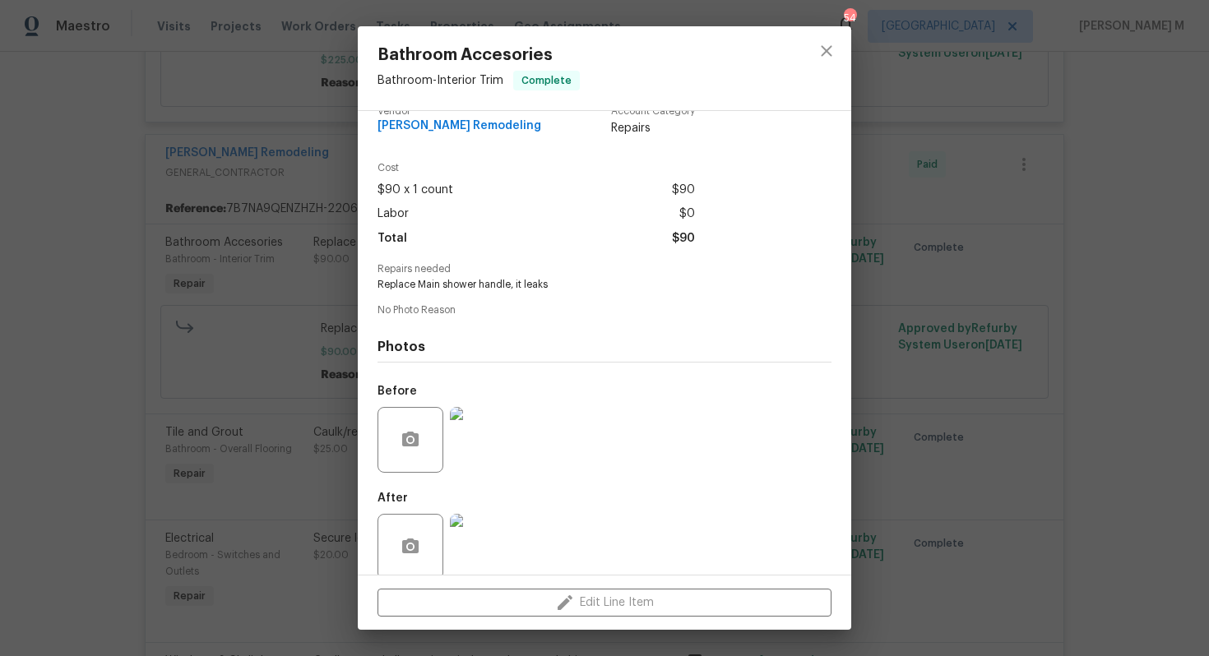
click at [495, 438] on img at bounding box center [483, 440] width 66 height 66
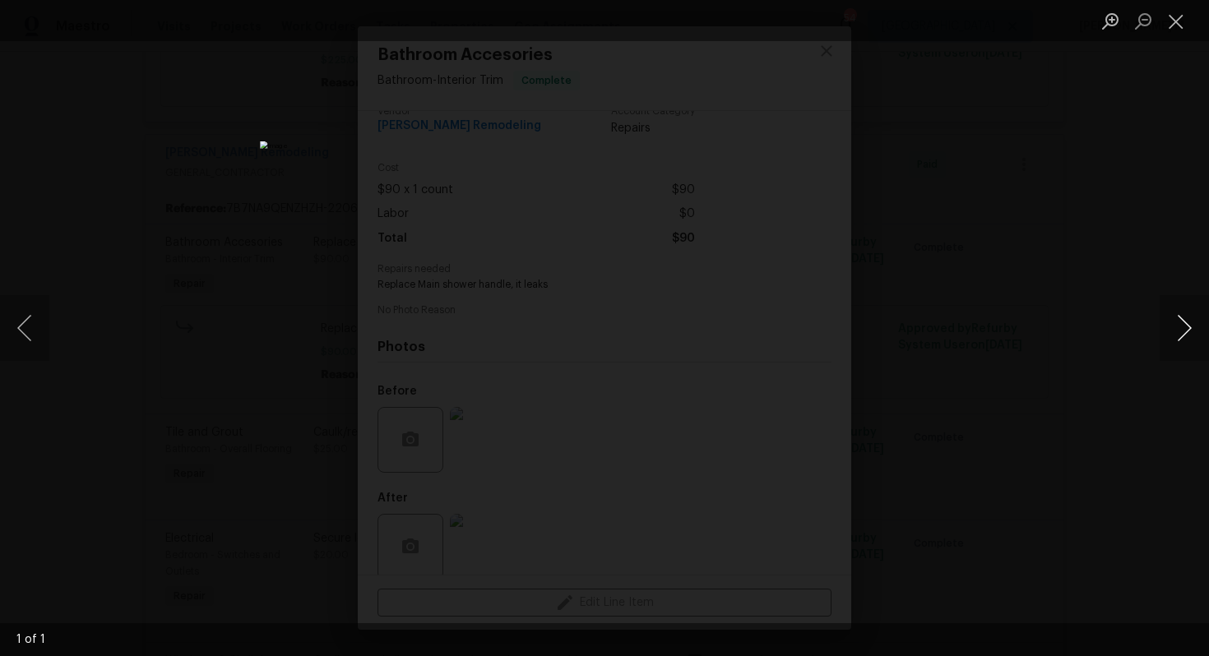
click at [1189, 327] on button "Next image" at bounding box center [1184, 328] width 49 height 66
click at [1177, 334] on button "Next image" at bounding box center [1184, 328] width 49 height 66
click at [1147, 234] on div "Lightbox" at bounding box center [604, 328] width 1209 height 656
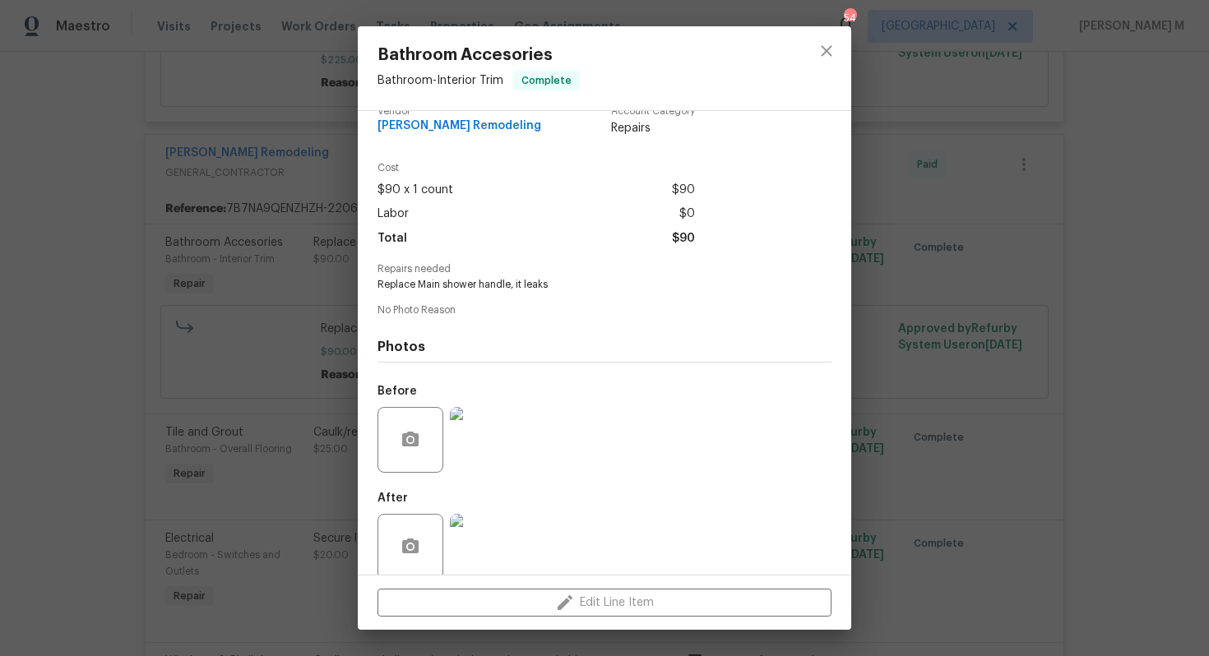
click at [494, 523] on img at bounding box center [483, 547] width 66 height 66
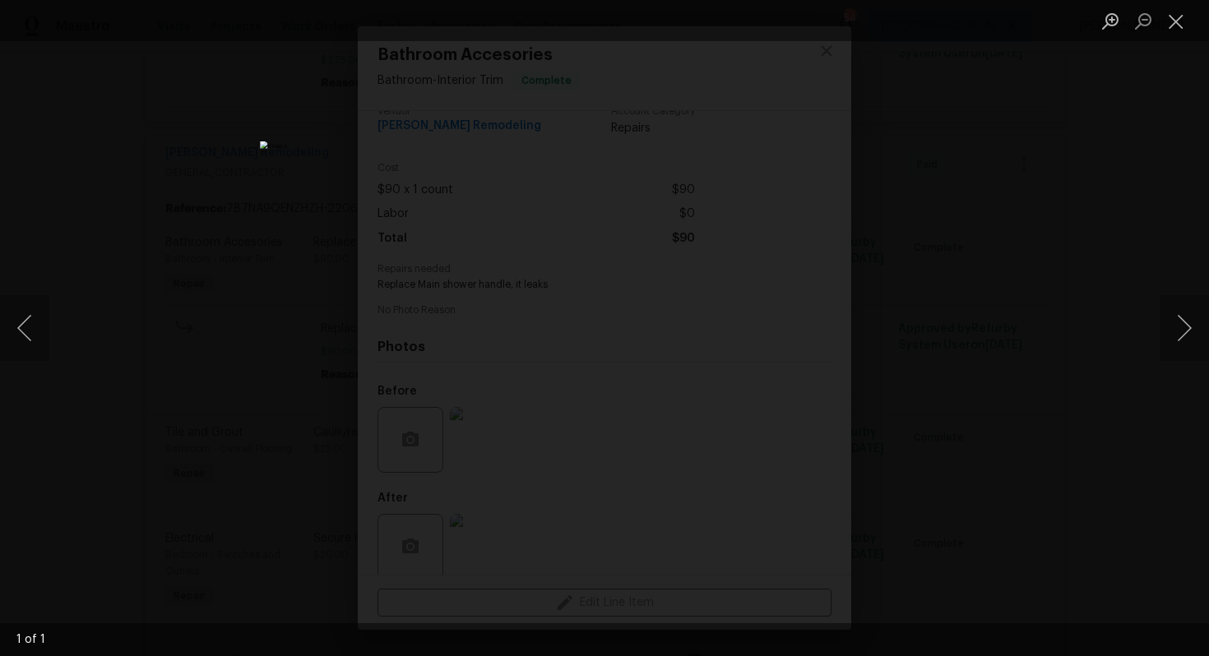
click at [1087, 264] on div "Lightbox" at bounding box center [604, 328] width 1209 height 656
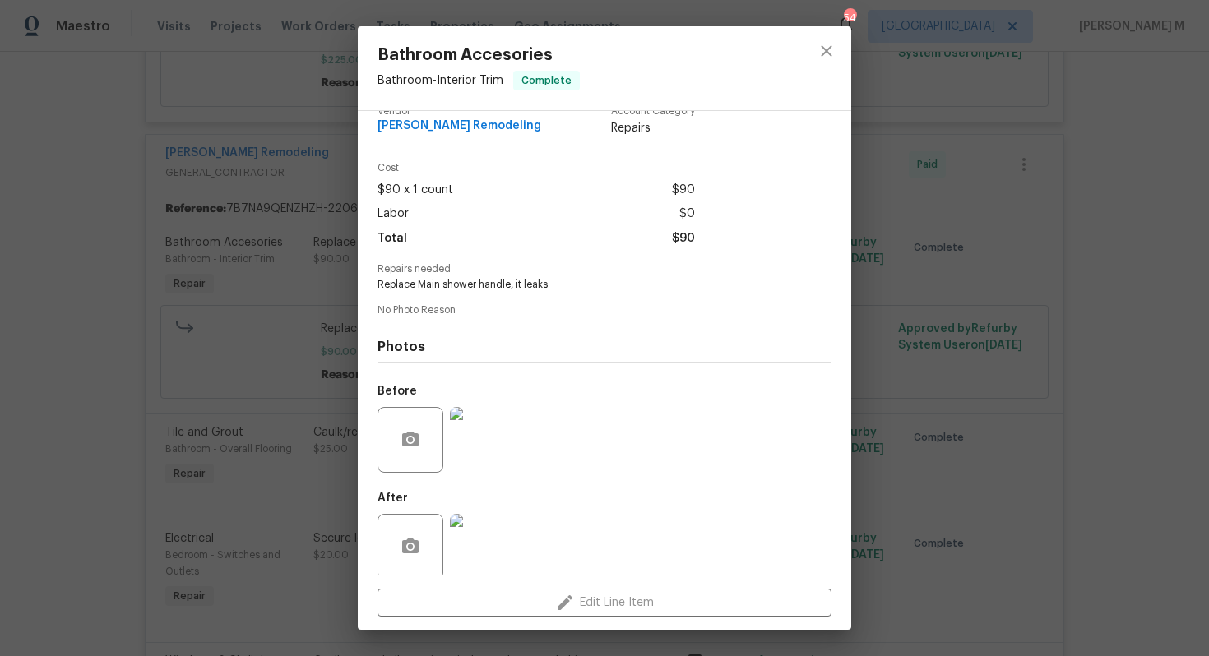
click at [1046, 268] on div "Bathroom Accesories Bathroom - Interior Trim Complete Vendor [PERSON_NAME] Remo…" at bounding box center [604, 328] width 1209 height 656
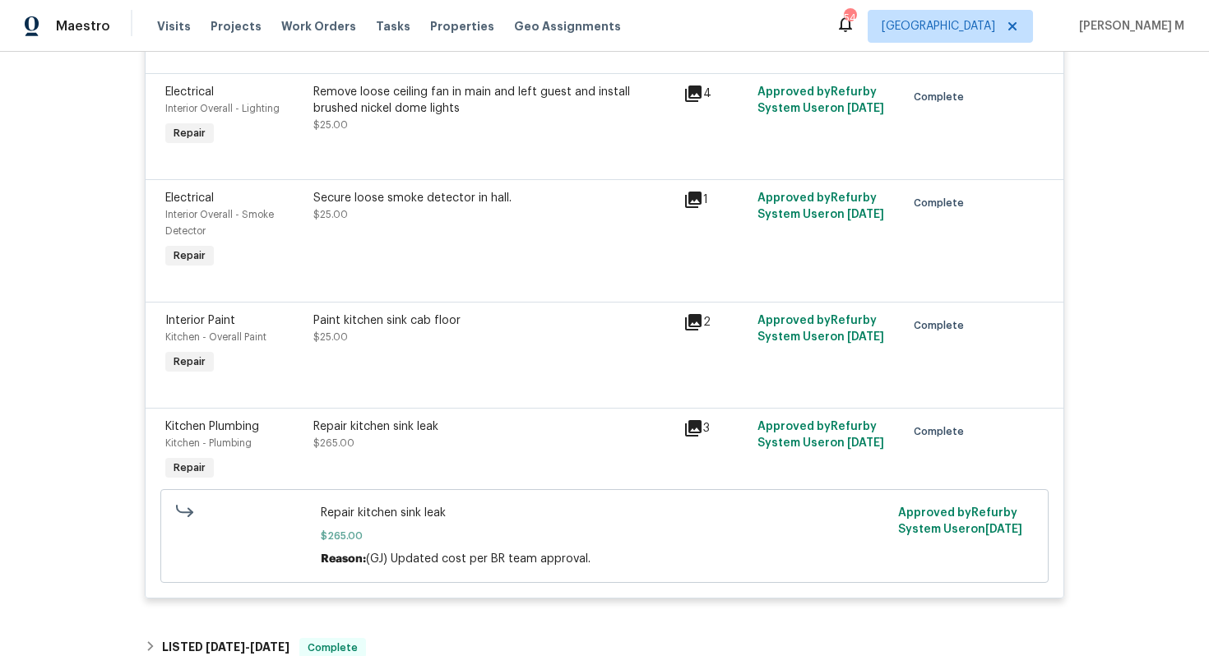
scroll to position [2042, 0]
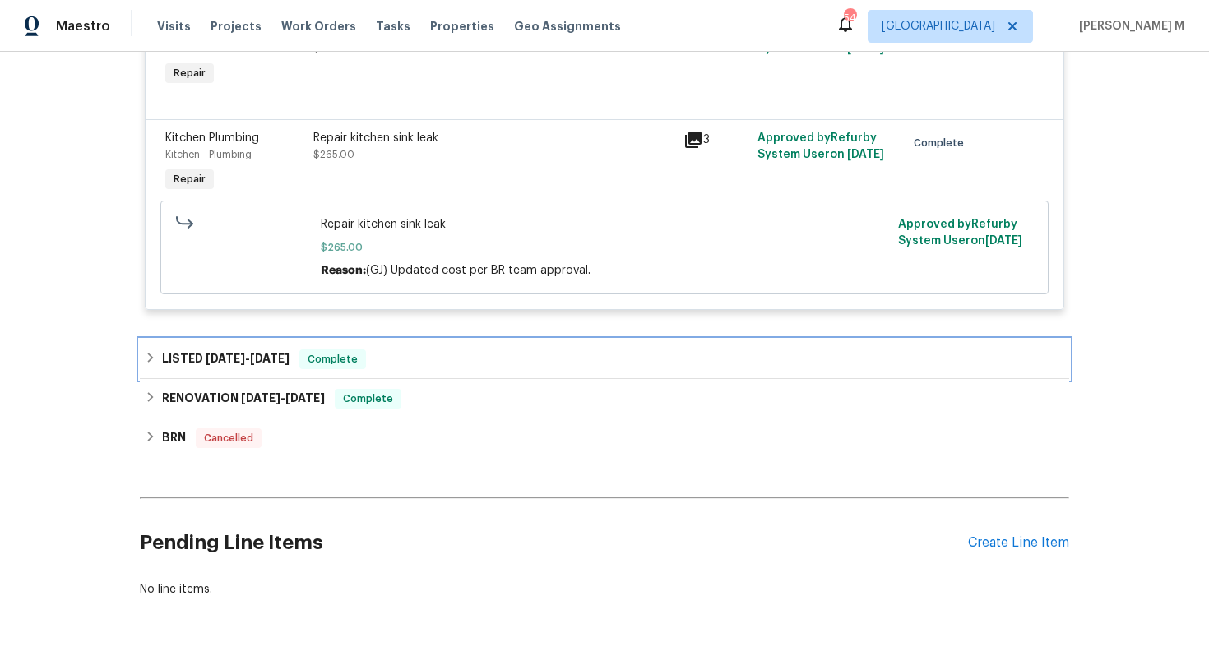
click at [260, 350] on h6 "LISTED [DATE] - [DATE]" at bounding box center [226, 360] width 128 height 20
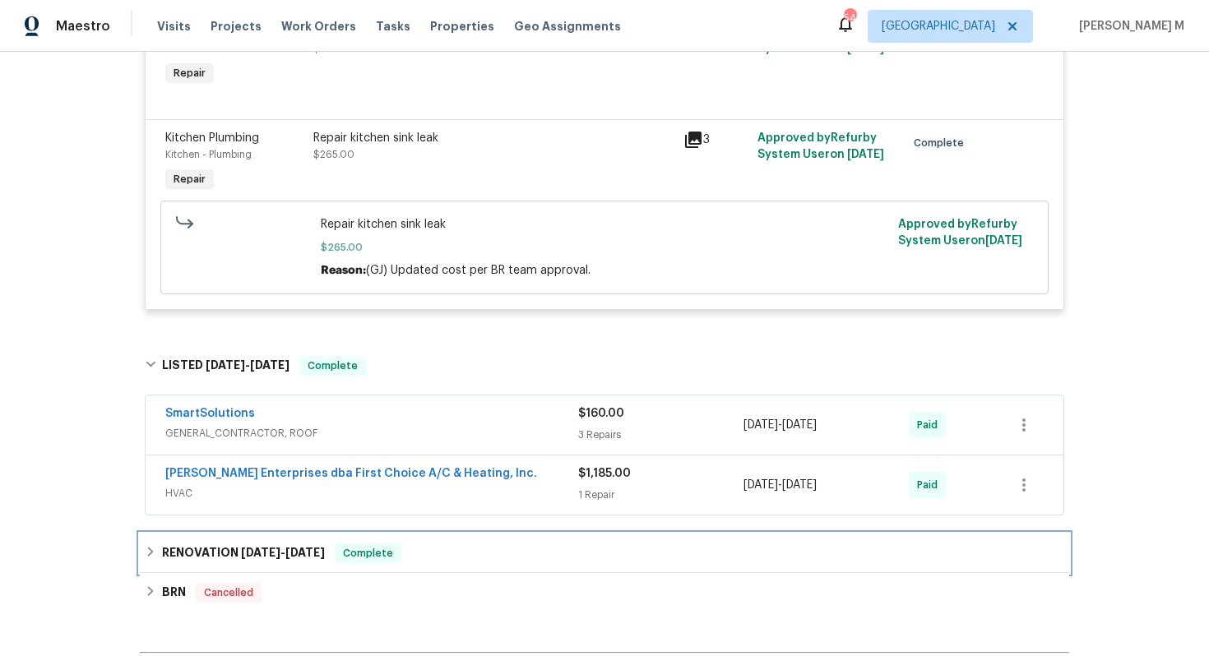
click at [218, 544] on h6 "RENOVATION [DATE] - [DATE]" at bounding box center [243, 554] width 163 height 20
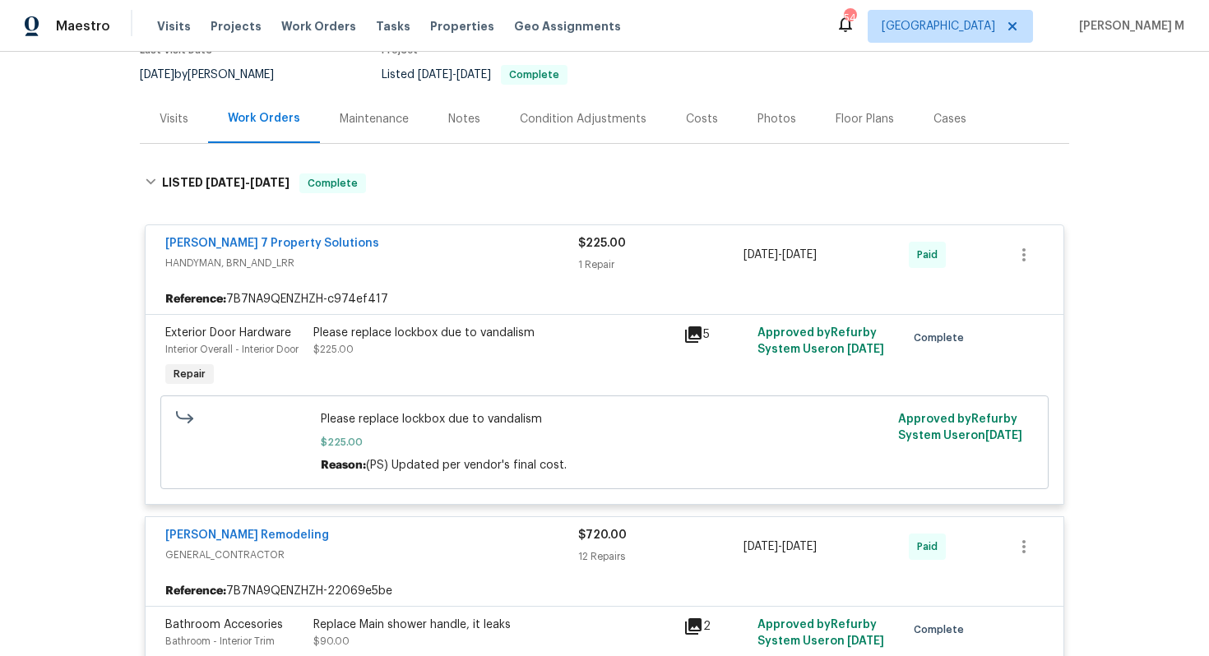
scroll to position [0, 0]
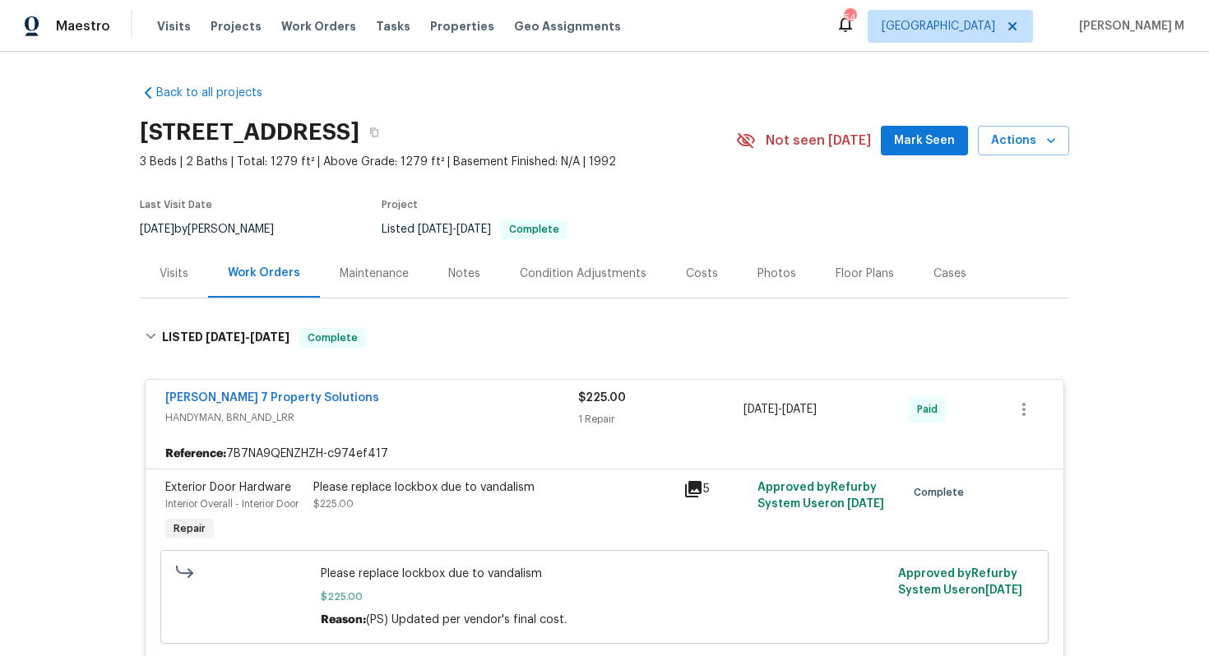
click at [357, 267] on div "Maintenance" at bounding box center [374, 274] width 69 height 16
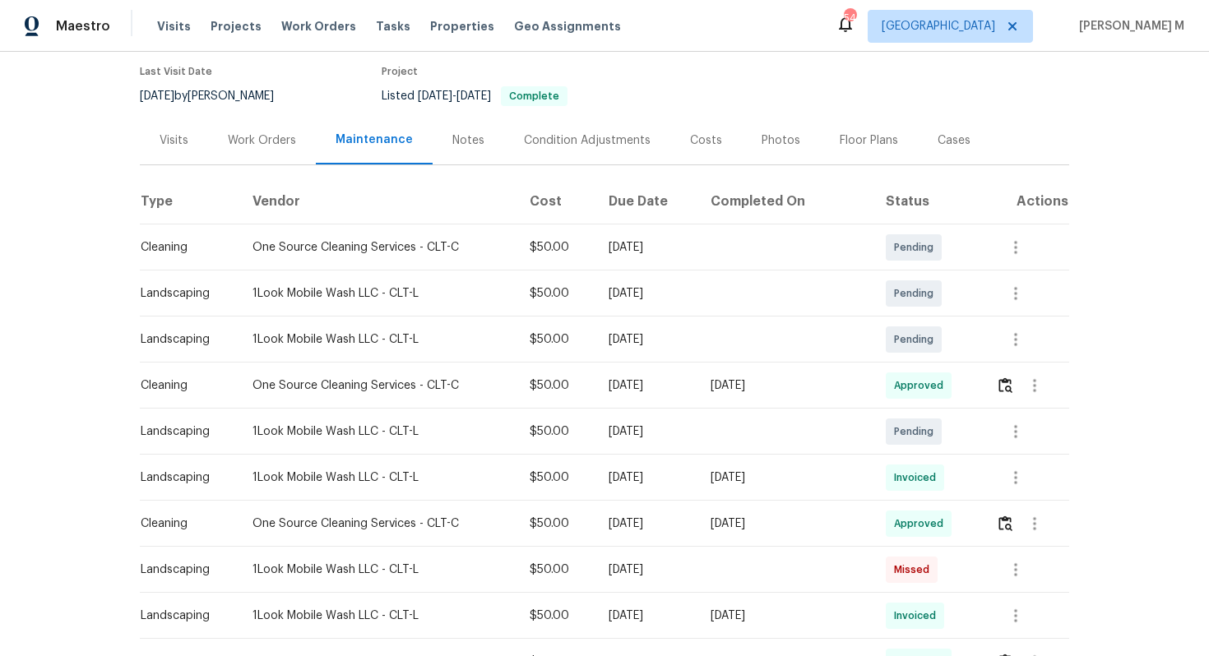
scroll to position [151, 0]
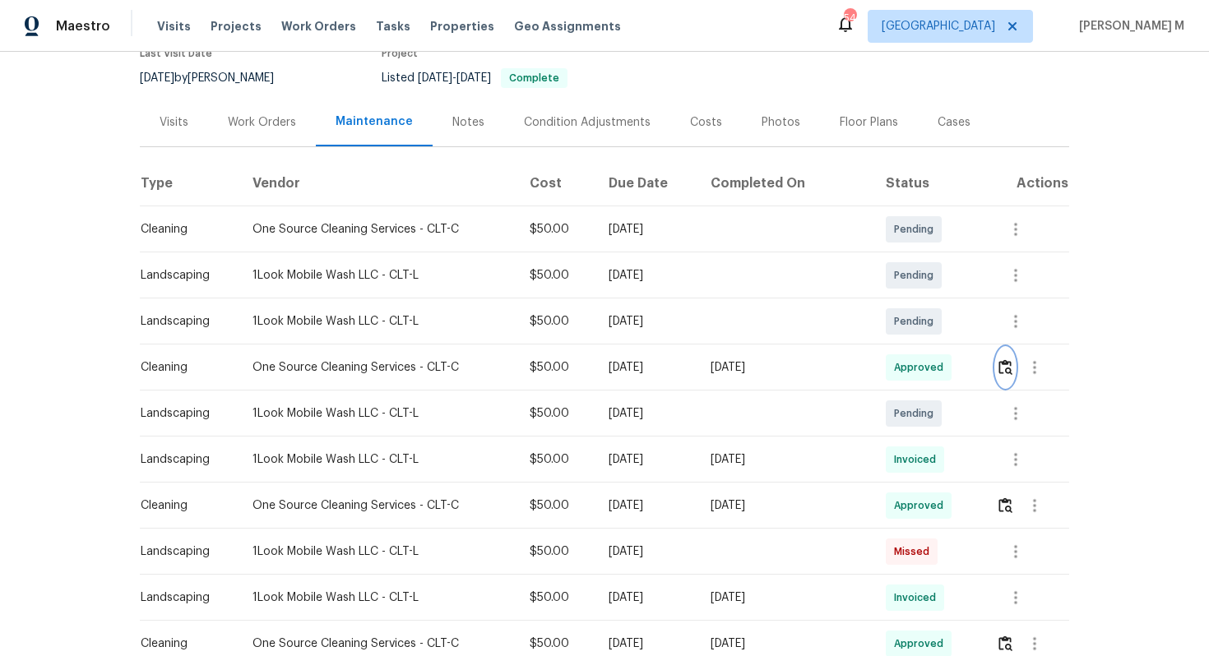
click at [1001, 359] on img "button" at bounding box center [1006, 367] width 14 height 16
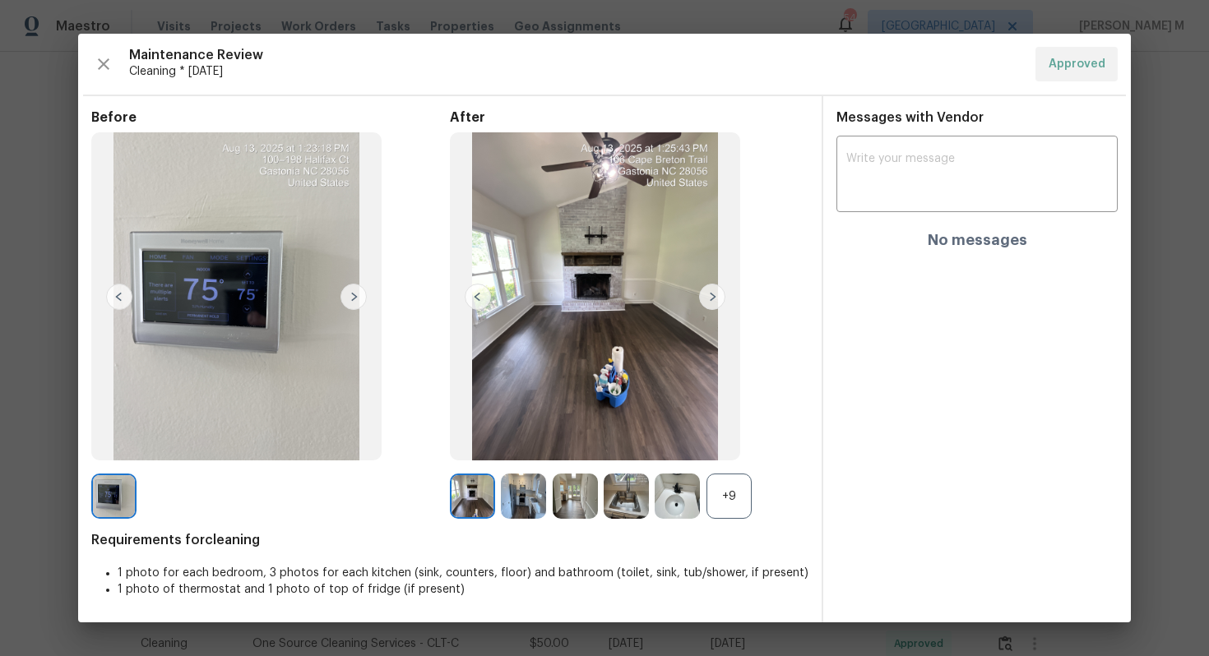
click at [742, 511] on div "+9" at bounding box center [729, 496] width 45 height 45
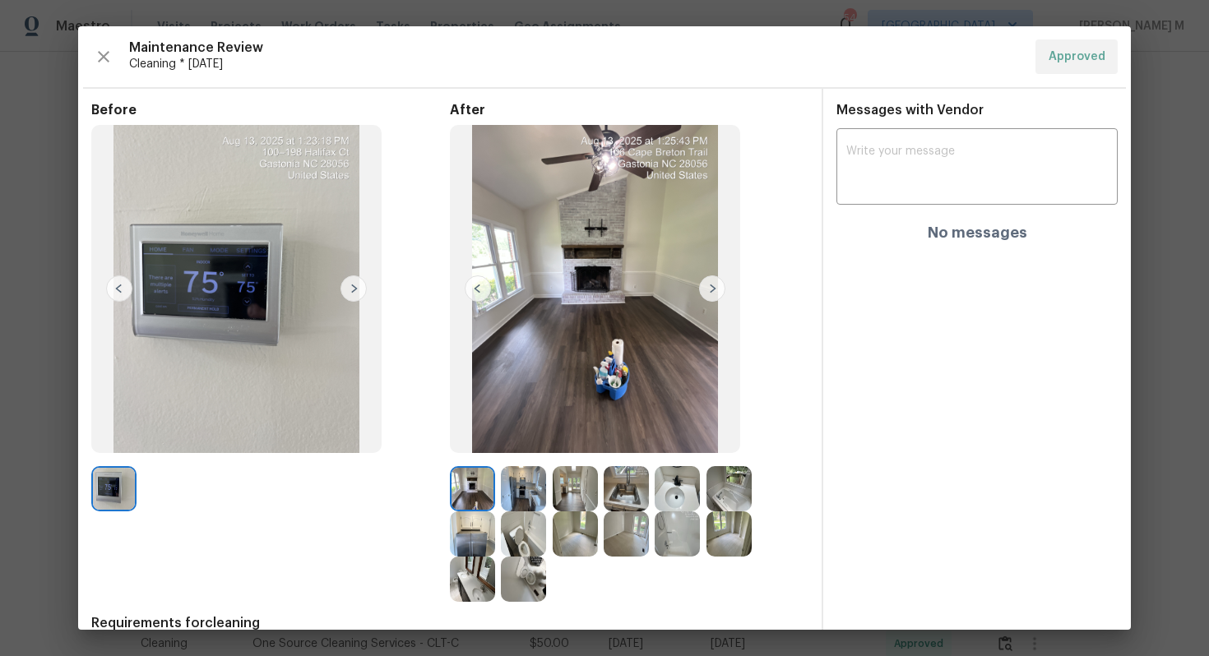
click at [559, 489] on img at bounding box center [575, 488] width 45 height 45
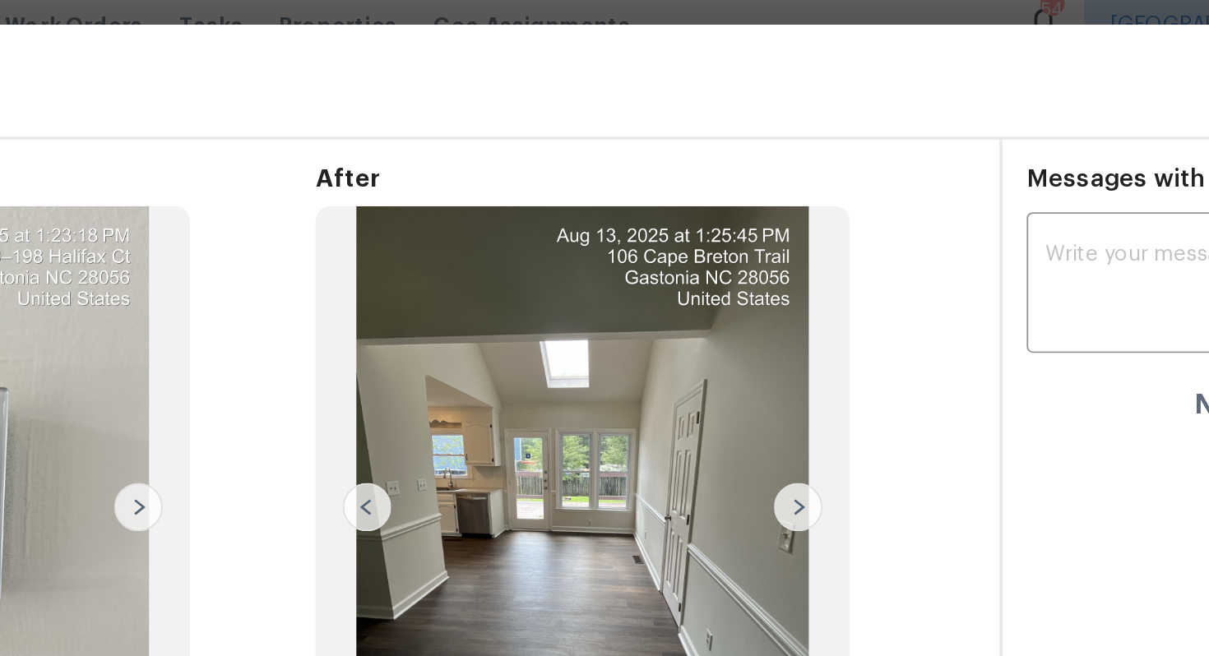
scroll to position [27, 0]
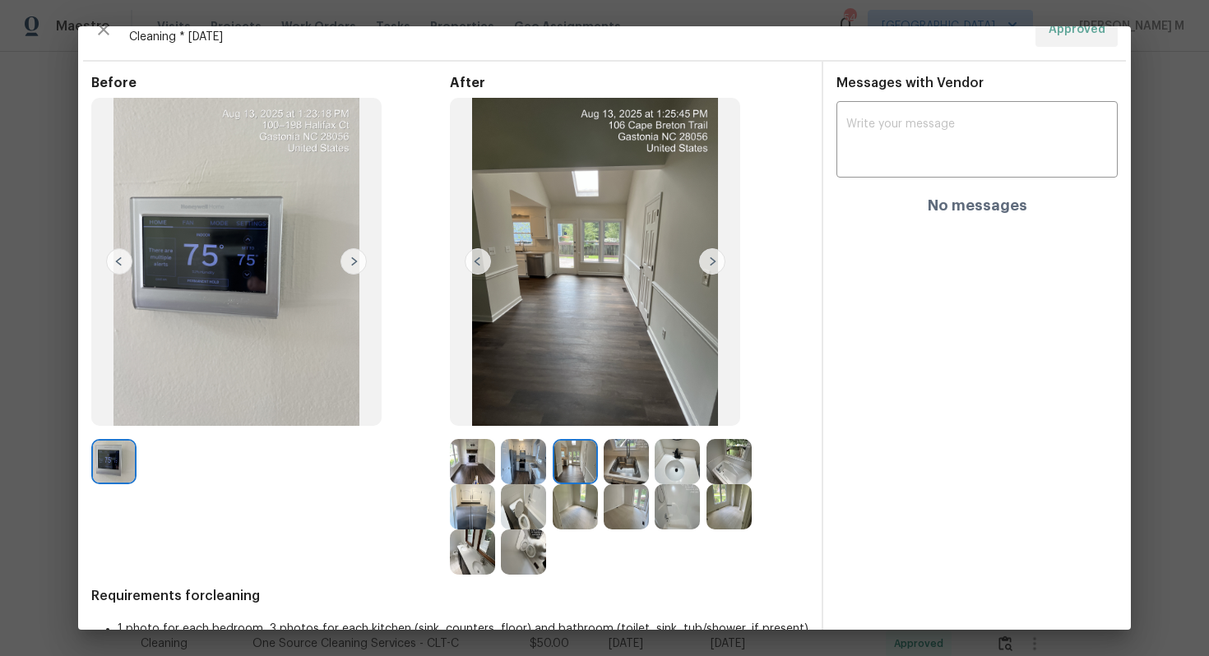
click at [517, 460] on img at bounding box center [523, 461] width 45 height 45
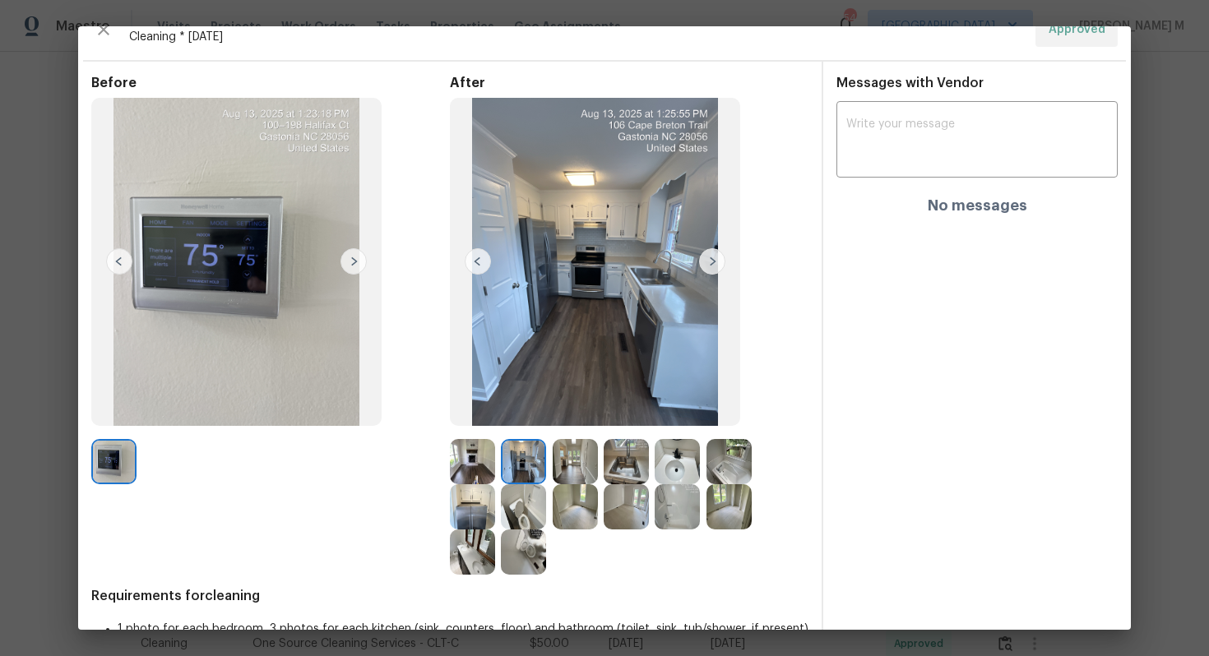
click at [571, 457] on img at bounding box center [575, 461] width 45 height 45
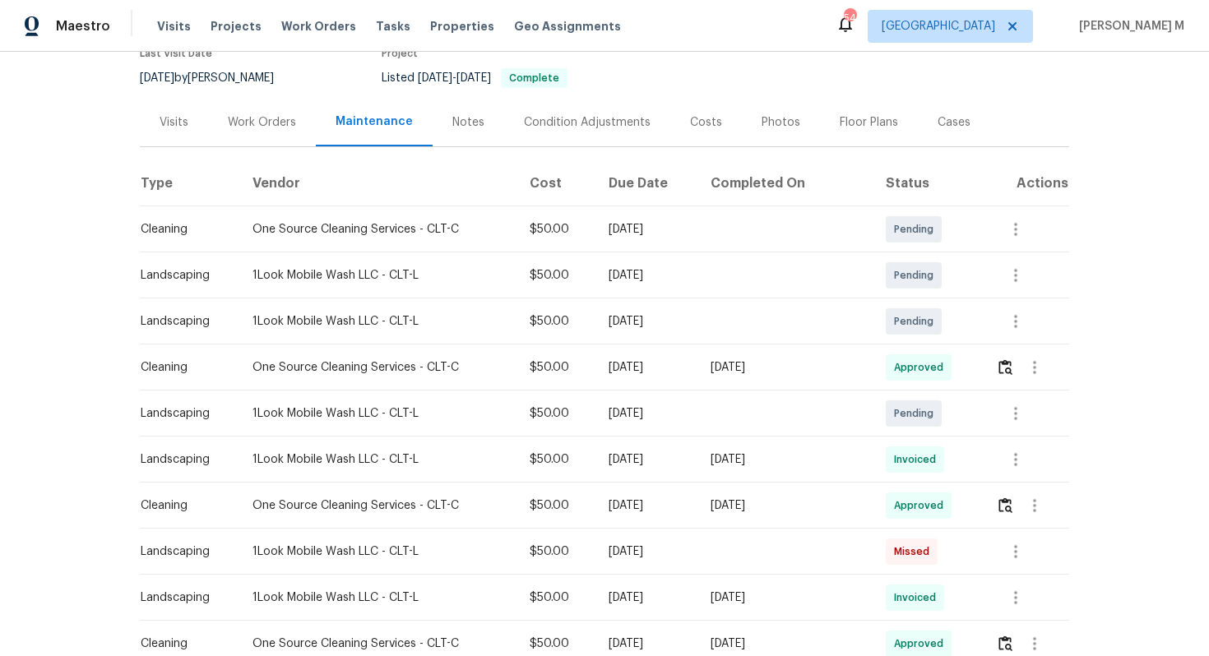
scroll to position [164, 0]
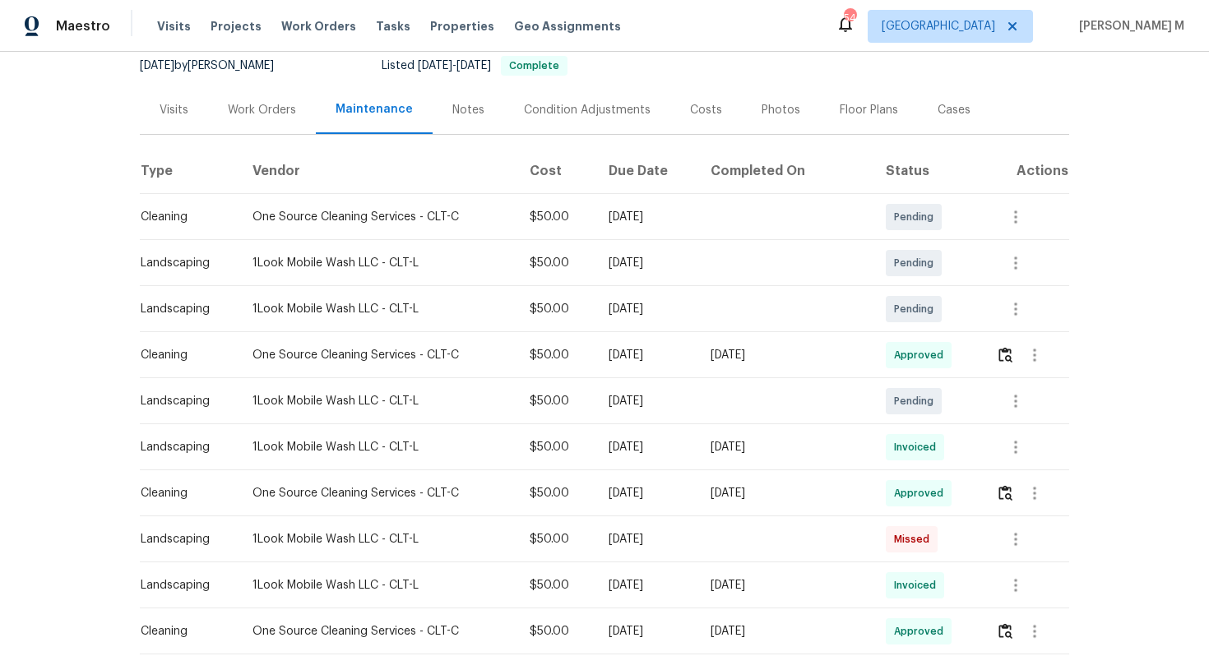
click at [262, 117] on div "Work Orders" at bounding box center [262, 110] width 108 height 49
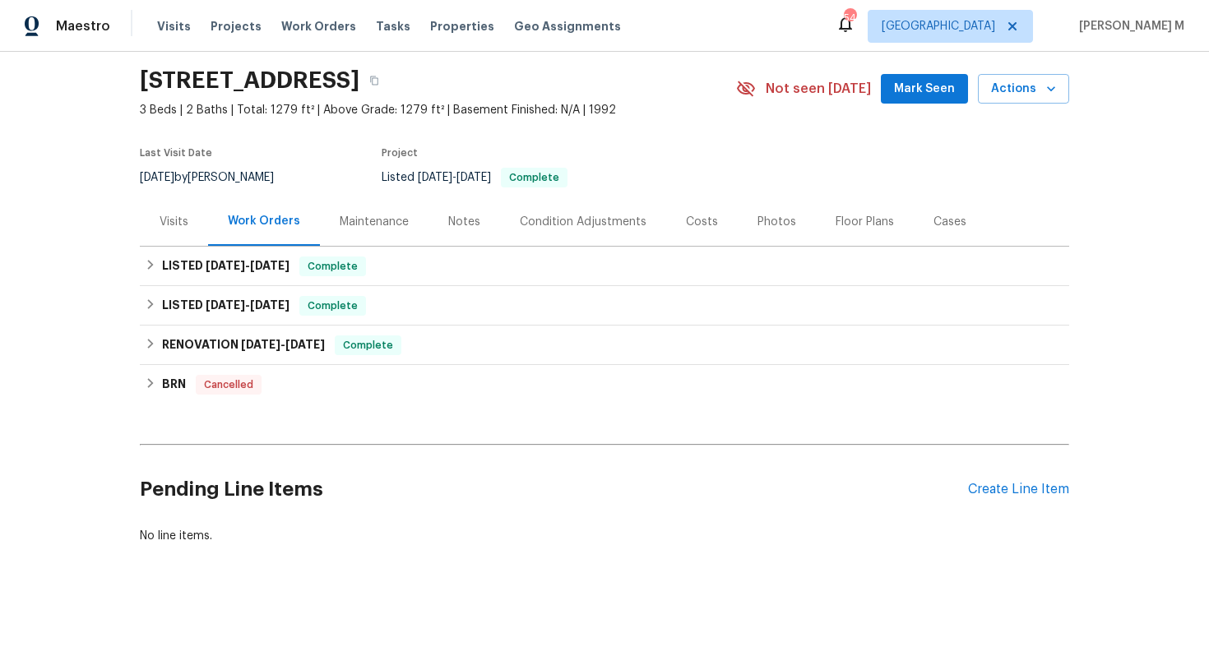
scroll to position [35, 0]
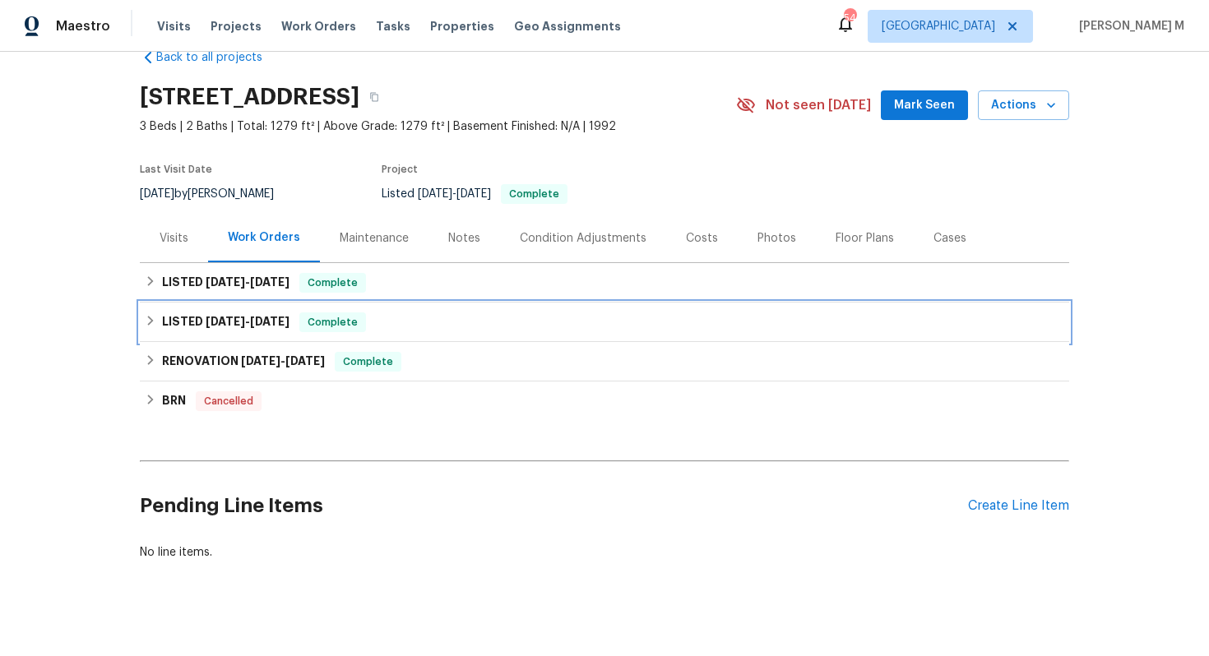
click at [234, 303] on div "LISTED [DATE] - [DATE] Complete" at bounding box center [605, 322] width 930 height 39
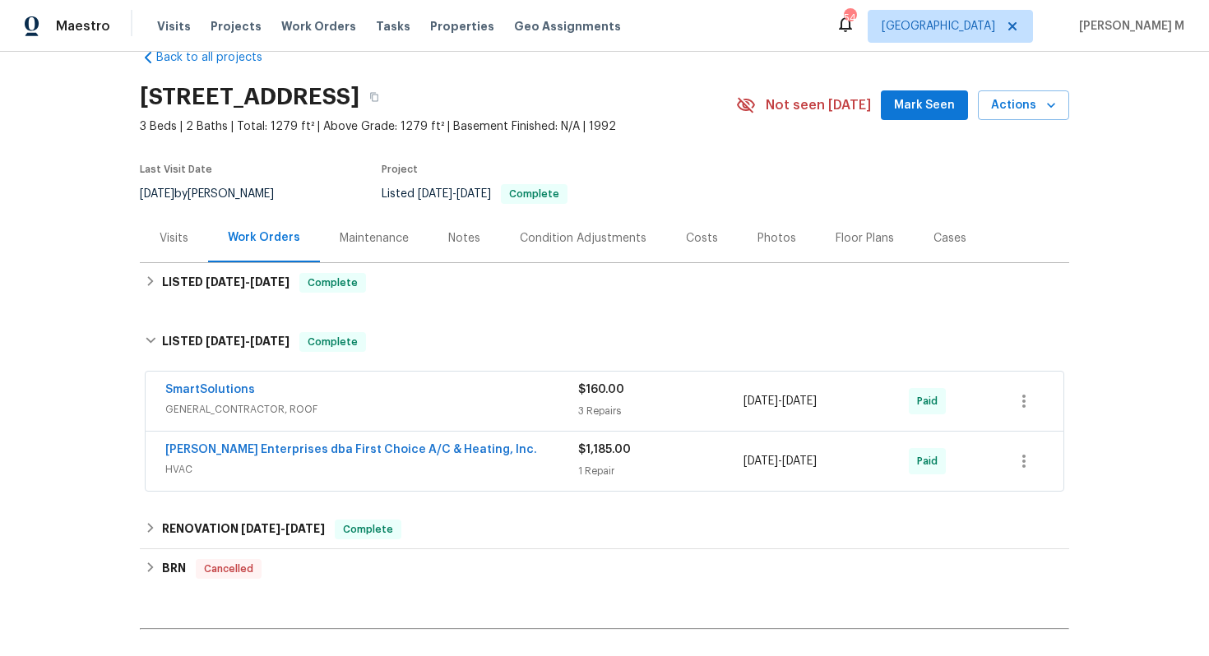
click at [202, 465] on span "HVAC" at bounding box center [371, 469] width 413 height 16
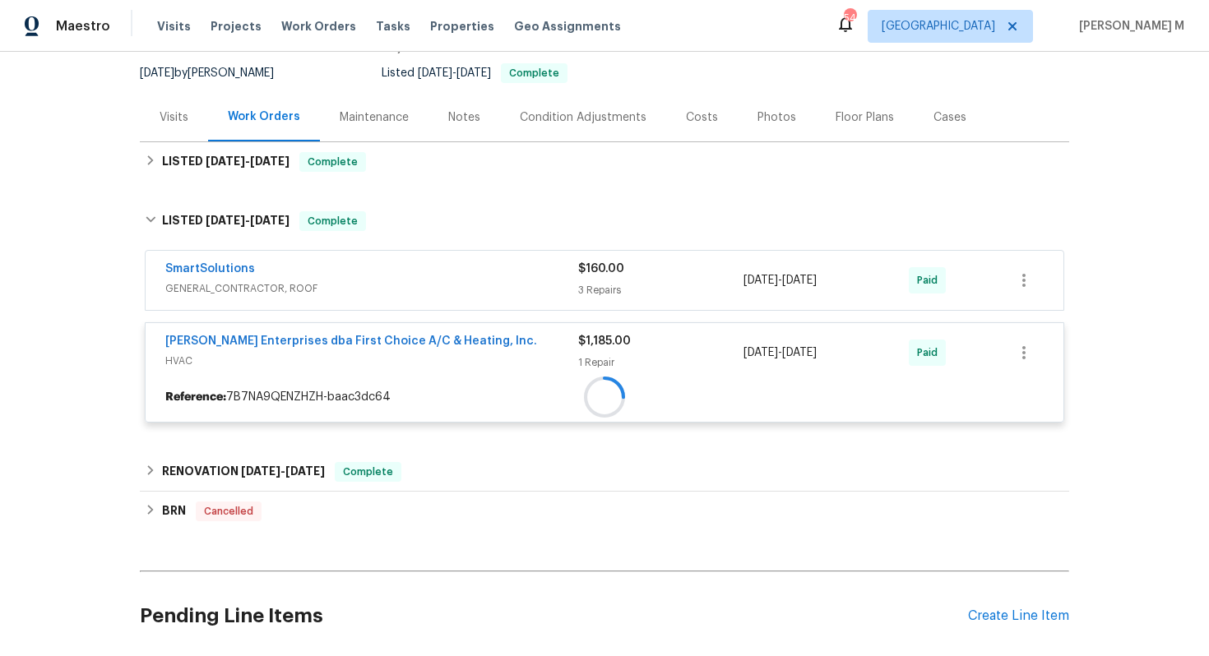
scroll to position [165, 0]
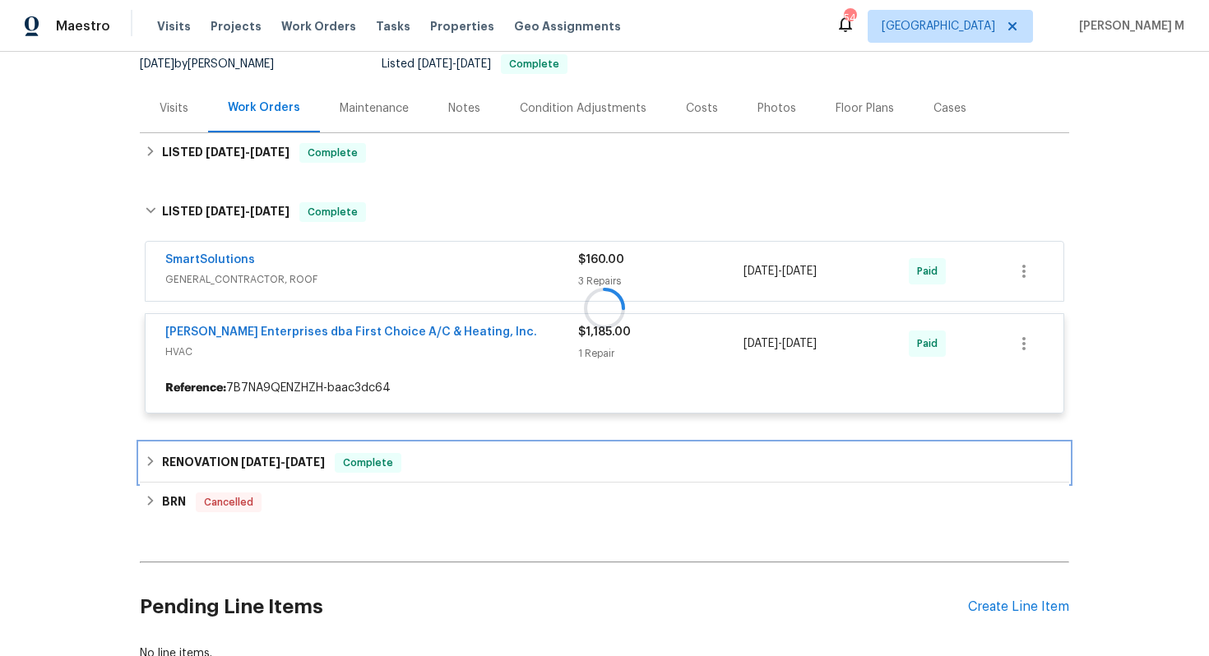
click at [202, 465] on div "RENOVATION [DATE] - [DATE] Complete" at bounding box center [605, 462] width 930 height 39
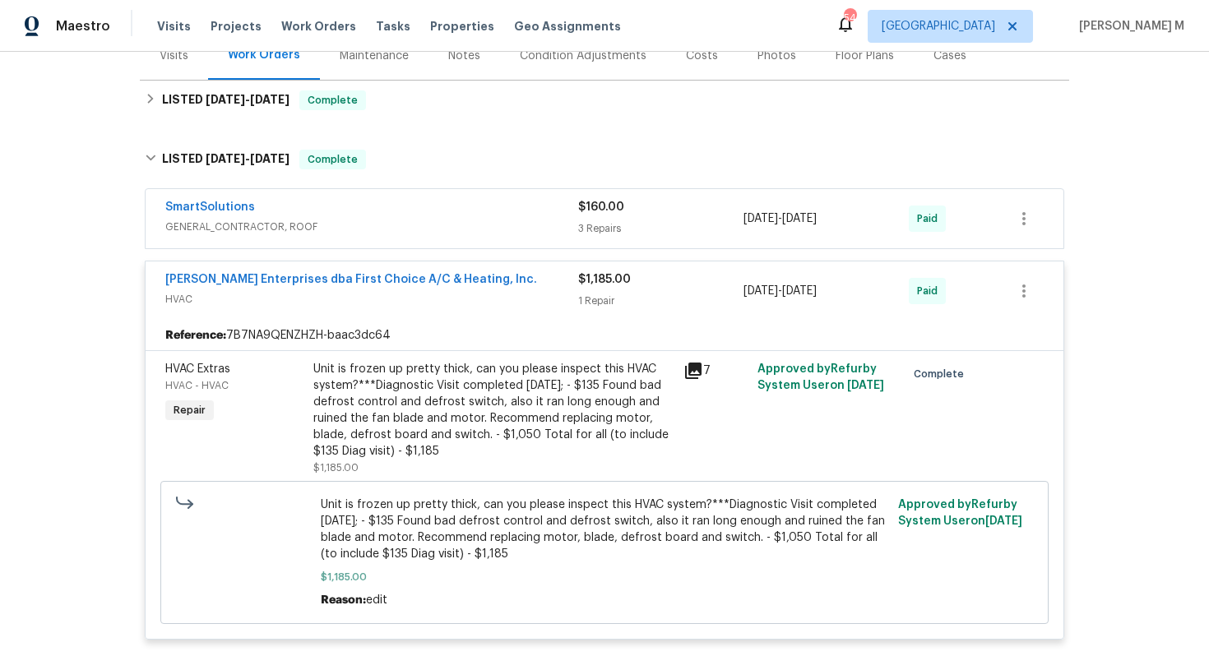
scroll to position [216, 0]
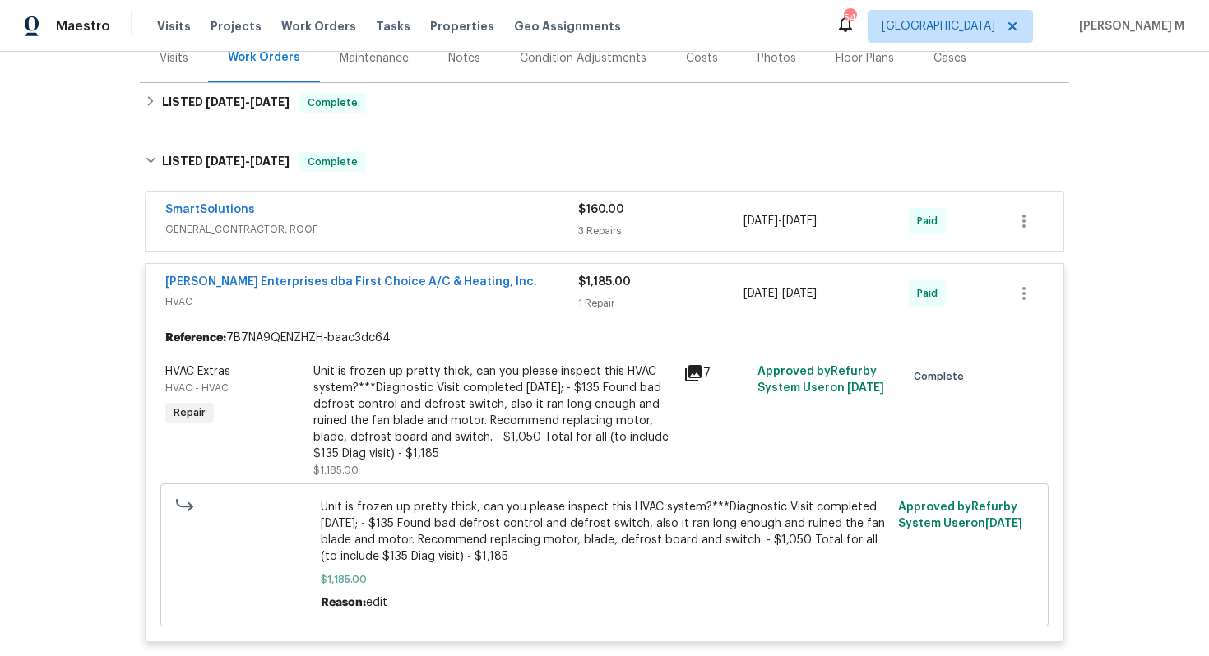
click at [246, 229] on div "SmartSolutions GENERAL_CONTRACTOR, ROOF" at bounding box center [371, 221] width 413 height 39
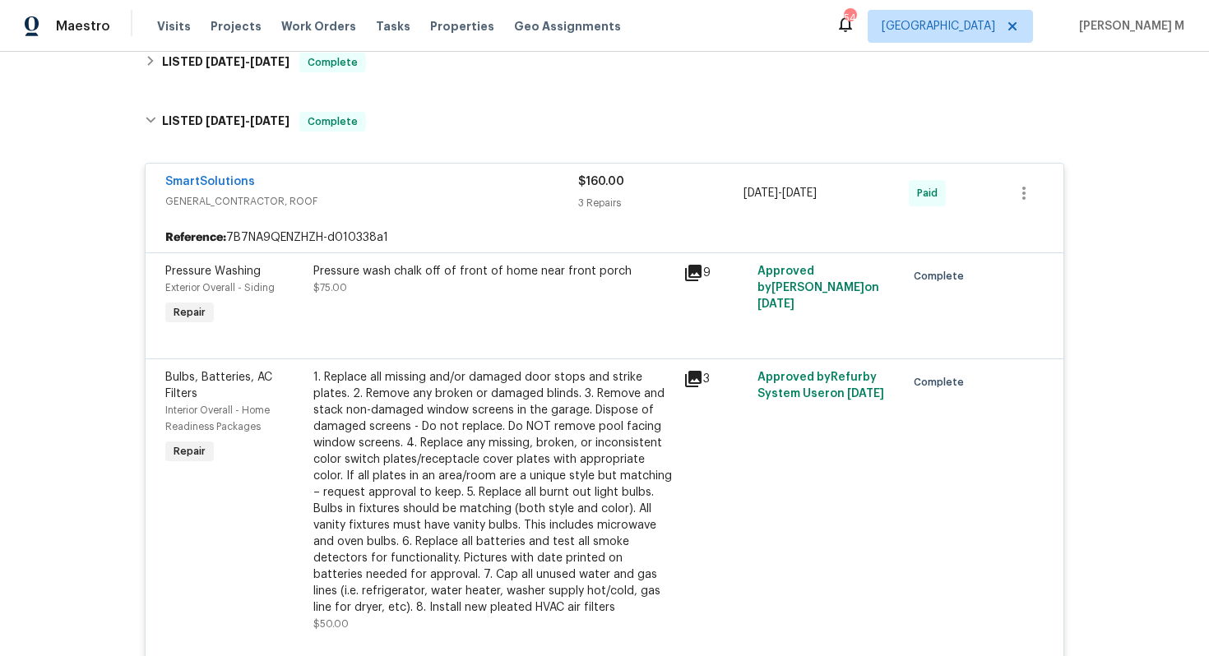
scroll to position [178, 0]
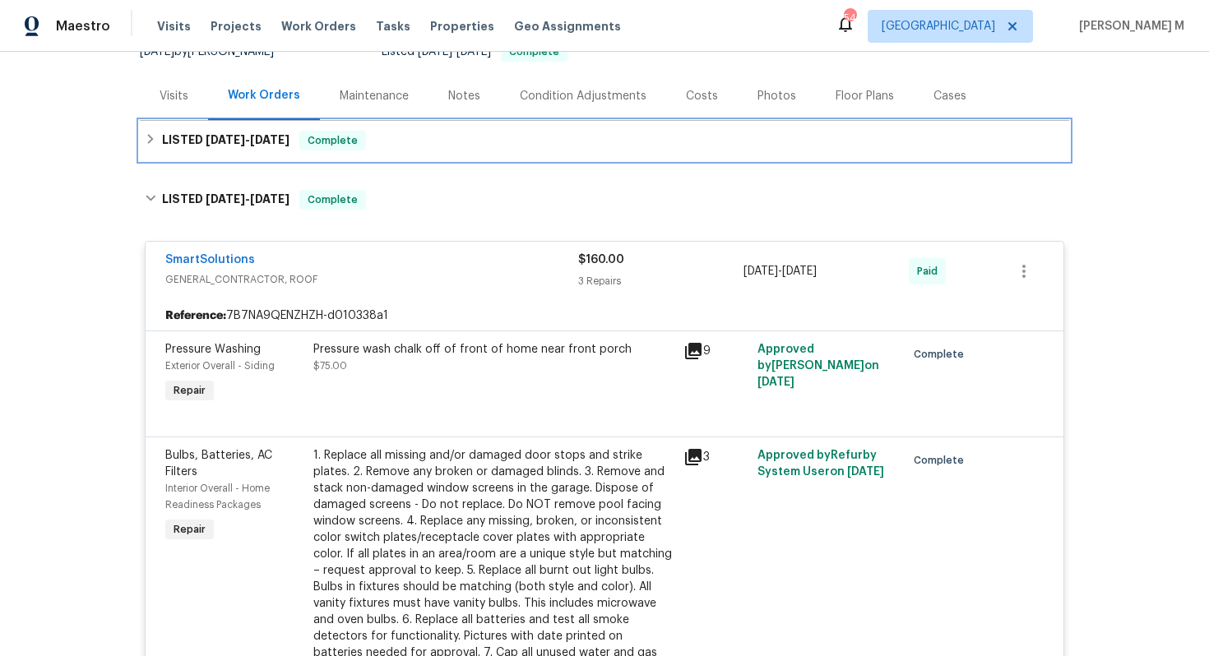
click at [250, 131] on h6 "LISTED [DATE] - [DATE]" at bounding box center [226, 141] width 128 height 20
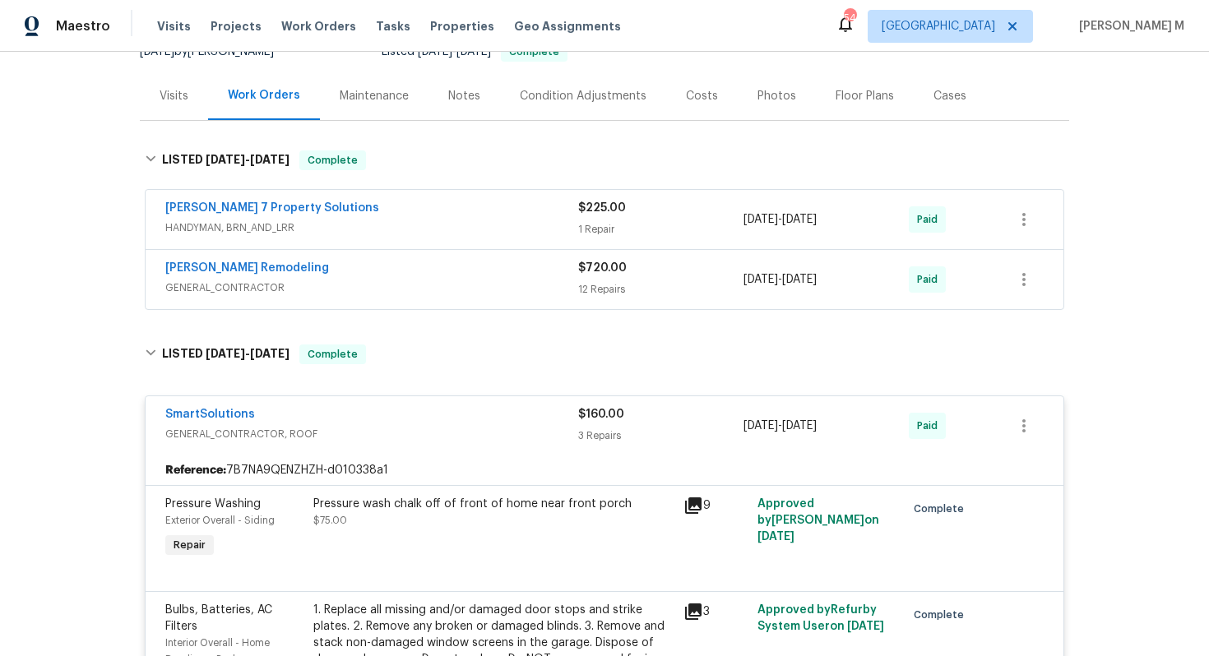
click at [239, 227] on div "[PERSON_NAME] 7 Property Solutions HANDYMAN, BRN_AND_LRR" at bounding box center [371, 219] width 413 height 39
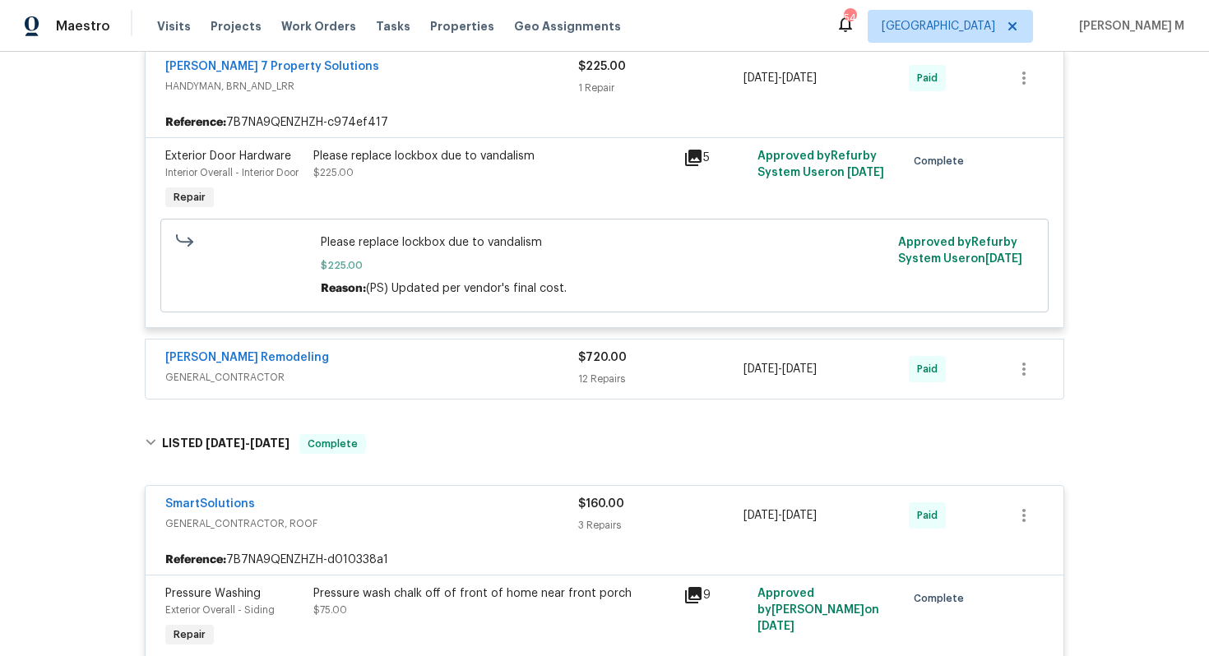
click at [275, 369] on span "GENERAL_CONTRACTOR" at bounding box center [371, 377] width 413 height 16
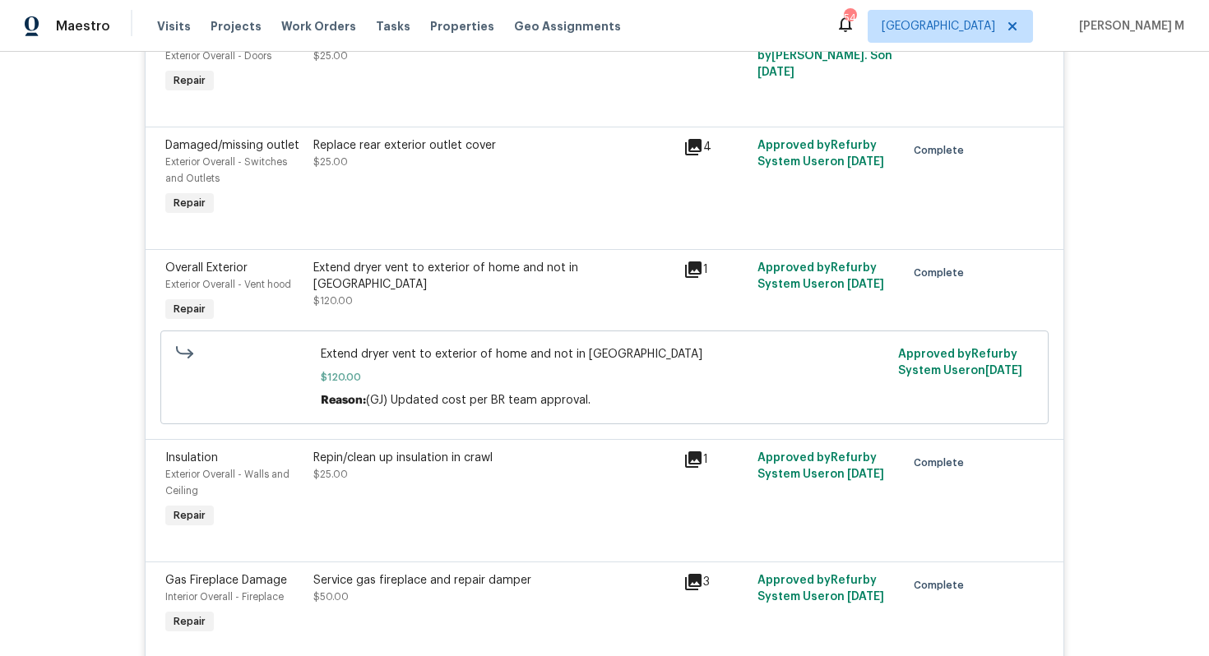
scroll to position [1163, 0]
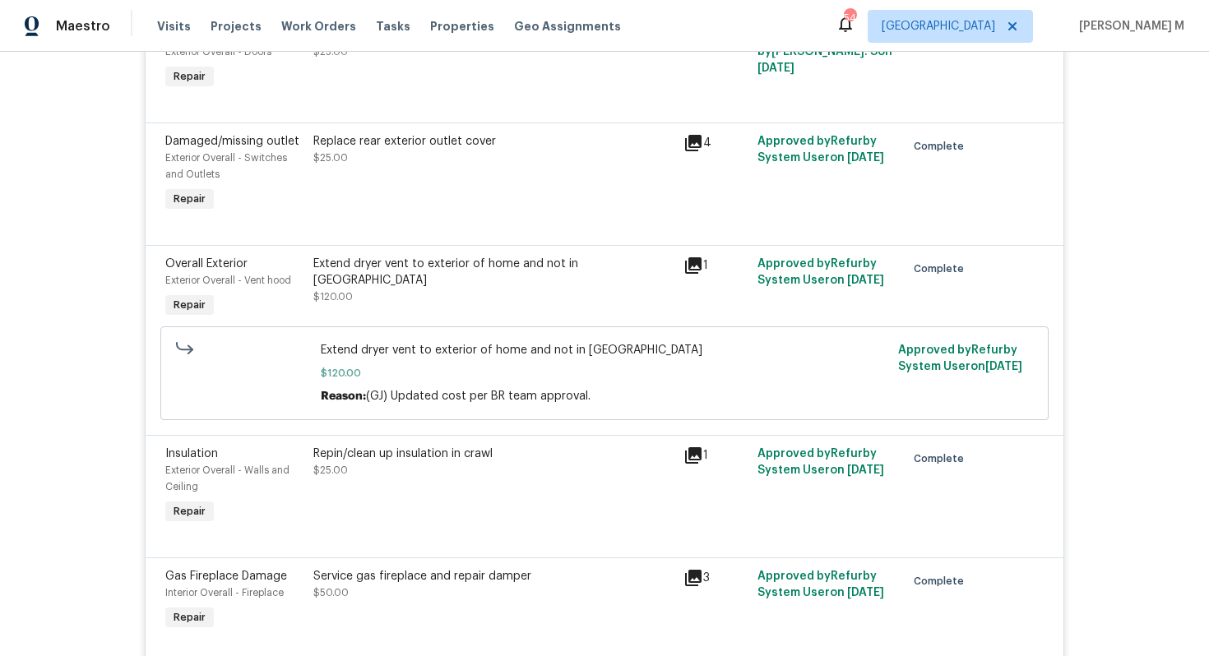
click at [517, 138] on div "Replace rear exterior outlet cover $25.00" at bounding box center [493, 174] width 370 height 92
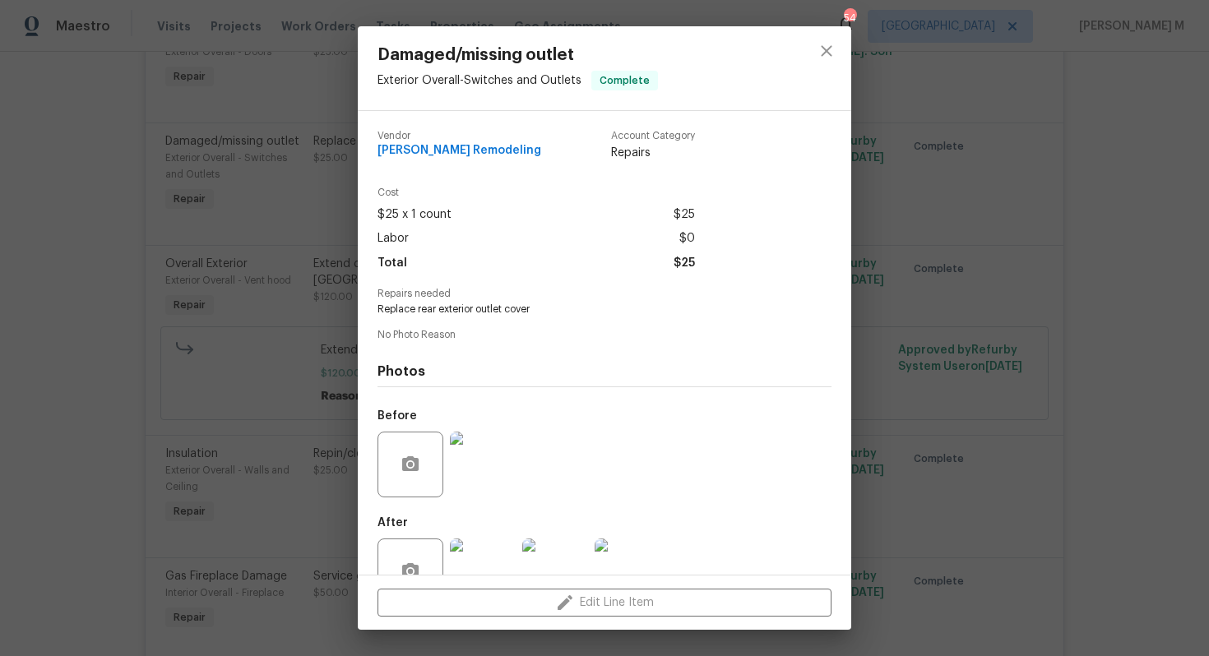
scroll to position [25, 0]
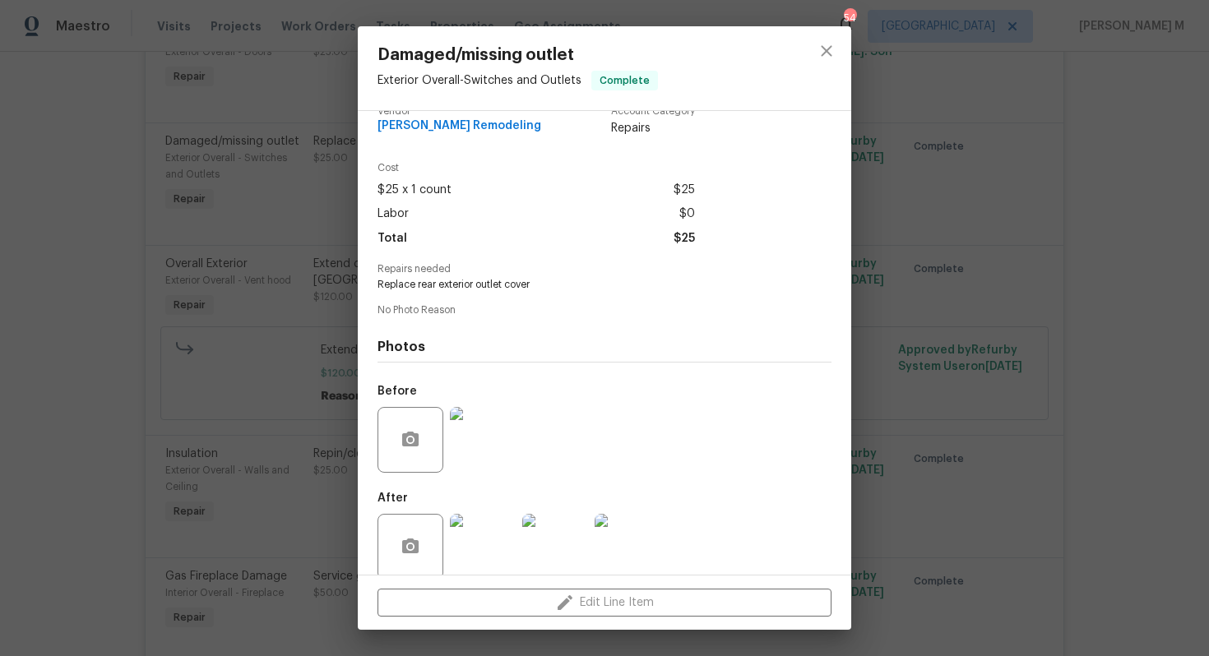
click at [865, 373] on div "Damaged/missing outlet Exterior Overall - Switches and Outlets Complete Vendor …" at bounding box center [604, 328] width 1209 height 656
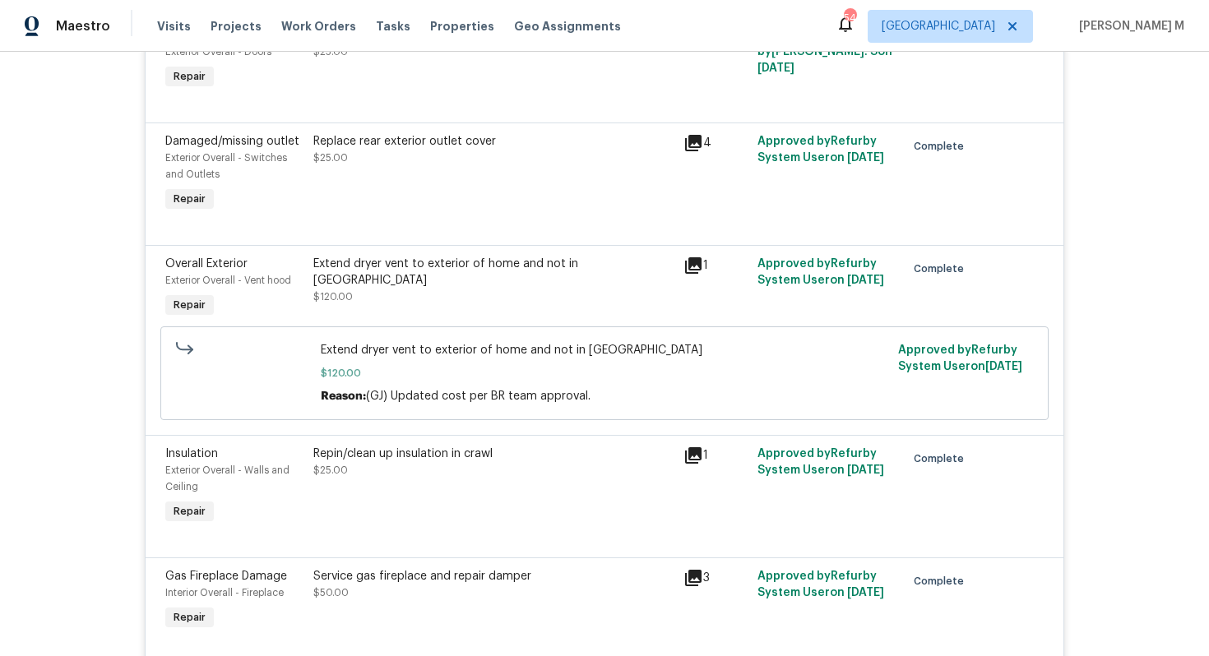
click at [526, 452] on div "Repin/clean up insulation in crawl $25.00" at bounding box center [493, 487] width 370 height 92
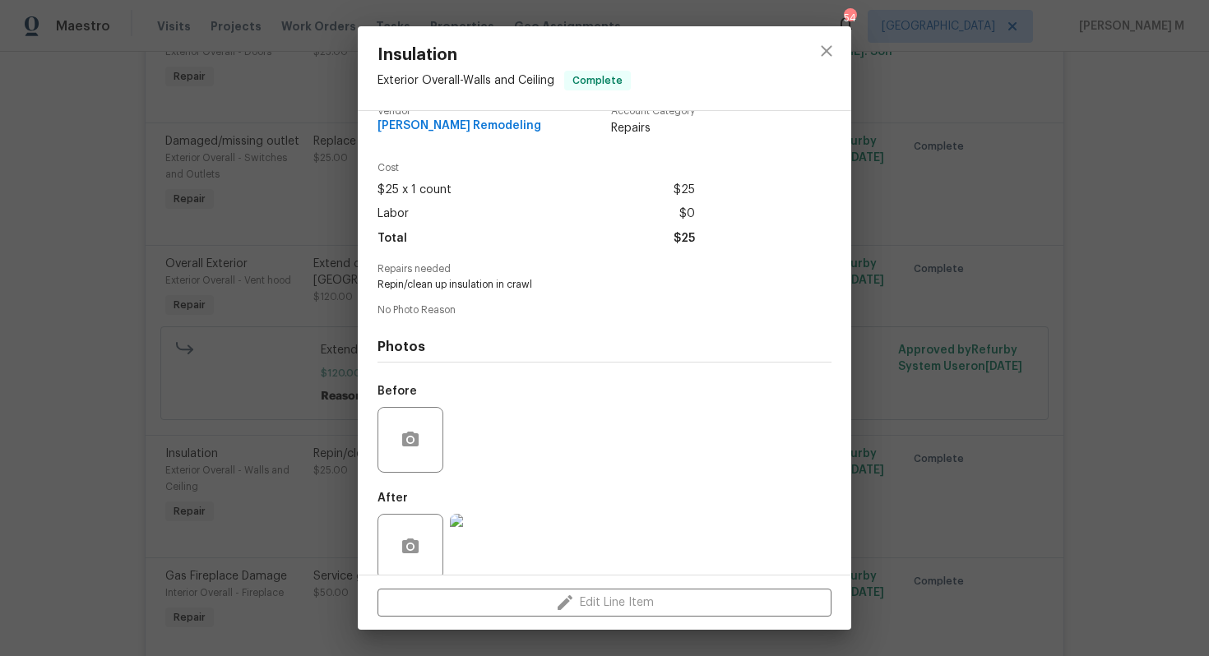
click at [877, 403] on div "Insulation Exterior Overall - Walls and Ceiling Complete Vendor [PERSON_NAME] R…" at bounding box center [604, 328] width 1209 height 656
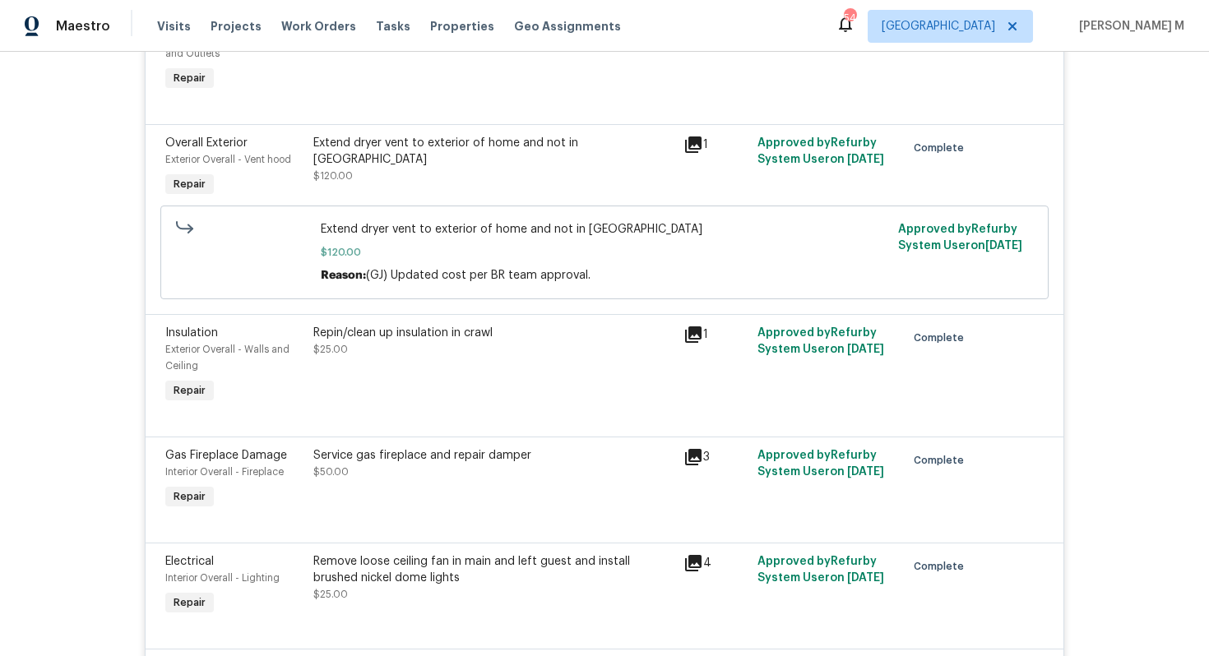
scroll to position [1304, 0]
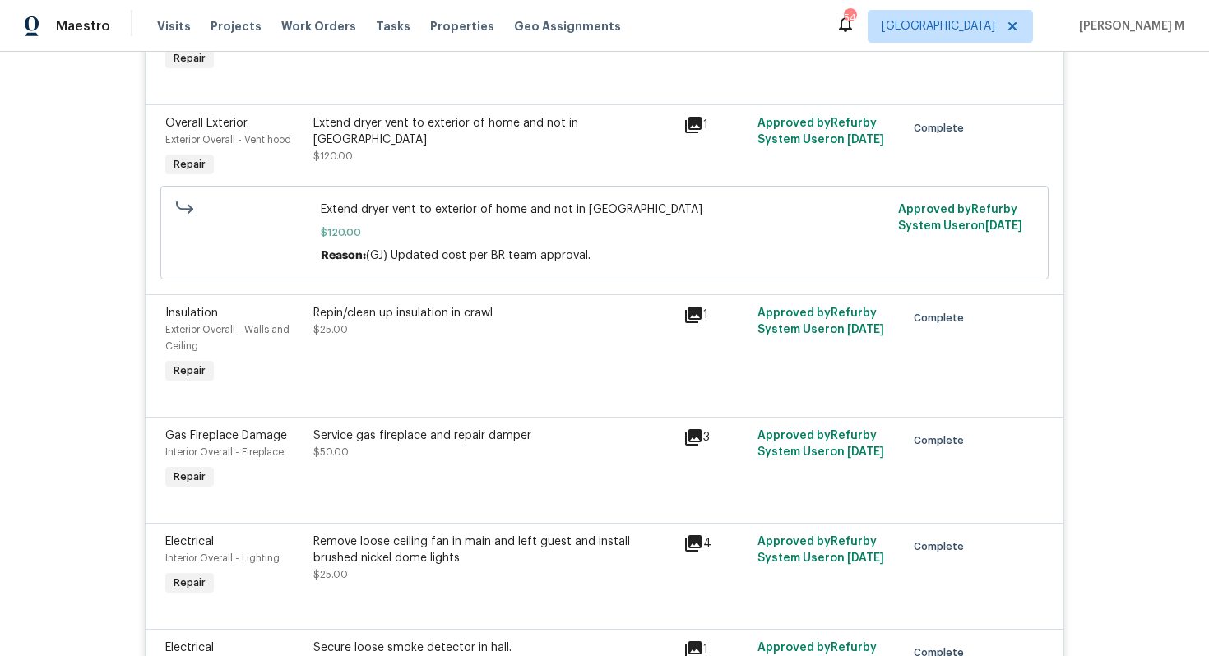
click at [442, 428] on div "Service gas fireplace and repair damper" at bounding box center [493, 436] width 360 height 16
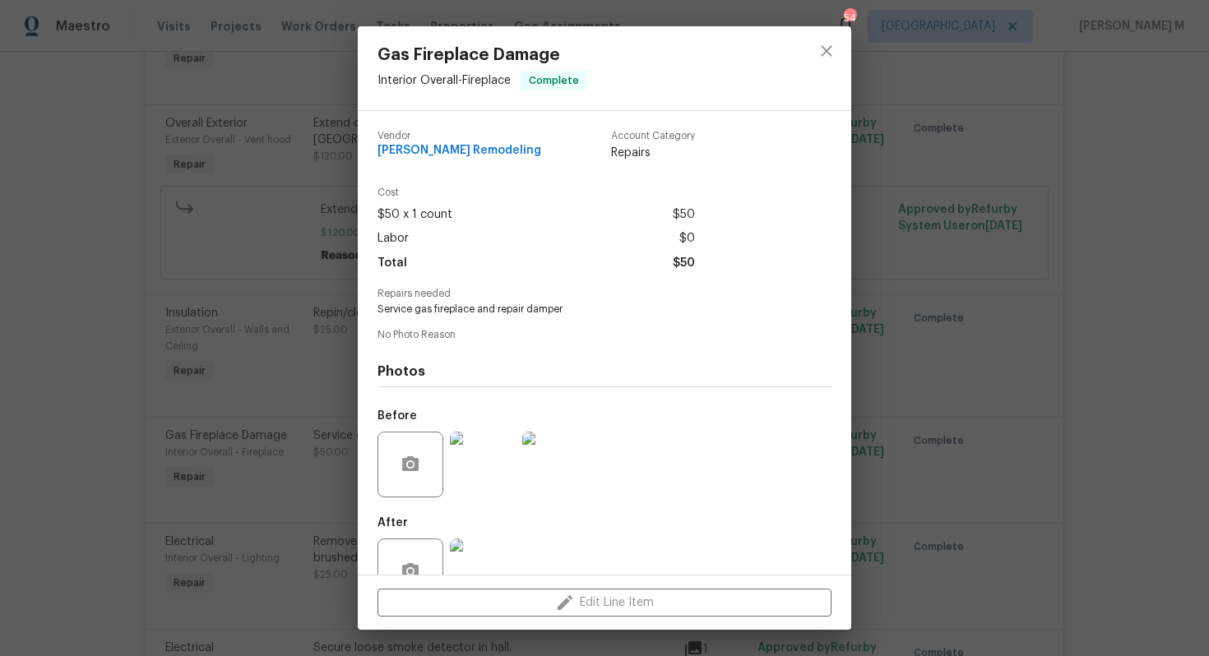
scroll to position [25, 0]
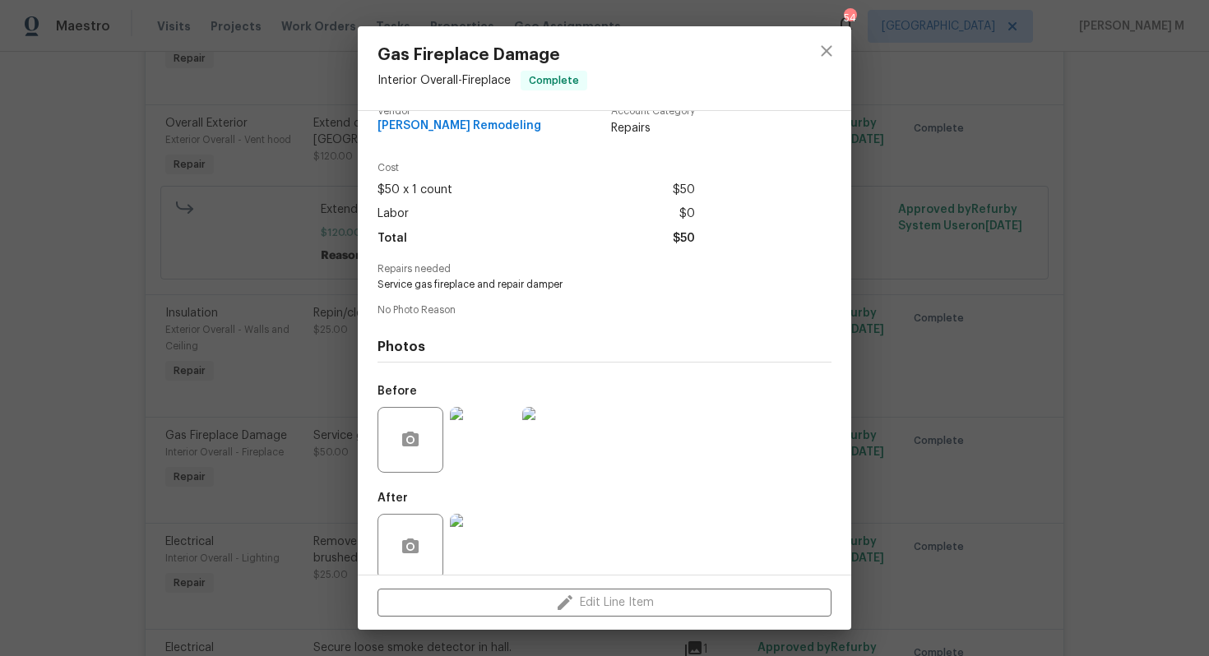
click at [943, 382] on div "Gas Fireplace Damage Interior Overall - Fireplace Complete Vendor [PERSON_NAME]…" at bounding box center [604, 328] width 1209 height 656
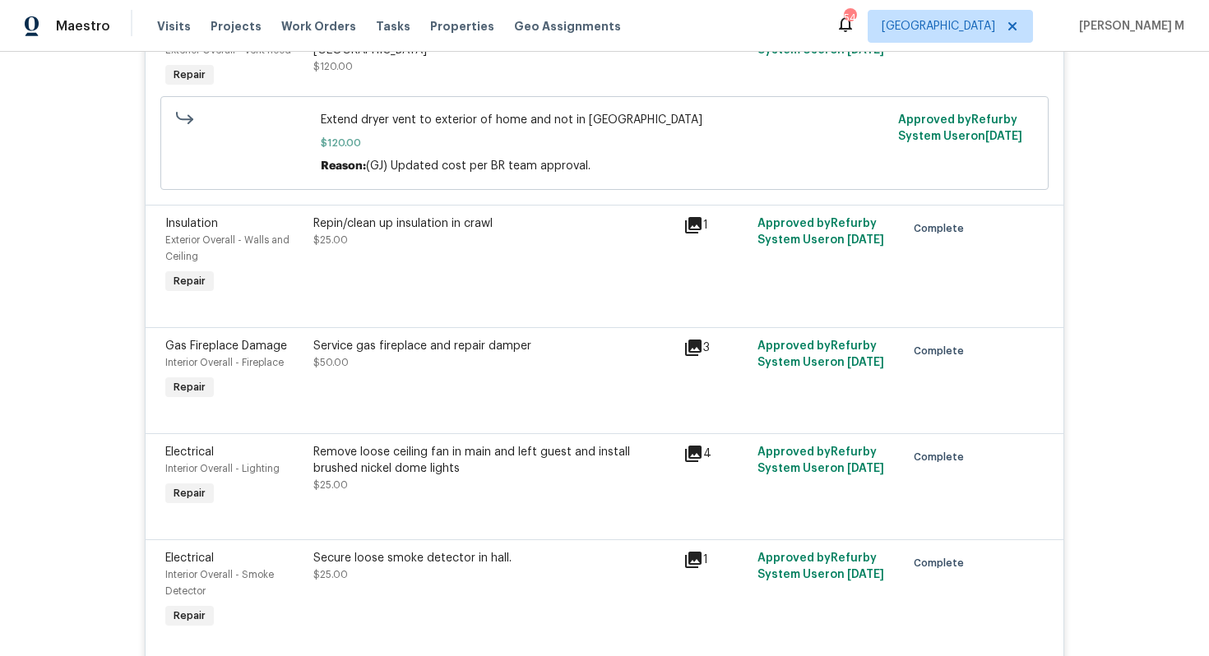
scroll to position [1395, 0]
click at [495, 443] on div "Remove loose ceiling fan in main and left guest and install brushed nickel dome…" at bounding box center [493, 459] width 360 height 33
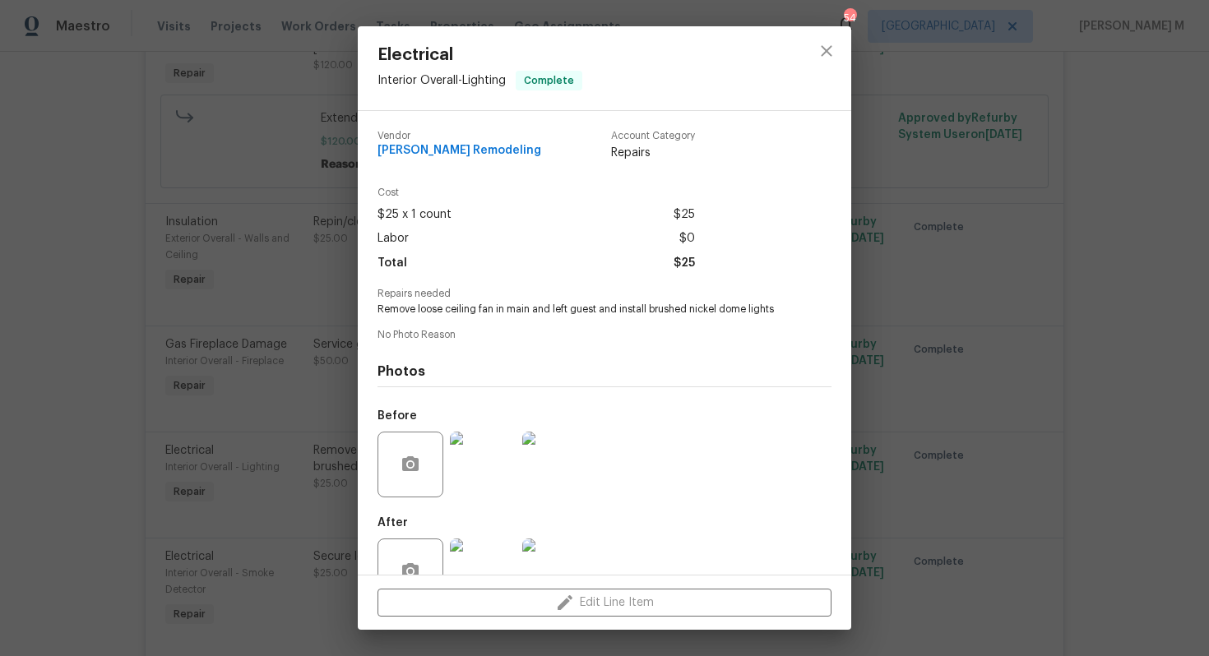
scroll to position [25, 0]
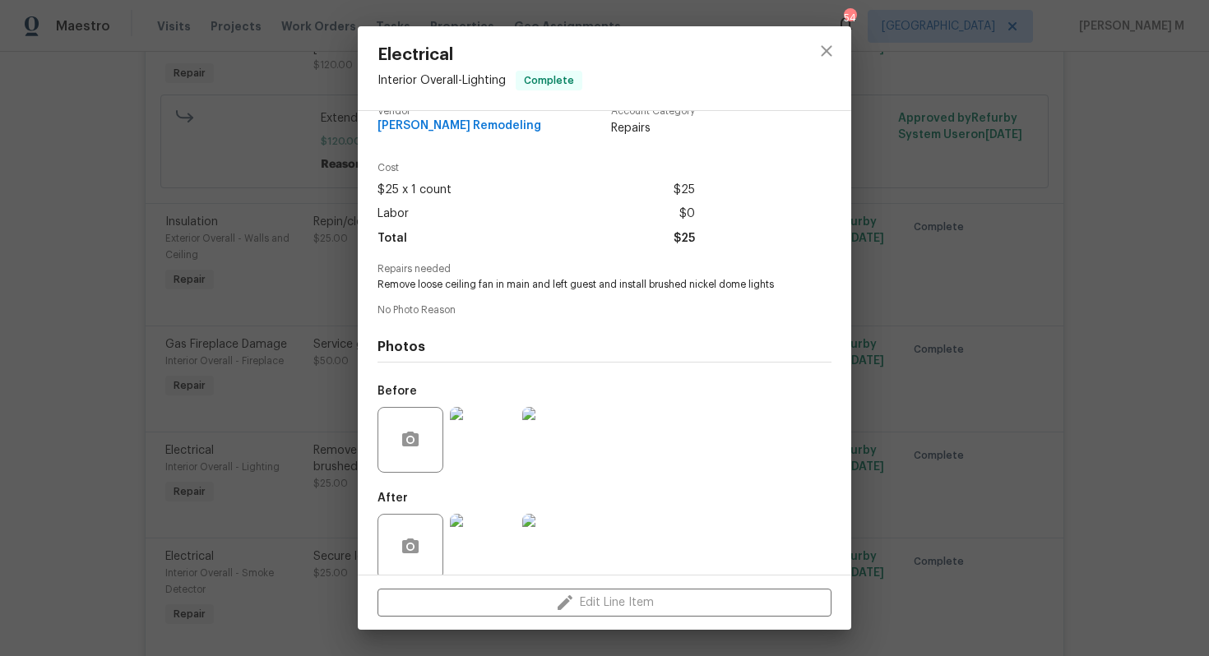
click at [495, 412] on img at bounding box center [483, 440] width 66 height 66
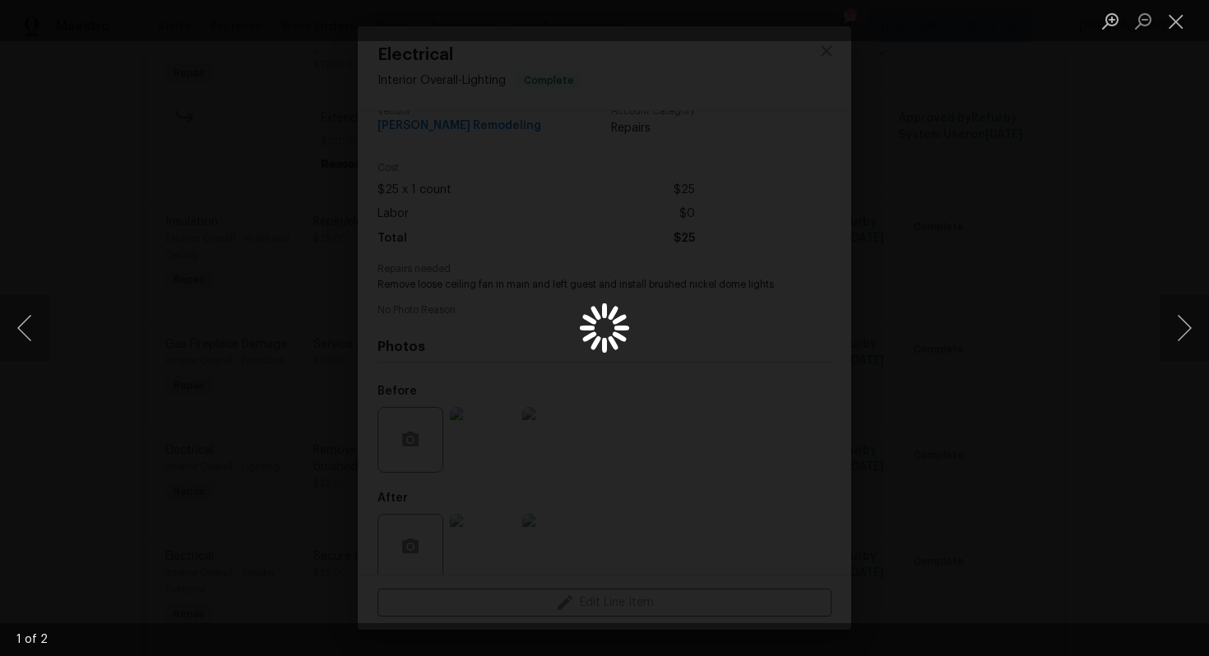
click at [976, 347] on div "Lightbox" at bounding box center [604, 328] width 1209 height 656
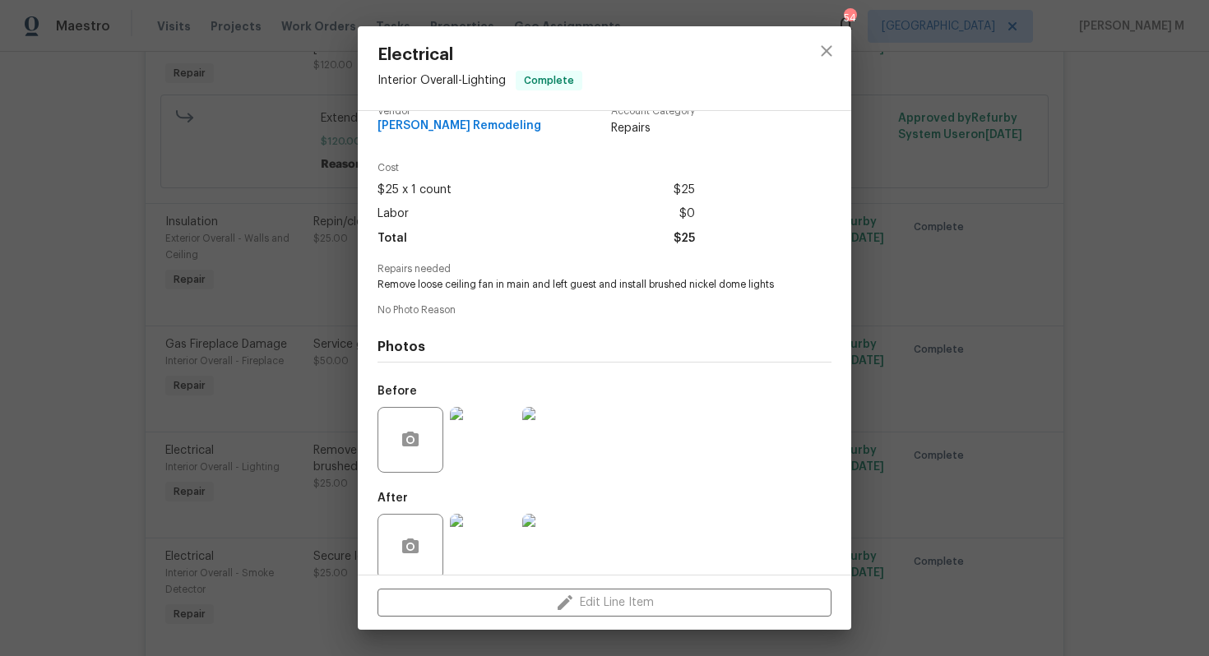
click at [930, 343] on div "Electrical Interior Overall - Lighting Complete Vendor [PERSON_NAME] Remodeling…" at bounding box center [604, 328] width 1209 height 656
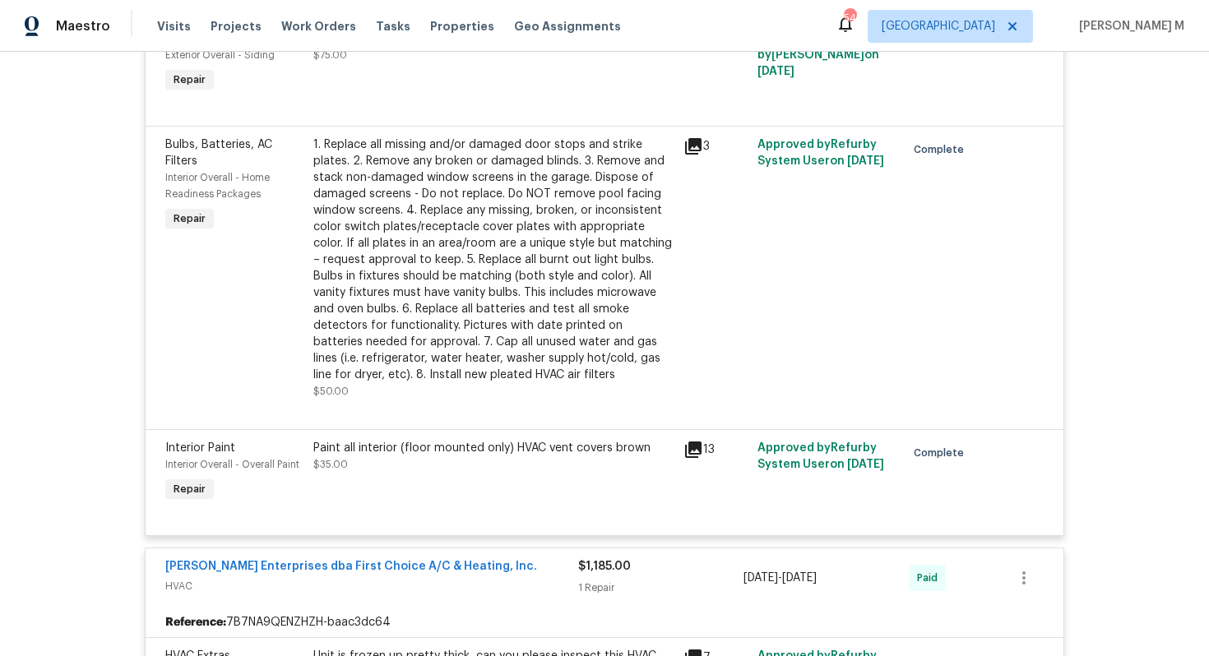
scroll to position [2529, 0]
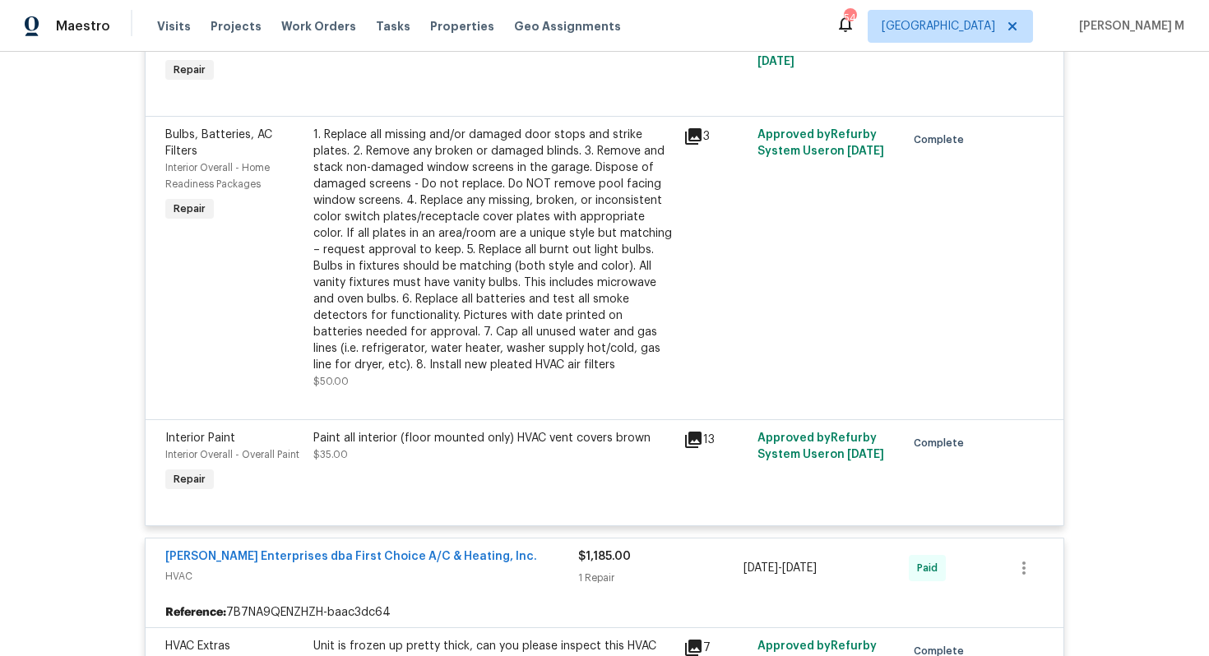
click at [503, 425] on div "Paint all interior (floor mounted only) HVAC vent covers brown $35.00" at bounding box center [493, 463] width 370 height 76
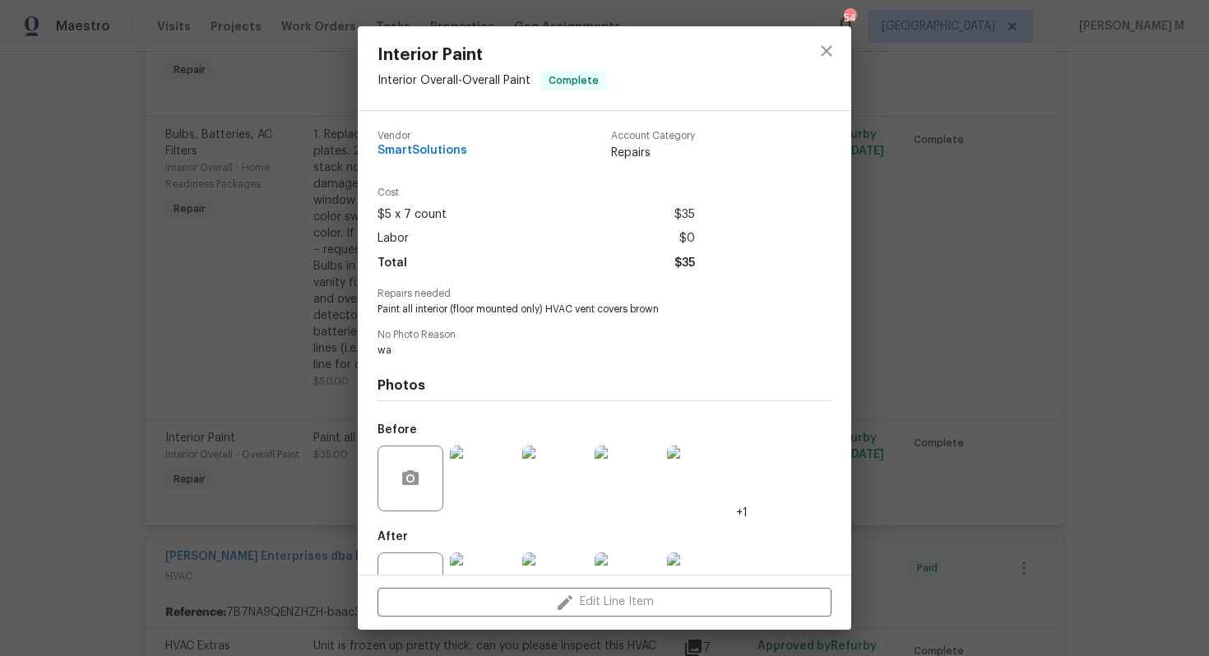
scroll to position [39, 0]
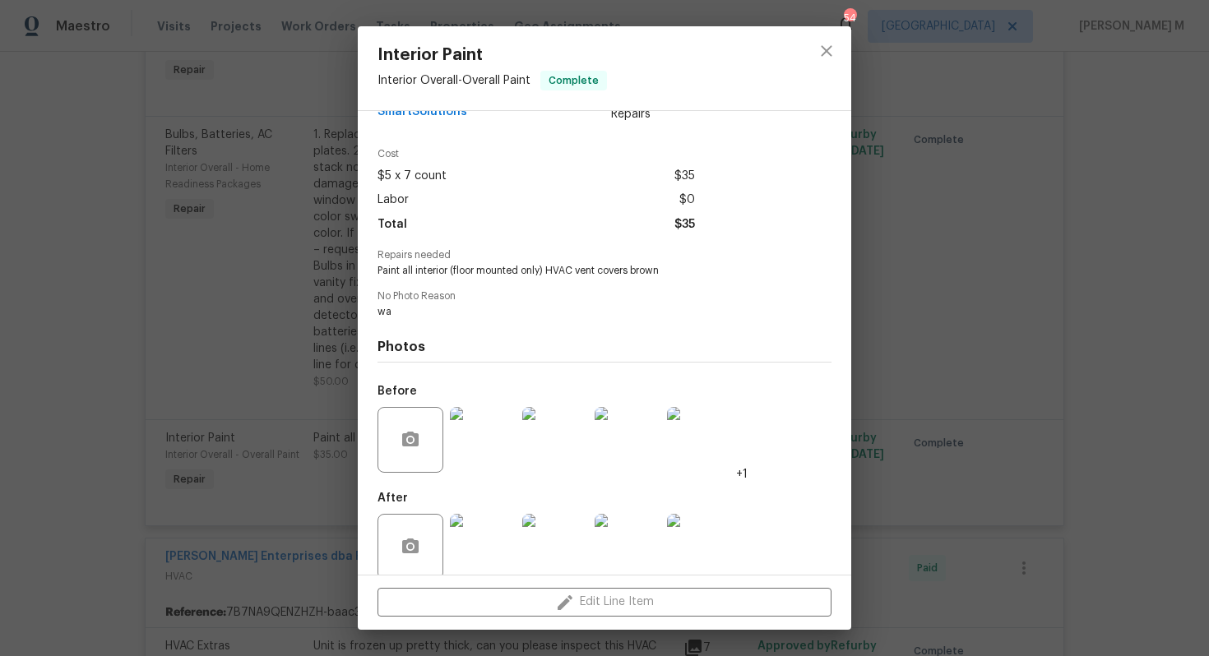
click at [893, 378] on div "Interior Paint Interior Overall - Overall Paint Complete Vendor SmartSolutions …" at bounding box center [604, 328] width 1209 height 656
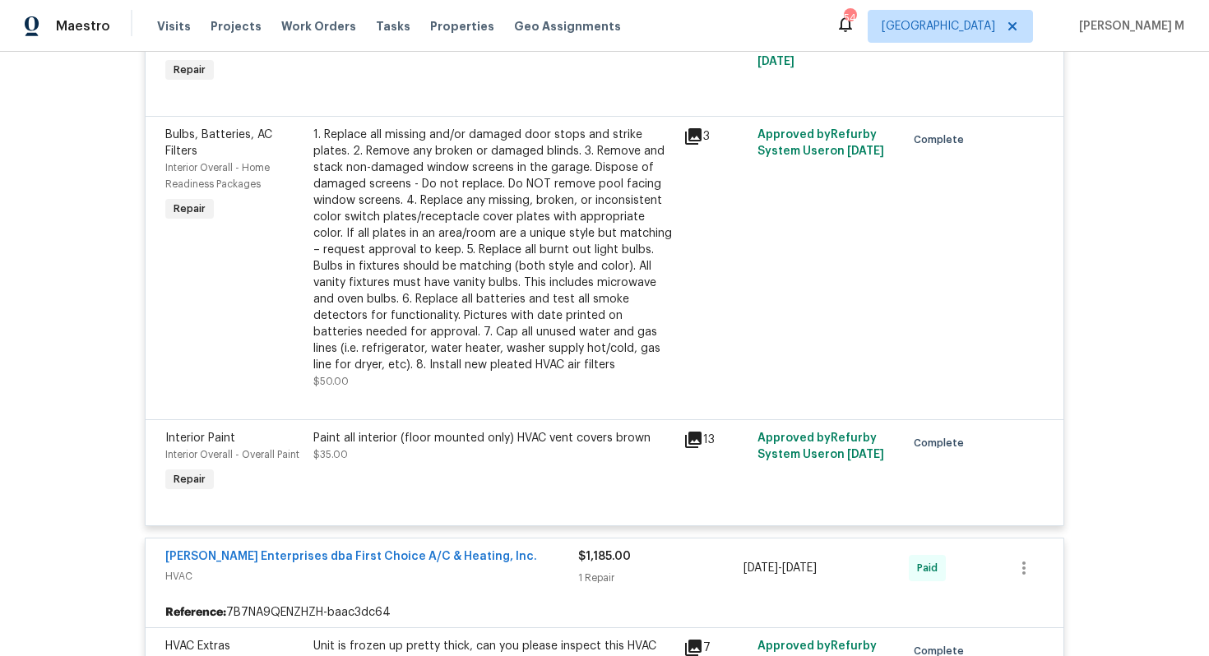
click at [521, 174] on div "1. Replace all missing and/or damaged door stops and strike plates. 2. Remove a…" at bounding box center [493, 250] width 360 height 247
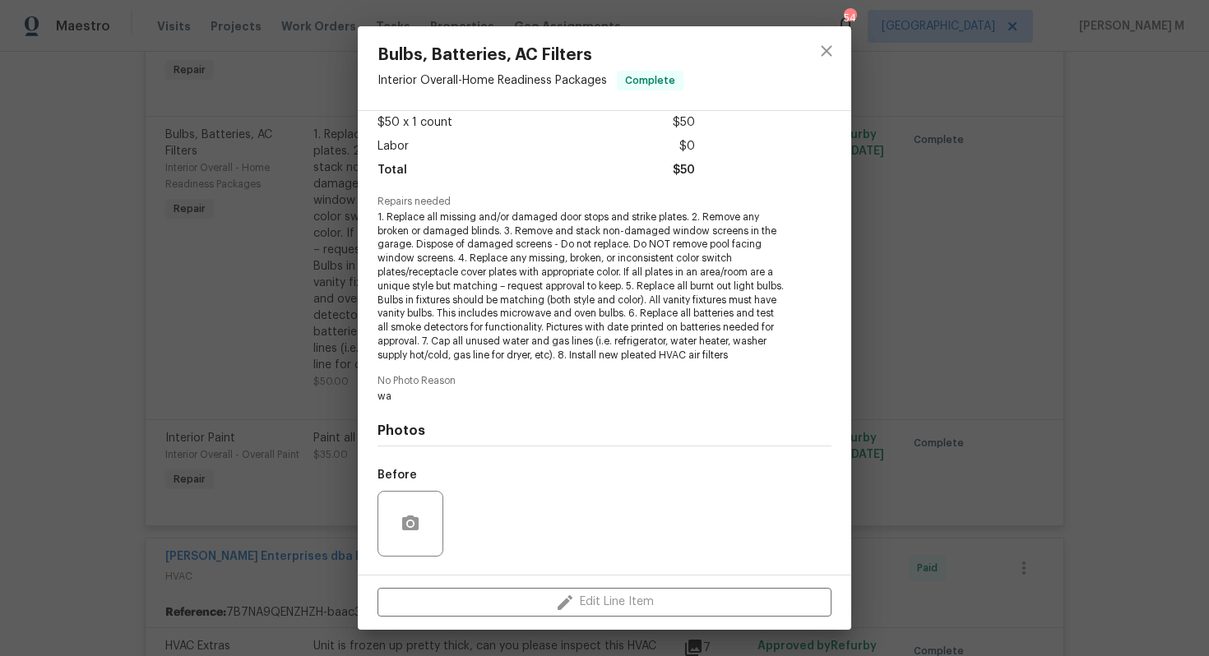
scroll to position [176, 0]
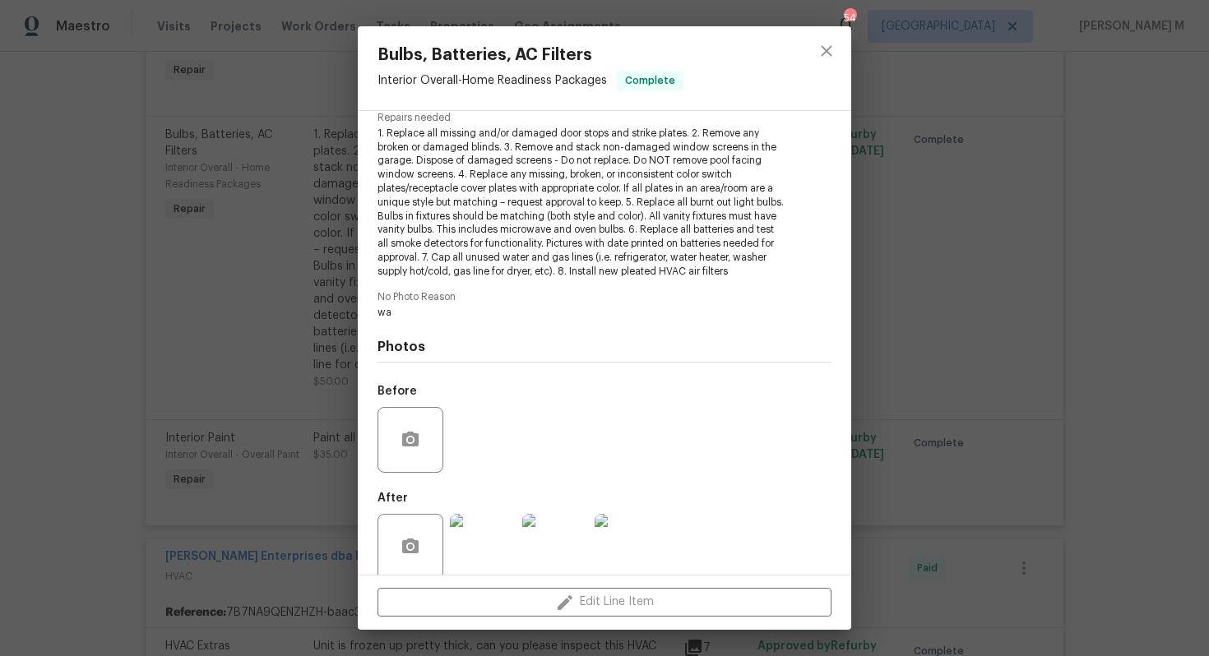
click at [918, 379] on div "Bulbs, Batteries, AC Filters Interior Overall - Home Readiness Packages Complet…" at bounding box center [604, 328] width 1209 height 656
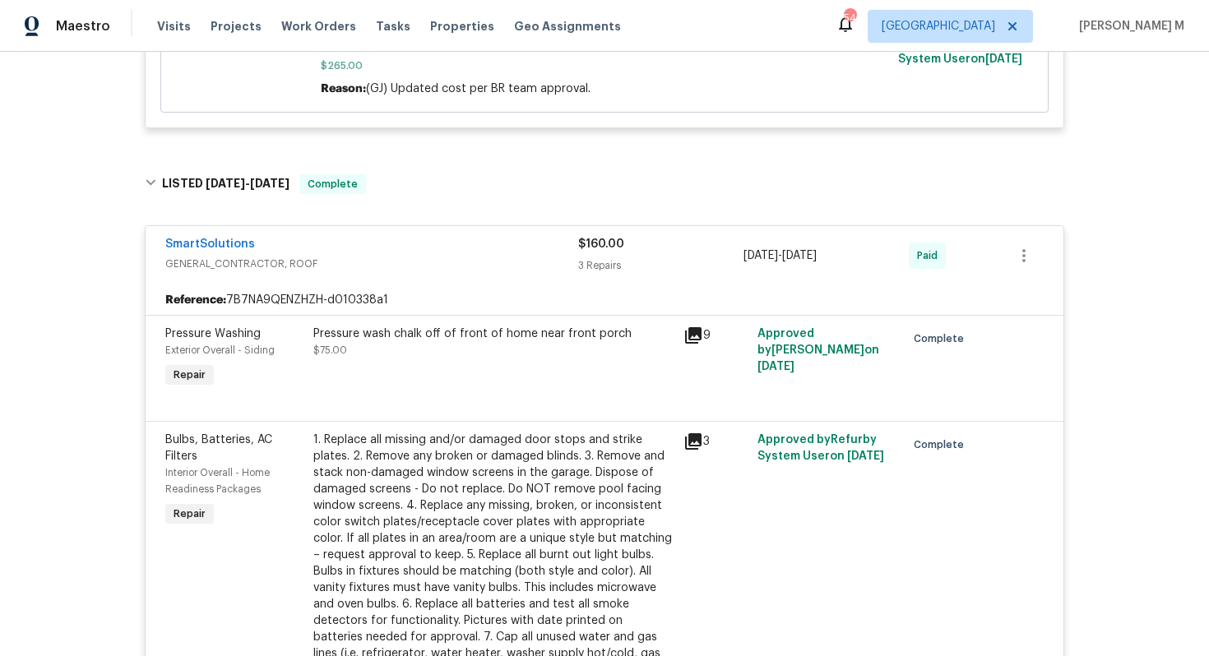
scroll to position [2222, 0]
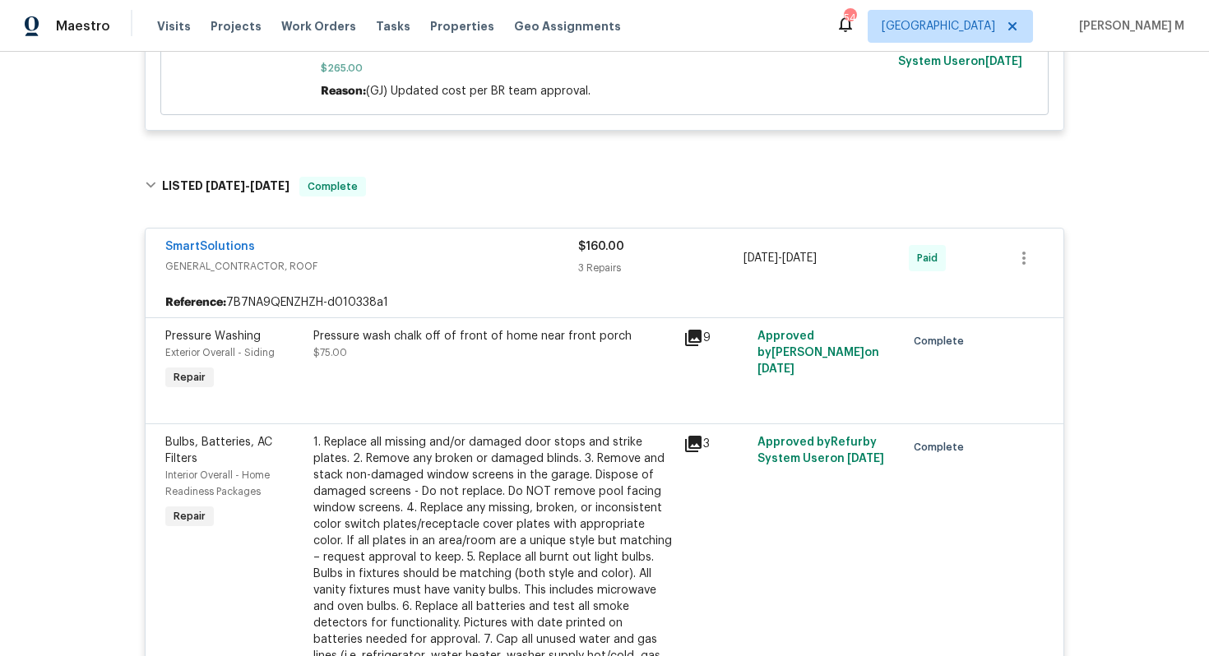
click at [420, 325] on div "Pressure wash chalk off of front of home near front porch $75.00" at bounding box center [493, 361] width 370 height 76
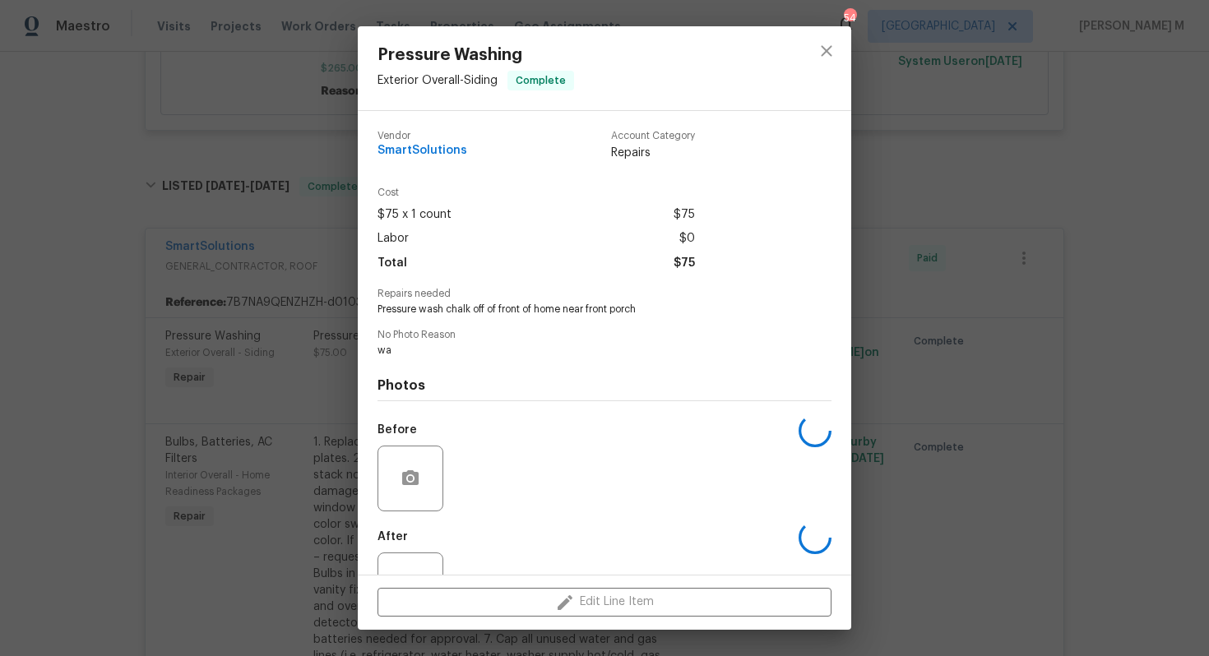
scroll to position [39, 0]
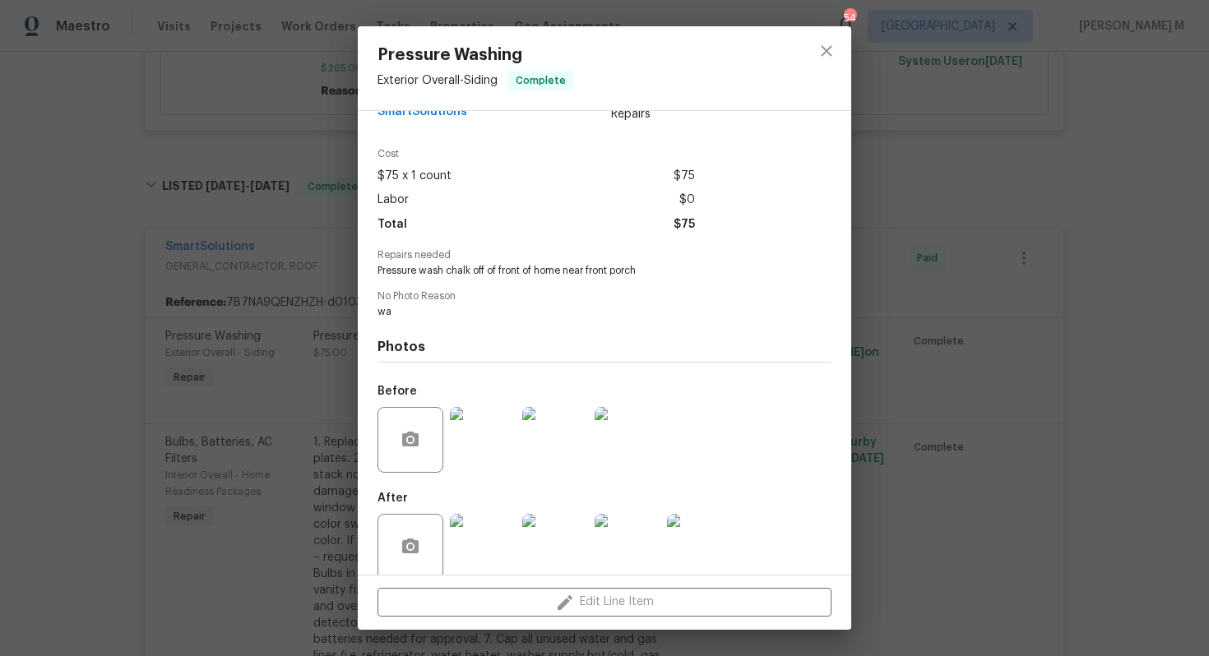
click at [952, 395] on div "Pressure Washing Exterior Overall - Siding Complete Vendor SmartSolutions Accou…" at bounding box center [604, 328] width 1209 height 656
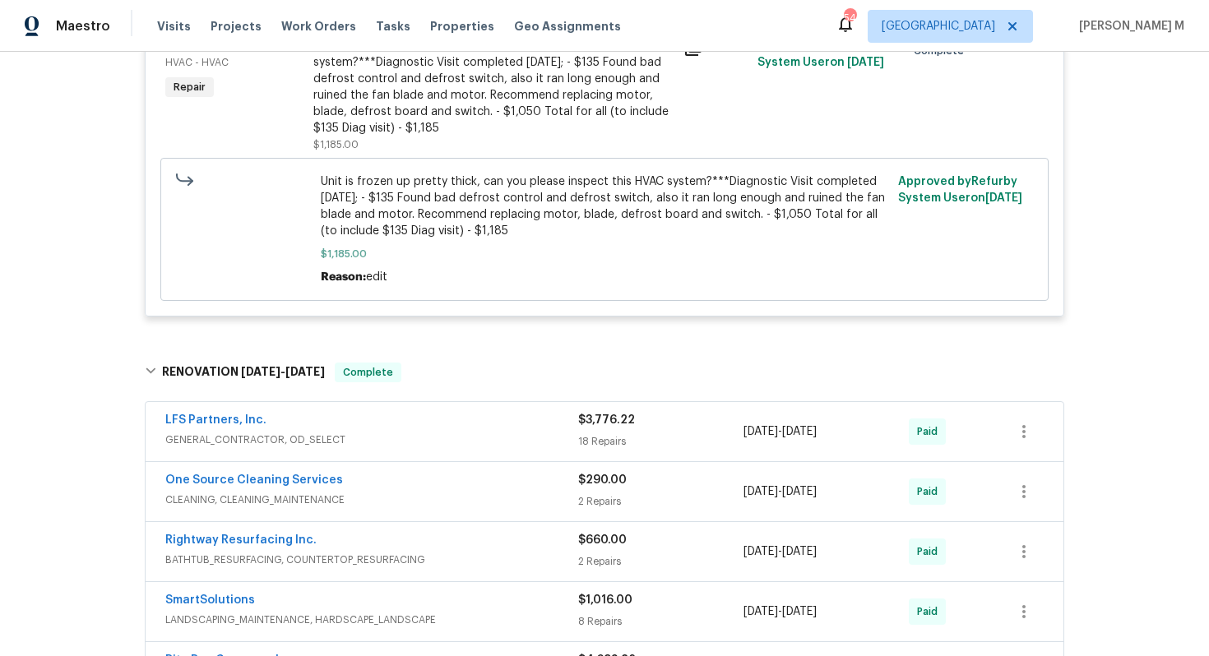
scroll to position [3167, 0]
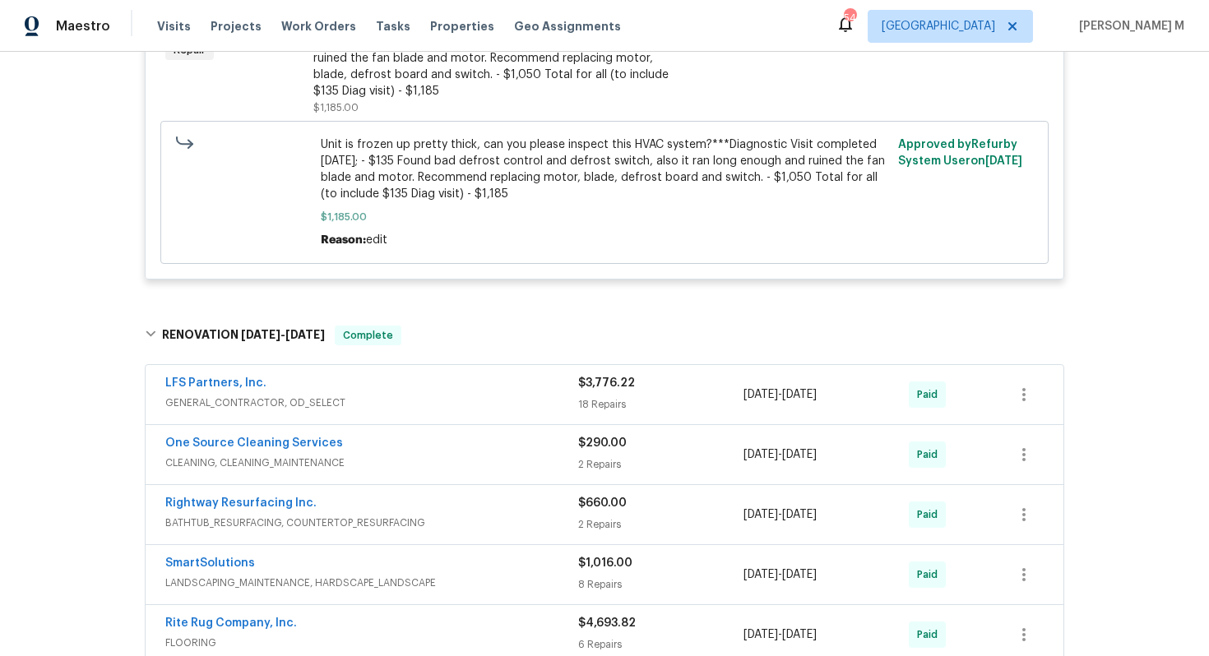
click at [308, 395] on span "GENERAL_CONTRACTOR, OD_SELECT" at bounding box center [371, 403] width 413 height 16
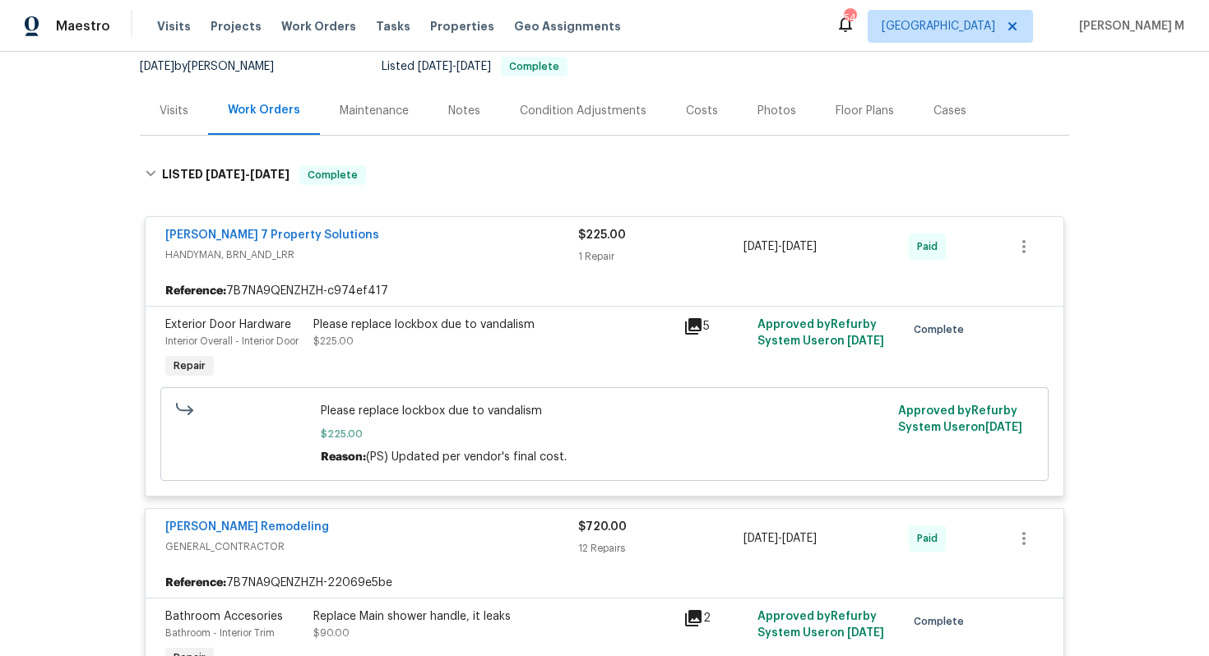
scroll to position [215, 0]
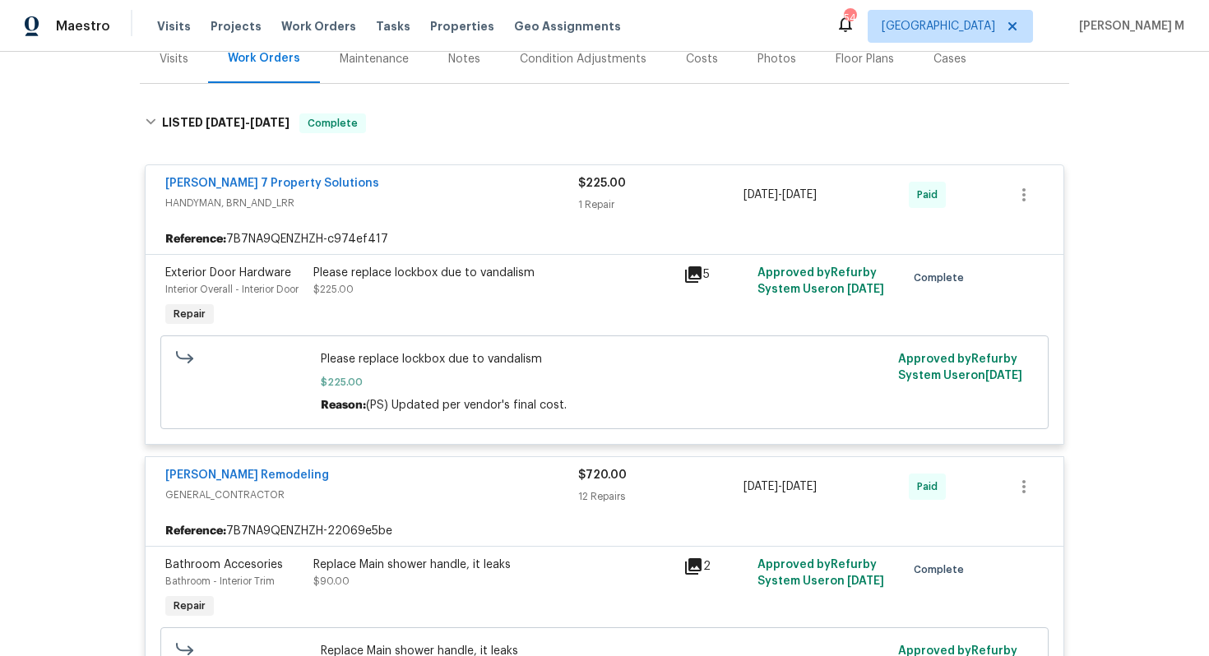
click at [440, 290] on div "Please replace lockbox due to vandalism $225.00" at bounding box center [493, 298] width 370 height 76
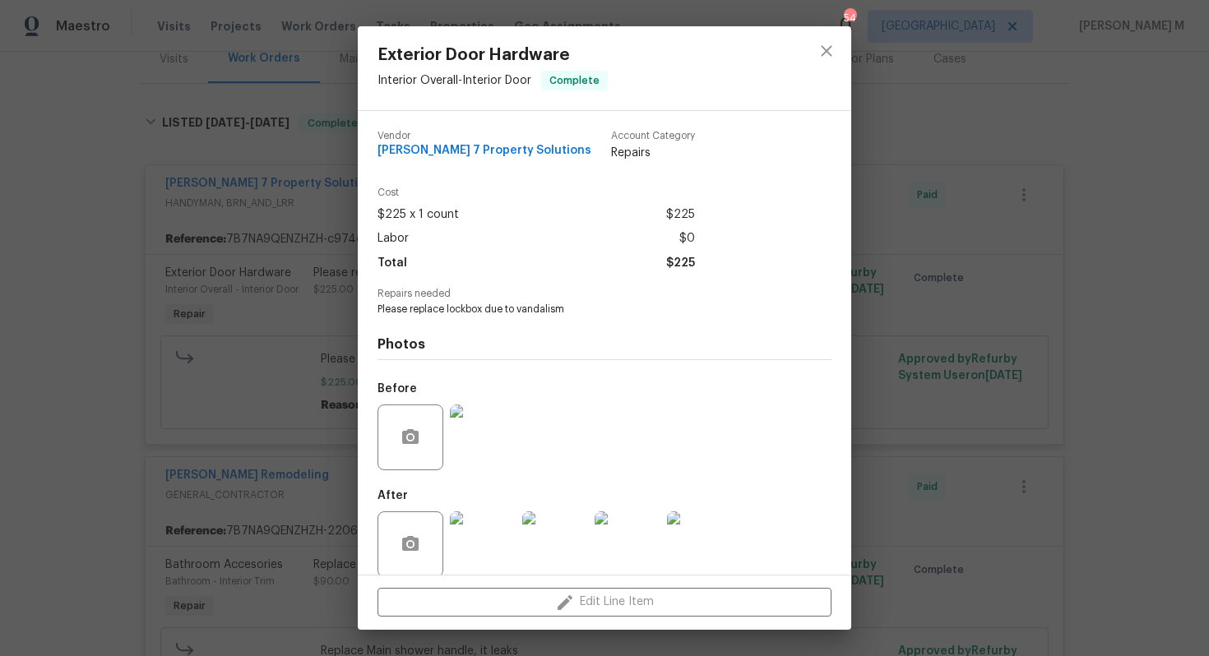
click at [909, 395] on div "Exterior Door Hardware Interior Overall - Interior Door Complete Vendor [PERSON…" at bounding box center [604, 328] width 1209 height 656
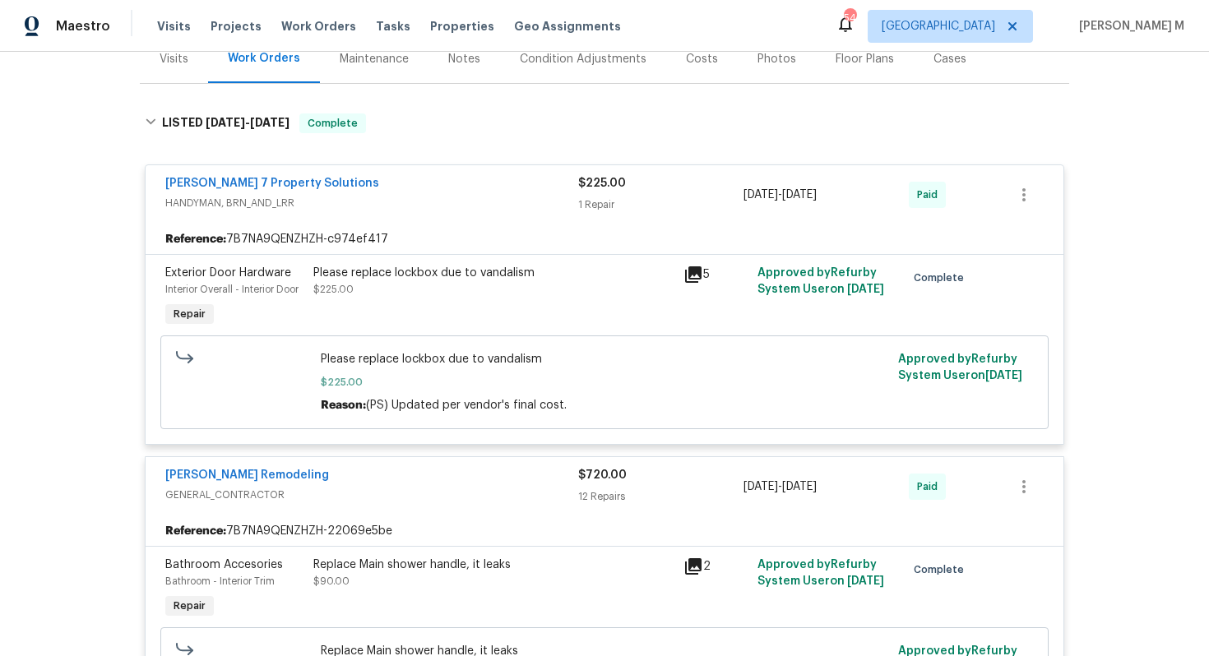
scroll to position [0, 0]
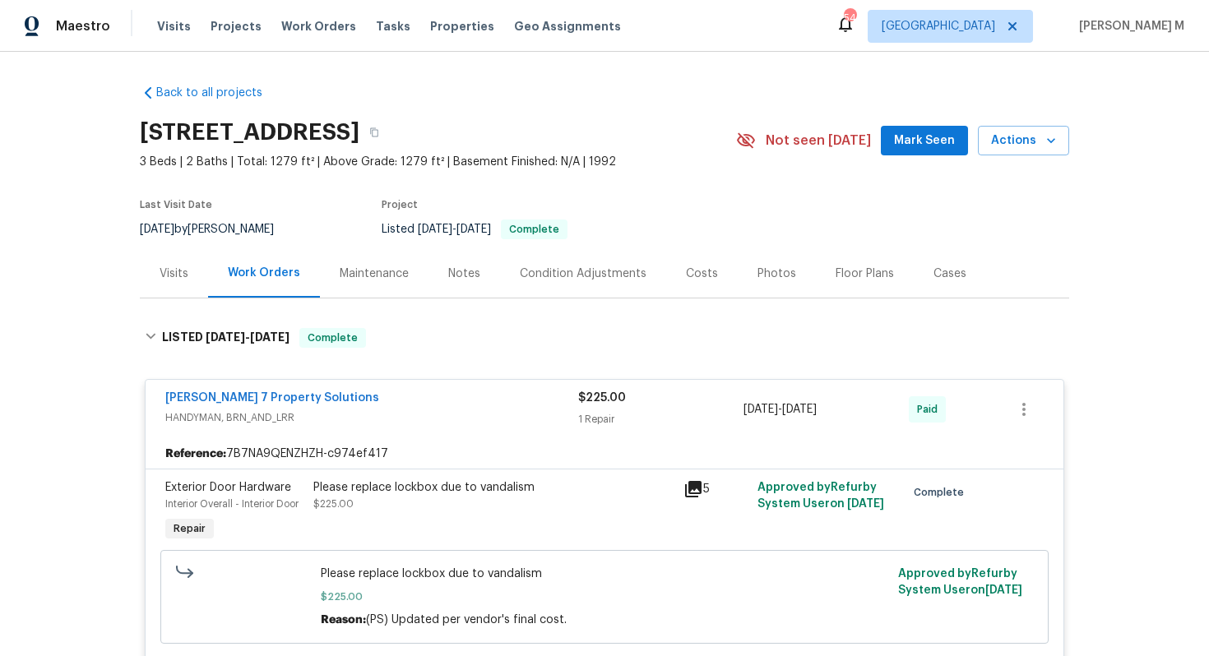
click at [720, 206] on section "[STREET_ADDRESS] 3 Beds | 2 Baths | Total: 1279 ft² | Above Grade: 1279 ft² | B…" at bounding box center [605, 180] width 930 height 138
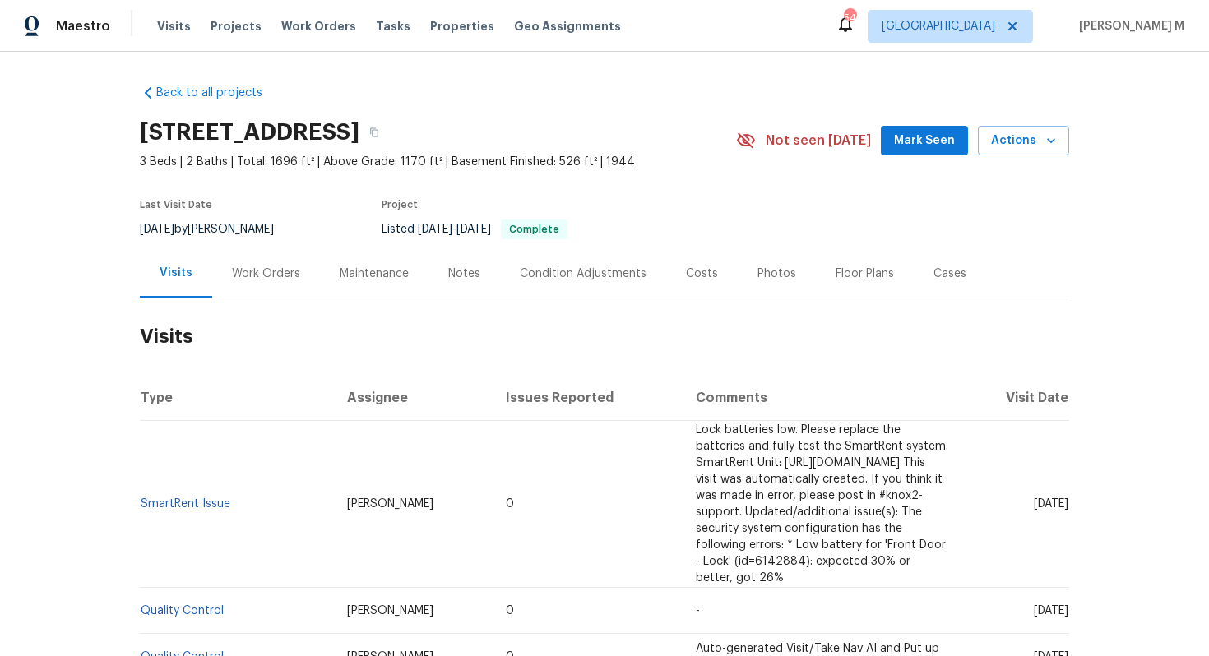
click at [277, 279] on div "Work Orders" at bounding box center [266, 273] width 108 height 49
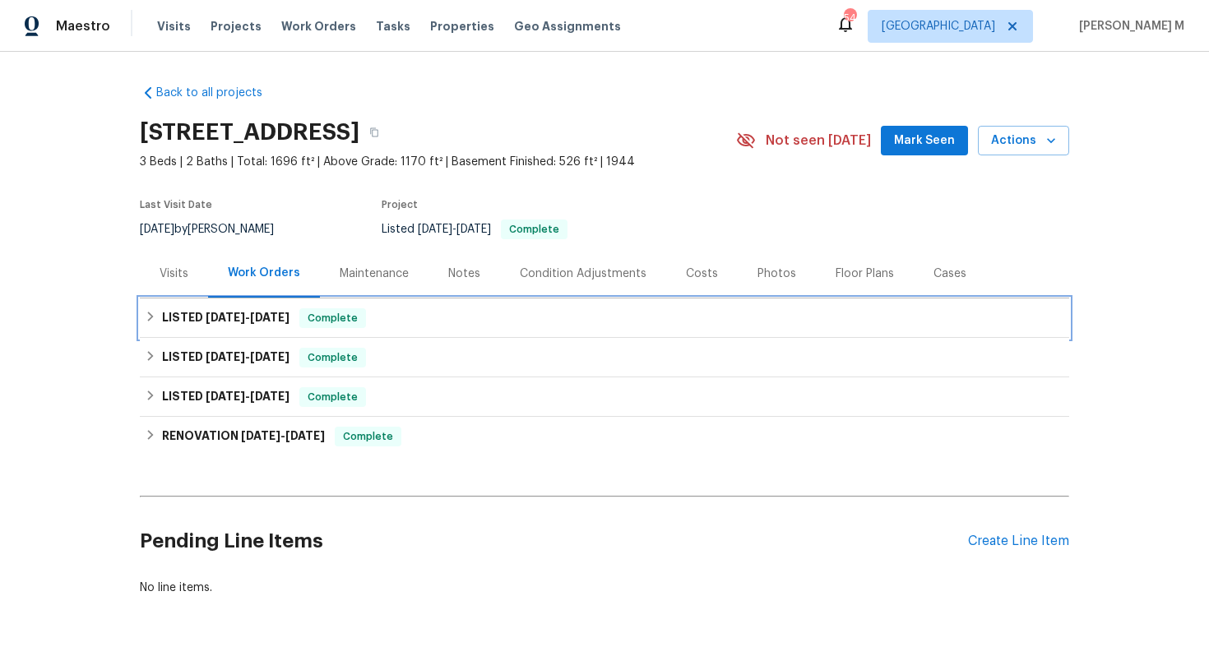
click at [265, 312] on span "[DATE]" at bounding box center [269, 318] width 39 height 12
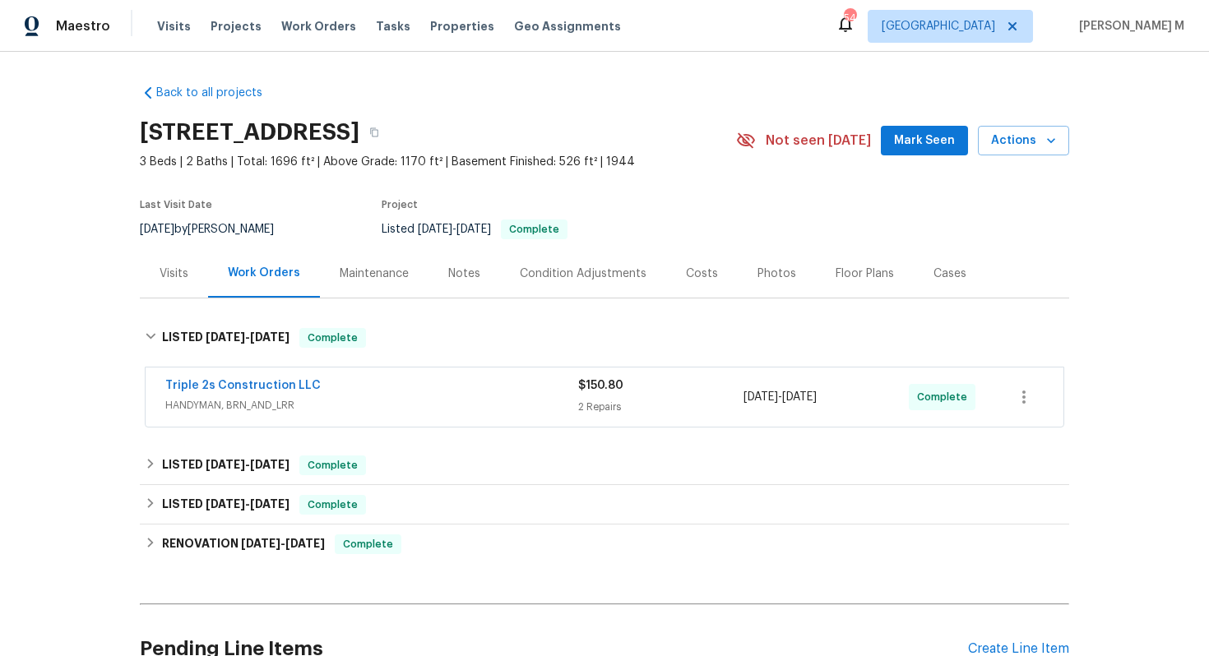
click at [243, 406] on div "Triple 2s Construction LLC HANDYMAN, BRN_AND_LRR" at bounding box center [371, 397] width 413 height 39
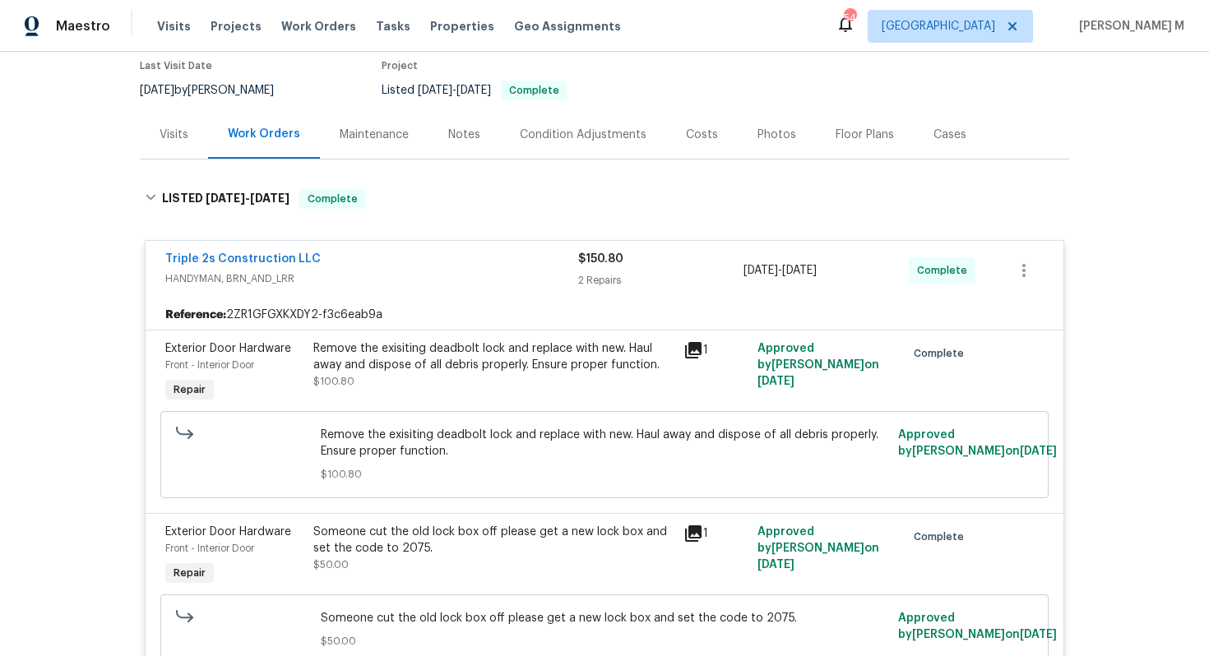
scroll to position [141, 0]
click at [324, 132] on div "Maintenance" at bounding box center [374, 133] width 109 height 49
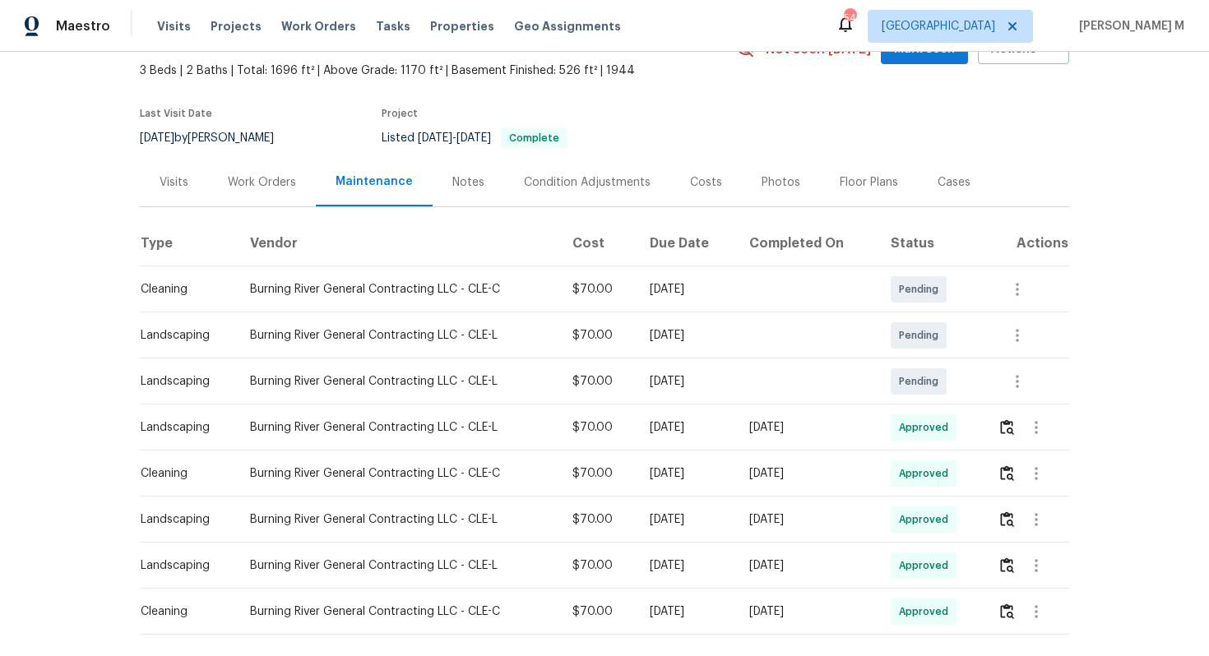
scroll to position [103, 0]
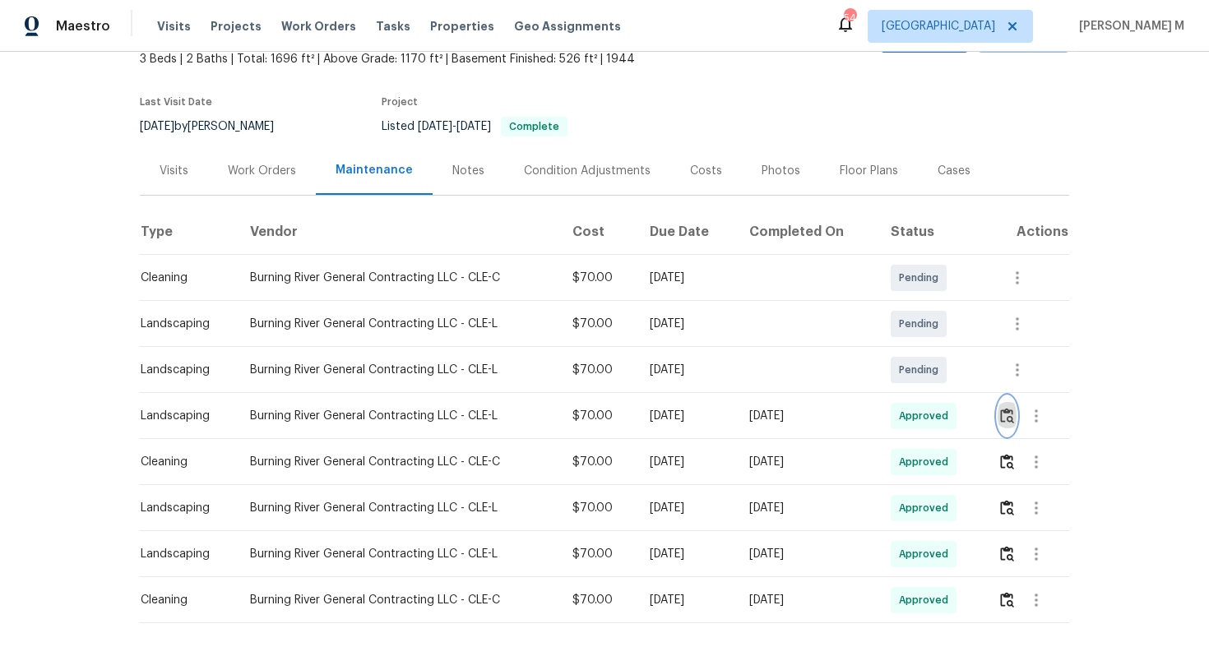
click at [1014, 408] on img "button" at bounding box center [1007, 416] width 14 height 16
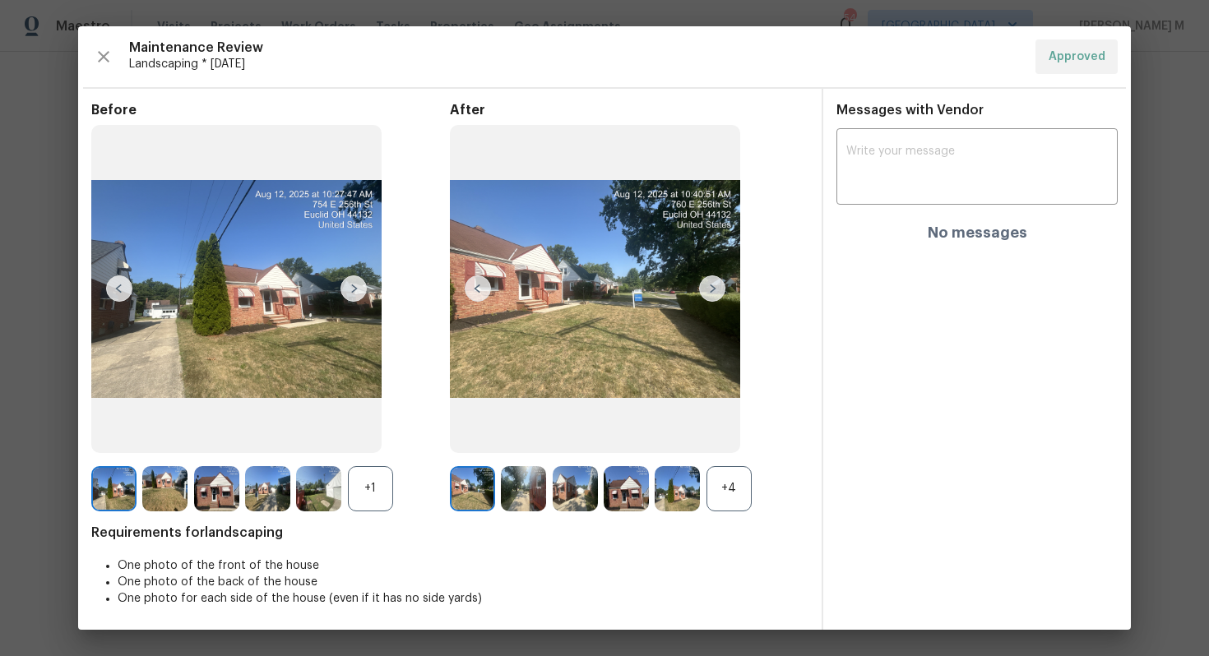
click at [744, 495] on div "+4" at bounding box center [729, 488] width 45 height 45
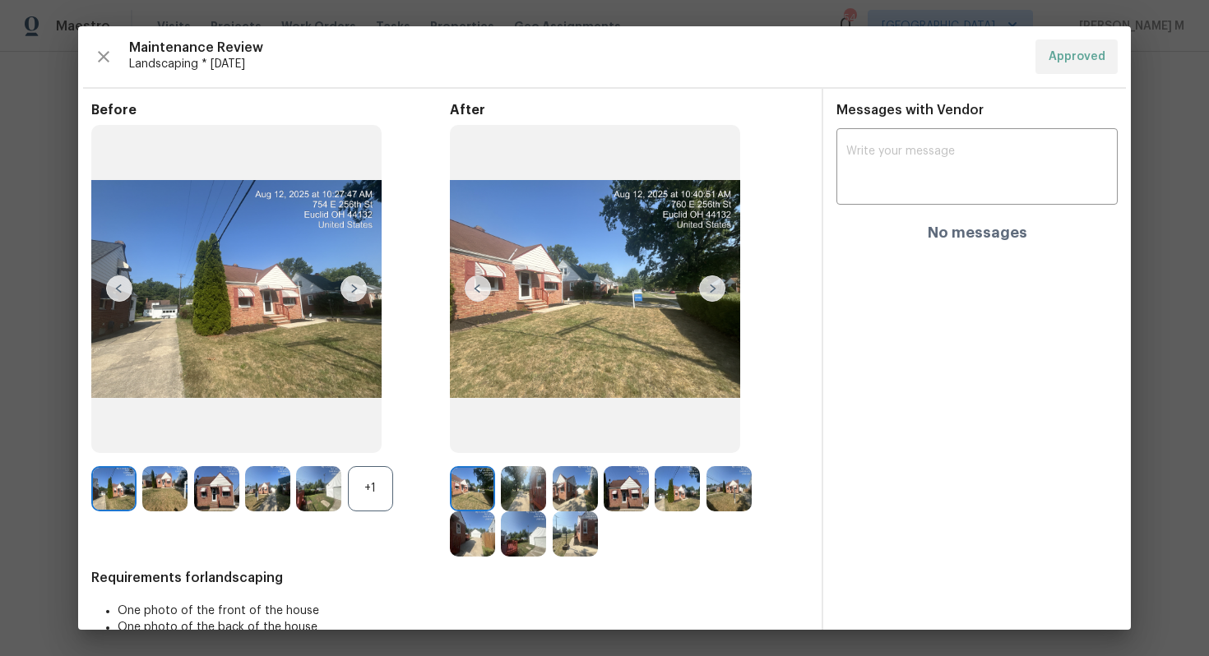
click at [529, 467] on img at bounding box center [523, 488] width 45 height 45
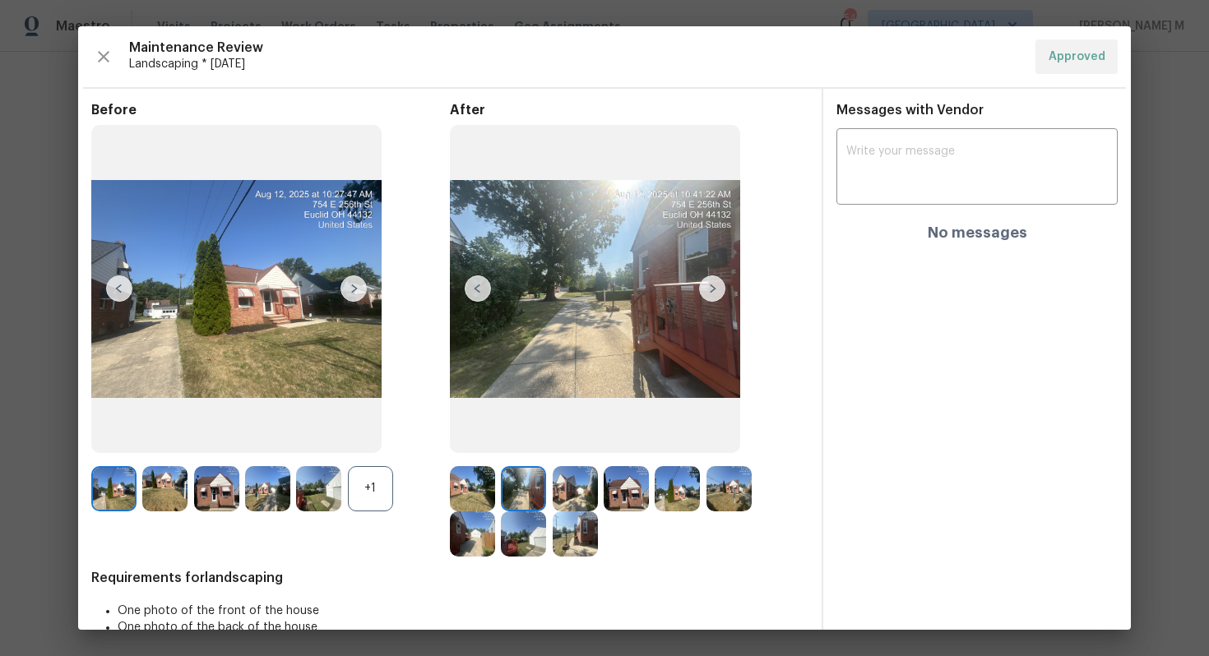
click at [614, 494] on img at bounding box center [626, 488] width 45 height 45
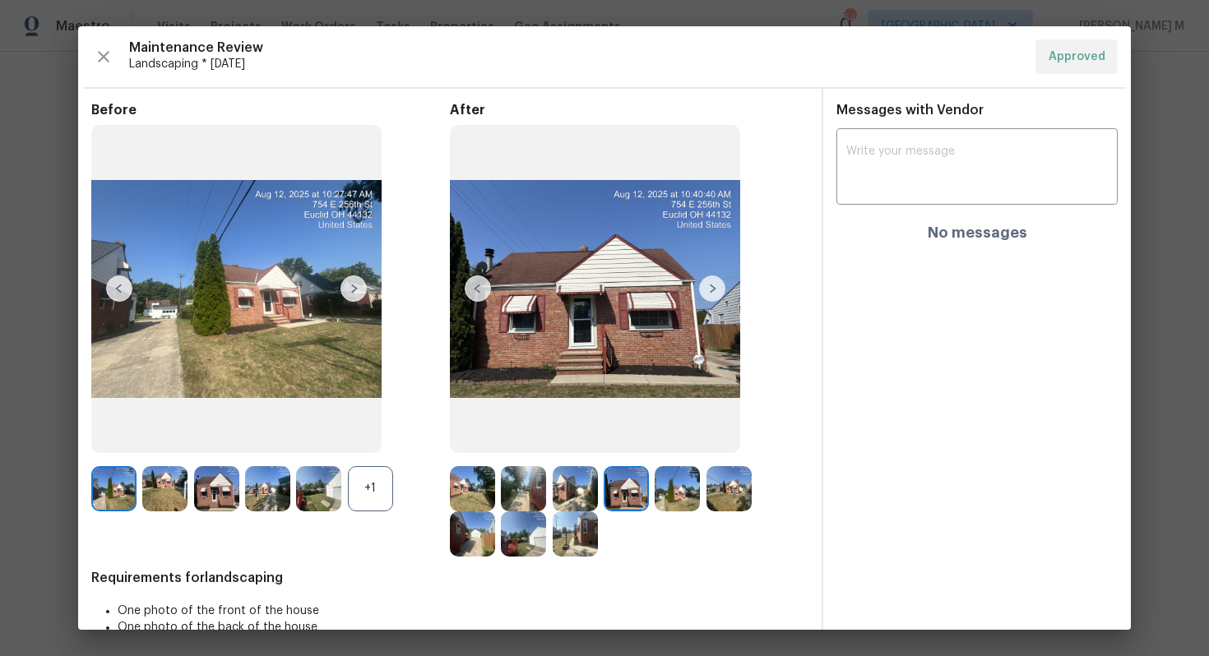
click at [553, 543] on img at bounding box center [575, 534] width 45 height 45
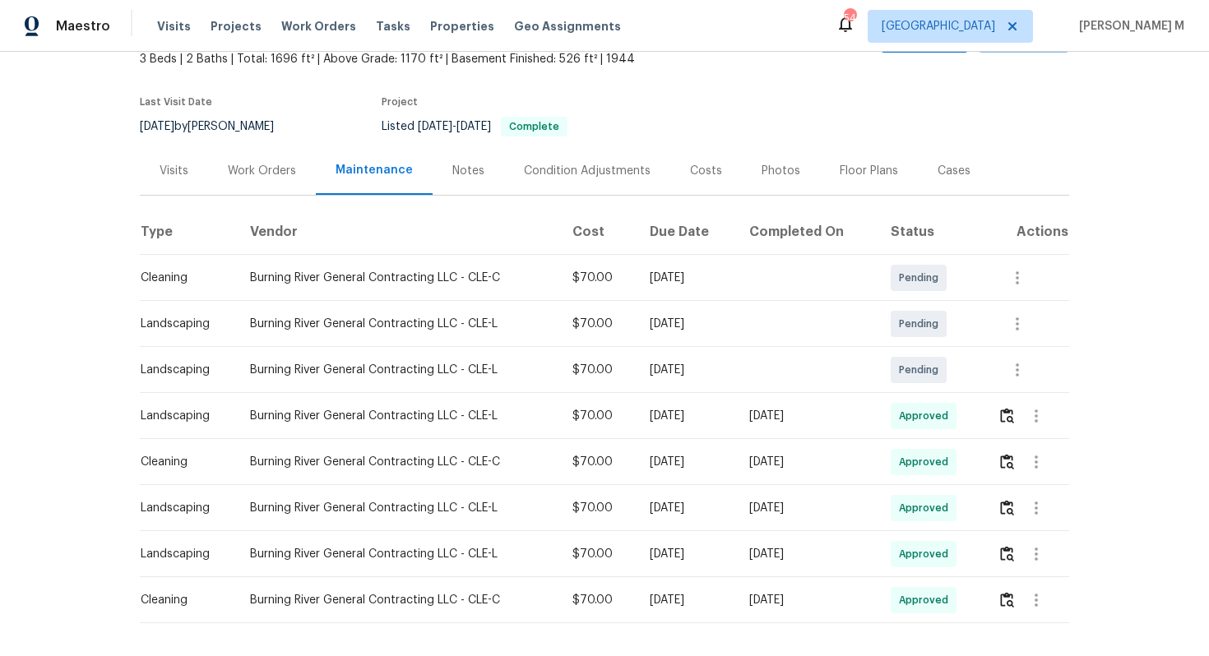
click at [294, 159] on div "Work Orders" at bounding box center [262, 170] width 108 height 49
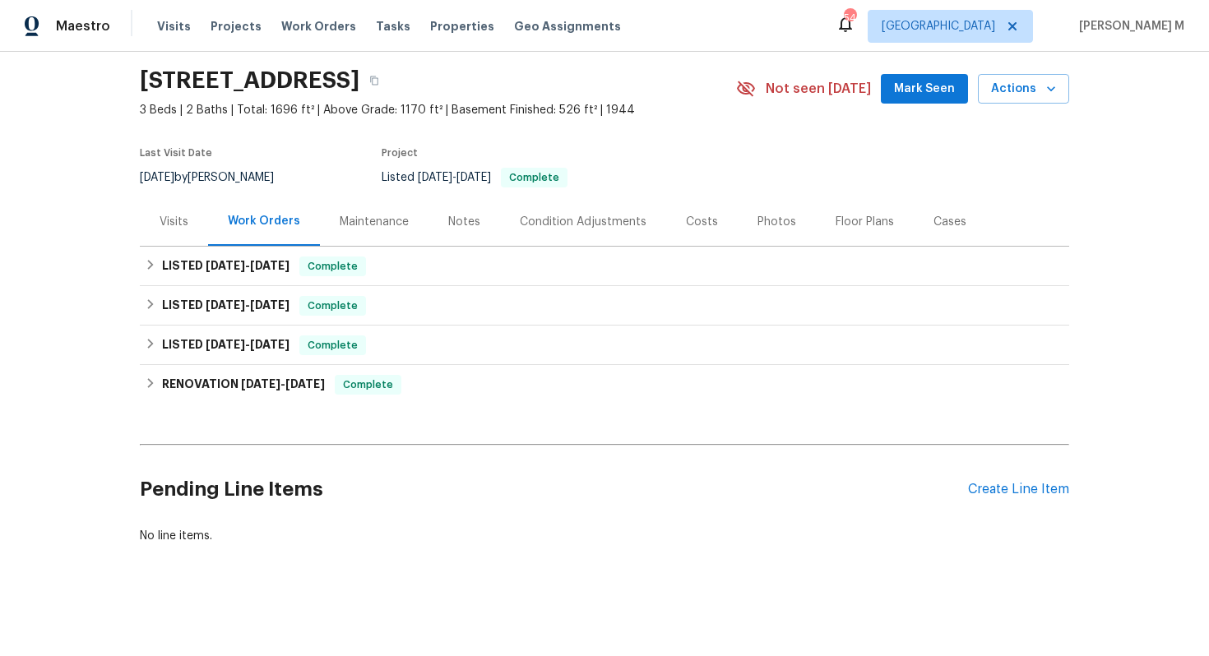
scroll to position [35, 0]
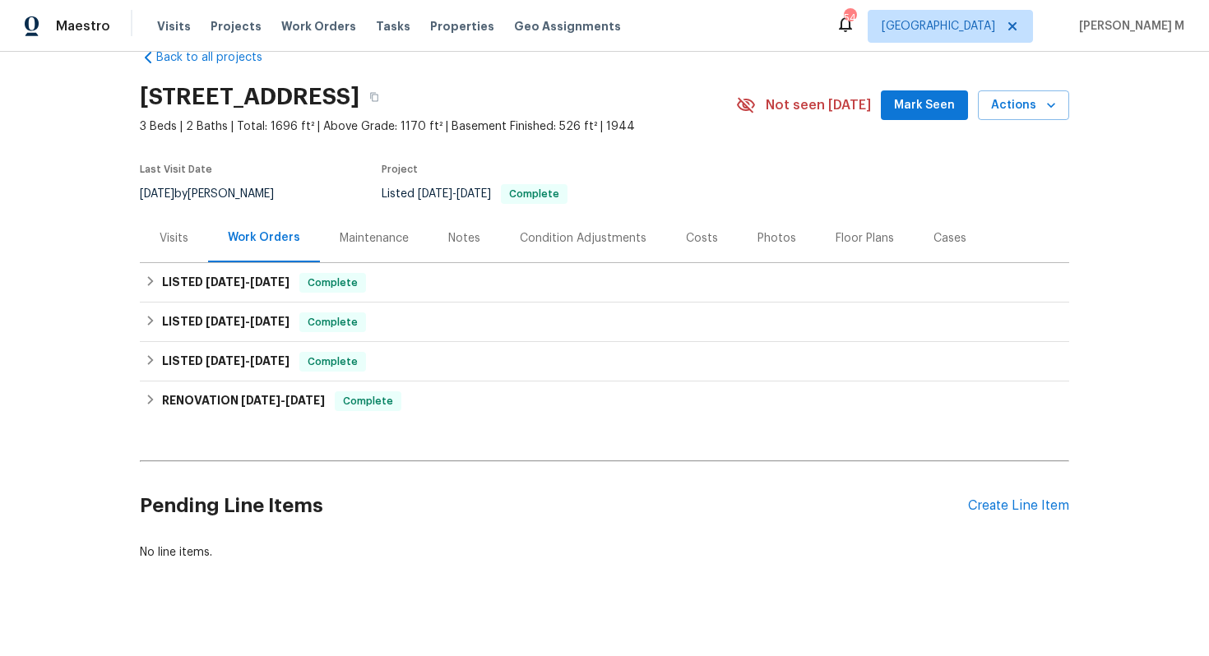
click at [253, 175] on div "Last Visit Date" at bounding box center [217, 175] width 154 height 20
click at [79, 227] on div "Back to all projects [STREET_ADDRESS] 3 Beds | 2 Baths | Total: 1696 ft² | Abov…" at bounding box center [604, 354] width 1209 height 605
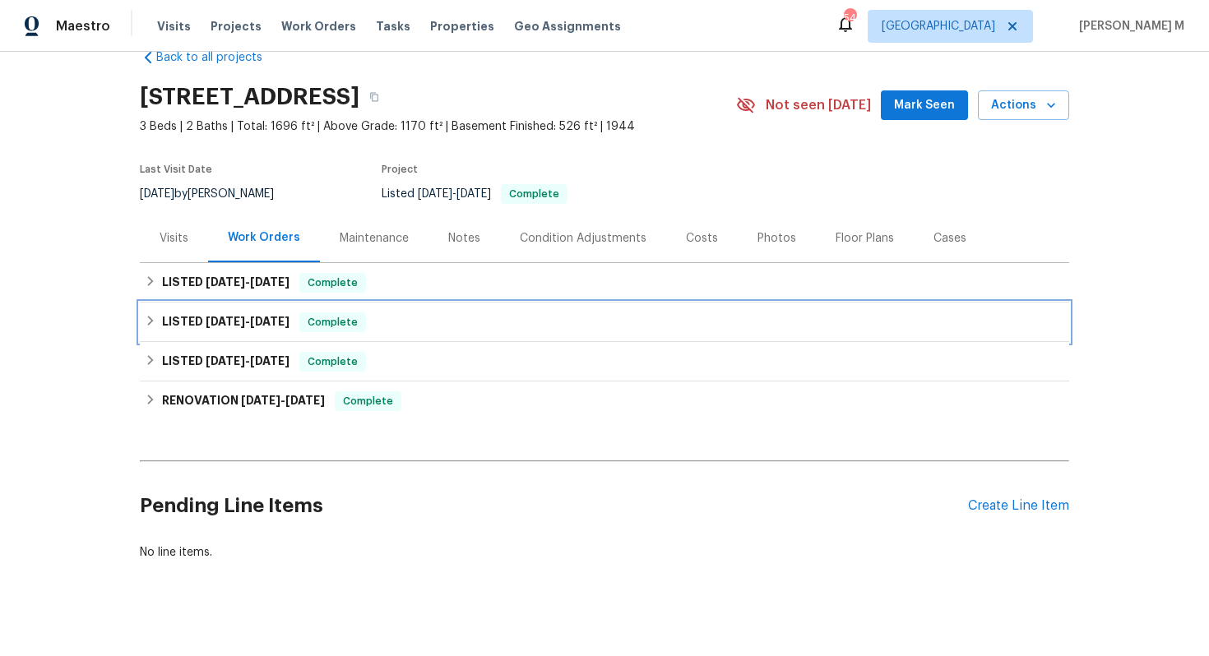
click at [223, 316] on span "[DATE]" at bounding box center [225, 322] width 39 height 12
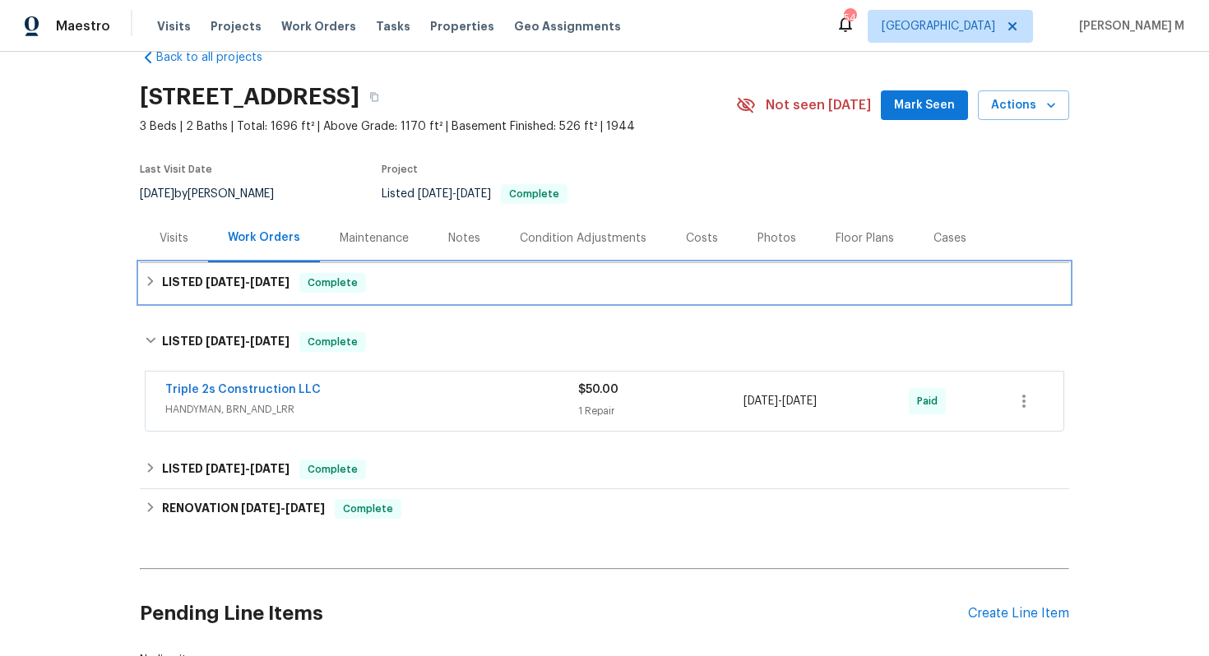
click at [205, 281] on h6 "LISTED [DATE] - [DATE]" at bounding box center [226, 283] width 128 height 20
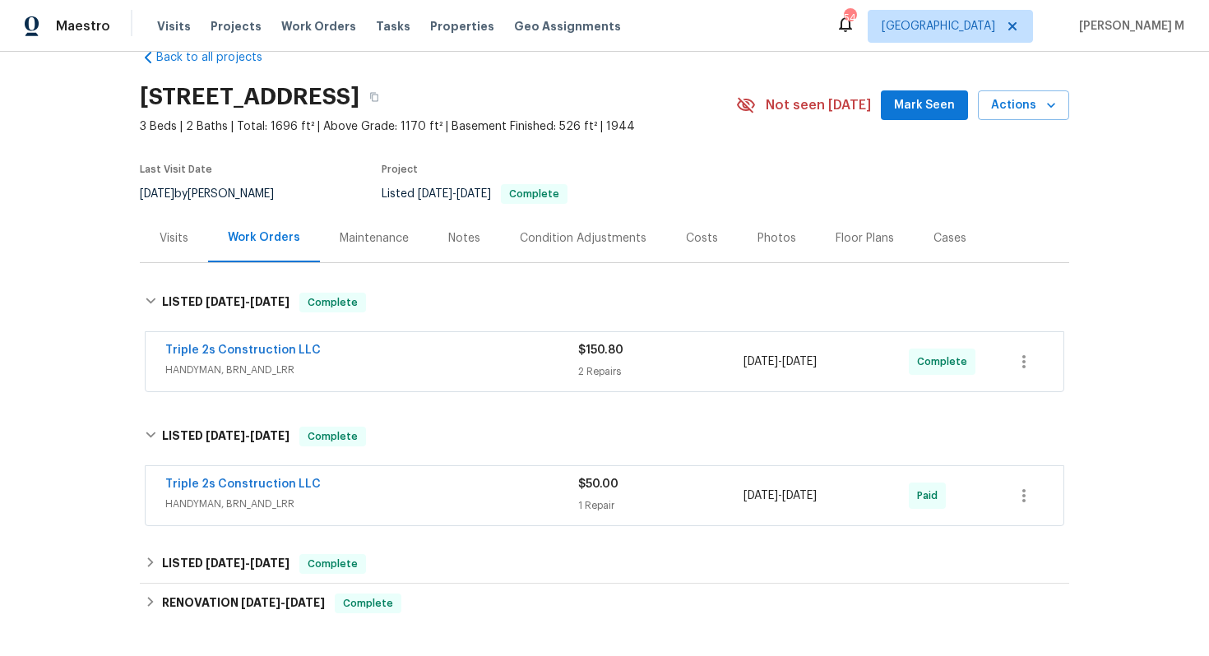
click at [353, 238] on div "Maintenance" at bounding box center [374, 238] width 69 height 16
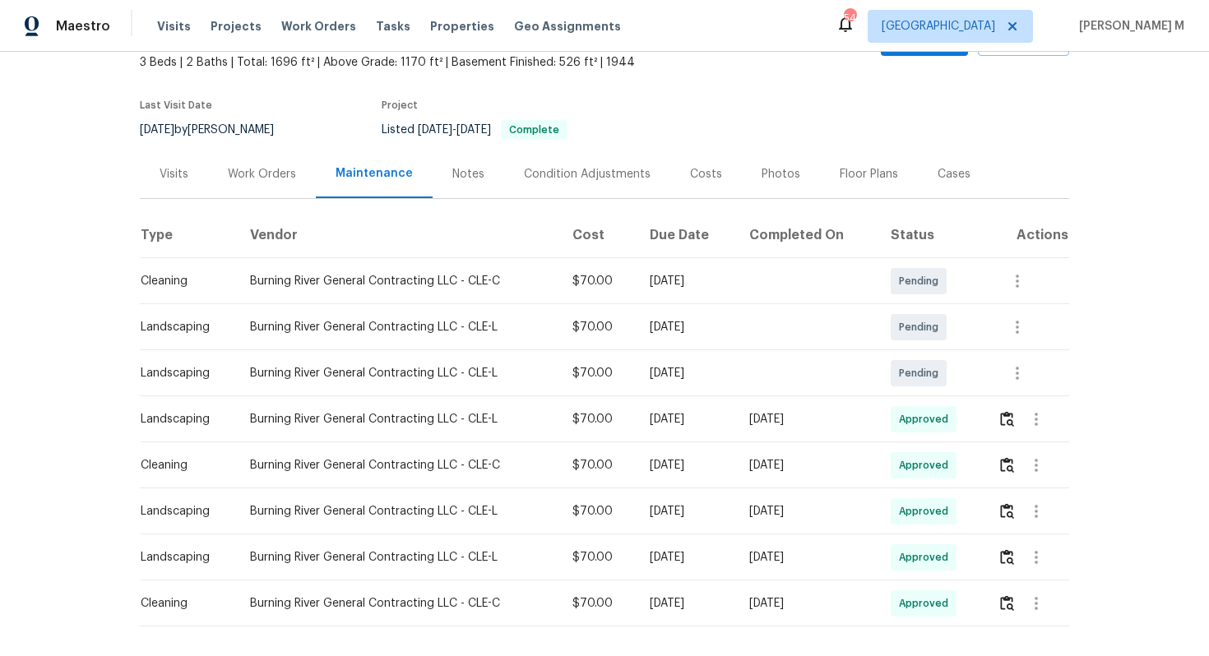
scroll to position [109, 0]
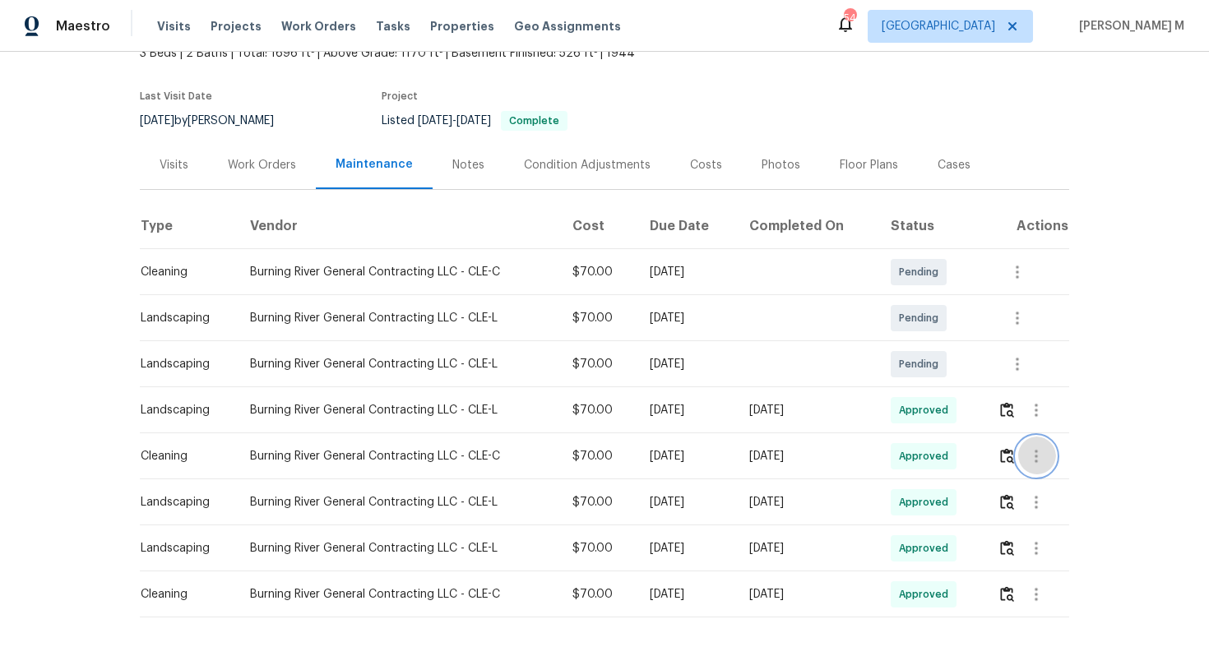
click at [1026, 449] on button "button" at bounding box center [1036, 456] width 39 height 39
click at [1009, 450] on div at bounding box center [604, 328] width 1209 height 656
click at [1009, 450] on div "Message vendor View details Edit schedule" at bounding box center [604, 328] width 1209 height 656
click at [1009, 450] on img "button" at bounding box center [1007, 456] width 14 height 16
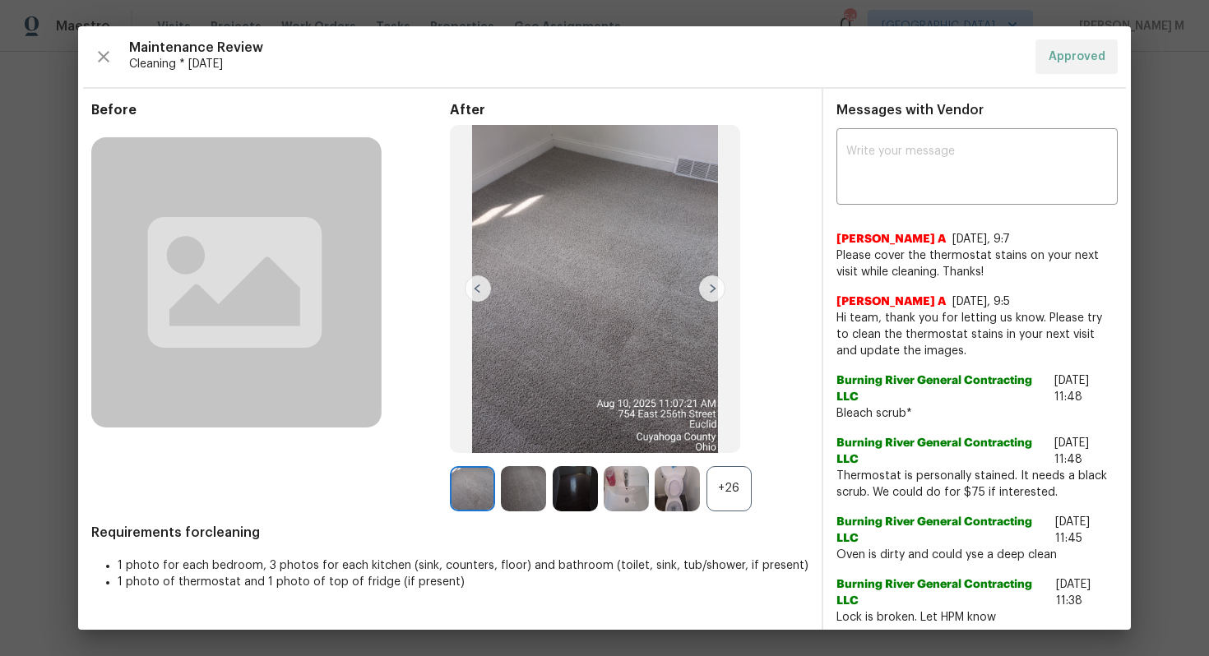
click at [725, 476] on div "+26" at bounding box center [729, 488] width 45 height 45
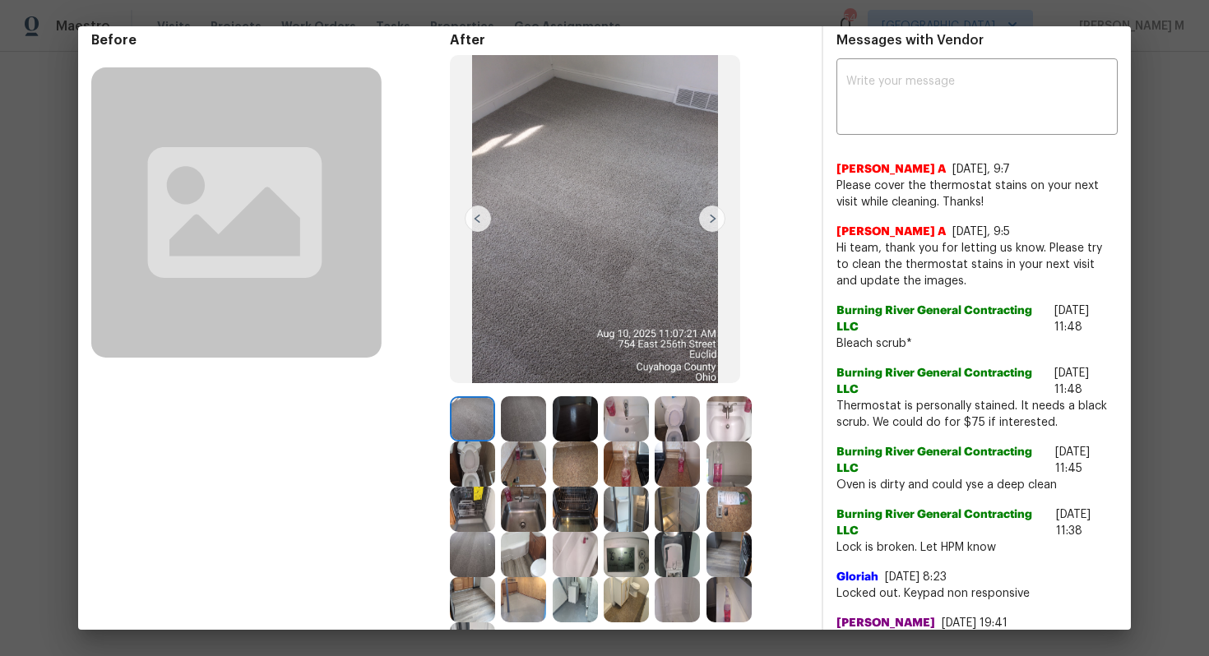
scroll to position [95, 0]
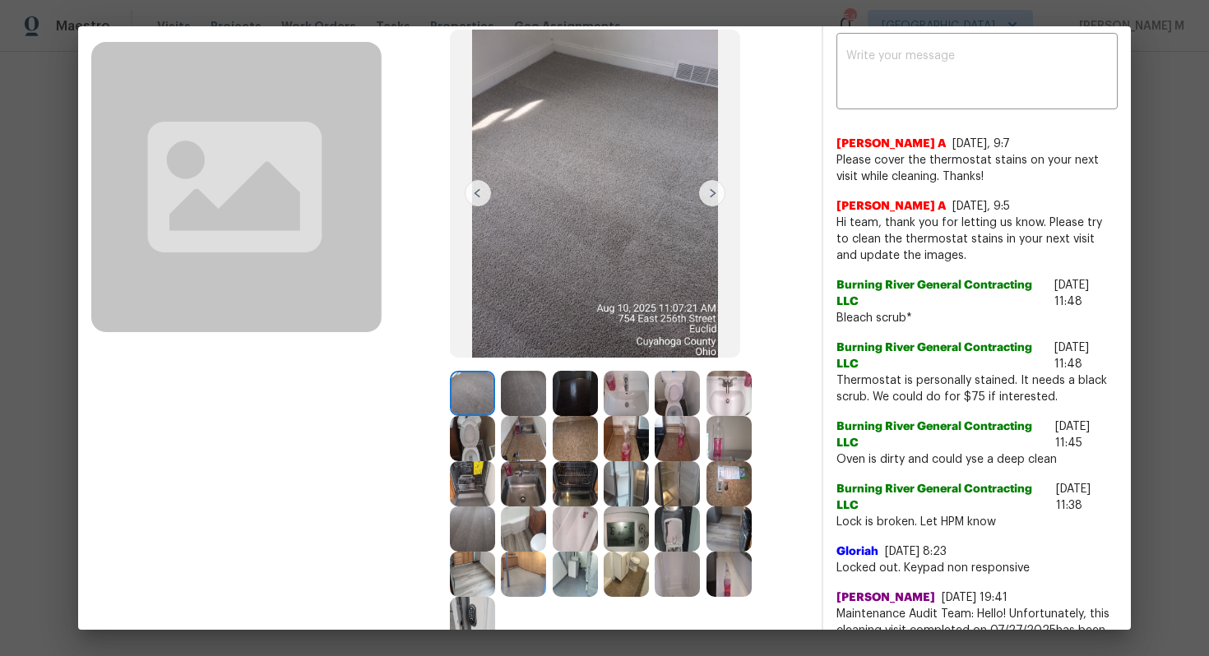
click at [707, 486] on img at bounding box center [729, 483] width 45 height 45
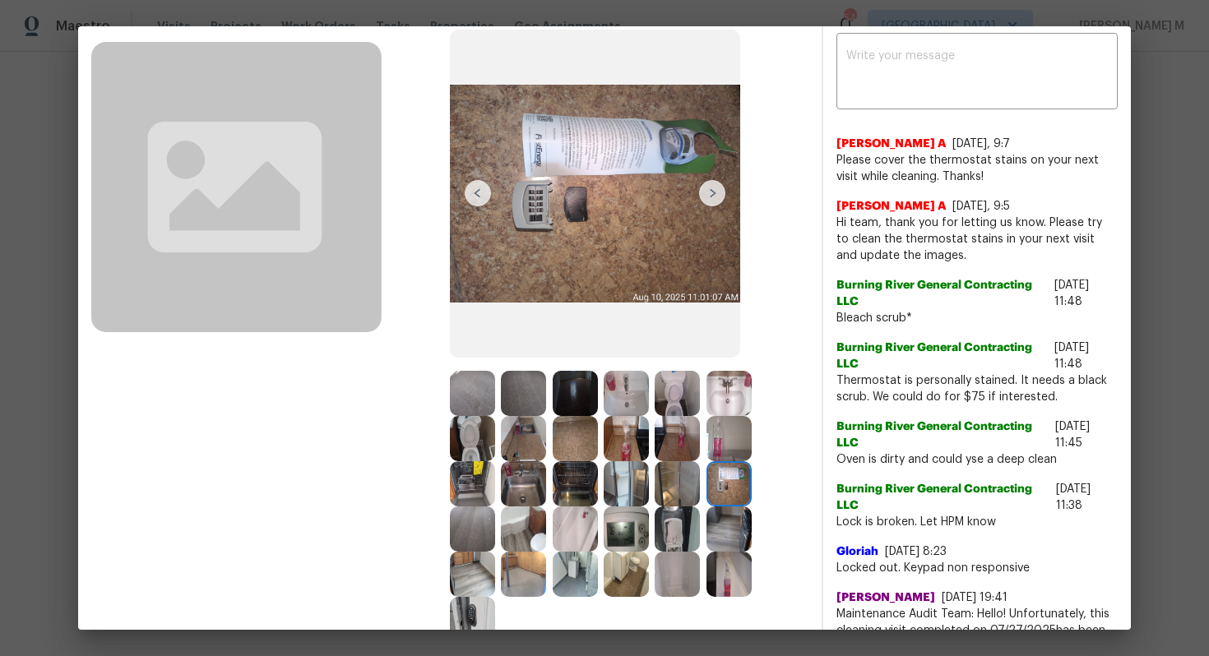
click at [655, 478] on img at bounding box center [677, 483] width 45 height 45
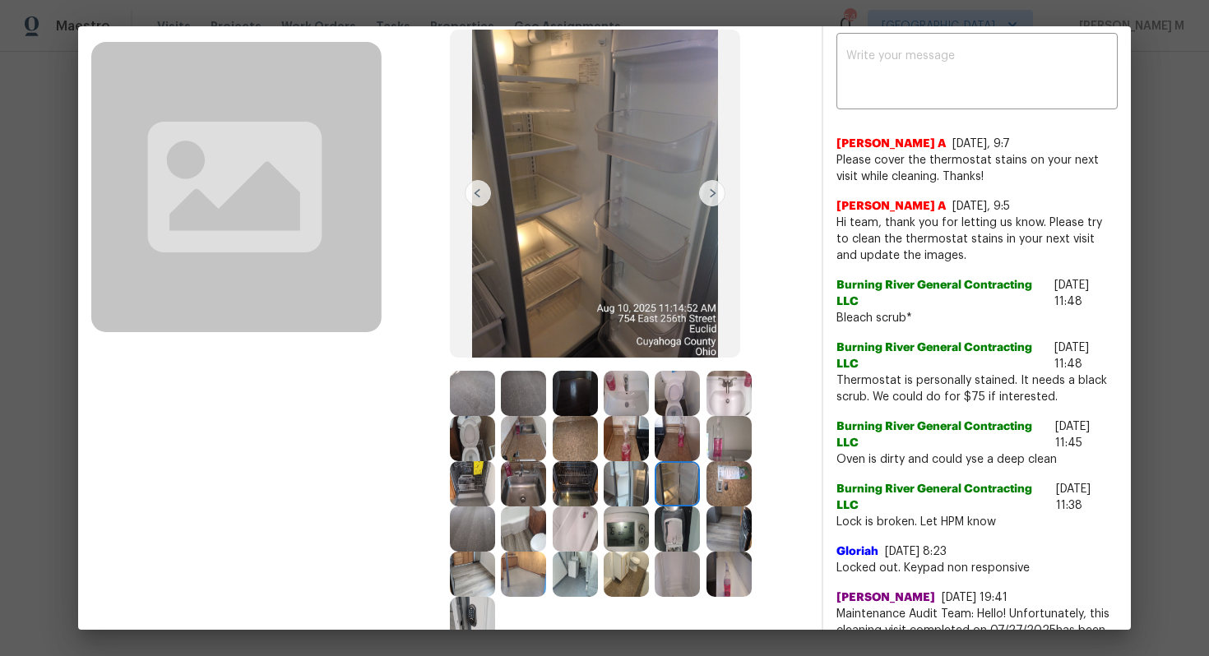
click at [707, 485] on img at bounding box center [729, 483] width 45 height 45
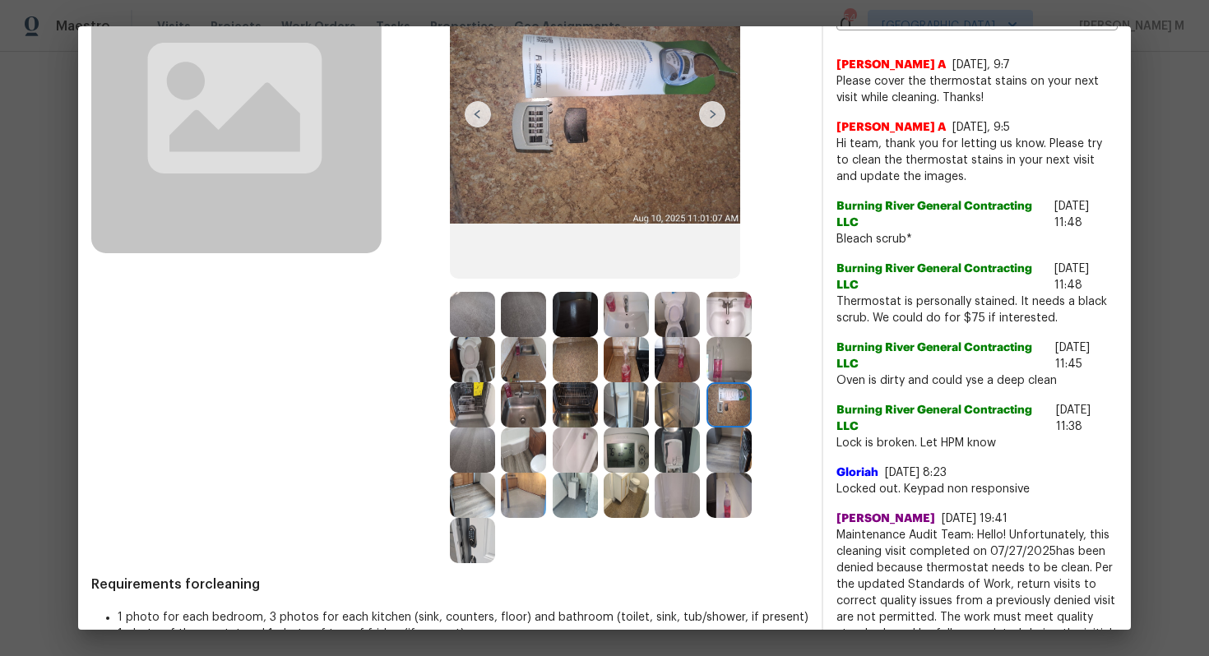
scroll to position [184, 0]
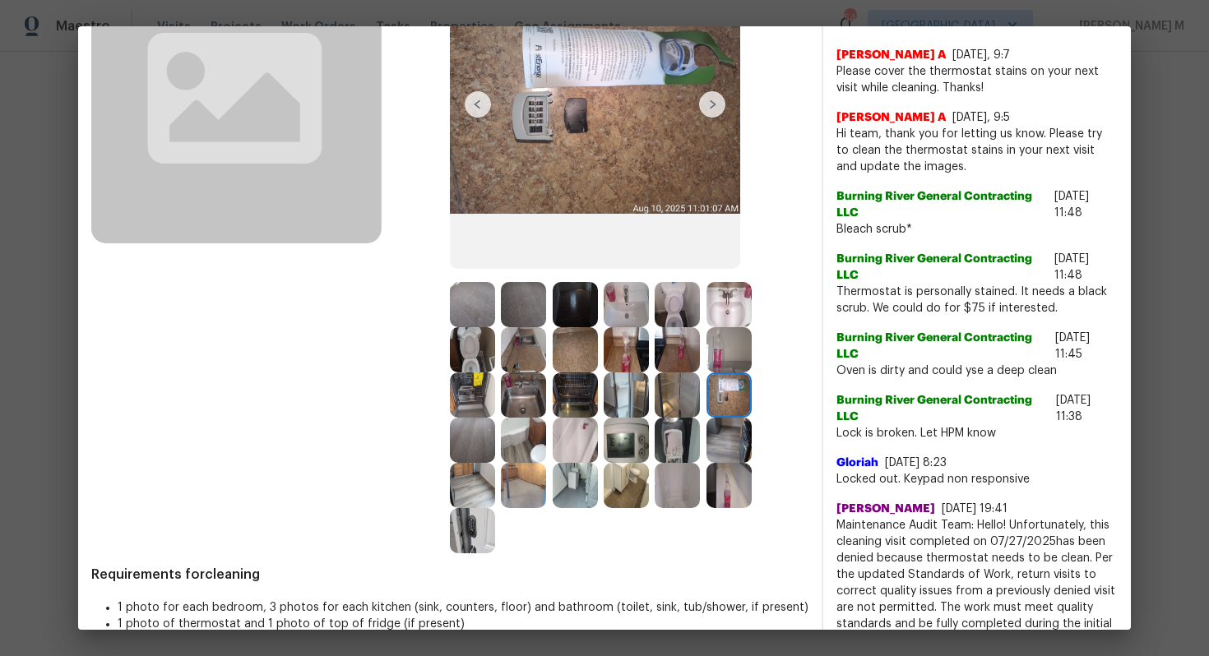
click at [604, 451] on img at bounding box center [626, 440] width 45 height 45
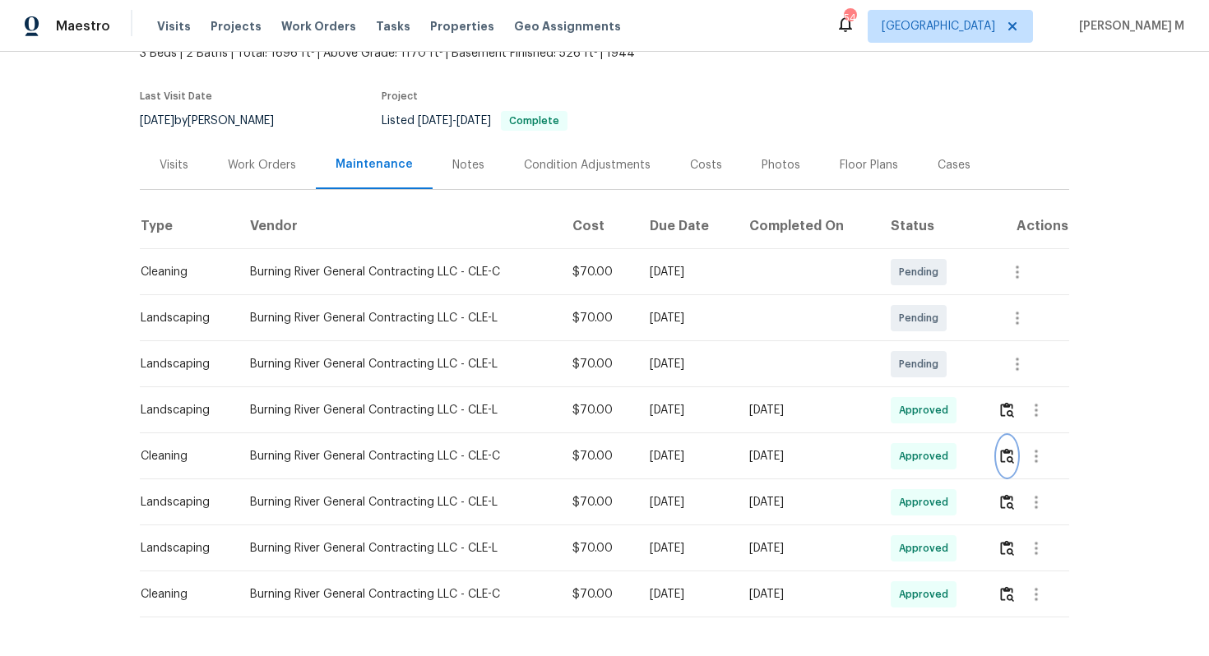
scroll to position [0, 0]
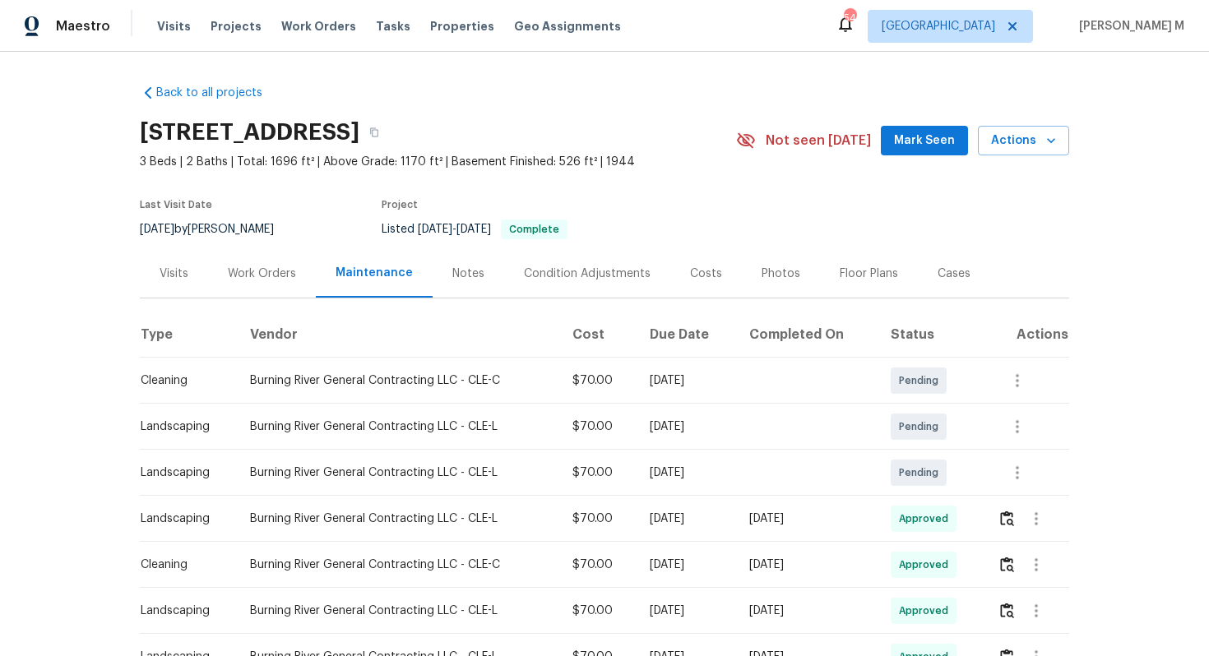
click at [253, 237] on div "Last Visit Date [DATE] by [PERSON_NAME] Project Listed [DATE] - [DATE] Complete" at bounding box center [419, 219] width 558 height 59
click at [257, 270] on div "Work Orders" at bounding box center [262, 274] width 68 height 16
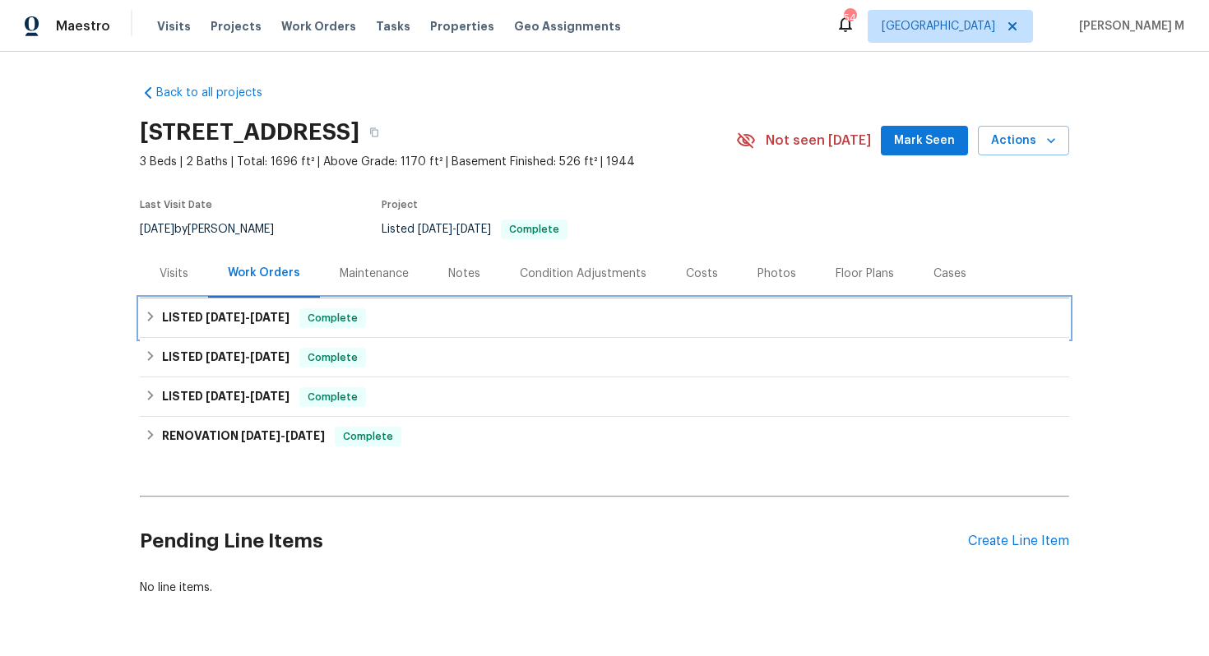
click at [245, 323] on div "LISTED [DATE] - [DATE] Complete" at bounding box center [605, 318] width 930 height 39
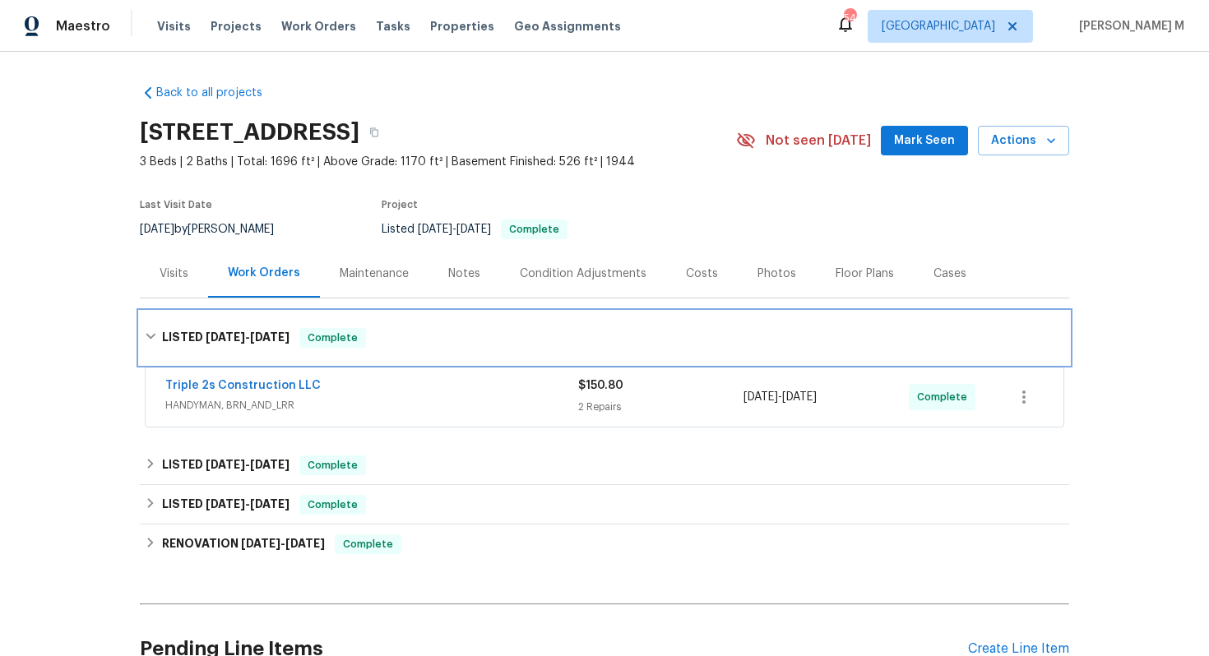
click at [241, 338] on h6 "LISTED [DATE] - [DATE]" at bounding box center [226, 338] width 128 height 20
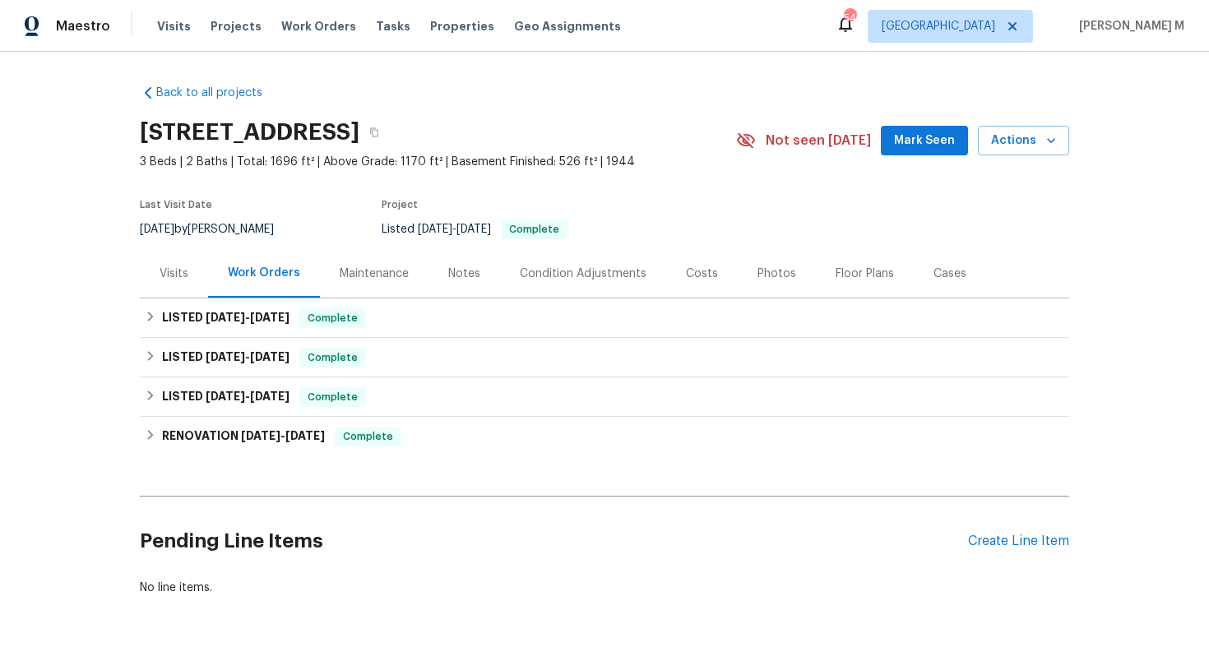
click at [686, 271] on div "Costs" at bounding box center [702, 274] width 32 height 16
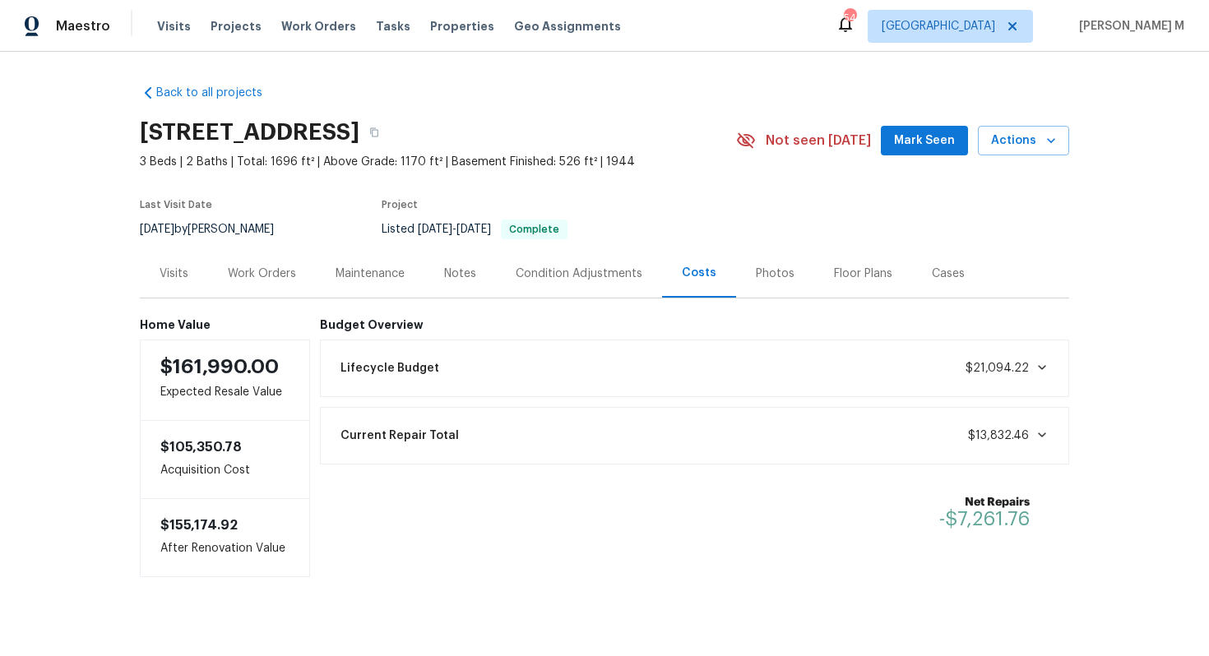
click at [299, 282] on div "Work Orders" at bounding box center [262, 273] width 108 height 49
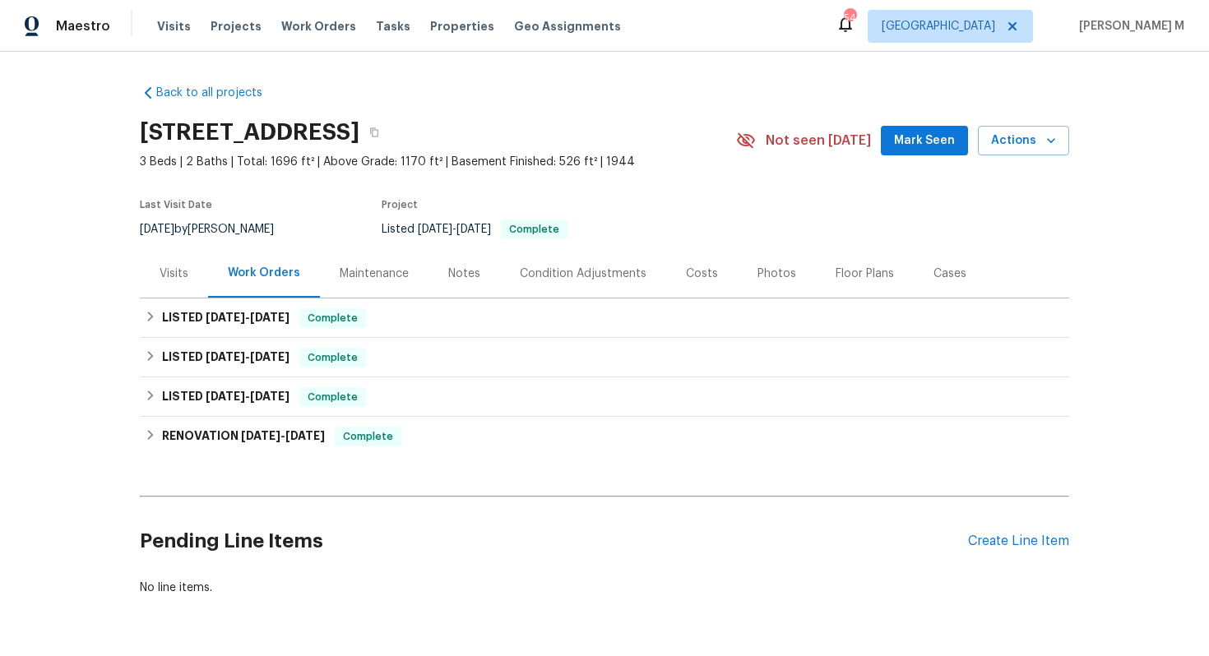
click at [335, 281] on div "Maintenance" at bounding box center [374, 273] width 109 height 49
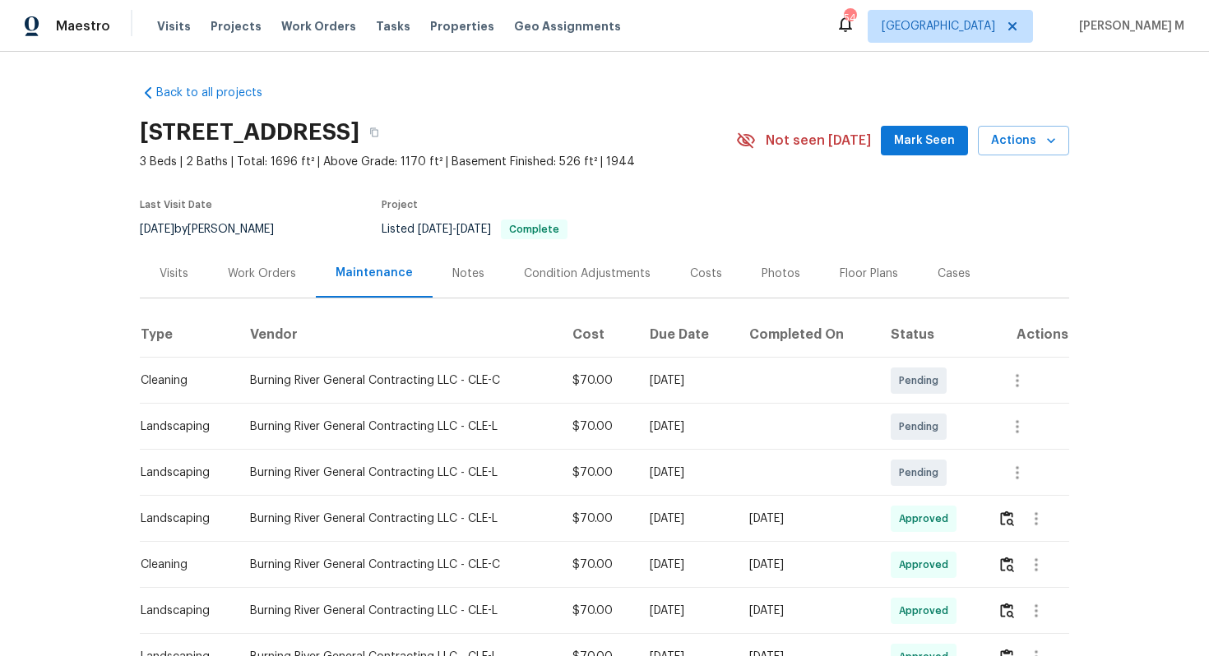
scroll to position [103, 0]
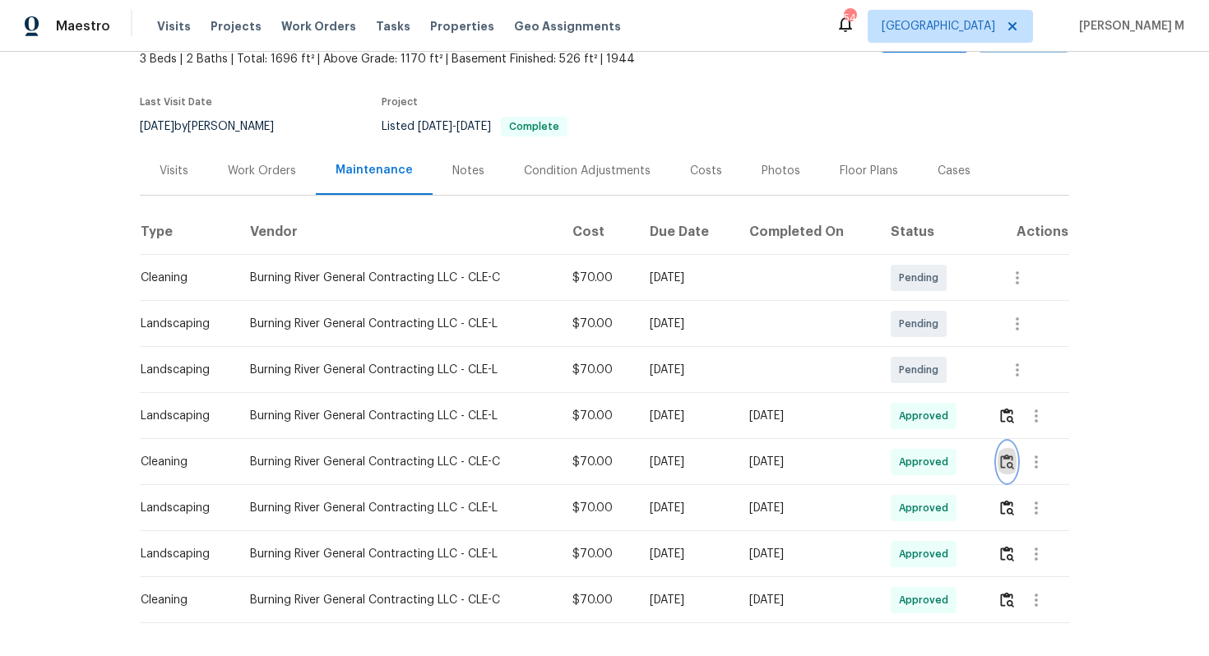
click at [1009, 454] on img "button" at bounding box center [1007, 462] width 14 height 16
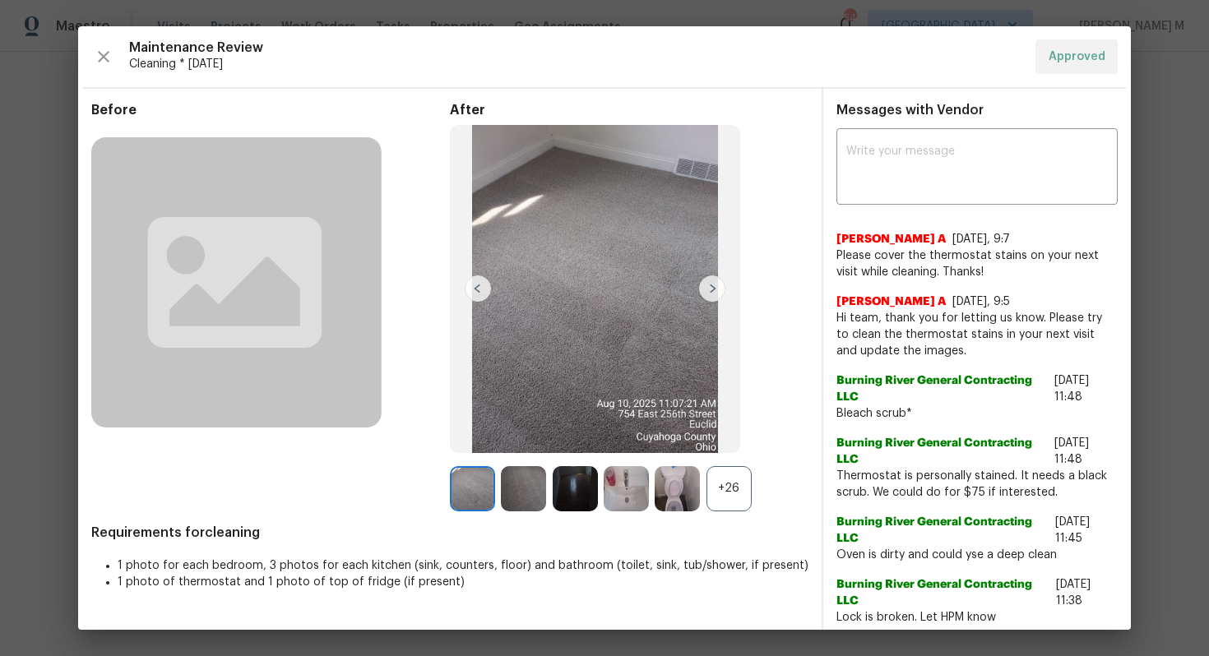
click at [731, 489] on div "+26" at bounding box center [729, 488] width 45 height 45
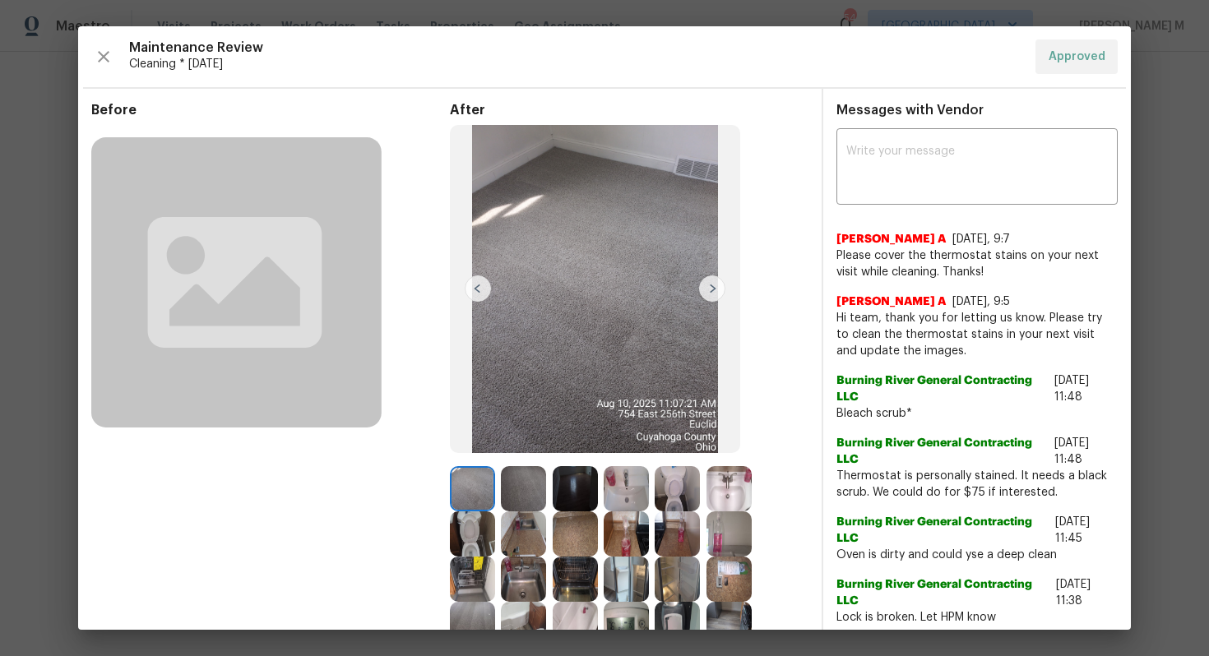
click at [672, 494] on img at bounding box center [677, 488] width 45 height 45
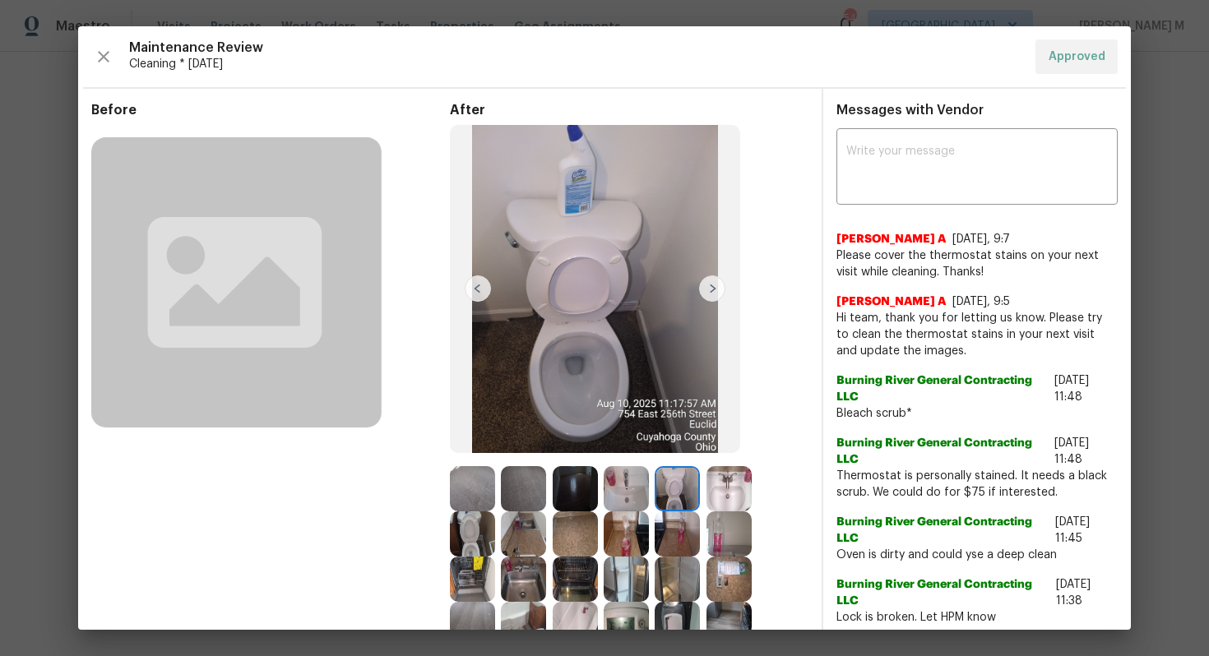
click at [598, 602] on img at bounding box center [575, 624] width 45 height 45
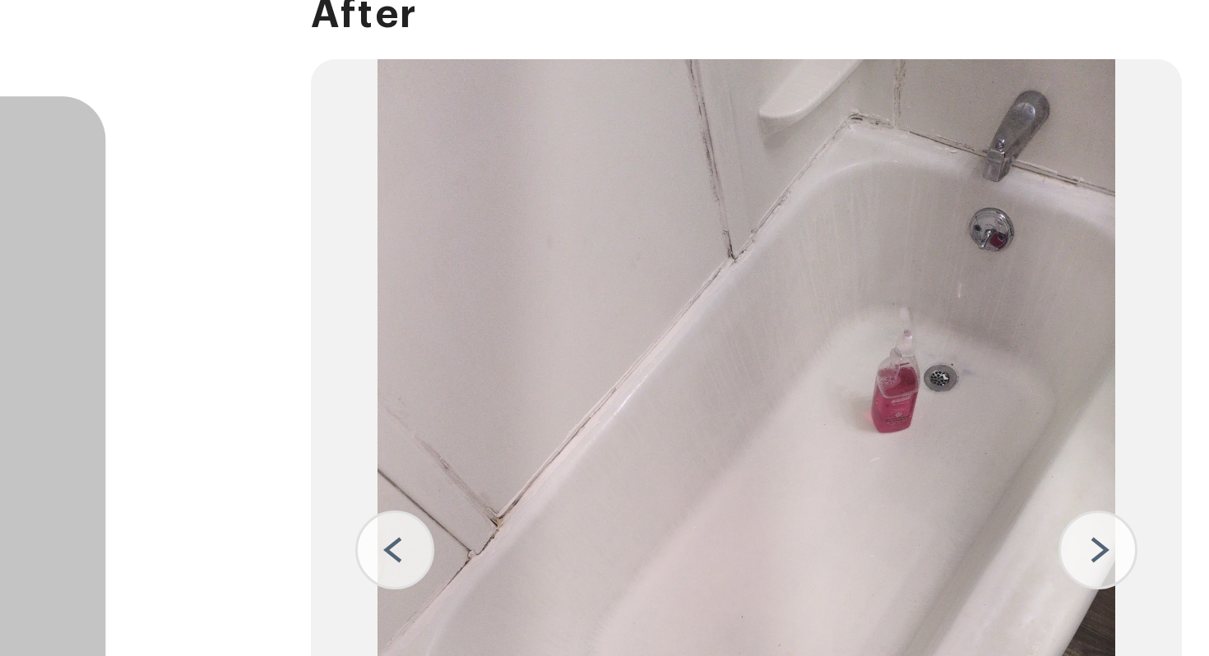
click at [659, 196] on img at bounding box center [595, 289] width 290 height 328
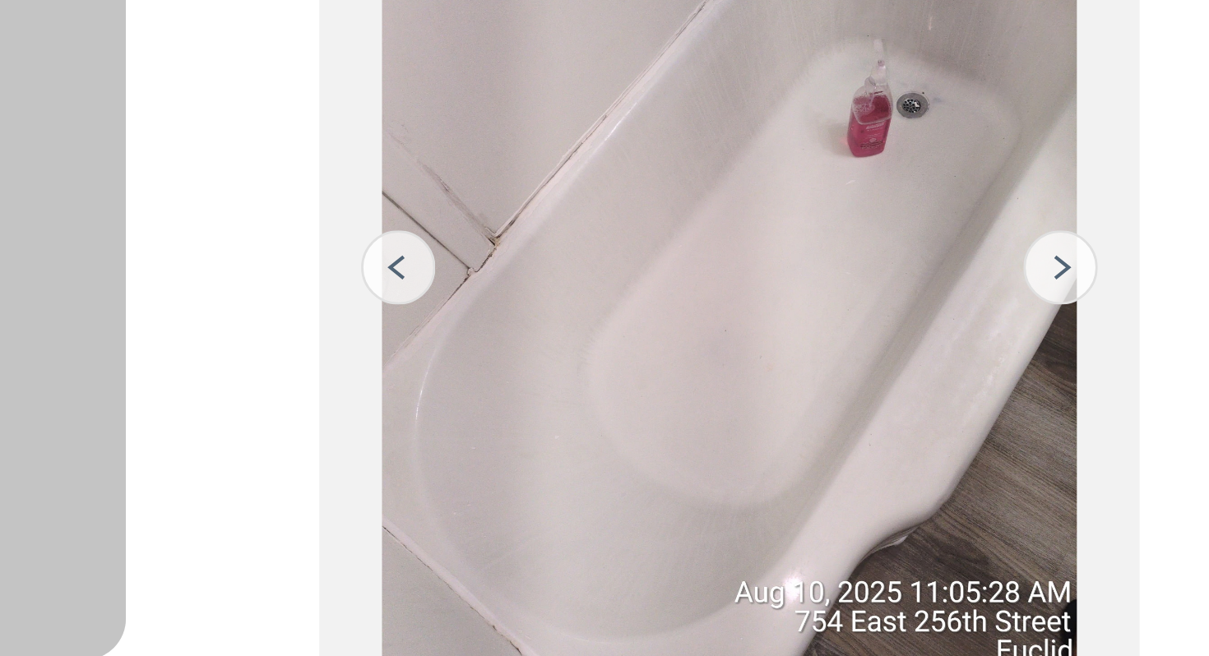
scroll to position [94, 0]
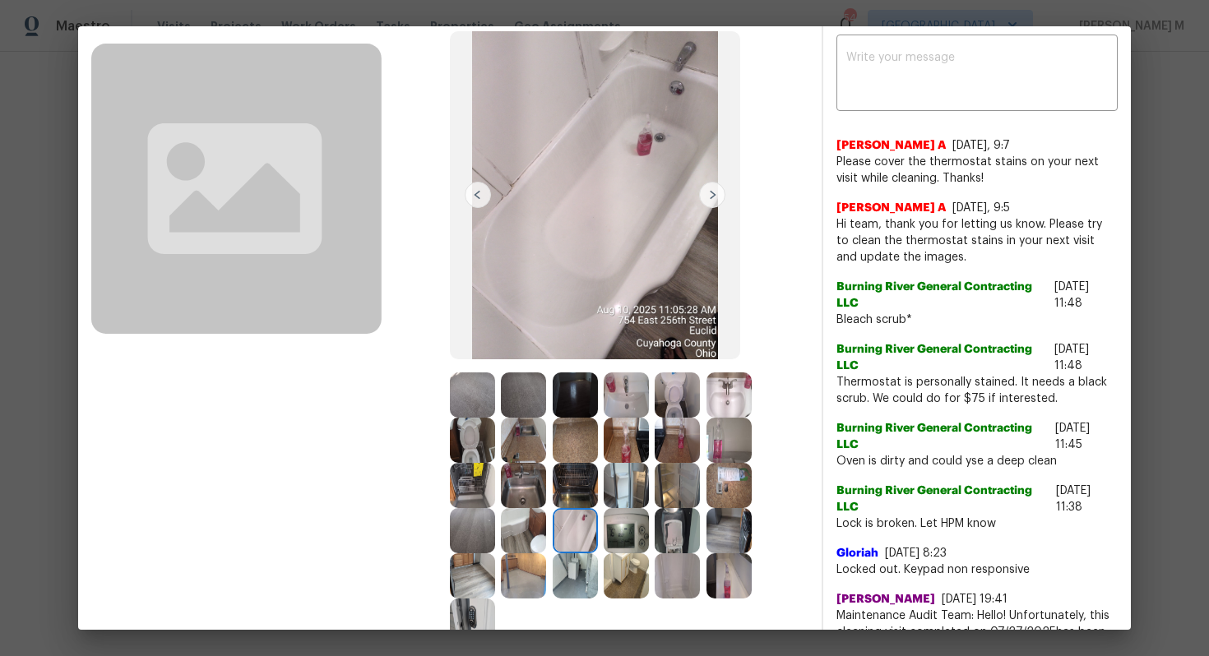
drag, startPoint x: 513, startPoint y: 289, endPoint x: 400, endPoint y: 27, distance: 285.2
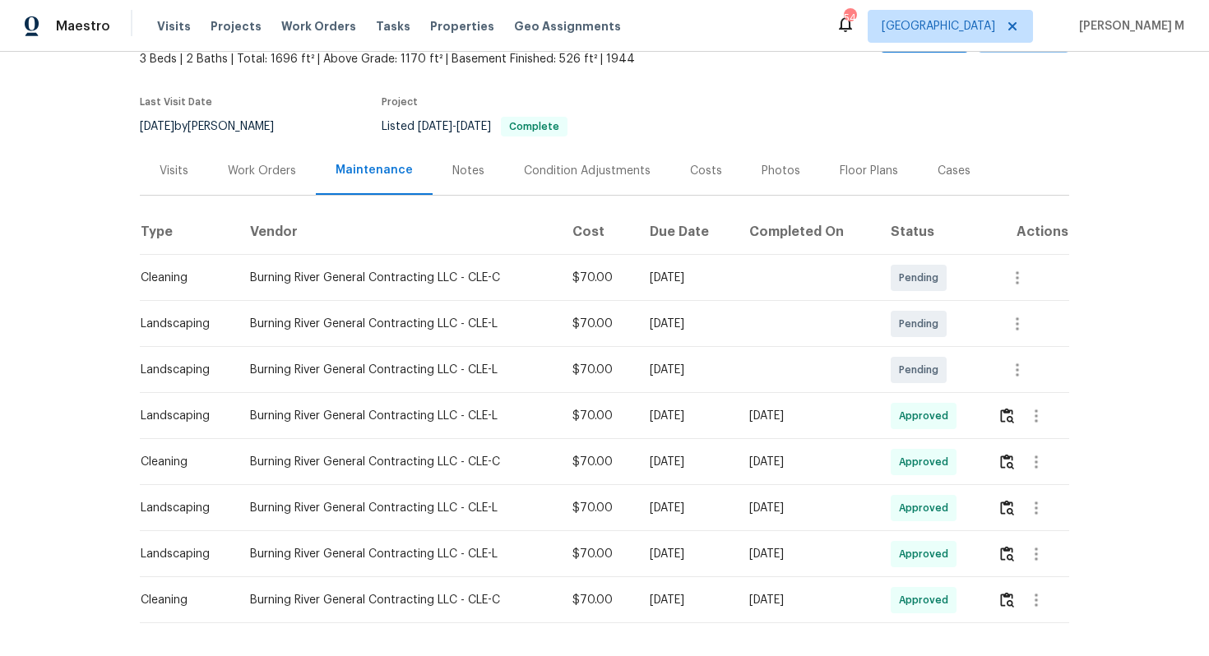
click at [266, 168] on div "Work Orders" at bounding box center [262, 171] width 68 height 16
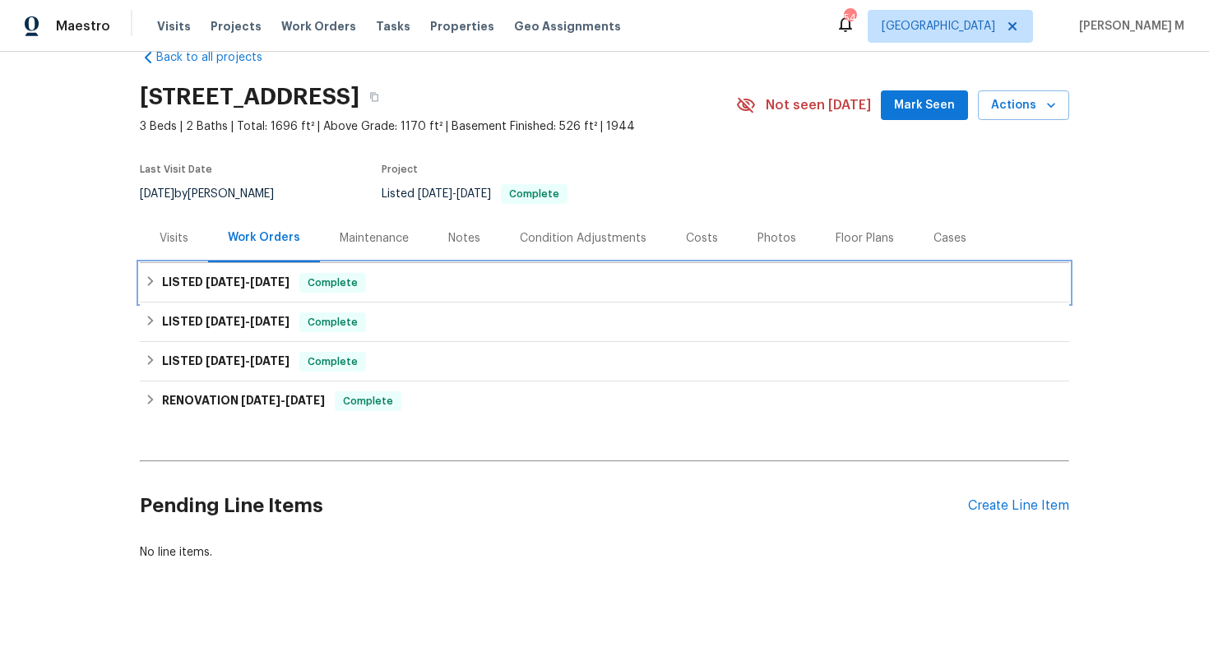
click at [240, 284] on h6 "LISTED [DATE] - [DATE]" at bounding box center [226, 283] width 128 height 20
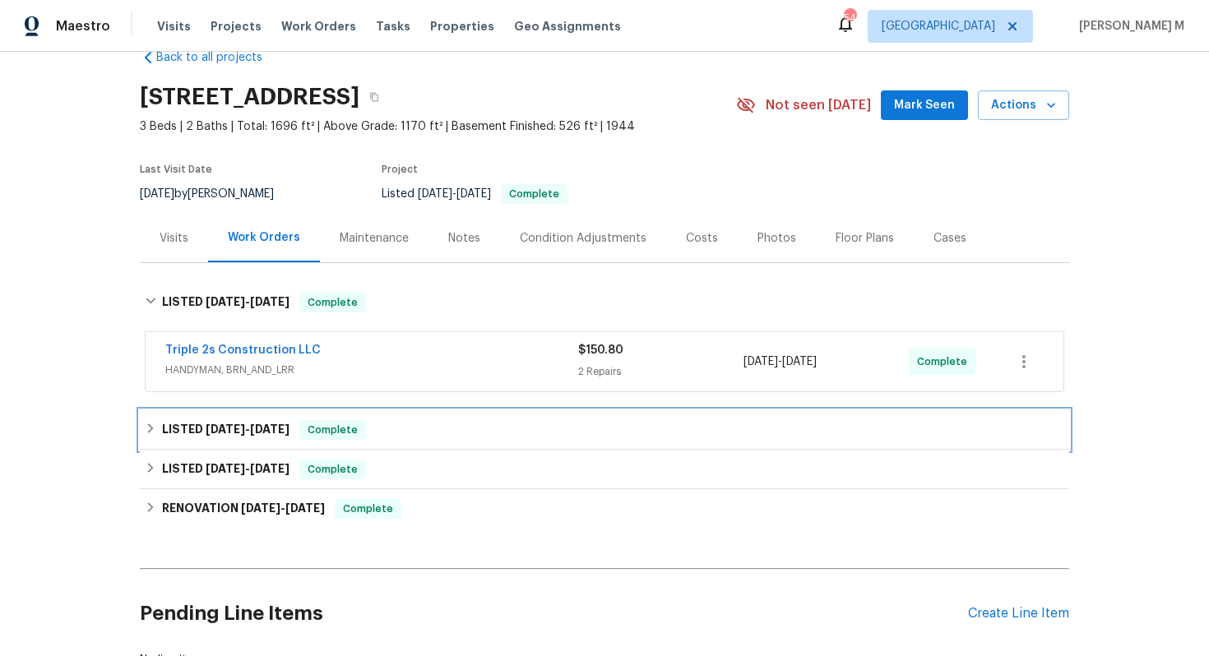
click at [208, 420] on h6 "LISTED [DATE] - [DATE]" at bounding box center [226, 430] width 128 height 20
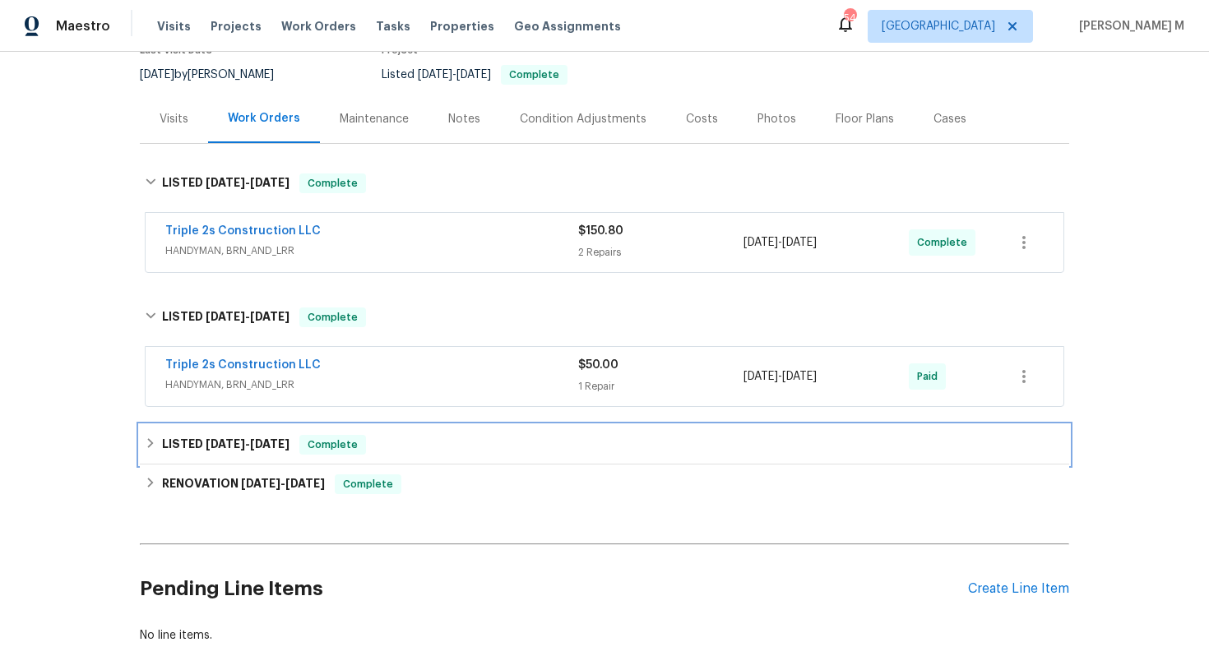
click at [206, 438] on span "[DATE]" at bounding box center [225, 444] width 39 height 12
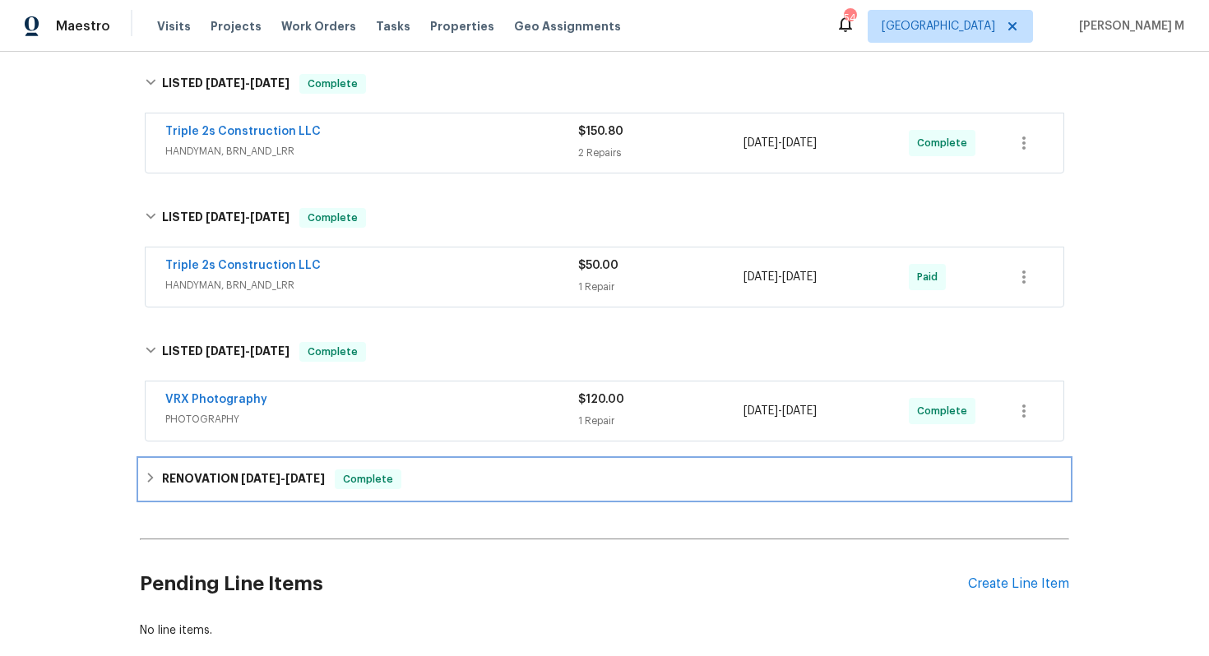
click at [197, 470] on h6 "RENOVATION [DATE] - [DATE]" at bounding box center [243, 480] width 163 height 20
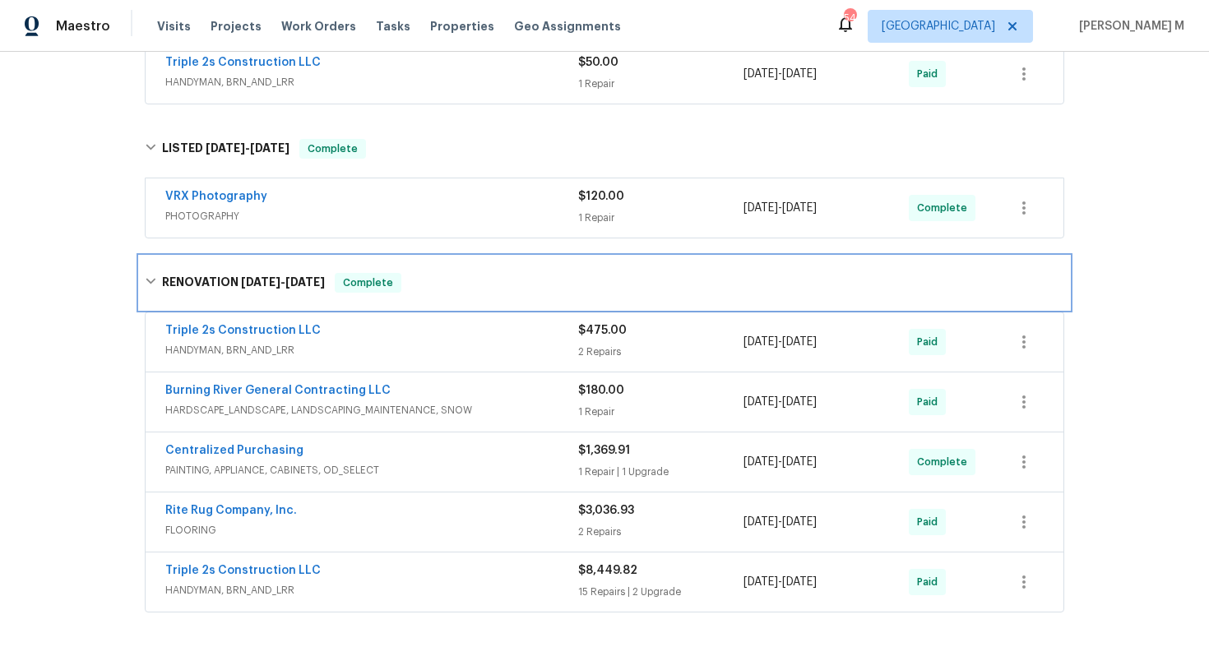
scroll to position [482, 0]
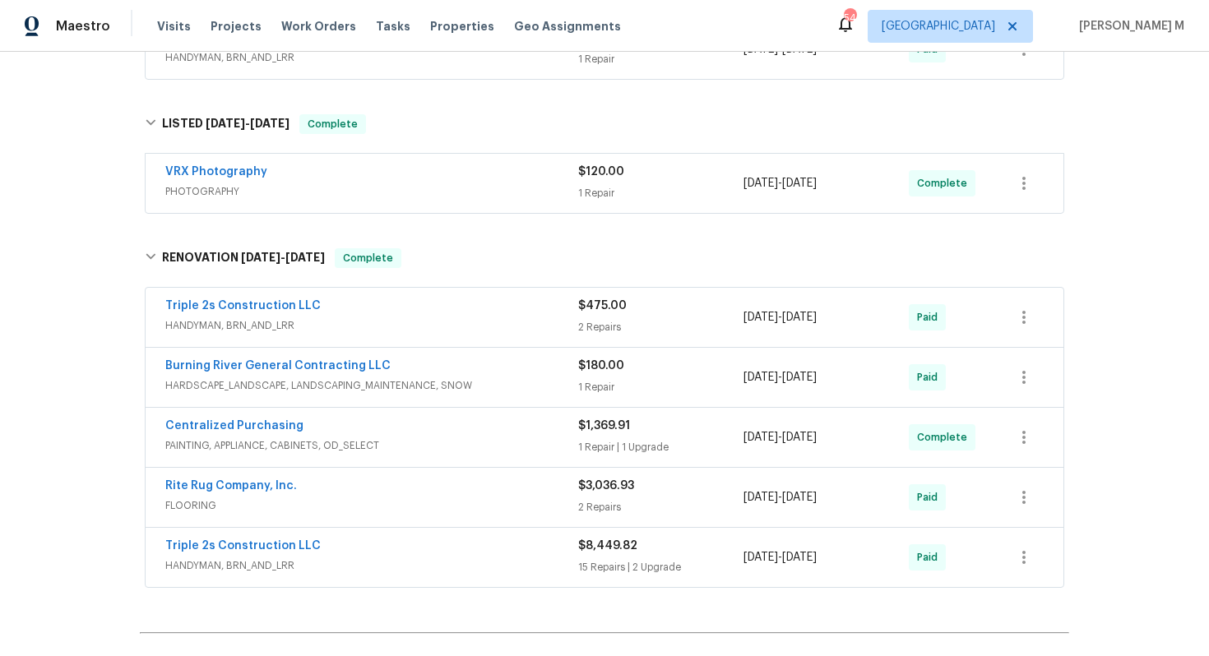
click at [222, 318] on span "HANDYMAN, BRN_AND_LRR" at bounding box center [371, 326] width 413 height 16
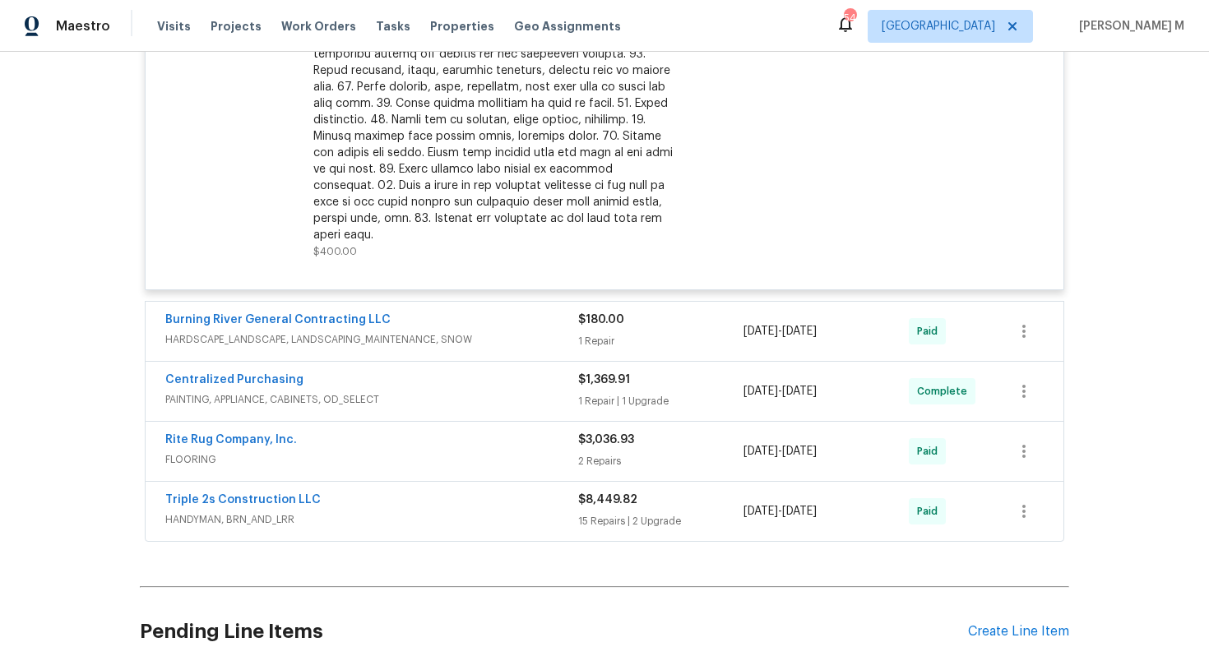
scroll to position [1355, 0]
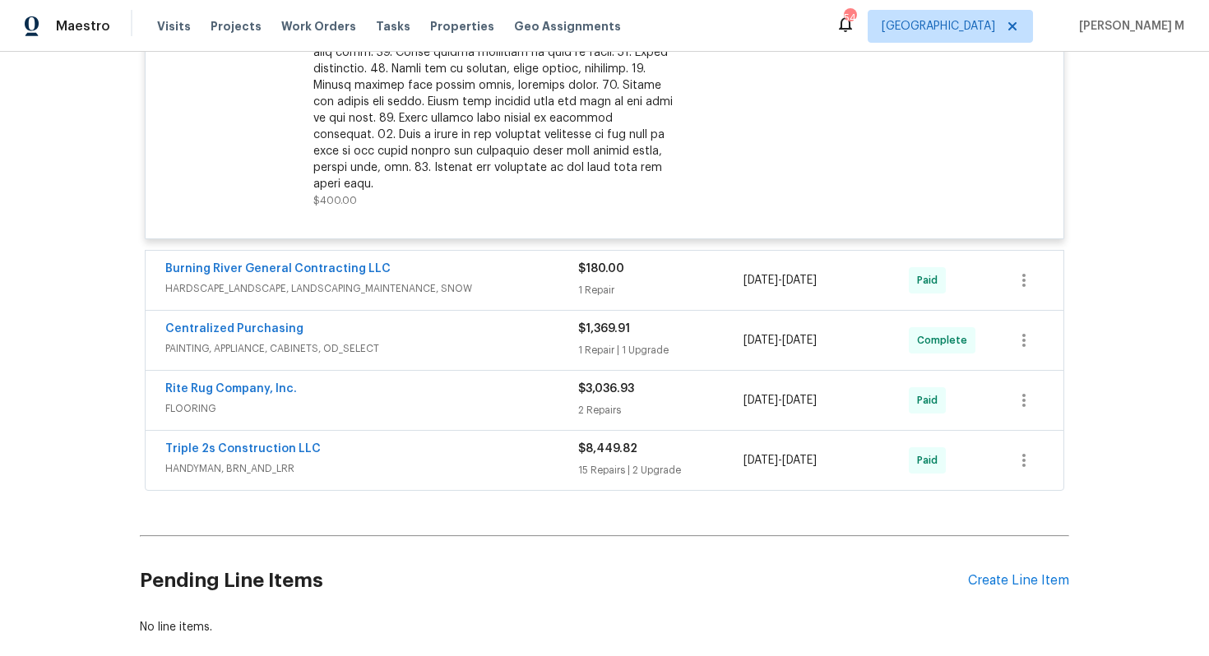
click at [205, 401] on span "FLOORING" at bounding box center [371, 409] width 413 height 16
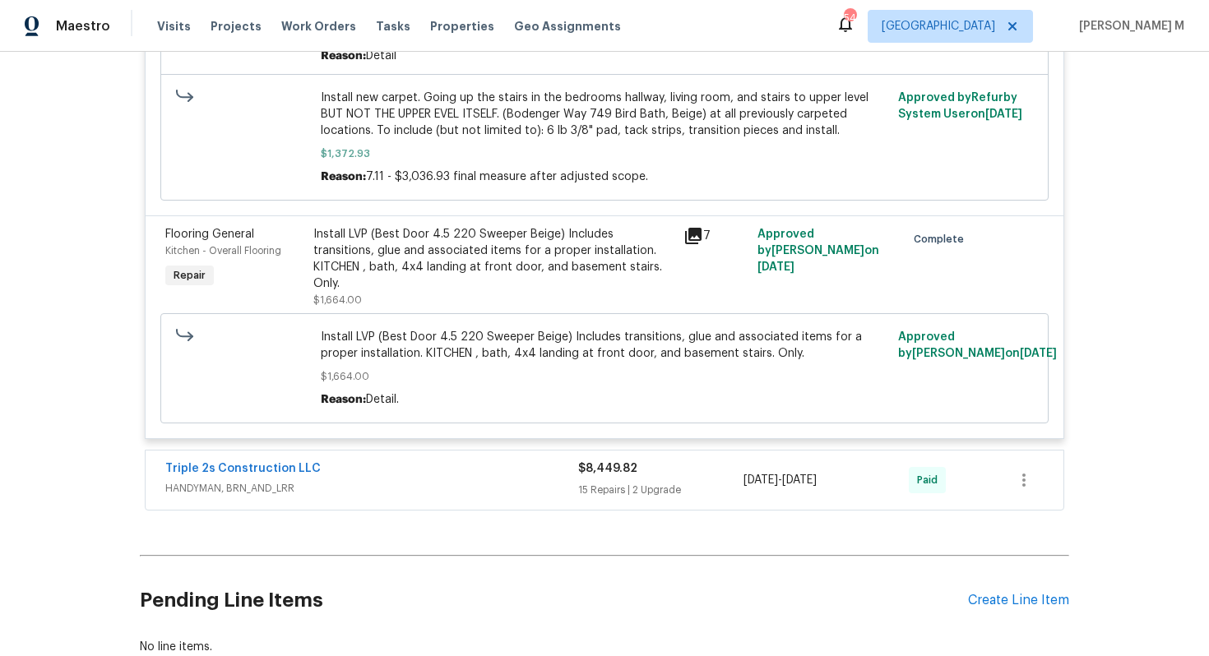
scroll to position [1998, 0]
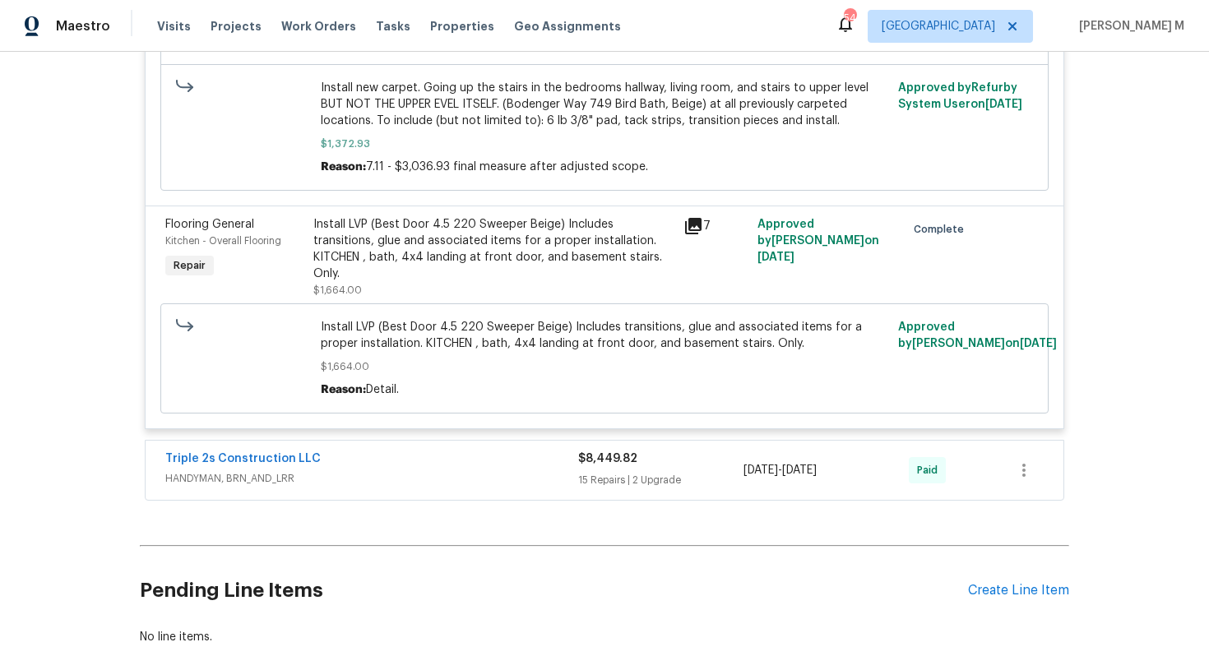
click at [220, 471] on span "HANDYMAN, BRN_AND_LRR" at bounding box center [371, 479] width 413 height 16
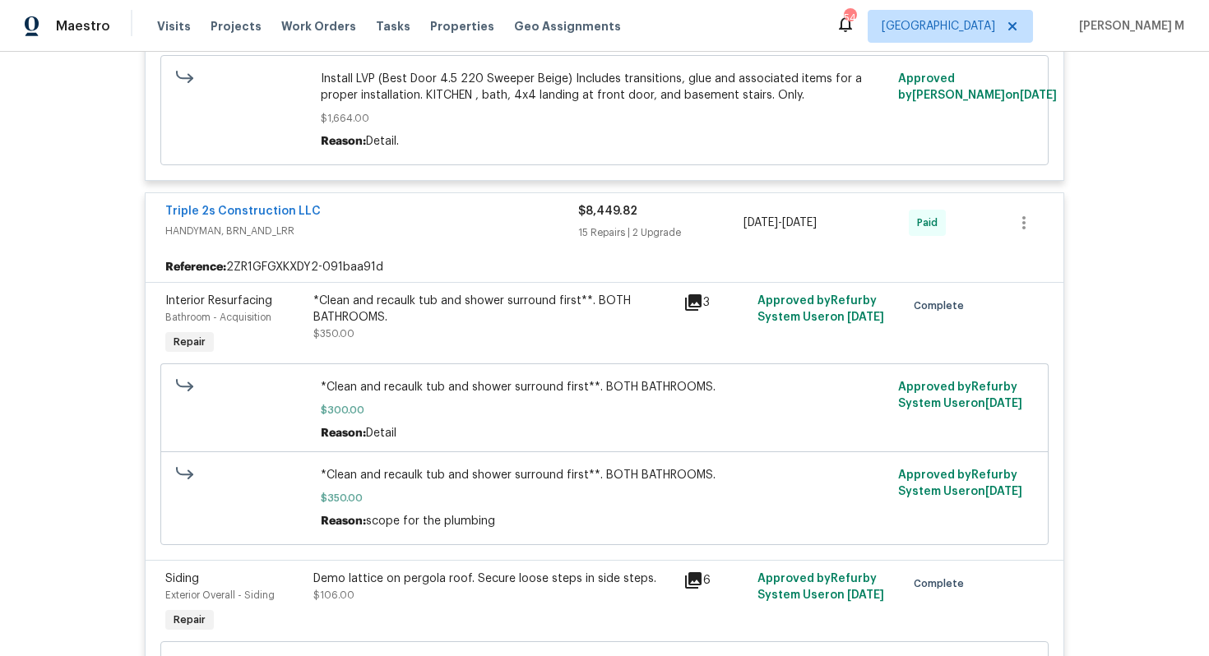
scroll to position [2247, 0]
click at [503, 292] on div "*Clean and recaulk tub and shower surround first**. BOTH BATHROOMS. $350.00" at bounding box center [493, 316] width 360 height 49
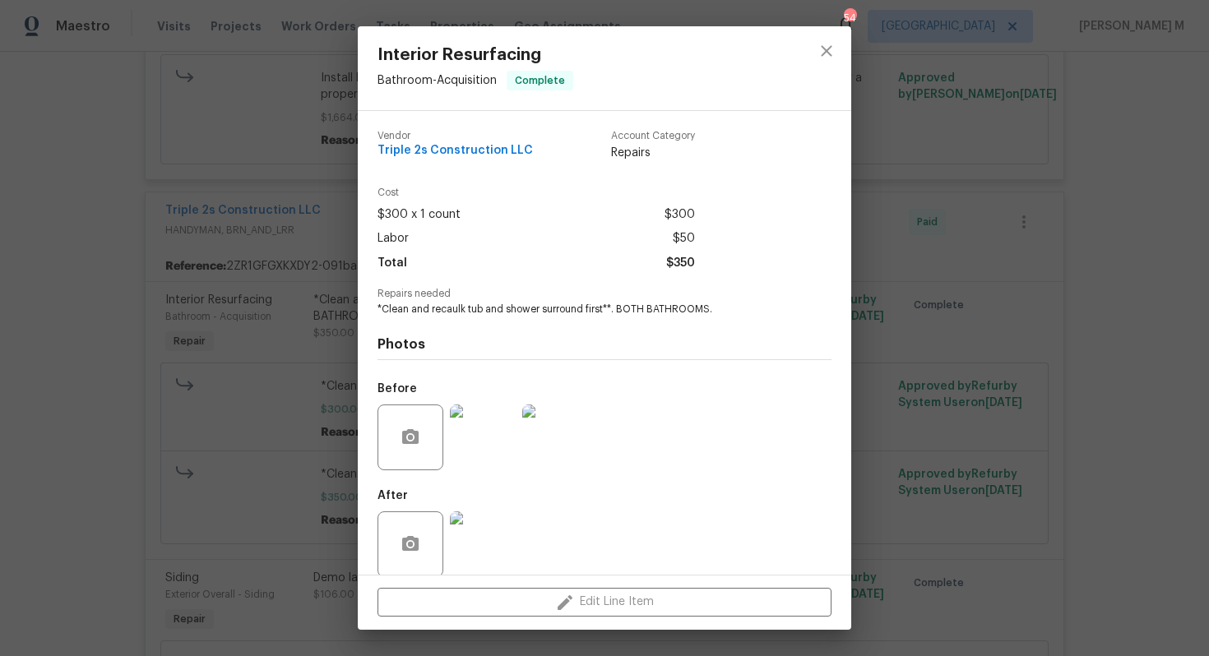
click at [483, 434] on img at bounding box center [483, 438] width 66 height 66
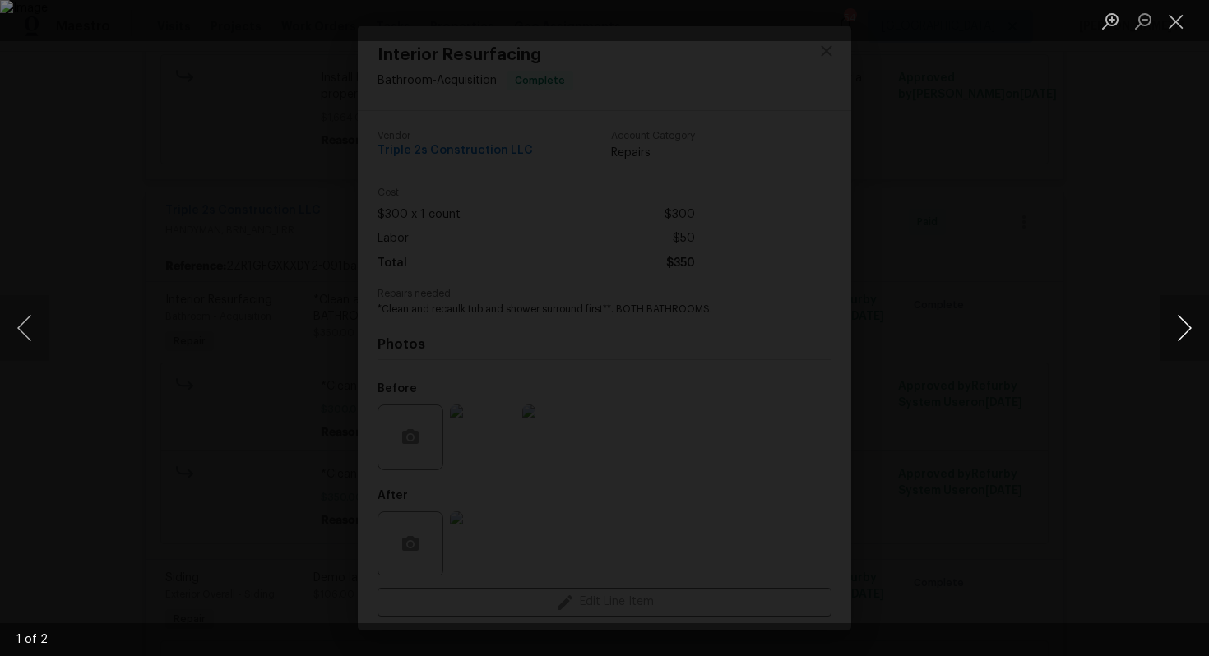
click at [1185, 346] on button "Next image" at bounding box center [1184, 328] width 49 height 66
click at [1180, 206] on div "Lightbox" at bounding box center [604, 328] width 1209 height 656
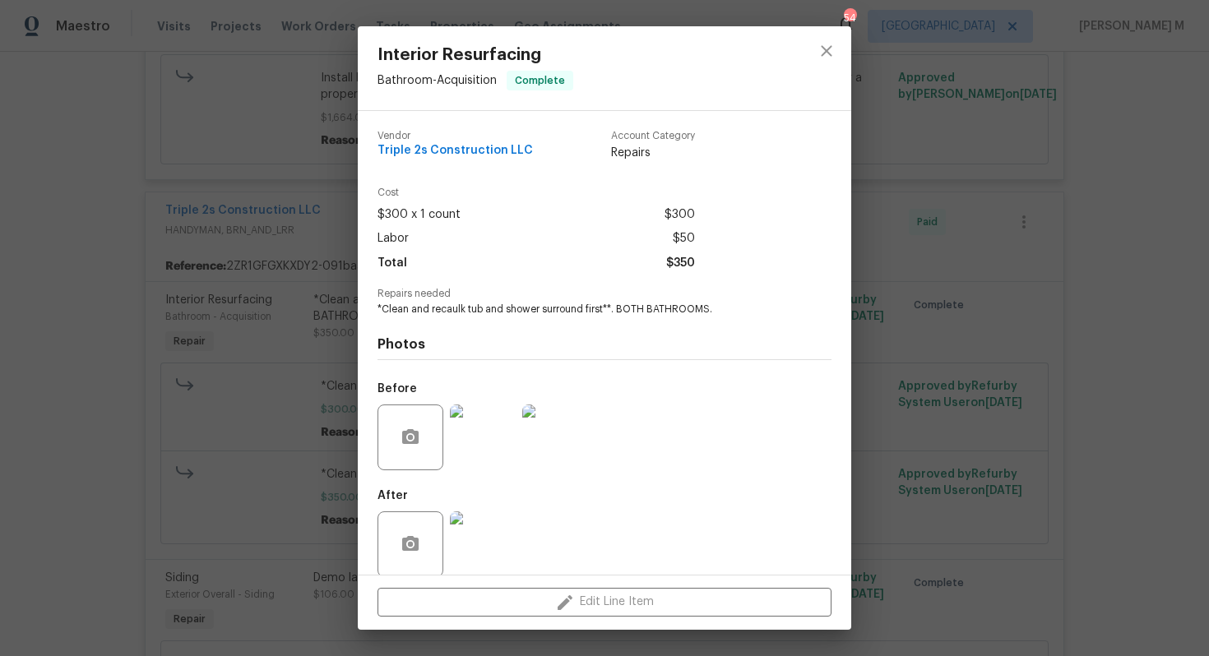
click at [251, 364] on div "Interior Resurfacing Bathroom - Acquisition Complete Vendor Triple 2s Construct…" at bounding box center [604, 328] width 1209 height 656
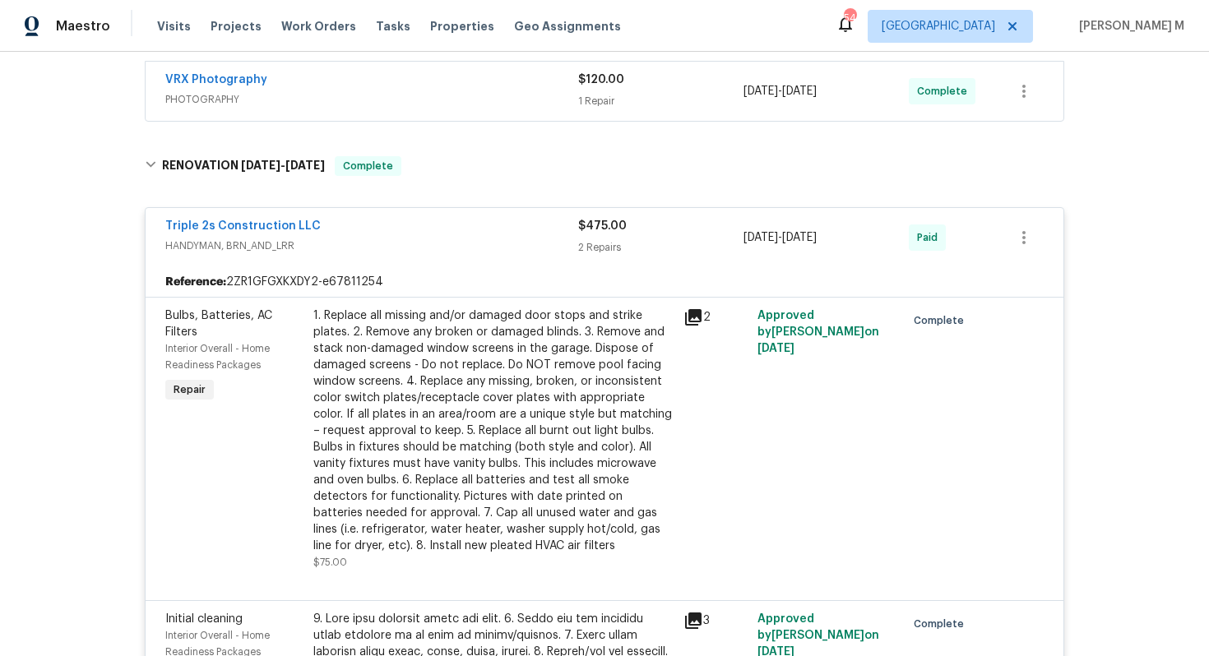
scroll to position [0, 0]
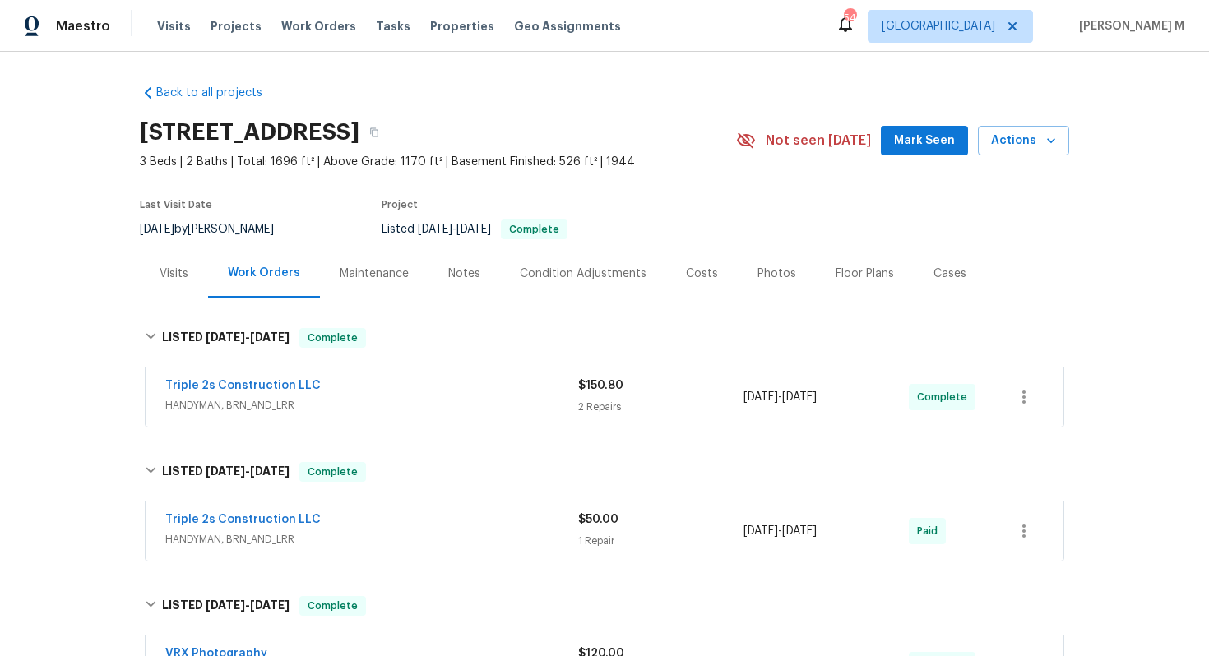
click at [351, 285] on div "Maintenance" at bounding box center [374, 273] width 109 height 49
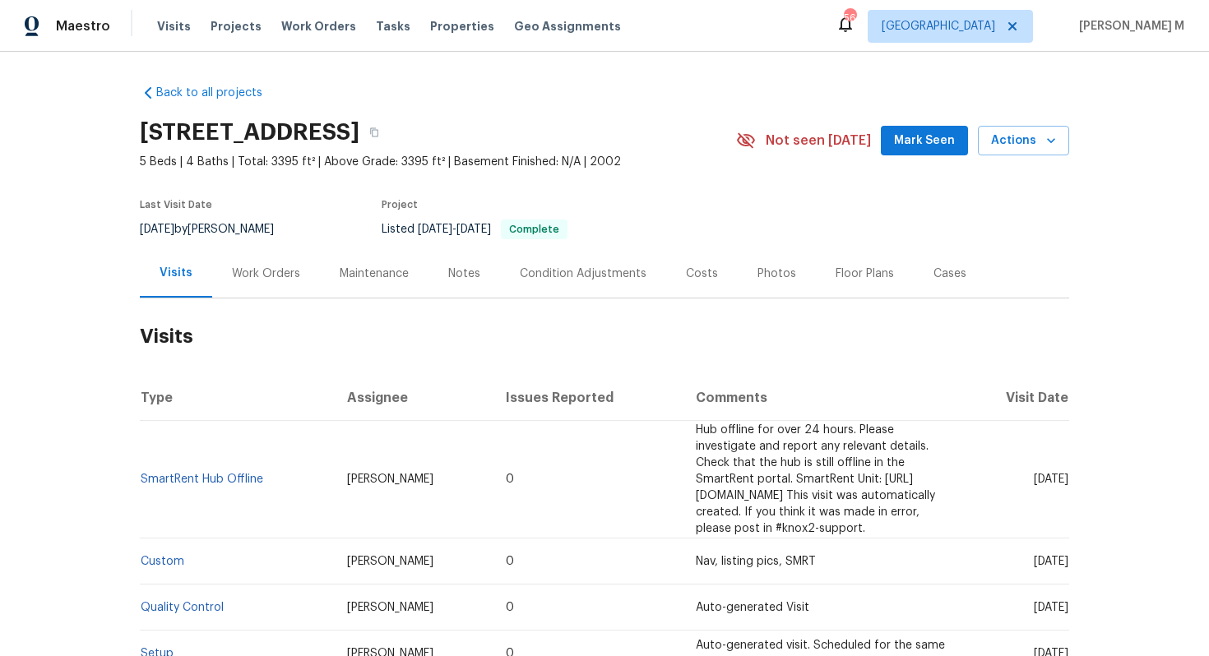
click at [258, 270] on div "Work Orders" at bounding box center [266, 274] width 68 height 16
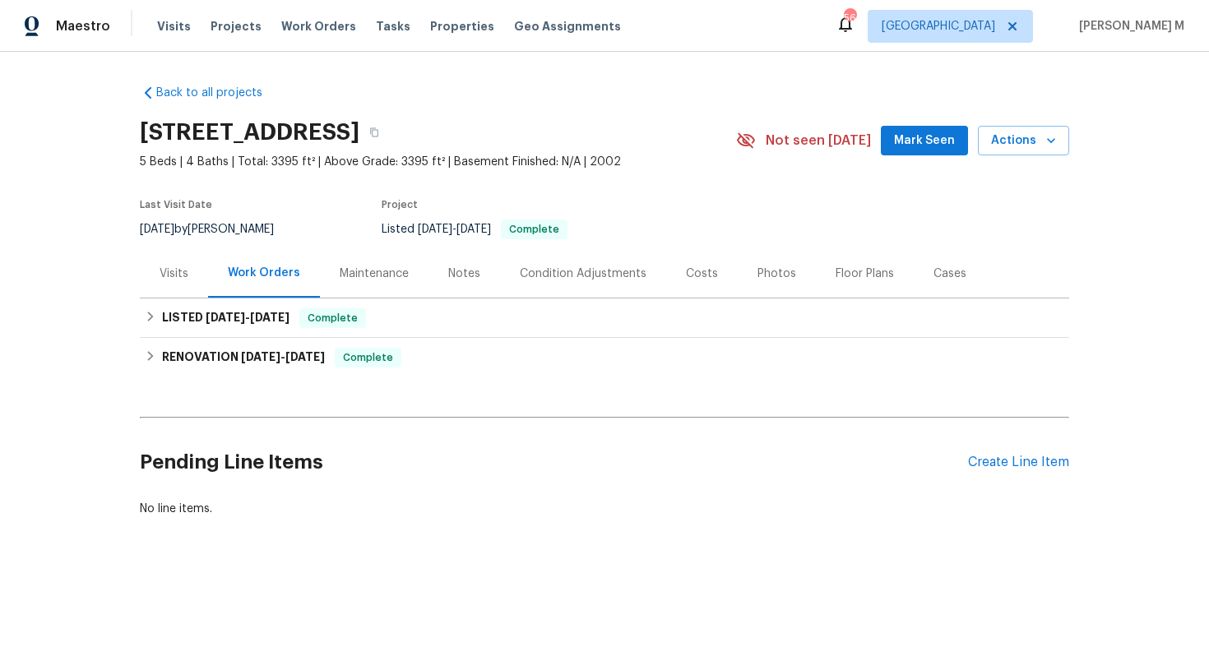
click at [360, 278] on div "Maintenance" at bounding box center [374, 273] width 109 height 49
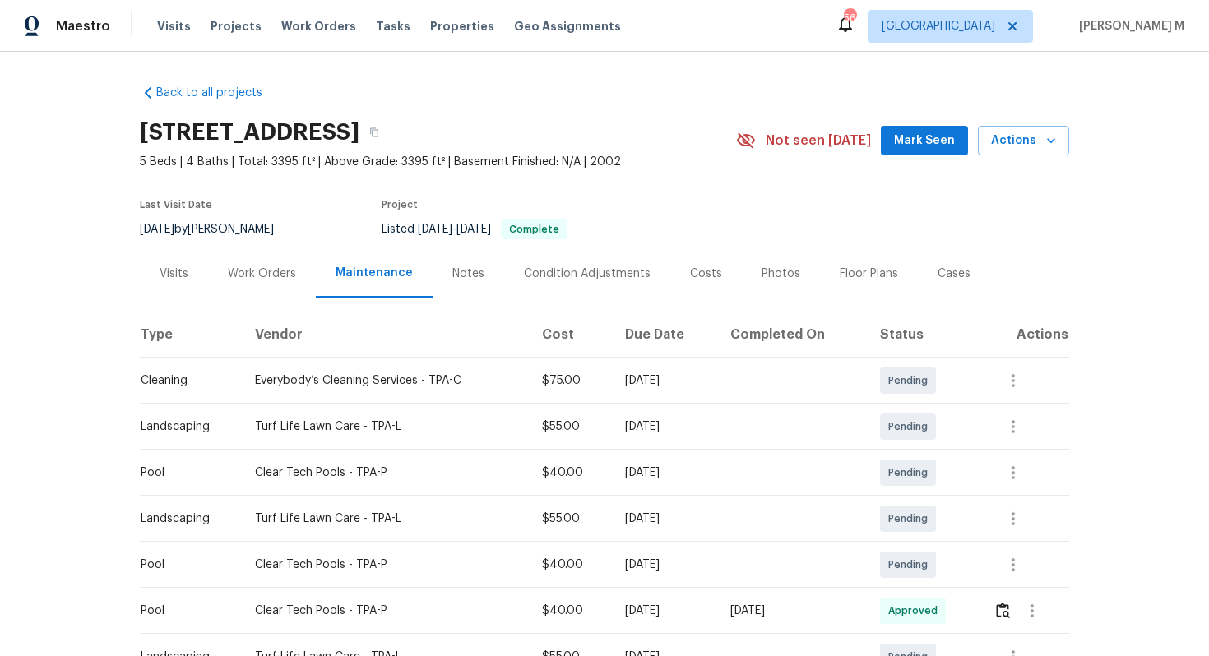
scroll to position [141, 0]
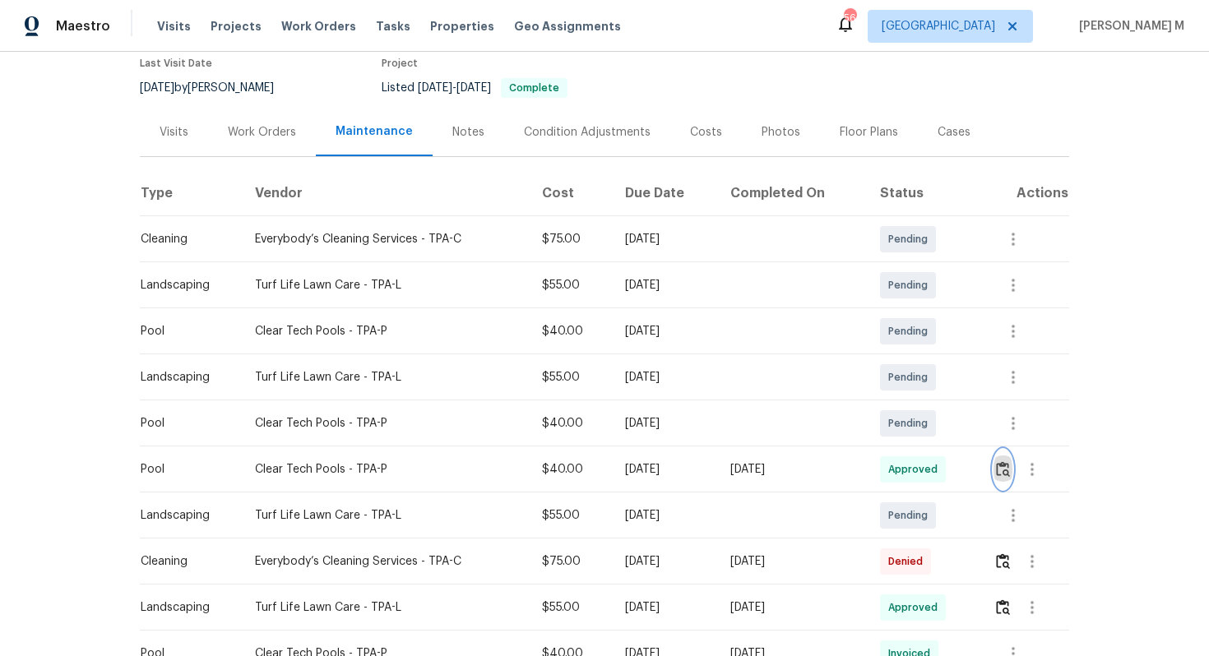
click at [1008, 469] on img "button" at bounding box center [1003, 469] width 14 height 16
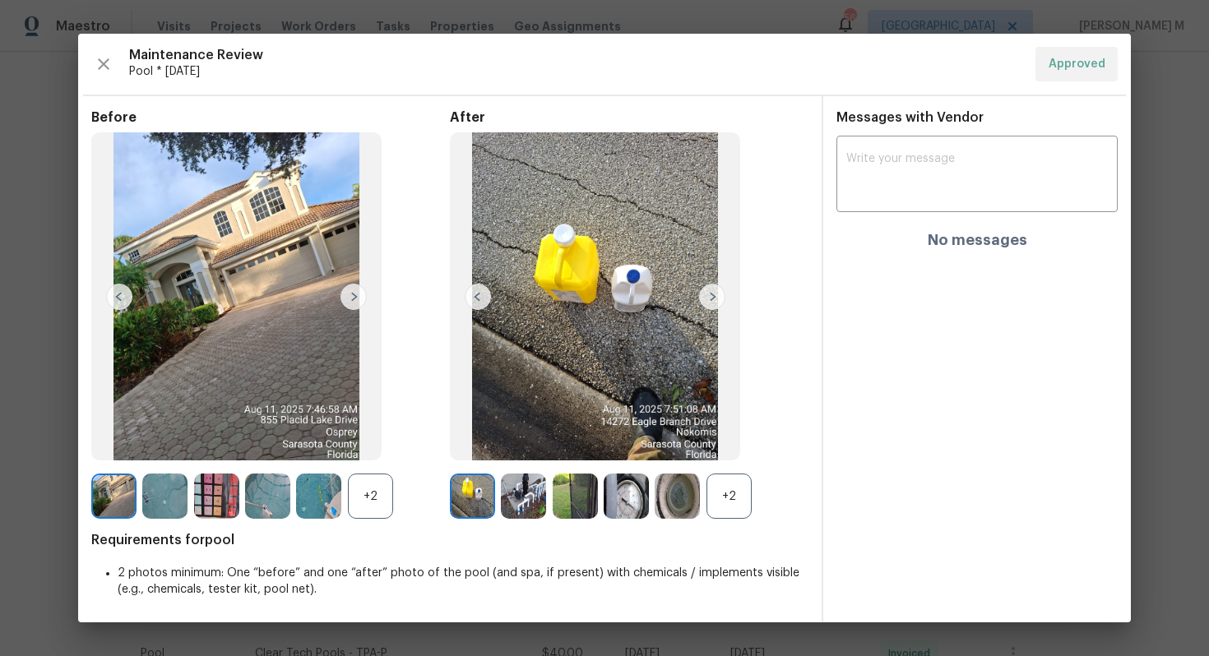
click at [718, 495] on div "+2" at bounding box center [729, 496] width 45 height 45
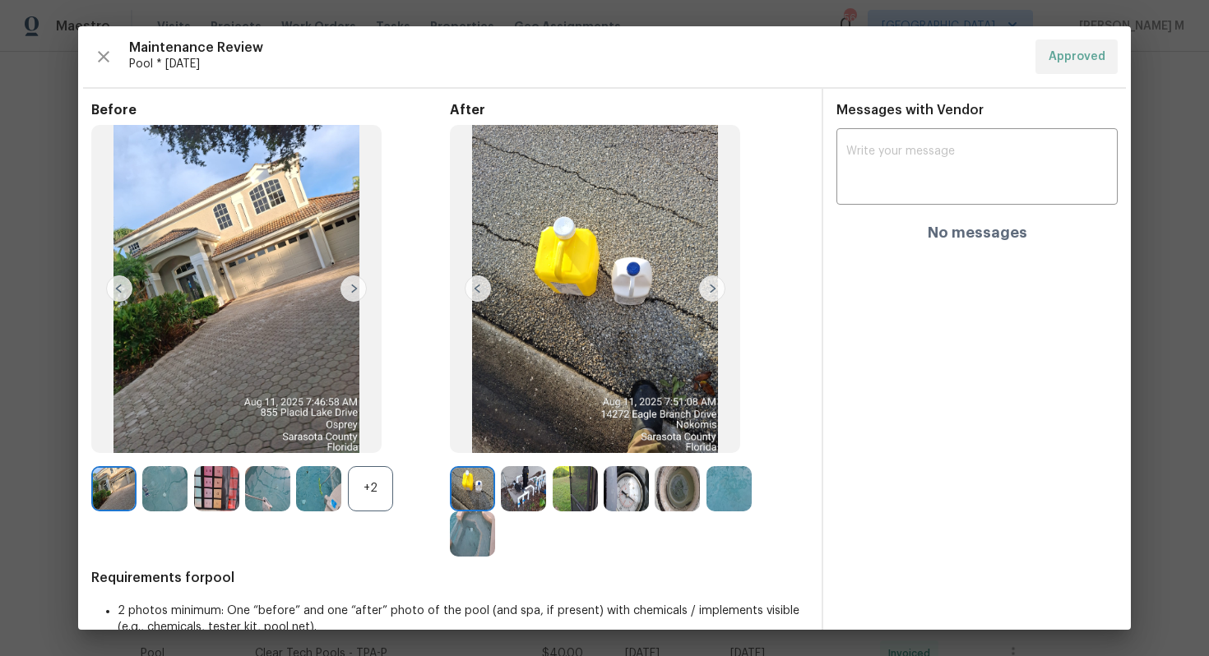
click at [276, 500] on img at bounding box center [267, 488] width 45 height 45
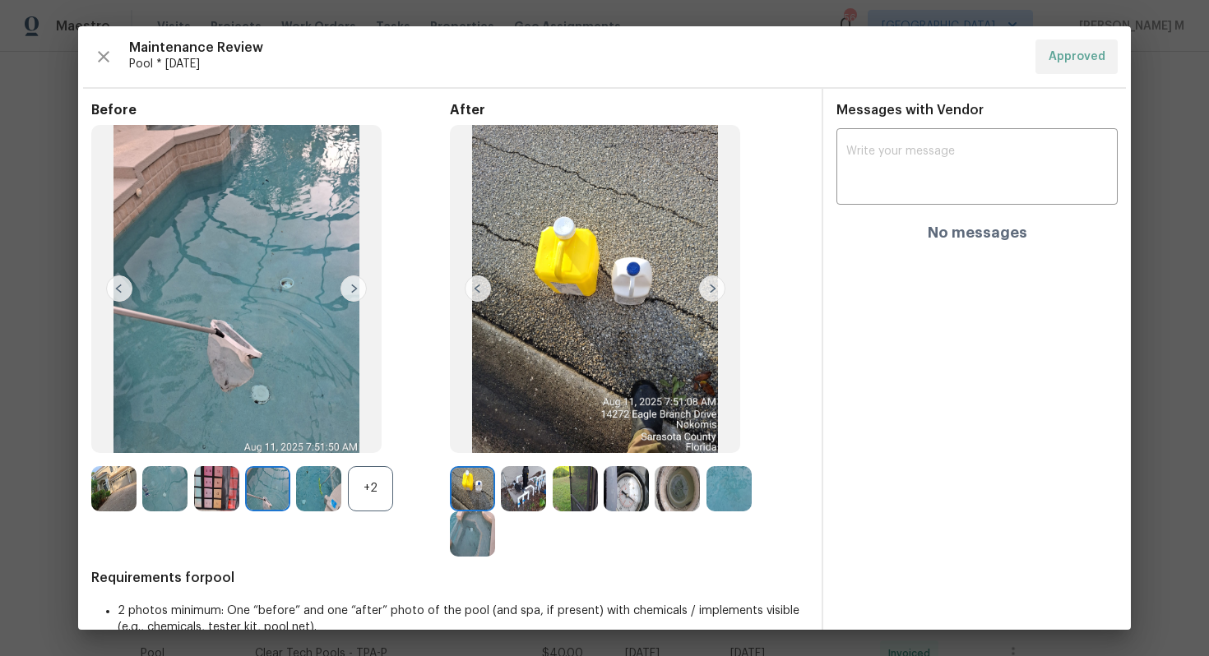
click at [327, 500] on img at bounding box center [318, 488] width 45 height 45
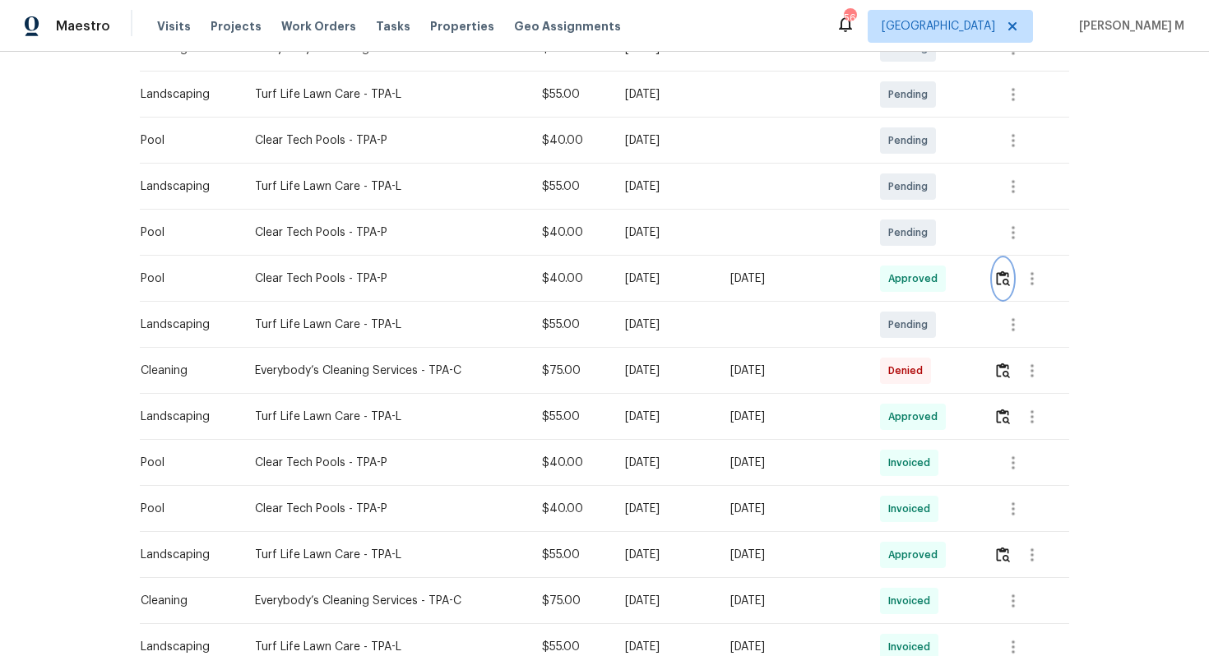
scroll to position [356, 0]
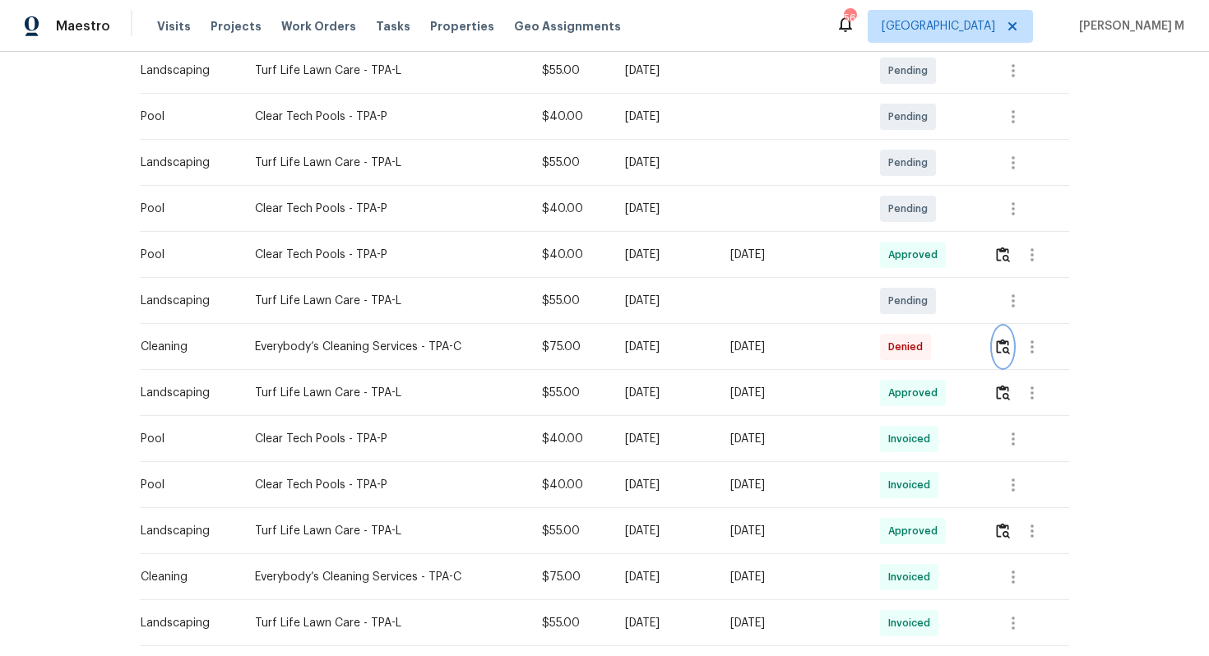
click at [1007, 345] on img "button" at bounding box center [1003, 347] width 14 height 16
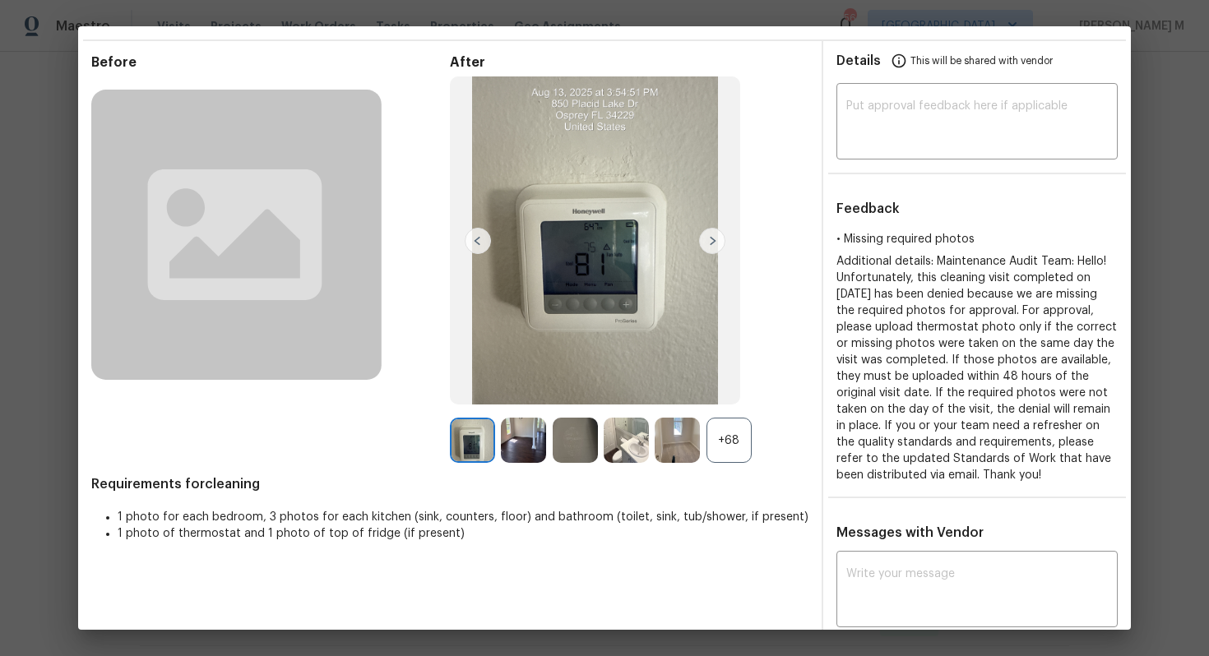
scroll to position [54, 0]
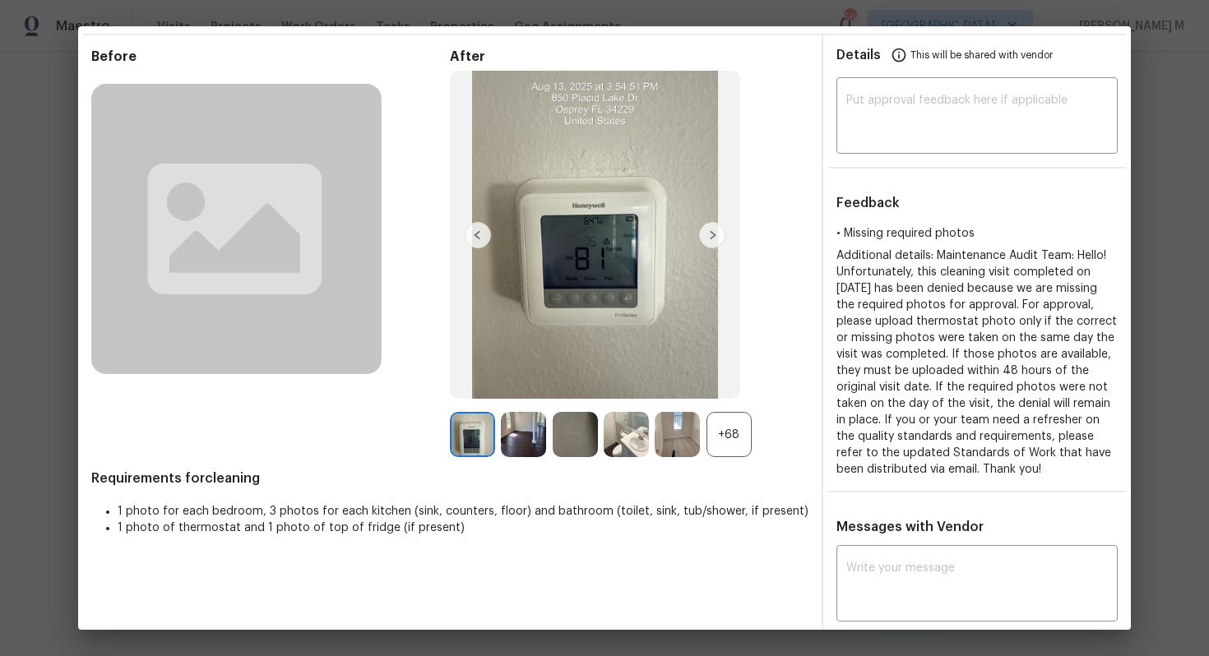
click at [738, 429] on div "+68" at bounding box center [729, 434] width 45 height 45
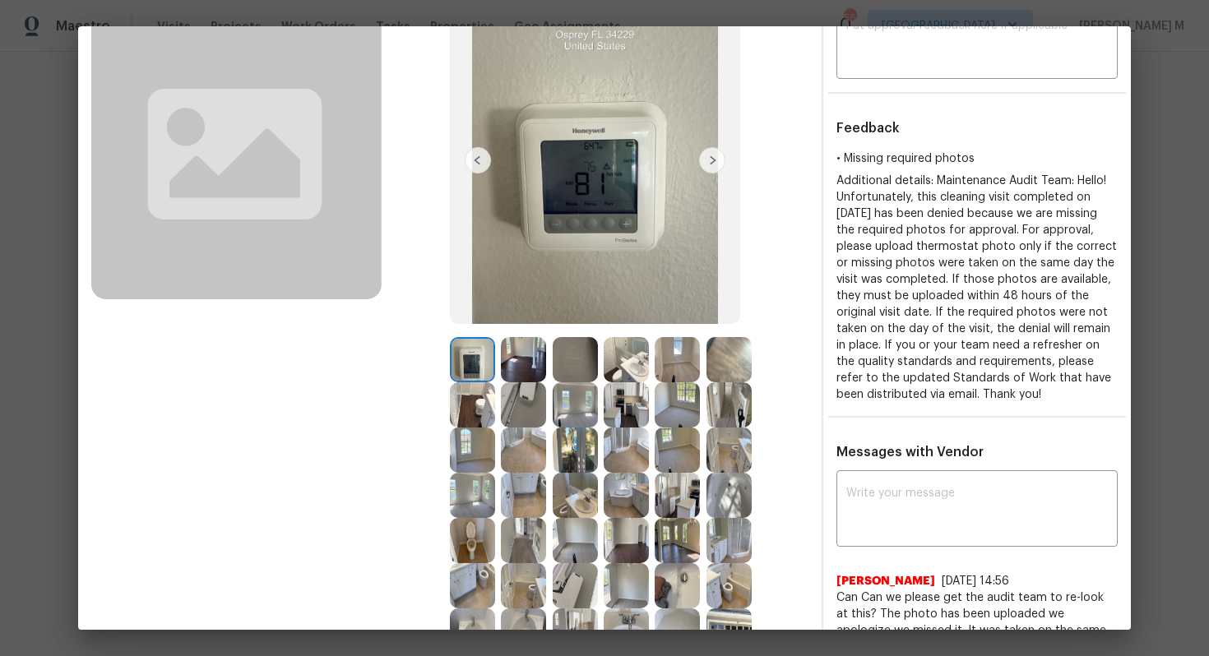
scroll to position [131, 0]
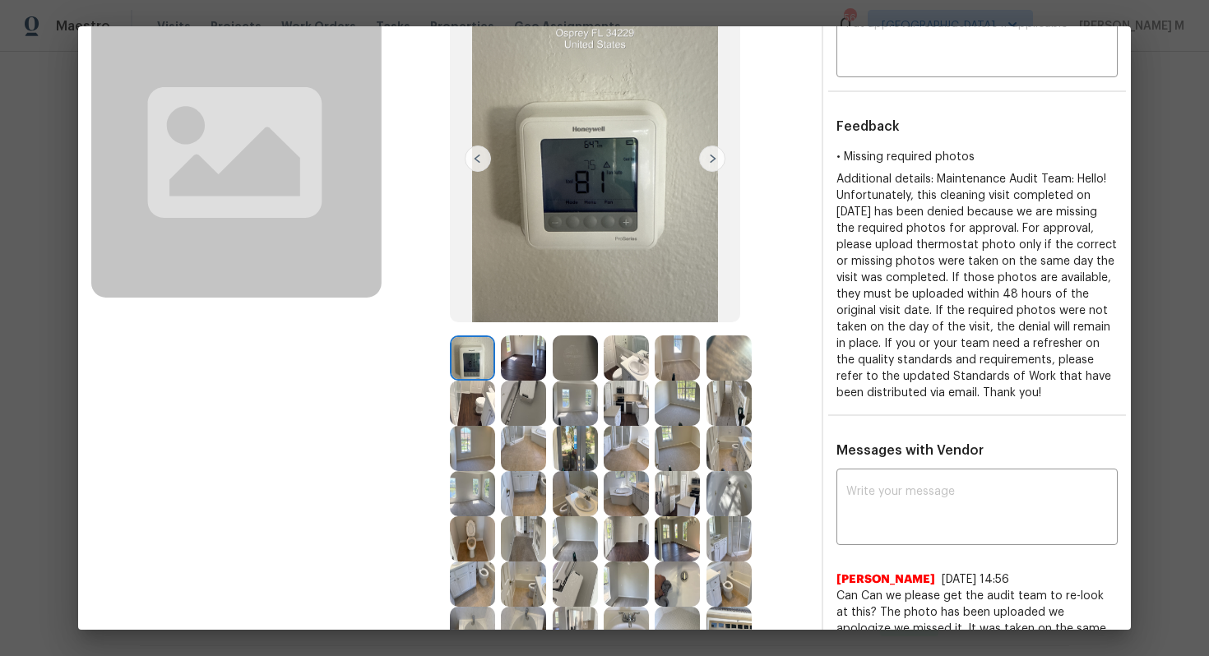
click at [536, 355] on img at bounding box center [523, 358] width 45 height 45
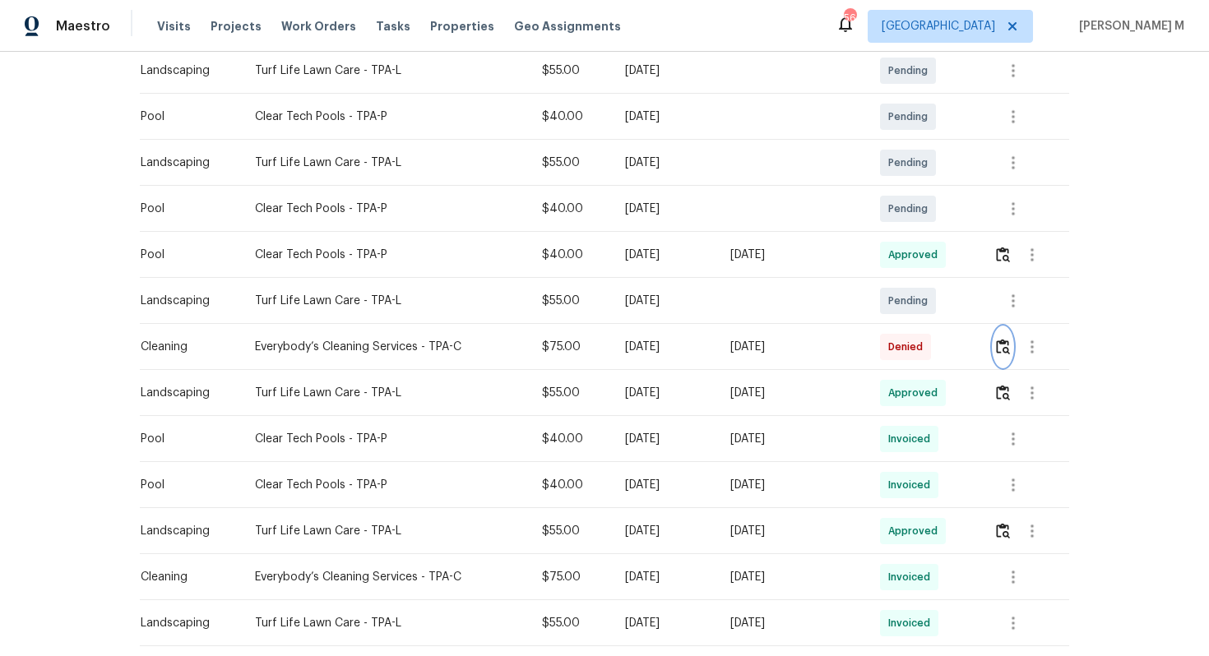
scroll to position [0, 0]
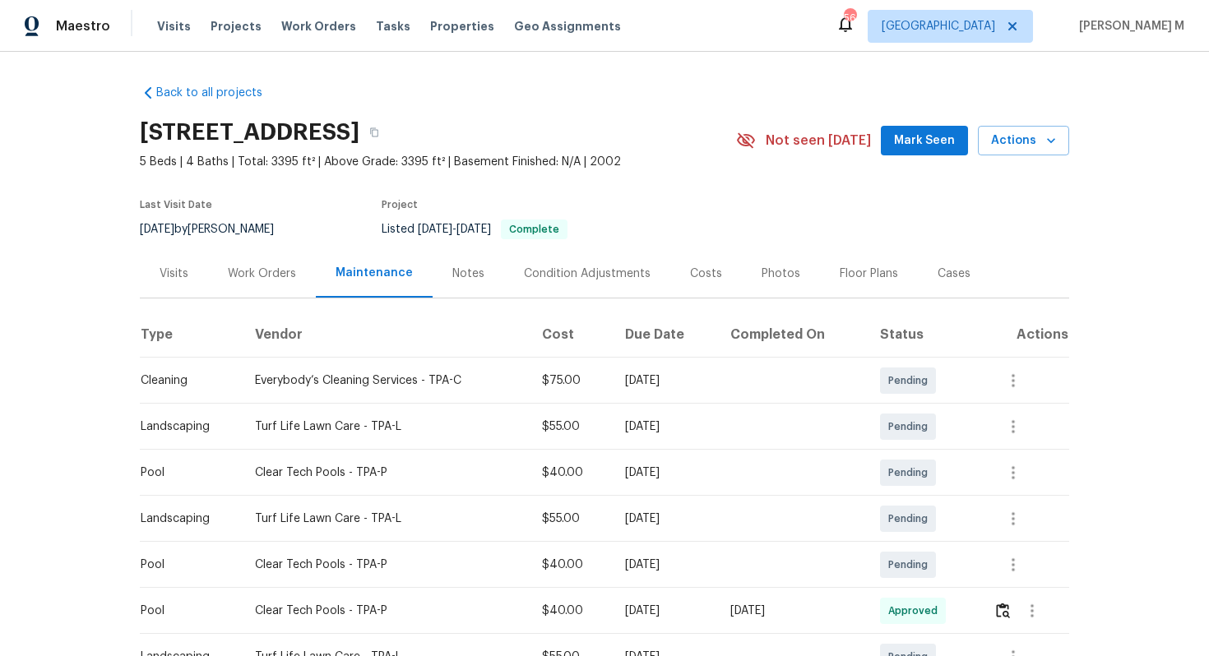
click at [256, 273] on div "Work Orders" at bounding box center [262, 274] width 68 height 16
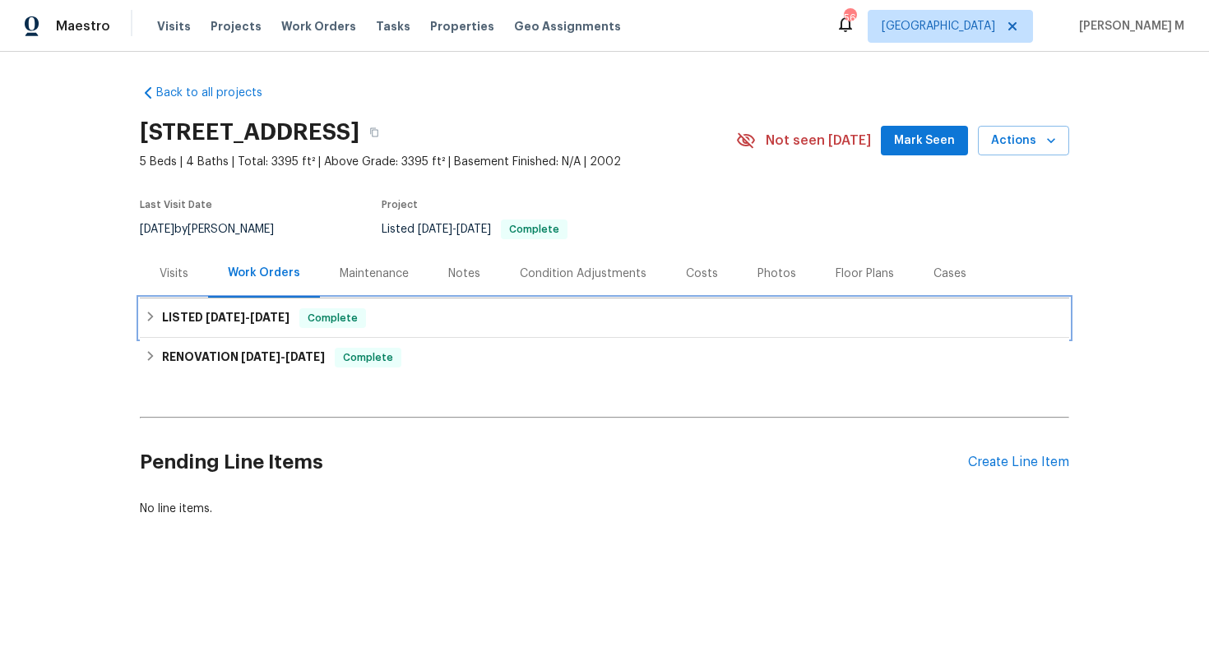
click at [266, 322] on div "LISTED [DATE] - [DATE] Complete" at bounding box center [605, 318] width 930 height 39
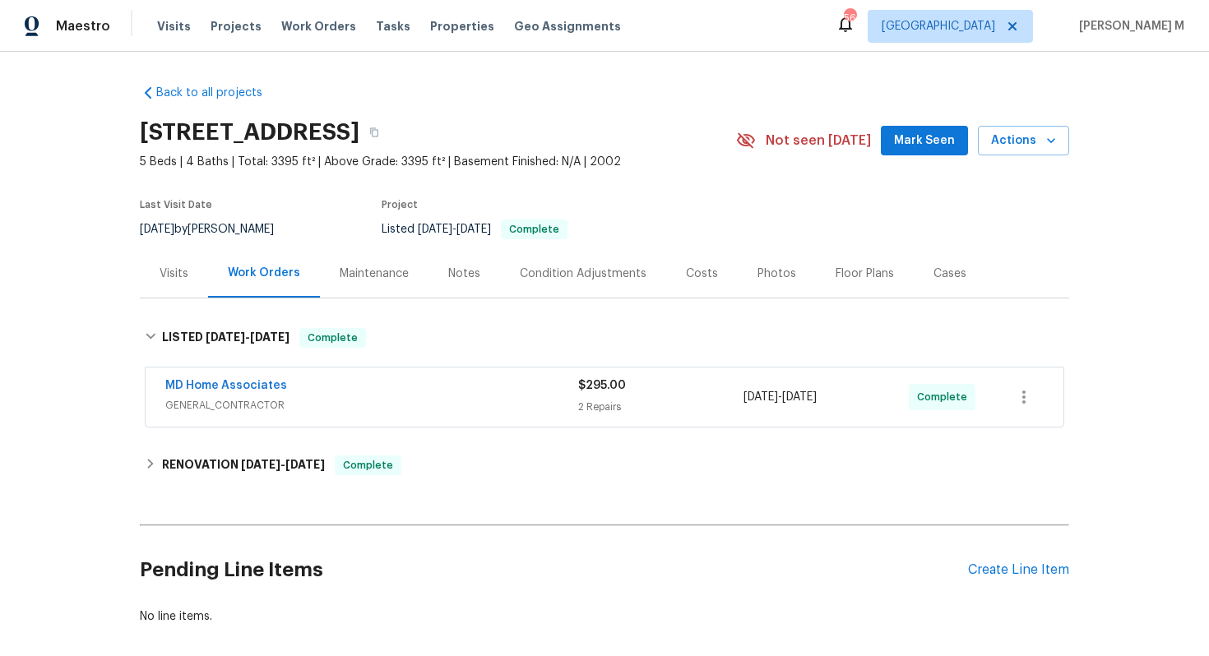
click at [235, 397] on span "GENERAL_CONTRACTOR" at bounding box center [371, 405] width 413 height 16
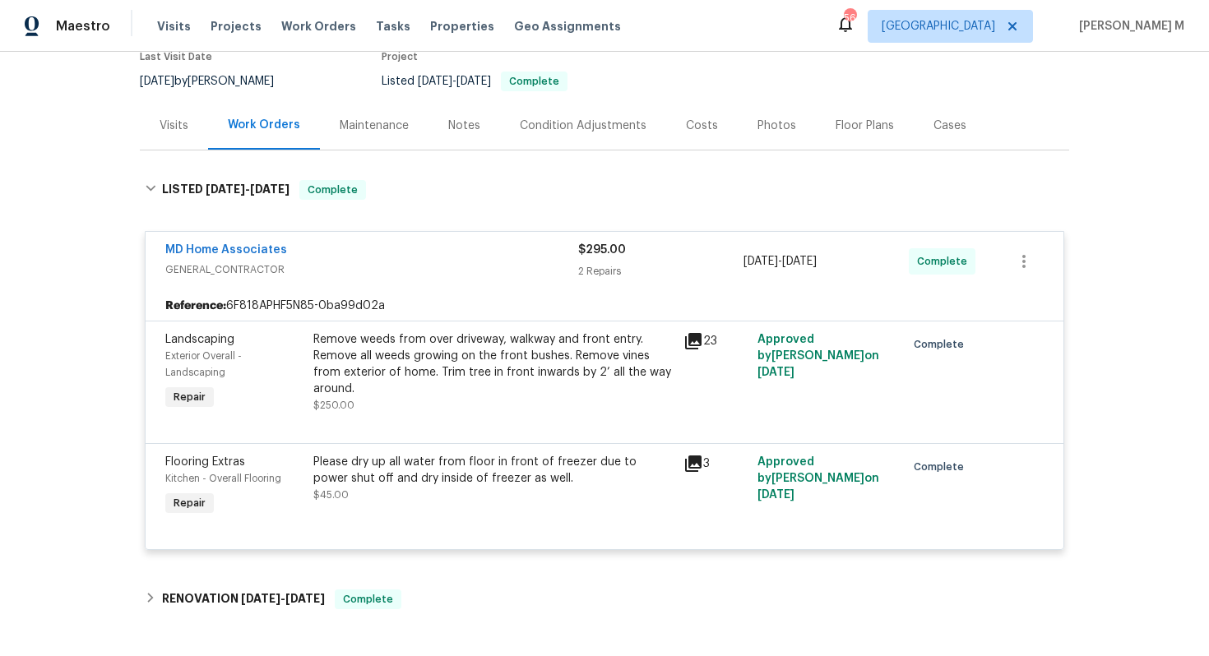
scroll to position [192, 0]
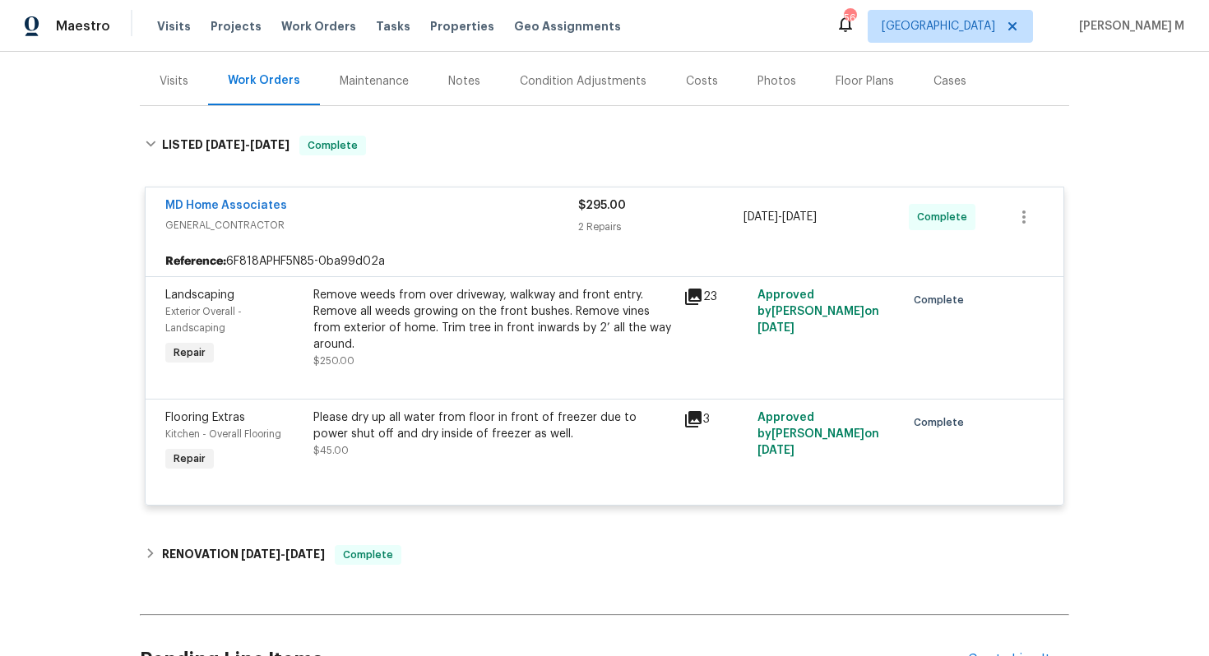
click at [365, 457] on div "Please dry up all water from floor in front of freezer due to power shut off an…" at bounding box center [493, 443] width 370 height 76
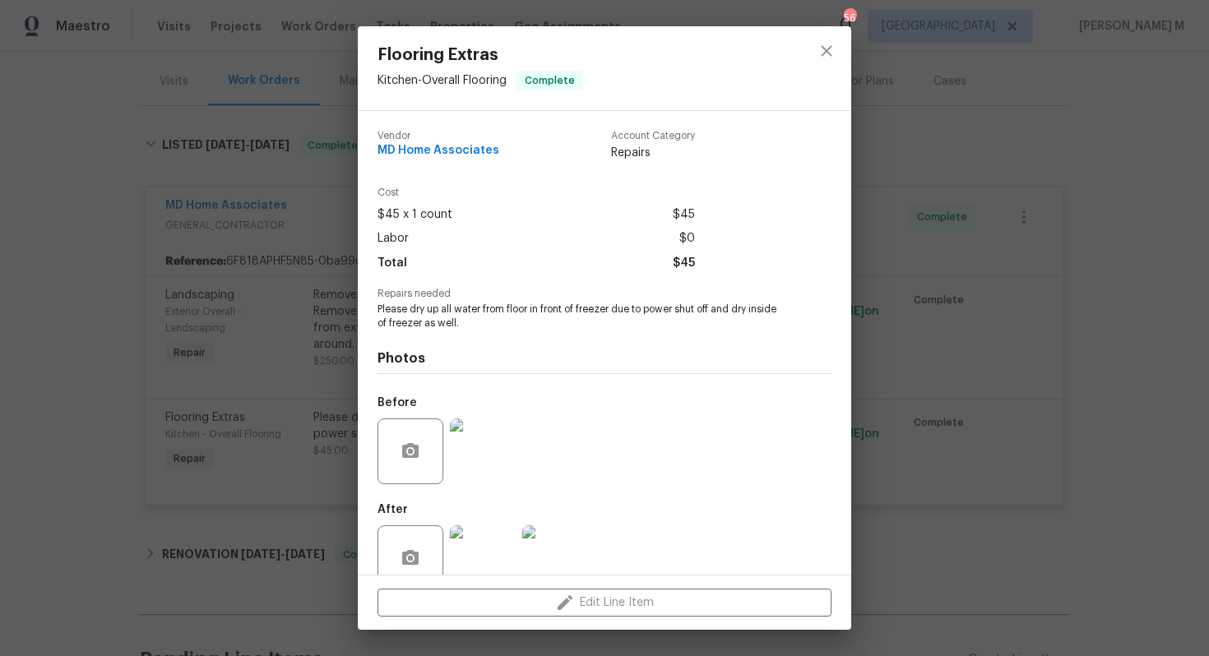
scroll to position [12, 0]
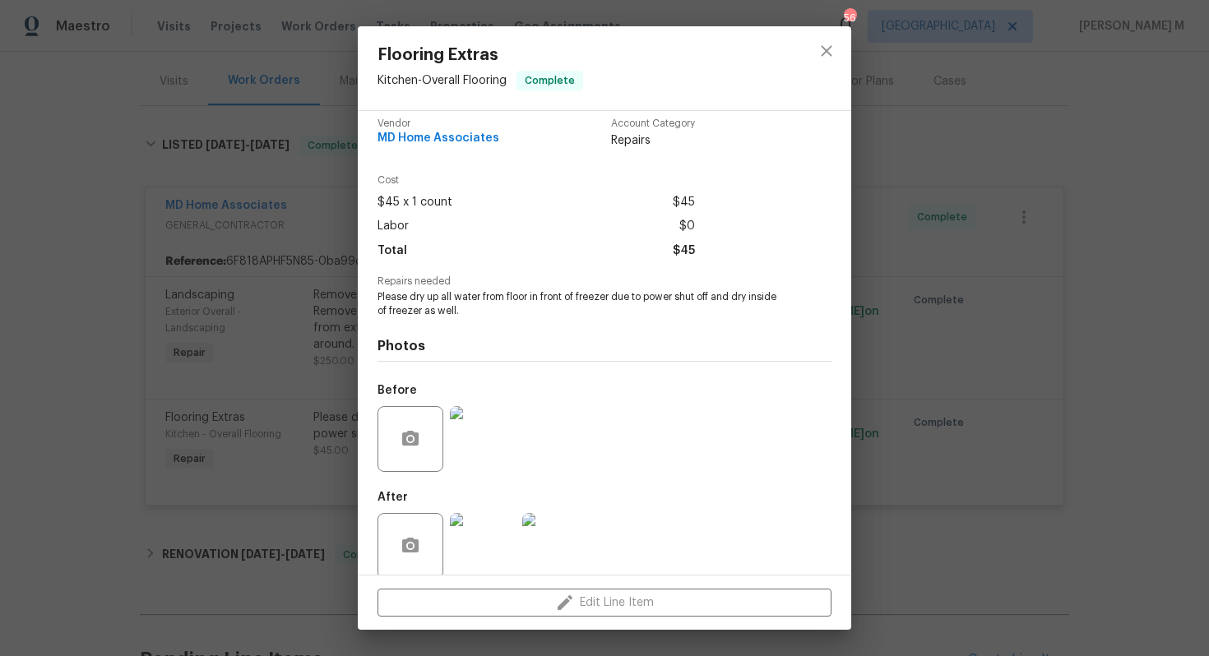
click at [481, 437] on img at bounding box center [483, 439] width 66 height 66
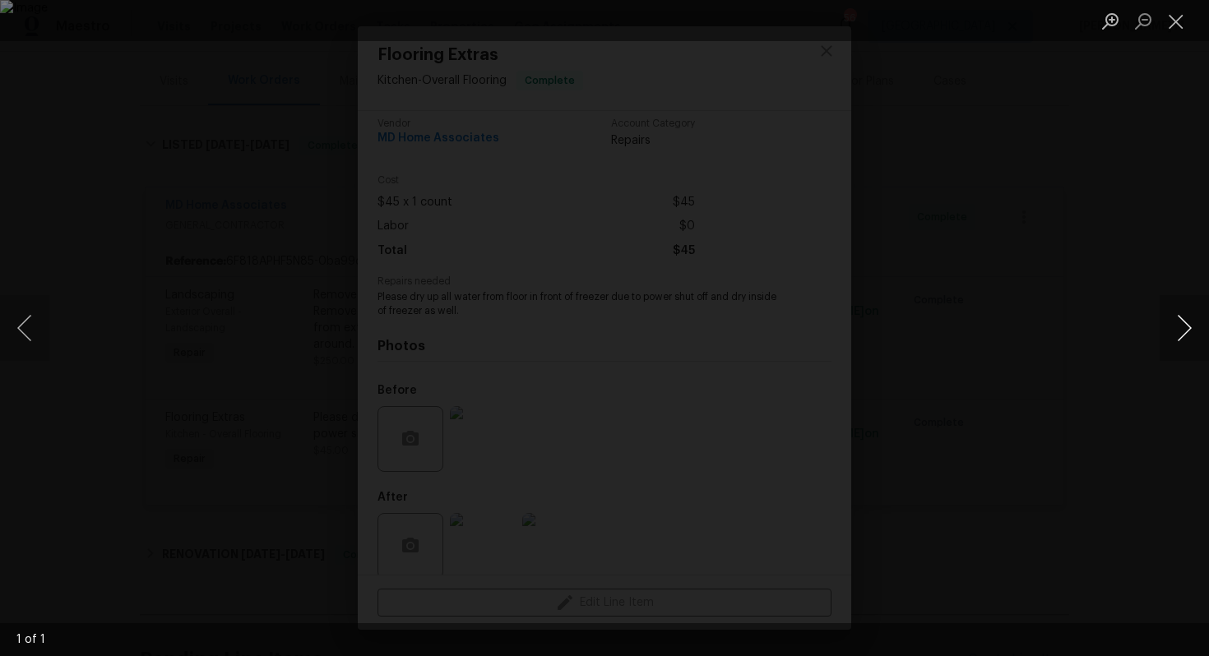
click at [1177, 341] on button "Next image" at bounding box center [1184, 328] width 49 height 66
click at [1128, 215] on div "Lightbox" at bounding box center [604, 328] width 1209 height 656
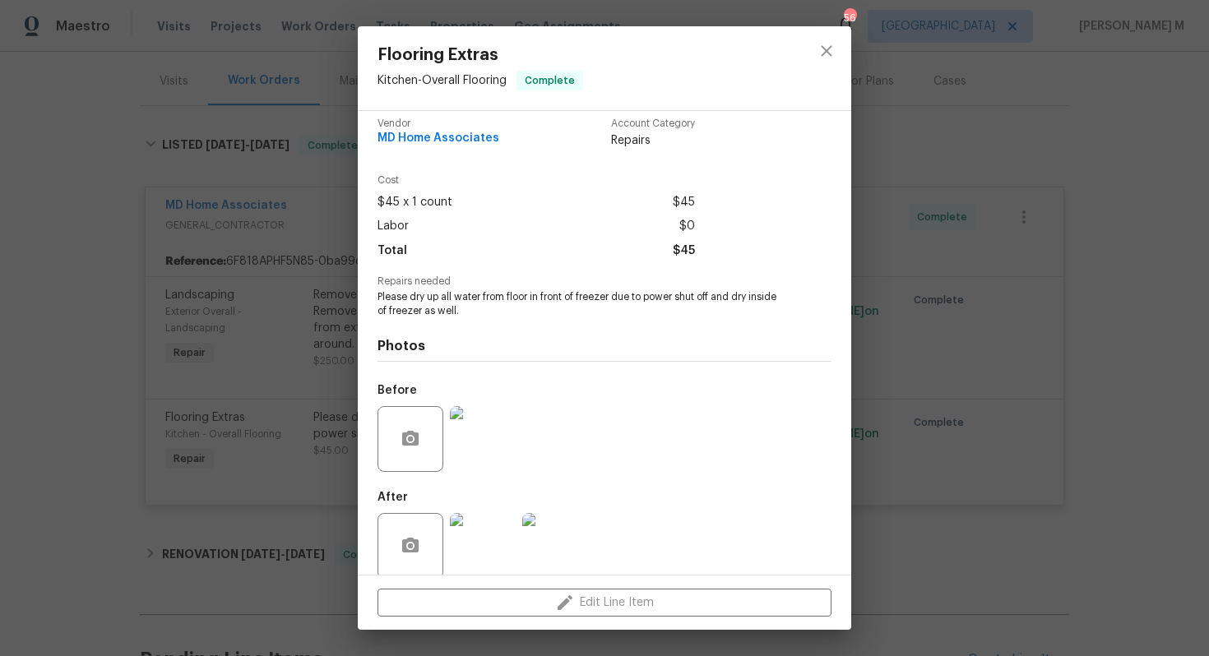
click at [469, 520] on img at bounding box center [483, 546] width 66 height 66
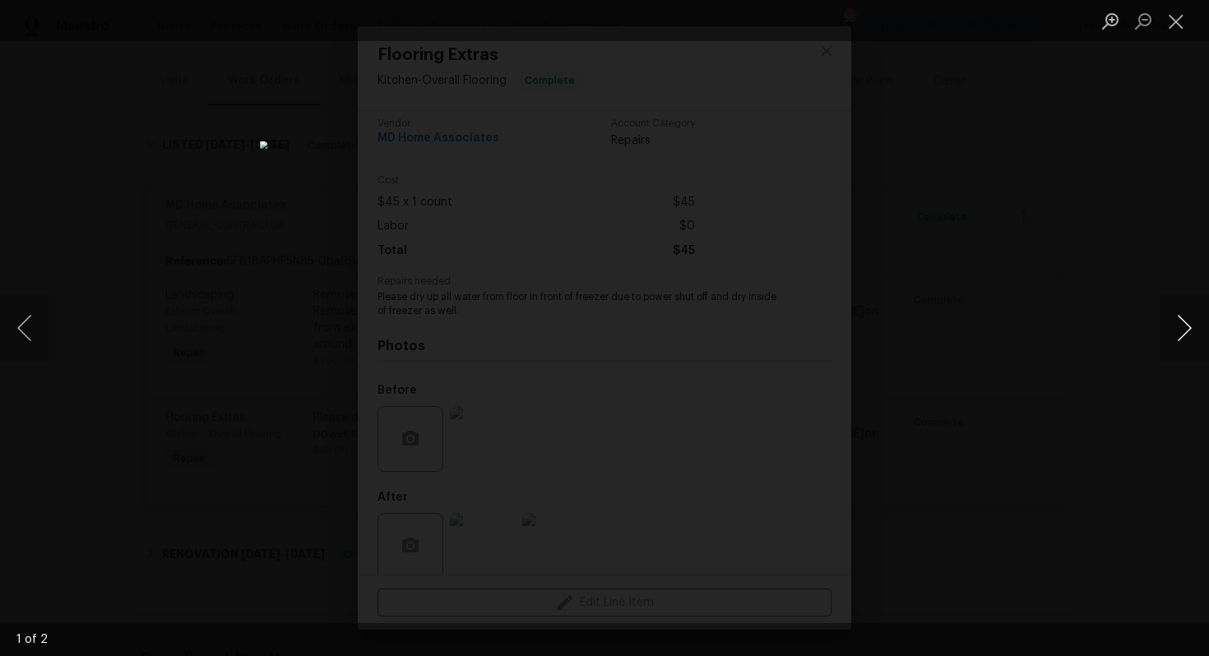
click at [1185, 327] on button "Next image" at bounding box center [1184, 328] width 49 height 66
click at [1155, 230] on div "Lightbox" at bounding box center [604, 328] width 1209 height 656
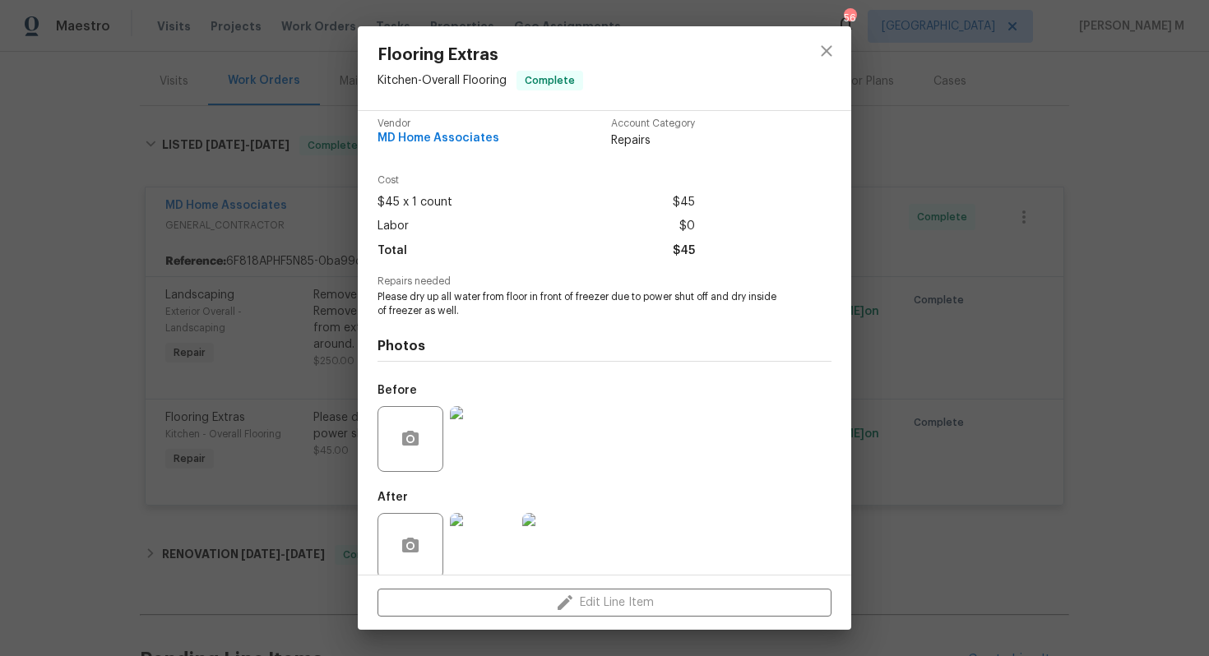
click at [1155, 230] on div "Flooring Extras Kitchen - Overall Flooring Complete Vendor MD Home Associates A…" at bounding box center [604, 328] width 1209 height 656
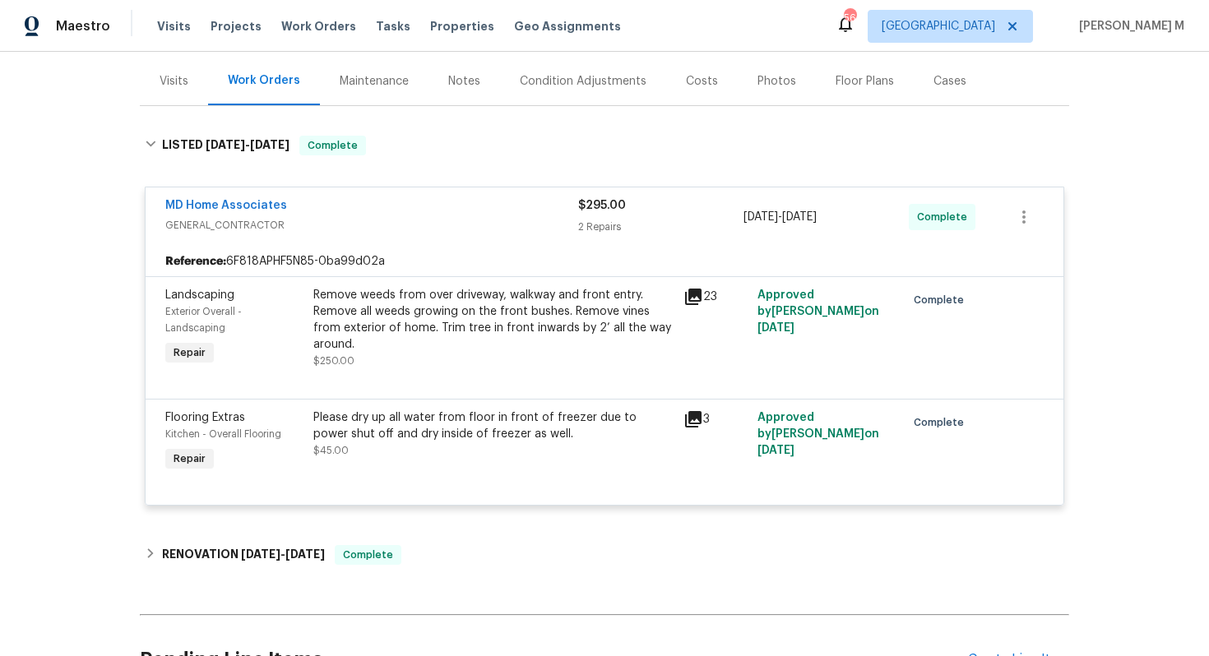
click at [354, 315] on div "Remove weeds from over driveway, walkway and front entry. Remove all weeds grow…" at bounding box center [493, 320] width 360 height 66
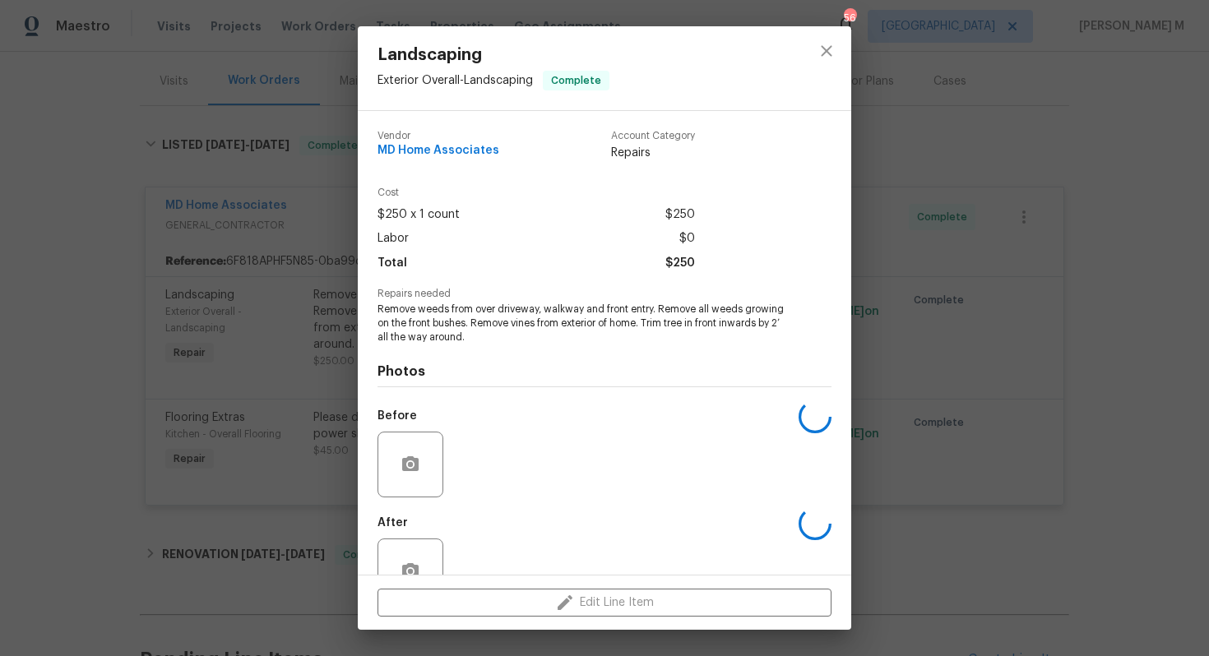
scroll to position [26, 0]
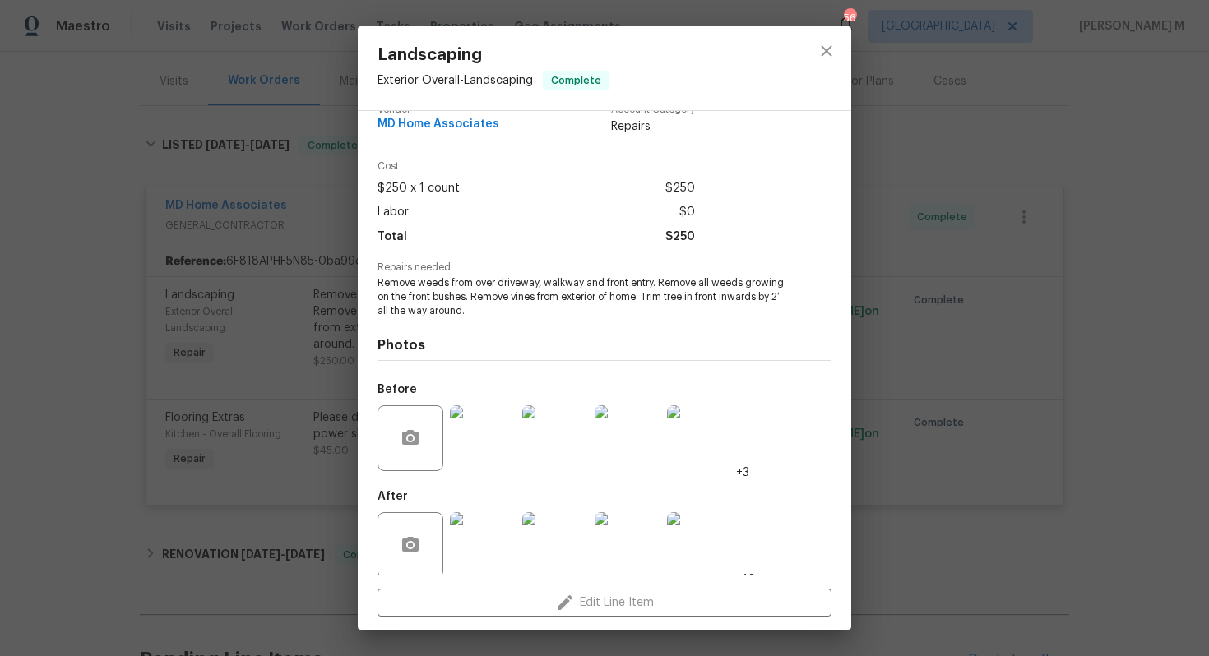
click at [906, 474] on div "Landscaping Exterior Overall - Landscaping Complete Vendor MD Home Associates A…" at bounding box center [604, 328] width 1209 height 656
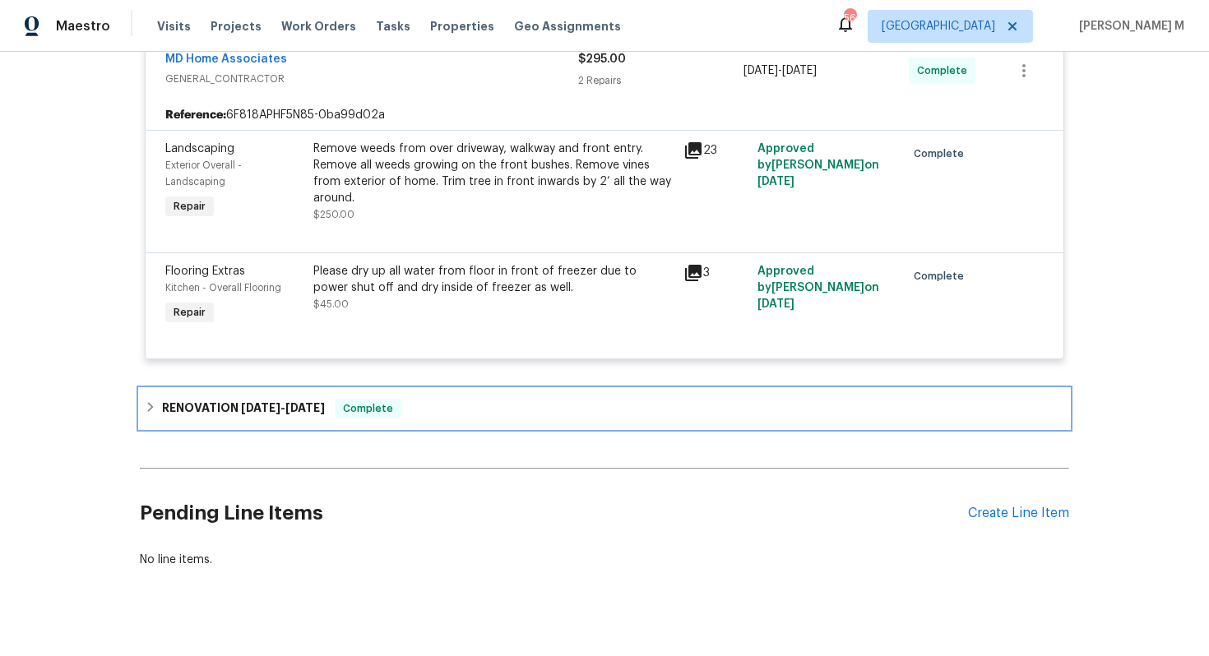
click at [269, 389] on div "RENOVATION 6/17/25 - 7/4/25 Complete" at bounding box center [605, 408] width 930 height 39
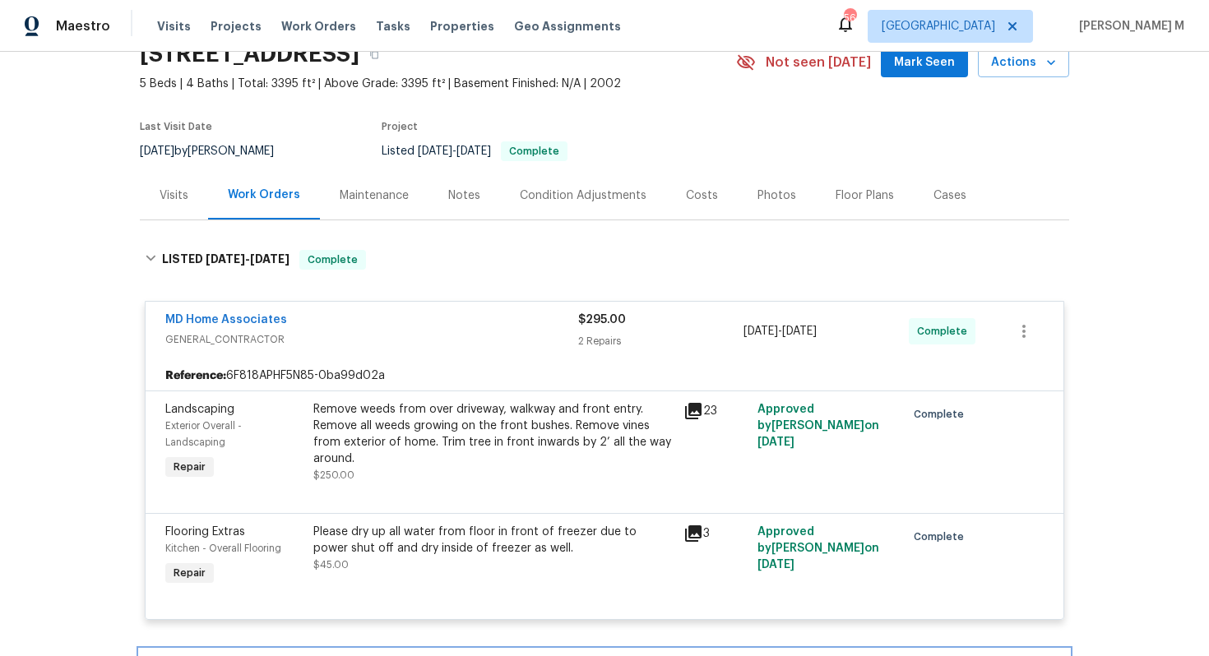
scroll to position [0, 0]
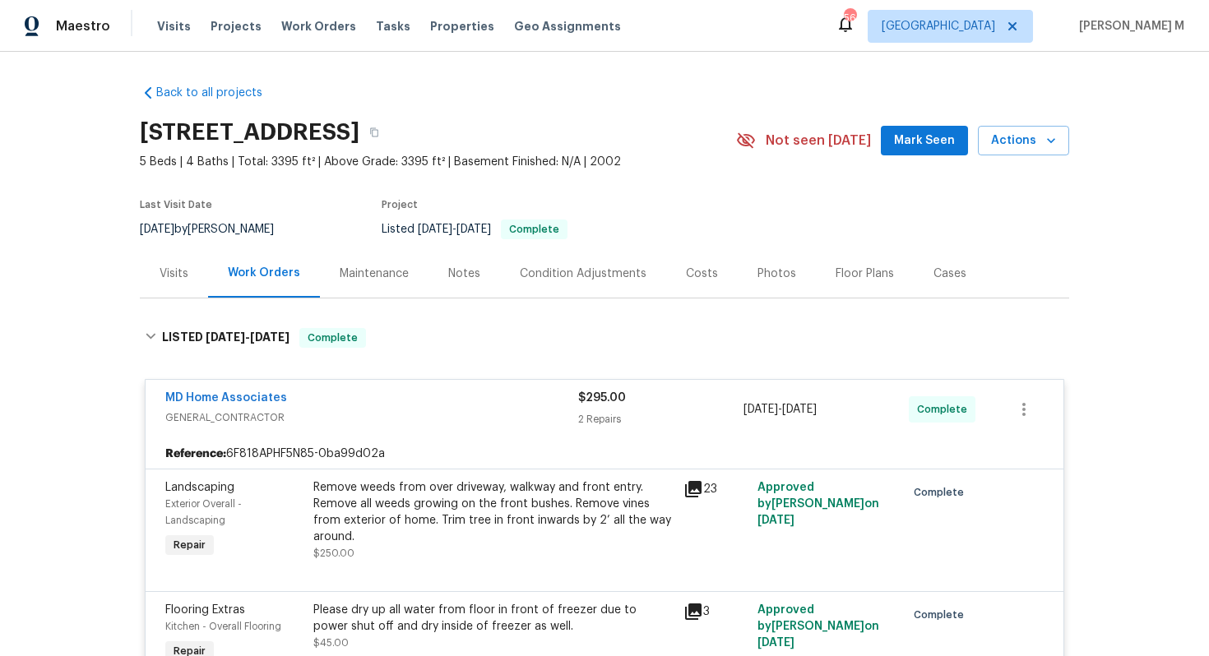
click at [355, 280] on div "Maintenance" at bounding box center [374, 273] width 109 height 49
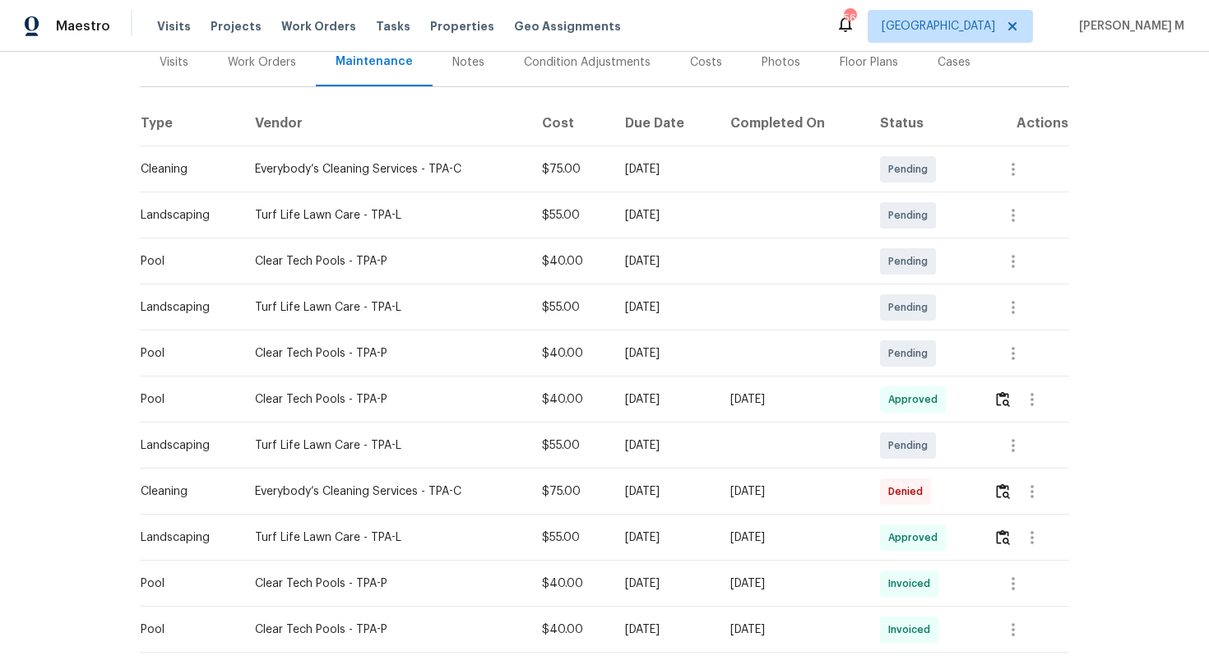
scroll to position [212, 0]
click at [1010, 489] on img "button" at bounding box center [1003, 491] width 14 height 16
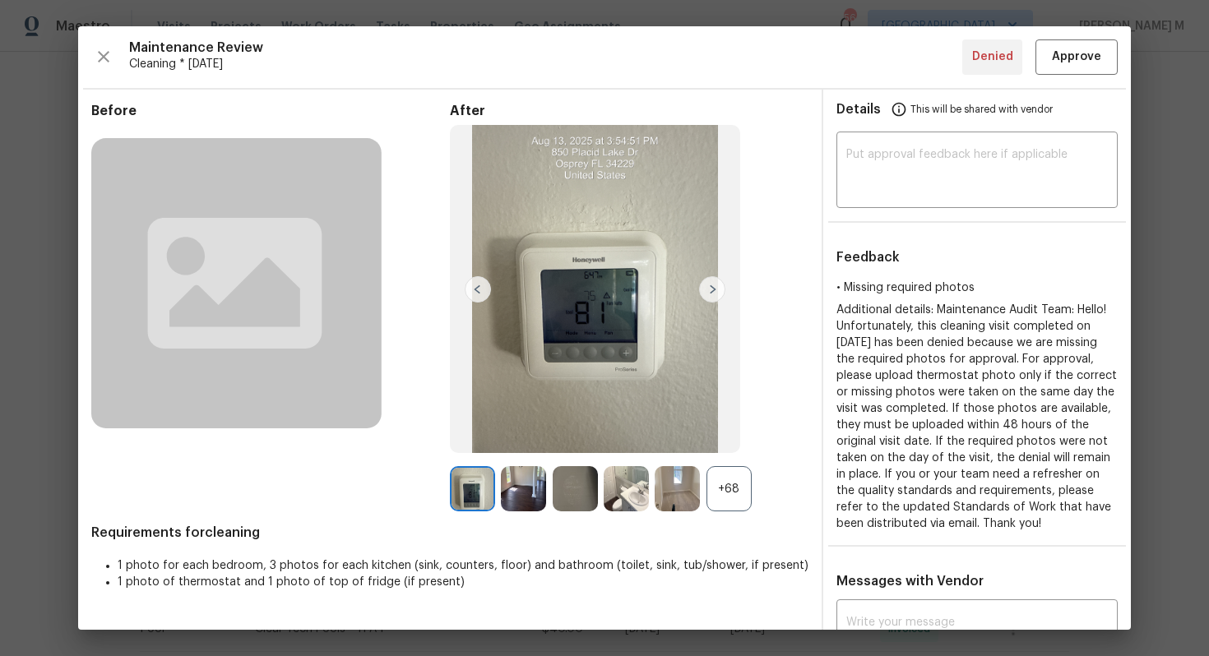
click at [729, 461] on div "After +68" at bounding box center [629, 308] width 359 height 410
click at [726, 475] on div "+68" at bounding box center [729, 488] width 45 height 45
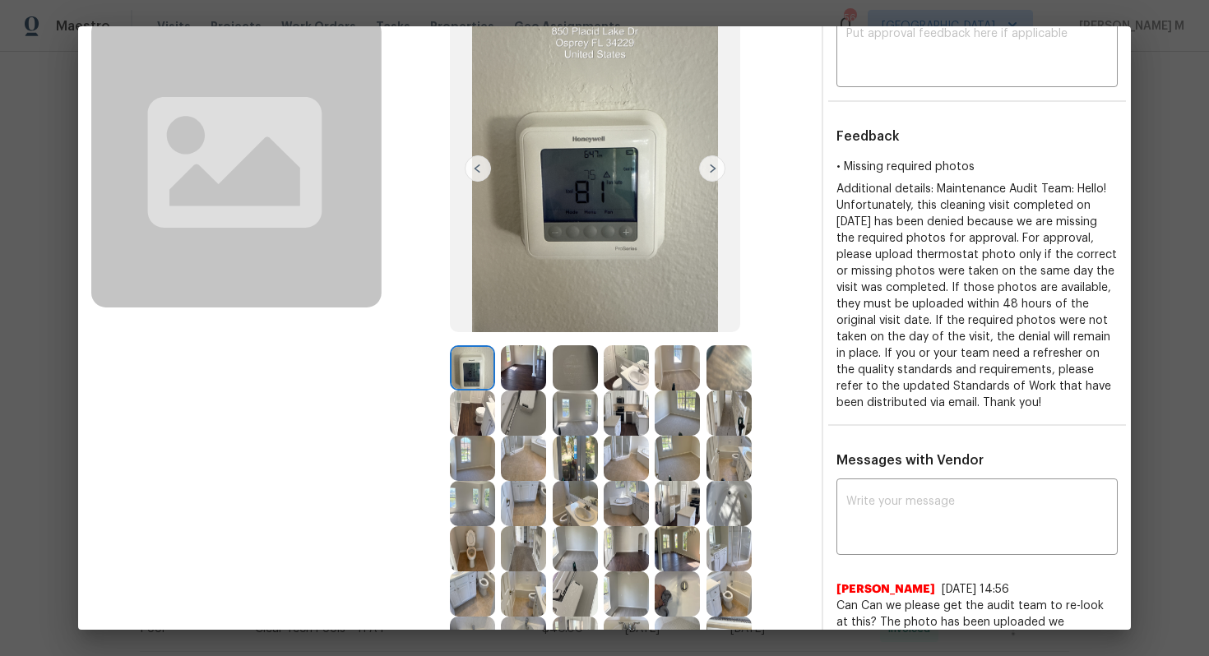
scroll to position [81, 0]
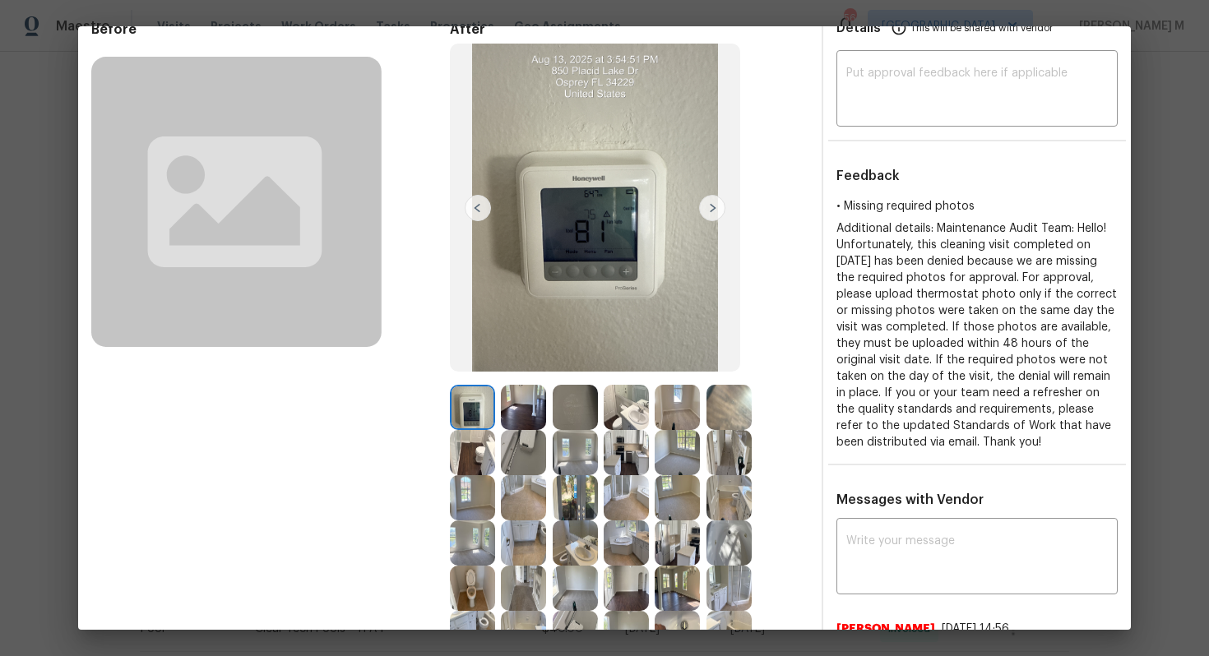
click at [712, 202] on img at bounding box center [712, 208] width 26 height 26
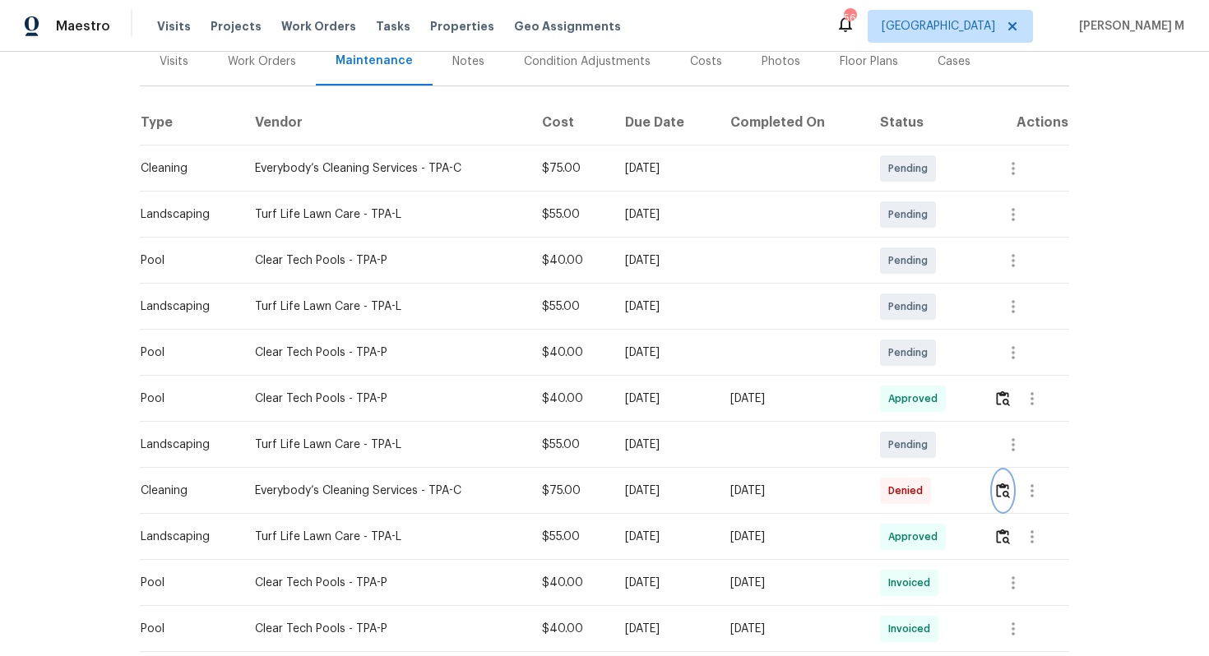
scroll to position [204, 0]
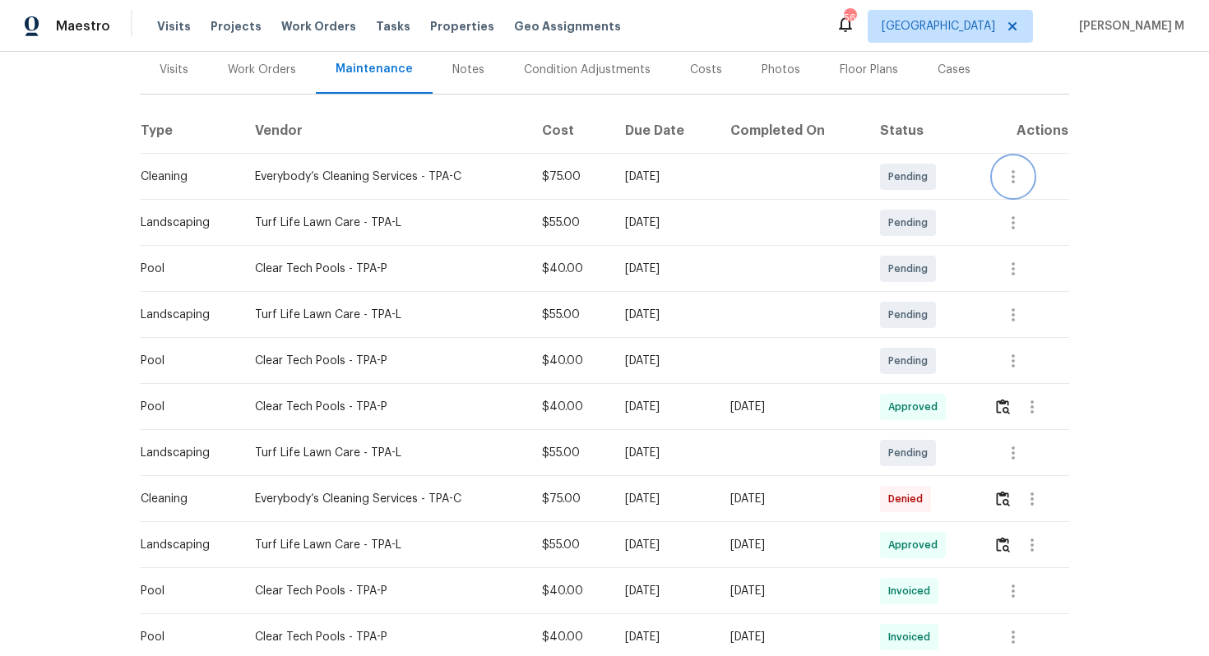
click at [1013, 186] on button "button" at bounding box center [1013, 176] width 39 height 39
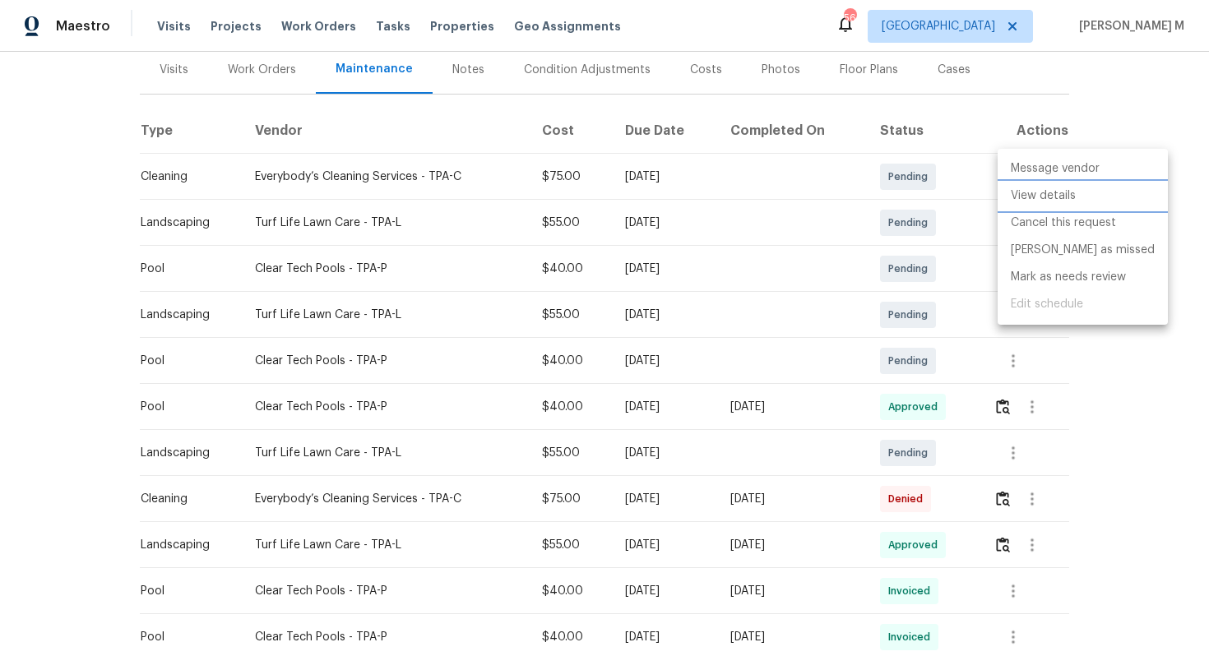
click at [1013, 186] on li "View details" at bounding box center [1083, 196] width 170 height 27
click at [231, 77] on div at bounding box center [604, 328] width 1209 height 656
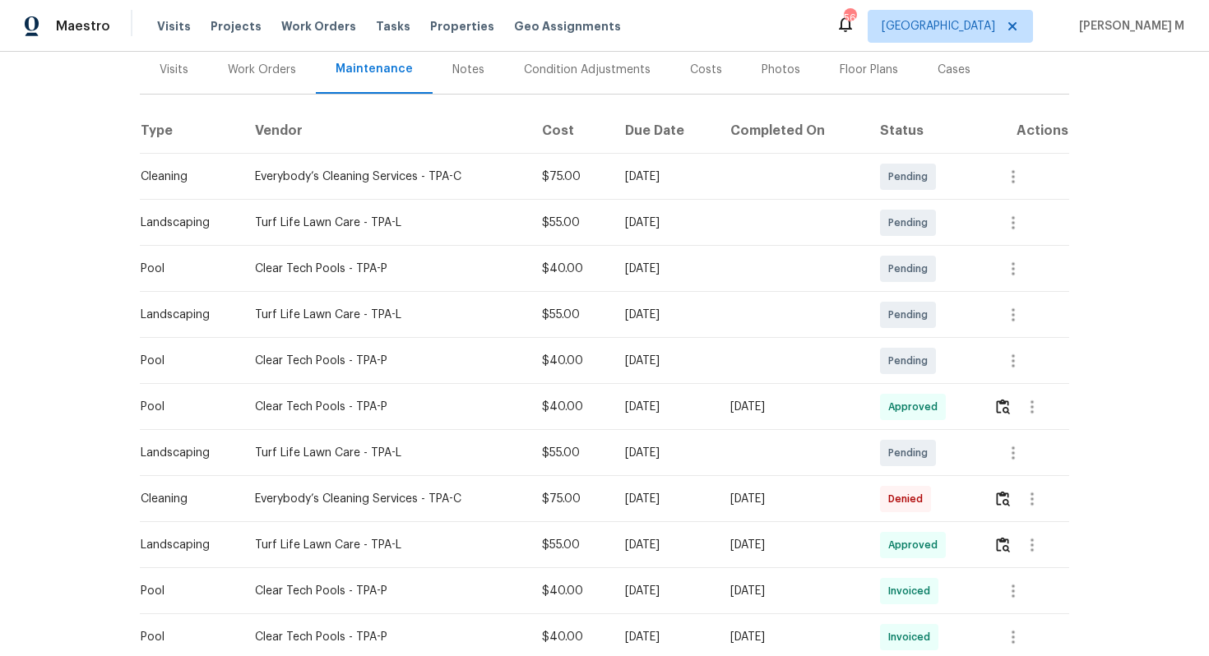
click at [251, 72] on div "Work Orders" at bounding box center [262, 69] width 108 height 49
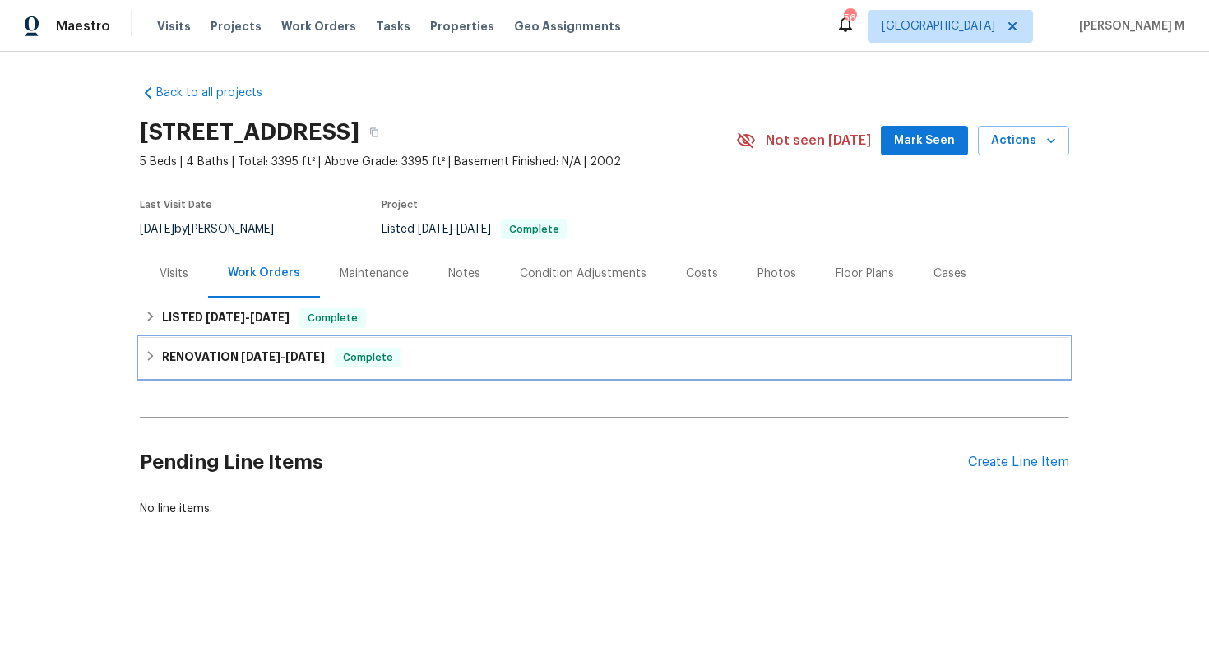
click at [255, 338] on div "RENOVATION 6/17/25 - 7/4/25 Complete" at bounding box center [605, 357] width 930 height 39
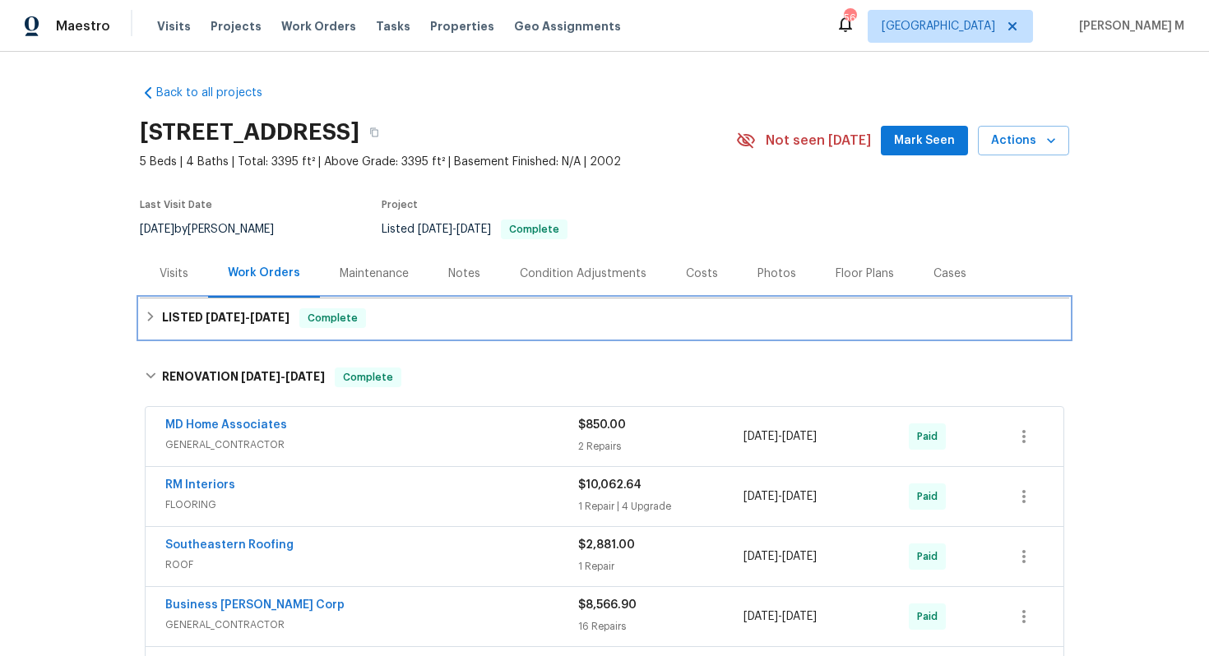
click at [226, 319] on h6 "LISTED 8/6/25 - 8/7/25" at bounding box center [226, 318] width 128 height 20
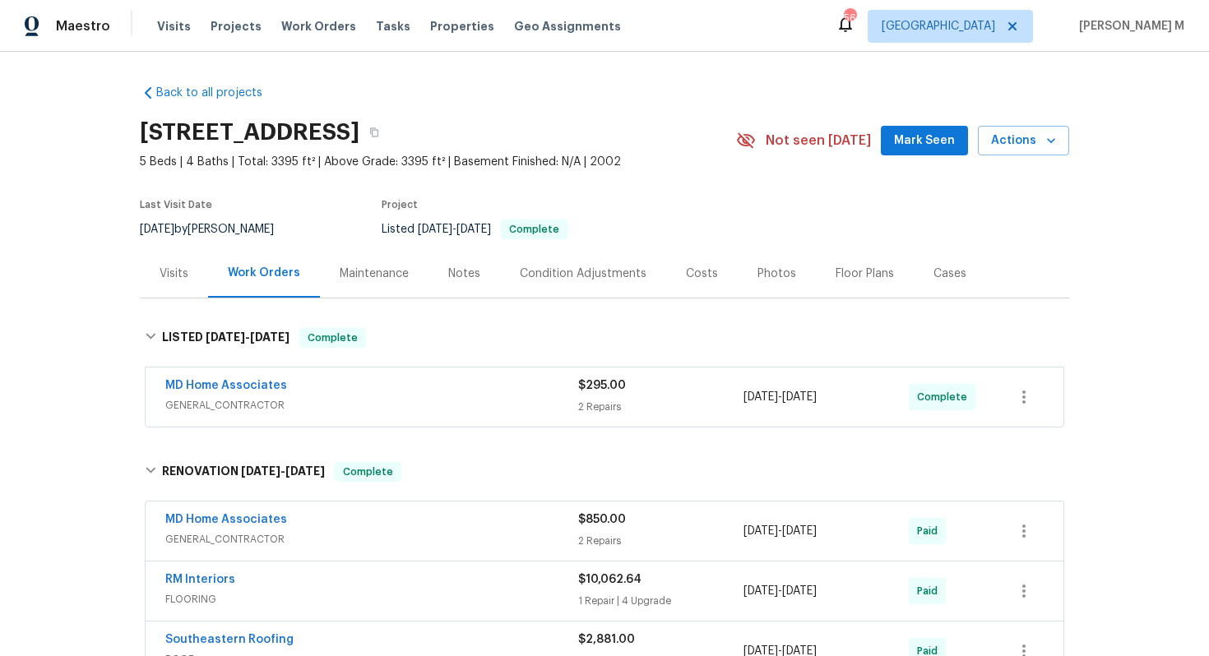
click at [223, 397] on span "GENERAL_CONTRACTOR" at bounding box center [371, 405] width 413 height 16
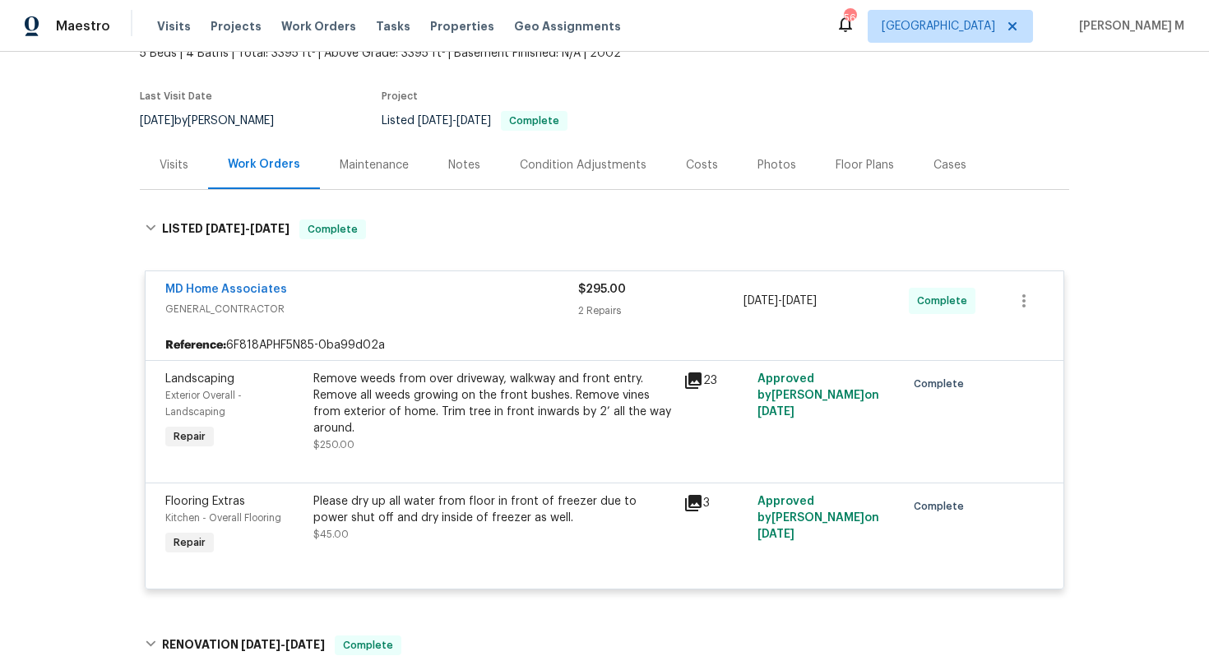
scroll to position [146, 0]
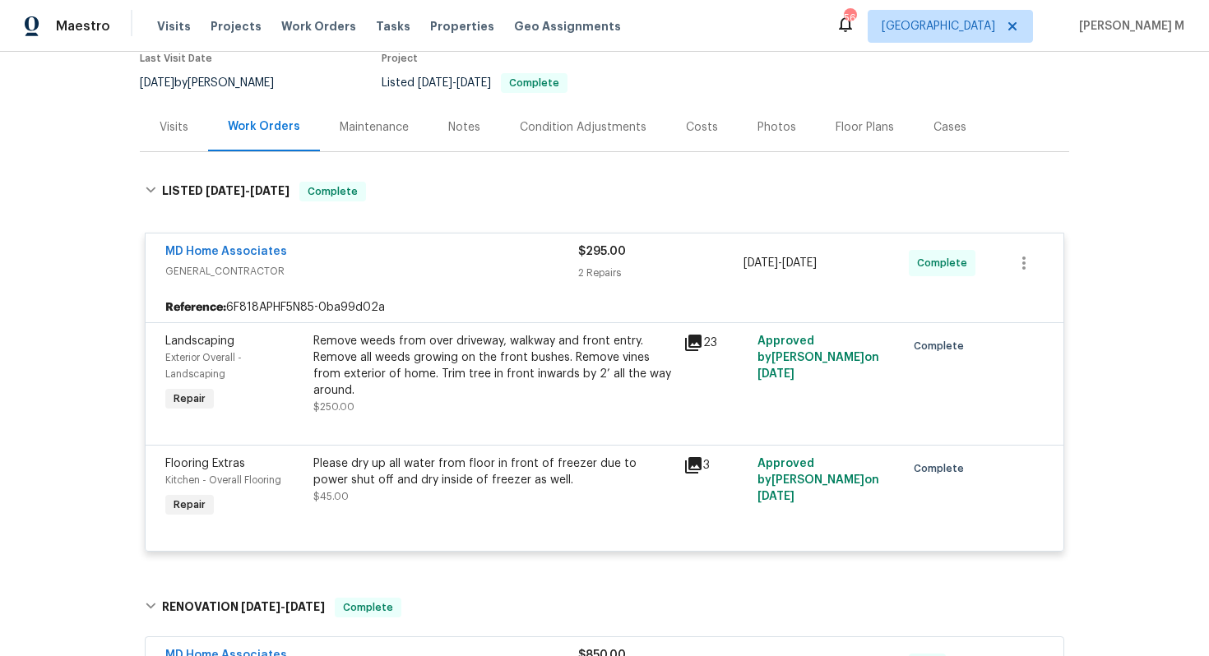
click at [443, 469] on div "Please dry up all water from floor in front of freezer due to power shut off an…" at bounding box center [493, 472] width 360 height 33
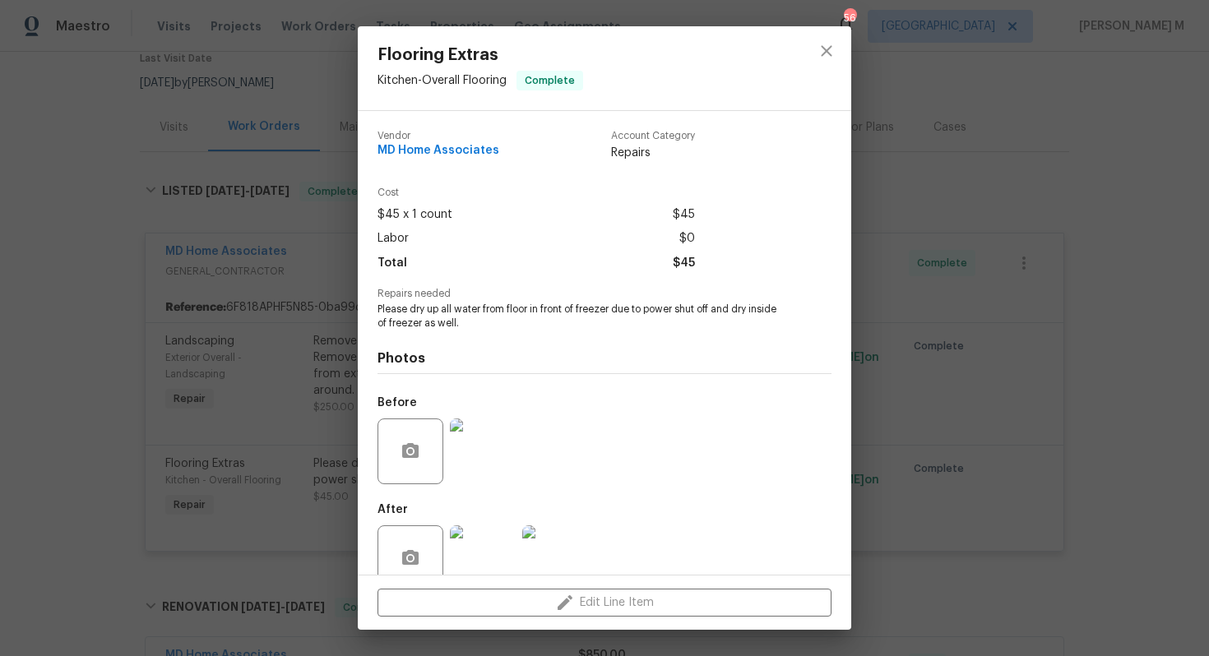
click at [415, 303] on span "Please dry up all water from floor in front of freezer due to power shut off an…" at bounding box center [582, 317] width 409 height 28
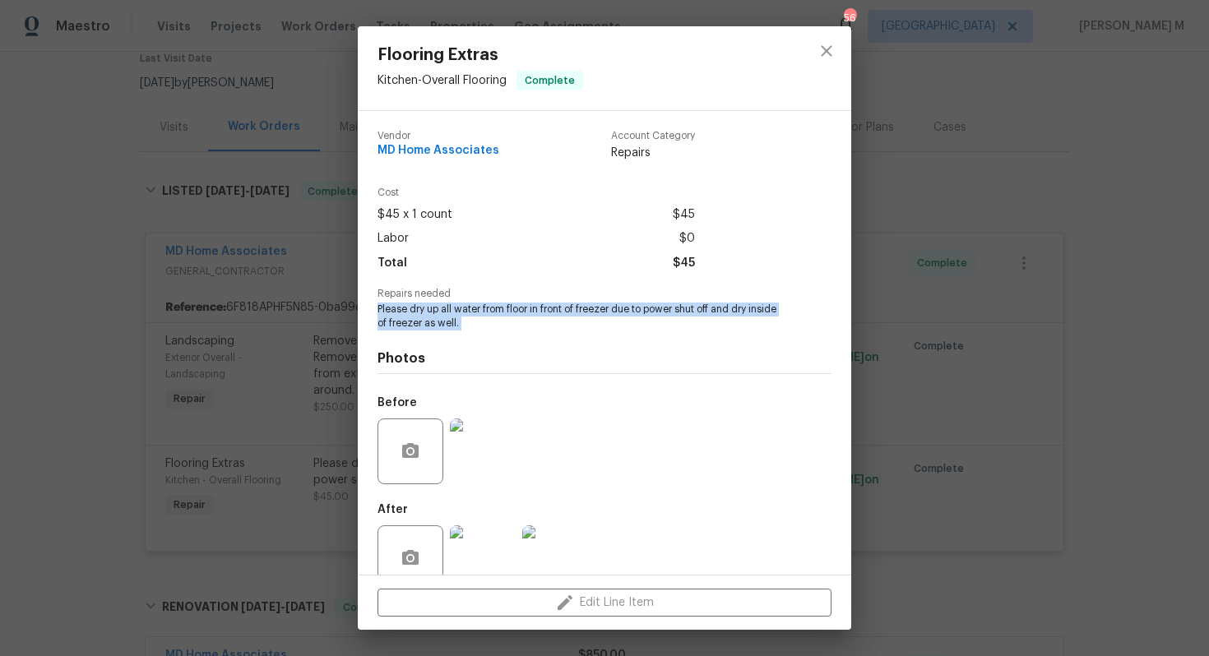
click at [415, 303] on span "Please dry up all water from floor in front of freezer due to power shut off an…" at bounding box center [582, 317] width 409 height 28
copy span "Please dry up all water from floor in front of freezer due to power shut off an…"
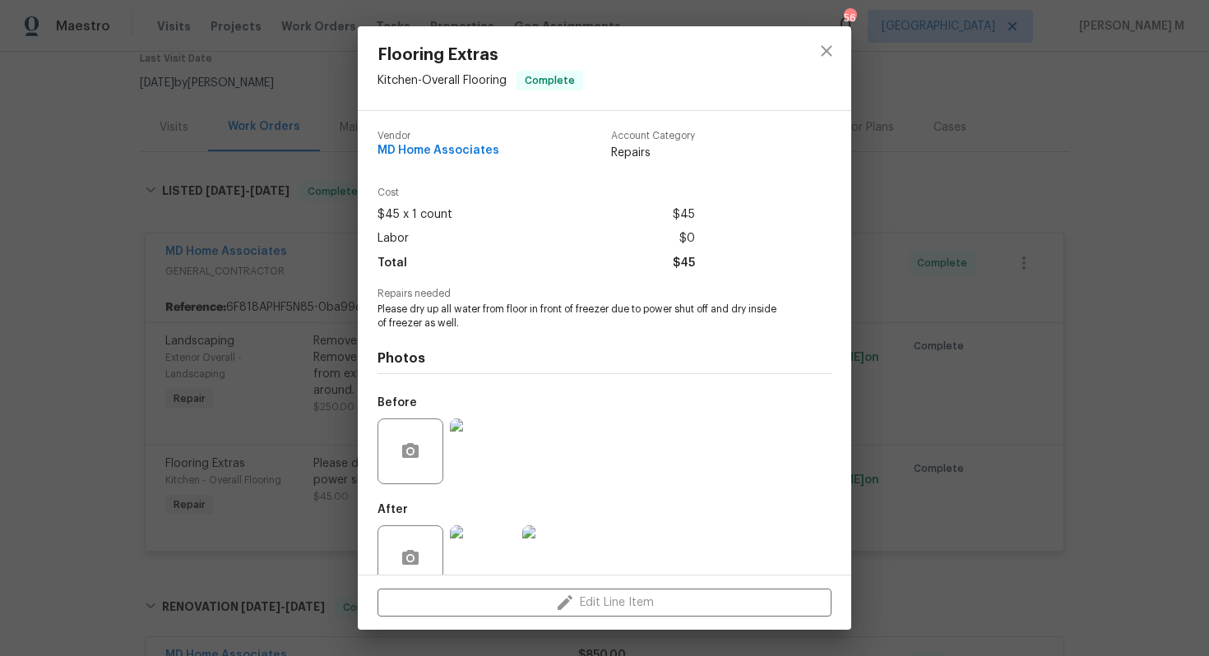
click at [1008, 309] on div "Flooring Extras Kitchen - Overall Flooring Complete Vendor MD Home Associates A…" at bounding box center [604, 328] width 1209 height 656
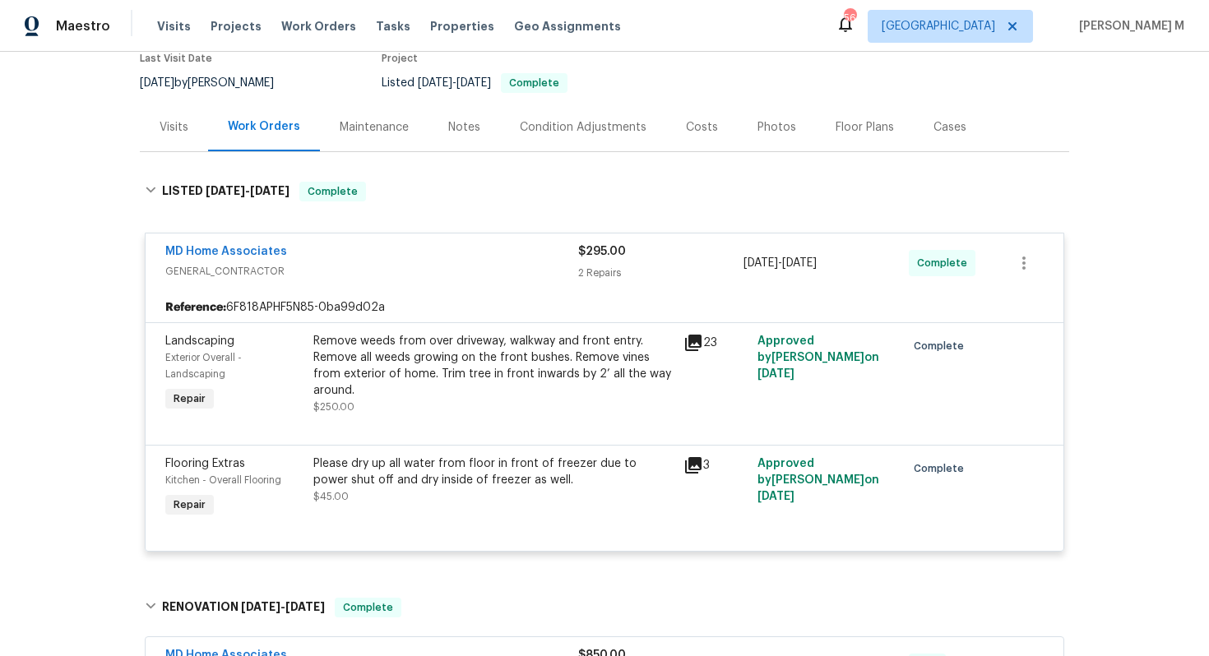
click at [351, 460] on div "Please dry up all water from floor in front of freezer due to power shut off an…" at bounding box center [493, 472] width 360 height 33
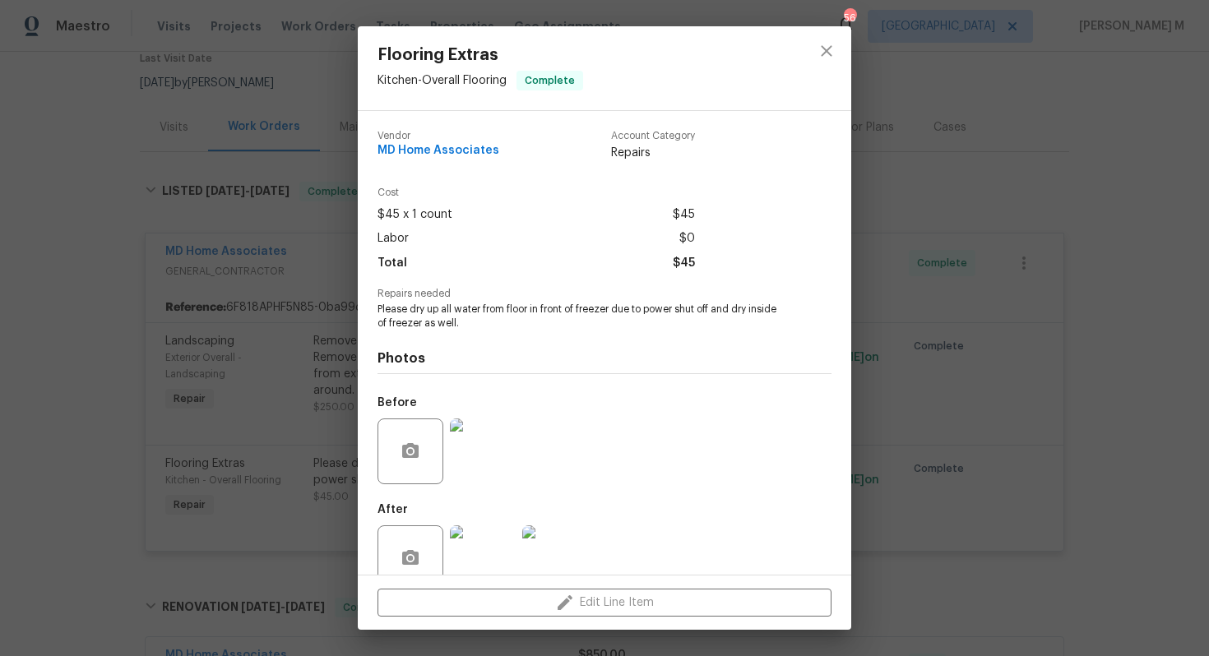
click at [517, 289] on span "Repairs needed" at bounding box center [605, 294] width 454 height 11
copy span "Repairs needed"
click at [421, 311] on span "Please dry up all water from floor in front of freezer due to power shut off an…" at bounding box center [582, 317] width 409 height 28
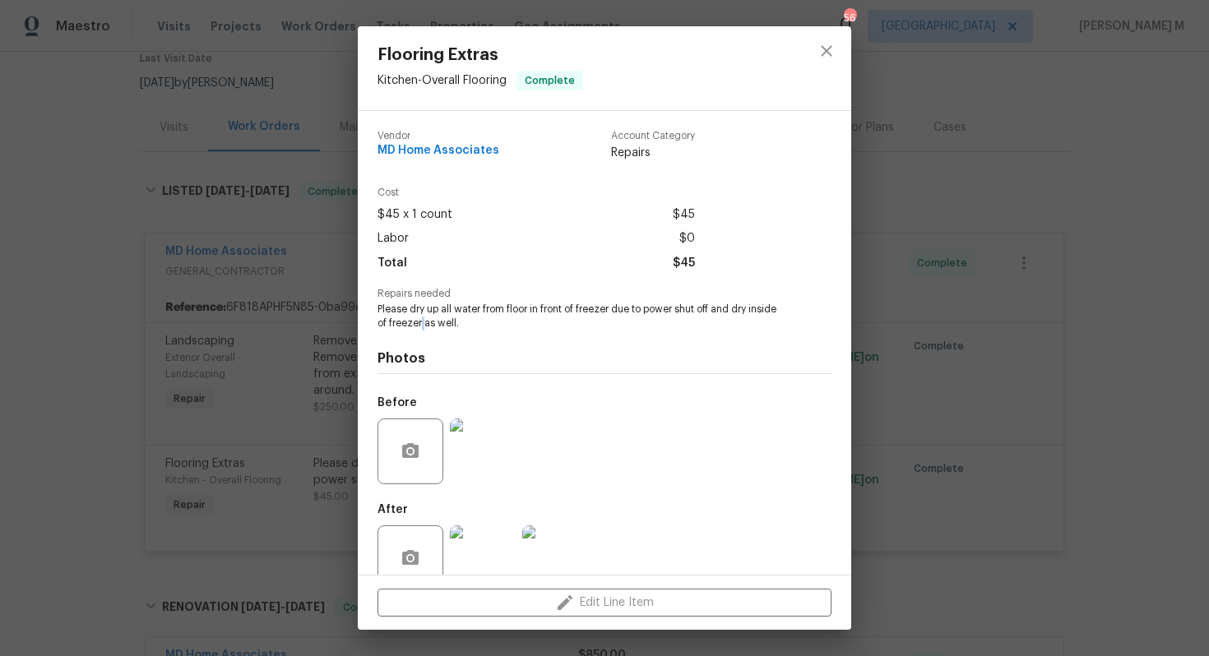
click at [421, 311] on span "Please dry up all water from floor in front of freezer due to power shut off an…" at bounding box center [582, 317] width 409 height 28
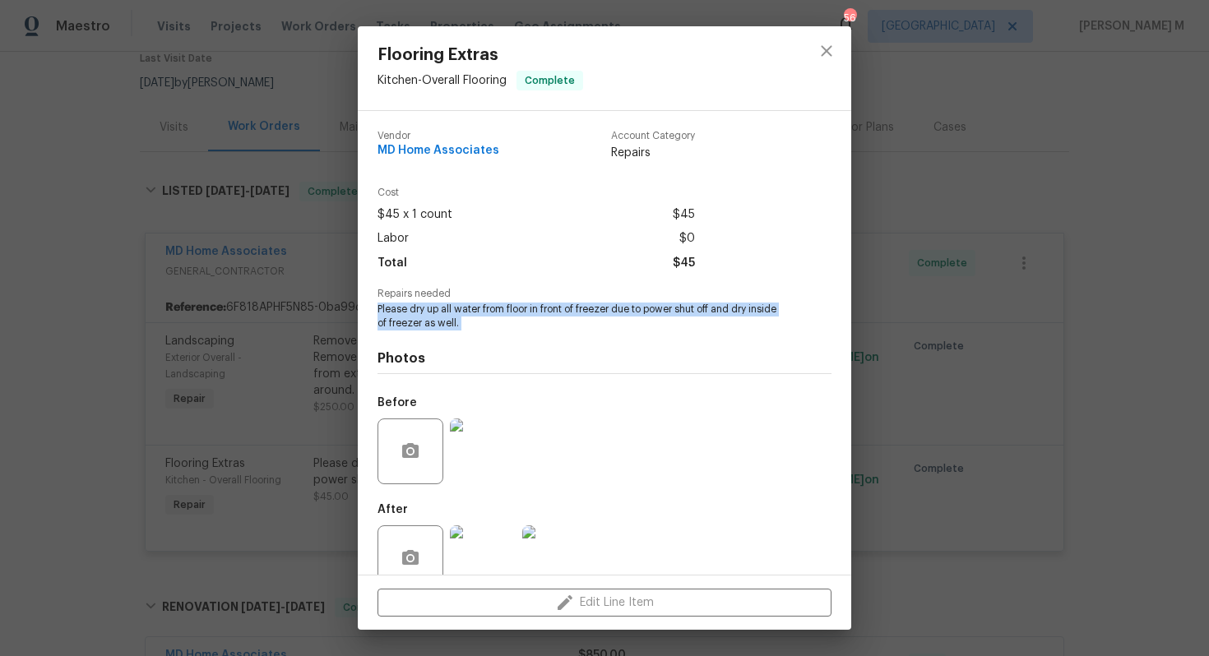
click at [421, 311] on span "Please dry up all water from floor in front of freezer due to power shut off an…" at bounding box center [582, 317] width 409 height 28
copy span "Please dry up all water from floor in front of freezer due to power shut off an…"
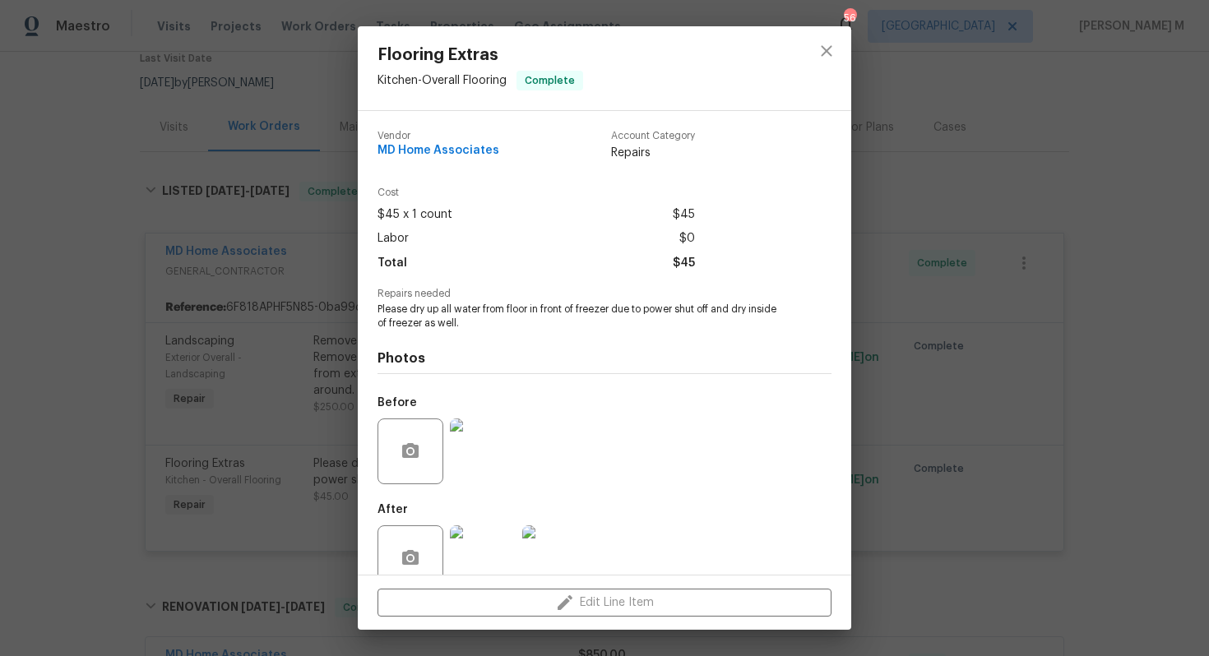
click at [948, 351] on div "Flooring Extras Kitchen - Overall Flooring Complete Vendor MD Home Associates A…" at bounding box center [604, 328] width 1209 height 656
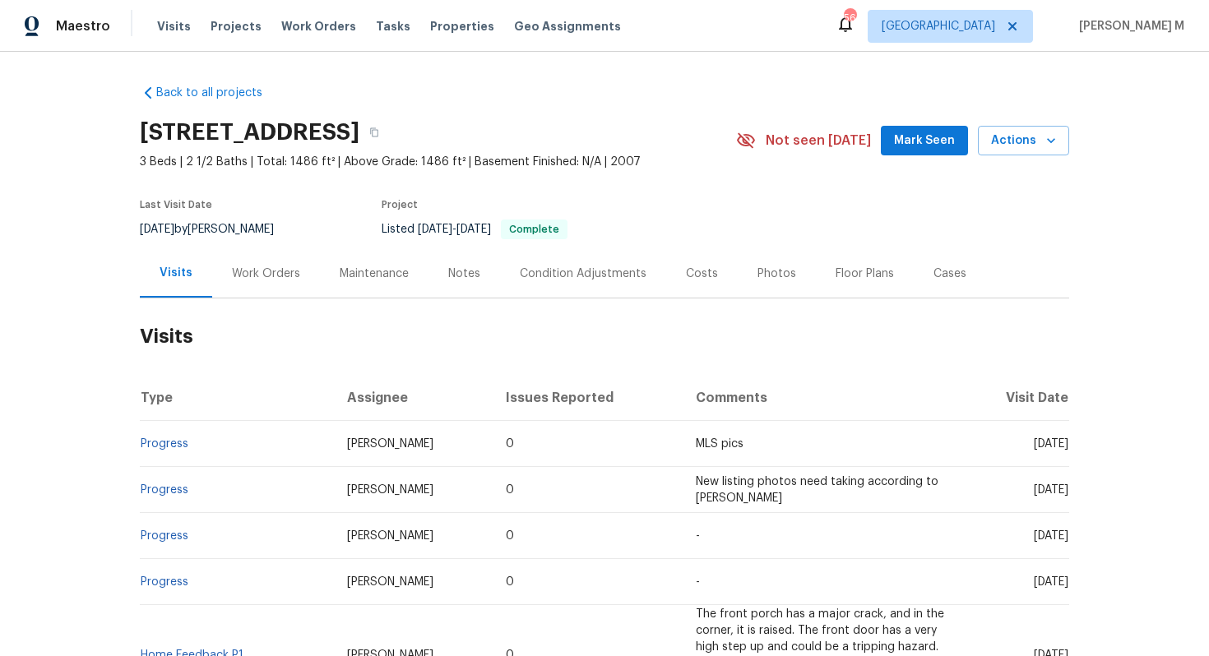
click at [232, 266] on div "Work Orders" at bounding box center [266, 274] width 68 height 16
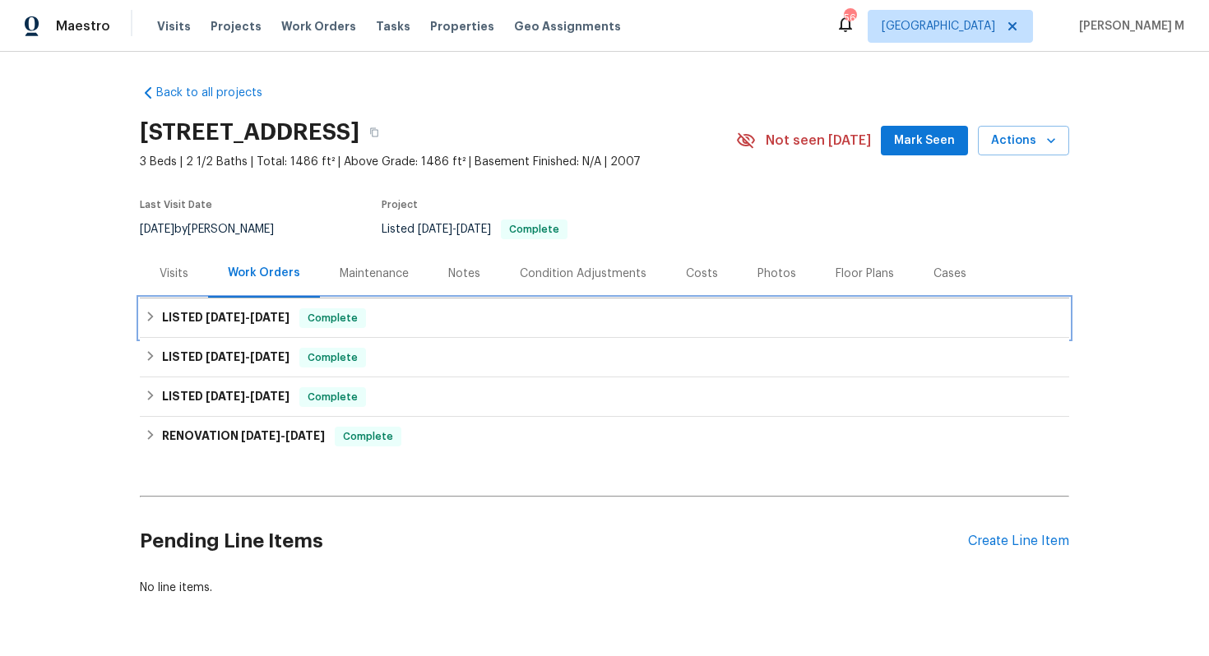
click at [248, 299] on div "LISTED [DATE] - [DATE] Complete" at bounding box center [605, 318] width 930 height 39
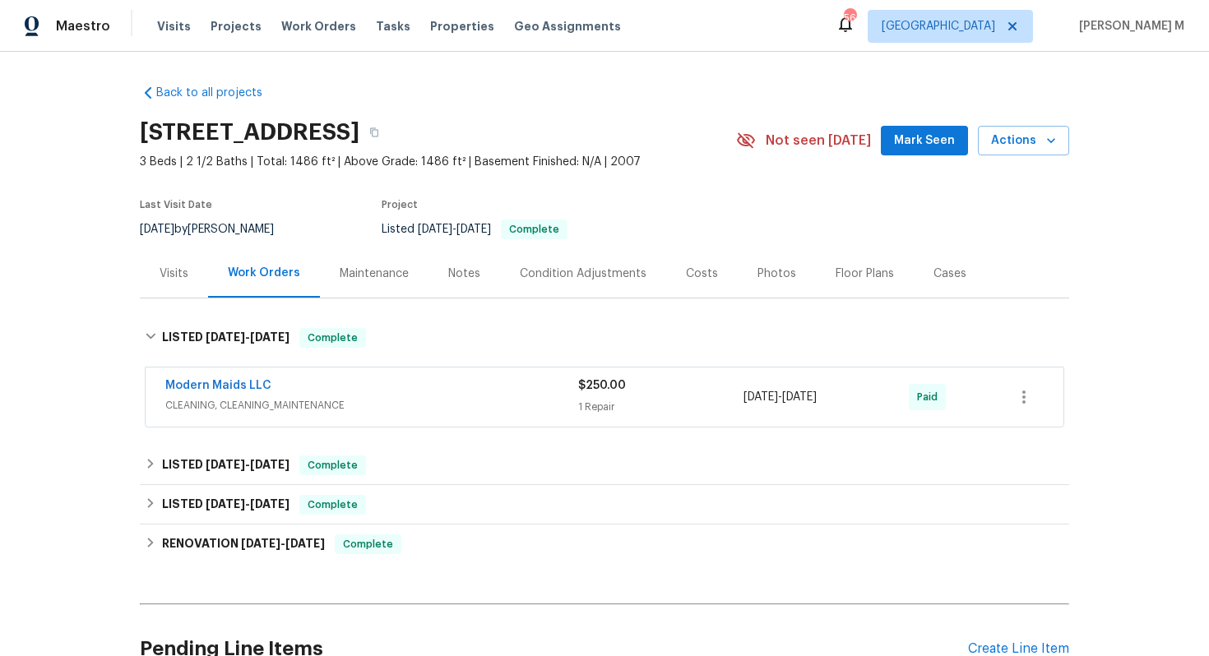
click at [236, 397] on span "CLEANING, CLEANING_MAINTENANCE" at bounding box center [371, 405] width 413 height 16
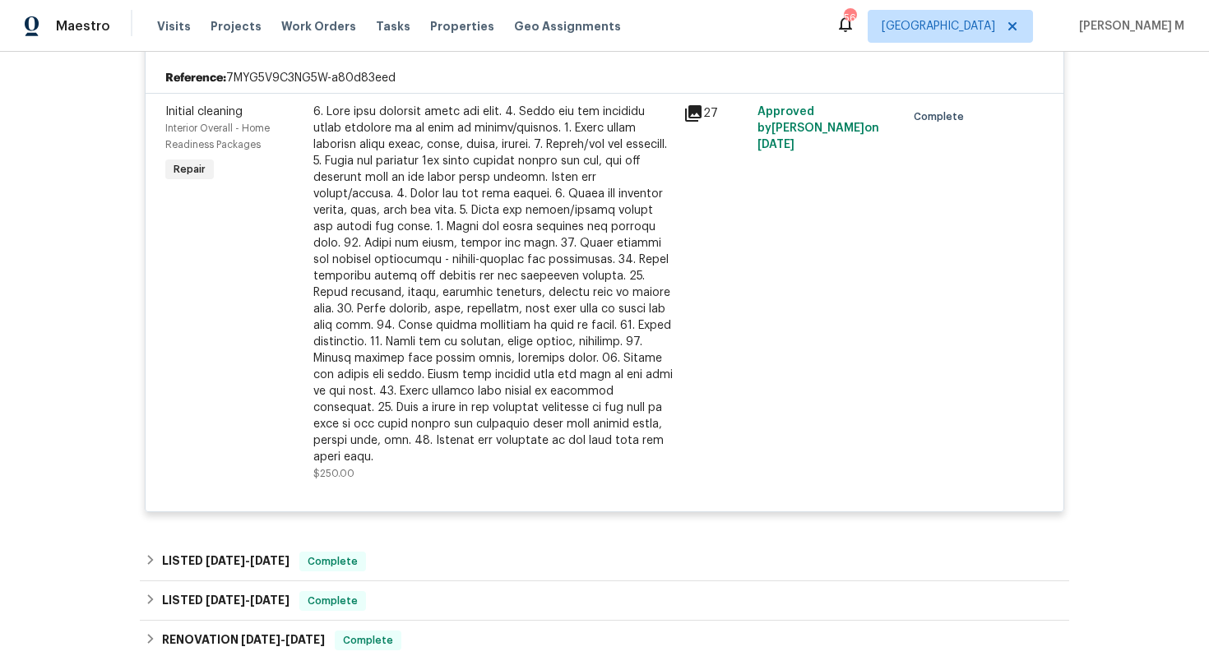
scroll to position [323, 0]
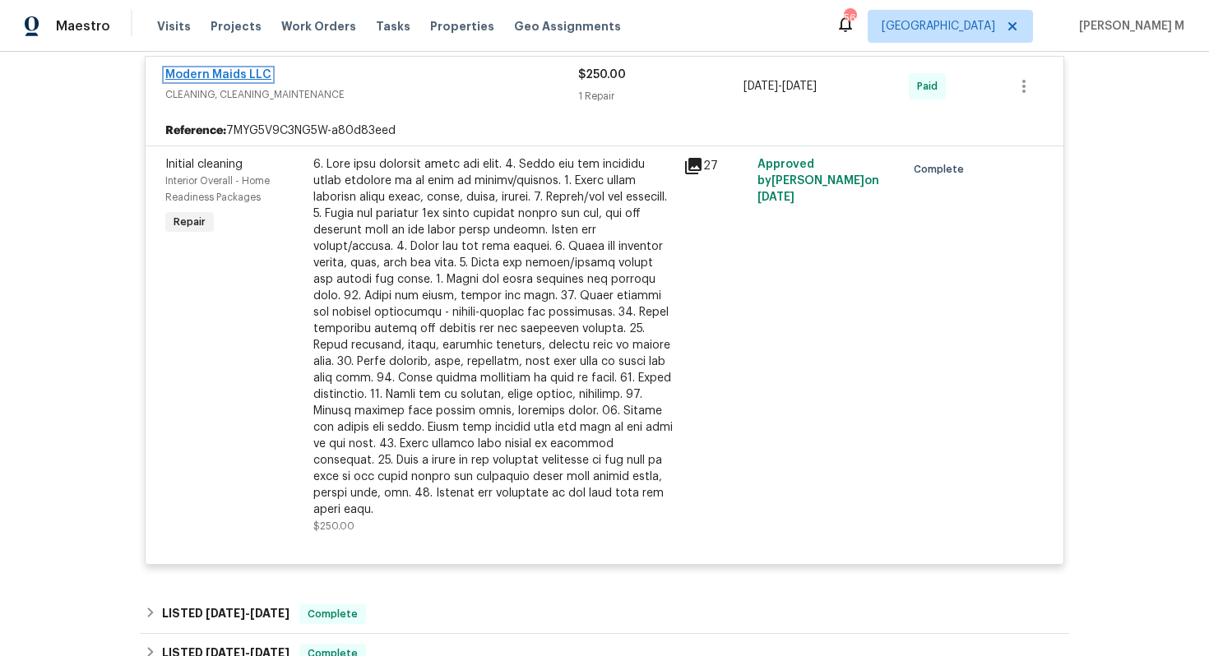
click at [237, 71] on link "Modern Maids LLC" at bounding box center [218, 75] width 106 height 12
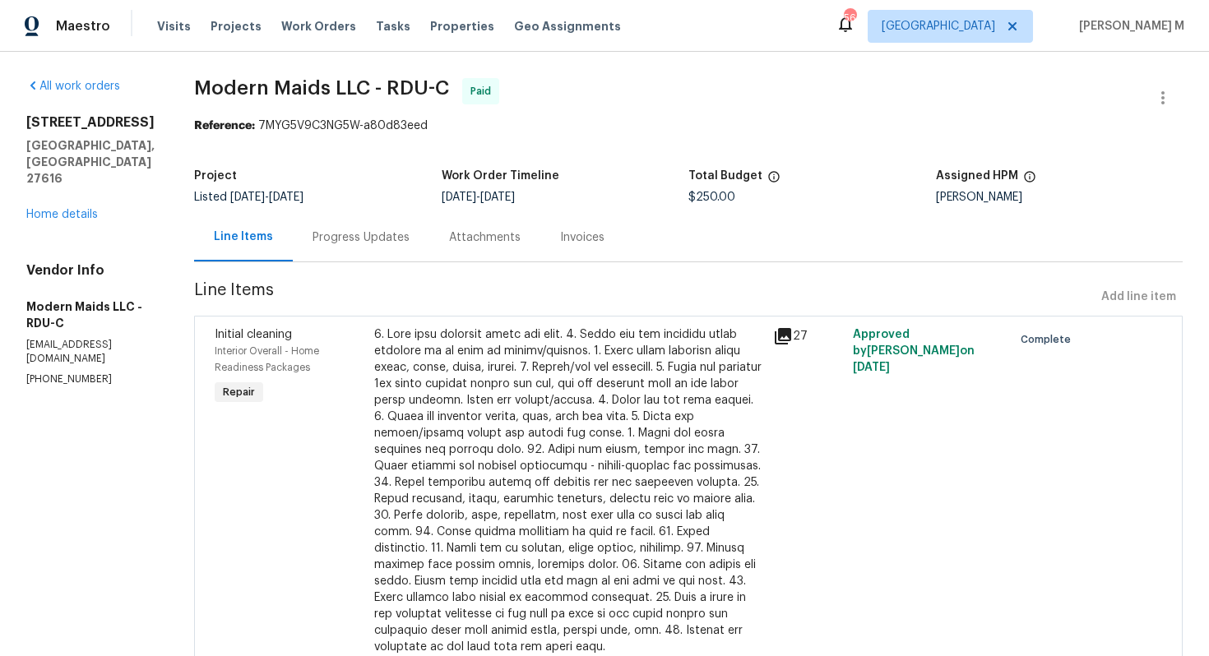
click at [335, 234] on div "Progress Updates" at bounding box center [361, 238] width 97 height 16
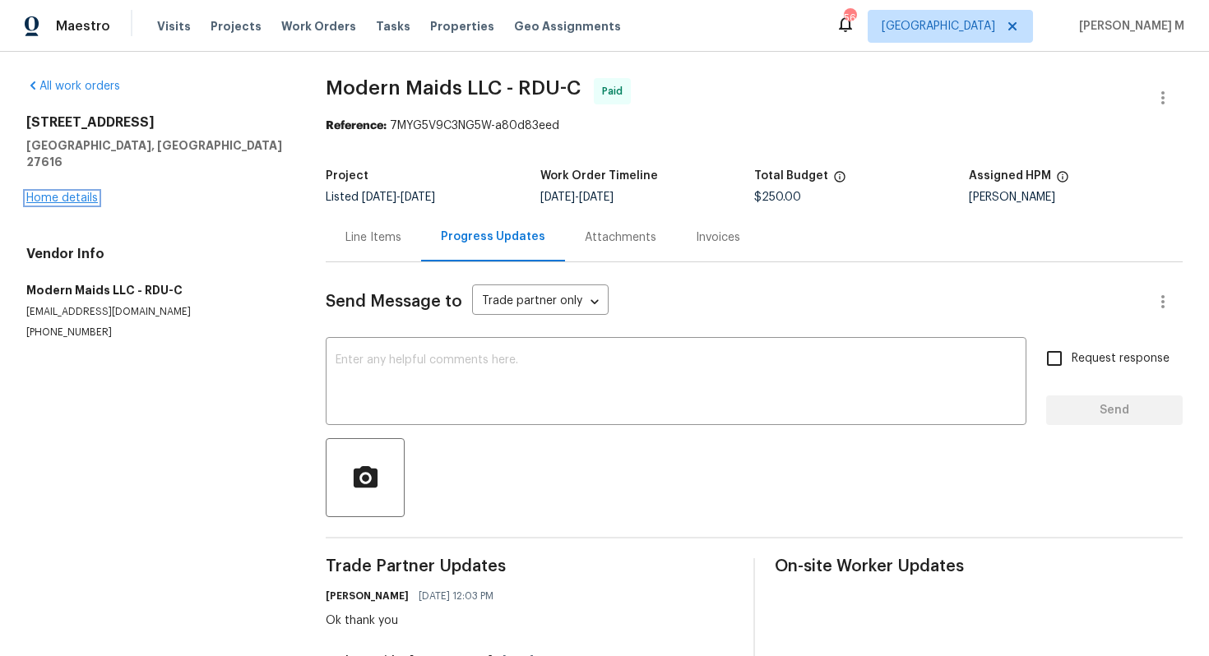
click at [77, 192] on link "Home details" at bounding box center [62, 198] width 72 height 12
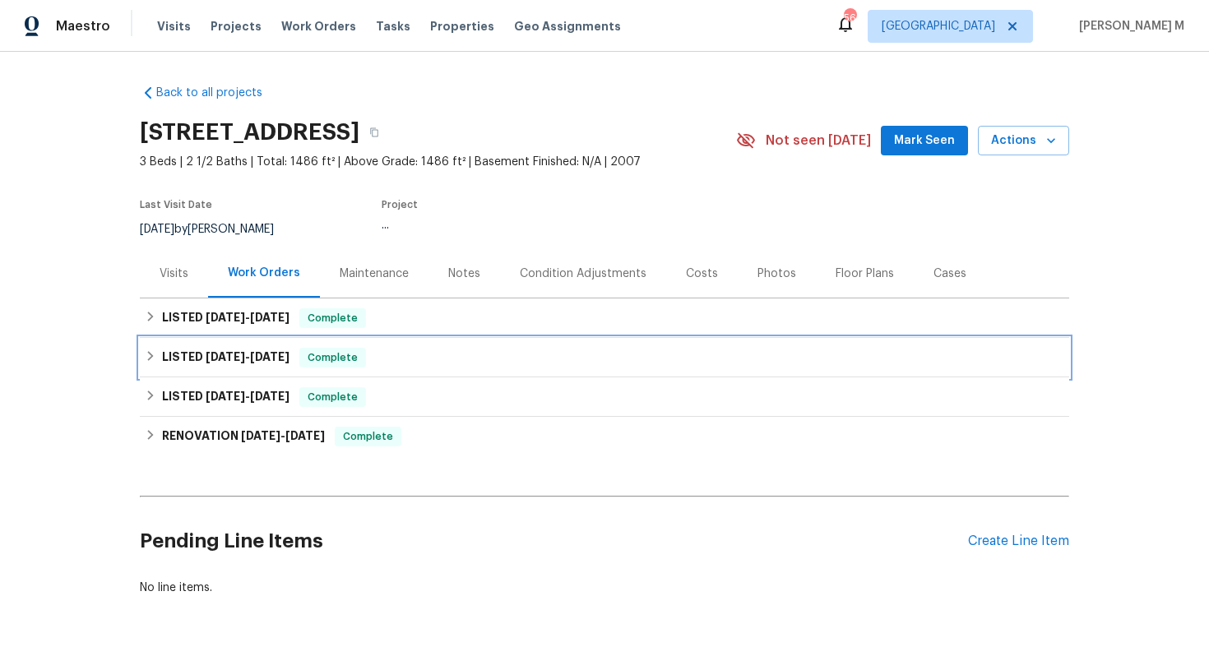
click at [233, 338] on div "LISTED [DATE] - [DATE] Complete" at bounding box center [605, 357] width 930 height 39
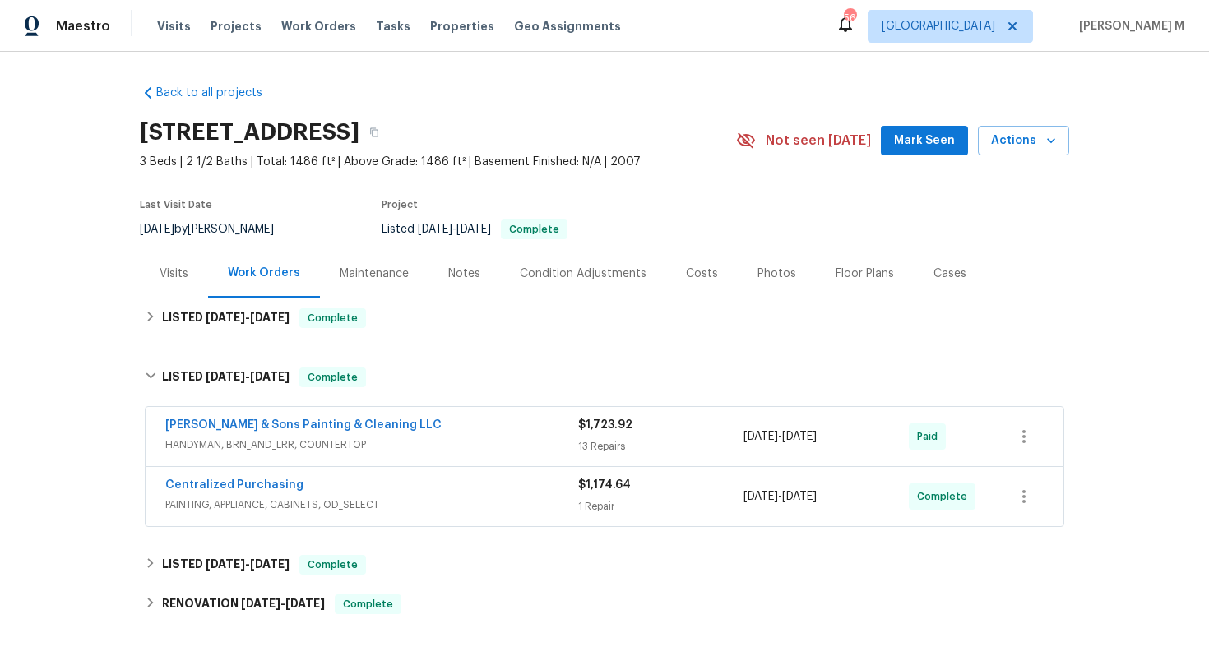
click at [225, 443] on span "HANDYMAN, BRN_AND_LRR, COUNTERTOP" at bounding box center [371, 445] width 413 height 16
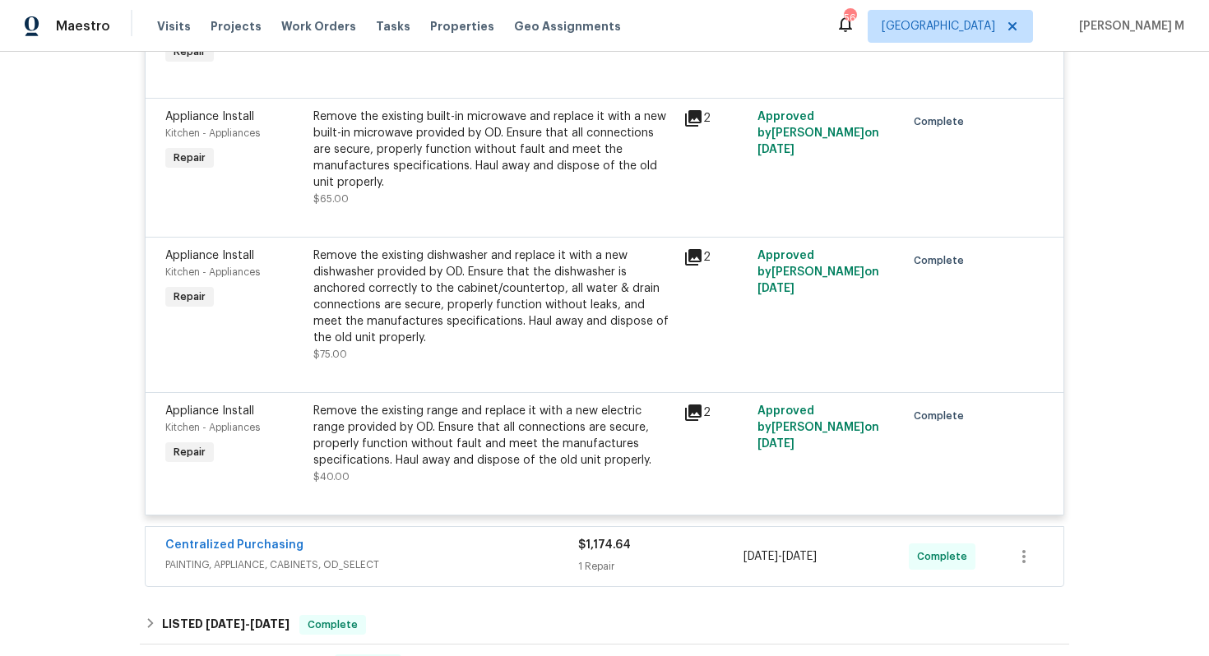
scroll to position [1611, 0]
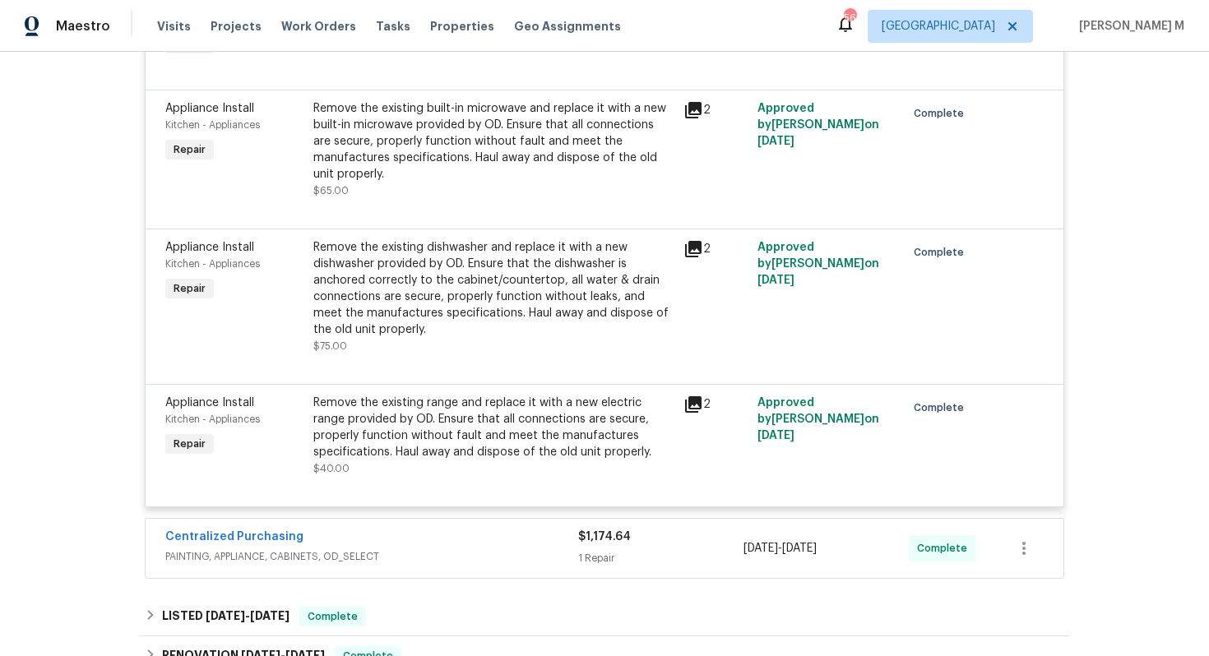
click at [253, 549] on span "PAINTING, APPLIANCE, CABINETS, OD_SELECT" at bounding box center [371, 557] width 413 height 16
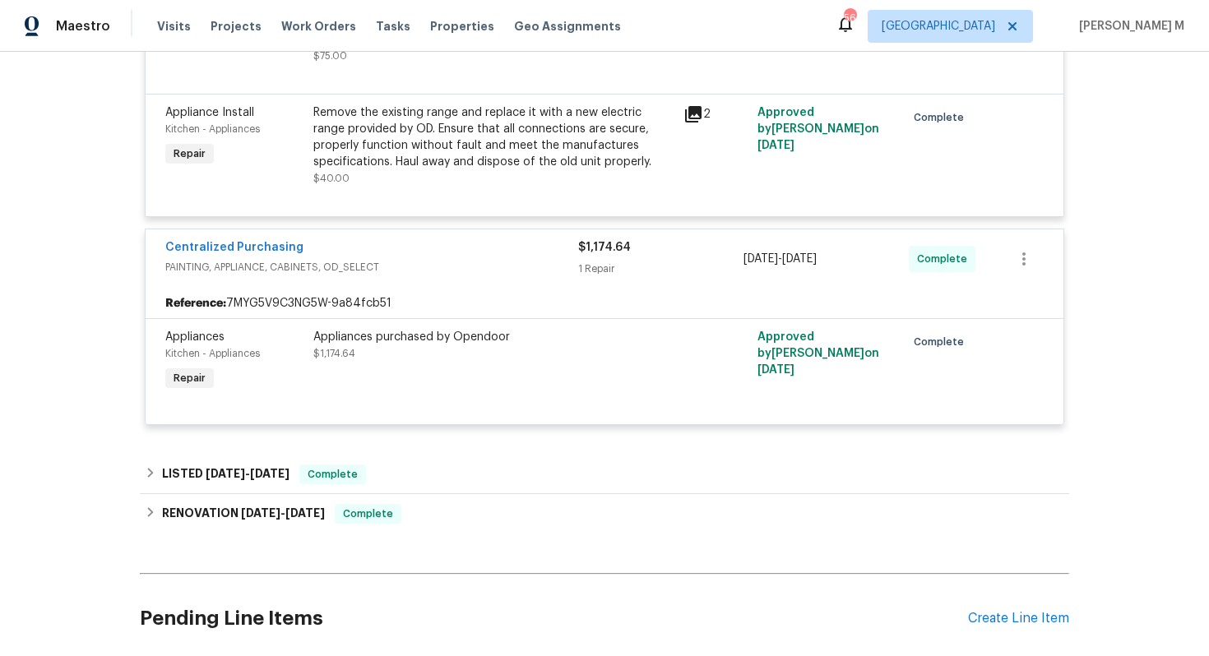
scroll to position [1904, 0]
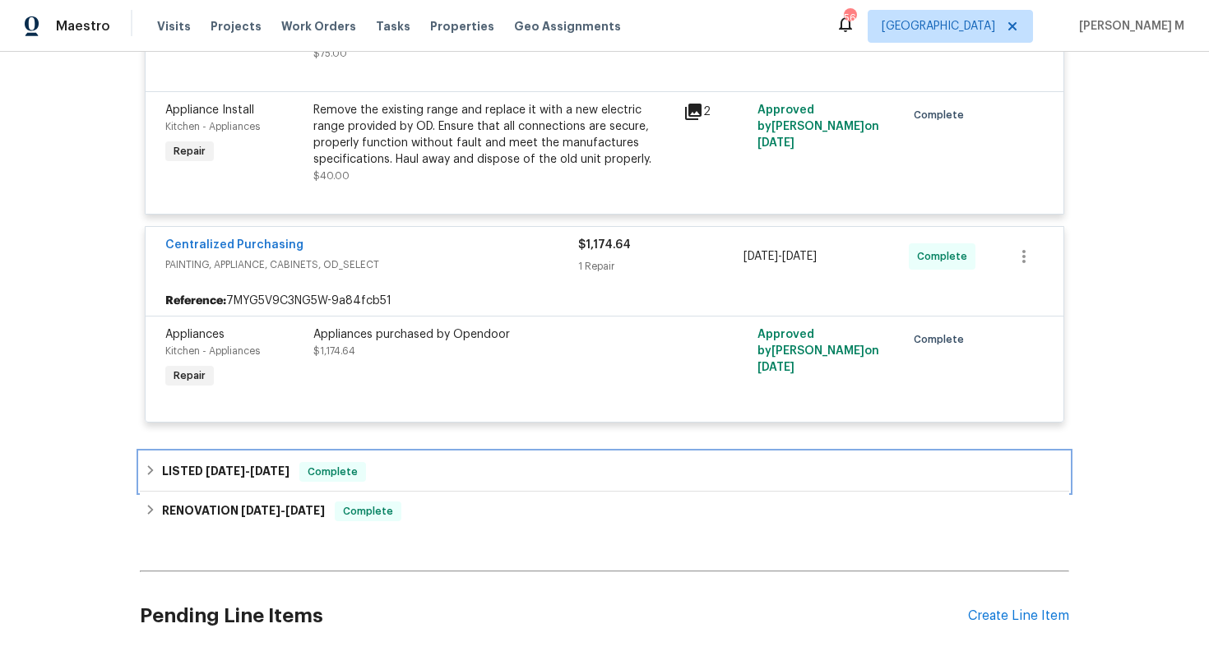
click at [248, 452] on div "LISTED [DATE] - [DATE] Complete" at bounding box center [605, 471] width 930 height 39
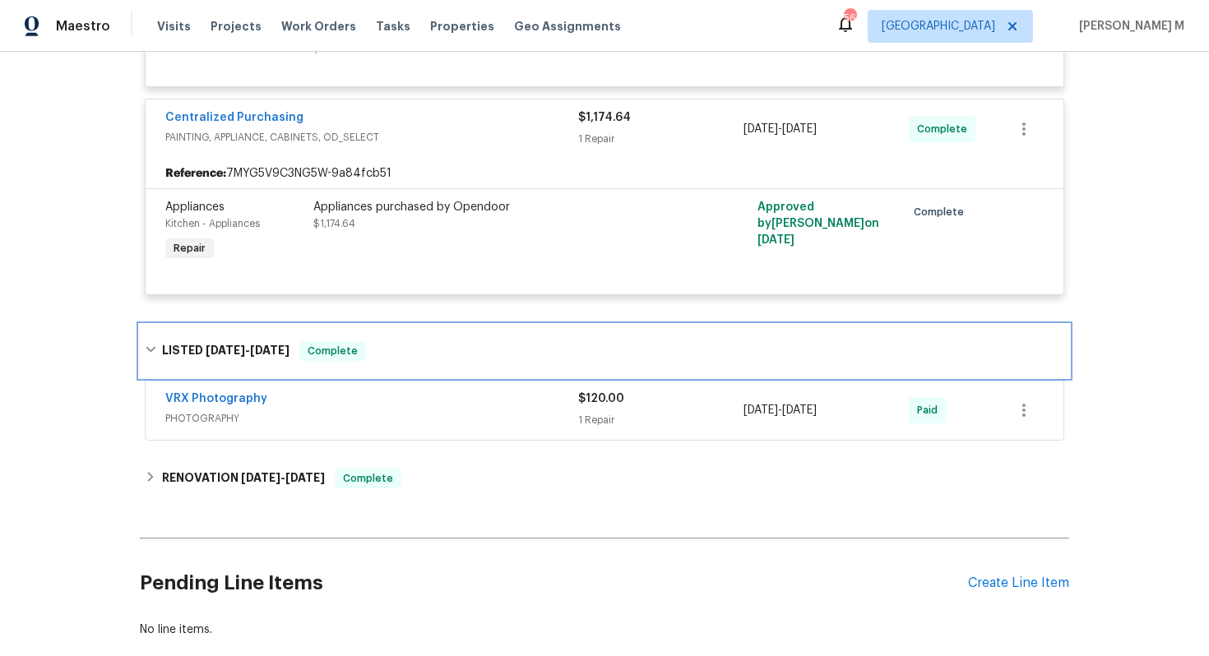
scroll to position [2033, 0]
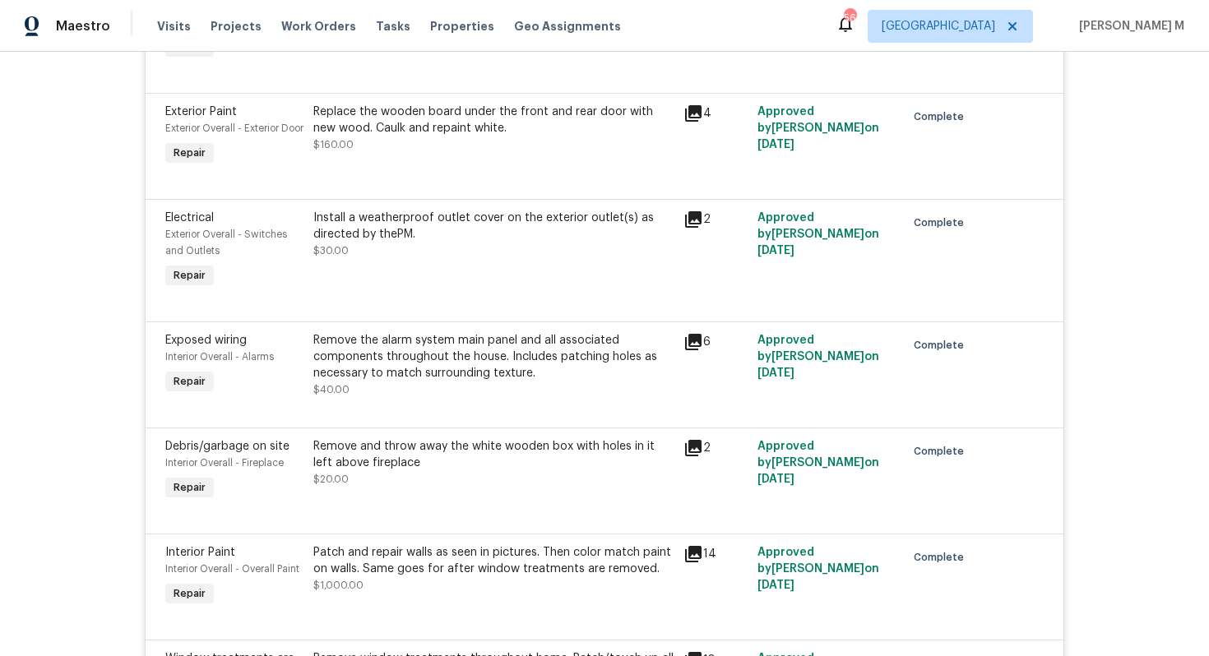
scroll to position [0, 0]
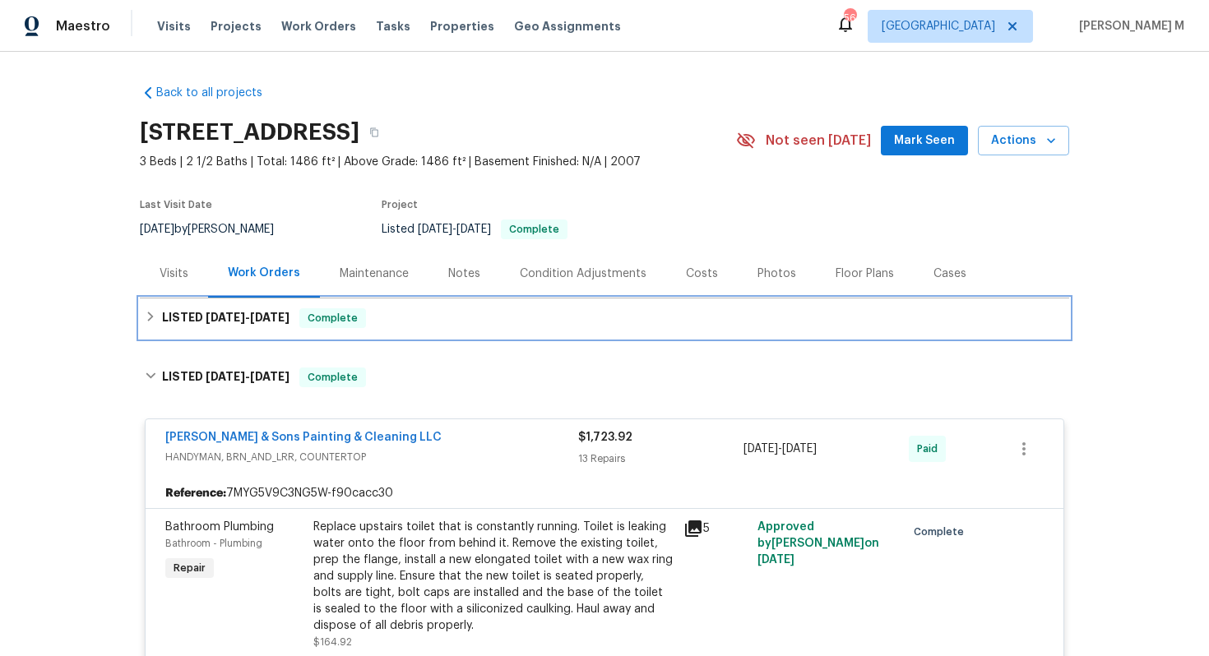
click at [170, 316] on h6 "LISTED [DATE] - [DATE]" at bounding box center [226, 318] width 128 height 20
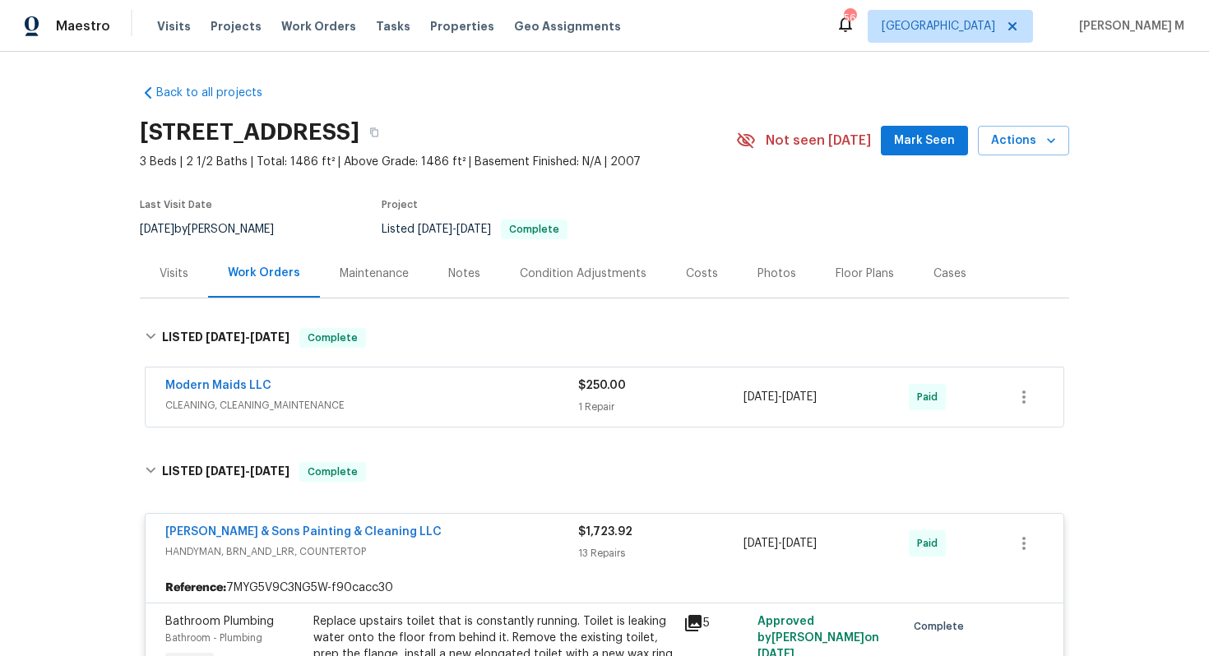
click at [203, 397] on span "CLEANING, CLEANING_MAINTENANCE" at bounding box center [371, 405] width 413 height 16
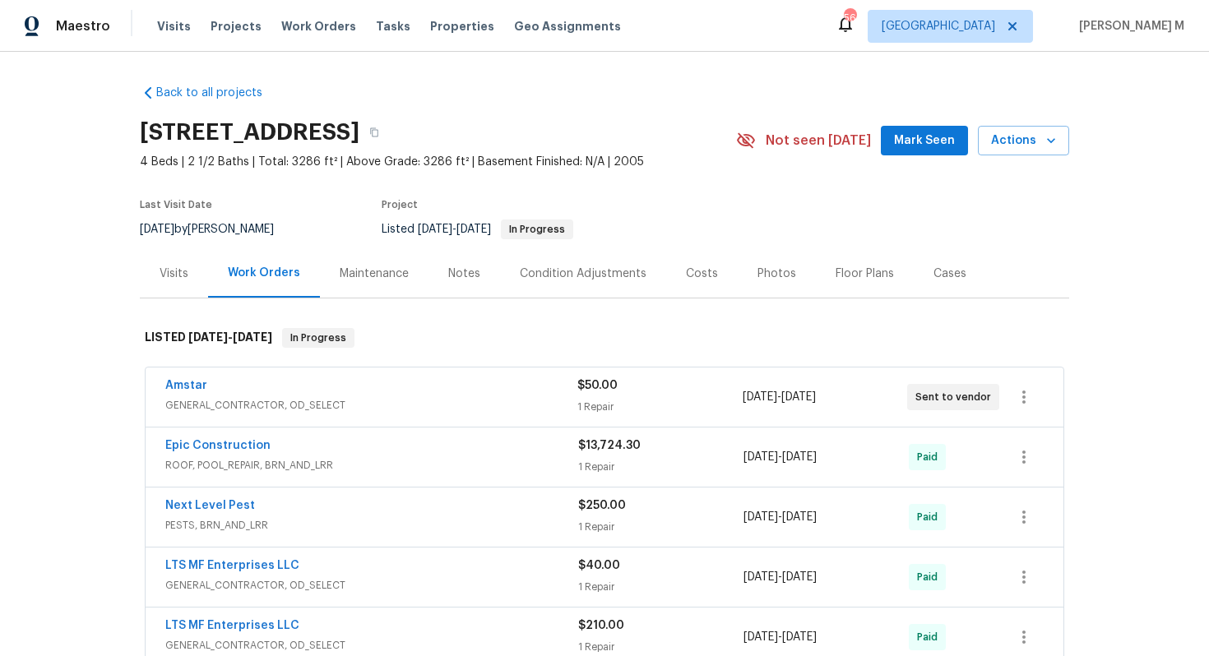
click at [255, 406] on div "Amstar GENERAL_CONTRACTOR, OD_SELECT" at bounding box center [371, 397] width 412 height 39
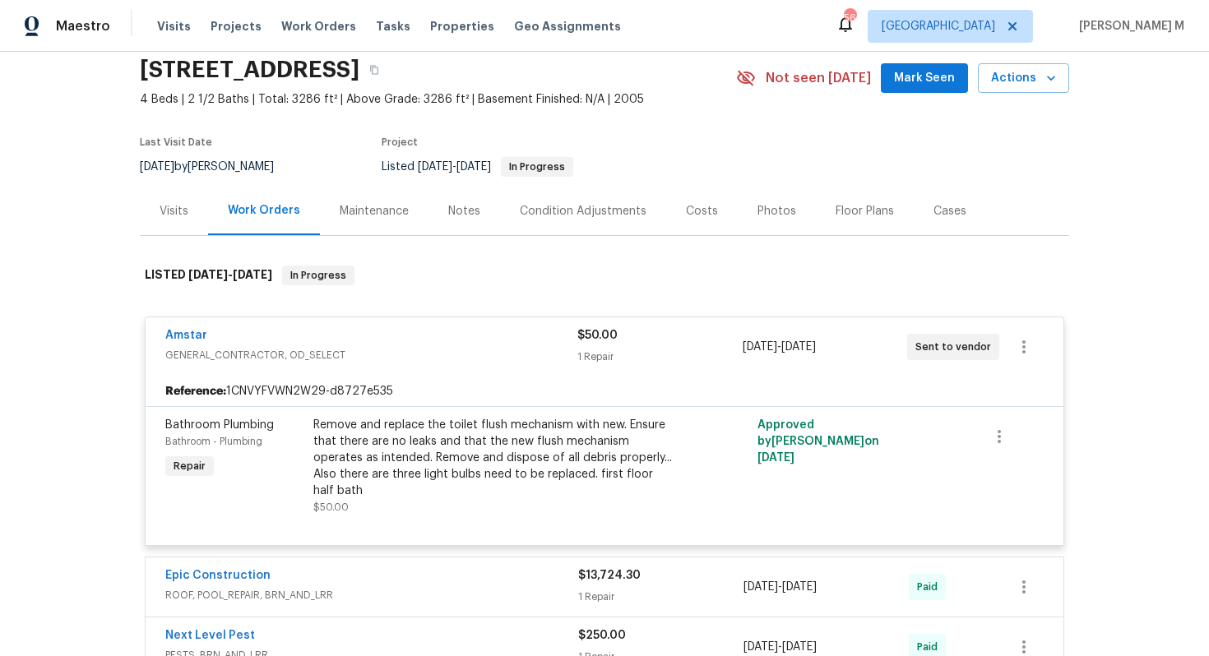
scroll to position [67, 0]
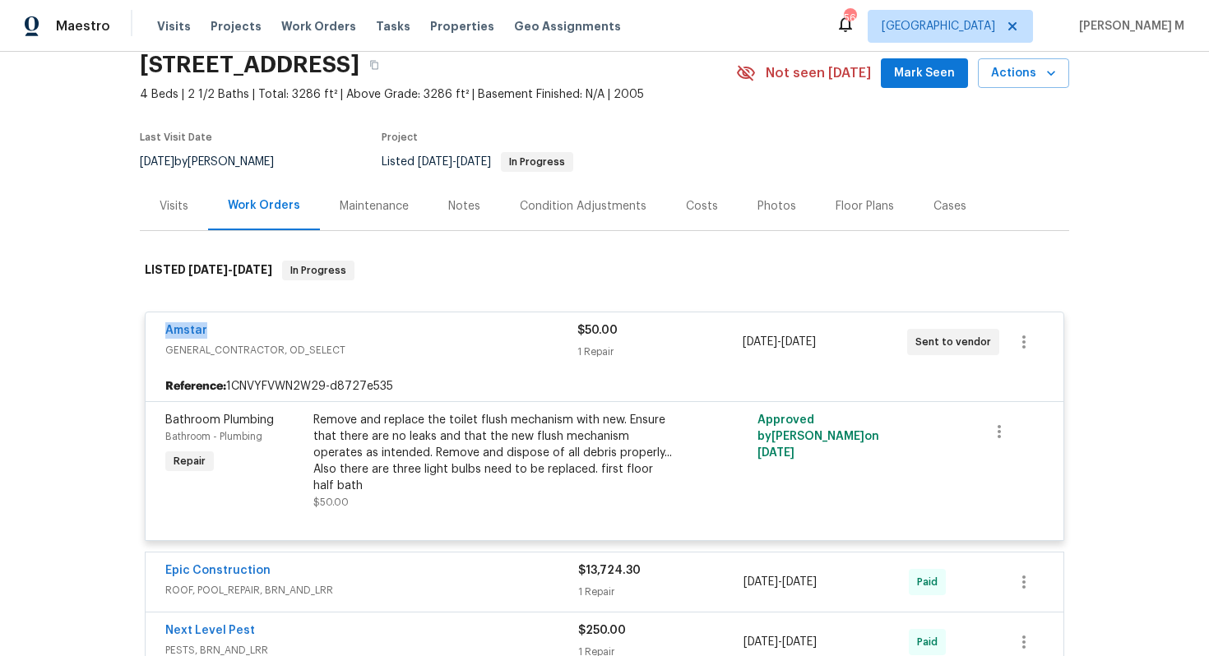
drag, startPoint x: 228, startPoint y: 322, endPoint x: 114, endPoint y: 322, distance: 113.5
click at [114, 322] on div "Back to all projects [STREET_ADDRESS] 4 Beds | 2 1/2 Baths | Total: 3286 ft² | …" at bounding box center [604, 354] width 1209 height 605
copy link "Amstar"
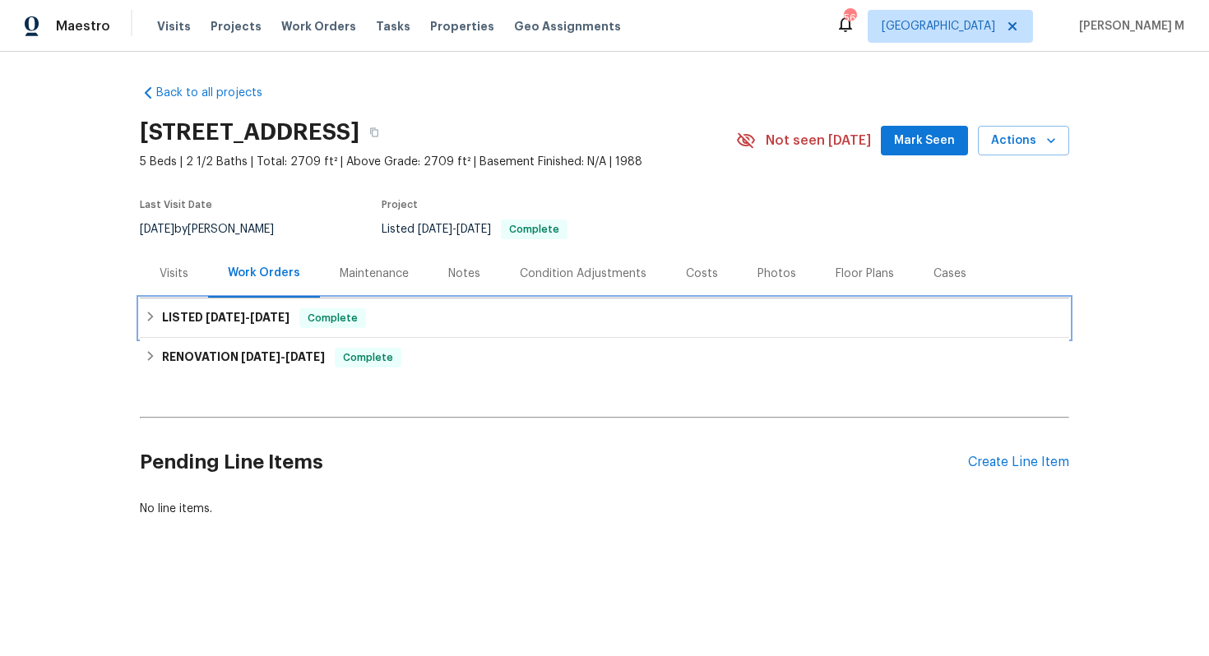
click at [264, 312] on span "[DATE]" at bounding box center [269, 318] width 39 height 12
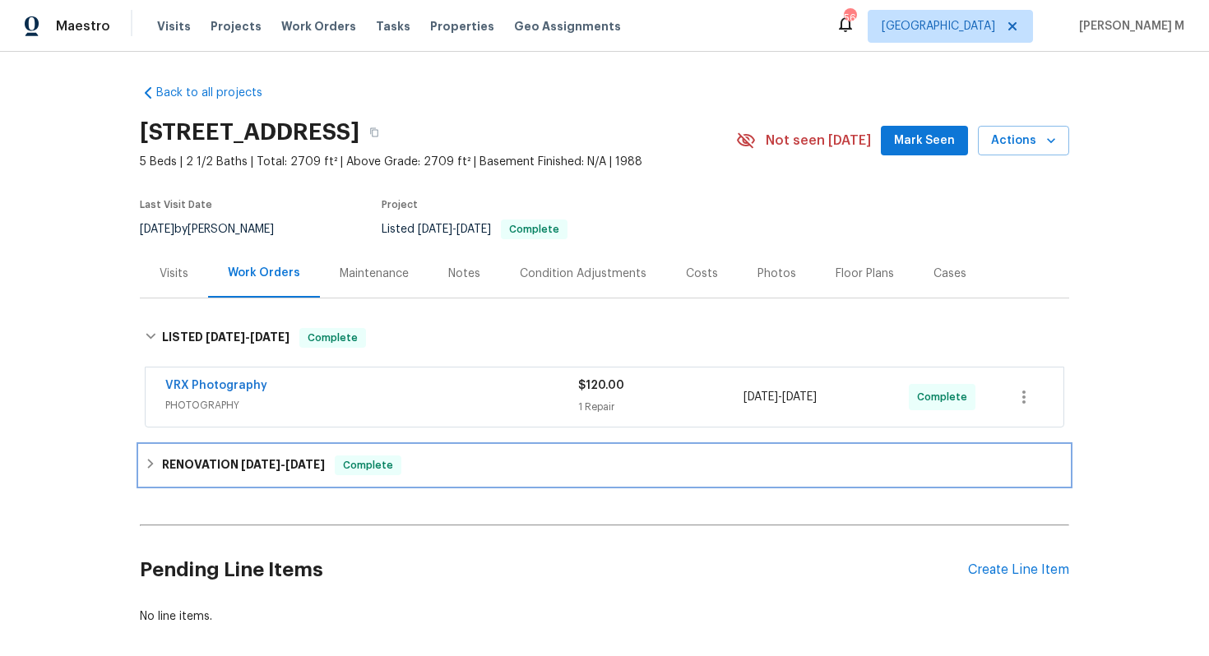
click at [210, 457] on h6 "RENOVATION [DATE] - [DATE]" at bounding box center [243, 466] width 163 height 20
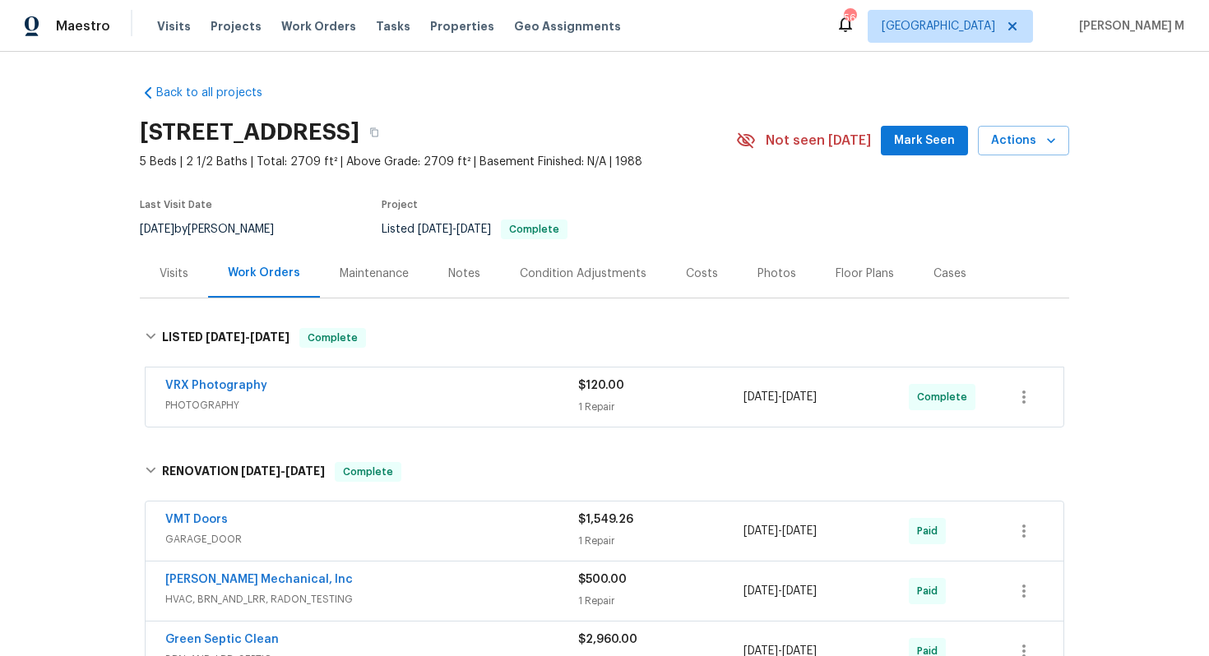
click at [361, 253] on div "Maintenance" at bounding box center [374, 273] width 109 height 49
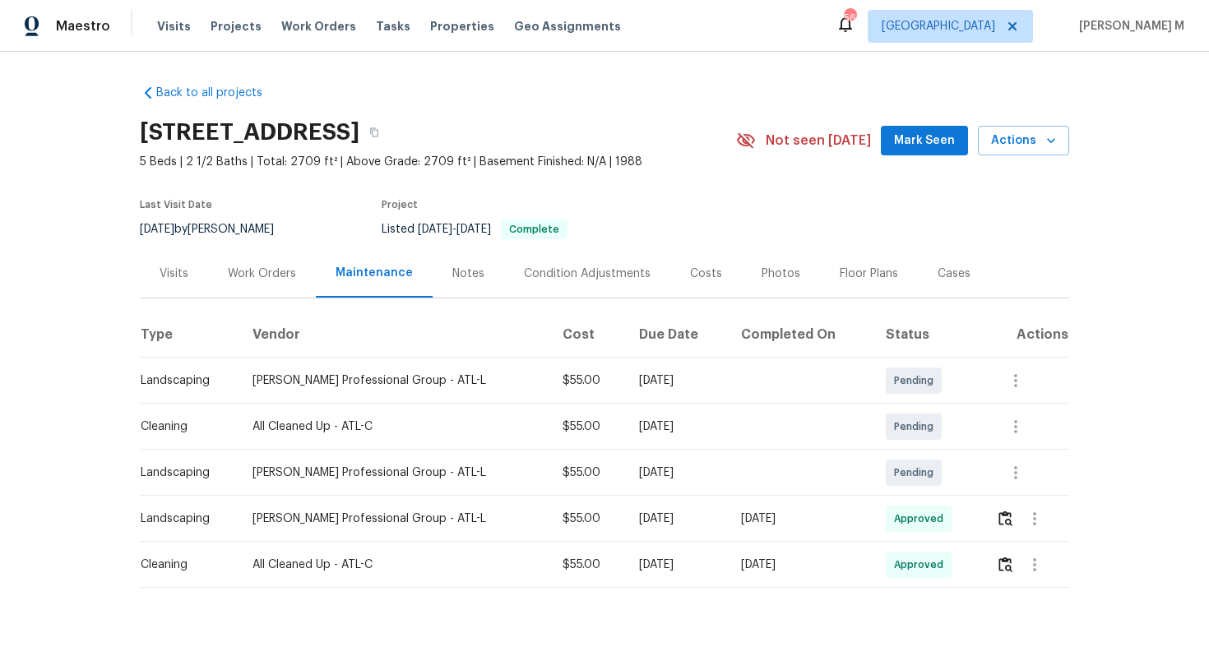
scroll to position [22, 0]
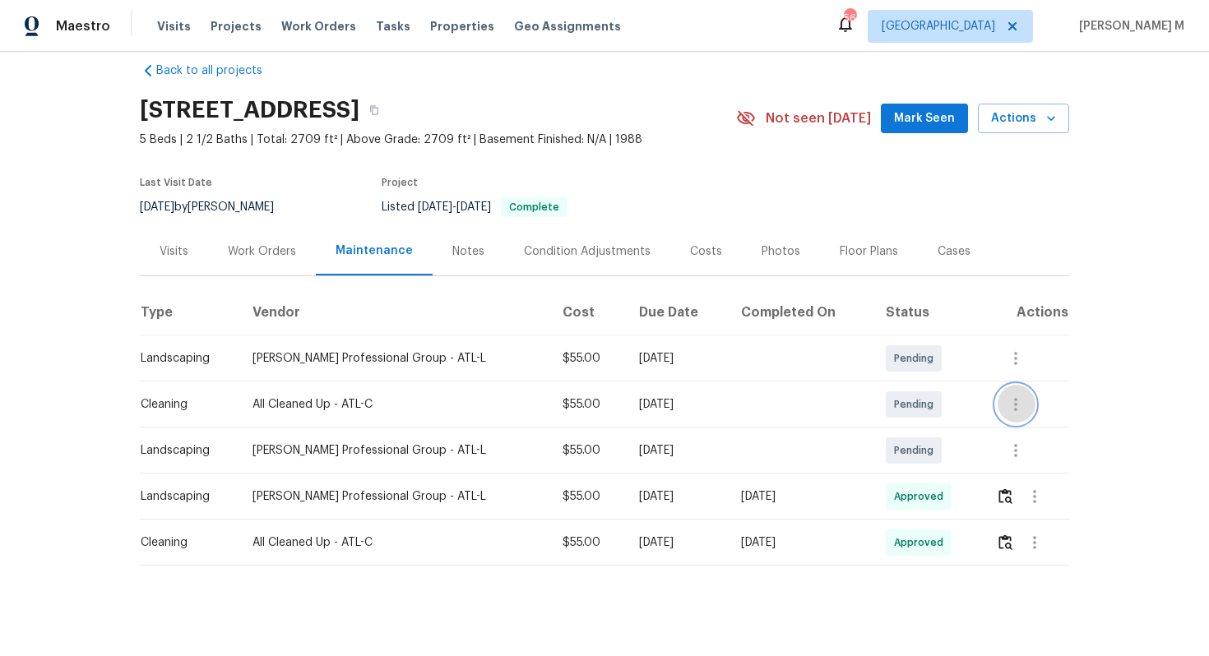
click at [1024, 401] on icon "button" at bounding box center [1016, 405] width 20 height 20
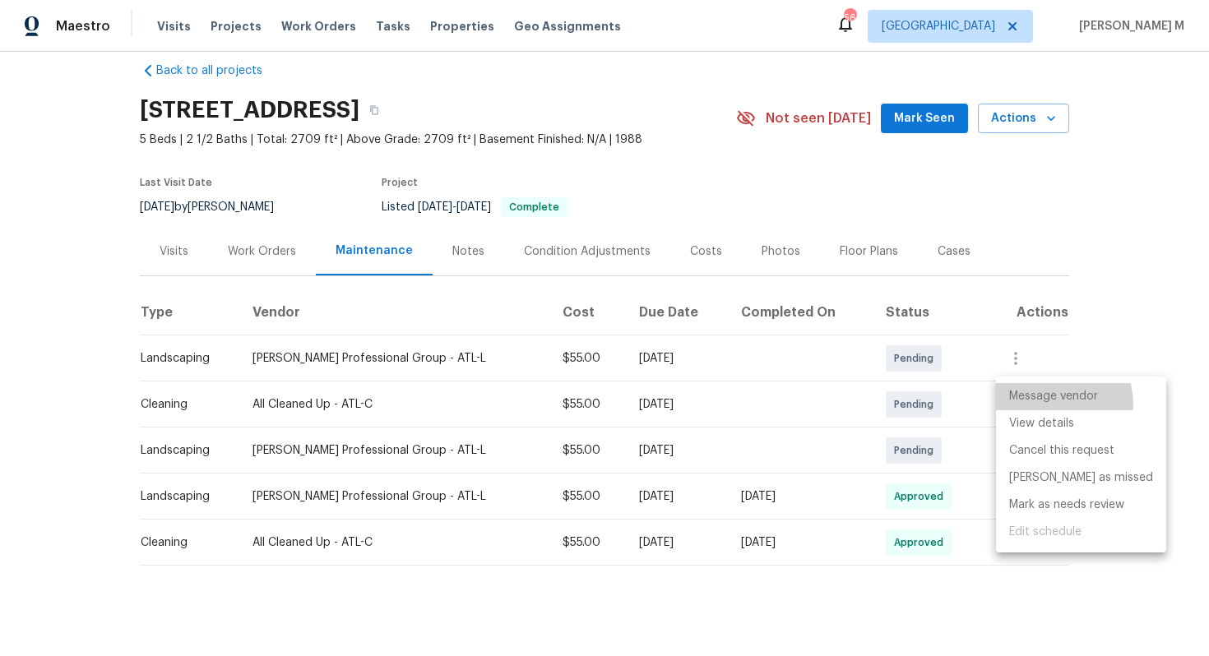
click at [1030, 406] on li "Message vendor" at bounding box center [1081, 396] width 170 height 27
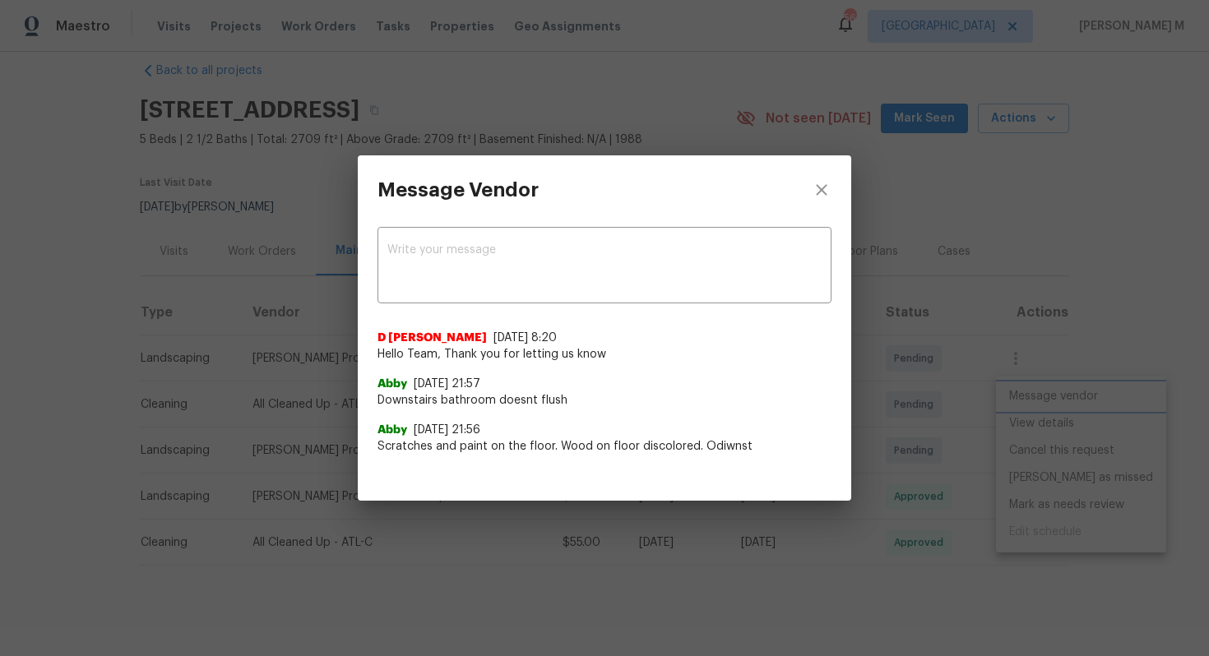
click at [1074, 333] on div "Message Vendor x ​ D [PERSON_NAME] [DATE] 8:20 Hello Team, Thank you for lettin…" at bounding box center [604, 328] width 1209 height 656
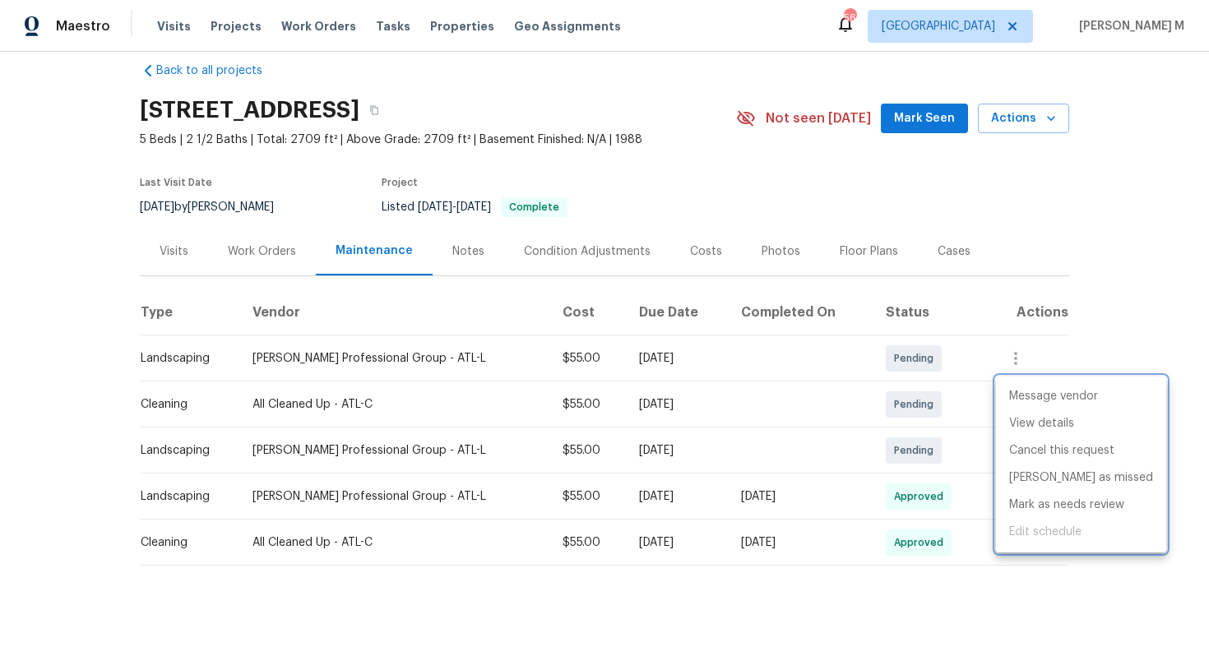
click at [1173, 292] on div at bounding box center [604, 328] width 1209 height 656
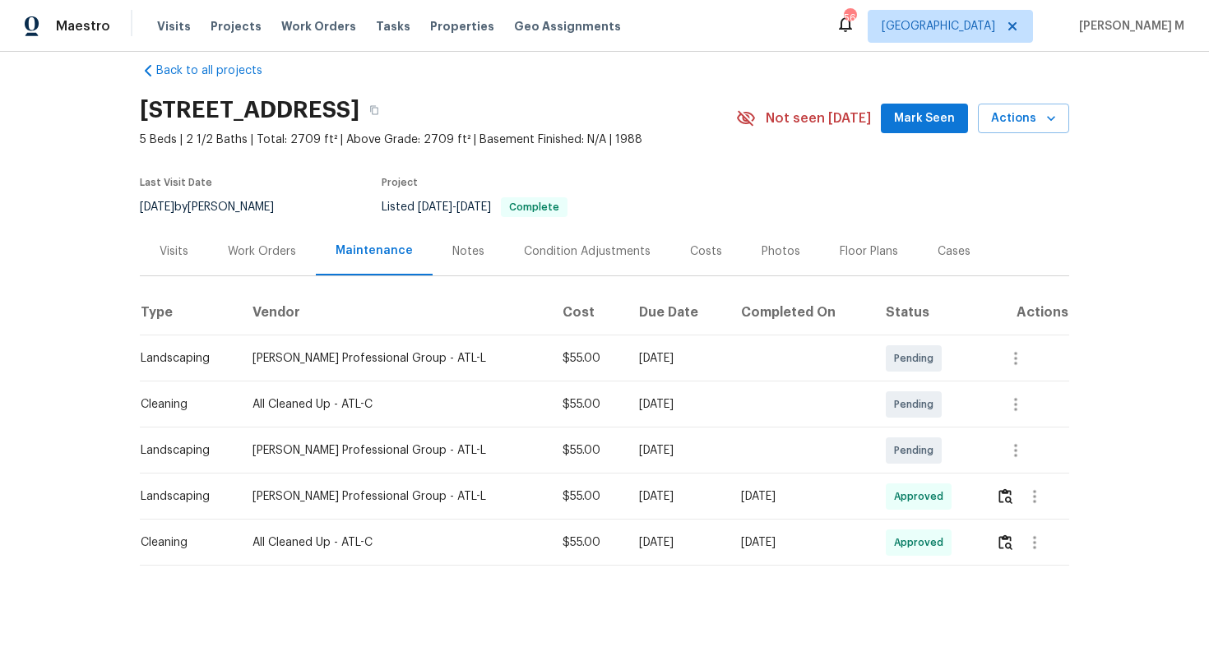
click at [259, 265] on div "Work Orders" at bounding box center [262, 251] width 108 height 49
